Goal: Task Accomplishment & Management: Manage account settings

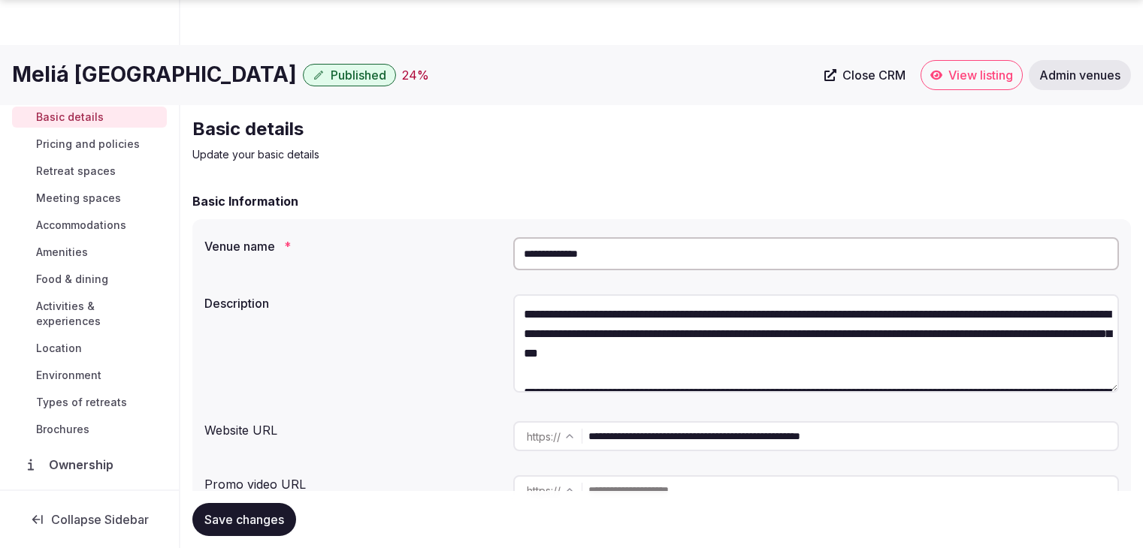
scroll to position [1352, 0]
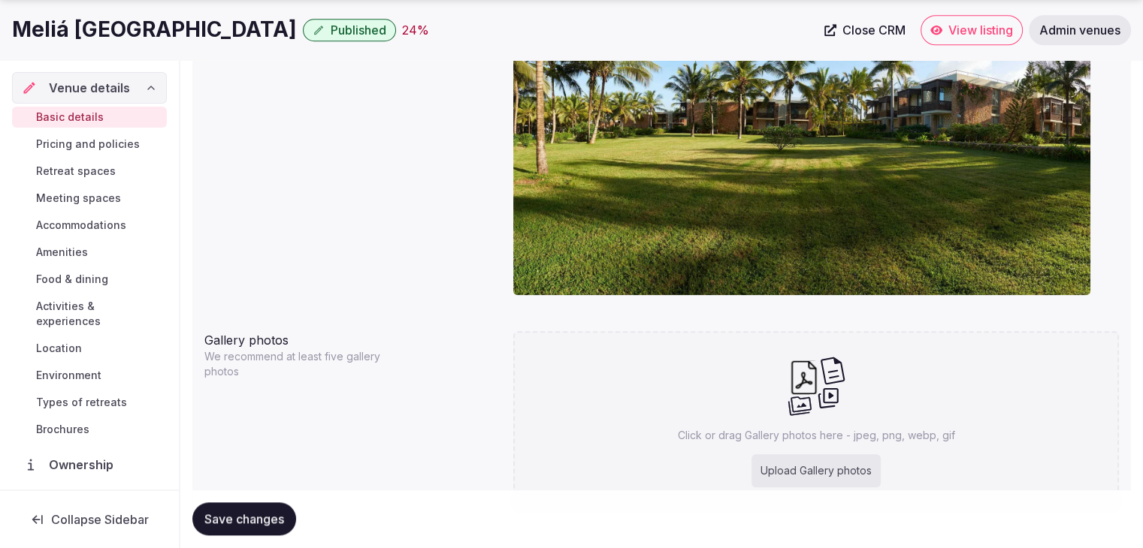
click at [665, 427] on div "Click or drag Gallery photos here - jpeg, png, webp, gif Upload Gallery photos" at bounding box center [815, 421] width 605 height 180
type input "**********"
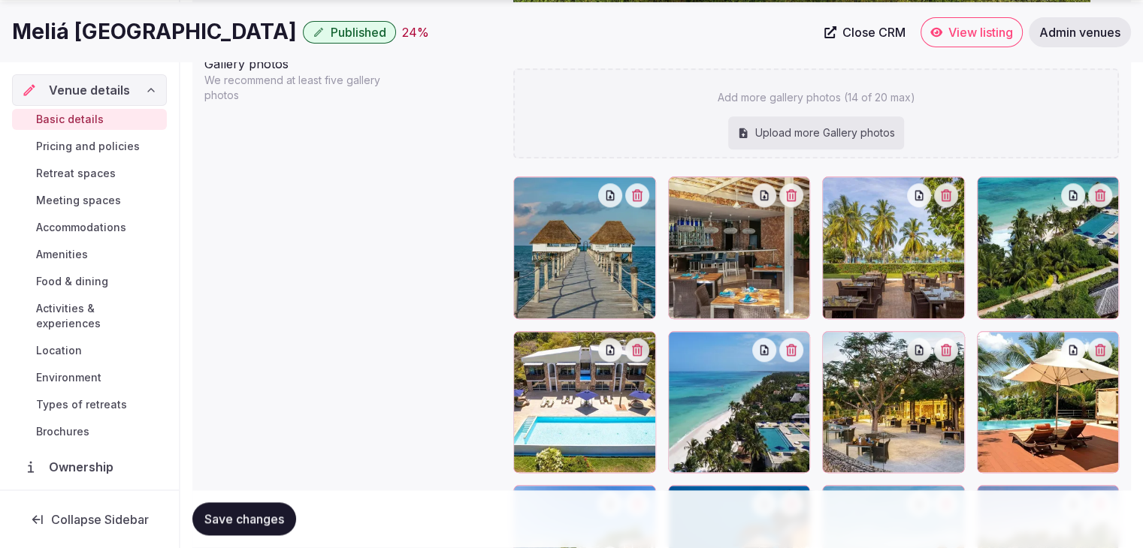
scroll to position [1638, 0]
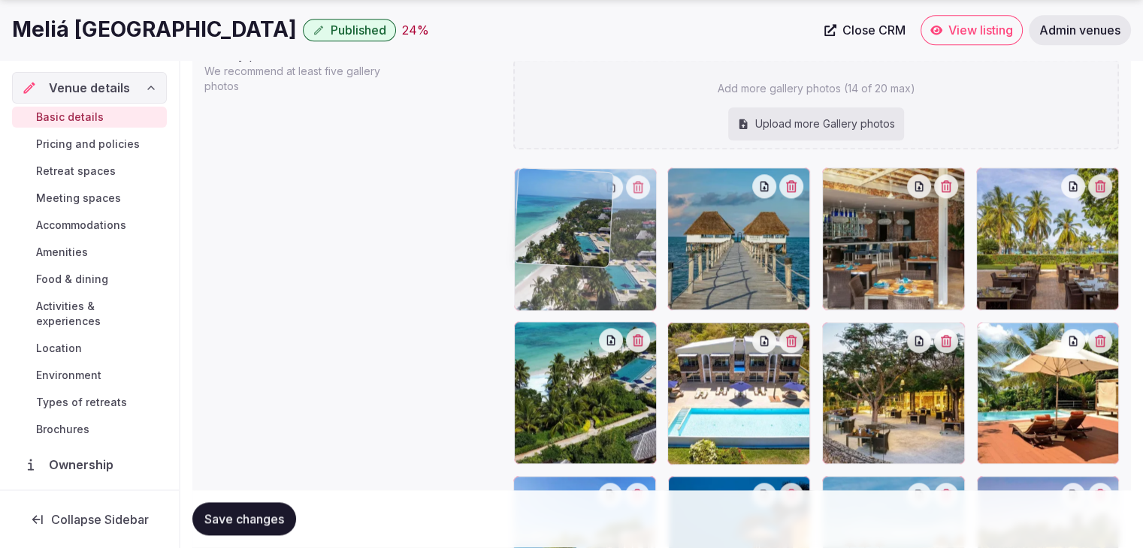
drag, startPoint x: 686, startPoint y: 340, endPoint x: 563, endPoint y: 237, distance: 159.5
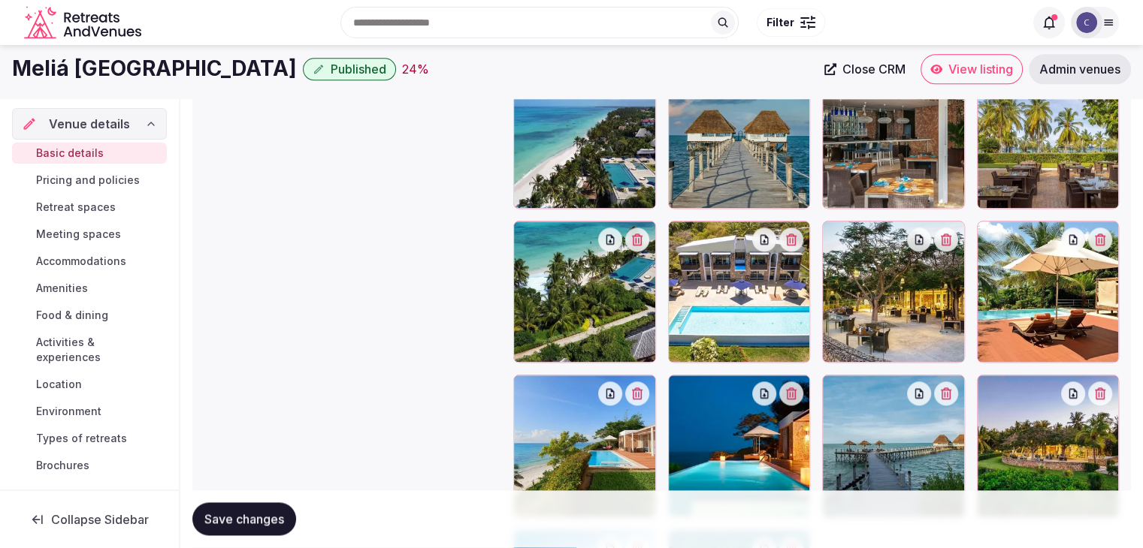
scroll to position [1713, 0]
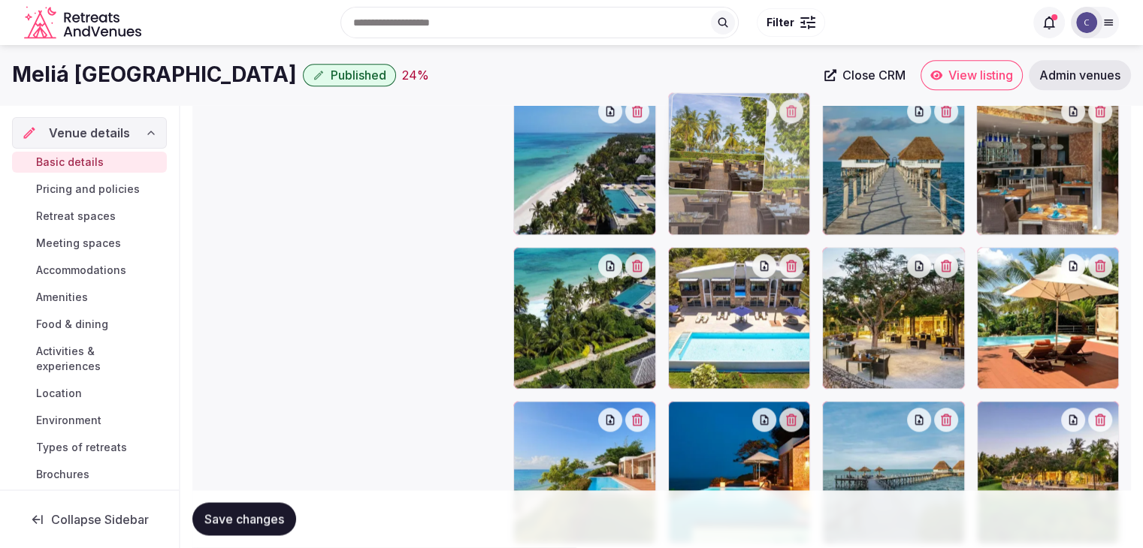
drag, startPoint x: 986, startPoint y: 109, endPoint x: 722, endPoint y: 112, distance: 264.4
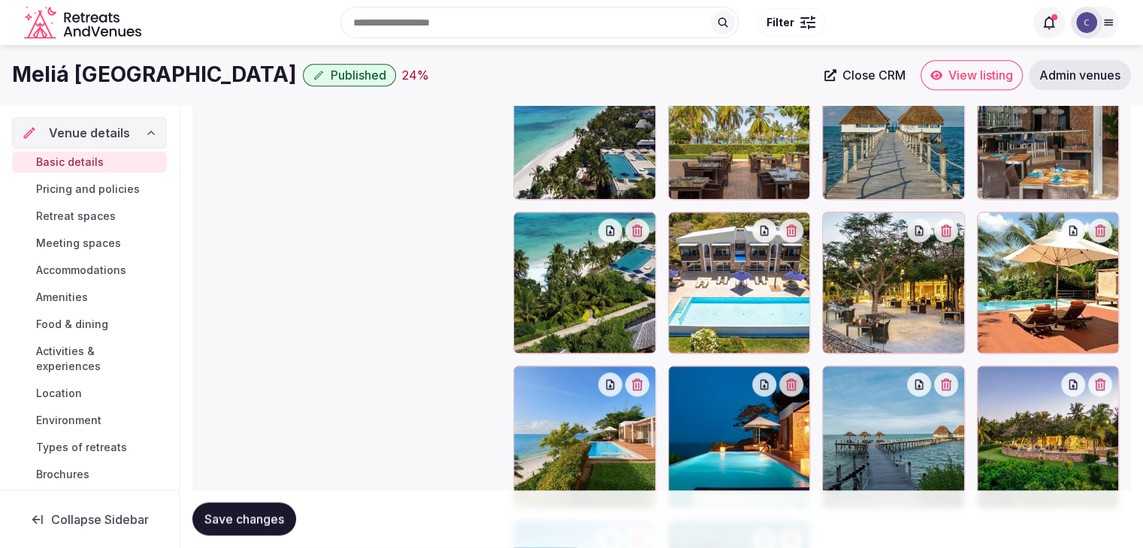
scroll to position [1523, 0]
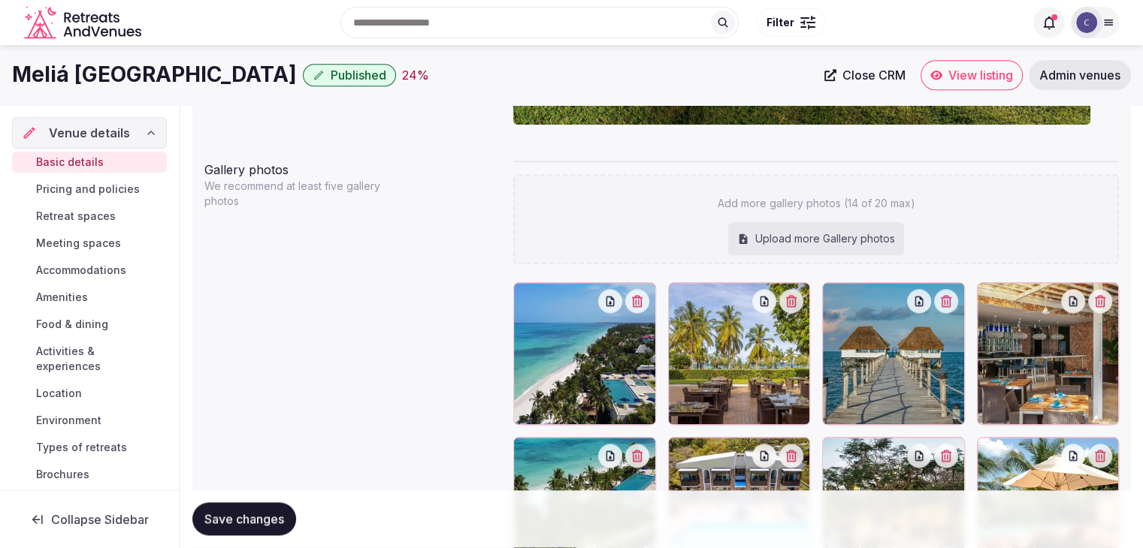
click at [805, 236] on div "Upload more Gallery photos" at bounding box center [816, 238] width 176 height 33
type input "**********"
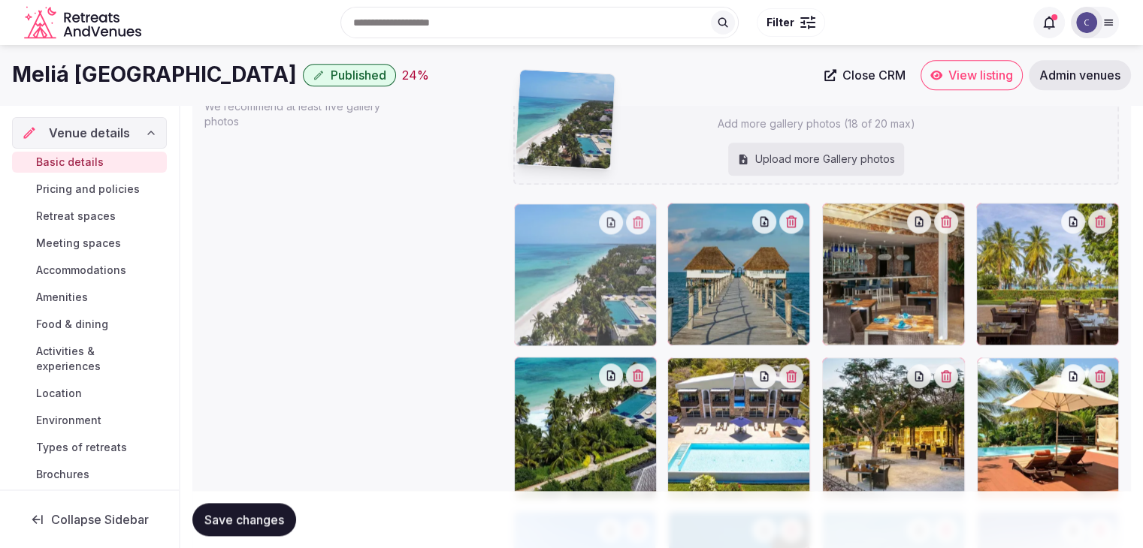
scroll to position [1572, 0]
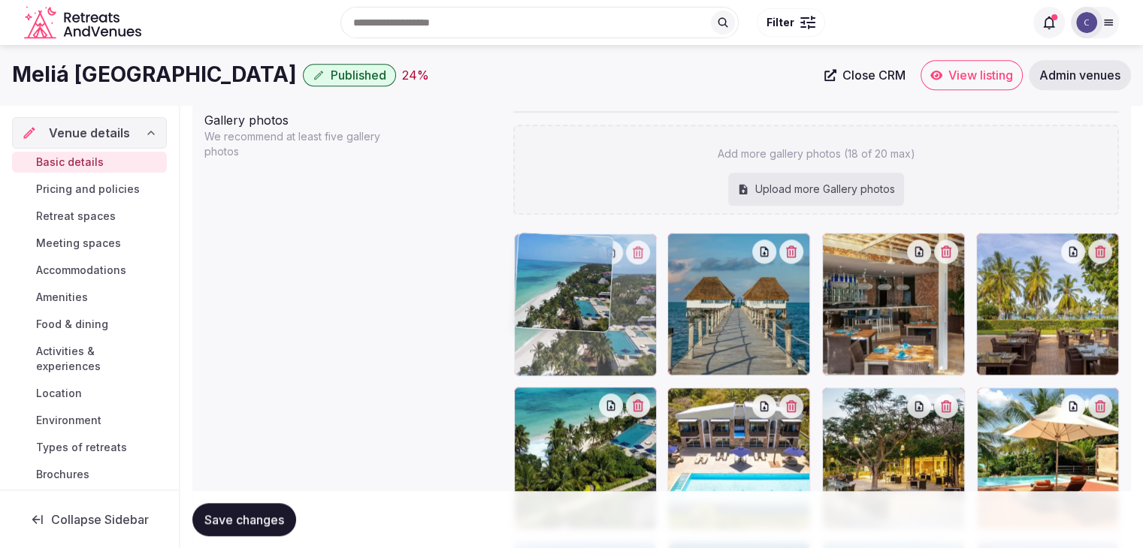
drag, startPoint x: 689, startPoint y: 263, endPoint x: 580, endPoint y: 292, distance: 112.8
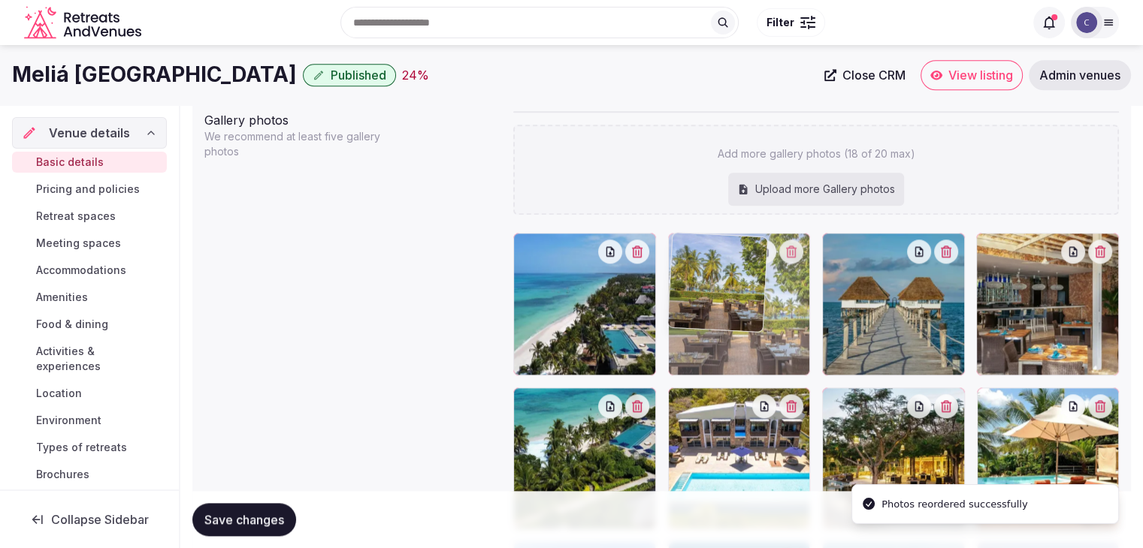
drag, startPoint x: 988, startPoint y: 243, endPoint x: 737, endPoint y: 269, distance: 252.3
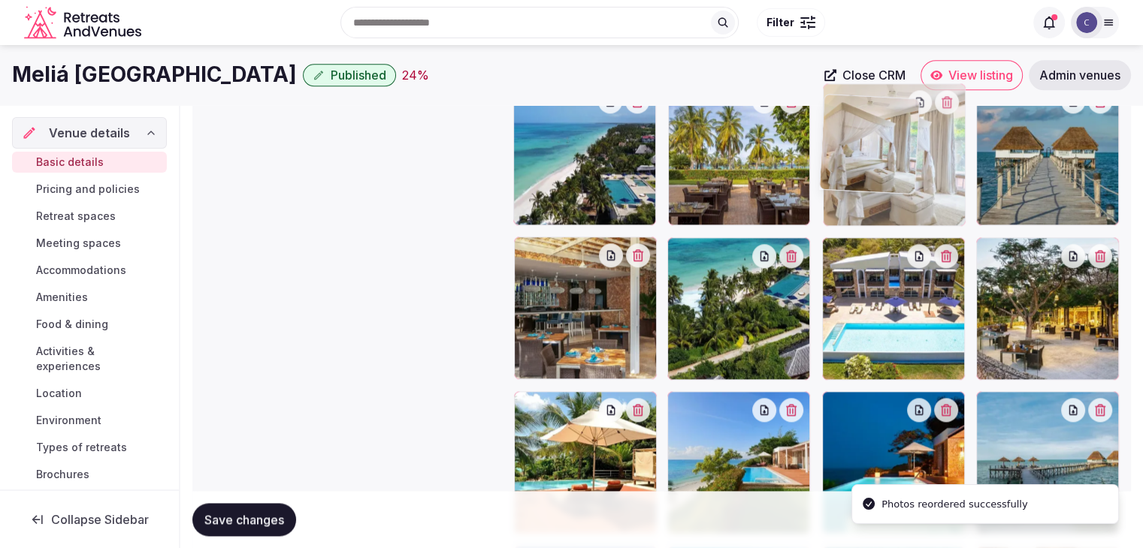
scroll to position [1715, 0]
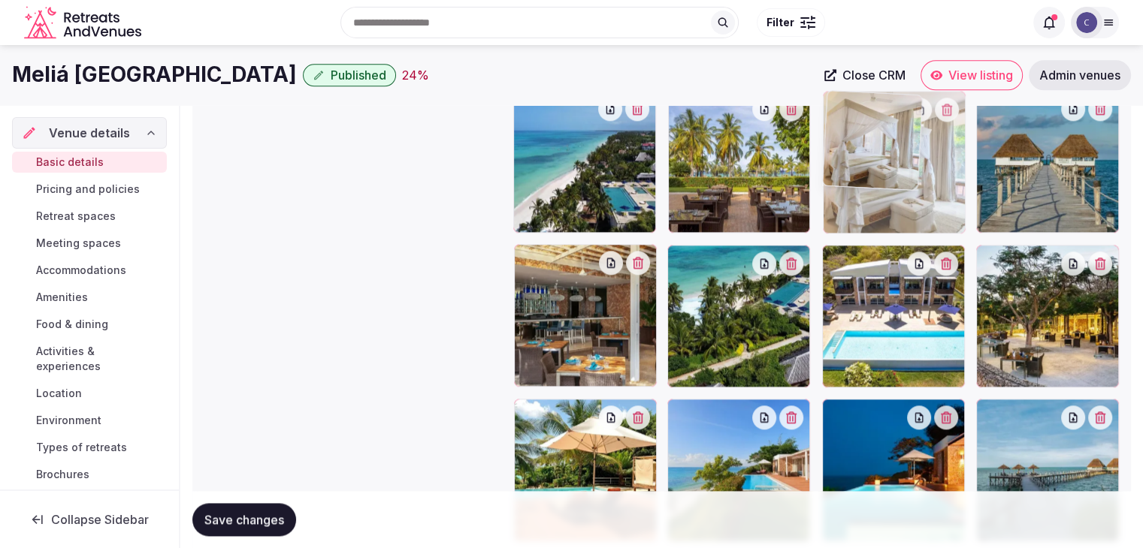
drag, startPoint x: 962, startPoint y: 135, endPoint x: 839, endPoint y: 128, distance: 123.4
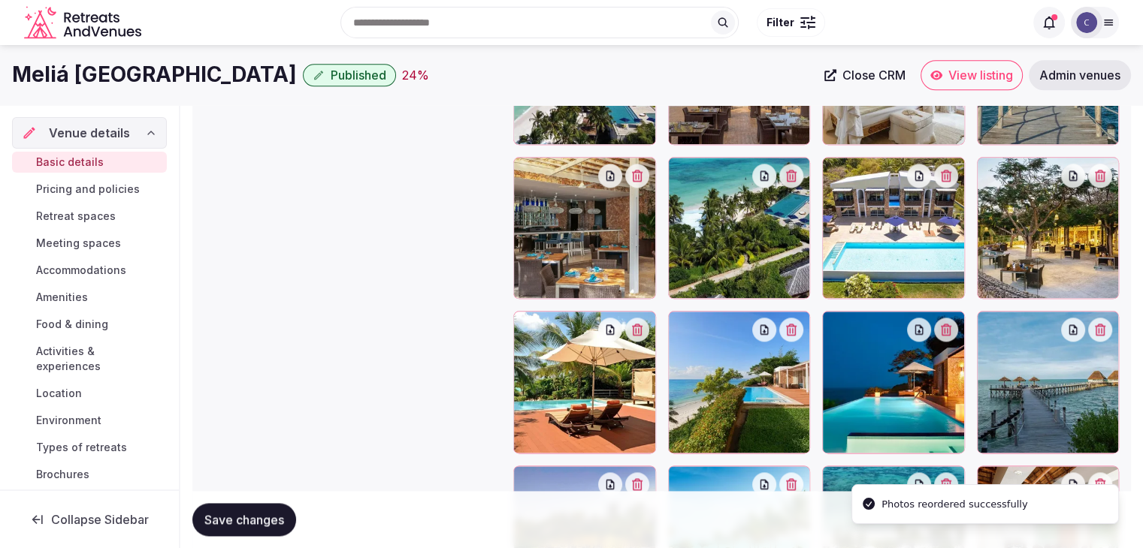
scroll to position [1790, 0]
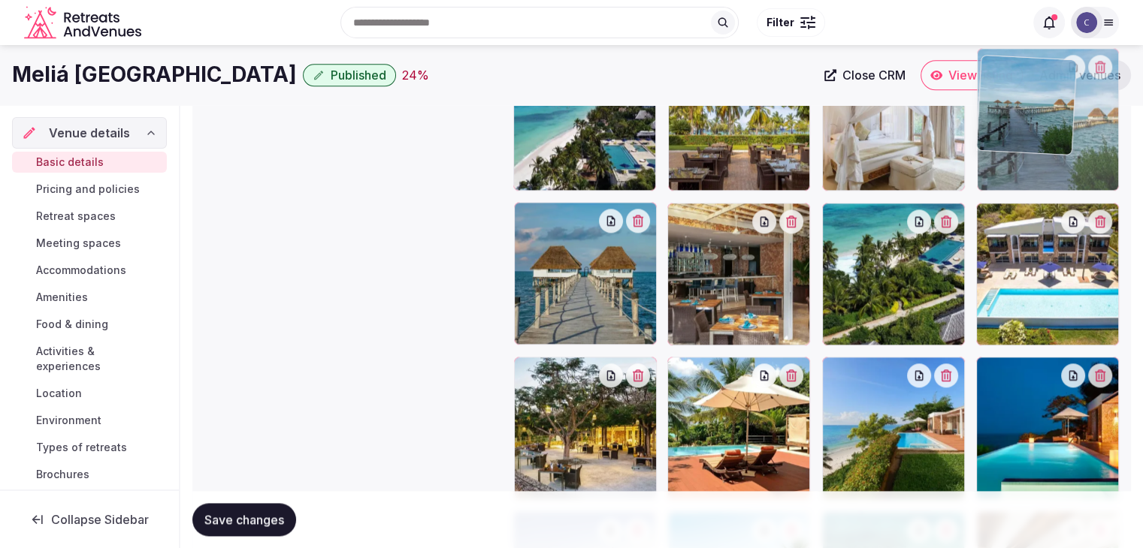
drag, startPoint x: 998, startPoint y: 312, endPoint x: 1000, endPoint y: 137, distance: 174.3
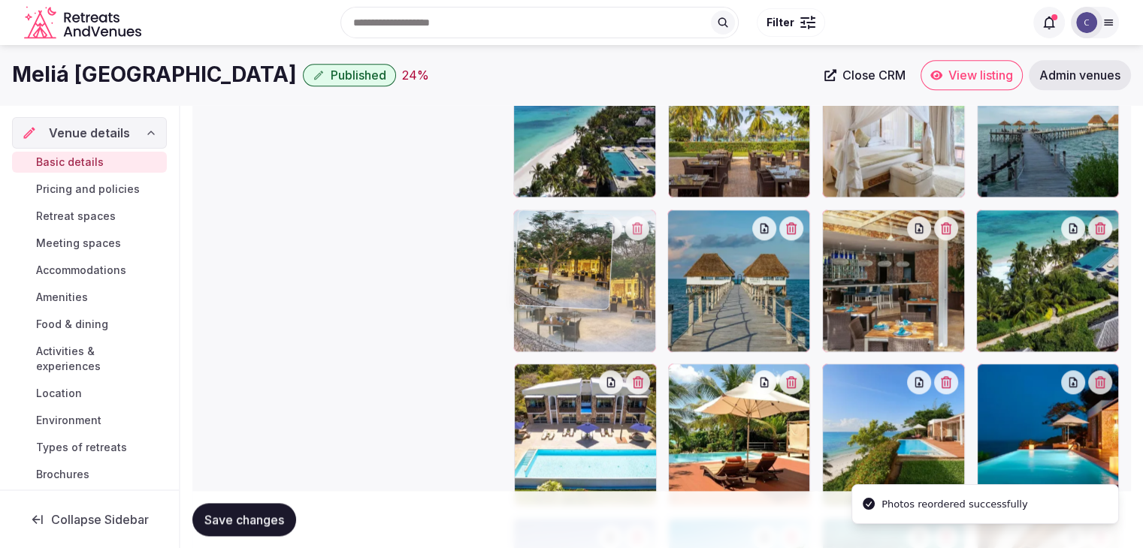
drag, startPoint x: 526, startPoint y: 373, endPoint x: 523, endPoint y: 303, distance: 70.7
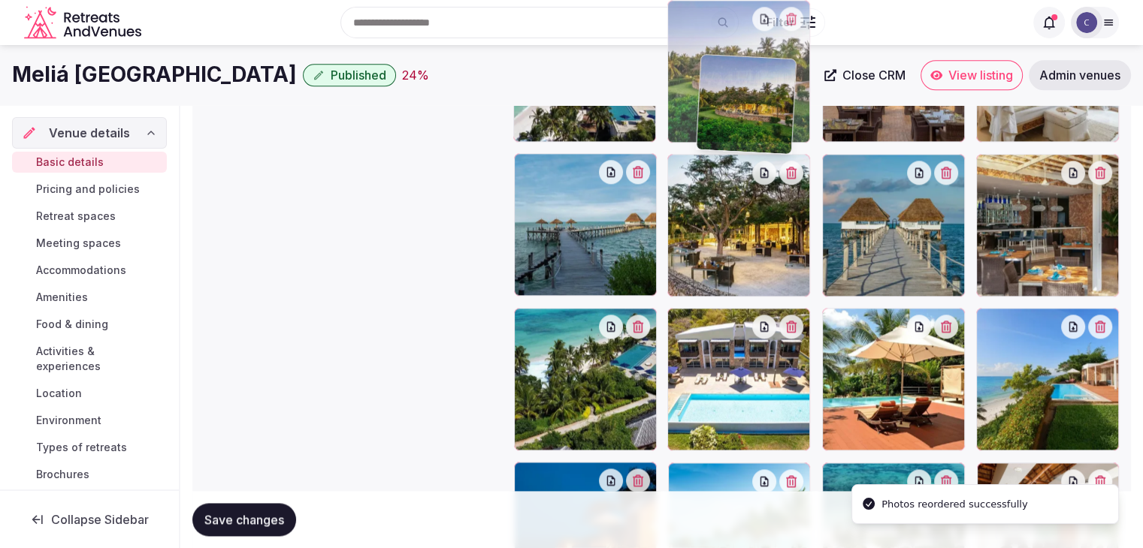
scroll to position [1800, 0]
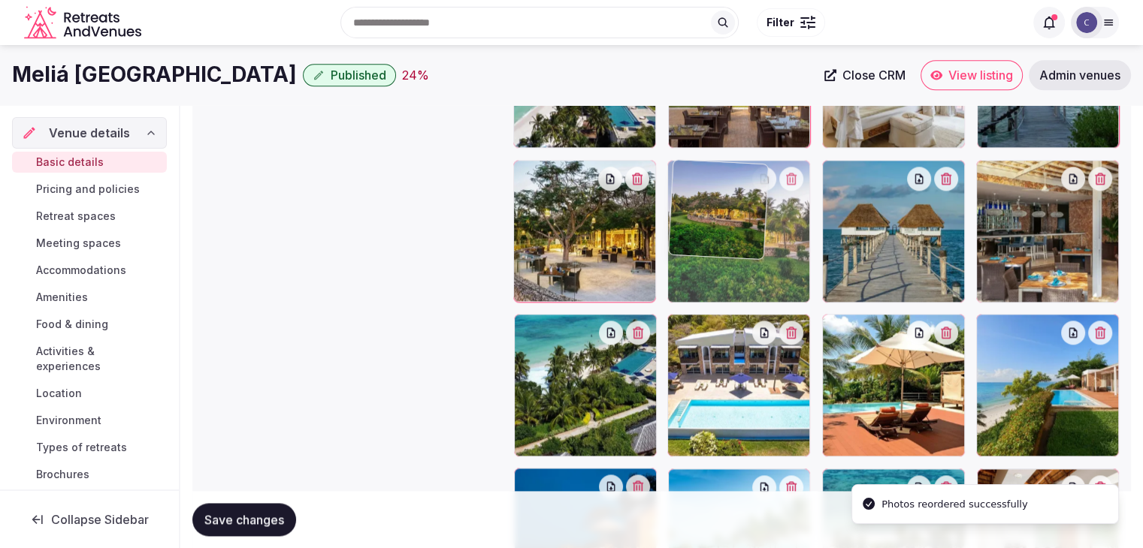
drag, startPoint x: 537, startPoint y: 242, endPoint x: 710, endPoint y: 189, distance: 180.6
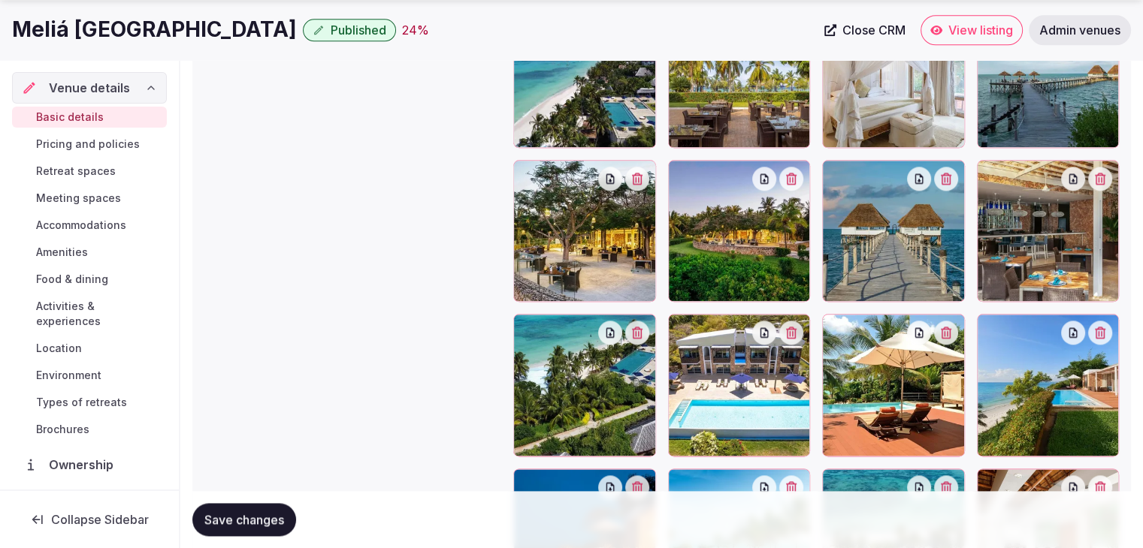
scroll to position [1950, 0]
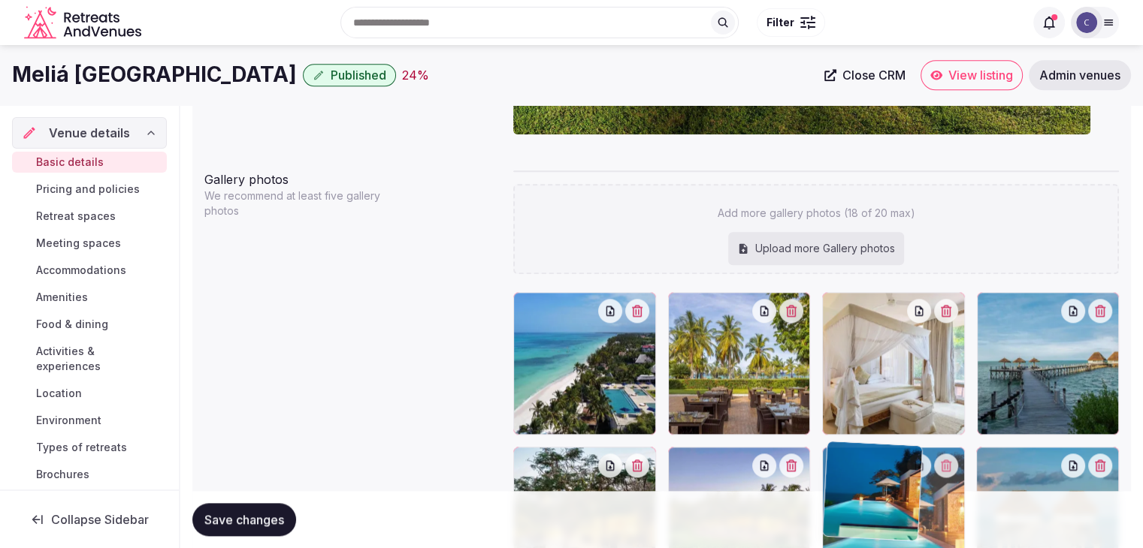
drag, startPoint x: 528, startPoint y: 339, endPoint x: 865, endPoint y: 445, distance: 353.8
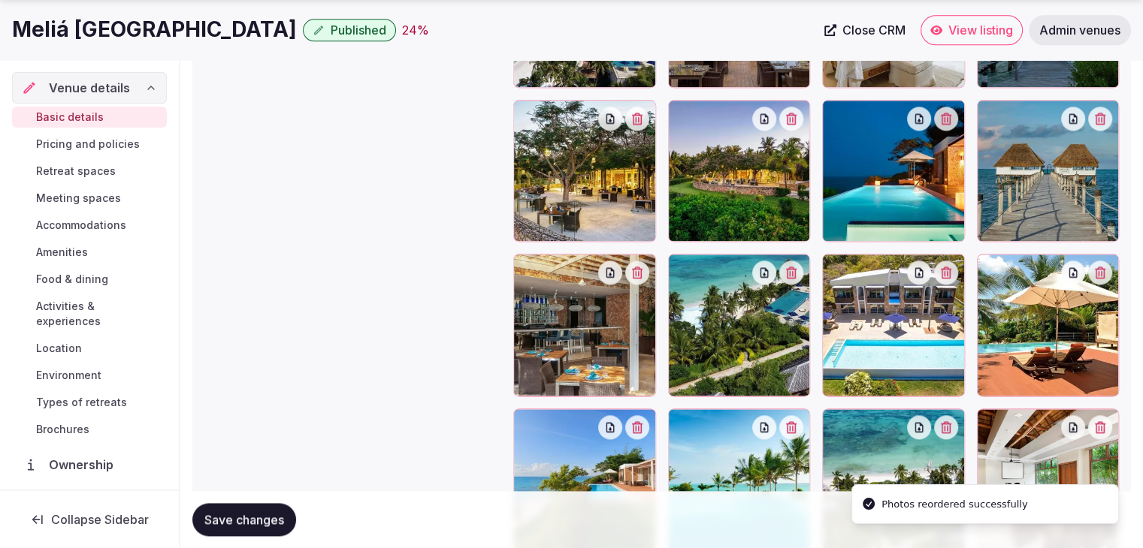
scroll to position [1895, 0]
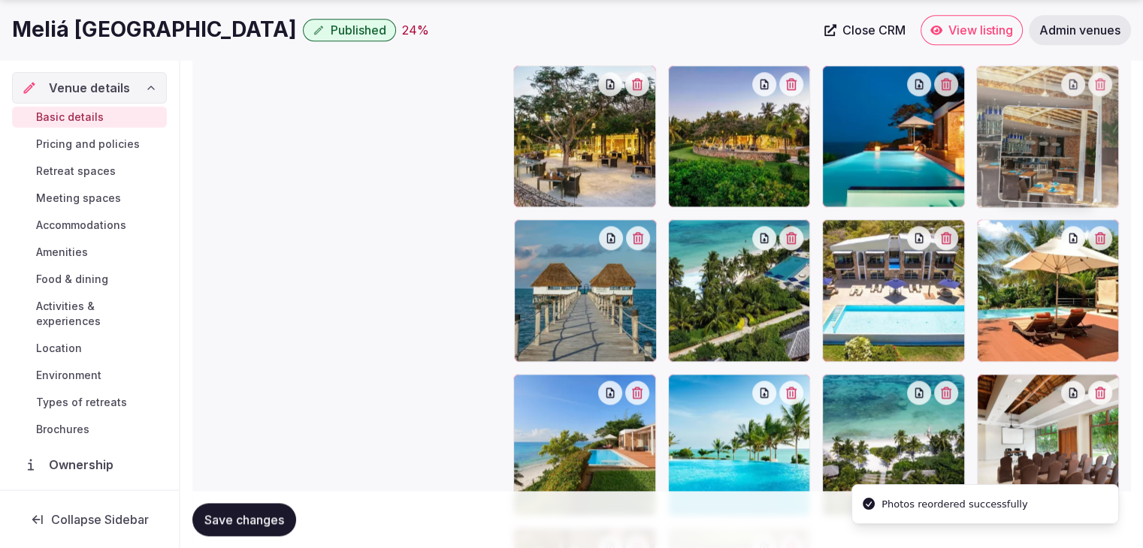
drag, startPoint x: 533, startPoint y: 244, endPoint x: 1019, endPoint y: 132, distance: 499.5
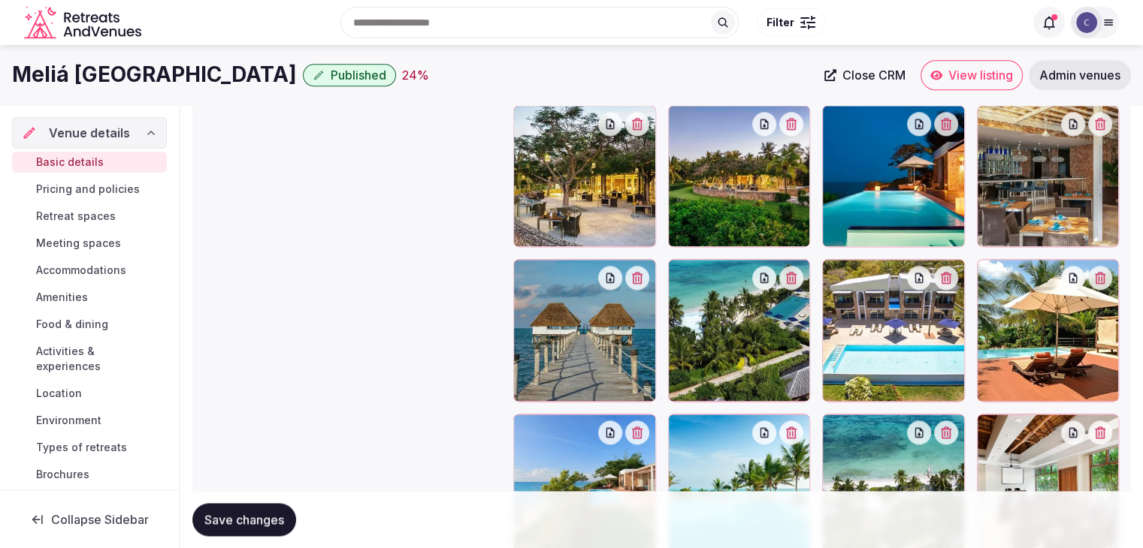
scroll to position [1977, 0]
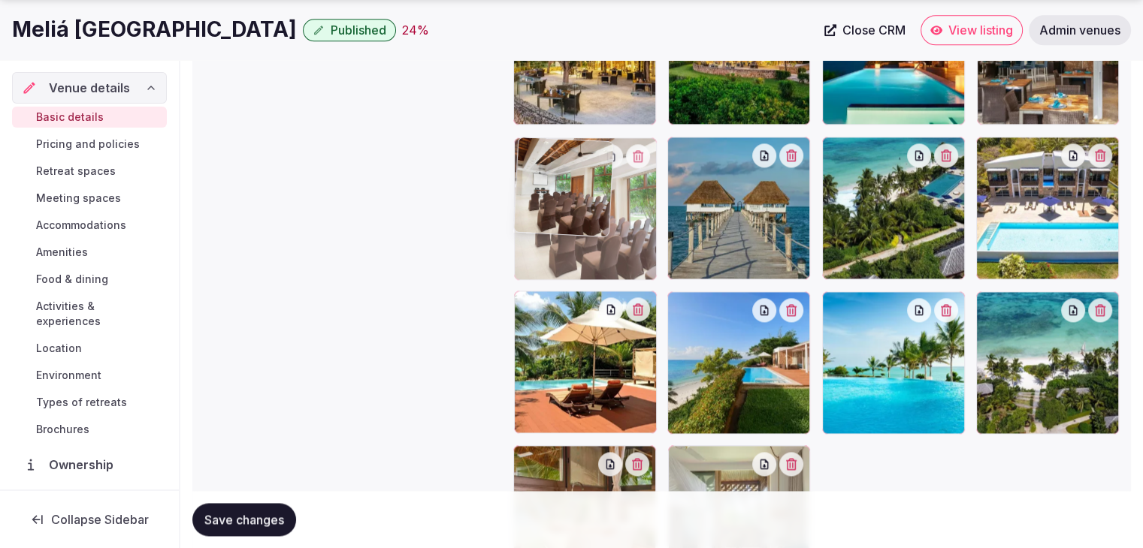
drag, startPoint x: 989, startPoint y: 316, endPoint x: 574, endPoint y: 159, distance: 443.4
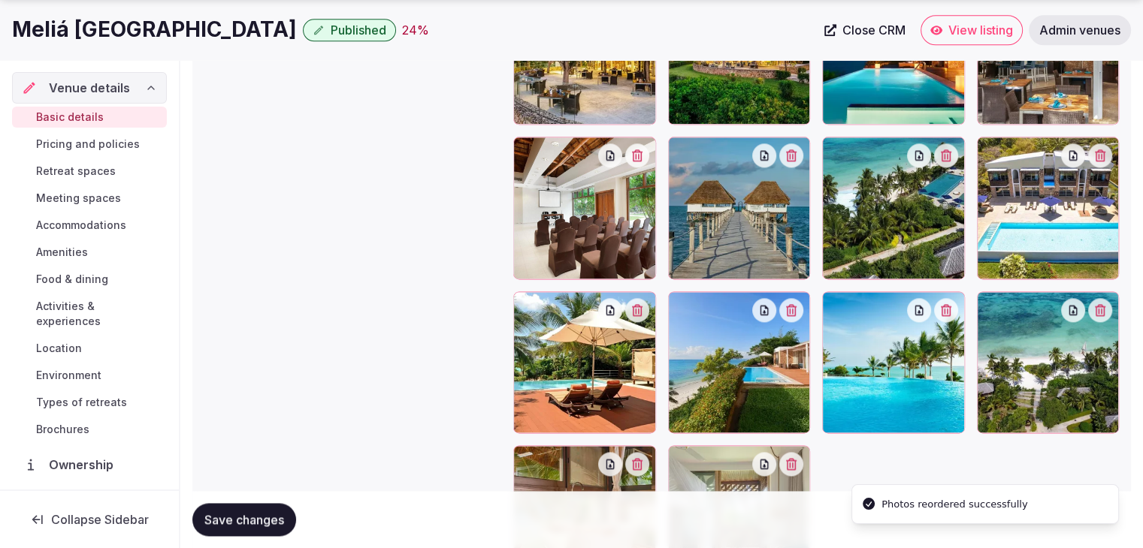
click at [231, 520] on span "Save changes" at bounding box center [244, 519] width 80 height 15
click at [122, 150] on span "Pricing and policies" at bounding box center [88, 144] width 104 height 15
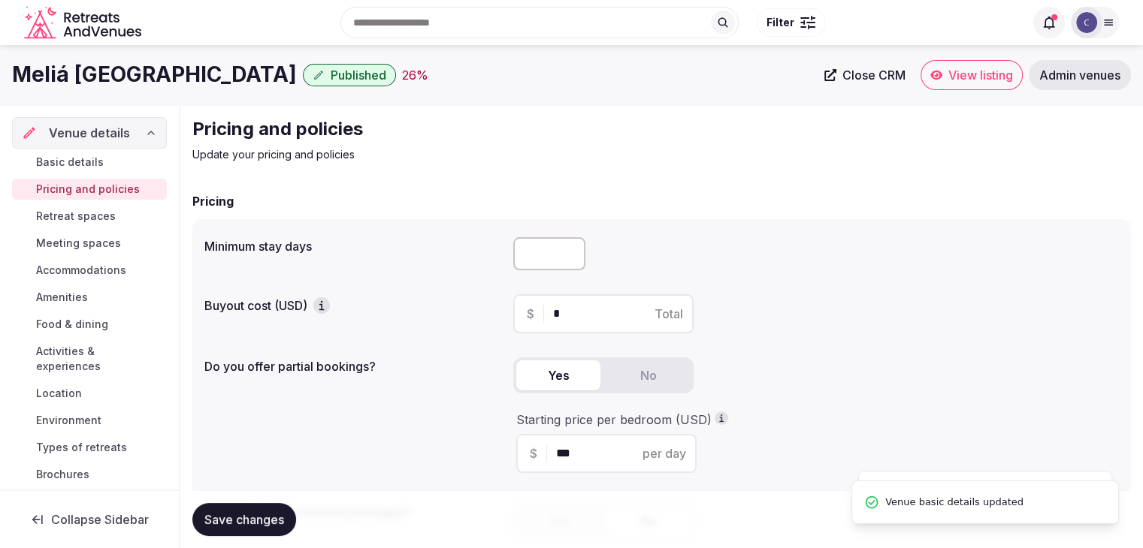
click at [95, 70] on h1 "Meliá Zanzibar" at bounding box center [154, 74] width 285 height 29
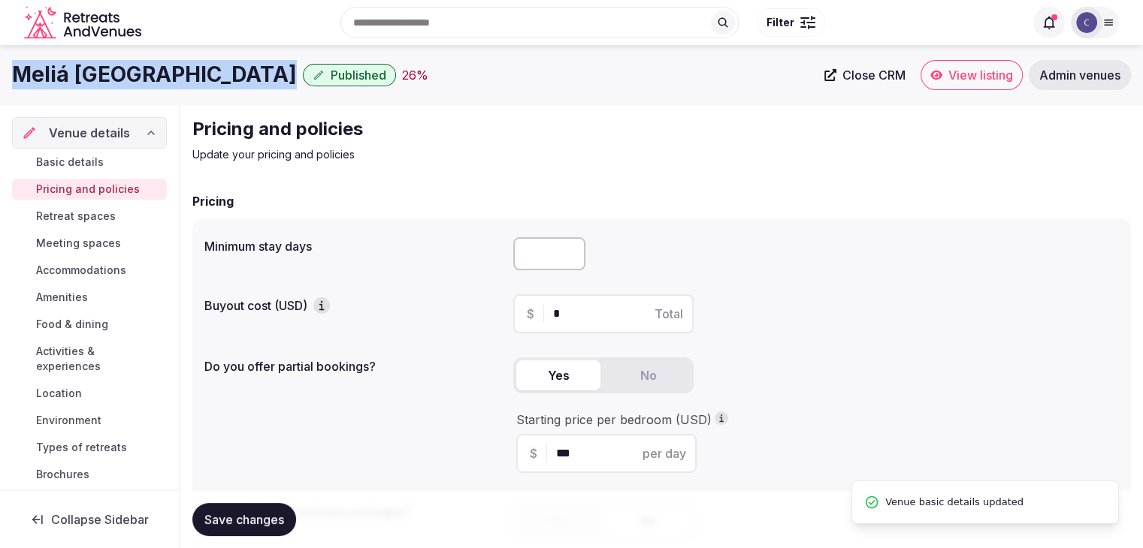
click at [95, 70] on h1 "Meliá Zanzibar" at bounding box center [154, 74] width 285 height 29
copy div "Meliá Zanzibar"
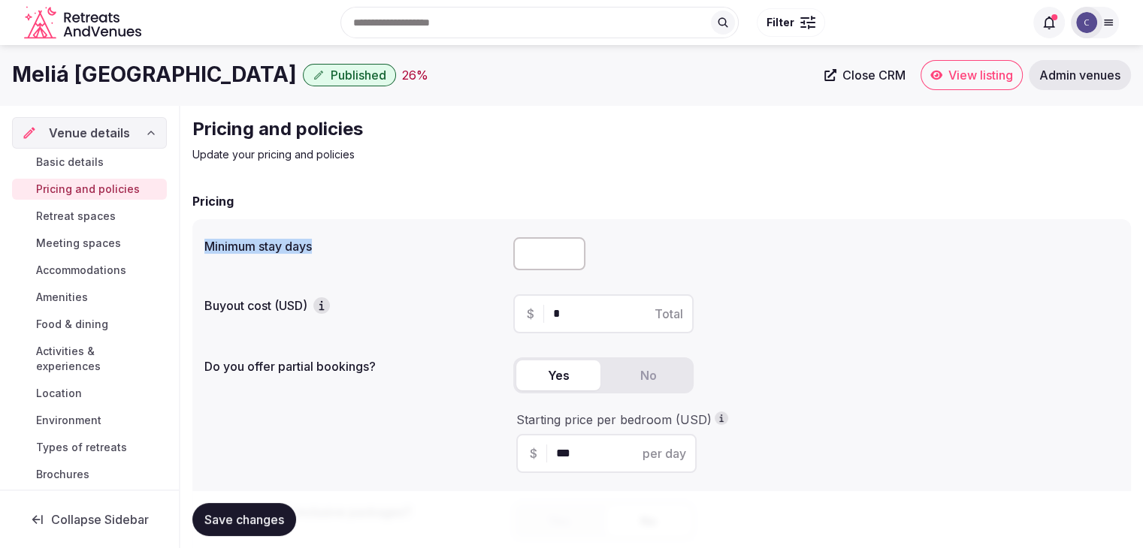
drag, startPoint x: 192, startPoint y: 250, endPoint x: 337, endPoint y: 247, distance: 144.3
click at [335, 247] on div "Minimum stay days Buyout cost (USD) $ * Total Do you offer partial bookings? Ye…" at bounding box center [661, 394] width 938 height 350
copy label "Minimum stay days"
click at [104, 216] on span "Retreat spaces" at bounding box center [76, 216] width 80 height 15
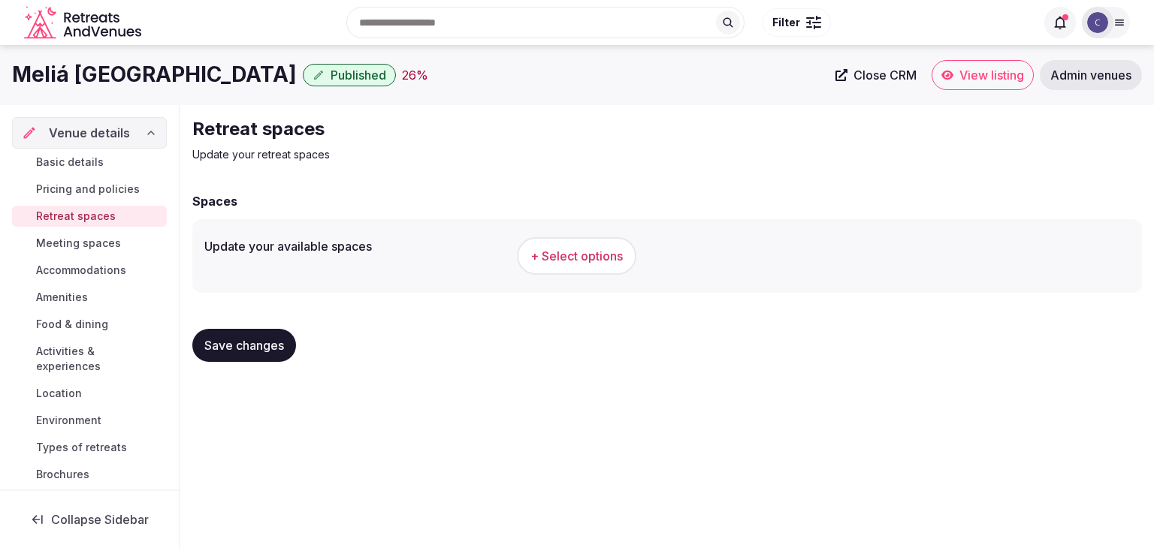
click at [562, 256] on span "+ Select options" at bounding box center [576, 256] width 92 height 17
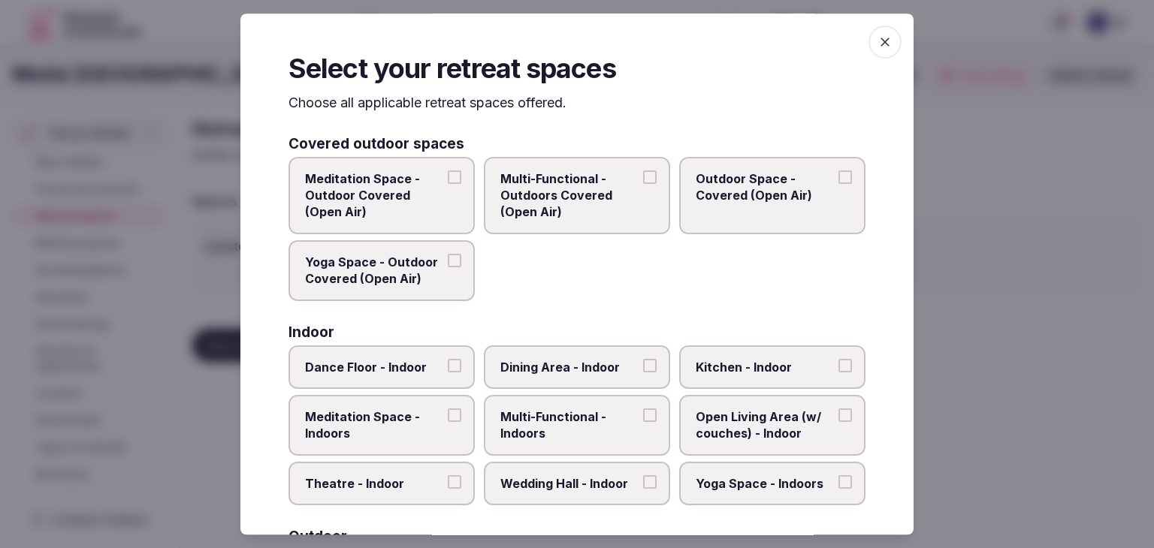
drag, startPoint x: 868, startPoint y: 38, endPoint x: 861, endPoint y: 40, distance: 7.7
click at [877, 38] on icon "button" at bounding box center [884, 42] width 15 height 15
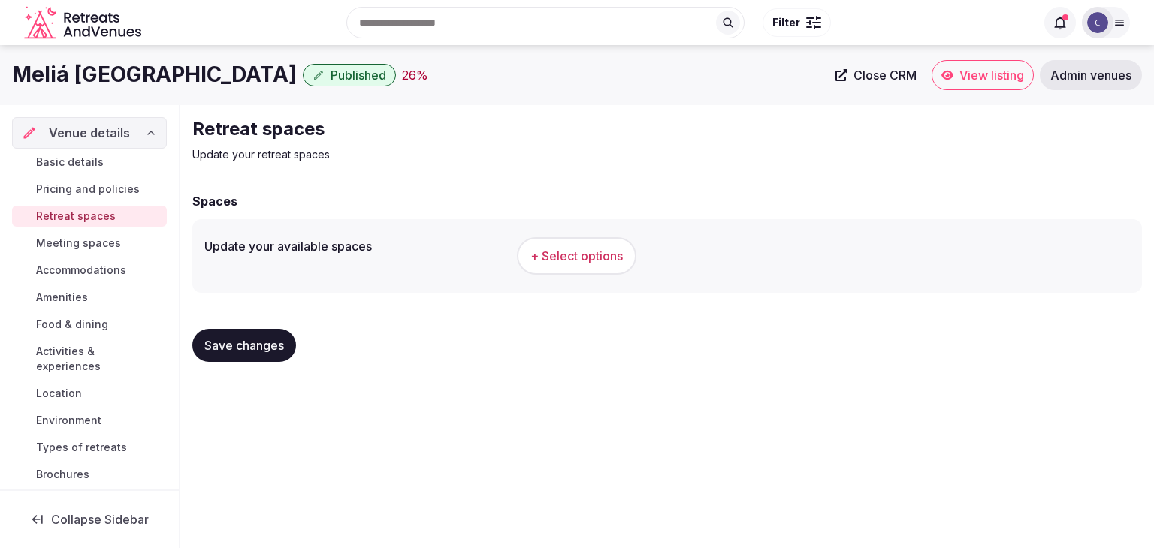
click at [124, 78] on h1 "Meliá Zanzibar" at bounding box center [154, 74] width 285 height 29
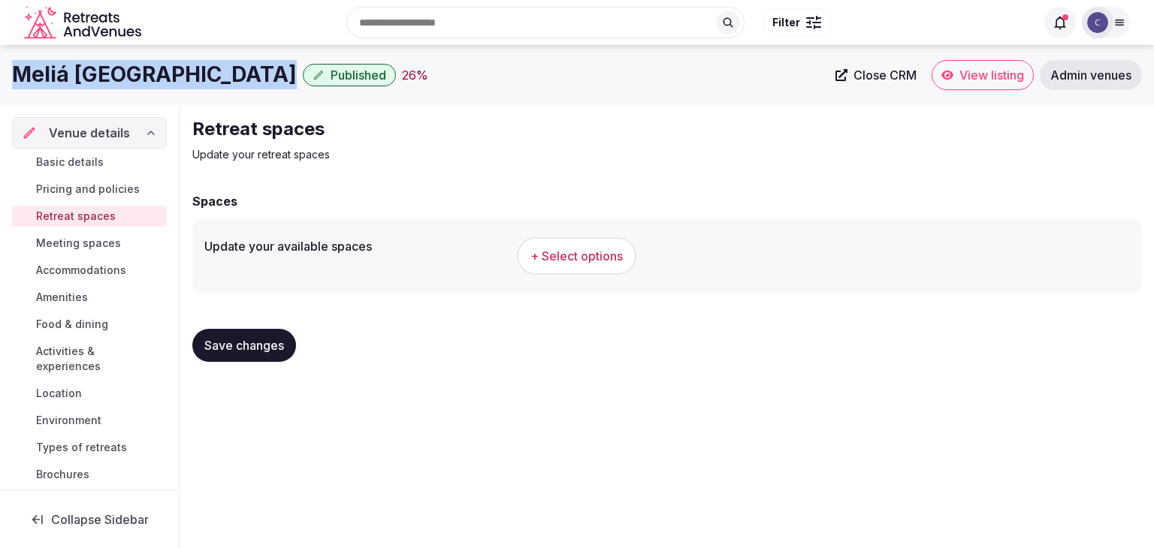
click at [124, 78] on h1 "Meliá Zanzibar" at bounding box center [154, 74] width 285 height 29
copy div "Meliá Zanzibar"
click at [599, 267] on button "+ Select options" at bounding box center [576, 256] width 119 height 38
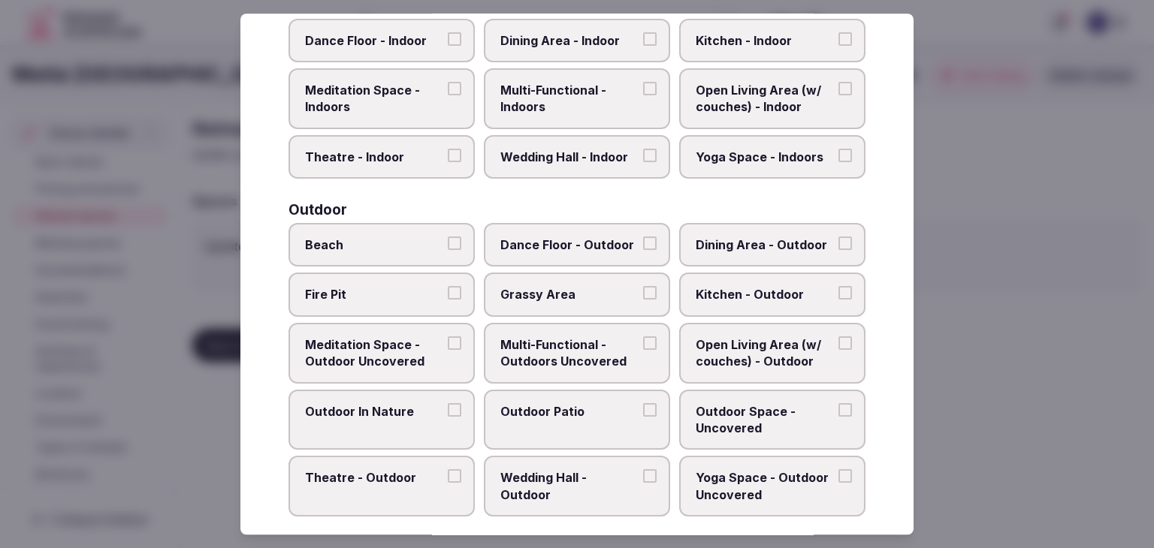
scroll to position [679, 0]
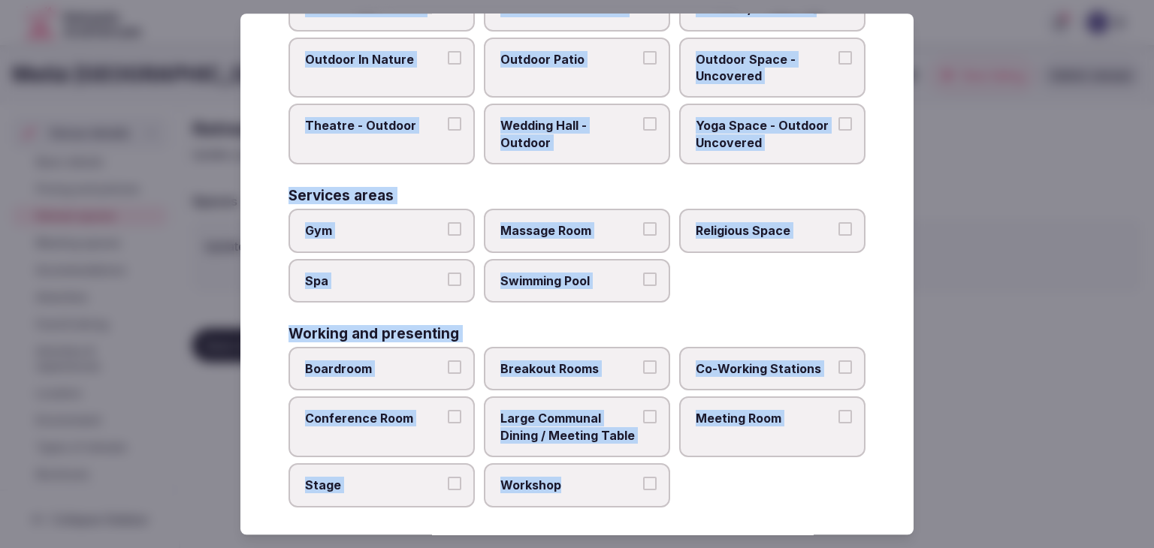
drag, startPoint x: 283, startPoint y: 104, endPoint x: 640, endPoint y: 527, distance: 553.3
click at [640, 527] on div "Select your retreat spaces Choose all applicable retreat spaces offered. Covere…" at bounding box center [576, 274] width 673 height 521
copy div "Choose all applicable retreat spaces offered. Covered outdoor spaces Meditation…"
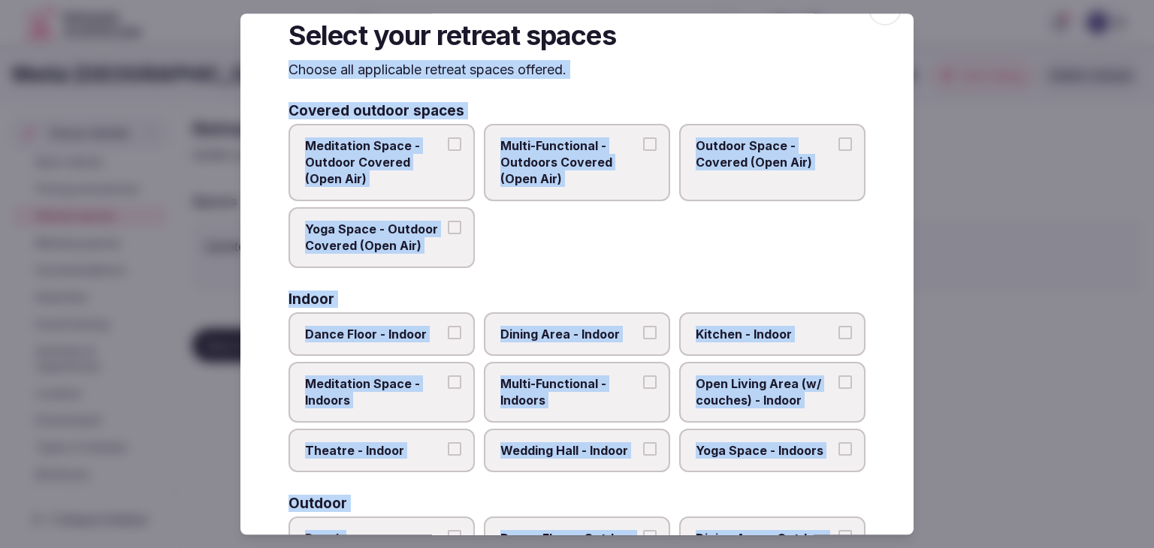
scroll to position [0, 0]
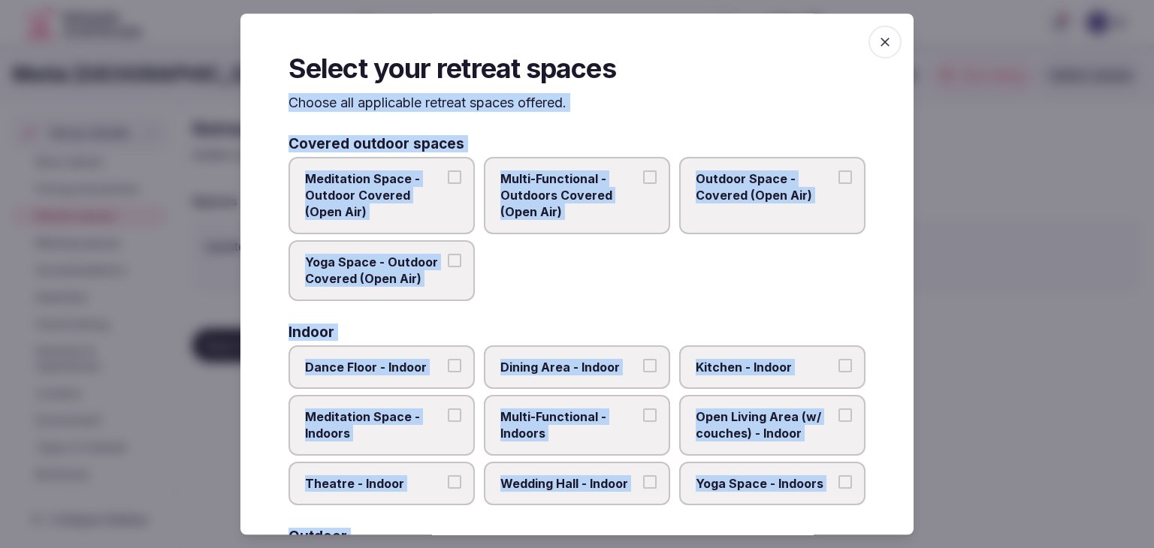
click at [435, 208] on span "Meditation Space - Outdoor Covered (Open Air)" at bounding box center [374, 196] width 138 height 50
click at [448, 184] on button "Meditation Space - Outdoor Covered (Open Air)" at bounding box center [455, 178] width 14 height 14
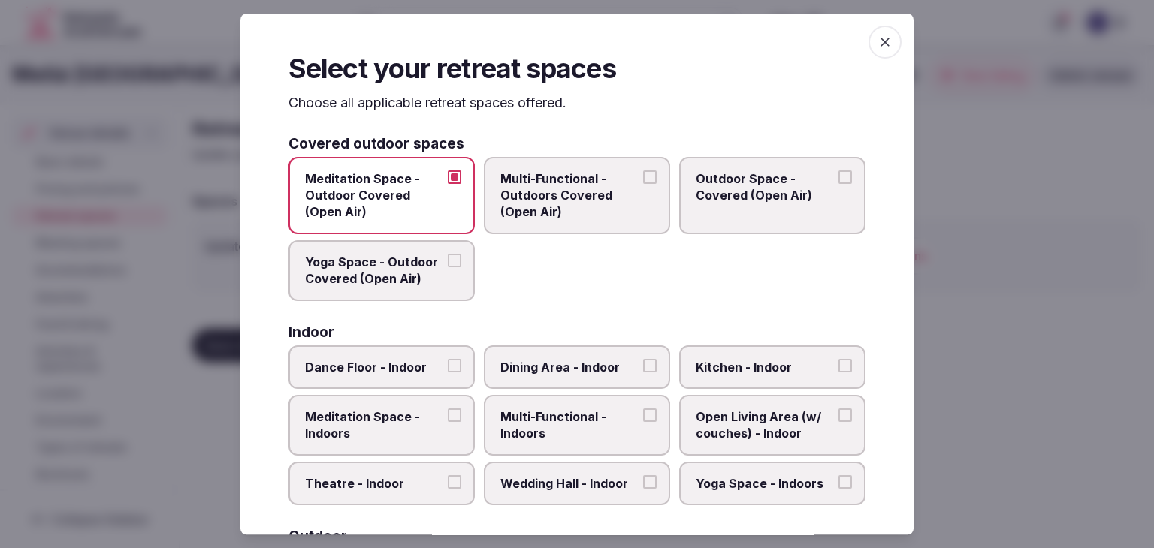
click at [427, 256] on span "Yoga Space - Outdoor Covered (Open Air)" at bounding box center [374, 271] width 138 height 34
click at [448, 256] on button "Yoga Space - Outdoor Covered (Open Air)" at bounding box center [455, 261] width 14 height 14
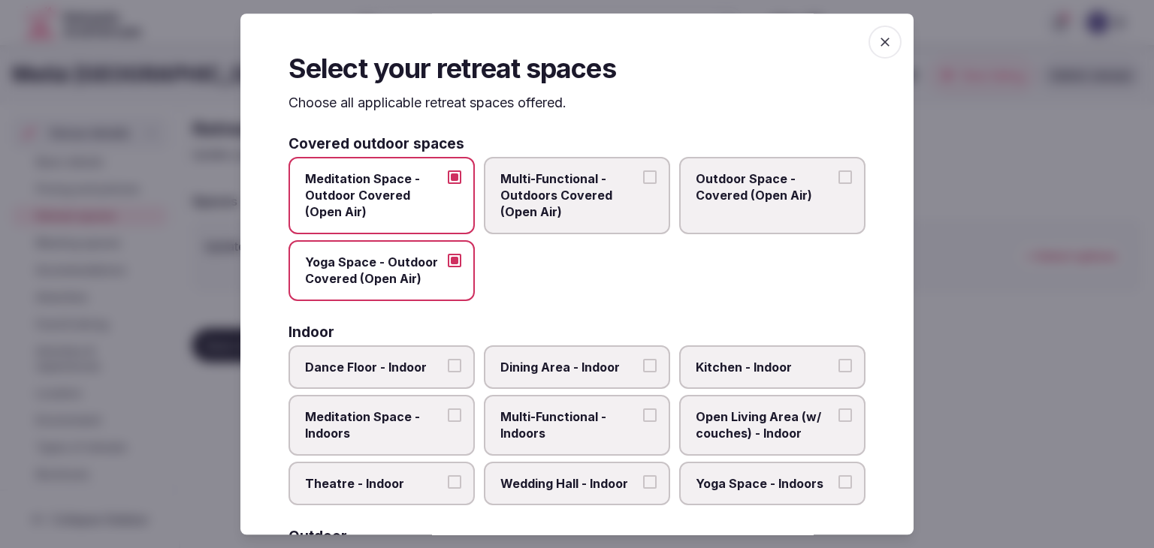
drag, startPoint x: 524, startPoint y: 214, endPoint x: 538, endPoint y: 215, distance: 14.3
click at [527, 213] on span "Multi-Functional - Outdoors Covered (Open Air)" at bounding box center [569, 196] width 138 height 50
click at [643, 184] on button "Multi-Functional - Outdoors Covered (Open Air)" at bounding box center [650, 178] width 14 height 14
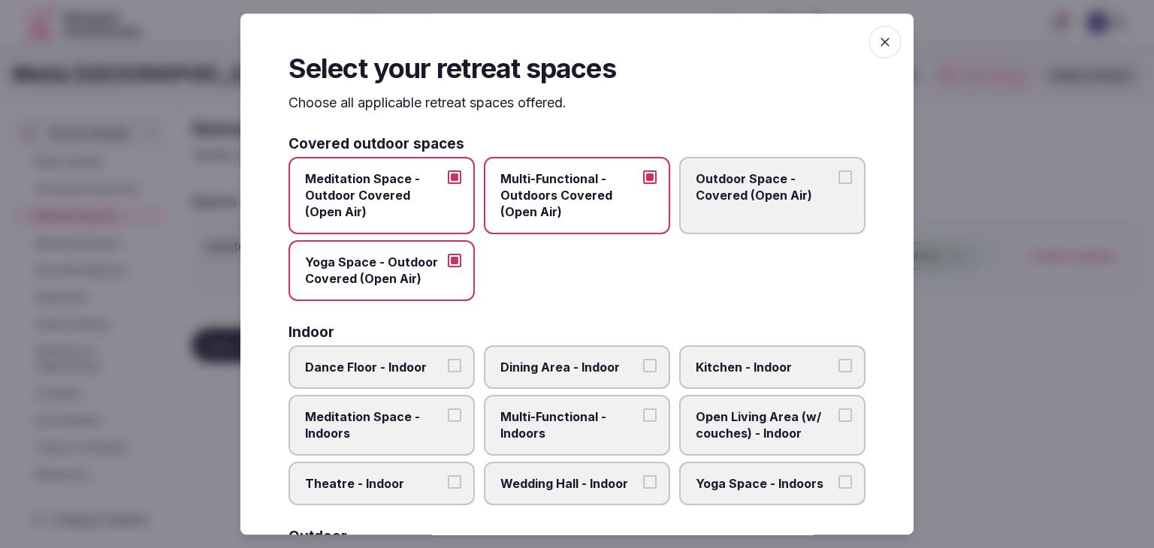
drag, startPoint x: 716, startPoint y: 216, endPoint x: 726, endPoint y: 216, distance: 9.8
click at [718, 216] on label "Outdoor Space - Covered (Open Air)" at bounding box center [772, 195] width 186 height 77
click at [838, 184] on button "Outdoor Space - Covered (Open Air)" at bounding box center [845, 178] width 14 height 14
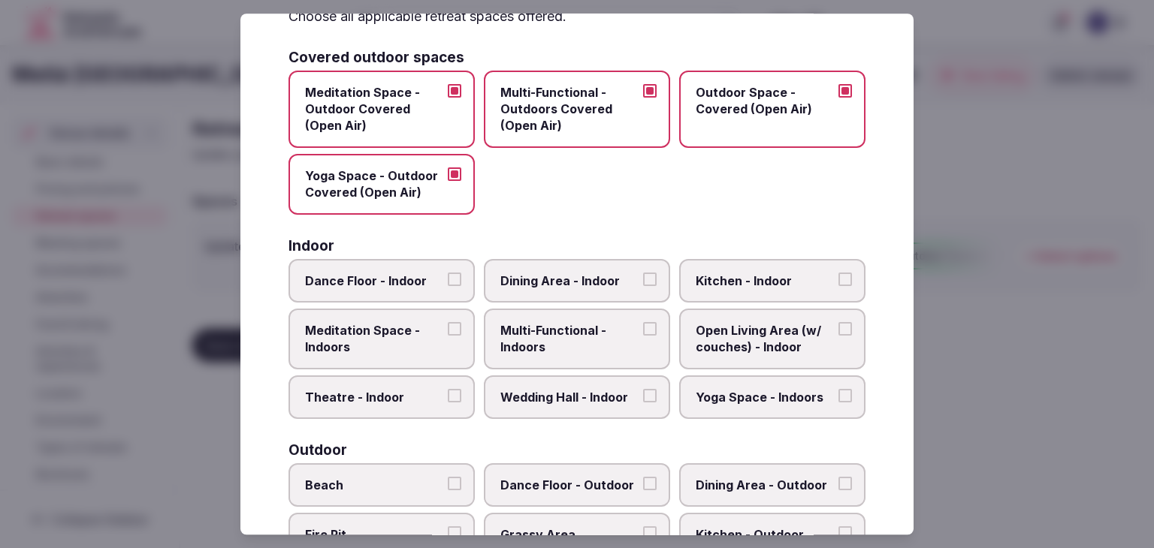
scroll to position [150, 0]
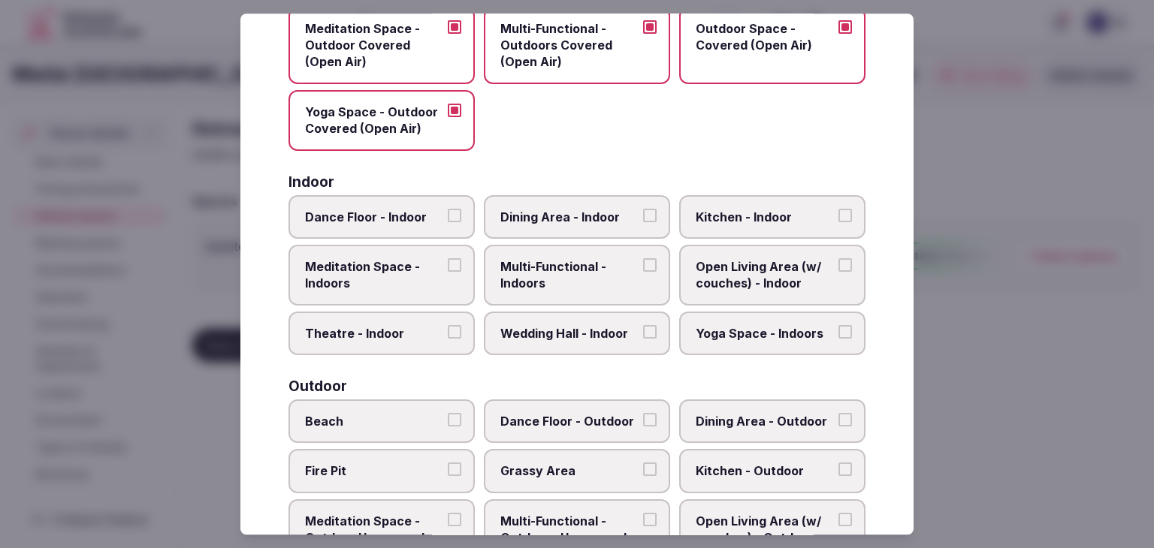
click at [409, 218] on span "Dance Floor - Indoor" at bounding box center [374, 217] width 138 height 17
click at [448, 218] on button "Dance Floor - Indoor" at bounding box center [455, 216] width 14 height 14
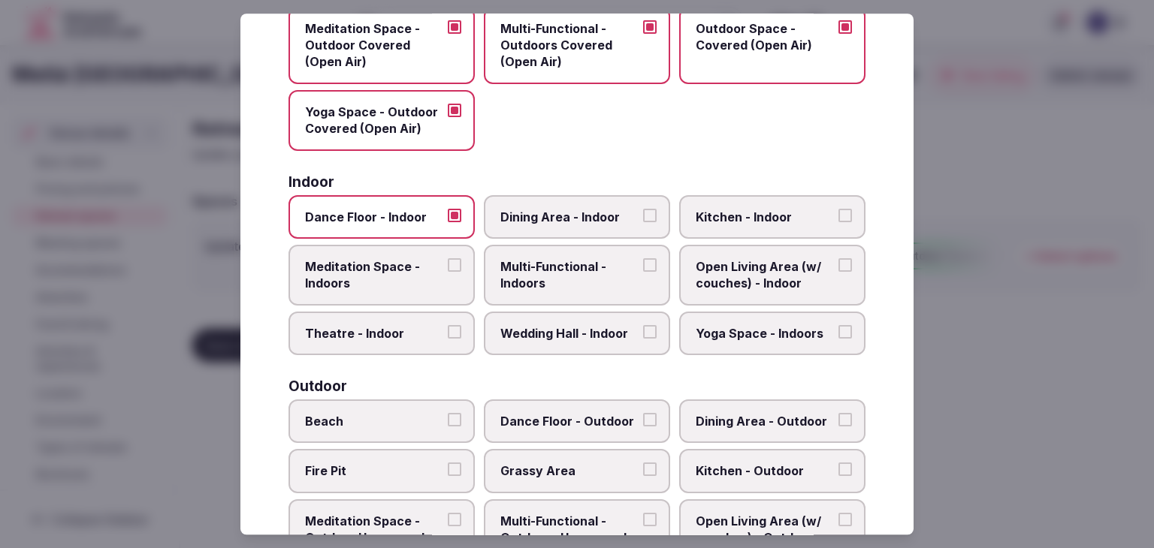
click at [532, 217] on span "Dining Area - Indoor" at bounding box center [569, 217] width 138 height 17
click at [643, 217] on button "Dining Area - Indoor" at bounding box center [650, 216] width 14 height 14
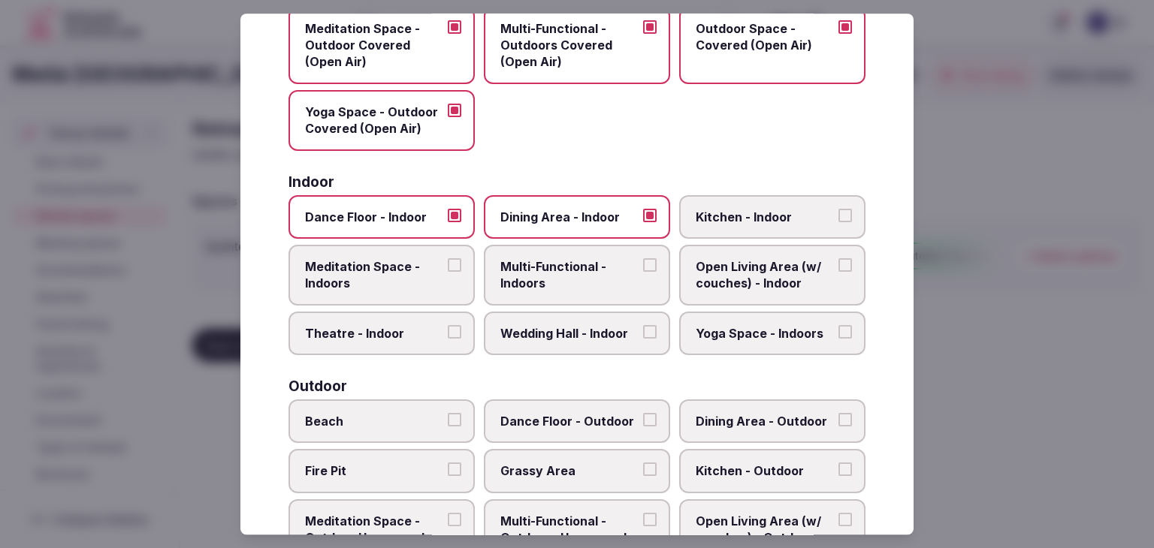
click at [544, 277] on span "Multi-Functional - Indoors" at bounding box center [569, 275] width 138 height 34
click at [643, 272] on button "Multi-Functional - Indoors" at bounding box center [650, 265] width 14 height 14
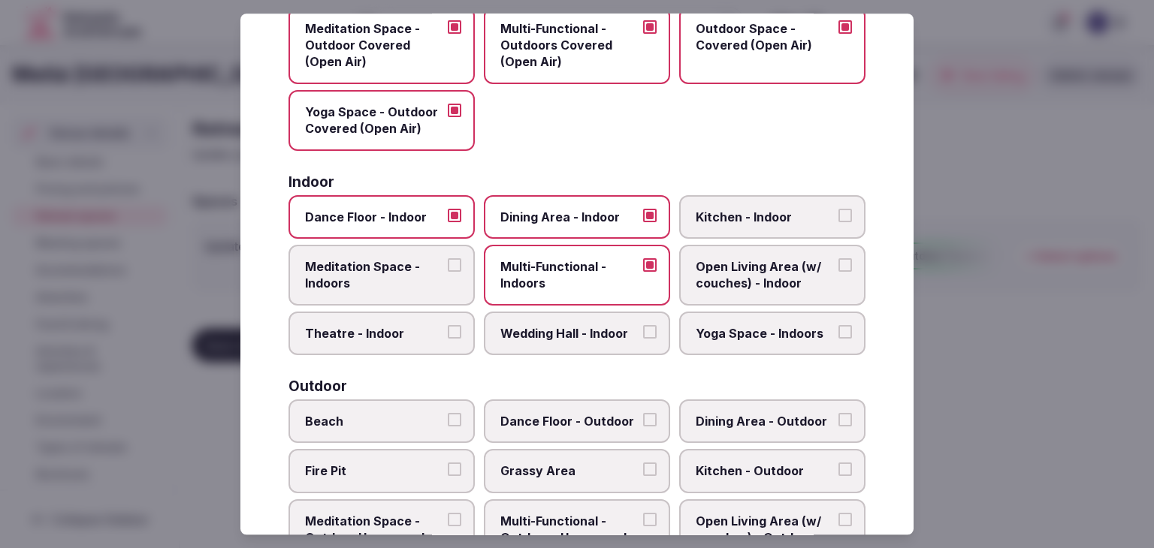
click at [552, 333] on span "Wedding Hall - Indoor" at bounding box center [569, 333] width 138 height 17
click at [643, 333] on button "Wedding Hall - Indoor" at bounding box center [650, 332] width 14 height 14
click at [396, 344] on label "Theatre - Indoor" at bounding box center [381, 334] width 186 height 44
click at [448, 339] on button "Theatre - Indoor" at bounding box center [455, 332] width 14 height 14
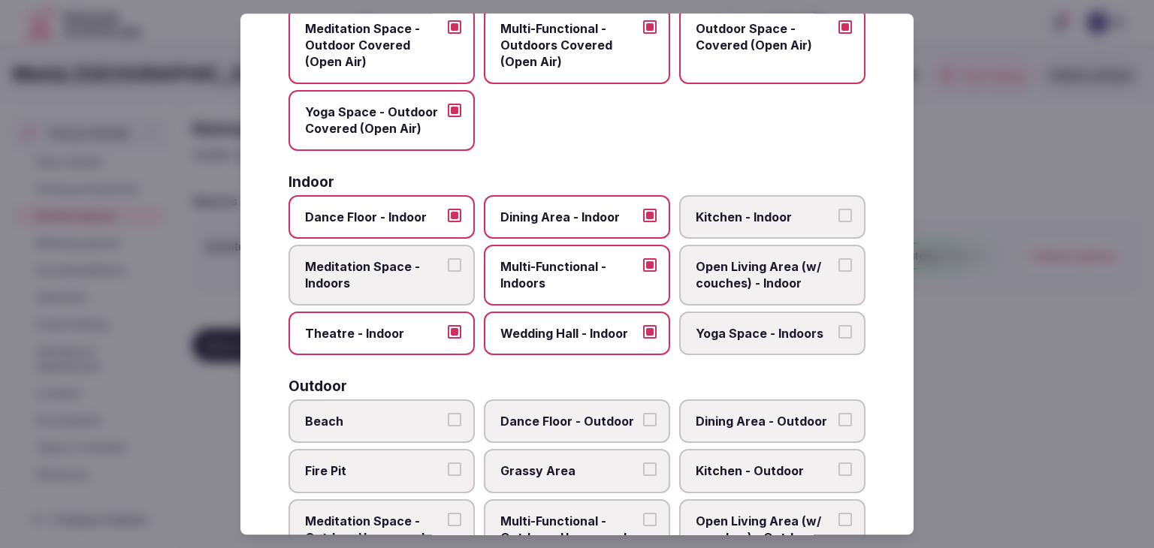
drag, startPoint x: 771, startPoint y: 344, endPoint x: 771, endPoint y: 331, distance: 13.5
click at [772, 343] on label "Yoga Space - Indoors" at bounding box center [772, 334] width 186 height 44
click at [838, 339] on button "Yoga Space - Indoors" at bounding box center [845, 332] width 14 height 14
click at [751, 271] on span "Open Living Area (w/ couches) - Indoor" at bounding box center [765, 275] width 138 height 34
click at [838, 271] on button "Open Living Area (w/ couches) - Indoor" at bounding box center [845, 265] width 14 height 14
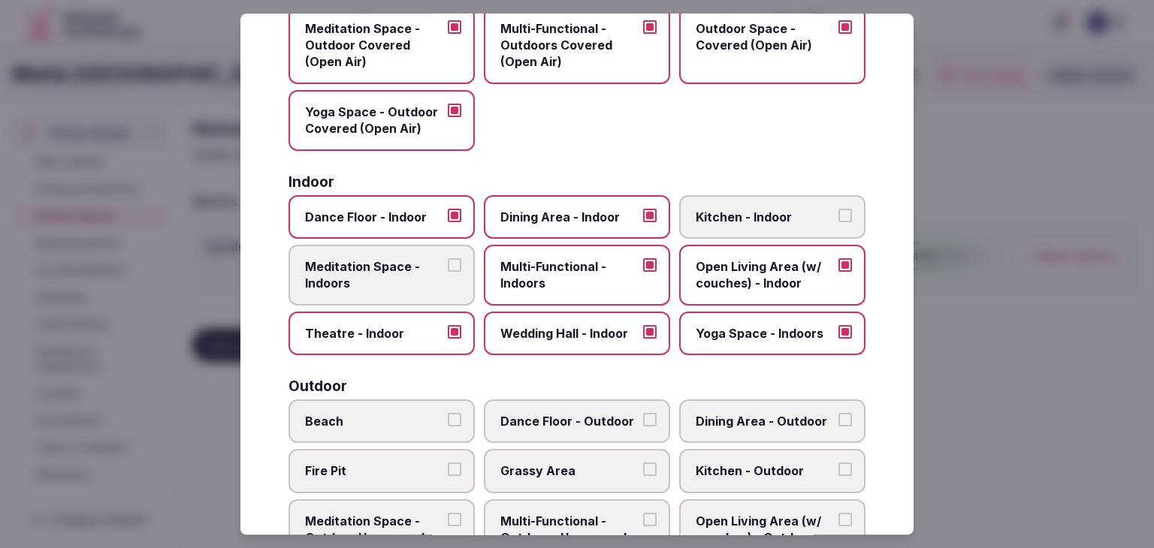
click at [742, 193] on div "Indoor Dance Floor - Indoor Dining Area - Indoor Kitchen - Indoor Meditation Sp…" at bounding box center [576, 265] width 577 height 181
drag, startPoint x: 691, startPoint y: 211, endPoint x: 699, endPoint y: 214, distance: 8.1
click at [696, 212] on span "Kitchen - Indoor" at bounding box center [765, 217] width 138 height 17
click at [787, 226] on label "Kitchen - Indoor" at bounding box center [772, 217] width 186 height 44
click at [838, 222] on button "Kitchen - Indoor" at bounding box center [845, 216] width 14 height 14
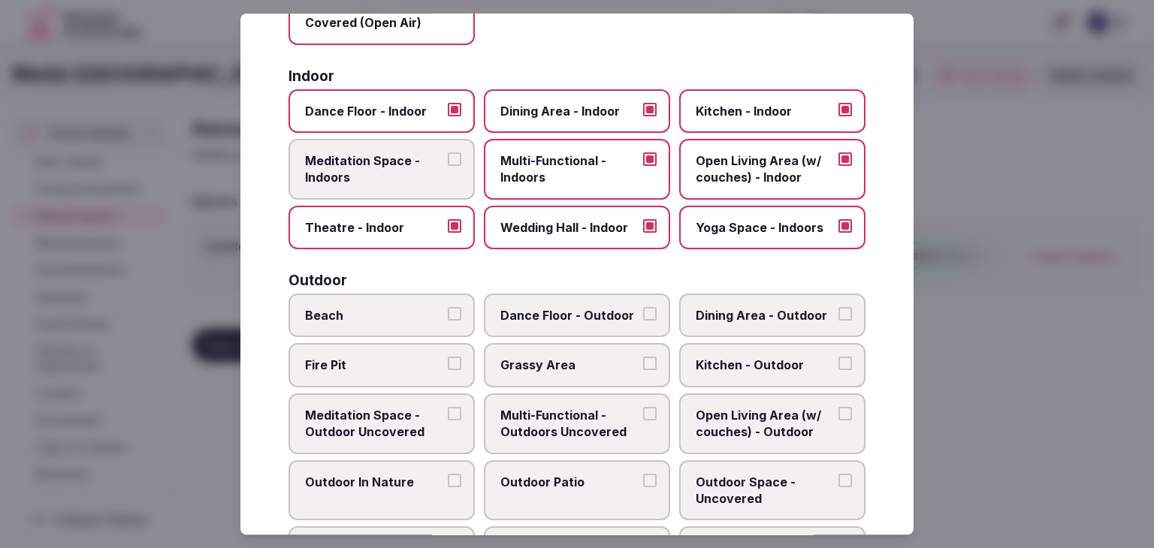
scroll to position [300, 0]
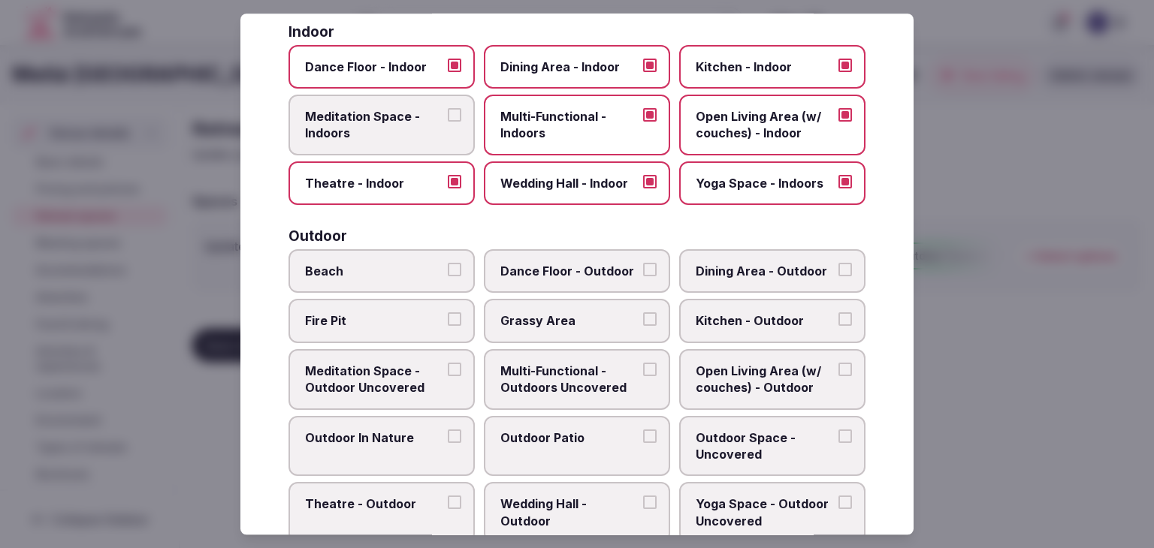
click at [414, 270] on span "Beach" at bounding box center [374, 271] width 138 height 17
click at [448, 270] on button "Beach" at bounding box center [455, 270] width 14 height 14
click at [774, 272] on span "Dining Area - Outdoor" at bounding box center [765, 271] width 138 height 17
click at [838, 272] on button "Dining Area - Outdoor" at bounding box center [845, 270] width 14 height 14
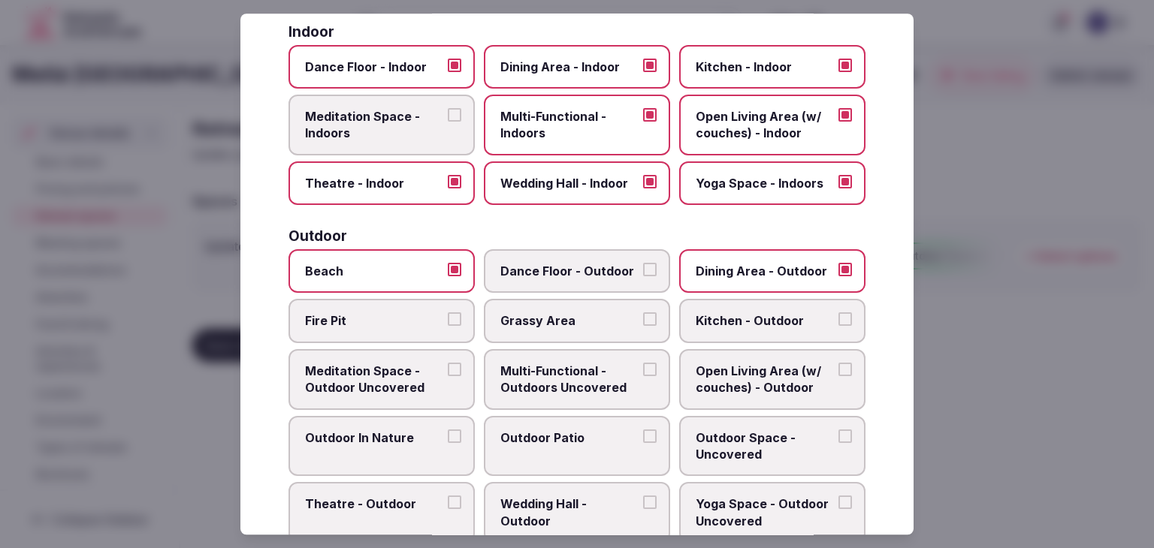
click at [574, 326] on label "Grassy Area" at bounding box center [577, 322] width 186 height 44
click at [643, 326] on button "Grassy Area" at bounding box center [650, 320] width 14 height 14
click at [414, 391] on span "Meditation Space - Outdoor Uncovered" at bounding box center [374, 380] width 138 height 34
click at [448, 376] on button "Meditation Space - Outdoor Uncovered" at bounding box center [455, 370] width 14 height 14
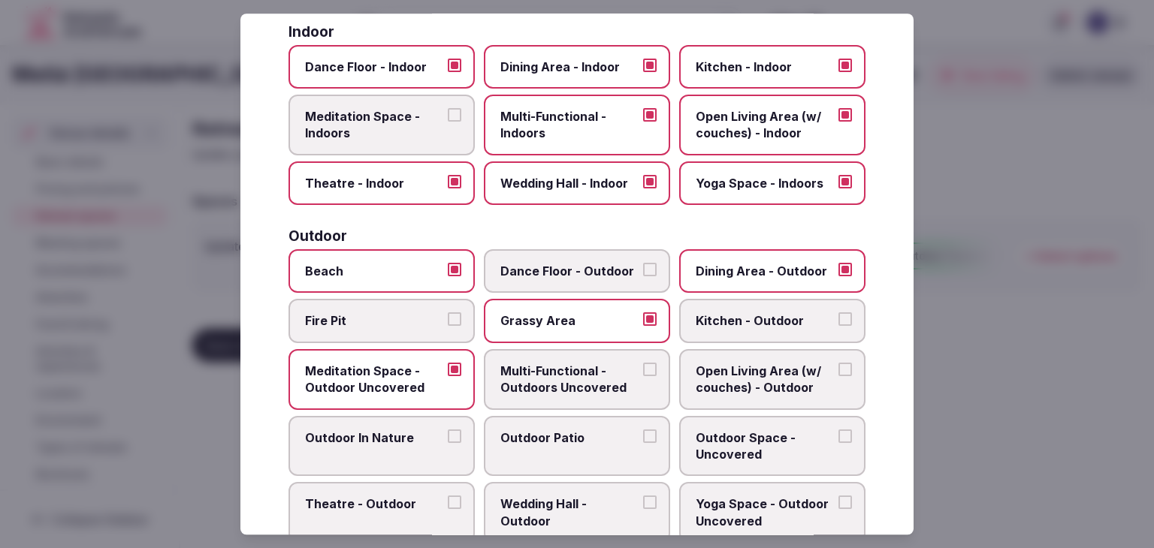
click at [563, 391] on span "Multi-Functional - Outdoors Uncovered" at bounding box center [569, 380] width 138 height 34
click at [643, 376] on button "Multi-Functional - Outdoors Uncovered" at bounding box center [650, 370] width 14 height 14
click at [753, 374] on span "Open Living Area (w/ couches) - Outdoor" at bounding box center [765, 380] width 138 height 34
click at [838, 374] on button "Open Living Area (w/ couches) - Outdoor" at bounding box center [845, 370] width 14 height 14
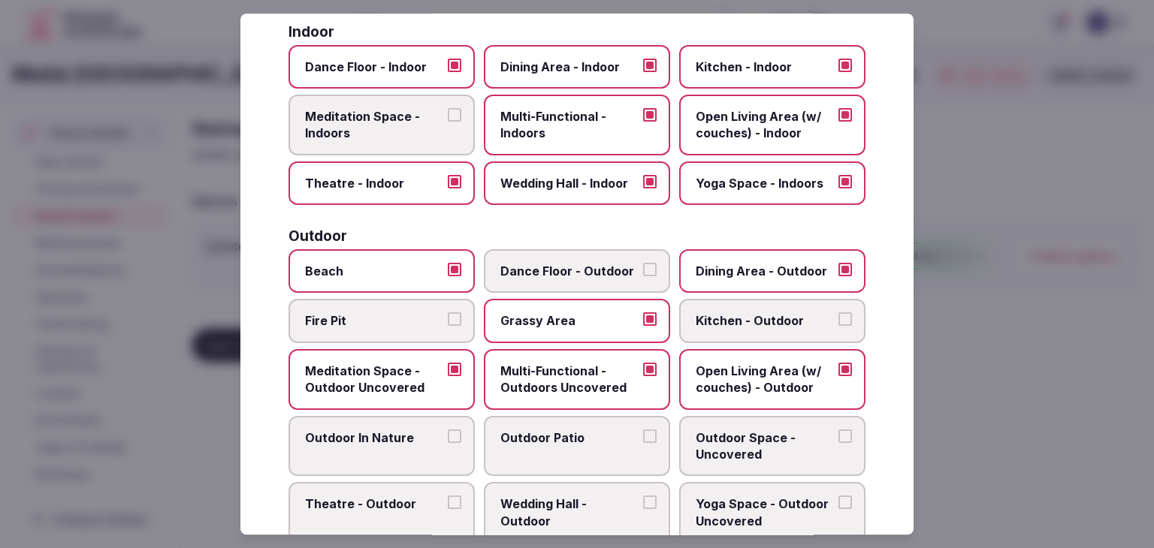
drag, startPoint x: 726, startPoint y: 455, endPoint x: 715, endPoint y: 456, distance: 10.5
click at [724, 455] on span "Outdoor Space - Uncovered" at bounding box center [765, 447] width 138 height 34
click at [838, 443] on button "Outdoor Space - Uncovered" at bounding box center [845, 437] width 14 height 14
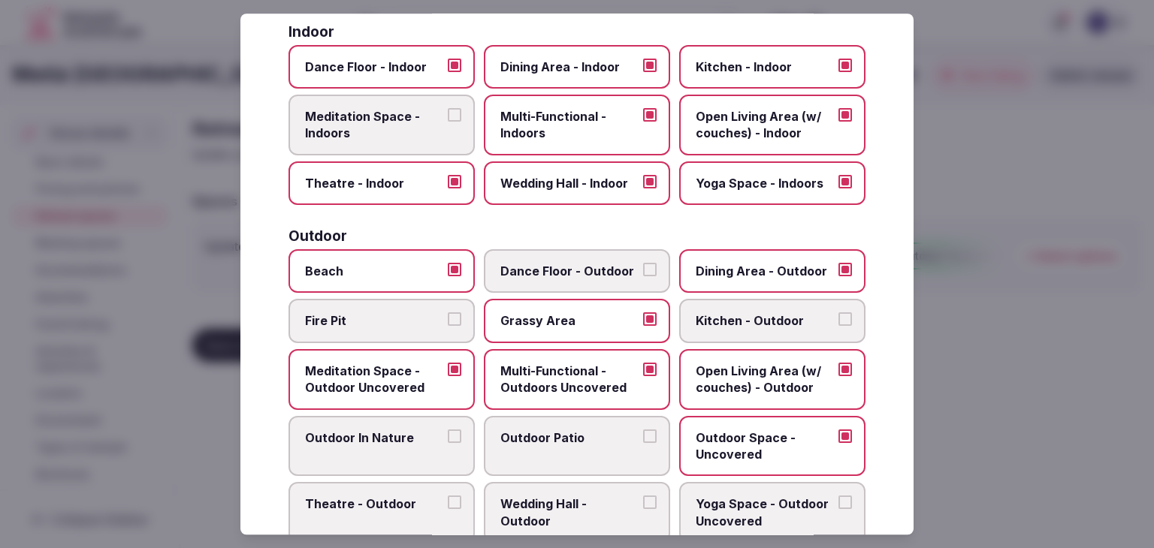
click at [513, 450] on label "Outdoor Patio" at bounding box center [577, 446] width 186 height 61
click at [420, 457] on label "Outdoor In Nature" at bounding box center [381, 446] width 186 height 61
click at [448, 443] on button "Outdoor In Nature" at bounding box center [455, 437] width 14 height 14
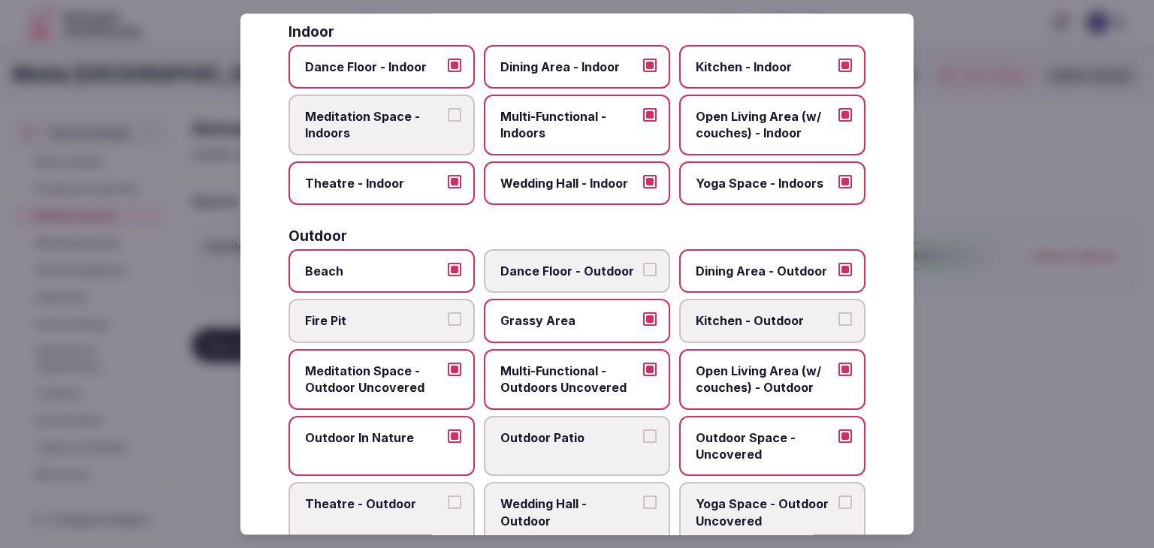
click at [523, 455] on label "Outdoor Patio" at bounding box center [577, 446] width 186 height 61
click at [643, 443] on button "Outdoor Patio" at bounding box center [650, 437] width 14 height 14
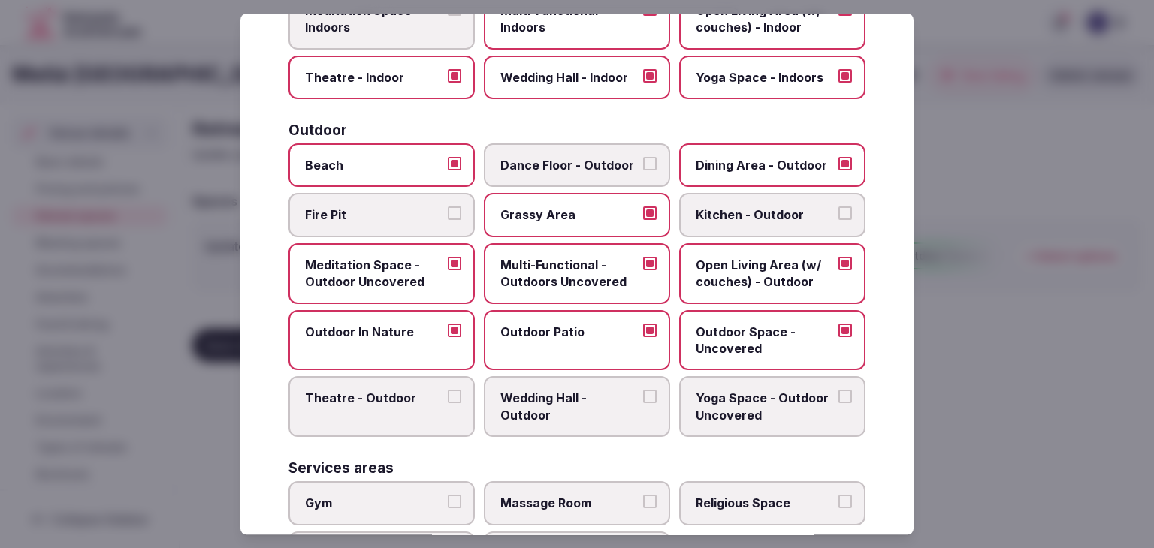
scroll to position [451, 0]
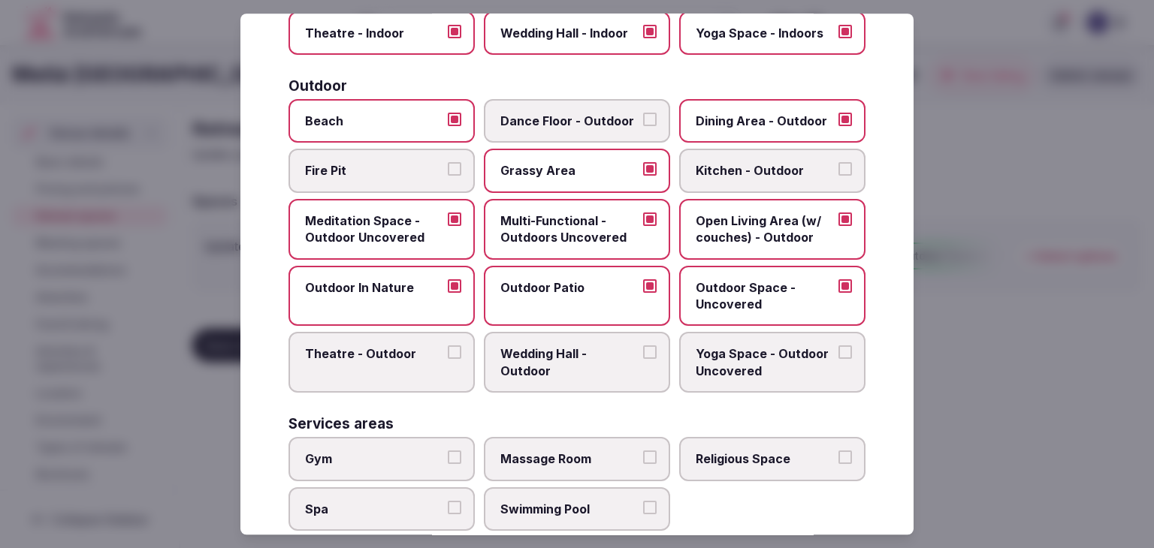
click at [602, 358] on span "Wedding Hall - Outdoor" at bounding box center [569, 363] width 138 height 34
click at [643, 358] on button "Wedding Hall - Outdoor" at bounding box center [650, 353] width 14 height 14
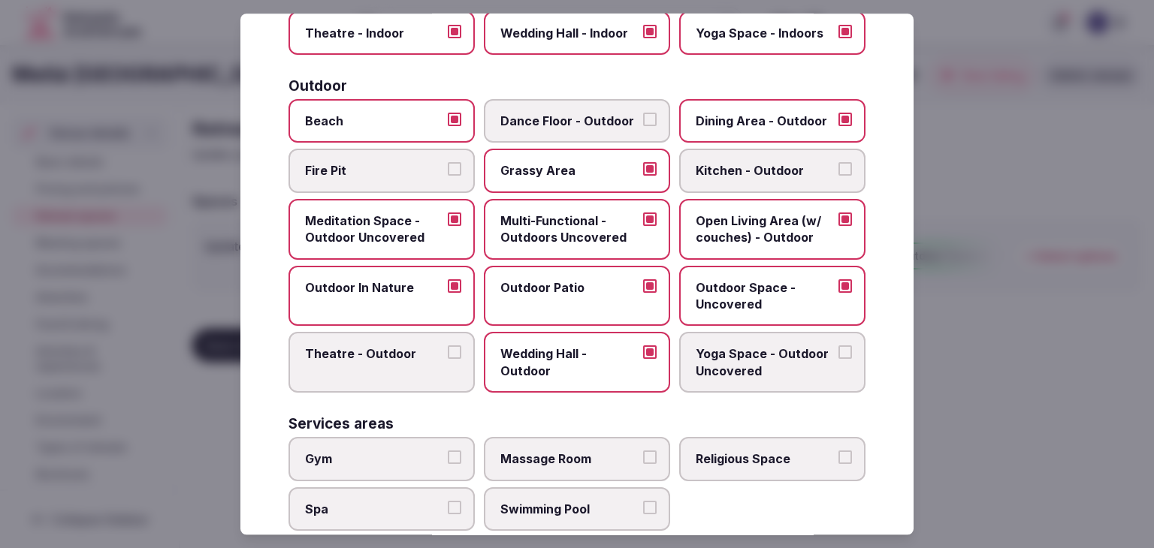
click at [778, 361] on span "Yoga Space - Outdoor Uncovered" at bounding box center [765, 363] width 138 height 34
click at [838, 360] on button "Yoga Space - Outdoor Uncovered" at bounding box center [845, 353] width 14 height 14
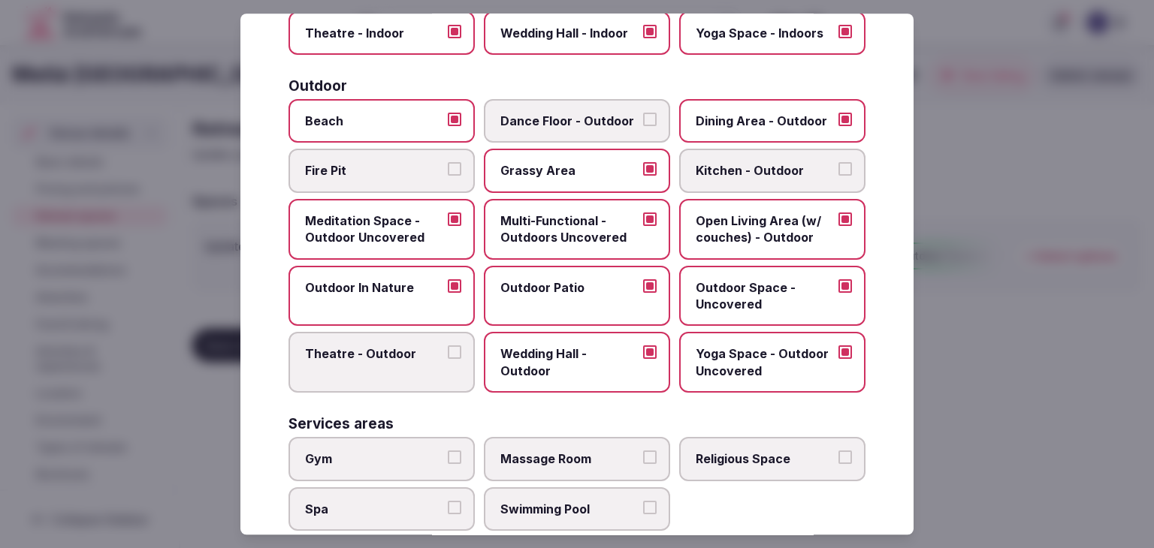
scroll to position [676, 0]
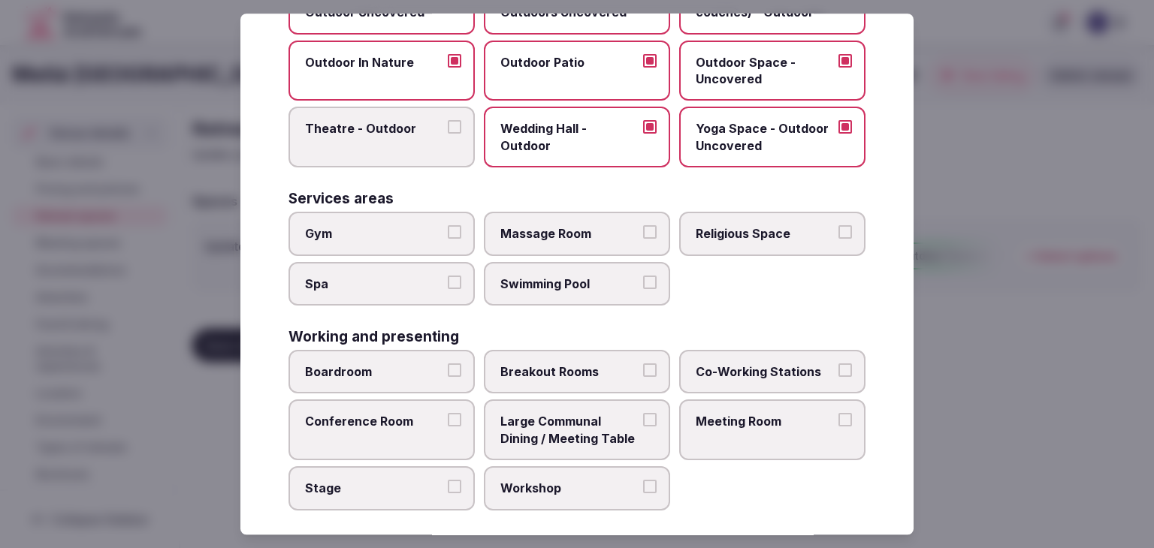
click at [430, 372] on span "Boardroom" at bounding box center [374, 372] width 138 height 17
click at [448, 372] on button "Boardroom" at bounding box center [455, 371] width 14 height 14
click at [427, 425] on label "Conference Room" at bounding box center [381, 430] width 186 height 61
click at [448, 425] on button "Conference Room" at bounding box center [455, 421] width 14 height 14
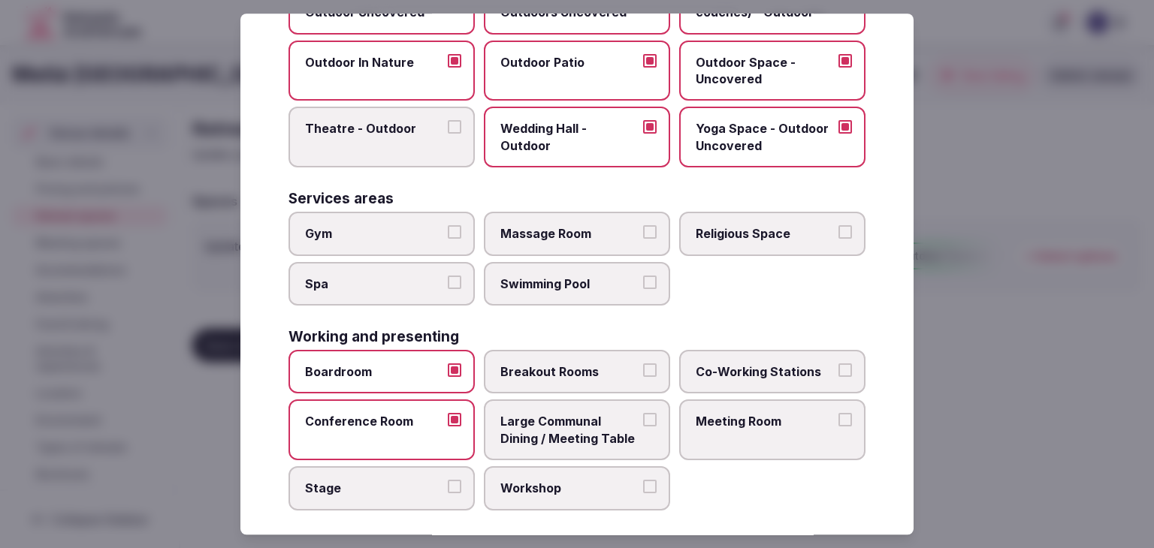
drag, startPoint x: 427, startPoint y: 482, endPoint x: 499, endPoint y: 494, distance: 72.4
click at [437, 482] on span "Stage" at bounding box center [374, 488] width 138 height 17
click at [448, 482] on button "Stage" at bounding box center [455, 487] width 14 height 14
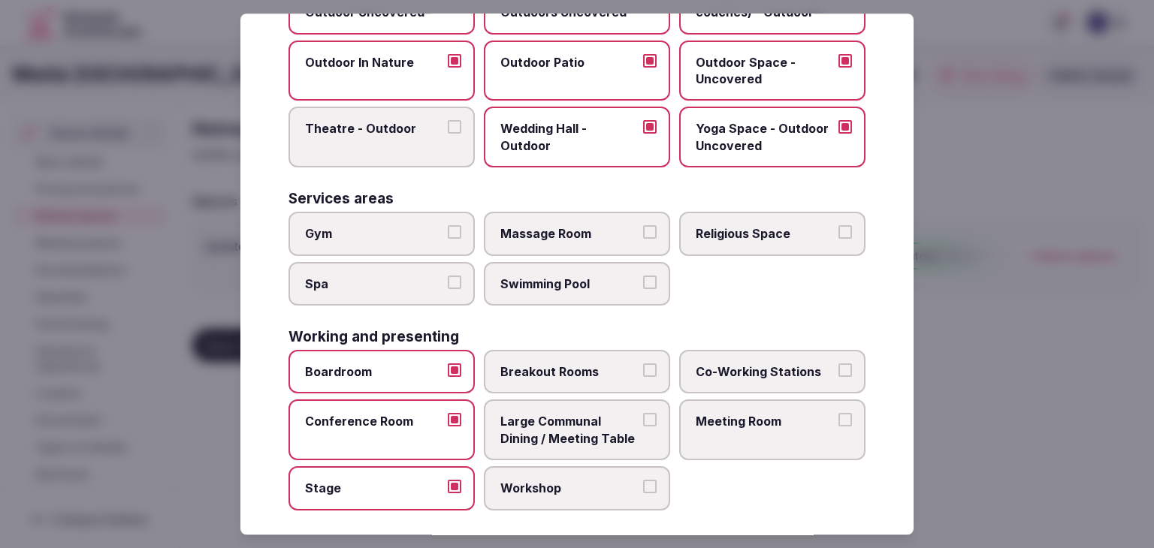
drag, startPoint x: 583, startPoint y: 497, endPoint x: 586, endPoint y: 484, distance: 13.1
click at [583, 496] on label "Workshop" at bounding box center [577, 488] width 186 height 44
click at [643, 494] on button "Workshop" at bounding box center [650, 487] width 14 height 14
drag, startPoint x: 589, startPoint y: 433, endPoint x: 599, endPoint y: 418, distance: 19.0
click at [593, 427] on span "Large Communal Dining / Meeting Table" at bounding box center [569, 431] width 138 height 34
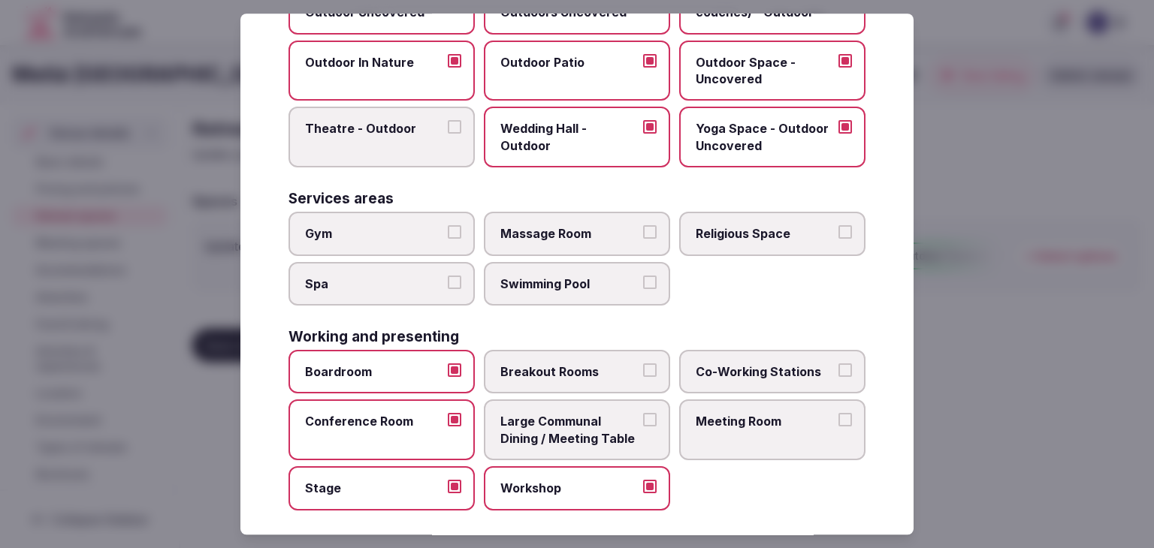
click at [643, 427] on button "Large Communal Dining / Meeting Table" at bounding box center [650, 421] width 14 height 14
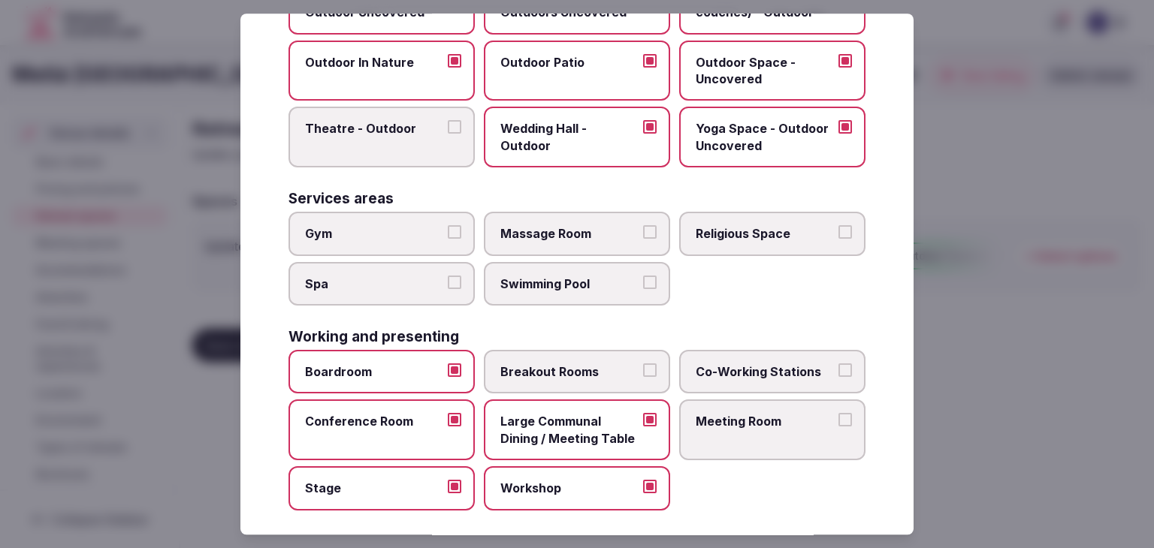
click at [607, 367] on span "Breakout Rooms" at bounding box center [569, 372] width 138 height 17
click at [643, 367] on button "Breakout Rooms" at bounding box center [650, 371] width 14 height 14
click at [800, 384] on label "Co-Working Stations" at bounding box center [772, 372] width 186 height 44
click at [838, 377] on button "Co-Working Stations" at bounding box center [845, 371] width 14 height 14
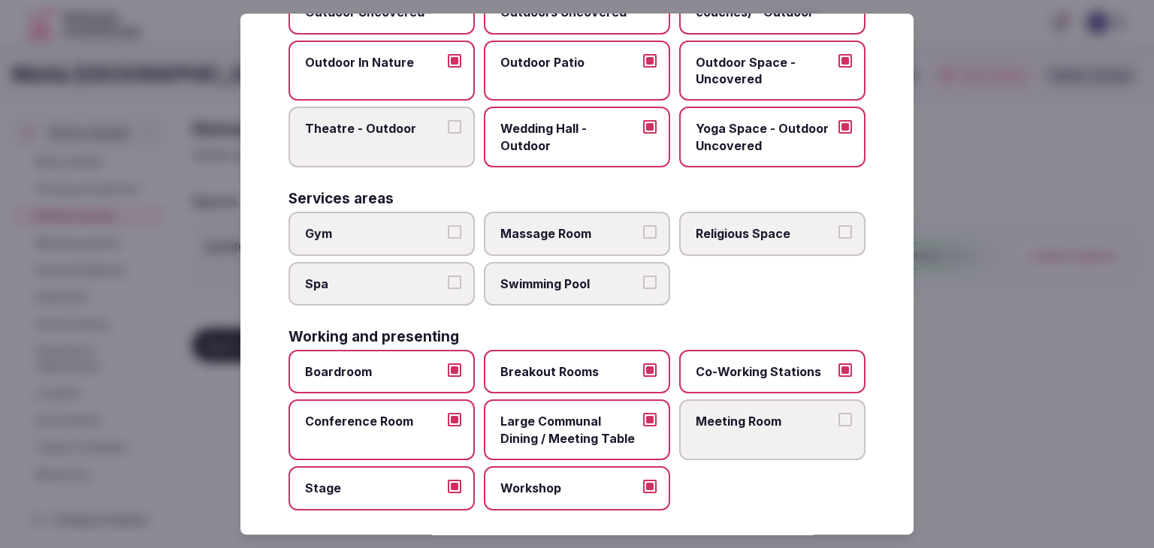
click at [787, 435] on label "Meeting Room" at bounding box center [772, 430] width 186 height 61
click at [838, 427] on button "Meeting Room" at bounding box center [845, 421] width 14 height 14
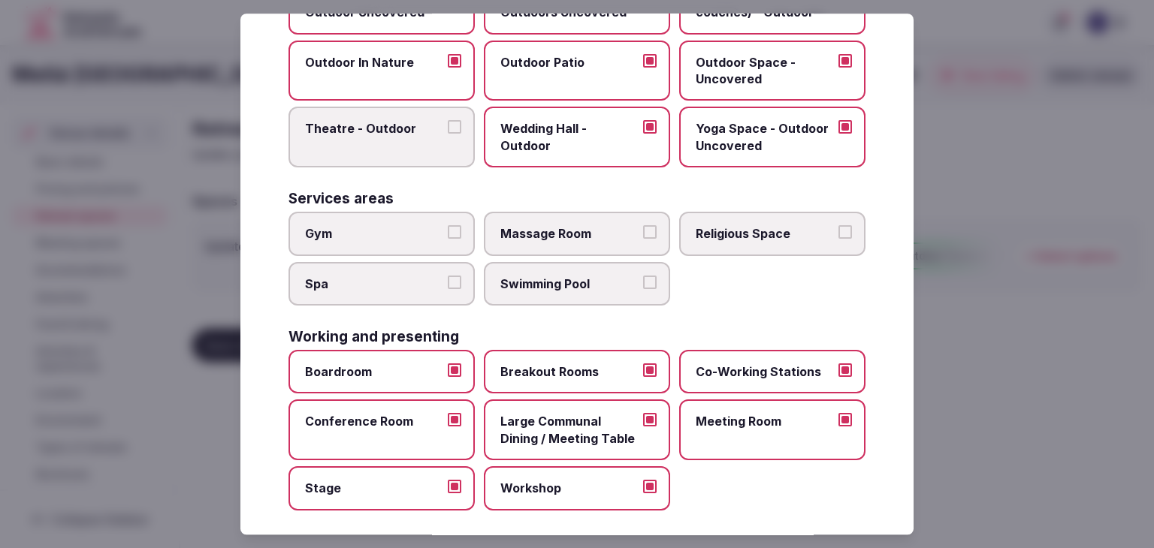
click at [424, 225] on span "Gym" at bounding box center [374, 233] width 138 height 17
click at [448, 225] on button "Gym" at bounding box center [455, 232] width 14 height 14
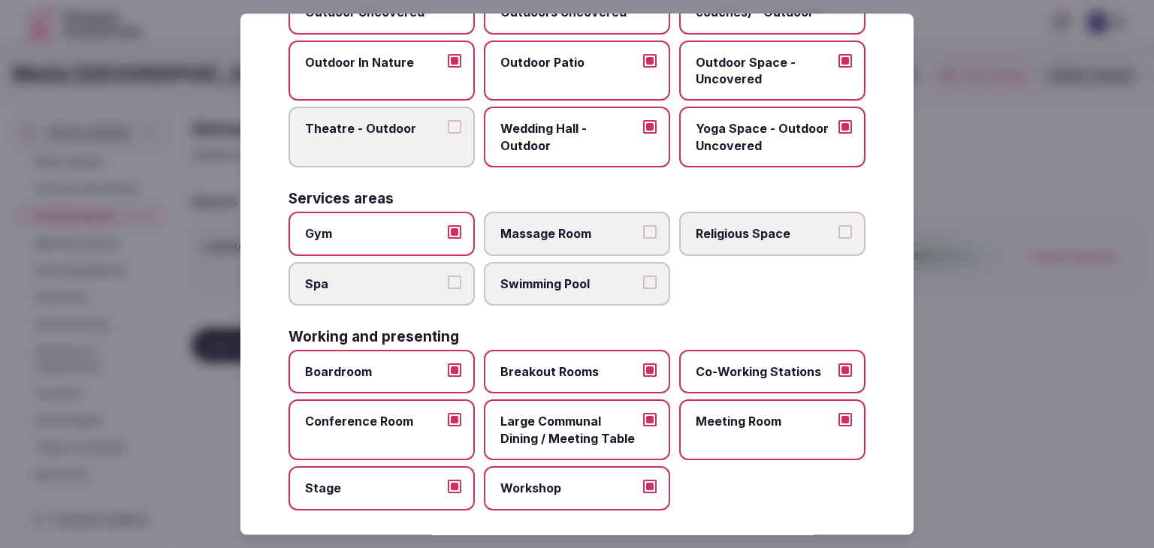
click at [405, 276] on span "Spa" at bounding box center [374, 284] width 138 height 17
click at [448, 276] on button "Spa" at bounding box center [455, 283] width 14 height 14
click at [603, 294] on label "Swimming Pool" at bounding box center [577, 284] width 186 height 44
click at [643, 289] on button "Swimming Pool" at bounding box center [650, 283] width 14 height 14
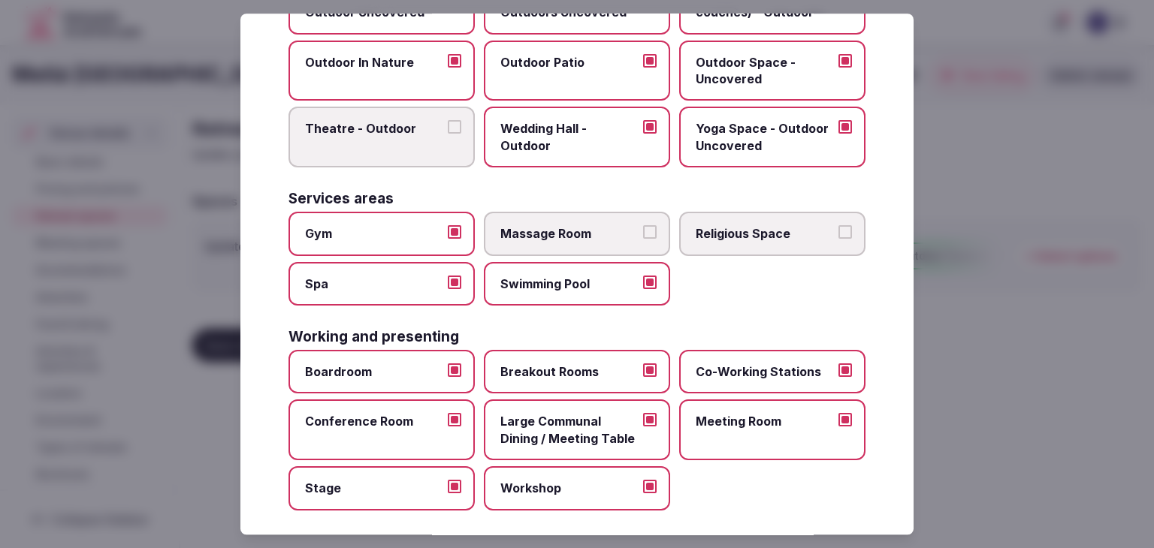
click at [598, 234] on span "Massage Room" at bounding box center [569, 233] width 138 height 17
click at [643, 234] on button "Massage Room" at bounding box center [650, 232] width 14 height 14
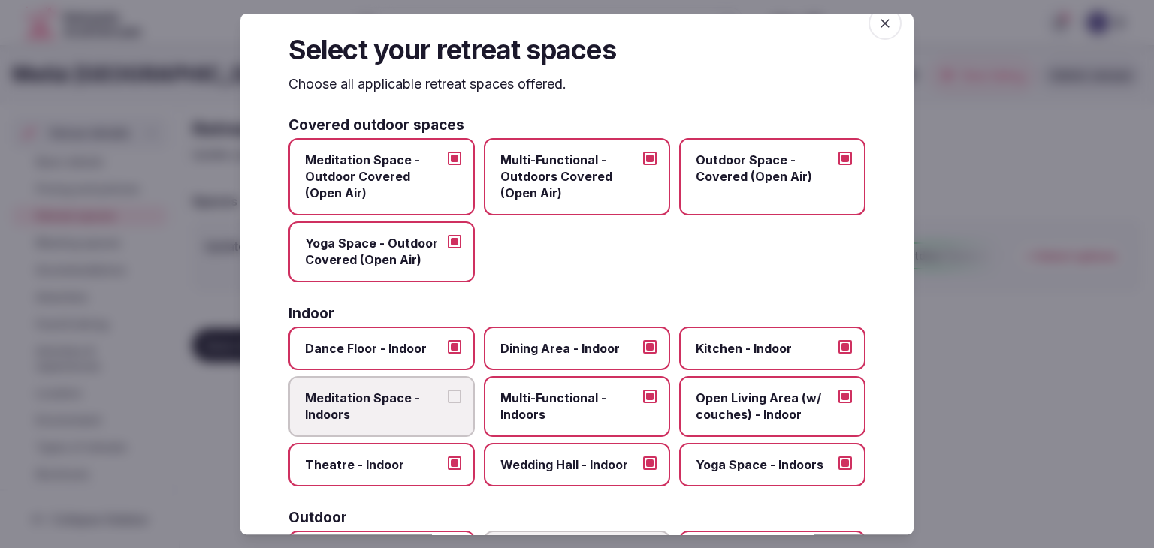
scroll to position [0, 0]
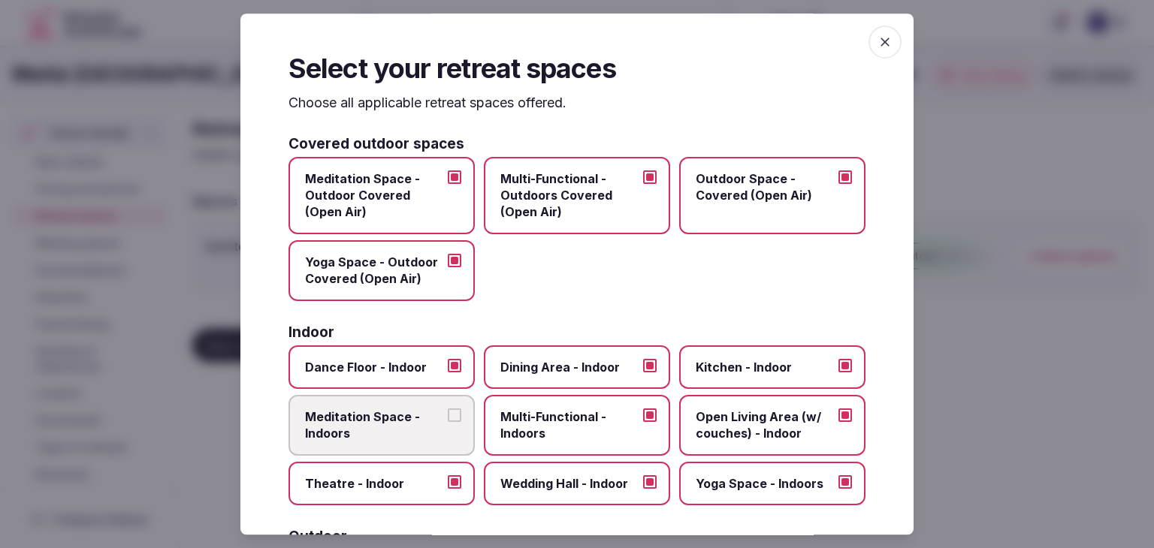
click at [883, 42] on span "button" at bounding box center [884, 42] width 33 height 33
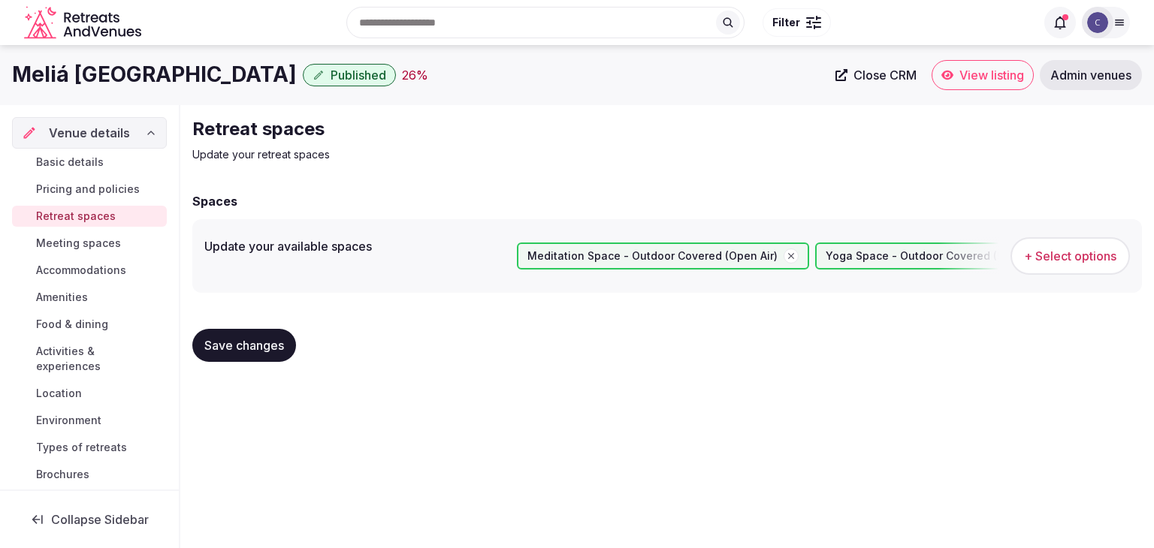
click at [262, 349] on span "Save changes" at bounding box center [244, 345] width 80 height 15
click at [115, 246] on span "Meeting spaces" at bounding box center [78, 243] width 85 height 15
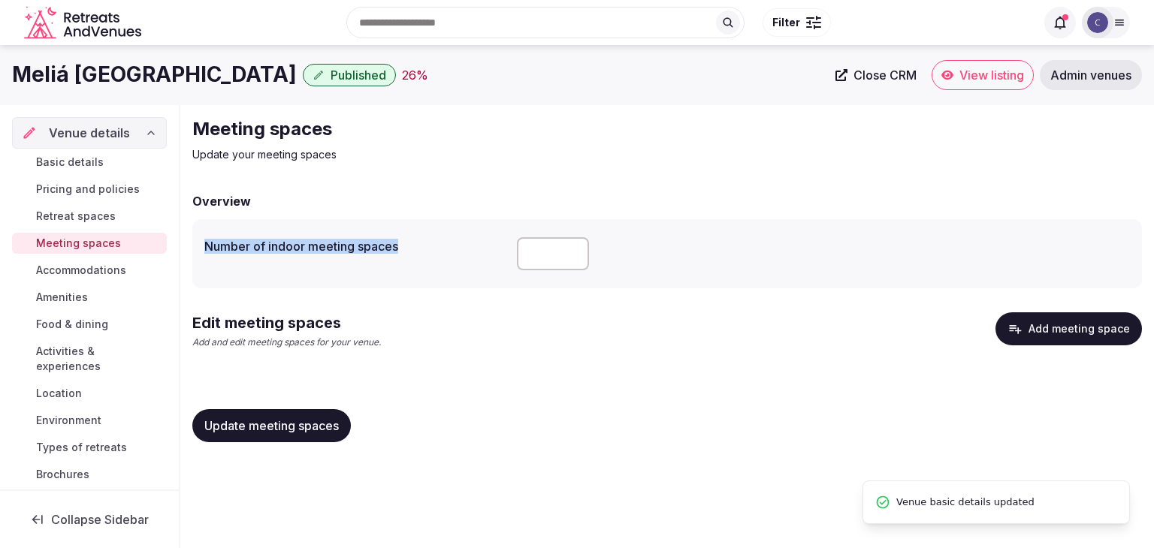
drag, startPoint x: 202, startPoint y: 249, endPoint x: 418, endPoint y: 246, distance: 216.4
click at [418, 246] on div "Number of indoor meeting spaces *" at bounding box center [667, 253] width 950 height 69
copy label "Number of indoor meeting spaces"
click at [1052, 333] on button "Add meeting space" at bounding box center [1068, 328] width 146 height 33
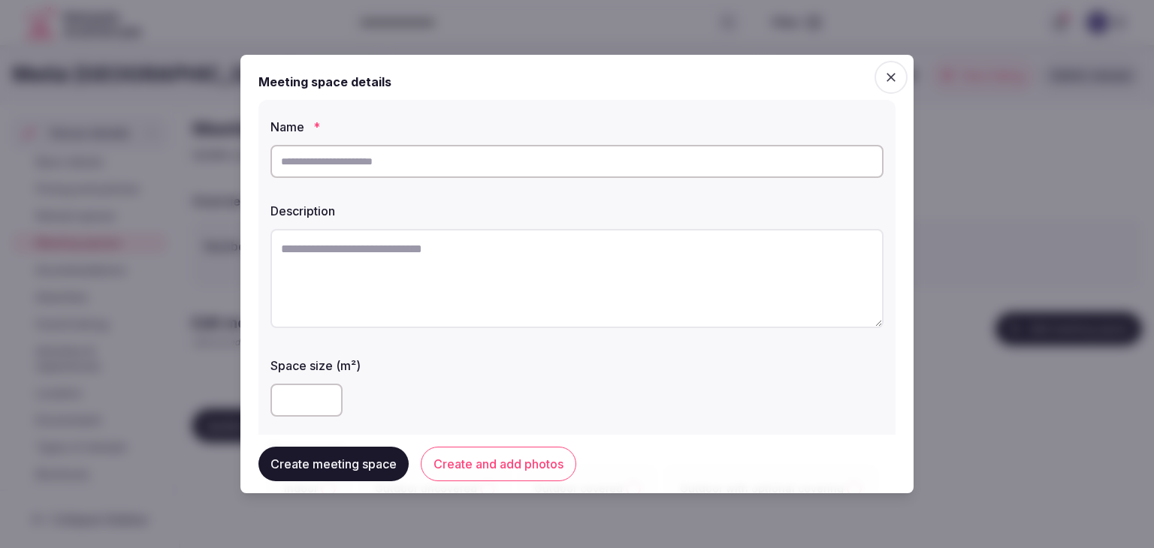
click at [459, 167] on input "text" at bounding box center [576, 161] width 613 height 33
paste input "**********"
type input "**********"
click at [490, 264] on textarea at bounding box center [576, 278] width 613 height 99
paste textarea "**********"
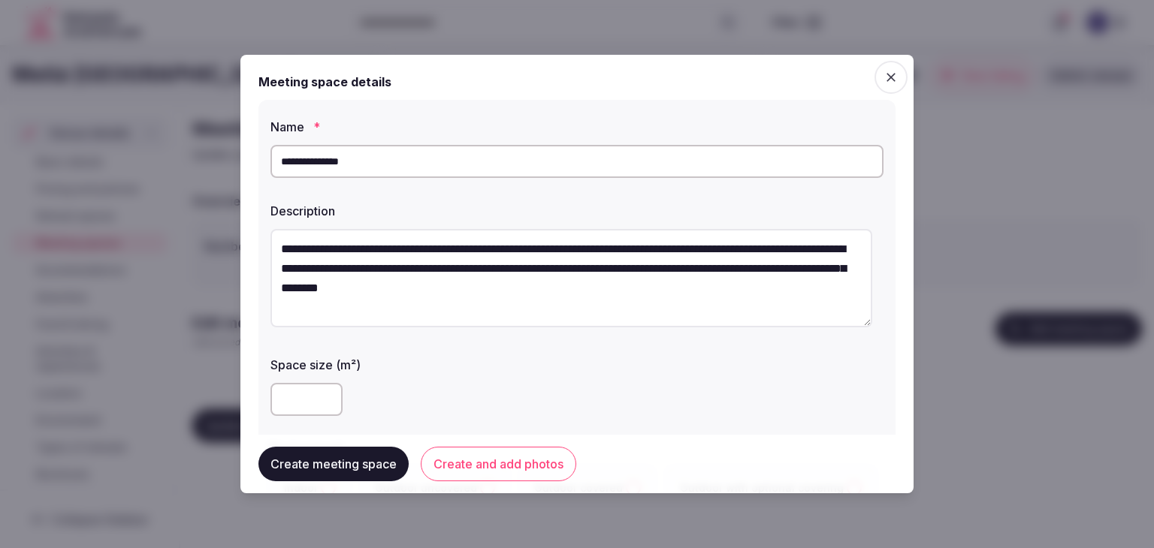
drag, startPoint x: 282, startPoint y: 247, endPoint x: 232, endPoint y: 237, distance: 51.3
click at [232, 237] on body "Search Popular Destinations Toscana, Italy Riviera Maya, Mexico Indonesia, Bali…" at bounding box center [577, 274] width 1154 height 548
drag, startPoint x: 284, startPoint y: 253, endPoint x: 252, endPoint y: 245, distance: 33.3
click at [252, 245] on div "**********" at bounding box center [576, 274] width 673 height 439
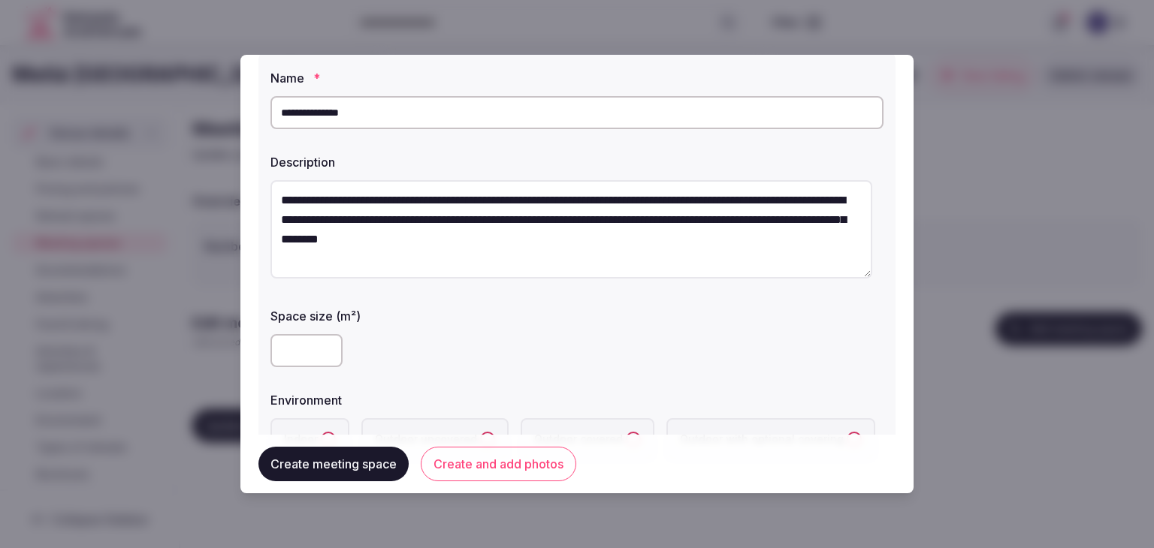
scroll to position [75, 0]
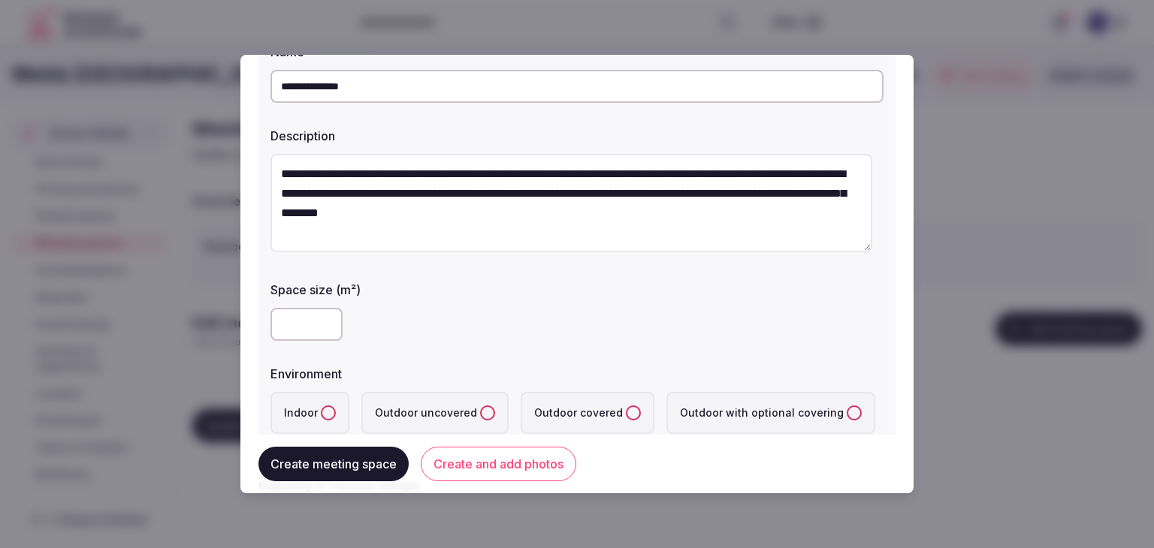
type textarea "**********"
click at [291, 334] on input "number" at bounding box center [306, 324] width 72 height 33
type input "***"
click at [327, 415] on button "Indoor" at bounding box center [328, 413] width 15 height 15
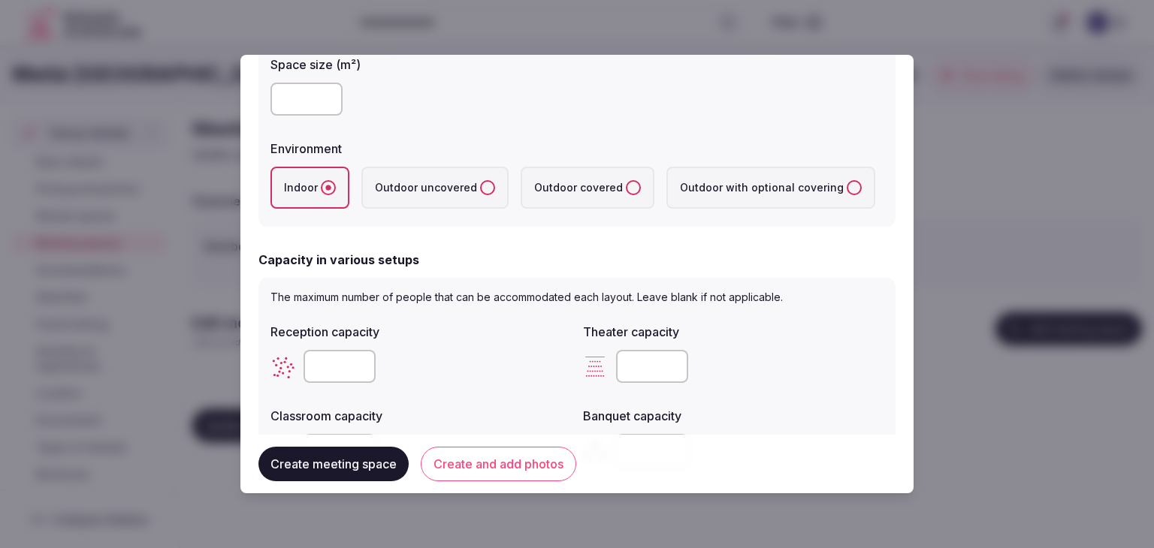
click at [625, 367] on input "number" at bounding box center [652, 366] width 72 height 33
type input "***"
click at [528, 391] on div "Reception capacity Theater capacity *** Classroom capacity Banquet capacity Boa…" at bounding box center [576, 437] width 613 height 240
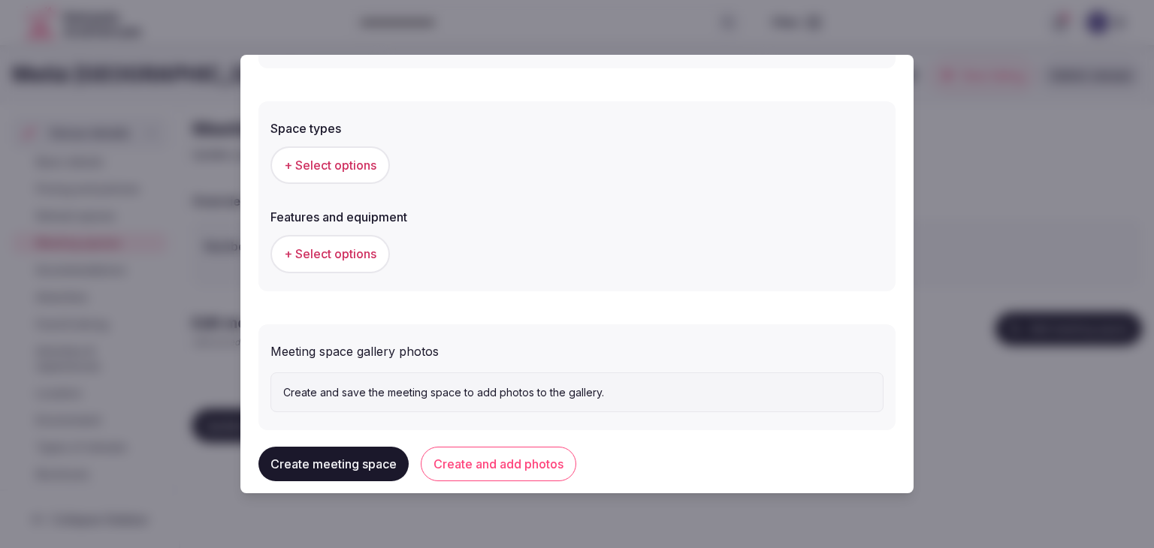
scroll to position [826, 0]
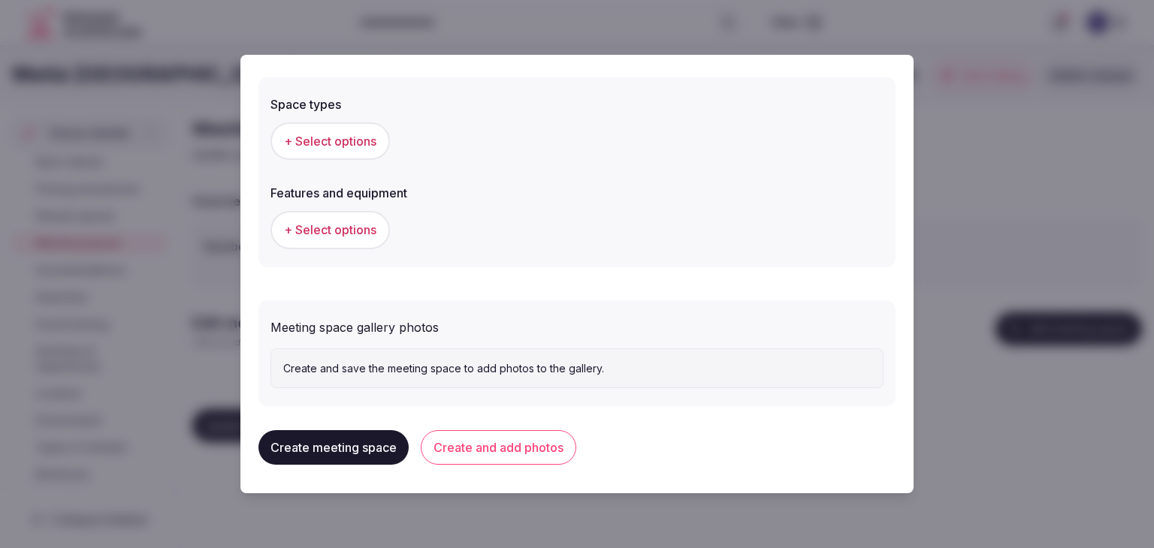
click at [373, 163] on div "+ Select options" at bounding box center [576, 141] width 613 height 50
click at [368, 151] on button "+ Select options" at bounding box center [329, 141] width 119 height 38
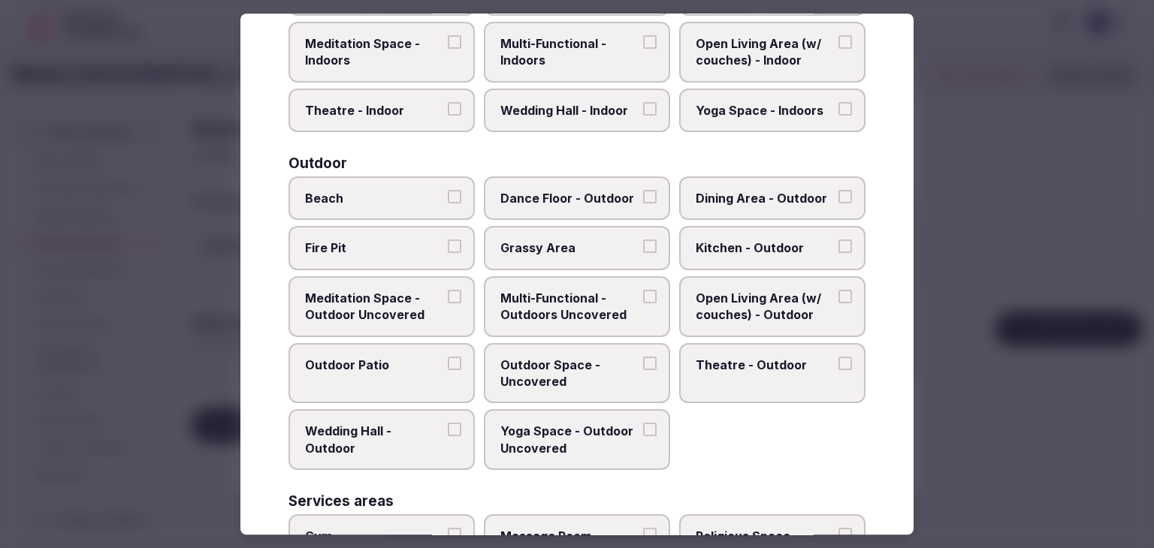
scroll to position [613, 0]
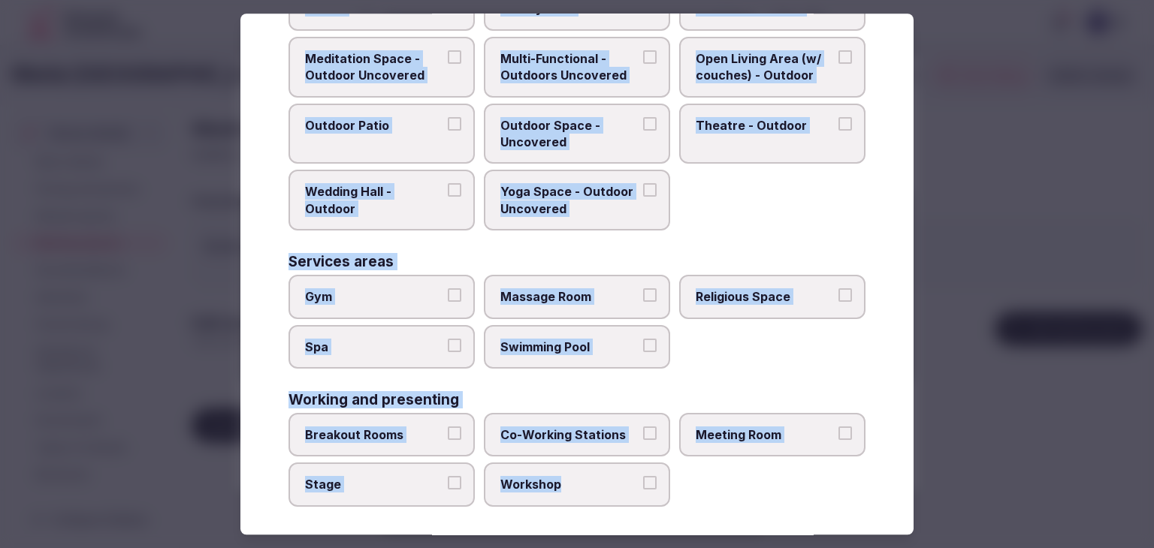
drag, startPoint x: 273, startPoint y: 103, endPoint x: 696, endPoint y: 512, distance: 588.6
click at [696, 512] on div "Select space types Choose all applicable space types offered. Covered outdoor s…" at bounding box center [576, 274] width 673 height 521
copy div "Choose all applicable space types offered. Covered outdoor spaces Meditation Sp…"
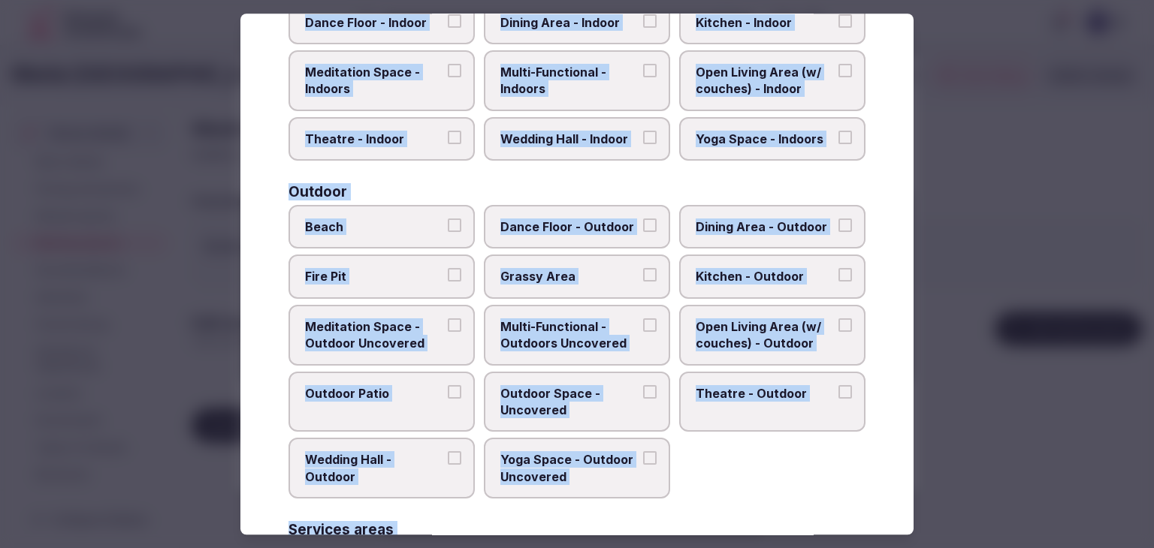
scroll to position [237, 0]
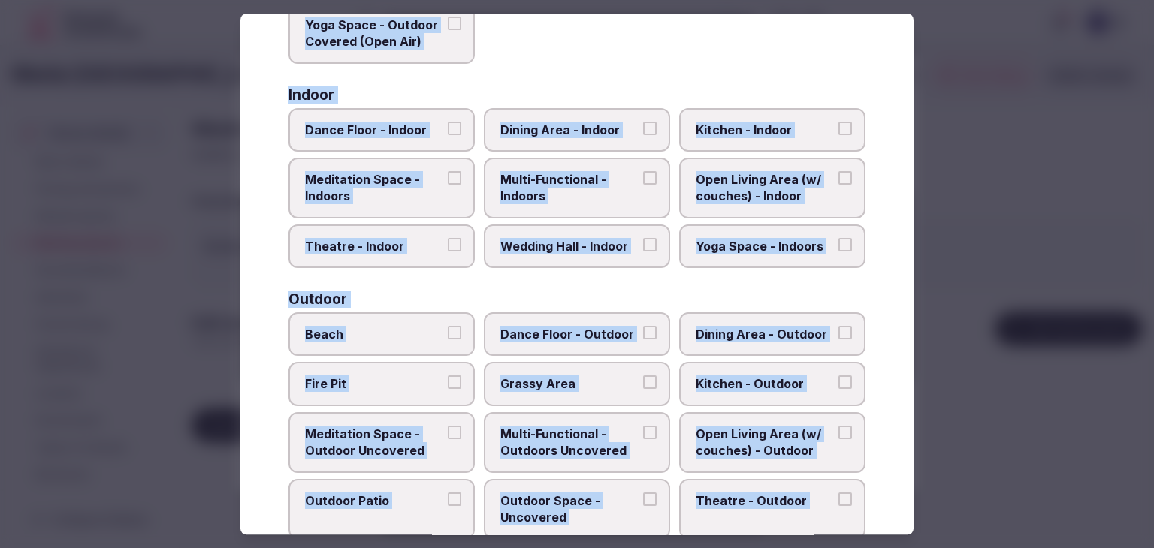
click at [576, 181] on span "Multi-Functional - Indoors" at bounding box center [569, 188] width 138 height 34
click at [643, 181] on button "Multi-Functional - Indoors" at bounding box center [650, 178] width 14 height 14
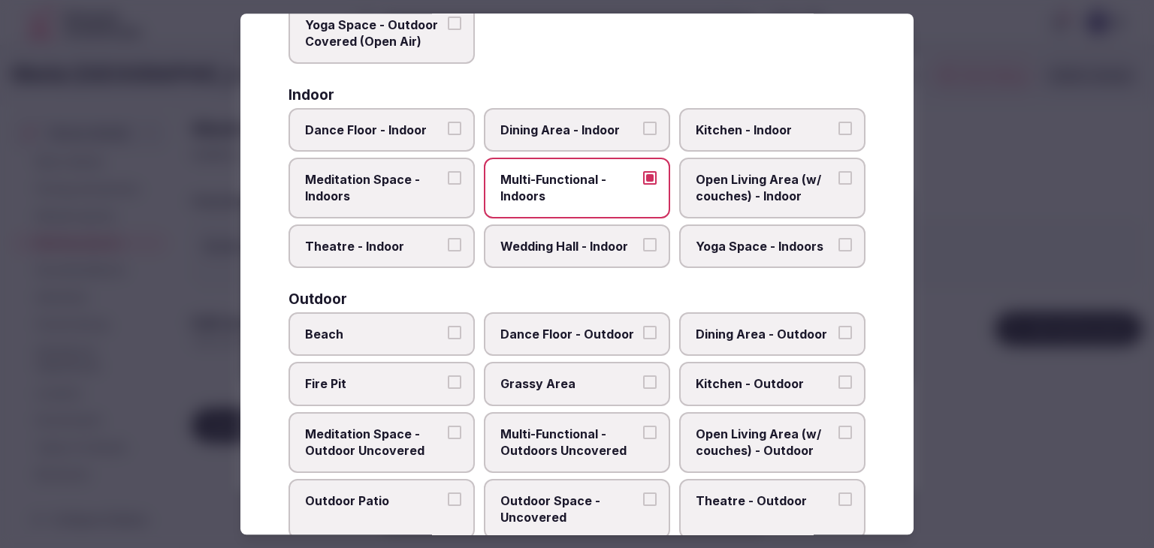
click at [577, 116] on label "Dining Area - Indoor" at bounding box center [577, 130] width 186 height 44
click at [643, 122] on button "Dining Area - Indoor" at bounding box center [650, 129] width 14 height 14
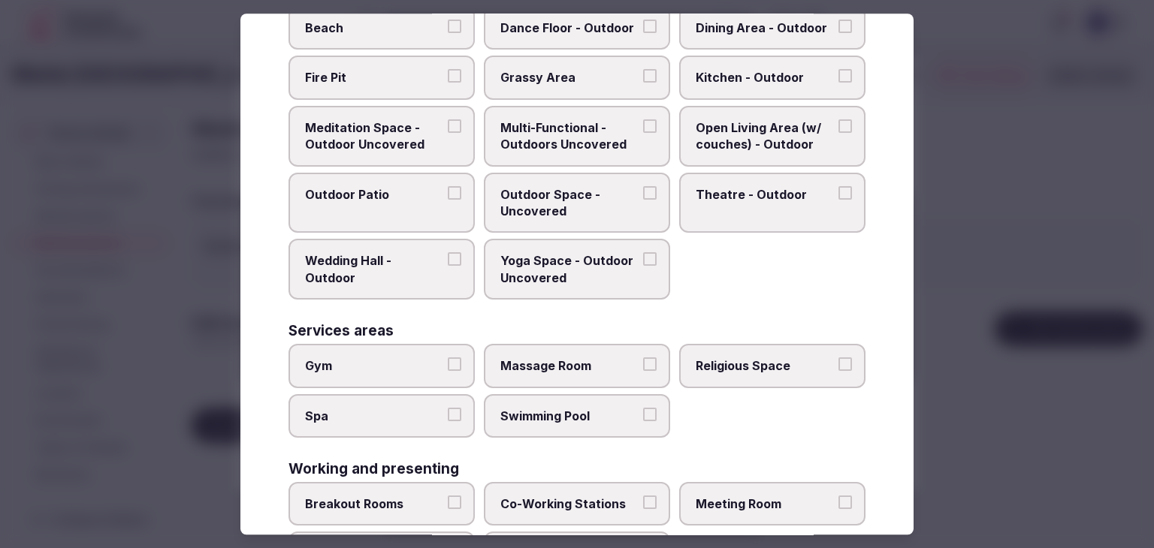
scroll to position [613, 0]
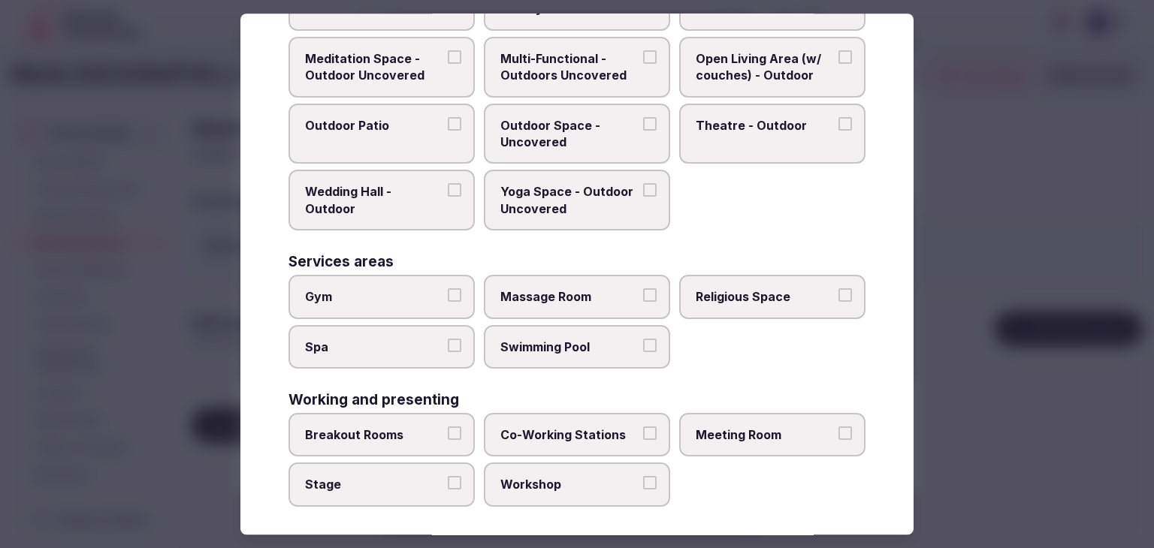
click at [716, 428] on span "Meeting Room" at bounding box center [765, 435] width 138 height 17
click at [838, 428] on button "Meeting Room" at bounding box center [845, 434] width 14 height 14
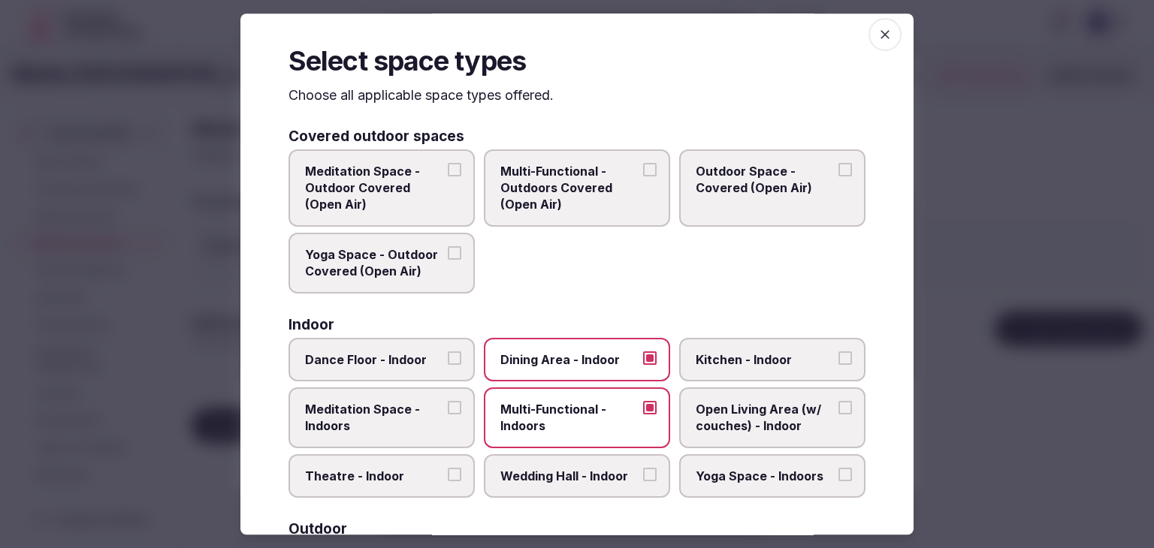
scroll to position [0, 0]
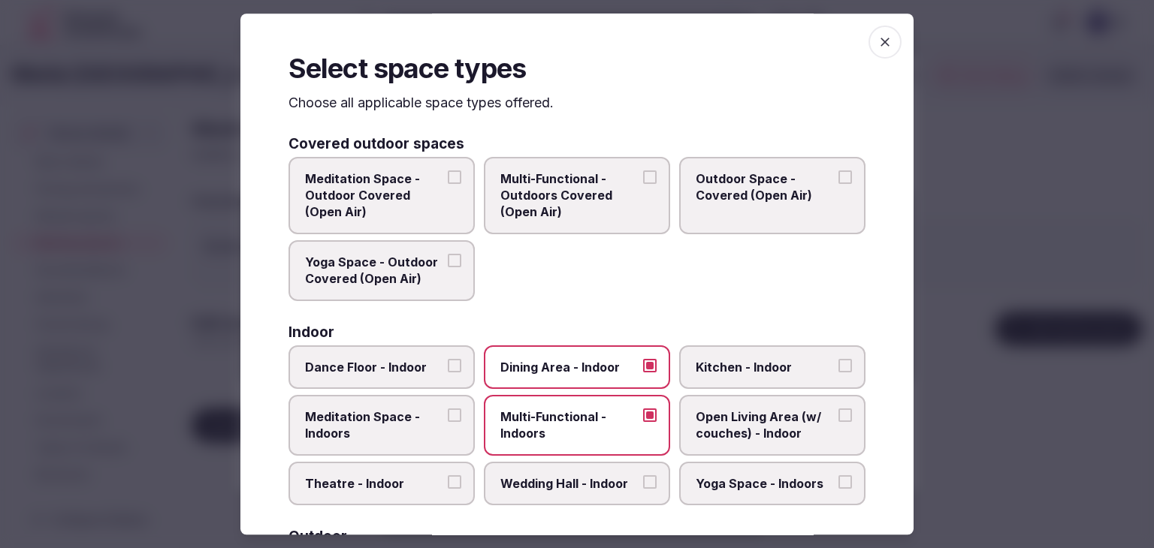
click at [858, 28] on div "Select space types Choose all applicable space types offered. Covered outdoor s…" at bounding box center [576, 274] width 673 height 521
click at [877, 38] on icon "button" at bounding box center [884, 42] width 15 height 15
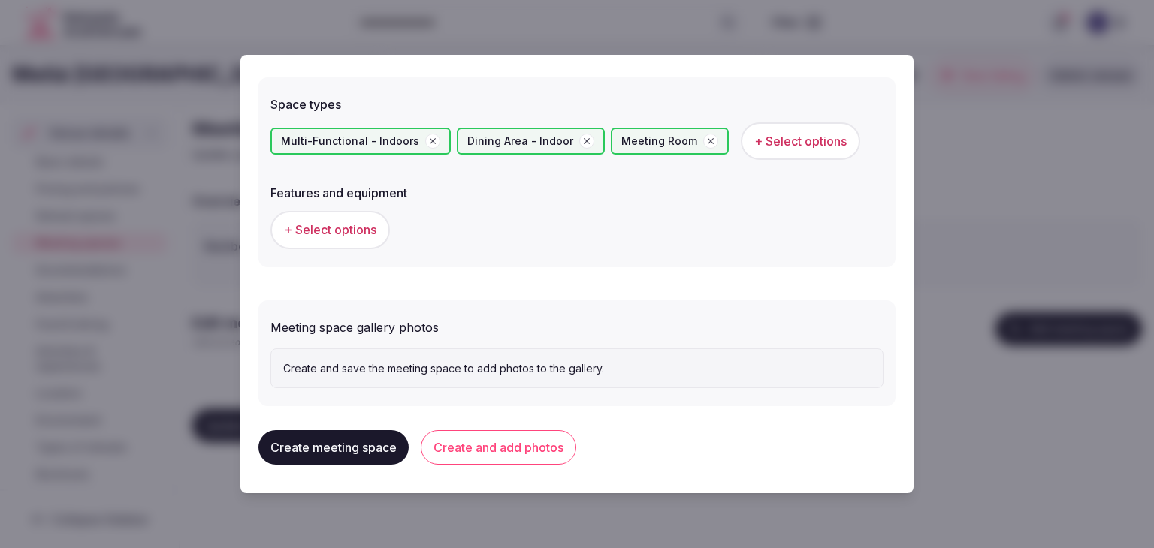
click at [345, 239] on button "+ Select options" at bounding box center [329, 230] width 119 height 38
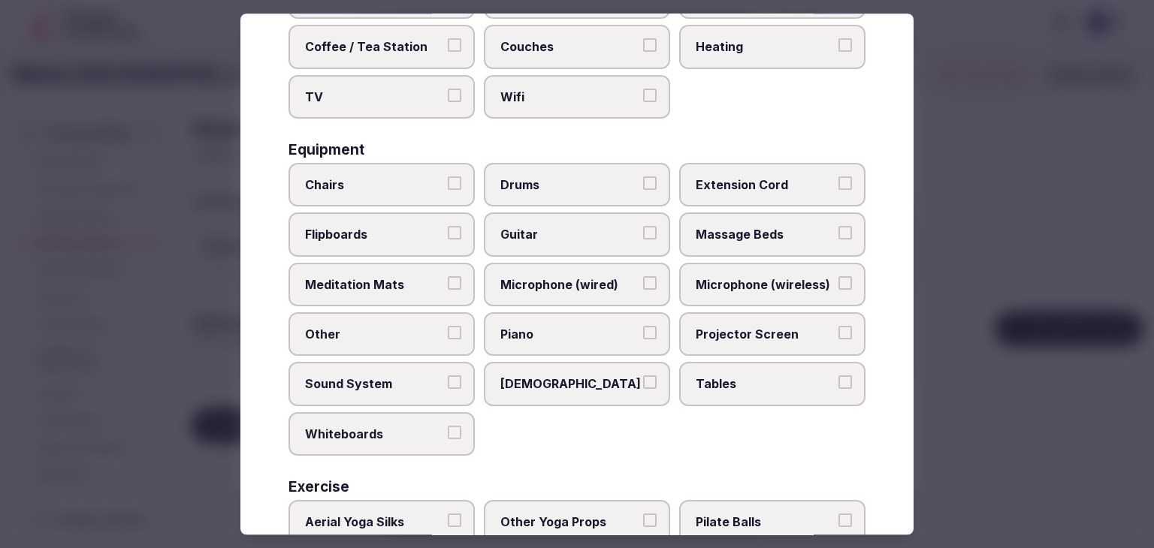
scroll to position [507, 0]
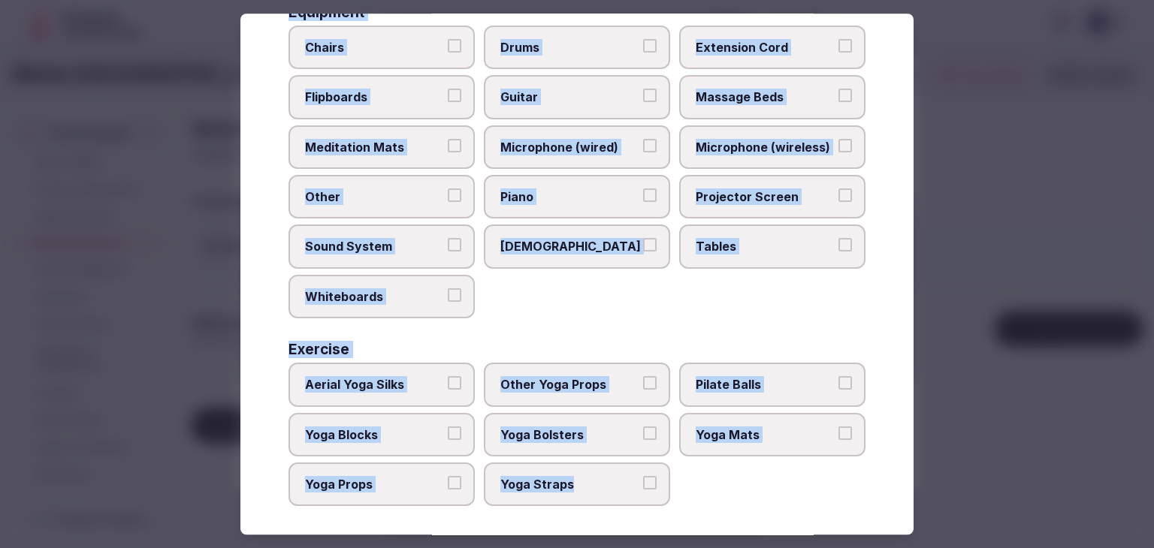
drag, startPoint x: 288, startPoint y: 101, endPoint x: 644, endPoint y: 488, distance: 524.7
click at [644, 488] on div "Select features and equipment Choose all applicable features and equipment offe…" at bounding box center [576, 274] width 673 height 521
copy div "Choose all applicable features and equipment offered. Area and views Big Window…"
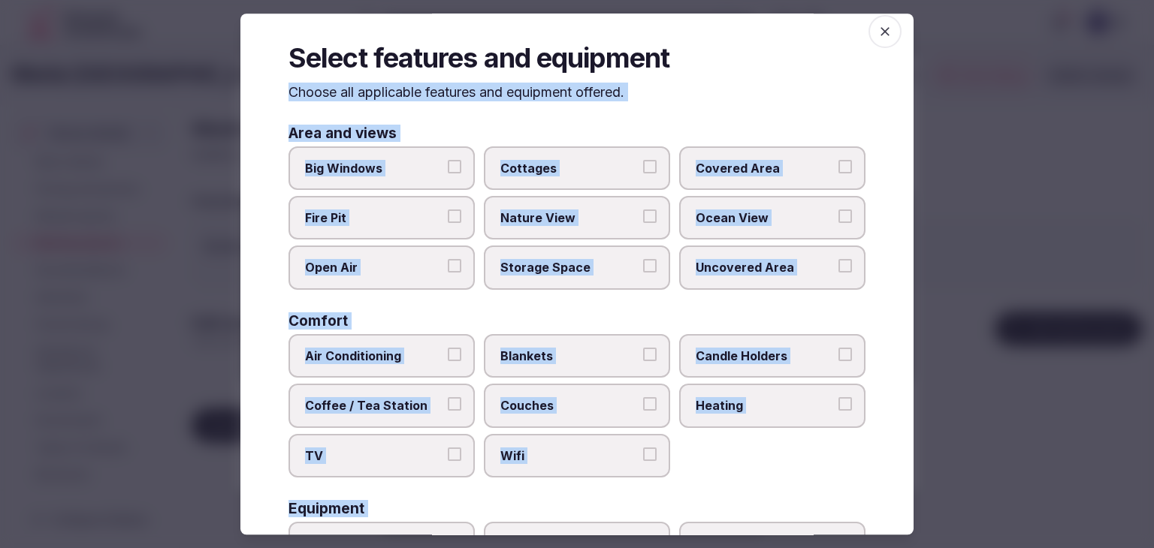
scroll to position [0, 0]
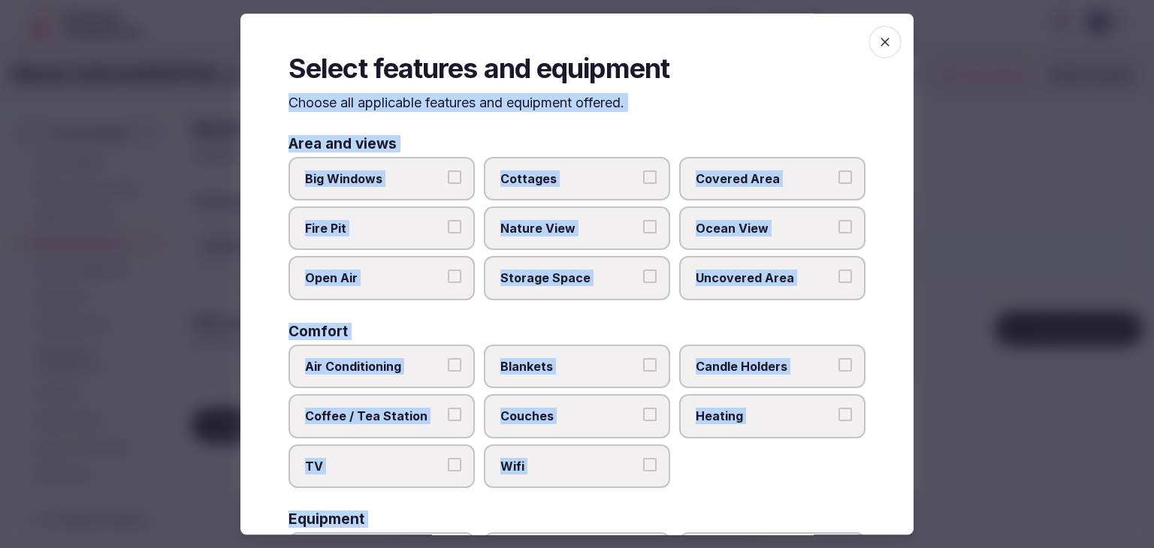
click at [436, 349] on label "Air Conditioning" at bounding box center [381, 367] width 186 height 44
click at [448, 358] on button "Air Conditioning" at bounding box center [455, 365] width 14 height 14
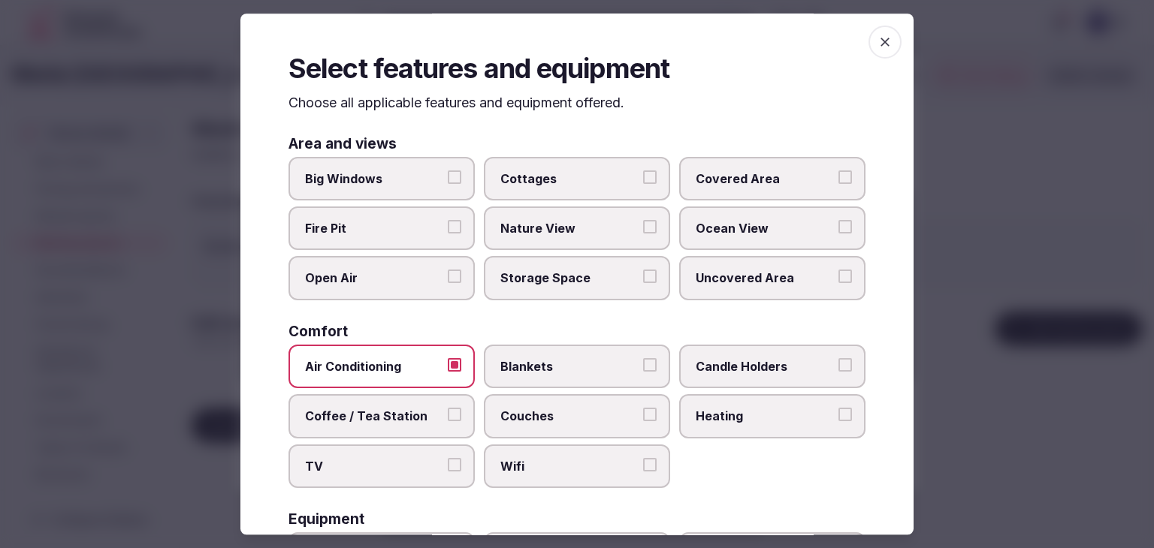
click at [430, 421] on span "Coffee / Tea Station" at bounding box center [374, 416] width 138 height 17
click at [448, 421] on button "Coffee / Tea Station" at bounding box center [455, 415] width 14 height 14
click at [415, 458] on span "TV" at bounding box center [374, 466] width 138 height 17
click at [448, 458] on button "TV" at bounding box center [455, 465] width 14 height 14
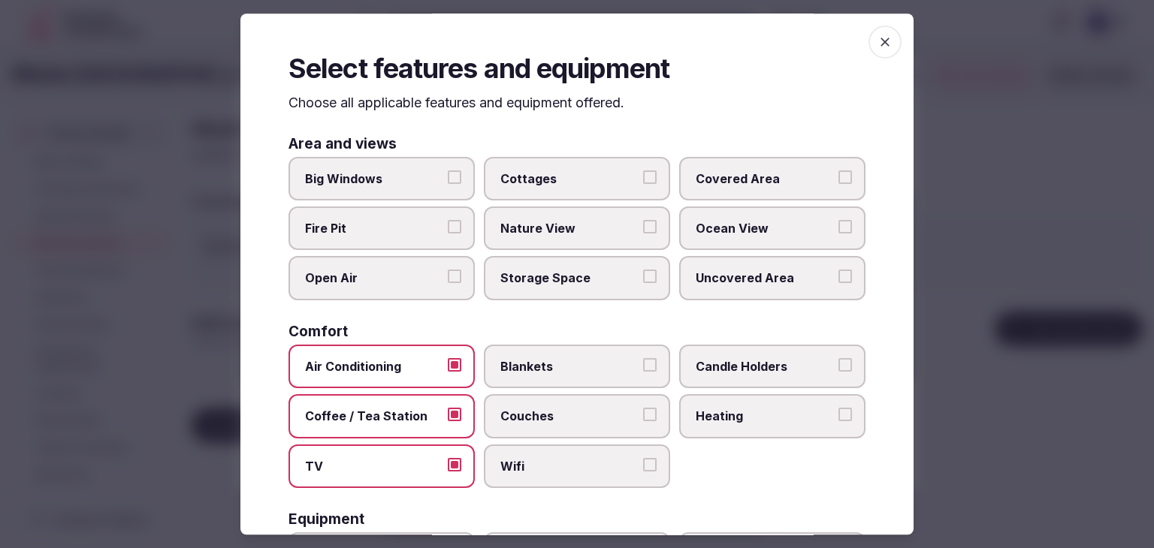
click at [571, 461] on span "Wifi" at bounding box center [569, 466] width 138 height 17
click at [643, 461] on button "Wifi" at bounding box center [650, 465] width 14 height 14
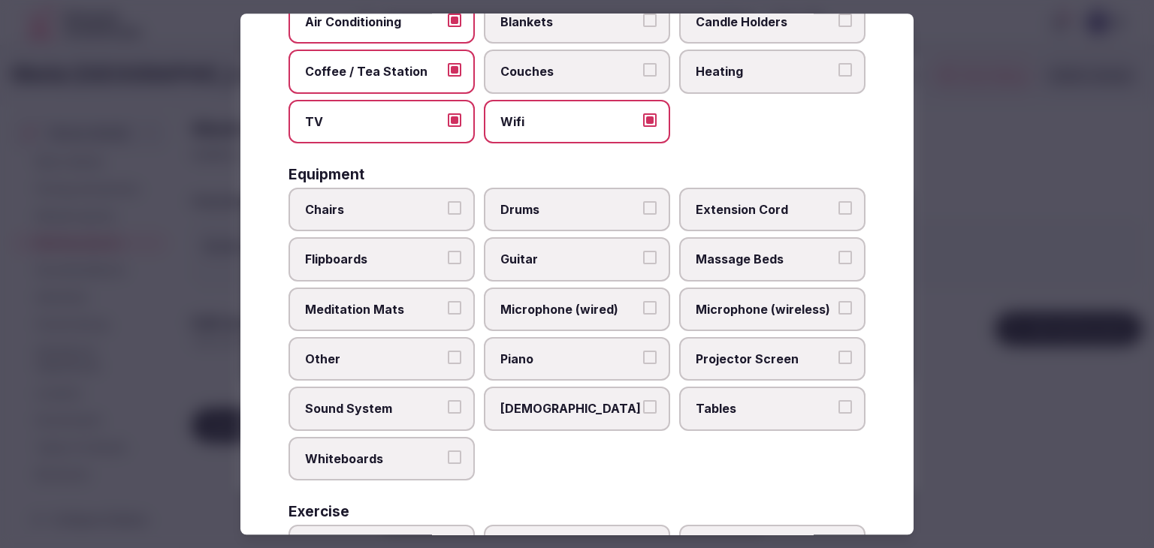
scroll to position [451, 0]
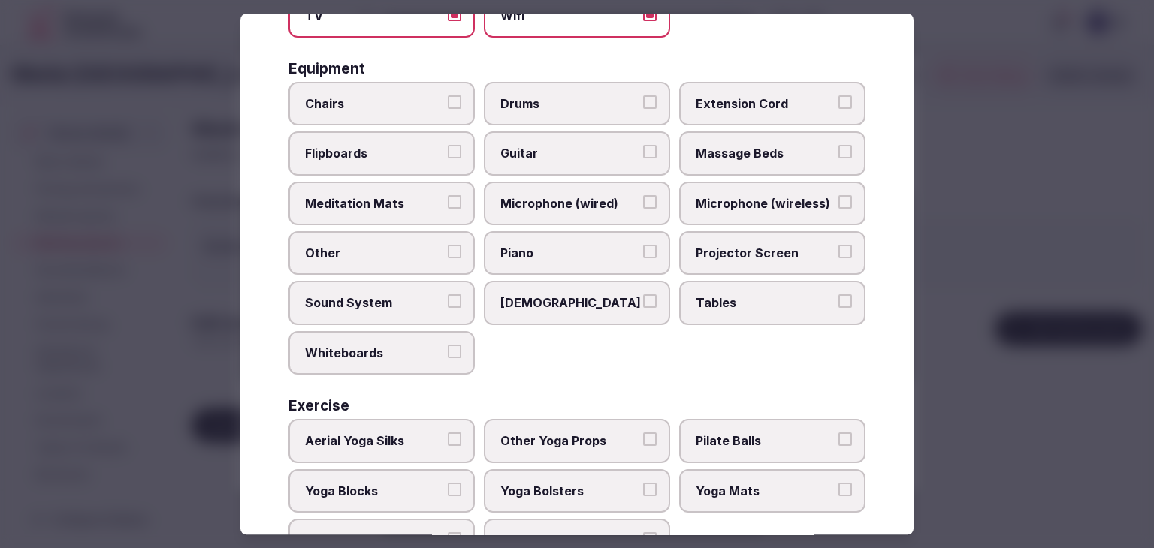
click at [712, 286] on label "Tables" at bounding box center [772, 304] width 186 height 44
click at [838, 295] on button "Tables" at bounding box center [845, 302] width 14 height 14
click at [712, 238] on label "Projector Screen" at bounding box center [772, 253] width 186 height 44
click at [838, 245] on button "Projector Screen" at bounding box center [845, 252] width 14 height 14
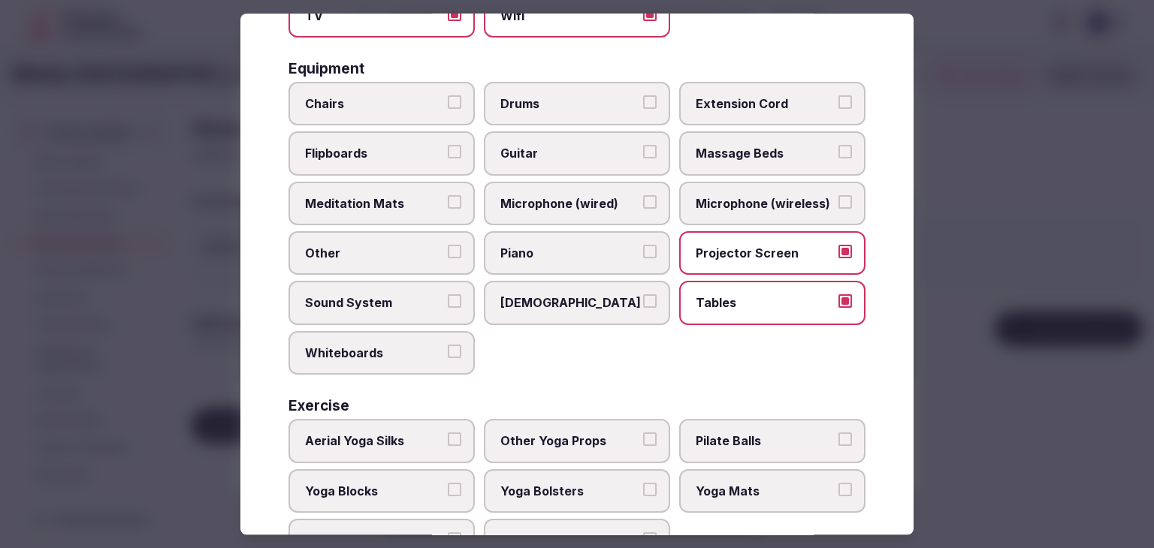
click at [426, 89] on label "Chairs" at bounding box center [381, 104] width 186 height 44
click at [448, 95] on button "Chairs" at bounding box center [455, 102] width 14 height 14
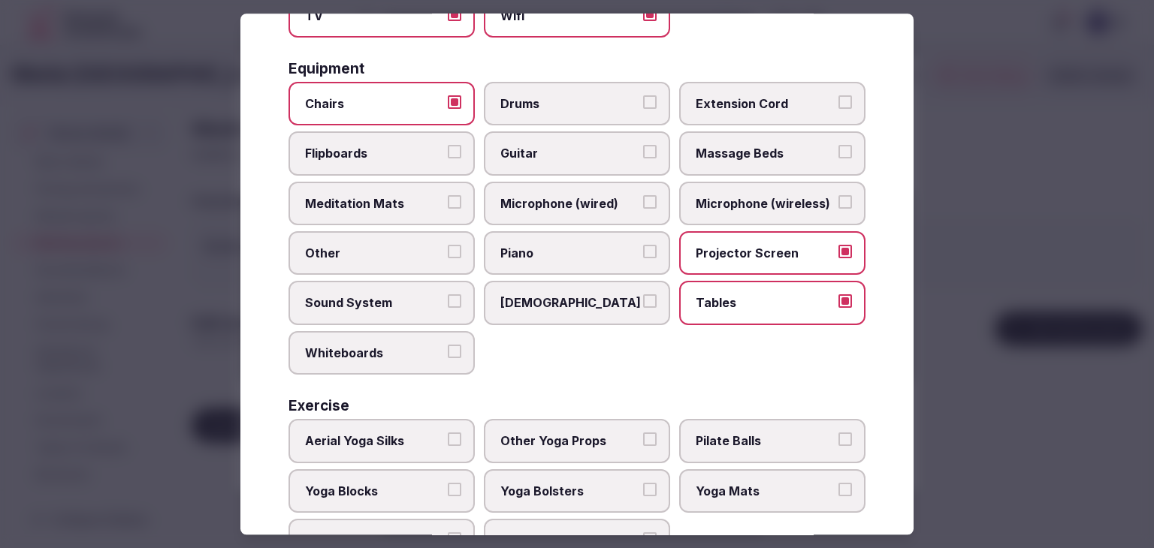
click at [415, 153] on span "Flipboards" at bounding box center [374, 154] width 138 height 17
click at [448, 153] on button "Flipboards" at bounding box center [455, 153] width 14 height 14
click at [404, 295] on span "Sound System" at bounding box center [374, 303] width 138 height 17
click at [448, 295] on button "Sound System" at bounding box center [455, 302] width 14 height 14
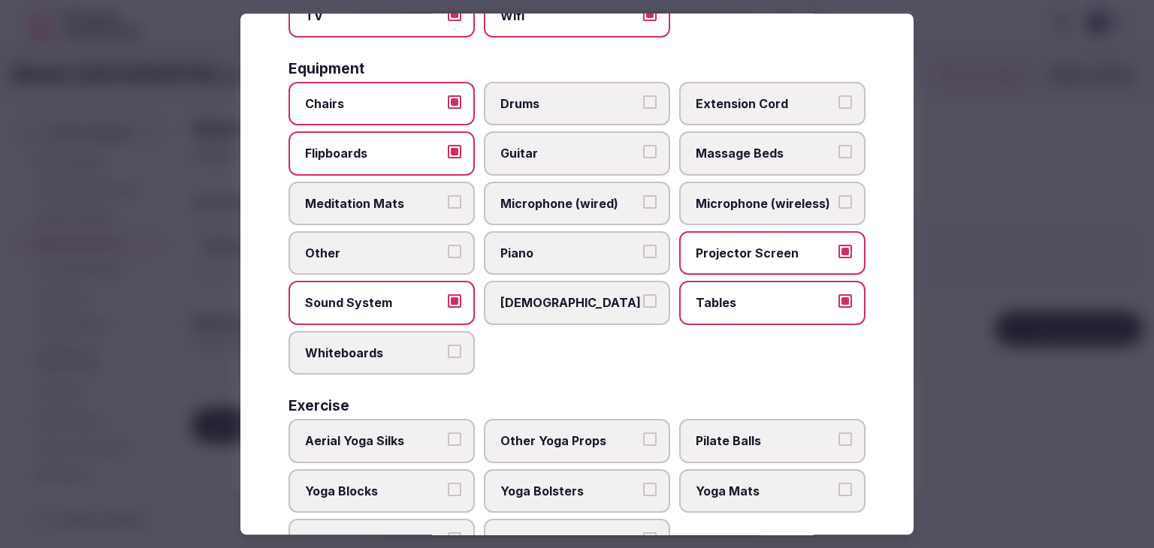
click at [404, 332] on label "Whiteboards" at bounding box center [381, 353] width 186 height 44
click at [448, 345] on button "Whiteboards" at bounding box center [455, 352] width 14 height 14
click at [399, 358] on label "Whiteboards" at bounding box center [381, 353] width 186 height 44
click at [448, 358] on button "Whiteboards" at bounding box center [455, 352] width 14 height 14
click at [393, 146] on span "Flipboards" at bounding box center [374, 154] width 138 height 17
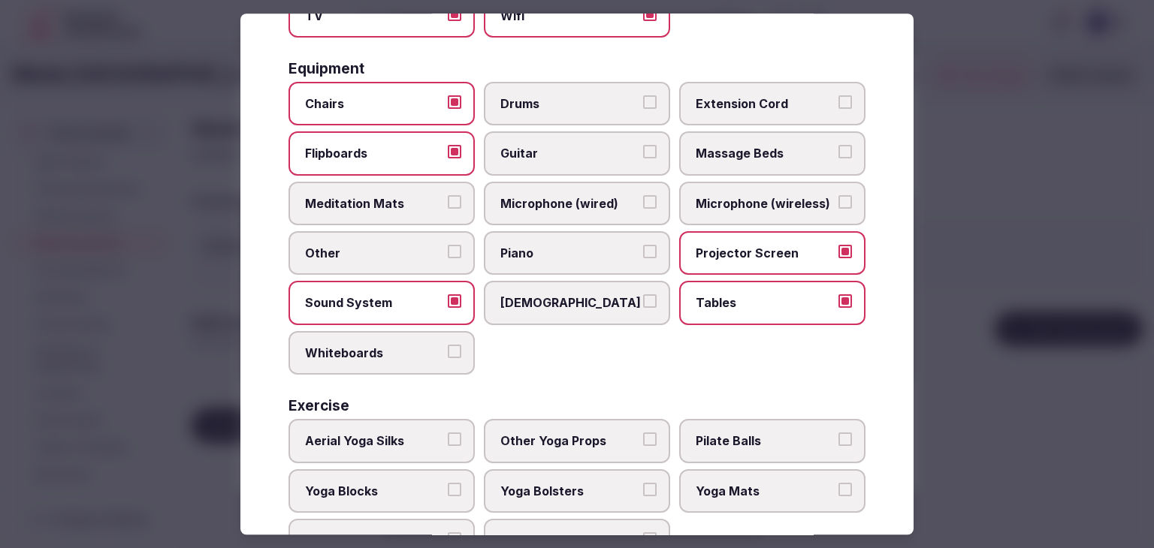
click at [448, 146] on button "Flipboards" at bounding box center [455, 153] width 14 height 14
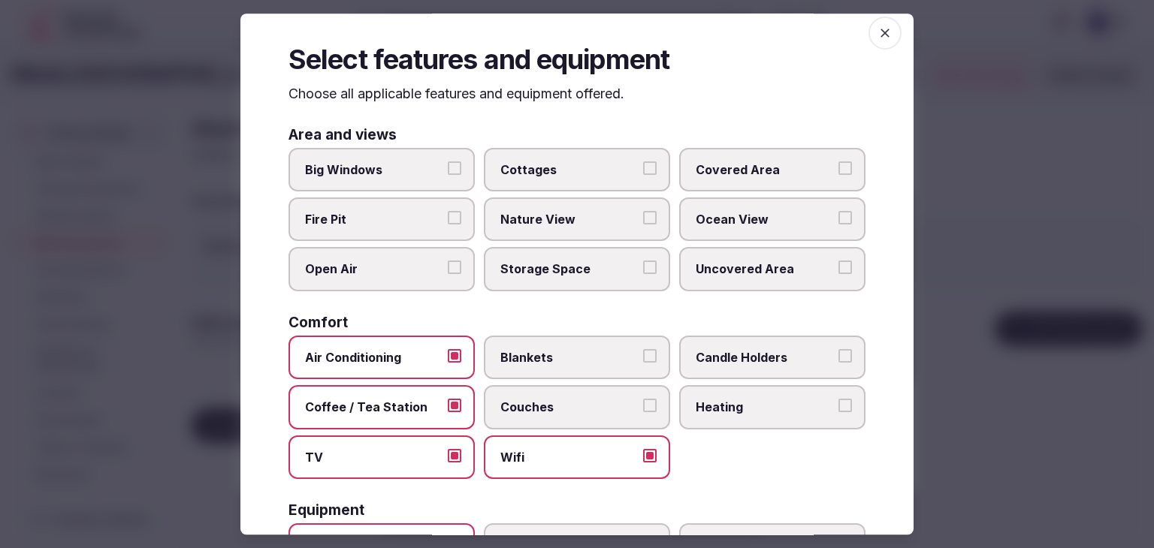
scroll to position [0, 0]
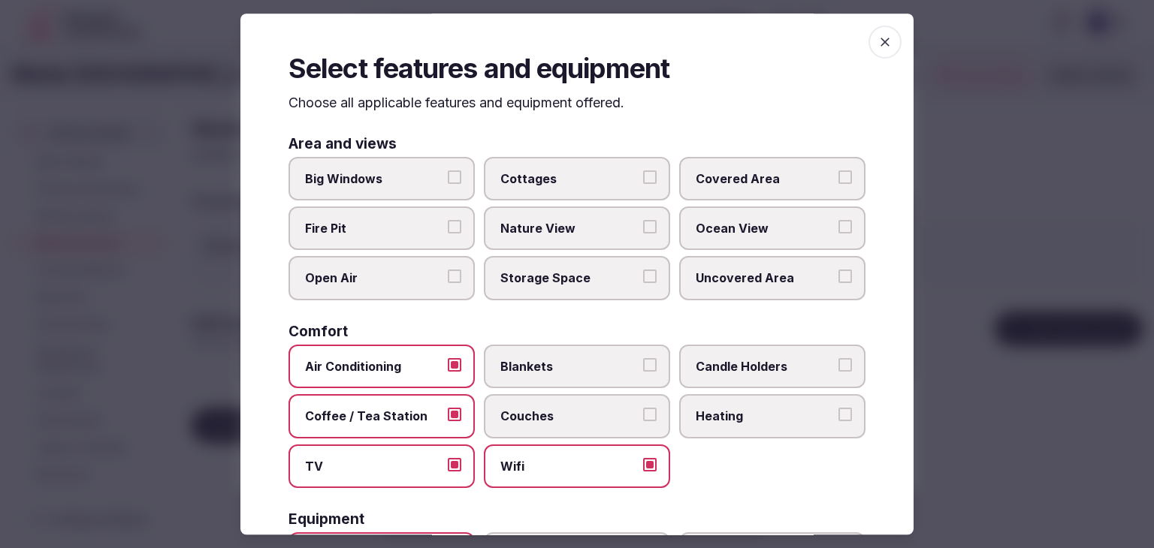
click at [877, 36] on icon "button" at bounding box center [884, 42] width 15 height 15
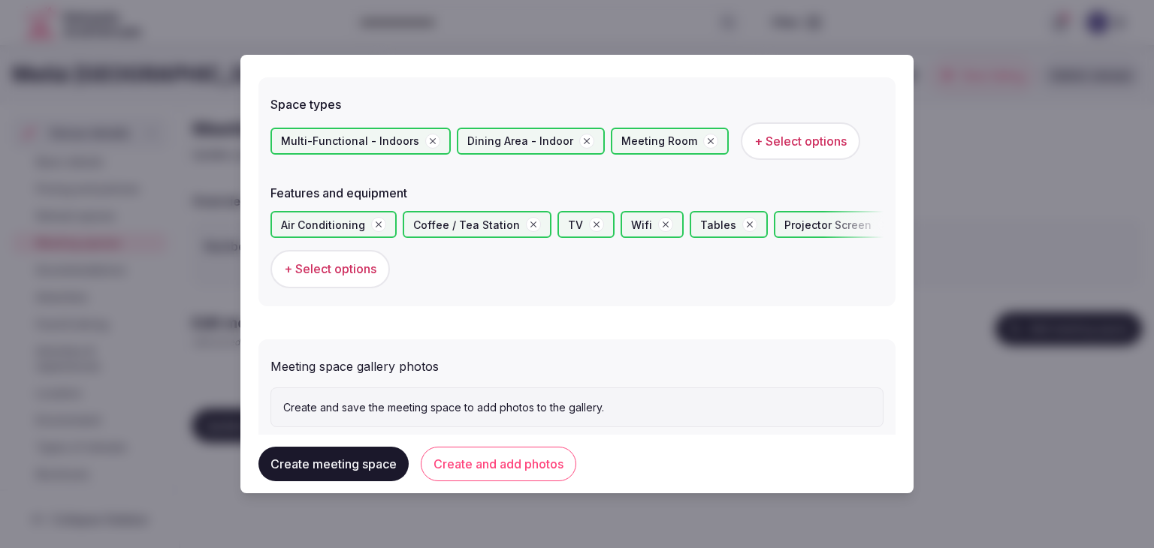
scroll to position [864, 0]
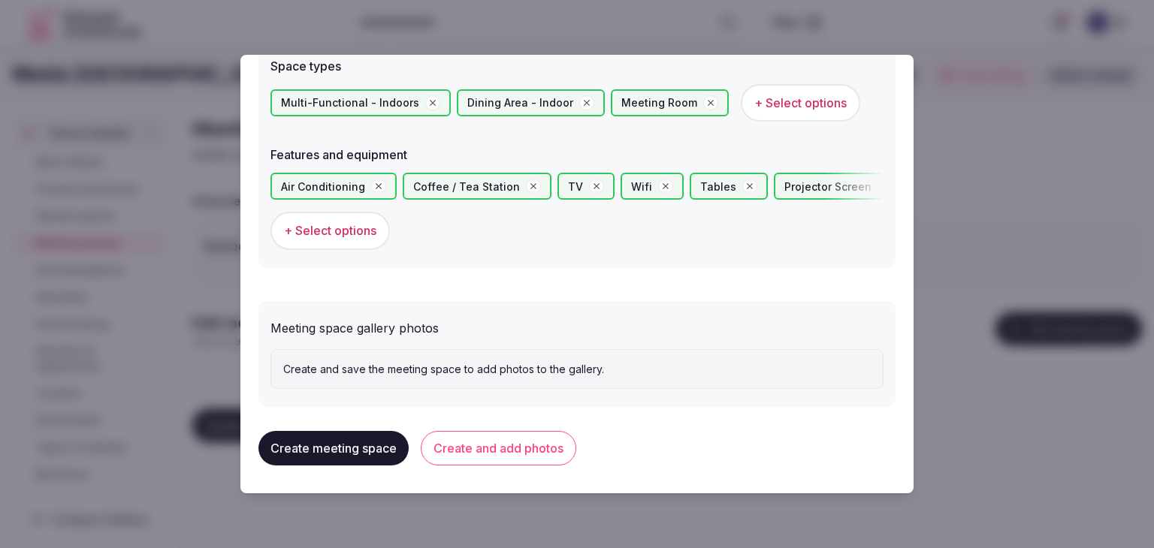
click at [521, 452] on button "Create and add photos" at bounding box center [498, 448] width 155 height 35
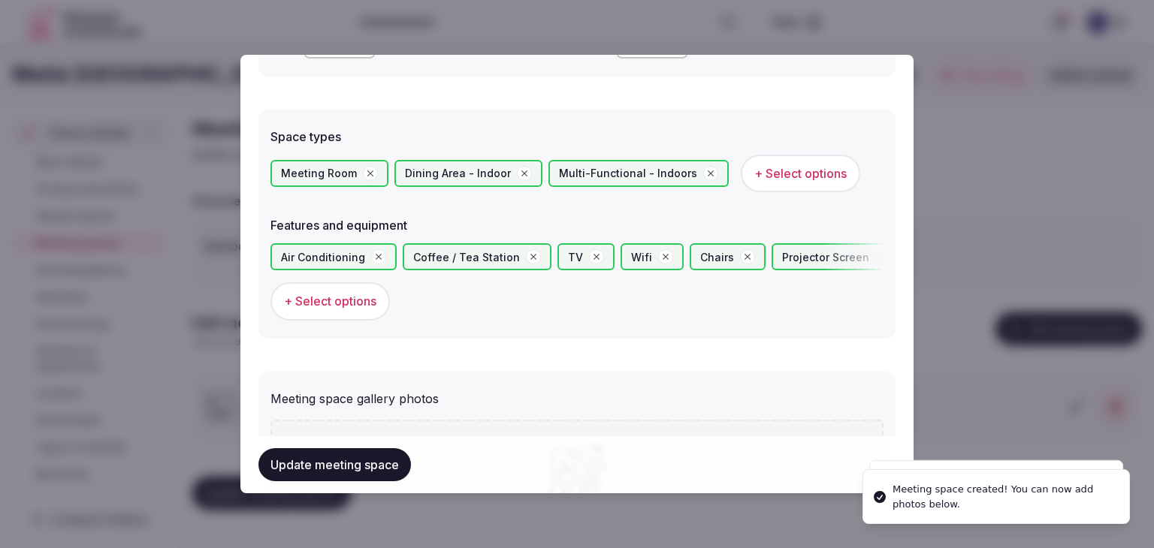
scroll to position [901, 0]
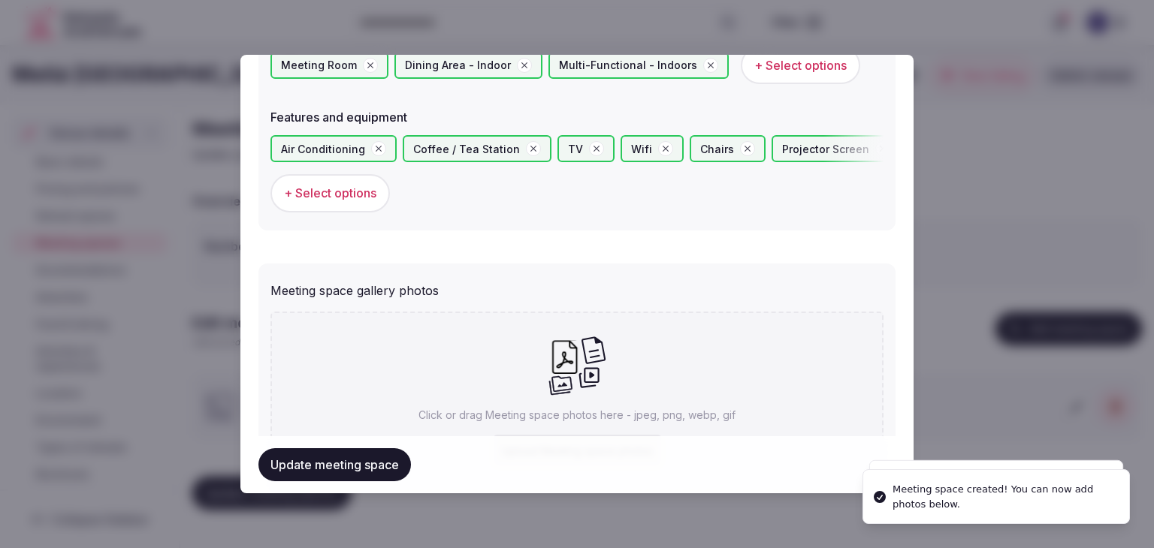
click at [530, 420] on p "Click or drag Meeting space photos here - jpeg, png, webp, gif" at bounding box center [576, 415] width 317 height 15
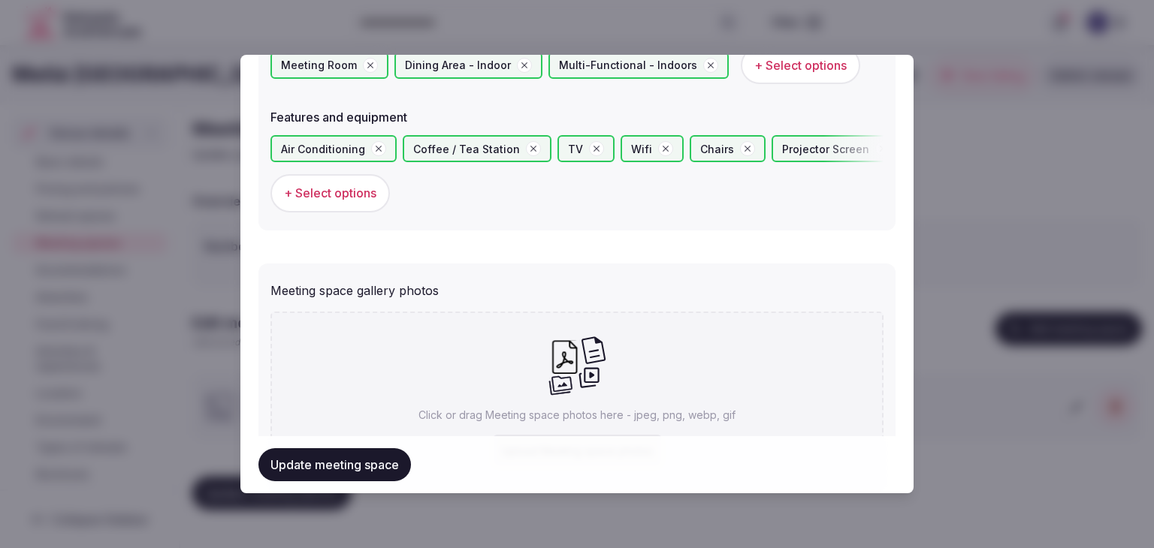
type input "**********"
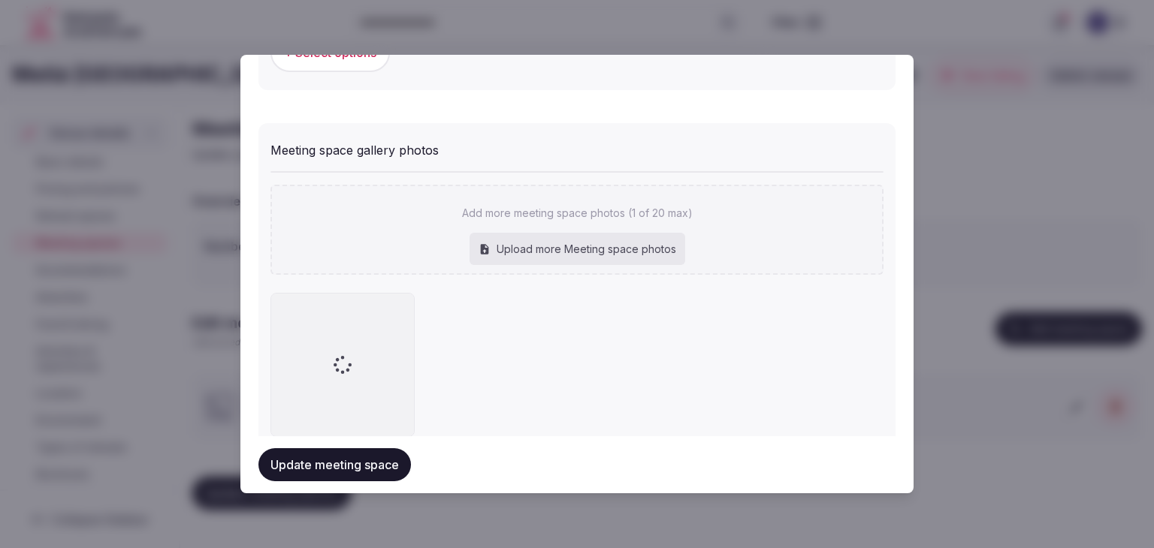
scroll to position [1085, 0]
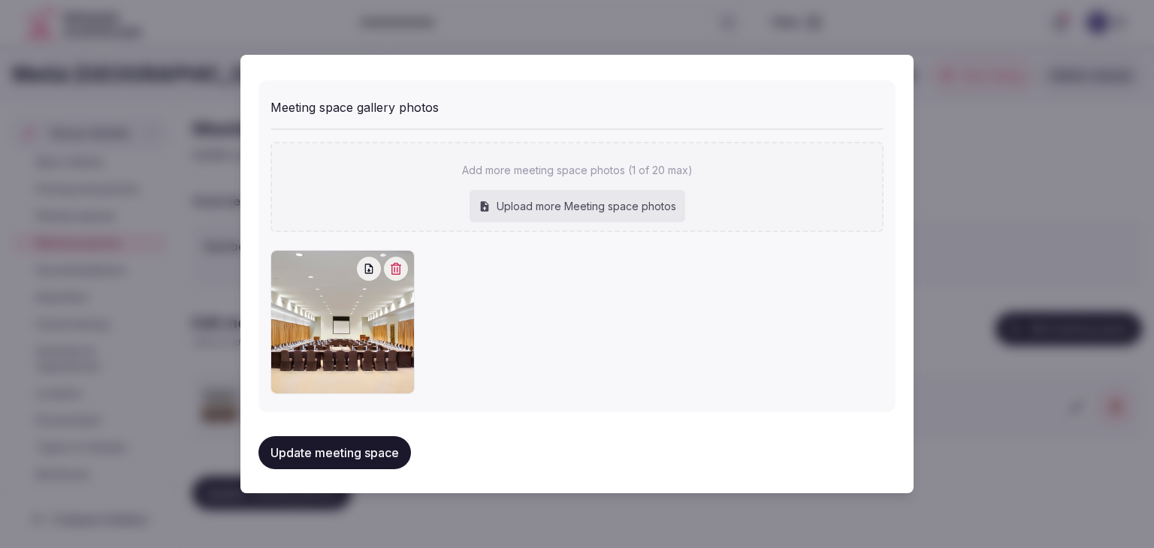
click at [373, 450] on button "Update meeting space" at bounding box center [334, 452] width 152 height 33
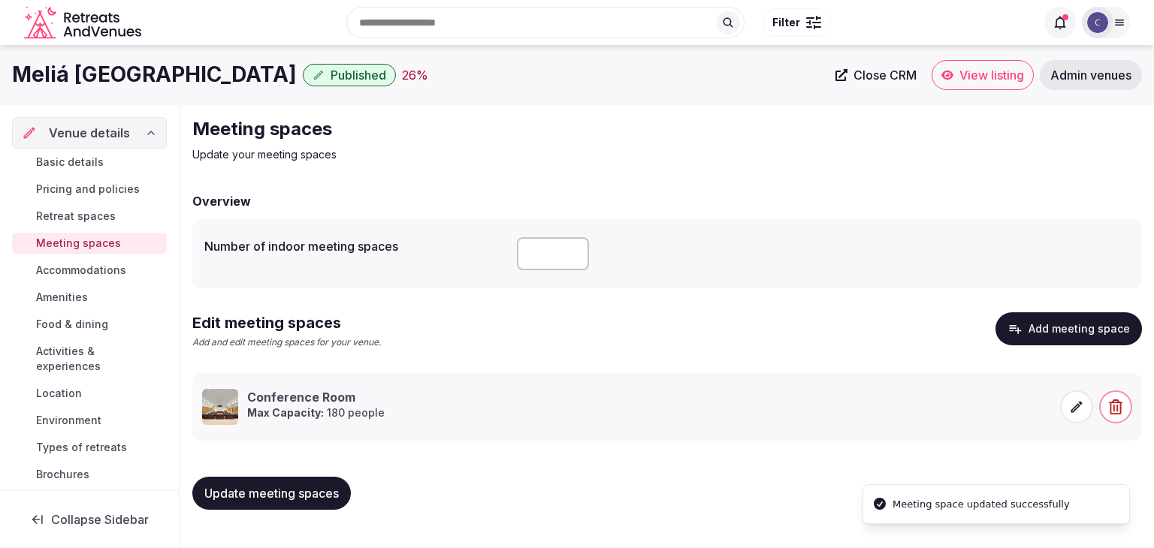
click at [322, 495] on span "Update meeting spaces" at bounding box center [271, 493] width 134 height 15
click at [116, 264] on span "Accommodations" at bounding box center [81, 270] width 90 height 15
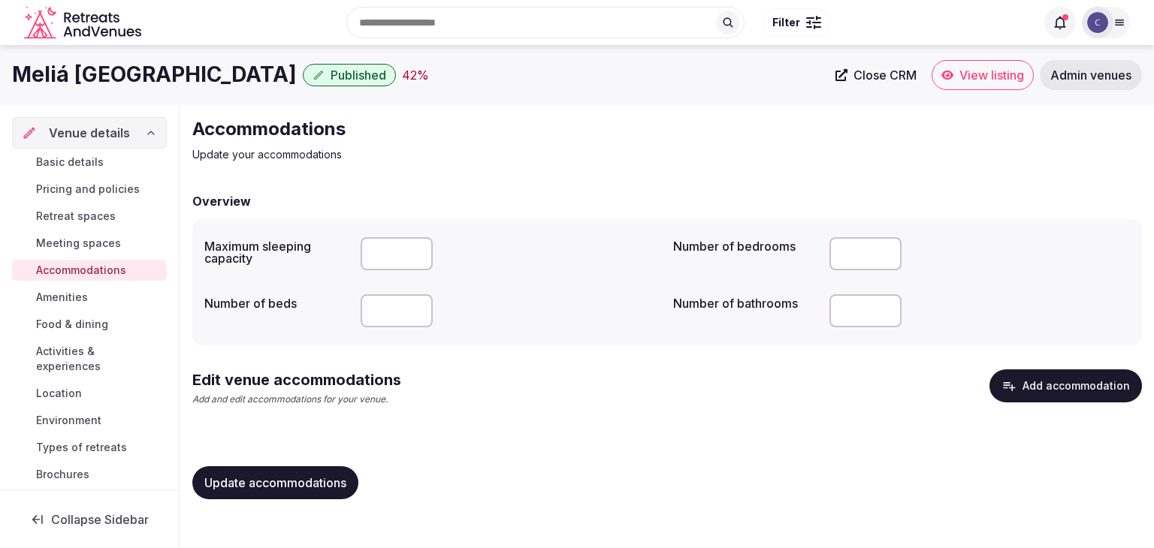
click at [1076, 394] on button "Add accommodation" at bounding box center [1065, 386] width 152 height 33
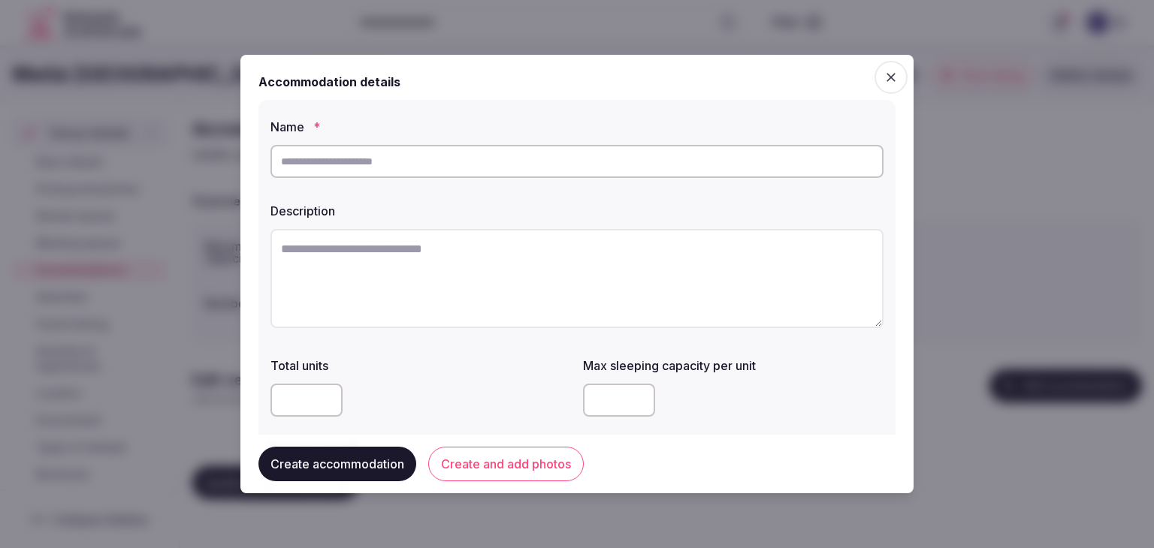
click at [505, 156] on input "text" at bounding box center [576, 161] width 613 height 33
paste input "**********"
drag, startPoint x: 421, startPoint y: 161, endPoint x: 237, endPoint y: 161, distance: 183.3
click at [237, 161] on body "Search Popular Destinations Toscana, Italy Riviera Maya, Mexico Indonesia, Bali…" at bounding box center [577, 274] width 1154 height 548
type input "**********"
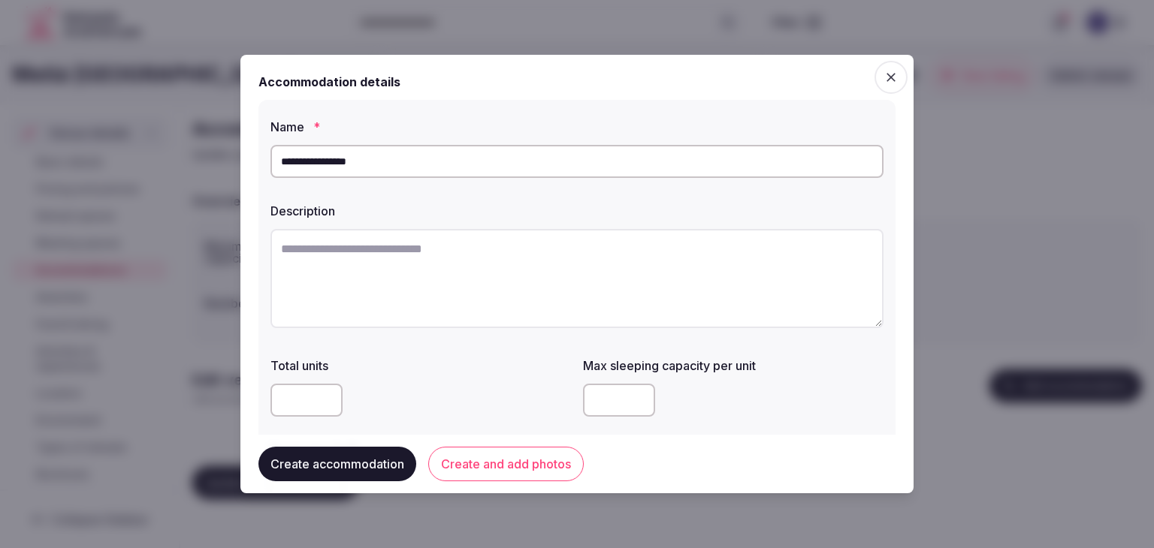
click at [522, 277] on textarea at bounding box center [576, 278] width 613 height 99
paste textarea "**********"
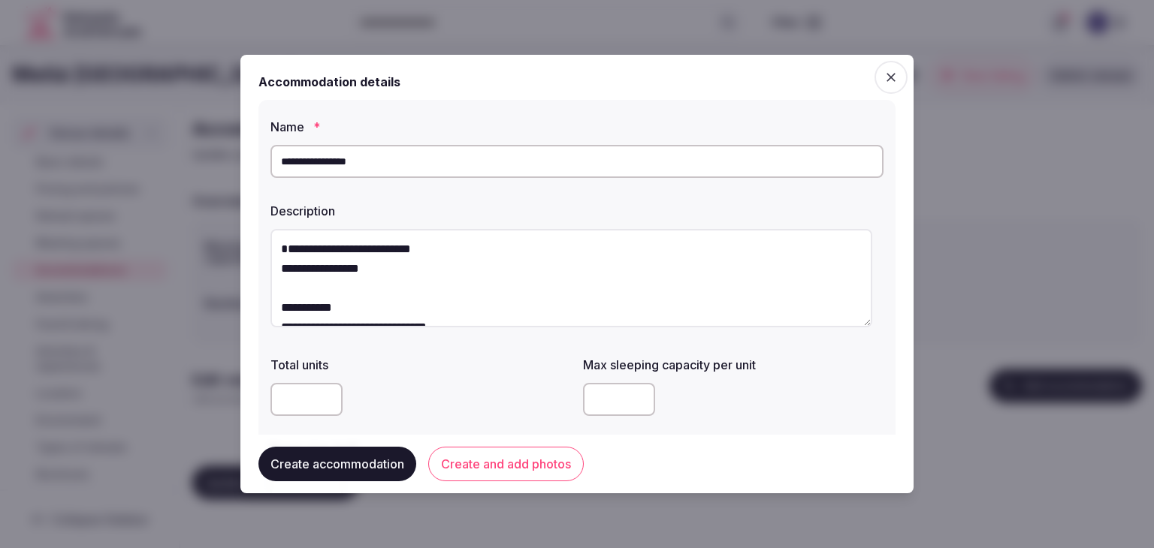
drag, startPoint x: 322, startPoint y: 280, endPoint x: 273, endPoint y: 234, distance: 67.5
click at [273, 234] on textarea "**********" at bounding box center [571, 278] width 602 height 98
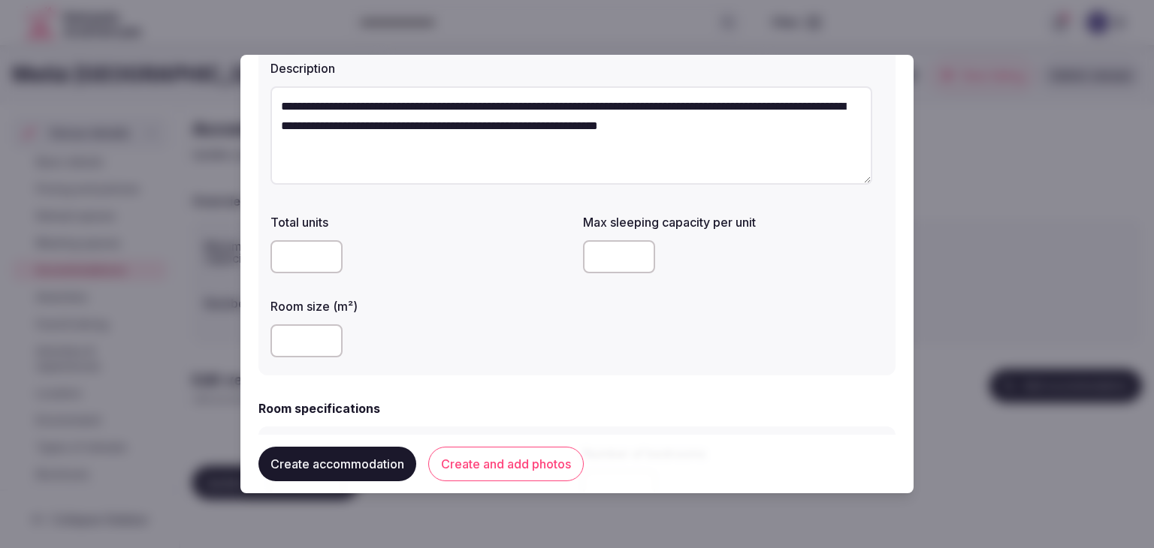
scroll to position [150, 0]
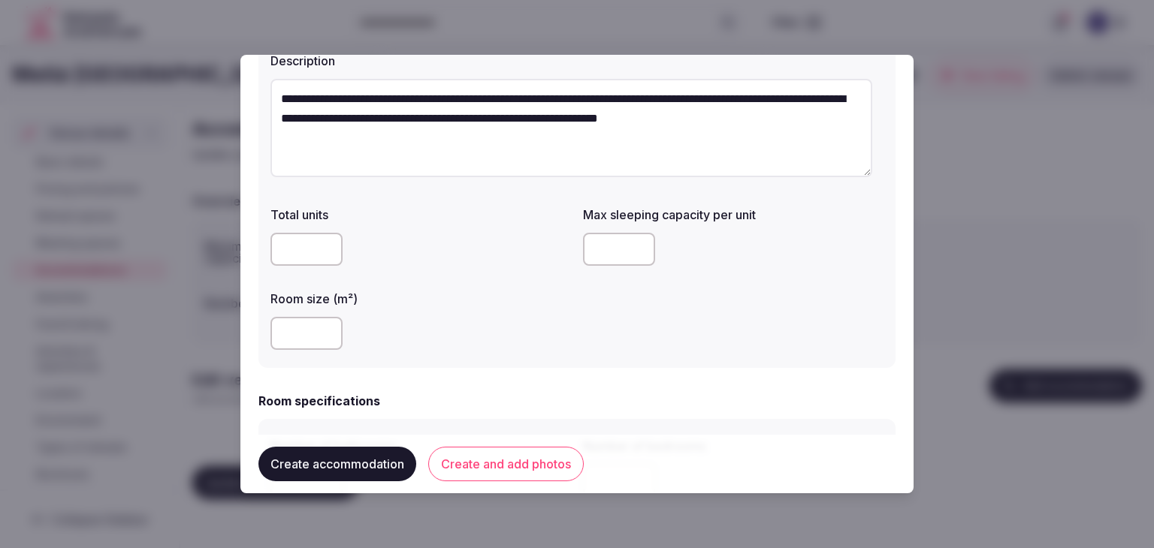
type textarea "**********"
click at [288, 325] on input "number" at bounding box center [306, 333] width 72 height 33
type input "**"
click at [508, 345] on div "**" at bounding box center [420, 333] width 300 height 33
click at [605, 256] on input "number" at bounding box center [619, 249] width 72 height 33
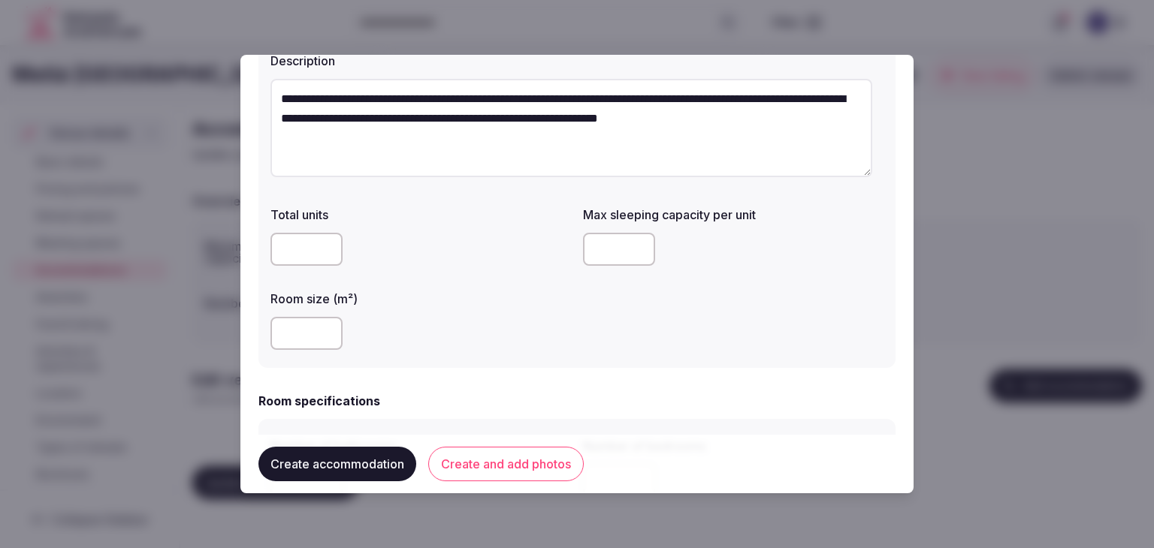
type input "*"
click at [575, 345] on div "Total units Max sleeping capacity per unit * Room size (m²) **" at bounding box center [576, 278] width 613 height 156
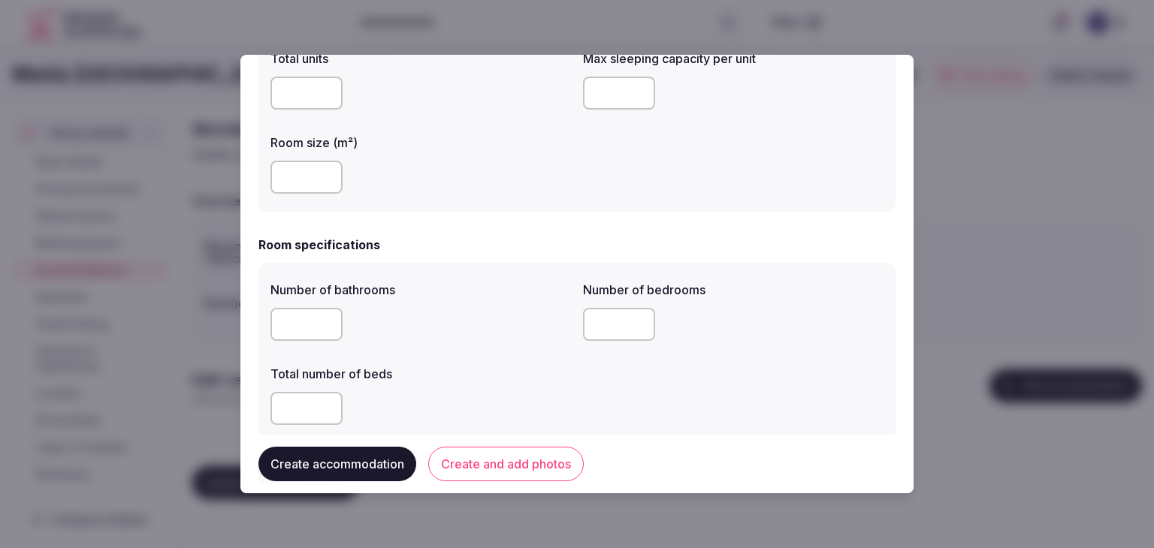
scroll to position [376, 0]
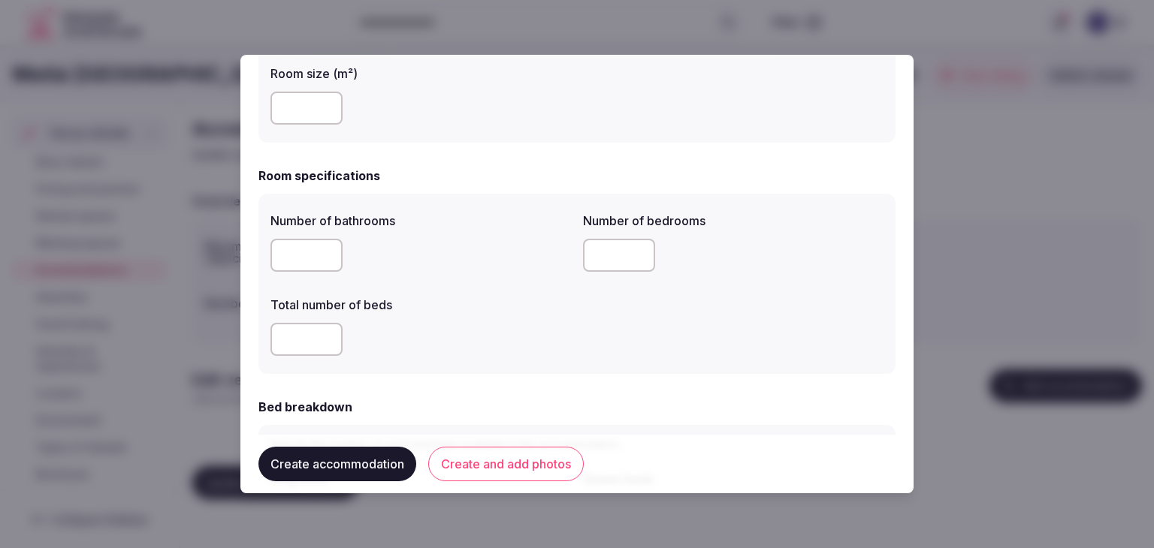
click at [307, 267] on input "number" at bounding box center [306, 255] width 72 height 33
type input "*"
click at [605, 265] on input "number" at bounding box center [619, 255] width 72 height 33
type input "*"
click at [323, 332] on input "number" at bounding box center [306, 339] width 72 height 33
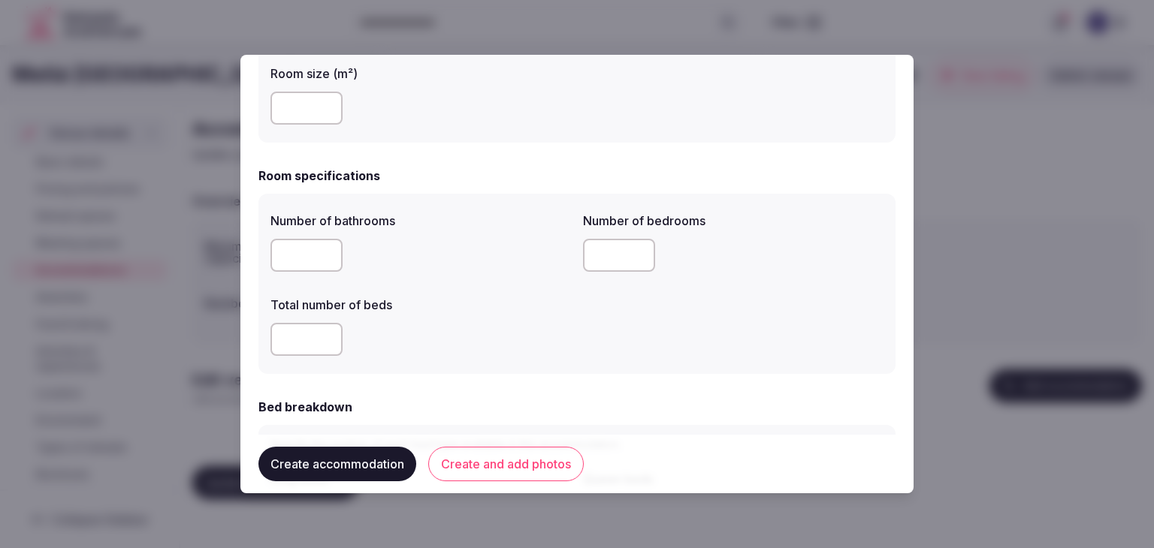
type input "*"
click at [491, 347] on div "*" at bounding box center [420, 339] width 300 height 33
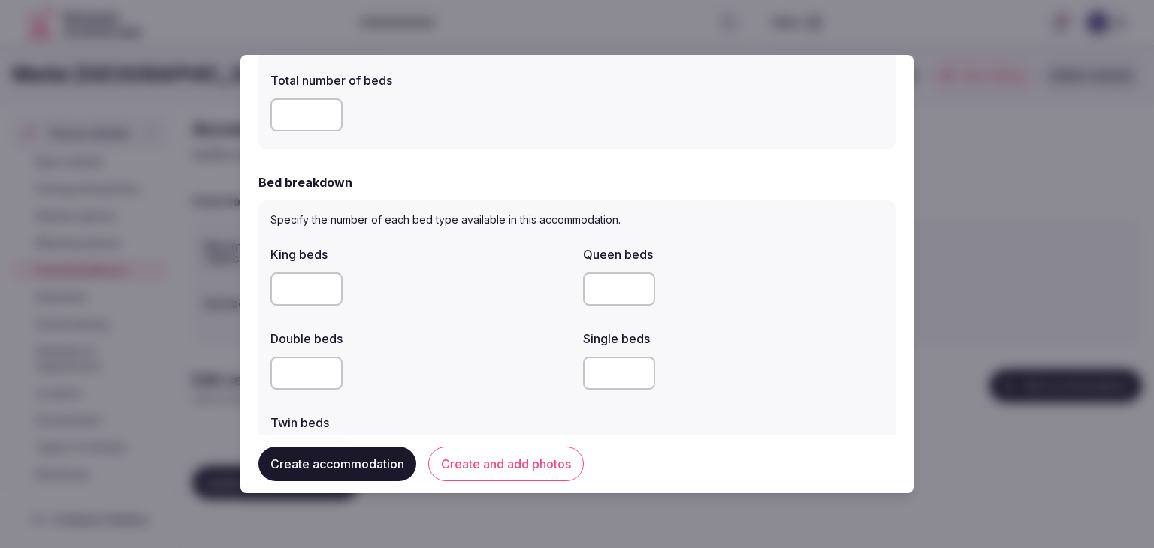
scroll to position [601, 0]
click at [303, 294] on input "number" at bounding box center [306, 288] width 72 height 33
type input "*"
click at [512, 340] on label "Double beds" at bounding box center [420, 338] width 300 height 12
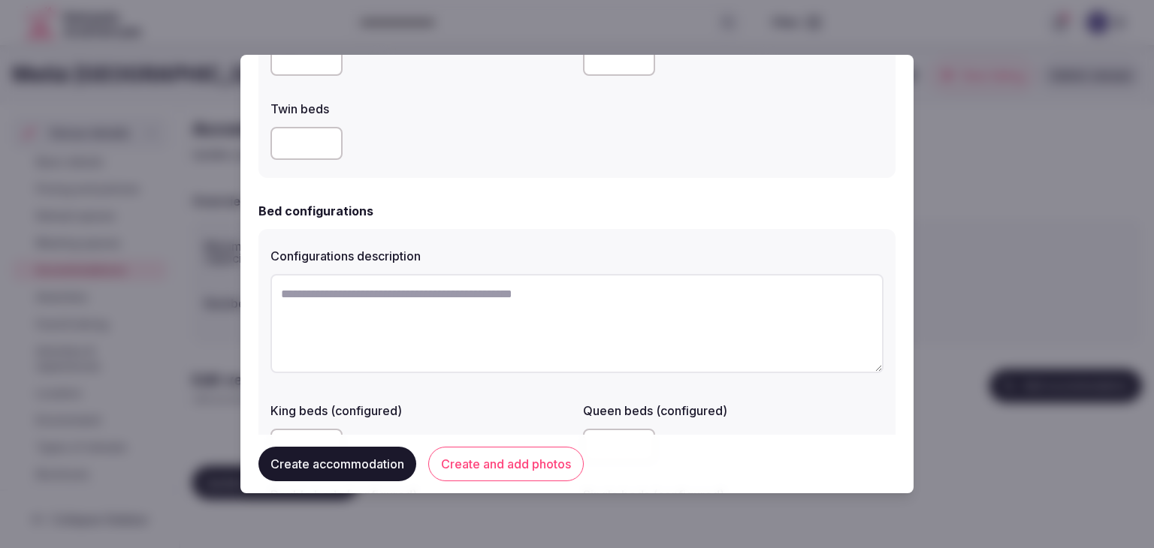
scroll to position [1052, 0]
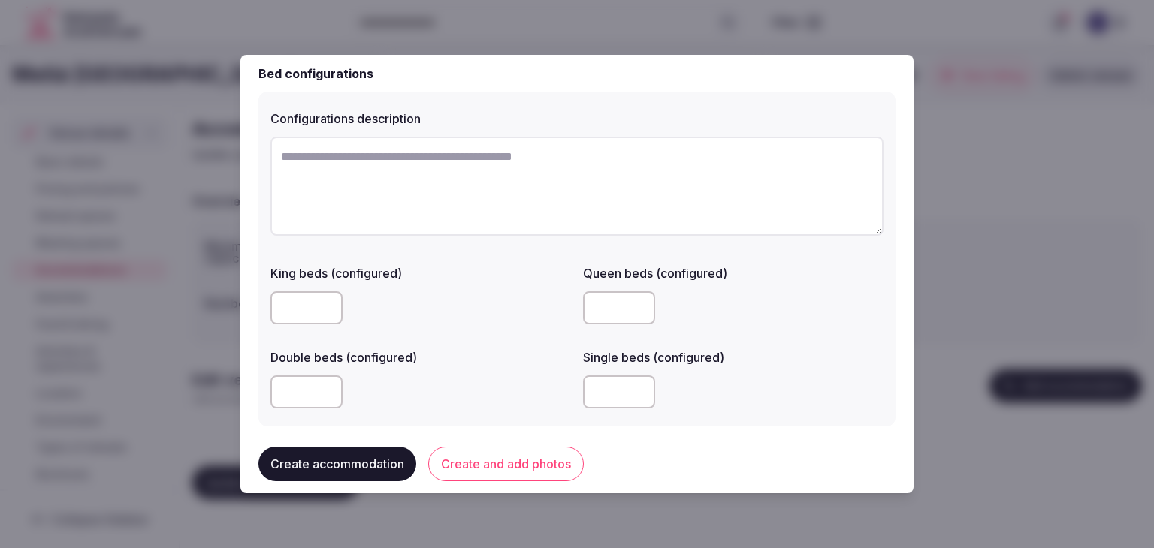
click at [620, 400] on input "number" at bounding box center [619, 392] width 72 height 33
type input "*"
click at [836, 388] on div "*" at bounding box center [733, 392] width 300 height 33
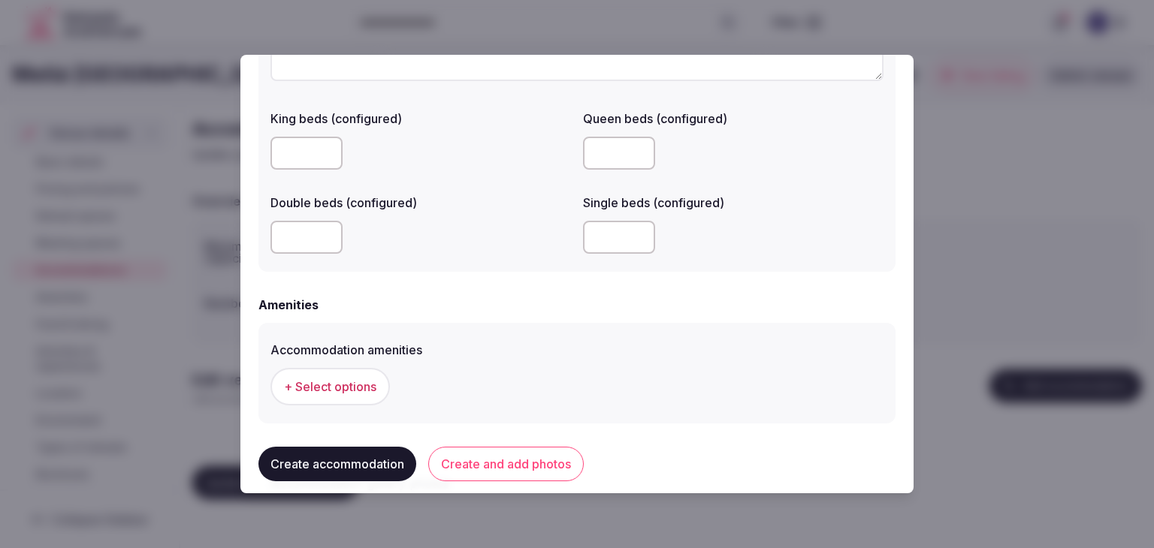
scroll to position [1277, 0]
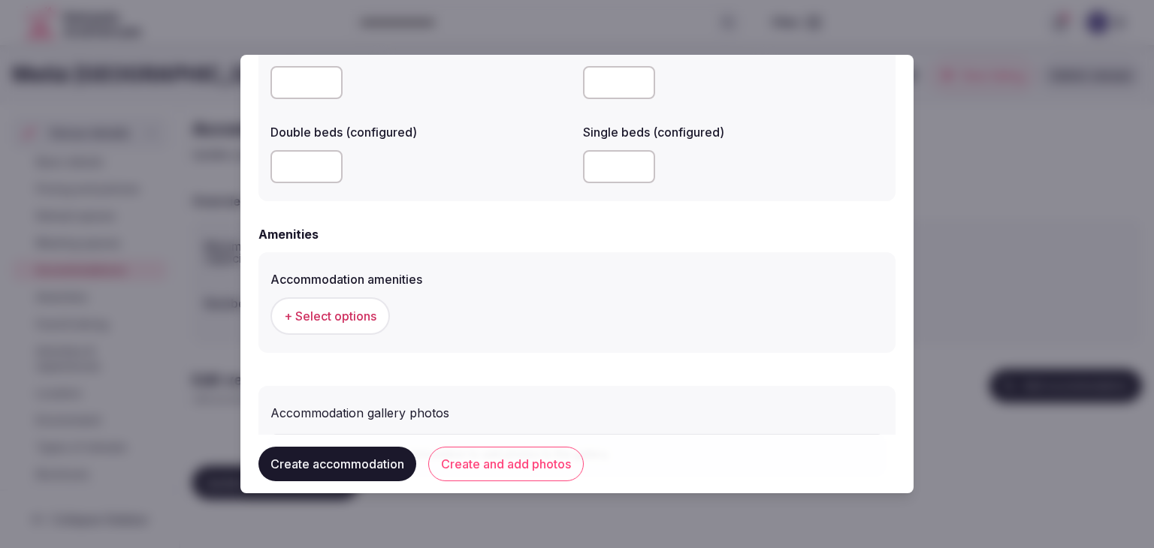
click at [319, 319] on span "+ Select options" at bounding box center [330, 316] width 92 height 17
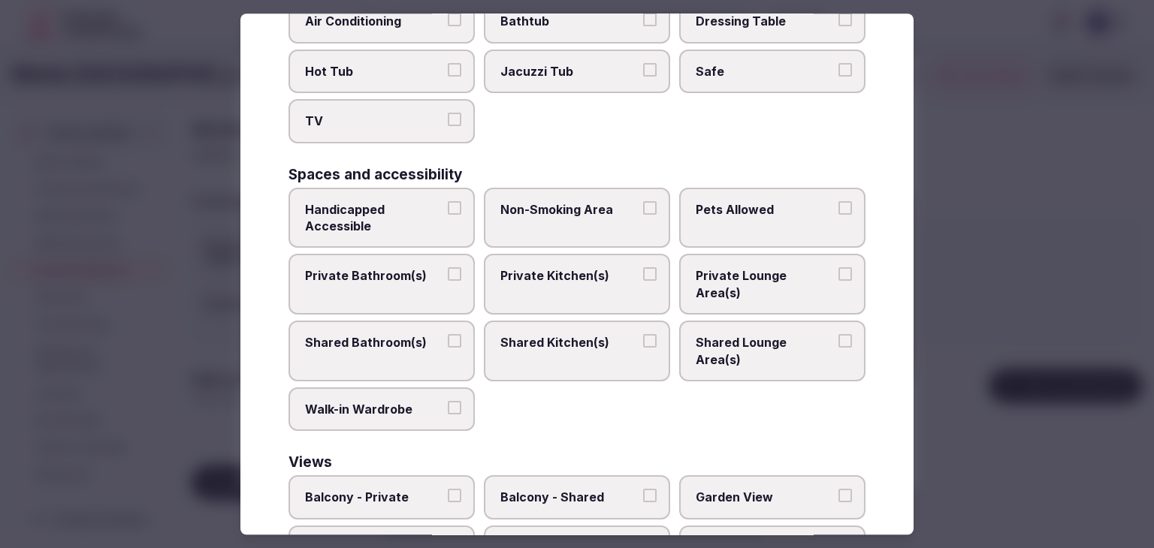
scroll to position [759, 0]
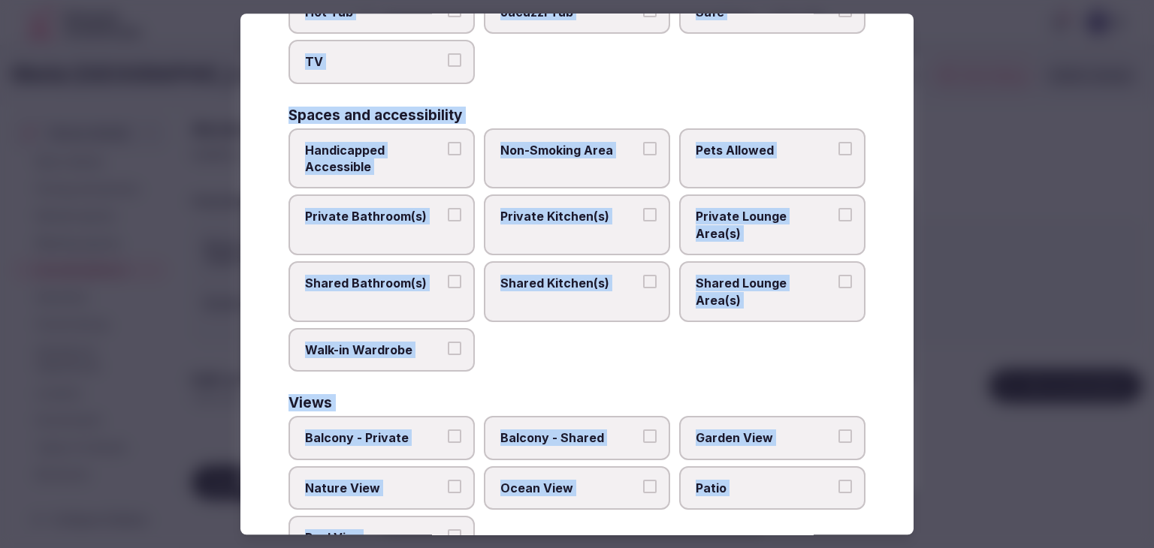
drag, startPoint x: 288, startPoint y: 101, endPoint x: 491, endPoint y: 494, distance: 442.1
click at [491, 494] on div "Select accommodation amenities Choose all applicable amenities offered. Basics …" at bounding box center [576, 274] width 673 height 521
copy div "Choose all applicable amenities offered. Basics Ceiling Fan Hair Dryer Heating …"
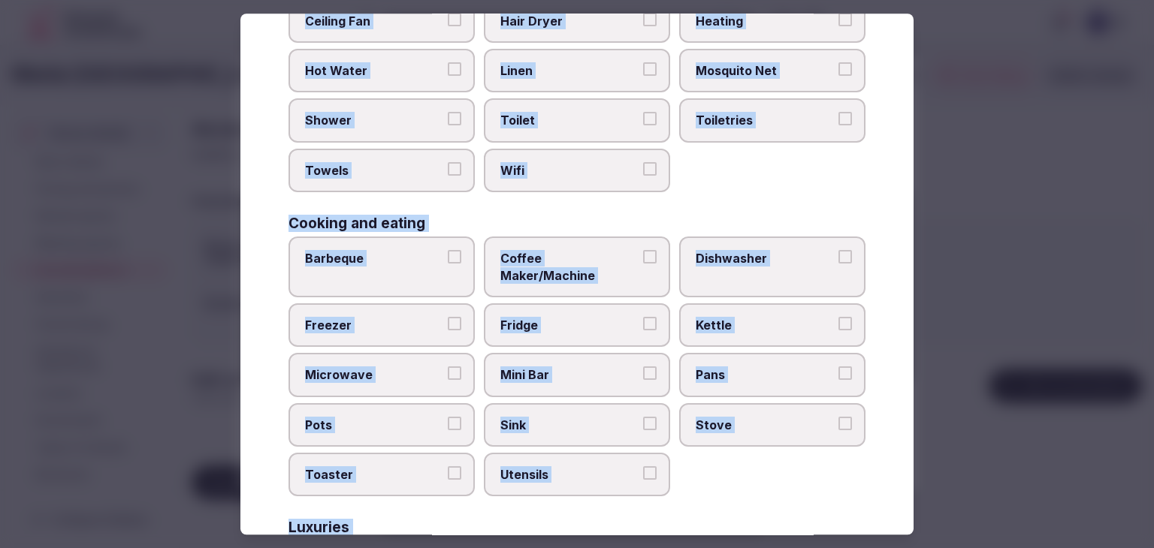
scroll to position [83, 0]
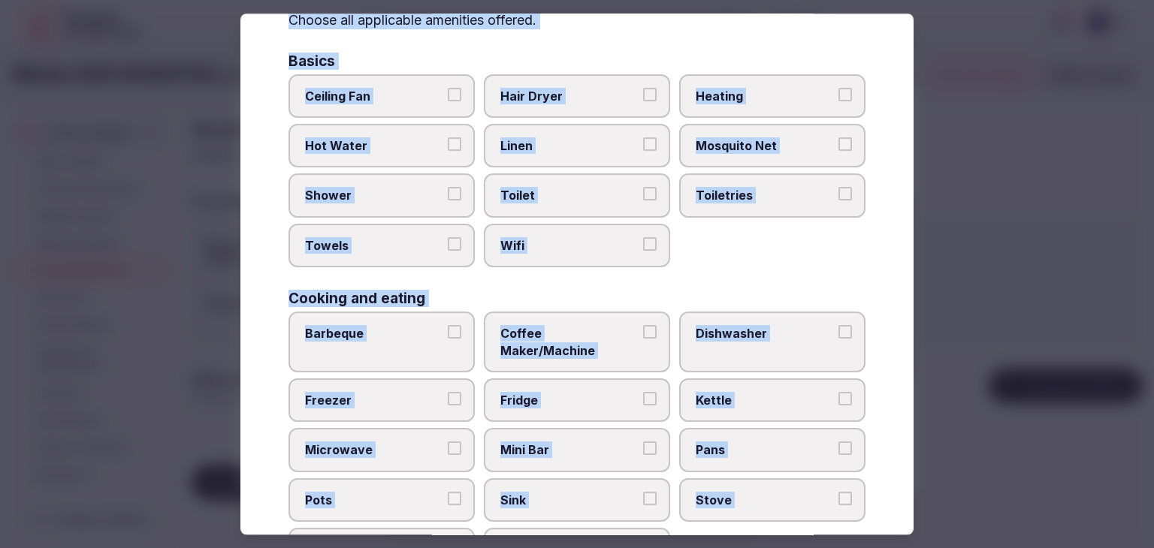
click at [426, 91] on span "Ceiling Fan" at bounding box center [374, 96] width 138 height 17
click at [448, 91] on button "Ceiling Fan" at bounding box center [455, 95] width 14 height 14
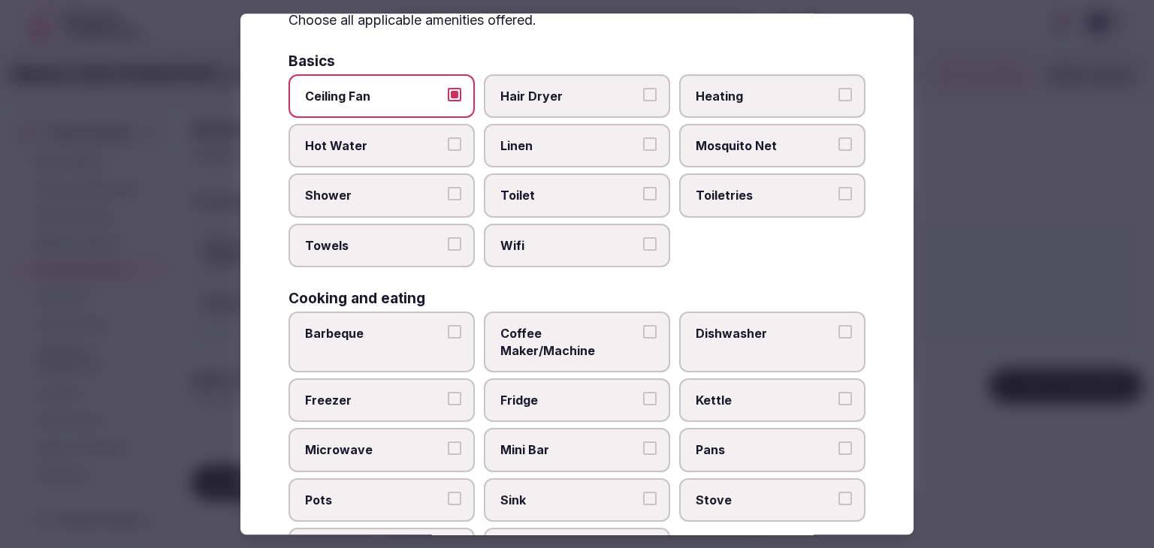
click at [596, 82] on label "Hair Dryer" at bounding box center [577, 96] width 186 height 44
click at [643, 88] on button "Hair Dryer" at bounding box center [650, 95] width 14 height 14
click at [373, 142] on span "Hot Water" at bounding box center [374, 145] width 138 height 17
click at [448, 142] on button "Hot Water" at bounding box center [455, 144] width 14 height 14
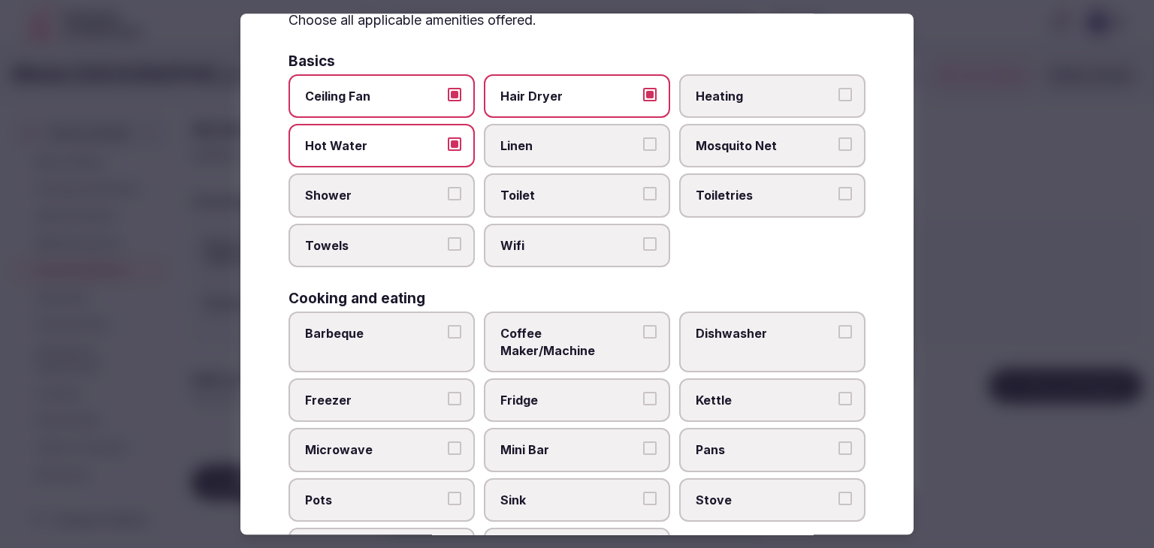
click at [343, 241] on span "Towels" at bounding box center [374, 245] width 138 height 17
click at [448, 241] on button "Towels" at bounding box center [455, 244] width 14 height 14
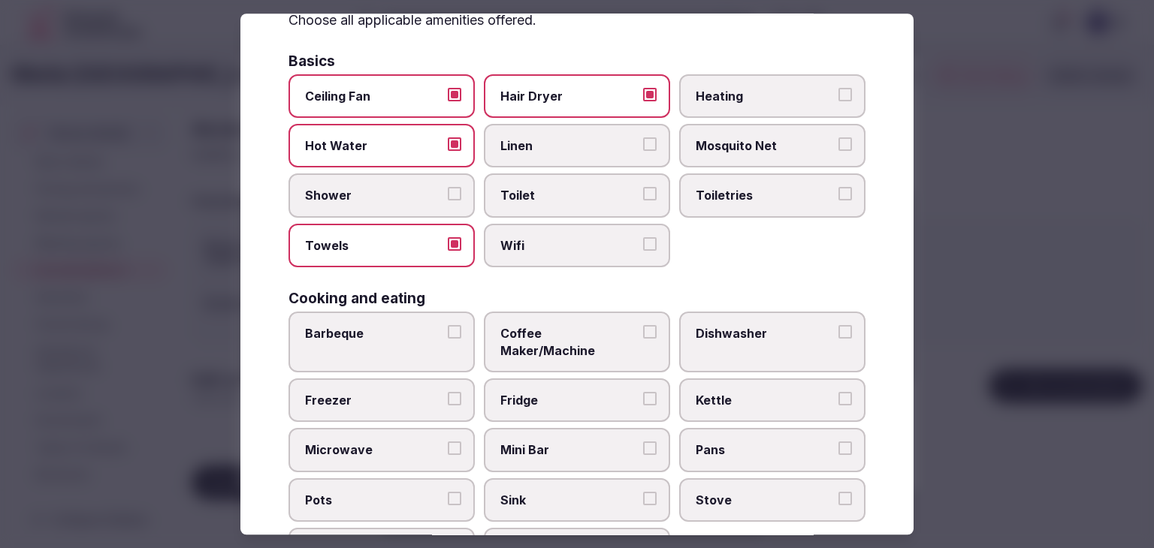
click at [358, 201] on span "Shower" at bounding box center [374, 196] width 138 height 17
click at [448, 201] on button "Shower" at bounding box center [455, 195] width 14 height 14
click at [553, 250] on span "Wifi" at bounding box center [569, 245] width 138 height 17
click at [643, 250] on button "Wifi" at bounding box center [650, 244] width 14 height 14
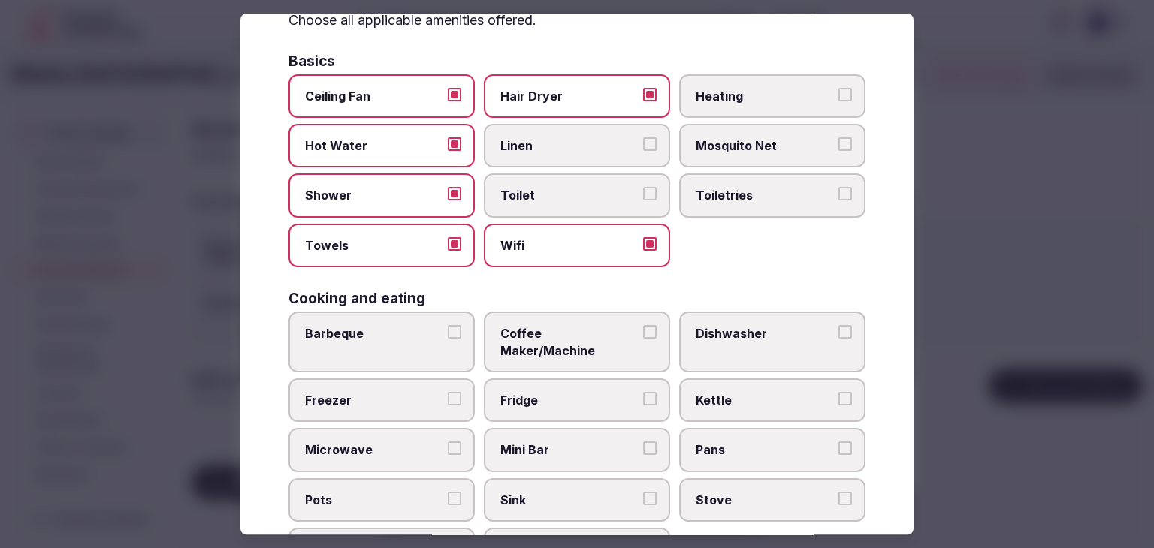
drag, startPoint x: 571, startPoint y: 203, endPoint x: 698, endPoint y: 201, distance: 127.0
click at [574, 202] on label "Toilet" at bounding box center [577, 196] width 186 height 44
click at [643, 201] on button "Toilet" at bounding box center [650, 195] width 14 height 14
click at [715, 201] on span "Toiletries" at bounding box center [765, 196] width 138 height 17
click at [838, 201] on button "Toiletries" at bounding box center [845, 195] width 14 height 14
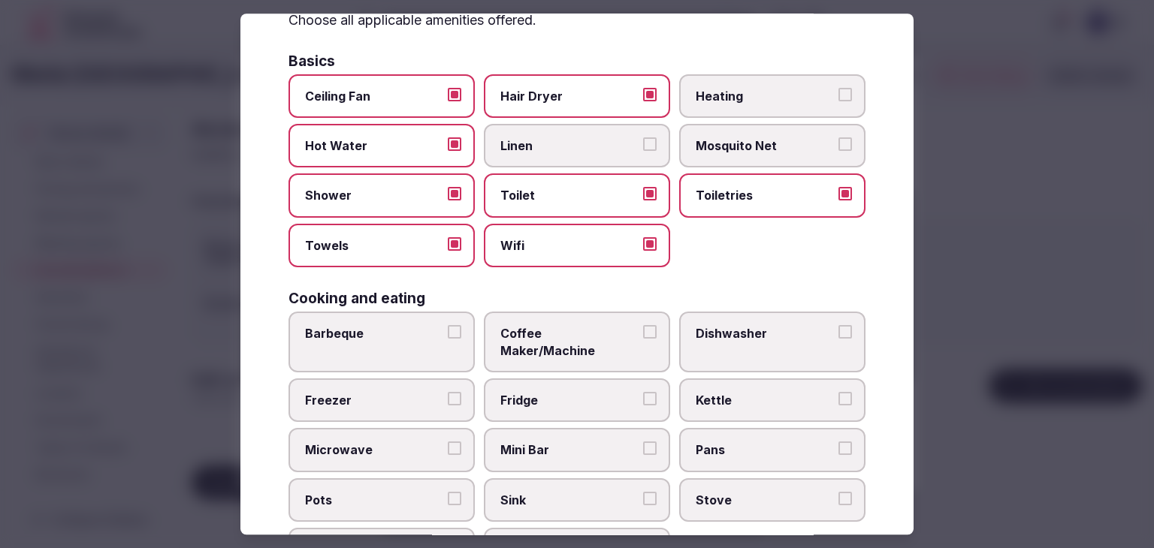
click at [596, 133] on label "Linen" at bounding box center [577, 146] width 186 height 44
click at [643, 137] on button "Linen" at bounding box center [650, 144] width 14 height 14
click at [748, 148] on span "Mosquito Net" at bounding box center [765, 145] width 138 height 17
click at [838, 148] on button "Mosquito Net" at bounding box center [845, 144] width 14 height 14
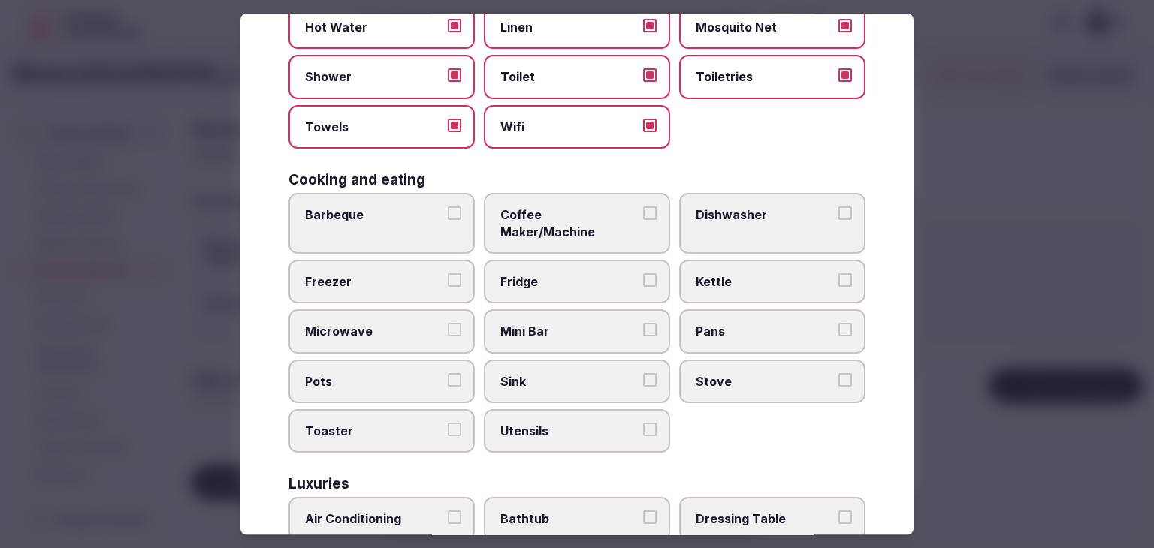
scroll to position [308, 0]
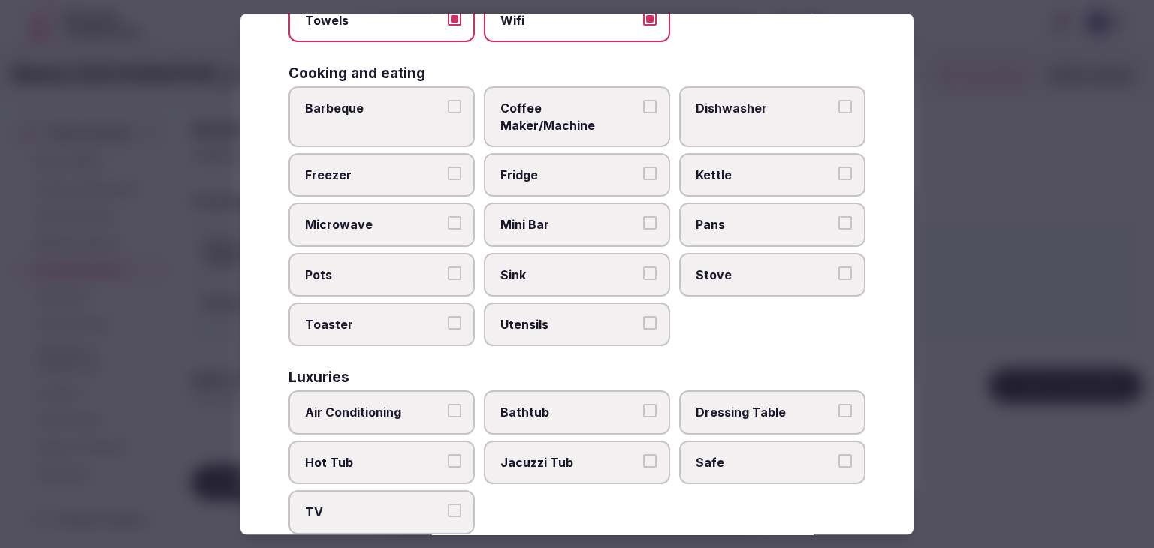
click at [559, 221] on label "Mini Bar" at bounding box center [577, 226] width 186 height 44
click at [643, 221] on button "Mini Bar" at bounding box center [650, 224] width 14 height 14
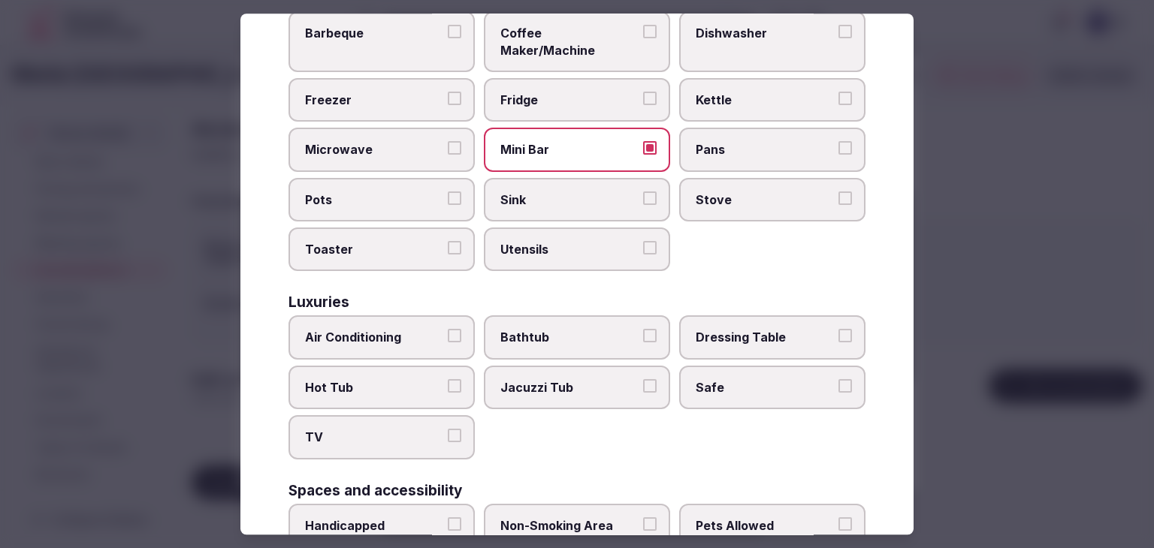
click at [388, 330] on span "Air Conditioning" at bounding box center [374, 338] width 138 height 17
click at [448, 330] on button "Air Conditioning" at bounding box center [455, 337] width 14 height 14
click at [383, 430] on span "TV" at bounding box center [374, 438] width 138 height 17
click at [448, 430] on button "TV" at bounding box center [455, 437] width 14 height 14
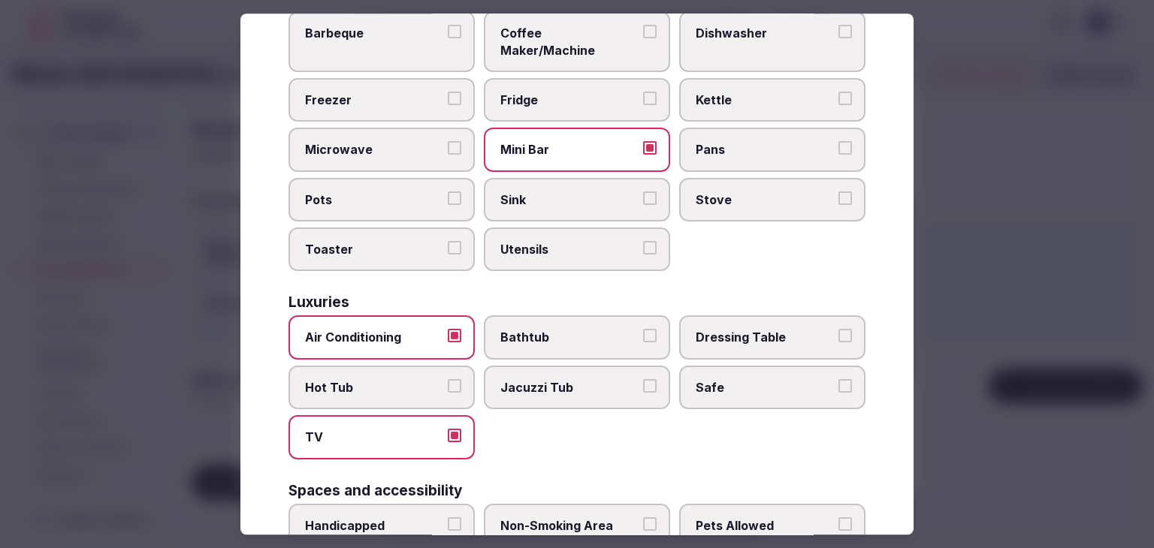
click at [763, 379] on span "Safe" at bounding box center [765, 387] width 138 height 17
click at [838, 379] on button "Safe" at bounding box center [845, 386] width 14 height 14
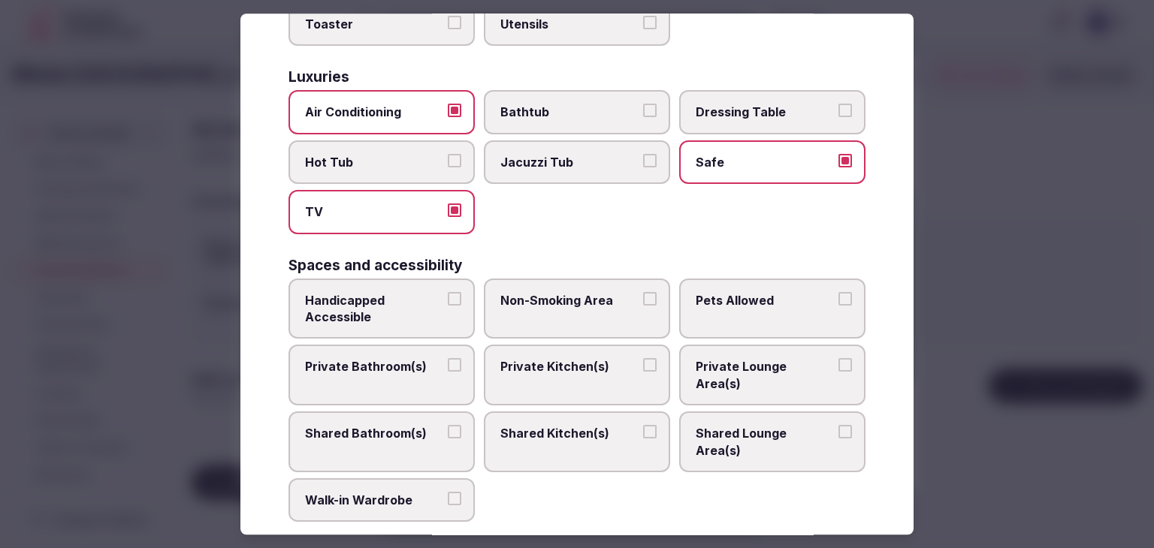
click at [397, 359] on span "Private Bathroom(s)" at bounding box center [374, 367] width 138 height 17
click at [448, 359] on button "Private Bathroom(s)" at bounding box center [455, 366] width 14 height 14
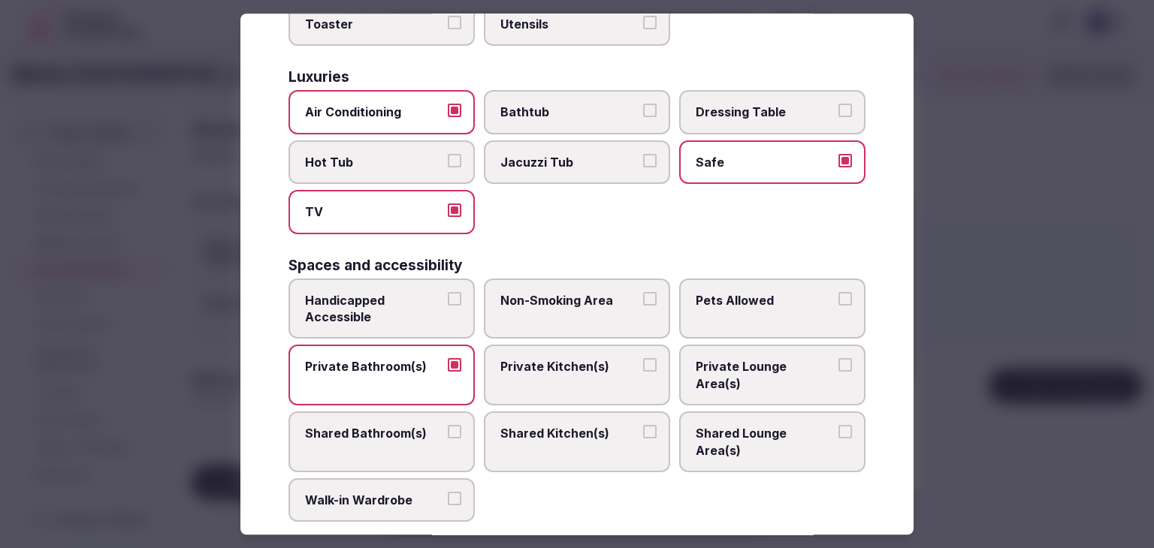
click at [536, 292] on span "Non-Smoking Area" at bounding box center [569, 300] width 138 height 17
click at [643, 292] on button "Non-Smoking Area" at bounding box center [650, 299] width 14 height 14
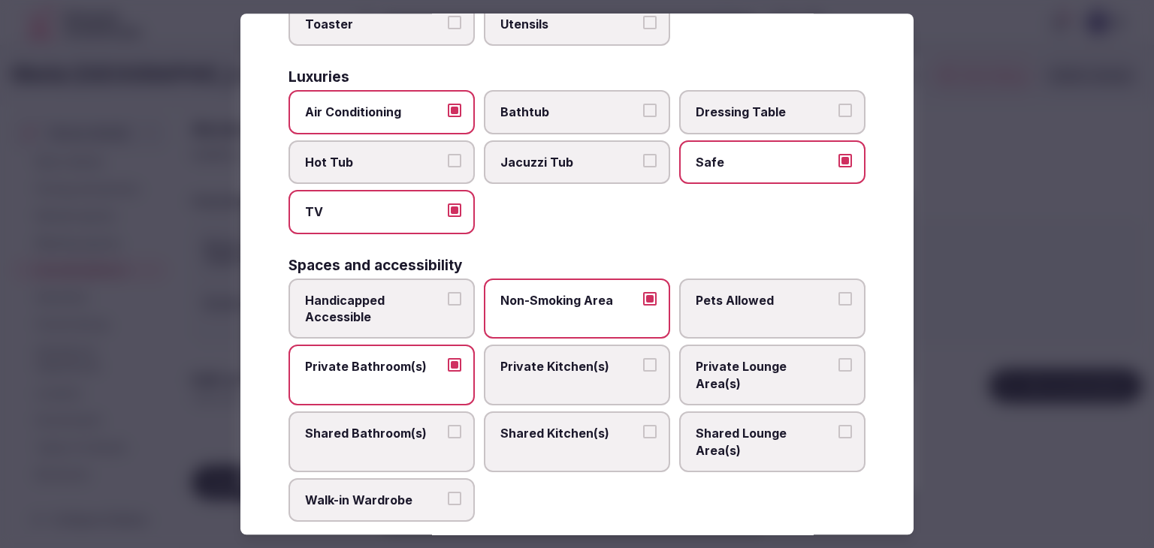
scroll to position [759, 0]
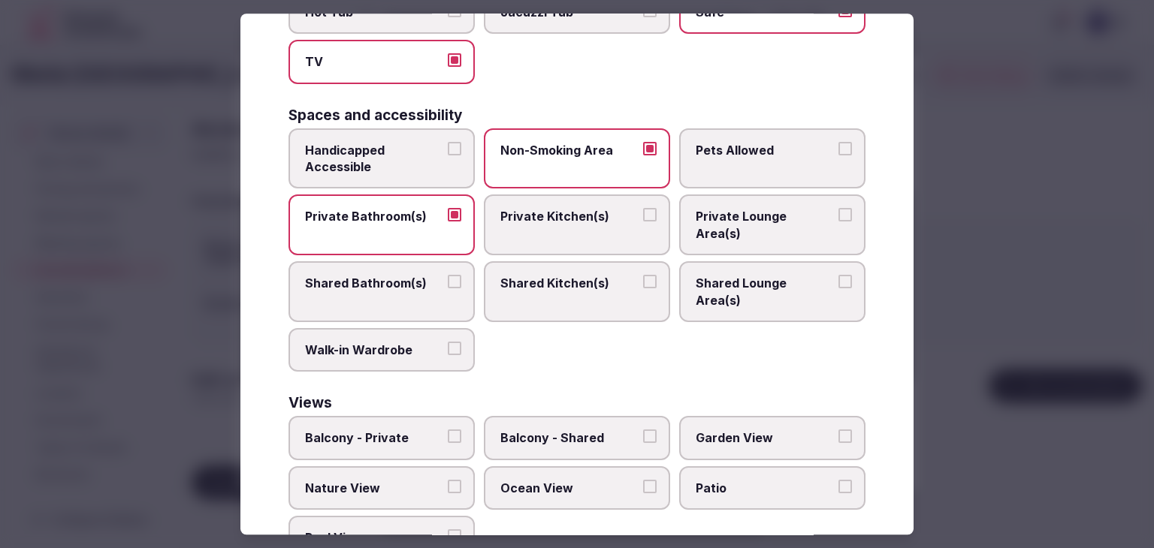
click at [442, 417] on label "Balcony - Private" at bounding box center [381, 439] width 186 height 44
click at [448, 430] on button "Balcony - Private" at bounding box center [455, 437] width 14 height 14
click at [744, 430] on span "Garden View" at bounding box center [765, 438] width 138 height 17
click at [838, 430] on button "Garden View" at bounding box center [845, 437] width 14 height 14
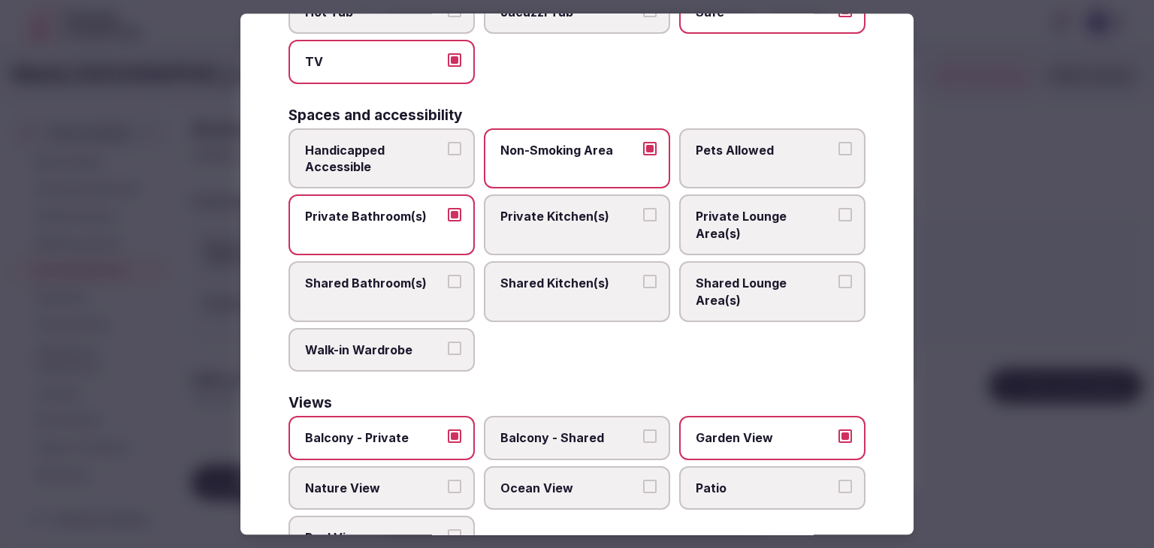
click at [409, 480] on span "Nature View" at bounding box center [374, 488] width 138 height 17
click at [448, 480] on button "Nature View" at bounding box center [455, 487] width 14 height 14
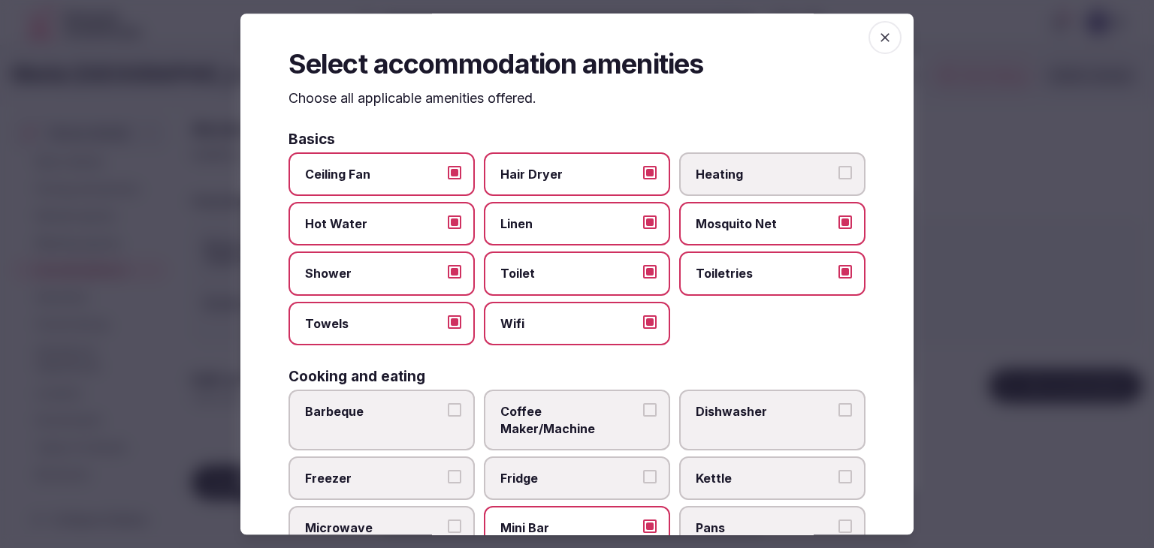
scroll to position [0, 0]
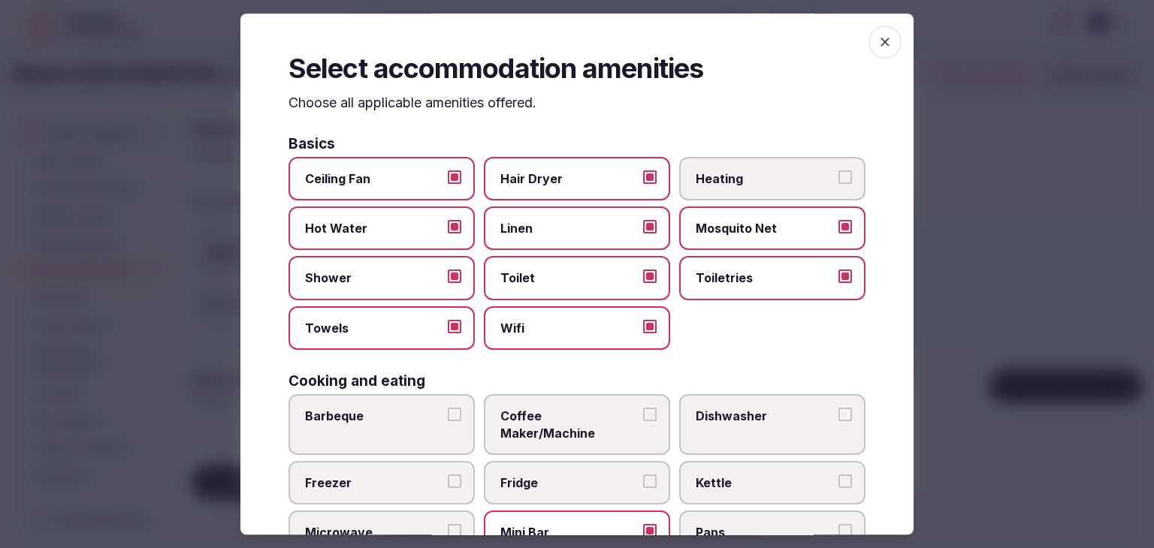
click at [875, 59] on div "Select accommodation amenities Choose all applicable amenities offered. Basics …" at bounding box center [576, 274] width 673 height 521
click at [874, 52] on span "button" at bounding box center [884, 42] width 33 height 33
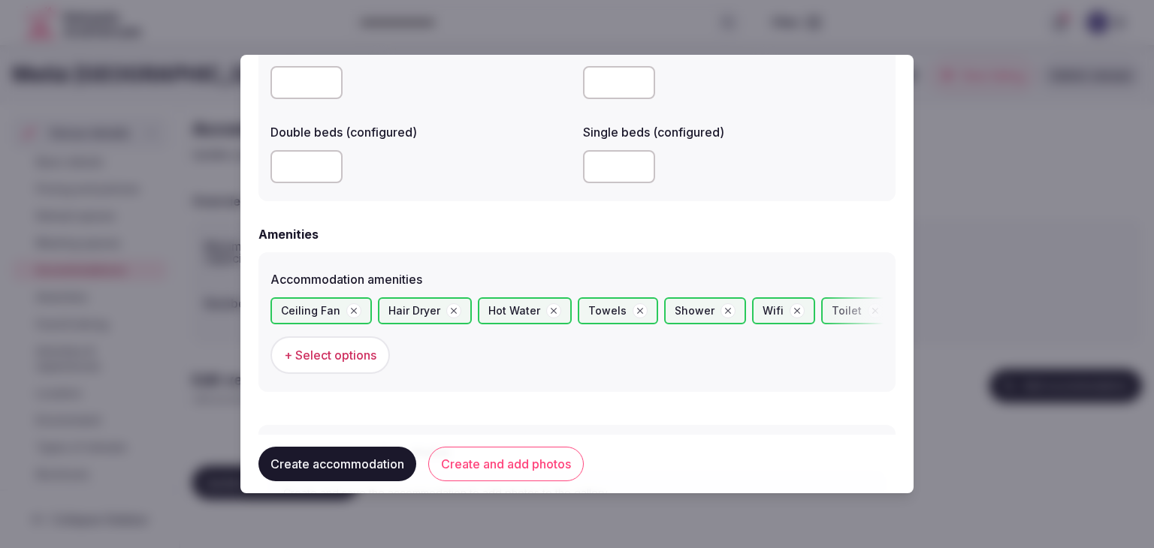
click at [500, 467] on button "Create and add photos" at bounding box center [505, 464] width 155 height 35
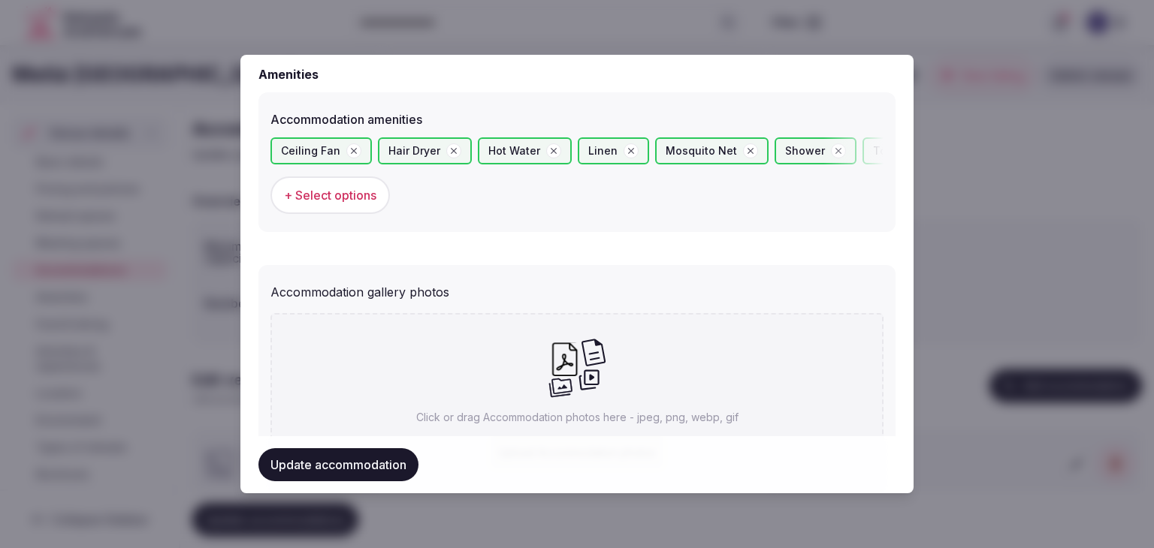
scroll to position [1541, 0]
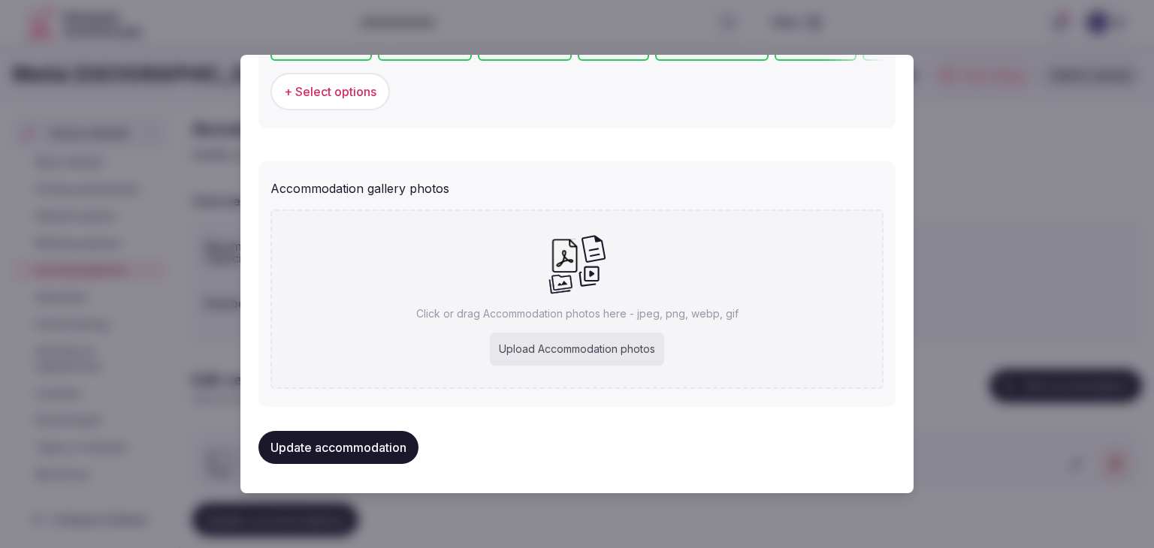
click at [510, 330] on div "Click or drag Accommodation photos here - jpeg, png, webp, gif Upload Accommoda…" at bounding box center [576, 300] width 613 height 180
type input "**********"
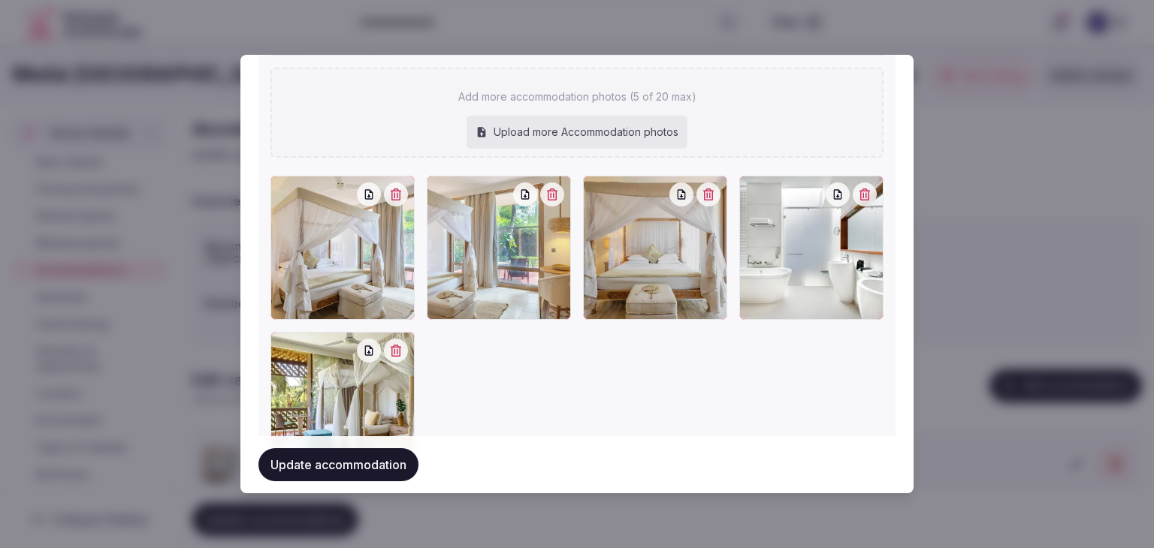
scroll to position [1777, 0]
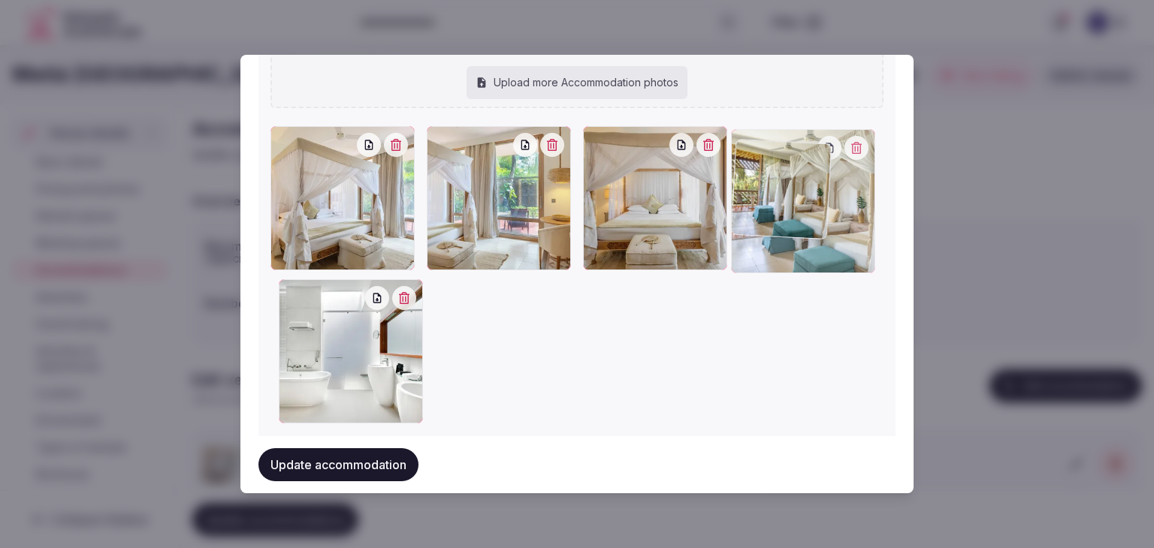
drag, startPoint x: 286, startPoint y: 262, endPoint x: 754, endPoint y: 125, distance: 487.8
click at [753, 125] on div "Add more accommodation photos (5 of 20 max) Upload more Accommodation photos To…" at bounding box center [576, 216] width 613 height 422
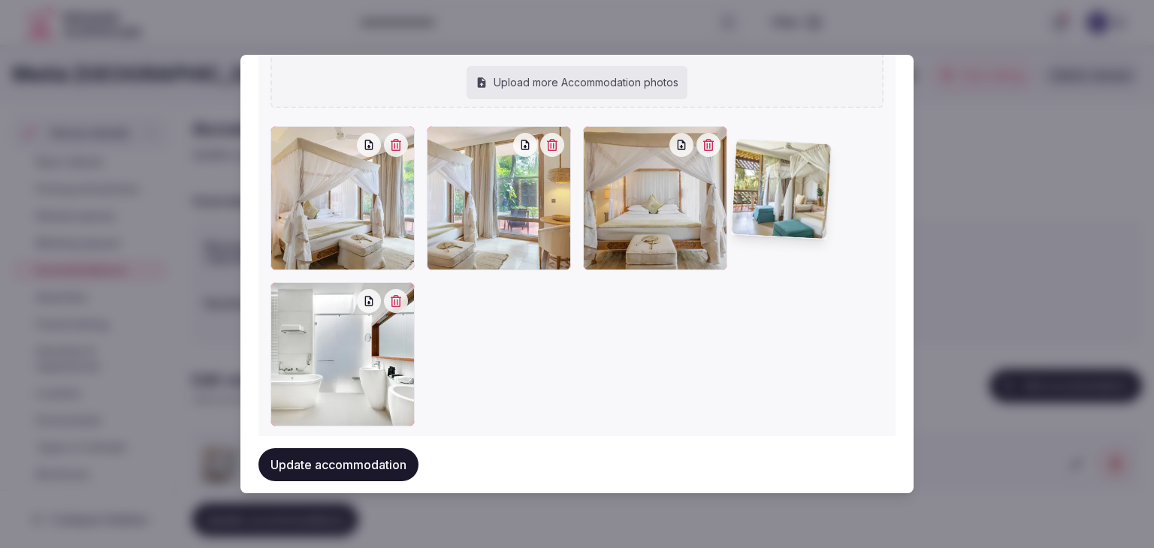
scroll to position [1731, 0]
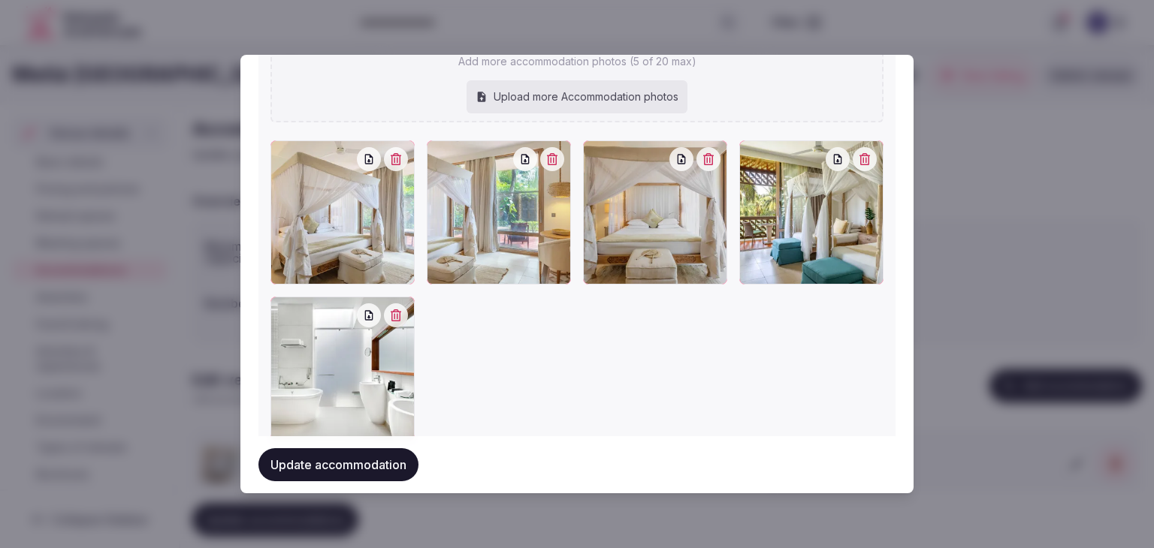
click at [337, 470] on button "Update accommodation" at bounding box center [338, 464] width 160 height 33
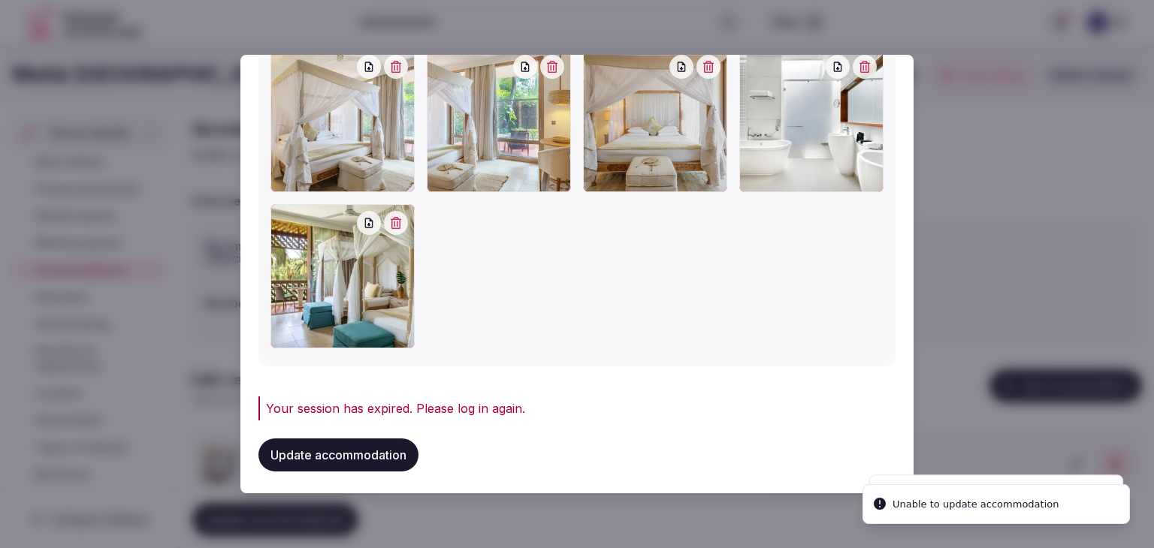
scroll to position [1825, 0]
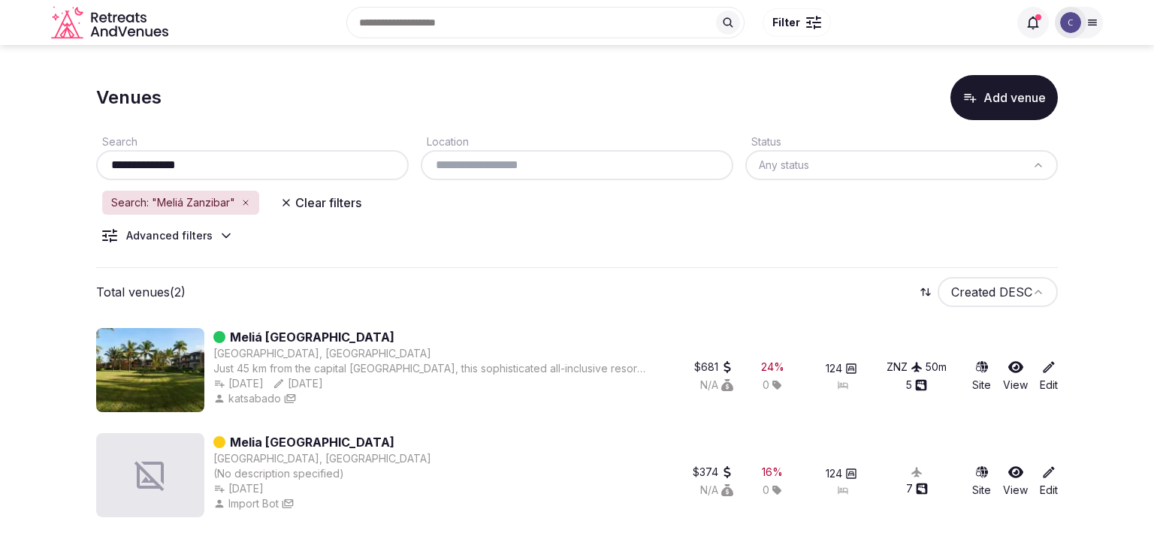
click at [303, 162] on input "**********" at bounding box center [252, 165] width 300 height 18
paste input "**********"
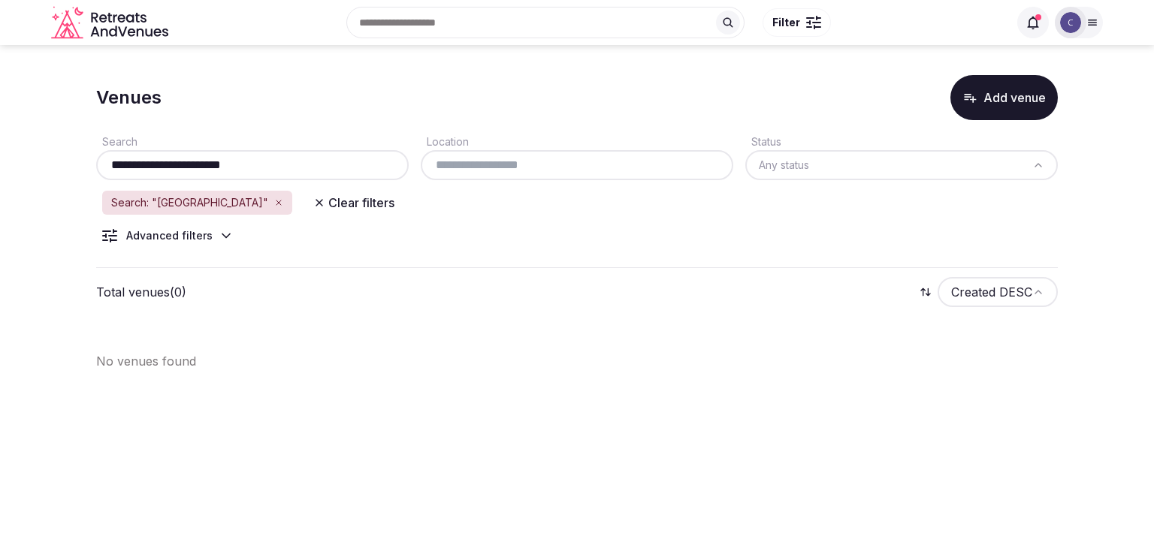
drag, startPoint x: 219, startPoint y: 166, endPoint x: 374, endPoint y: 166, distance: 154.7
click at [374, 166] on input "**********" at bounding box center [252, 165] width 300 height 18
type input "**********"
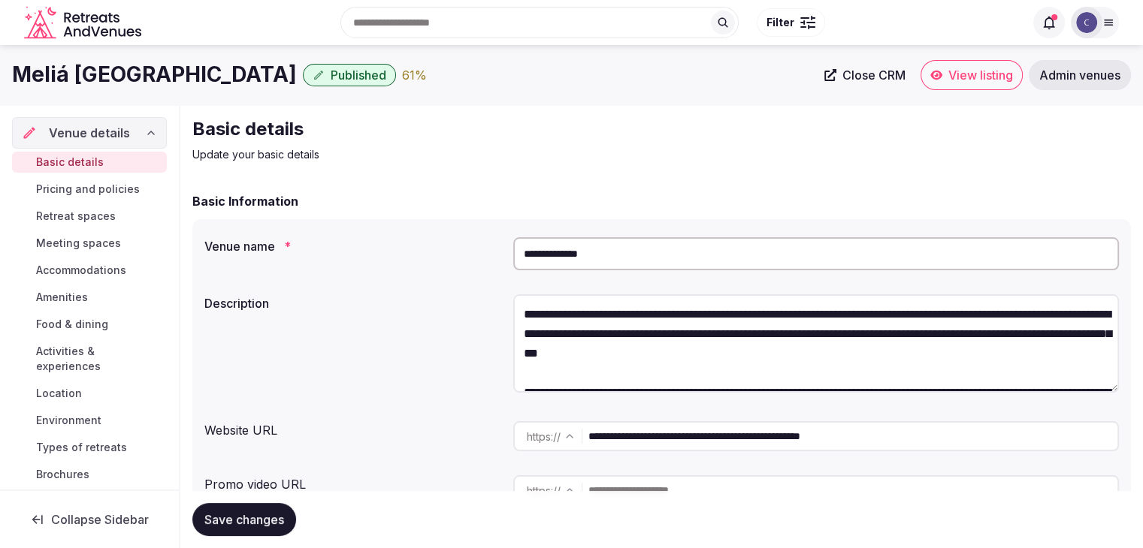
click at [88, 270] on span "Accommodations" at bounding box center [81, 270] width 90 height 15
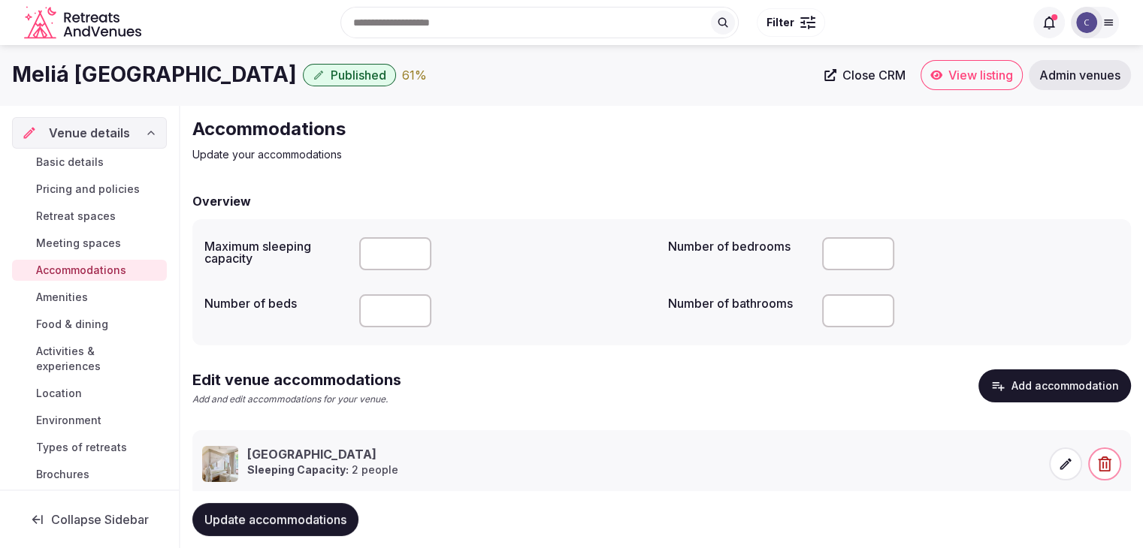
click at [1058, 465] on icon at bounding box center [1065, 464] width 15 height 15
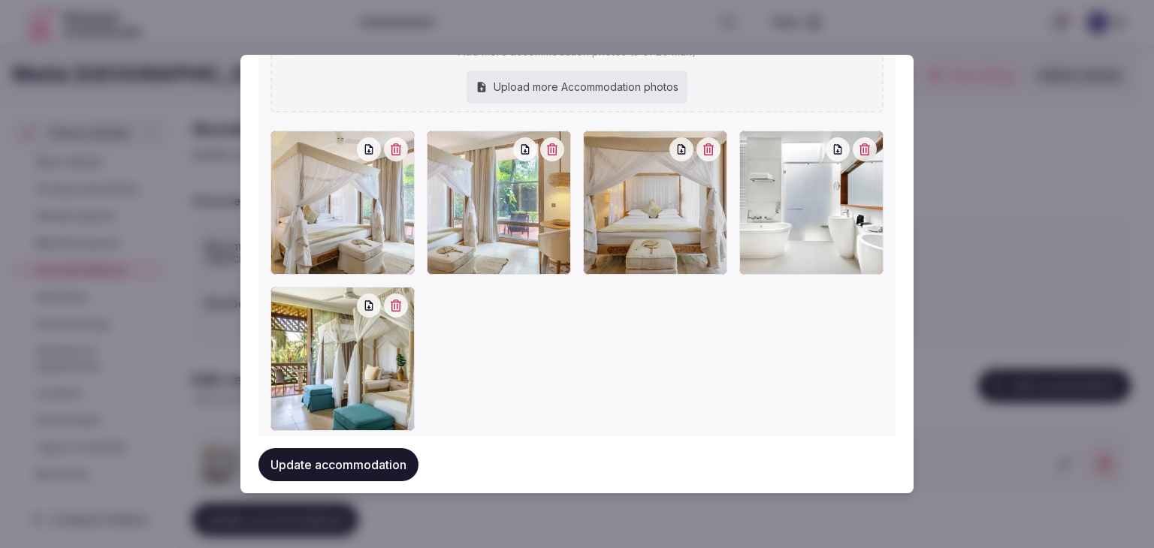
scroll to position [1764, 0]
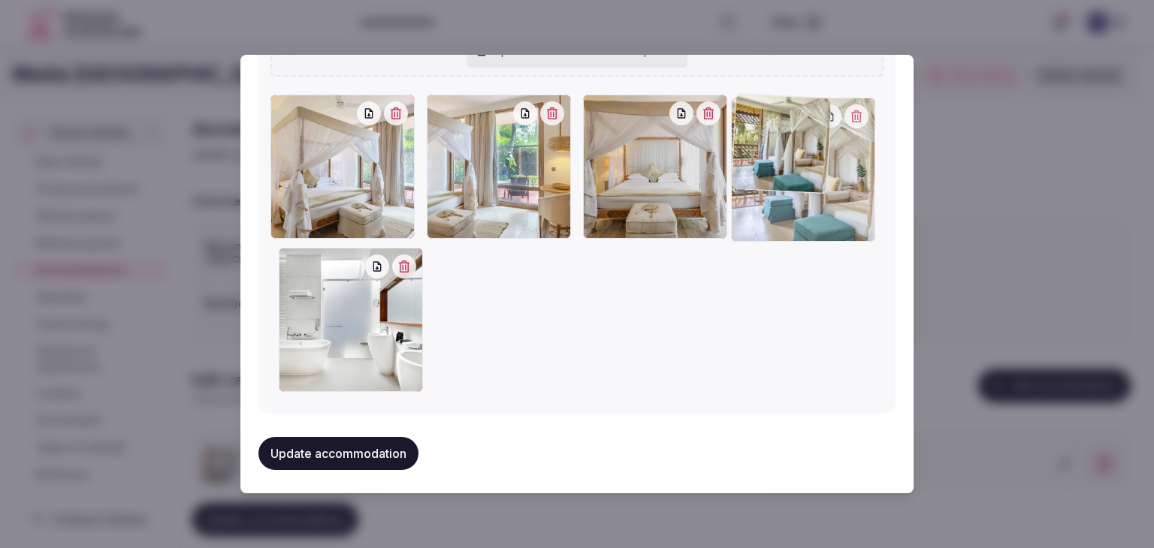
drag, startPoint x: 279, startPoint y: 266, endPoint x: 732, endPoint y: 203, distance: 458.1
click at [752, 169] on div at bounding box center [803, 170] width 144 height 144
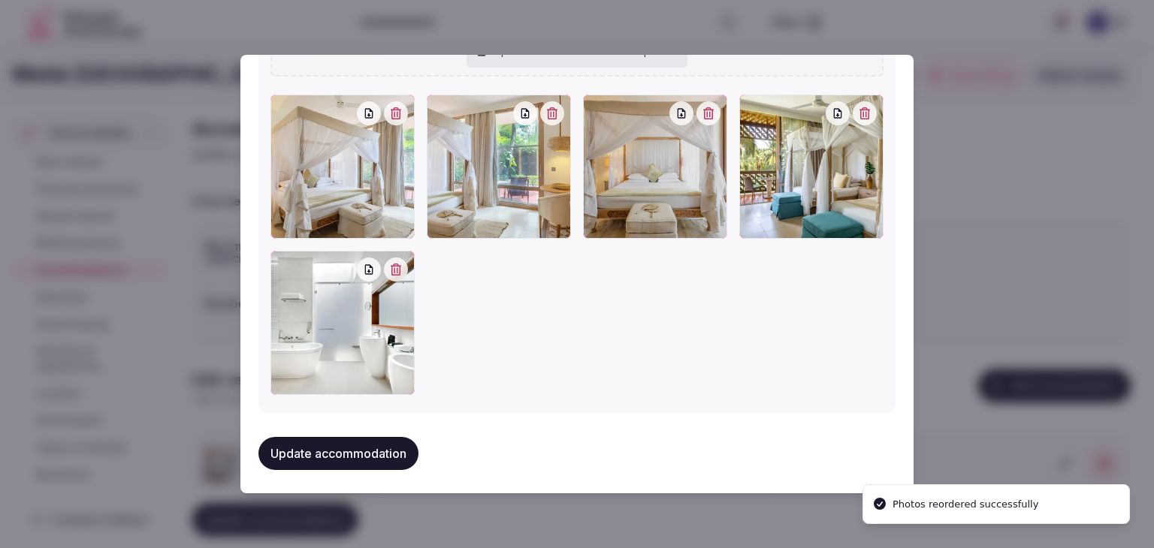
click at [373, 457] on button "Update accommodation" at bounding box center [338, 453] width 160 height 33
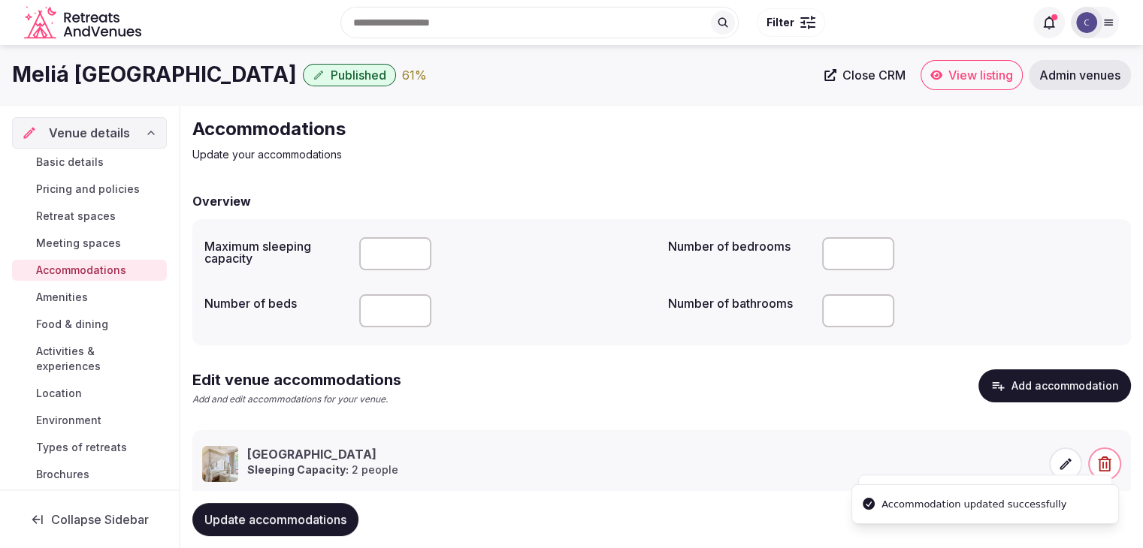
click at [328, 521] on span "Update accommodations" at bounding box center [275, 519] width 142 height 15
click at [108, 297] on link "Amenities" at bounding box center [89, 297] width 155 height 21
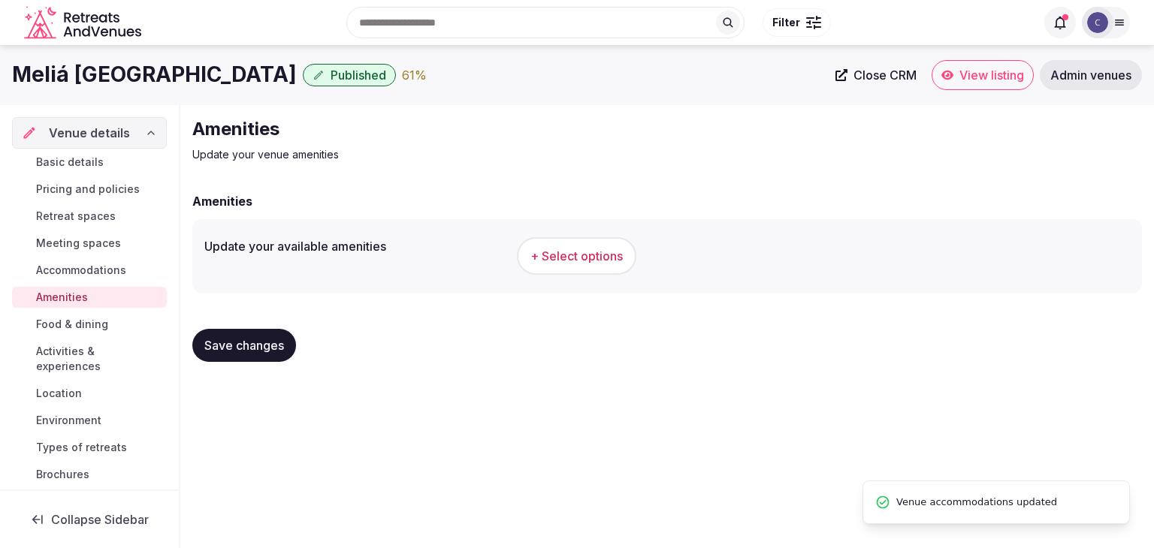
click at [556, 250] on span "+ Select options" at bounding box center [576, 256] width 92 height 17
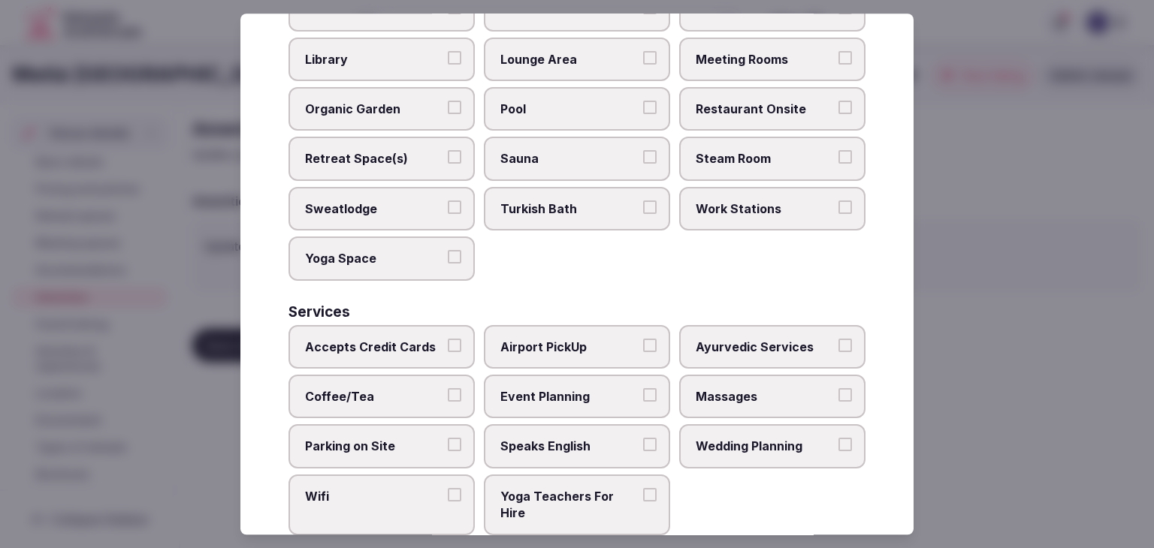
scroll to position [809, 0]
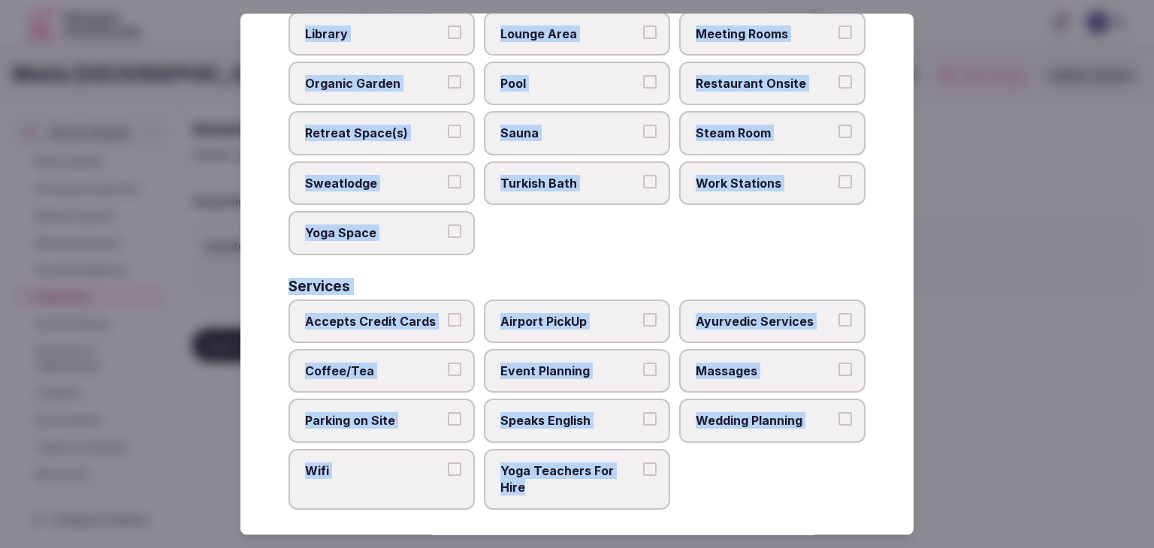
drag, startPoint x: 283, startPoint y: 106, endPoint x: 700, endPoint y: 491, distance: 567.7
click at [700, 491] on div "Select your venue amenities Choose all applicable amenities offered. Activities…" at bounding box center [576, 274] width 673 height 521
copy div "Choose all applicable amenities offered. Activities Bicycles Camping Allowed On…"
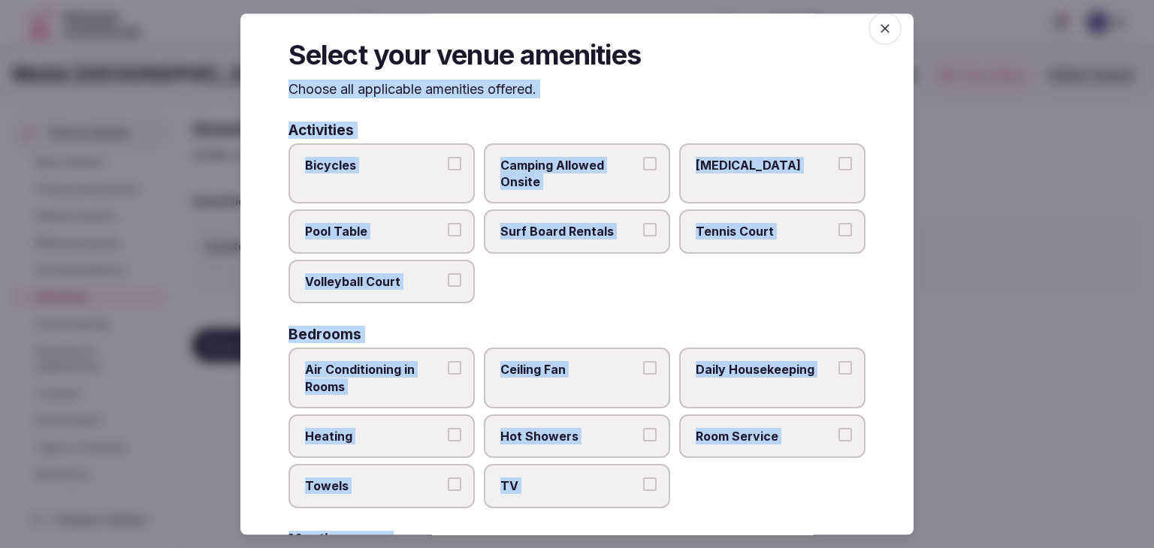
scroll to position [0, 0]
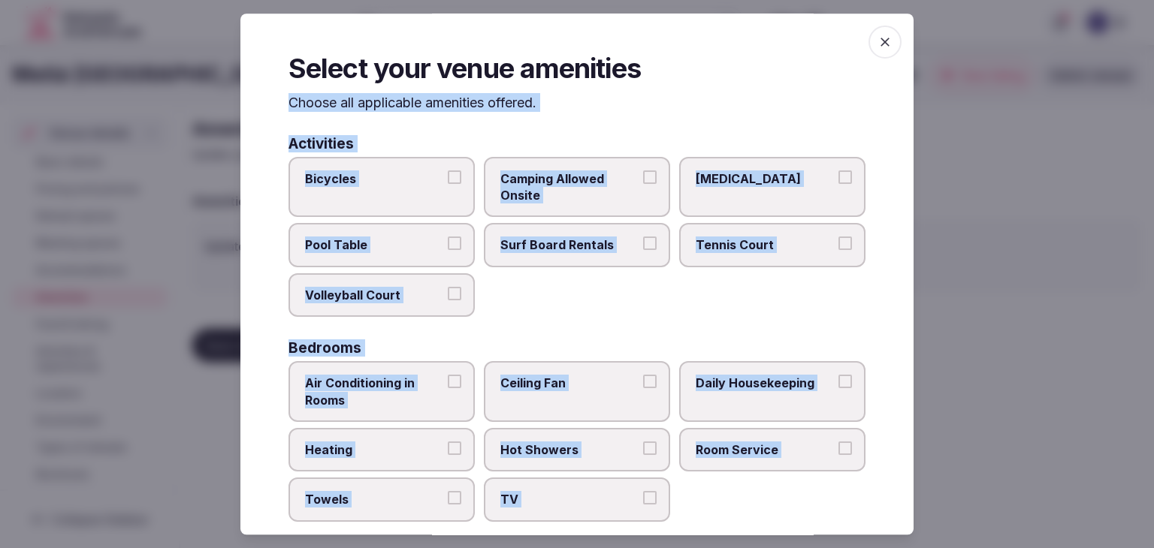
drag, startPoint x: 726, startPoint y: 235, endPoint x: 404, endPoint y: 311, distance: 330.3
click at [725, 236] on label "Tennis Court" at bounding box center [772, 246] width 186 height 44
click at [838, 237] on button "Tennis Court" at bounding box center [845, 244] width 14 height 14
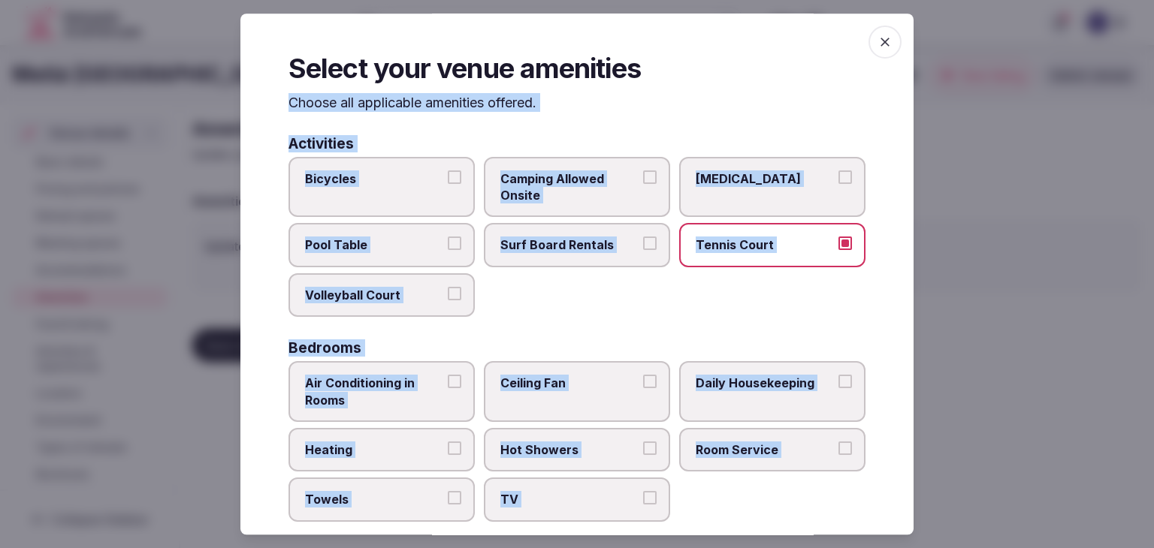
click at [397, 296] on span "Volleyball Court" at bounding box center [374, 295] width 138 height 17
click at [448, 296] on button "Volleyball Court" at bounding box center [455, 294] width 14 height 14
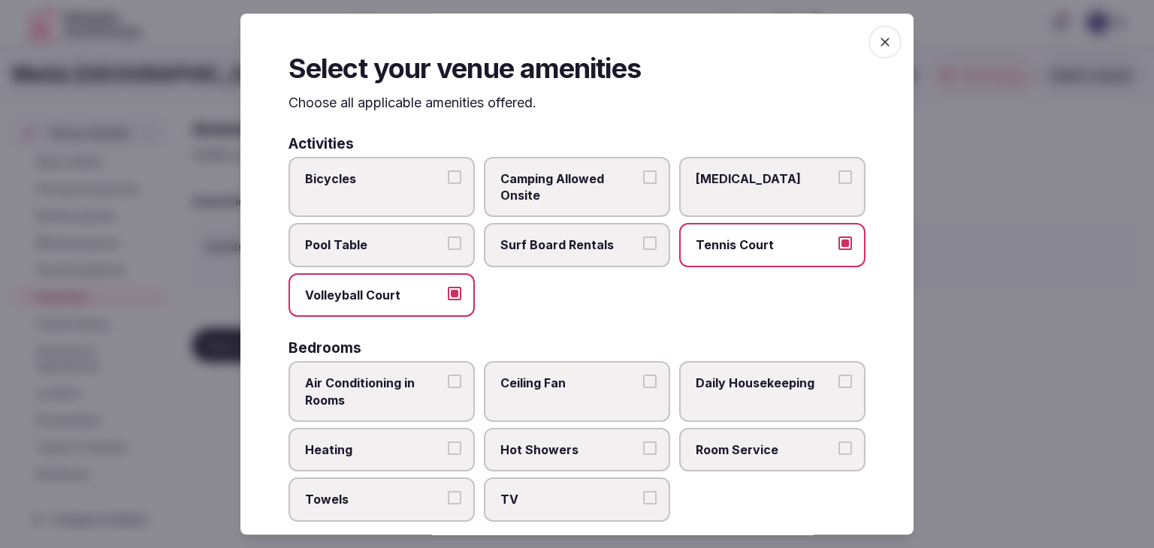
scroll to position [75, 0]
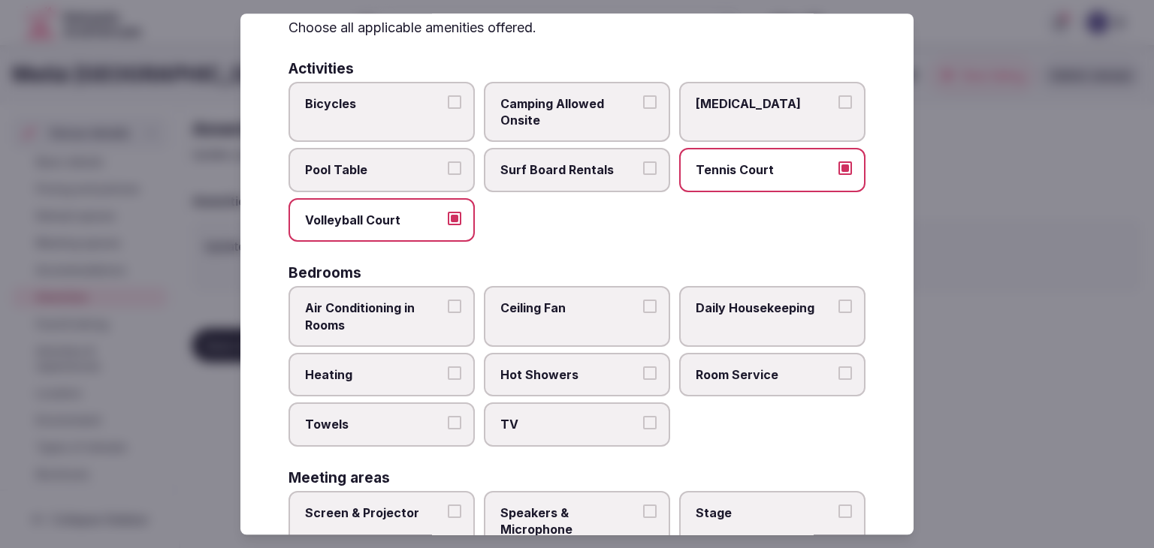
click at [416, 327] on span "Air Conditioning in Rooms" at bounding box center [374, 317] width 138 height 34
click at [448, 313] on button "Air Conditioning in Rooms" at bounding box center [455, 307] width 14 height 14
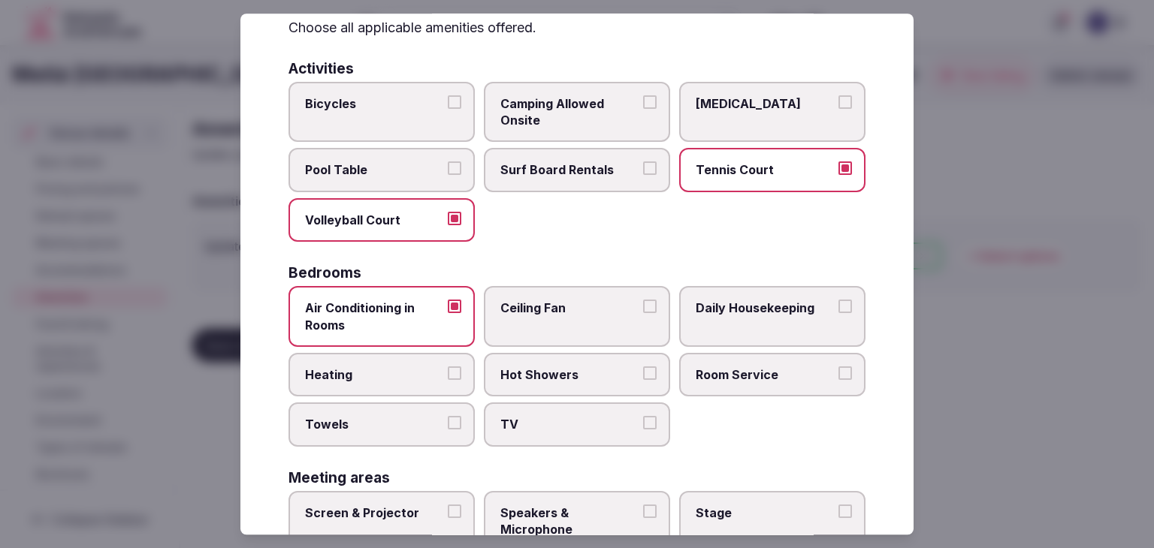
drag, startPoint x: 406, startPoint y: 415, endPoint x: 590, endPoint y: 424, distance: 185.0
click at [406, 417] on span "Towels" at bounding box center [374, 425] width 138 height 17
click at [448, 417] on button "Towels" at bounding box center [455, 424] width 14 height 14
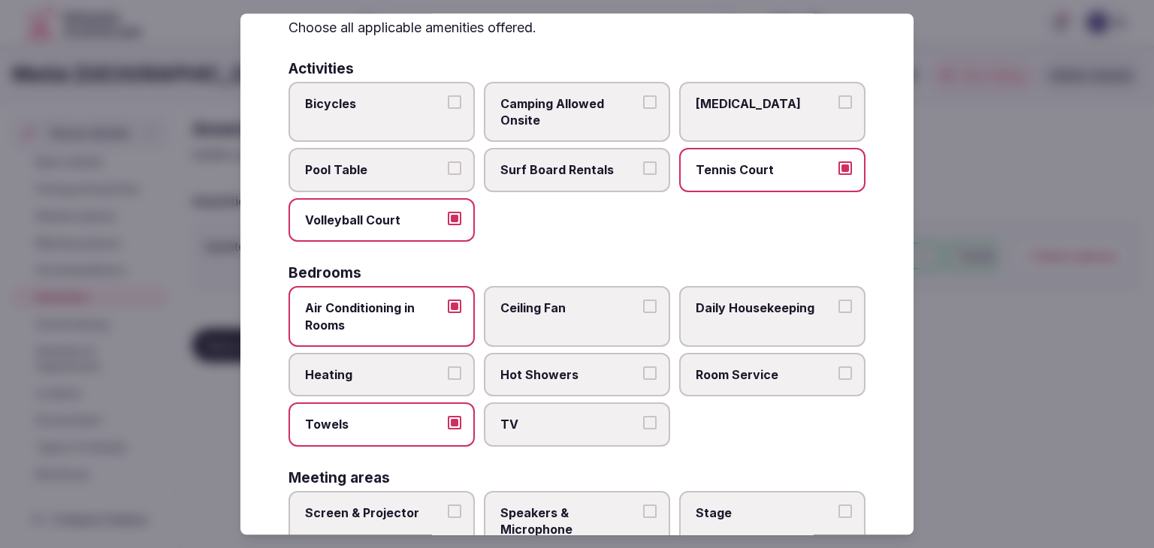
click at [590, 424] on span "TV" at bounding box center [569, 425] width 138 height 17
click at [643, 424] on button "TV" at bounding box center [650, 424] width 14 height 14
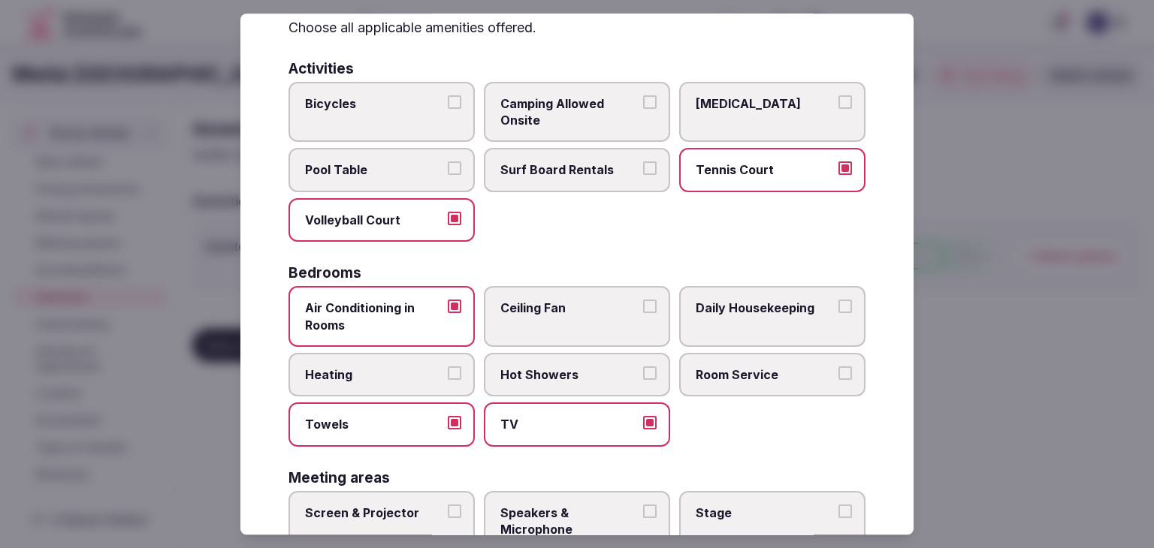
drag, startPoint x: 588, startPoint y: 373, endPoint x: 590, endPoint y: 316, distance: 57.1
click at [588, 367] on span "Hot Showers" at bounding box center [569, 375] width 138 height 17
click at [643, 367] on button "Hot Showers" at bounding box center [650, 374] width 14 height 14
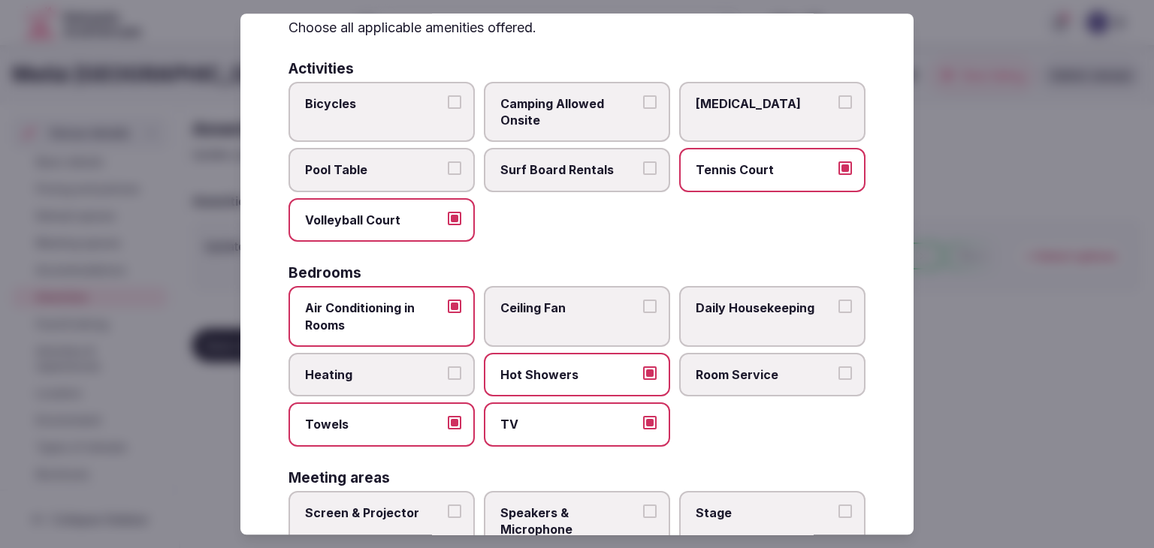
click at [591, 312] on span "Ceiling Fan" at bounding box center [569, 308] width 138 height 17
click at [643, 312] on button "Ceiling Fan" at bounding box center [650, 307] width 14 height 14
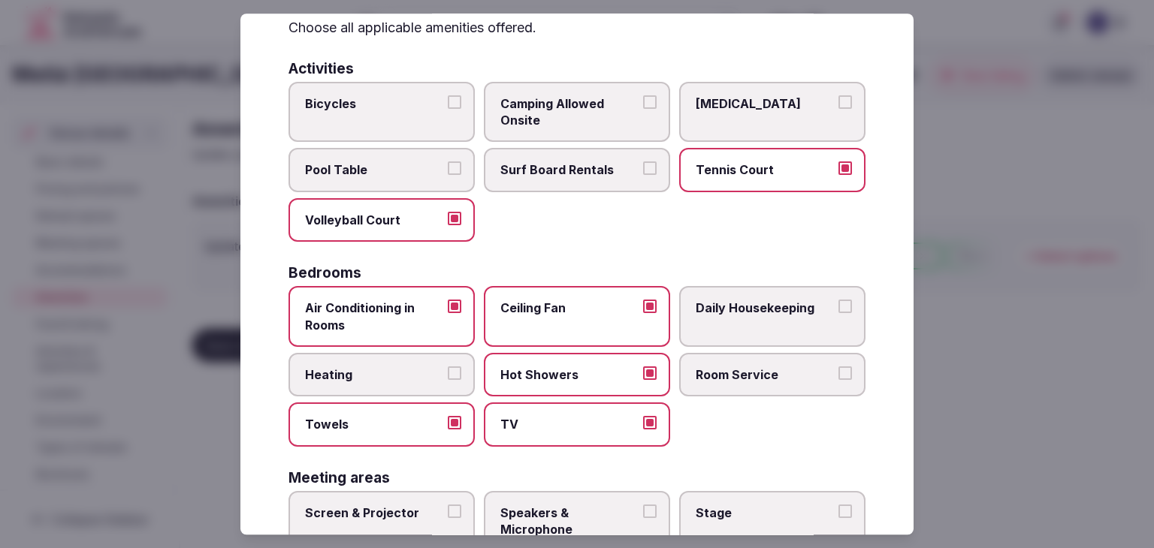
click at [746, 312] on span "Daily Housekeeping" at bounding box center [765, 308] width 138 height 17
click at [838, 312] on button "Daily Housekeeping" at bounding box center [845, 307] width 14 height 14
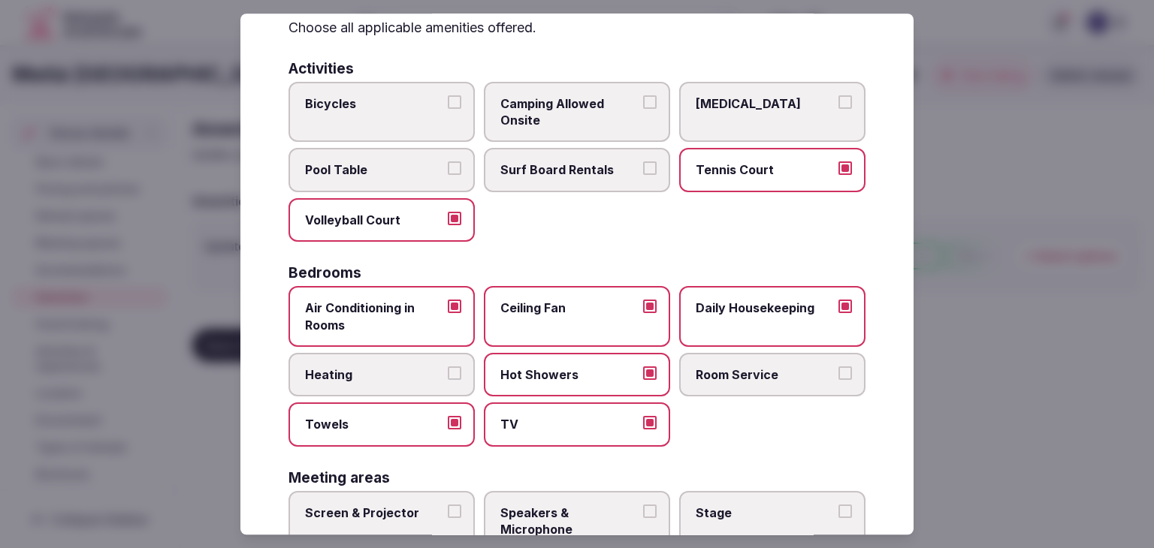
click at [748, 359] on label "Room Service" at bounding box center [772, 375] width 186 height 44
click at [838, 367] on button "Room Service" at bounding box center [845, 374] width 14 height 14
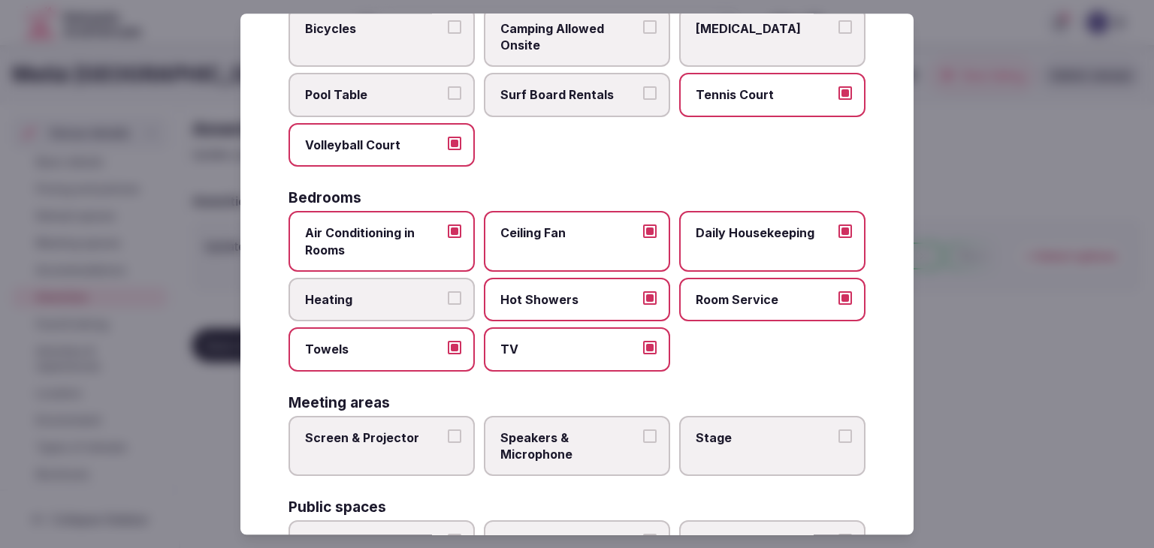
scroll to position [300, 0]
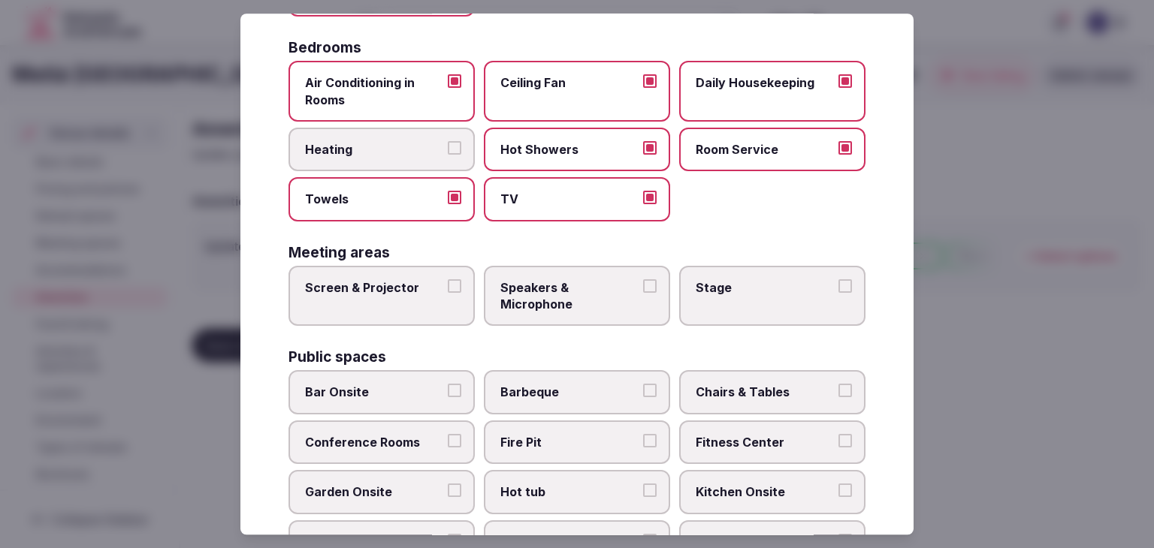
drag, startPoint x: 399, startPoint y: 306, endPoint x: 757, endPoint y: 302, distance: 358.3
click at [403, 305] on label "Screen & Projector" at bounding box center [381, 296] width 186 height 61
click at [775, 301] on label "Stage" at bounding box center [772, 296] width 186 height 61
click at [838, 293] on button "Stage" at bounding box center [845, 286] width 14 height 14
click at [380, 300] on label "Screen & Projector" at bounding box center [381, 296] width 186 height 61
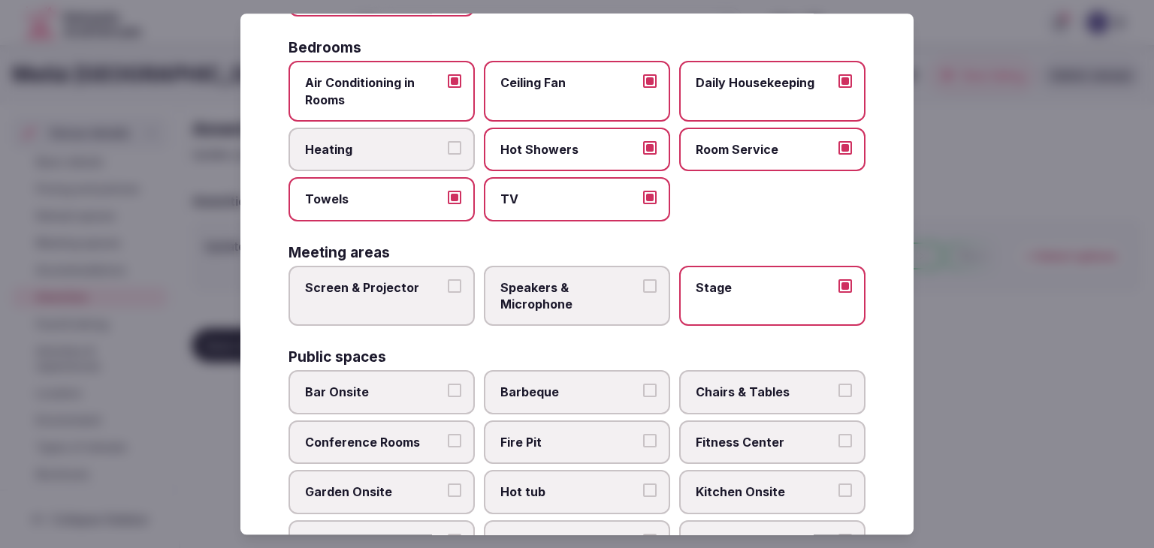
click at [448, 293] on button "Screen & Projector" at bounding box center [455, 286] width 14 height 14
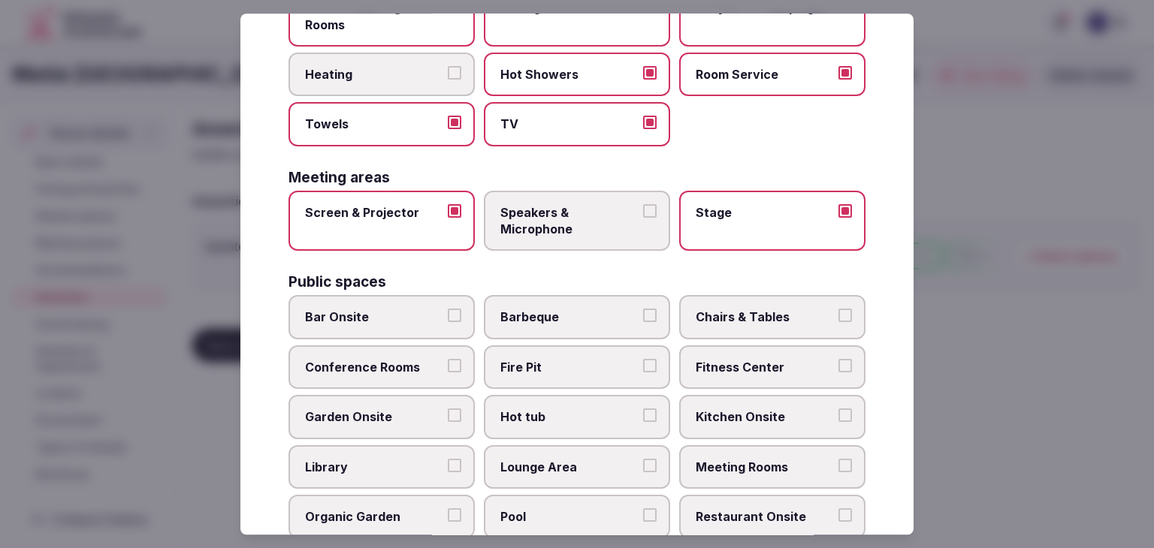
scroll to position [451, 0]
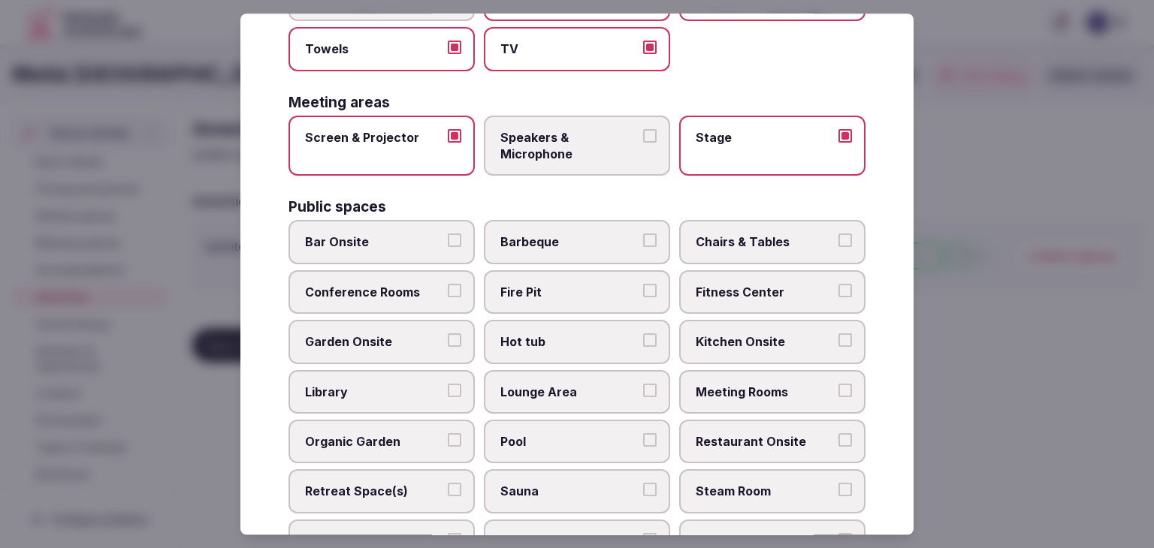
click at [389, 235] on span "Bar Onsite" at bounding box center [374, 242] width 138 height 17
click at [448, 235] on button "Bar Onsite" at bounding box center [455, 241] width 14 height 14
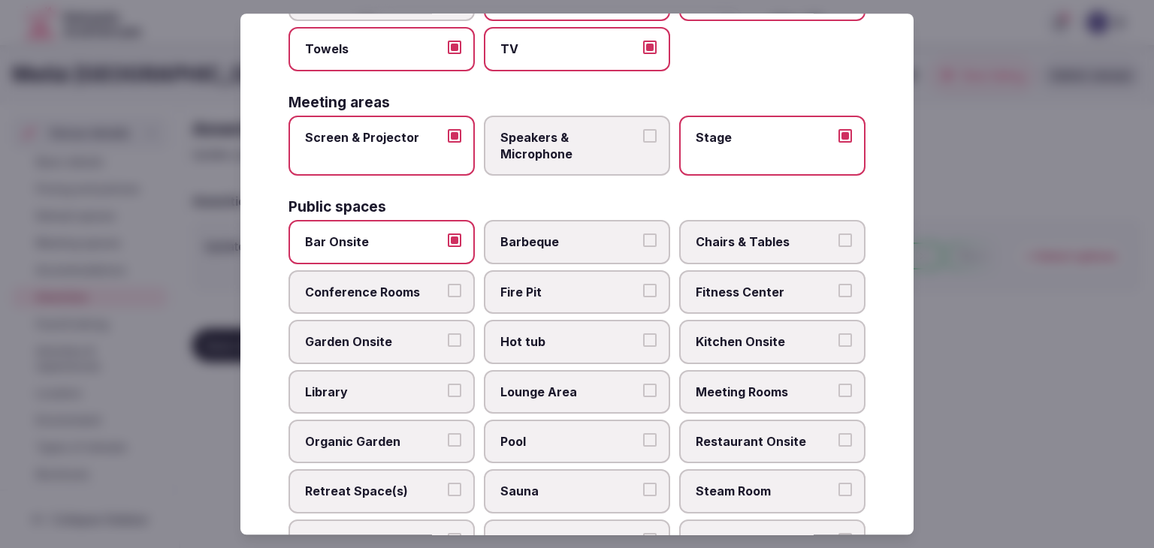
click at [757, 249] on label "Chairs & Tables" at bounding box center [772, 243] width 186 height 44
click at [838, 248] on button "Chairs & Tables" at bounding box center [845, 241] width 14 height 14
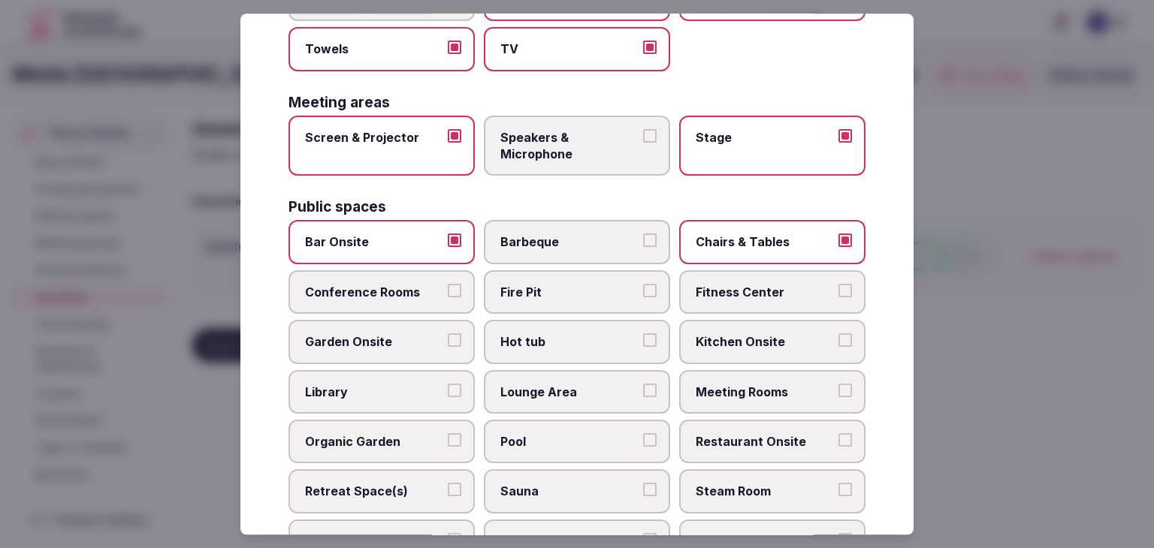
click at [373, 288] on span "Conference Rooms" at bounding box center [374, 292] width 138 height 17
click at [448, 288] on button "Conference Rooms" at bounding box center [455, 291] width 14 height 14
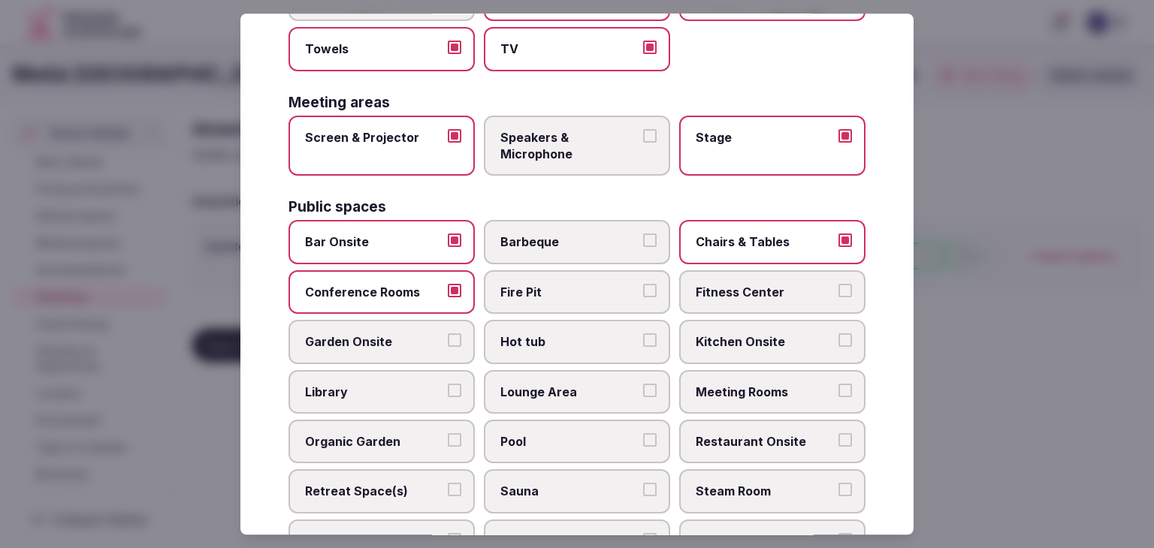
click at [785, 287] on span "Fitness Center" at bounding box center [765, 292] width 138 height 17
click at [838, 287] on button "Fitness Center" at bounding box center [845, 291] width 14 height 14
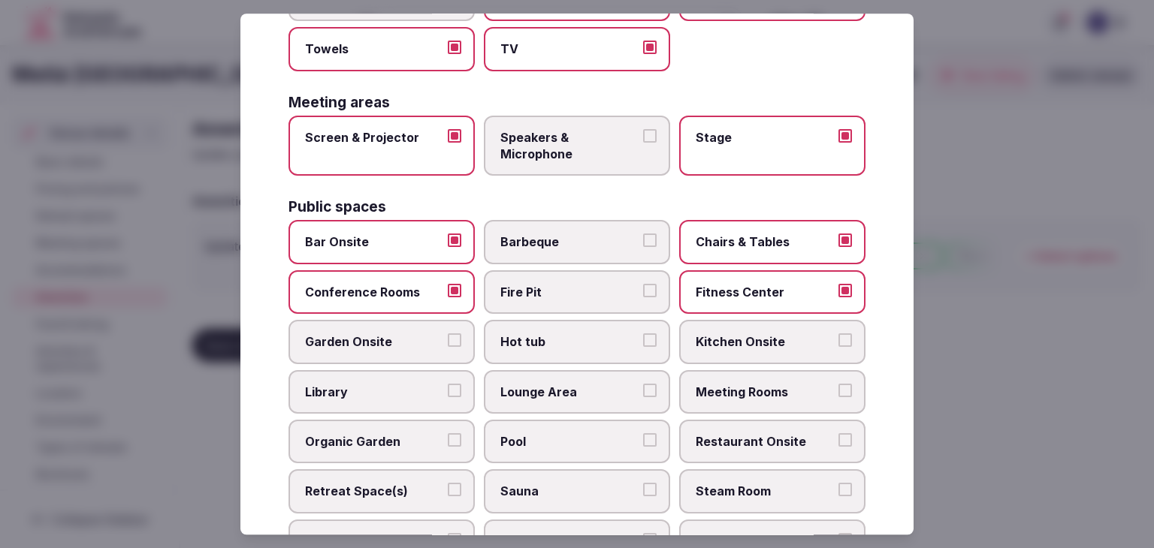
click at [421, 334] on span "Garden Onsite" at bounding box center [374, 342] width 138 height 17
click at [448, 334] on button "Garden Onsite" at bounding box center [455, 341] width 14 height 14
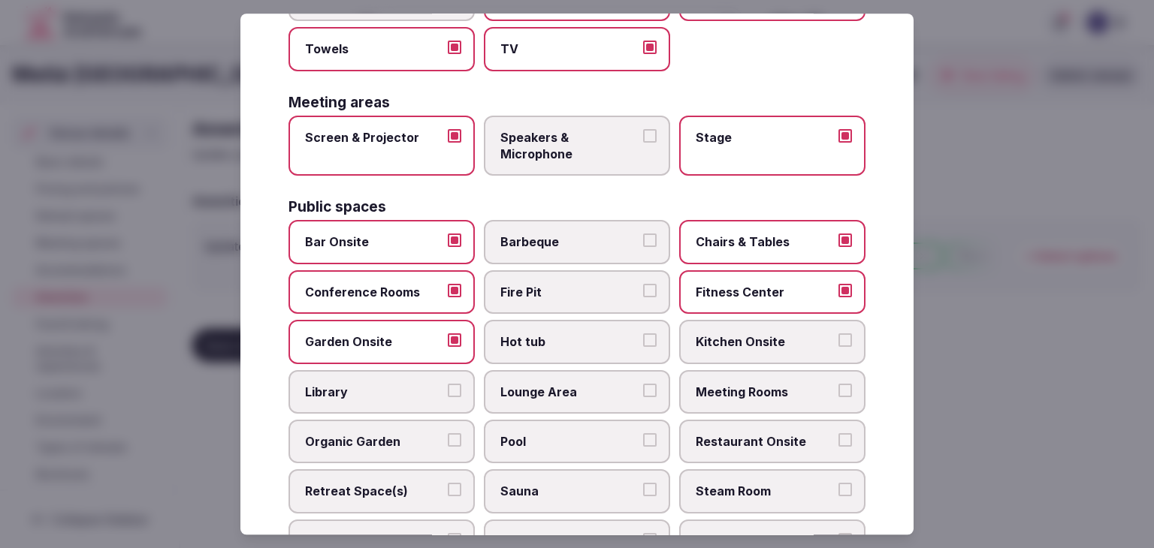
click at [610, 341] on span "Hot tub" at bounding box center [569, 342] width 138 height 17
click at [643, 341] on button "Hot tub" at bounding box center [650, 341] width 14 height 14
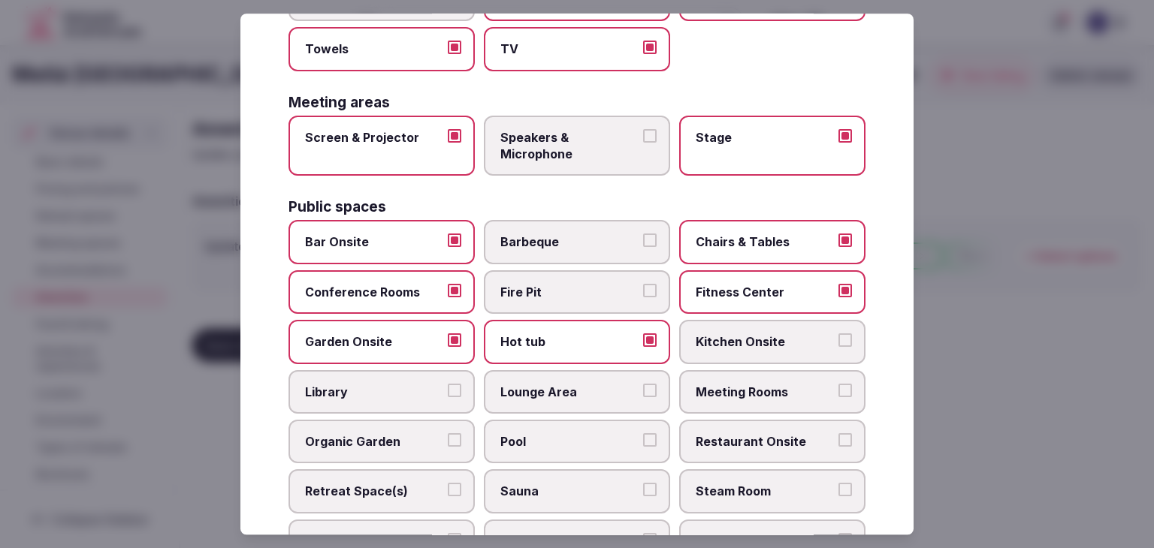
click at [738, 344] on span "Kitchen Onsite" at bounding box center [765, 342] width 138 height 17
click at [838, 344] on button "Kitchen Onsite" at bounding box center [845, 341] width 14 height 14
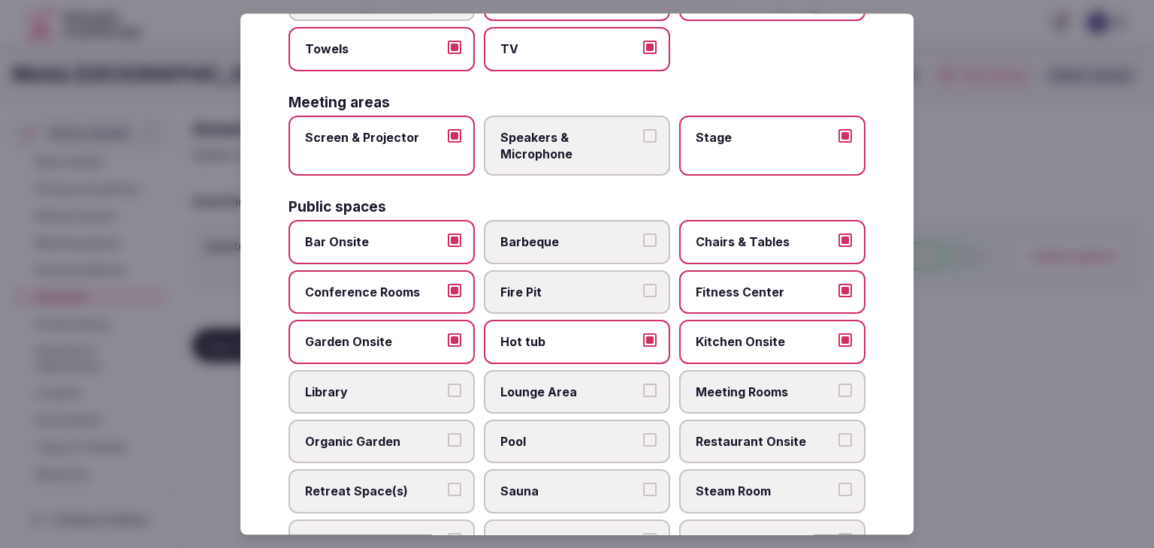
click at [553, 392] on span "Lounge Area" at bounding box center [569, 392] width 138 height 17
click at [643, 392] on button "Lounge Area" at bounding box center [650, 391] width 14 height 14
click at [756, 385] on span "Meeting Rooms" at bounding box center [765, 392] width 138 height 17
click at [838, 385] on button "Meeting Rooms" at bounding box center [845, 391] width 14 height 14
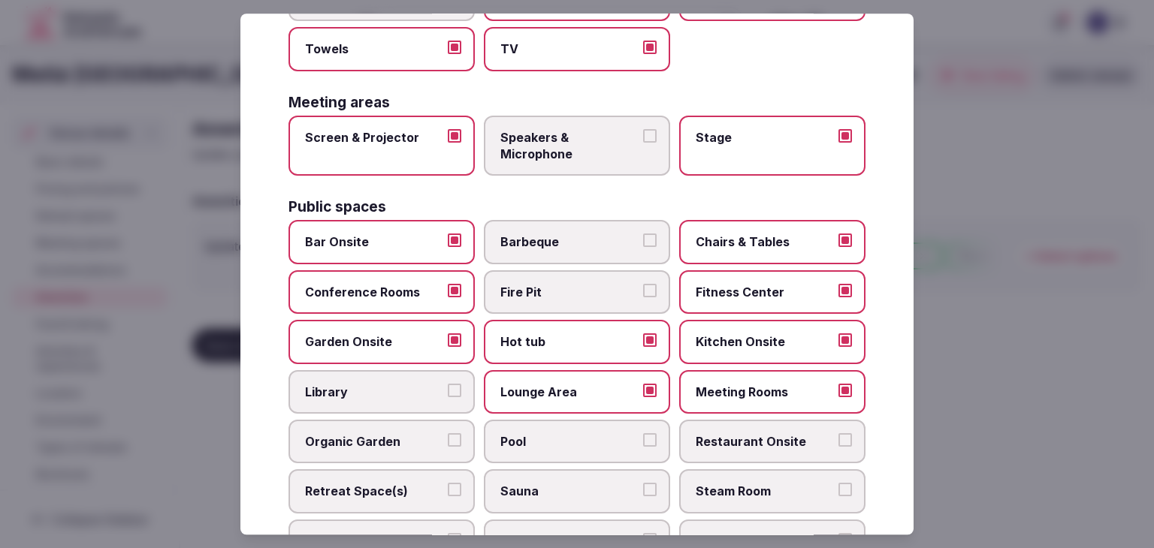
click at [745, 433] on span "Restaurant Onsite" at bounding box center [765, 441] width 138 height 17
click at [838, 433] on button "Restaurant Onsite" at bounding box center [845, 440] width 14 height 14
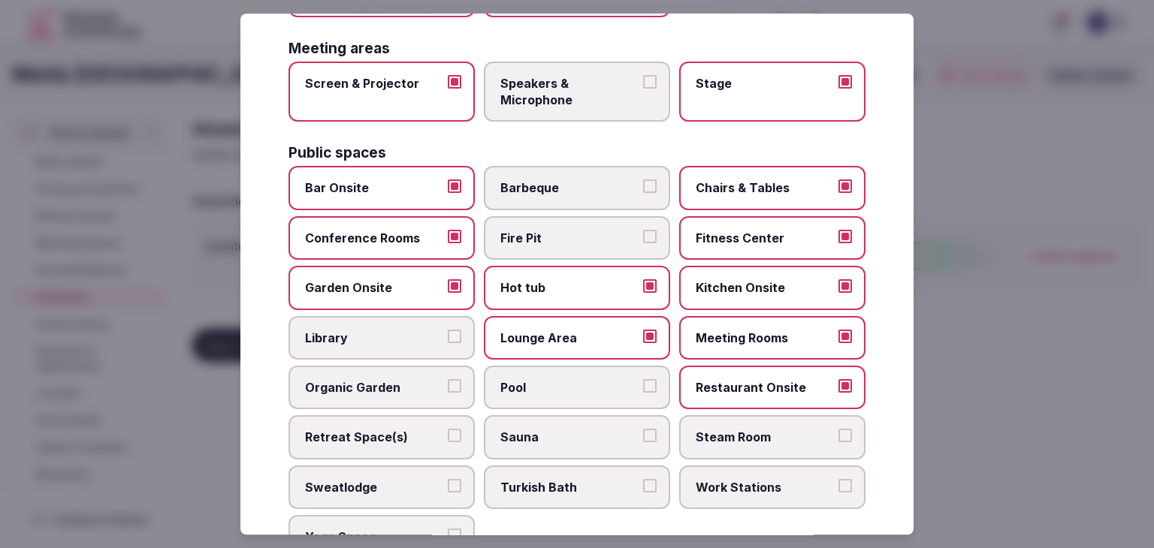
scroll to position [526, 0]
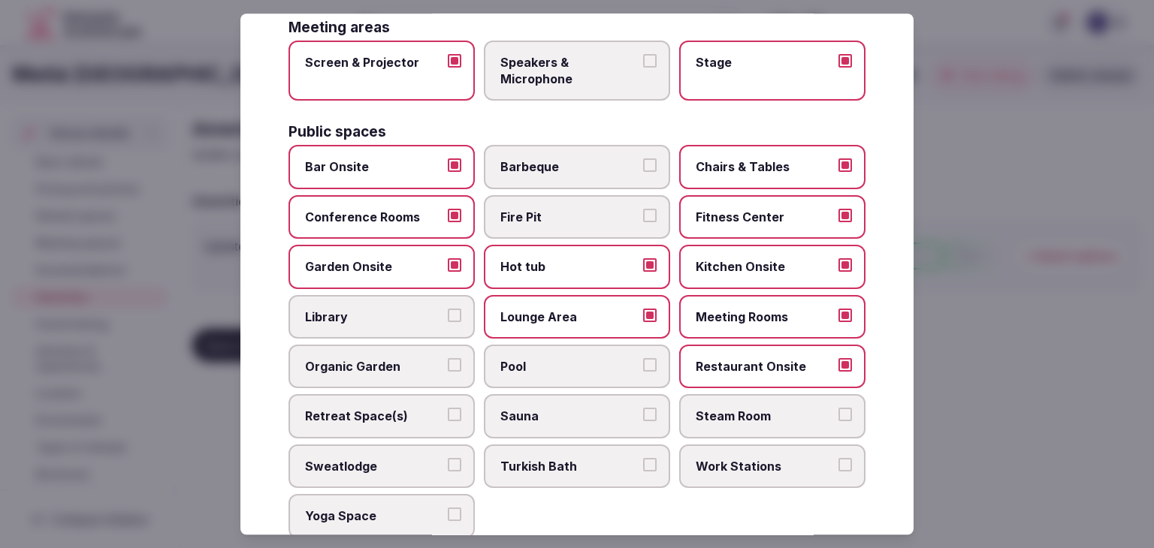
drag, startPoint x: 526, startPoint y: 418, endPoint x: 756, endPoint y: 418, distance: 230.6
click at [527, 418] on span "Sauna" at bounding box center [569, 417] width 138 height 17
click at [643, 418] on button "Sauna" at bounding box center [650, 416] width 14 height 14
click at [762, 418] on span "Steam Room" at bounding box center [765, 417] width 138 height 17
click at [838, 418] on button "Steam Room" at bounding box center [845, 416] width 14 height 14
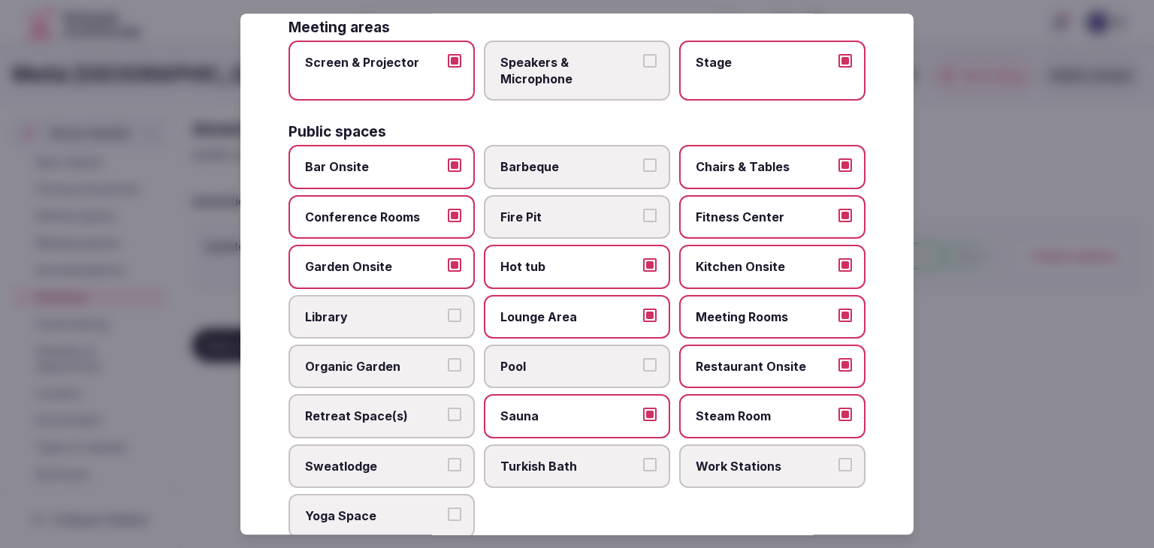
scroll to position [601, 0]
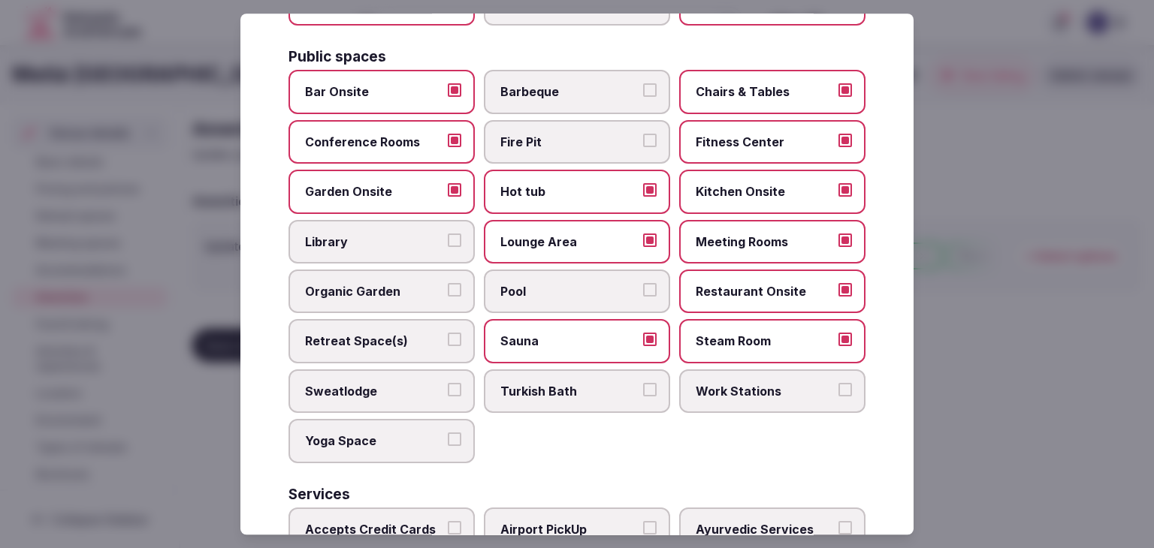
click at [379, 433] on span "Yoga Space" at bounding box center [374, 441] width 138 height 17
click at [448, 433] on button "Yoga Space" at bounding box center [455, 440] width 14 height 14
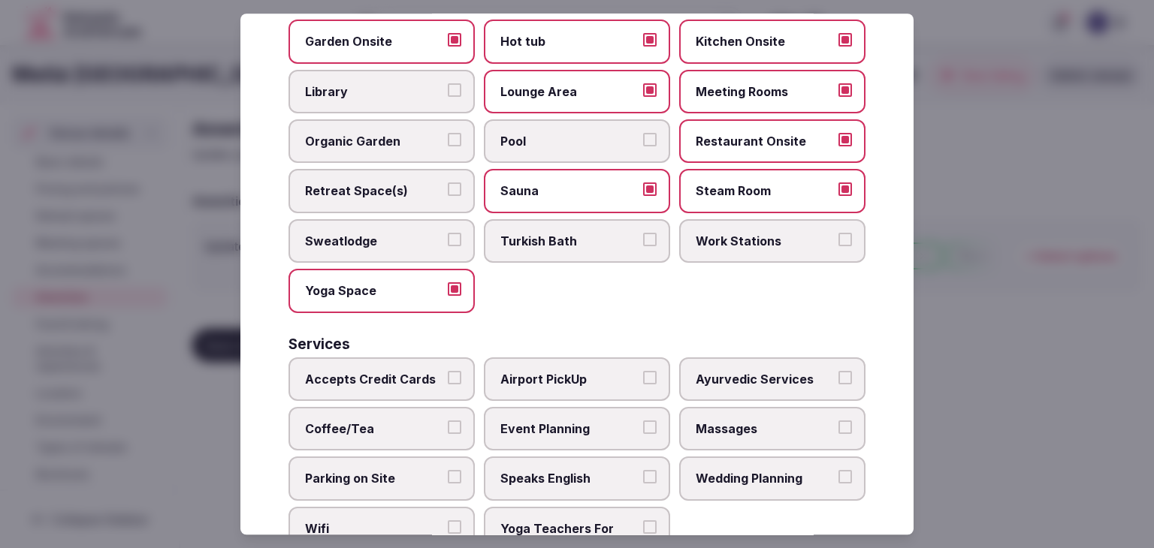
scroll to position [809, 0]
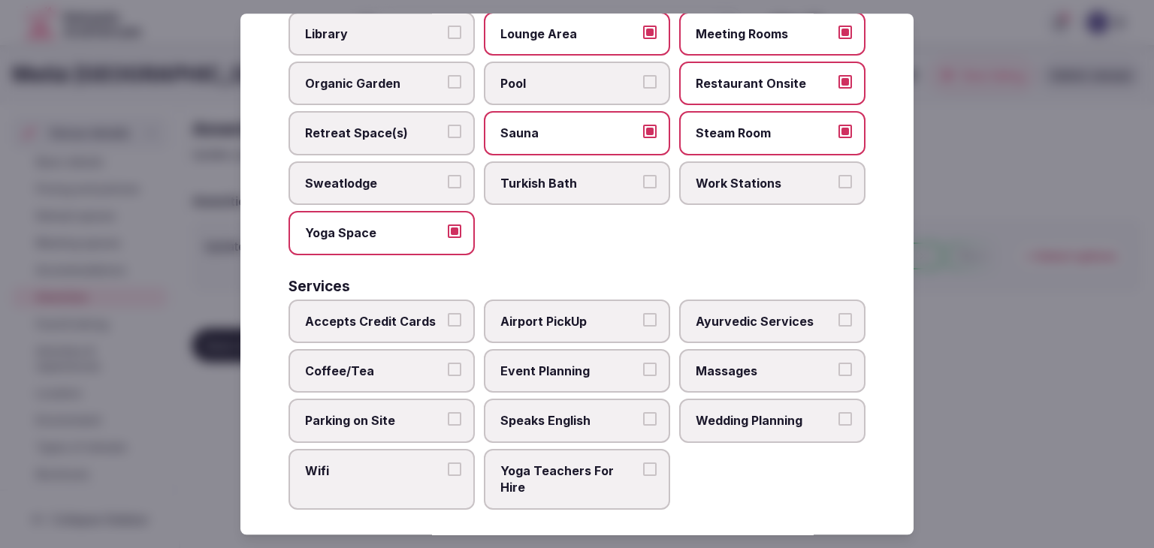
click at [390, 319] on span "Accepts Credit Cards" at bounding box center [374, 321] width 138 height 17
click at [448, 319] on button "Accepts Credit Cards" at bounding box center [455, 320] width 14 height 14
click at [381, 363] on span "Coffee/Tea" at bounding box center [374, 371] width 138 height 17
click at [448, 363] on button "Coffee/Tea" at bounding box center [455, 370] width 14 height 14
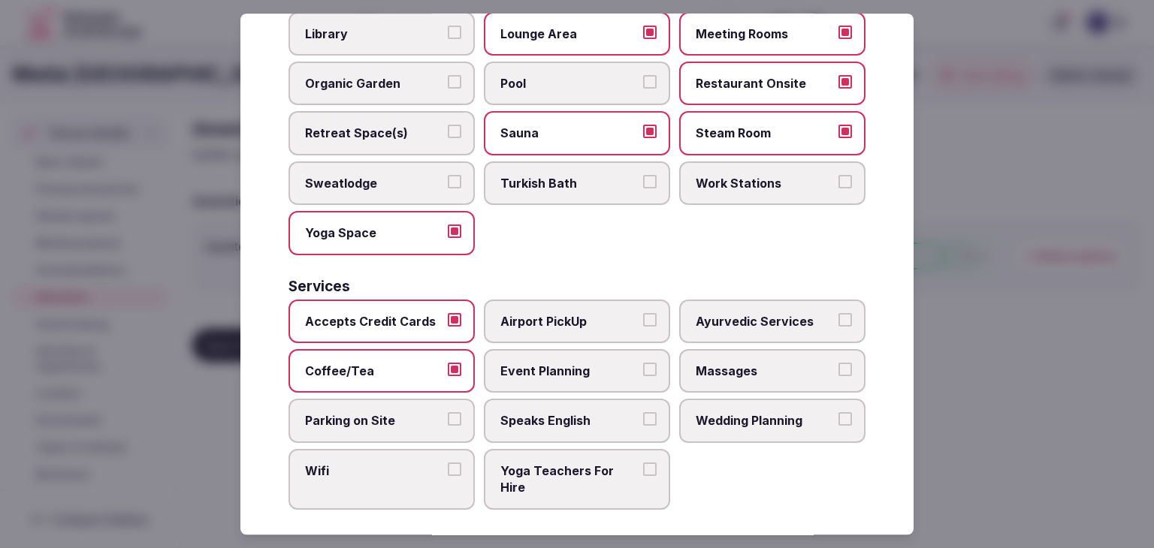
click at [381, 400] on label "Parking on Site" at bounding box center [381, 422] width 186 height 44
click at [448, 413] on button "Parking on Site" at bounding box center [455, 420] width 14 height 14
click at [385, 463] on span "Wifi" at bounding box center [374, 471] width 138 height 17
click at [448, 463] on button "Wifi" at bounding box center [455, 470] width 14 height 14
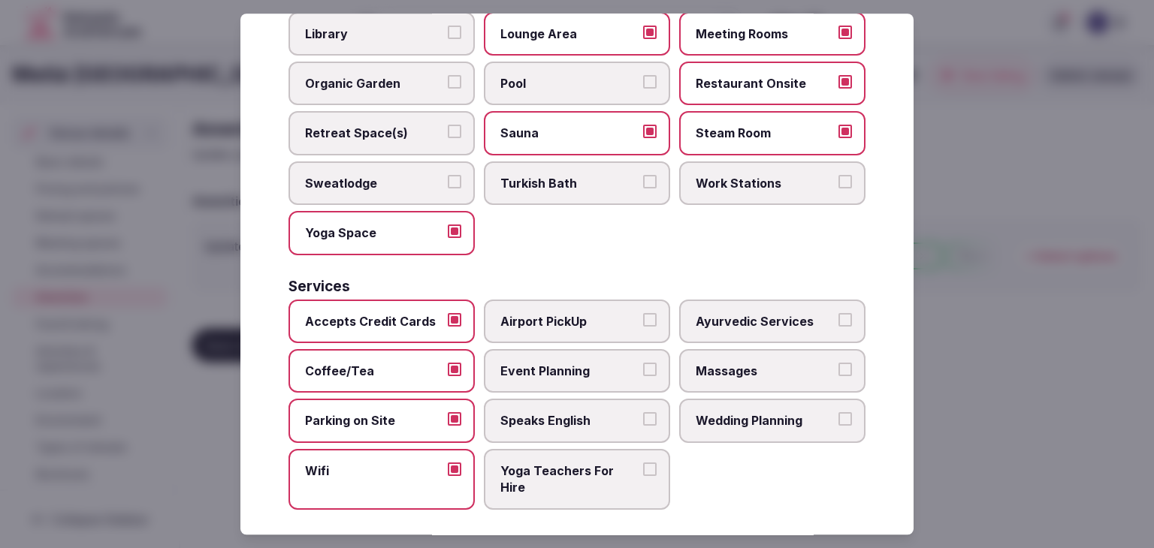
click at [544, 413] on span "Speaks English" at bounding box center [569, 421] width 138 height 17
click at [643, 413] on button "Speaks English" at bounding box center [650, 420] width 14 height 14
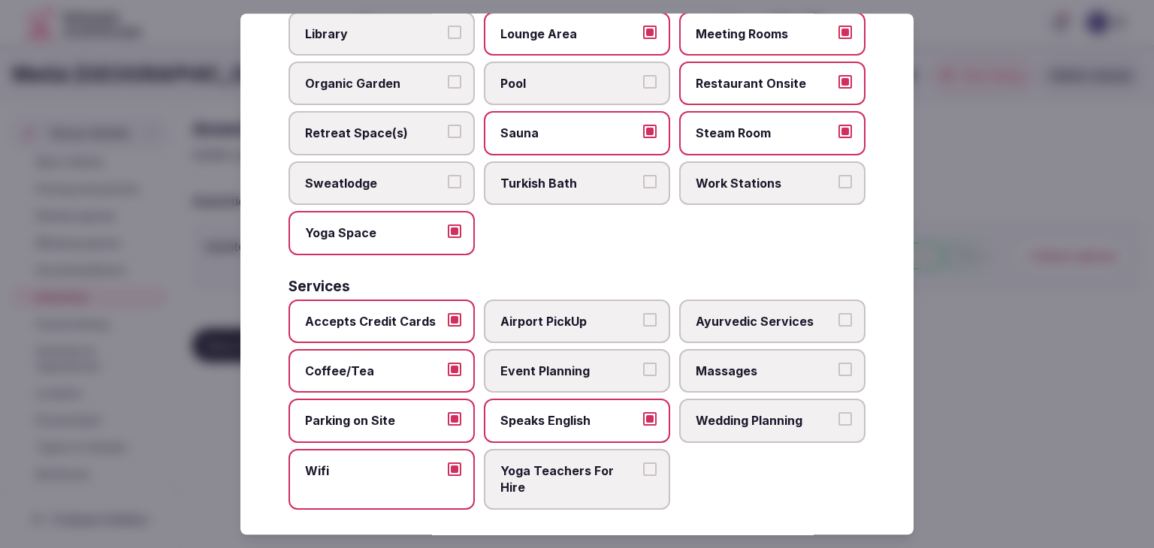
click at [558, 363] on span "Event Planning" at bounding box center [569, 371] width 138 height 17
click at [643, 363] on button "Event Planning" at bounding box center [650, 370] width 14 height 14
click at [750, 363] on span "Massages" at bounding box center [765, 371] width 138 height 17
click at [838, 363] on button "Massages" at bounding box center [845, 370] width 14 height 14
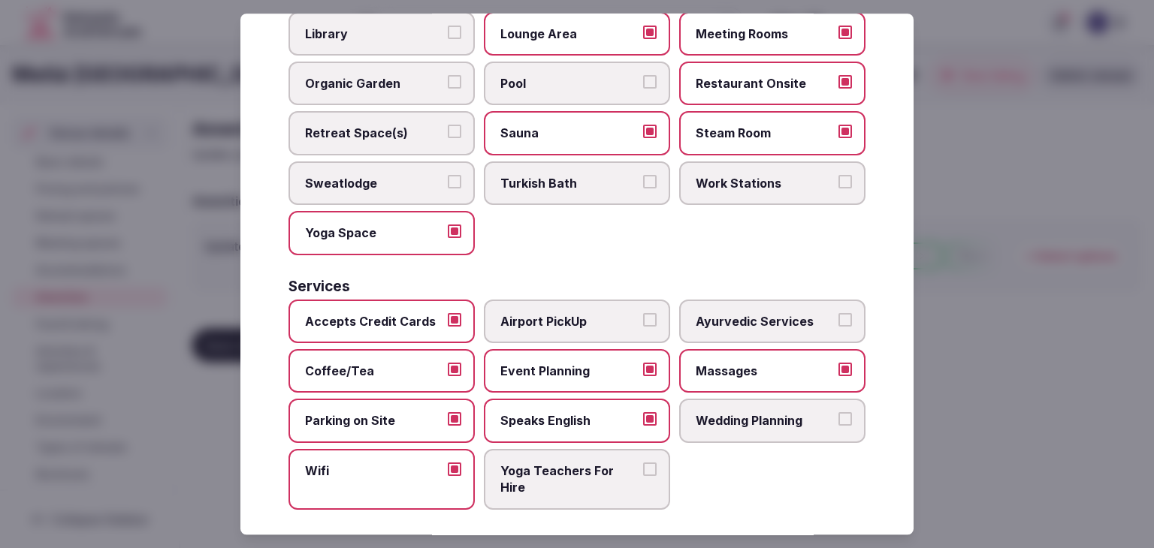
click at [745, 413] on span "Wedding Planning" at bounding box center [765, 421] width 138 height 17
click at [838, 413] on button "Wedding Planning" at bounding box center [845, 420] width 14 height 14
click at [593, 328] on label "Airport PickUp" at bounding box center [577, 322] width 186 height 44
click at [643, 327] on button "Airport PickUp" at bounding box center [650, 320] width 14 height 14
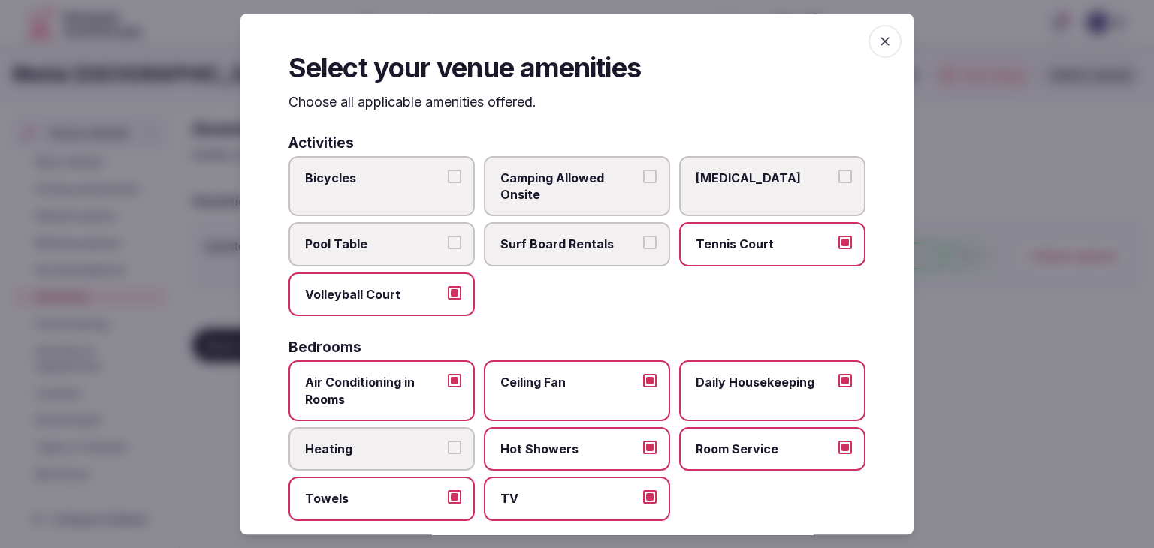
scroll to position [0, 0]
click at [881, 42] on span "button" at bounding box center [884, 42] width 33 height 33
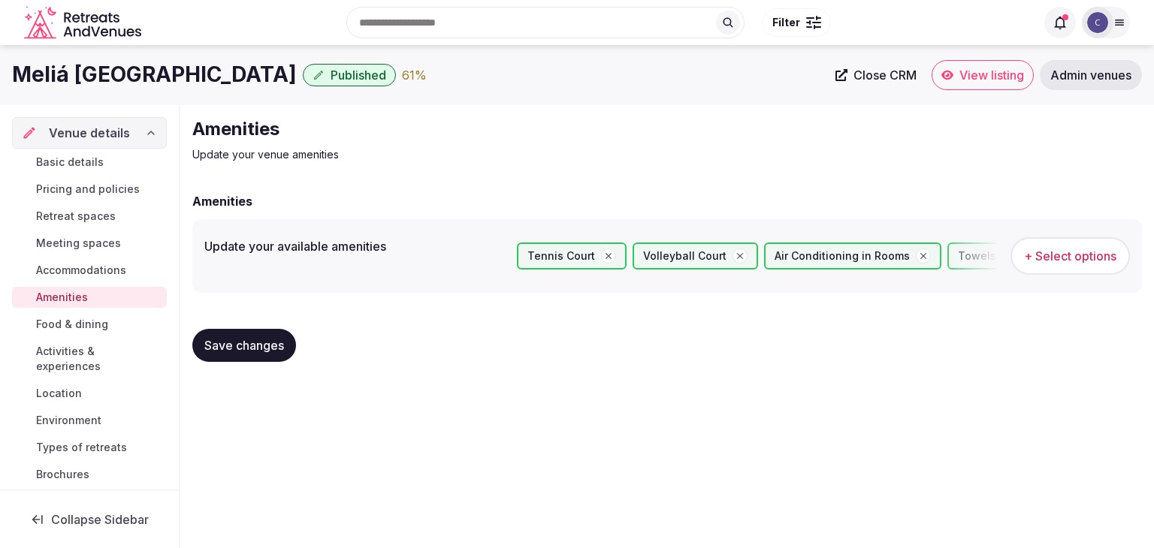
drag, startPoint x: 267, startPoint y: 343, endPoint x: 273, endPoint y: 378, distance: 35.2
click at [267, 343] on span "Save changes" at bounding box center [244, 345] width 80 height 15
click at [74, 326] on span "Food & dining" at bounding box center [72, 324] width 72 height 15
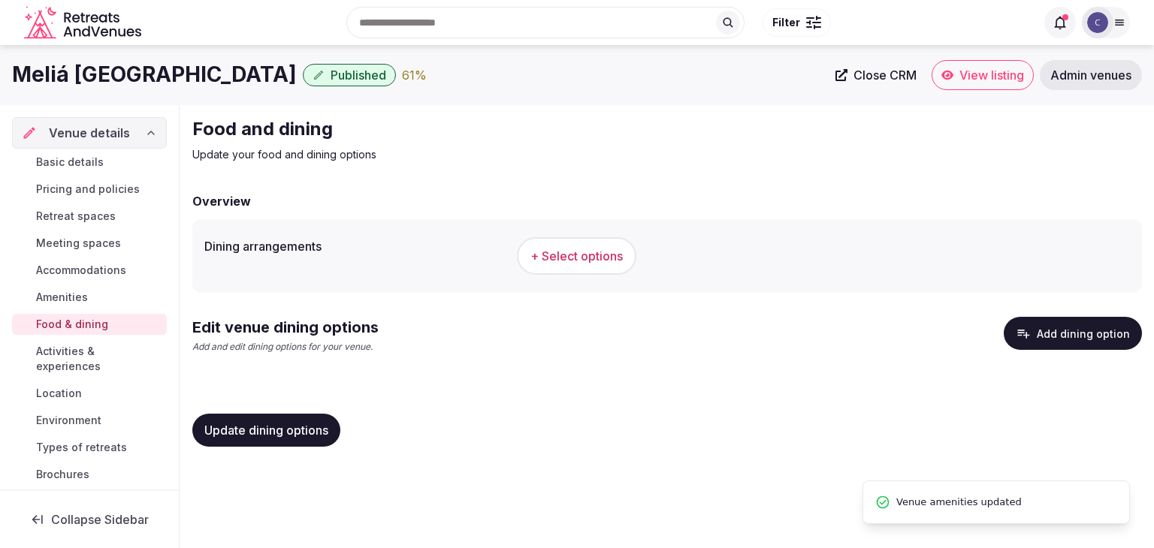
click at [584, 241] on button "+ Select options" at bounding box center [576, 256] width 119 height 38
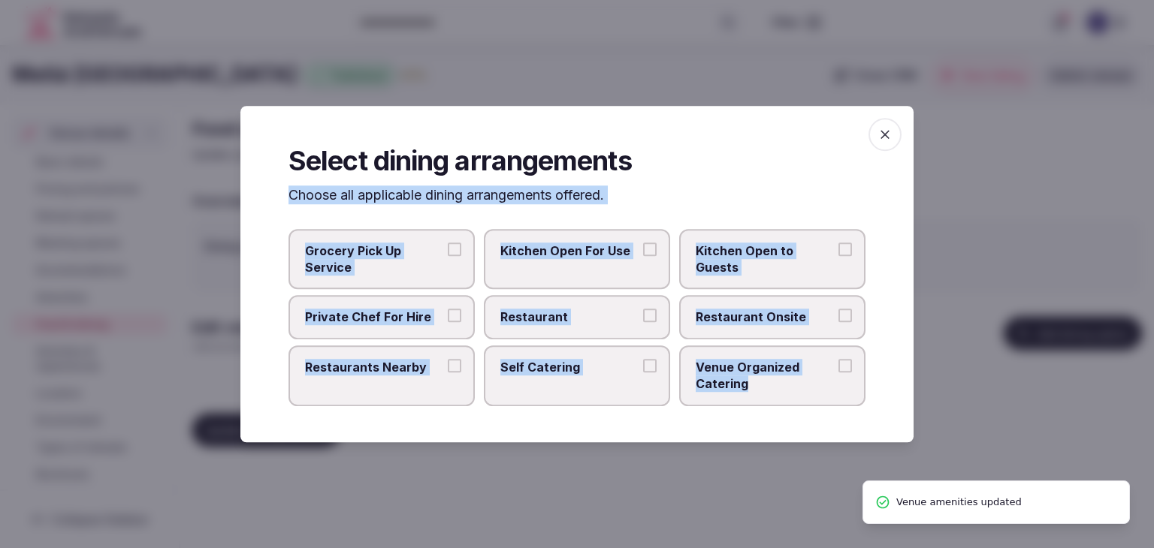
drag, startPoint x: 288, startPoint y: 192, endPoint x: 817, endPoint y: 391, distance: 564.4
click at [817, 391] on div "Select dining arrangements Choose all applicable dining arrangements offered. G…" at bounding box center [576, 274] width 673 height 337
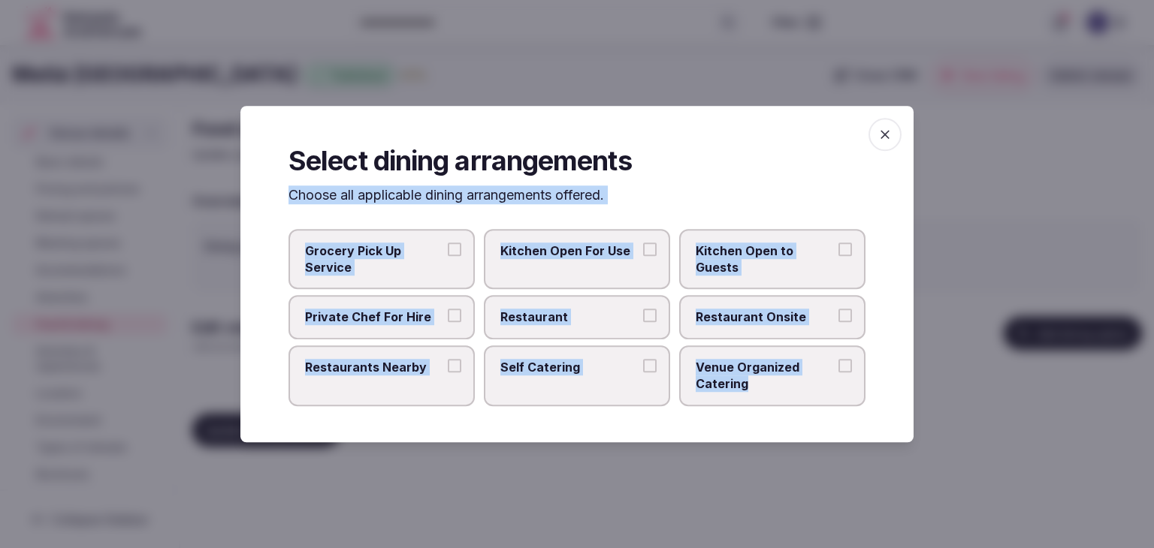
copy div "Choose all applicable dining arrangements offered. Grocery Pick Up Service Kitc…"
click at [571, 319] on span "Restaurant" at bounding box center [569, 317] width 138 height 17
click at [643, 319] on button "Restaurant" at bounding box center [650, 316] width 14 height 14
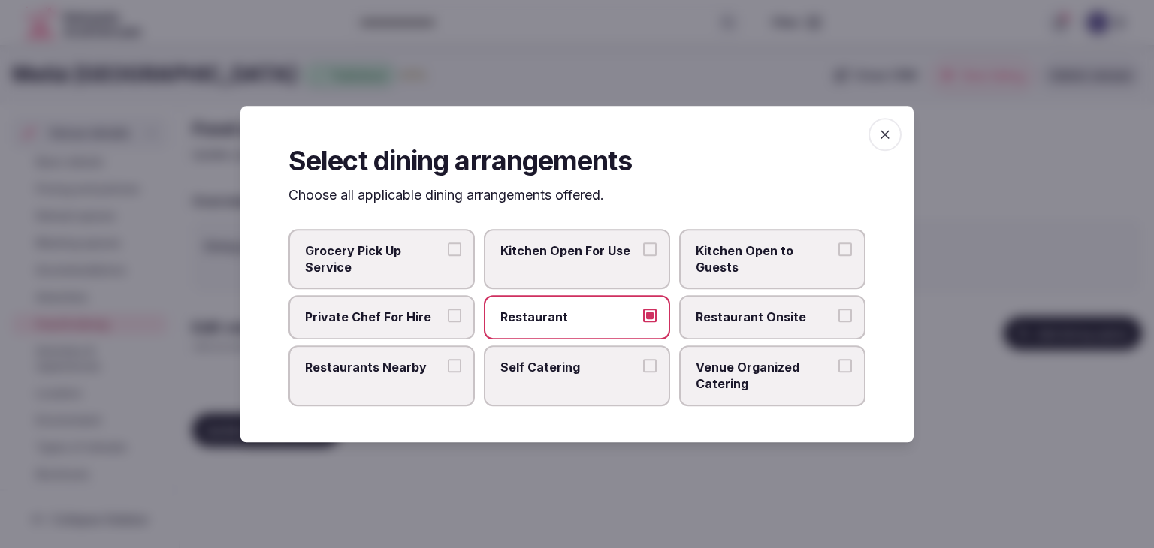
click at [754, 319] on span "Restaurant Onsite" at bounding box center [765, 317] width 138 height 17
click at [838, 319] on button "Restaurant Onsite" at bounding box center [845, 316] width 14 height 14
click at [753, 370] on span "Venue Organized Catering" at bounding box center [765, 376] width 138 height 34
click at [838, 370] on button "Venue Organized Catering" at bounding box center [845, 366] width 14 height 14
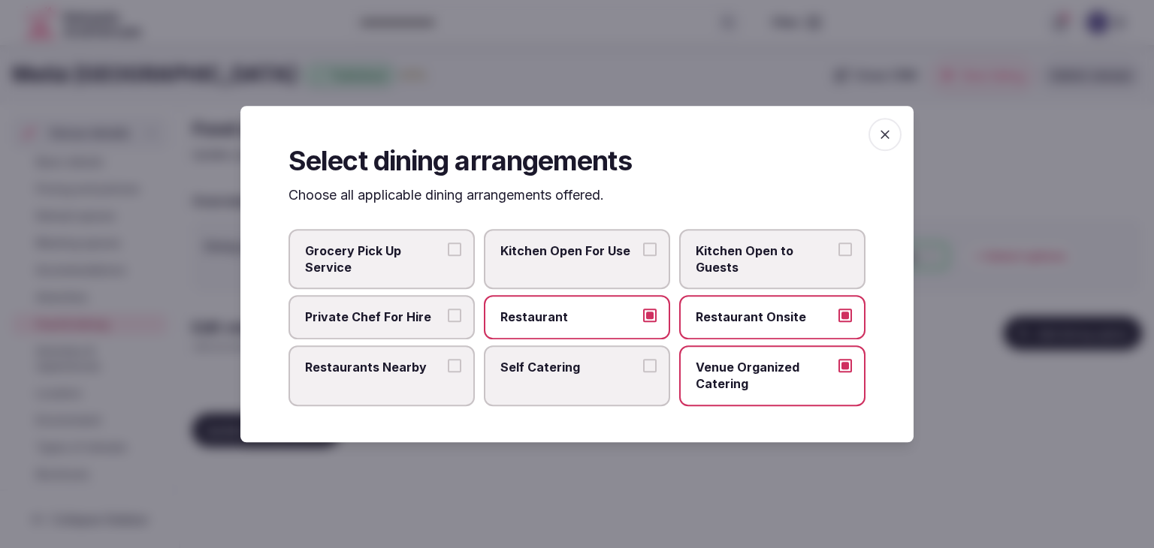
click at [887, 134] on icon "button" at bounding box center [884, 134] width 15 height 15
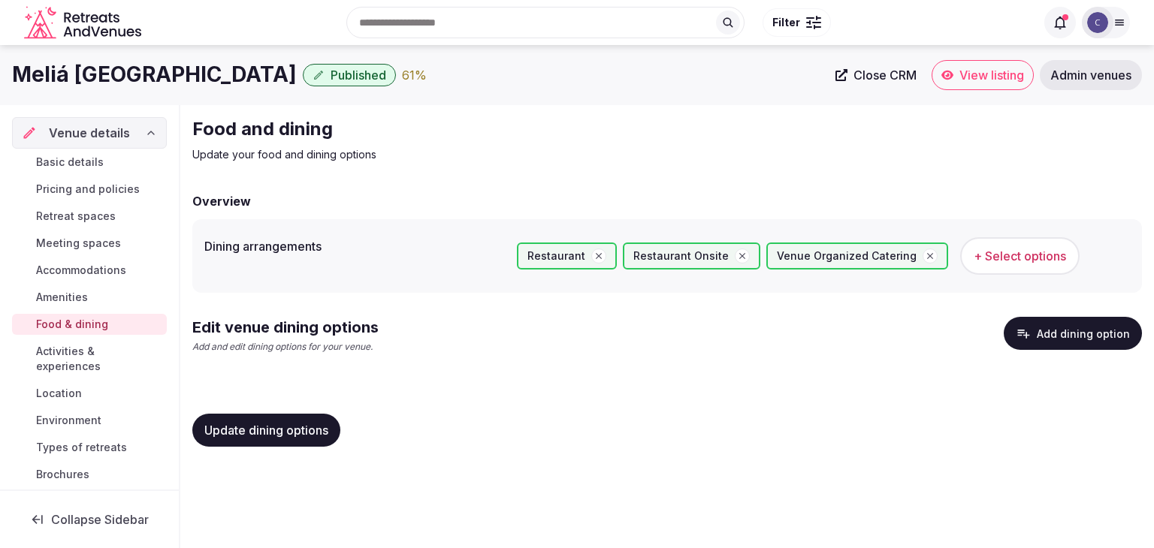
click at [320, 439] on button "Update dining options" at bounding box center [266, 430] width 148 height 33
click at [1076, 328] on button "Add dining option" at bounding box center [1073, 333] width 138 height 33
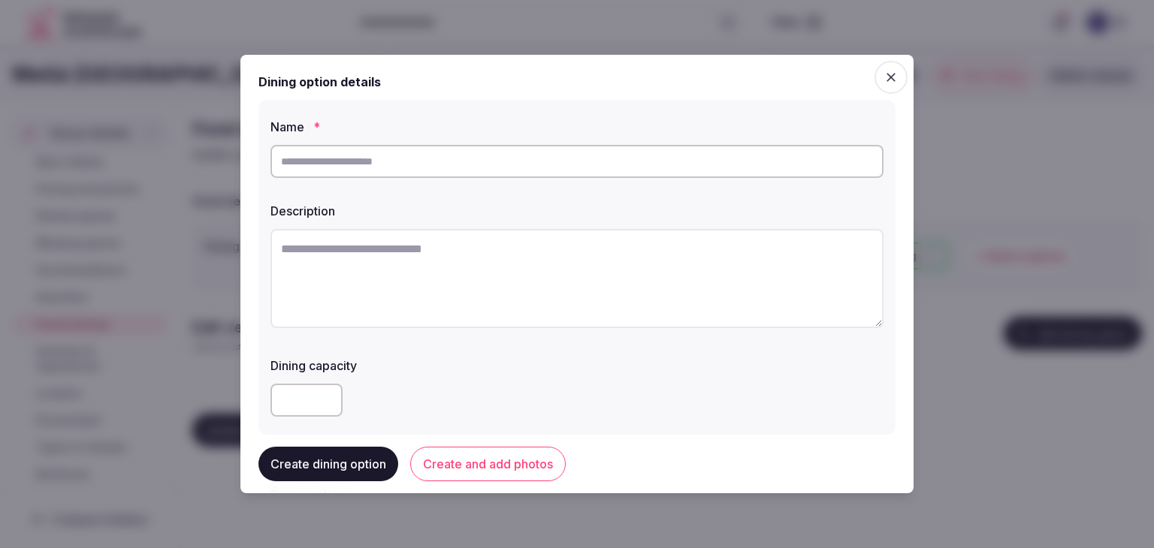
click at [425, 174] on input "text" at bounding box center [576, 161] width 613 height 33
paste input "****"
drag, startPoint x: 285, startPoint y: 157, endPoint x: 288, endPoint y: 167, distance: 10.0
click at [285, 157] on input "****" at bounding box center [576, 161] width 613 height 33
type input "****"
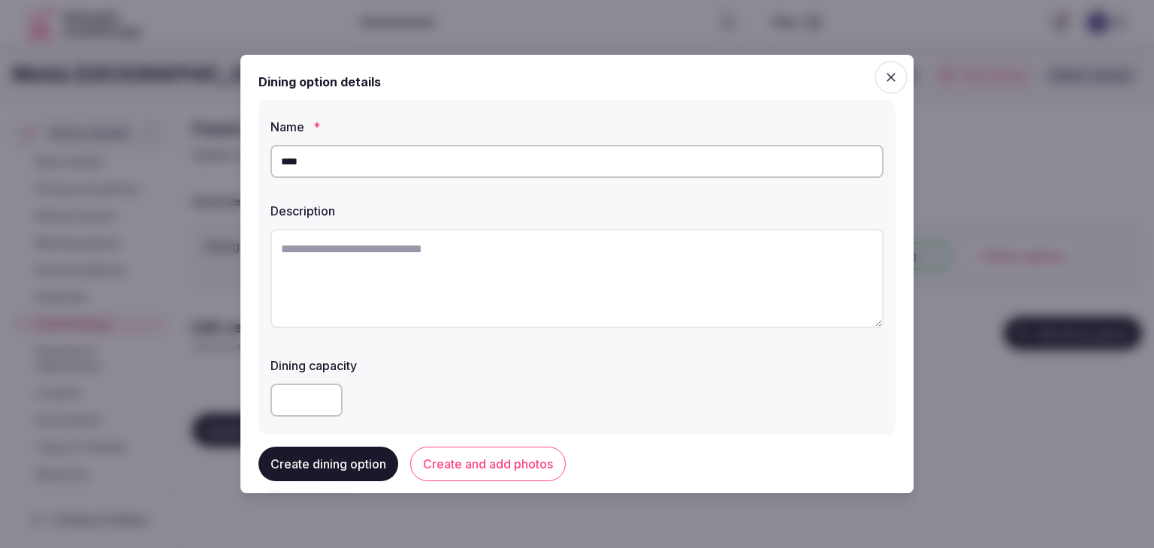
click at [502, 251] on textarea at bounding box center [576, 278] width 613 height 99
paste textarea "**********"
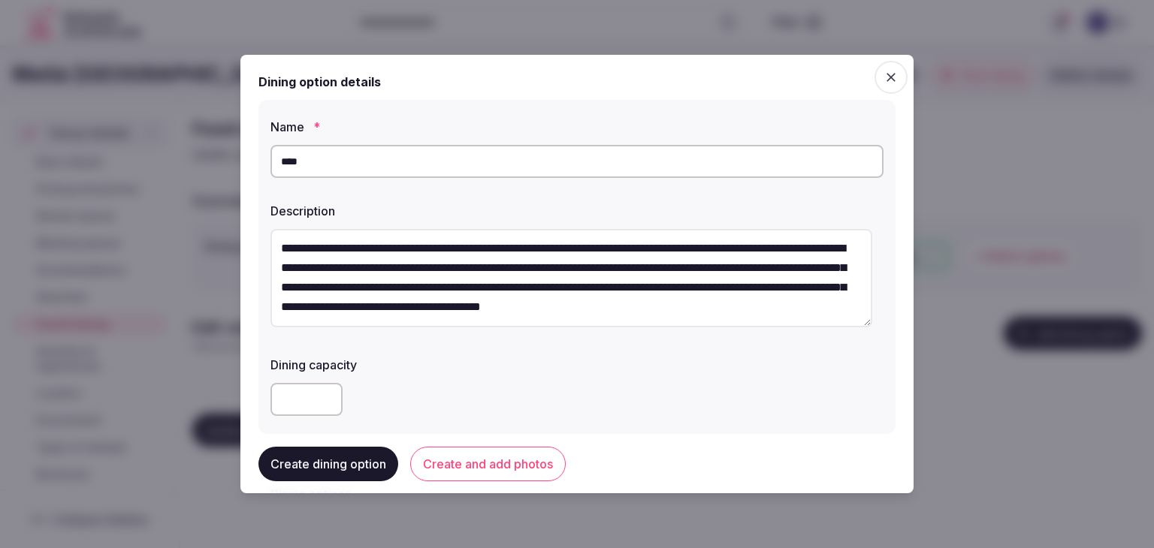
scroll to position [150, 0]
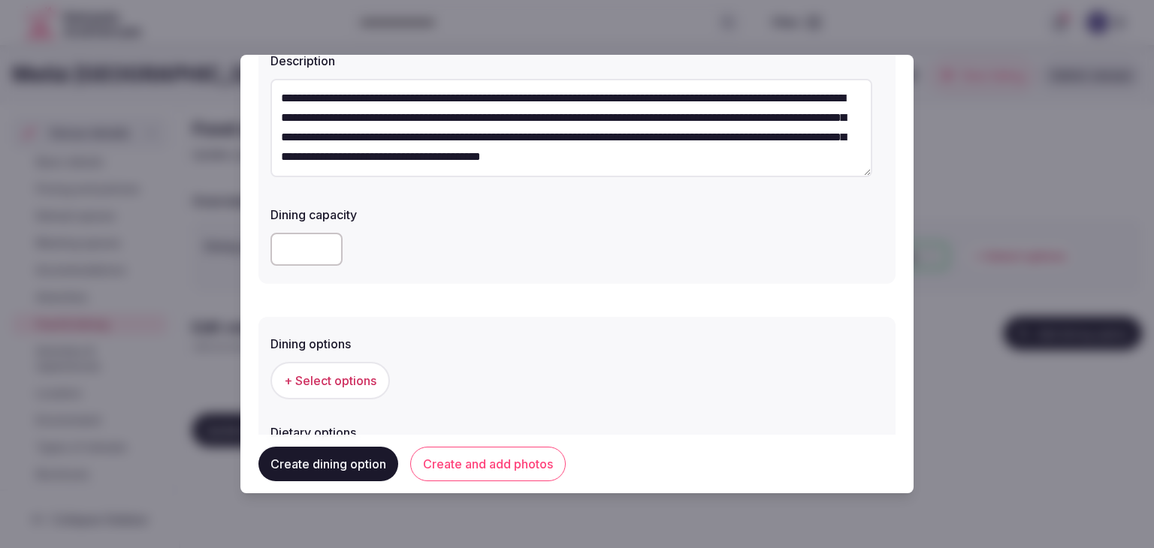
type textarea "**********"
click at [334, 371] on button "+ Select options" at bounding box center [329, 381] width 119 height 38
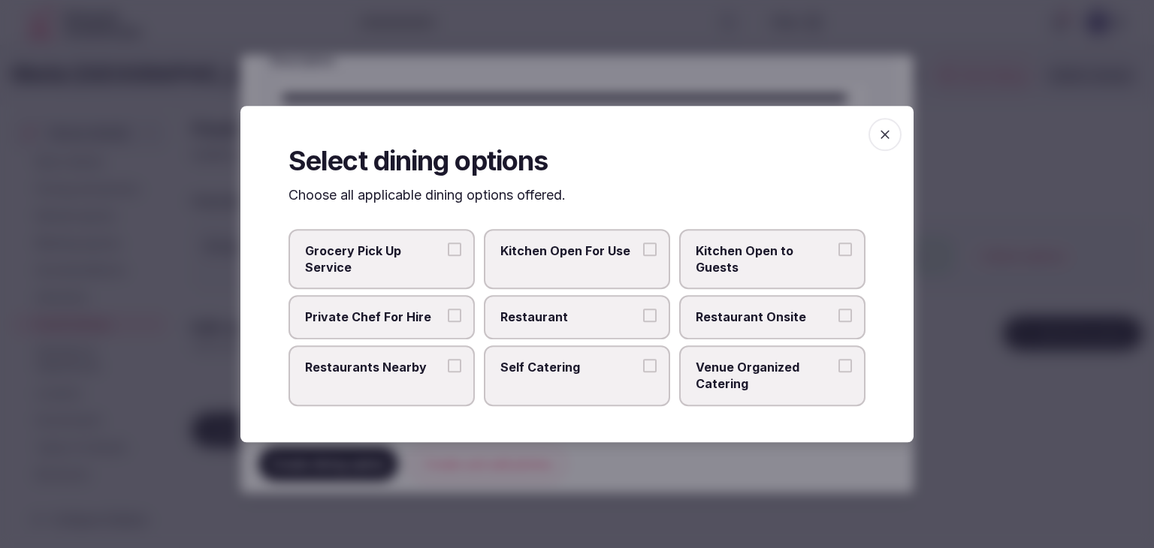
click at [763, 316] on span "Restaurant Onsite" at bounding box center [765, 317] width 138 height 17
click at [838, 316] on button "Restaurant Onsite" at bounding box center [845, 316] width 14 height 14
click at [883, 133] on icon "button" at bounding box center [884, 134] width 15 height 15
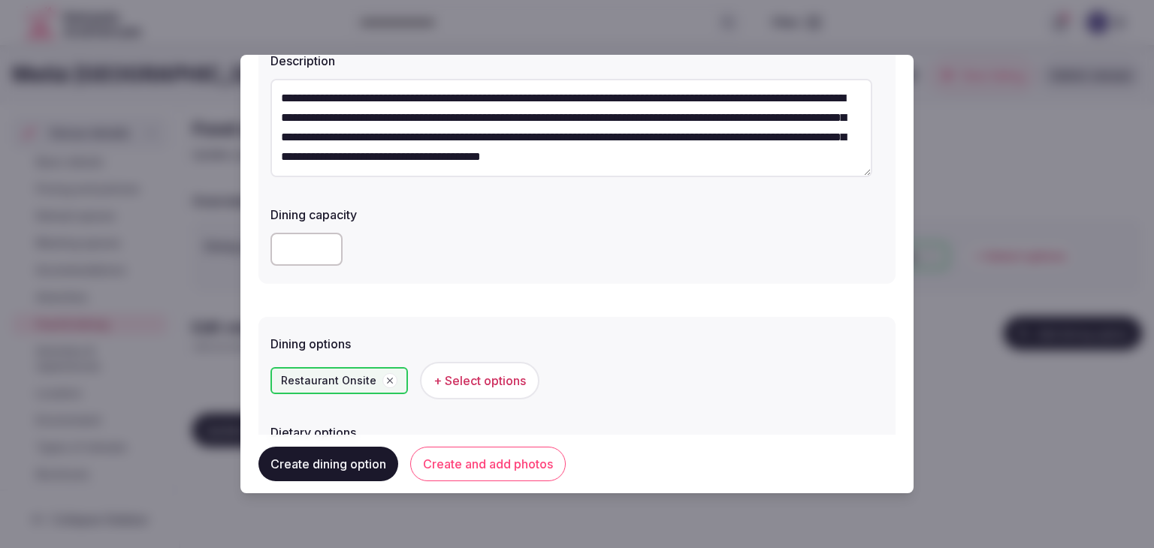
click at [504, 466] on button "Create and add photos" at bounding box center [487, 464] width 155 height 35
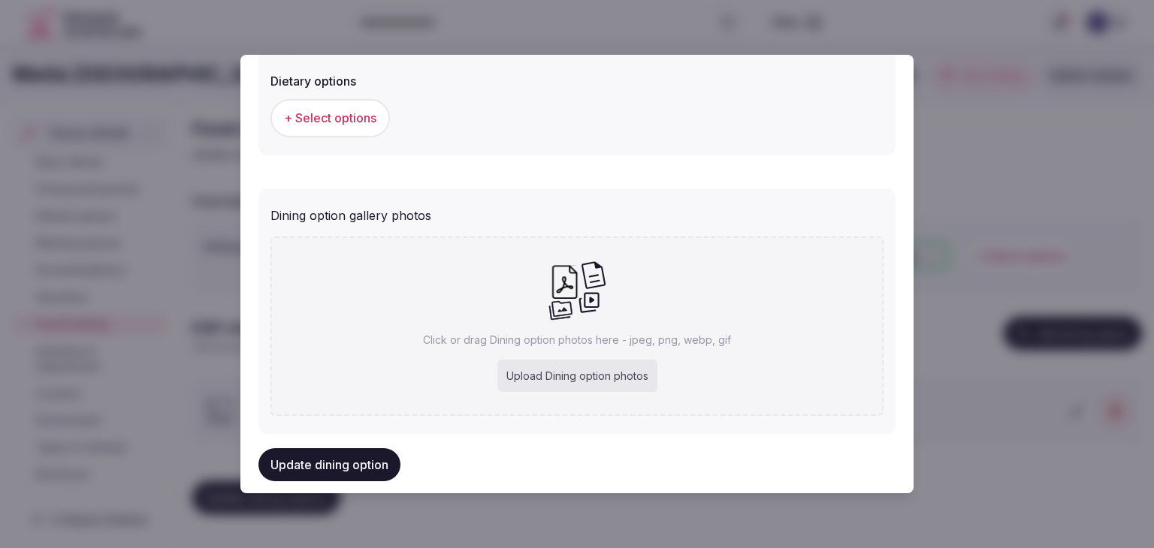
scroll to position [526, 0]
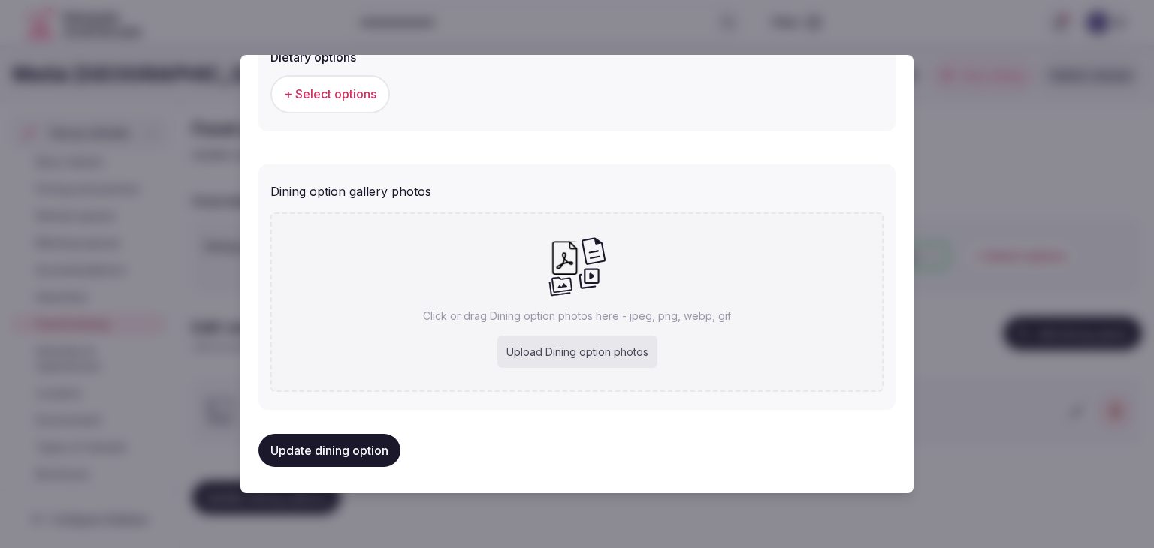
click at [555, 361] on div "Upload Dining option photos" at bounding box center [577, 352] width 160 height 33
type input "**********"
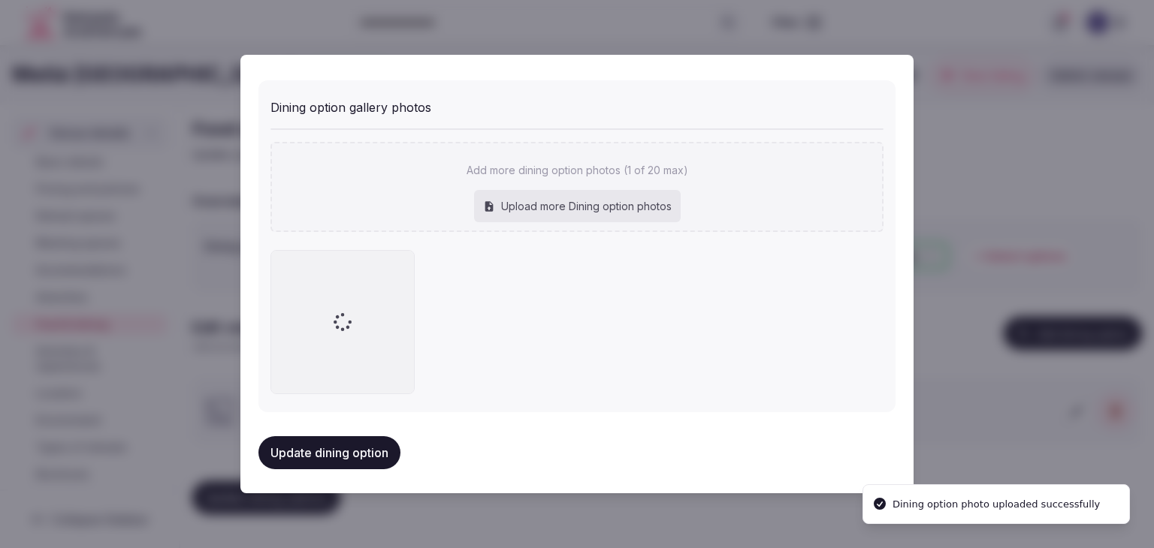
scroll to position [611, 0]
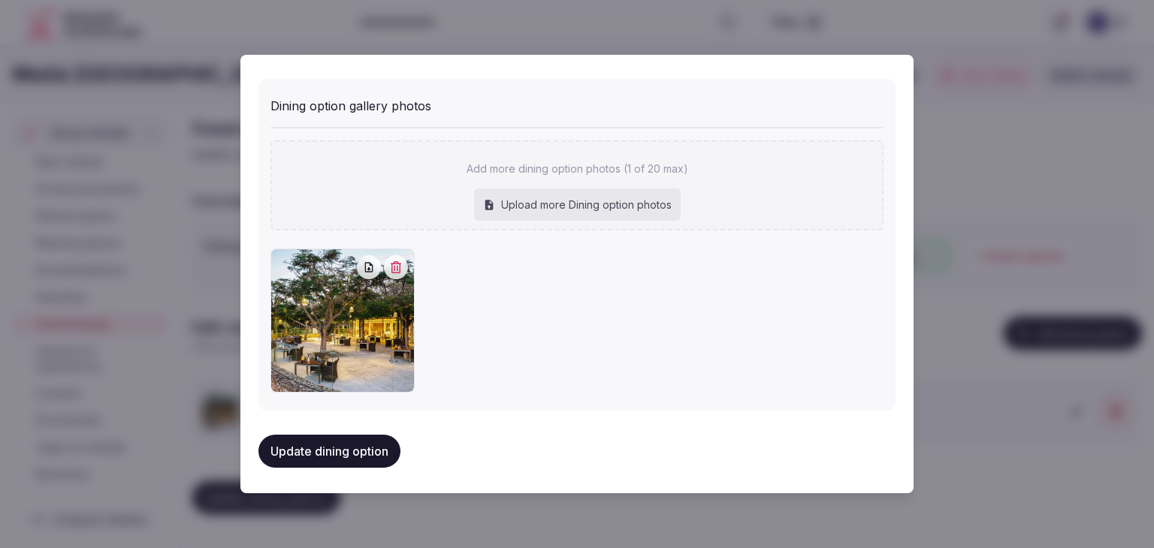
drag, startPoint x: 337, startPoint y: 444, endPoint x: 359, endPoint y: 470, distance: 34.1
click at [337, 442] on button "Update dining option" at bounding box center [329, 451] width 142 height 33
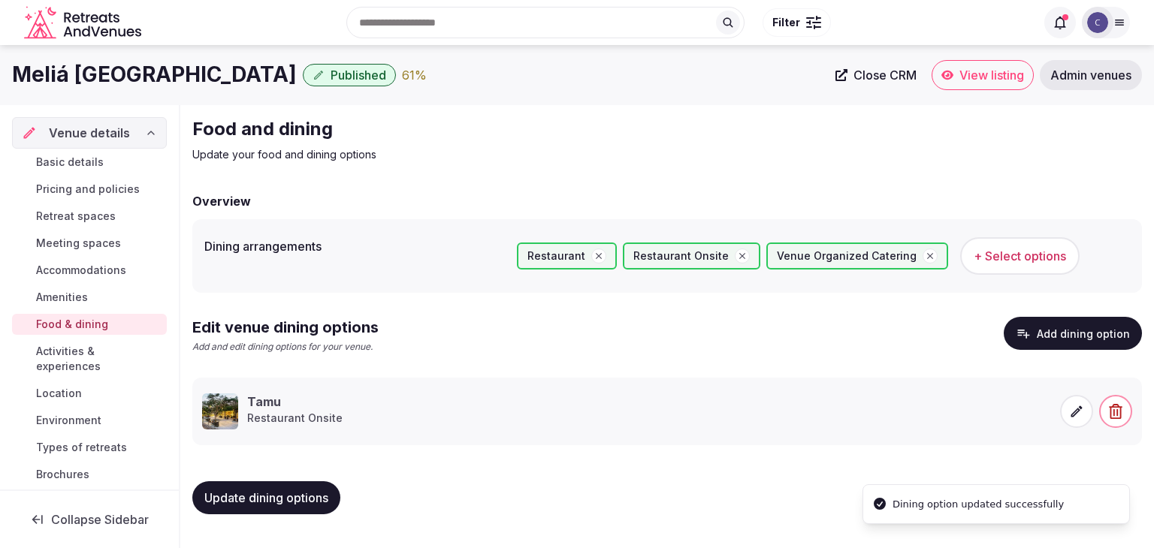
click at [313, 496] on span "Update dining options" at bounding box center [266, 498] width 124 height 15
drag, startPoint x: 78, startPoint y: 364, endPoint x: 110, endPoint y: 394, distance: 44.1
click at [78, 364] on span "Activities & experiences" at bounding box center [98, 359] width 125 height 30
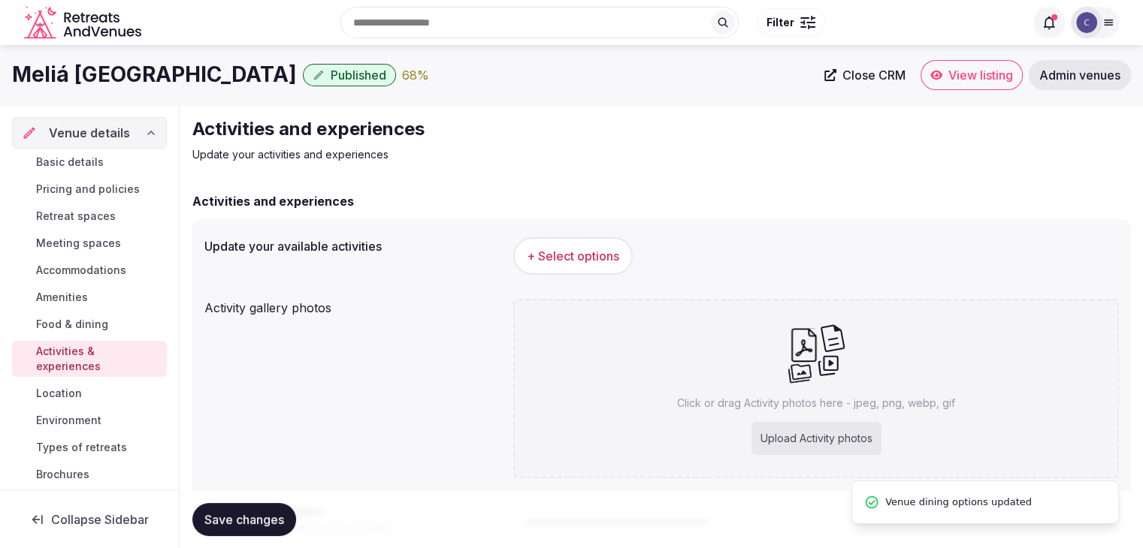
click at [559, 270] on button "+ Select options" at bounding box center [572, 256] width 119 height 38
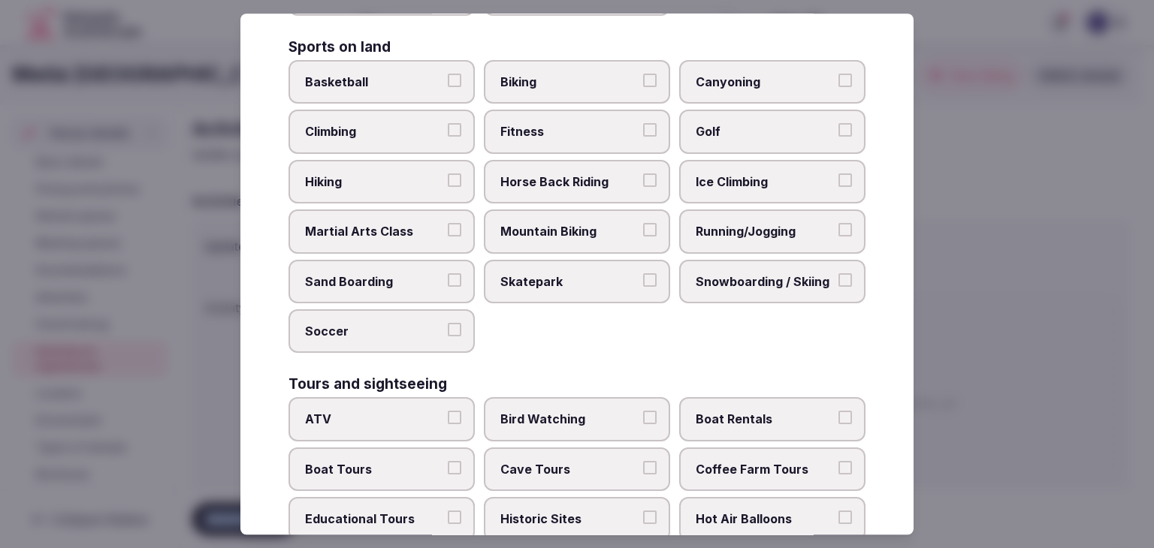
scroll to position [1160, 0]
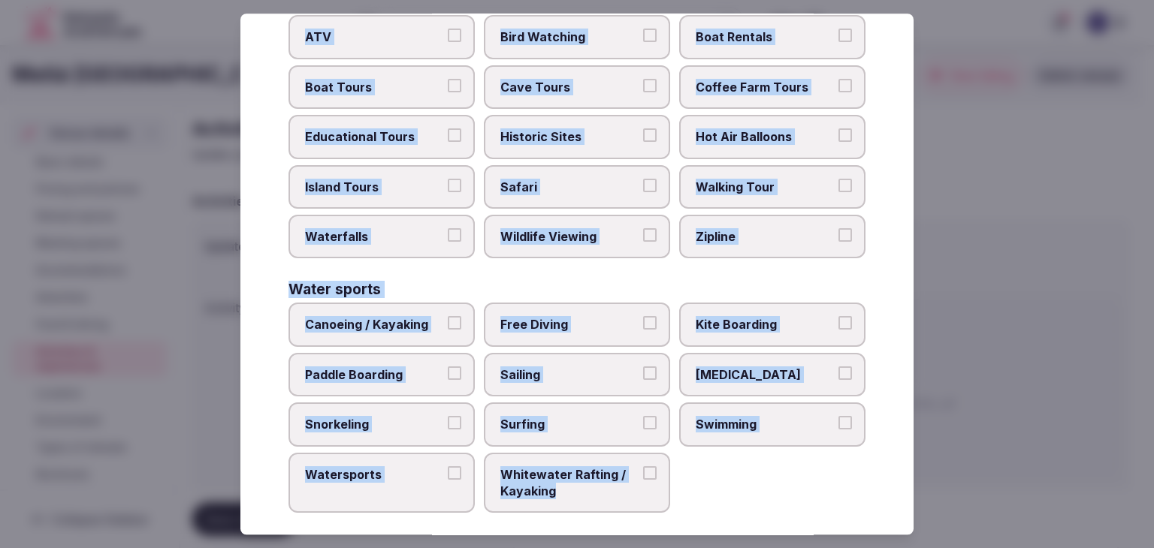
drag, startPoint x: 288, startPoint y: 104, endPoint x: 698, endPoint y: 497, distance: 567.9
click at [682, 501] on div "Select your activities Choose all applicable activities offered. Culture Dancin…" at bounding box center [576, 274] width 673 height 521
copy div "Choose all applicable activities offered. Culture Dancing Food and Culinary Cla…"
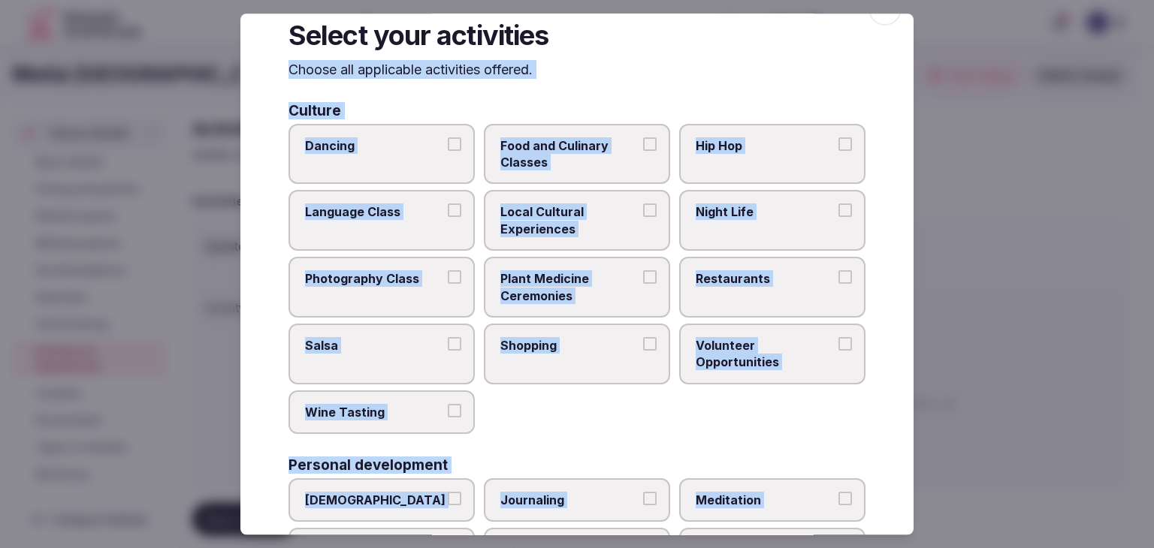
scroll to position [0, 0]
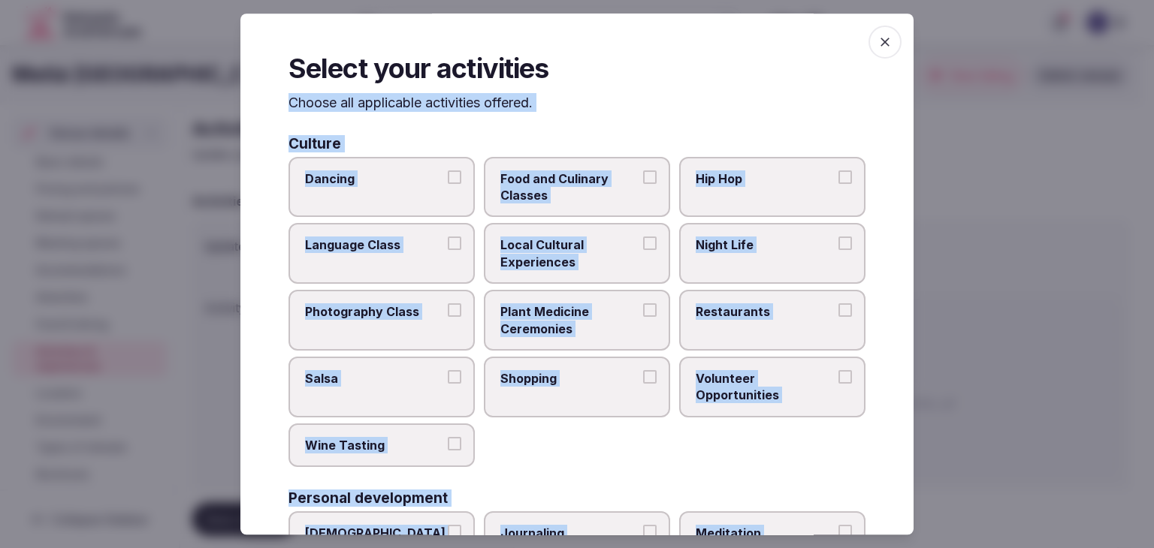
drag, startPoint x: 425, startPoint y: 201, endPoint x: 520, endPoint y: 235, distance: 100.8
click at [424, 199] on label "Dancing" at bounding box center [381, 187] width 186 height 61
click at [448, 184] on button "Dancing" at bounding box center [455, 178] width 14 height 14
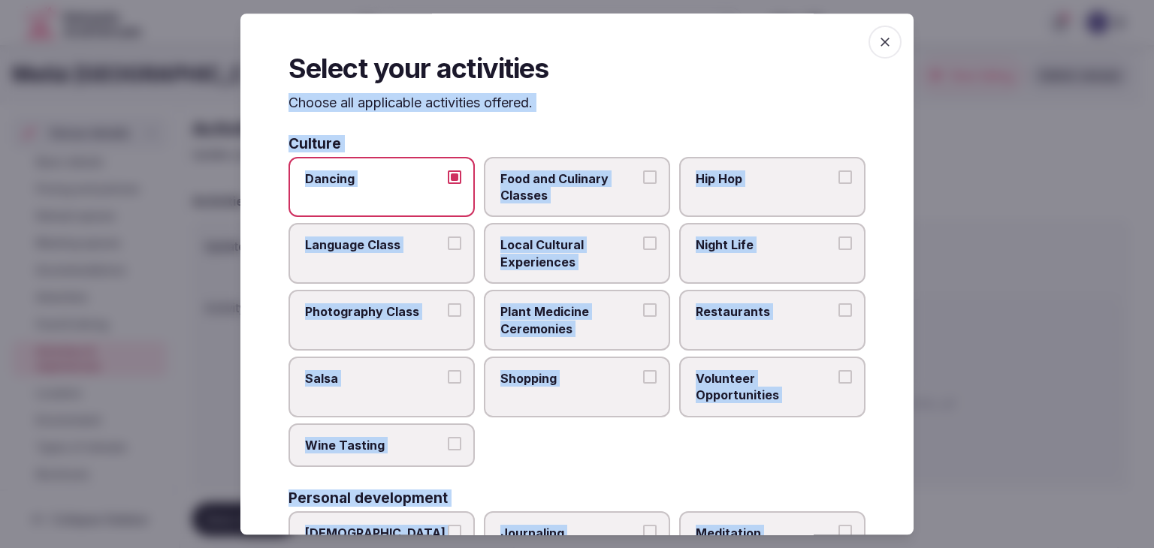
drag, startPoint x: 558, startPoint y: 249, endPoint x: 630, endPoint y: 184, distance: 97.3
click at [559, 249] on span "Local Cultural Experiences" at bounding box center [569, 254] width 138 height 34
click at [643, 249] on button "Local Cultural Experiences" at bounding box center [650, 244] width 14 height 14
click at [708, 248] on span "Night Life" at bounding box center [765, 245] width 138 height 17
click at [838, 248] on button "Night Life" at bounding box center [845, 244] width 14 height 14
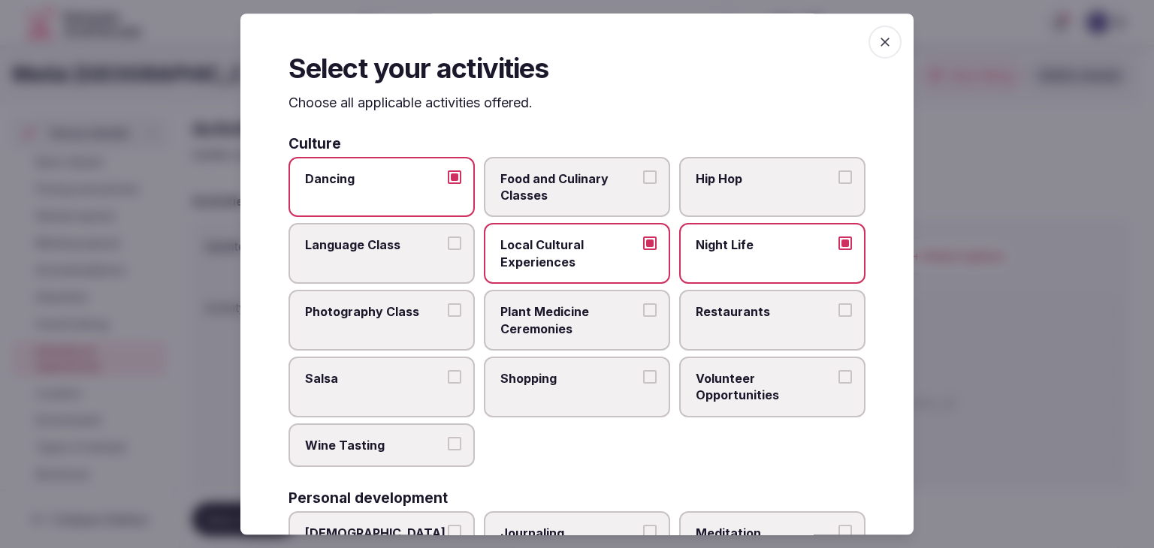
click at [725, 320] on label "Restaurants" at bounding box center [772, 320] width 186 height 61
click at [838, 317] on button "Restaurants" at bounding box center [845, 310] width 14 height 14
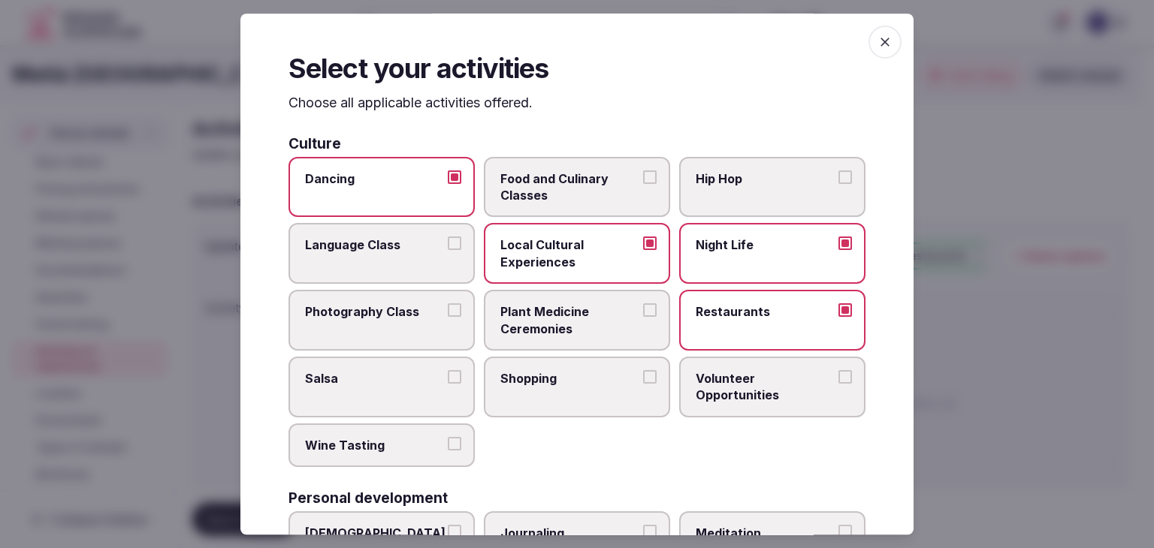
scroll to position [225, 0]
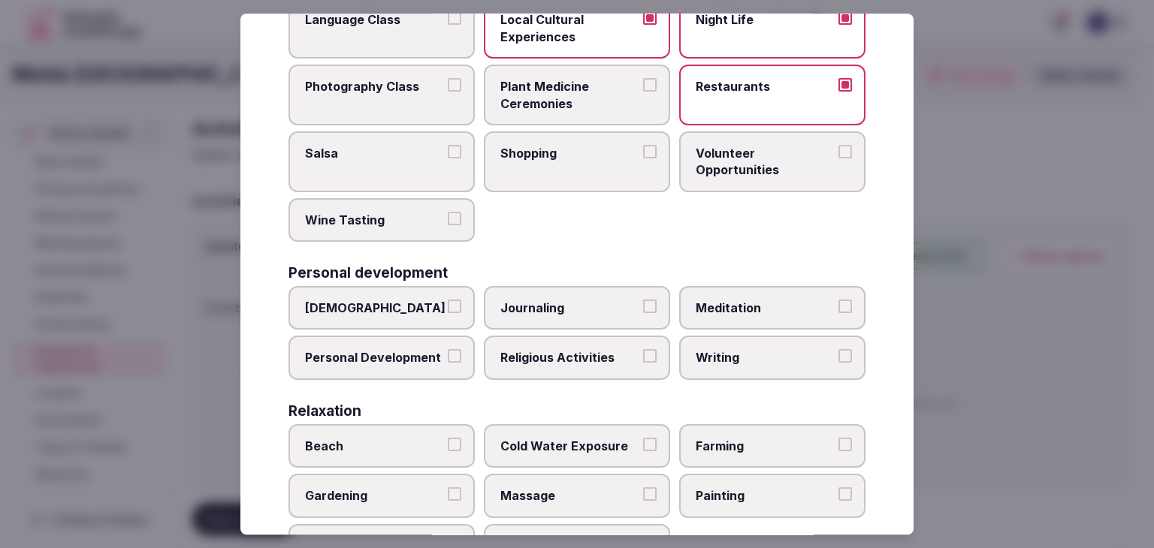
click at [748, 316] on label "Meditation" at bounding box center [772, 308] width 186 height 44
click at [838, 313] on button "Meditation" at bounding box center [845, 307] width 14 height 14
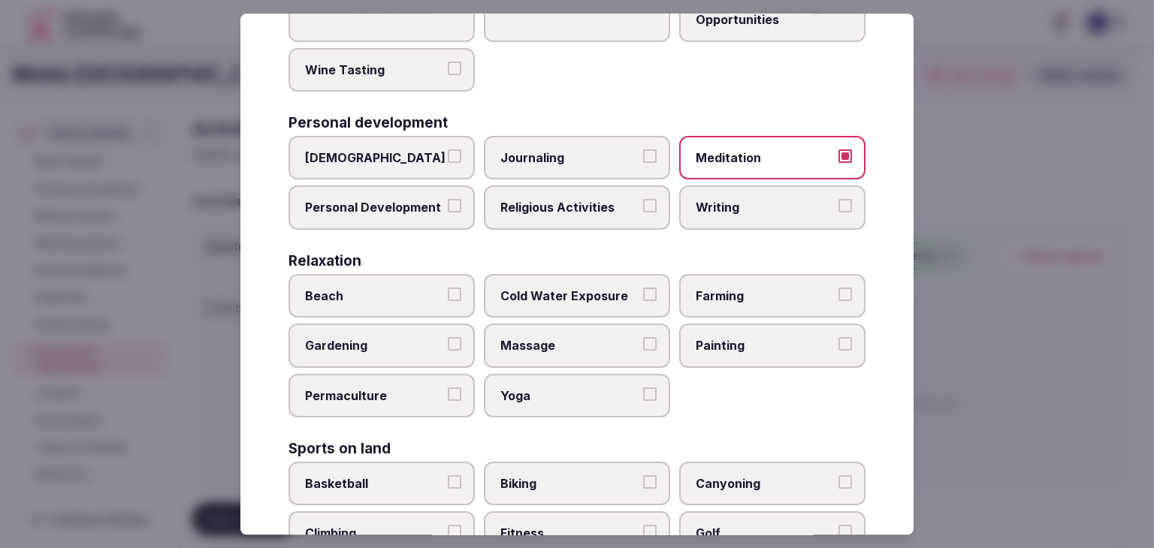
click at [377, 282] on label "Beach" at bounding box center [381, 296] width 186 height 44
click at [448, 288] on button "Beach" at bounding box center [455, 295] width 14 height 14
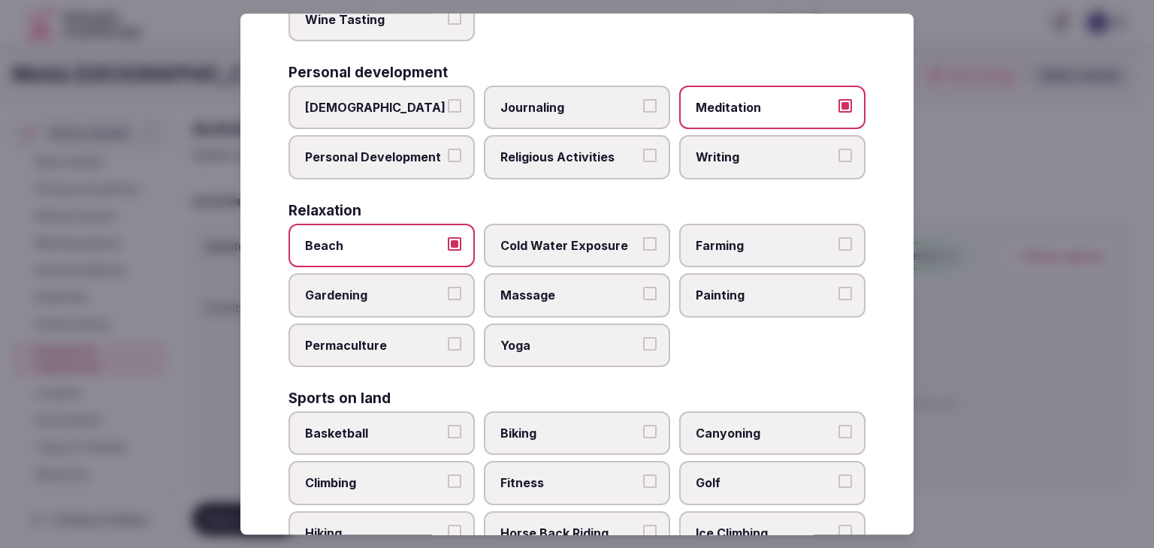
scroll to position [526, 0]
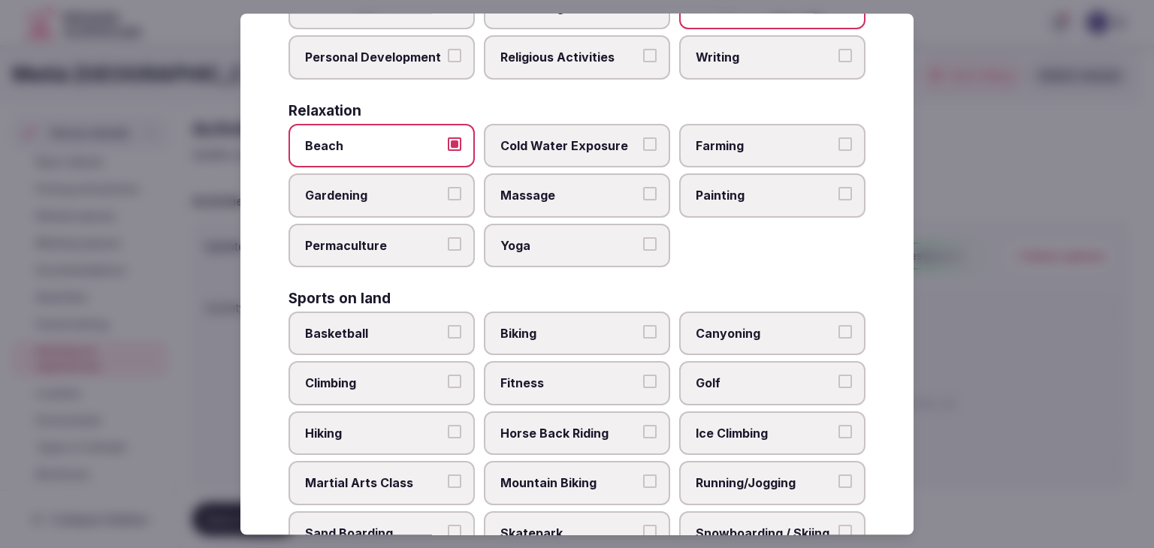
click at [542, 188] on span "Massage" at bounding box center [569, 196] width 138 height 17
click at [643, 188] on button "Massage" at bounding box center [650, 195] width 14 height 14
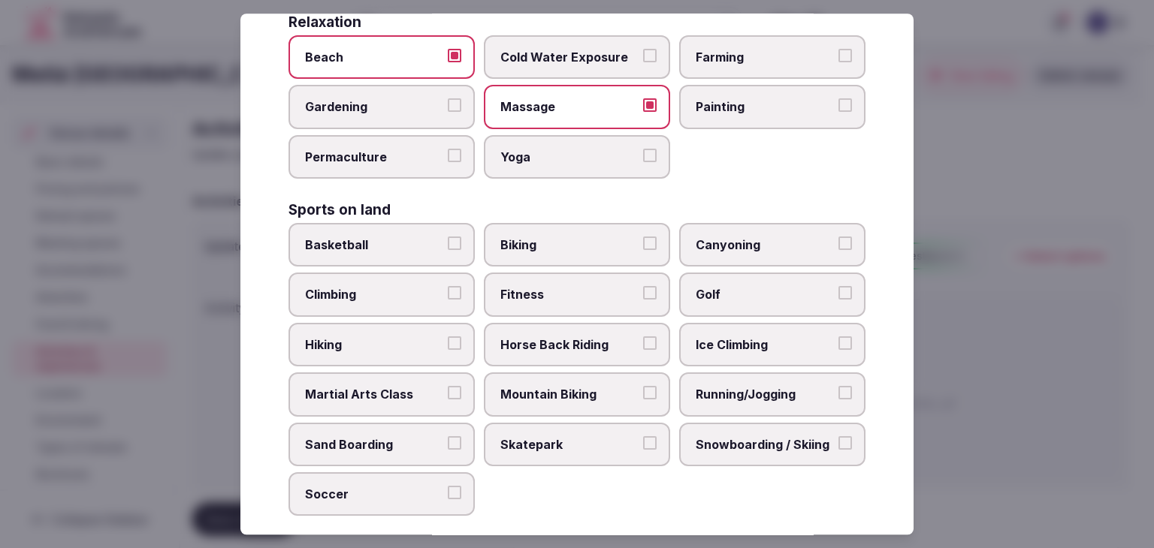
scroll to position [676, 0]
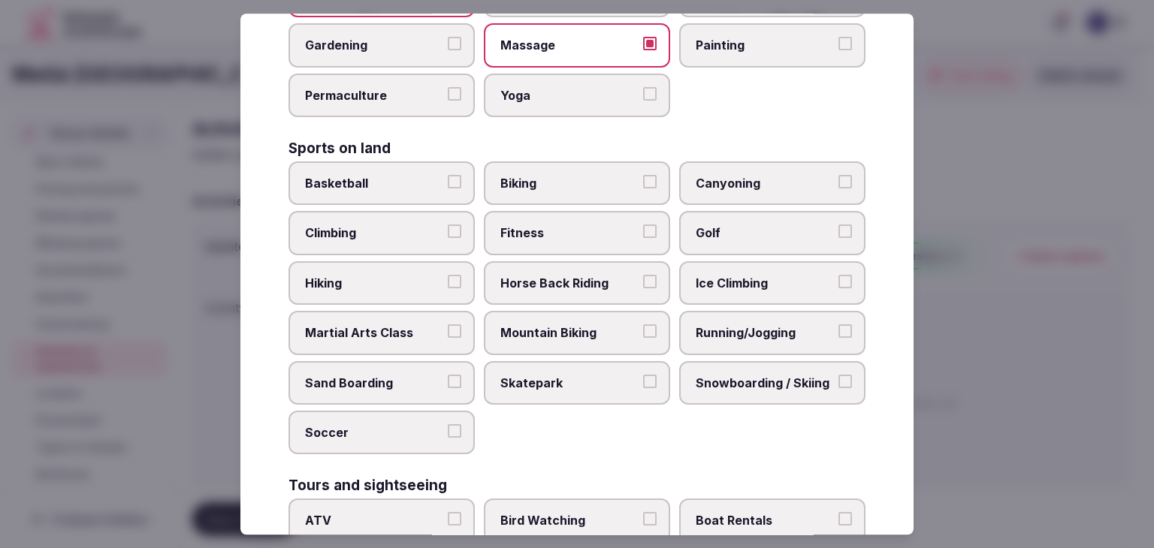
click at [538, 93] on span "Yoga" at bounding box center [569, 95] width 138 height 17
click at [643, 93] on button "Yoga" at bounding box center [650, 94] width 14 height 14
click at [393, 177] on span "Basketball" at bounding box center [374, 183] width 138 height 17
click at [448, 177] on button "Basketball" at bounding box center [455, 182] width 14 height 14
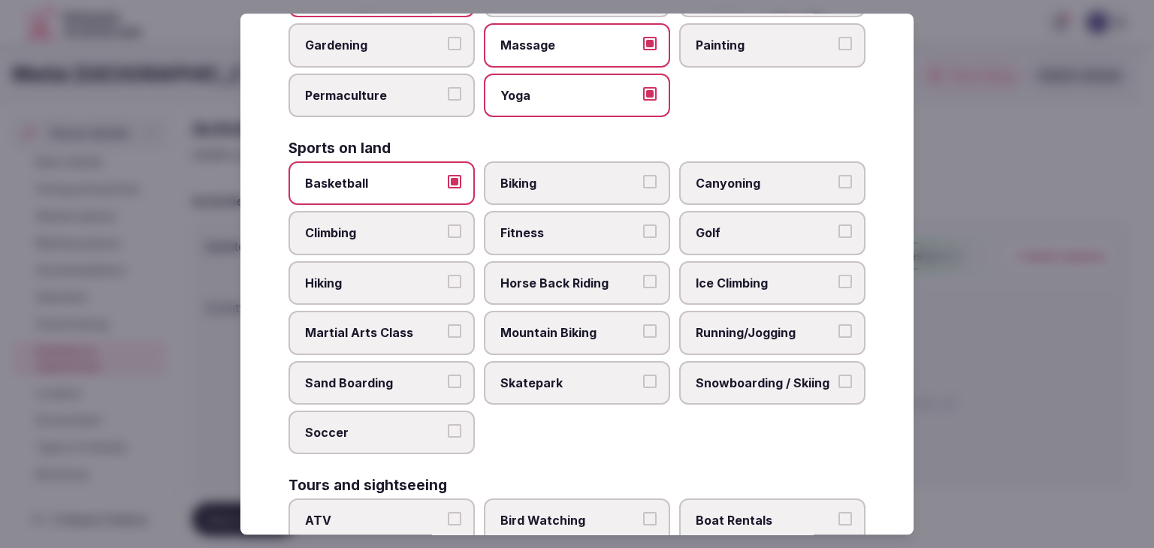
click at [542, 193] on label "Biking" at bounding box center [577, 184] width 186 height 44
click at [643, 189] on button "Biking" at bounding box center [650, 182] width 14 height 14
click at [548, 216] on label "Fitness" at bounding box center [577, 234] width 186 height 44
click at [643, 225] on button "Fitness" at bounding box center [650, 232] width 14 height 14
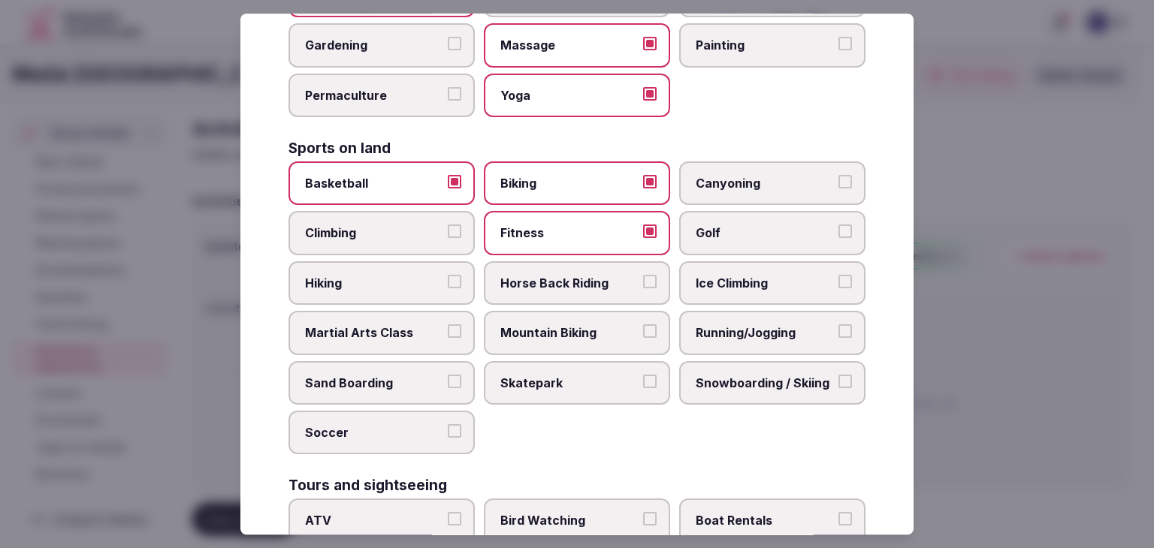
click at [724, 334] on span "Running/Jogging" at bounding box center [765, 333] width 138 height 17
click at [838, 334] on button "Running/Jogging" at bounding box center [845, 332] width 14 height 14
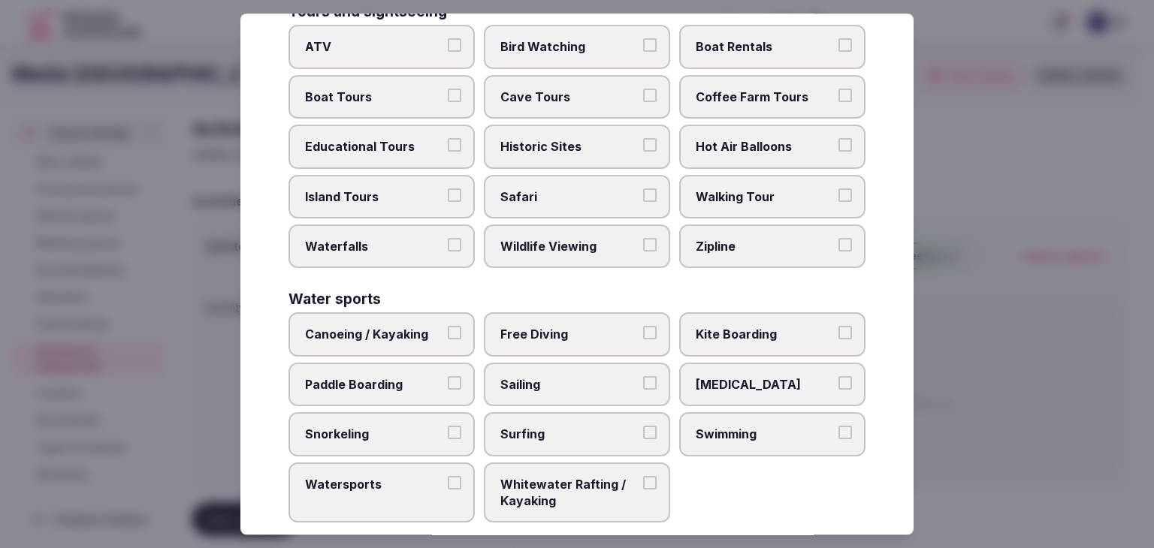
scroll to position [1160, 0]
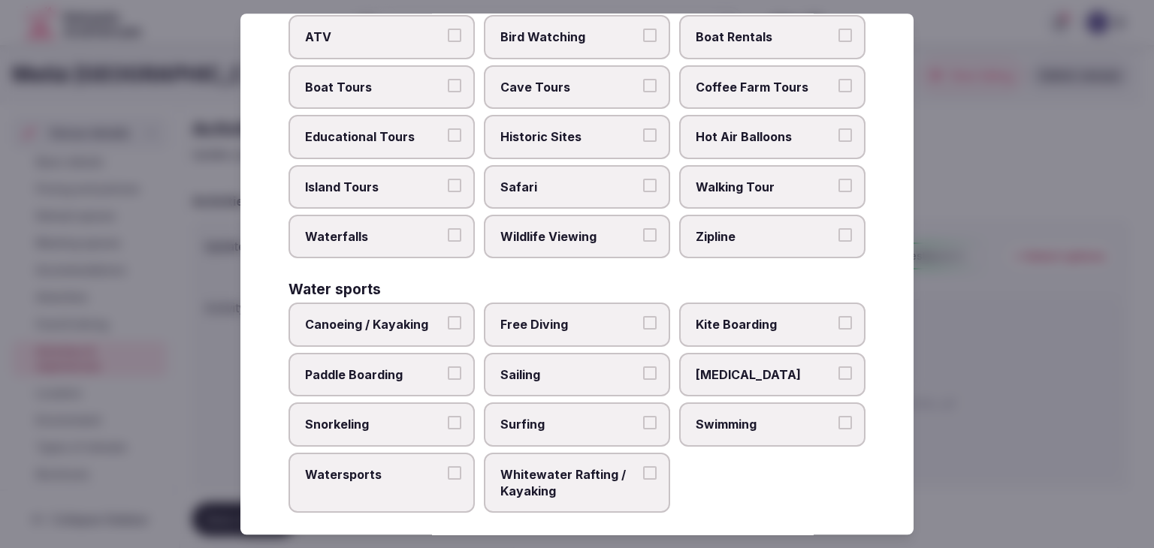
click at [763, 416] on span "Swimming" at bounding box center [765, 424] width 138 height 17
click at [838, 416] on button "Swimming" at bounding box center [845, 423] width 14 height 14
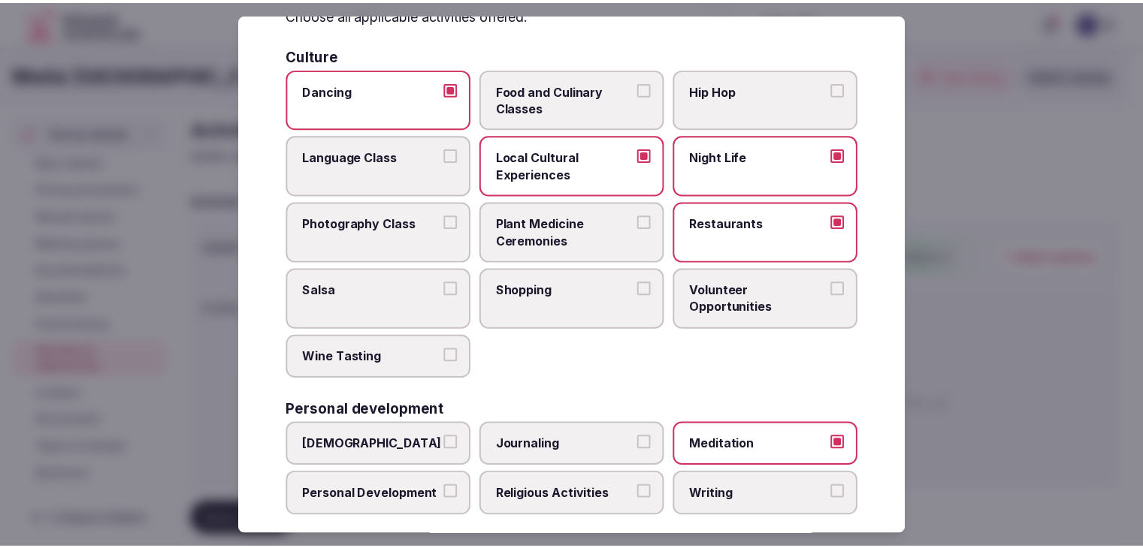
scroll to position [0, 0]
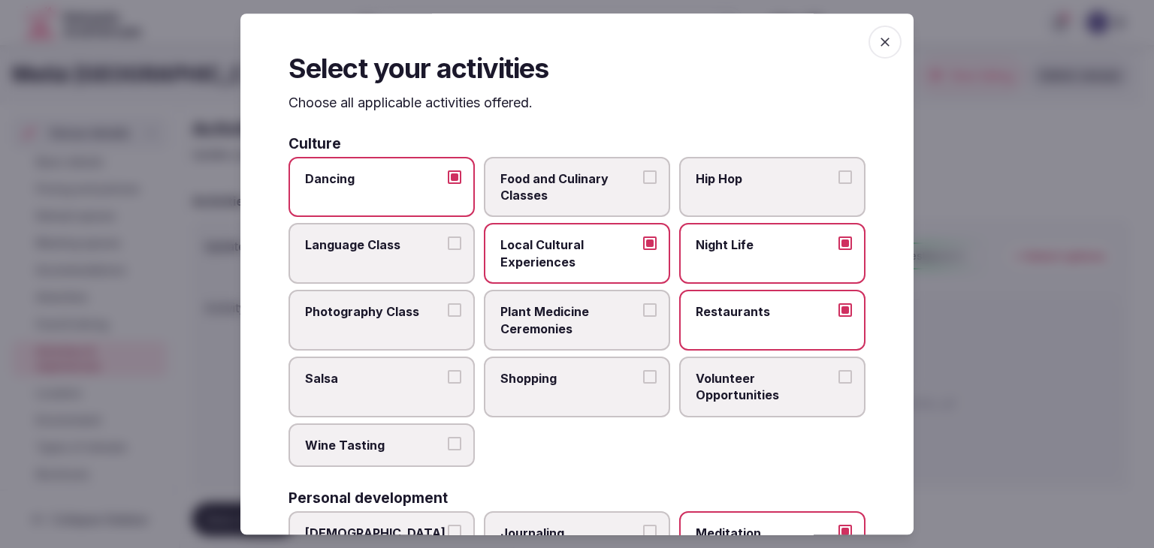
drag, startPoint x: 879, startPoint y: 42, endPoint x: 853, endPoint y: 106, distance: 68.8
click at [877, 41] on icon "button" at bounding box center [884, 42] width 15 height 15
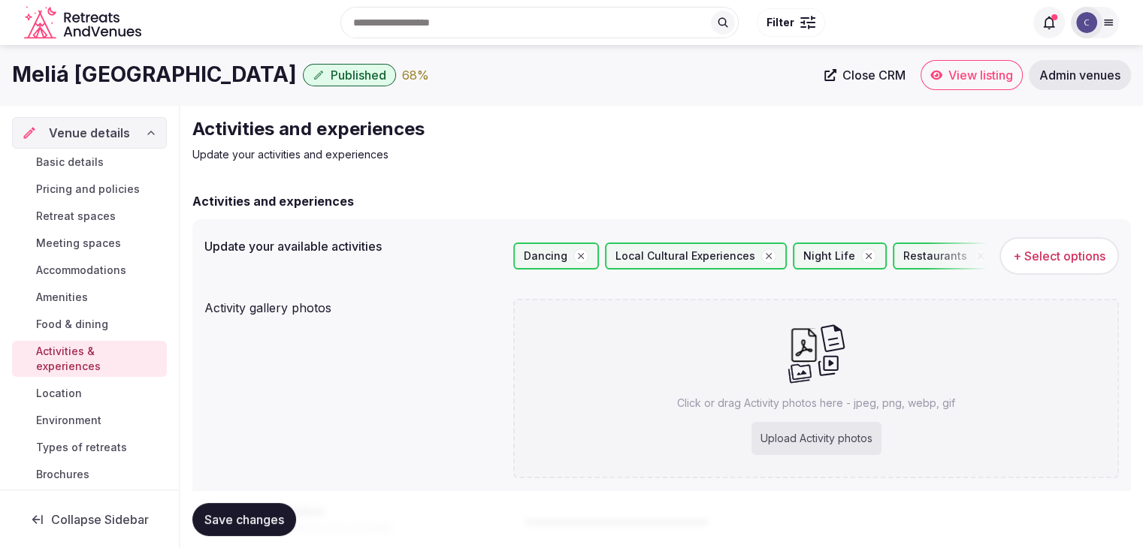
click at [823, 439] on div "Upload Activity photos" at bounding box center [816, 438] width 130 height 33
click at [116, 71] on h1 "Meliá Zanzibar" at bounding box center [154, 74] width 285 height 29
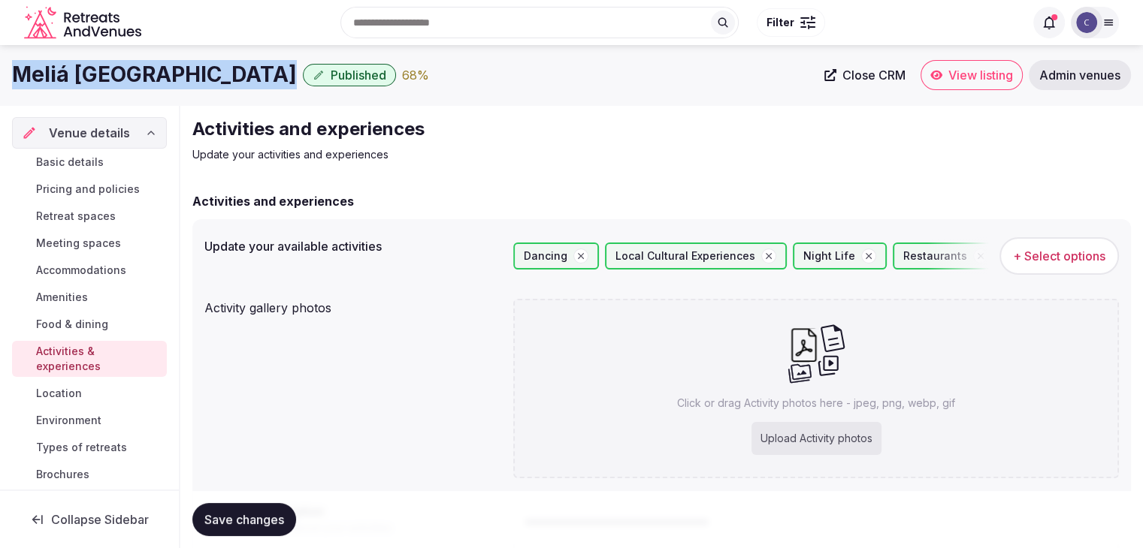
click at [116, 71] on h1 "Meliá Zanzibar" at bounding box center [154, 74] width 285 height 29
copy div "Meliá Zanzibar"
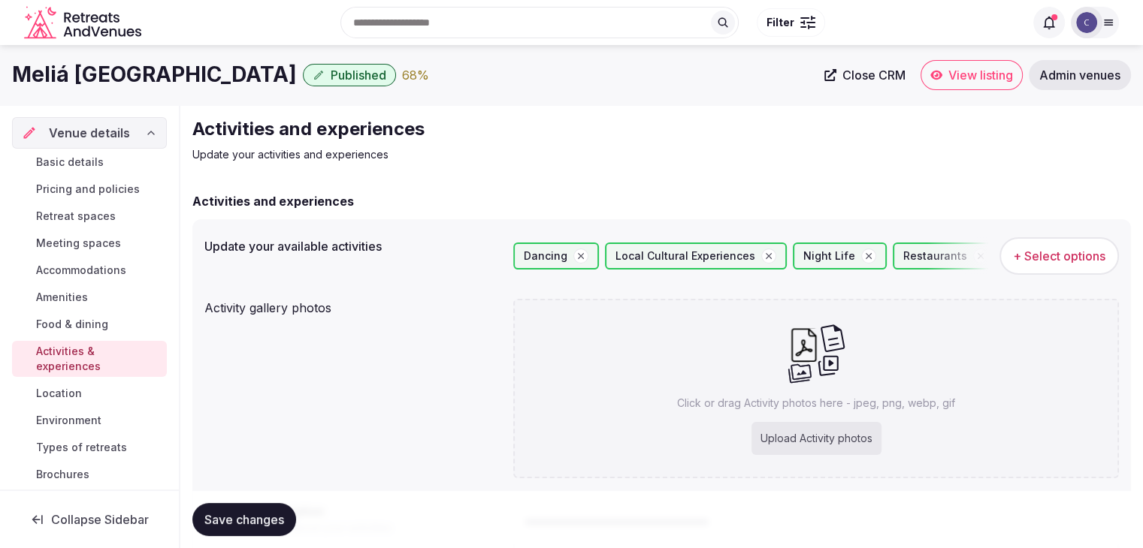
click at [862, 440] on div "Upload Activity photos" at bounding box center [816, 438] width 130 height 33
type input "**********"
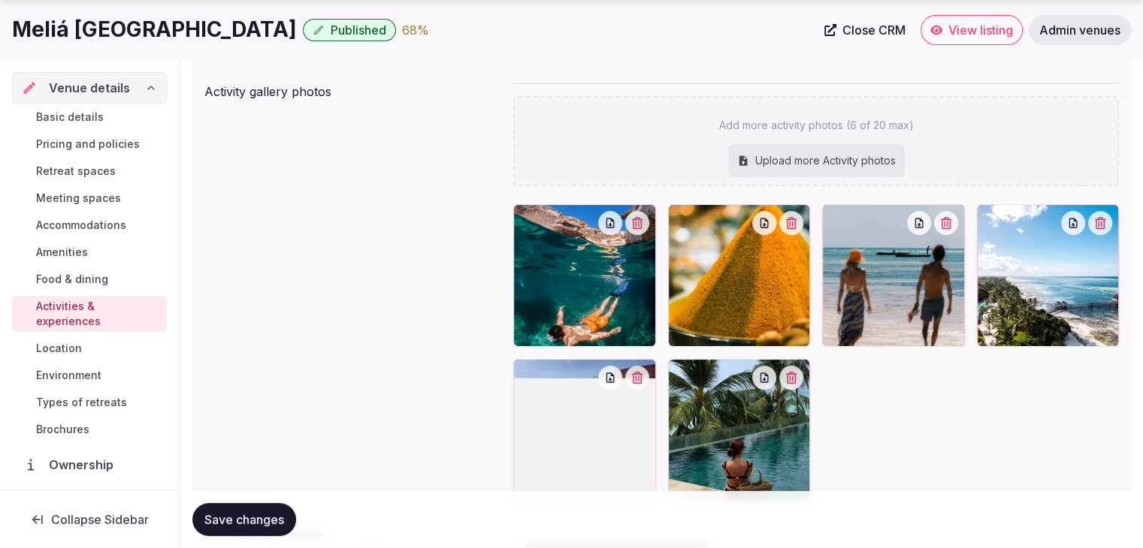
scroll to position [300, 0]
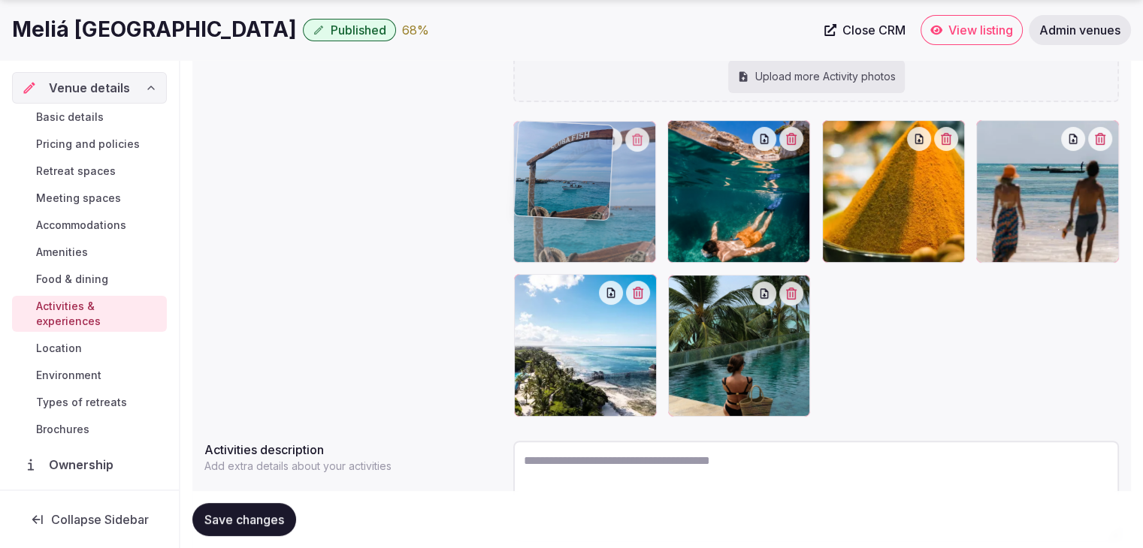
drag, startPoint x: 528, startPoint y: 284, endPoint x: 524, endPoint y: 177, distance: 107.5
click at [524, 166] on body "Search Popular Destinations Toscana, Italy Riviera Maya, Mexico Indonesia, Bali…" at bounding box center [571, 178] width 1143 height 956
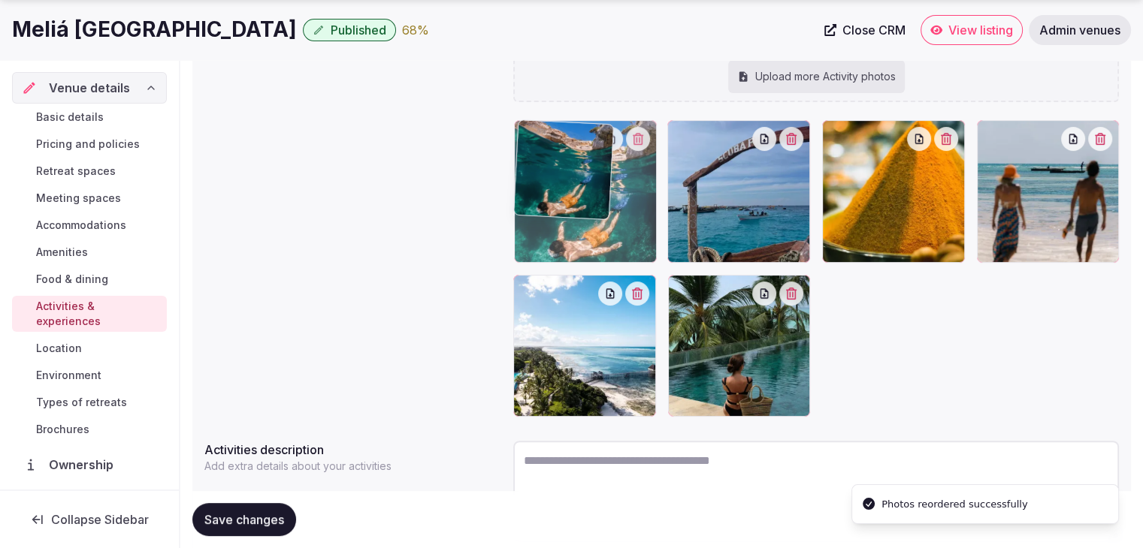
drag, startPoint x: 700, startPoint y: 128, endPoint x: 548, endPoint y: 133, distance: 152.6
click at [548, 132] on body "Search Popular Destinations Toscana, Italy Riviera Maya, Mexico Indonesia, Bali…" at bounding box center [571, 178] width 1143 height 956
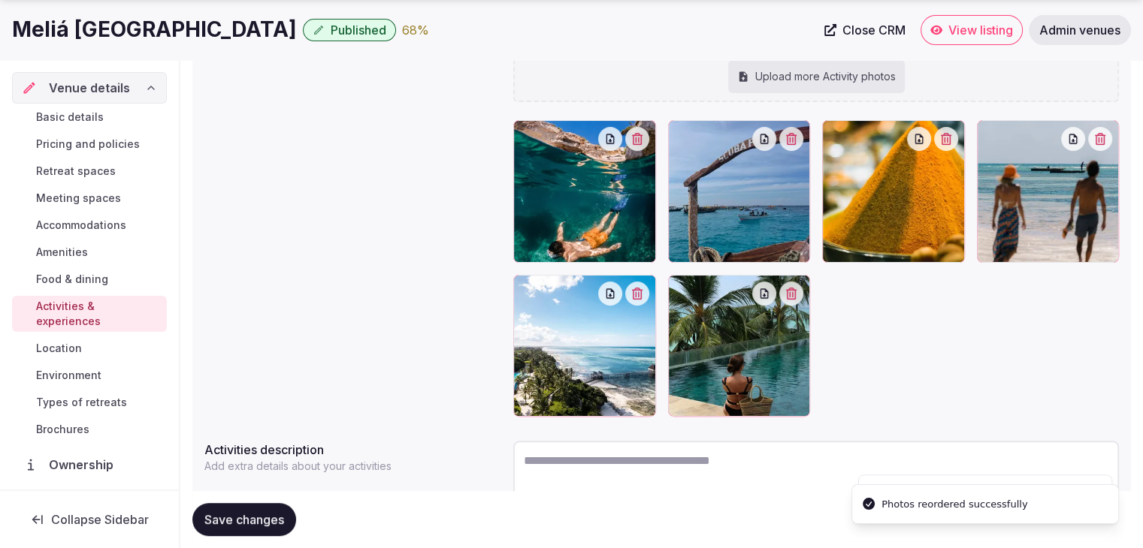
click at [231, 522] on span "Save changes" at bounding box center [244, 519] width 80 height 15
drag, startPoint x: 84, startPoint y: 370, endPoint x: 139, endPoint y: 398, distance: 61.5
click at [83, 370] on span "Environment" at bounding box center [68, 375] width 65 height 15
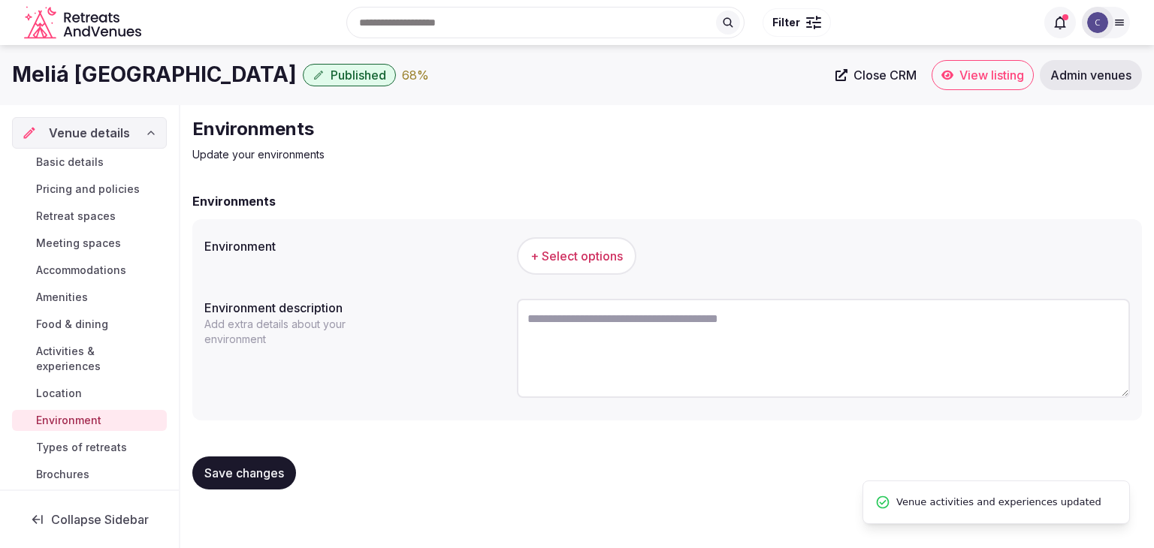
click at [600, 256] on span "+ Select options" at bounding box center [576, 256] width 92 height 17
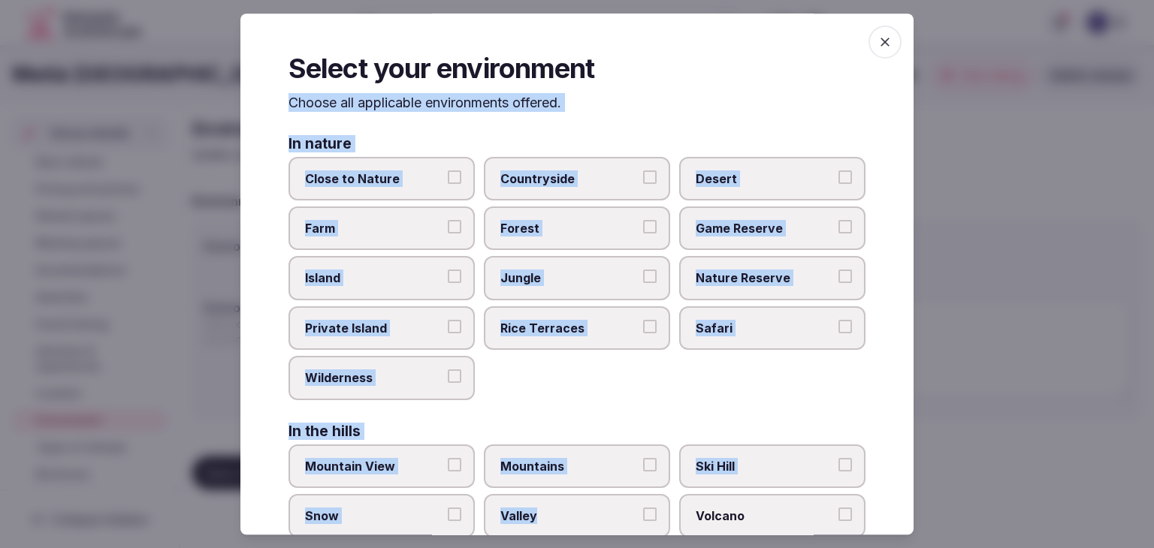
scroll to position [359, 0]
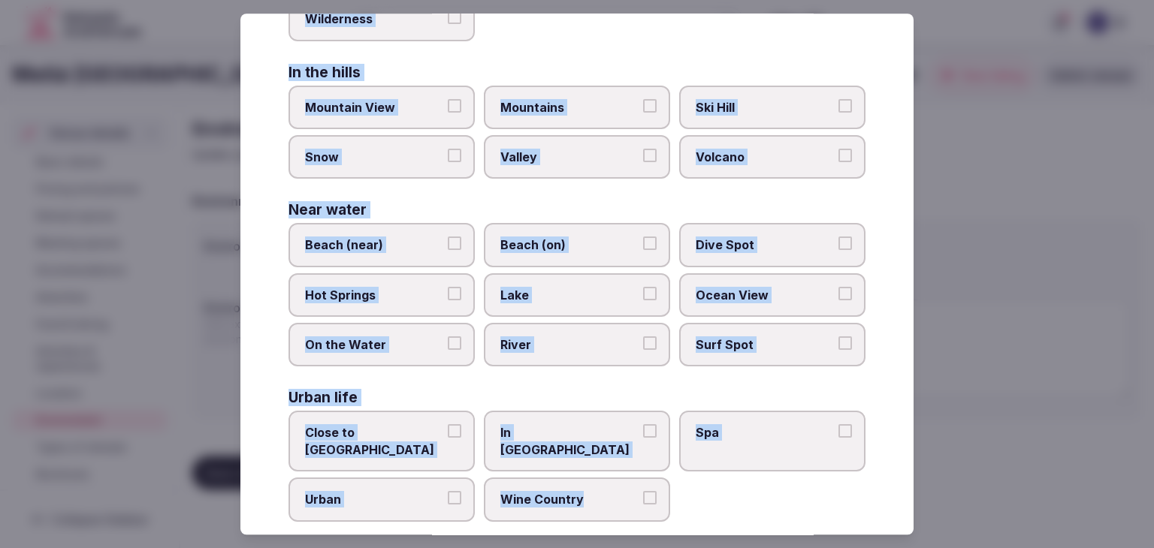
drag, startPoint x: 282, startPoint y: 104, endPoint x: 633, endPoint y: 503, distance: 531.2
click at [633, 503] on div "Select your environment Choose all applicable environments offered. In nature C…" at bounding box center [576, 274] width 673 height 521
copy div "Choose all applicable environments offered. In nature Close to [GEOGRAPHIC_DATA…"
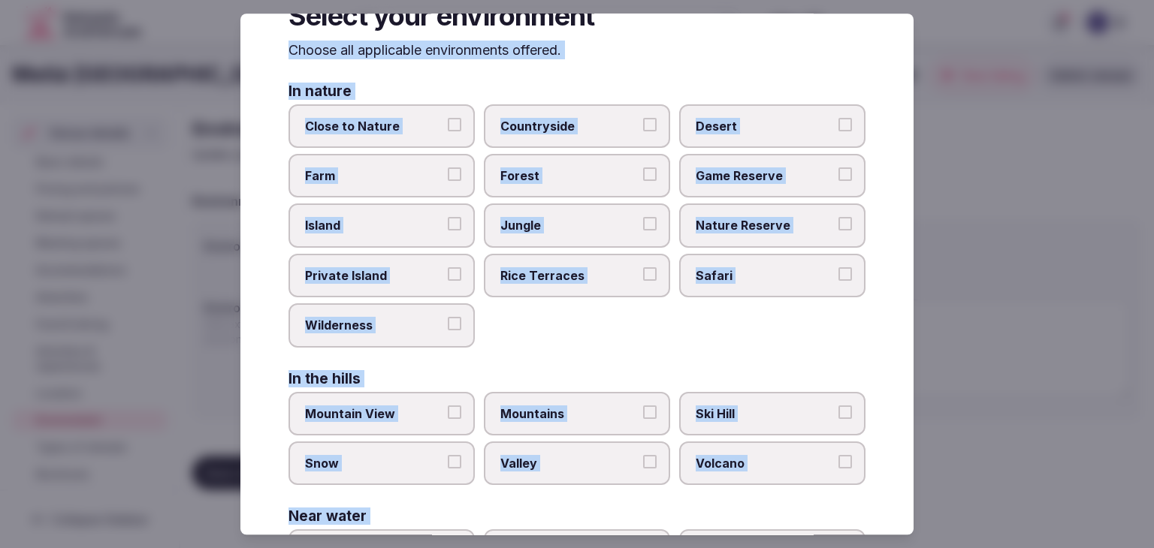
scroll to position [0, 0]
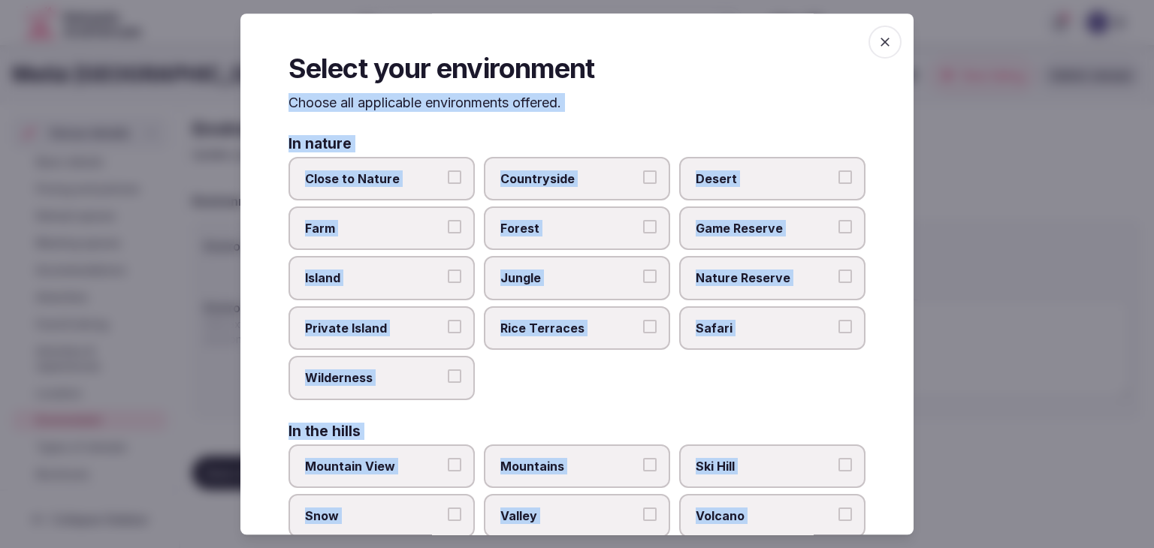
click at [418, 175] on span "Close to Nature" at bounding box center [374, 179] width 138 height 17
click at [448, 175] on button "Close to Nature" at bounding box center [455, 178] width 14 height 14
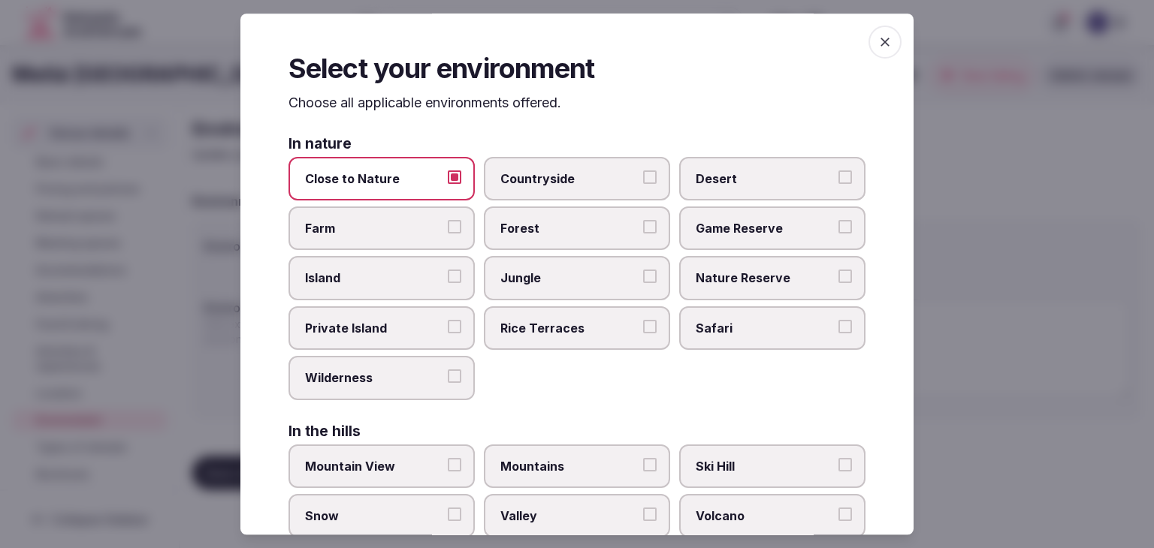
click at [396, 282] on span "Island" at bounding box center [374, 278] width 138 height 17
click at [448, 282] on button "Island" at bounding box center [455, 277] width 14 height 14
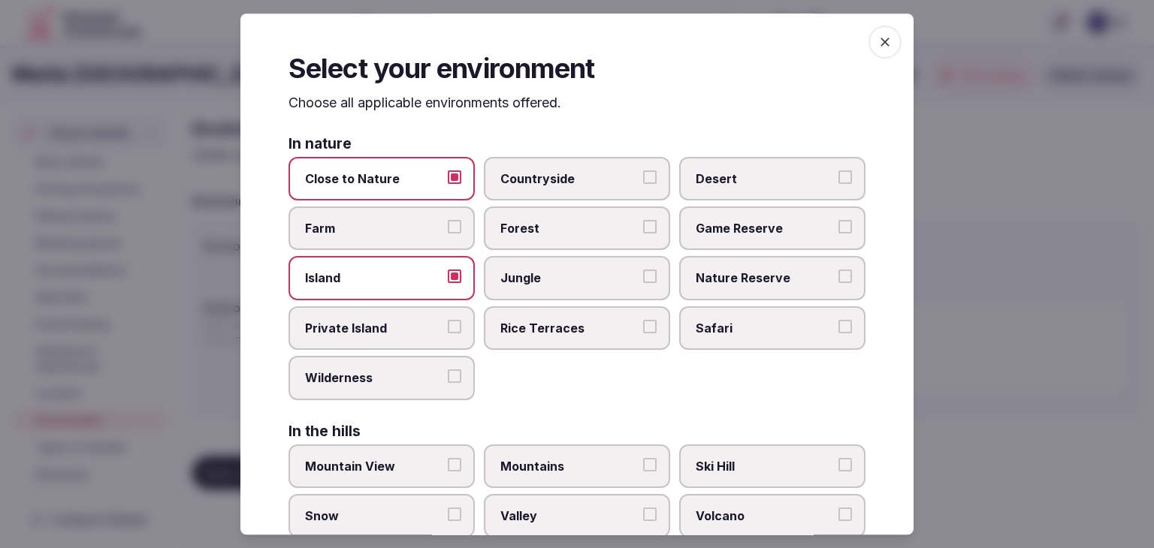
click at [705, 272] on span "Nature Reserve" at bounding box center [765, 278] width 138 height 17
click at [838, 272] on button "Nature Reserve" at bounding box center [845, 277] width 14 height 14
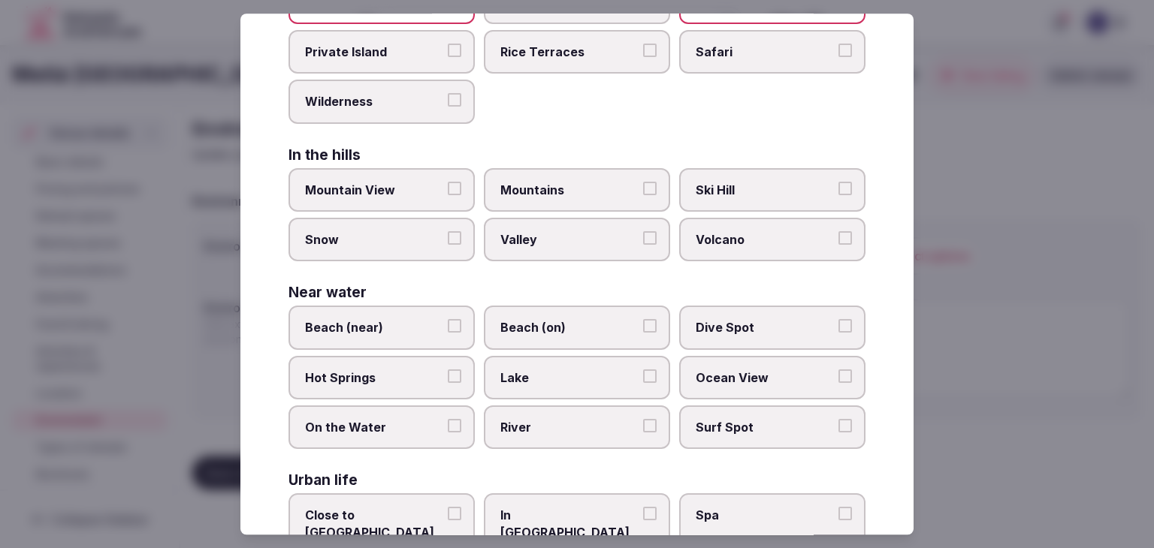
scroll to position [300, 0]
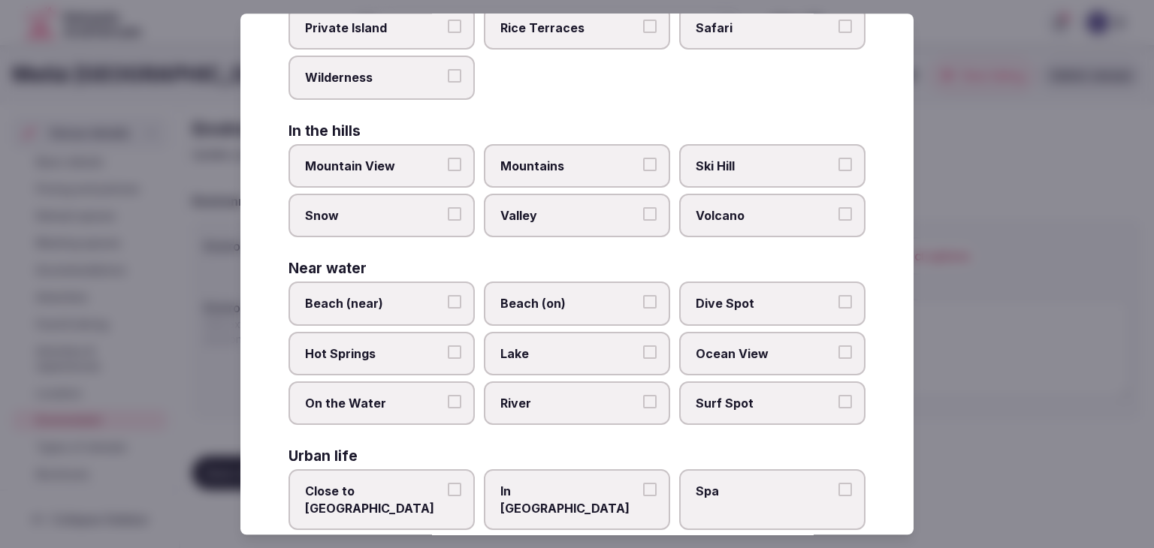
click at [405, 297] on span "Beach (near)" at bounding box center [374, 304] width 138 height 17
click at [448, 297] on button "Beach (near)" at bounding box center [455, 303] width 14 height 14
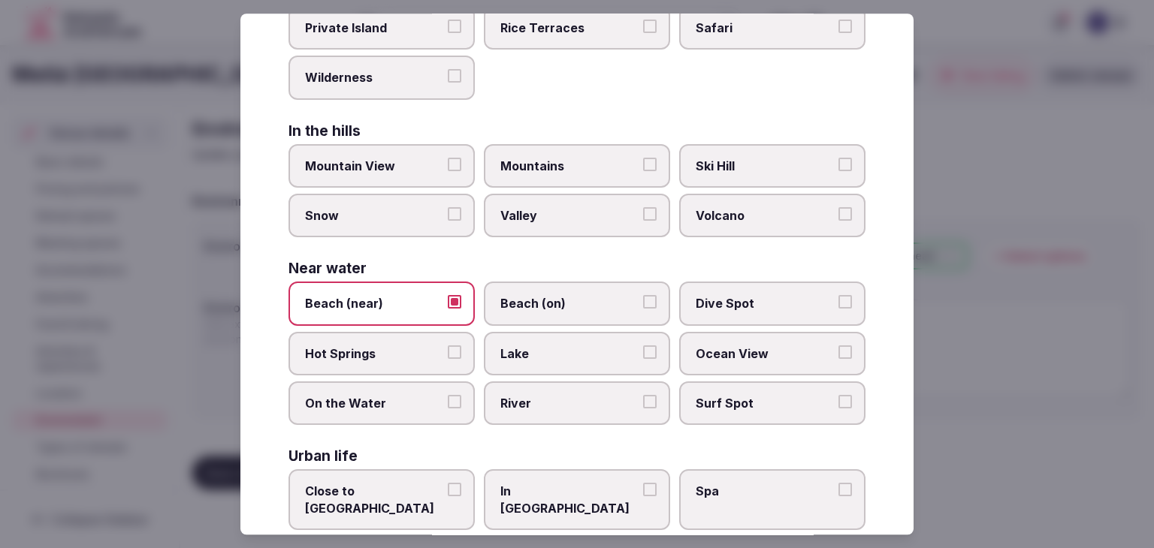
click at [557, 296] on span "Beach (on)" at bounding box center [569, 304] width 138 height 17
click at [643, 296] on button "Beach (on)" at bounding box center [650, 303] width 14 height 14
click at [747, 346] on span "Ocean View" at bounding box center [765, 354] width 138 height 17
click at [838, 346] on button "Ocean View" at bounding box center [845, 353] width 14 height 14
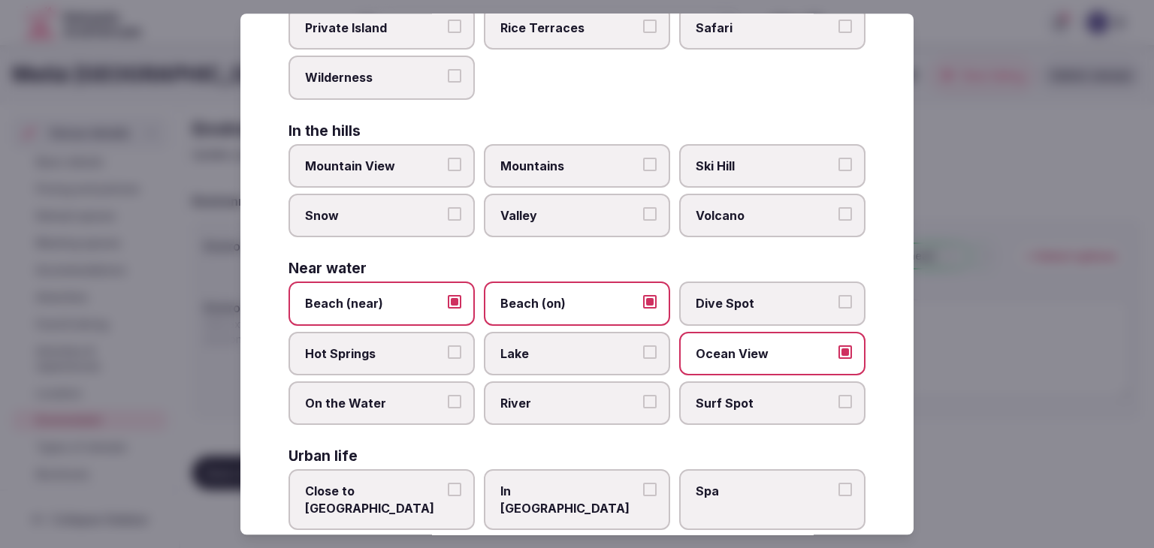
click at [403, 395] on span "On the Water" at bounding box center [374, 403] width 138 height 17
click at [448, 395] on button "On the Water" at bounding box center [455, 402] width 14 height 14
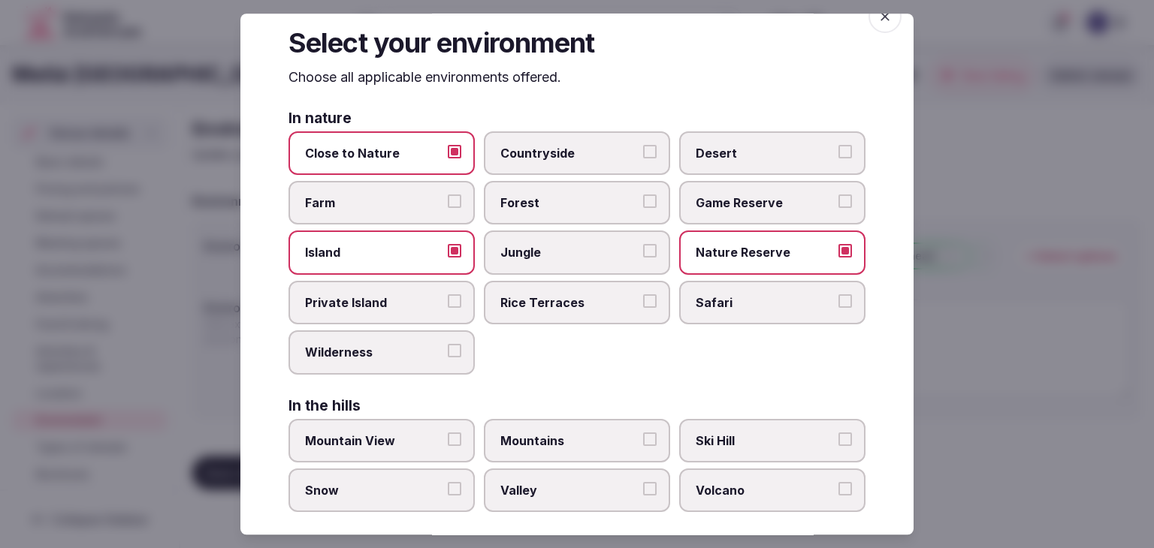
scroll to position [0, 0]
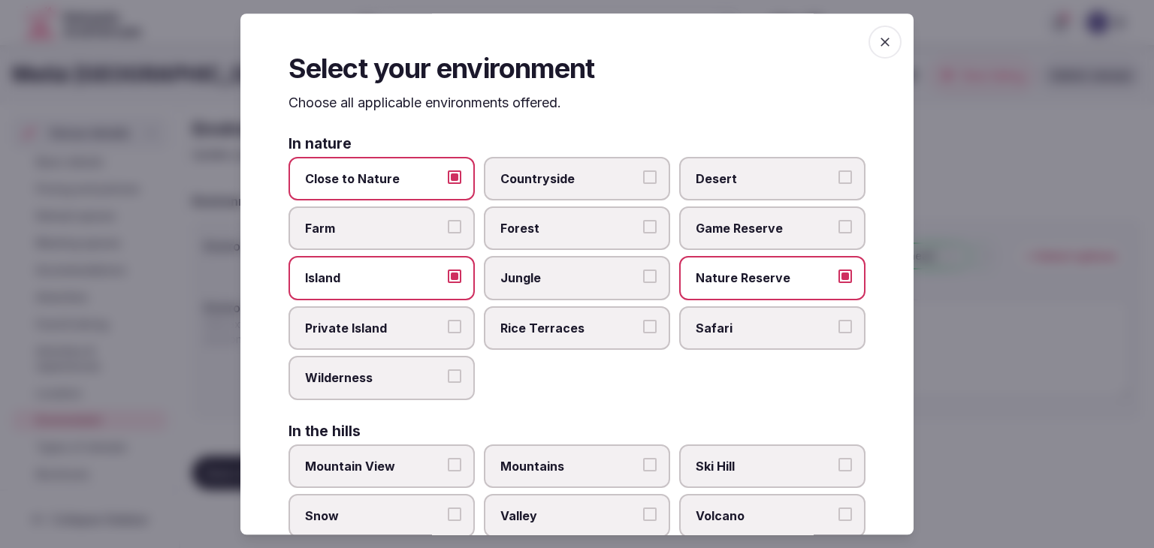
click at [880, 38] on icon "button" at bounding box center [884, 42] width 15 height 15
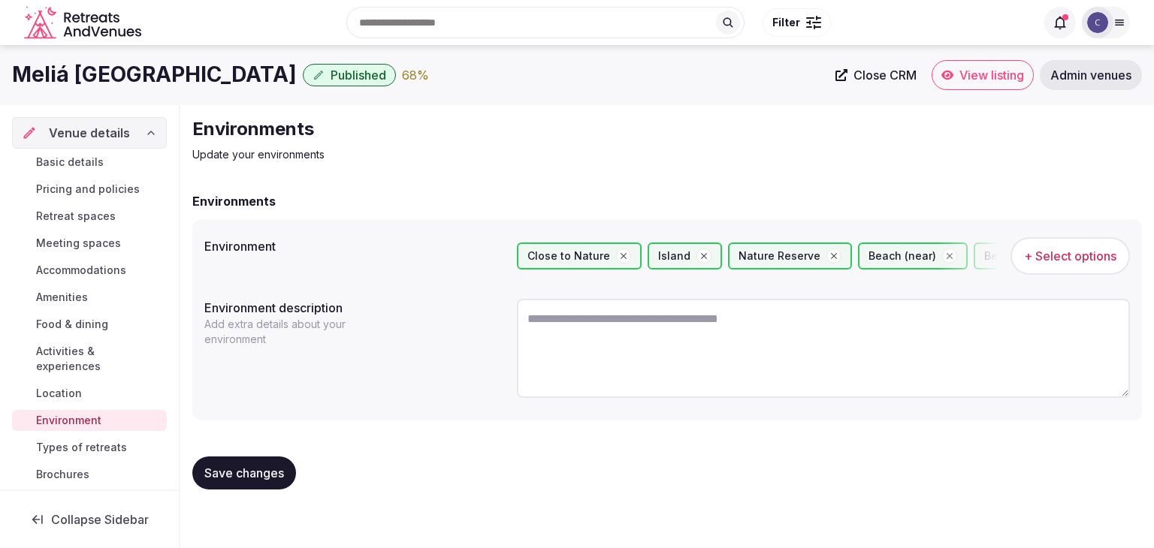
click at [629, 358] on textarea at bounding box center [823, 348] width 613 height 99
paste textarea "**********"
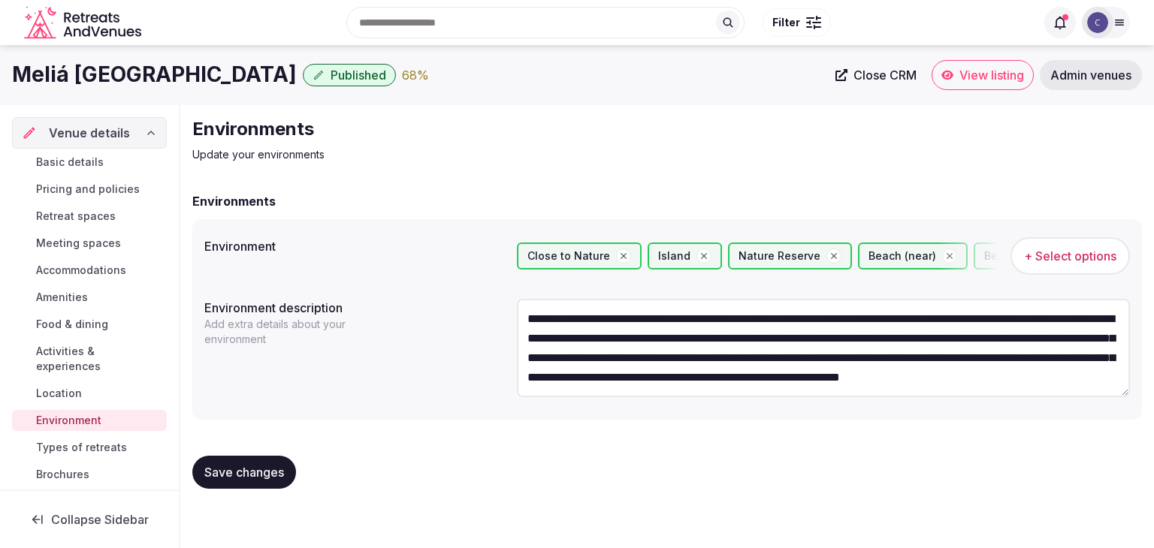
type textarea "**********"
click at [277, 470] on span "Save changes" at bounding box center [244, 472] width 80 height 15
click at [259, 467] on span "Save changes" at bounding box center [244, 472] width 80 height 15
click at [89, 448] on span "Types of retreats" at bounding box center [81, 447] width 91 height 15
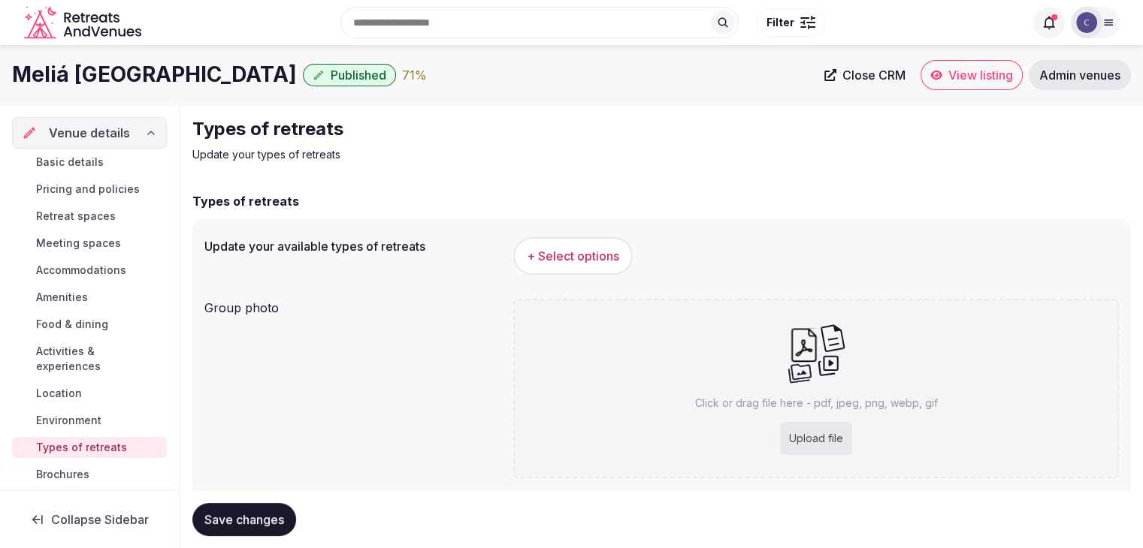
click at [587, 245] on button "+ Select options" at bounding box center [572, 256] width 119 height 38
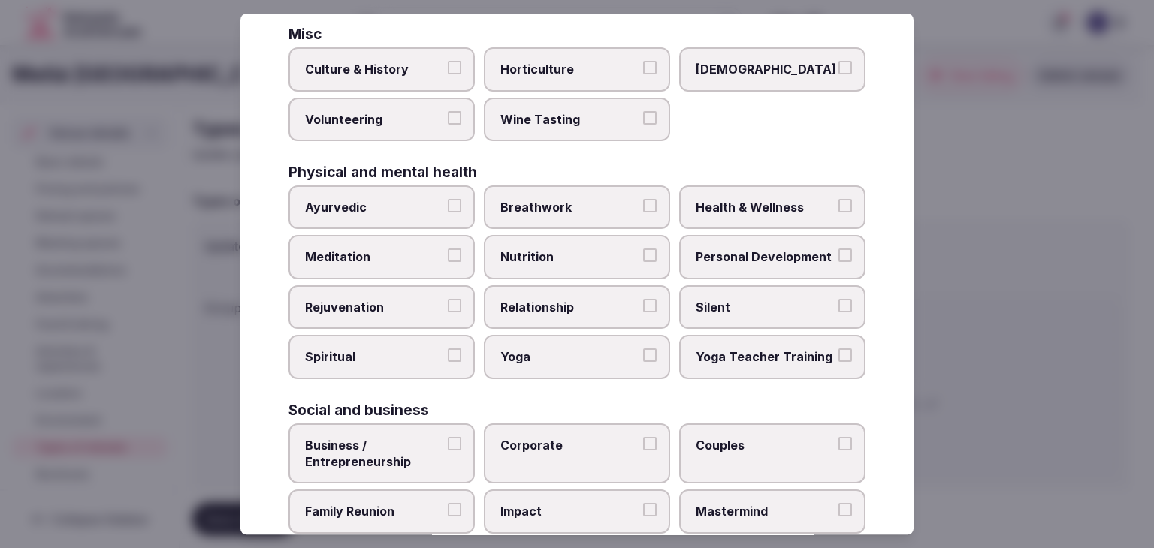
scroll to position [611, 0]
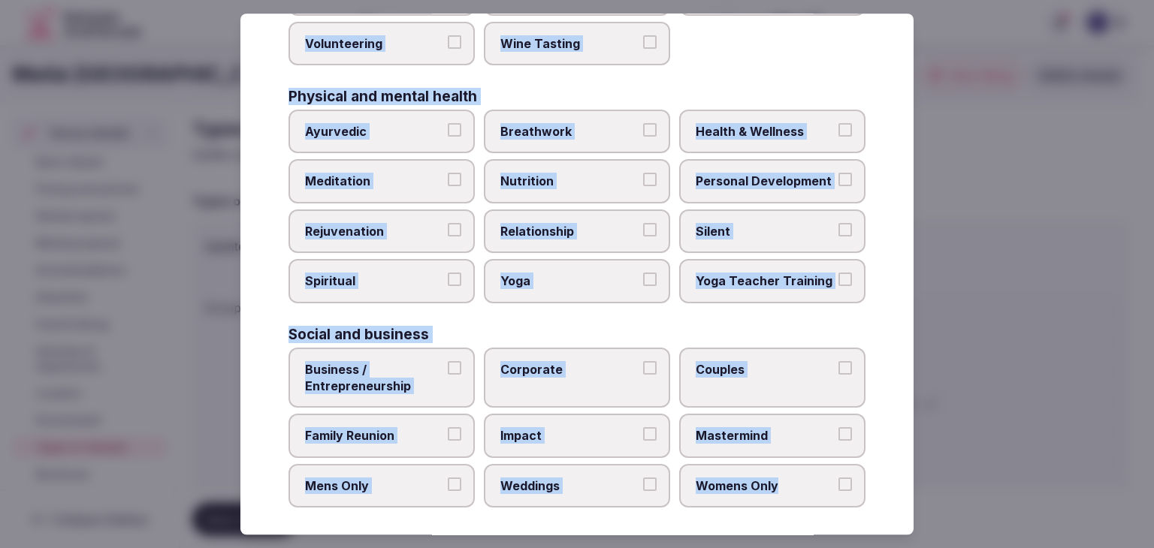
drag, startPoint x: 273, startPoint y: 97, endPoint x: 892, endPoint y: 498, distance: 738.2
click at [892, 498] on div "Select your types of retreats Choose all applicable types of retreats offered. …" at bounding box center [576, 274] width 673 height 521
copy div "Choose all applicable types of retreats offered. Active Adventure Cold Water Ex…"
click at [738, 114] on label "Health & Wellness" at bounding box center [772, 132] width 186 height 44
click at [838, 123] on button "Health & Wellness" at bounding box center [845, 130] width 14 height 14
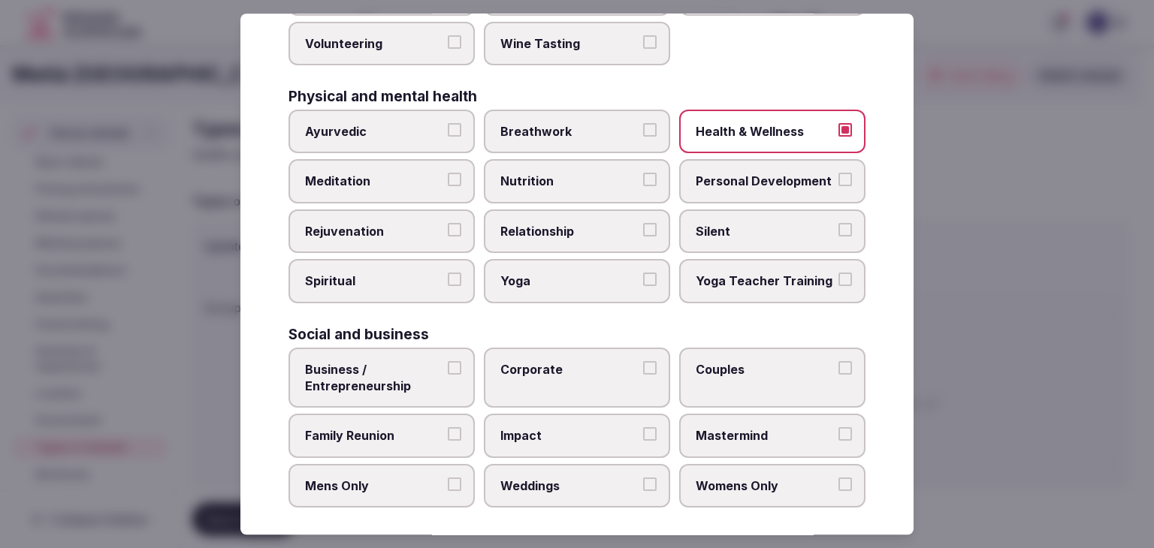
click at [388, 177] on span "Meditation" at bounding box center [374, 182] width 138 height 17
click at [448, 177] on button "Meditation" at bounding box center [455, 181] width 14 height 14
click at [397, 228] on span "Rejuvenation" at bounding box center [374, 231] width 138 height 17
click at [448, 228] on button "Rejuvenation" at bounding box center [455, 230] width 14 height 14
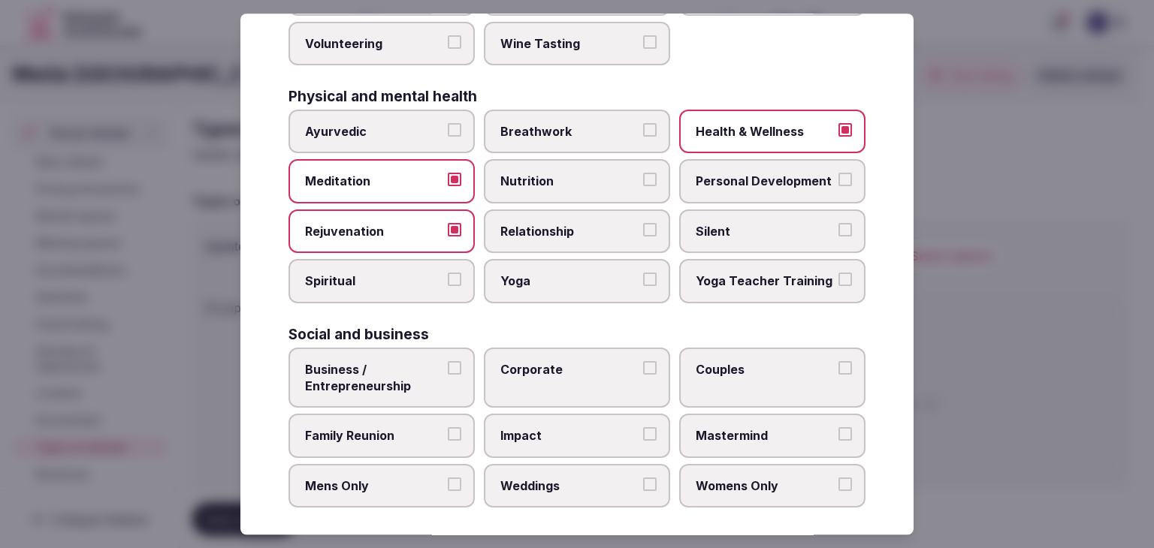
click at [544, 290] on label "Yoga" at bounding box center [577, 282] width 186 height 44
click at [643, 287] on button "Yoga" at bounding box center [650, 280] width 14 height 14
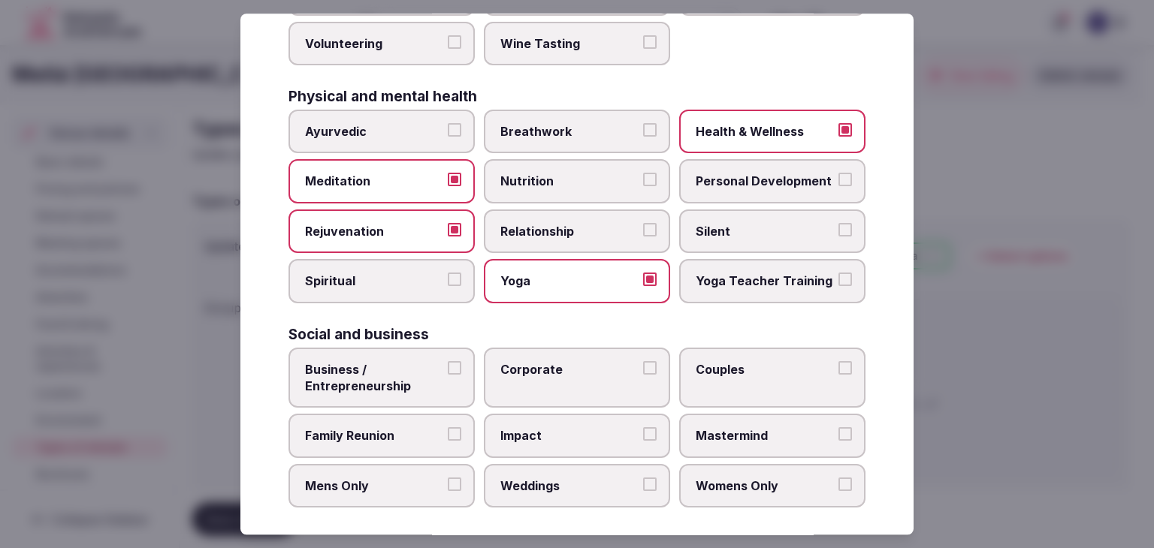
click at [425, 377] on span "Business / Entrepreneurship" at bounding box center [374, 378] width 138 height 34
click at [448, 375] on button "Business / Entrepreneurship" at bounding box center [455, 368] width 14 height 14
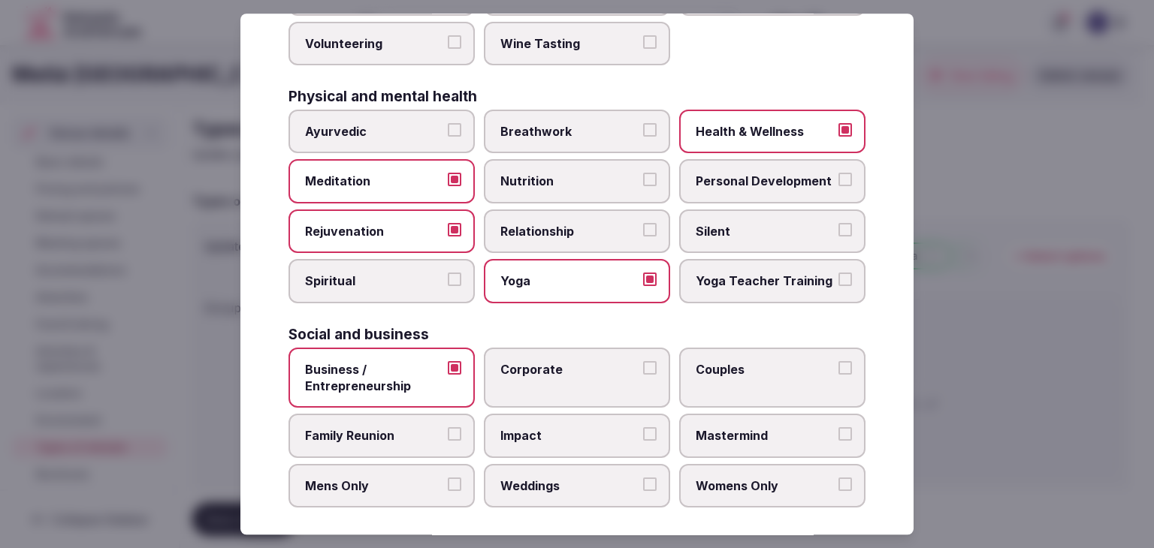
click at [515, 373] on label "Corporate" at bounding box center [577, 378] width 186 height 61
drag, startPoint x: 550, startPoint y: 489, endPoint x: 643, endPoint y: 436, distance: 107.0
click at [551, 490] on label "Weddings" at bounding box center [577, 486] width 186 height 44
click at [643, 490] on button "Weddings" at bounding box center [650, 485] width 14 height 14
click at [698, 376] on label "Couples" at bounding box center [772, 378] width 186 height 61
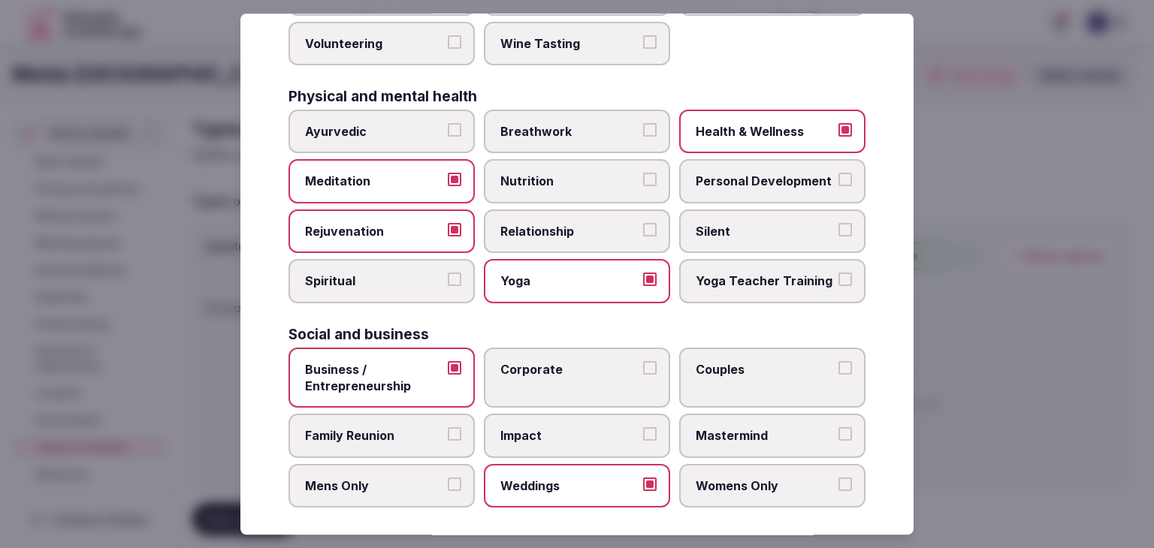
click at [838, 375] on button "Couples" at bounding box center [845, 368] width 14 height 14
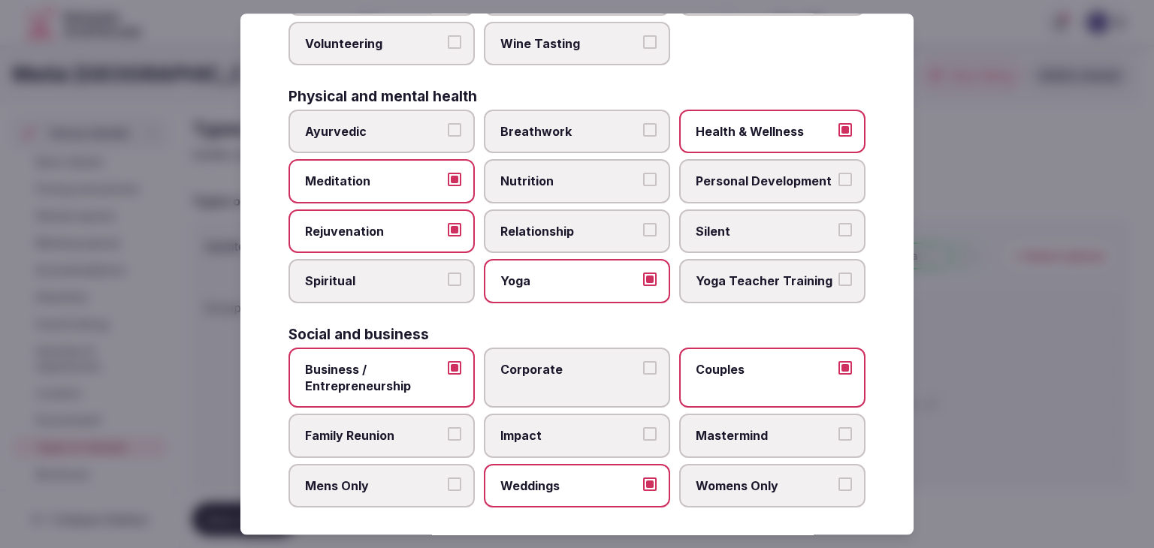
click at [548, 367] on span "Corporate" at bounding box center [569, 369] width 138 height 17
click at [643, 367] on button "Corporate" at bounding box center [650, 368] width 14 height 14
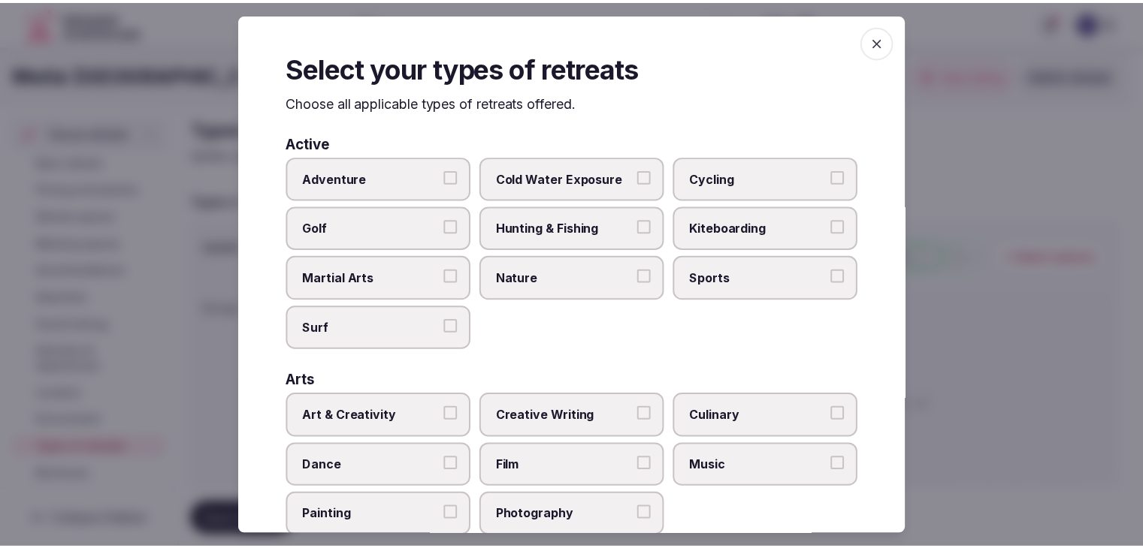
scroll to position [0, 0]
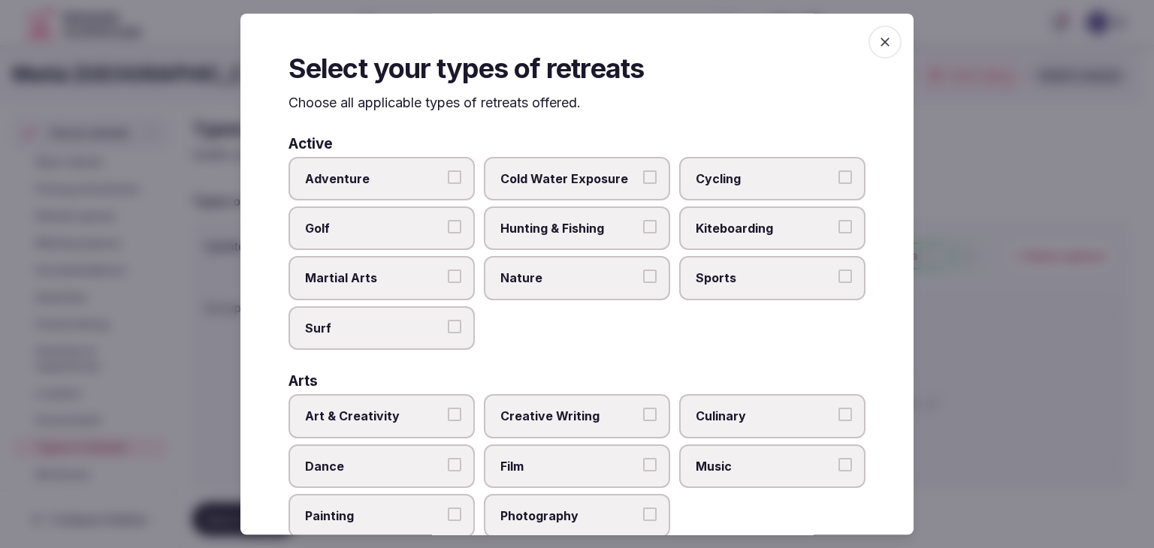
click at [880, 36] on icon "button" at bounding box center [884, 42] width 15 height 15
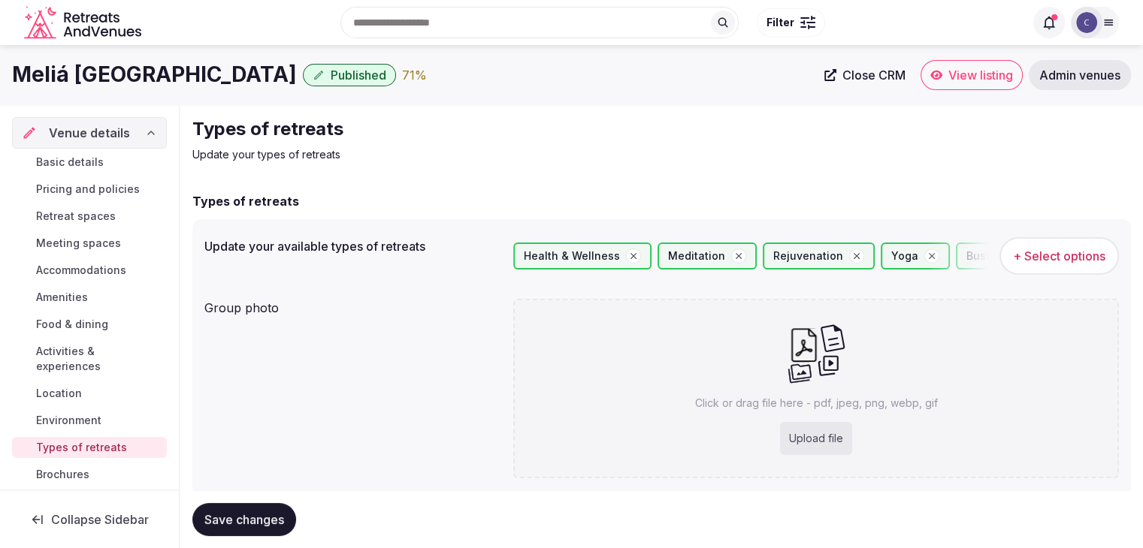
click at [815, 442] on div "Upload file" at bounding box center [816, 438] width 72 height 33
type input "**********"
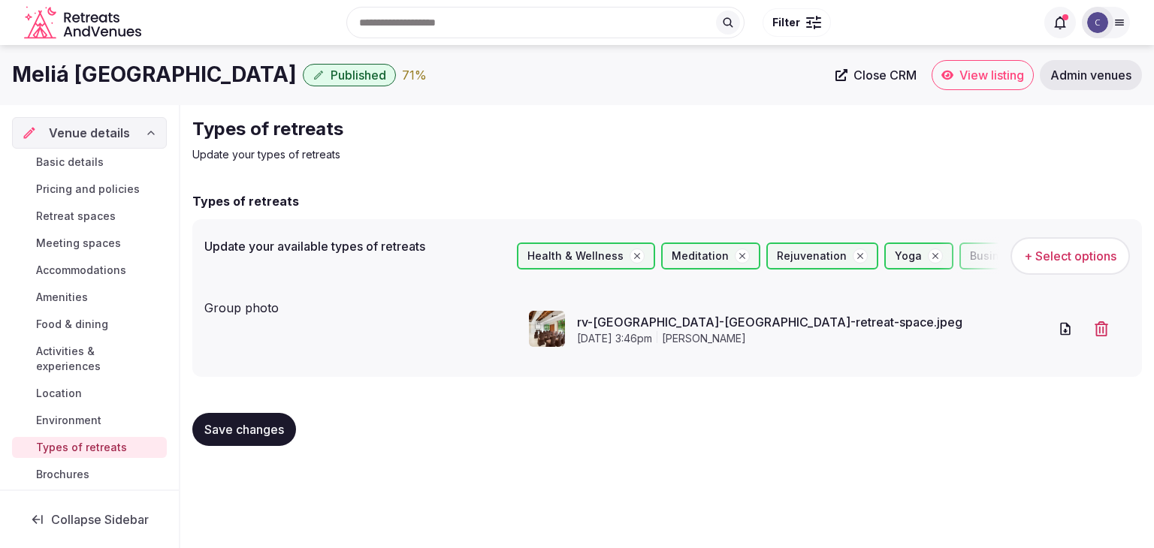
drag, startPoint x: 243, startPoint y: 444, endPoint x: 310, endPoint y: 480, distance: 76.0
click at [243, 445] on button "Save changes" at bounding box center [244, 429] width 104 height 33
click at [111, 161] on link "Basic details" at bounding box center [89, 162] width 155 height 21
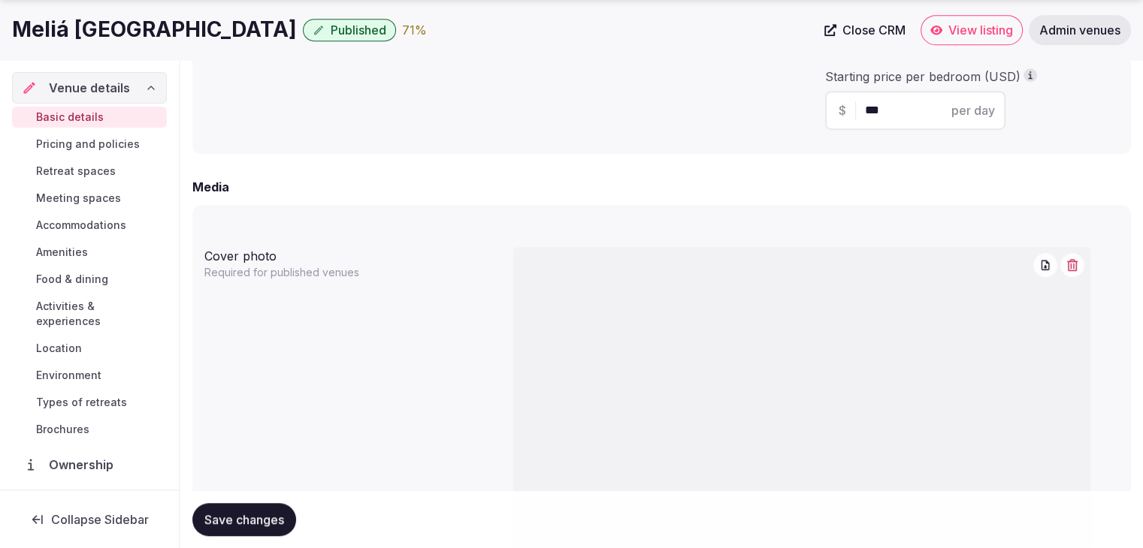
scroll to position [1202, 0]
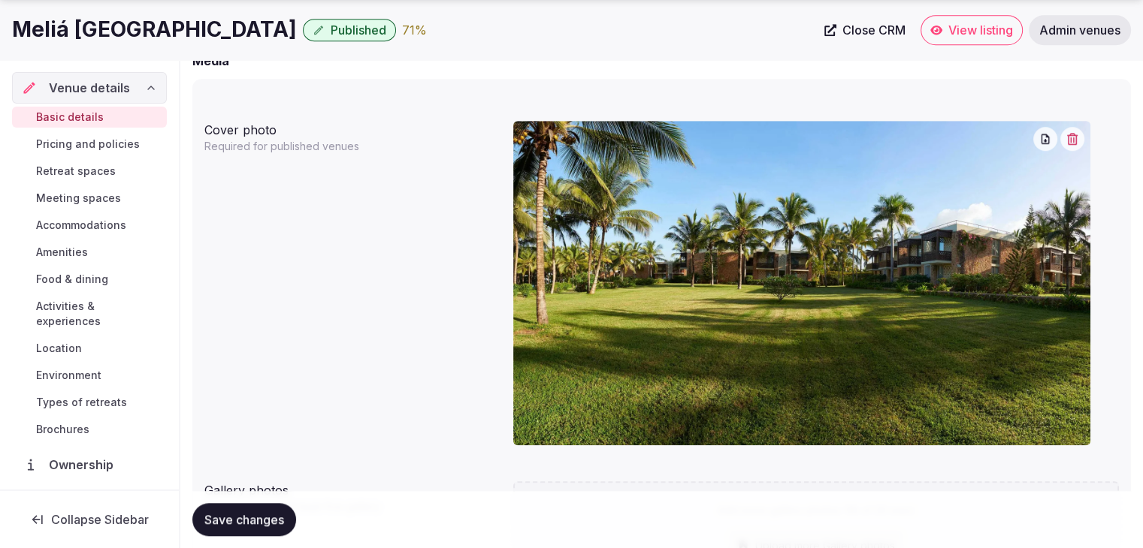
click at [1063, 139] on button "button" at bounding box center [1072, 139] width 24 height 24
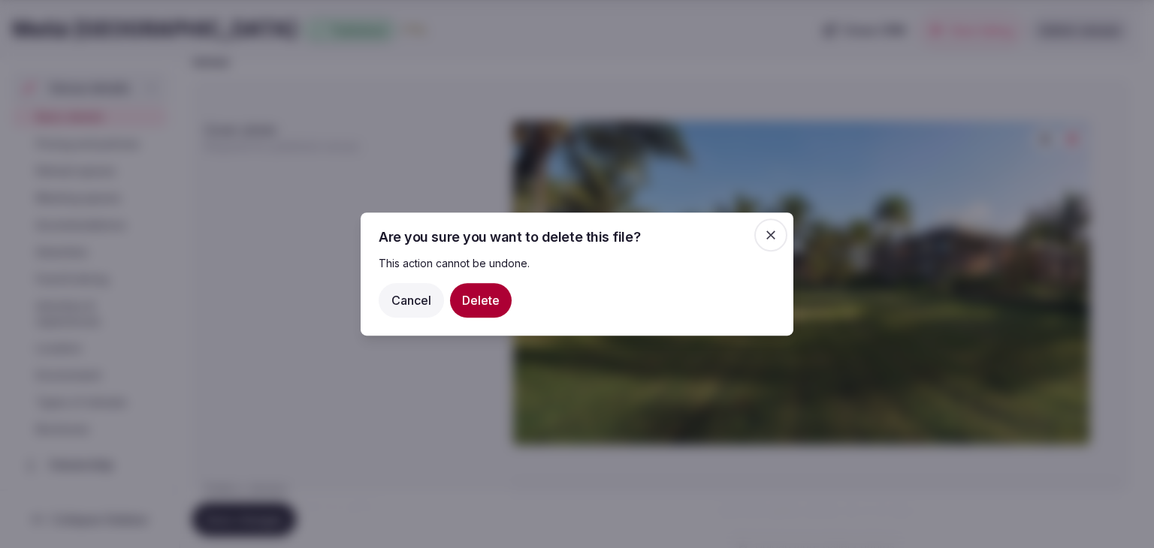
click at [485, 306] on button "Delete" at bounding box center [481, 300] width 62 height 35
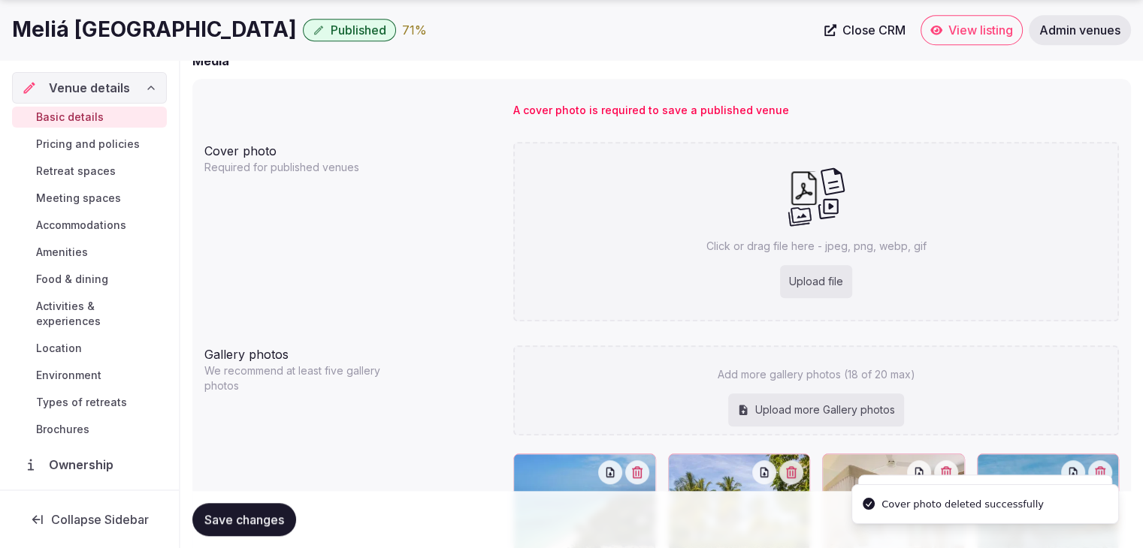
click at [787, 291] on div "Upload file" at bounding box center [816, 281] width 72 height 33
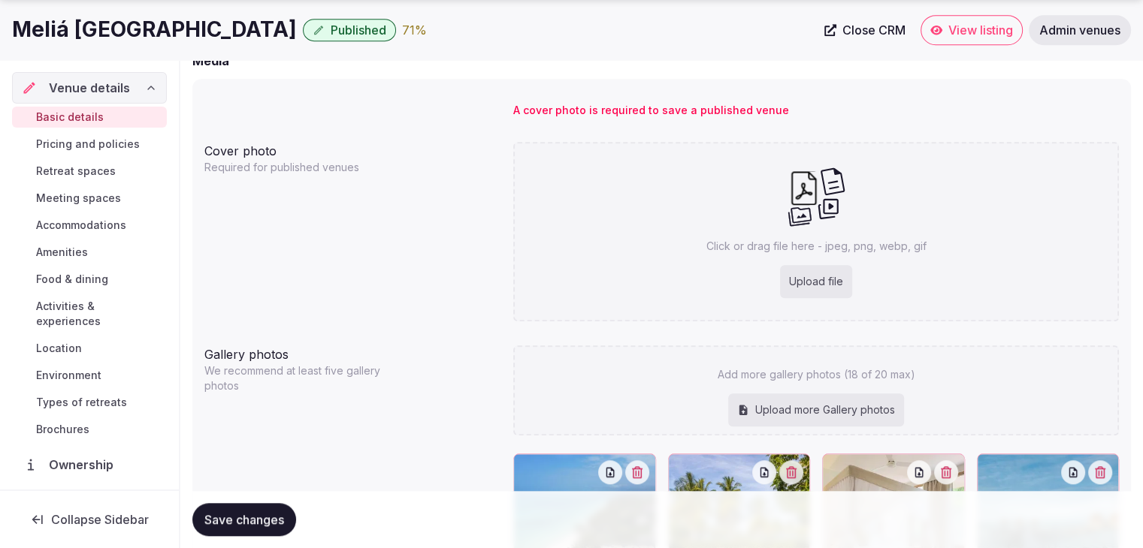
type input "**********"
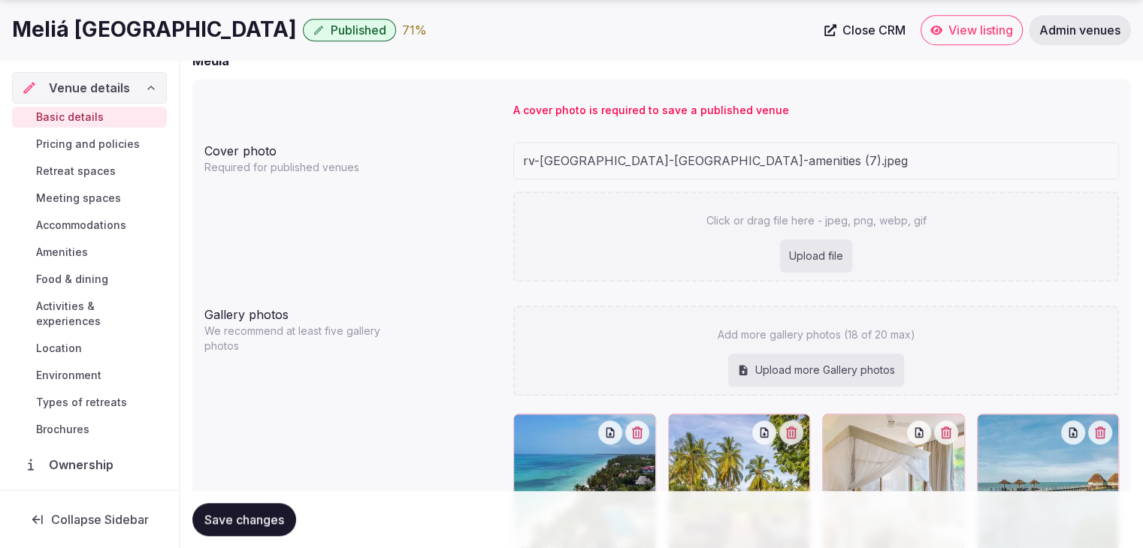
click at [773, 373] on div "Upload more Gallery photos" at bounding box center [816, 370] width 176 height 33
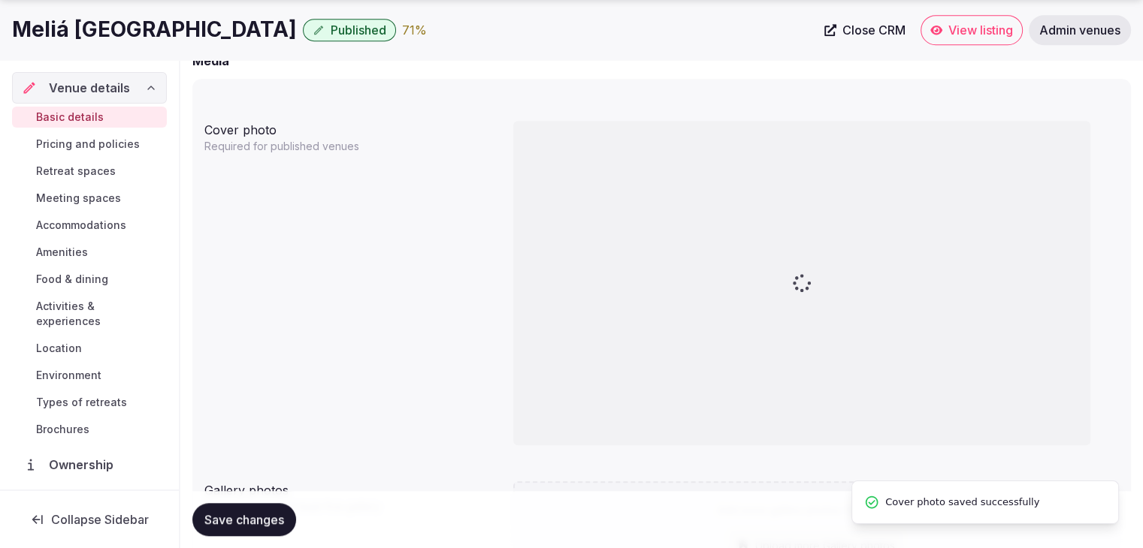
type input "**********"
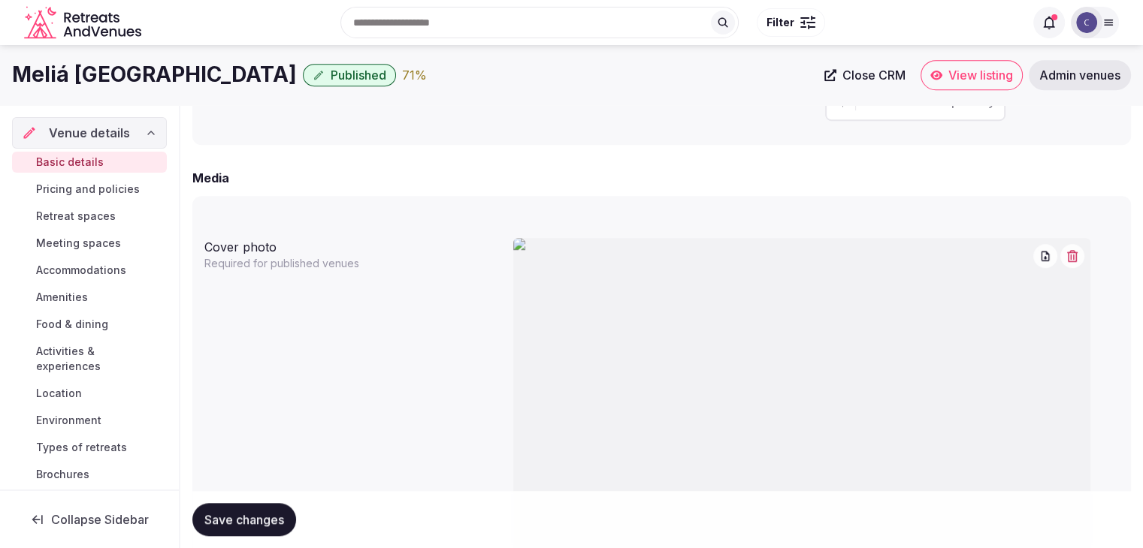
scroll to position [1076, 0]
click at [1075, 266] on icon "button" at bounding box center [1072, 265] width 12 height 12
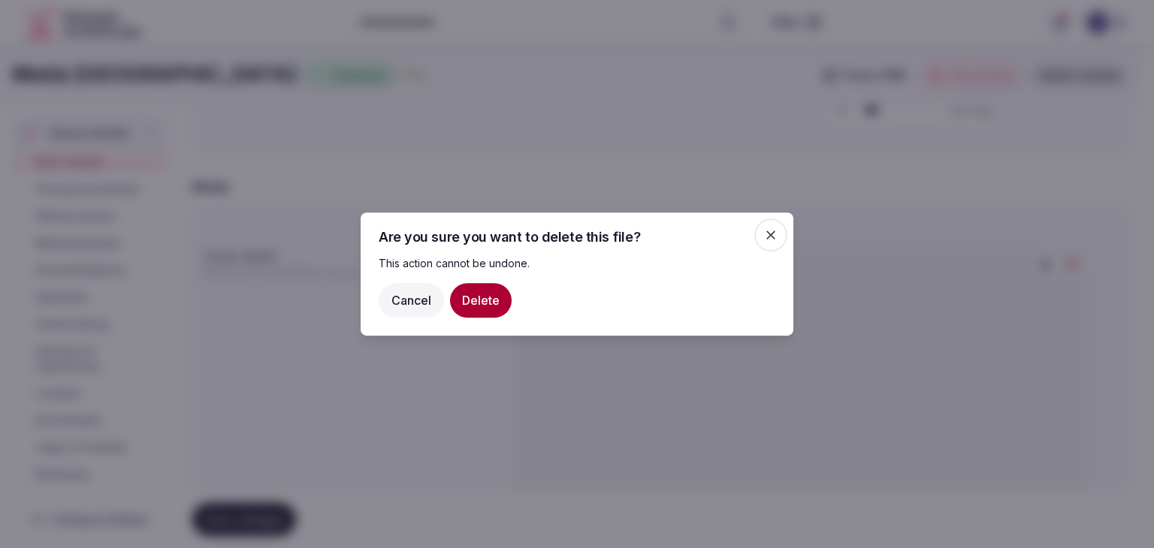
click at [478, 303] on button "Delete" at bounding box center [481, 300] width 62 height 35
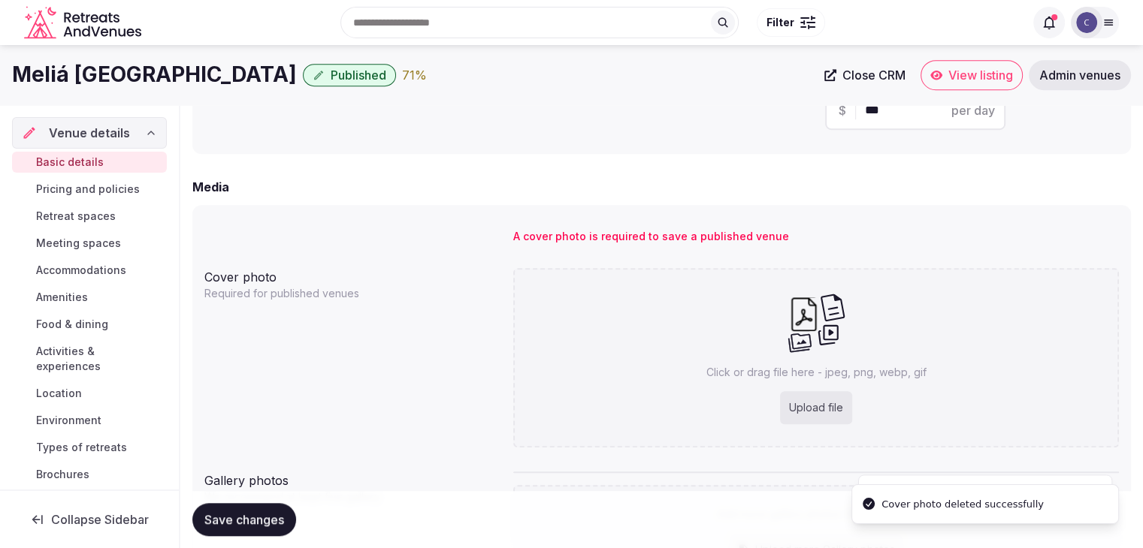
click at [806, 396] on div "Upload file" at bounding box center [816, 407] width 72 height 33
type input "**********"
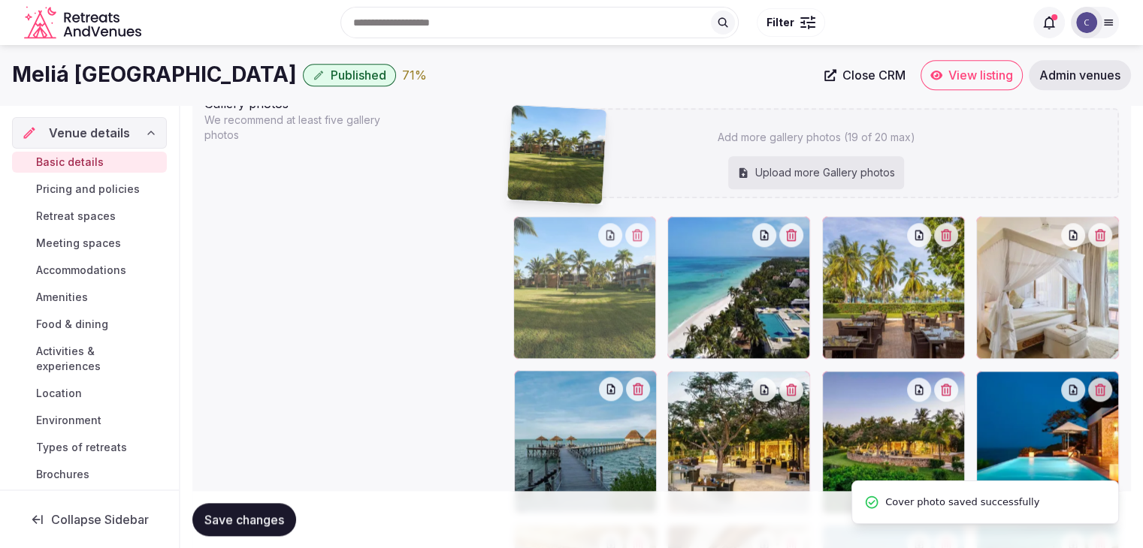
scroll to position [1588, 0]
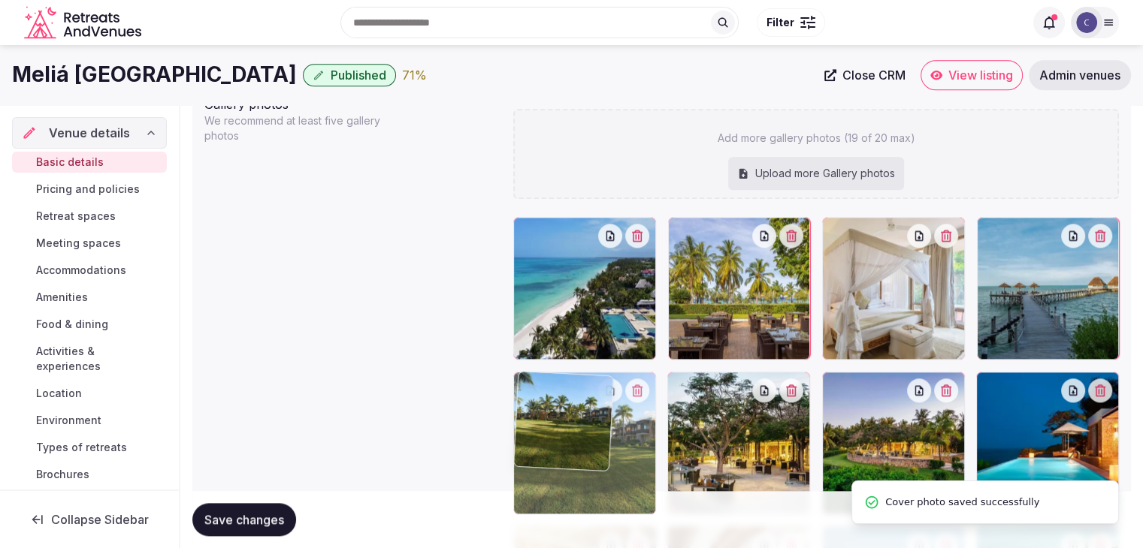
drag, startPoint x: 828, startPoint y: 307, endPoint x: 530, endPoint y: 235, distance: 306.8
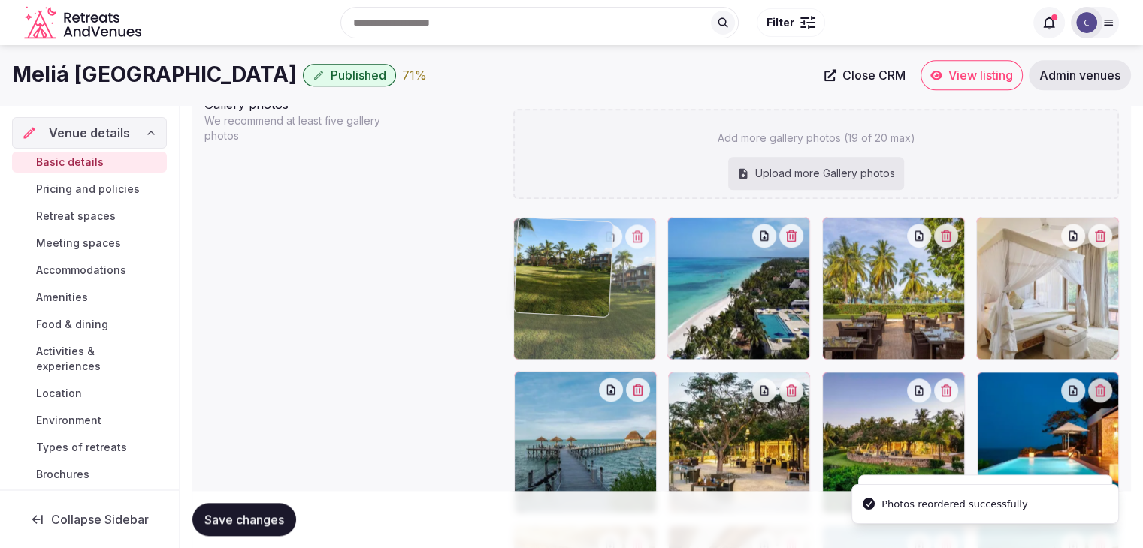
drag, startPoint x: 526, startPoint y: 384, endPoint x: 522, endPoint y: 294, distance: 89.5
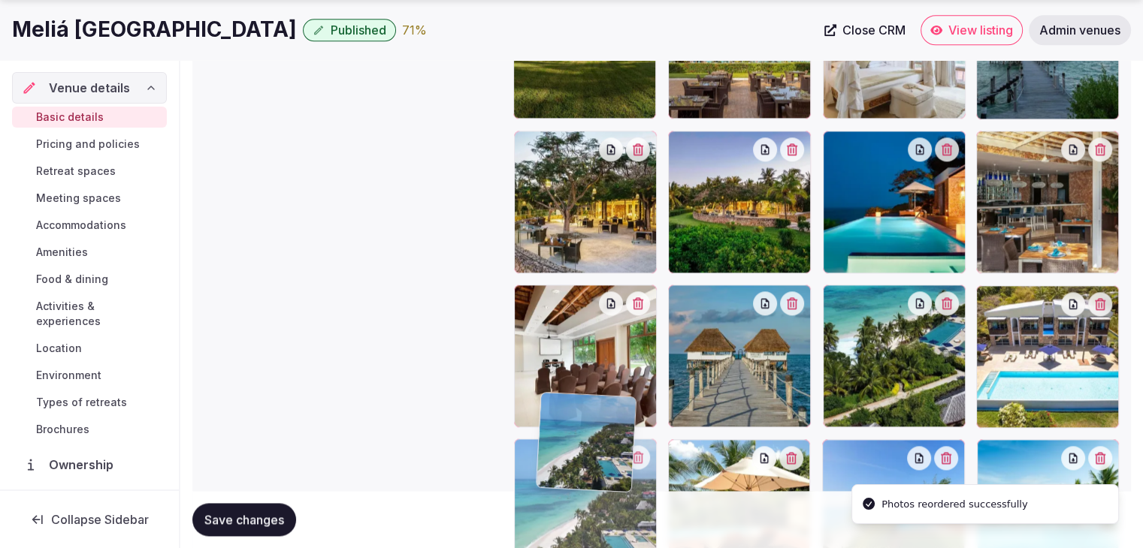
scroll to position [1830, 0]
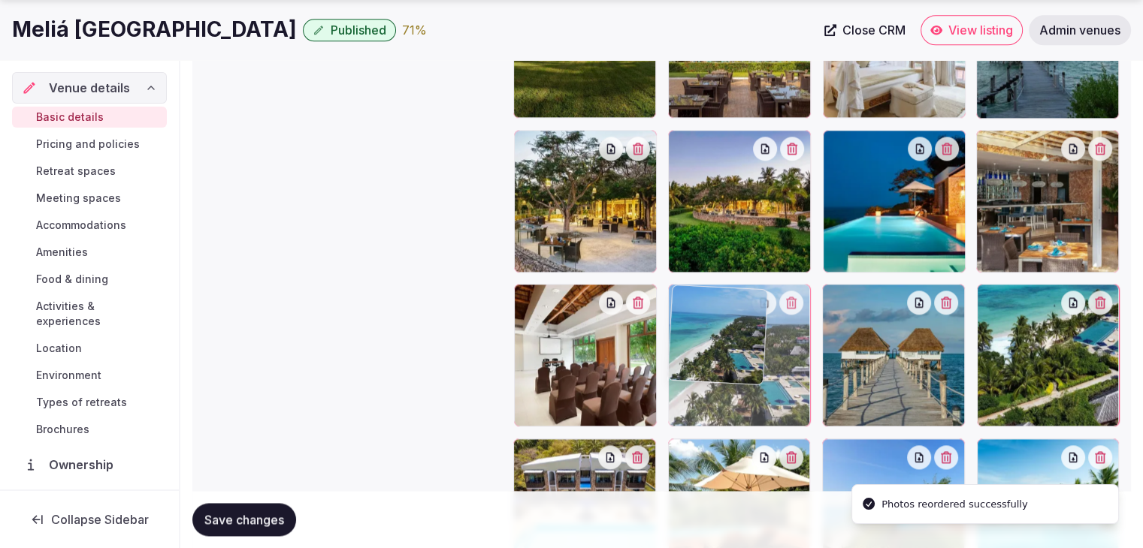
drag, startPoint x: 684, startPoint y: 235, endPoint x: 759, endPoint y: 338, distance: 127.4
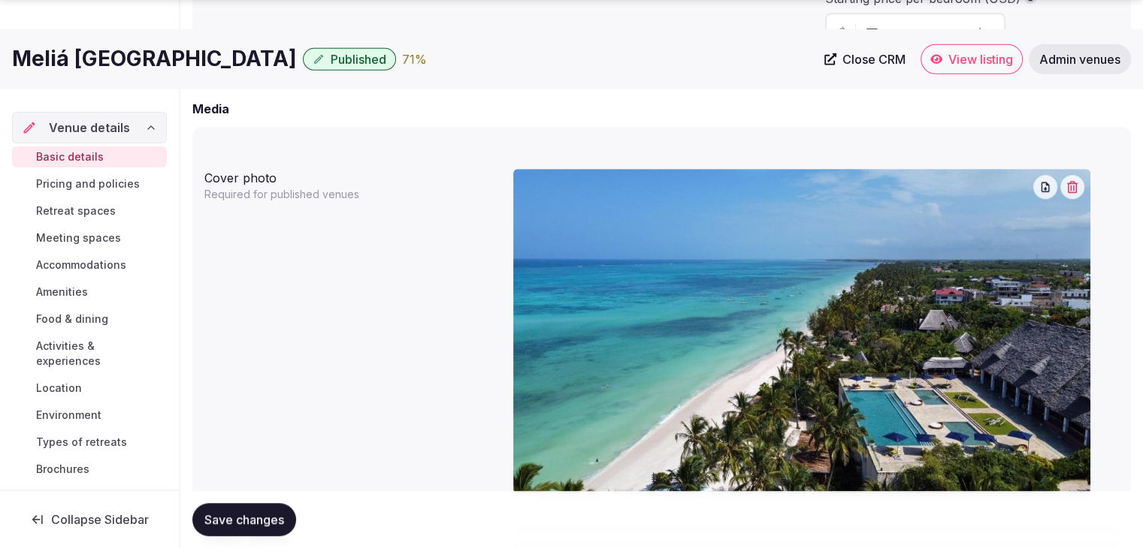
scroll to position [1229, 0]
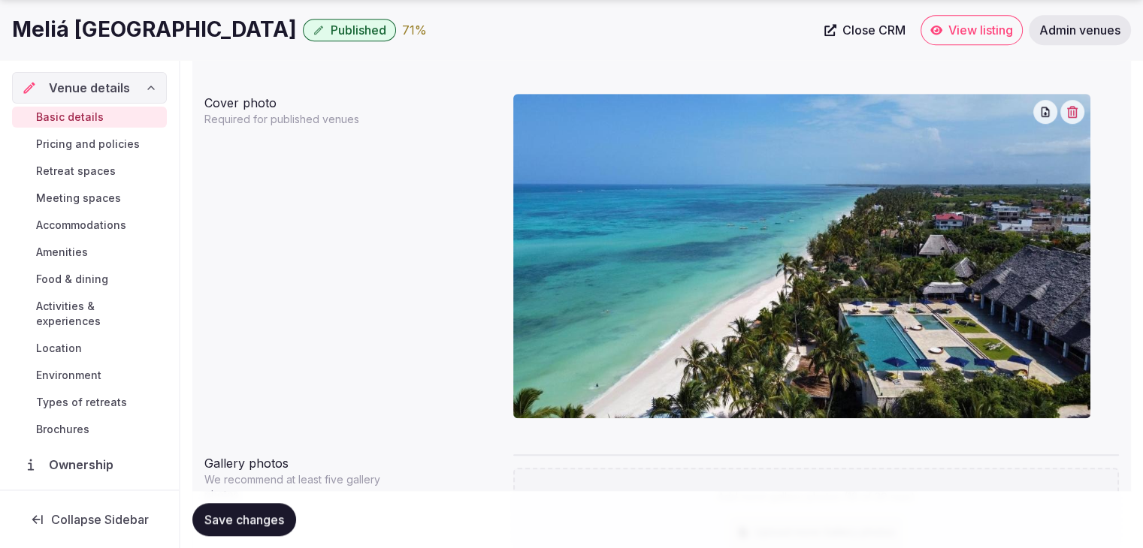
click at [279, 515] on span "Save changes" at bounding box center [244, 519] width 80 height 15
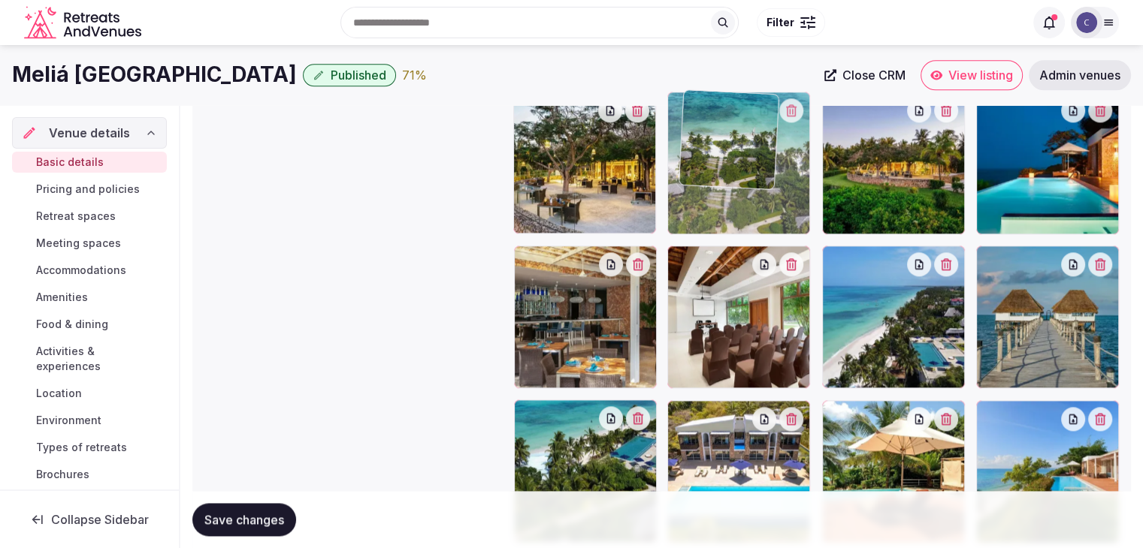
scroll to position [1866, 0]
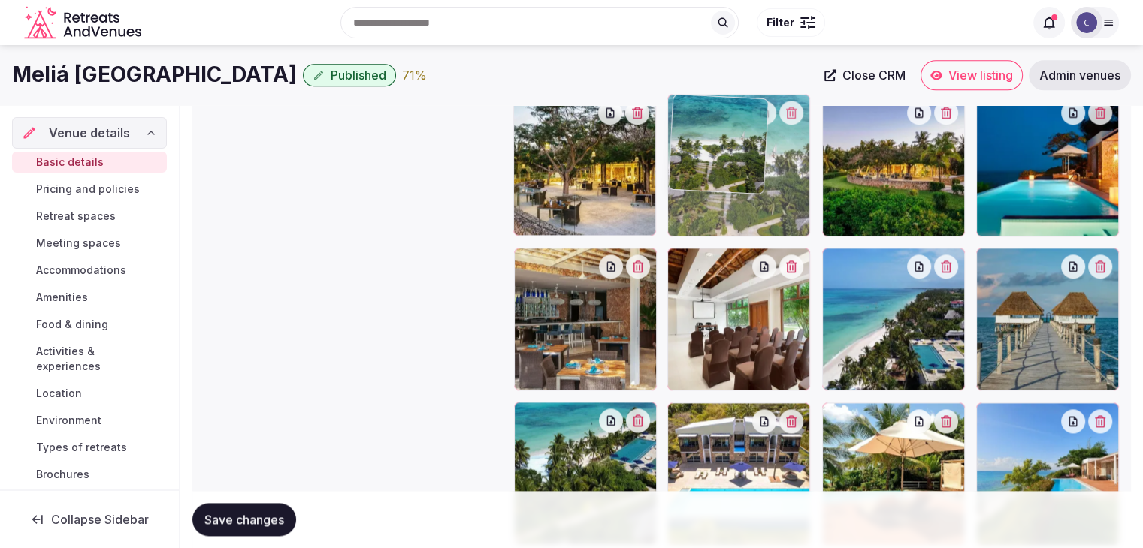
drag, startPoint x: 517, startPoint y: 461, endPoint x: 695, endPoint y: 173, distance: 339.0
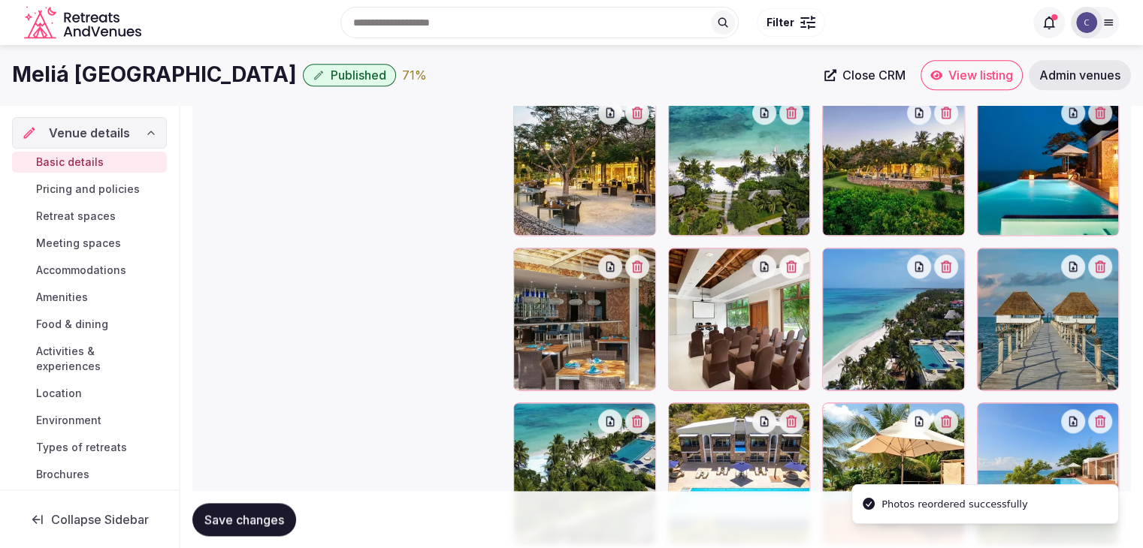
scroll to position [1791, 0]
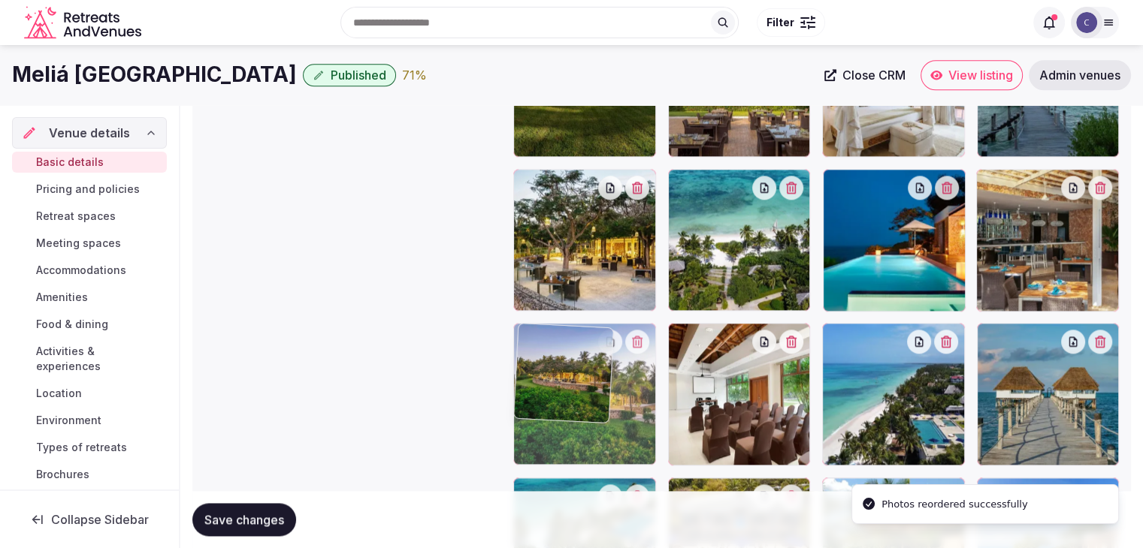
drag, startPoint x: 838, startPoint y: 176, endPoint x: 545, endPoint y: 357, distance: 344.4
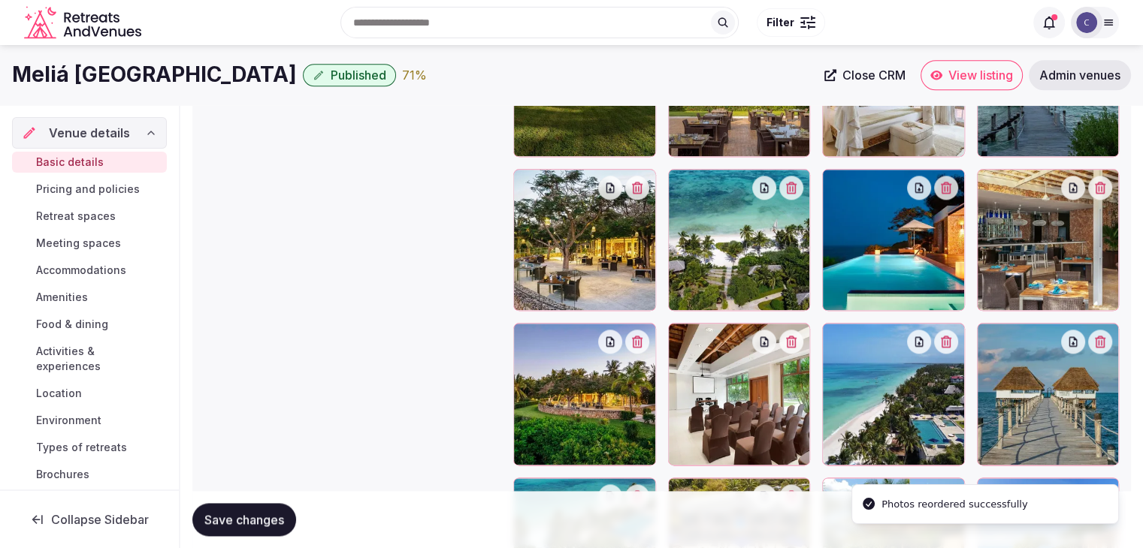
click at [272, 518] on span "Save changes" at bounding box center [244, 519] width 80 height 15
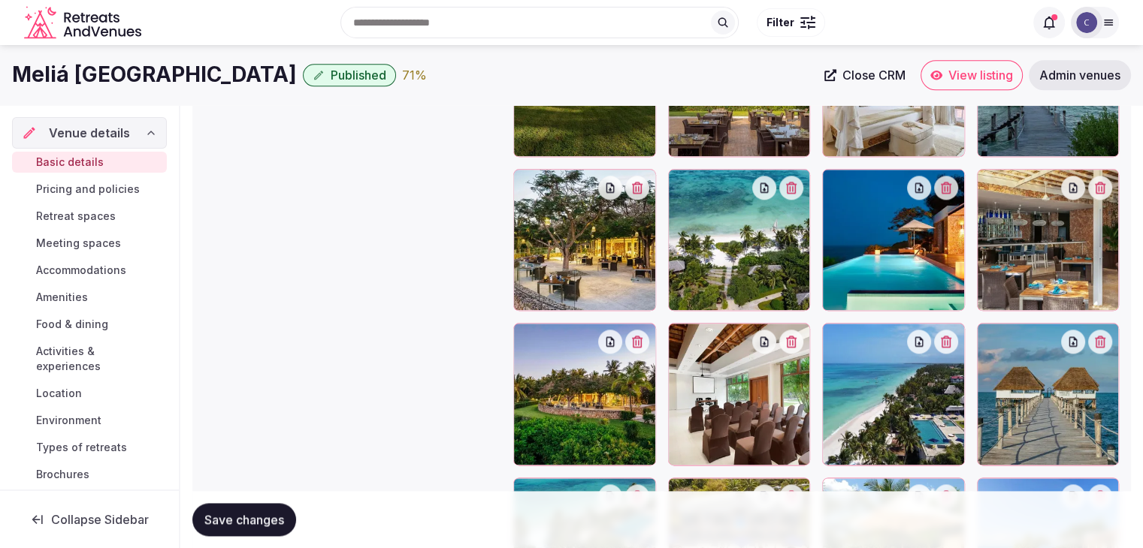
click at [850, 71] on span "Close CRM" at bounding box center [873, 75] width 63 height 15
click at [87, 184] on span "Pricing and policies" at bounding box center [88, 189] width 104 height 15
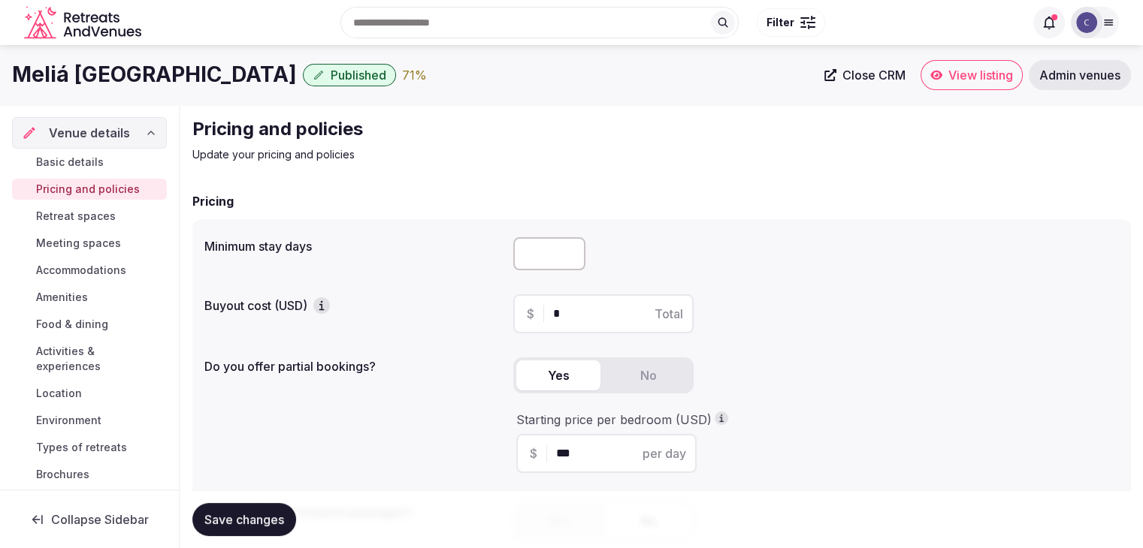
click at [520, 264] on input "number" at bounding box center [549, 253] width 72 height 33
type input "*"
click at [256, 528] on button "Save changes" at bounding box center [244, 519] width 104 height 33
click at [87, 213] on span "Retreat spaces" at bounding box center [76, 216] width 80 height 15
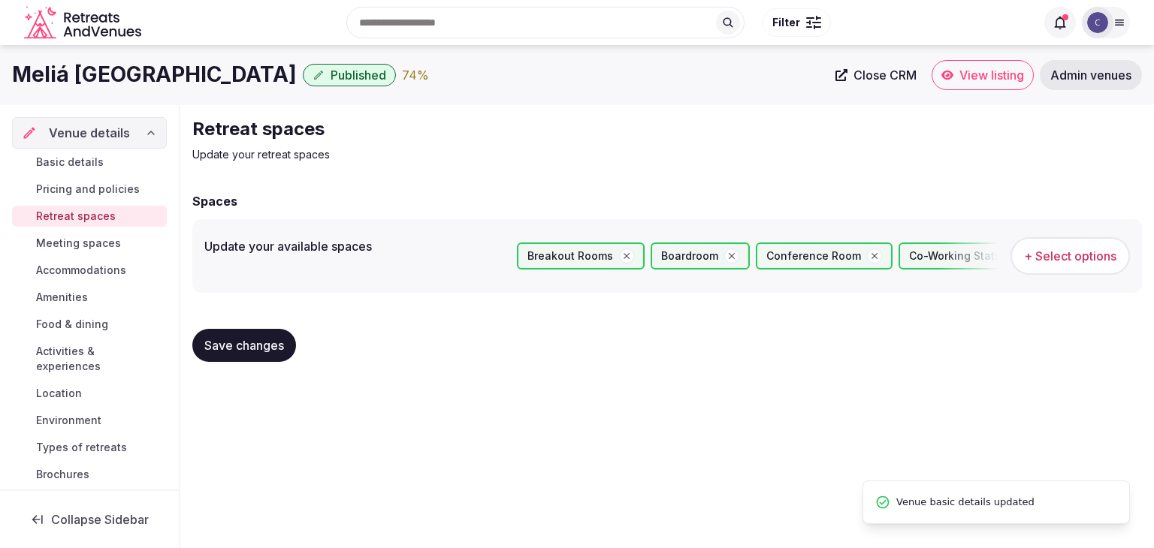
click at [83, 246] on span "Meeting spaces" at bounding box center [78, 243] width 85 height 15
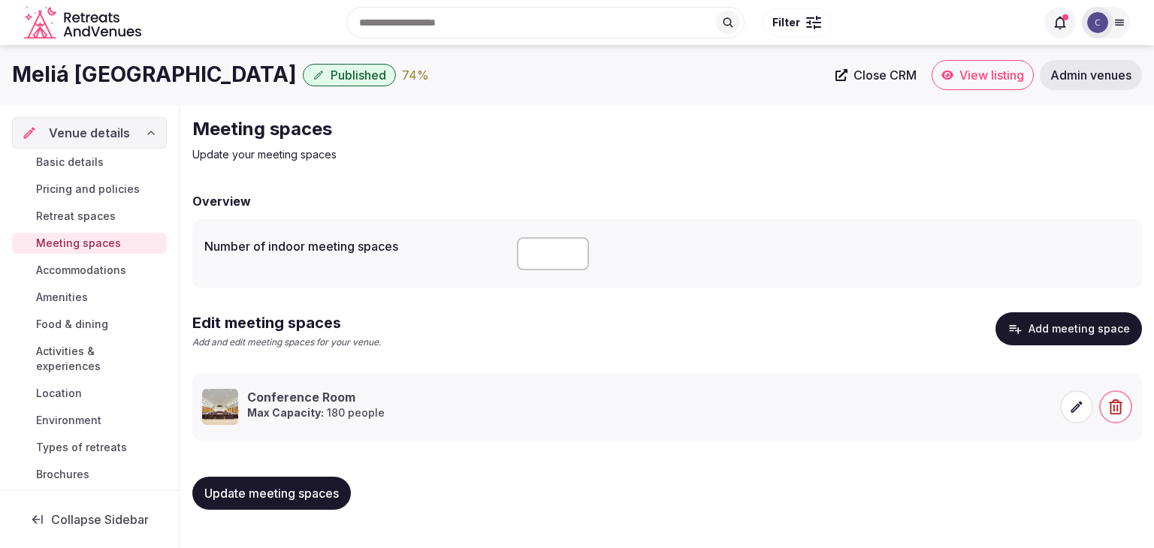
click at [62, 160] on span "Basic details" at bounding box center [70, 162] width 68 height 15
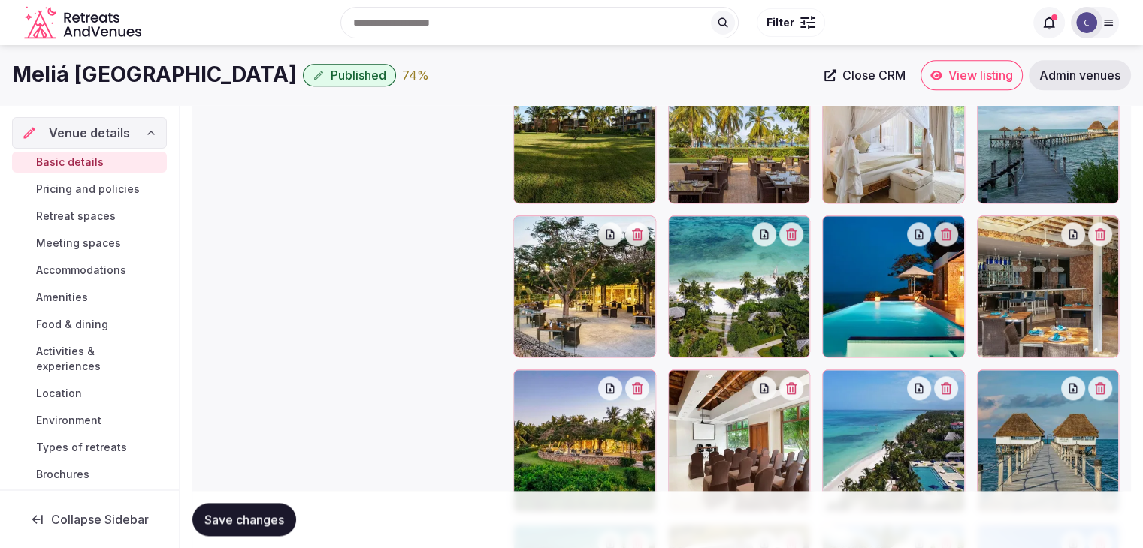
scroll to position [1728, 0]
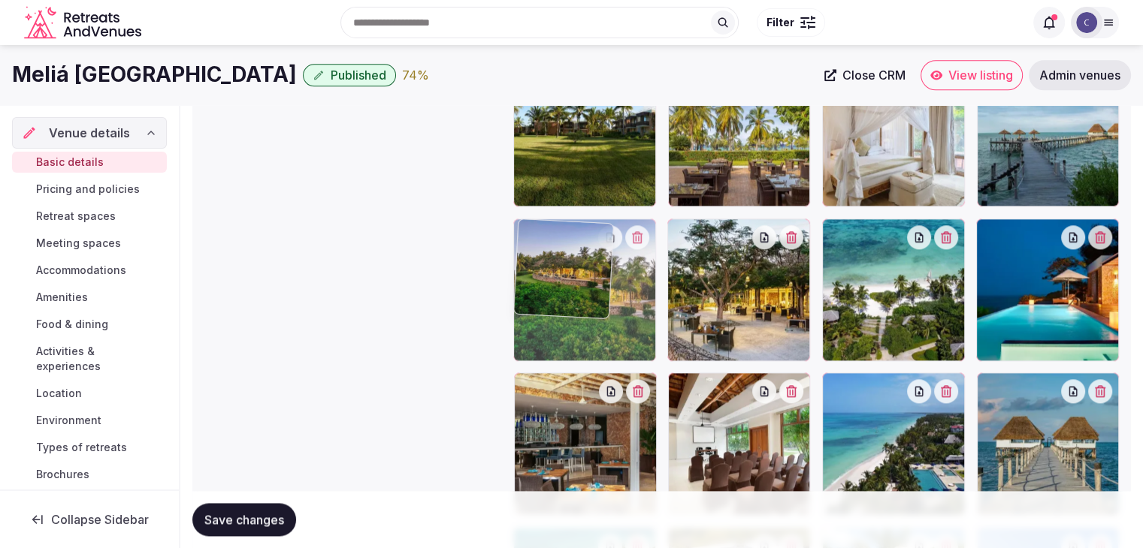
drag, startPoint x: 524, startPoint y: 382, endPoint x: 523, endPoint y: 293, distance: 89.4
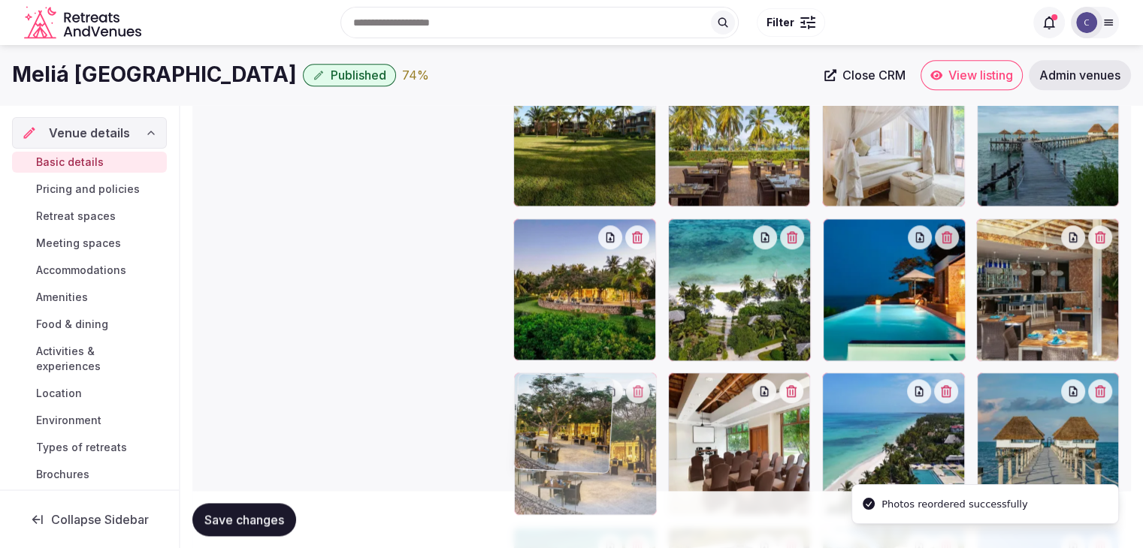
drag, startPoint x: 679, startPoint y: 226, endPoint x: 582, endPoint y: 385, distance: 186.4
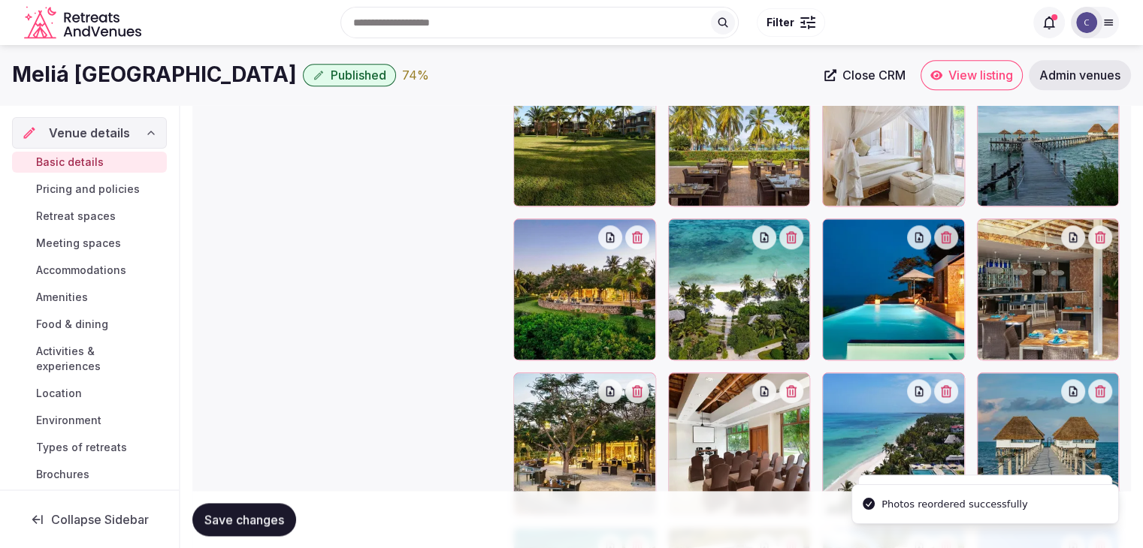
click at [228, 530] on button "Save changes" at bounding box center [244, 519] width 104 height 33
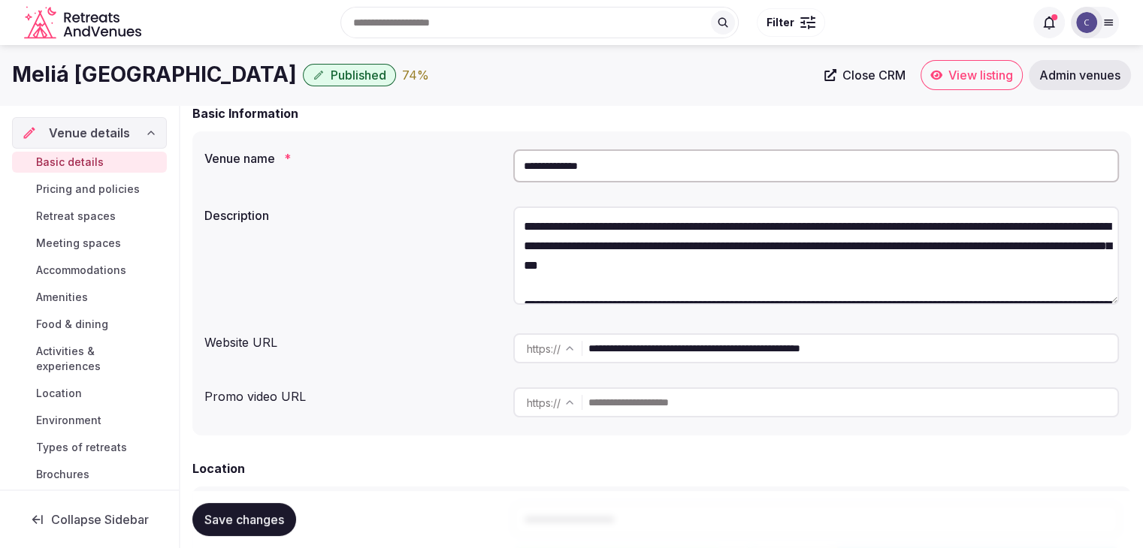
scroll to position [0, 0]
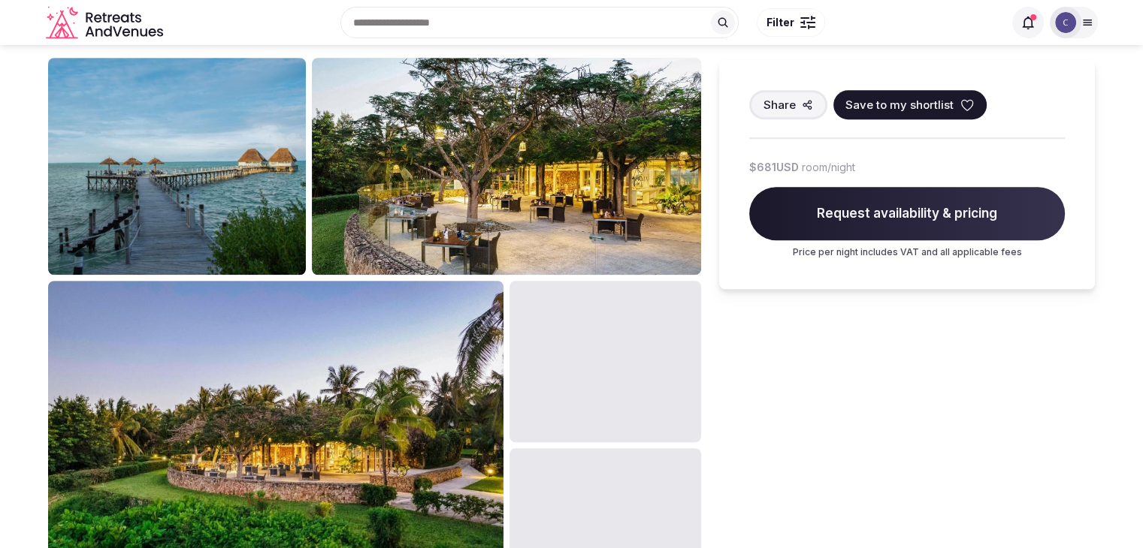
scroll to position [977, 0]
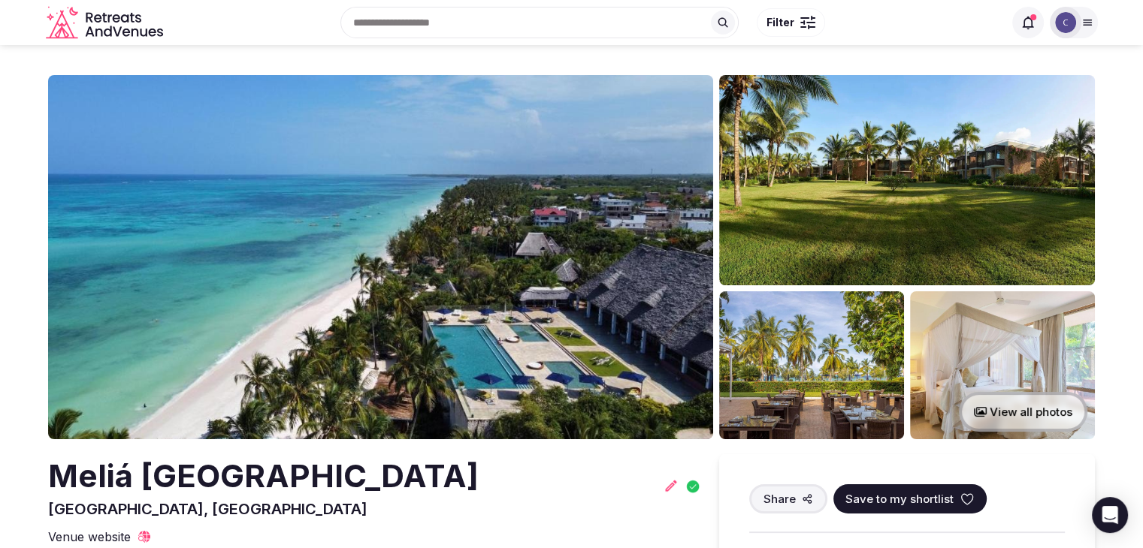
click at [246, 476] on h2 "Meliá [GEOGRAPHIC_DATA]" at bounding box center [263, 476] width 430 height 44
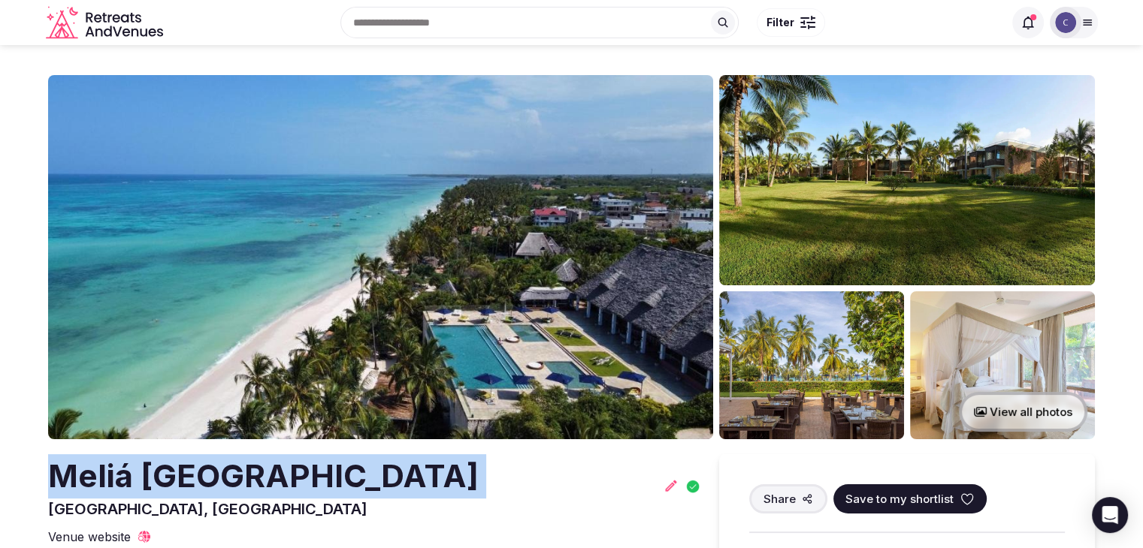
click at [246, 476] on h2 "Meliá [GEOGRAPHIC_DATA]" at bounding box center [263, 476] width 430 height 44
copy h2 "Meliá [GEOGRAPHIC_DATA]"
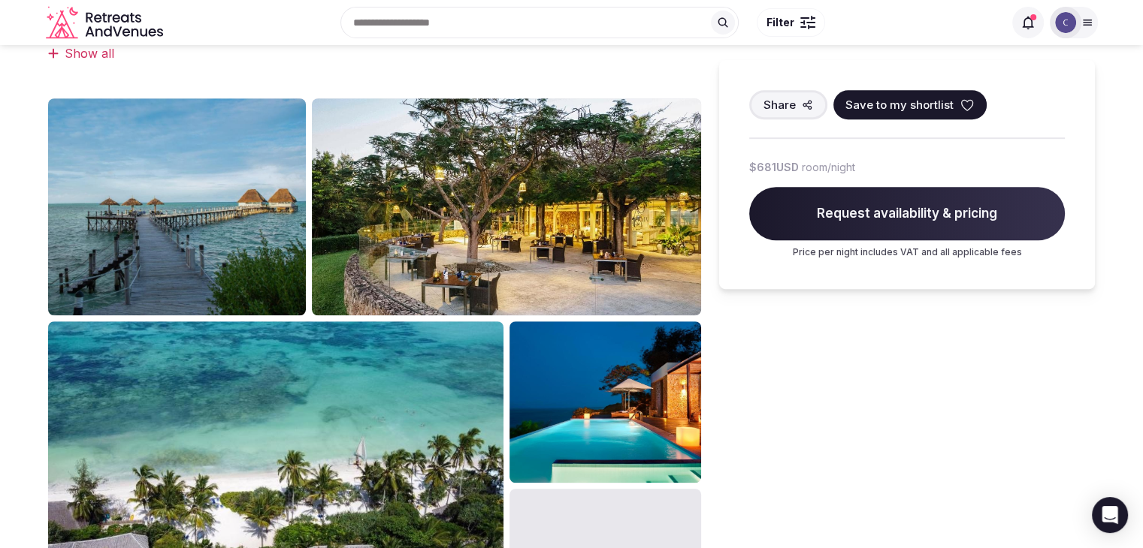
scroll to position [901, 0]
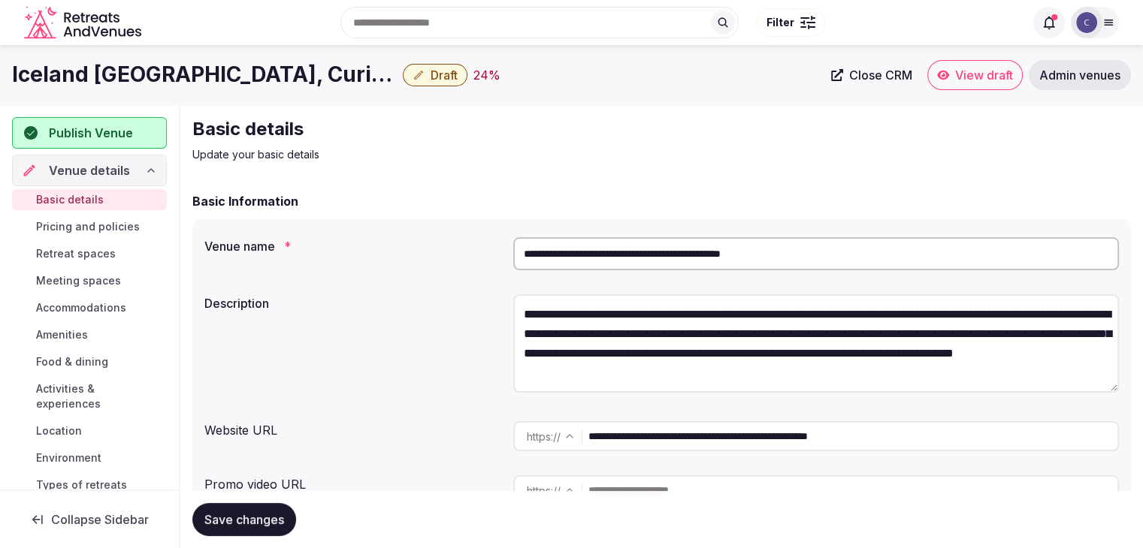
click at [826, 253] on input "**********" at bounding box center [815, 253] width 605 height 33
click at [842, 431] on input "**********" at bounding box center [852, 436] width 529 height 30
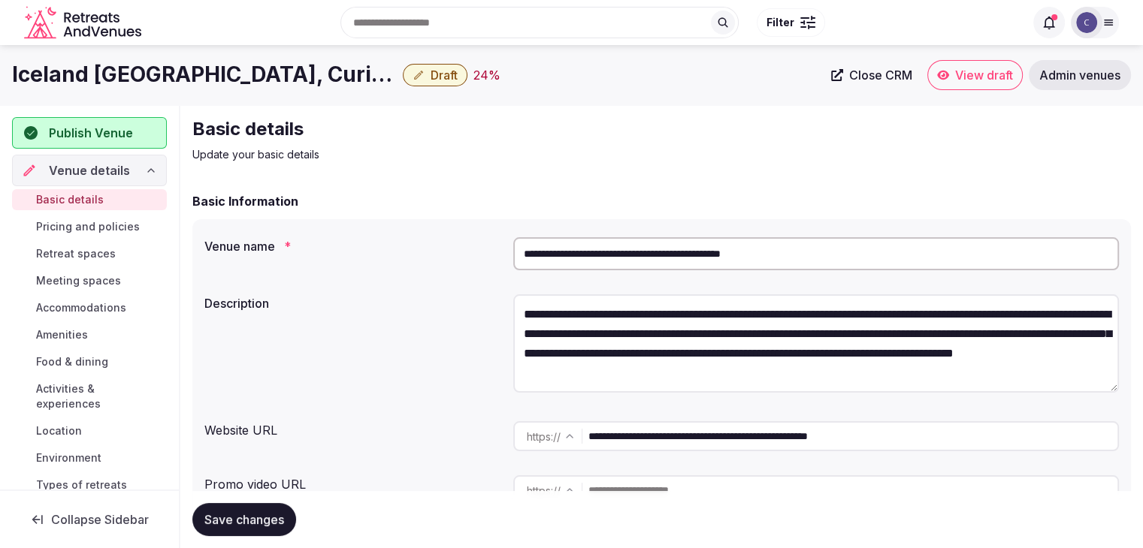
click at [842, 431] on input "**********" at bounding box center [852, 436] width 529 height 30
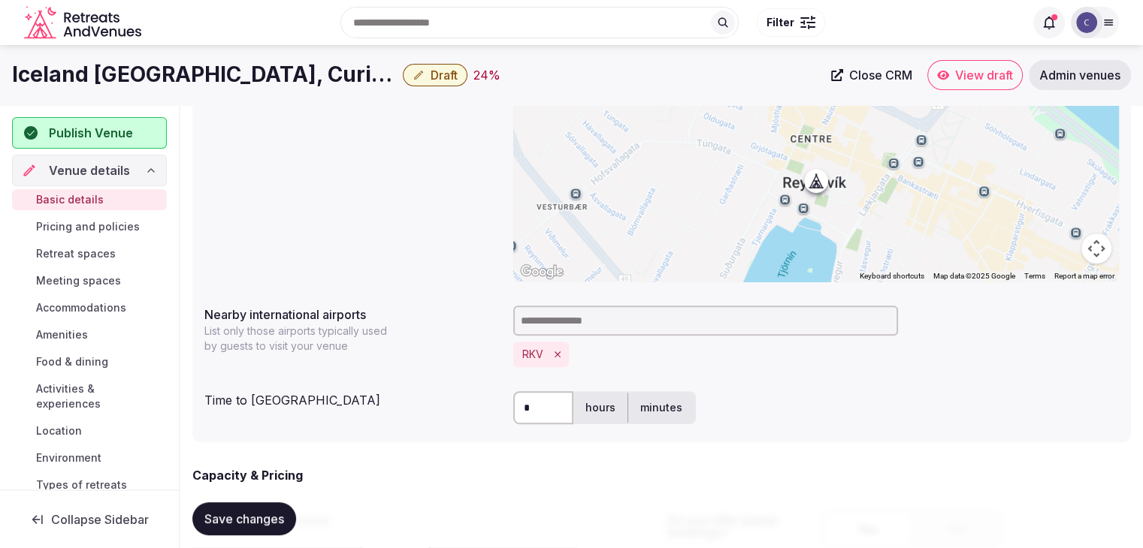
scroll to position [450, 0]
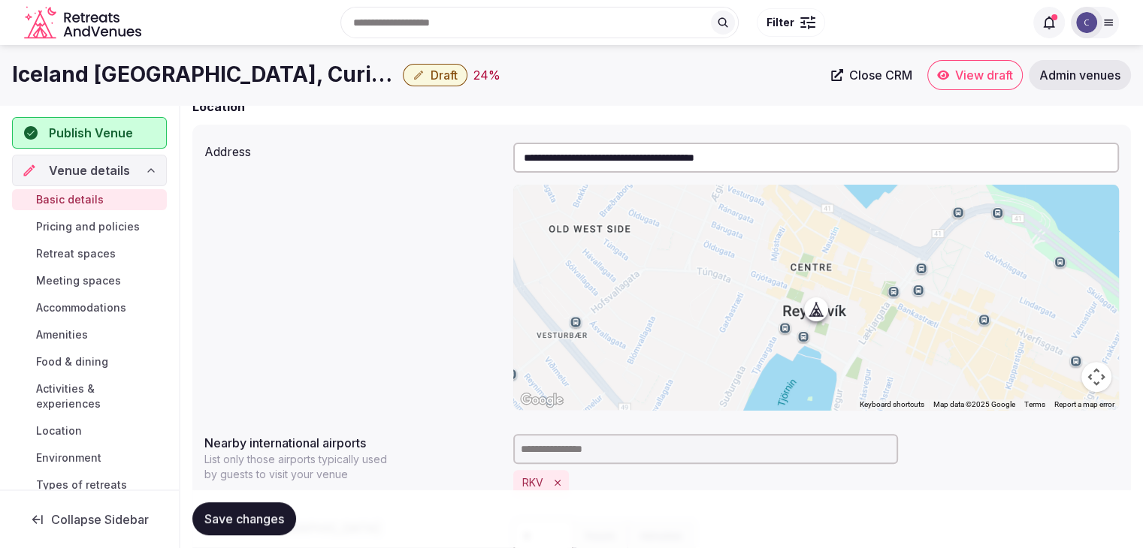
click at [250, 86] on h1 "Iceland [GEOGRAPHIC_DATA], Curio Collection by [PERSON_NAME]" at bounding box center [204, 74] width 385 height 29
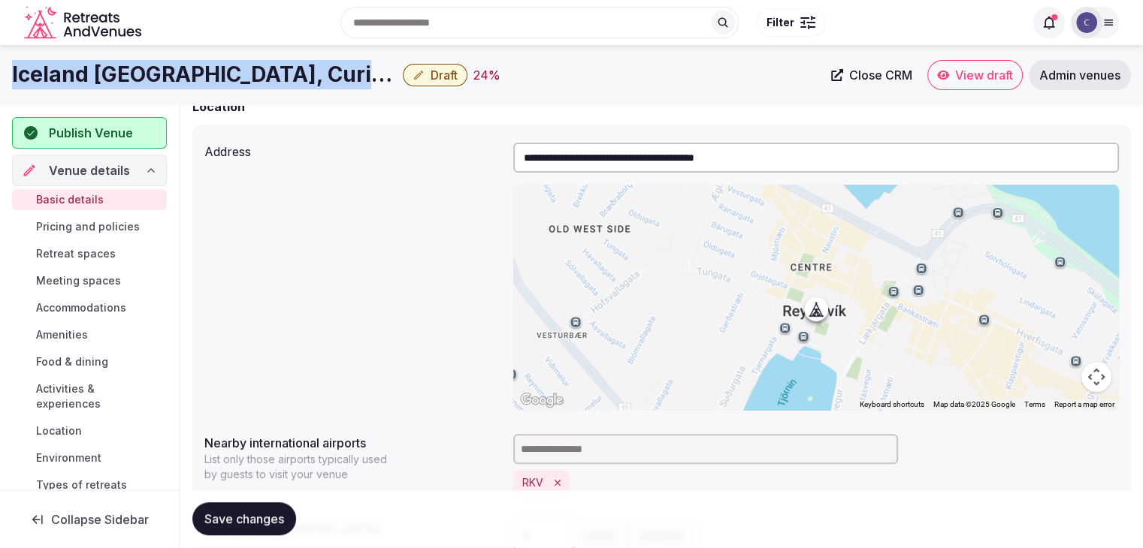
click at [250, 86] on h1 "Iceland [GEOGRAPHIC_DATA], Curio Collection by [PERSON_NAME]" at bounding box center [204, 74] width 385 height 29
copy div "Iceland [GEOGRAPHIC_DATA], Curio Collection by [PERSON_NAME]"
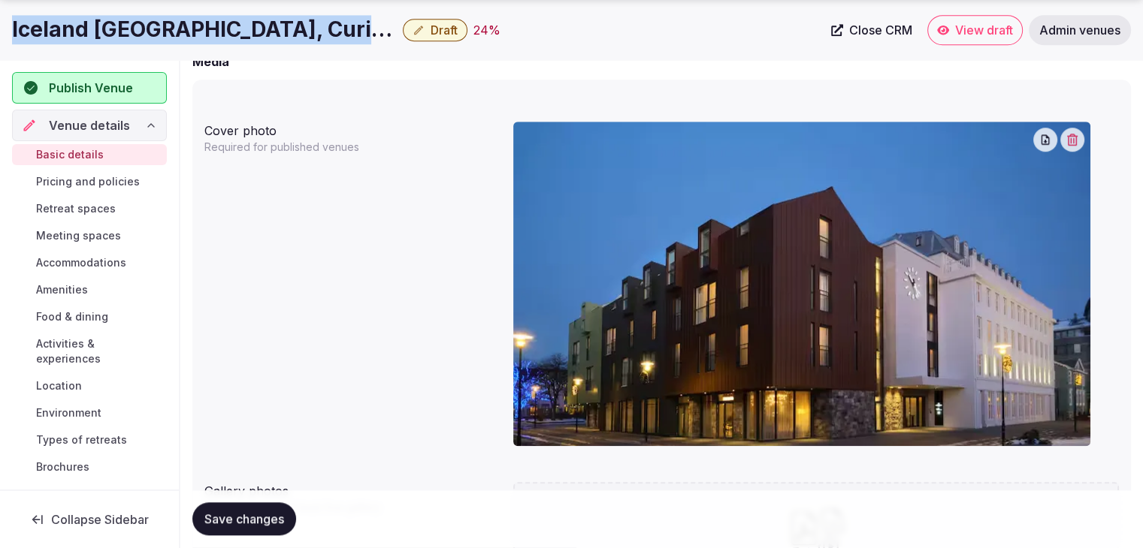
scroll to position [1427, 0]
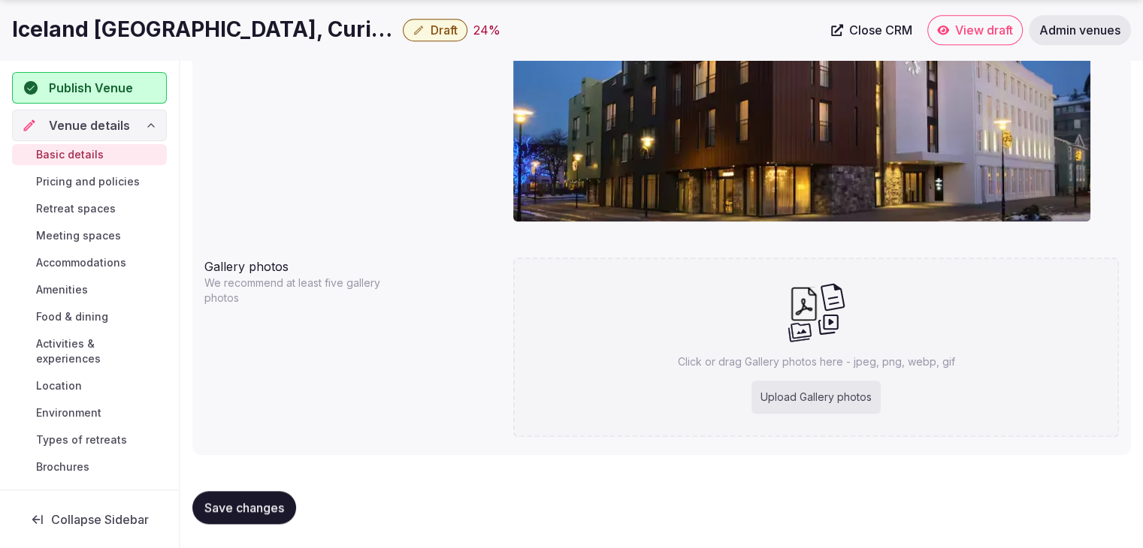
click at [838, 412] on div "Upload Gallery photos" at bounding box center [815, 397] width 129 height 33
type input "**********"
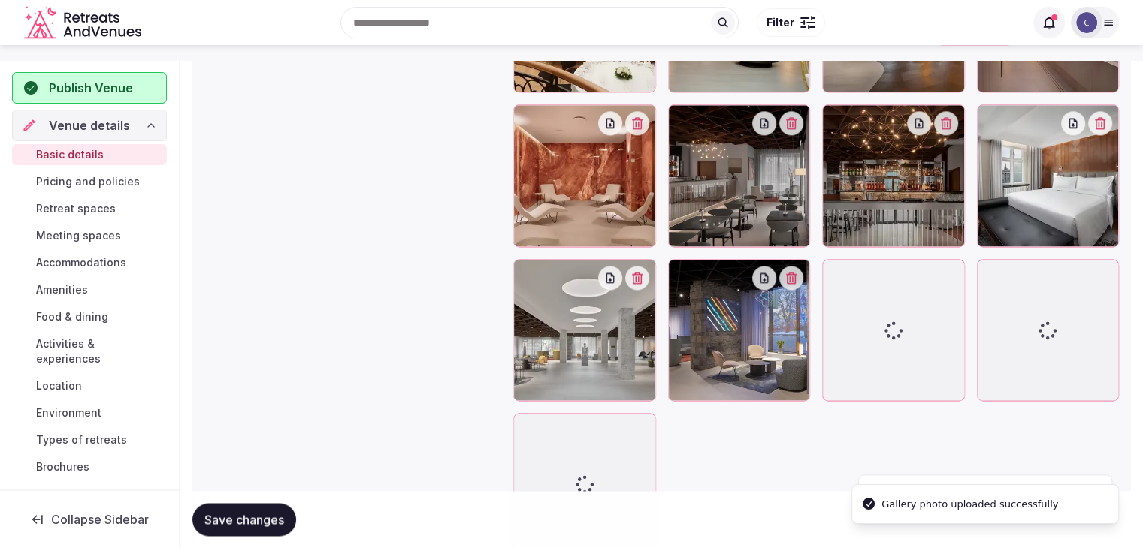
scroll to position [1973, 0]
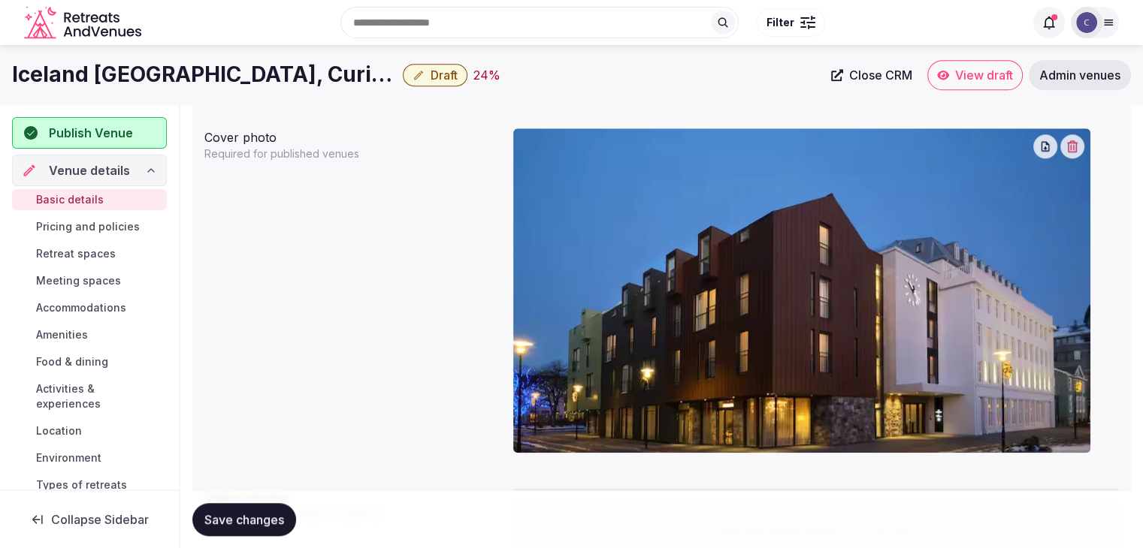
drag, startPoint x: 530, startPoint y: 249, endPoint x: 587, endPoint y: 417, distance: 177.7
click at [586, 414] on body "**********" at bounding box center [571, 144] width 1143 height 2676
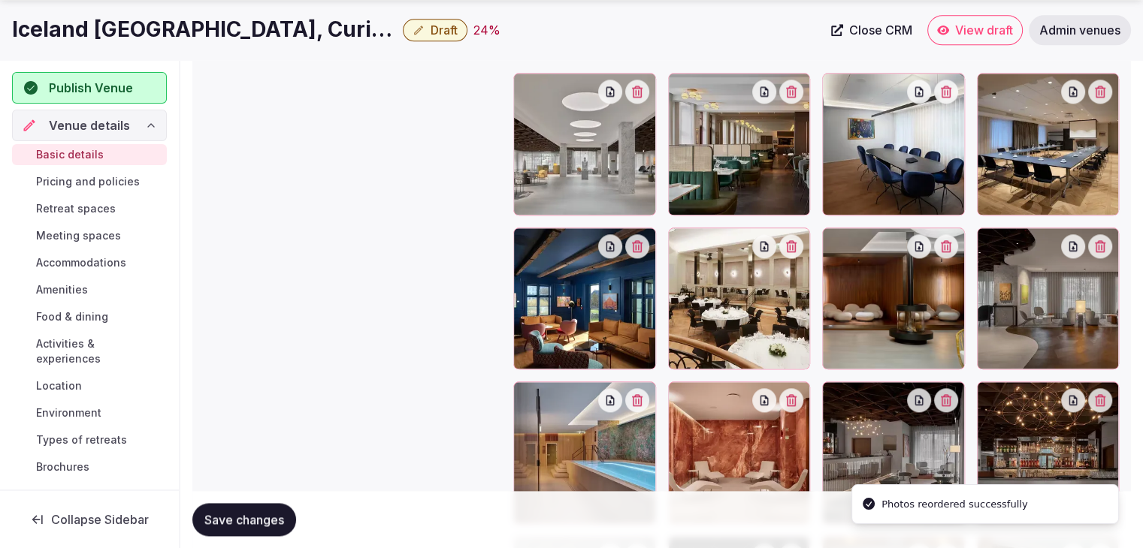
scroll to position [1740, 0]
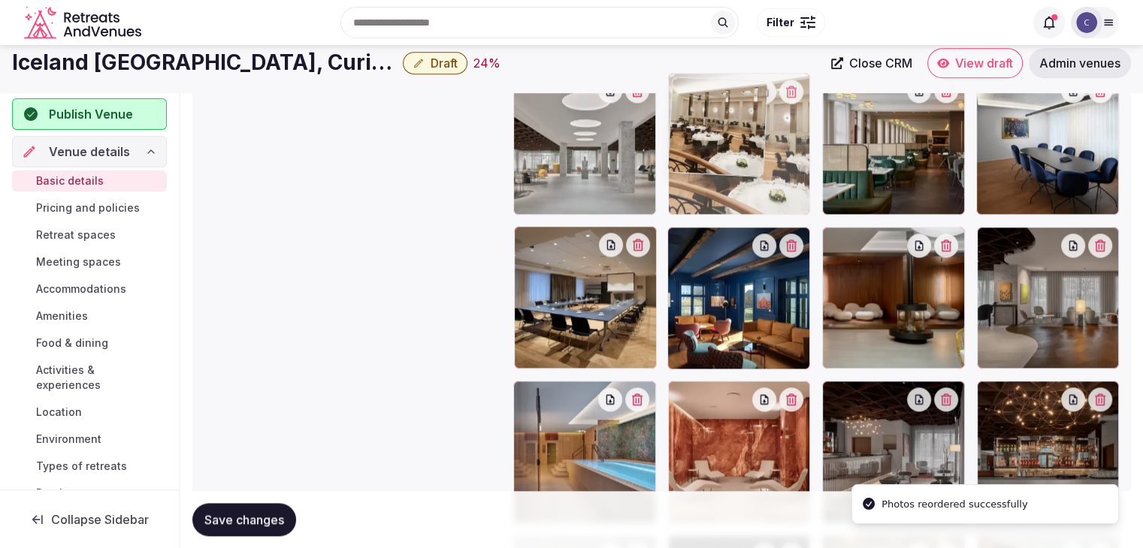
drag, startPoint x: 684, startPoint y: 227, endPoint x: 677, endPoint y: 101, distance: 126.4
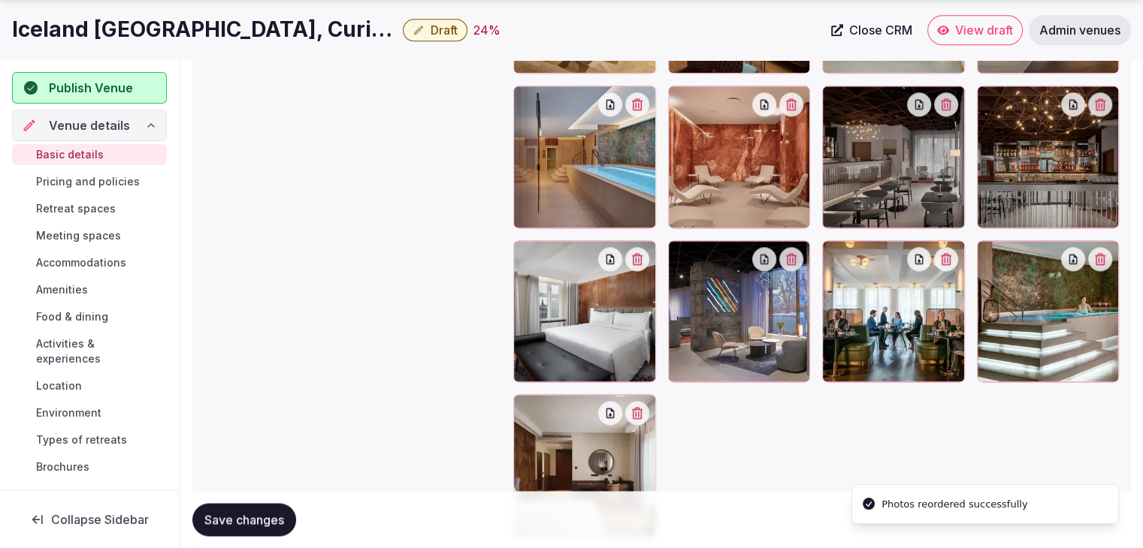
scroll to position [2029, 0]
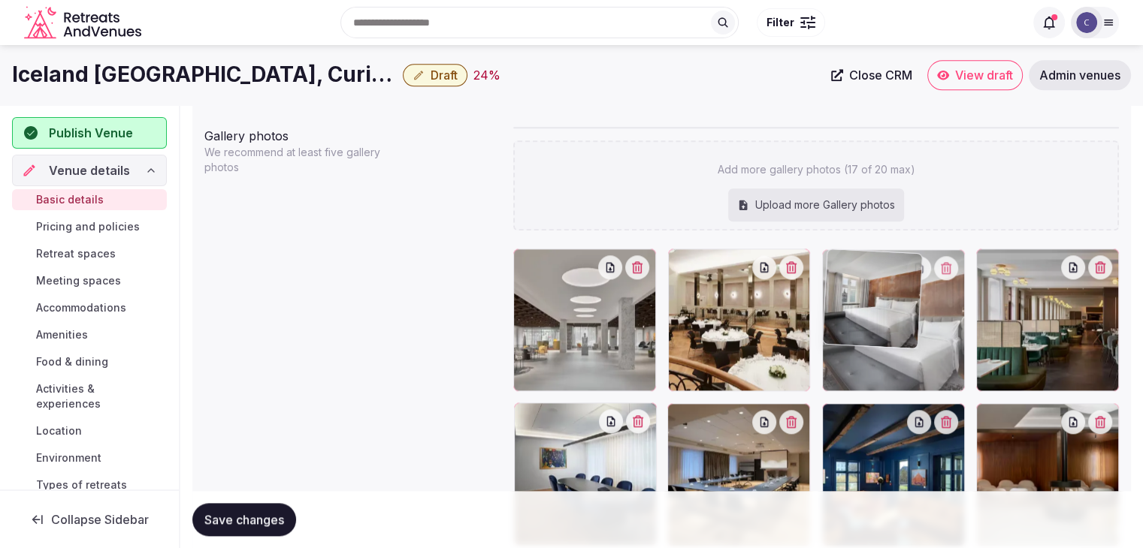
drag, startPoint x: 531, startPoint y: 250, endPoint x: 888, endPoint y: 284, distance: 358.4
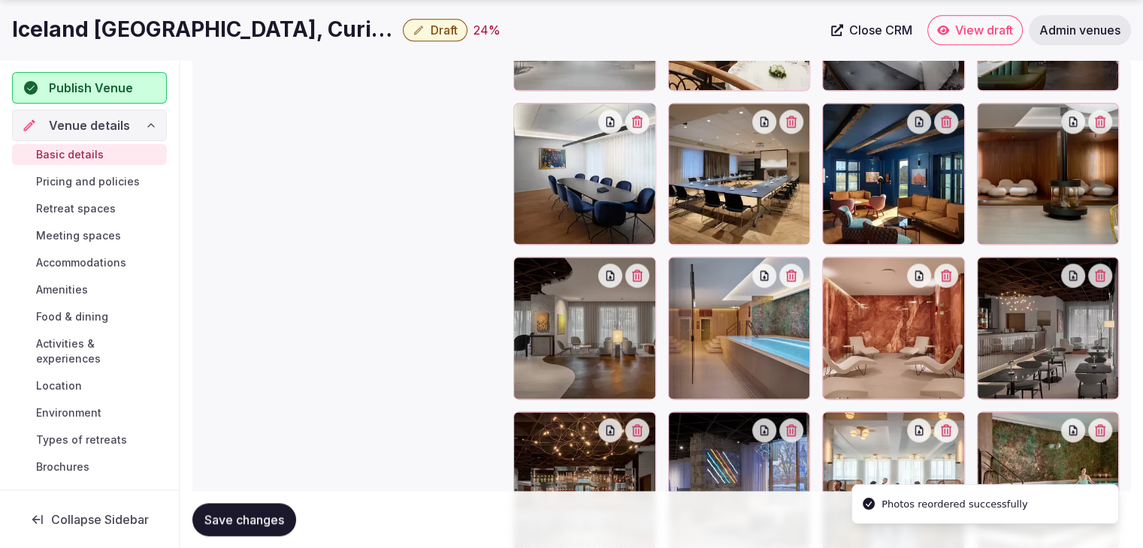
scroll to position [1932, 0]
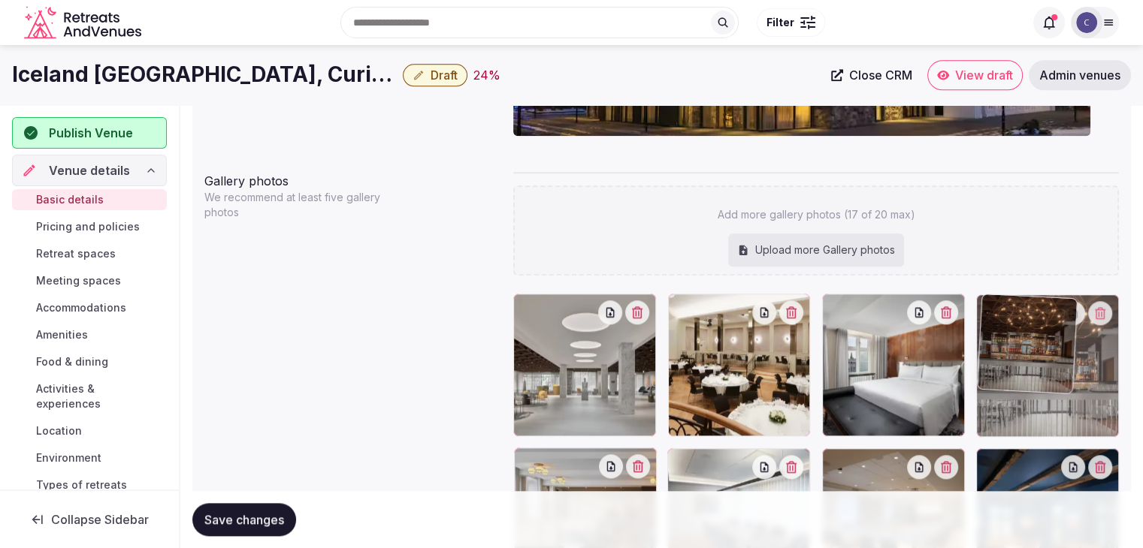
drag, startPoint x: 532, startPoint y: 346, endPoint x: 1056, endPoint y: 303, distance: 526.1
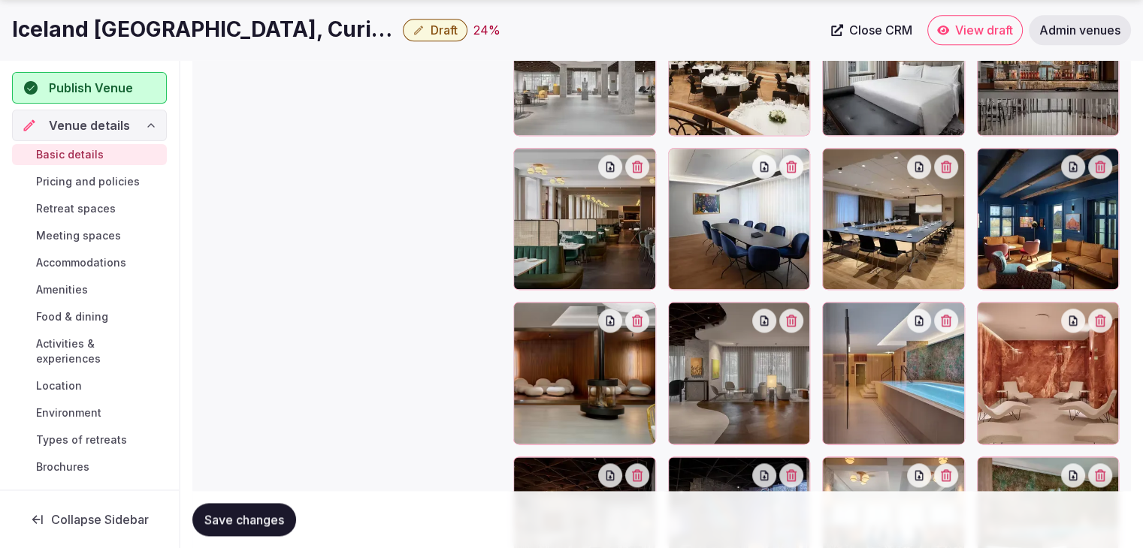
scroll to position [1887, 0]
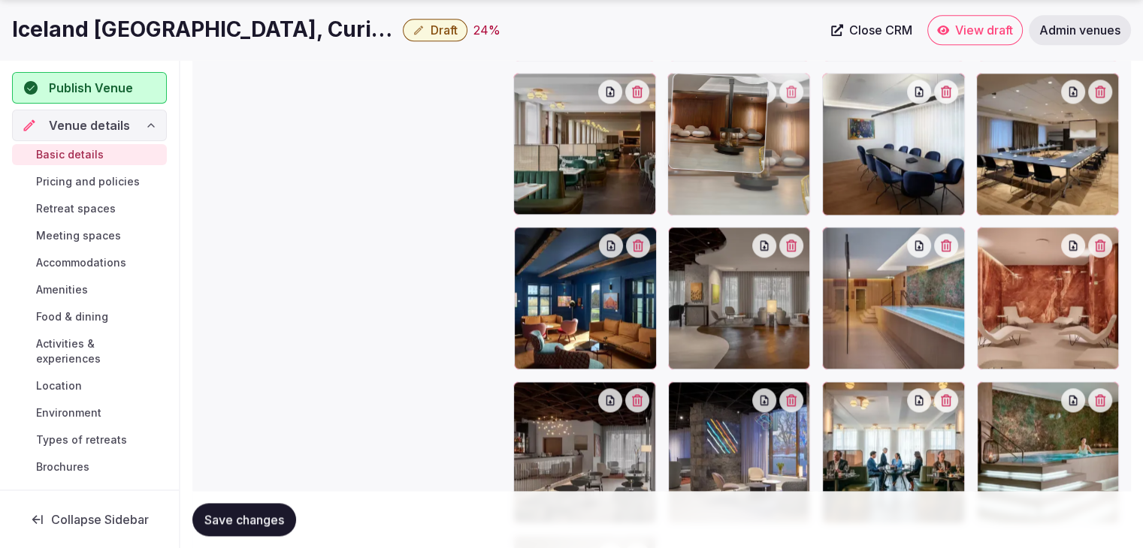
drag, startPoint x: 524, startPoint y: 240, endPoint x: 691, endPoint y: 160, distance: 185.5
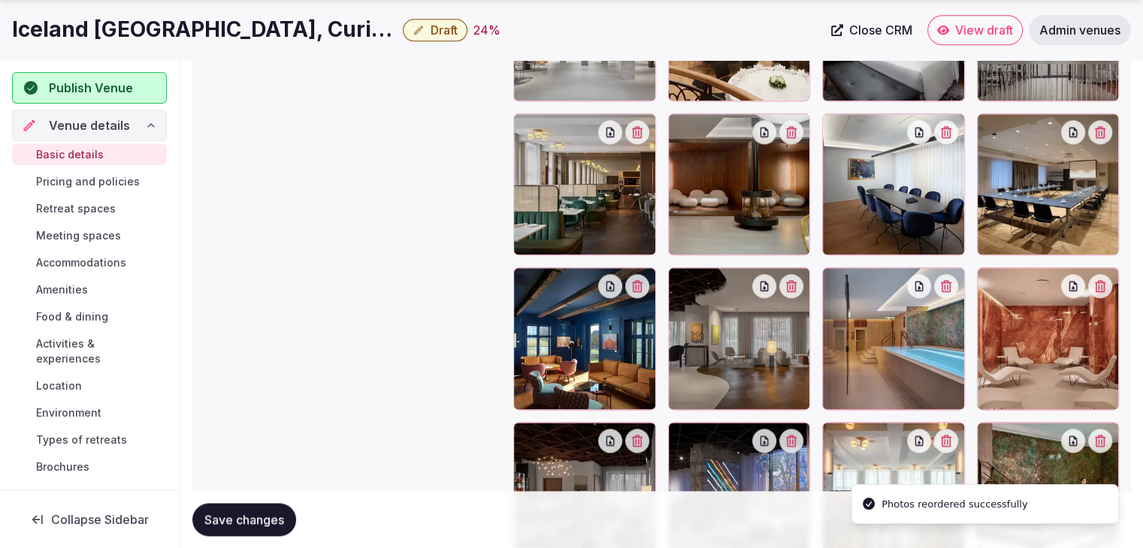
scroll to position [1812, 0]
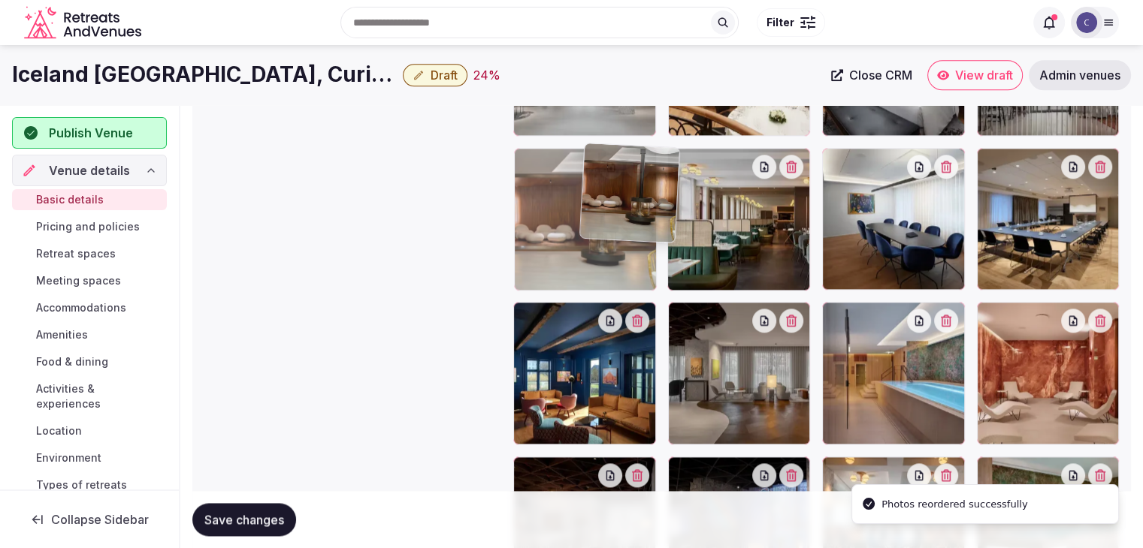
drag, startPoint x: 692, startPoint y: 166, endPoint x: 606, endPoint y: 164, distance: 85.7
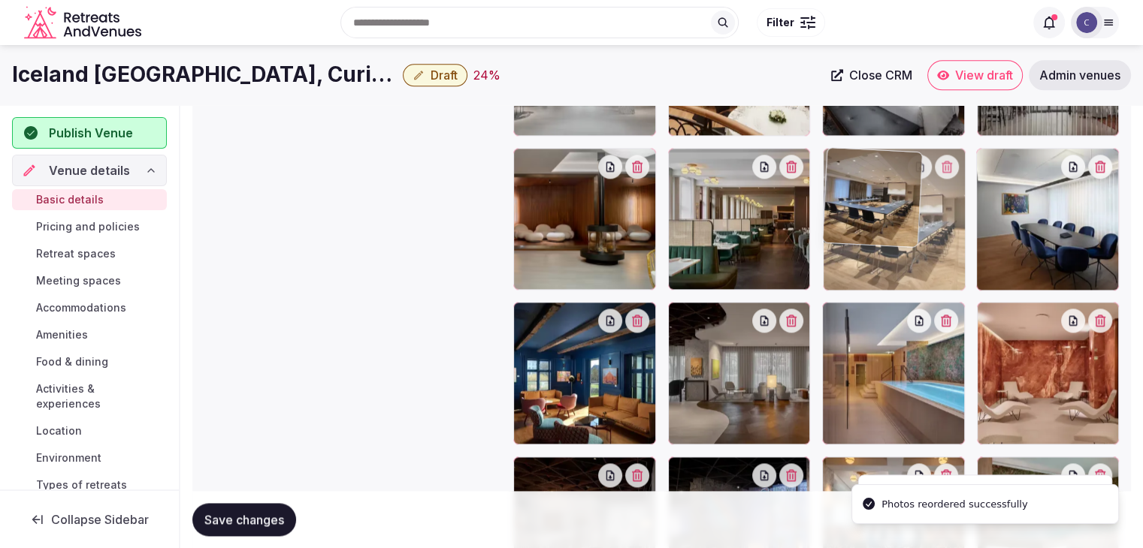
drag, startPoint x: 1004, startPoint y: 165, endPoint x: 947, endPoint y: 157, distance: 57.7
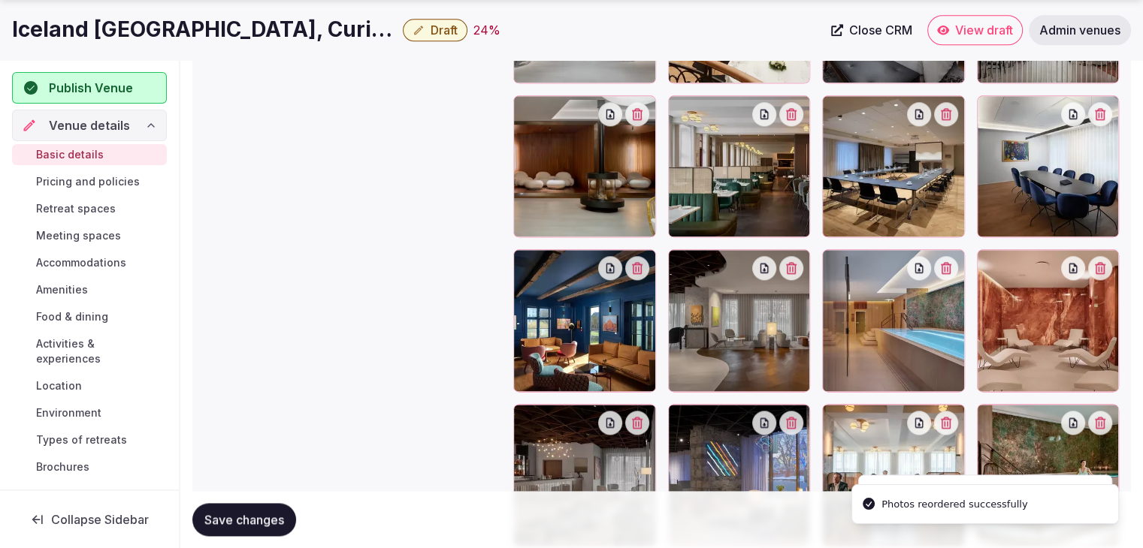
scroll to position [1887, 0]
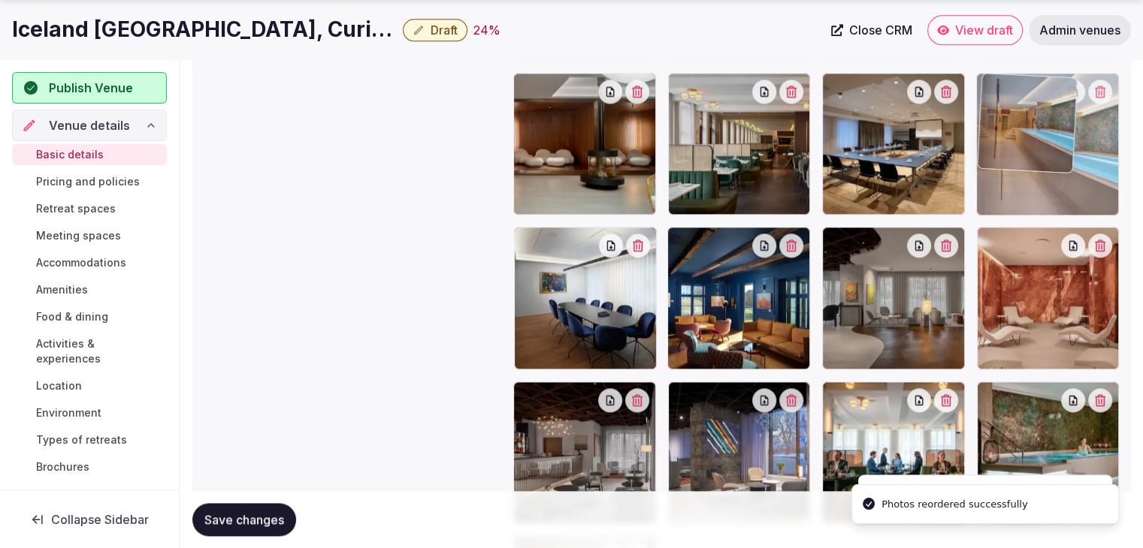
drag, startPoint x: 944, startPoint y: 186, endPoint x: 1031, endPoint y: 148, distance: 94.2
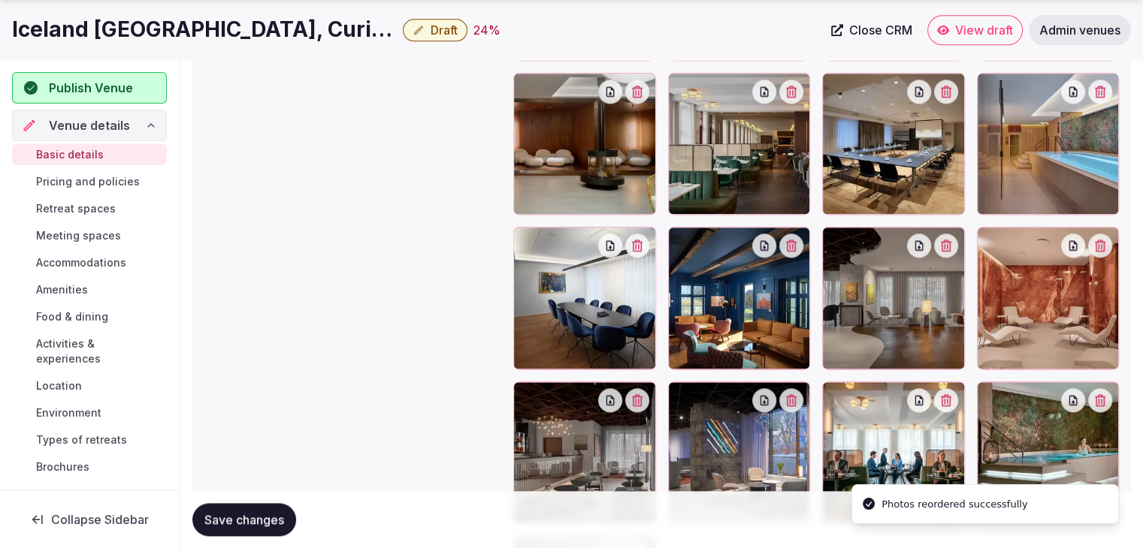
click at [264, 512] on button "Save changes" at bounding box center [244, 519] width 104 height 33
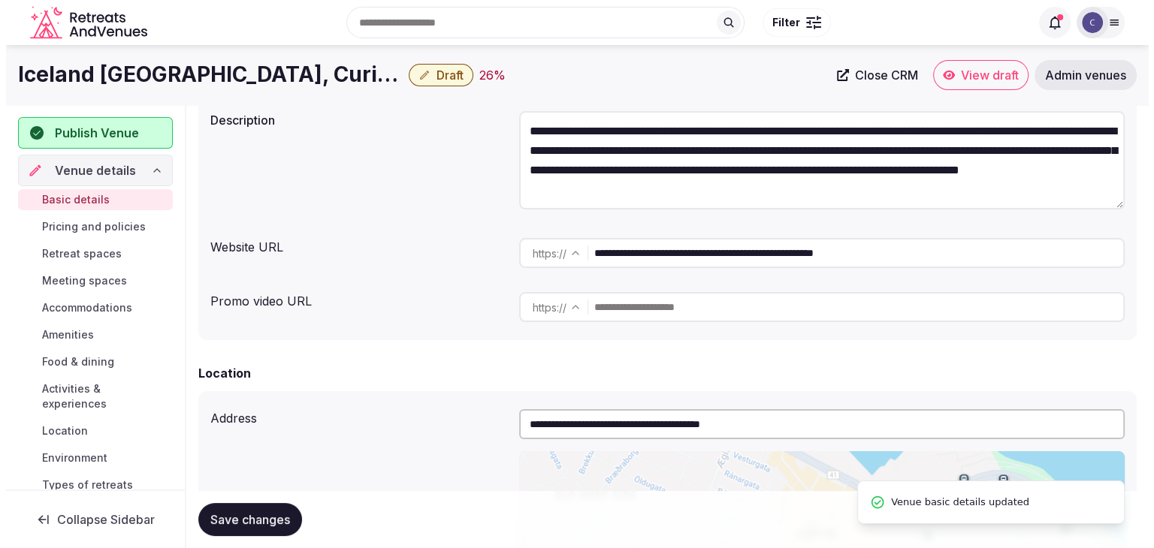
scroll to position [0, 0]
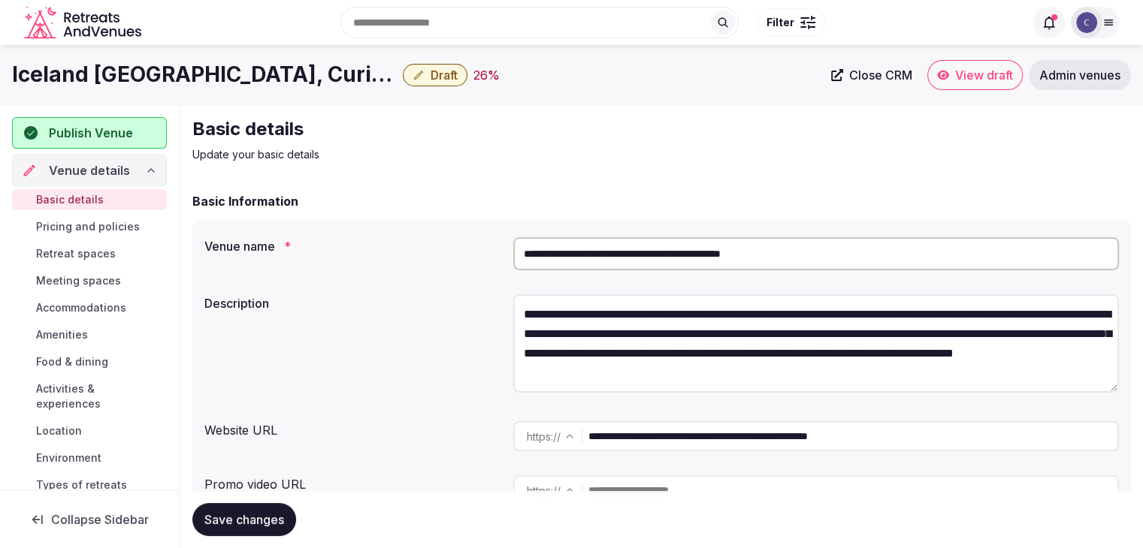
click at [134, 223] on span "Pricing and policies" at bounding box center [88, 226] width 104 height 15
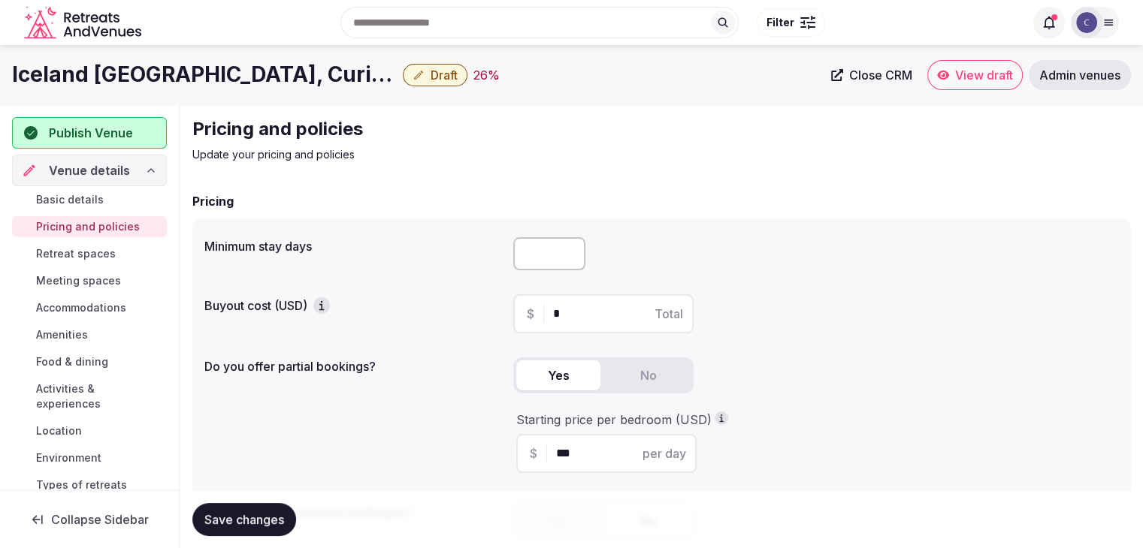
click at [545, 248] on input "number" at bounding box center [549, 253] width 72 height 33
type input "*"
click at [273, 524] on span "Save changes" at bounding box center [244, 519] width 80 height 15
click at [65, 256] on span "Retreat spaces" at bounding box center [76, 253] width 80 height 15
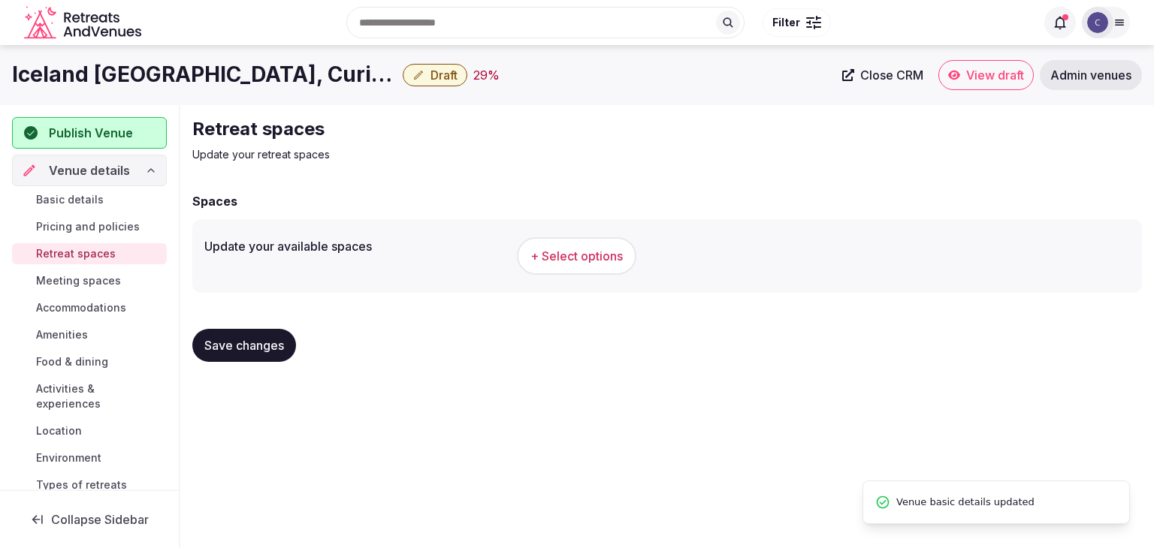
click at [566, 265] on button "+ Select options" at bounding box center [576, 256] width 119 height 38
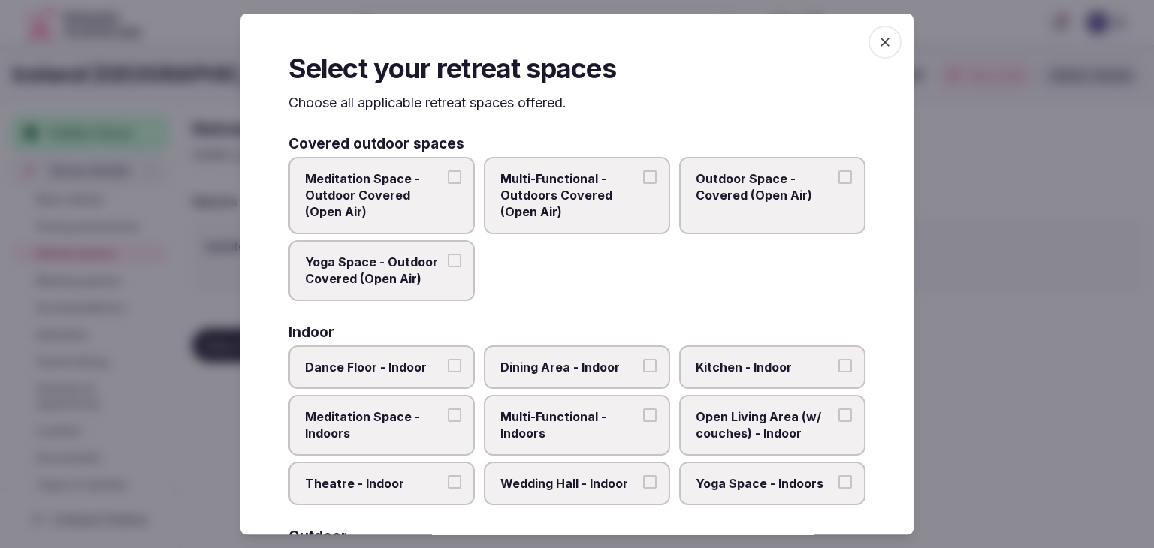
click at [868, 41] on span "button" at bounding box center [884, 42] width 33 height 33
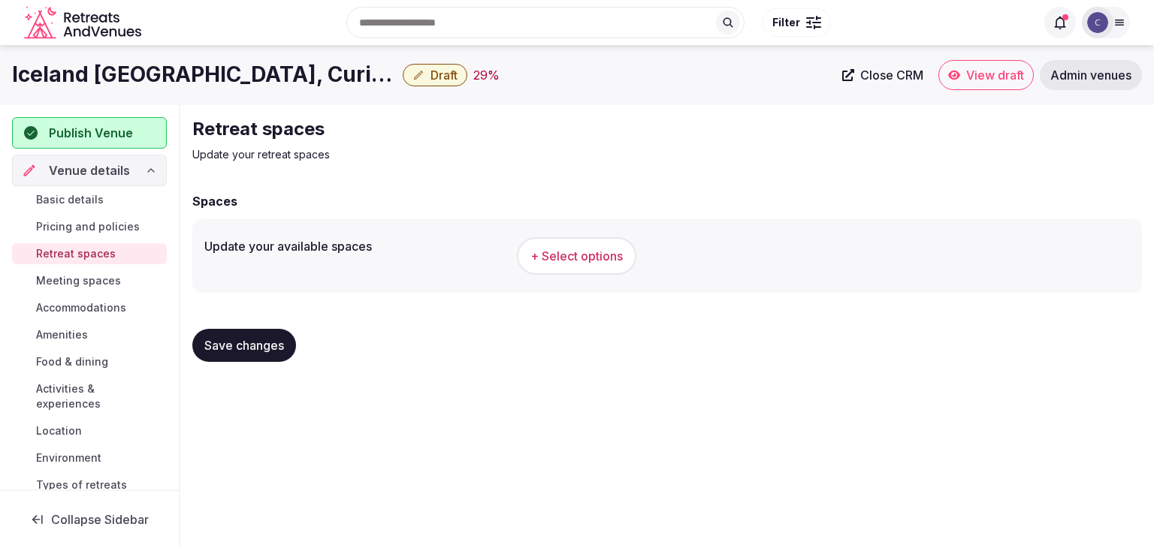
click at [240, 75] on h1 "Iceland [GEOGRAPHIC_DATA], Curio Collection by [PERSON_NAME]" at bounding box center [204, 74] width 385 height 29
click at [240, 76] on h1 "Iceland [GEOGRAPHIC_DATA], Curio Collection by [PERSON_NAME]" at bounding box center [204, 74] width 385 height 29
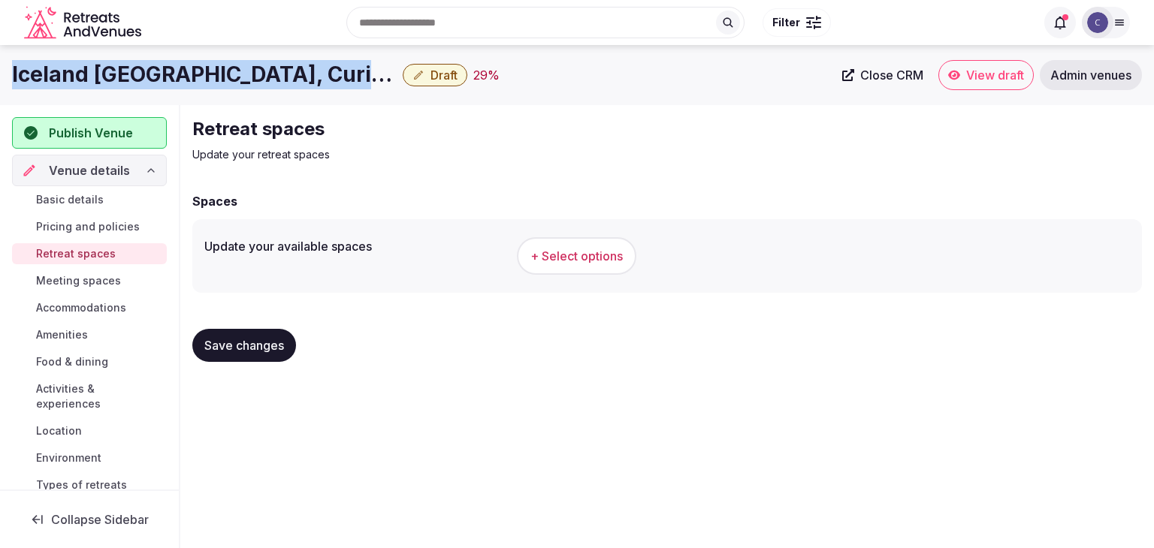
click at [240, 76] on h1 "Iceland [GEOGRAPHIC_DATA], Curio Collection by [PERSON_NAME]" at bounding box center [204, 74] width 385 height 29
copy div "Iceland [GEOGRAPHIC_DATA], Curio Collection by [PERSON_NAME]"
click at [578, 256] on span "+ Select options" at bounding box center [576, 256] width 92 height 17
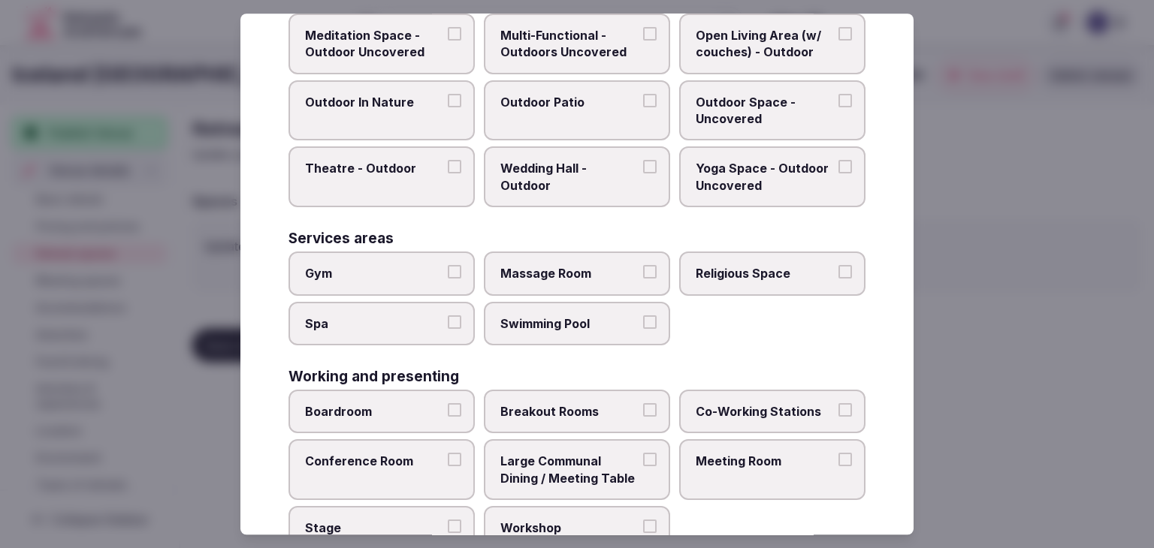
scroll to position [679, 0]
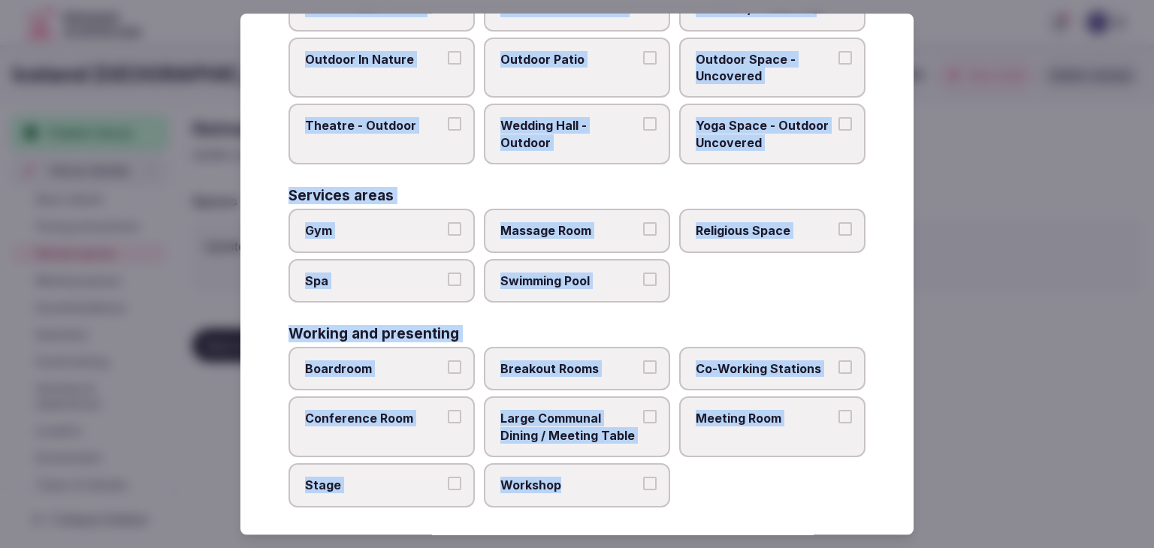
drag, startPoint x: 273, startPoint y: 104, endPoint x: 655, endPoint y: 497, distance: 548.2
click at [655, 497] on div "Select your retreat spaces Choose all applicable retreat spaces offered. Covere…" at bounding box center [576, 274] width 673 height 521
copy div "Choose all applicable retreat spaces offered. Covered outdoor spaces Meditation…"
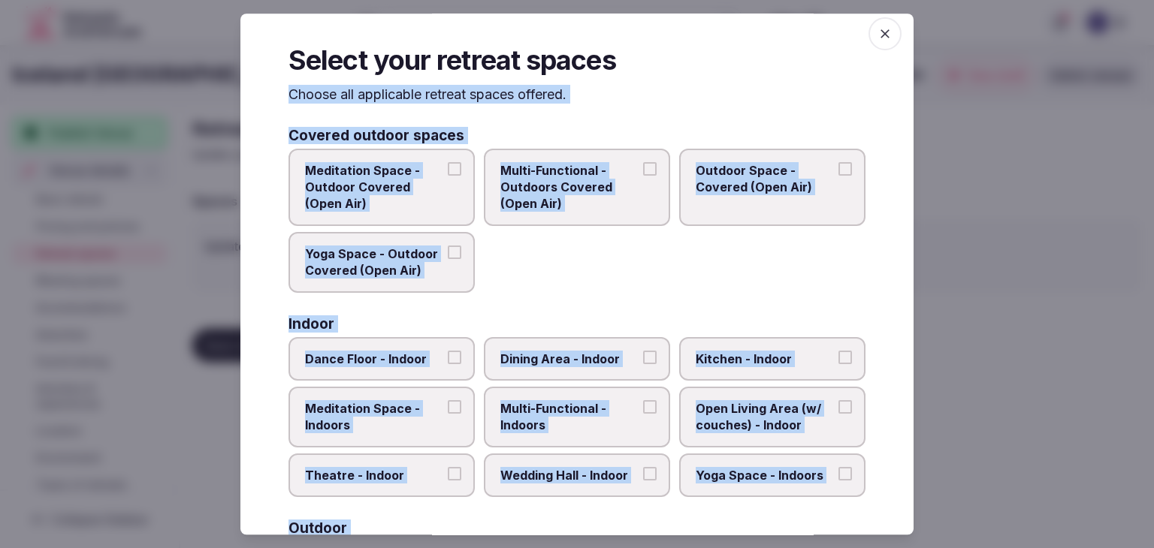
scroll to position [0, 0]
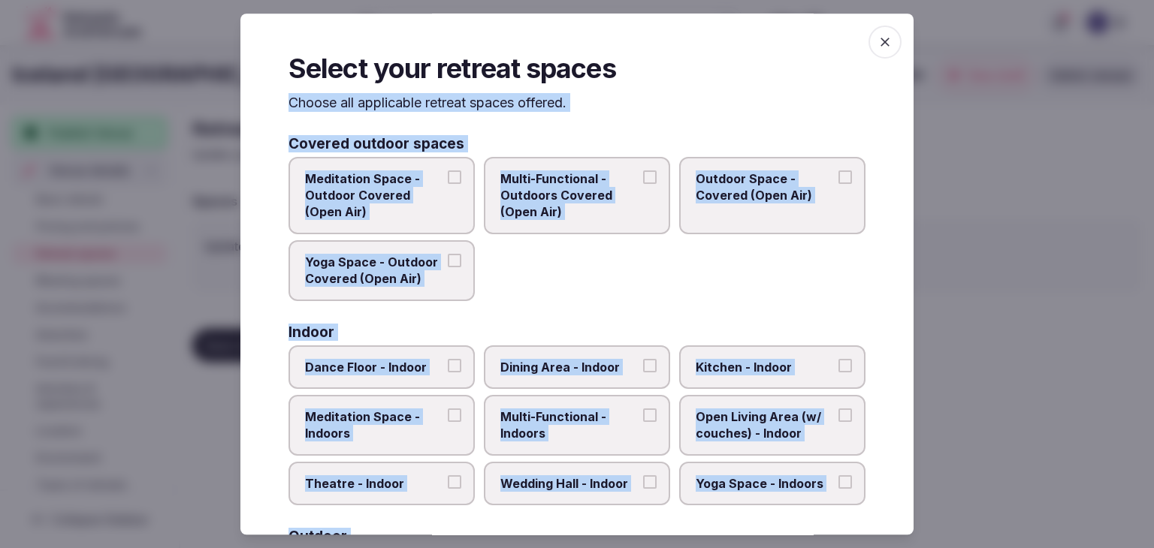
click at [409, 193] on span "Meditation Space - Outdoor Covered (Open Air)" at bounding box center [374, 196] width 138 height 50
click at [448, 184] on button "Meditation Space - Outdoor Covered (Open Air)" at bounding box center [455, 178] width 14 height 14
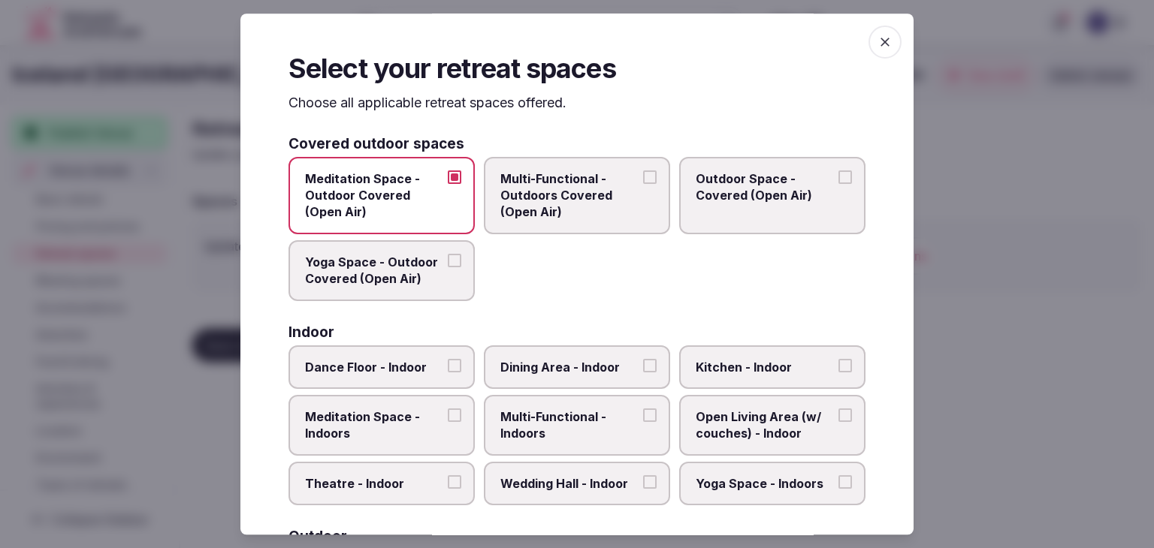
click at [416, 285] on span "Yoga Space - Outdoor Covered (Open Air)" at bounding box center [374, 271] width 138 height 34
click at [448, 267] on button "Yoga Space - Outdoor Covered (Open Air)" at bounding box center [455, 261] width 14 height 14
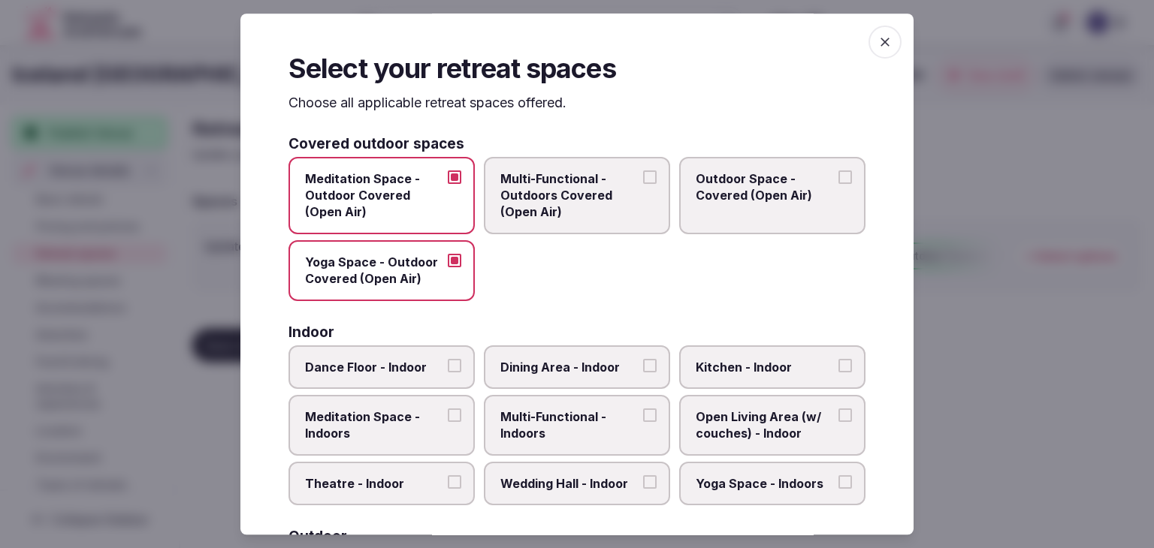
click at [563, 194] on span "Multi-Functional - Outdoors Covered (Open Air)" at bounding box center [569, 196] width 138 height 50
click at [643, 184] on button "Multi-Functional - Outdoors Covered (Open Air)" at bounding box center [650, 178] width 14 height 14
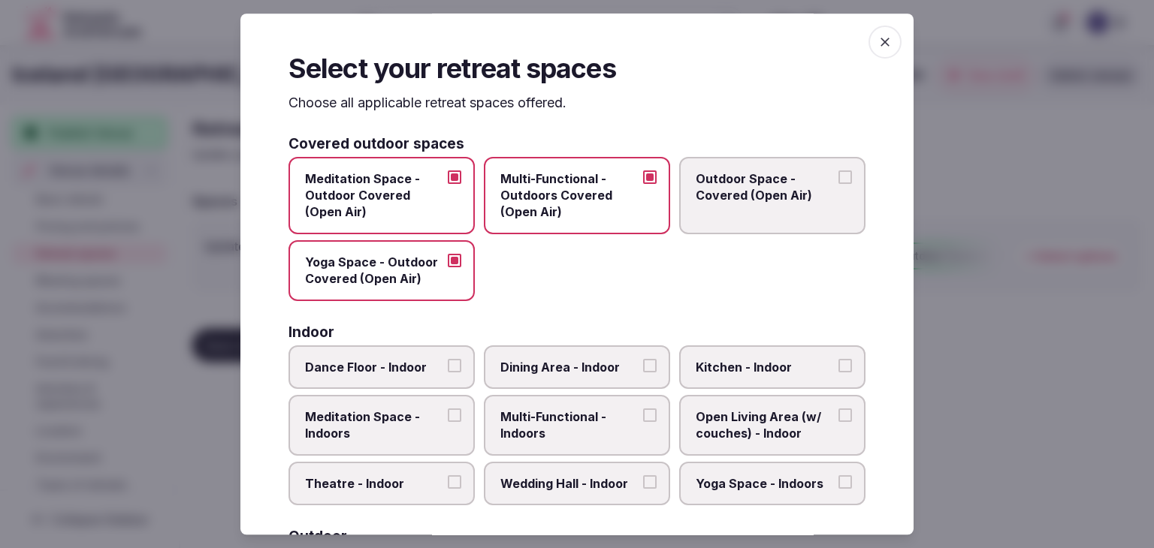
drag, startPoint x: 745, startPoint y: 195, endPoint x: 767, endPoint y: 178, distance: 27.3
click at [746, 195] on span "Outdoor Space - Covered (Open Air)" at bounding box center [765, 188] width 138 height 34
click at [838, 184] on button "Outdoor Space - Covered (Open Air)" at bounding box center [845, 178] width 14 height 14
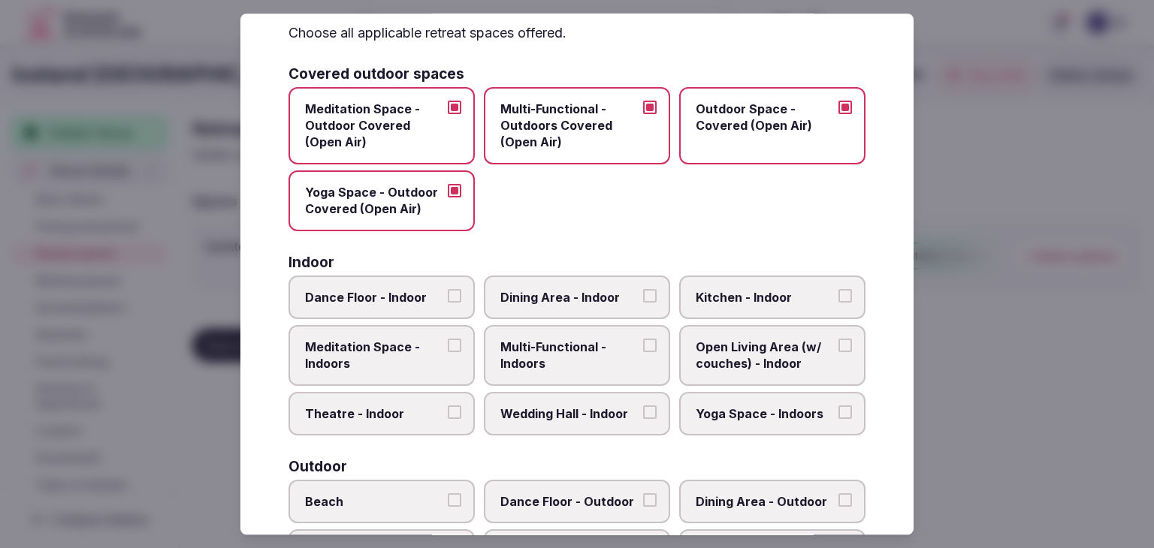
scroll to position [150, 0]
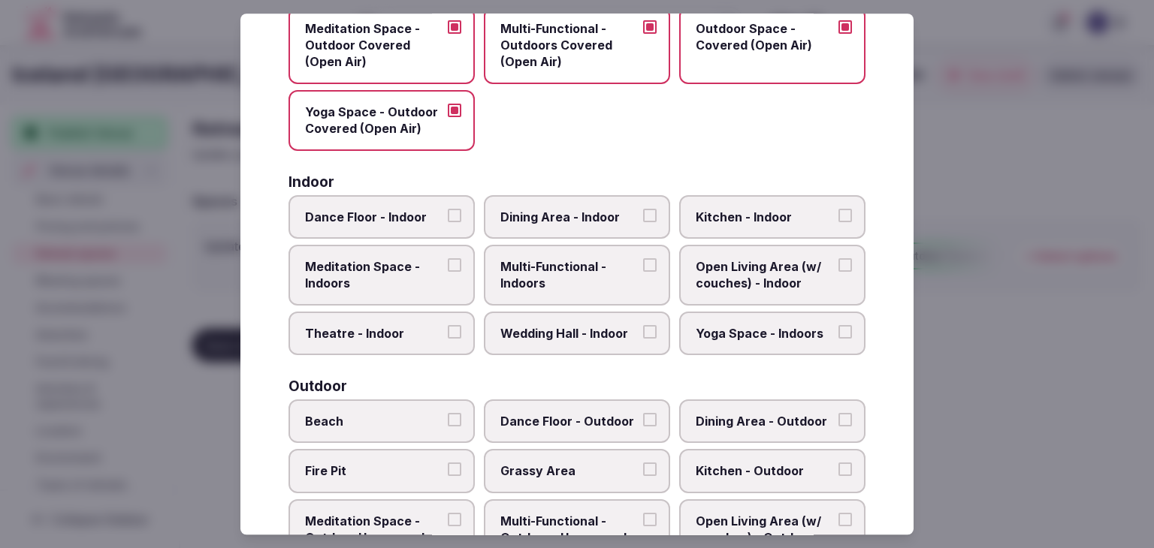
click at [541, 272] on span "Multi-Functional - Indoors" at bounding box center [569, 275] width 138 height 34
click at [643, 272] on button "Multi-Functional - Indoors" at bounding box center [650, 265] width 14 height 14
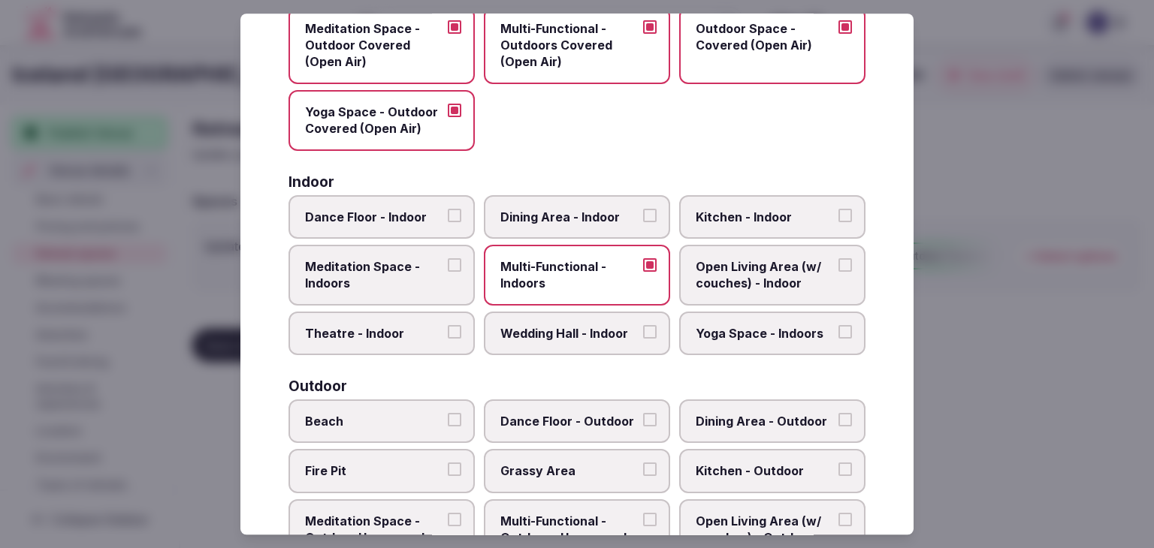
click at [553, 216] on span "Dining Area - Indoor" at bounding box center [569, 217] width 138 height 17
click at [643, 216] on button "Dining Area - Indoor" at bounding box center [650, 216] width 14 height 14
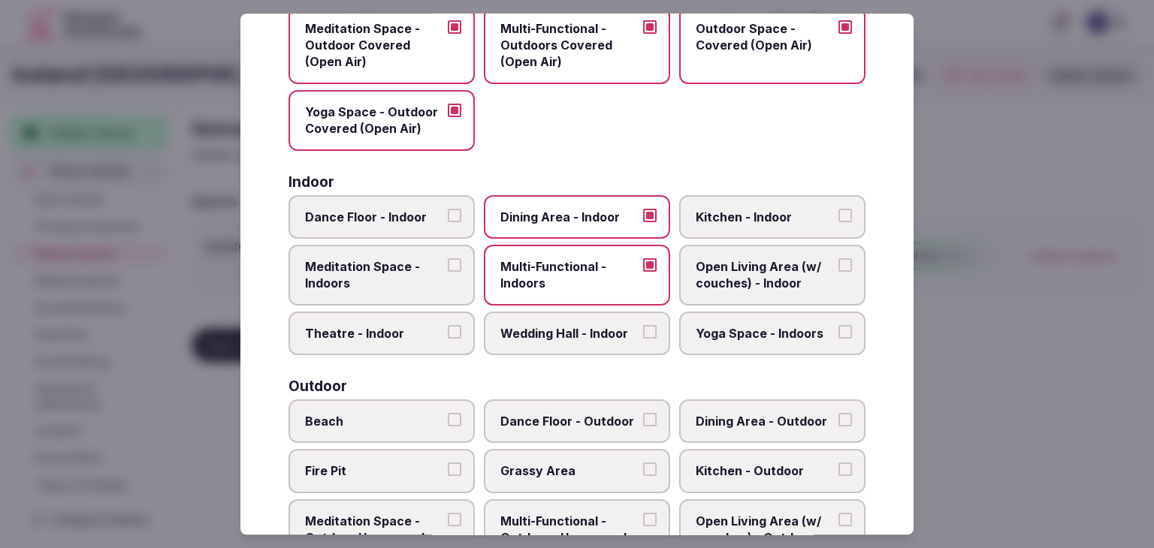
click at [564, 355] on div "Covered outdoor spaces Meditation Space - Outdoor Covered (Open Air) Multi-Func…" at bounding box center [576, 511] width 577 height 1050
click at [564, 345] on label "Wedding Hall - Indoor" at bounding box center [577, 334] width 186 height 44
click at [643, 339] on button "Wedding Hall - Indoor" at bounding box center [650, 332] width 14 height 14
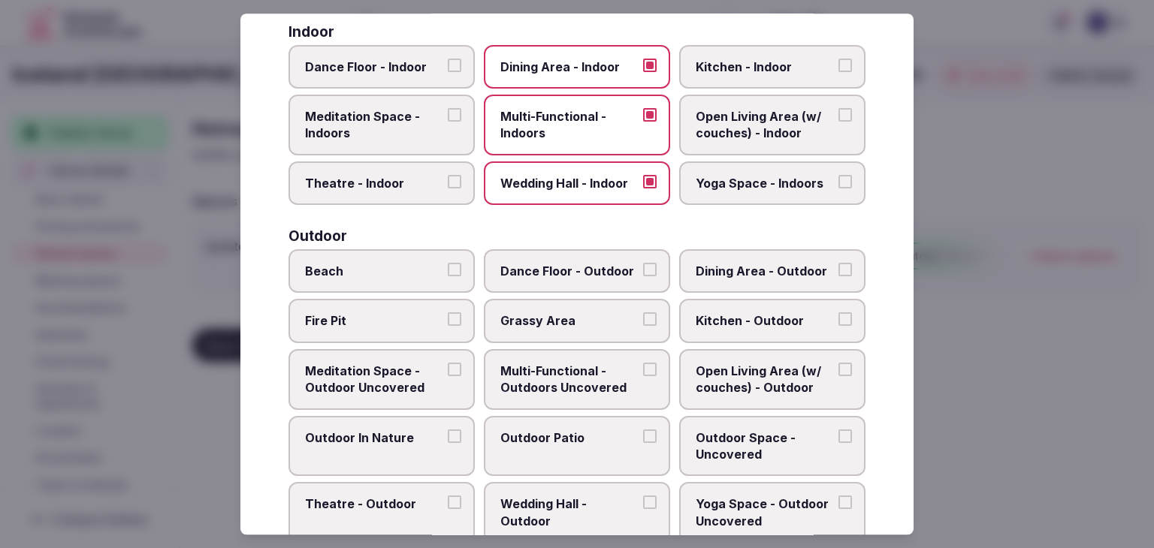
click at [561, 376] on span "Multi-Functional - Outdoors Uncovered" at bounding box center [569, 380] width 138 height 34
click at [643, 376] on button "Multi-Functional - Outdoors Uncovered" at bounding box center [650, 370] width 14 height 14
click at [563, 423] on label "Outdoor Patio" at bounding box center [577, 446] width 186 height 61
click at [643, 430] on button "Outdoor Patio" at bounding box center [650, 437] width 14 height 14
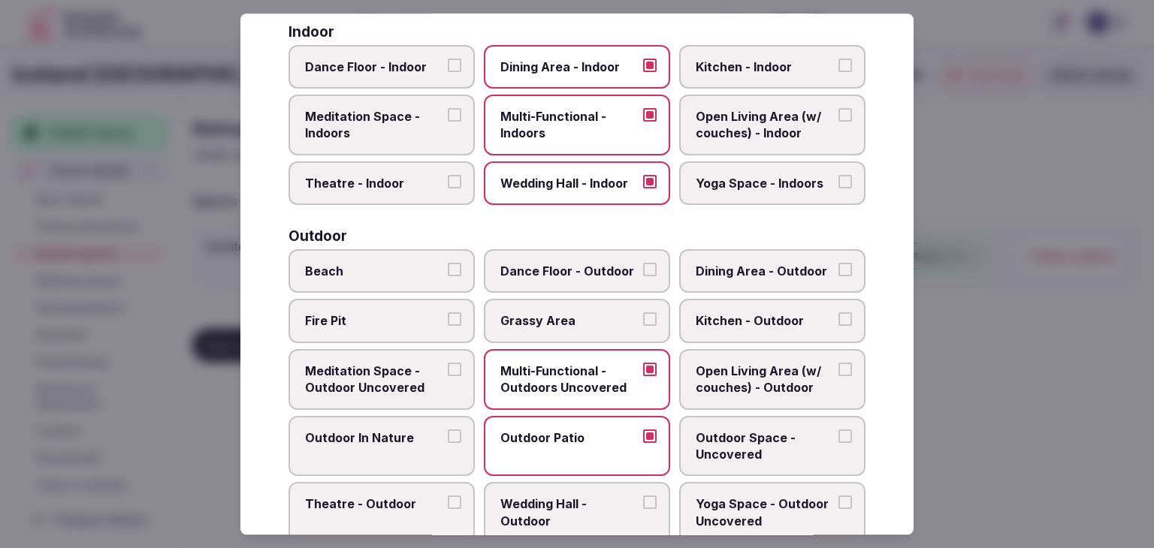
click at [567, 322] on span "Grassy Area" at bounding box center [569, 321] width 138 height 17
click at [643, 322] on button "Grassy Area" at bounding box center [650, 320] width 14 height 14
click at [717, 430] on span "Outdoor Space - Uncovered" at bounding box center [765, 447] width 138 height 34
click at [838, 430] on button "Outdoor Space - Uncovered" at bounding box center [845, 437] width 14 height 14
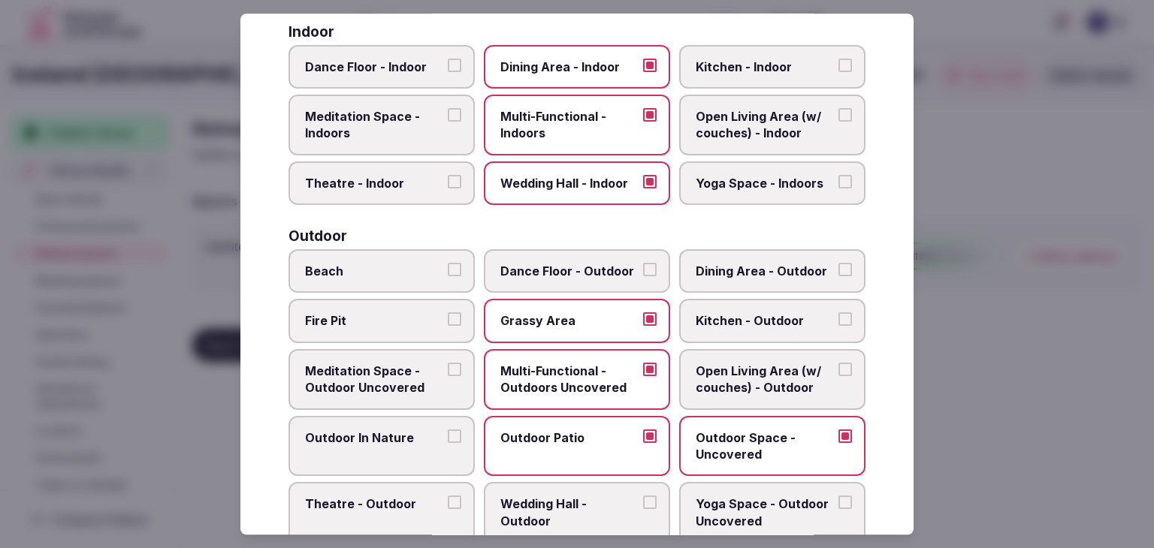
click at [409, 461] on label "Outdoor In Nature" at bounding box center [381, 446] width 186 height 61
click at [448, 443] on button "Outdoor In Nature" at bounding box center [455, 437] width 14 height 14
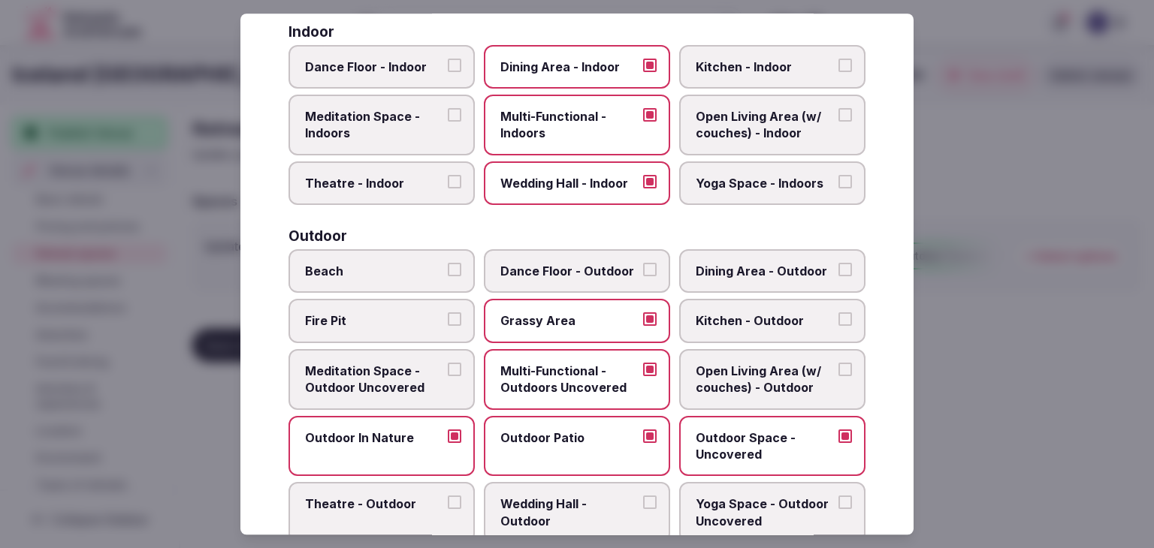
click at [379, 442] on label "Outdoor In Nature" at bounding box center [381, 446] width 186 height 61
click at [448, 442] on button "Outdoor In Nature" at bounding box center [455, 437] width 14 height 14
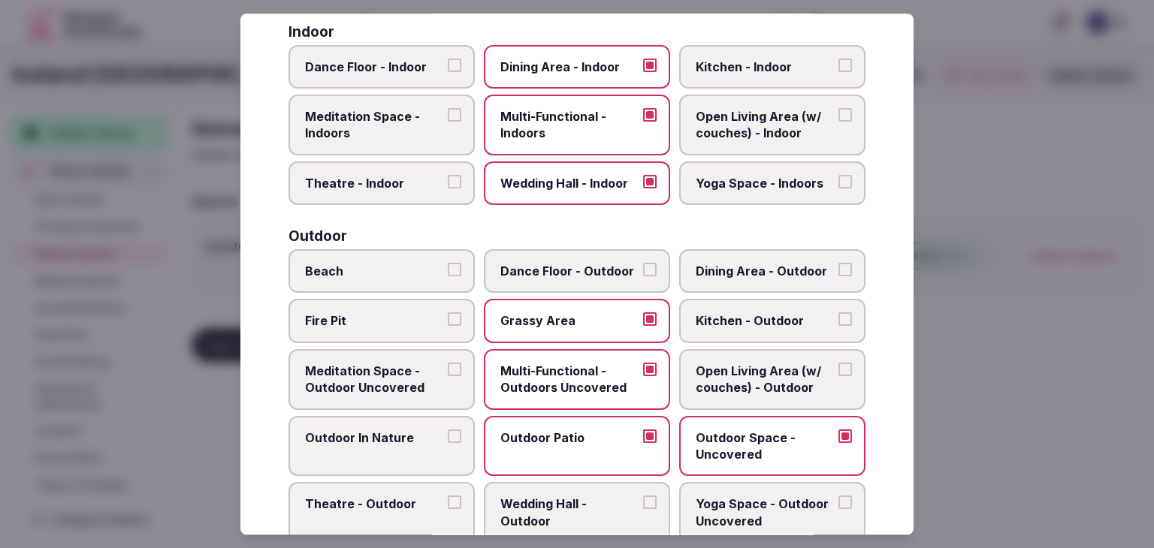
click at [796, 375] on span "Open Living Area (w/ couches) - Outdoor" at bounding box center [765, 380] width 138 height 34
click at [838, 375] on button "Open Living Area (w/ couches) - Outdoor" at bounding box center [845, 370] width 14 height 14
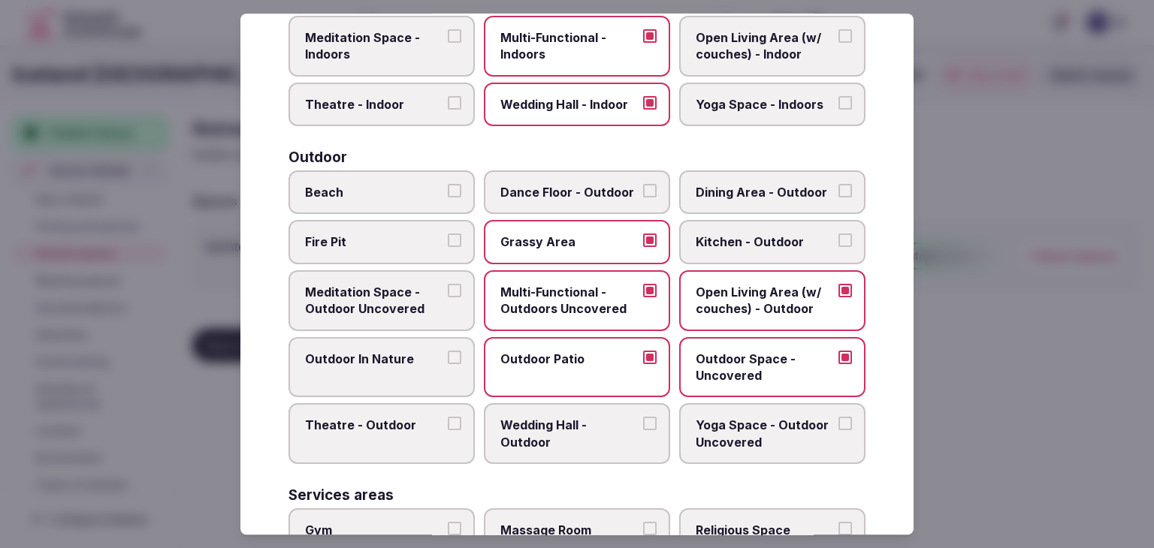
scroll to position [451, 0]
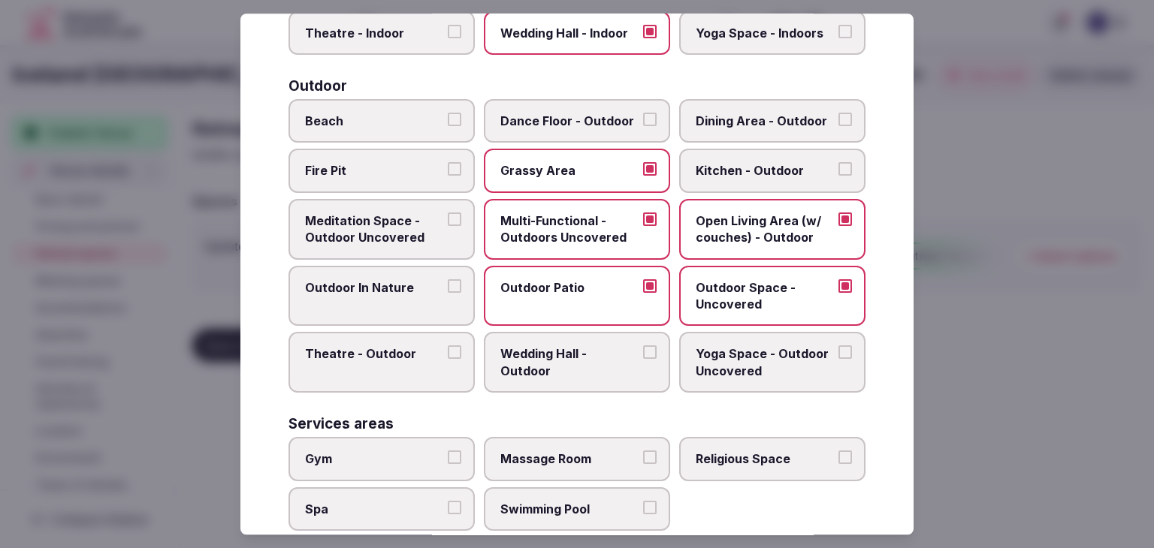
click at [586, 376] on label "Wedding Hall - Outdoor" at bounding box center [577, 363] width 186 height 61
click at [643, 360] on button "Wedding Hall - Outdoor" at bounding box center [650, 353] width 14 height 14
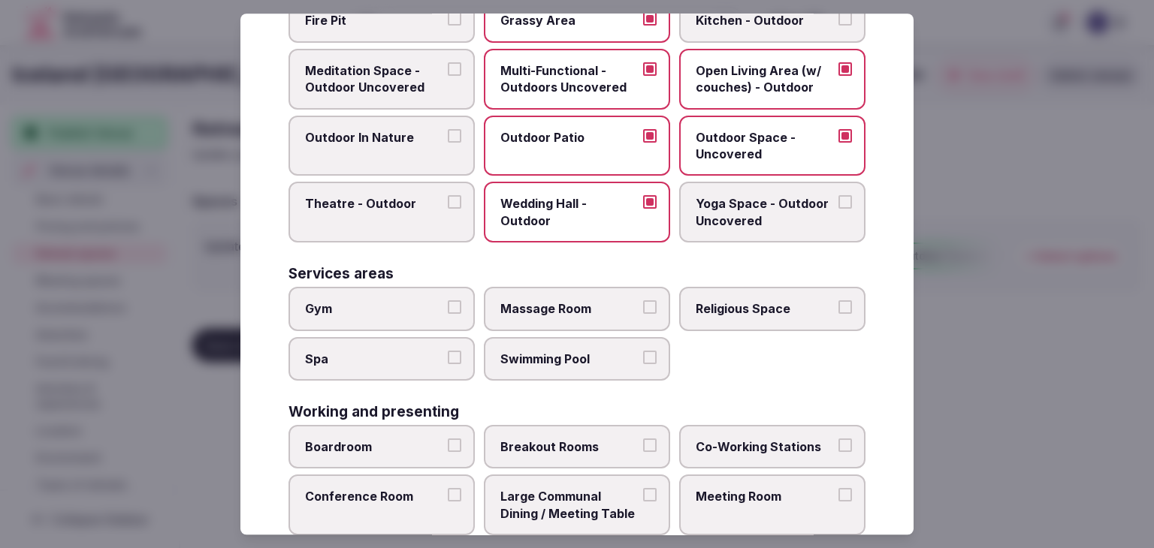
scroll to position [676, 0]
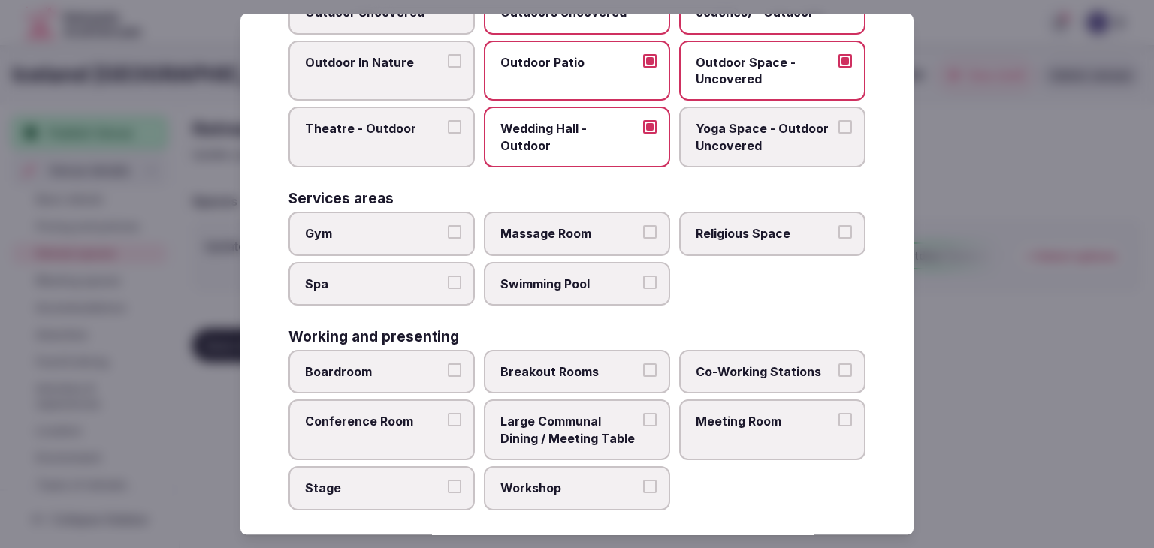
click at [421, 232] on span "Gym" at bounding box center [374, 233] width 138 height 17
click at [448, 232] on button "Gym" at bounding box center [455, 232] width 14 height 14
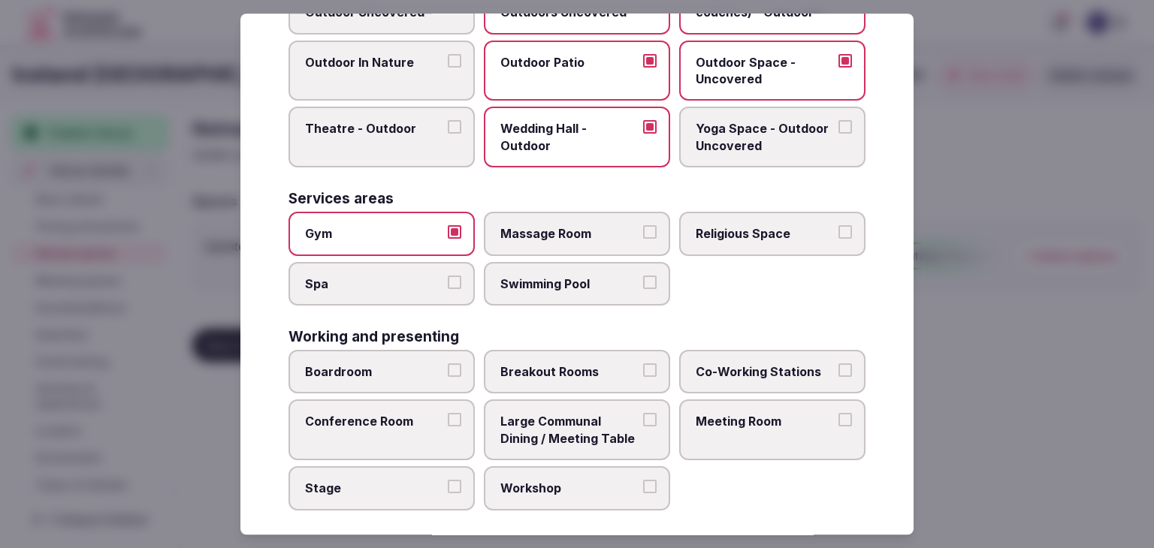
click at [417, 276] on span "Spa" at bounding box center [374, 284] width 138 height 17
click at [448, 276] on button "Spa" at bounding box center [455, 283] width 14 height 14
click at [578, 276] on span "Swimming Pool" at bounding box center [569, 284] width 138 height 17
click at [643, 276] on button "Swimming Pool" at bounding box center [650, 283] width 14 height 14
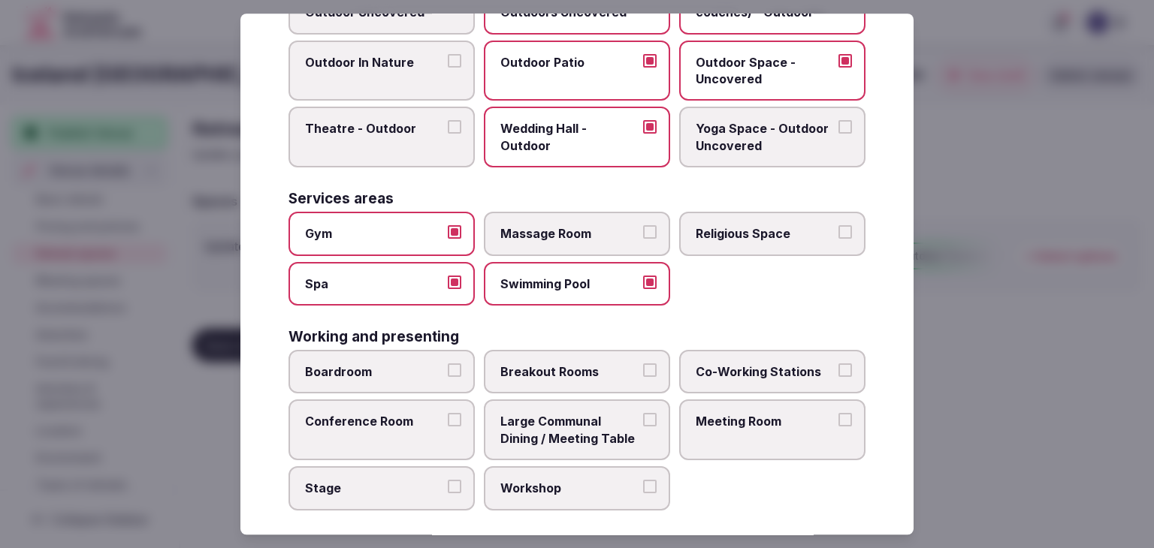
click at [560, 283] on span "Swimming Pool" at bounding box center [569, 284] width 138 height 17
click at [643, 283] on button "Swimming Pool" at bounding box center [650, 283] width 14 height 14
click at [554, 225] on span "Massage Room" at bounding box center [569, 233] width 138 height 17
click at [643, 225] on button "Massage Room" at bounding box center [650, 232] width 14 height 14
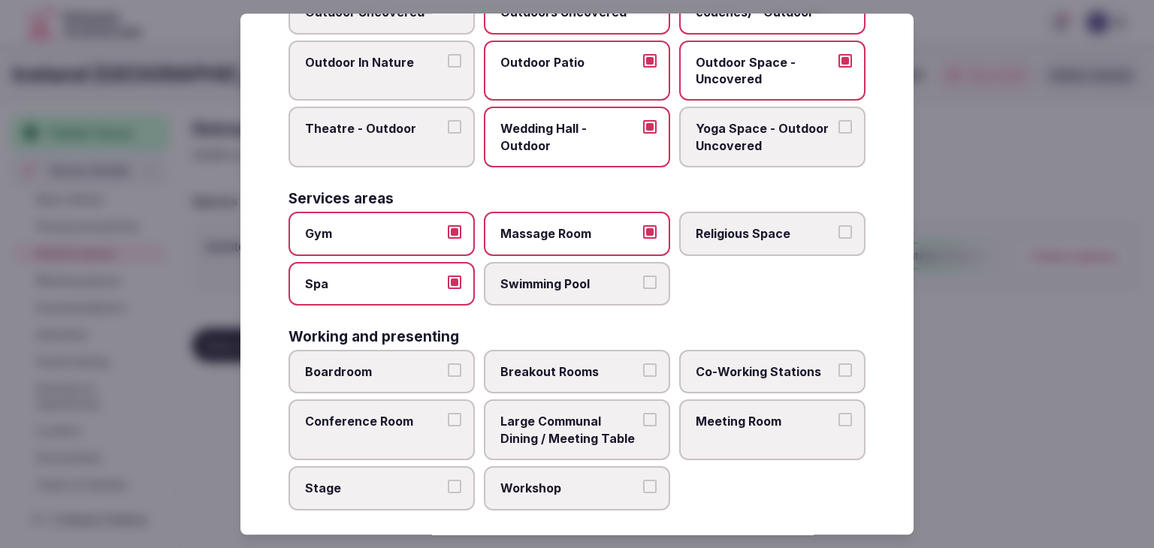
click at [540, 280] on span "Swimming Pool" at bounding box center [569, 284] width 138 height 17
click at [643, 280] on button "Swimming Pool" at bounding box center [650, 283] width 14 height 14
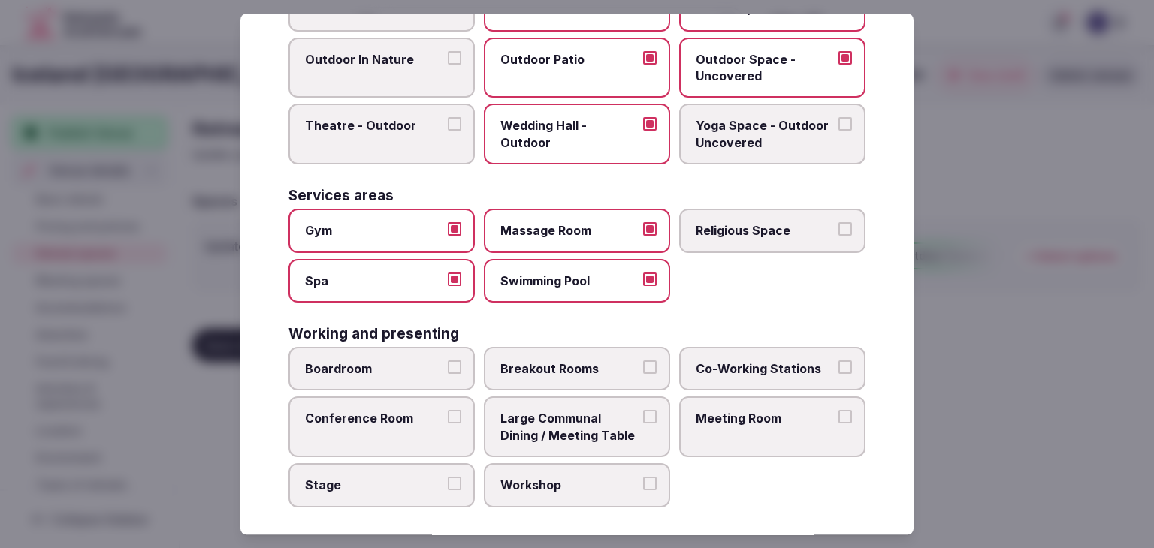
scroll to position [679, 0]
click at [427, 376] on label "Boardroom" at bounding box center [381, 369] width 186 height 44
click at [448, 374] on button "Boardroom" at bounding box center [455, 368] width 14 height 14
click at [468, 423] on label "Conference Room" at bounding box center [381, 427] width 186 height 61
click at [461, 423] on button "Conference Room" at bounding box center [455, 418] width 14 height 14
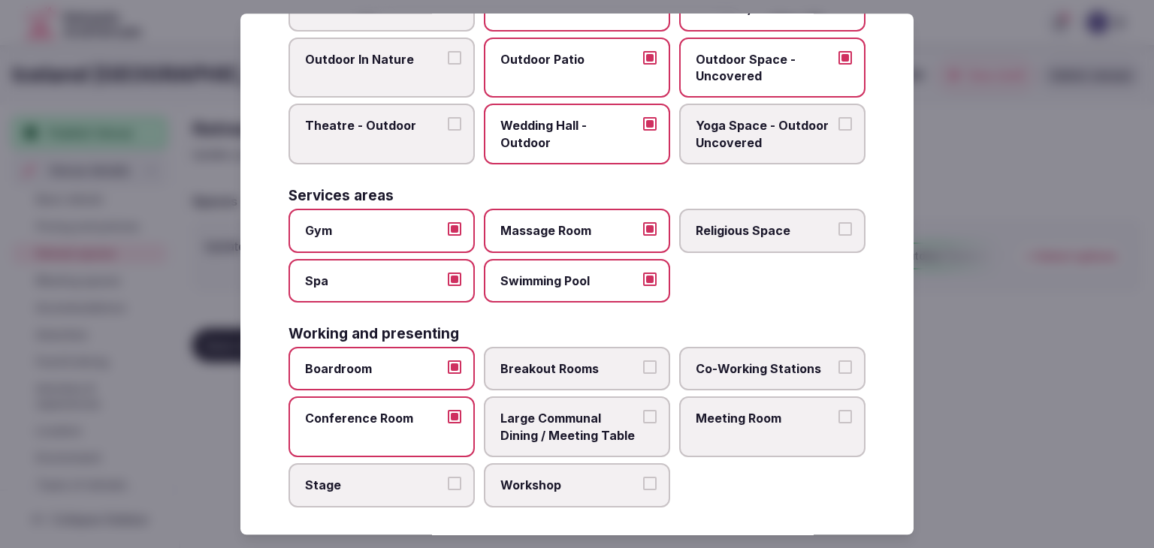
click at [551, 426] on span "Large Communal Dining / Meeting Table" at bounding box center [569, 428] width 138 height 34
click at [643, 424] on button "Large Communal Dining / Meeting Table" at bounding box center [650, 418] width 14 height 14
click at [565, 361] on span "Breakout Rooms" at bounding box center [569, 369] width 138 height 17
click at [643, 361] on button "Breakout Rooms" at bounding box center [650, 368] width 14 height 14
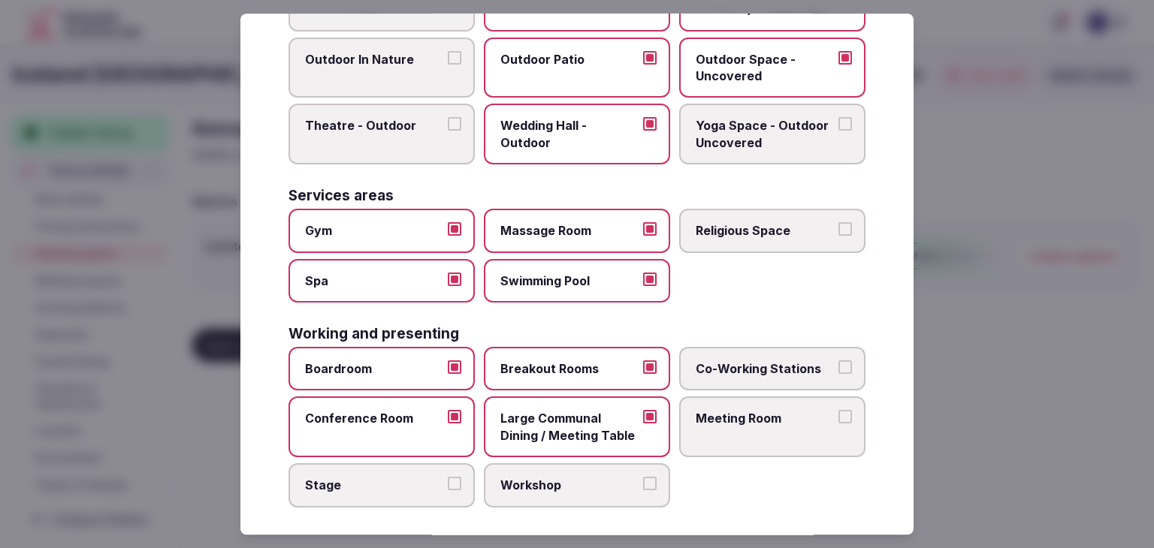
click at [739, 400] on label "Meeting Room" at bounding box center [772, 427] width 186 height 61
click at [838, 411] on button "Meeting Room" at bounding box center [845, 418] width 14 height 14
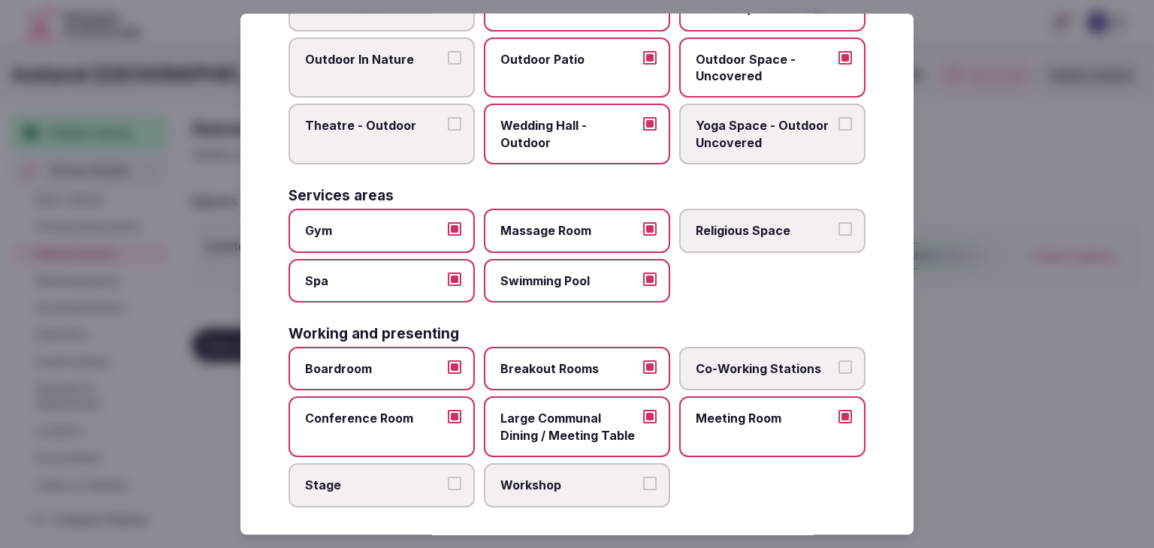
click at [577, 477] on span "Workshop" at bounding box center [569, 485] width 138 height 17
click at [643, 477] on button "Workshop" at bounding box center [650, 484] width 14 height 14
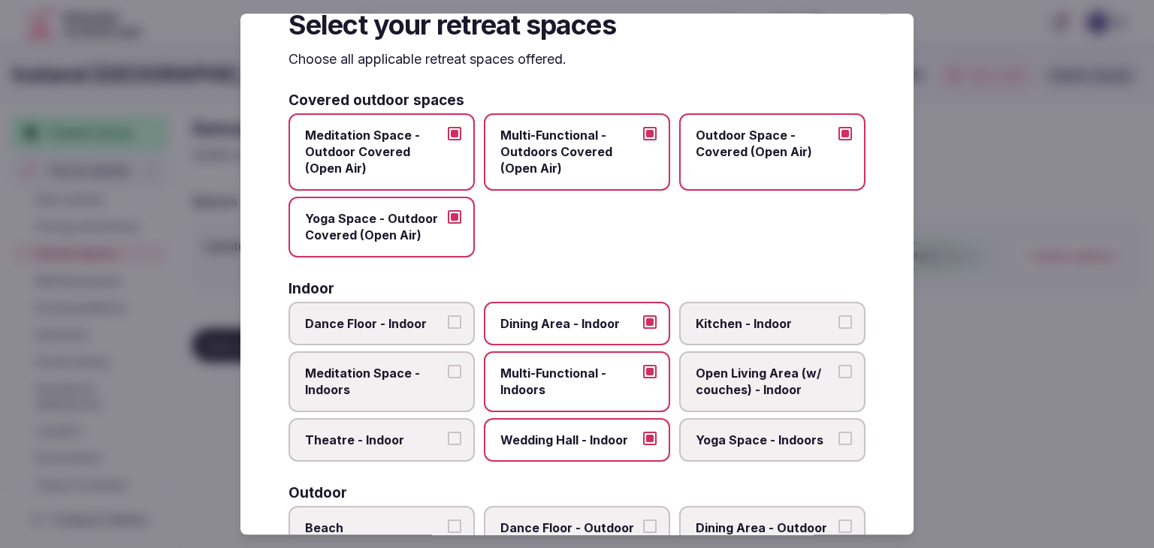
scroll to position [0, 0]
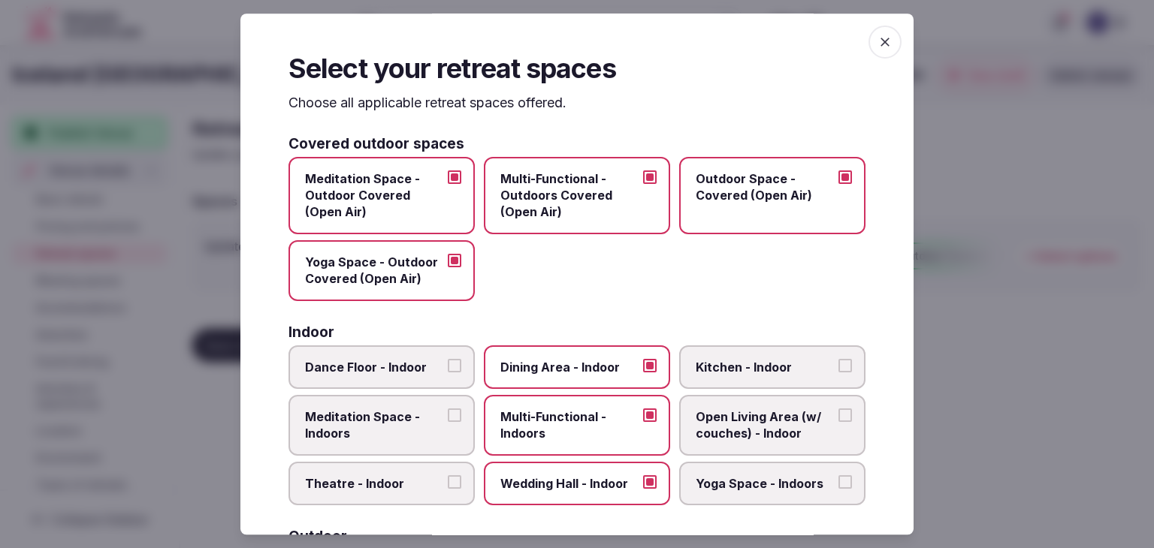
click at [877, 43] on icon "button" at bounding box center [884, 42] width 15 height 15
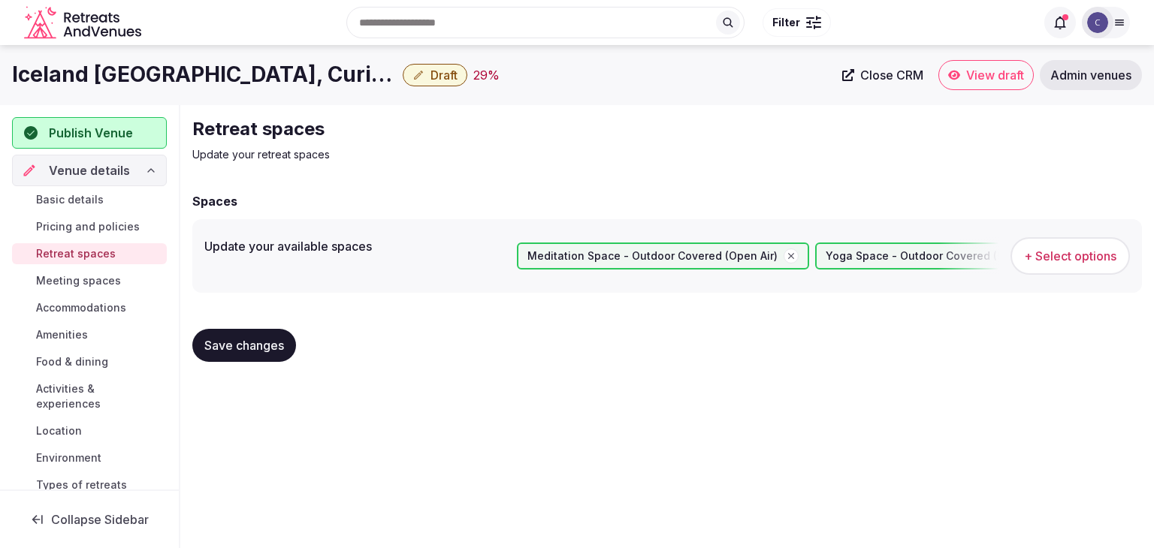
click at [249, 349] on span "Save changes" at bounding box center [244, 345] width 80 height 15
click at [69, 278] on span "Meeting spaces" at bounding box center [78, 280] width 85 height 15
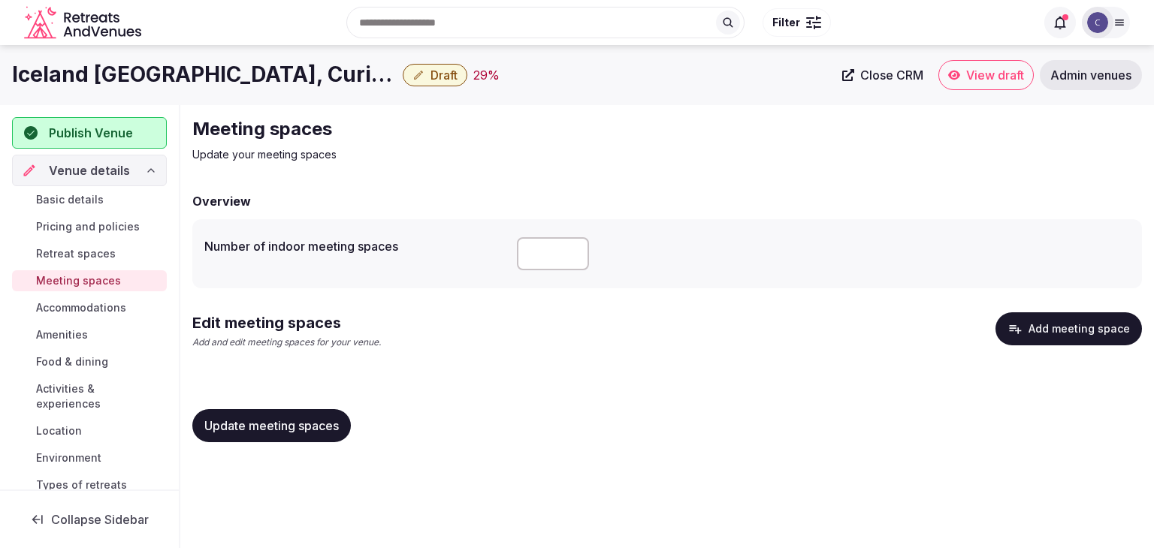
click at [1062, 321] on button "Add meeting space" at bounding box center [1068, 328] width 146 height 33
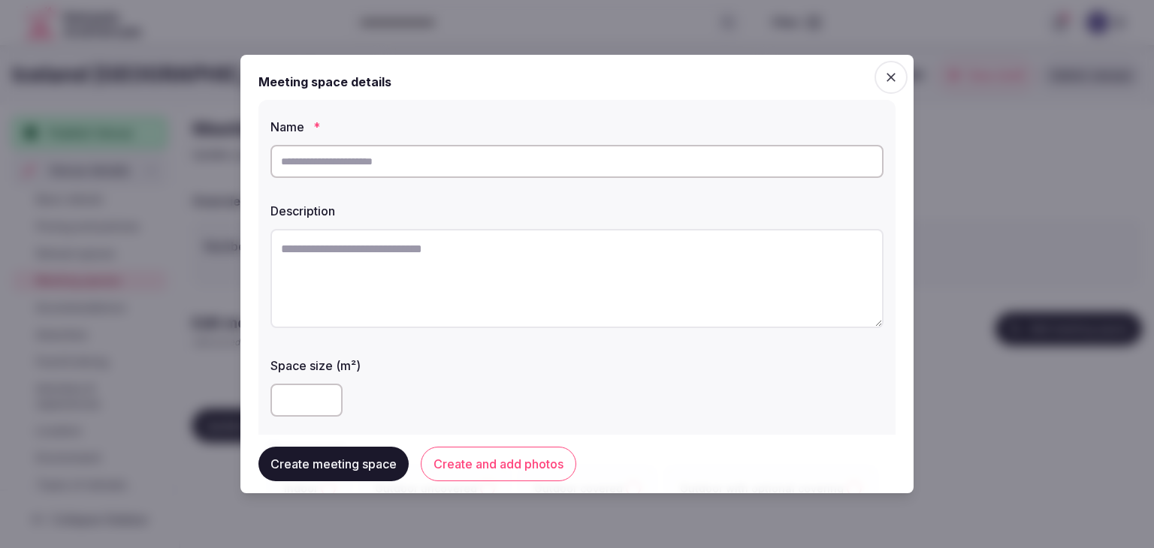
click at [478, 166] on input "text" at bounding box center [576, 161] width 613 height 33
paste input "**********"
type input "**********"
click at [526, 258] on textarea at bounding box center [576, 278] width 613 height 99
paste textarea "**********"
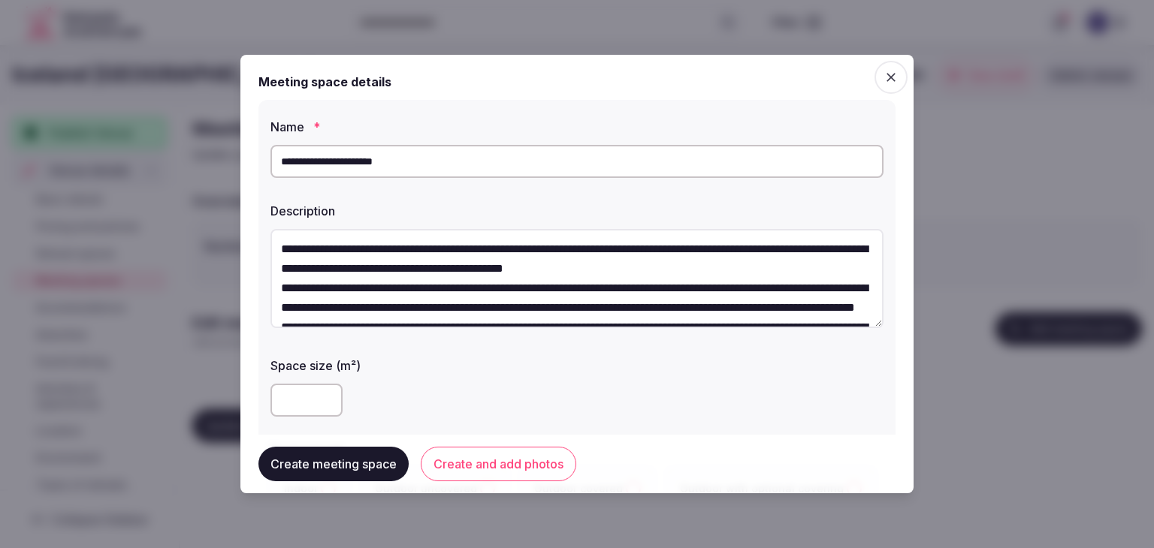
scroll to position [86, 0]
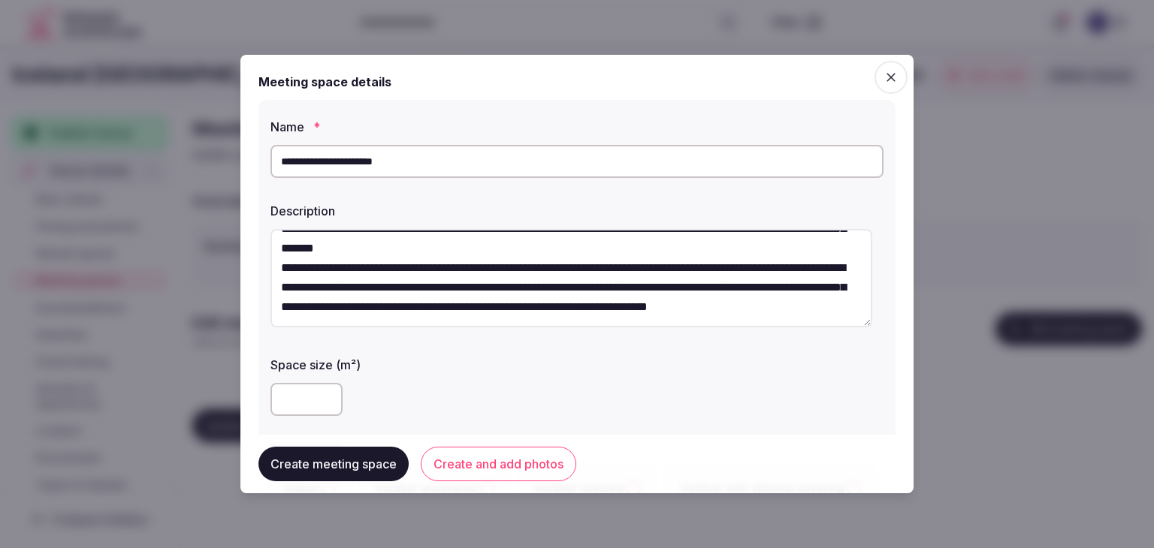
type textarea "**********"
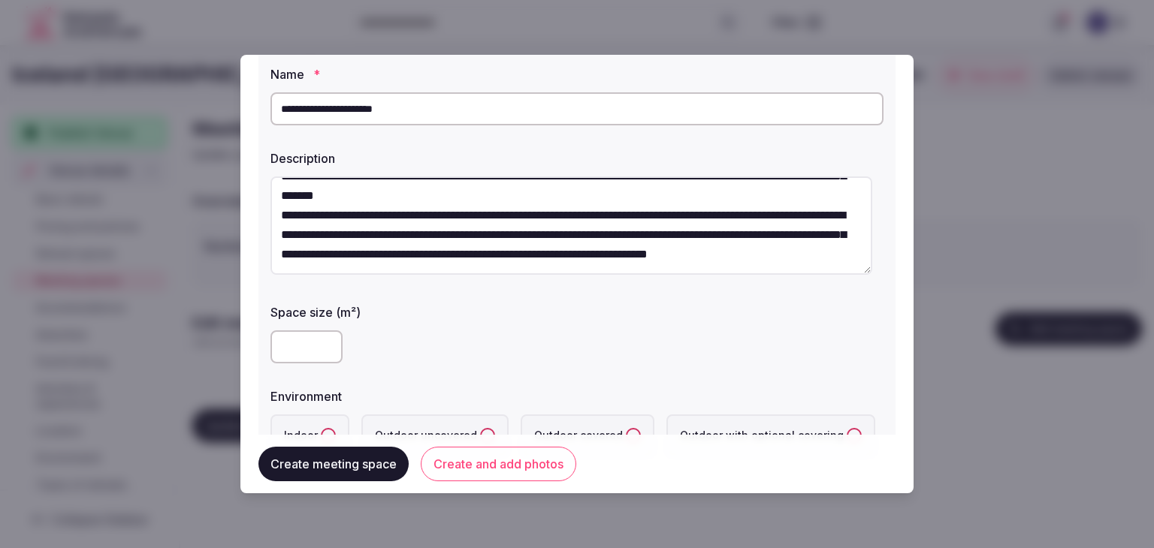
scroll to position [75, 0]
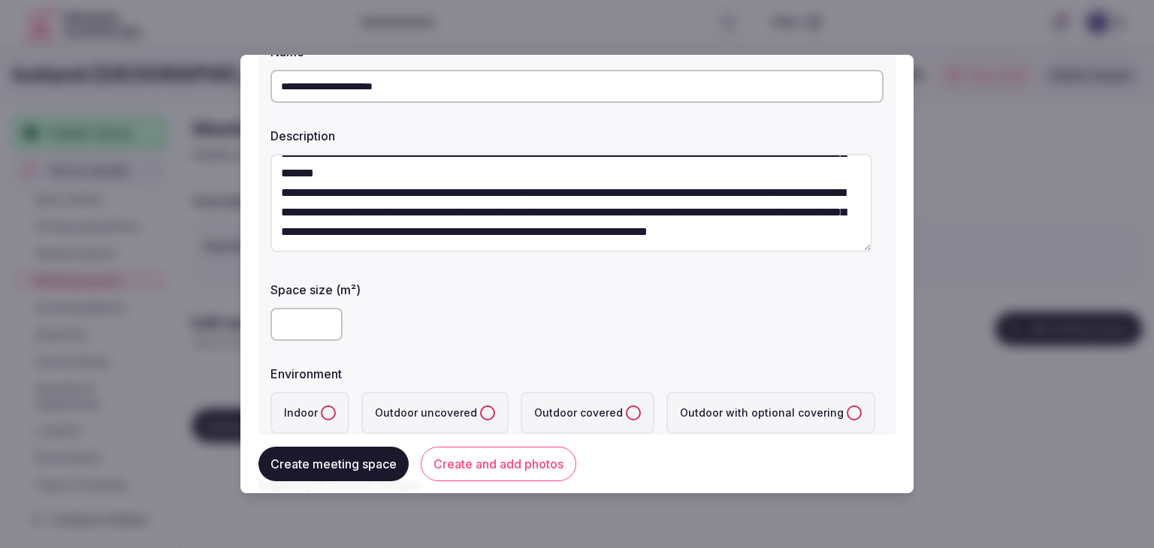
click at [299, 324] on input "number" at bounding box center [306, 324] width 72 height 33
type input "***"
click at [333, 414] on button "Indoor" at bounding box center [328, 413] width 15 height 15
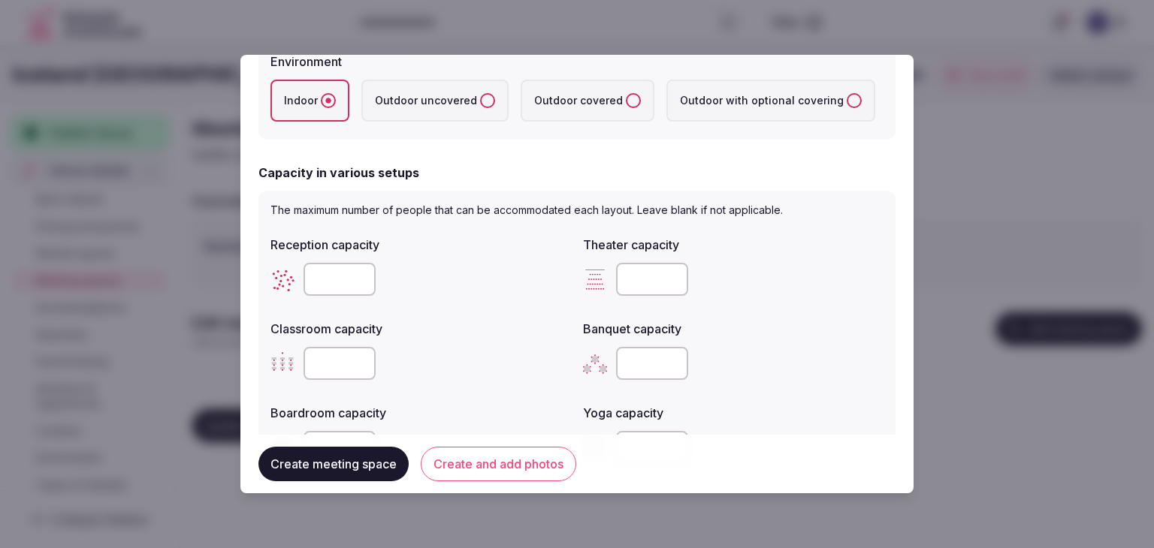
scroll to position [451, 0]
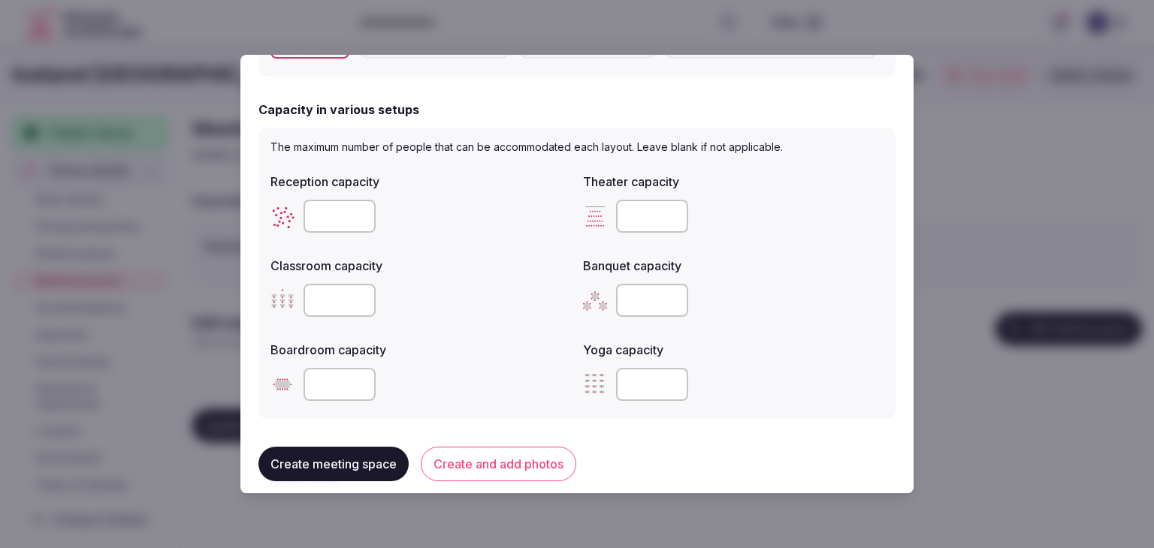
click at [619, 291] on input "number" at bounding box center [652, 300] width 72 height 33
type input "***"
click at [328, 390] on input "number" at bounding box center [339, 384] width 72 height 33
type input "***"
click at [340, 219] on input "number" at bounding box center [339, 216] width 72 height 33
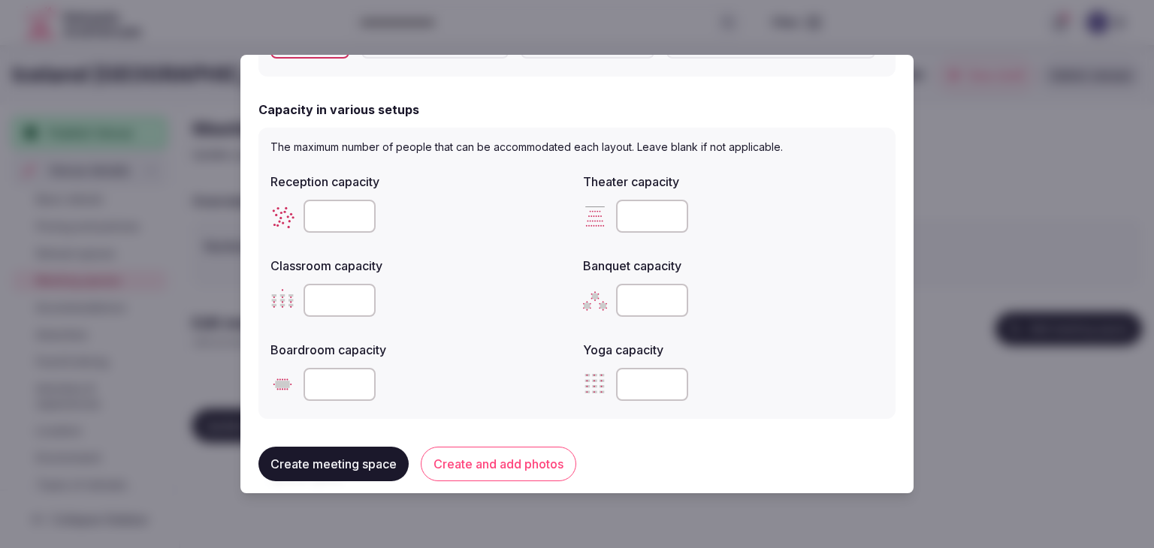
type input "***"
click at [550, 463] on button "Create and add photos" at bounding box center [498, 464] width 155 height 35
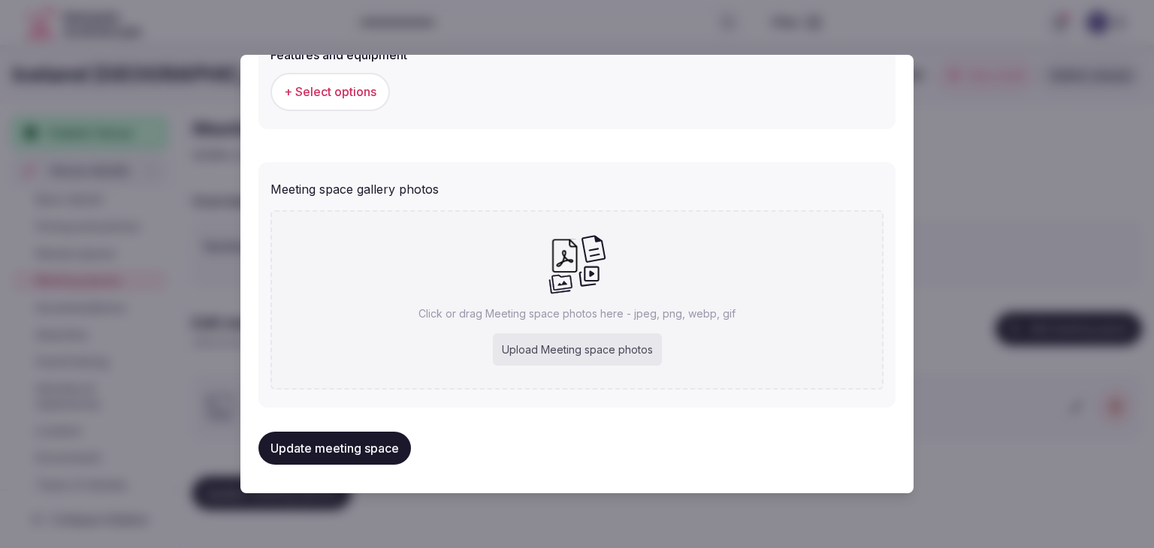
scroll to position [738, 0]
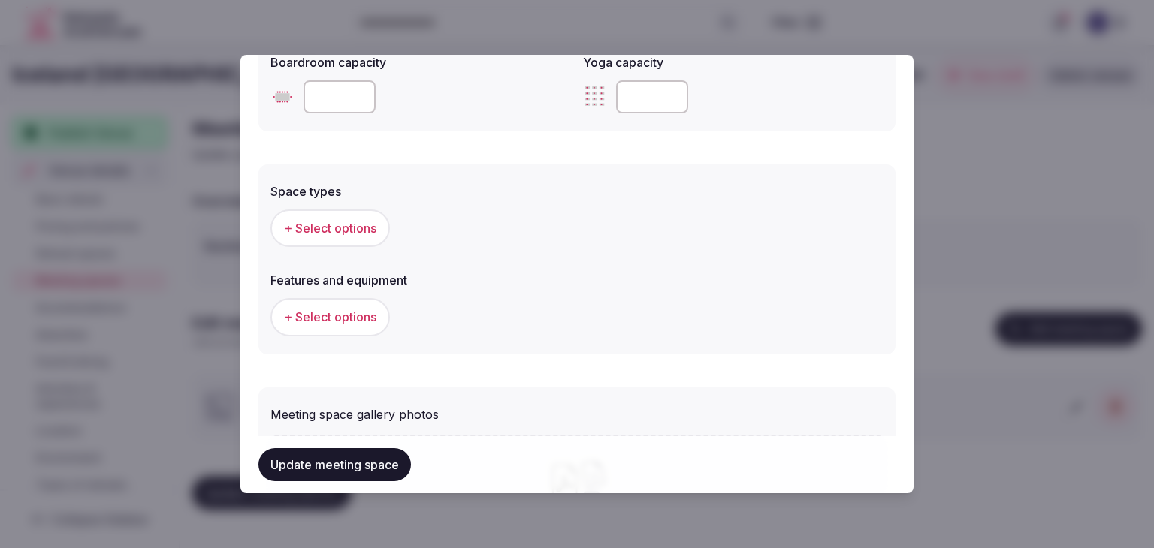
click at [361, 231] on span "+ Select options" at bounding box center [330, 228] width 92 height 17
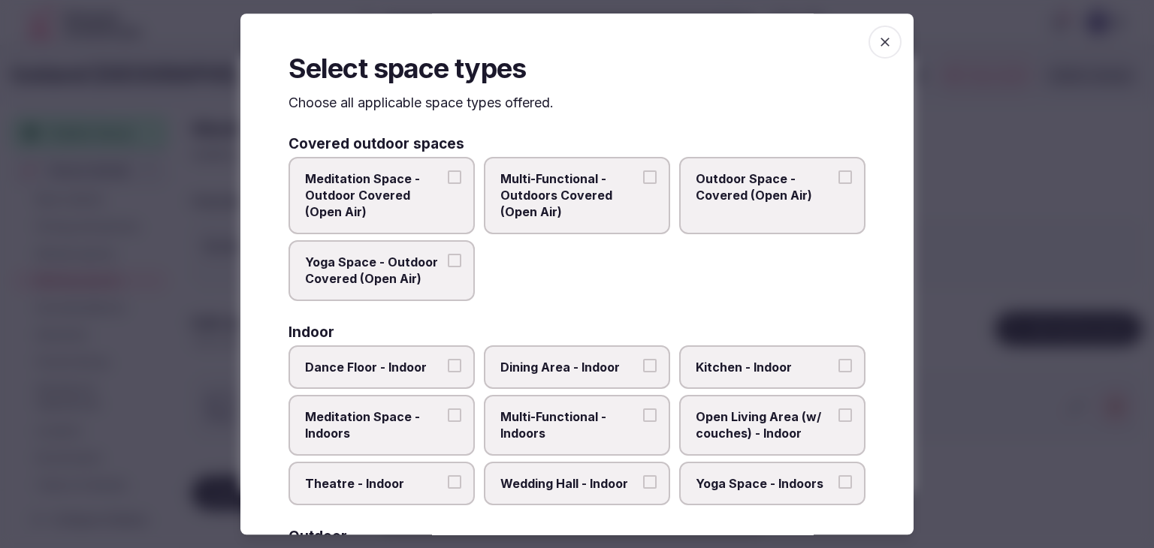
click at [595, 435] on span "Multi-Functional - Indoors" at bounding box center [569, 426] width 138 height 34
click at [643, 422] on button "Multi-Functional - Indoors" at bounding box center [650, 416] width 14 height 14
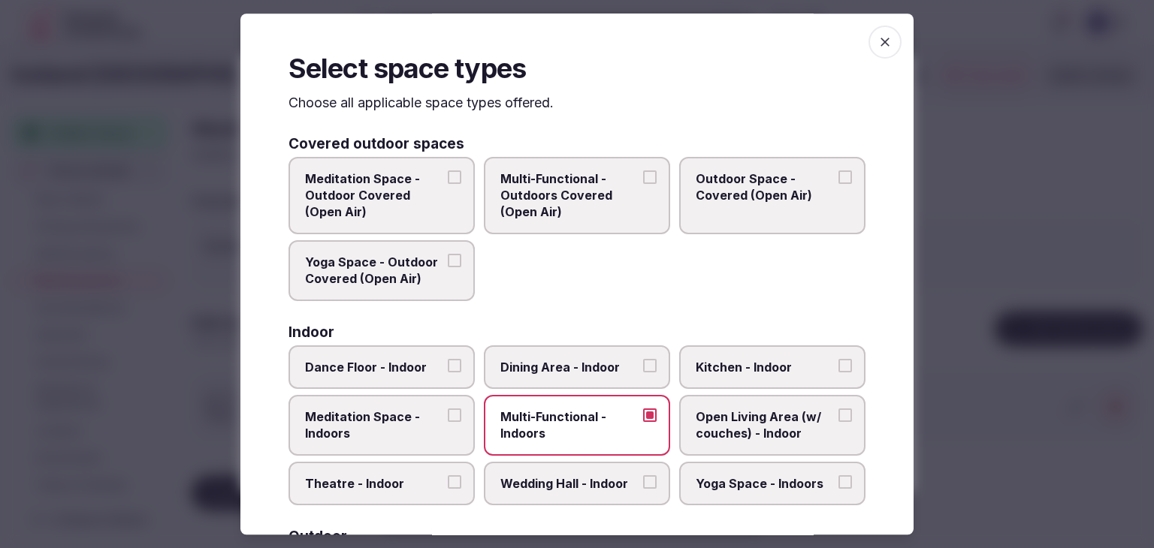
click at [592, 362] on span "Dining Area - Indoor" at bounding box center [569, 367] width 138 height 17
click at [643, 362] on button "Dining Area - Indoor" at bounding box center [650, 366] width 14 height 14
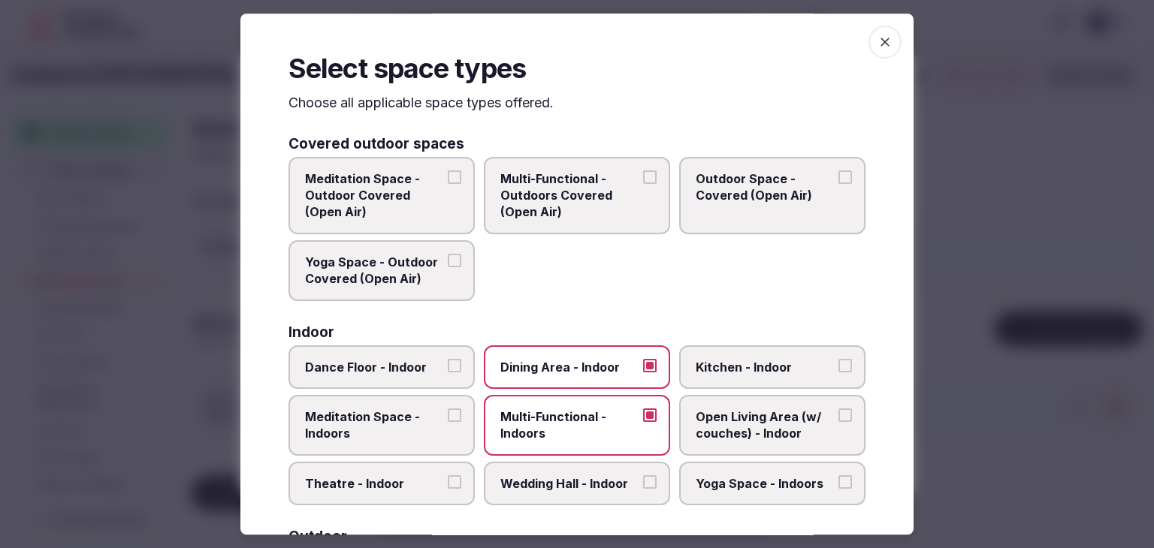
scroll to position [150, 0]
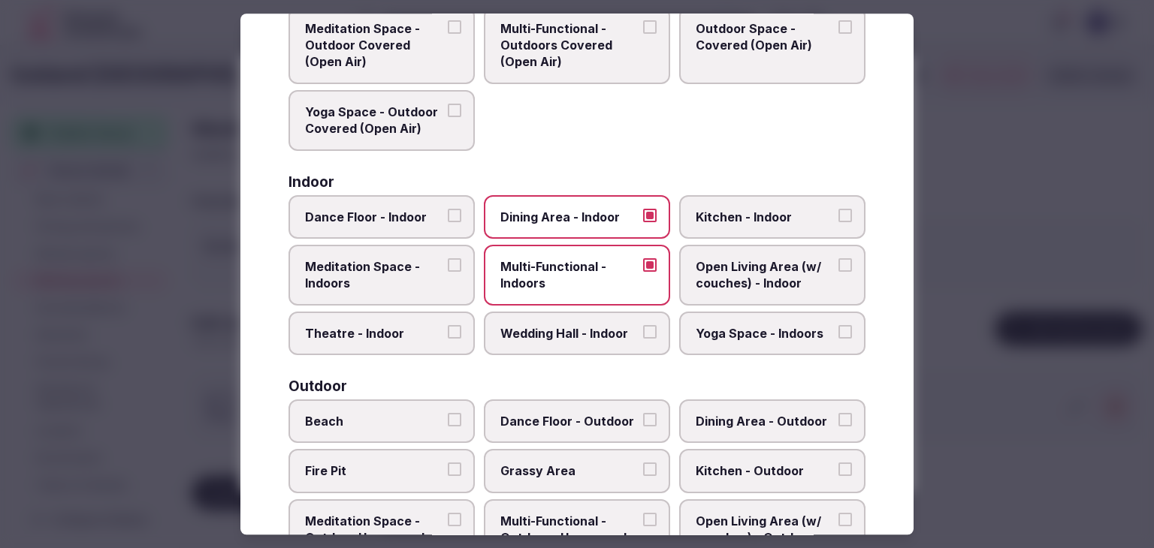
click at [573, 322] on label "Wedding Hall - Indoor" at bounding box center [577, 334] width 186 height 44
click at [643, 325] on button "Wedding Hall - Indoor" at bounding box center [650, 332] width 14 height 14
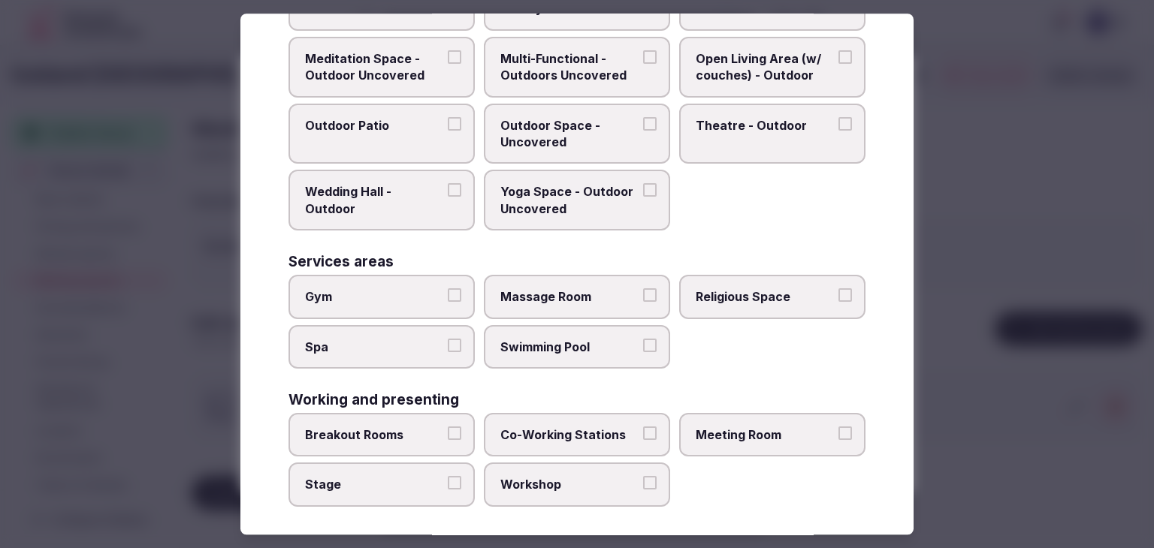
click at [724, 445] on label "Meeting Room" at bounding box center [772, 435] width 186 height 44
click at [838, 440] on button "Meeting Room" at bounding box center [845, 434] width 14 height 14
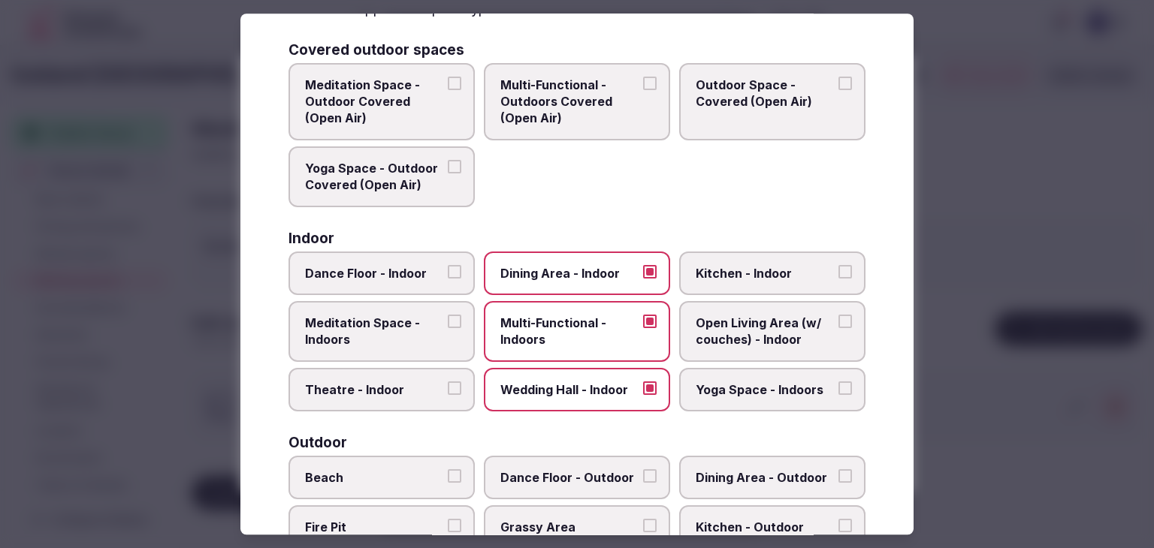
scroll to position [0, 0]
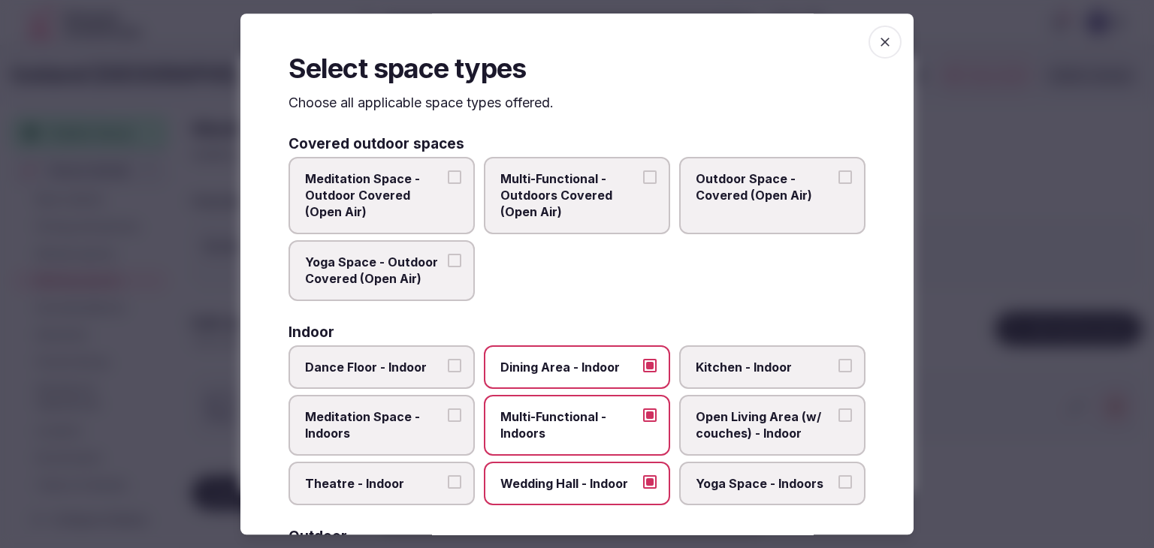
drag, startPoint x: 874, startPoint y: 31, endPoint x: 702, endPoint y: 210, distance: 248.6
click at [874, 33] on span "button" at bounding box center [884, 42] width 33 height 33
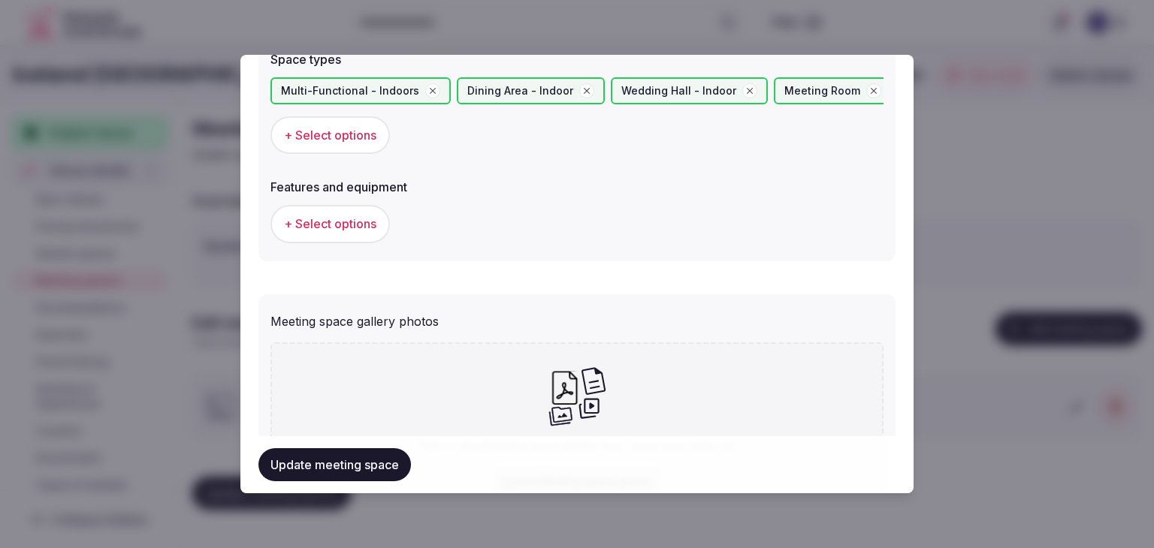
scroll to position [889, 0]
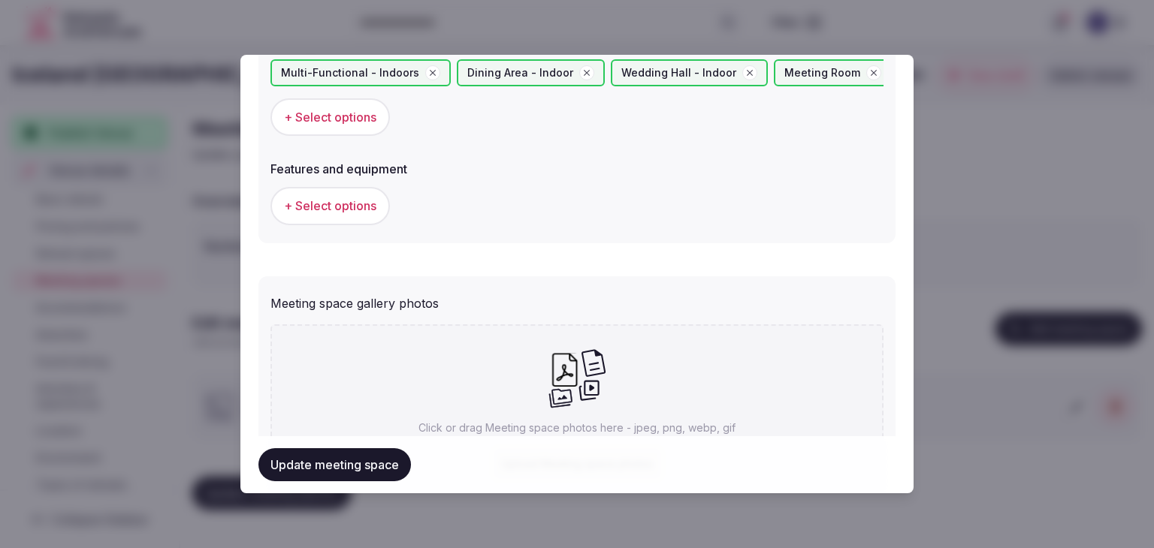
click at [342, 193] on button "+ Select options" at bounding box center [329, 206] width 119 height 38
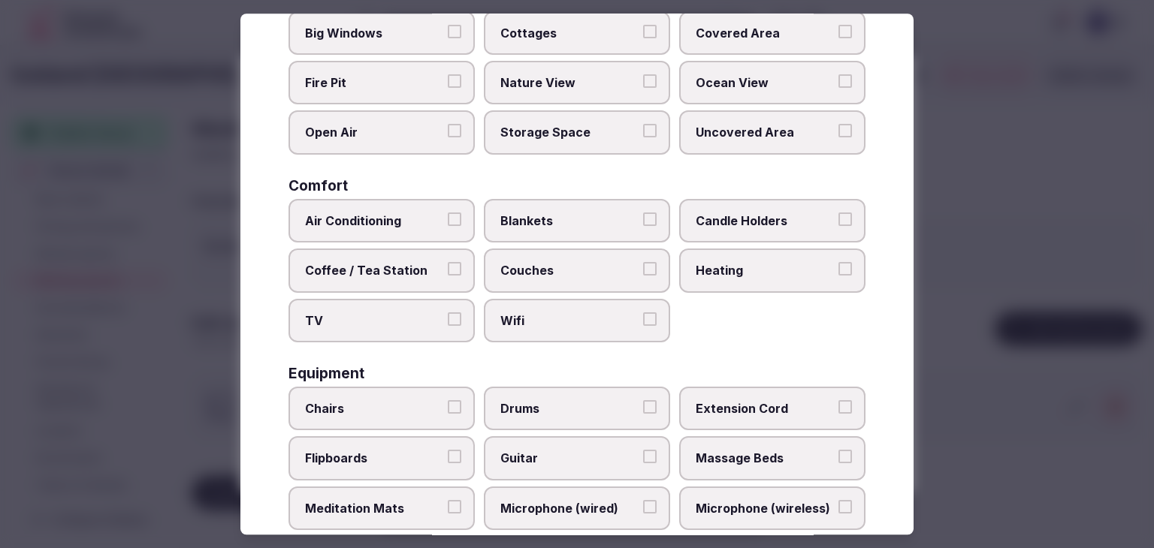
scroll to position [225, 0]
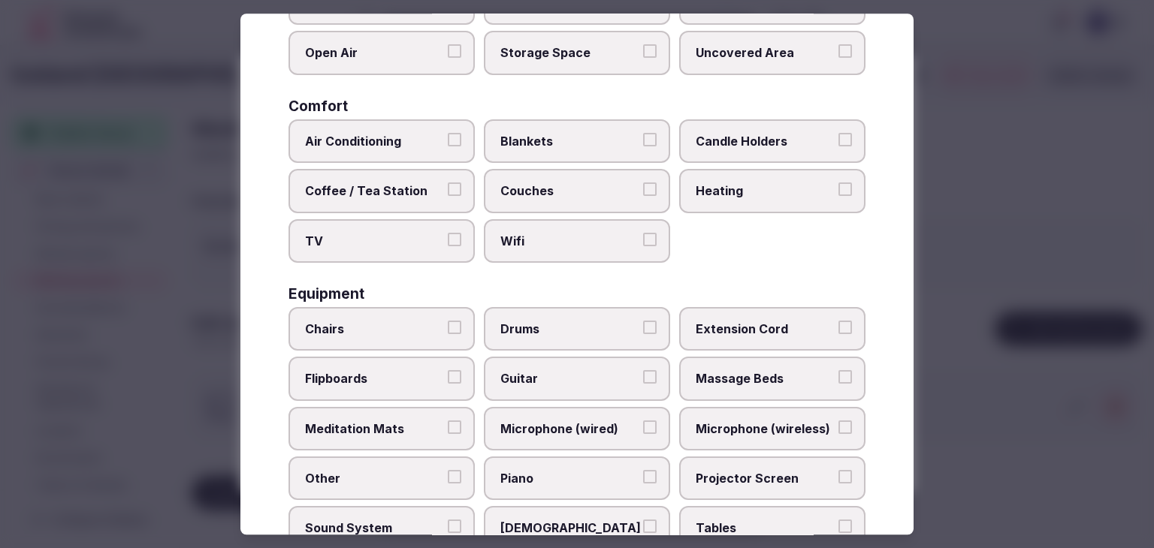
click at [563, 244] on span "Wifi" at bounding box center [569, 241] width 138 height 17
click at [643, 244] on button "Wifi" at bounding box center [650, 240] width 14 height 14
click at [315, 220] on label "TV" at bounding box center [381, 241] width 186 height 44
click at [448, 233] on button "TV" at bounding box center [455, 240] width 14 height 14
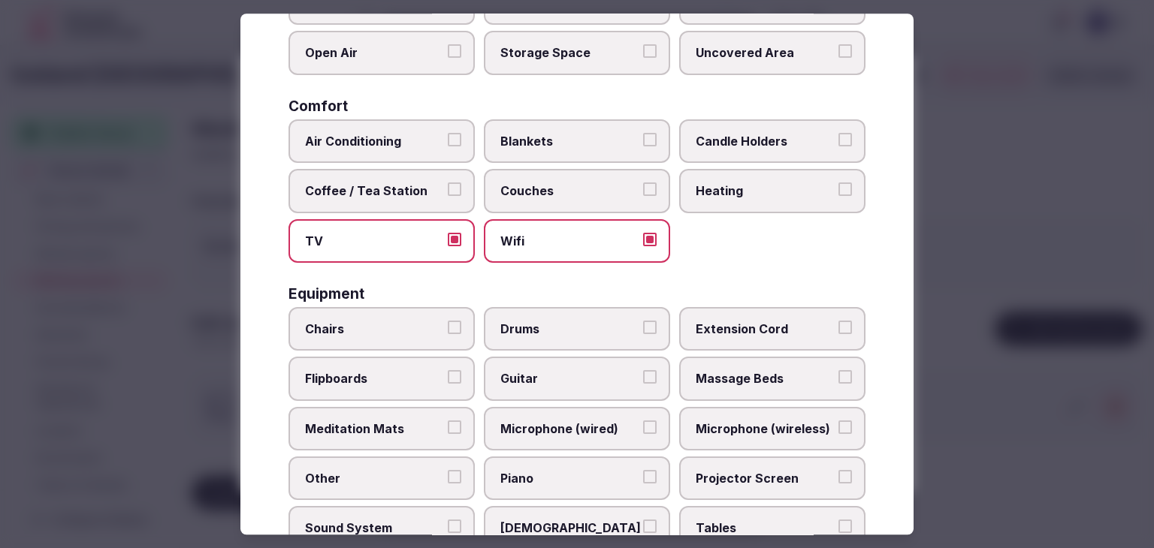
drag, startPoint x: 319, startPoint y: 193, endPoint x: 323, endPoint y: 178, distance: 15.7
click at [320, 188] on span "Coffee / Tea Station" at bounding box center [374, 191] width 138 height 17
click at [448, 188] on button "Coffee / Tea Station" at bounding box center [455, 190] width 14 height 14
click at [334, 147] on span "Air Conditioning" at bounding box center [374, 141] width 138 height 17
click at [448, 146] on button "Air Conditioning" at bounding box center [455, 140] width 14 height 14
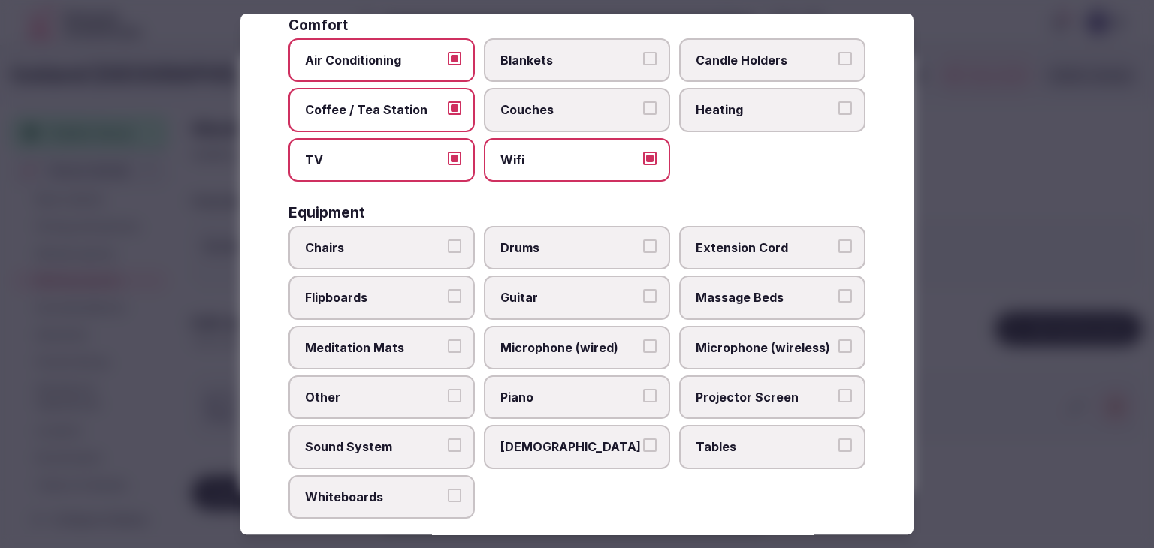
scroll to position [376, 0]
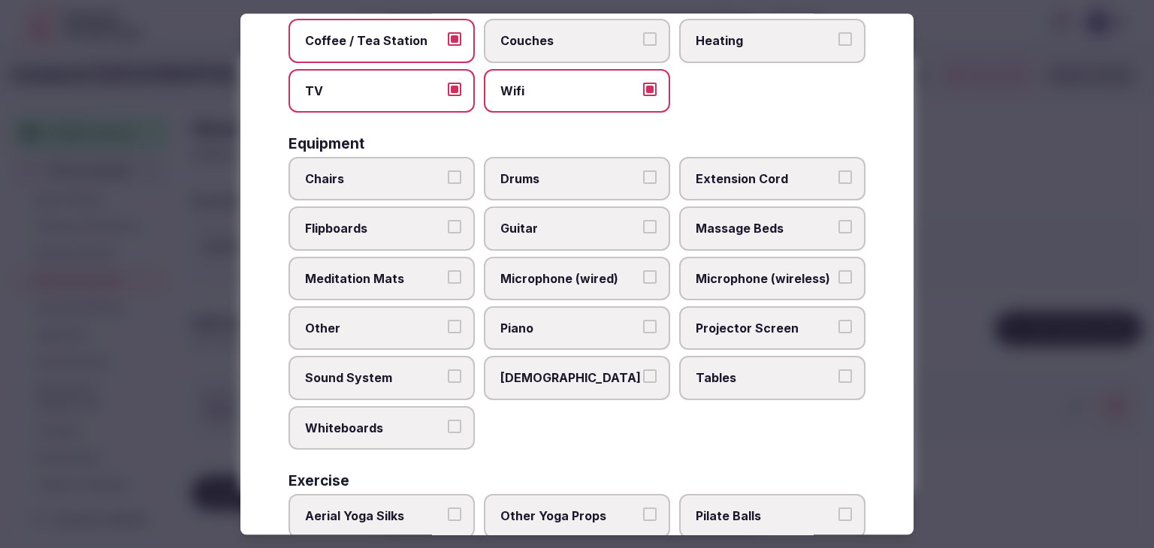
click at [711, 361] on label "Tables" at bounding box center [772, 379] width 186 height 44
click at [838, 370] on button "Tables" at bounding box center [845, 377] width 14 height 14
drag, startPoint x: 714, startPoint y: 315, endPoint x: 716, endPoint y: 281, distance: 33.8
click at [714, 313] on label "Projector Screen" at bounding box center [772, 328] width 186 height 44
click at [838, 320] on button "Projector Screen" at bounding box center [845, 327] width 14 height 14
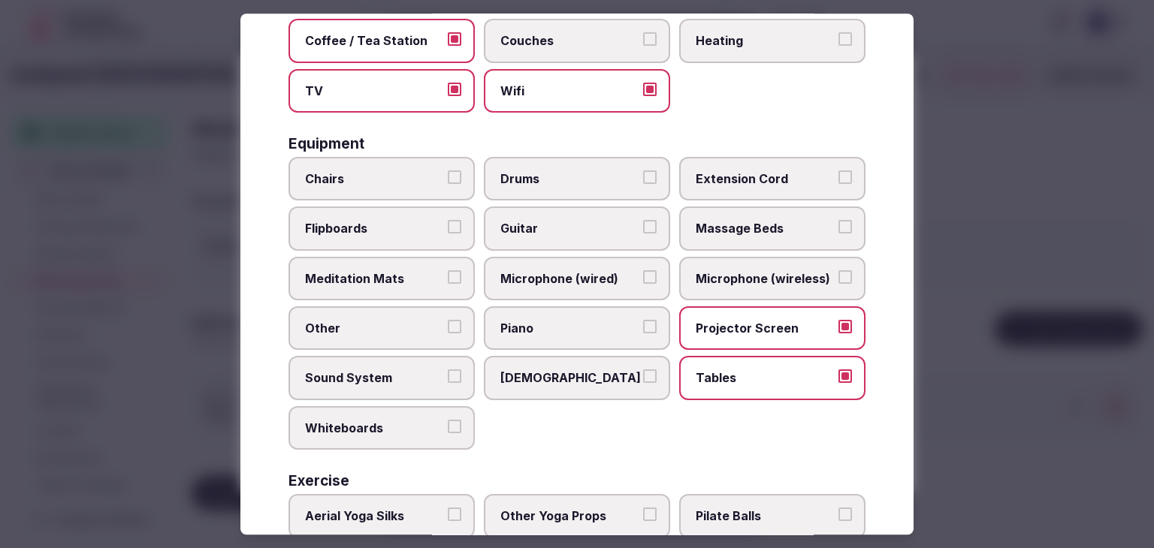
click at [715, 277] on span "Microphone (wireless)" at bounding box center [765, 278] width 138 height 17
click at [838, 277] on button "Microphone (wireless)" at bounding box center [845, 277] width 14 height 14
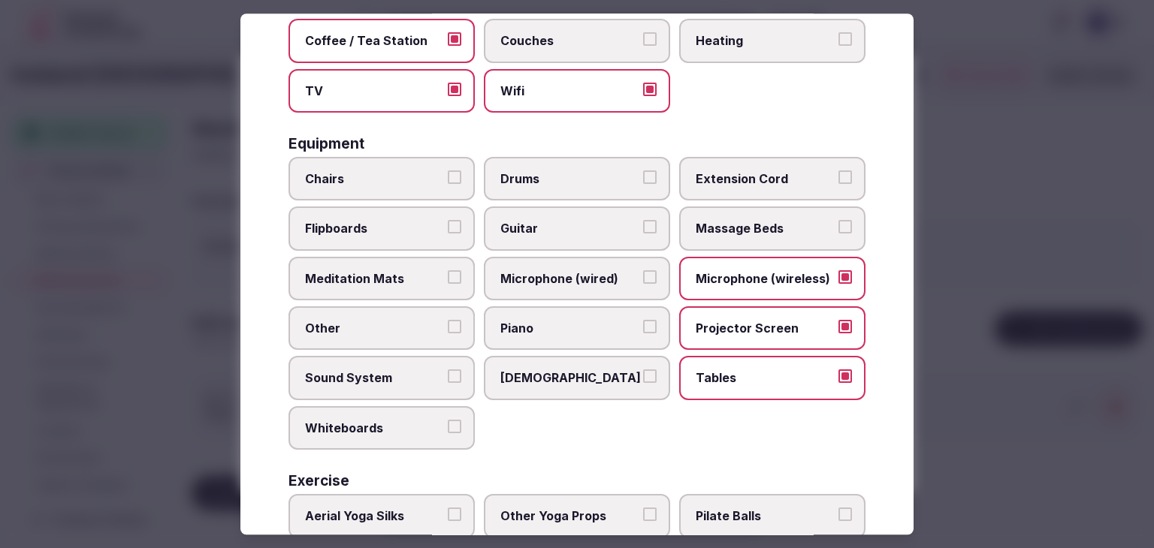
click at [491, 257] on label "Microphone (wired)" at bounding box center [577, 279] width 186 height 44
click at [643, 270] on button "Microphone (wired)" at bounding box center [650, 277] width 14 height 14
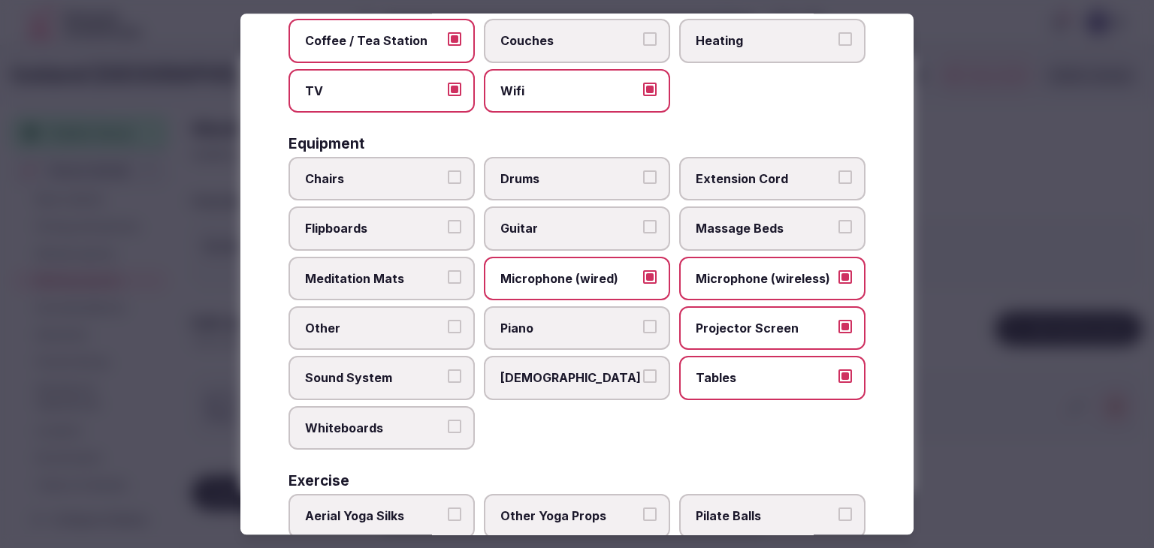
click at [376, 184] on label "Chairs" at bounding box center [381, 179] width 186 height 44
click at [448, 184] on button "Chairs" at bounding box center [455, 178] width 14 height 14
click at [379, 221] on span "Flipboards" at bounding box center [374, 229] width 138 height 17
click at [448, 221] on button "Flipboards" at bounding box center [455, 228] width 14 height 14
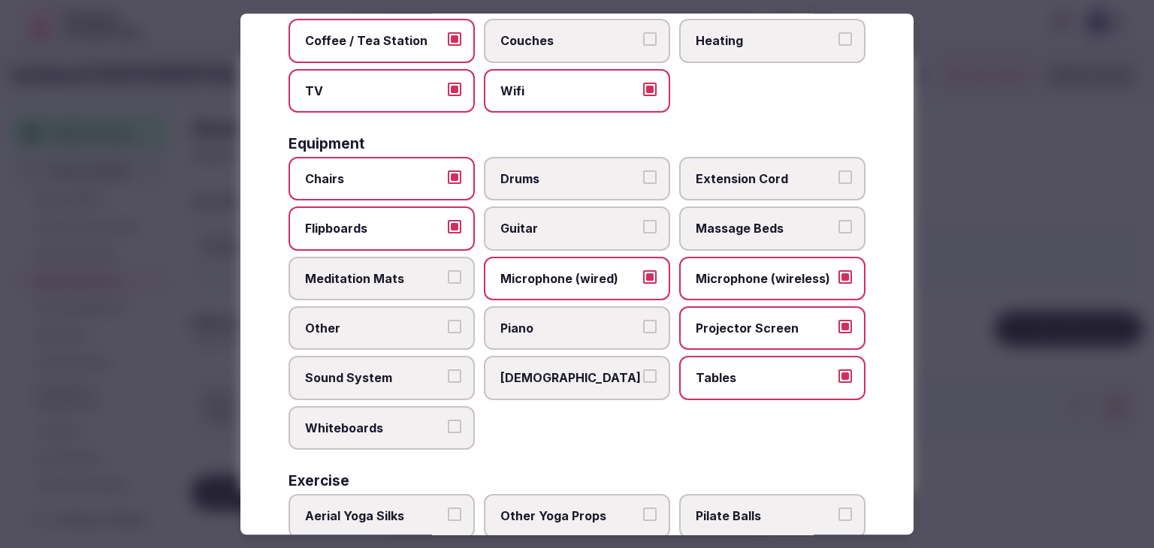
drag, startPoint x: 376, startPoint y: 352, endPoint x: 376, endPoint y: 365, distance: 12.8
click at [376, 357] on label "Sound System" at bounding box center [381, 379] width 186 height 44
click at [448, 370] on button "Sound System" at bounding box center [455, 377] width 14 height 14
click at [373, 420] on span "Whiteboards" at bounding box center [374, 428] width 138 height 17
click at [448, 420] on button "Whiteboards" at bounding box center [455, 427] width 14 height 14
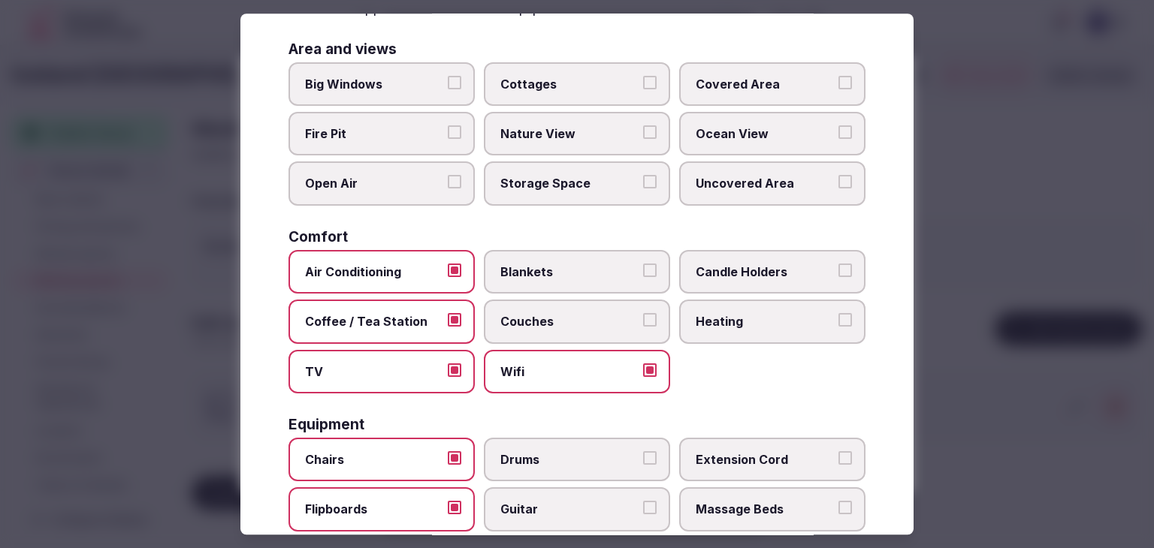
scroll to position [0, 0]
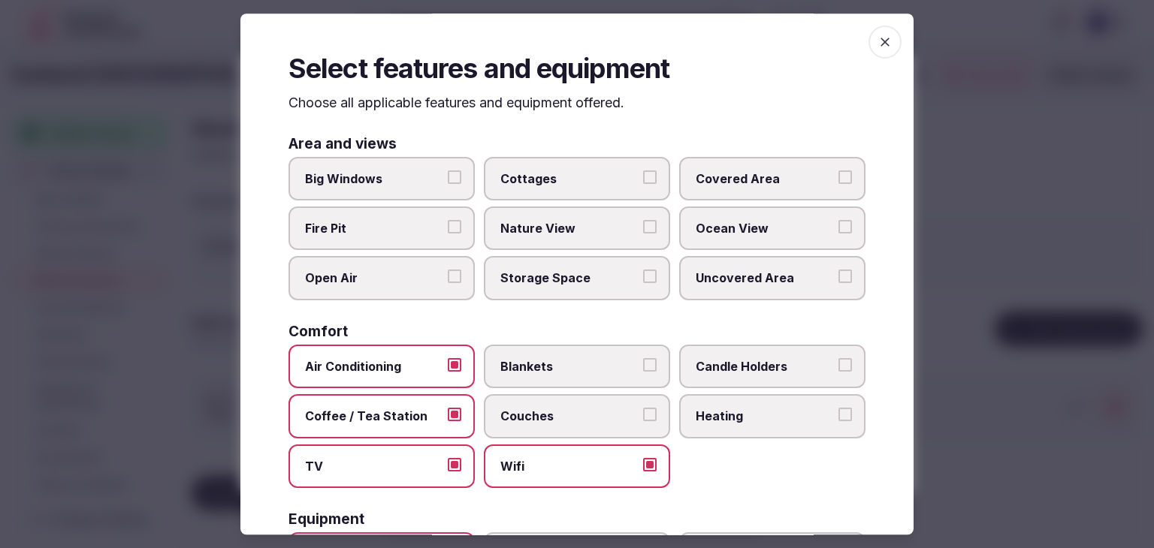
click at [877, 41] on icon "button" at bounding box center [884, 42] width 15 height 15
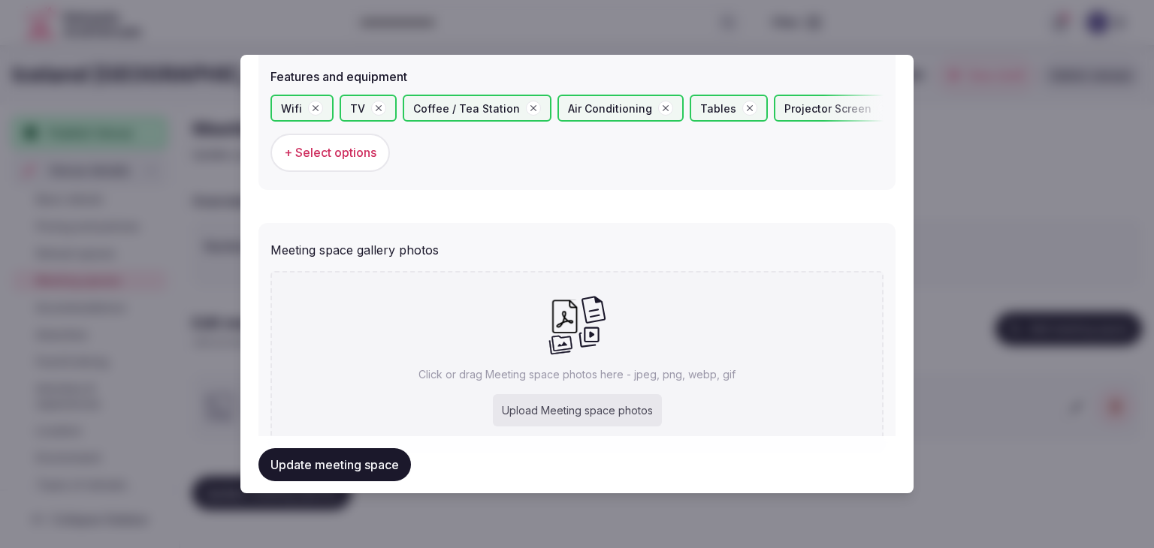
scroll to position [1040, 0]
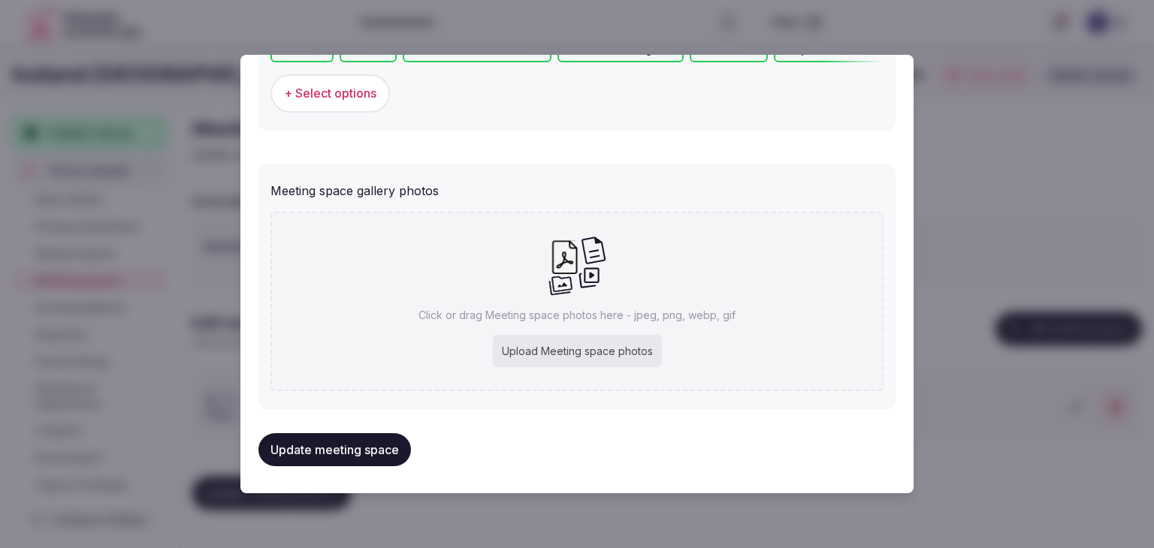
click at [569, 313] on p "Click or drag Meeting space photos here - jpeg, png, webp, gif" at bounding box center [576, 315] width 317 height 15
type input "**********"
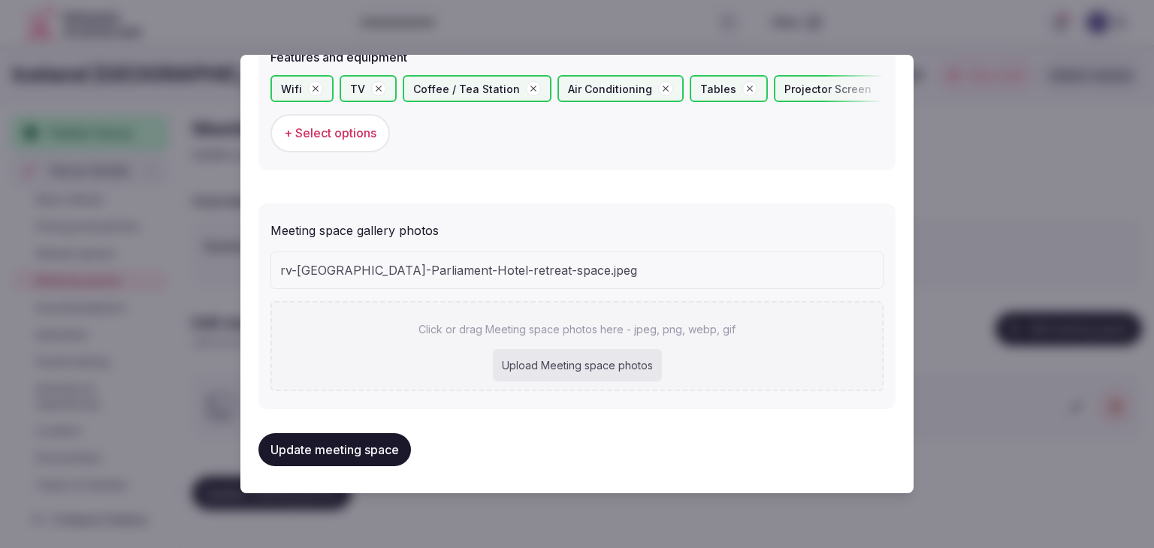
click at [633, 365] on div "Upload Meeting space photos" at bounding box center [577, 365] width 169 height 33
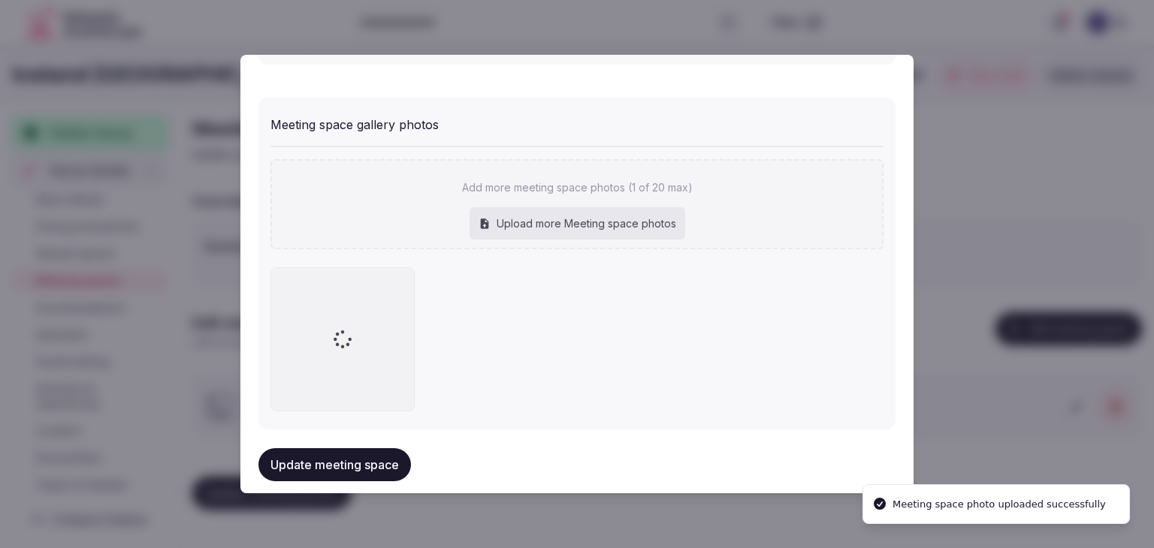
scroll to position [1021, 0]
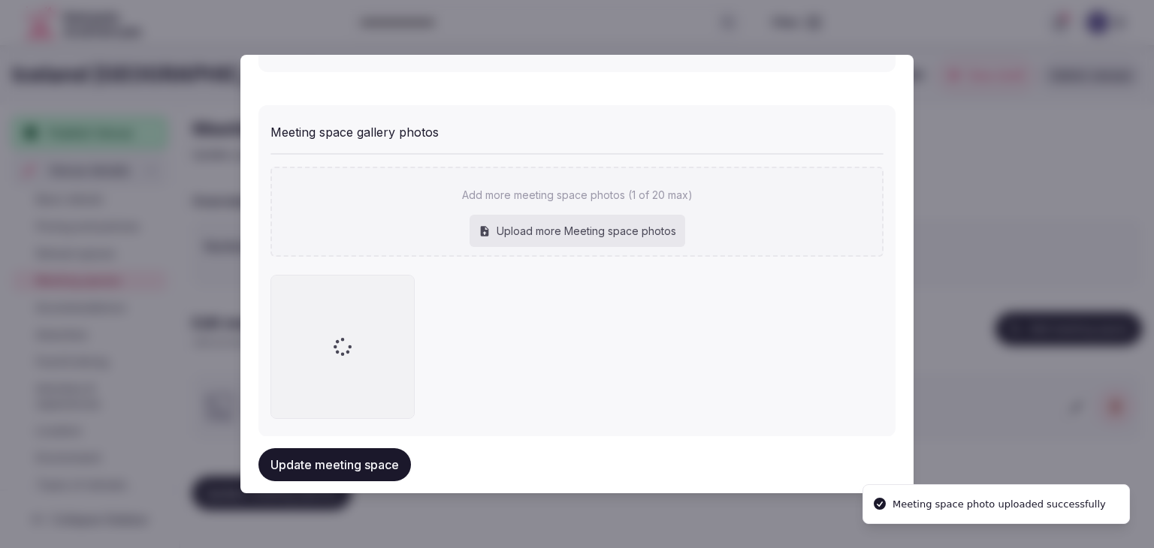
type input "**********"
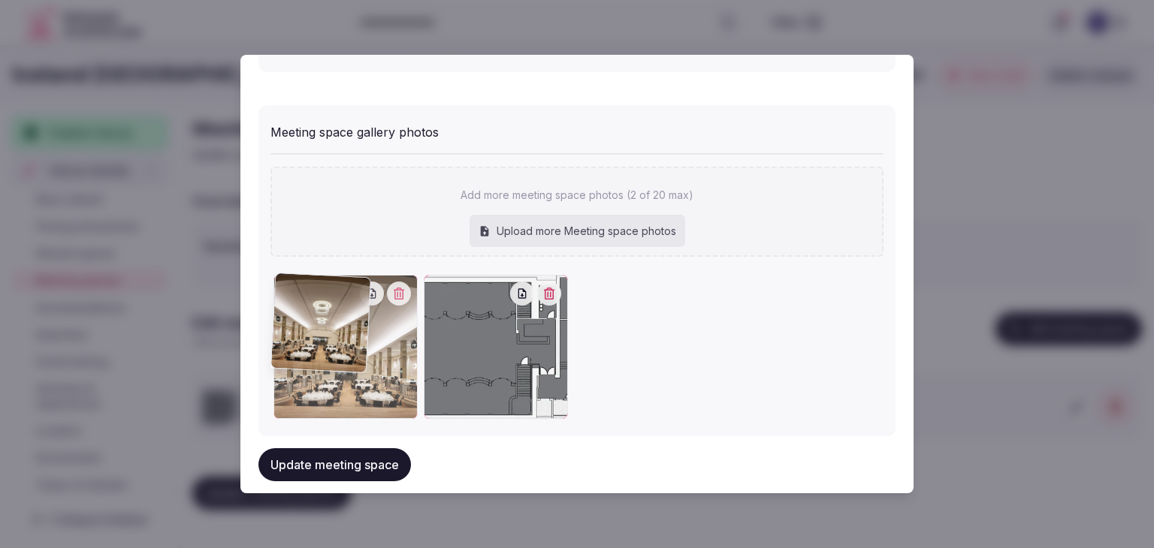
drag, startPoint x: 437, startPoint y: 293, endPoint x: 355, endPoint y: 346, distance: 98.3
click at [349, 280] on div at bounding box center [345, 347] width 144 height 144
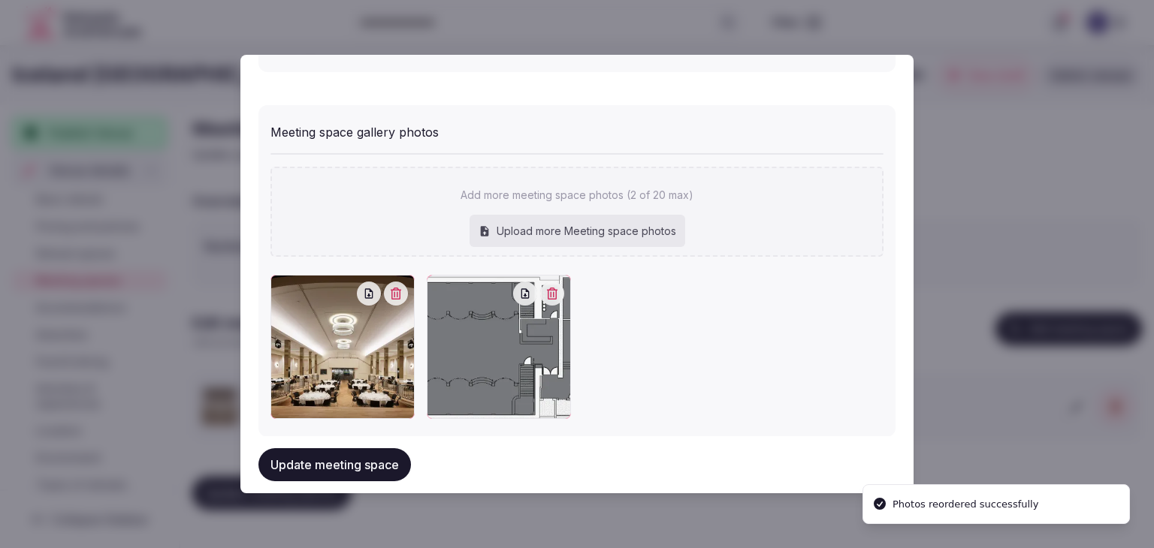
click at [371, 472] on button "Update meeting space" at bounding box center [334, 464] width 152 height 33
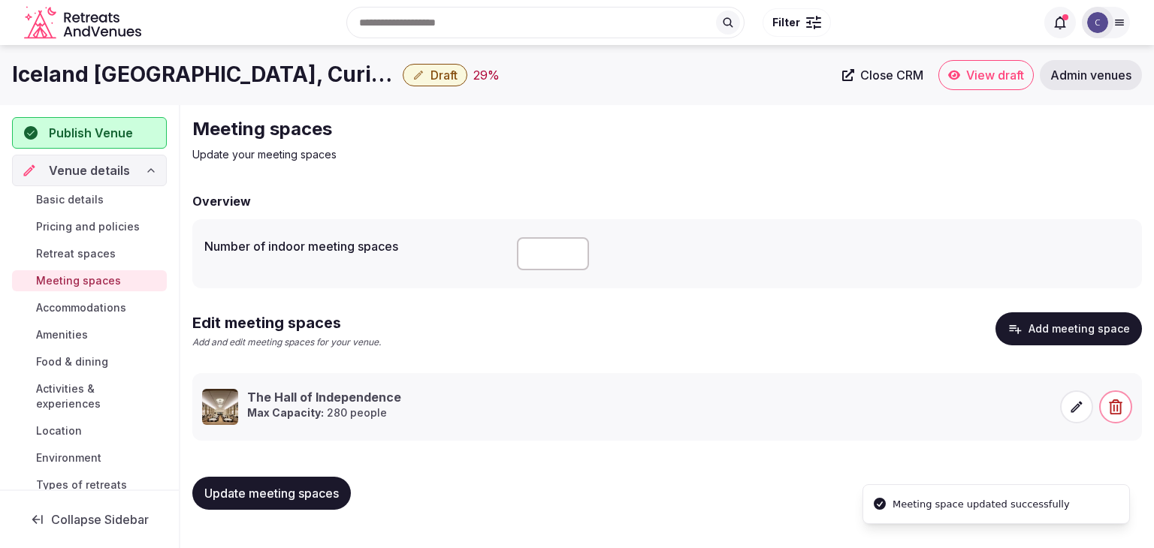
click at [351, 488] on button "Update meeting spaces" at bounding box center [271, 493] width 159 height 33
click at [83, 301] on span "Accommodations" at bounding box center [81, 307] width 90 height 15
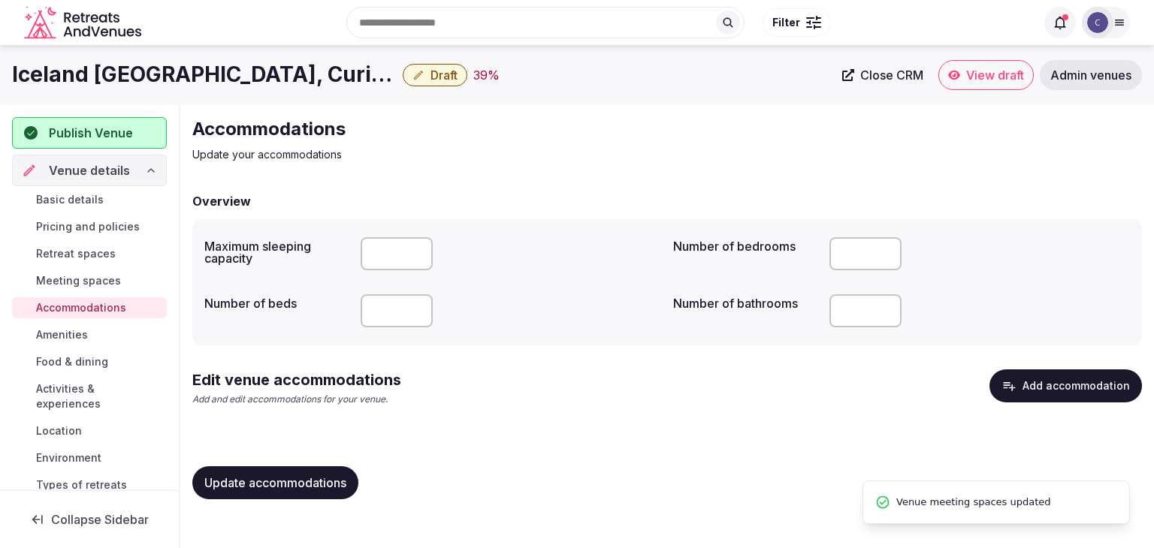
click at [1075, 403] on div "Edit venue accommodations Add and edit accommodations for your venue. Add accom…" at bounding box center [667, 394] width 950 height 49
click at [1049, 387] on button "Add accommodation" at bounding box center [1065, 386] width 152 height 33
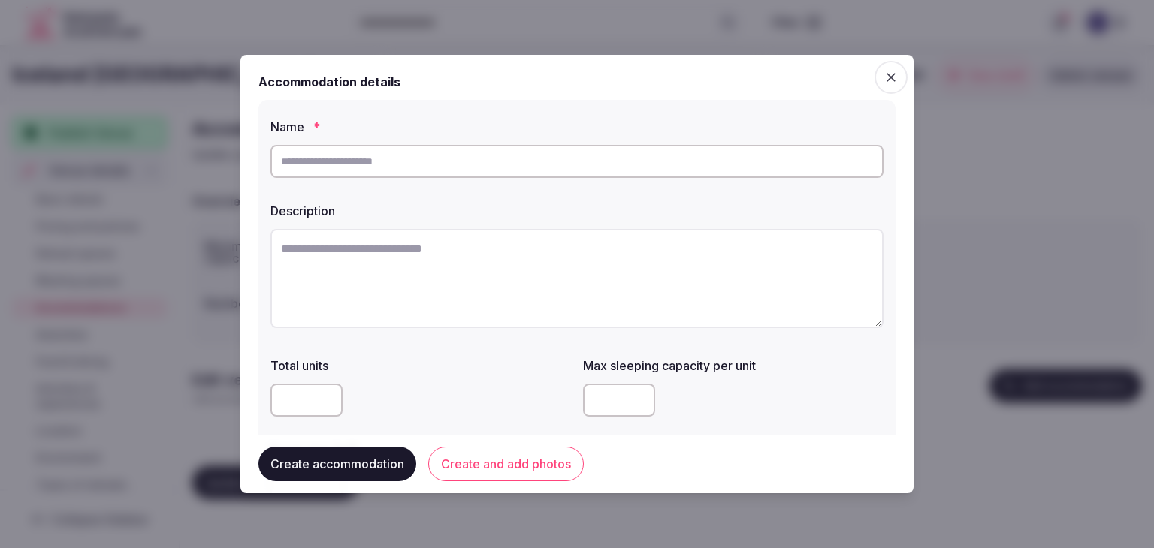
click at [517, 171] on input "text" at bounding box center [576, 161] width 613 height 33
paste input "**********"
type input "**********"
click at [553, 267] on textarea at bounding box center [576, 278] width 613 height 99
paste textarea "**********"
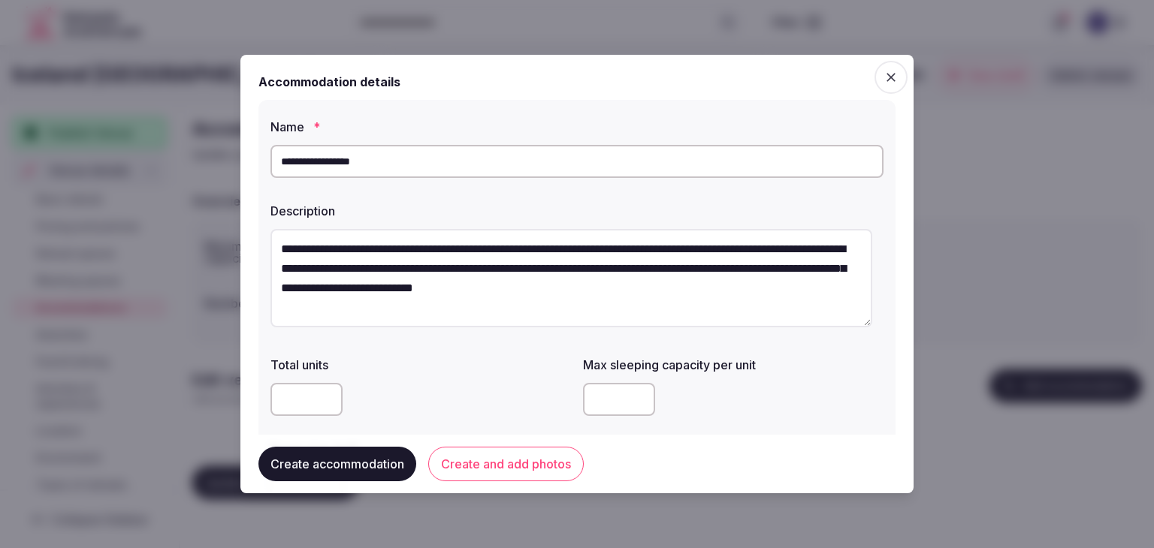
type textarea "**********"
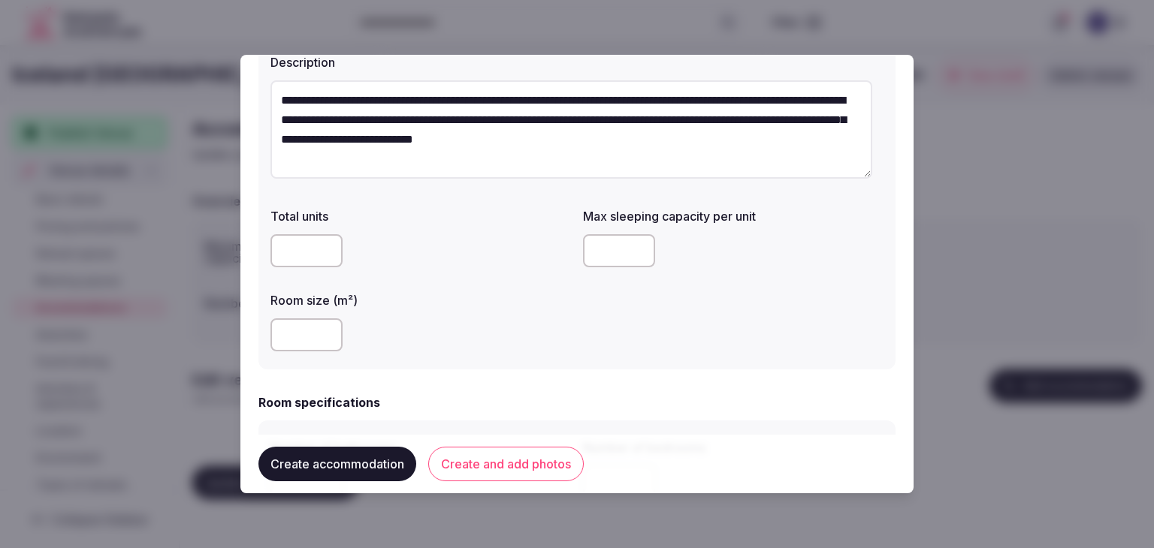
scroll to position [225, 0]
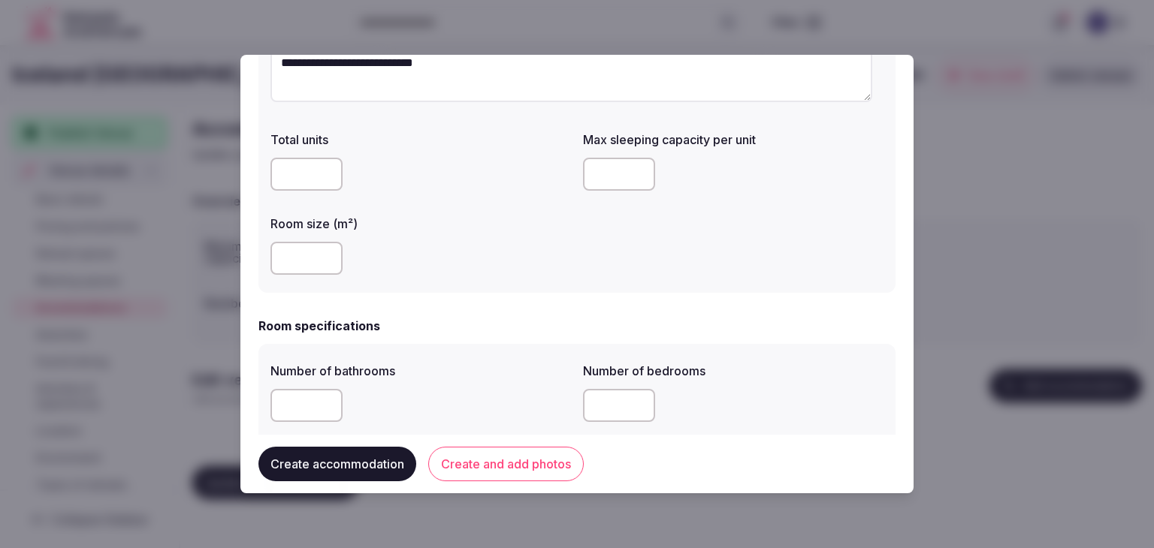
click at [286, 257] on input "number" at bounding box center [306, 258] width 72 height 33
type input "**"
click at [593, 169] on input "number" at bounding box center [619, 174] width 72 height 33
type input "*"
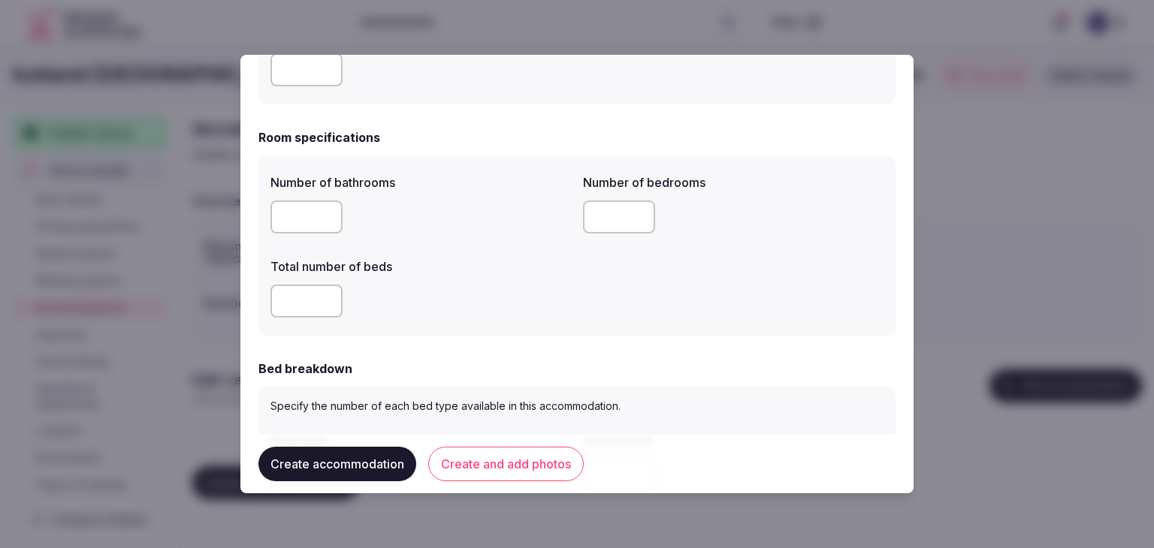
scroll to position [451, 0]
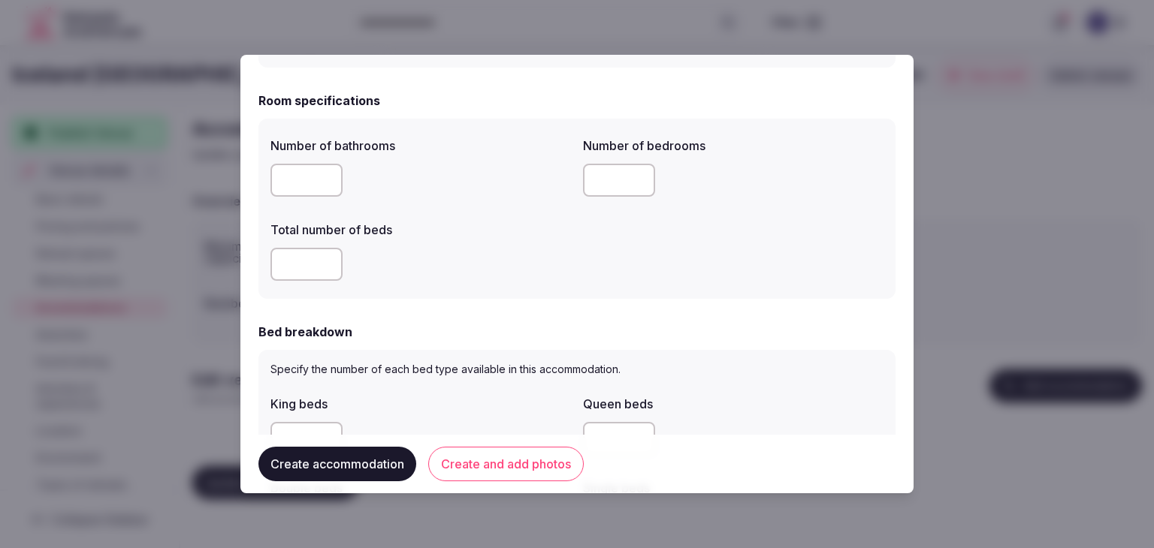
click at [279, 193] on input "number" at bounding box center [306, 180] width 72 height 33
type input "*"
click at [291, 257] on input "number" at bounding box center [306, 264] width 72 height 33
type input "*"
click at [615, 182] on input "number" at bounding box center [619, 180] width 72 height 33
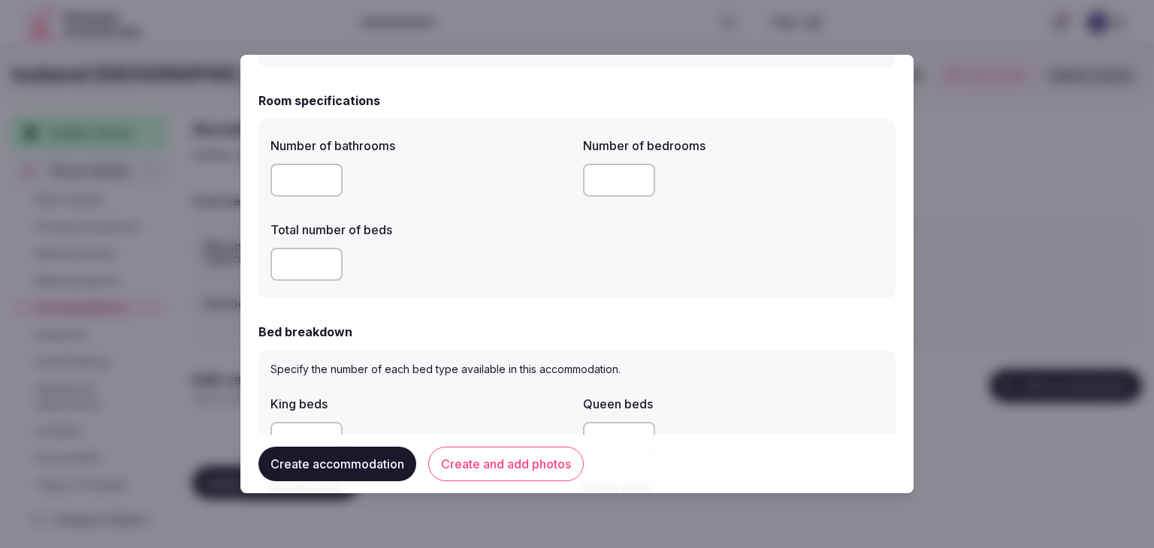
type input "*"
click at [495, 299] on form "**********" at bounding box center [576, 470] width 637 height 1697
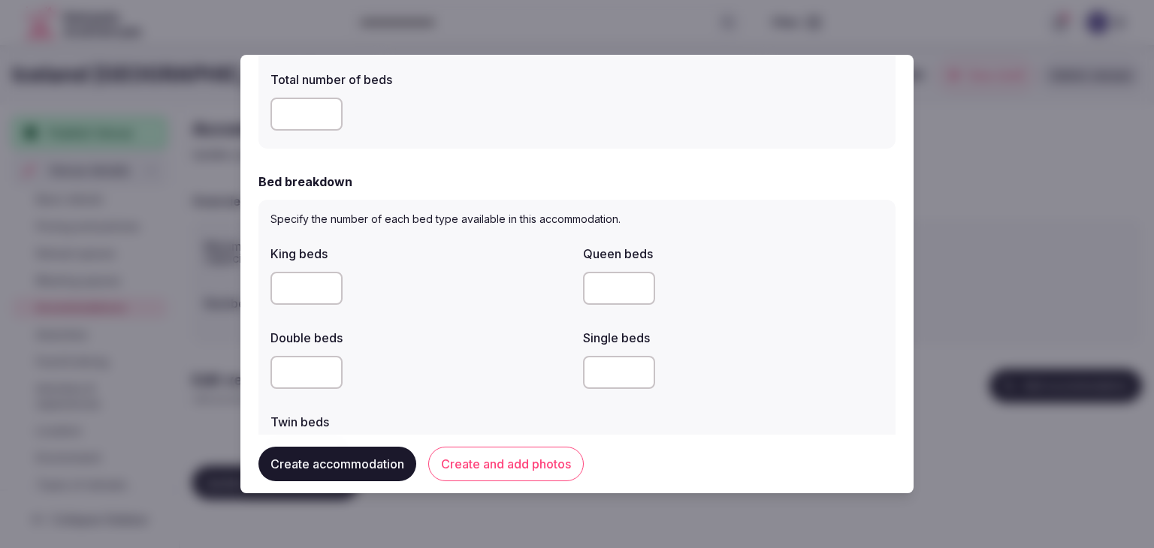
click at [272, 293] on input "number" at bounding box center [306, 288] width 72 height 33
type input "*"
click at [508, 332] on div "Double beds" at bounding box center [420, 333] width 300 height 21
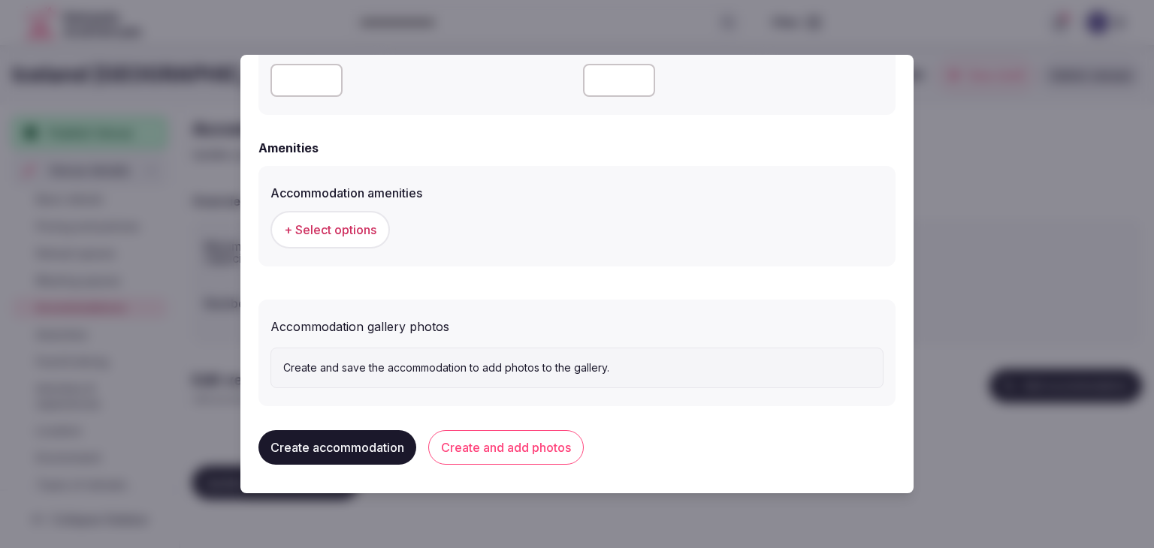
scroll to position [1364, 0]
click at [340, 226] on span "+ Select options" at bounding box center [330, 229] width 92 height 17
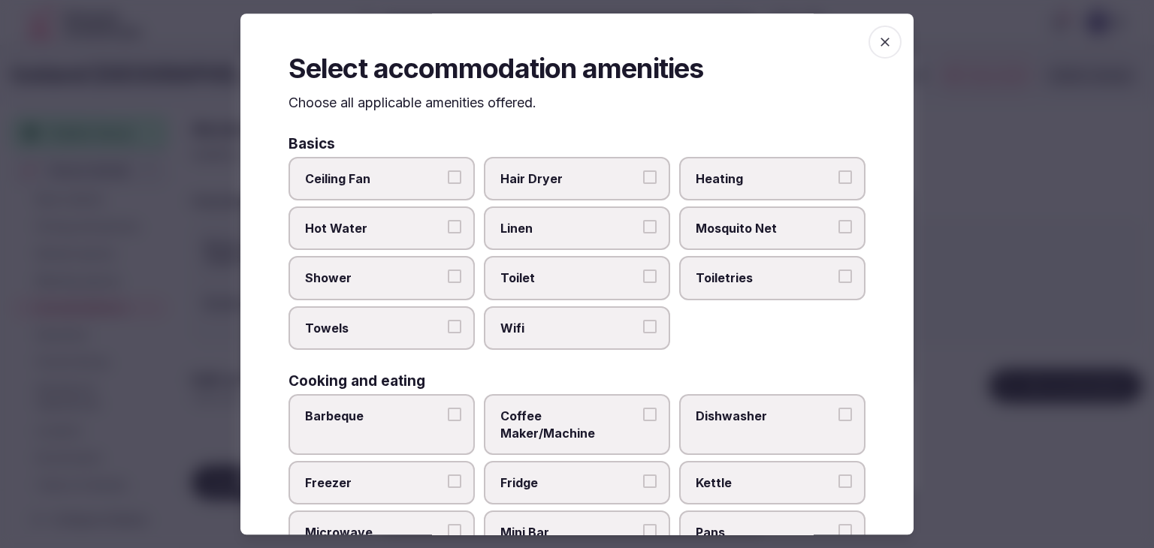
click at [592, 335] on label "Wifi" at bounding box center [577, 328] width 186 height 44
click at [643, 334] on button "Wifi" at bounding box center [650, 327] width 14 height 14
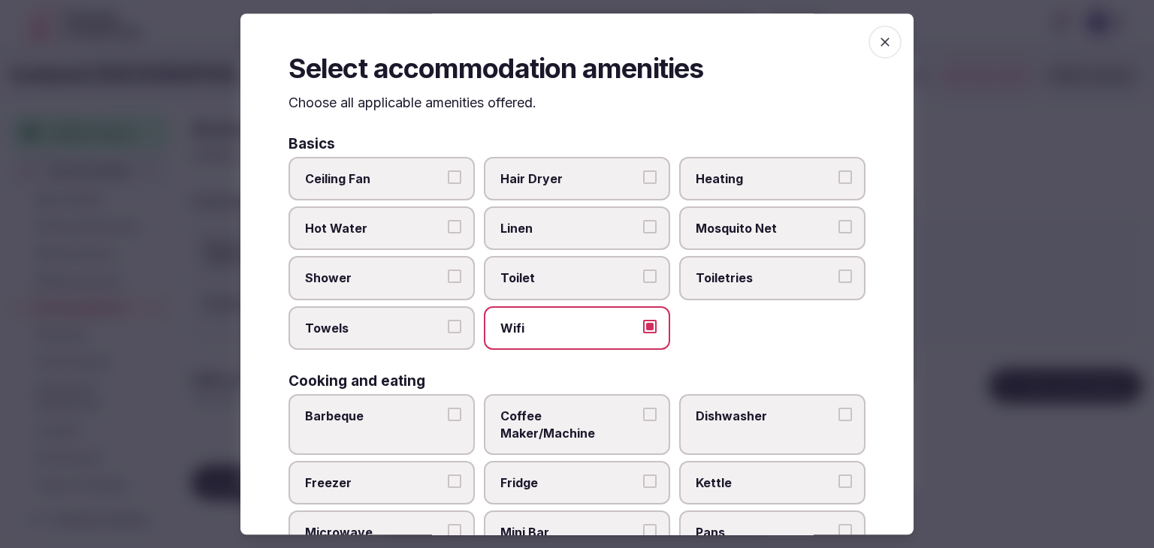
click at [718, 309] on div "Ceiling Fan Hair Dryer Heating Hot Water Linen Mosquito Net Shower Toilet Toile…" at bounding box center [576, 254] width 577 height 194
click at [740, 277] on span "Toiletries" at bounding box center [765, 278] width 138 height 17
click at [838, 277] on button "Toiletries" at bounding box center [845, 277] width 14 height 14
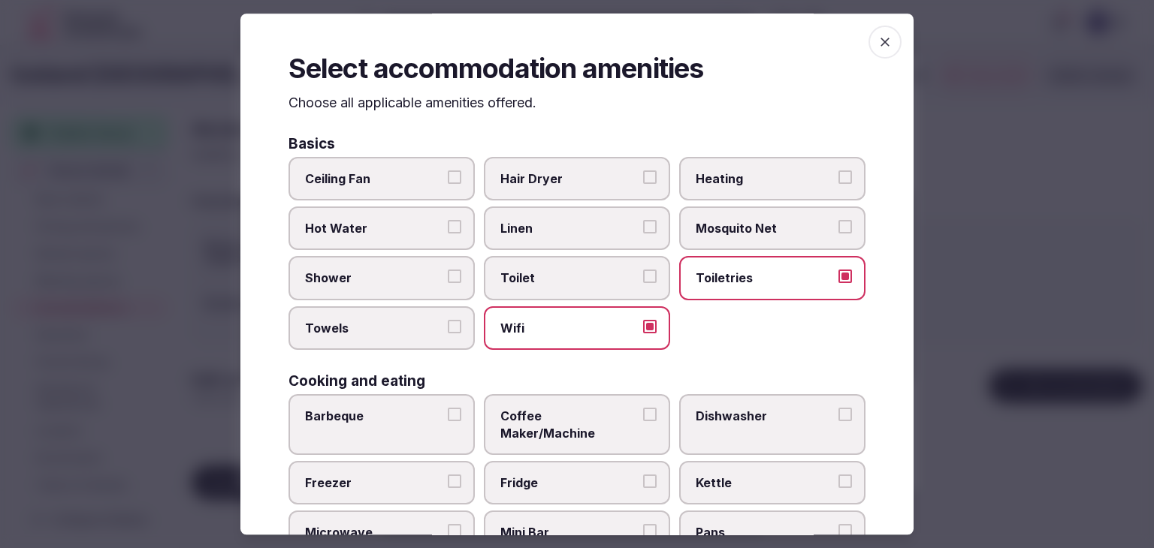
click at [587, 181] on span "Hair Dryer" at bounding box center [569, 179] width 138 height 17
click at [643, 181] on button "Hair Dryer" at bounding box center [650, 178] width 14 height 14
click at [397, 271] on span "Shower" at bounding box center [374, 278] width 138 height 17
click at [448, 271] on button "Shower" at bounding box center [455, 277] width 14 height 14
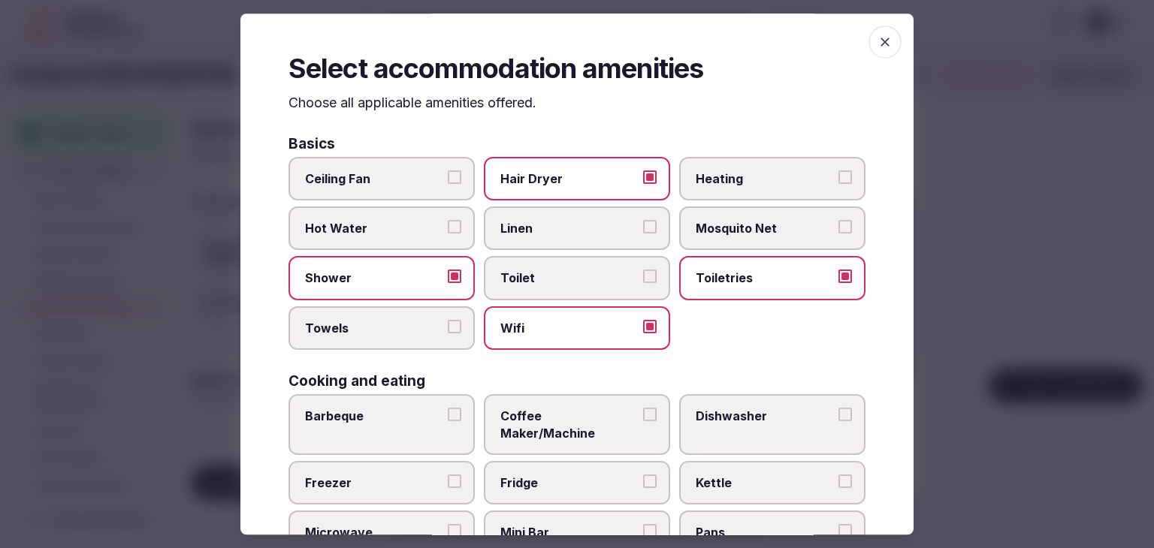
click at [409, 343] on label "Towels" at bounding box center [381, 328] width 186 height 44
click at [448, 334] on button "Towels" at bounding box center [455, 327] width 14 height 14
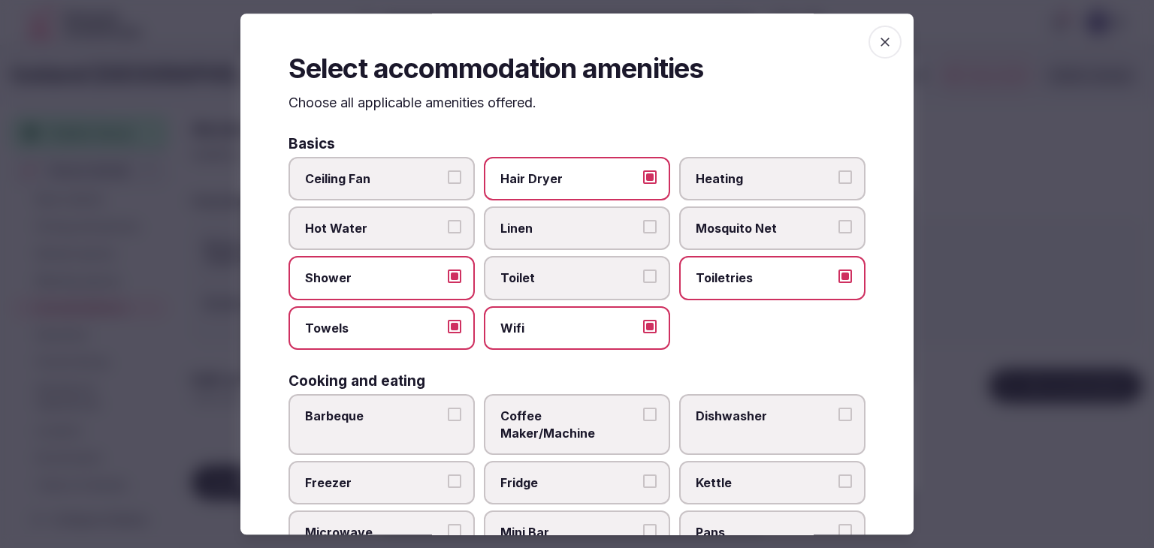
scroll to position [150, 0]
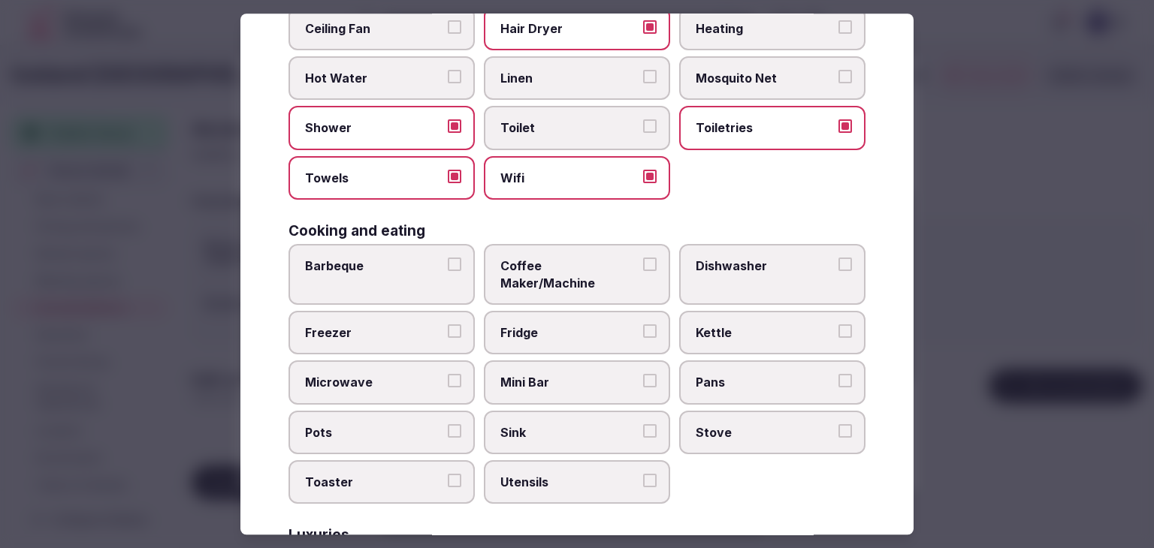
click at [560, 265] on span "Coffee Maker/Machine" at bounding box center [569, 275] width 138 height 34
click at [643, 265] on button "Coffee Maker/Machine" at bounding box center [650, 265] width 14 height 14
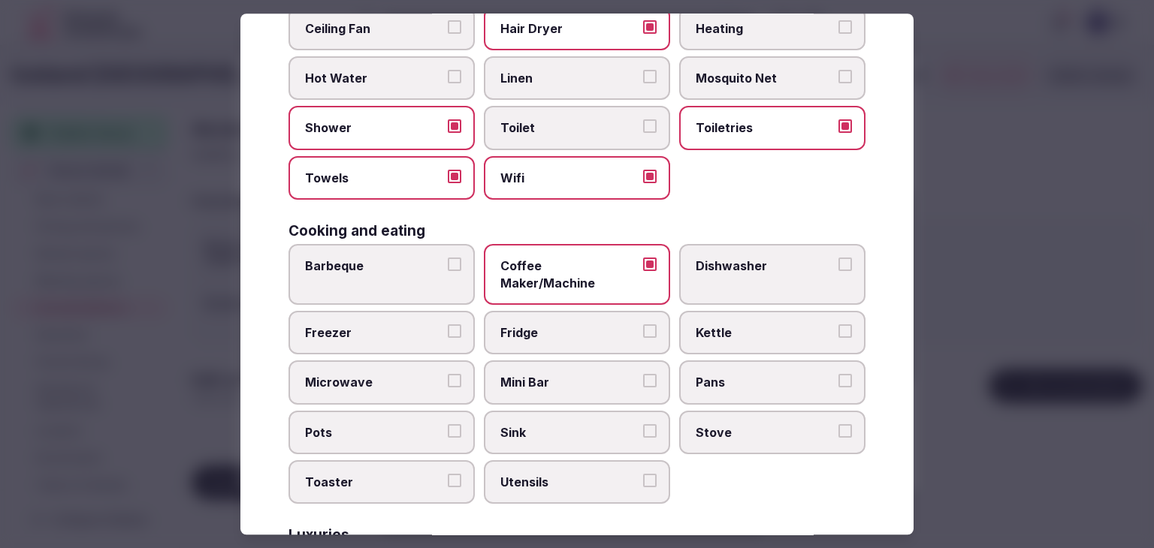
click at [562, 325] on span "Fridge" at bounding box center [569, 333] width 138 height 17
click at [643, 325] on button "Fridge" at bounding box center [650, 332] width 14 height 14
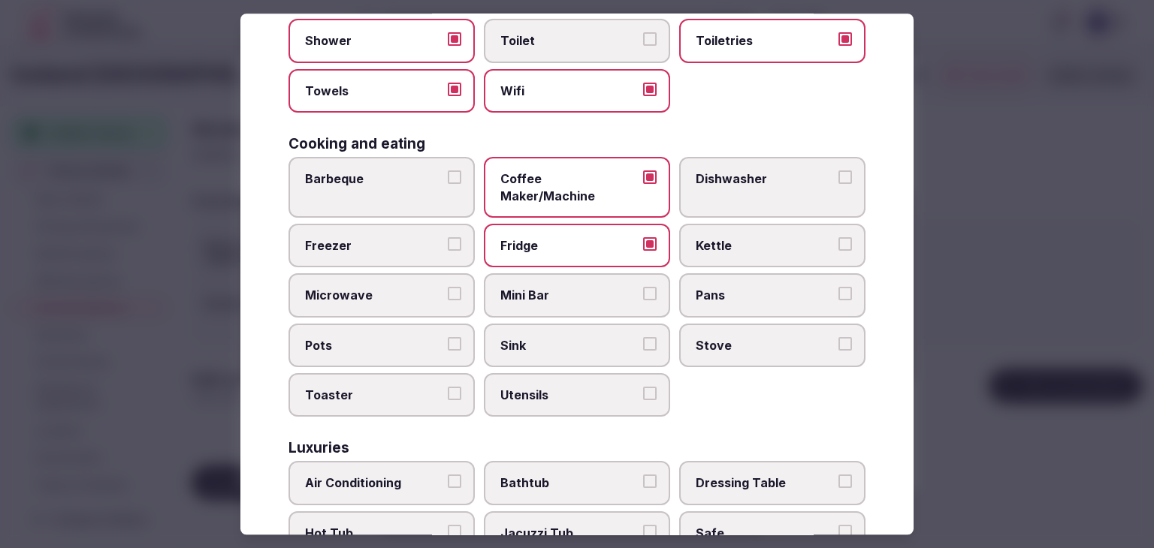
scroll to position [300, 0]
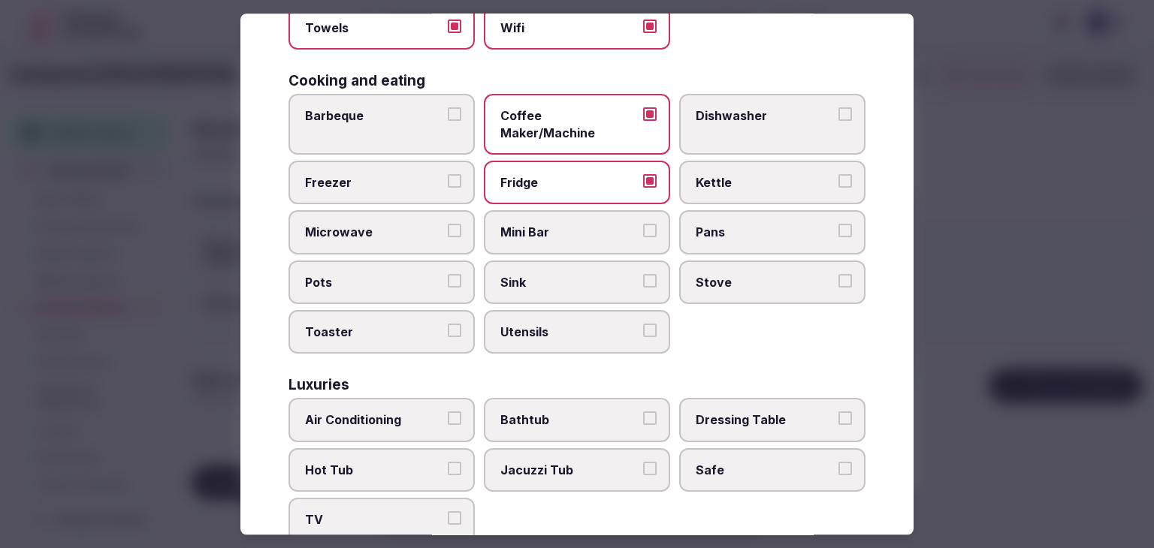
click at [385, 409] on label "Air Conditioning" at bounding box center [381, 421] width 186 height 44
click at [448, 412] on button "Air Conditioning" at bounding box center [455, 419] width 14 height 14
click at [383, 499] on label "TV" at bounding box center [381, 521] width 186 height 44
click at [448, 512] on button "TV" at bounding box center [455, 519] width 14 height 14
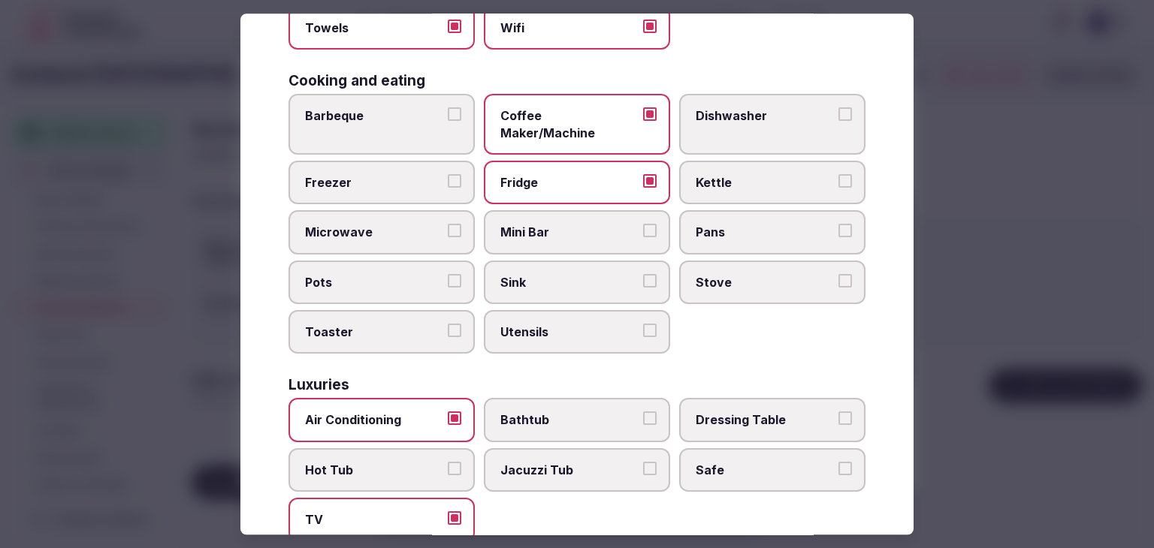
click at [762, 462] on span "Safe" at bounding box center [765, 470] width 138 height 17
click at [838, 462] on button "Safe" at bounding box center [845, 469] width 14 height 14
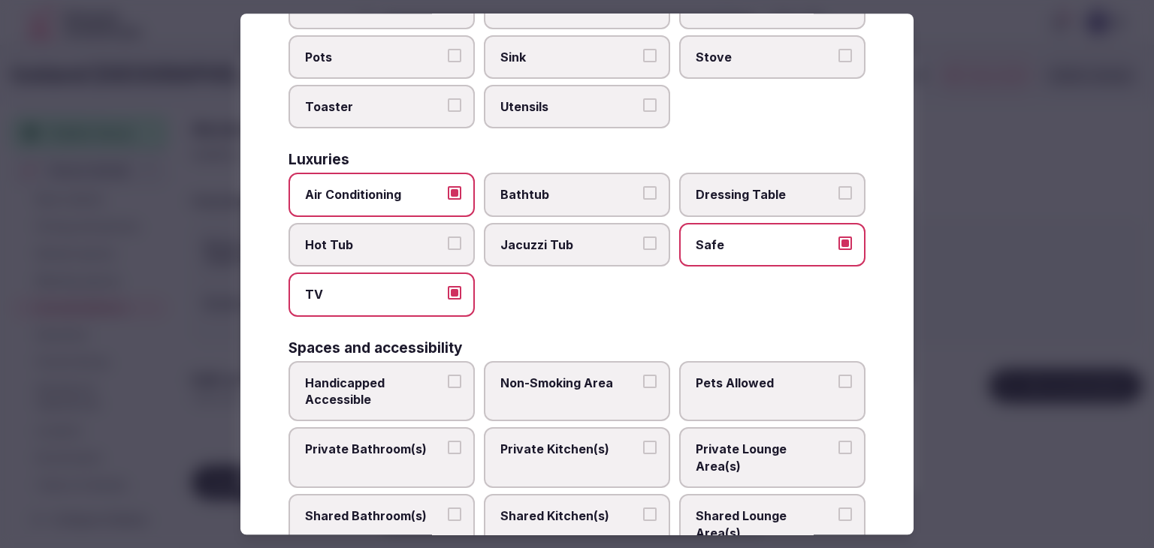
click at [448, 442] on button "Private Bathroom(s)" at bounding box center [455, 449] width 14 height 14
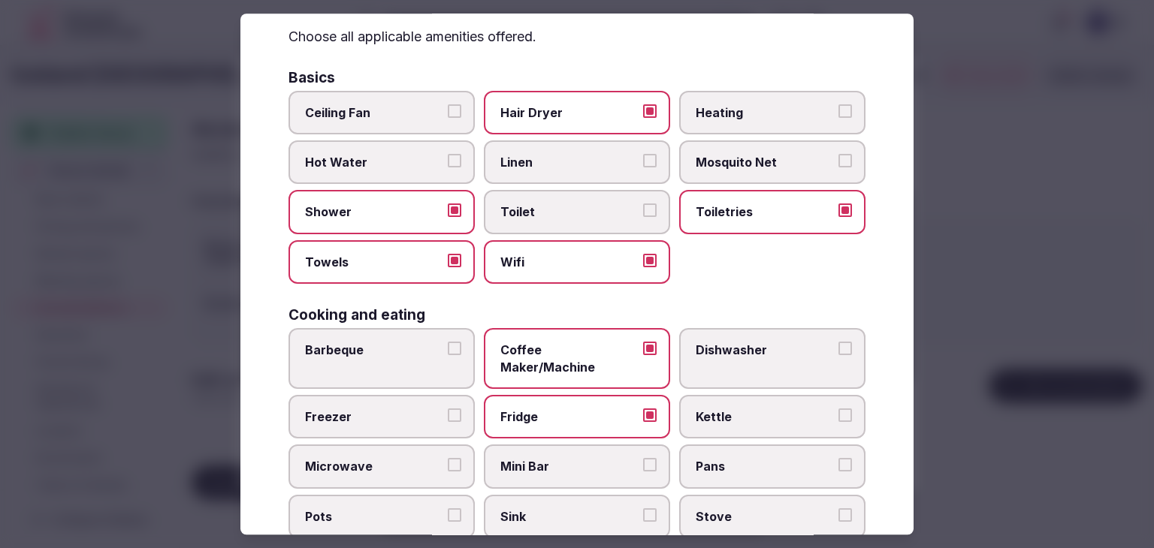
scroll to position [0, 0]
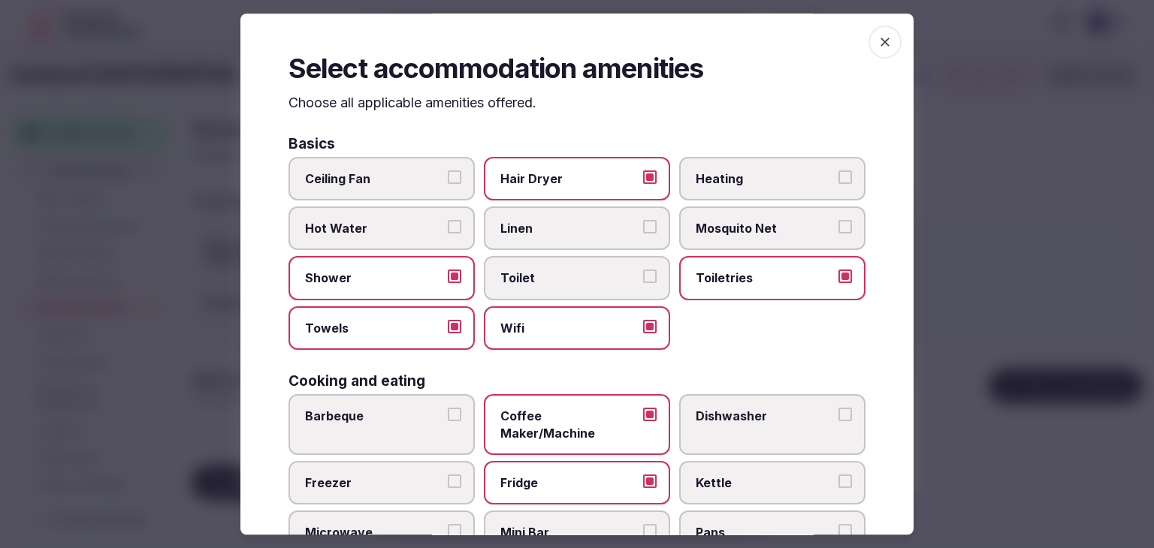
click at [880, 43] on icon "button" at bounding box center [884, 42] width 9 height 9
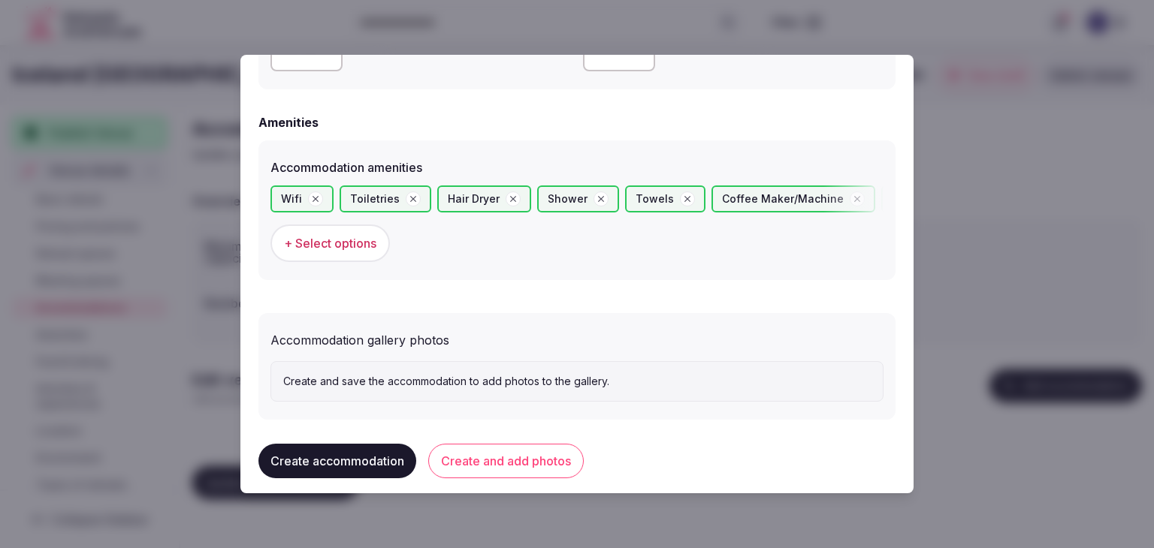
scroll to position [1402, 0]
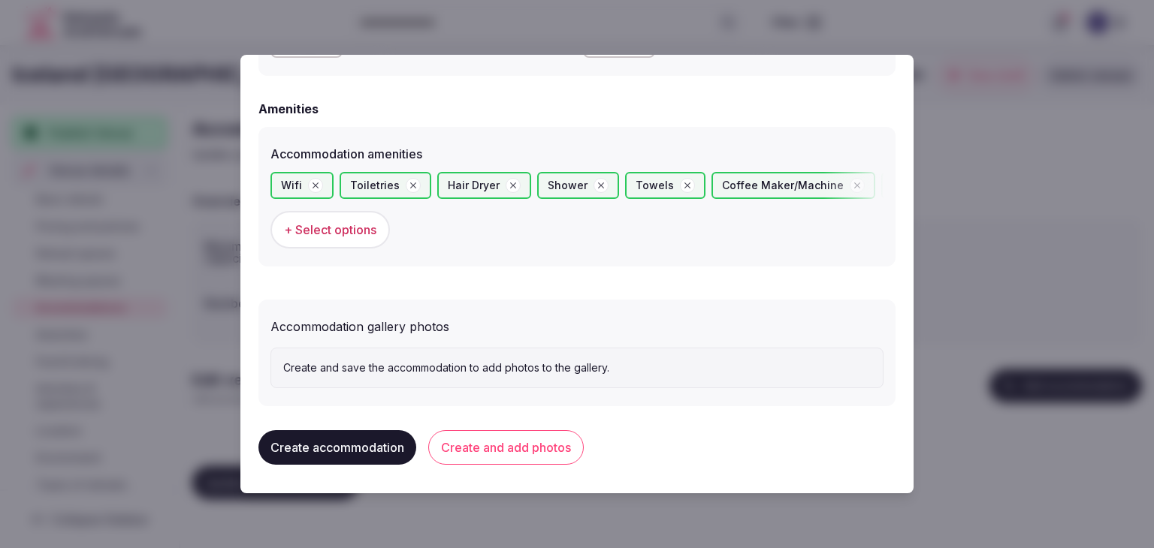
drag, startPoint x: 515, startPoint y: 443, endPoint x: 530, endPoint y: 454, distance: 19.0
click at [515, 444] on button "Create and add photos" at bounding box center [505, 447] width 155 height 35
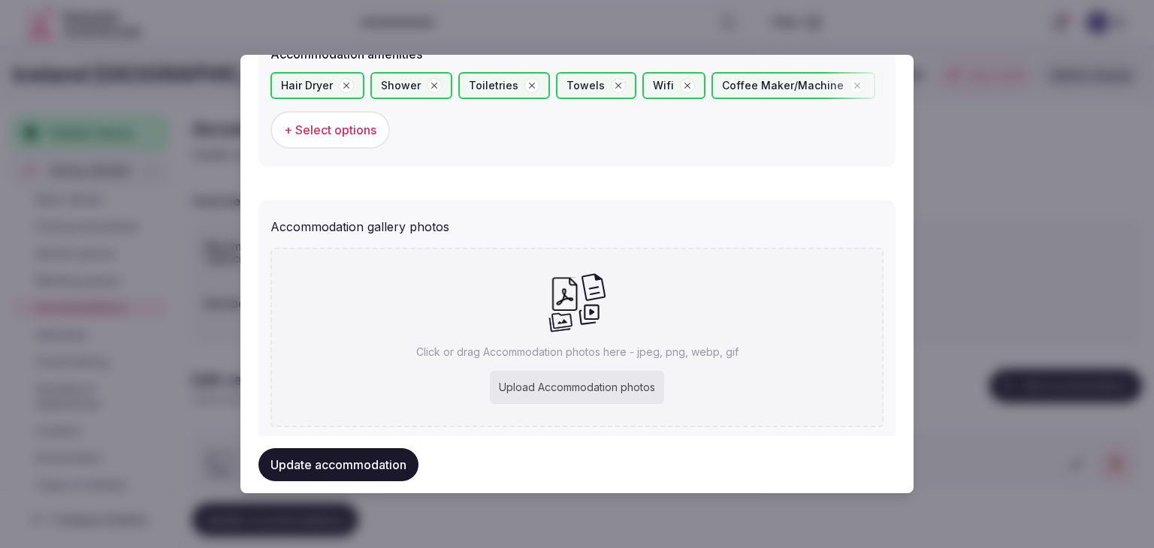
scroll to position [1541, 0]
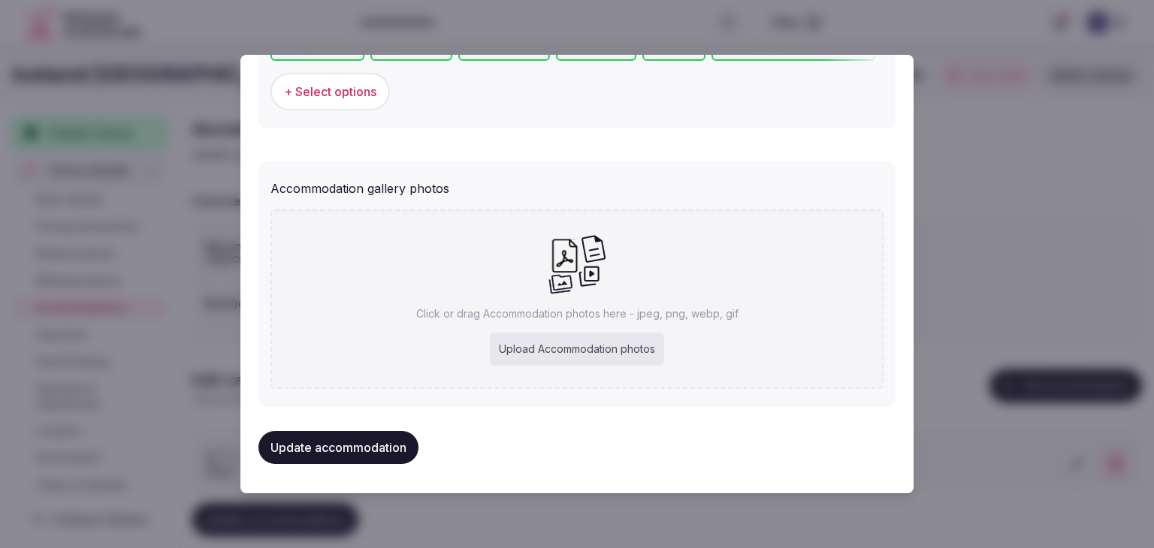
click at [578, 343] on div "Upload Accommodation photos" at bounding box center [577, 349] width 174 height 33
type input "**********"
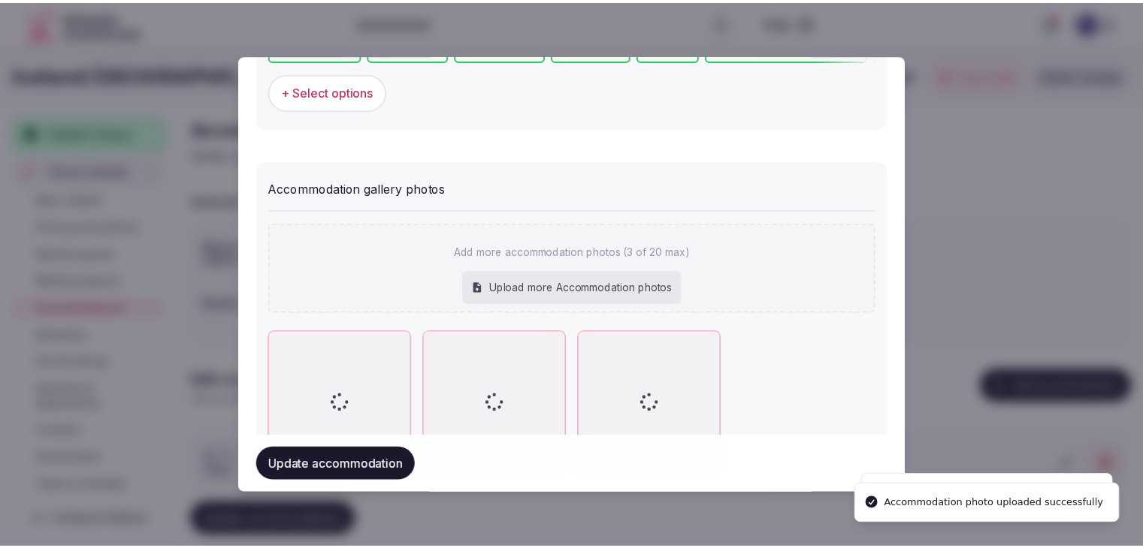
scroll to position [1623, 0]
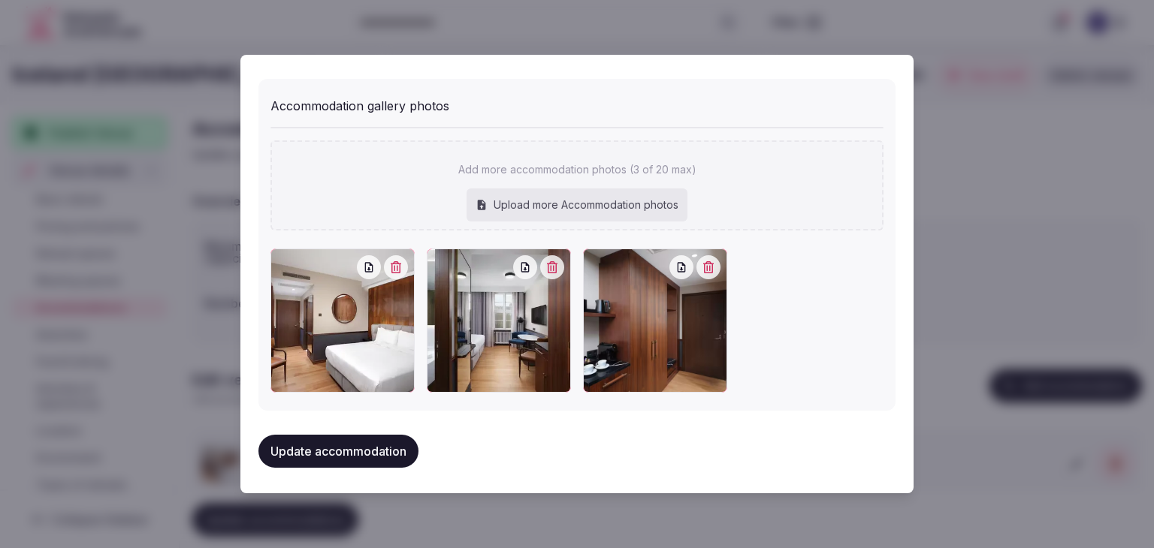
click at [397, 445] on button "Update accommodation" at bounding box center [338, 451] width 160 height 33
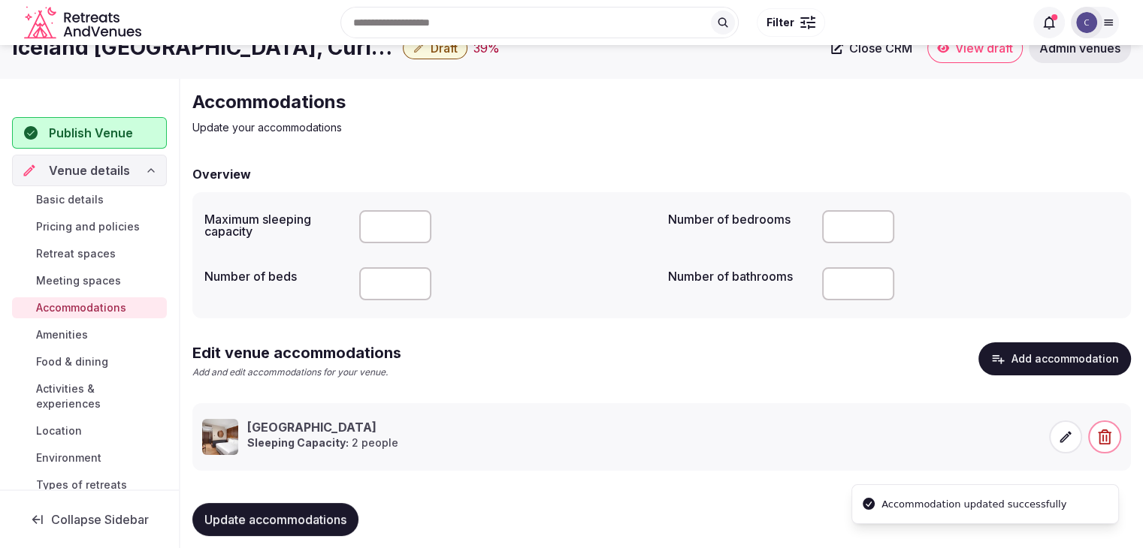
scroll to position [42, 0]
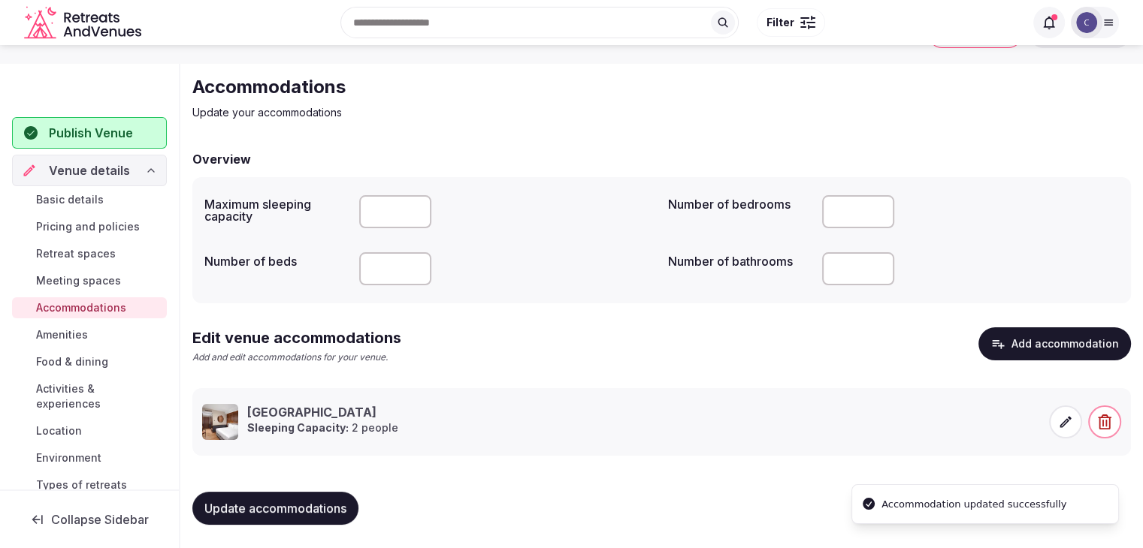
click at [300, 488] on div "Update accommodations" at bounding box center [661, 508] width 938 height 57
click at [292, 508] on span "Update accommodations" at bounding box center [275, 508] width 142 height 15
click at [84, 334] on span "Amenities" at bounding box center [62, 335] width 52 height 15
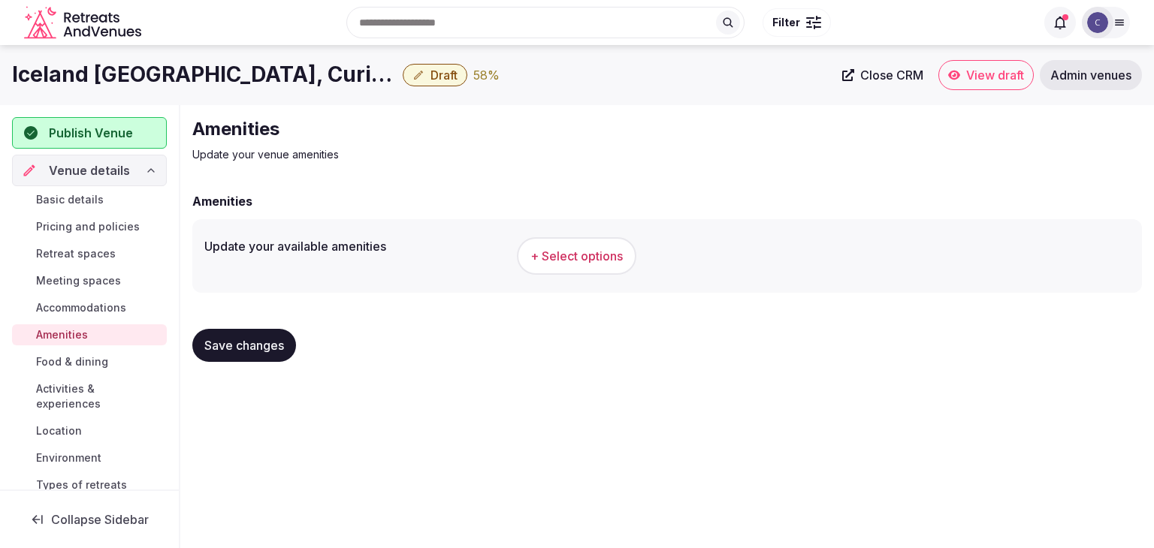
click at [623, 249] on button "+ Select options" at bounding box center [576, 256] width 119 height 38
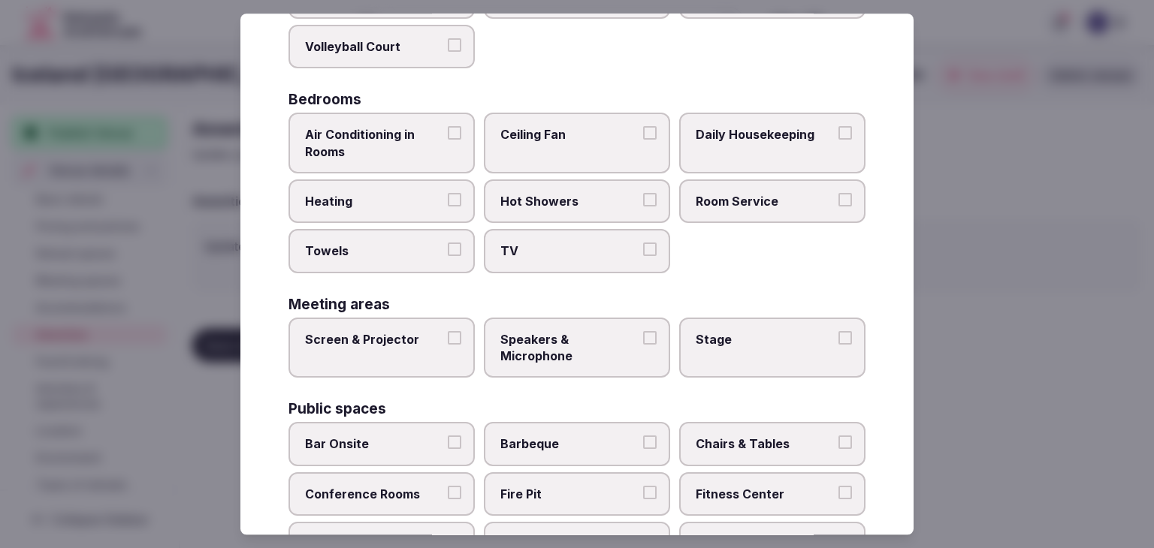
scroll to position [809, 0]
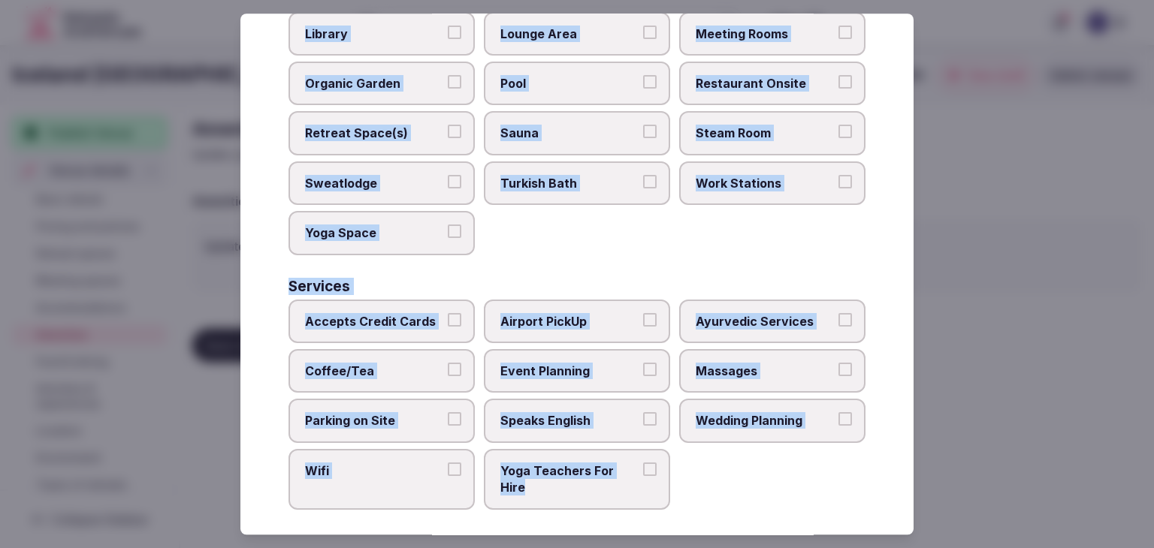
drag, startPoint x: 285, startPoint y: 105, endPoint x: 669, endPoint y: 508, distance: 555.8
click at [669, 508] on div "Select your venue amenities Choose all applicable amenities offered. Activities…" at bounding box center [576, 274] width 673 height 521
copy div "Choose all applicable amenities offered. Activities Bicycles Camping Allowed On…"
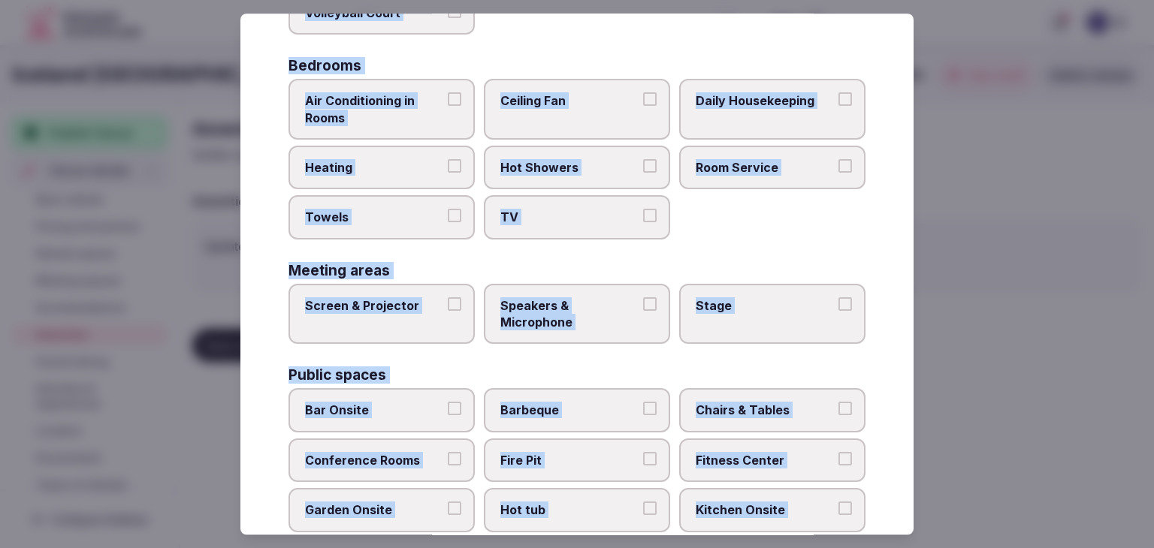
scroll to position [208, 0]
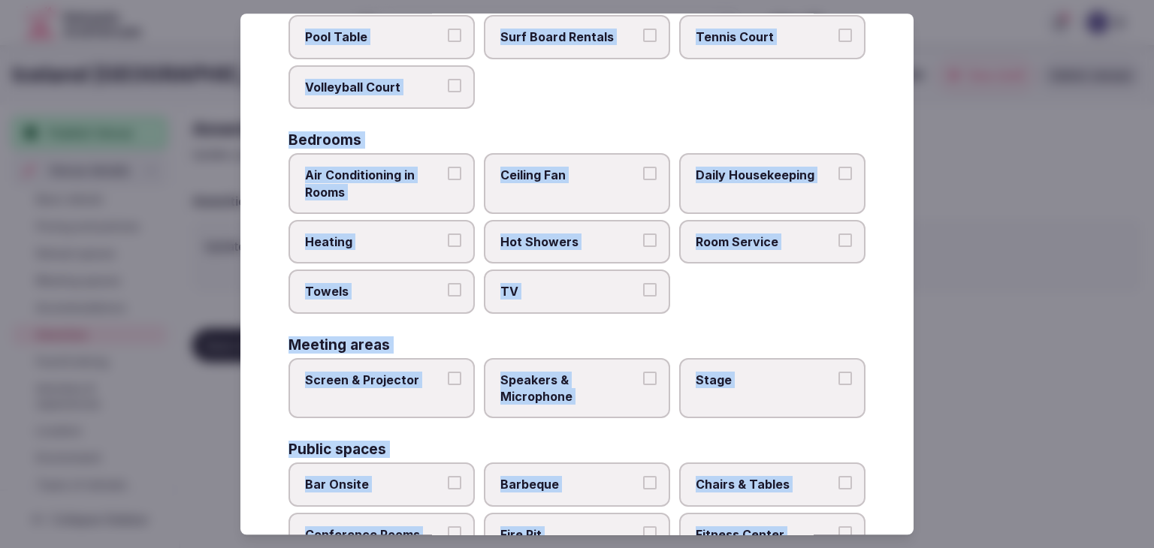
click at [409, 182] on span "Air Conditioning in Rooms" at bounding box center [374, 184] width 138 height 34
click at [448, 180] on button "Air Conditioning in Rooms" at bounding box center [455, 174] width 14 height 14
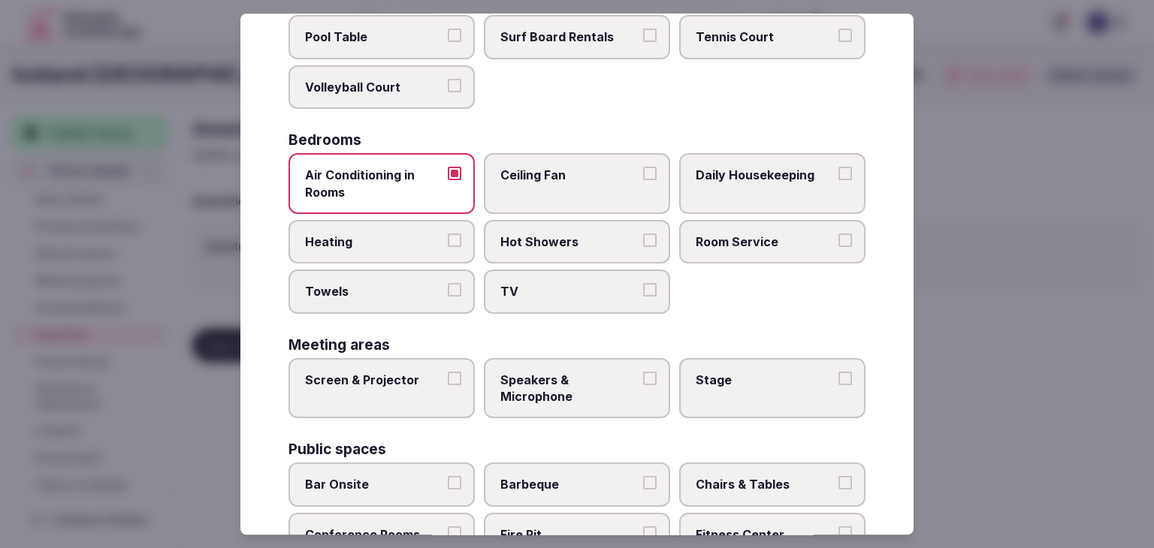
click at [396, 249] on label "Heating" at bounding box center [381, 242] width 186 height 44
click at [448, 247] on button "Heating" at bounding box center [455, 241] width 14 height 14
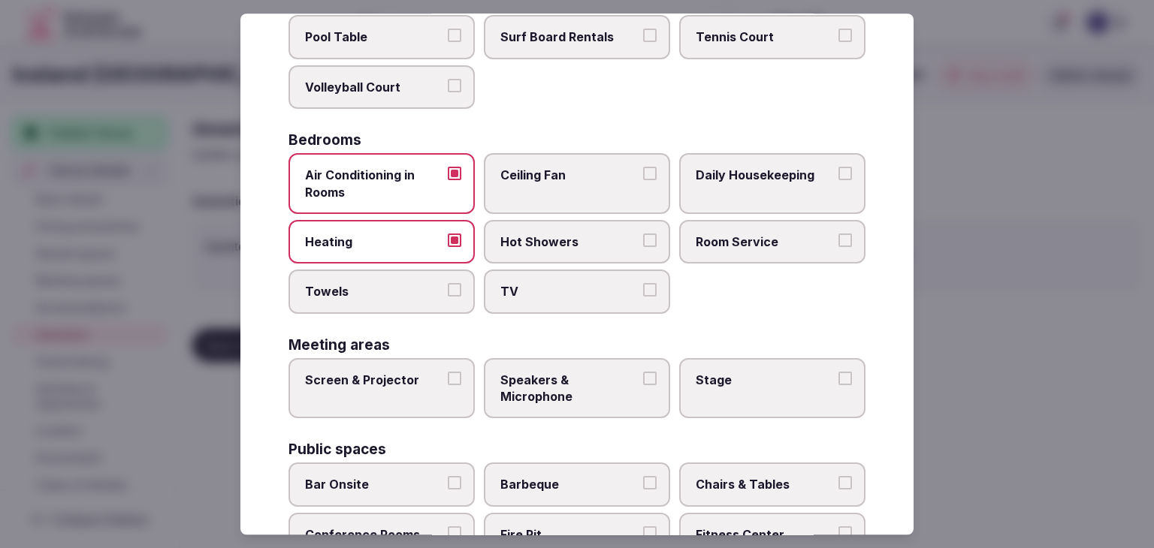
click at [406, 300] on label "Towels" at bounding box center [381, 292] width 186 height 44
click at [448, 297] on button "Towels" at bounding box center [455, 291] width 14 height 14
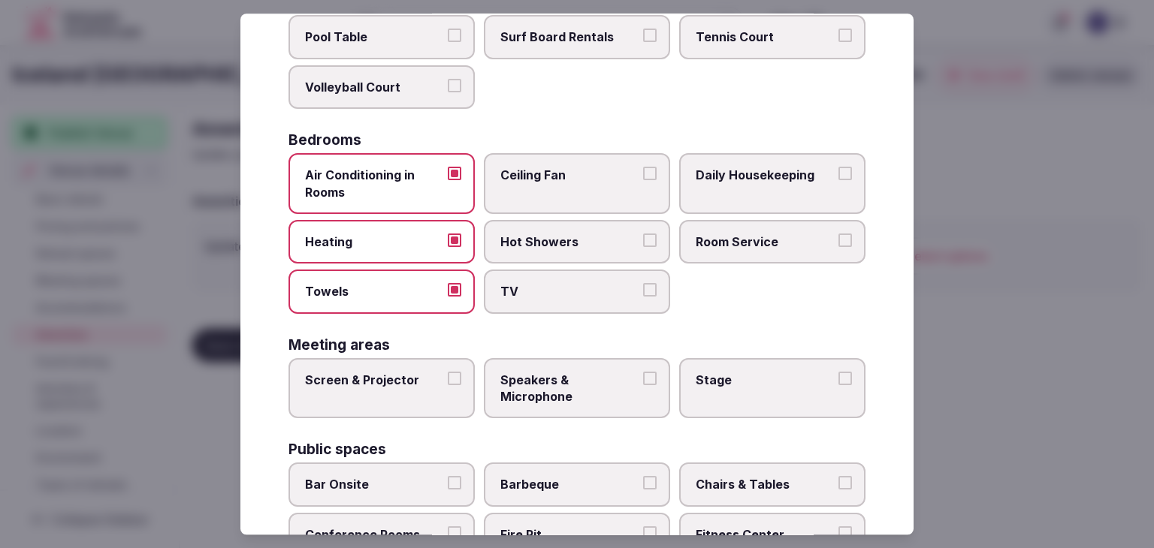
click at [529, 299] on label "TV" at bounding box center [577, 292] width 186 height 44
click at [643, 297] on button "TV" at bounding box center [650, 291] width 14 height 14
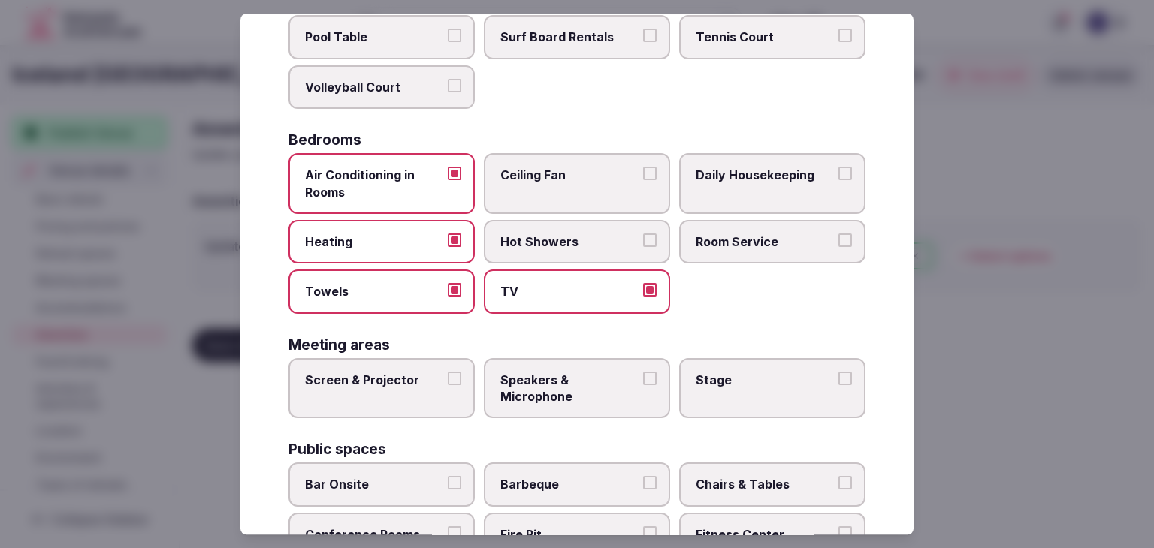
click at [541, 246] on span "Hot Showers" at bounding box center [569, 242] width 138 height 17
click at [643, 246] on button "Hot Showers" at bounding box center [650, 241] width 14 height 14
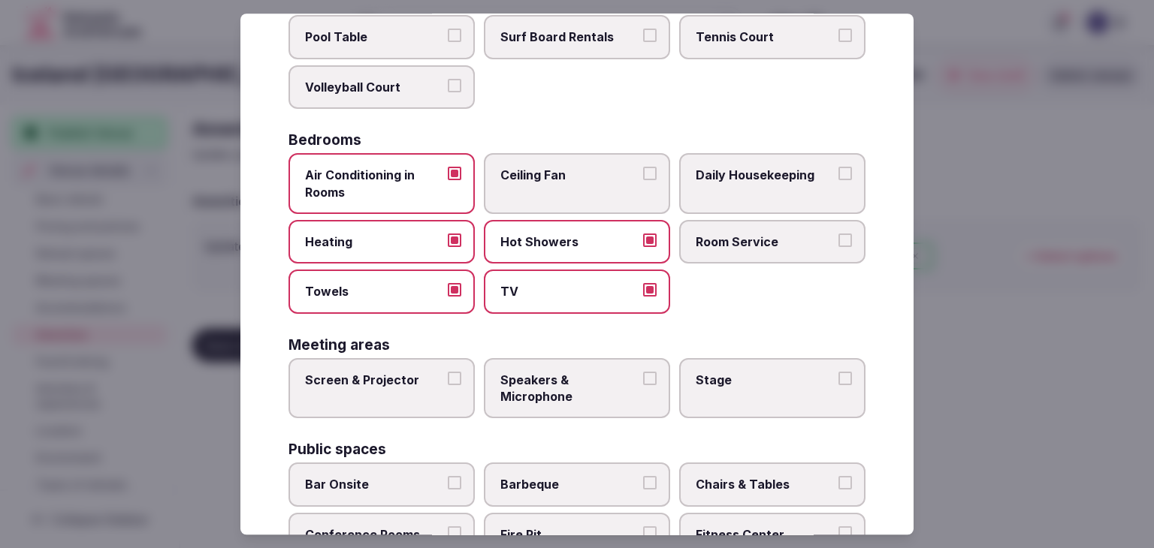
drag, startPoint x: 740, startPoint y: 240, endPoint x: 763, endPoint y: 184, distance: 60.3
click at [741, 239] on span "Room Service" at bounding box center [765, 242] width 138 height 17
click at [838, 239] on button "Room Service" at bounding box center [845, 241] width 14 height 14
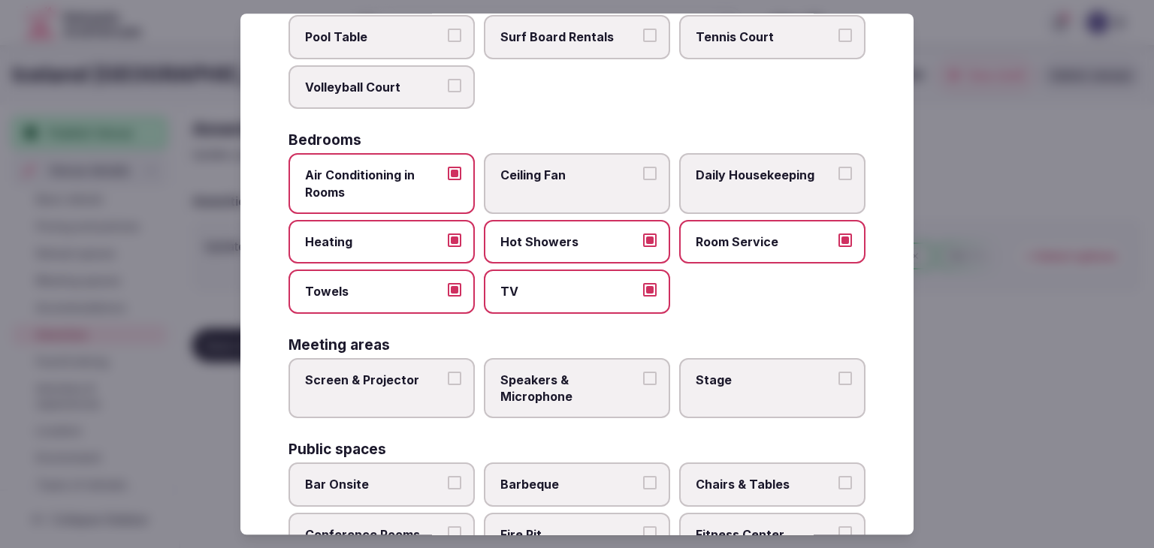
click at [764, 177] on span "Daily Housekeeping" at bounding box center [765, 175] width 138 height 17
click at [838, 177] on button "Daily Housekeeping" at bounding box center [845, 174] width 14 height 14
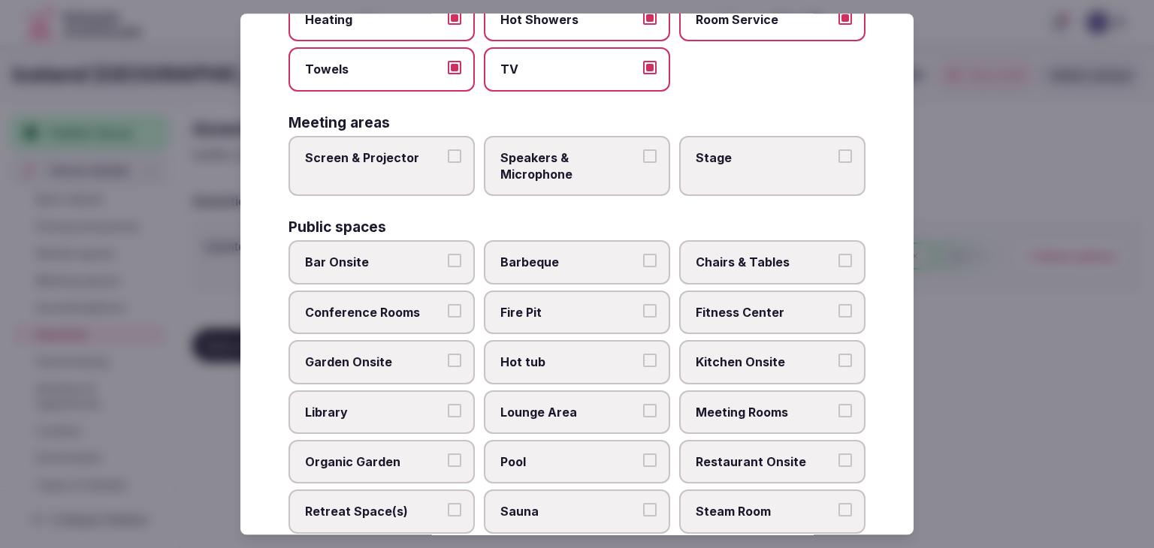
scroll to position [433, 0]
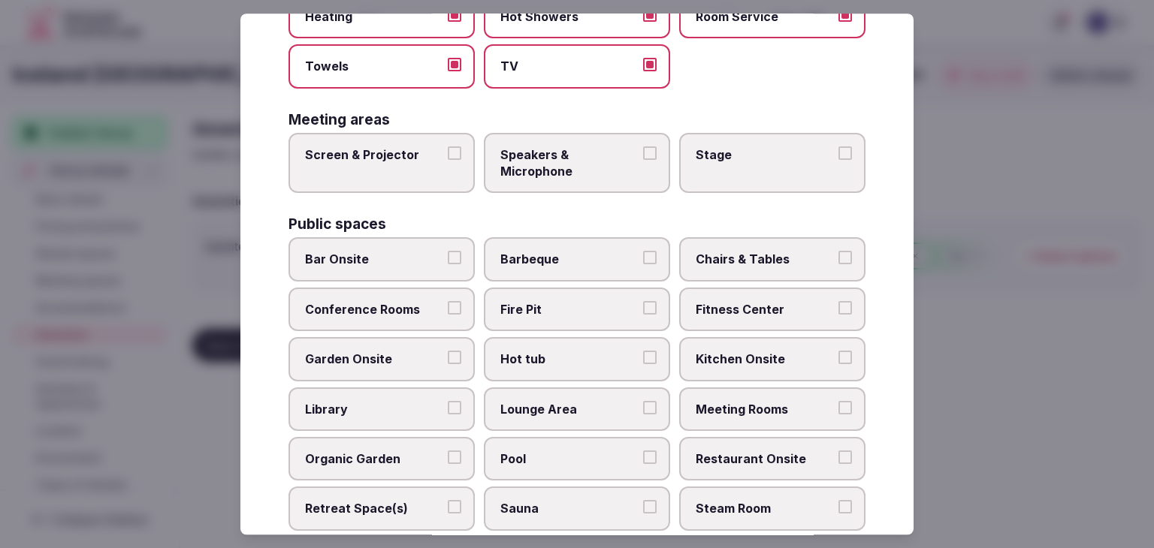
drag, startPoint x: 388, startPoint y: 163, endPoint x: 694, endPoint y: 163, distance: 306.5
click at [390, 163] on label "Screen & Projector" at bounding box center [381, 163] width 186 height 61
click at [448, 160] on button "Screen & Projector" at bounding box center [455, 153] width 14 height 14
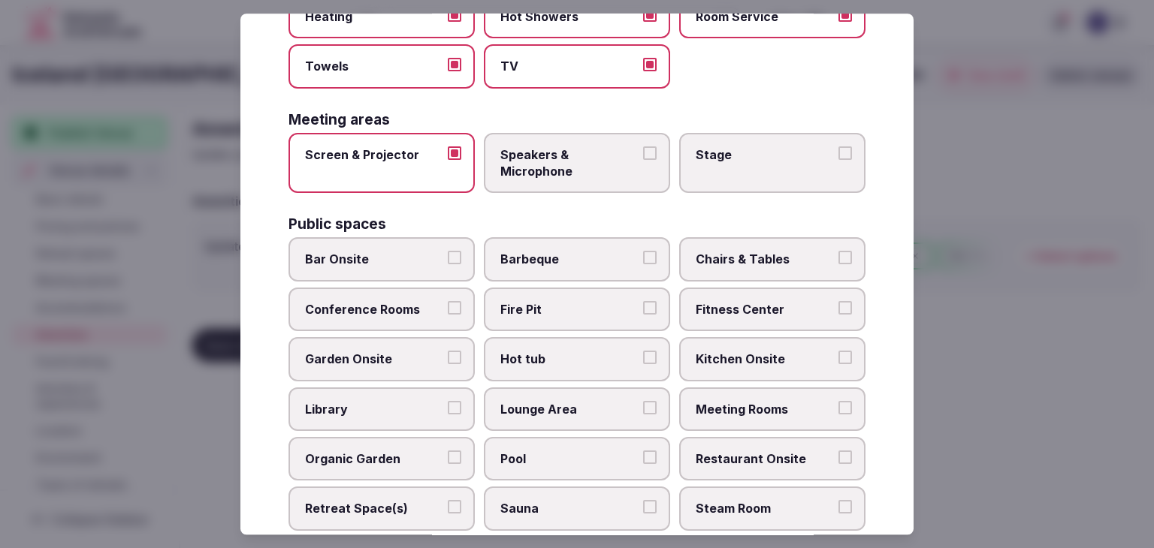
click at [762, 159] on span "Stage" at bounding box center [765, 154] width 138 height 17
click at [838, 159] on button "Stage" at bounding box center [845, 153] width 14 height 14
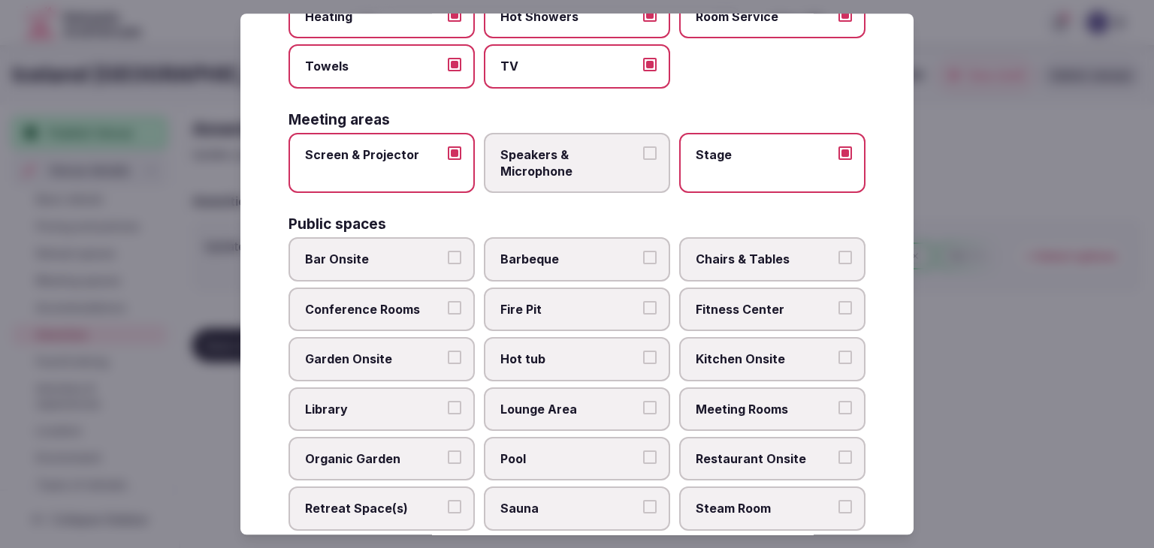
scroll to position [509, 0]
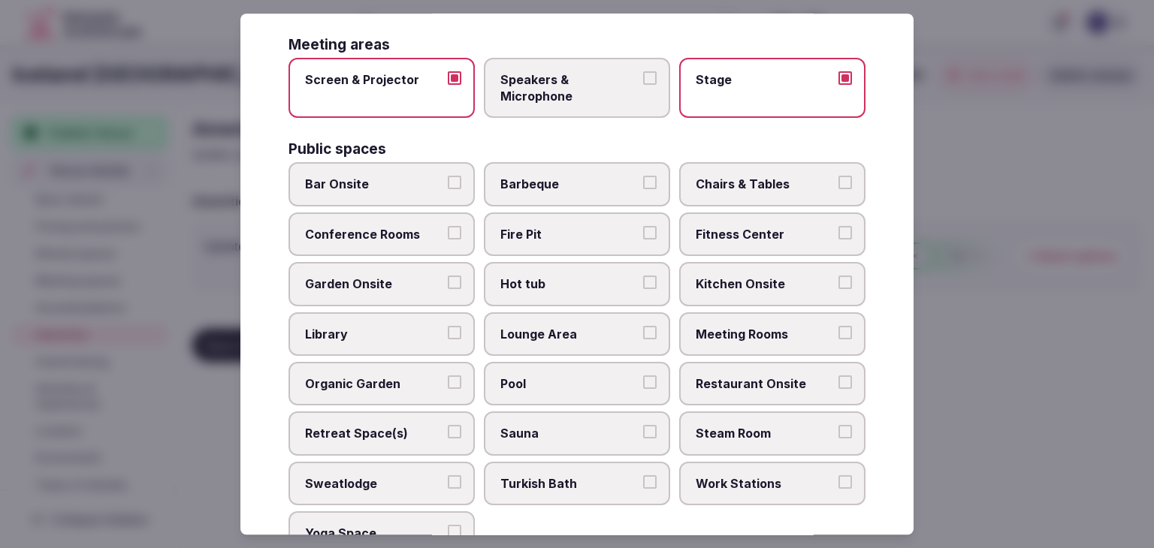
drag, startPoint x: 394, startPoint y: 184, endPoint x: 758, endPoint y: 182, distance: 364.3
click at [397, 183] on span "Bar Onsite" at bounding box center [374, 185] width 138 height 17
click at [448, 183] on button "Bar Onsite" at bounding box center [455, 184] width 14 height 14
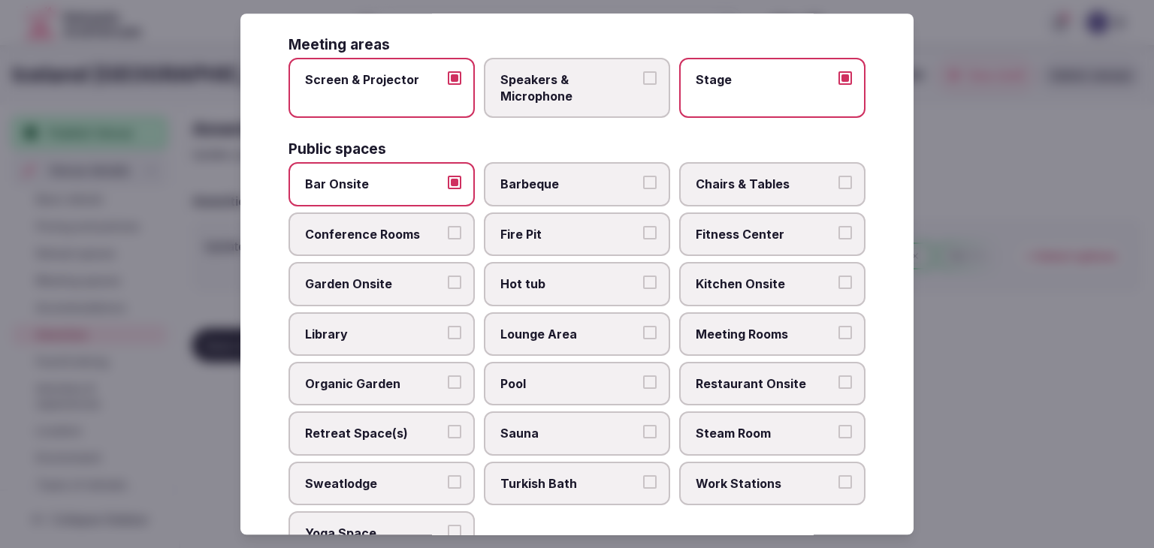
click at [776, 179] on span "Chairs & Tables" at bounding box center [765, 185] width 138 height 17
click at [838, 179] on button "Chairs & Tables" at bounding box center [845, 184] width 14 height 14
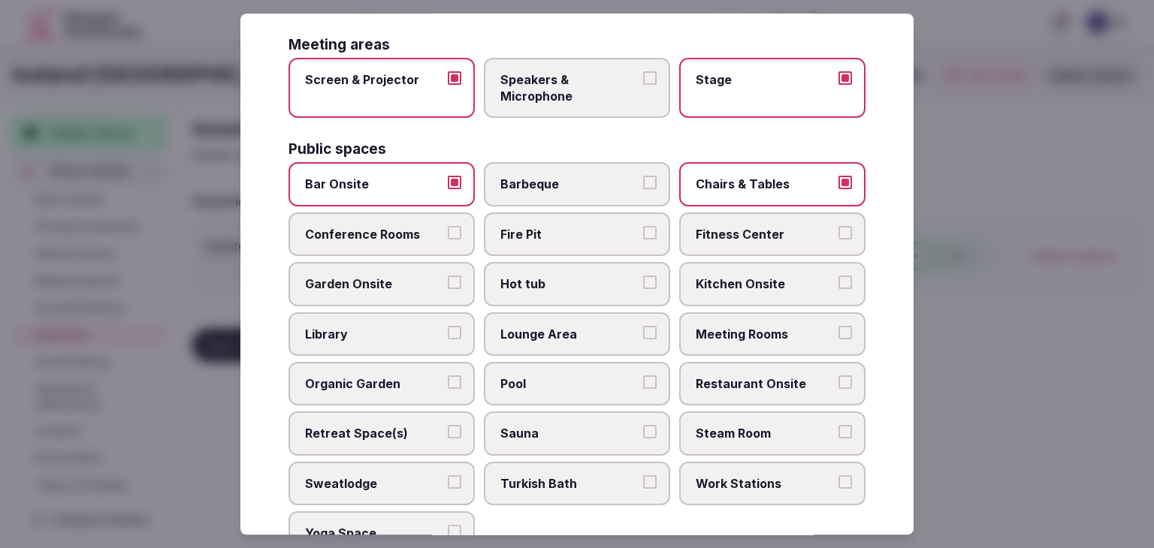
click at [769, 220] on label "Fitness Center" at bounding box center [772, 235] width 186 height 44
click at [838, 226] on button "Fitness Center" at bounding box center [845, 233] width 14 height 14
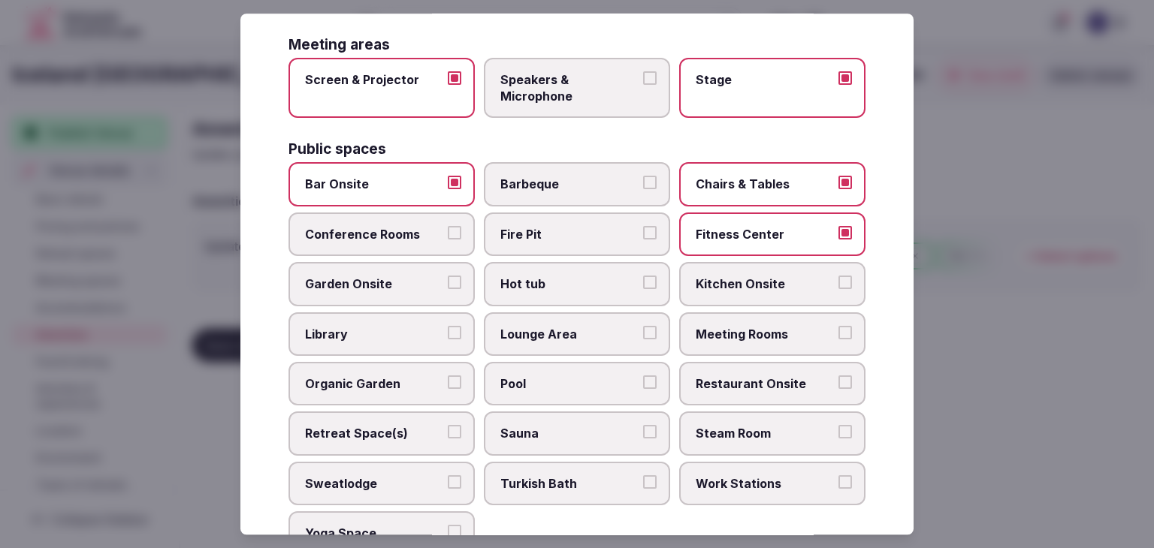
click at [430, 240] on label "Conference Rooms" at bounding box center [381, 235] width 186 height 44
click at [448, 240] on button "Conference Rooms" at bounding box center [455, 233] width 14 height 14
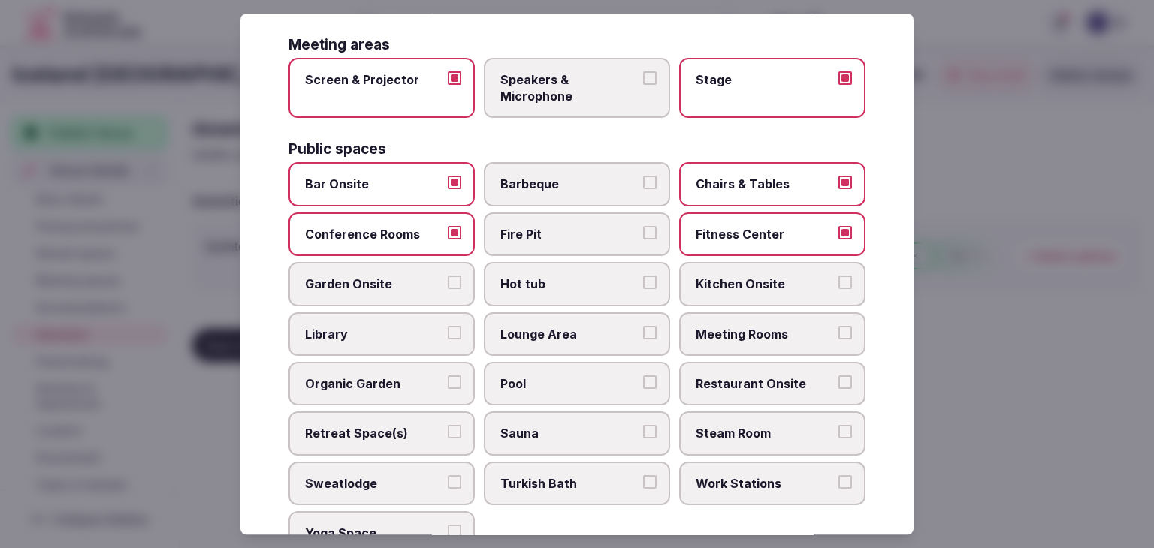
drag, startPoint x: 756, startPoint y: 323, endPoint x: 751, endPoint y: 367, distance: 44.5
click at [756, 326] on span "Meeting Rooms" at bounding box center [765, 334] width 138 height 17
click at [838, 326] on button "Meeting Rooms" at bounding box center [845, 333] width 14 height 14
drag, startPoint x: 749, startPoint y: 373, endPoint x: 651, endPoint y: 353, distance: 100.5
click at [748, 376] on span "Restaurant Onsite" at bounding box center [765, 384] width 138 height 17
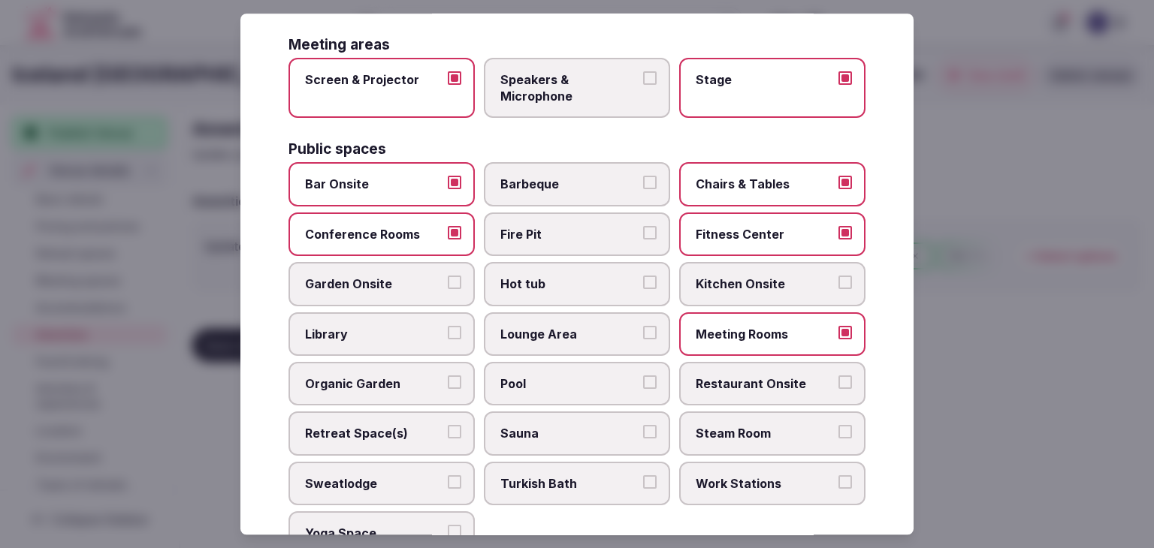
click at [838, 376] on button "Restaurant Onsite" at bounding box center [845, 383] width 14 height 14
click at [579, 337] on label "Lounge Area" at bounding box center [577, 334] width 186 height 44
click at [643, 337] on button "Lounge Area" at bounding box center [650, 333] width 14 height 14
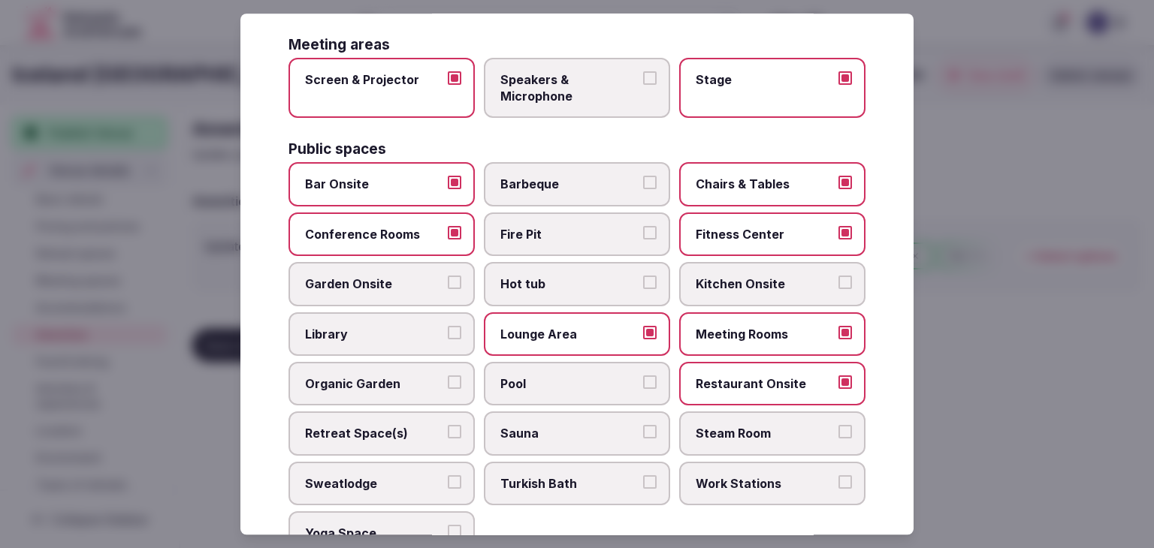
drag, startPoint x: 573, startPoint y: 375, endPoint x: 583, endPoint y: 358, distance: 19.2
click at [574, 376] on span "Pool" at bounding box center [569, 384] width 138 height 17
click at [643, 376] on button "Pool" at bounding box center [650, 383] width 14 height 14
click at [529, 376] on span "Pool" at bounding box center [569, 384] width 138 height 17
click at [643, 376] on button "Pool" at bounding box center [650, 383] width 14 height 14
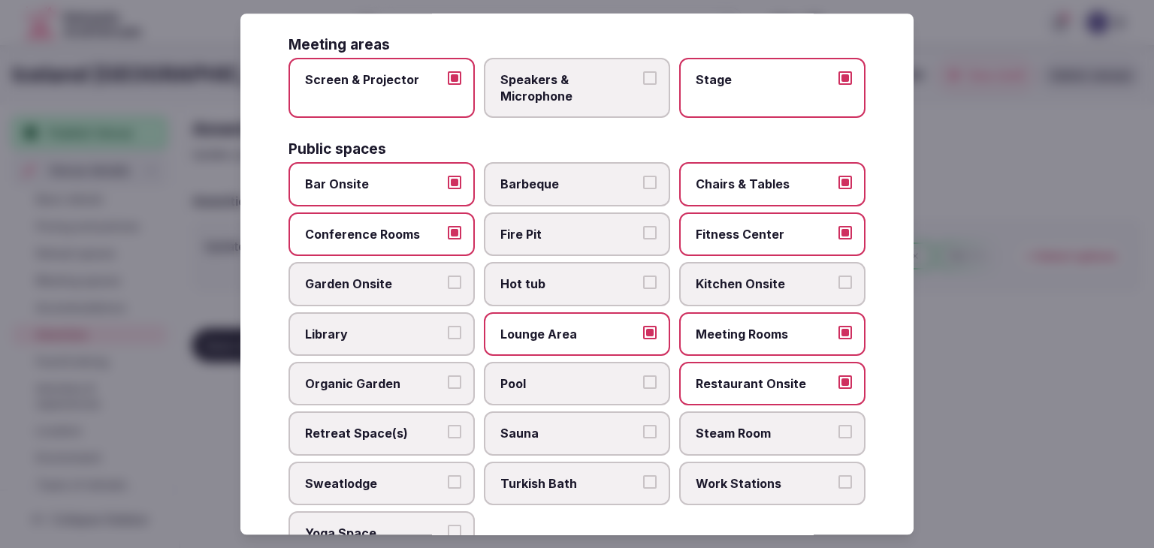
click at [541, 436] on label "Sauna" at bounding box center [577, 434] width 186 height 44
click at [643, 436] on button "Sauna" at bounding box center [650, 433] width 14 height 14
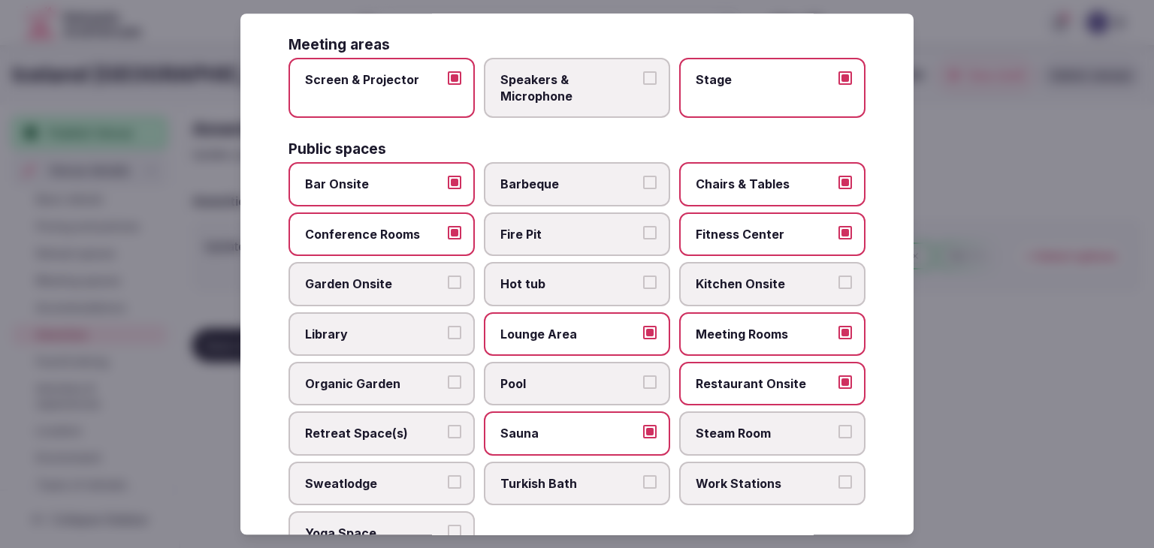
click at [551, 281] on span "Hot tub" at bounding box center [569, 284] width 138 height 17
click at [643, 281] on button "Hot tub" at bounding box center [650, 283] width 14 height 14
click at [405, 283] on span "Garden Onsite" at bounding box center [374, 284] width 138 height 17
click at [448, 283] on button "Garden Onsite" at bounding box center [455, 283] width 14 height 14
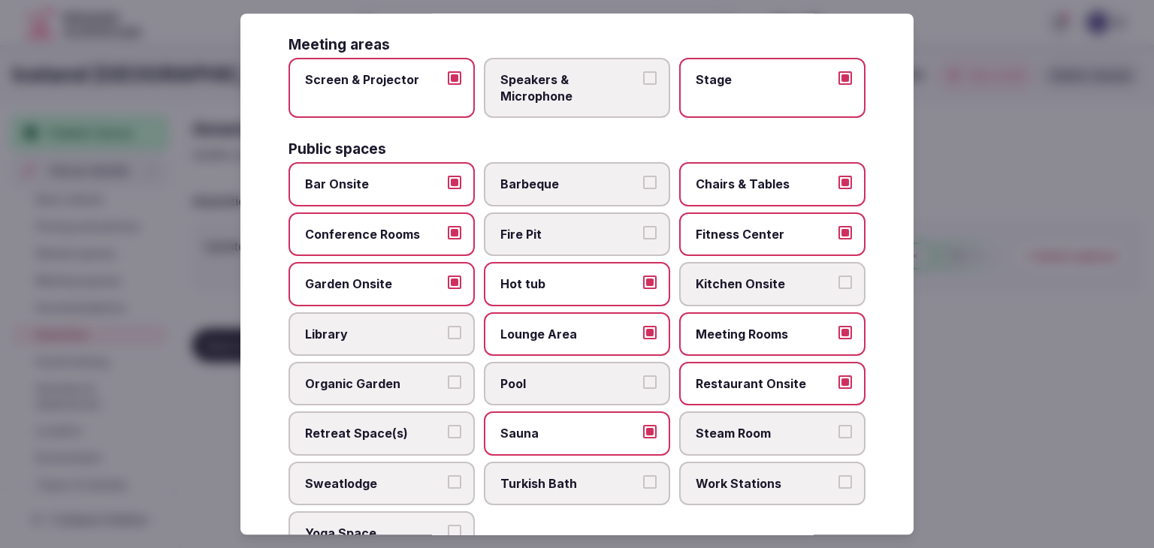
click at [715, 432] on span "Steam Room" at bounding box center [765, 434] width 138 height 17
click at [838, 432] on button "Steam Room" at bounding box center [845, 433] width 14 height 14
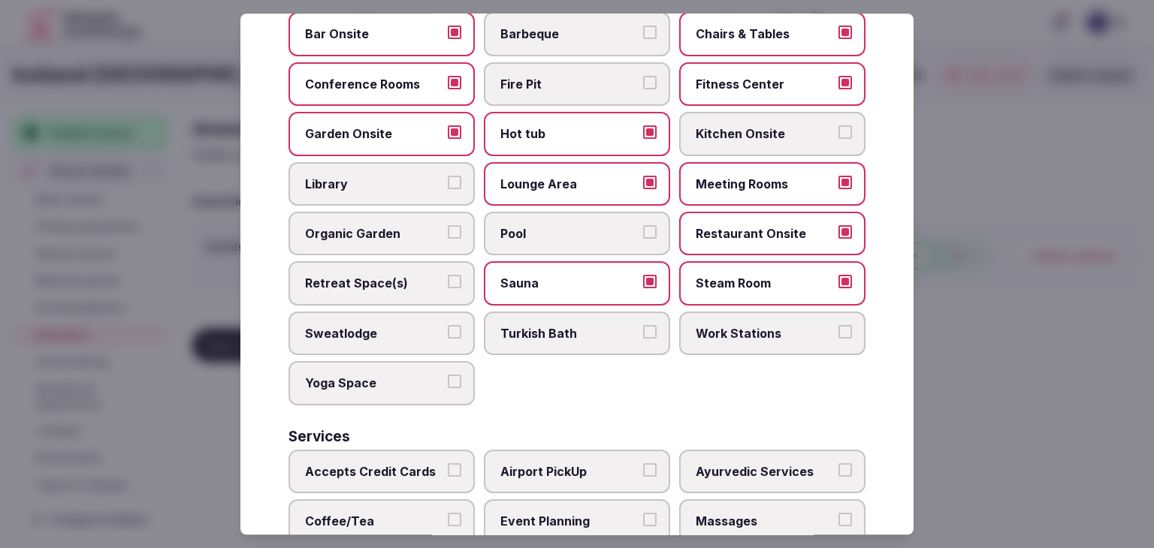
scroll to position [809, 0]
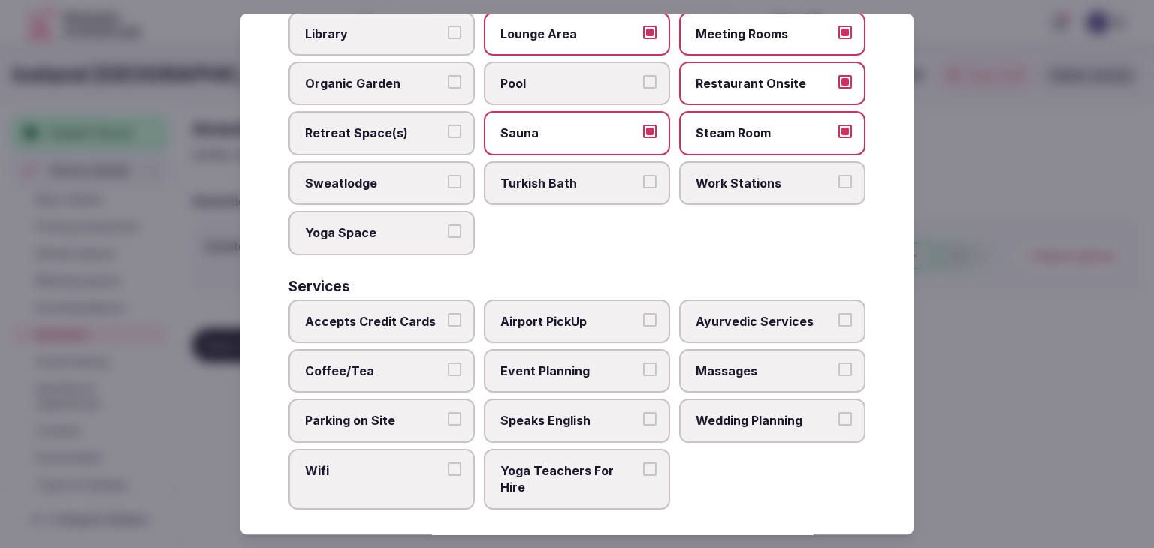
click at [425, 320] on label "Accepts Credit Cards" at bounding box center [381, 322] width 186 height 44
click at [448, 320] on button "Accepts Credit Cards" at bounding box center [455, 320] width 14 height 14
drag, startPoint x: 427, startPoint y: 355, endPoint x: 430, endPoint y: 412, distance: 56.5
click at [427, 363] on span "Coffee/Tea" at bounding box center [374, 371] width 138 height 17
click at [448, 363] on button "Coffee/Tea" at bounding box center [455, 370] width 14 height 14
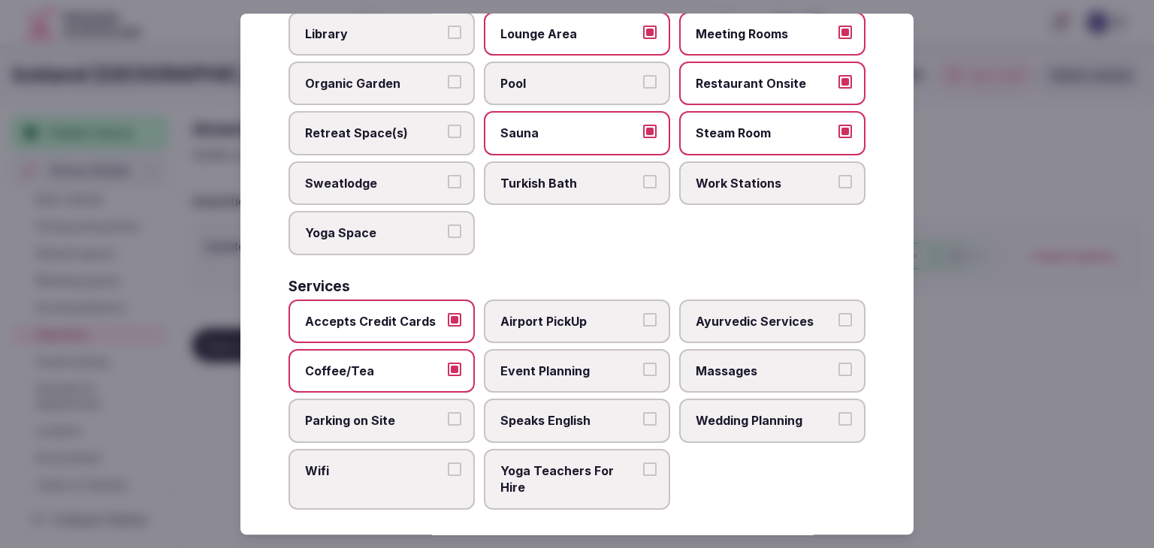
drag, startPoint x: 430, startPoint y: 412, endPoint x: 427, endPoint y: 457, distance: 46.0
click at [430, 415] on span "Parking on Site" at bounding box center [374, 421] width 138 height 17
click at [448, 415] on button "Parking on Site" at bounding box center [455, 420] width 14 height 14
click at [424, 465] on span "Wifi" at bounding box center [374, 471] width 138 height 17
click at [448, 465] on button "Wifi" at bounding box center [455, 470] width 14 height 14
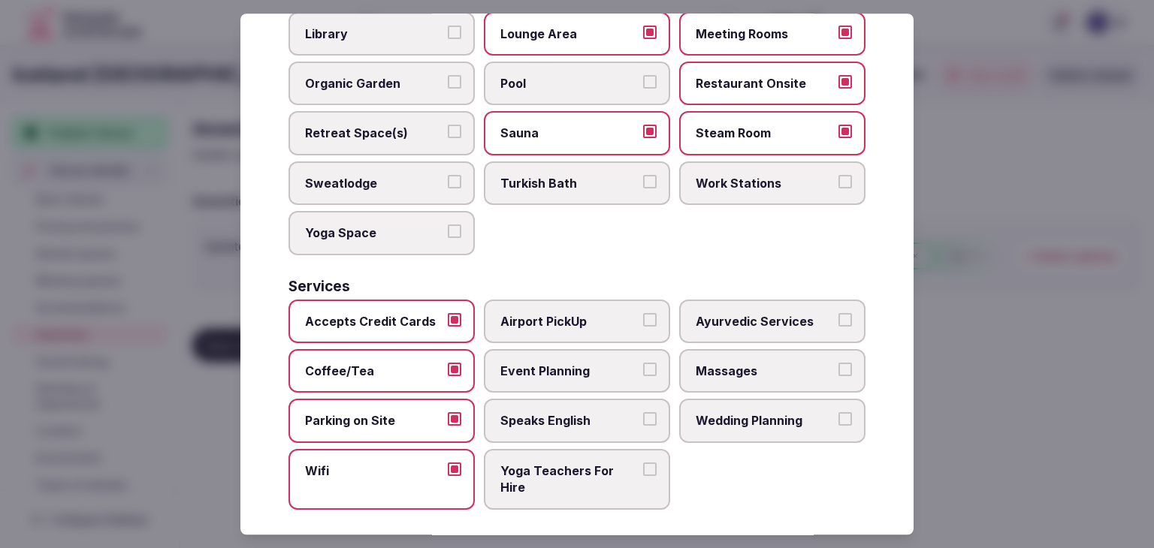
click at [514, 413] on span "Speaks English" at bounding box center [569, 421] width 138 height 17
click at [643, 413] on button "Speaks English" at bounding box center [650, 420] width 14 height 14
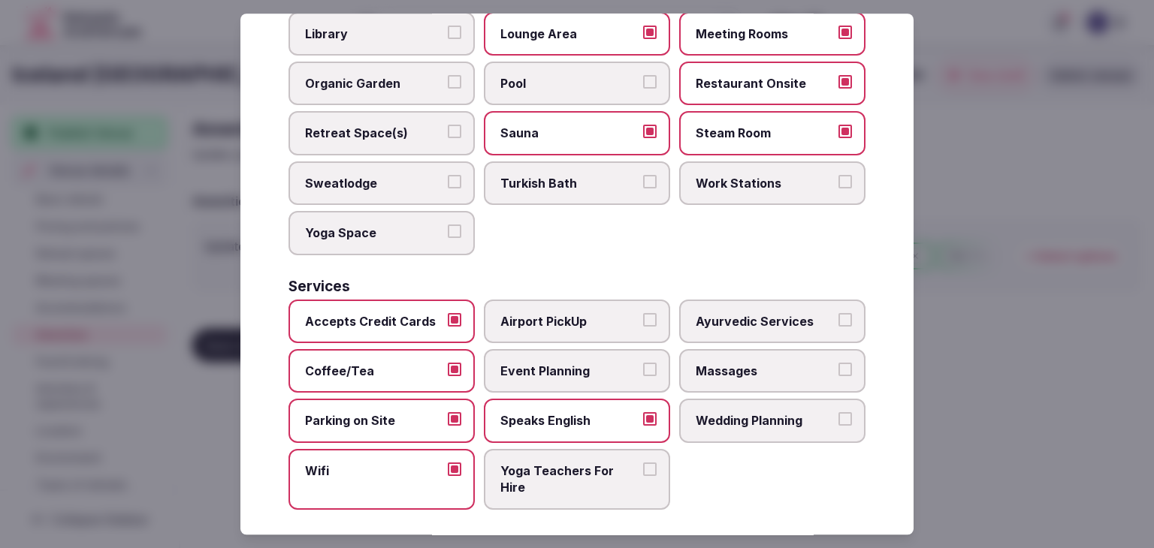
drag, startPoint x: 538, startPoint y: 358, endPoint x: 547, endPoint y: 314, distance: 45.2
click at [539, 363] on span "Event Planning" at bounding box center [569, 371] width 138 height 17
click at [643, 363] on button "Event Planning" at bounding box center [650, 370] width 14 height 14
click at [547, 313] on span "Airport PickUp" at bounding box center [569, 321] width 138 height 17
click at [643, 313] on button "Airport PickUp" at bounding box center [650, 320] width 14 height 14
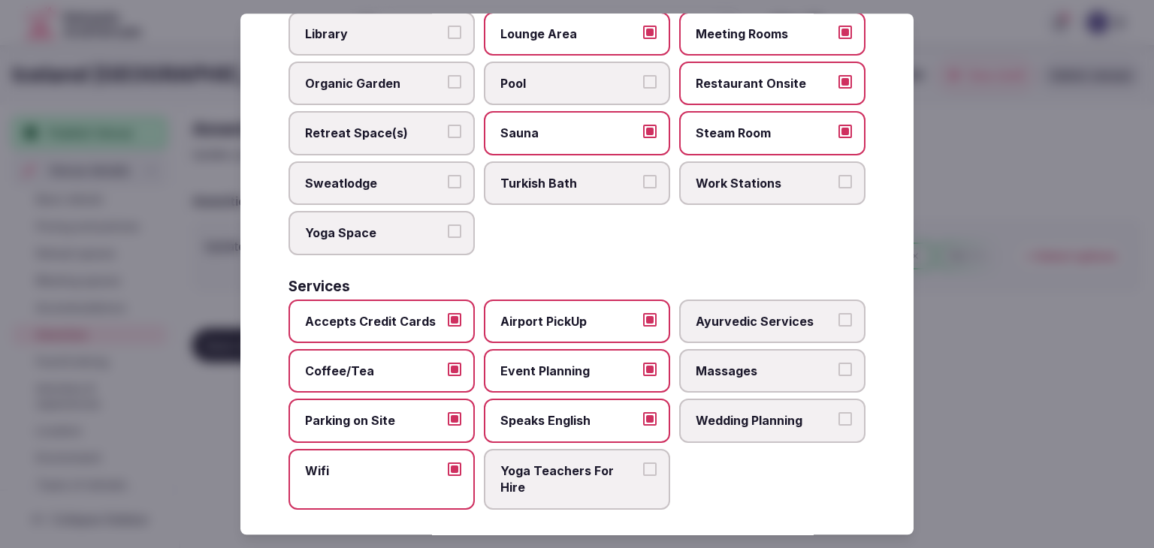
click at [749, 350] on label "Massages" at bounding box center [772, 371] width 186 height 44
click at [838, 363] on button "Massages" at bounding box center [845, 370] width 14 height 14
drag, startPoint x: 731, startPoint y: 408, endPoint x: 738, endPoint y: 453, distance: 45.7
click at [731, 413] on span "Wedding Planning" at bounding box center [765, 421] width 138 height 17
click at [838, 413] on button "Wedding Planning" at bounding box center [845, 420] width 14 height 14
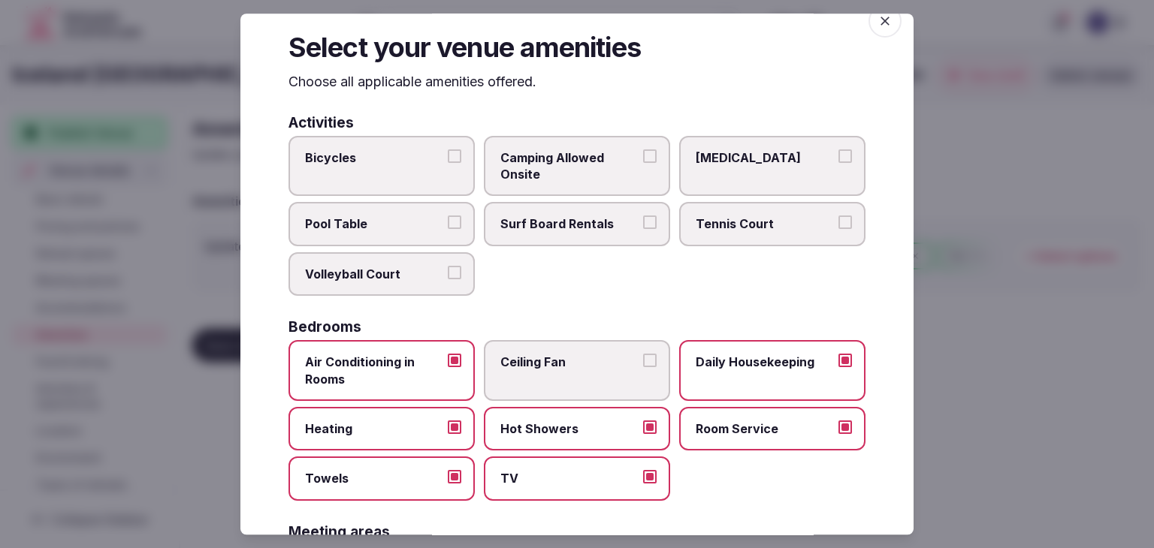
scroll to position [0, 0]
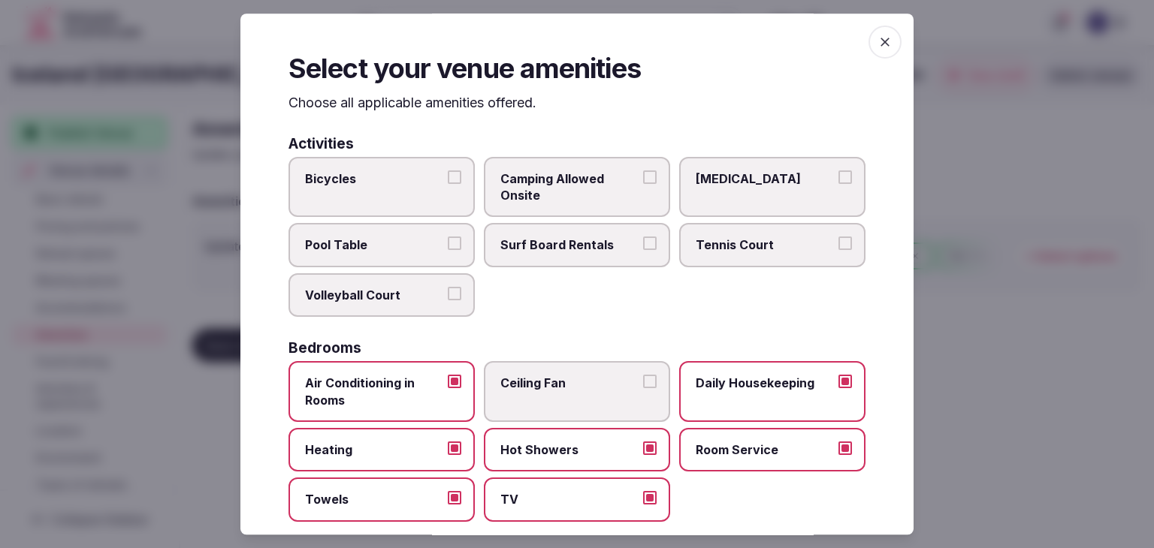
drag, startPoint x: 889, startPoint y: 28, endPoint x: 876, endPoint y: 35, distance: 15.5
click at [889, 28] on div "Select your venue amenities Choose all applicable amenities offered. Activities…" at bounding box center [576, 274] width 673 height 521
drag, startPoint x: 871, startPoint y: 38, endPoint x: 863, endPoint y: 60, distance: 24.0
click at [877, 39] on icon "button" at bounding box center [884, 42] width 15 height 15
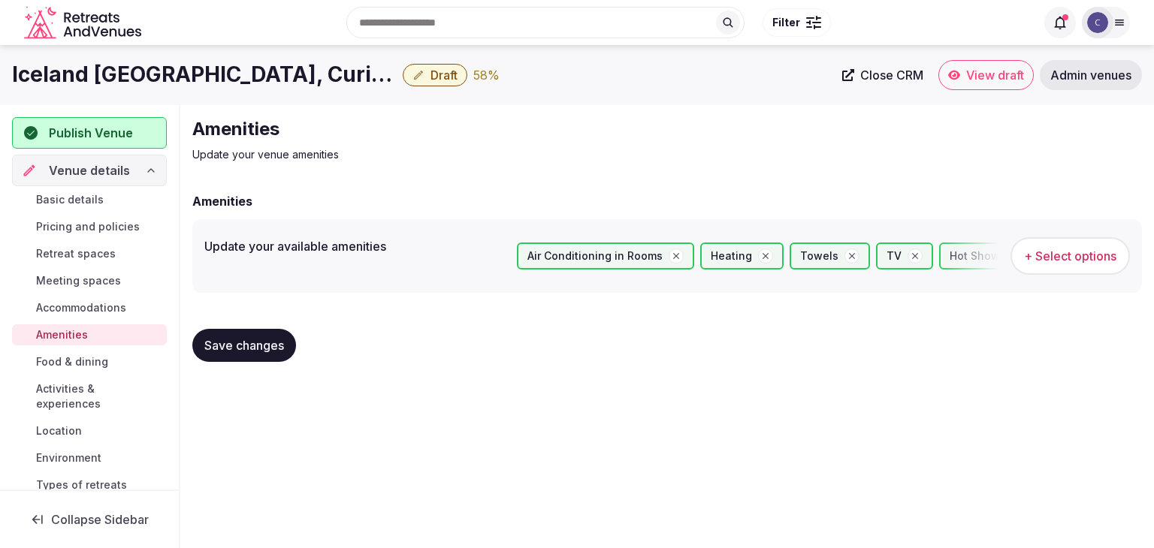
click at [287, 341] on button "Save changes" at bounding box center [244, 345] width 104 height 33
click at [53, 349] on div "Basic details Pricing and policies Retreat spaces Meeting spaces Accommodations…" at bounding box center [89, 356] width 155 height 340
click at [75, 358] on span "Food & dining" at bounding box center [72, 362] width 72 height 15
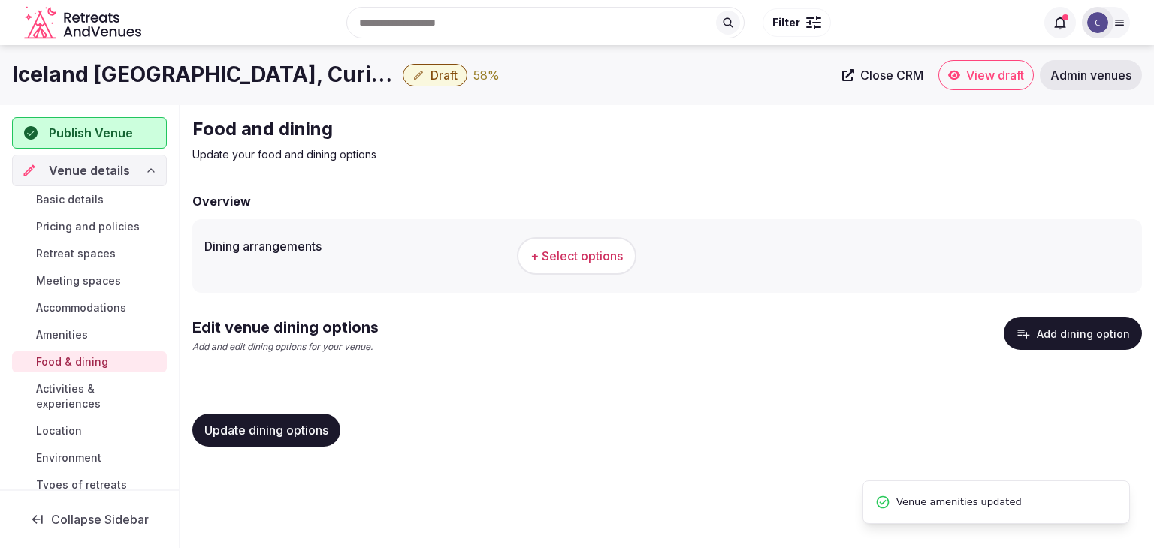
click at [580, 246] on button "+ Select options" at bounding box center [576, 256] width 119 height 38
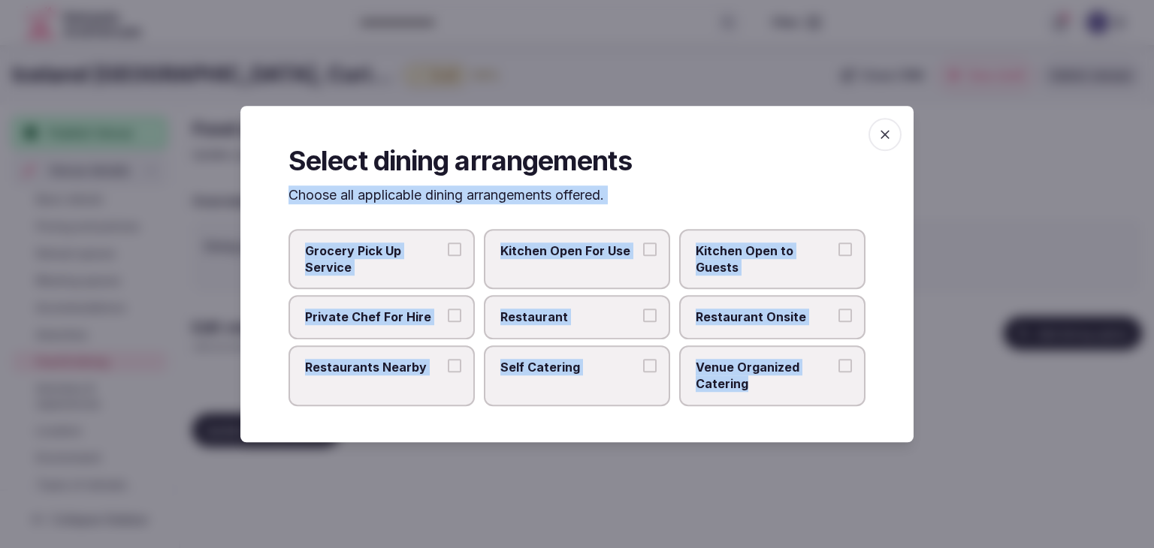
drag, startPoint x: 273, startPoint y: 199, endPoint x: 812, endPoint y: 394, distance: 572.9
click at [811, 394] on div "Select dining arrangements Choose all applicable dining arrangements offered. G…" at bounding box center [576, 274] width 673 height 337
copy div "Choose all applicable dining arrangements offered. Grocery Pick Up Service Kitc…"
click at [760, 376] on span "Venue Organized Catering" at bounding box center [765, 376] width 138 height 34
click at [838, 373] on button "Venue Organized Catering" at bounding box center [845, 366] width 14 height 14
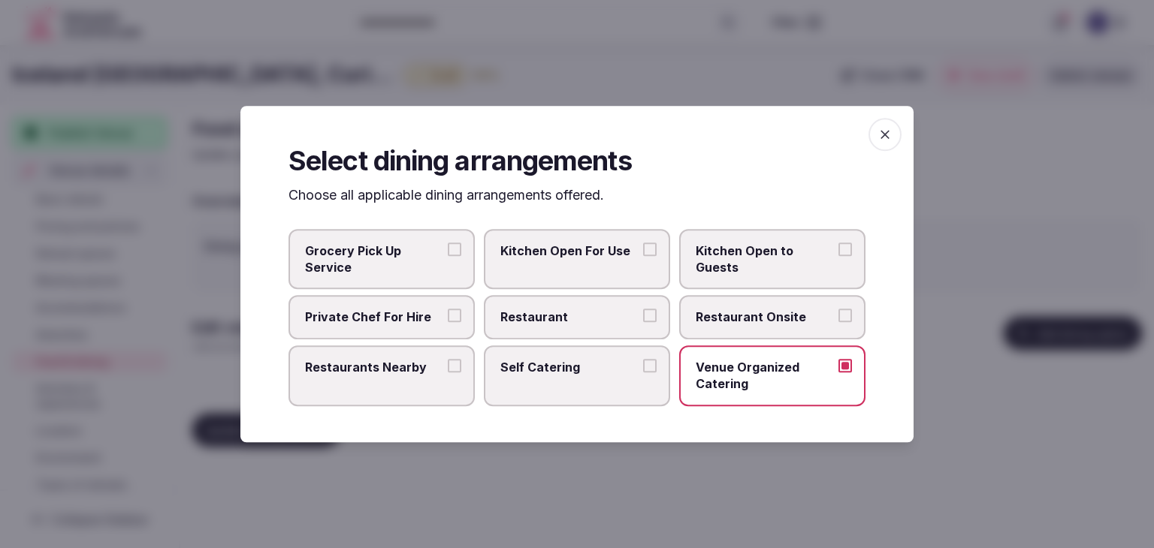
click at [409, 359] on span "Restaurants Nearby" at bounding box center [374, 367] width 138 height 17
click at [448, 359] on button "Restaurants Nearby" at bounding box center [455, 366] width 14 height 14
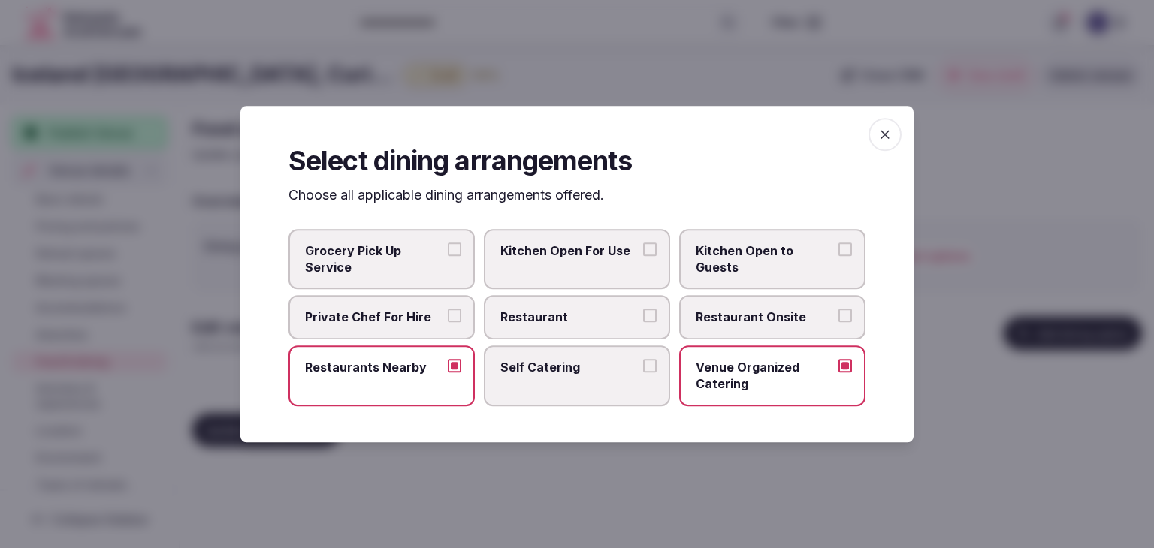
click at [541, 326] on label "Restaurant" at bounding box center [577, 318] width 186 height 44
click at [643, 323] on button "Restaurant" at bounding box center [650, 316] width 14 height 14
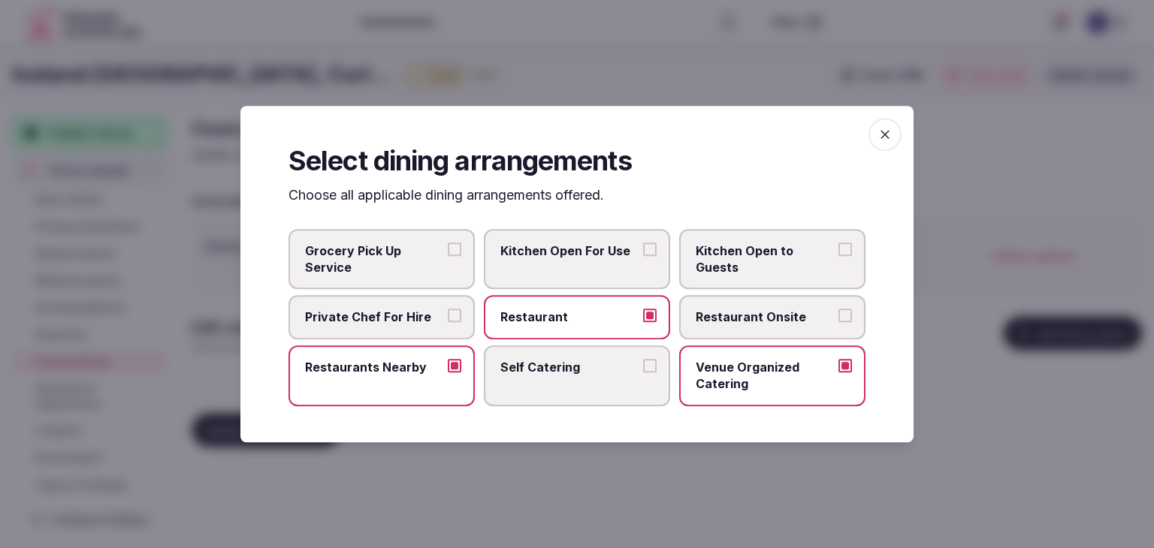
click at [760, 324] on span "Restaurant Onsite" at bounding box center [765, 317] width 138 height 17
click at [838, 323] on button "Restaurant Onsite" at bounding box center [845, 316] width 14 height 14
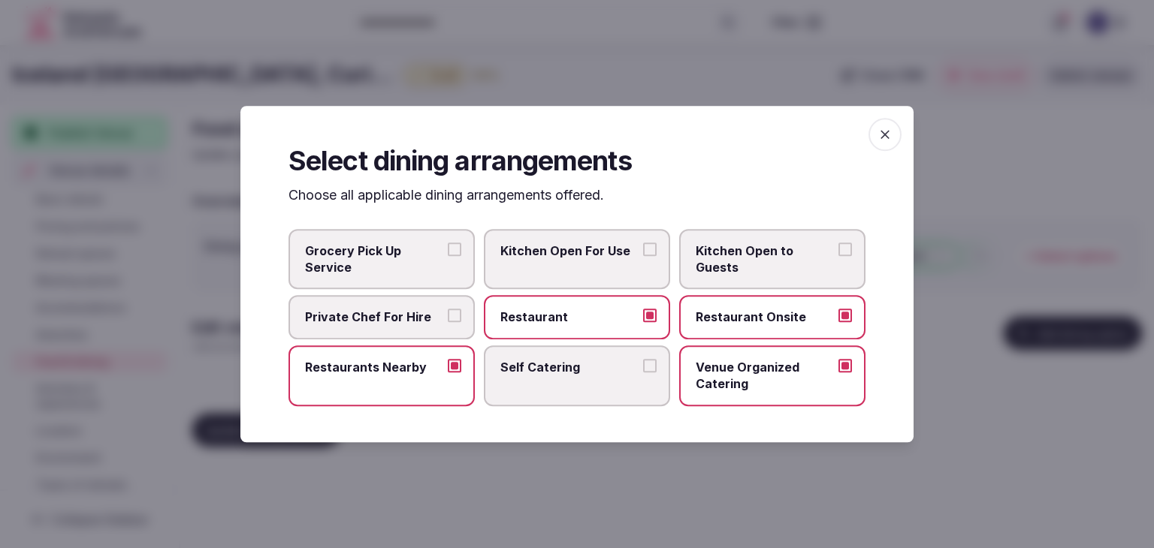
drag, startPoint x: 890, startPoint y: 130, endPoint x: 868, endPoint y: 155, distance: 33.0
click at [889, 132] on icon "button" at bounding box center [884, 134] width 15 height 15
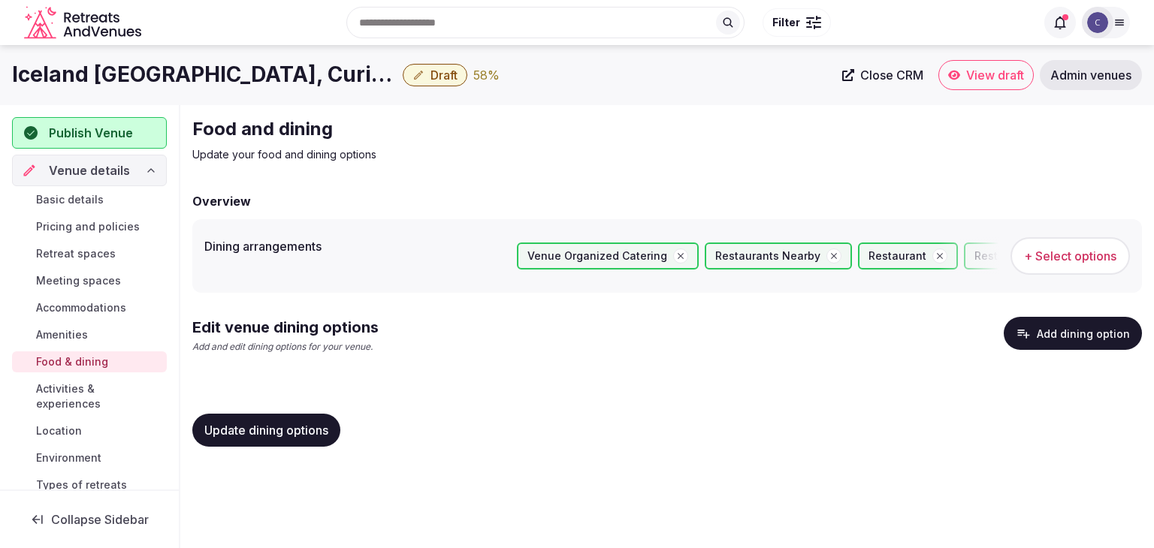
click at [300, 437] on button "Update dining options" at bounding box center [266, 430] width 148 height 33
click at [1061, 329] on button "Add dining option" at bounding box center [1073, 333] width 138 height 33
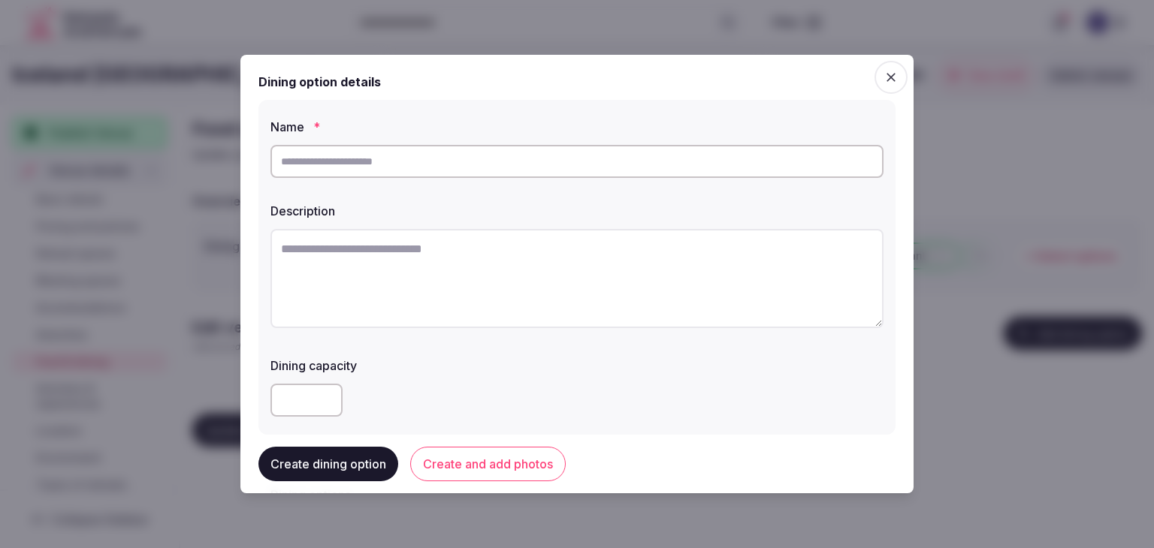
click at [475, 154] on input "text" at bounding box center [576, 161] width 613 height 33
paste input "**********"
type input "**********"
click at [538, 286] on textarea at bounding box center [576, 278] width 613 height 99
paste textarea "**********"
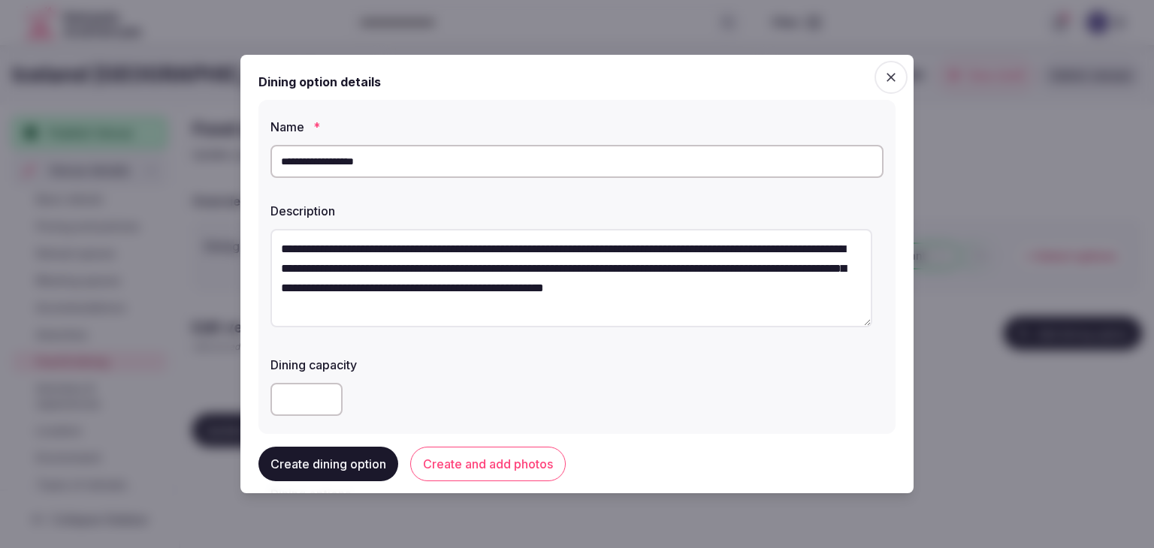
scroll to position [225, 0]
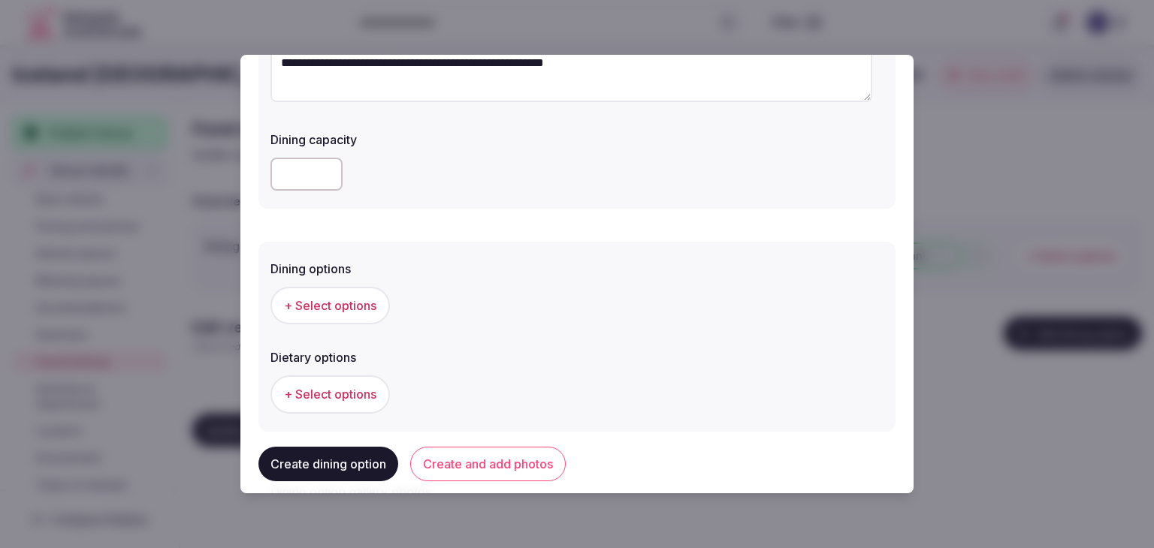
type textarea "**********"
click at [303, 311] on span "+ Select options" at bounding box center [330, 305] width 92 height 17
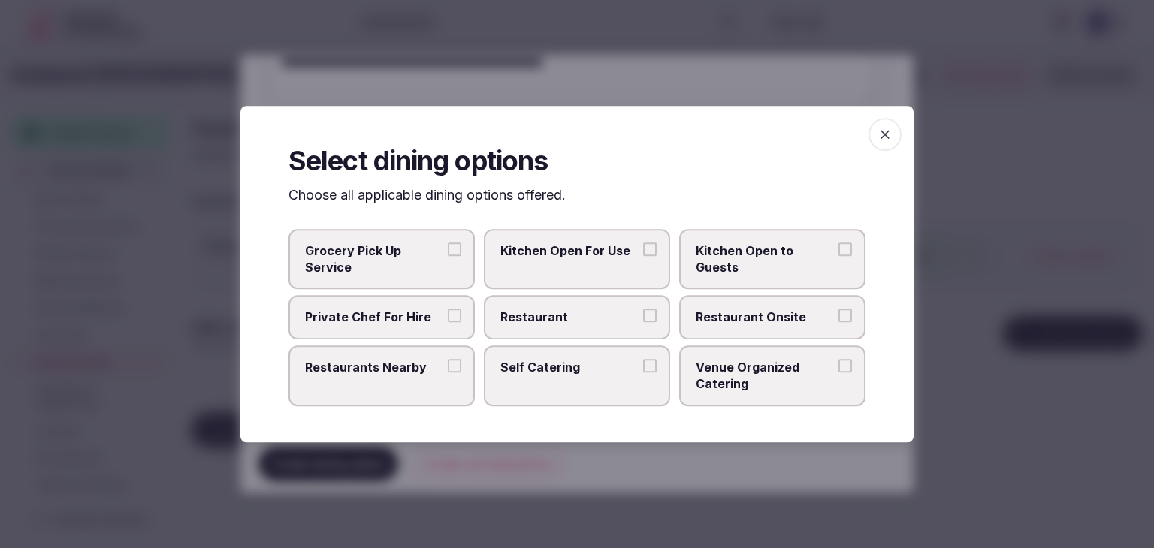
click at [780, 333] on label "Restaurant Onsite" at bounding box center [772, 318] width 186 height 44
click at [838, 323] on button "Restaurant Onsite" at bounding box center [845, 316] width 14 height 14
click at [895, 139] on span "button" at bounding box center [884, 134] width 33 height 33
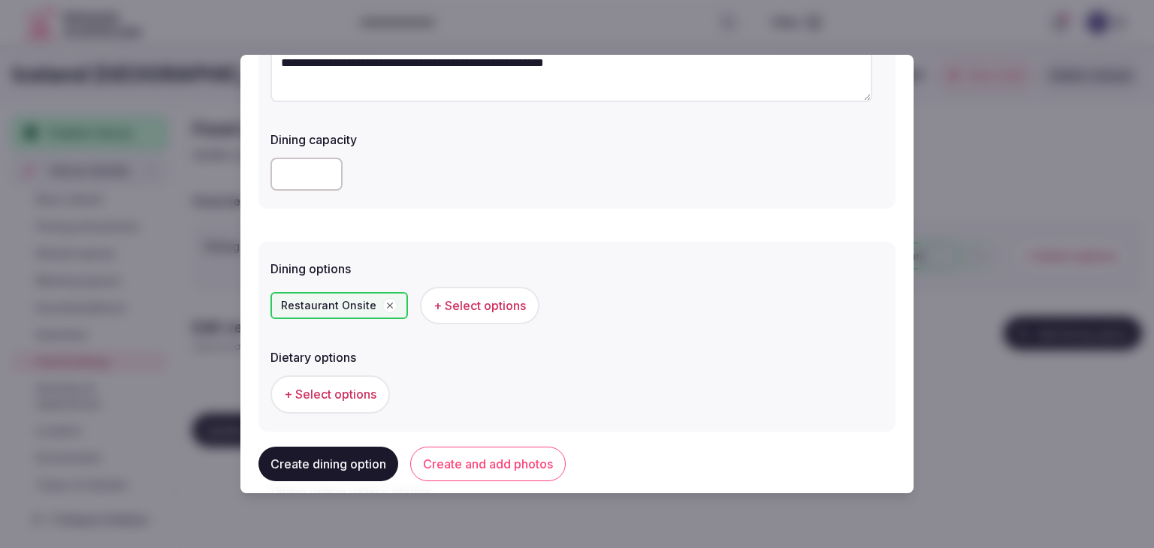
click at [469, 460] on button "Create and add photos" at bounding box center [487, 464] width 155 height 35
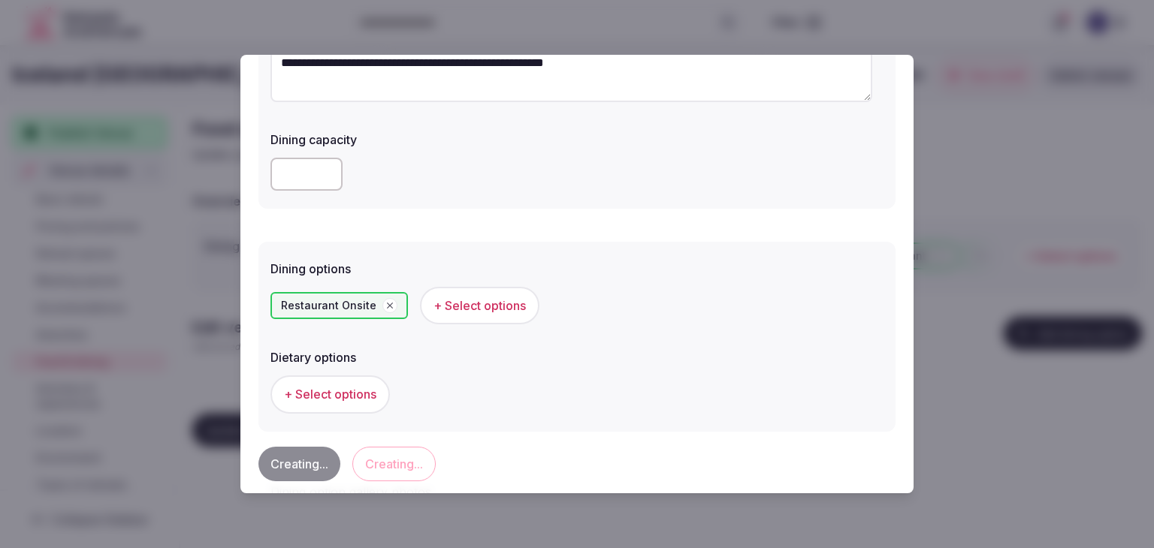
scroll to position [0, 0]
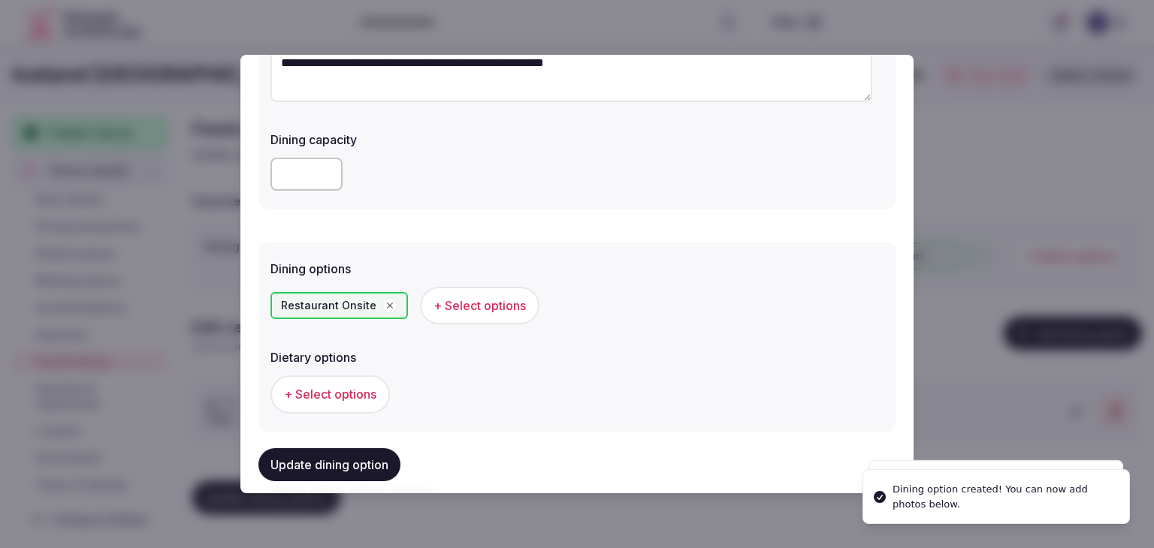
click at [591, 376] on div "+ Select options" at bounding box center [576, 395] width 613 height 38
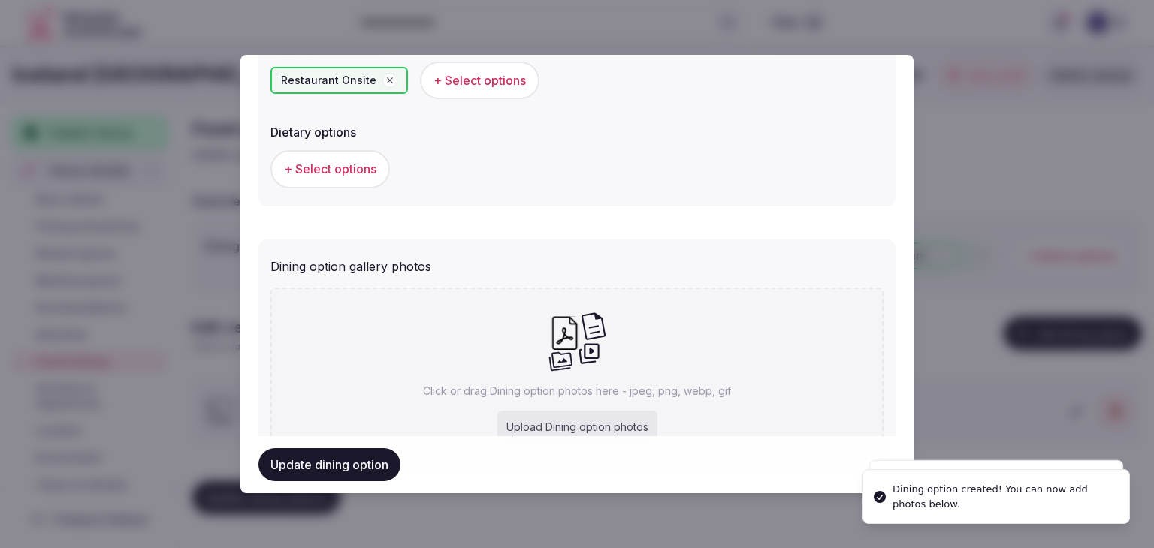
click at [579, 385] on p "Click or drag Dining option photos here - jpeg, png, webp, gif" at bounding box center [577, 391] width 308 height 15
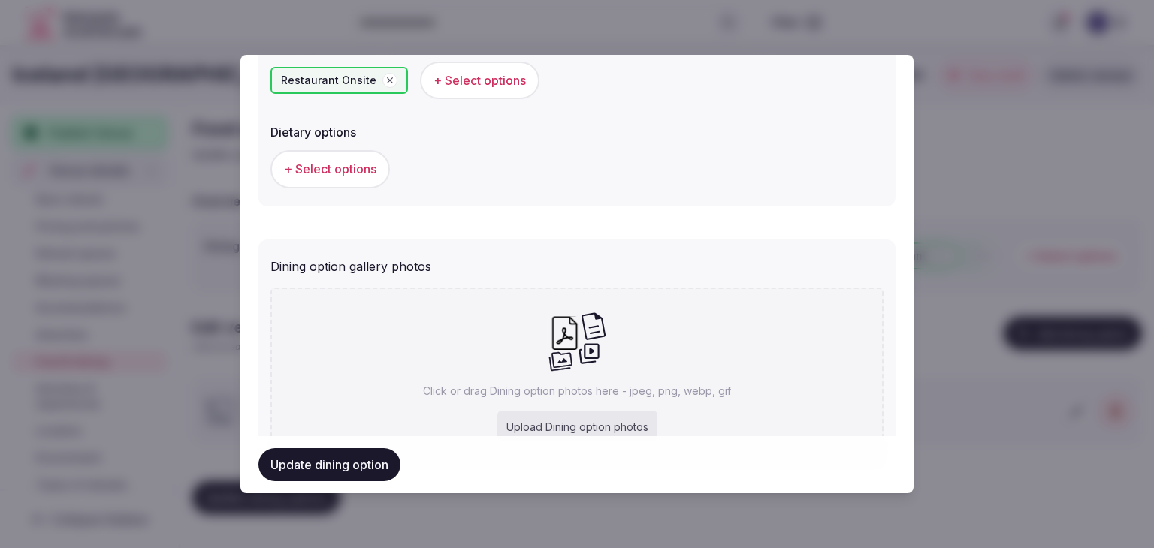
type input "**********"
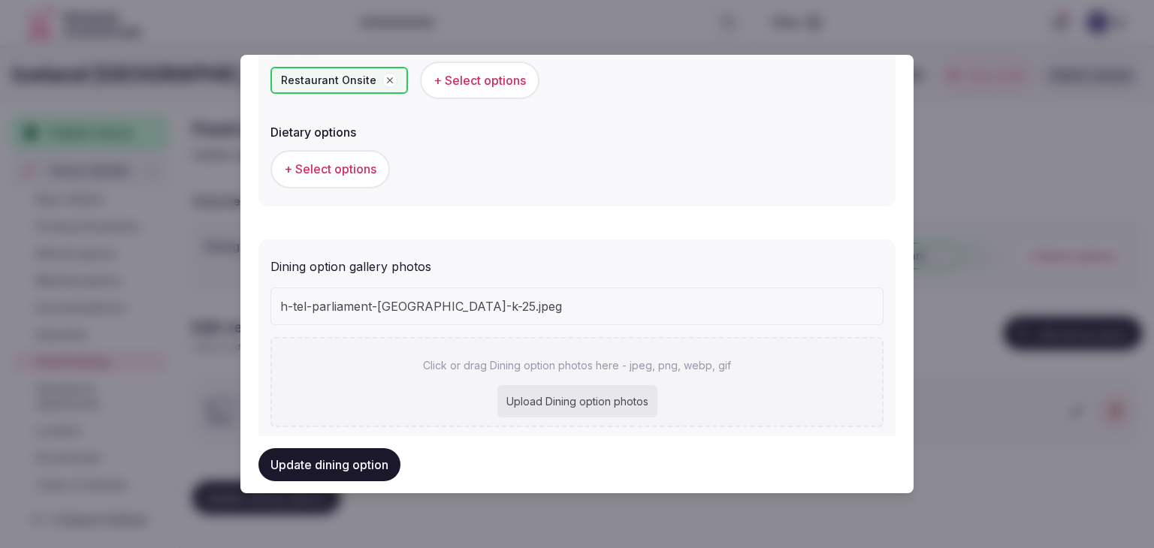
click at [560, 417] on div "Click or drag Dining option photos here - jpeg, png, webp, gif Upload Dining op…" at bounding box center [576, 382] width 613 height 90
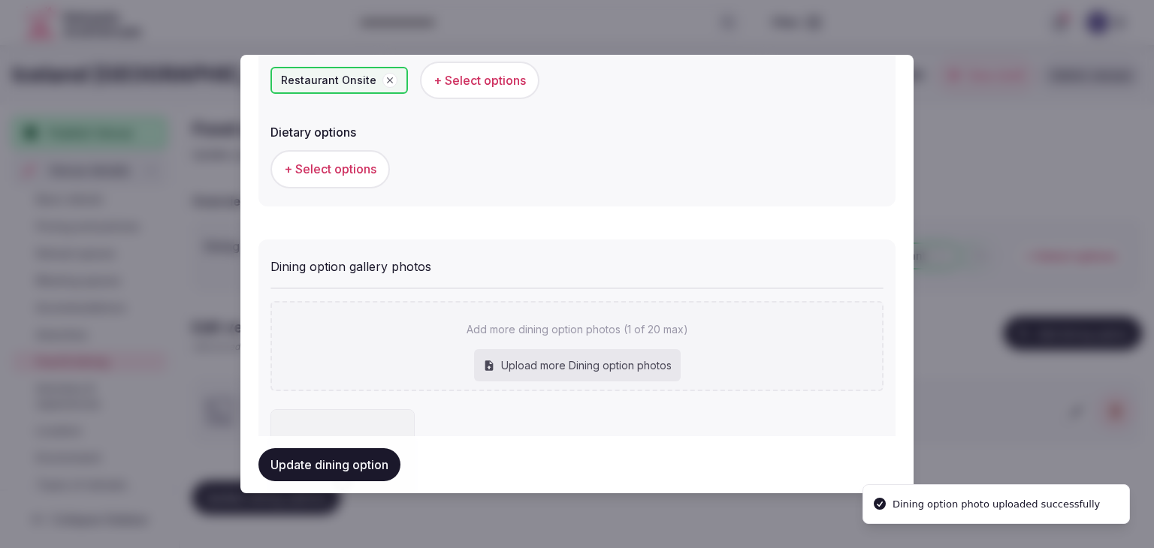
type input "**********"
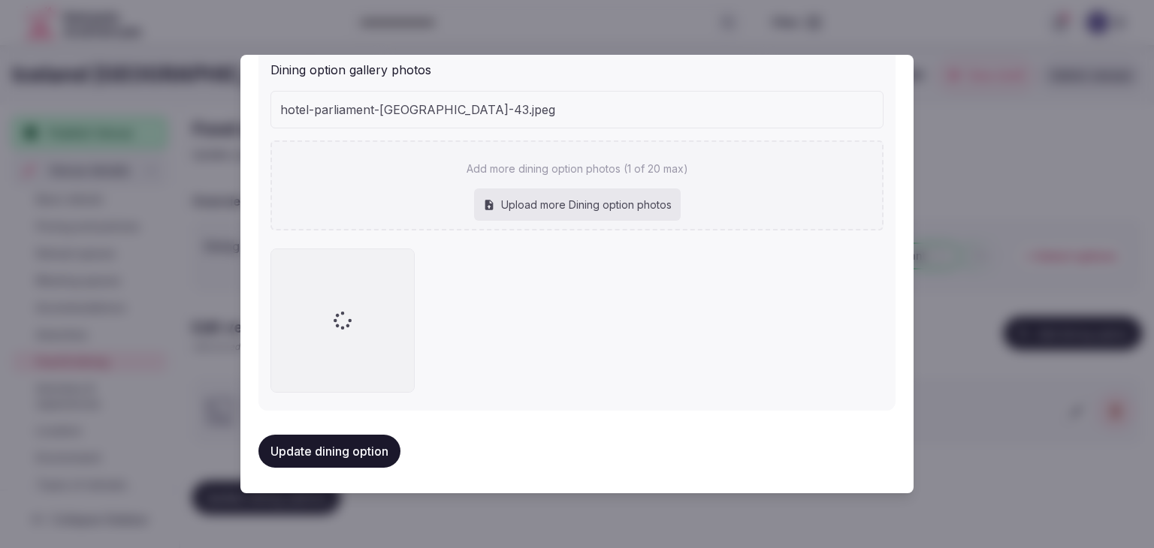
scroll to position [611, 0]
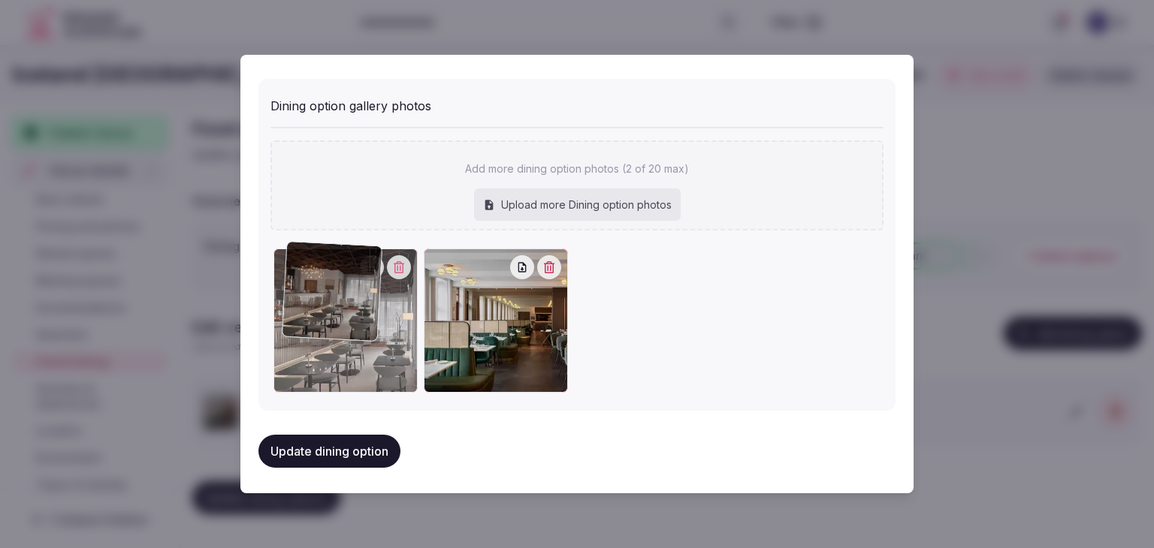
drag, startPoint x: 373, startPoint y: 256, endPoint x: 310, endPoint y: 291, distance: 71.7
click at [301, 256] on div at bounding box center [345, 321] width 144 height 144
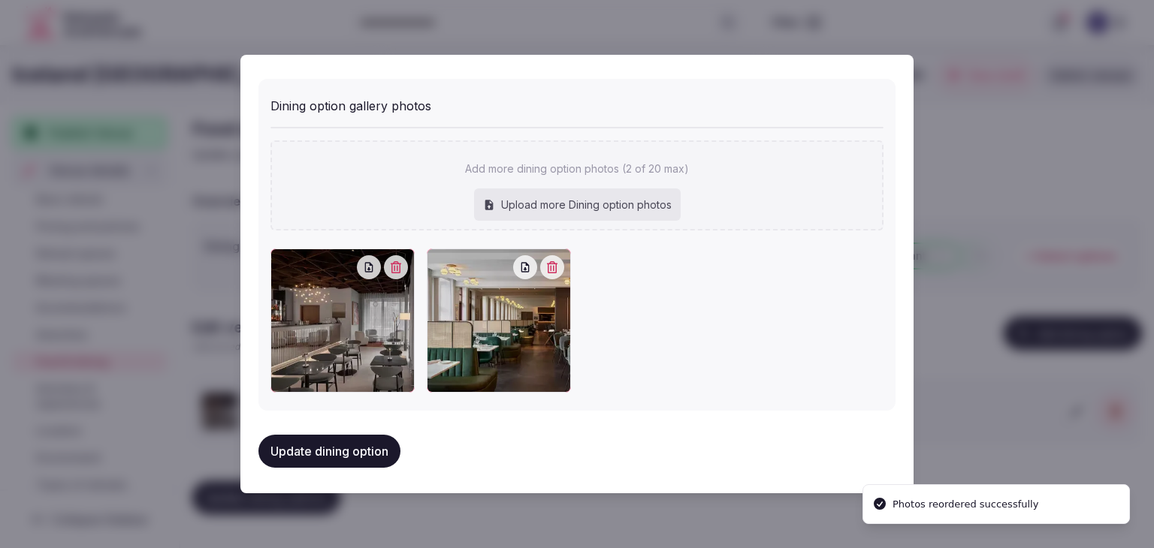
click at [368, 449] on button "Update dining option" at bounding box center [329, 451] width 142 height 33
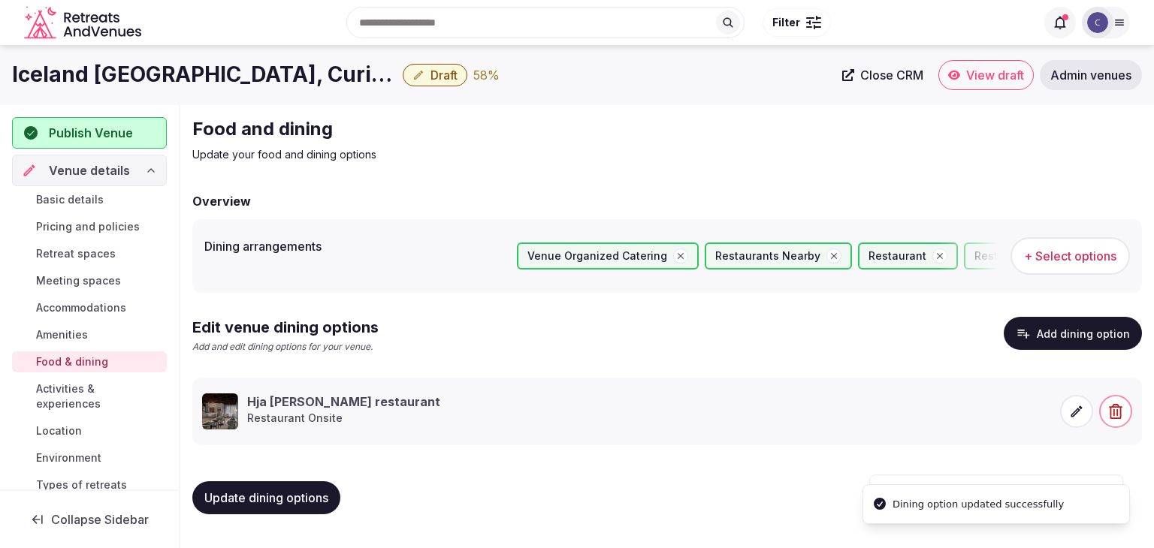
click at [327, 500] on span "Update dining options" at bounding box center [266, 498] width 124 height 15
click at [100, 406] on span "Activities & experiences" at bounding box center [98, 397] width 125 height 30
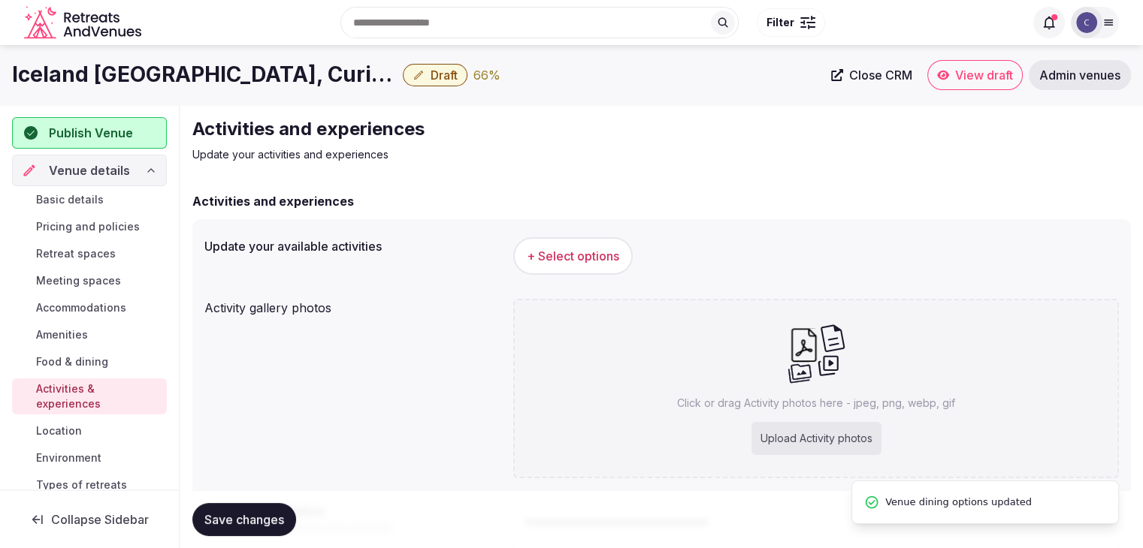
click at [590, 259] on span "+ Select options" at bounding box center [573, 256] width 92 height 17
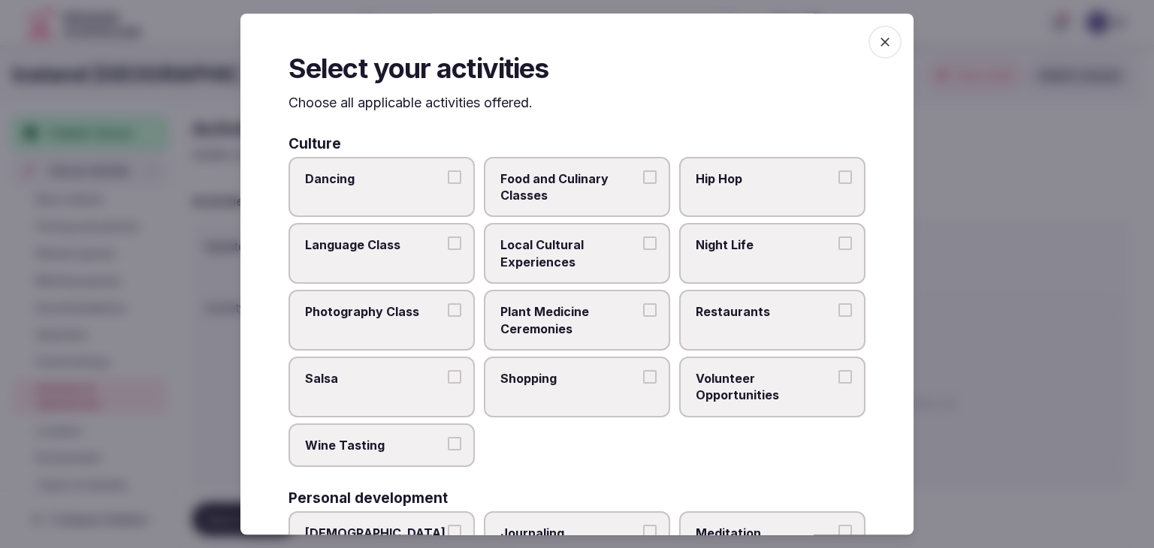
drag, startPoint x: 881, startPoint y: 50, endPoint x: 344, endPoint y: 264, distance: 578.5
click at [882, 51] on span "button" at bounding box center [884, 42] width 33 height 33
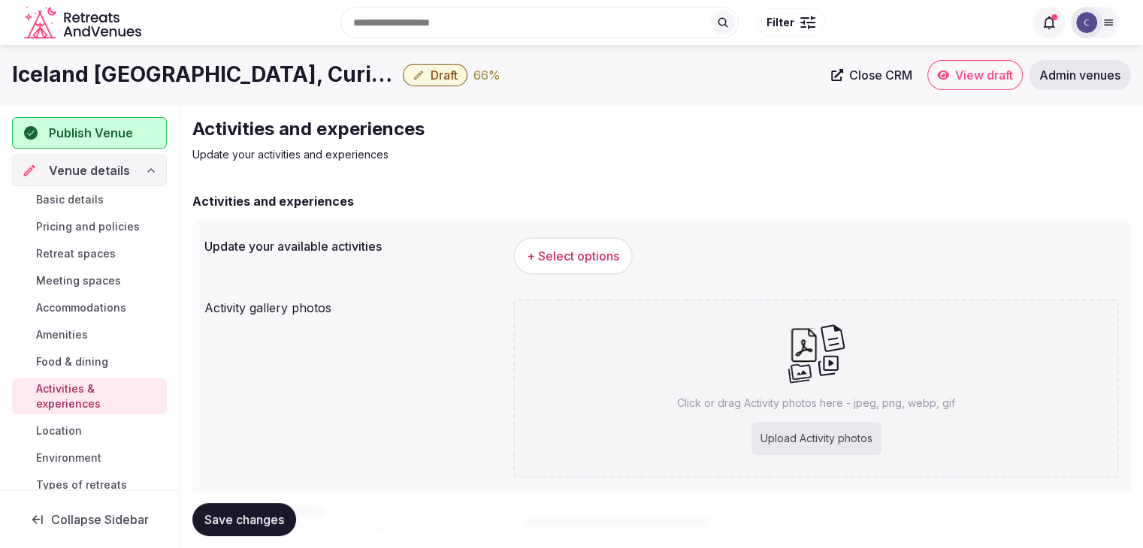
click at [104, 455] on link "Environment" at bounding box center [89, 458] width 155 height 21
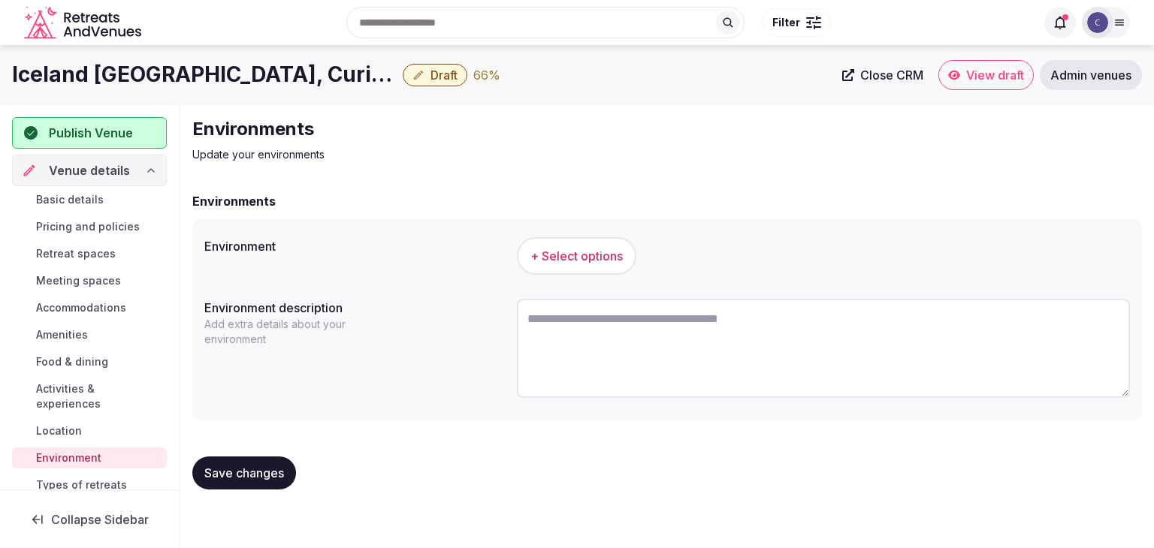
click at [713, 357] on textarea at bounding box center [823, 348] width 613 height 99
paste textarea "**********"
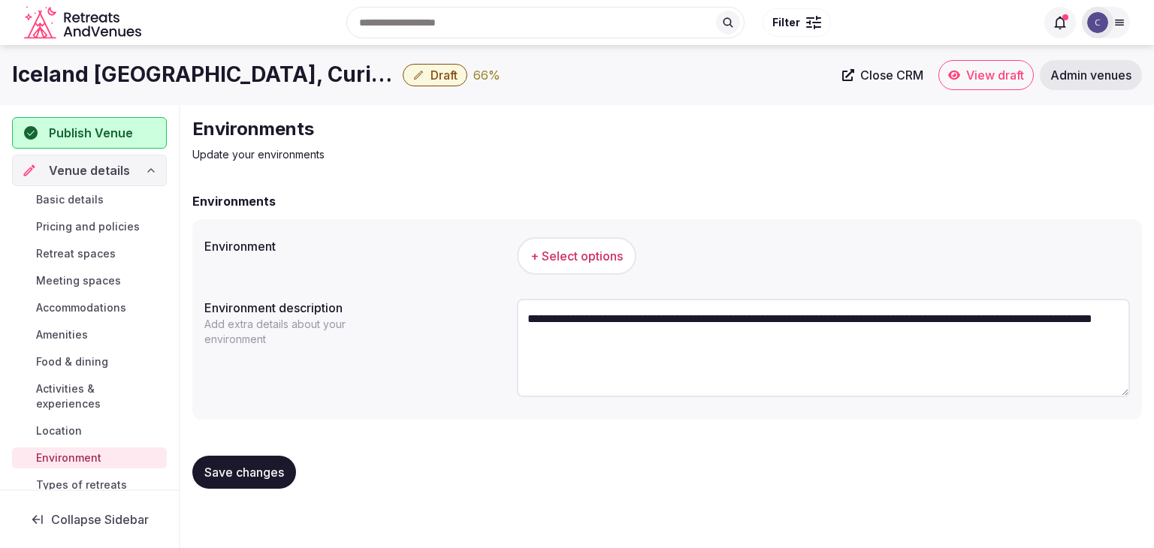
type textarea "**********"
click at [598, 259] on span "+ Select options" at bounding box center [576, 256] width 92 height 17
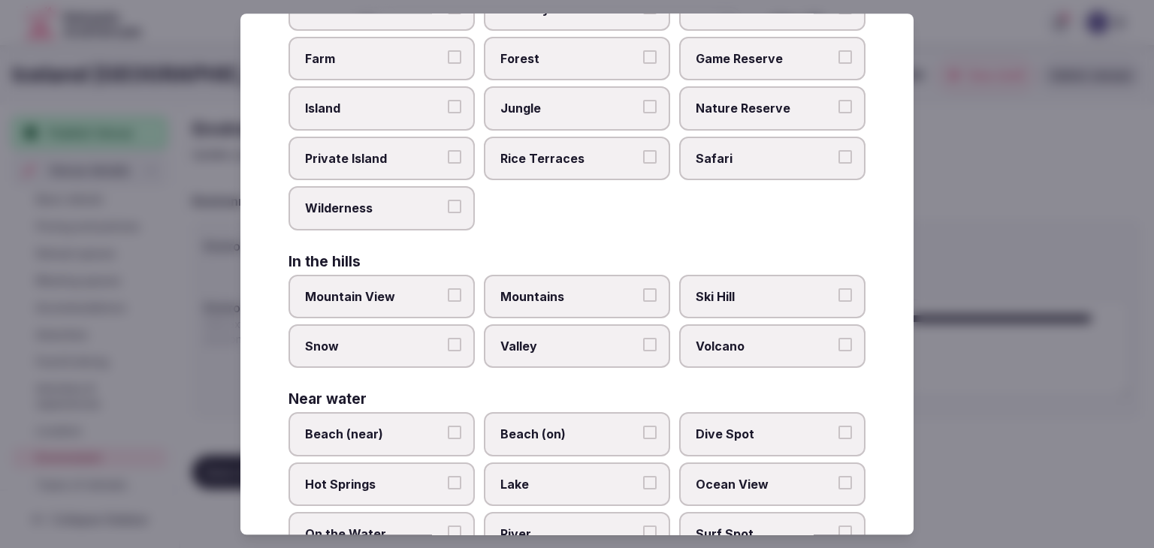
scroll to position [359, 0]
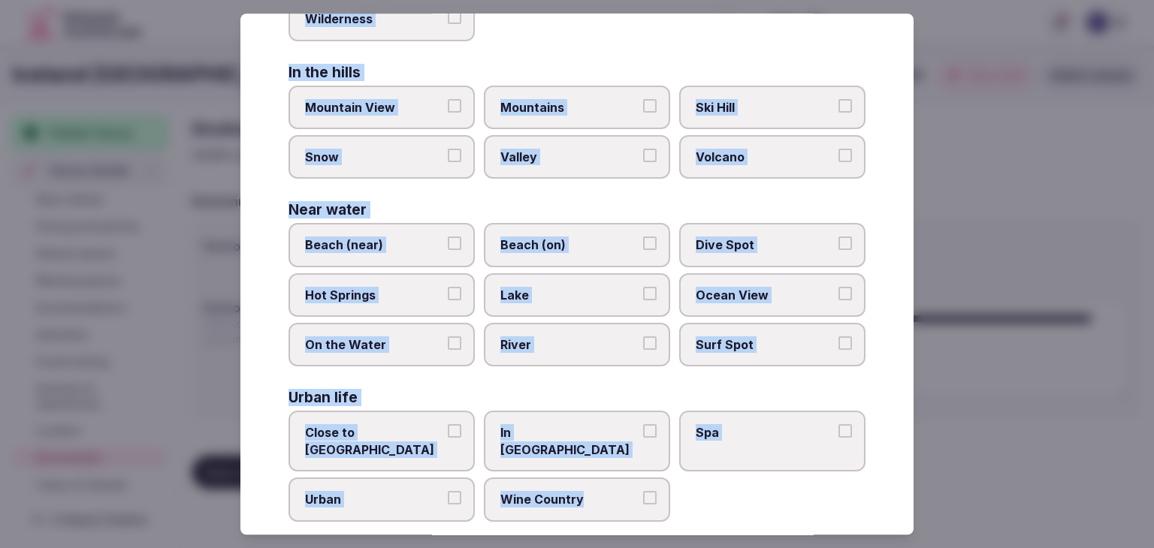
drag, startPoint x: 278, startPoint y: 103, endPoint x: 651, endPoint y: 514, distance: 554.7
click at [646, 503] on div "Select your environment Choose all applicable environments offered. In nature C…" at bounding box center [576, 274] width 673 height 521
copy div "Choose all applicable environments offered. In nature Close to Nature Countrysi…"
drag, startPoint x: 418, startPoint y: 430, endPoint x: 400, endPoint y: 485, distance: 57.0
click at [418, 430] on span "Close to City Center" at bounding box center [374, 442] width 138 height 34
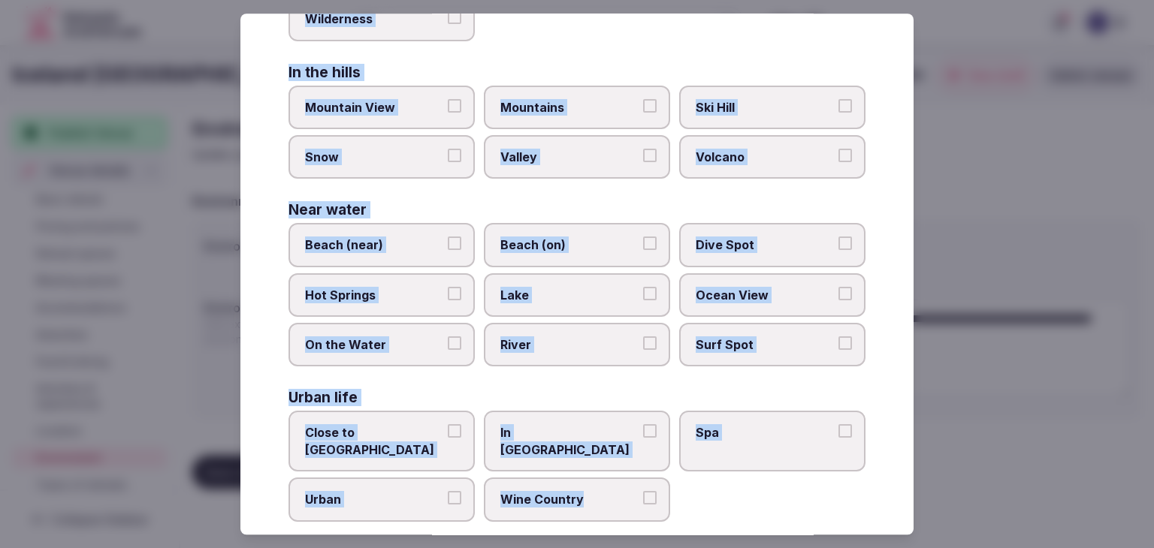
click at [448, 430] on button "Close to City Center" at bounding box center [455, 432] width 14 height 14
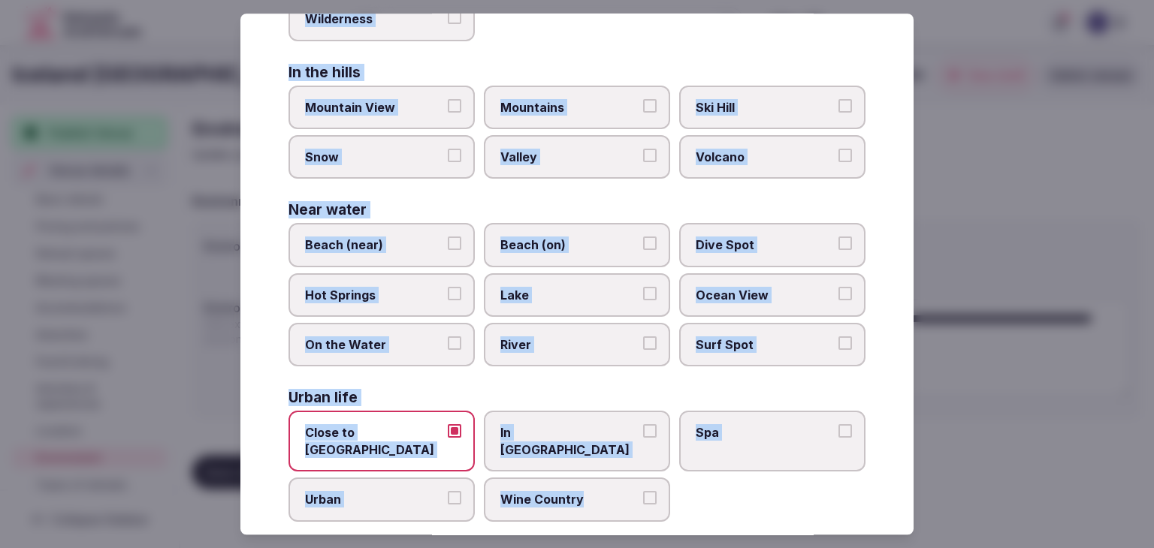
click at [399, 485] on label "Urban" at bounding box center [381, 501] width 186 height 44
click at [448, 492] on button "Urban" at bounding box center [455, 499] width 14 height 14
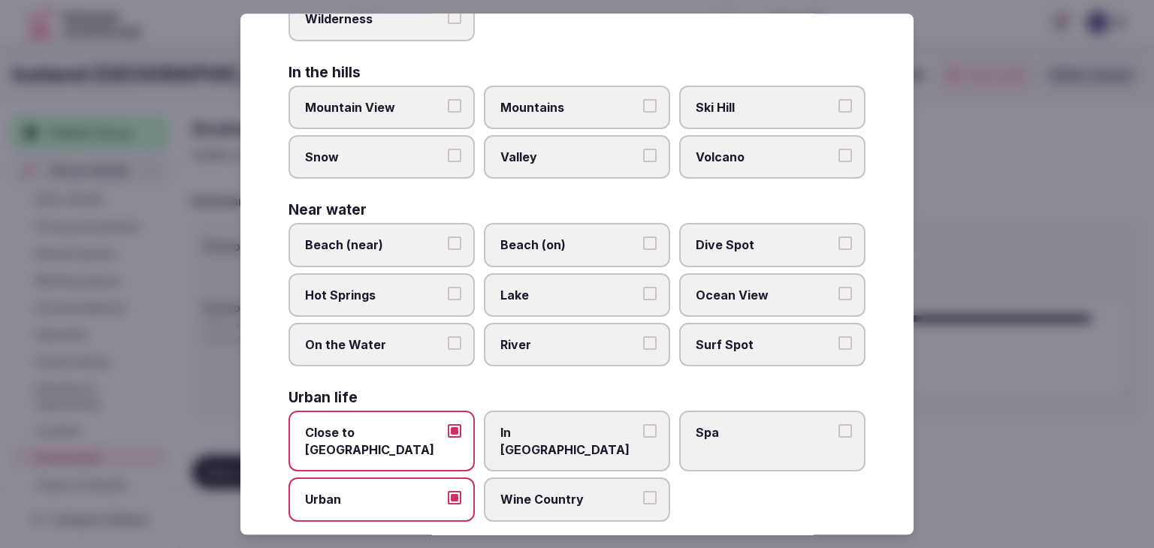
click at [500, 451] on div "Close to City Center In City Center Spa Urban Wine Country" at bounding box center [576, 467] width 577 height 110
click at [523, 430] on span "In City Center" at bounding box center [569, 442] width 138 height 34
click at [643, 430] on button "In City Center" at bounding box center [650, 432] width 14 height 14
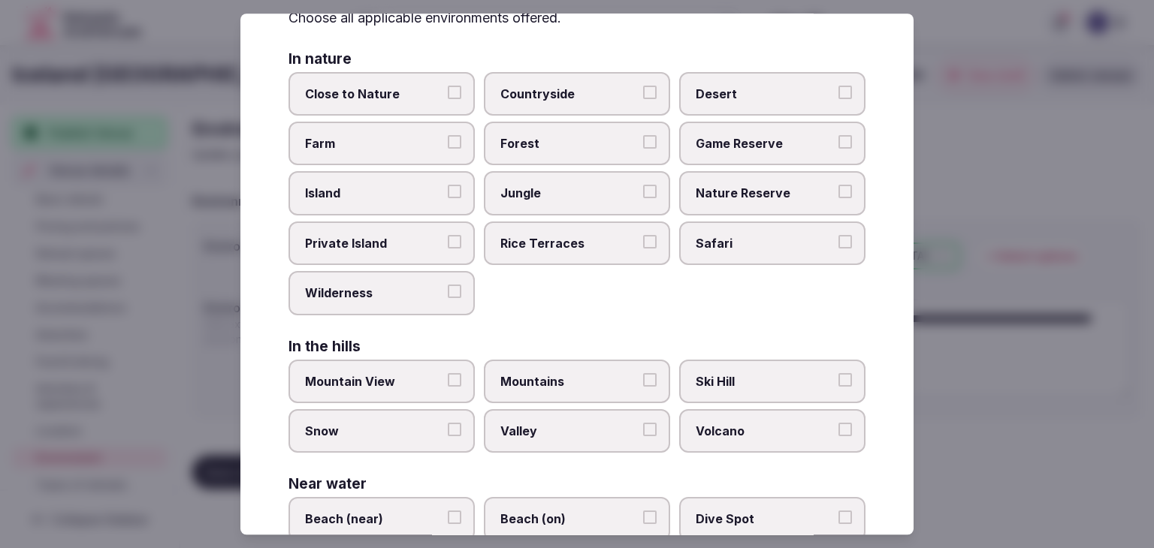
scroll to position [0, 0]
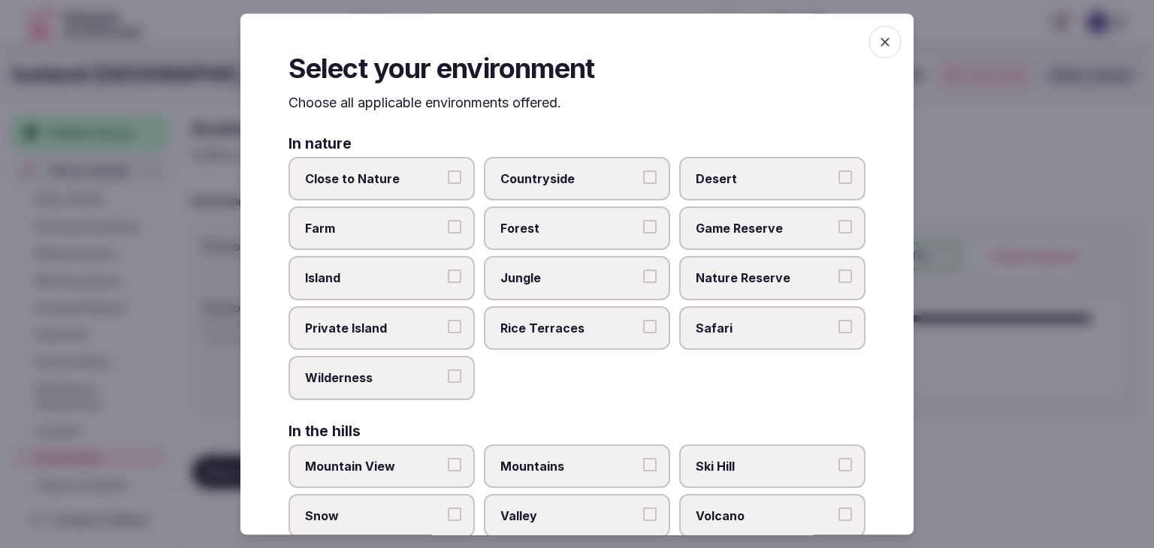
click at [877, 47] on icon "button" at bounding box center [884, 42] width 15 height 15
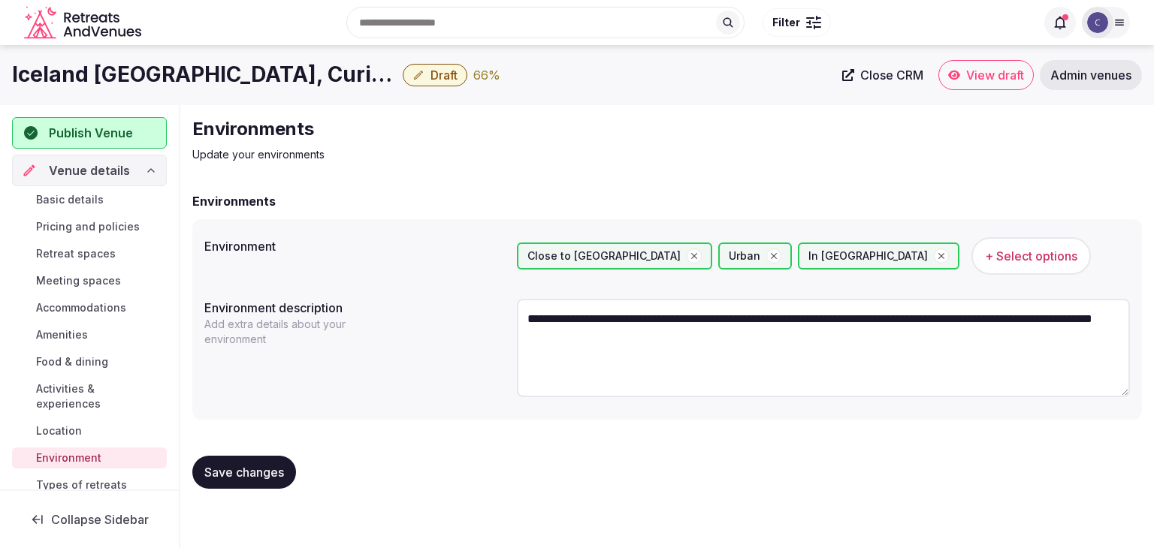
click at [257, 475] on span "Save changes" at bounding box center [244, 472] width 80 height 15
click at [120, 493] on div "Collapse Sidebar" at bounding box center [89, 519] width 179 height 59
click at [120, 484] on span "Types of retreats" at bounding box center [81, 485] width 91 height 15
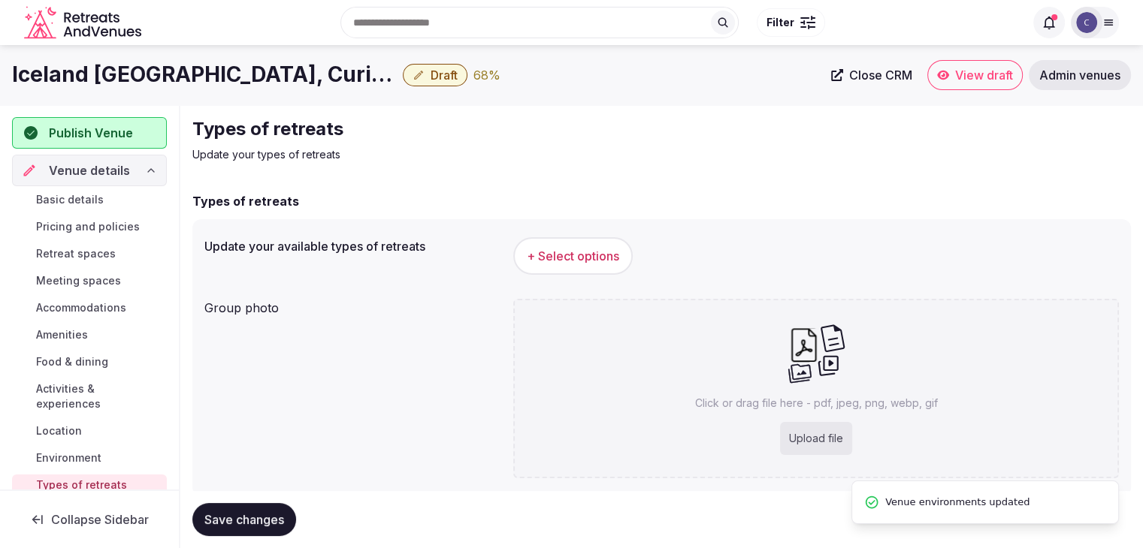
click at [588, 257] on span "+ Select options" at bounding box center [573, 256] width 92 height 17
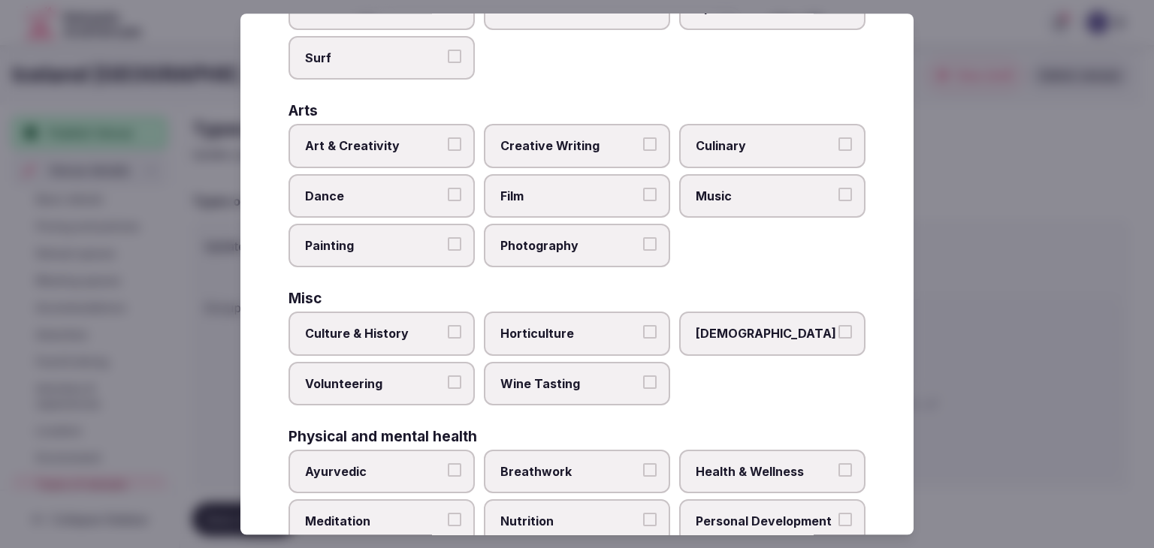
scroll to position [611, 0]
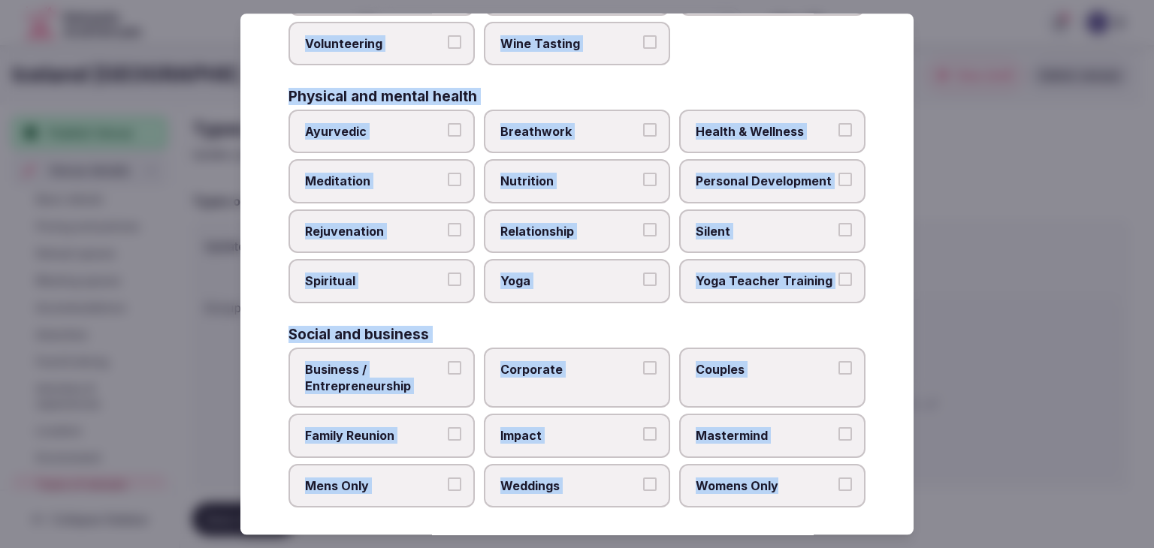
drag, startPoint x: 285, startPoint y: 100, endPoint x: 843, endPoint y: 479, distance: 673.8
click at [841, 476] on div "Select your types of retreats Choose all applicable types of retreats offered. …" at bounding box center [576, 274] width 673 height 521
copy div "Choose all applicable types of retreats offered. Active Adventure Cold Water Ex…"
click at [397, 433] on span "Family Reunion" at bounding box center [374, 436] width 138 height 17
click at [448, 433] on button "Family Reunion" at bounding box center [455, 435] width 14 height 14
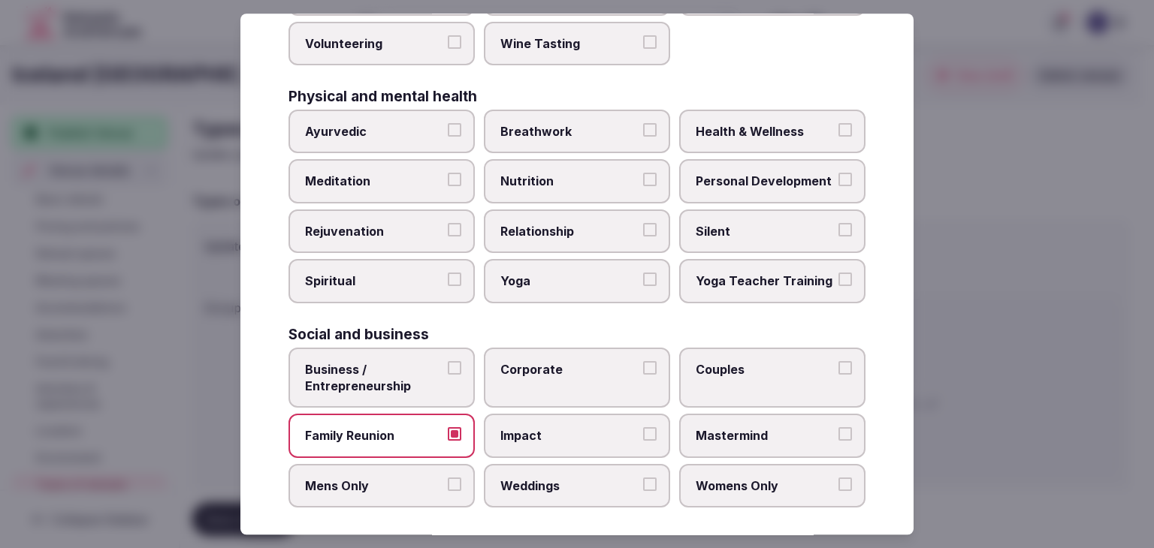
drag, startPoint x: 543, startPoint y: 478, endPoint x: 547, endPoint y: 440, distance: 37.7
click at [545, 478] on span "Weddings" at bounding box center [569, 486] width 138 height 17
click at [549, 367] on span "Corporate" at bounding box center [569, 369] width 138 height 17
click at [643, 367] on button "Corporate" at bounding box center [650, 368] width 14 height 14
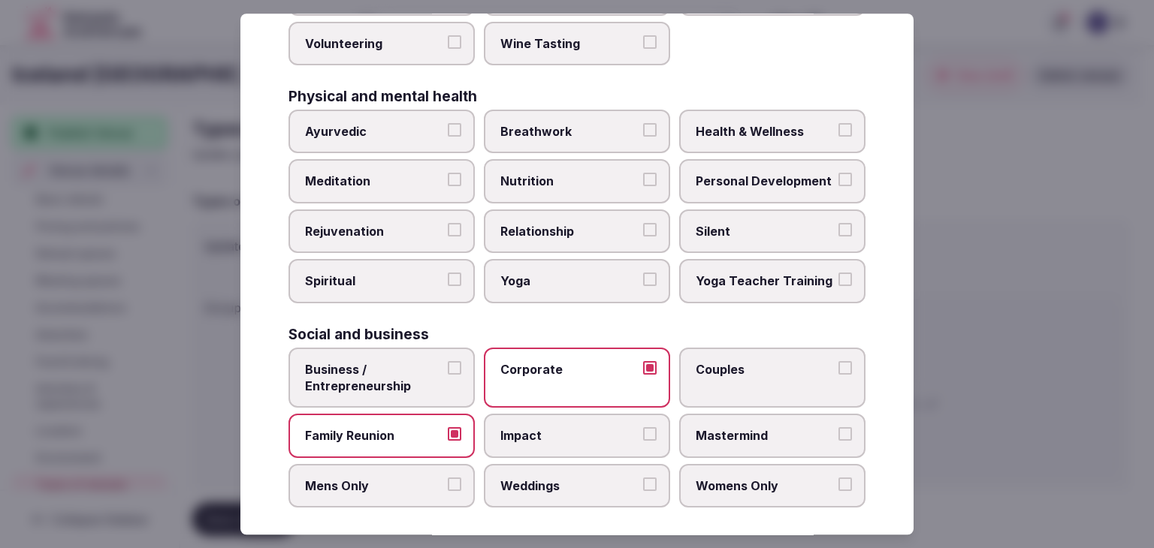
click at [576, 466] on label "Weddings" at bounding box center [577, 486] width 186 height 44
click at [643, 478] on button "Weddings" at bounding box center [650, 485] width 14 height 14
click at [730, 368] on span "Couples" at bounding box center [765, 369] width 138 height 17
click at [838, 368] on button "Couples" at bounding box center [845, 368] width 14 height 14
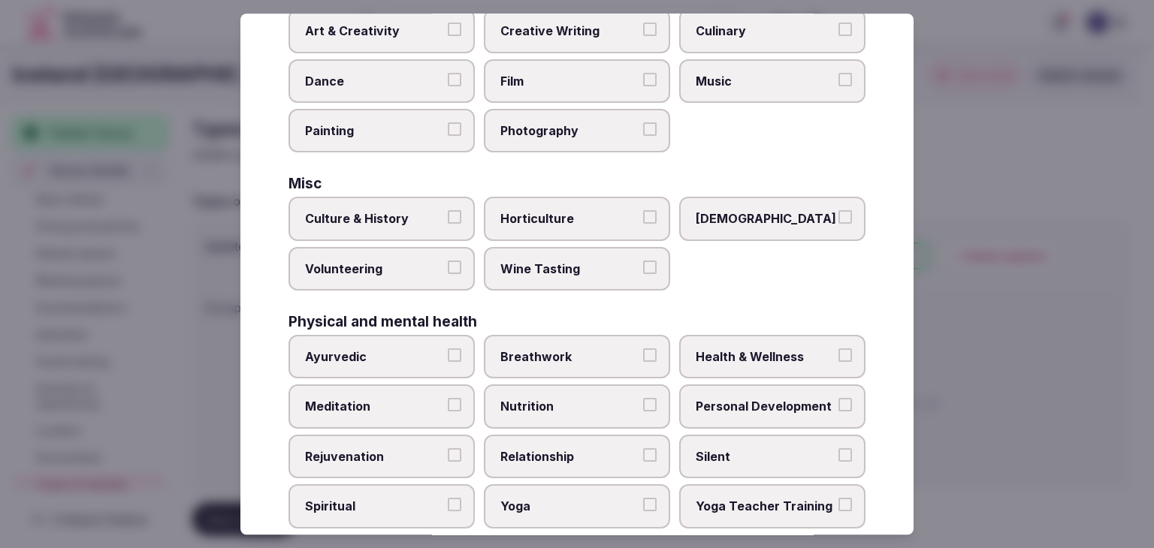
click at [735, 358] on span "Health & Wellness" at bounding box center [765, 357] width 138 height 17
click at [838, 358] on button "Health & Wellness" at bounding box center [845, 356] width 14 height 14
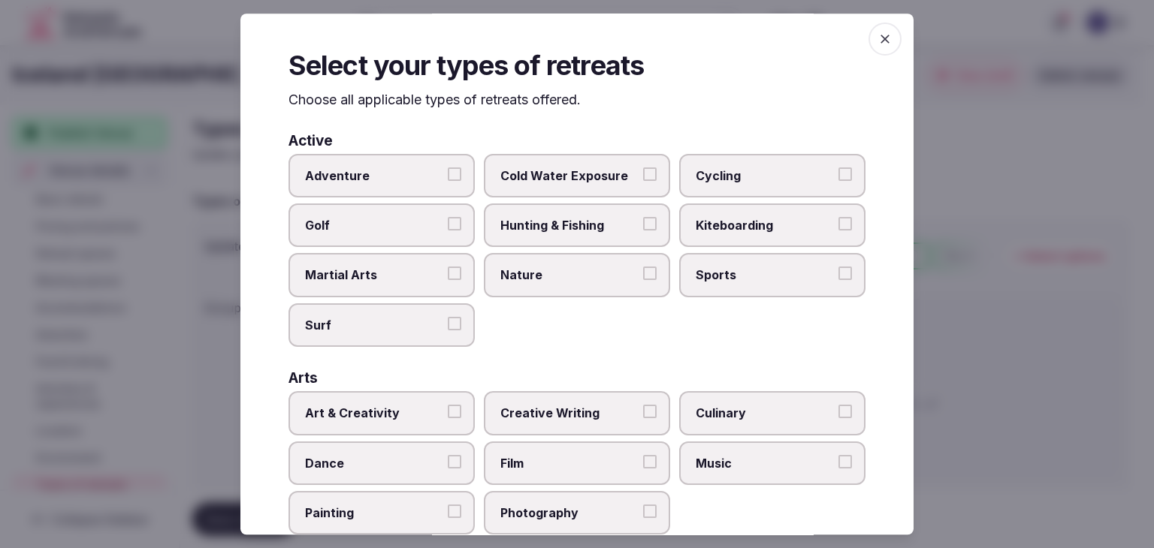
scroll to position [0, 0]
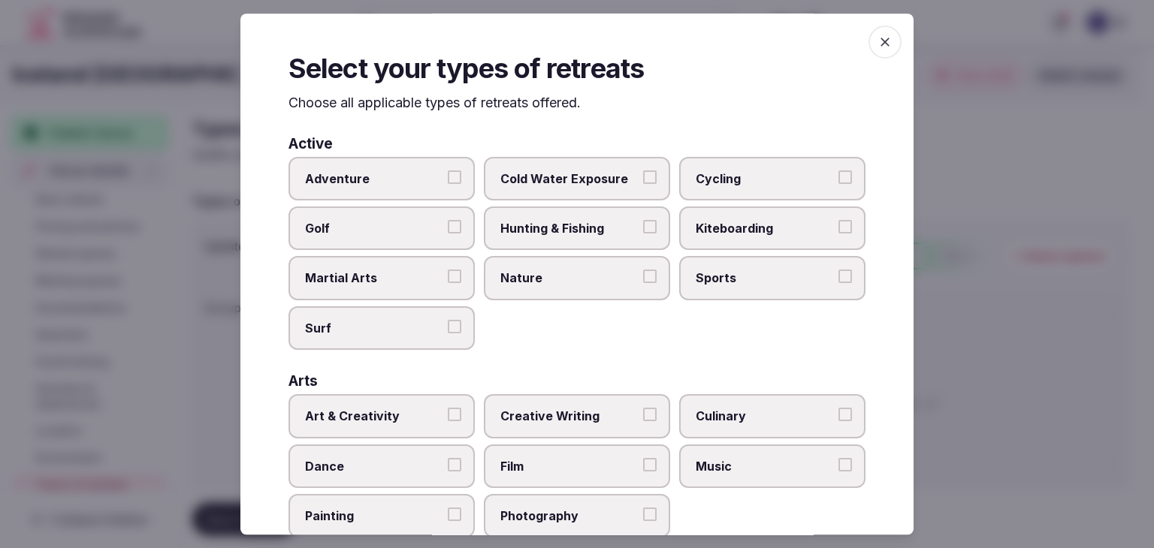
click at [877, 49] on icon "button" at bounding box center [884, 42] width 15 height 15
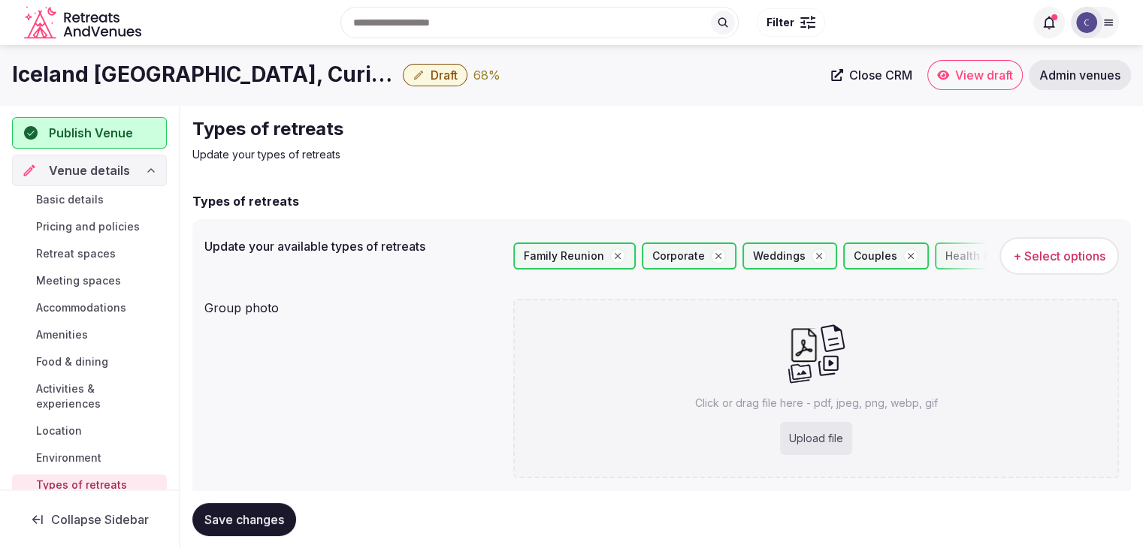
click at [815, 418] on div "Click or drag file here - pdf, jpeg, png, webp, gif Upload file" at bounding box center [815, 389] width 605 height 180
type input "**********"
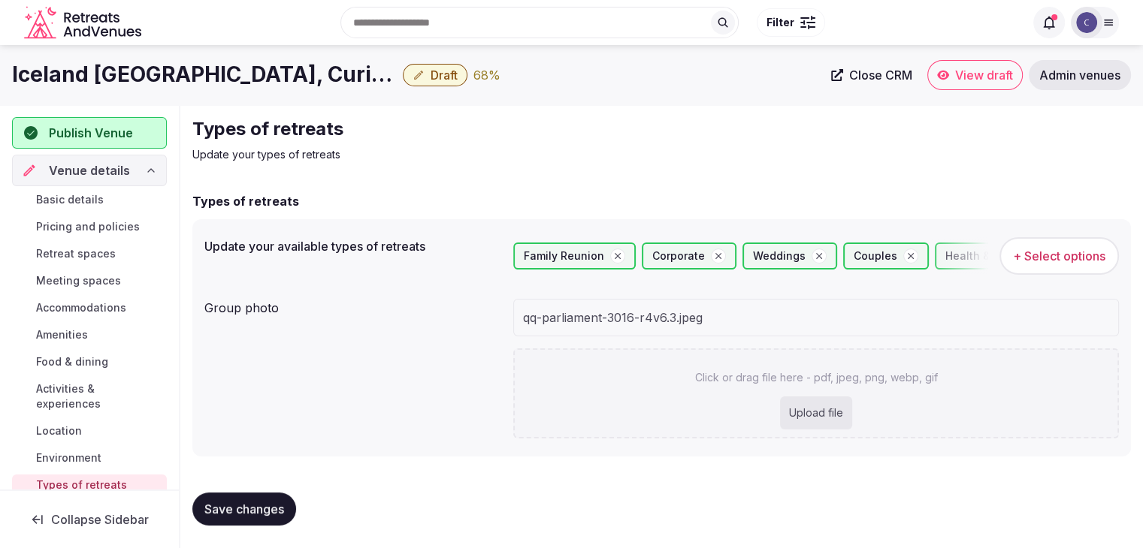
click at [204, 79] on h1 "Iceland Parliament Hotel, Curio Collection by Hilton" at bounding box center [204, 74] width 385 height 29
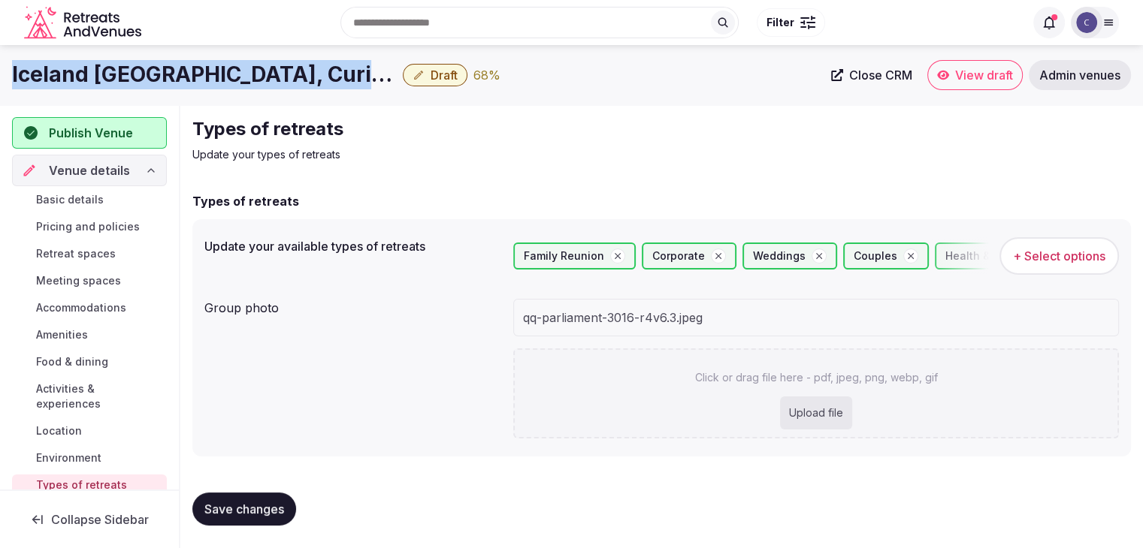
click at [204, 79] on h1 "Iceland Parliament Hotel, Curio Collection by Hilton" at bounding box center [204, 74] width 385 height 29
copy div "Iceland Parliament Hotel, Curio Collection by Hilton"
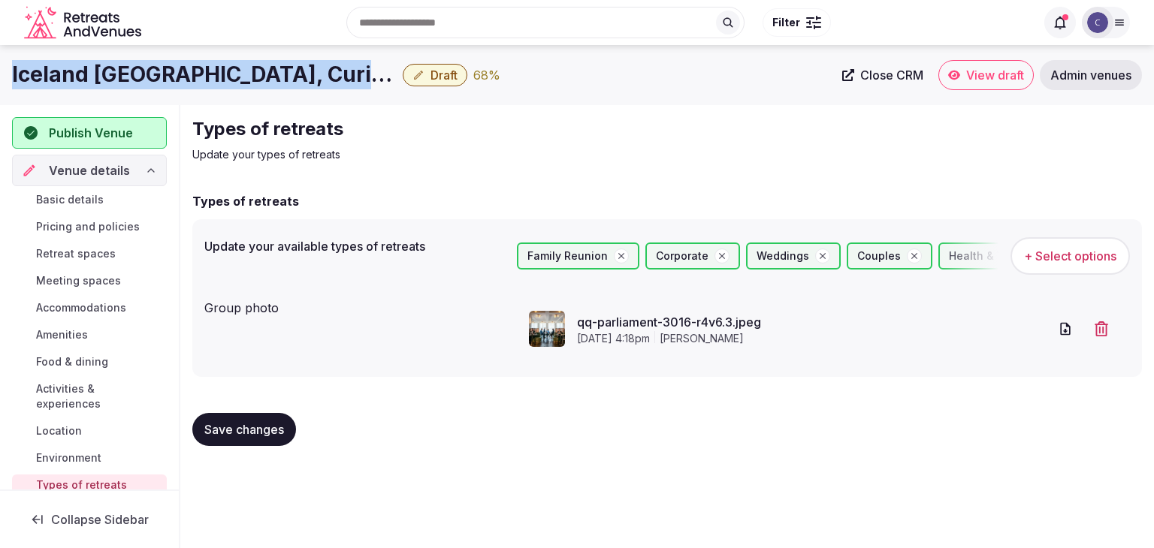
click at [81, 397] on span "Activities & experiences" at bounding box center [98, 397] width 125 height 30
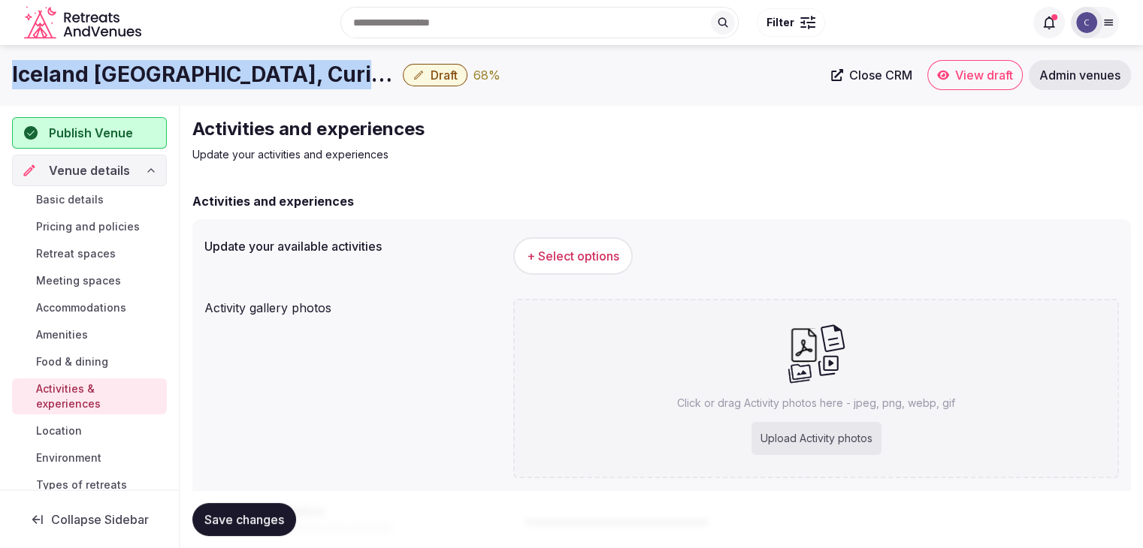
click at [583, 253] on span "+ Select options" at bounding box center [573, 256] width 92 height 17
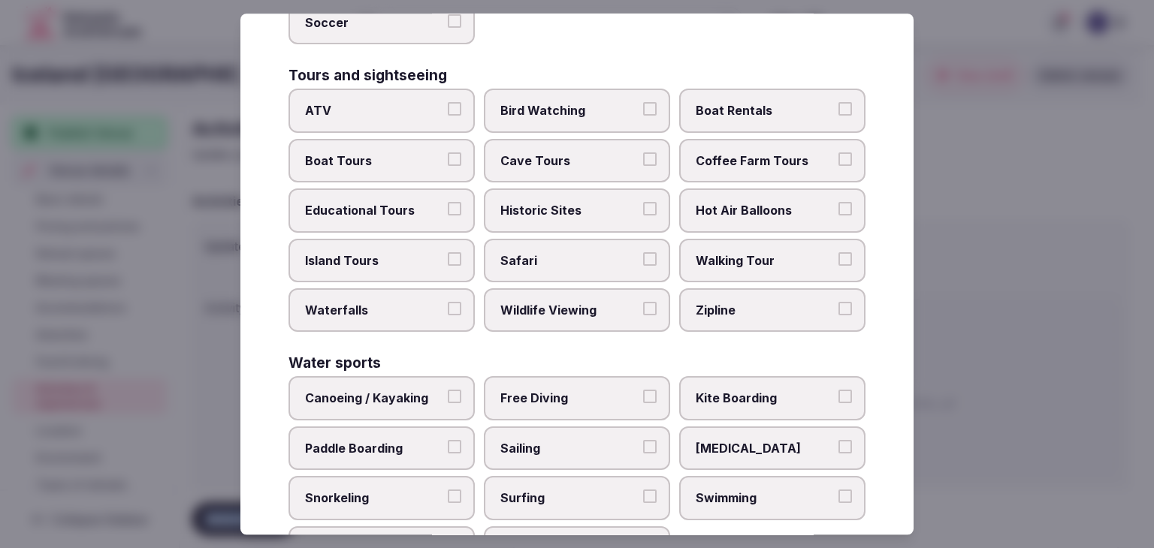
scroll to position [1160, 0]
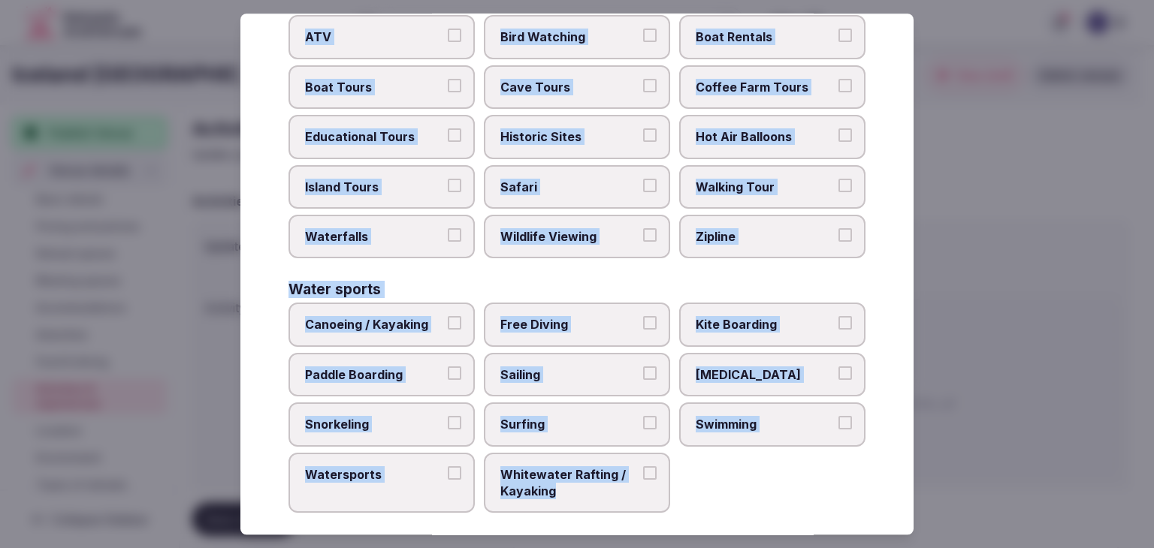
drag, startPoint x: 285, startPoint y: 100, endPoint x: 695, endPoint y: 486, distance: 562.8
click at [695, 486] on div "Select your activities Choose all applicable activities offered. Culture Dancin…" at bounding box center [576, 274] width 673 height 521
copy div "Choose all applicable activities offered. Culture Dancing Food and Culinary Cla…"
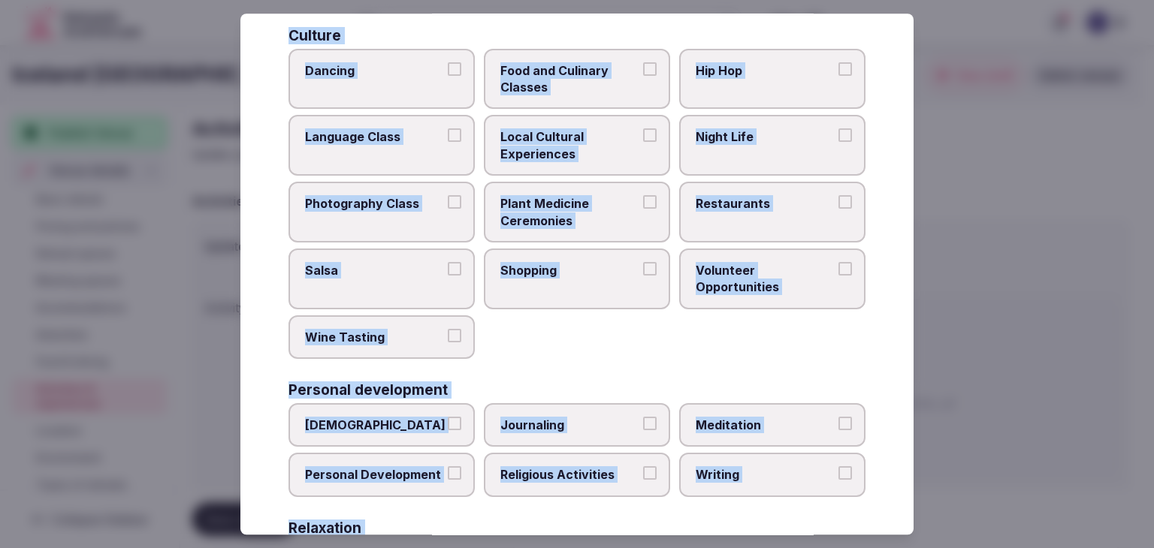
scroll to position [0, 0]
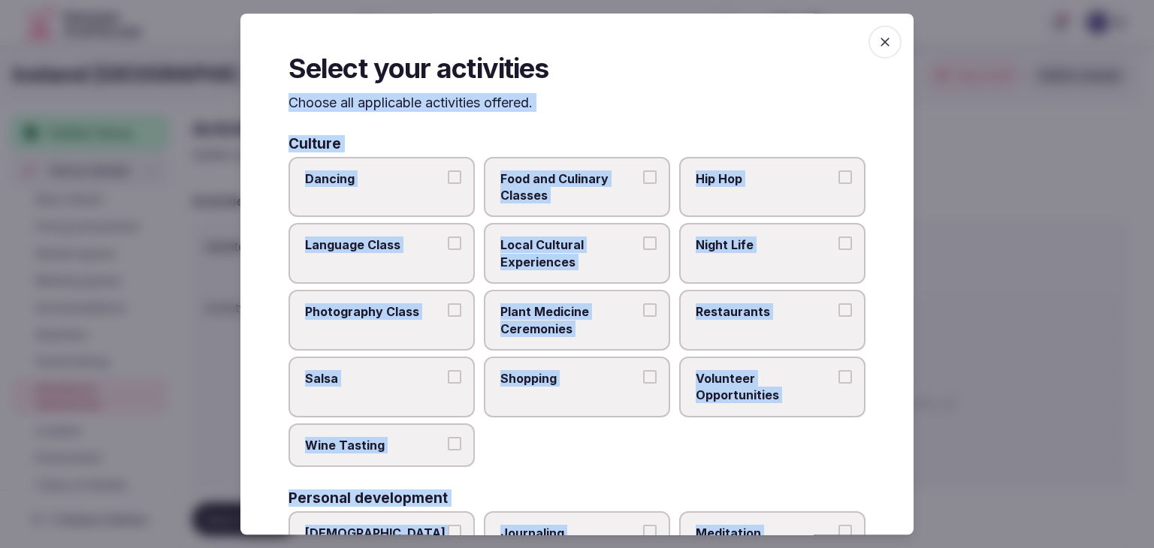
click at [559, 264] on span "Local Cultural Experiences" at bounding box center [569, 254] width 138 height 34
click at [643, 251] on button "Local Cultural Experiences" at bounding box center [650, 244] width 14 height 14
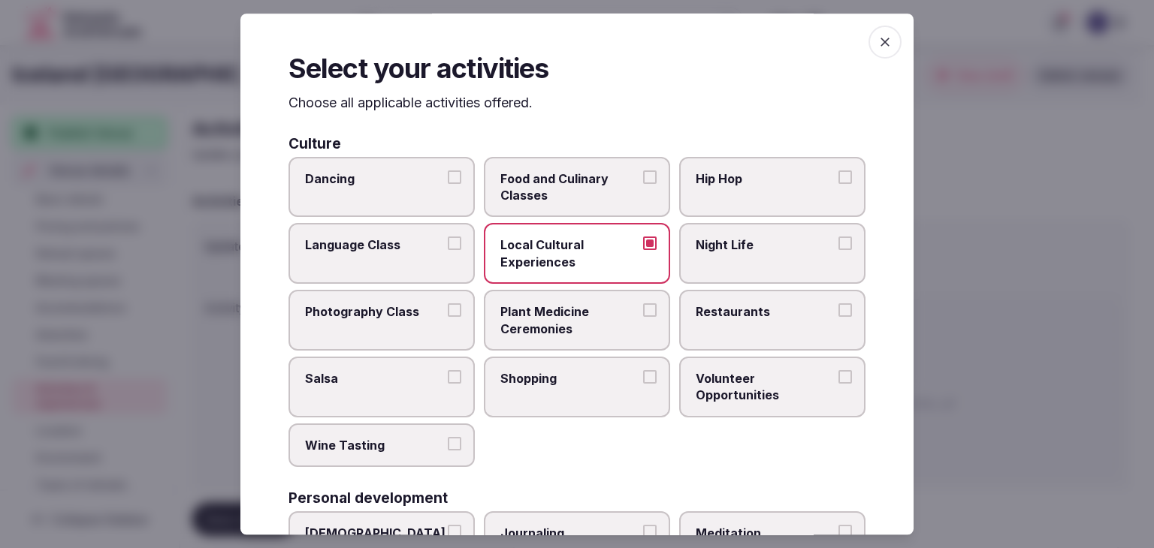
click at [735, 304] on span "Restaurants" at bounding box center [765, 311] width 138 height 17
click at [838, 304] on button "Restaurants" at bounding box center [845, 310] width 14 height 14
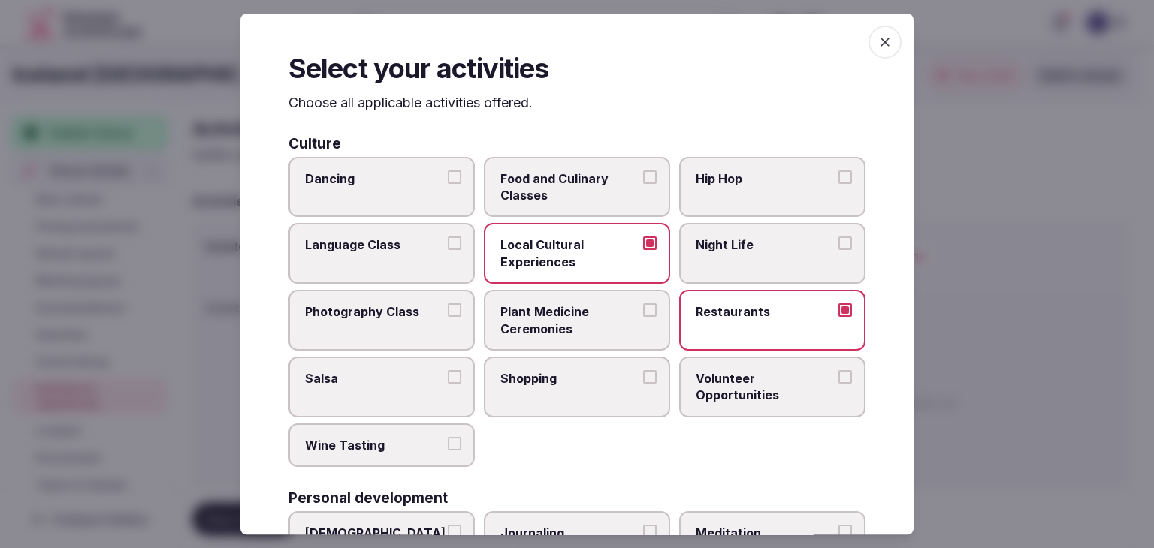
click at [601, 385] on span "Shopping" at bounding box center [569, 378] width 138 height 17
click at [643, 384] on button "Shopping" at bounding box center [650, 377] width 14 height 14
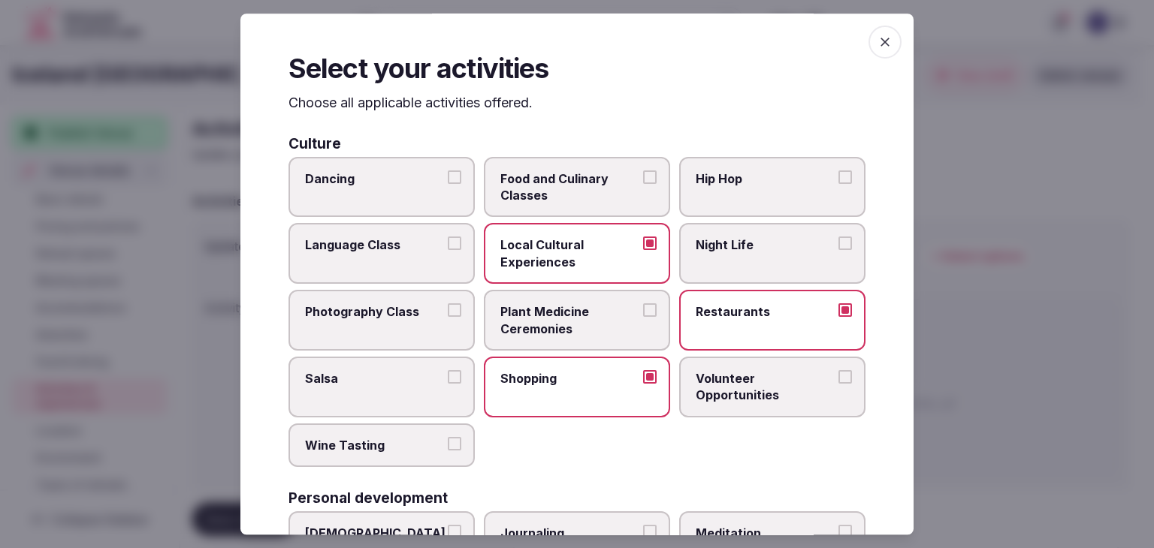
scroll to position [150, 0]
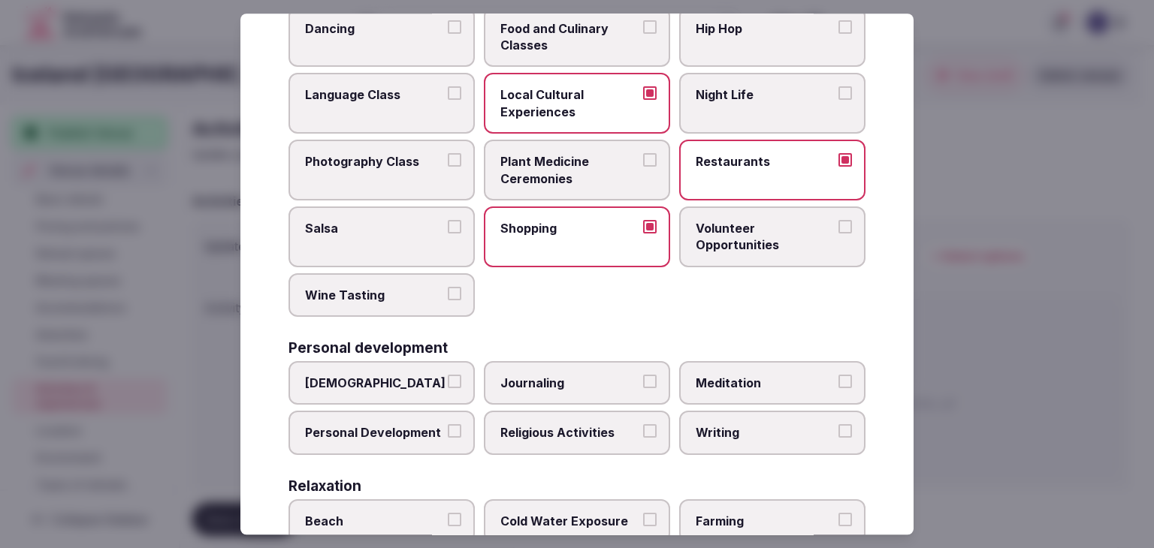
click at [585, 235] on label "Shopping" at bounding box center [577, 237] width 186 height 61
click at [643, 234] on button "Shopping" at bounding box center [650, 227] width 14 height 14
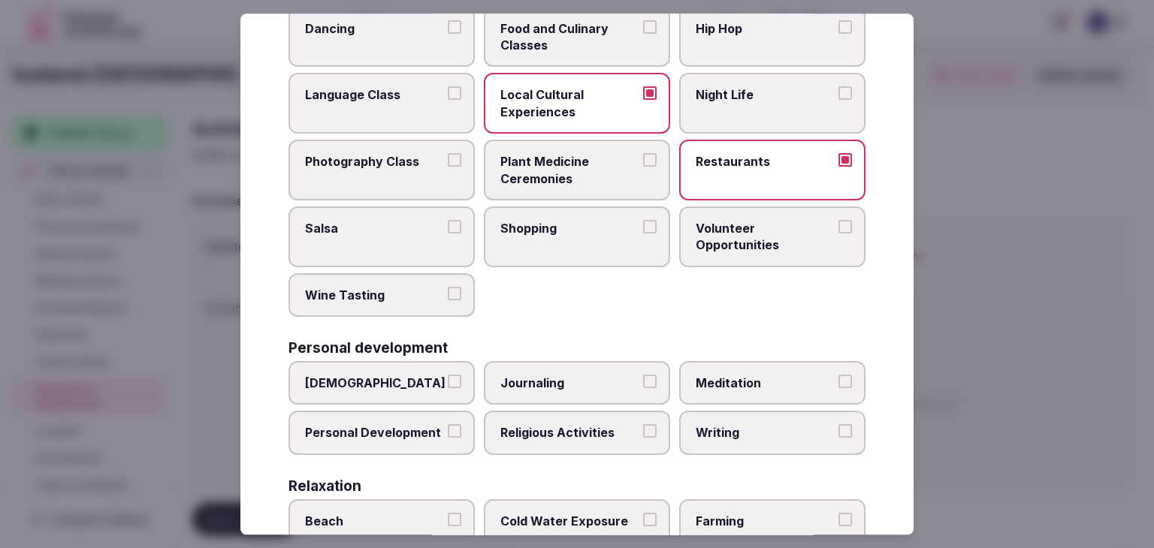
scroll to position [376, 0]
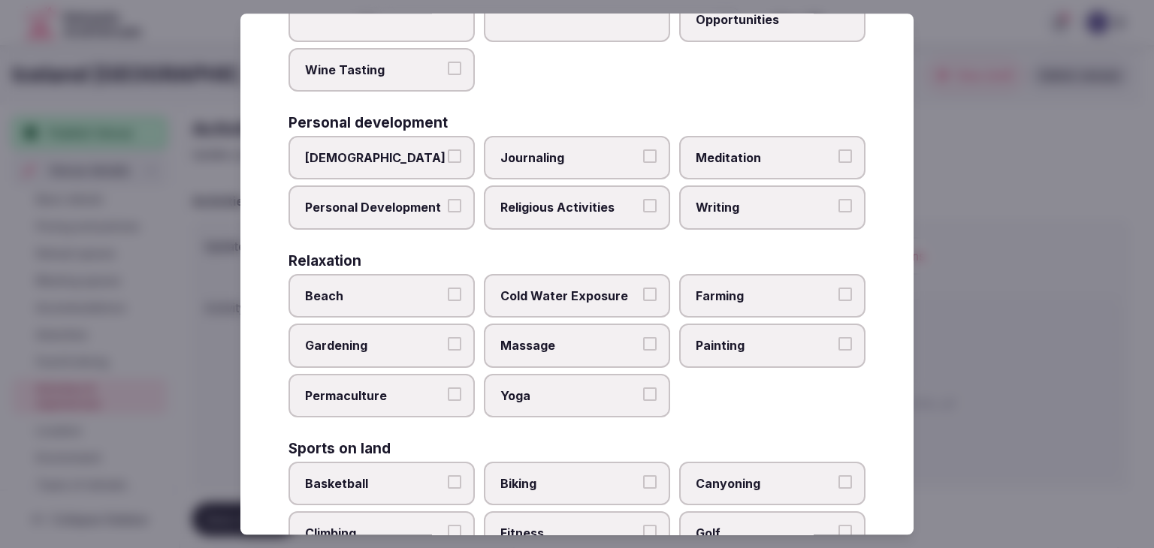
click at [583, 347] on span "Massage" at bounding box center [569, 346] width 138 height 17
click at [643, 347] on button "Massage" at bounding box center [650, 345] width 14 height 14
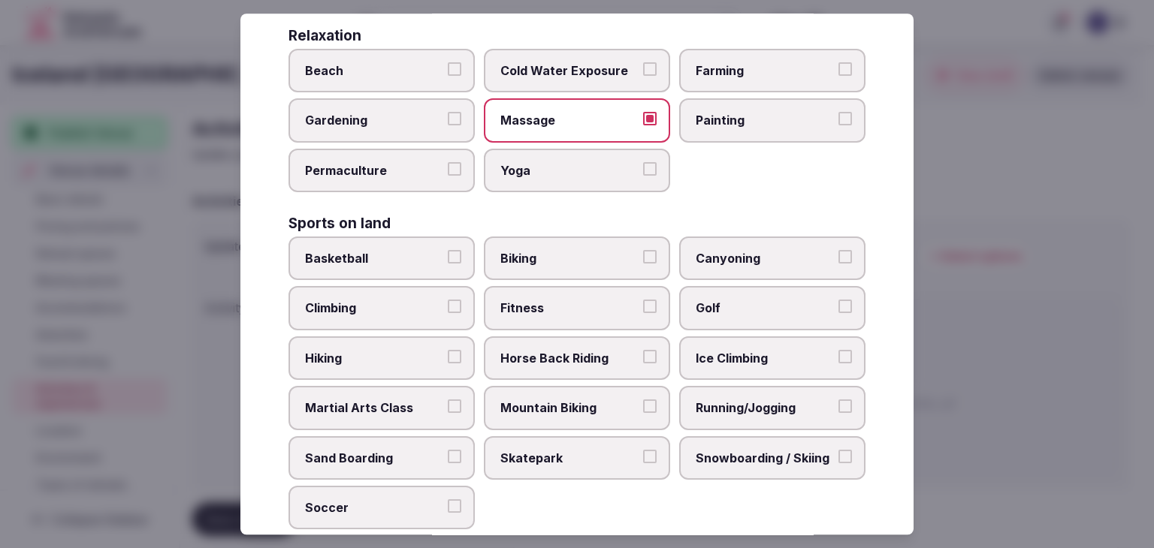
click at [581, 322] on label "Fitness" at bounding box center [577, 309] width 186 height 44
click at [643, 314] on button "Fitness" at bounding box center [650, 307] width 14 height 14
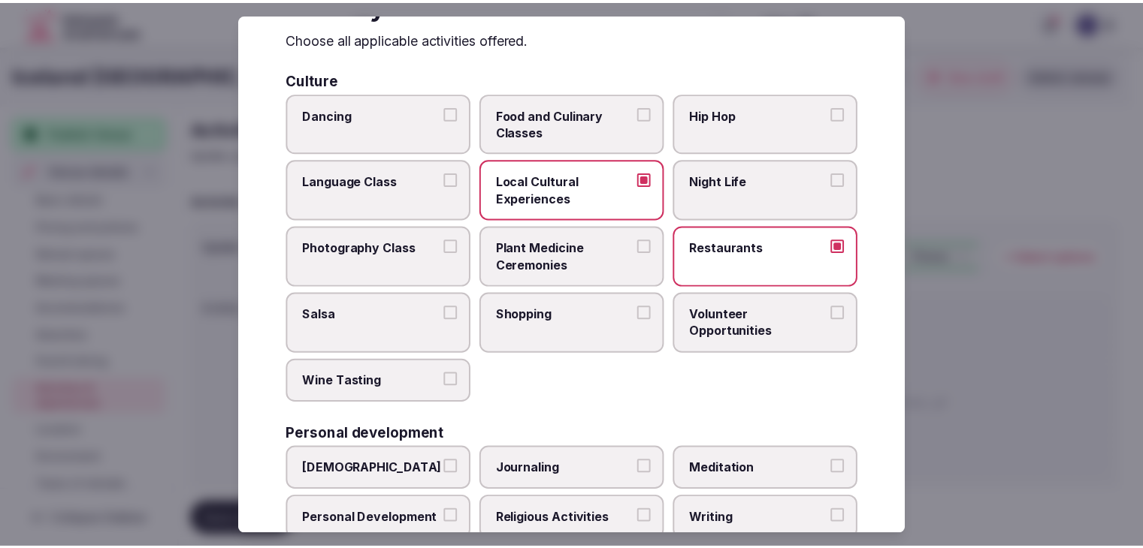
scroll to position [0, 0]
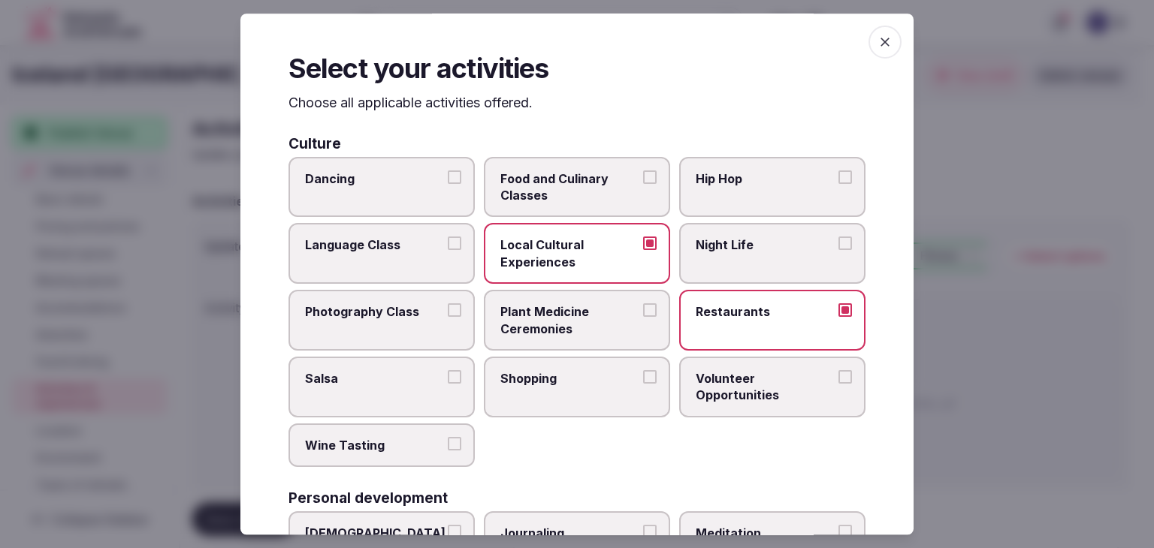
click at [877, 36] on icon "button" at bounding box center [884, 42] width 15 height 15
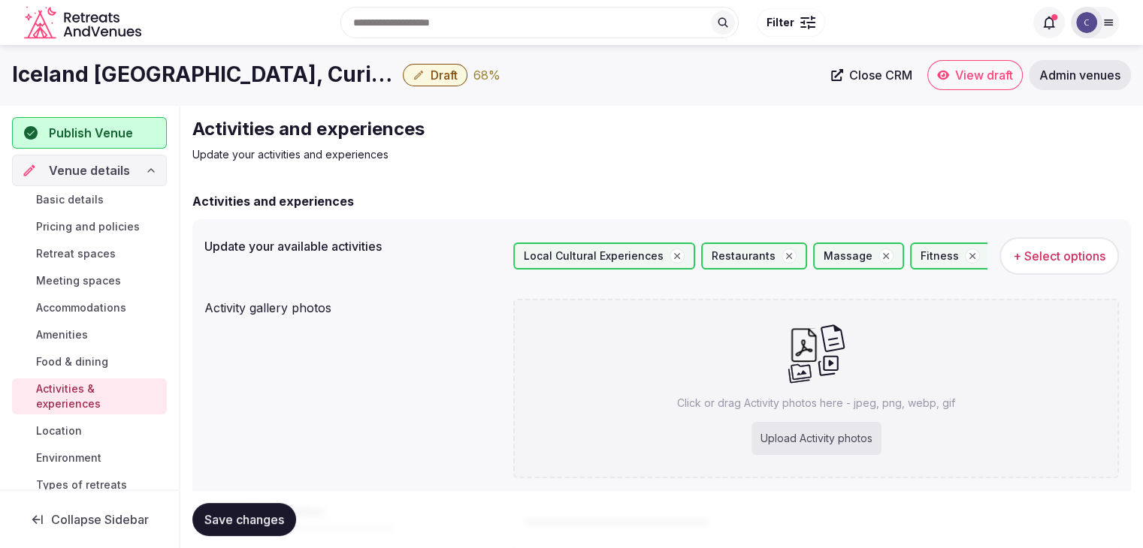
click at [823, 436] on div "Upload Activity photos" at bounding box center [816, 438] width 130 height 33
type input "**********"
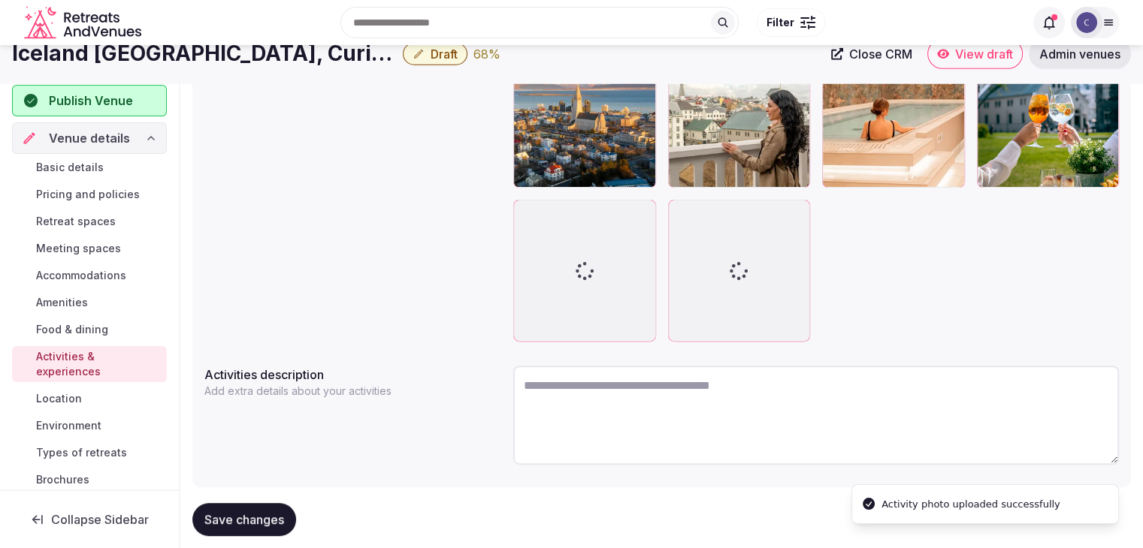
scroll to position [340, 0]
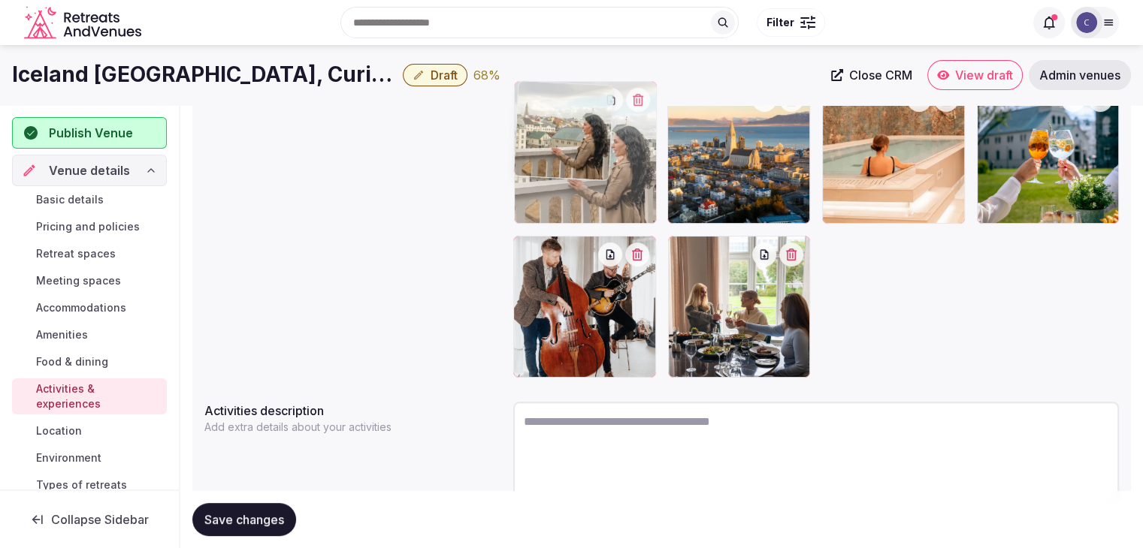
drag, startPoint x: 709, startPoint y: 176, endPoint x: 577, endPoint y: 171, distance: 132.3
click at [577, 171] on body "Search Popular Destinations Toscana, Italy Riviera Maya, Mexico Indonesia, Bali…" at bounding box center [571, 138] width 1143 height 956
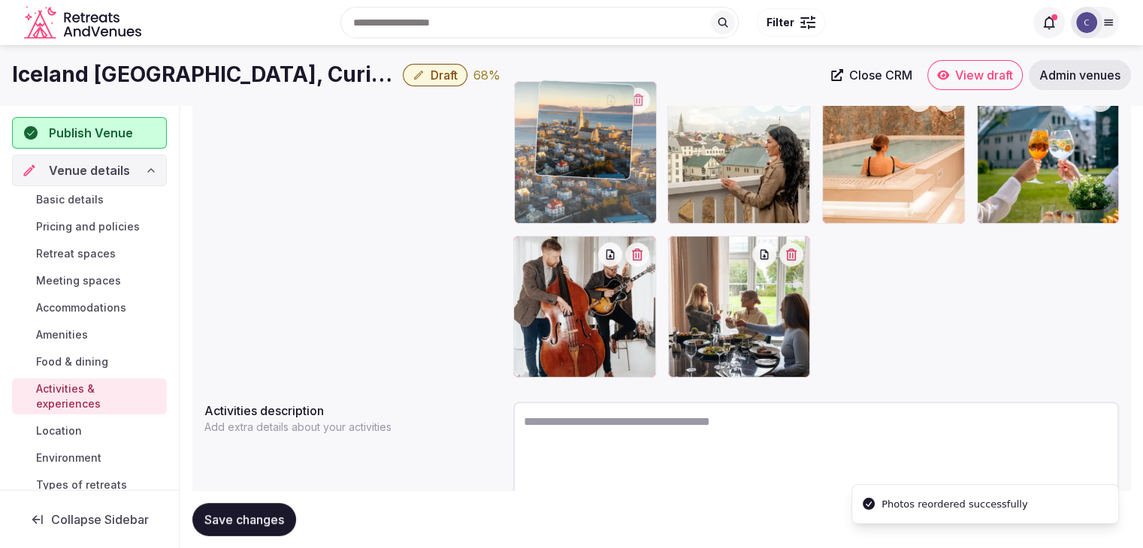
drag, startPoint x: 769, startPoint y: 172, endPoint x: 626, endPoint y: 174, distance: 142.7
click at [627, 174] on body "Search Popular Destinations Toscana, Italy Riviera Maya, Mexico Indonesia, Bali…" at bounding box center [571, 138] width 1143 height 956
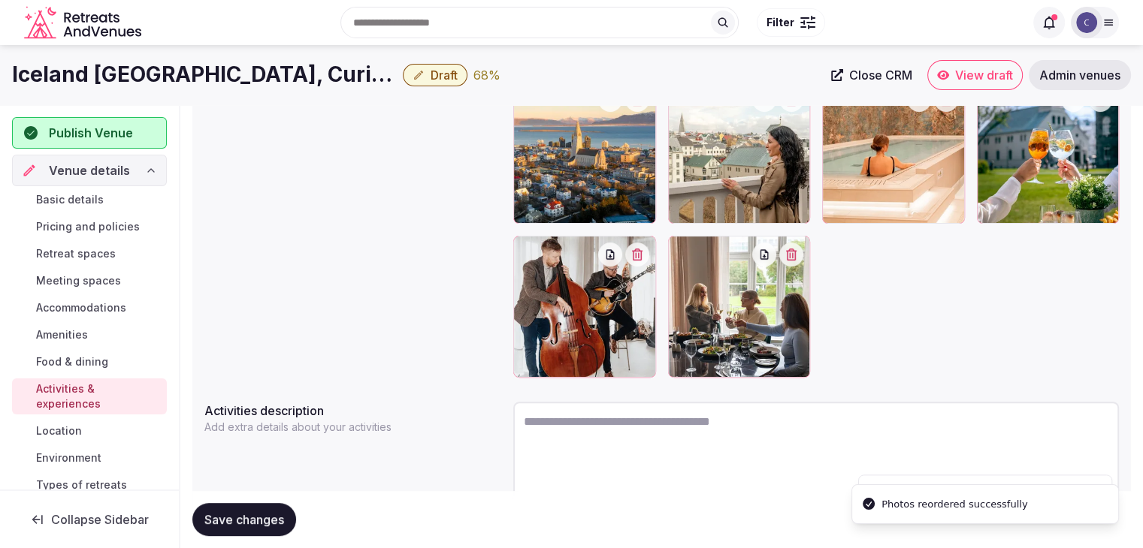
click at [255, 512] on span "Save changes" at bounding box center [244, 519] width 80 height 15
click at [90, 193] on span "Basic details" at bounding box center [70, 199] width 68 height 15
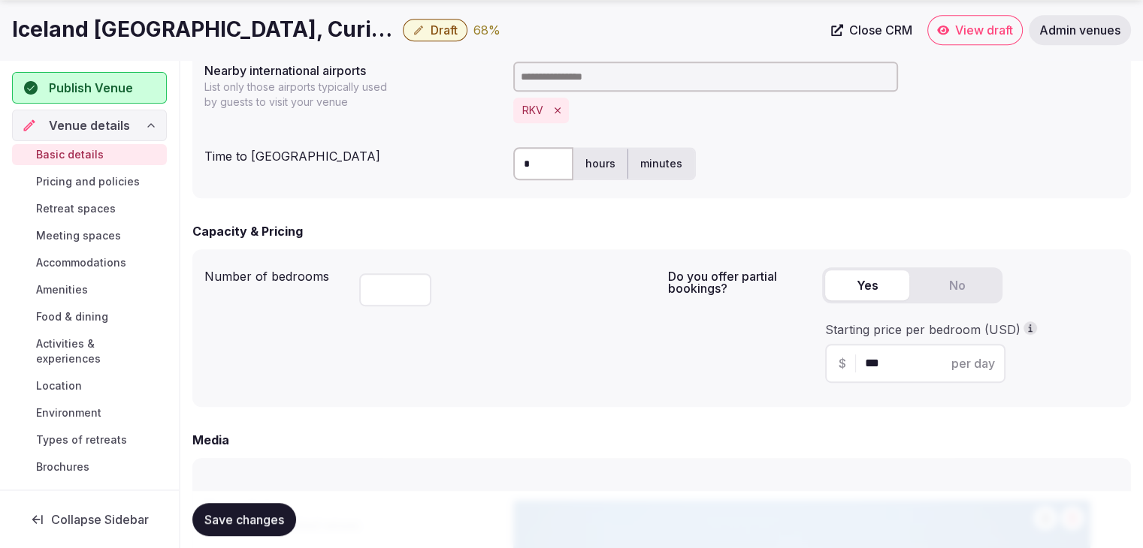
scroll to position [826, 0]
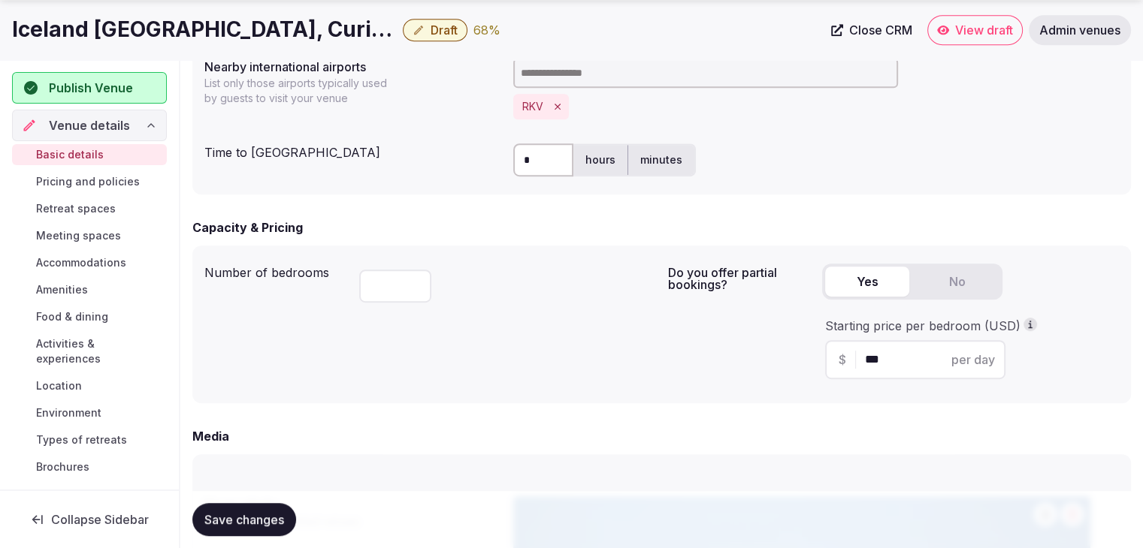
drag, startPoint x: 97, startPoint y: 181, endPoint x: 97, endPoint y: 190, distance: 9.0
click at [97, 181] on span "Pricing and policies" at bounding box center [88, 181] width 104 height 15
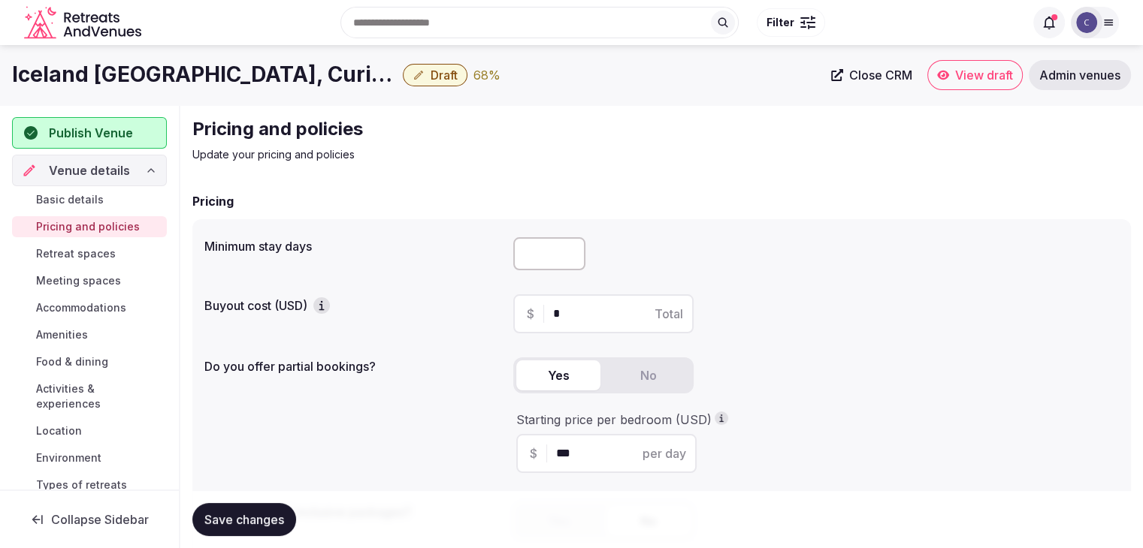
click at [97, 259] on span "Retreat spaces" at bounding box center [76, 253] width 80 height 15
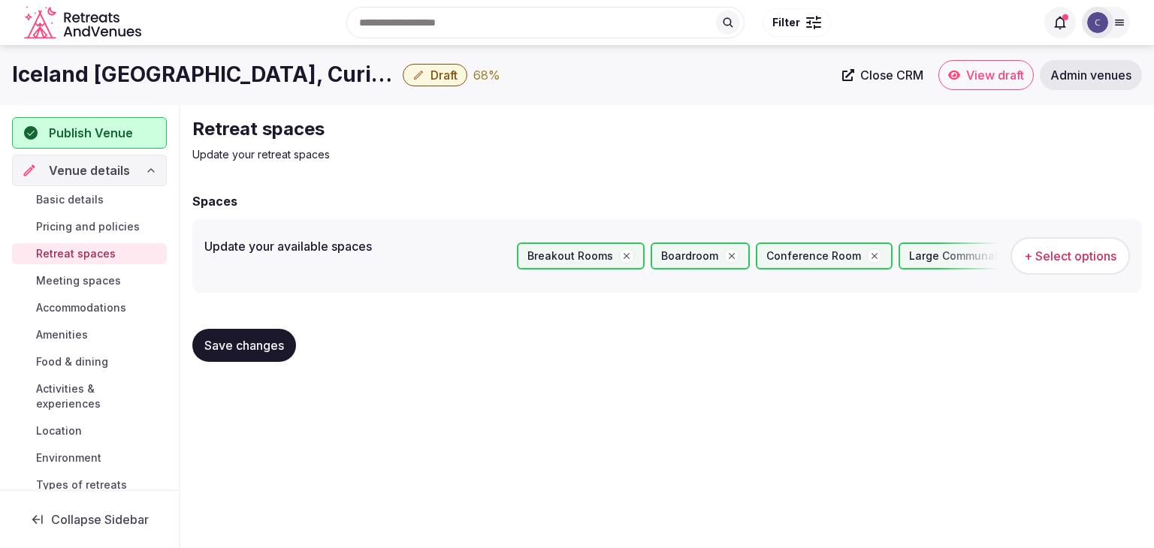
click at [108, 281] on span "Meeting spaces" at bounding box center [78, 280] width 85 height 15
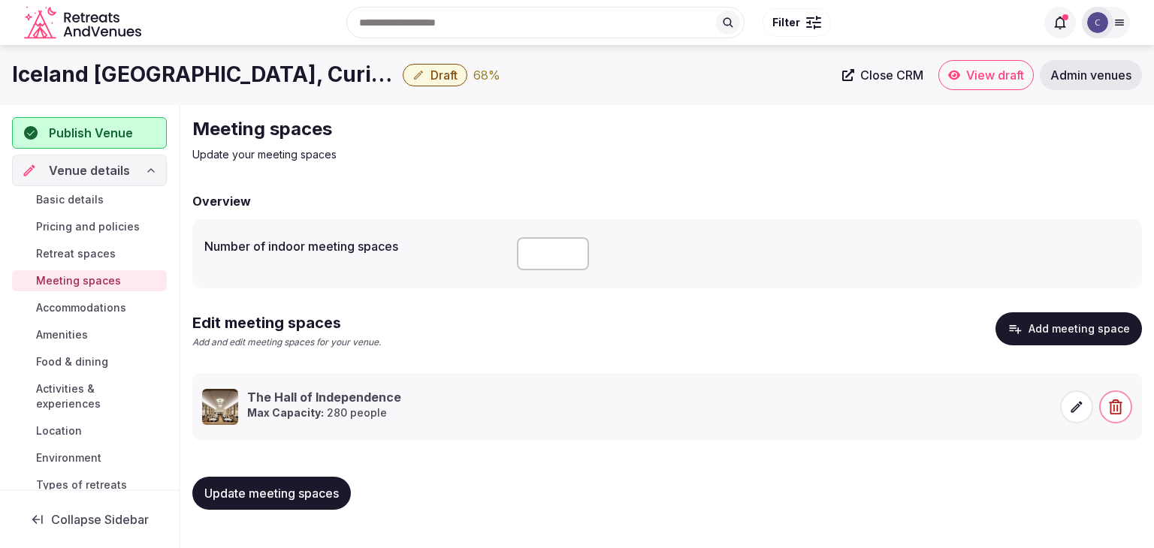
click at [111, 306] on span "Accommodations" at bounding box center [81, 307] width 90 height 15
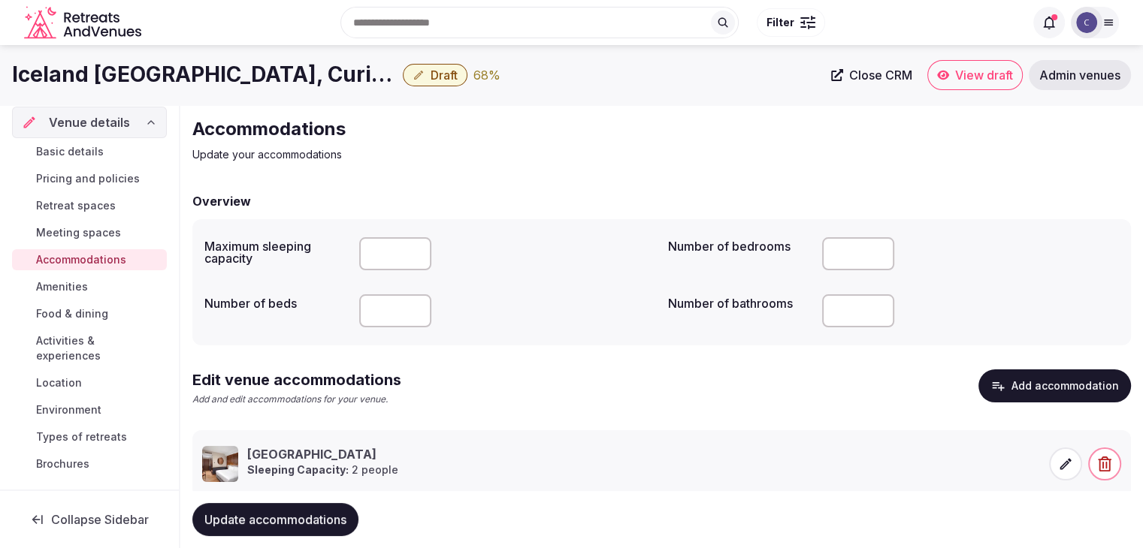
scroll to position [75, 0]
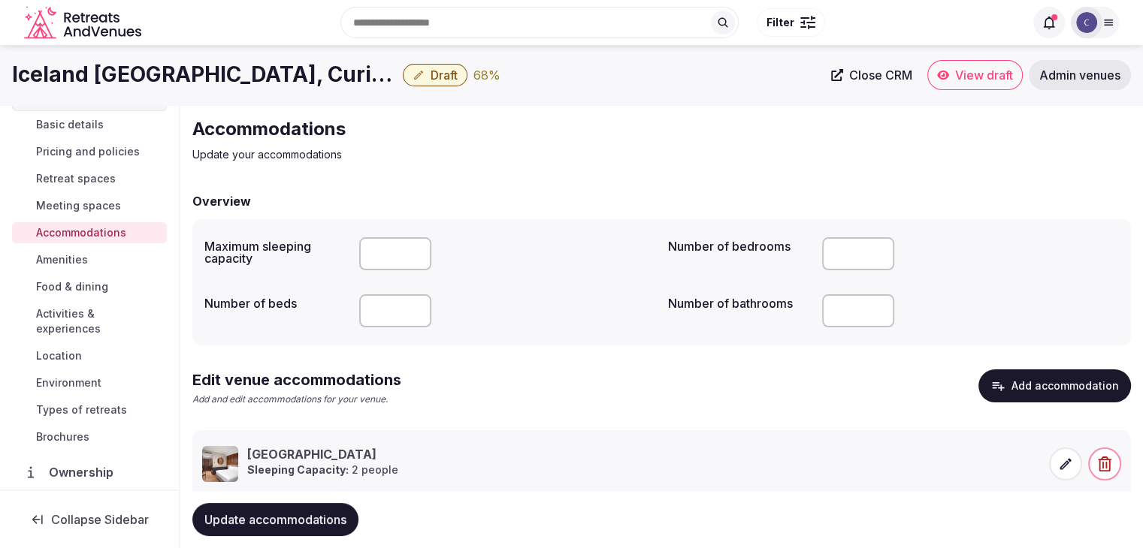
click at [105, 252] on link "Amenities" at bounding box center [89, 259] width 155 height 21
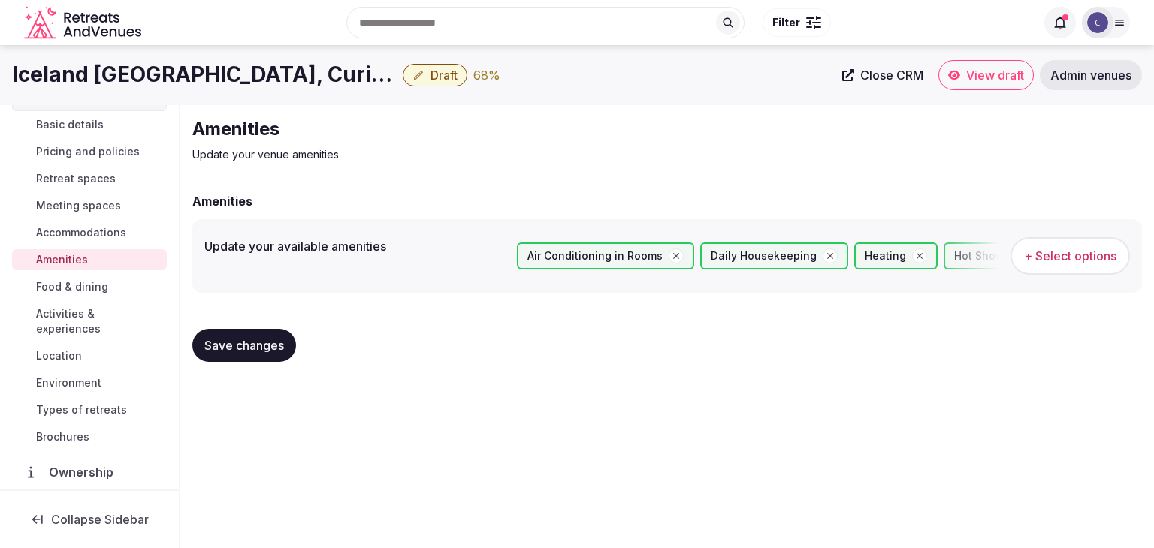
click at [107, 282] on link "Food & dining" at bounding box center [89, 286] width 155 height 21
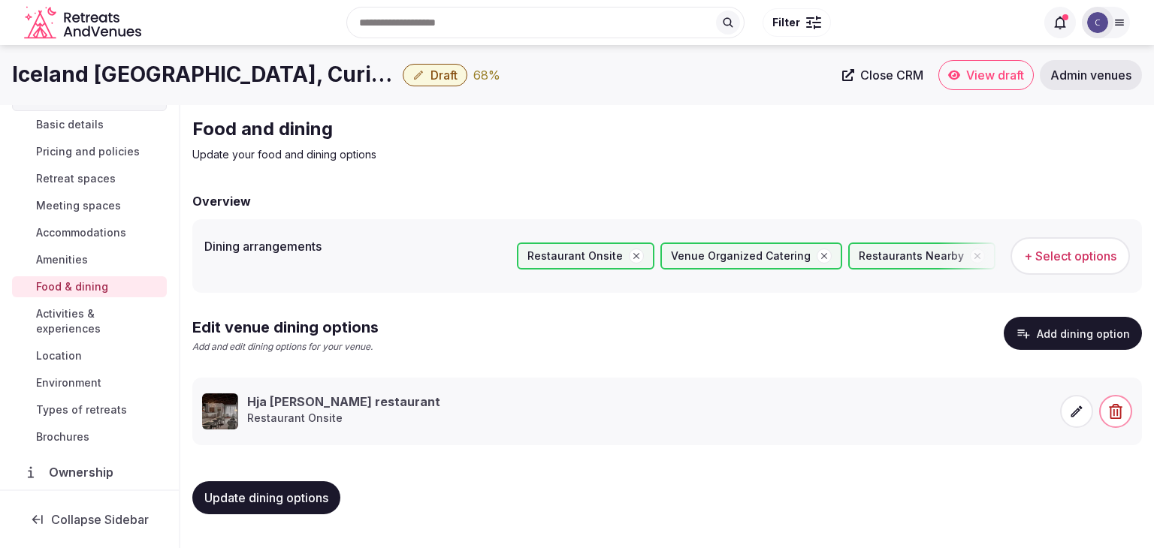
click at [103, 319] on span "Activities & experiences" at bounding box center [98, 321] width 125 height 30
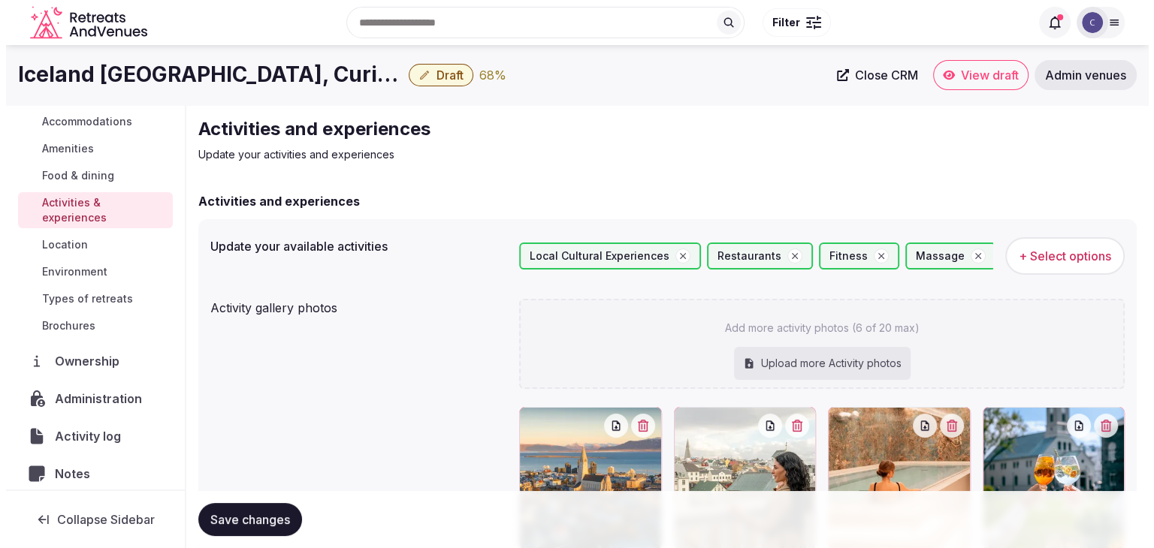
scroll to position [225, 0]
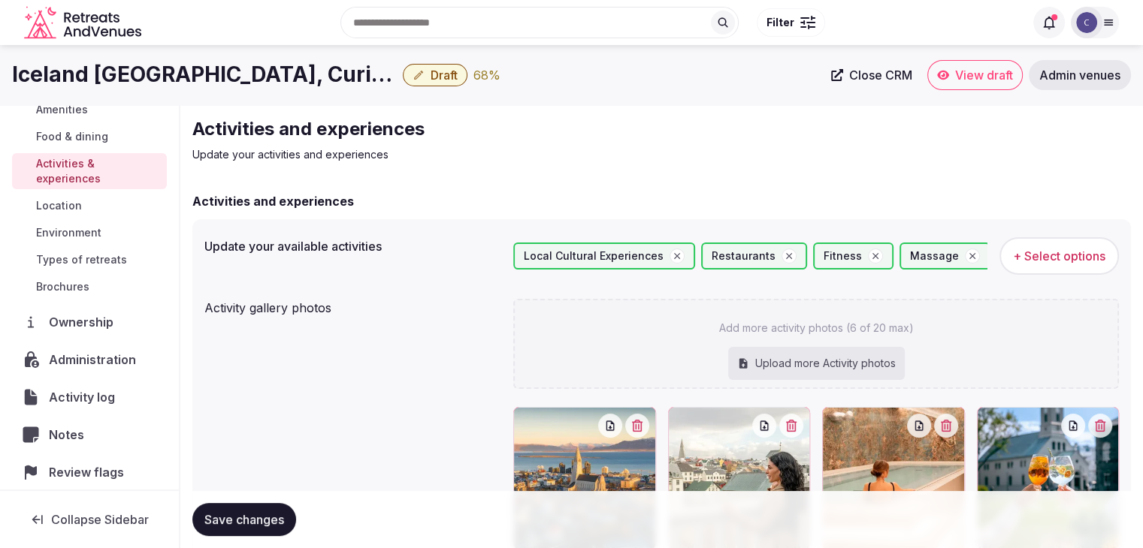
click at [93, 203] on link "Location" at bounding box center [89, 205] width 155 height 21
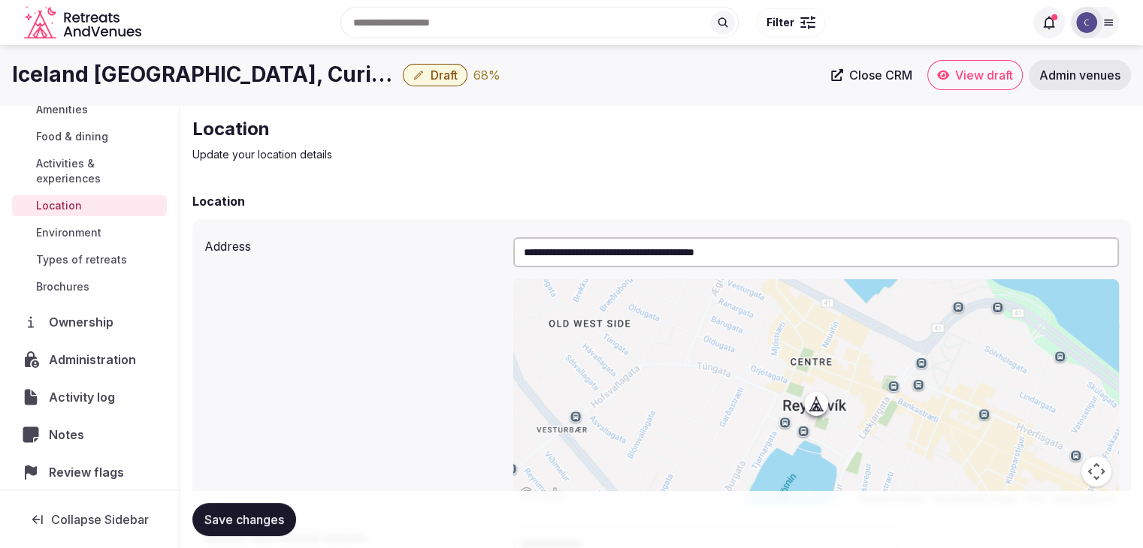
click at [93, 229] on span "Environment" at bounding box center [68, 232] width 65 height 15
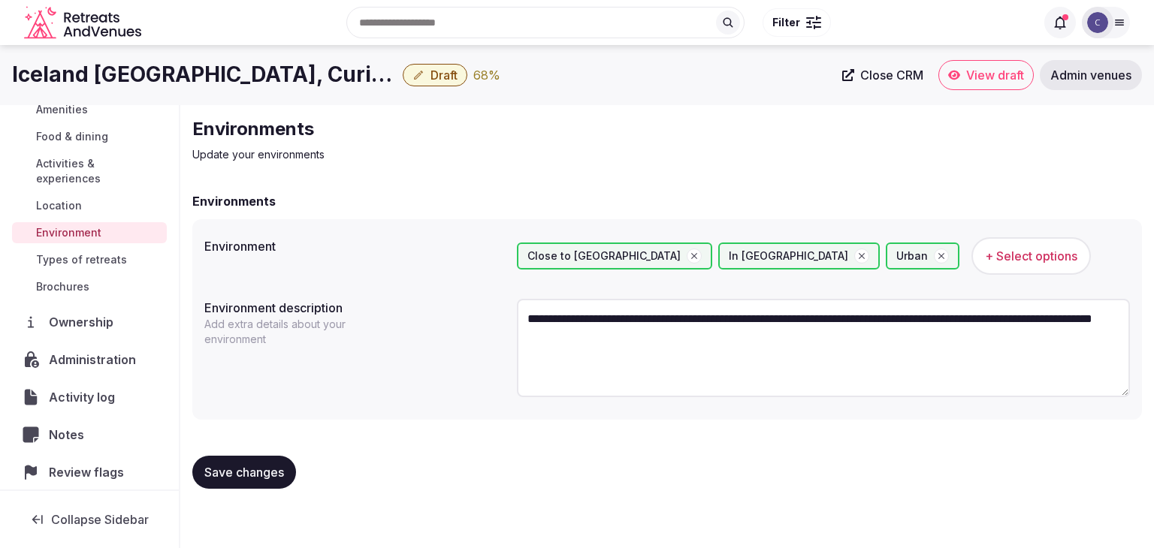
click at [97, 257] on span "Types of retreats" at bounding box center [81, 259] width 91 height 15
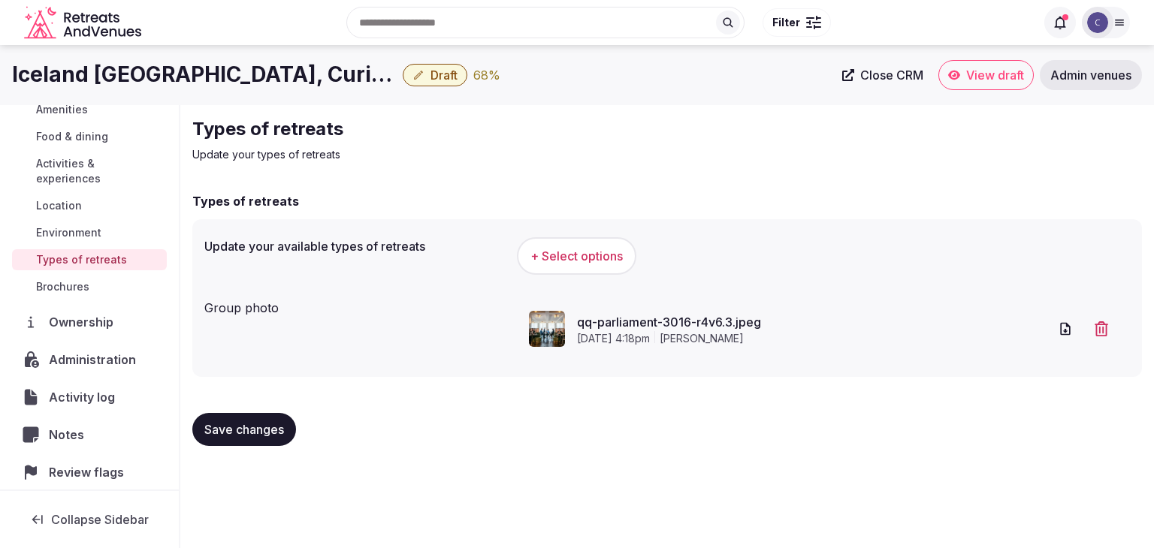
click at [433, 77] on span "Draft" at bounding box center [443, 75] width 27 height 15
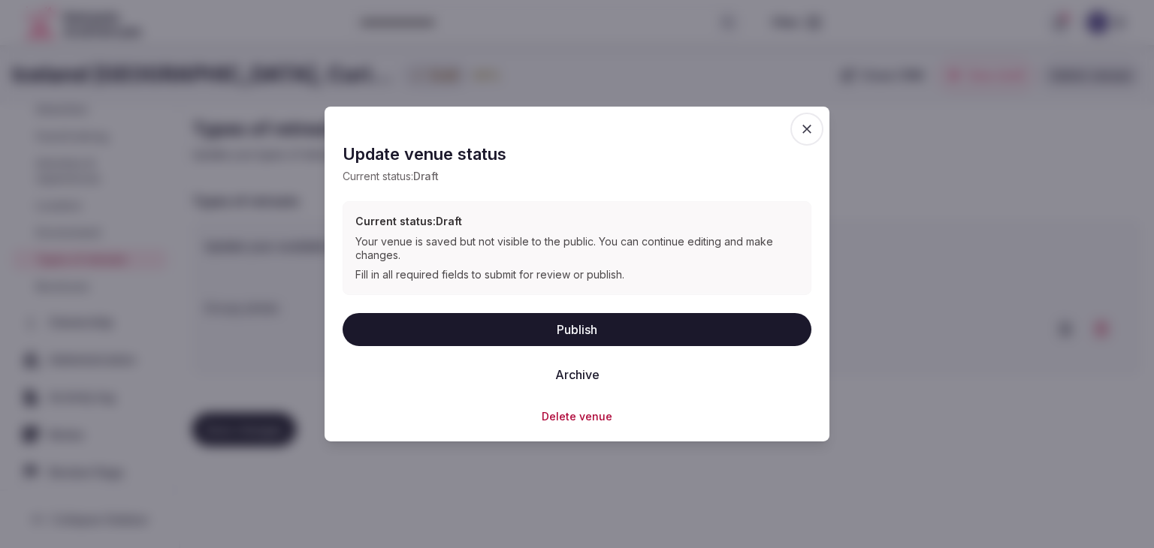
click at [573, 334] on button "Publish" at bounding box center [577, 328] width 469 height 33
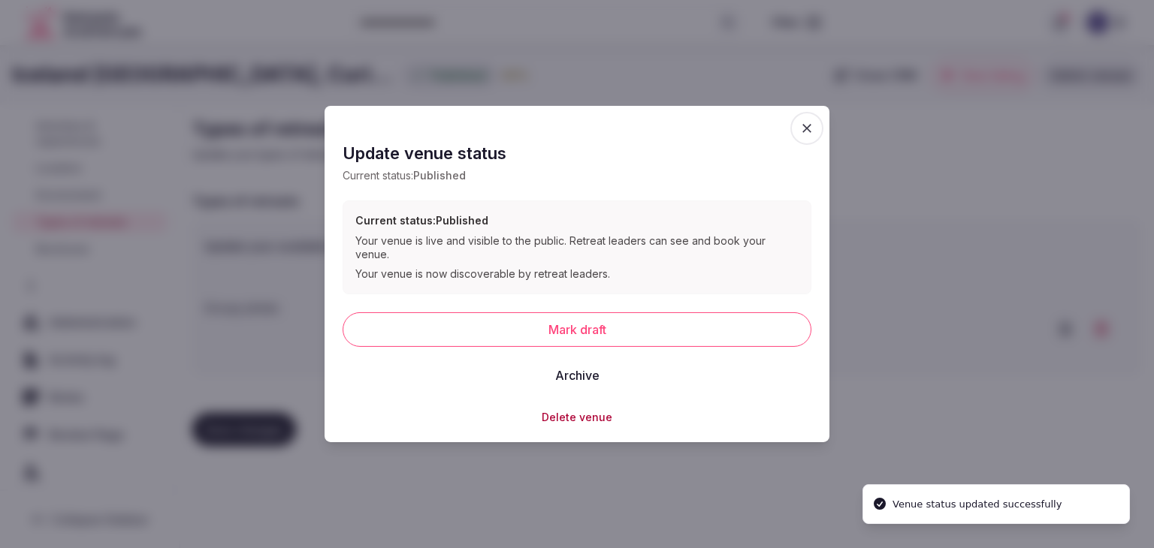
scroll to position [234, 0]
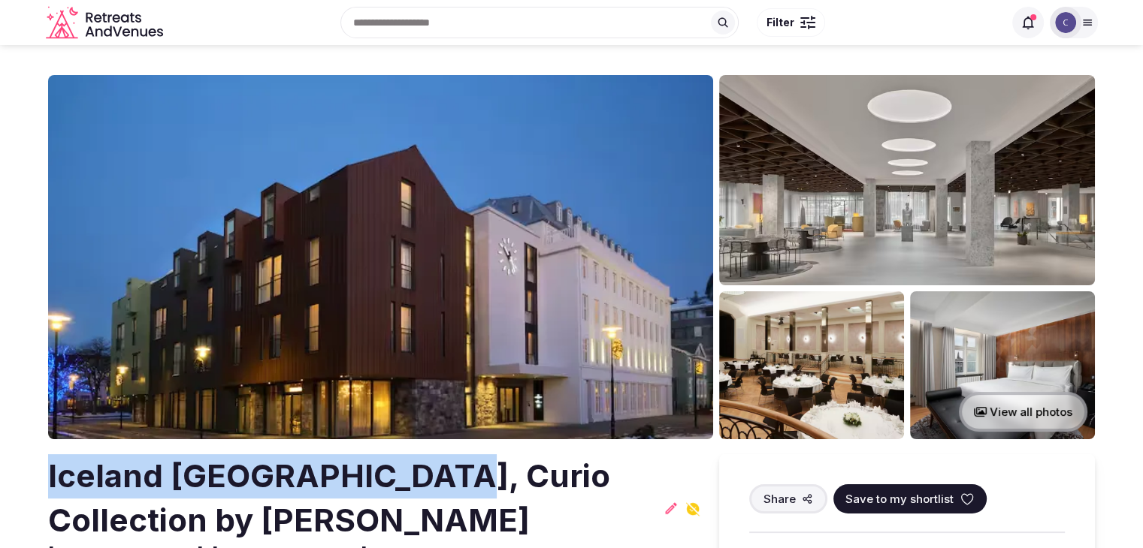
drag, startPoint x: 38, startPoint y: 471, endPoint x: 424, endPoint y: 472, distance: 386.1
copy h2 "Iceland [GEOGRAPHIC_DATA]"
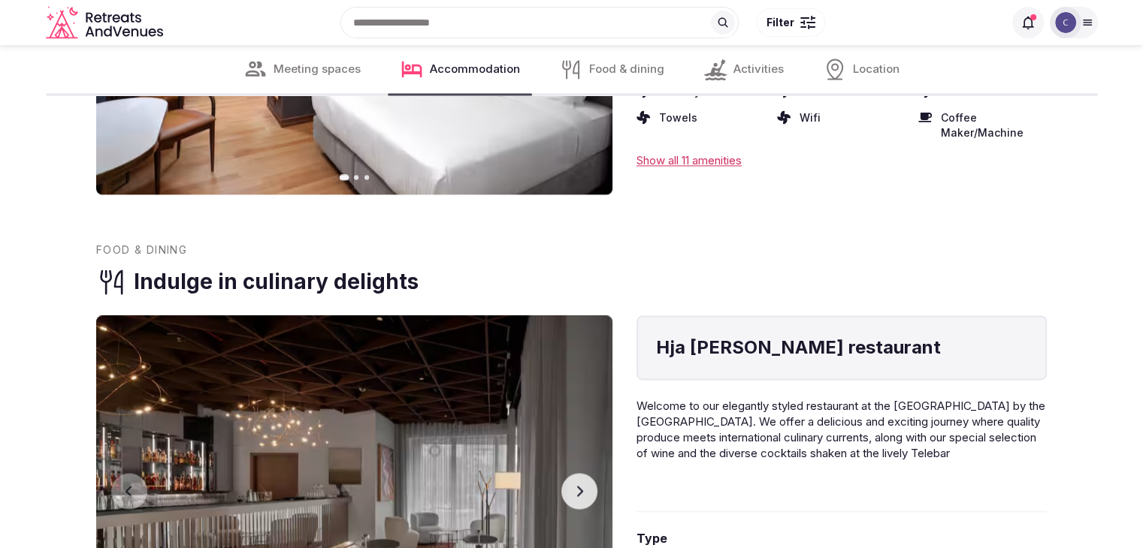
scroll to position [2254, 0]
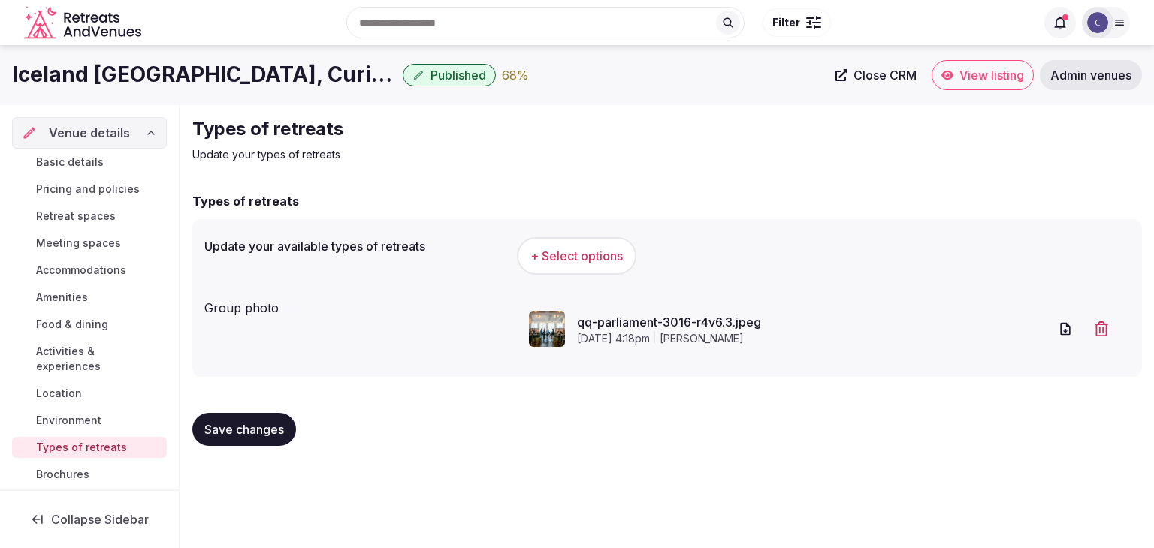
click at [76, 423] on span "Environment" at bounding box center [68, 420] width 65 height 15
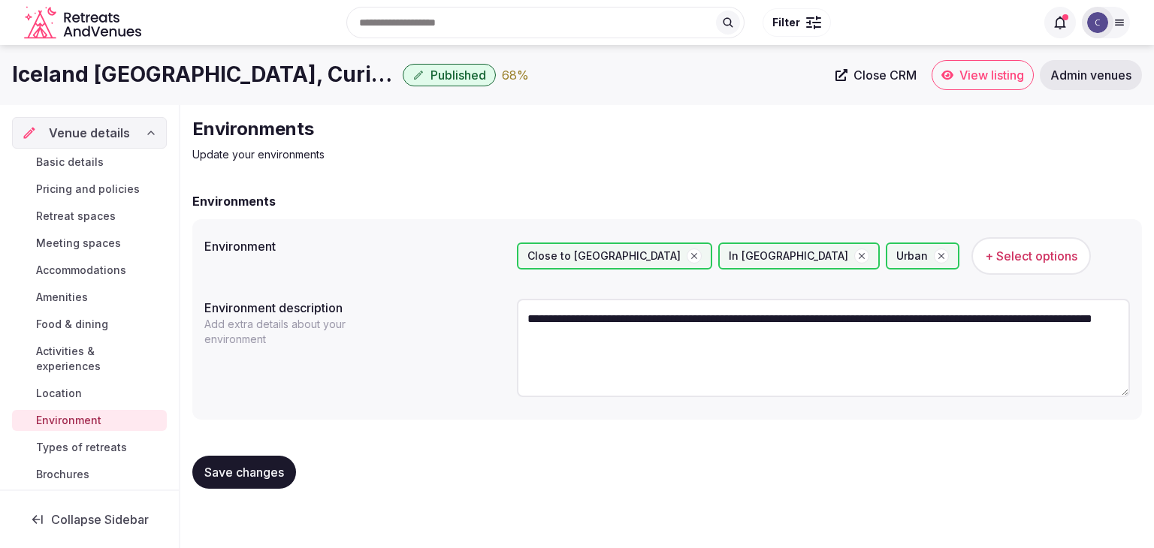
click at [88, 442] on span "Types of retreats" at bounding box center [81, 447] width 91 height 15
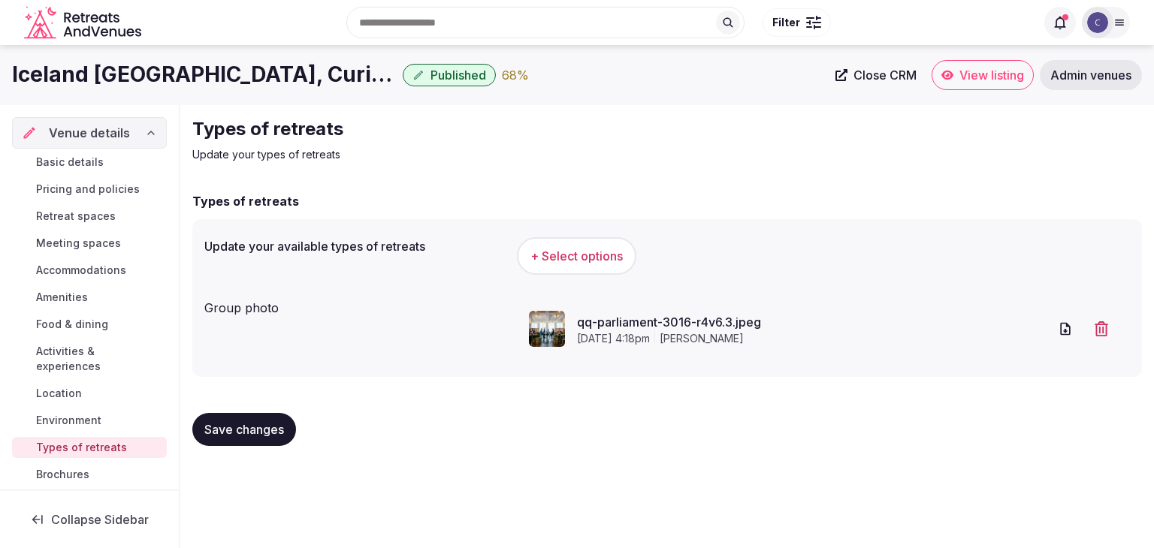
click at [588, 256] on span "+ Select options" at bounding box center [576, 256] width 92 height 17
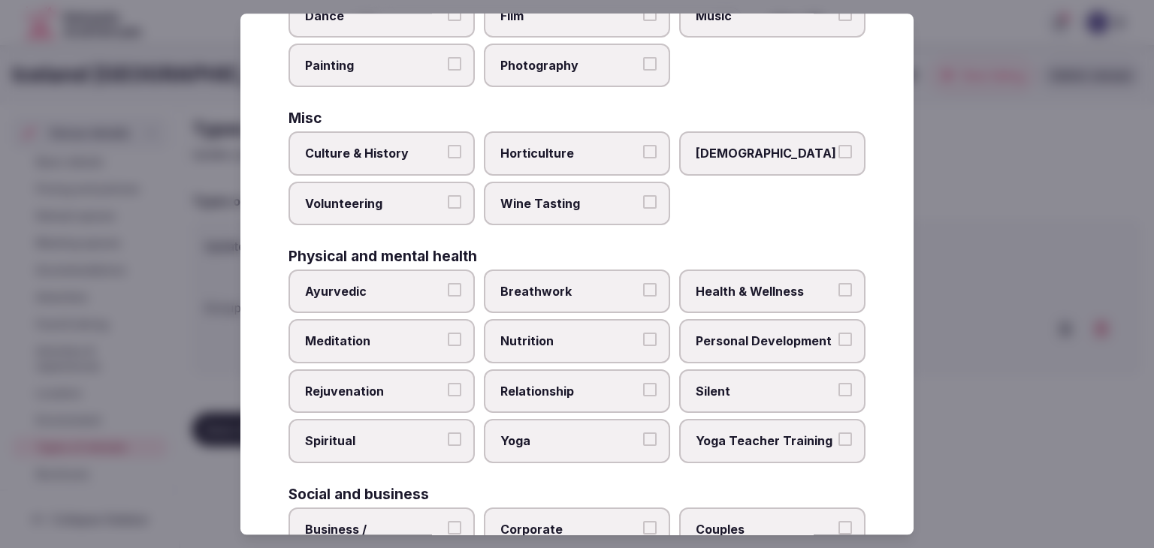
scroll to position [611, 0]
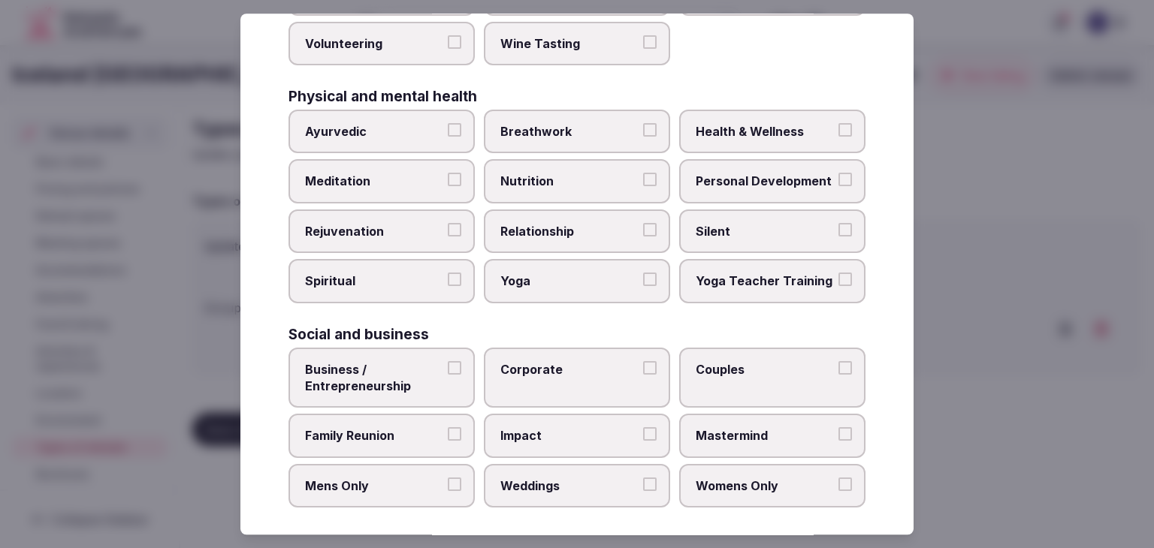
drag, startPoint x: 394, startPoint y: 425, endPoint x: 539, endPoint y: 395, distance: 148.8
click at [394, 428] on span "Family Reunion" at bounding box center [374, 436] width 138 height 17
click at [448, 428] on button "Family Reunion" at bounding box center [455, 435] width 14 height 14
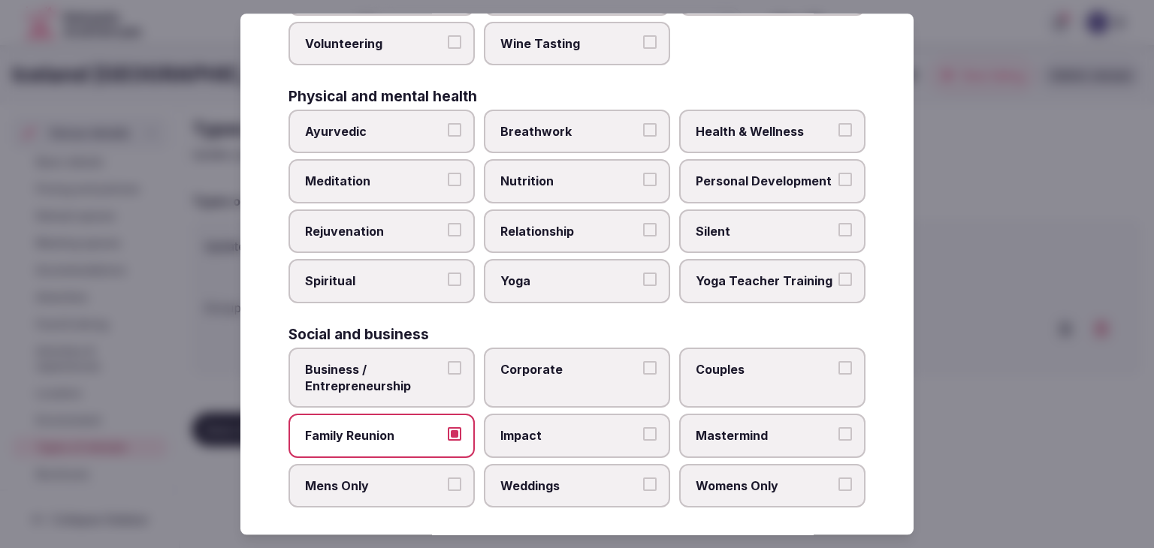
drag, startPoint x: 553, startPoint y: 382, endPoint x: 558, endPoint y: 455, distance: 73.8
click at [553, 382] on label "Corporate" at bounding box center [577, 378] width 186 height 61
click at [643, 375] on button "Corporate" at bounding box center [650, 368] width 14 height 14
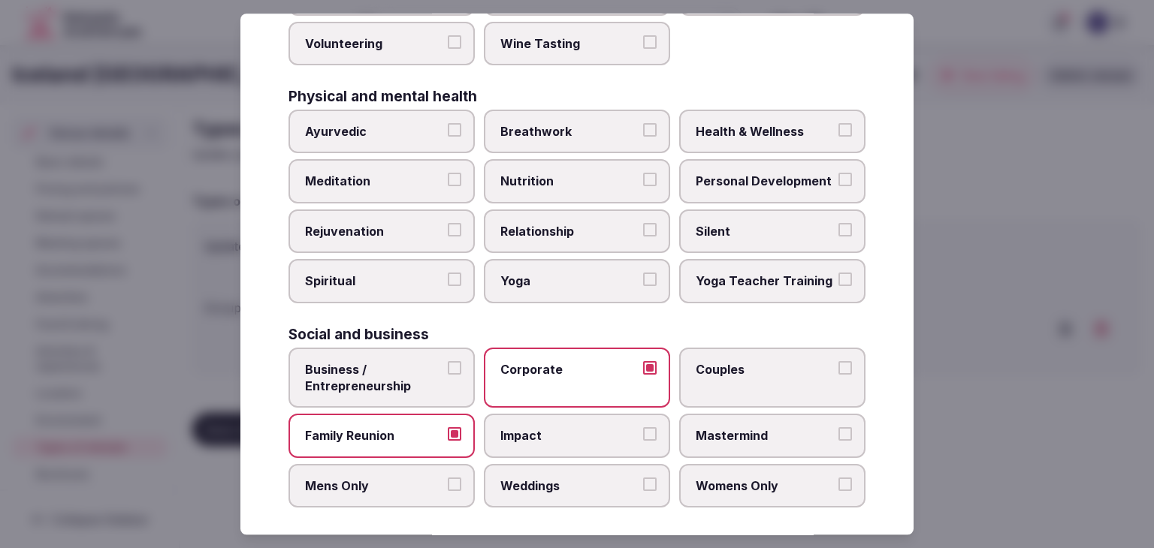
drag, startPoint x: 561, startPoint y: 468, endPoint x: 768, endPoint y: 339, distance: 244.3
click at [562, 478] on span "Weddings" at bounding box center [569, 486] width 138 height 17
click at [643, 478] on button "Weddings" at bounding box center [650, 485] width 14 height 14
click at [770, 337] on div "Social and business Business / Entrepreneurship Corporate Couples Family Reunio…" at bounding box center [576, 418] width 577 height 181
drag, startPoint x: 756, startPoint y: 122, endPoint x: 729, endPoint y: 347, distance: 227.0
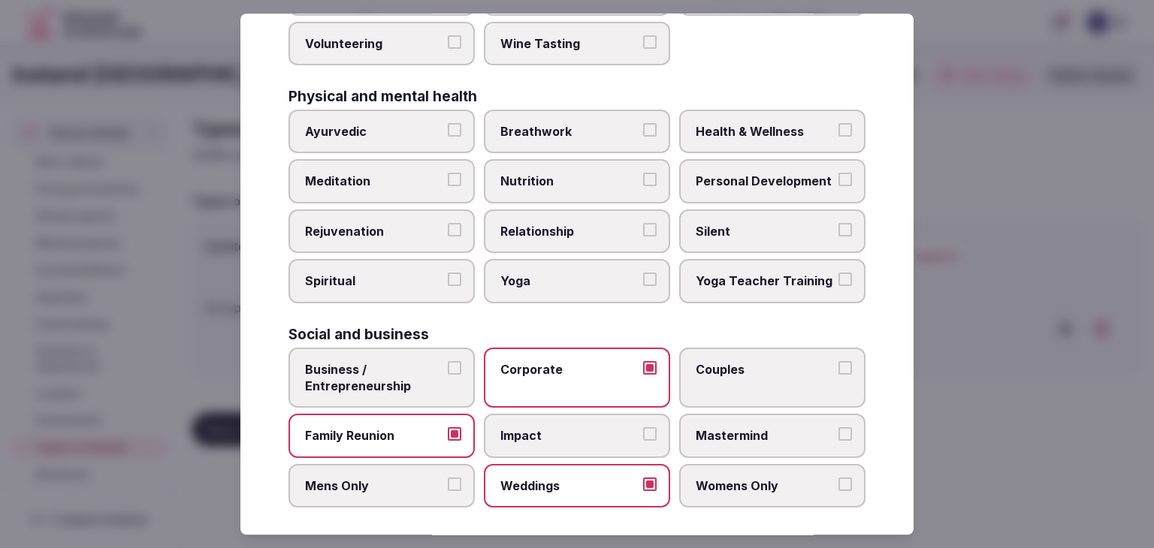
click at [756, 123] on span "Health & Wellness" at bounding box center [765, 131] width 138 height 17
click at [838, 123] on button "Health & Wellness" at bounding box center [845, 130] width 14 height 14
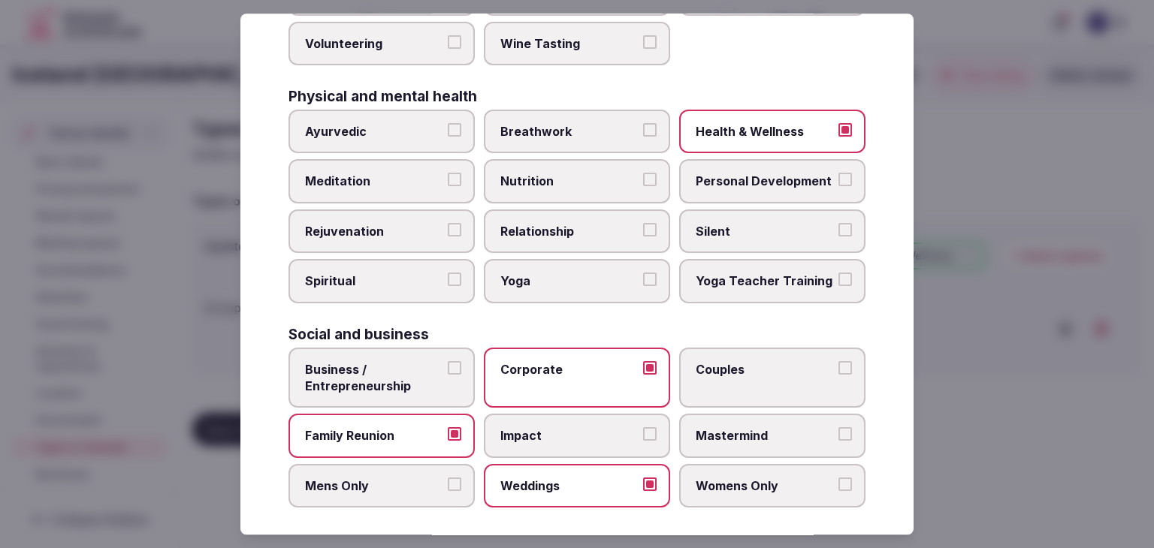
click at [729, 361] on span "Couples" at bounding box center [765, 369] width 138 height 17
click at [838, 361] on button "Couples" at bounding box center [845, 368] width 14 height 14
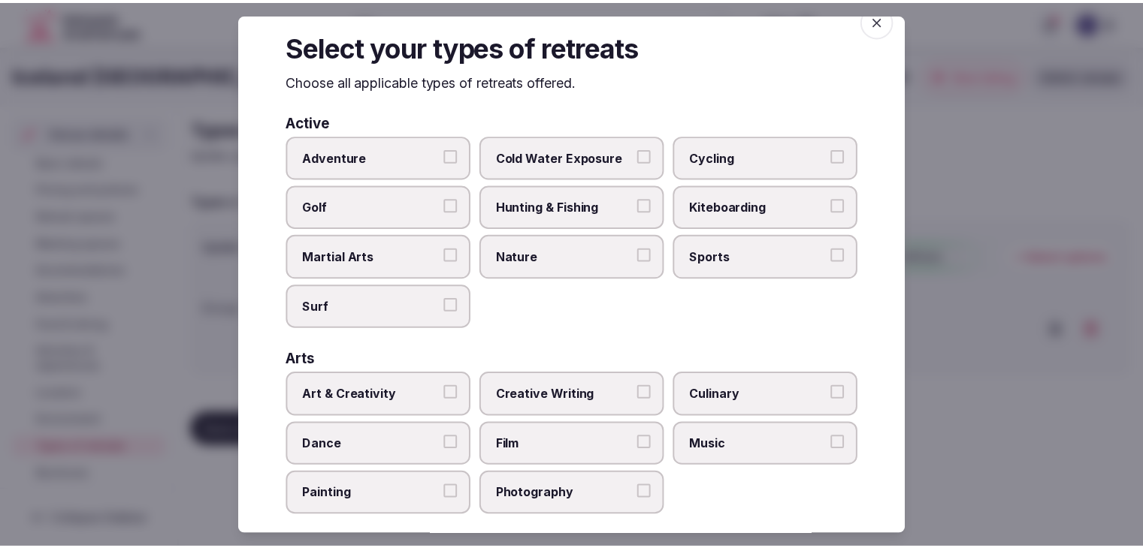
scroll to position [0, 0]
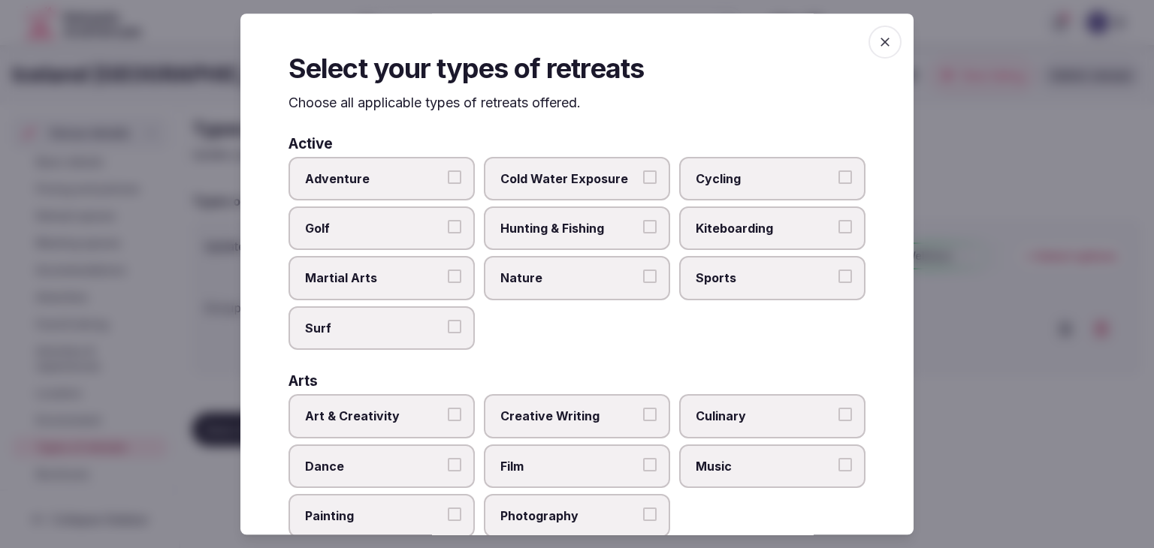
click at [880, 43] on icon "button" at bounding box center [884, 42] width 9 height 9
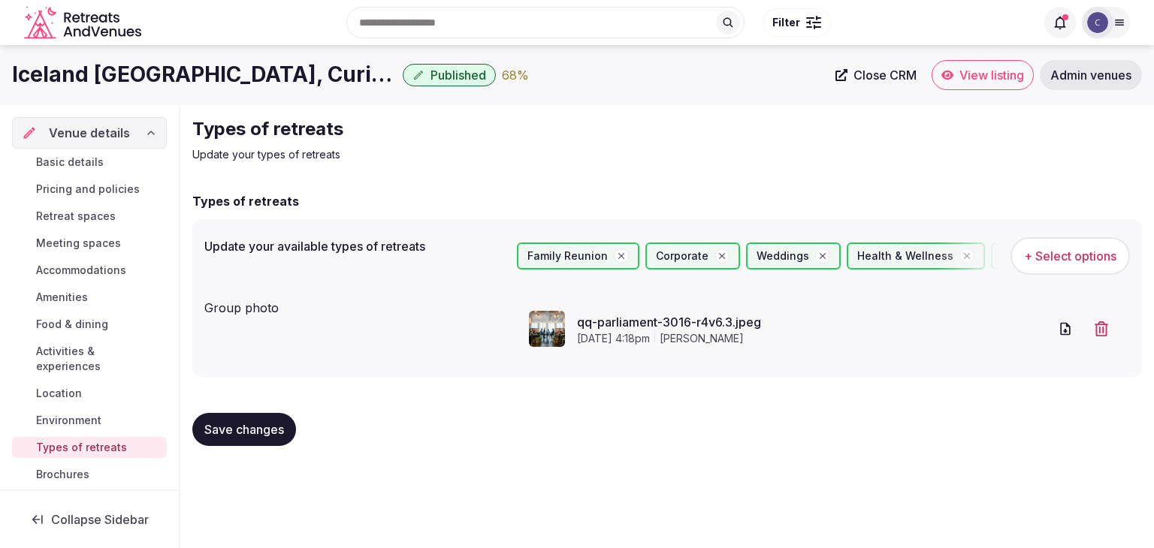
click at [264, 430] on span "Save changes" at bounding box center [244, 429] width 80 height 15
click at [243, 444] on button "Save changes" at bounding box center [244, 429] width 104 height 33
click at [74, 423] on span "Environment" at bounding box center [68, 420] width 65 height 15
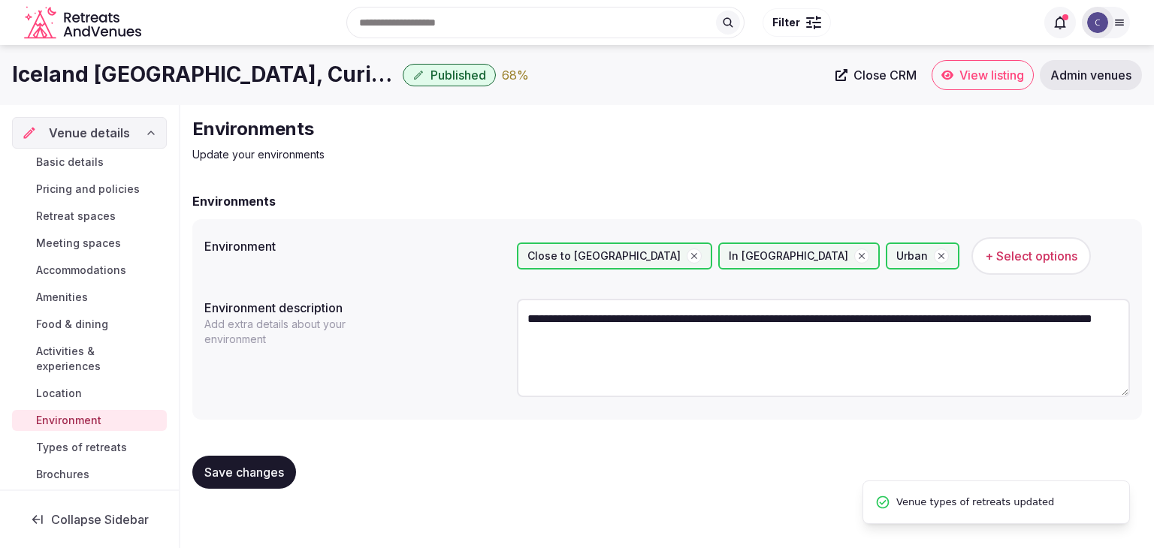
click at [73, 394] on span "Location" at bounding box center [59, 393] width 46 height 15
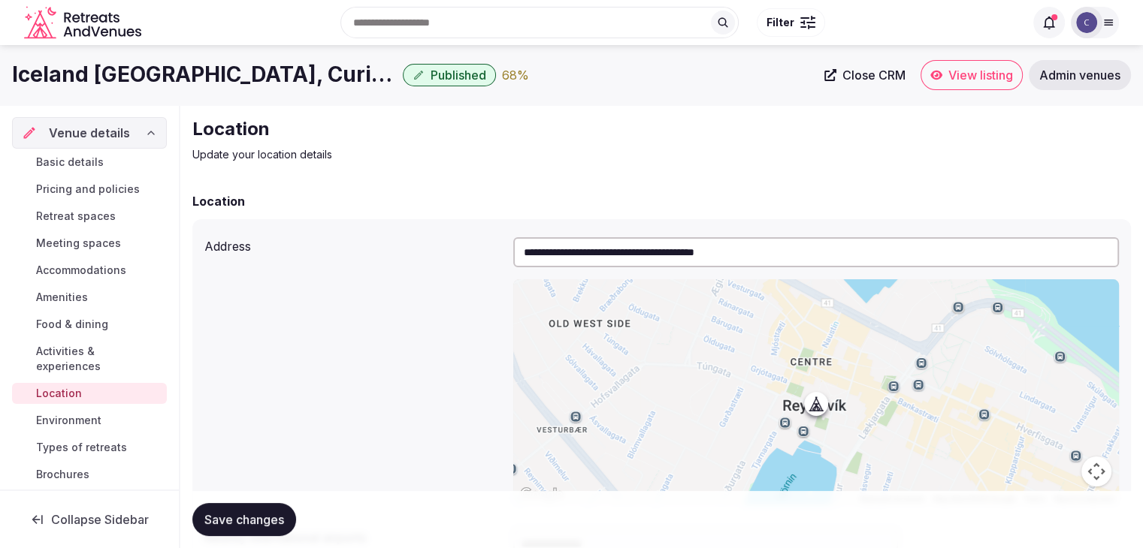
click at [87, 353] on span "Activities & experiences" at bounding box center [98, 359] width 125 height 30
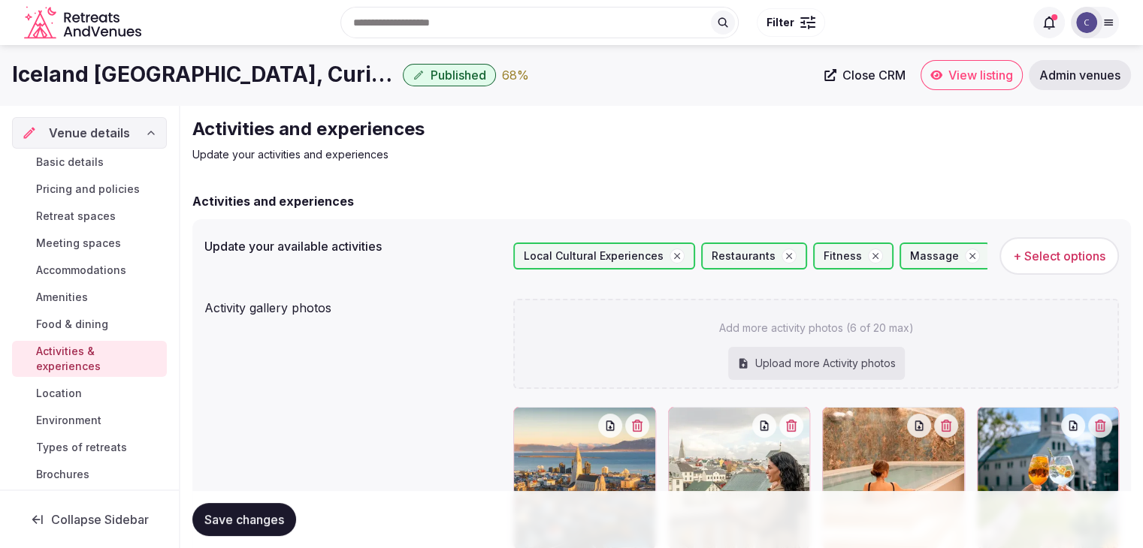
click at [92, 321] on span "Food & dining" at bounding box center [72, 324] width 72 height 15
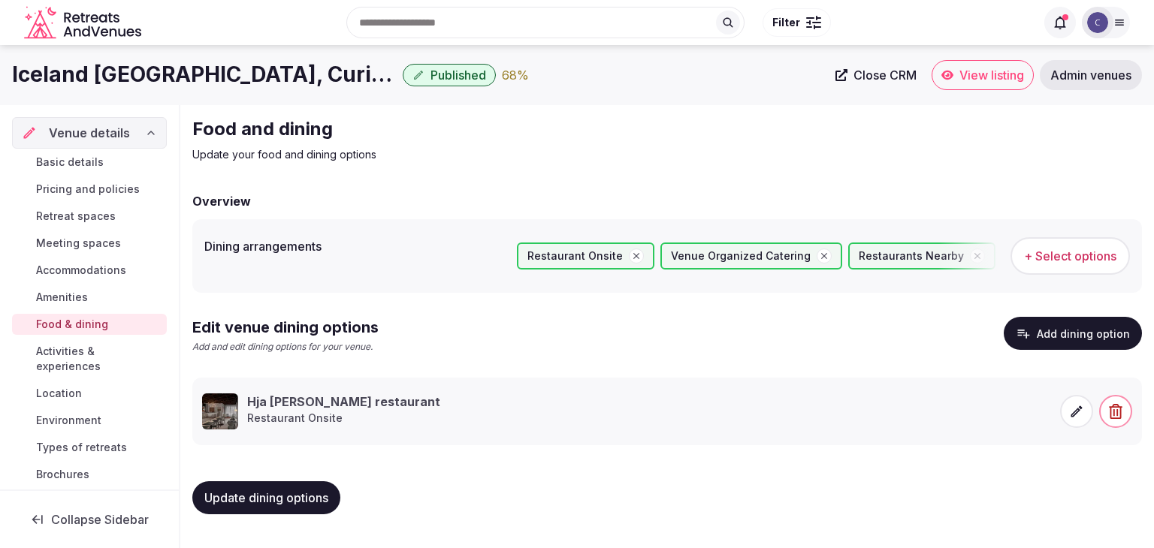
click at [97, 298] on link "Amenities" at bounding box center [89, 297] width 155 height 21
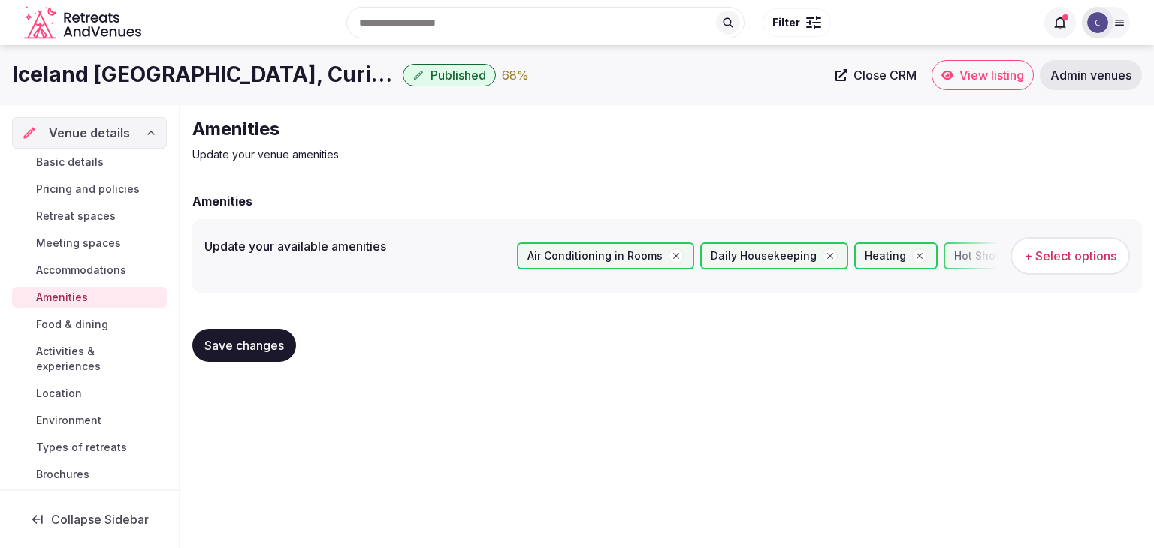
click at [109, 272] on span "Accommodations" at bounding box center [81, 270] width 90 height 15
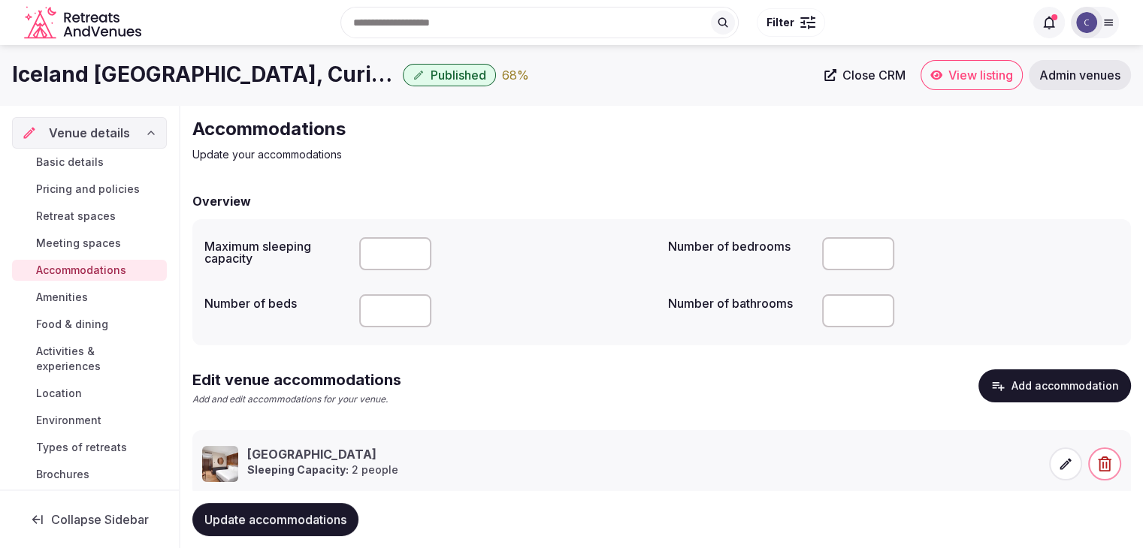
click at [72, 155] on span "Basic details" at bounding box center [70, 162] width 68 height 15
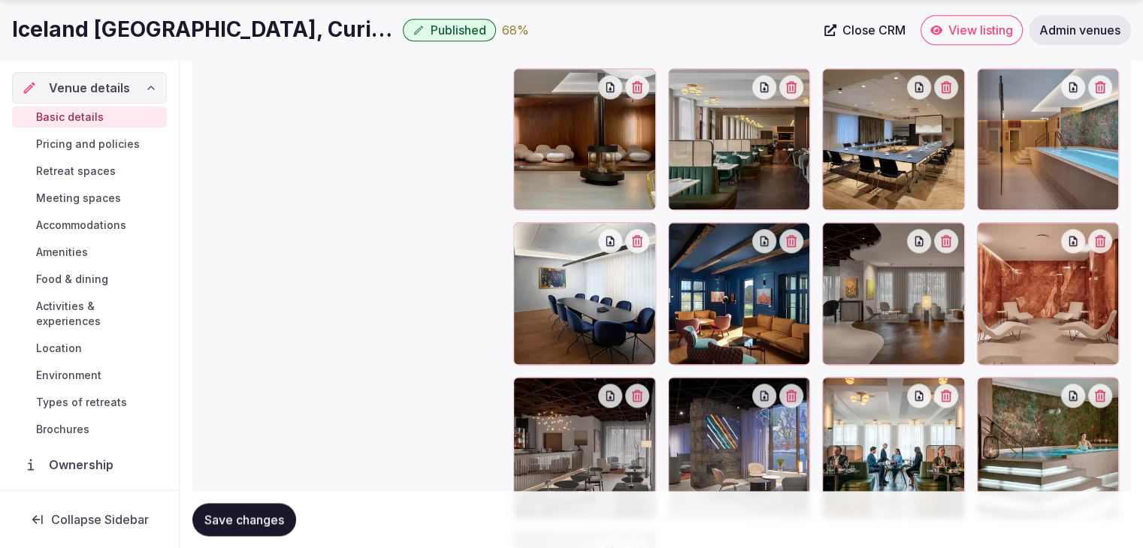
scroll to position [2115, 0]
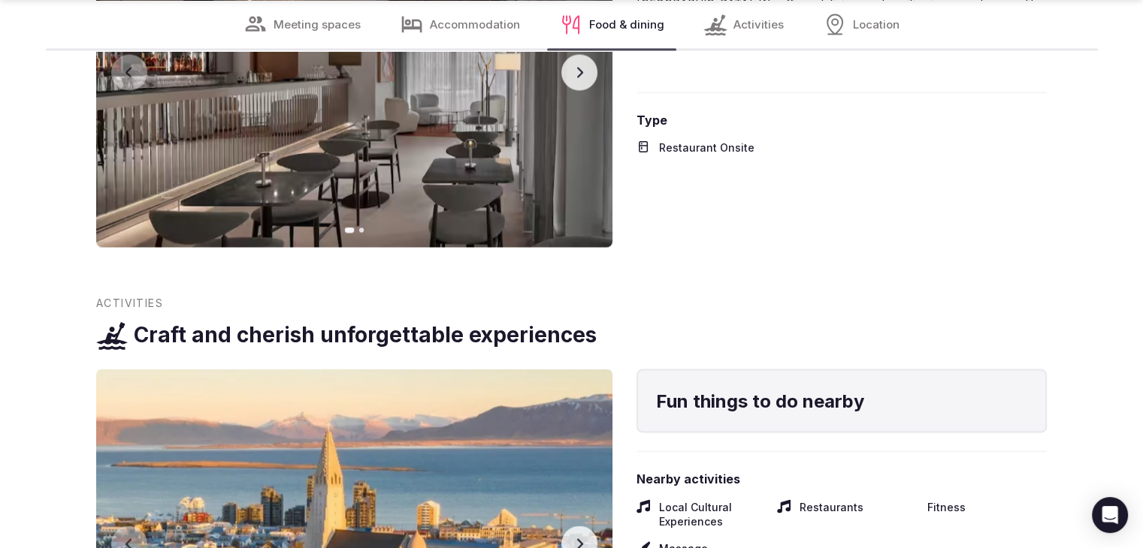
scroll to position [3005, 0]
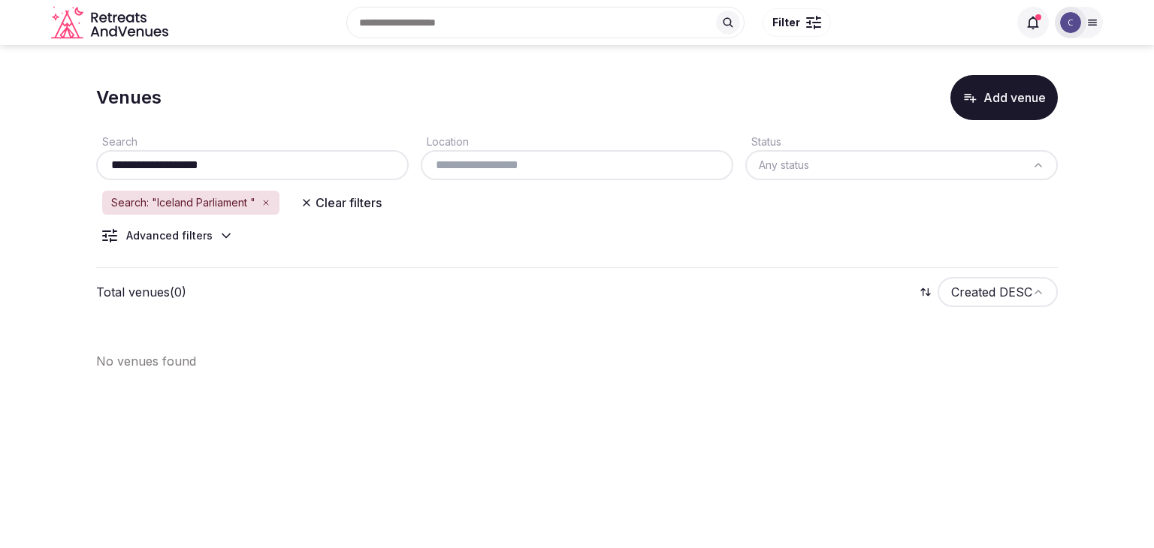
click at [294, 162] on input "**********" at bounding box center [252, 165] width 300 height 18
type input "**********"
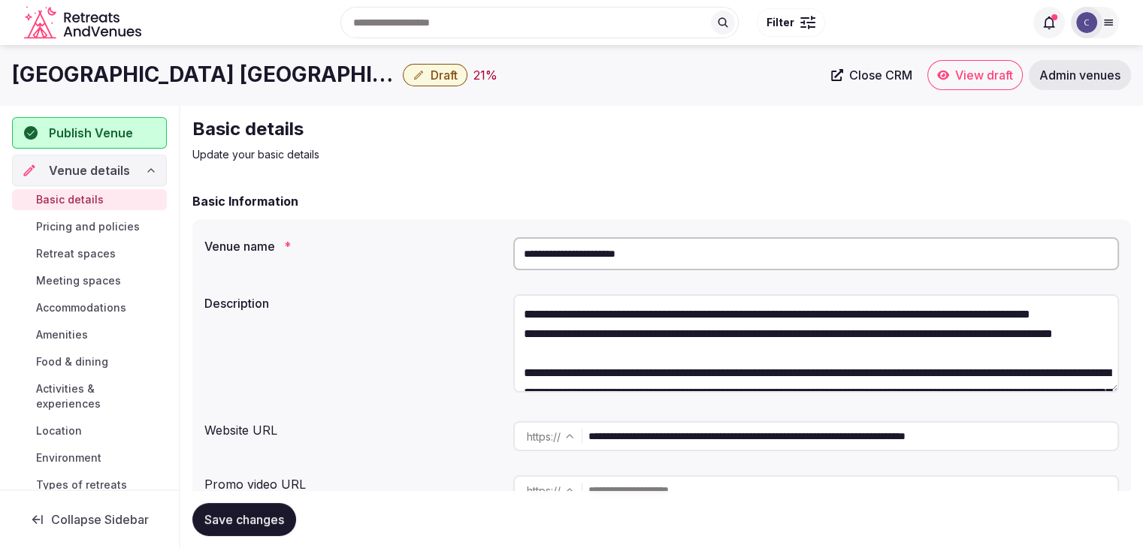
click at [685, 262] on input "**********" at bounding box center [815, 253] width 605 height 33
click at [686, 250] on input "**********" at bounding box center [815, 253] width 605 height 33
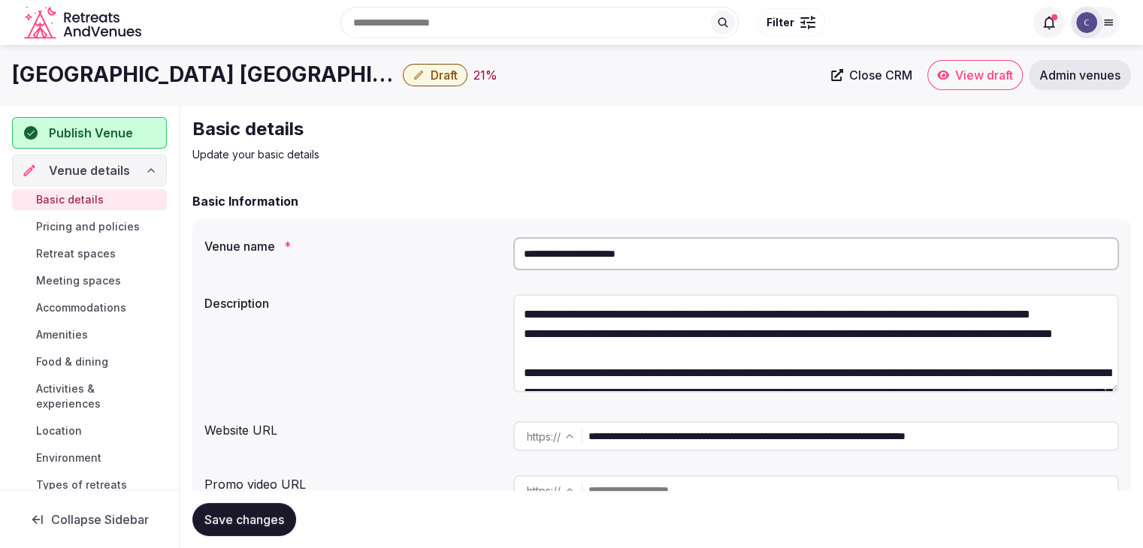
paste input "**********"
type input "**********"
click at [261, 521] on span "Save changes" at bounding box center [244, 519] width 80 height 15
click at [762, 447] on input "**********" at bounding box center [852, 436] width 529 height 30
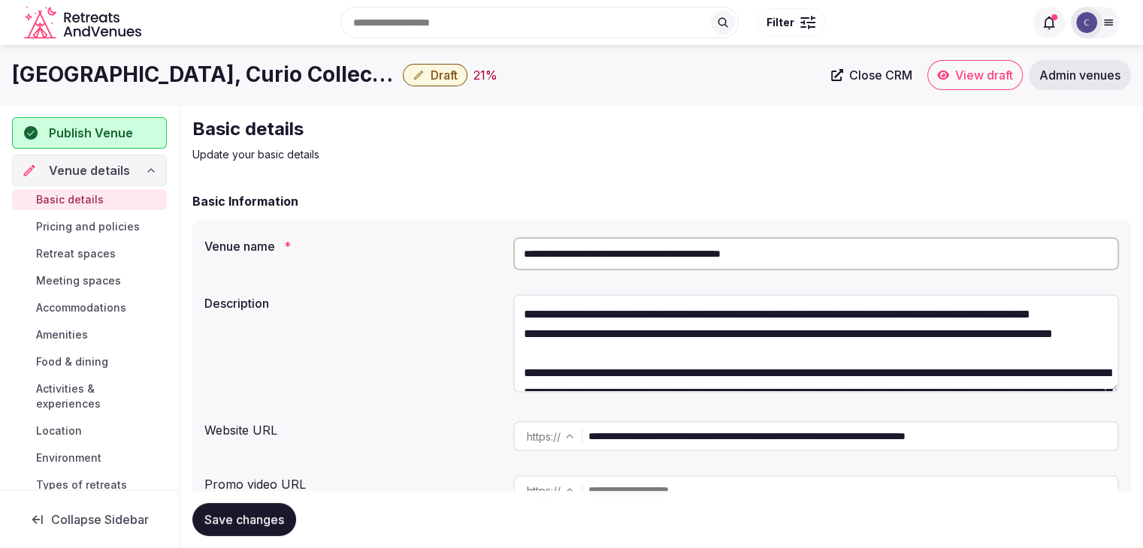
click at [762, 447] on input "**********" at bounding box center [852, 436] width 529 height 30
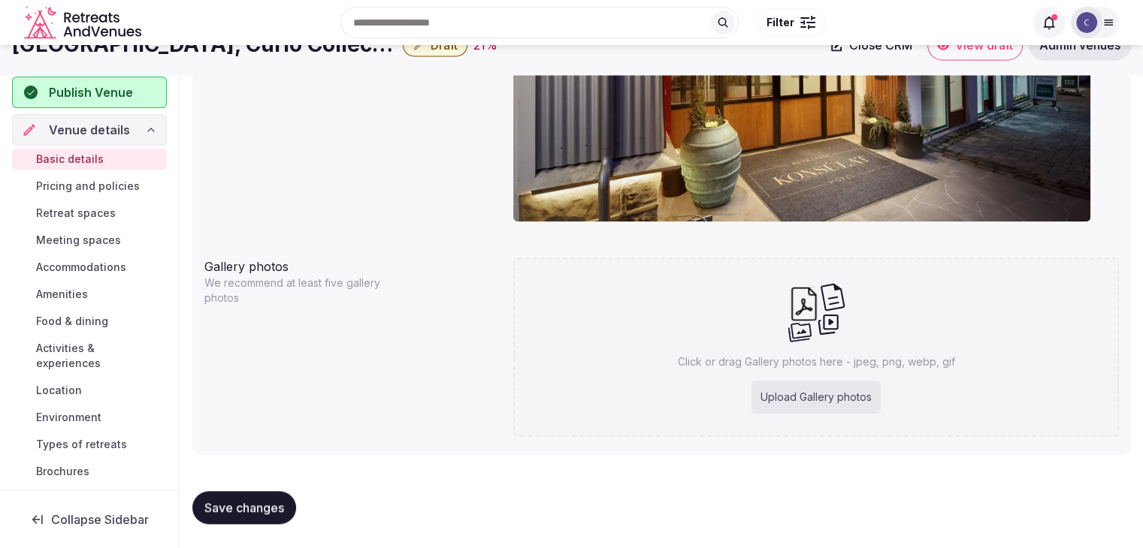
scroll to position [1201, 0]
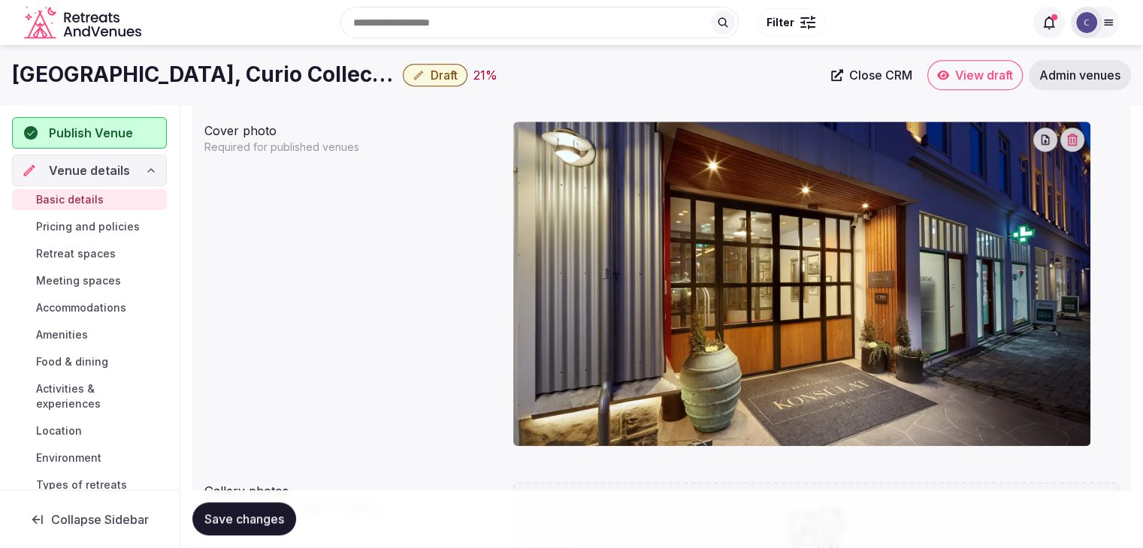
click at [1073, 137] on icon "button" at bounding box center [1072, 140] width 12 height 12
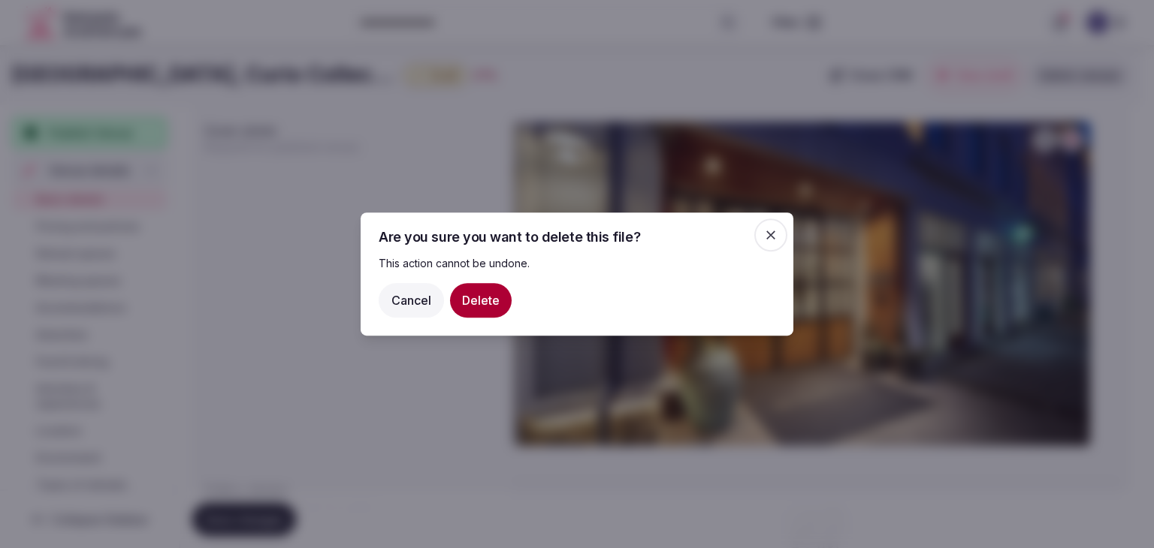
click at [475, 300] on button "Delete" at bounding box center [481, 300] width 62 height 35
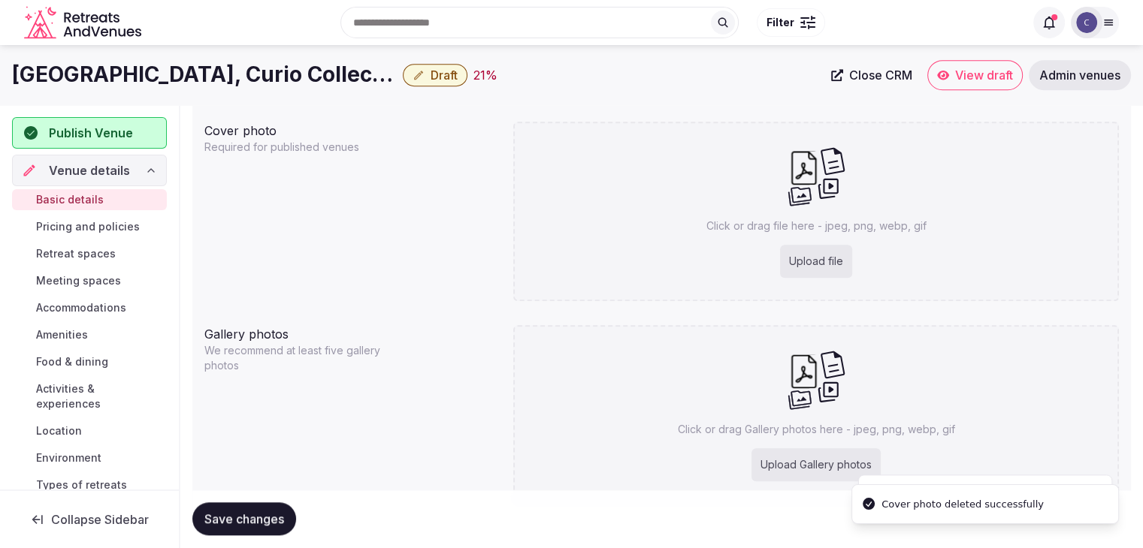
click at [811, 261] on div "Upload file" at bounding box center [816, 261] width 72 height 33
type input "**********"
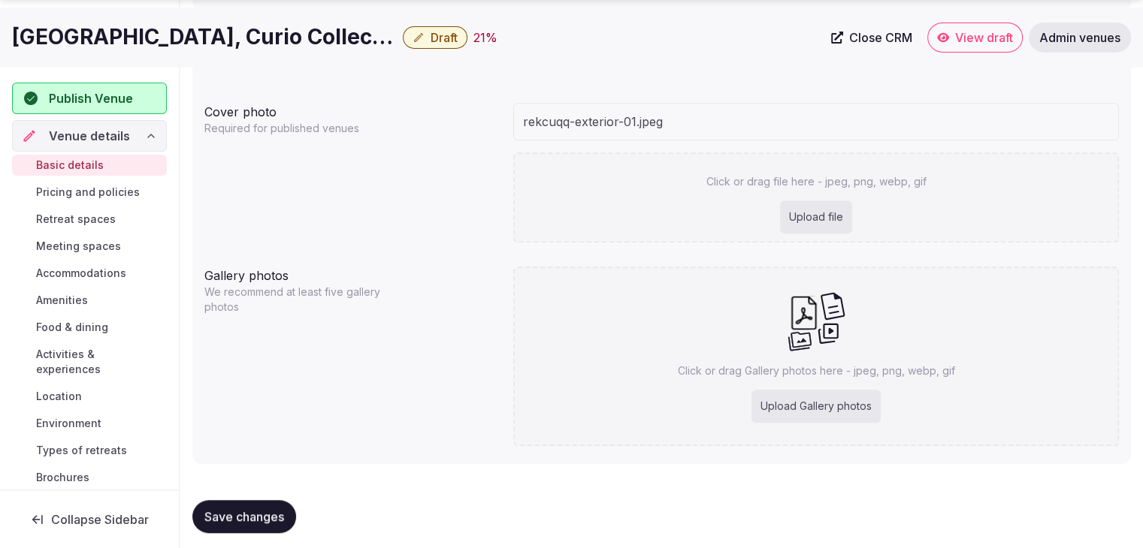
scroll to position [1229, 0]
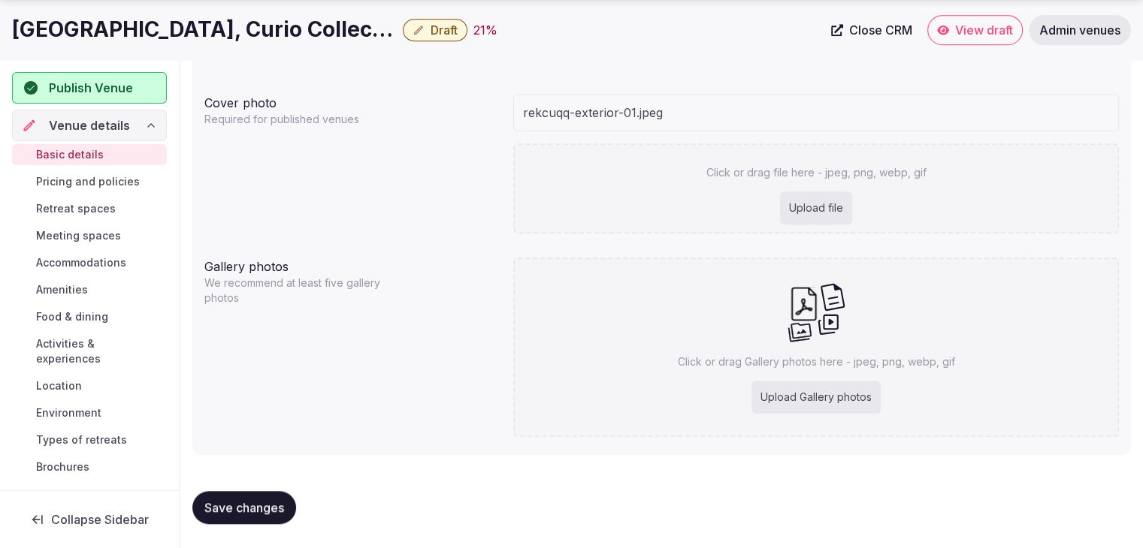
click at [812, 408] on div "Upload Gallery photos" at bounding box center [815, 397] width 129 height 33
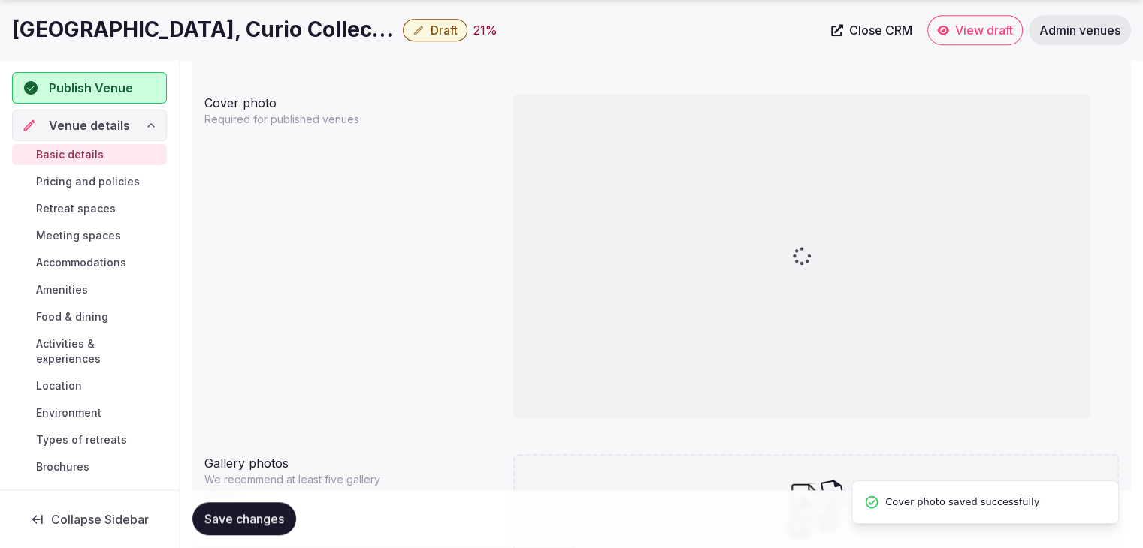
type input "**********"
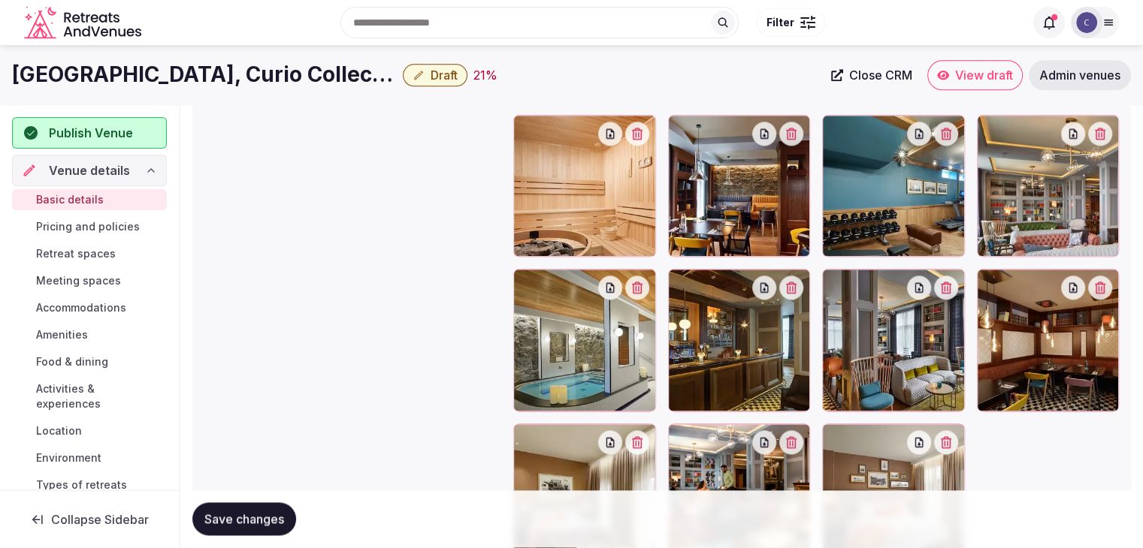
scroll to position [1725, 0]
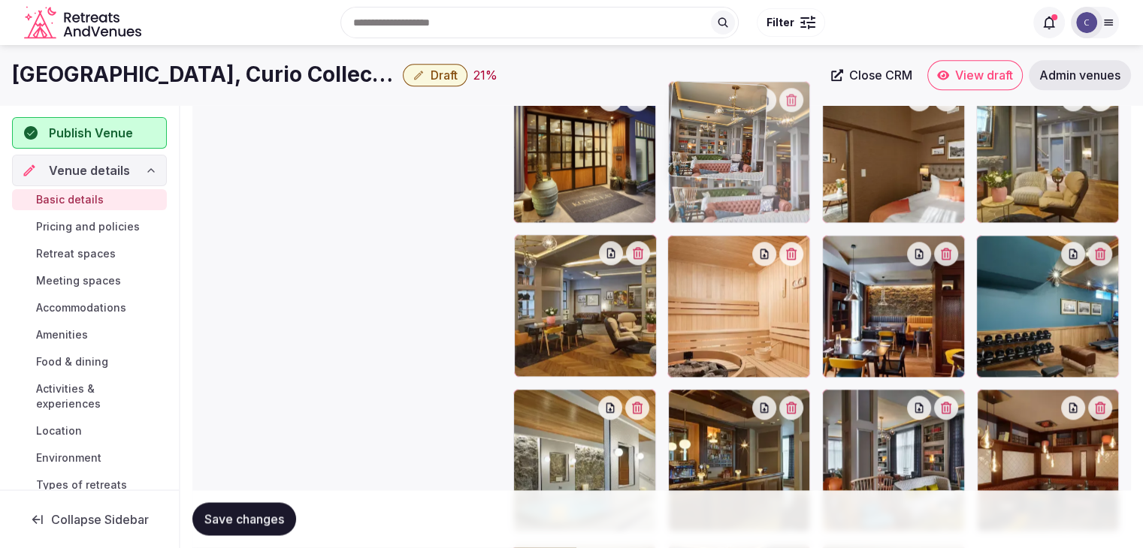
drag, startPoint x: 995, startPoint y: 246, endPoint x: 750, endPoint y: 149, distance: 262.7
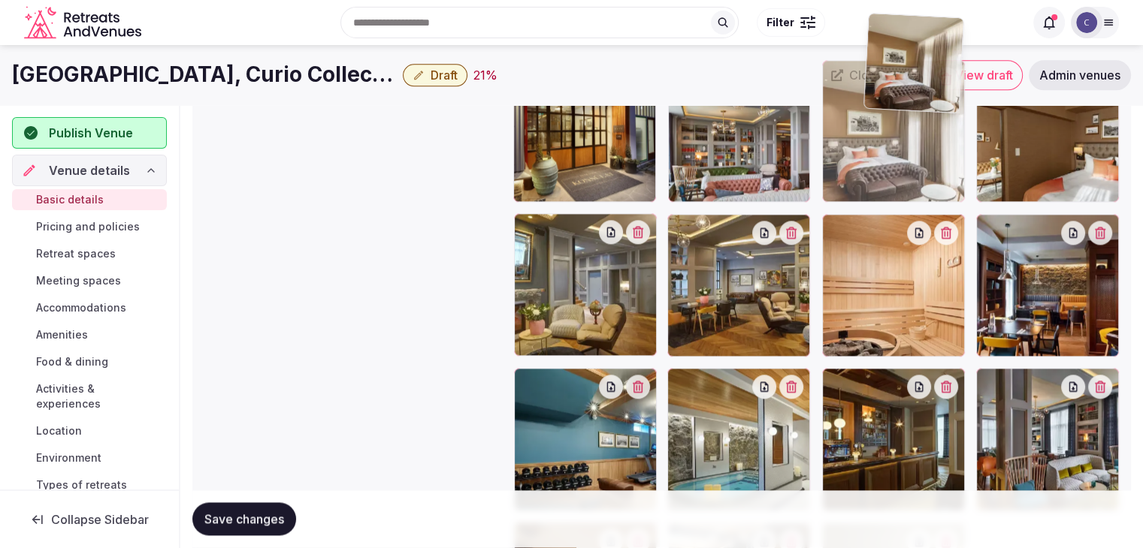
scroll to position [1708, 0]
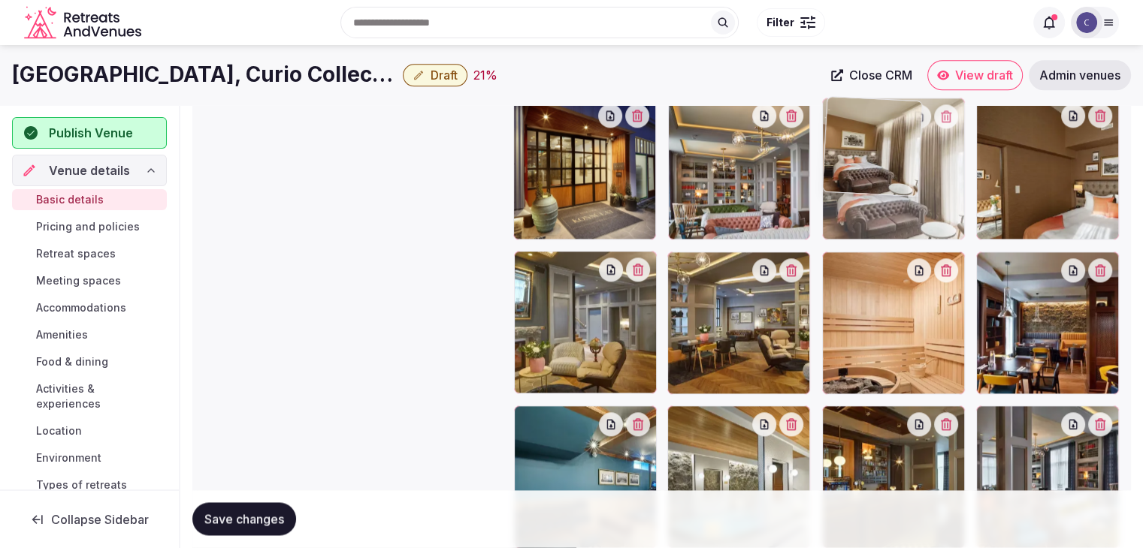
drag, startPoint x: 532, startPoint y: 331, endPoint x: 862, endPoint y: 128, distance: 388.2
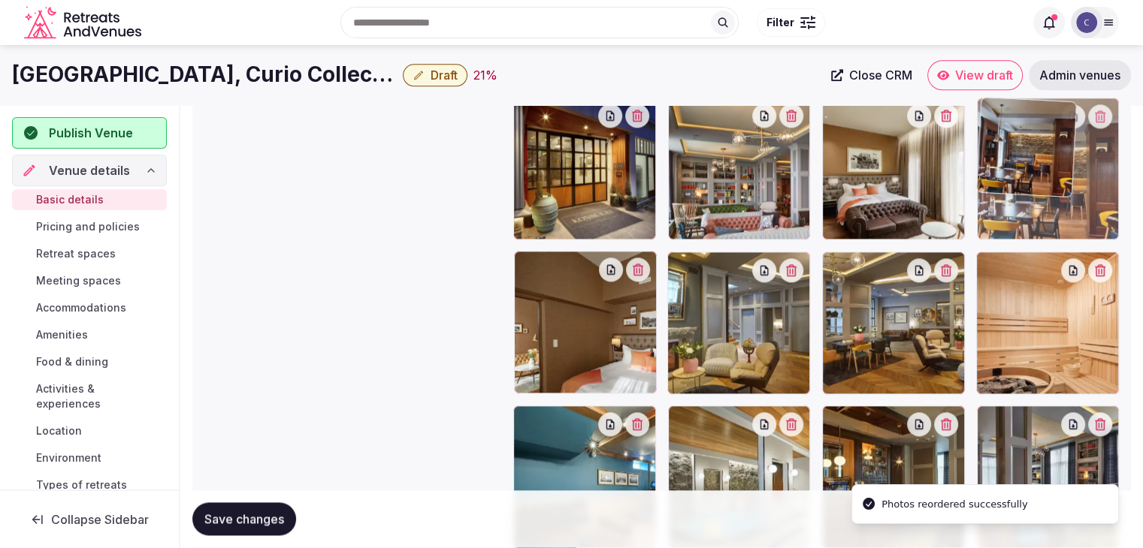
drag, startPoint x: 989, startPoint y: 269, endPoint x: 1004, endPoint y: 190, distance: 80.3
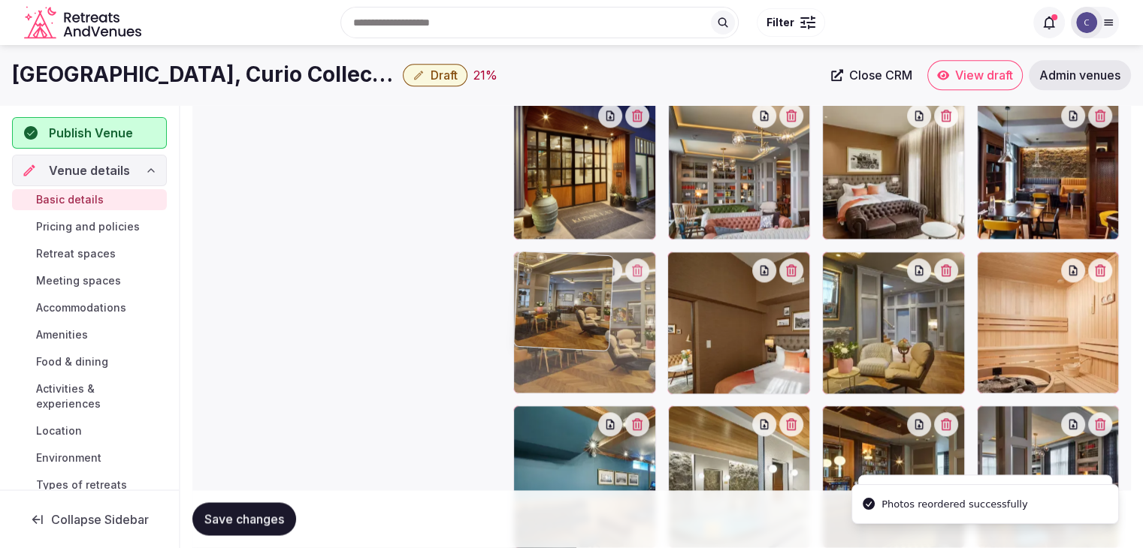
drag, startPoint x: 781, startPoint y: 267, endPoint x: 599, endPoint y: 285, distance: 183.4
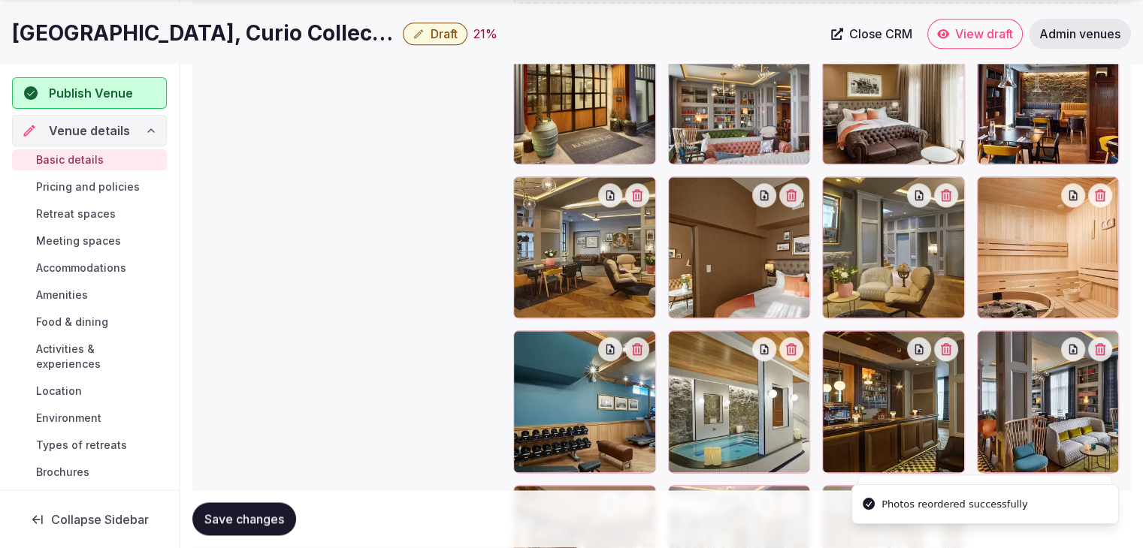
scroll to position [1858, 0]
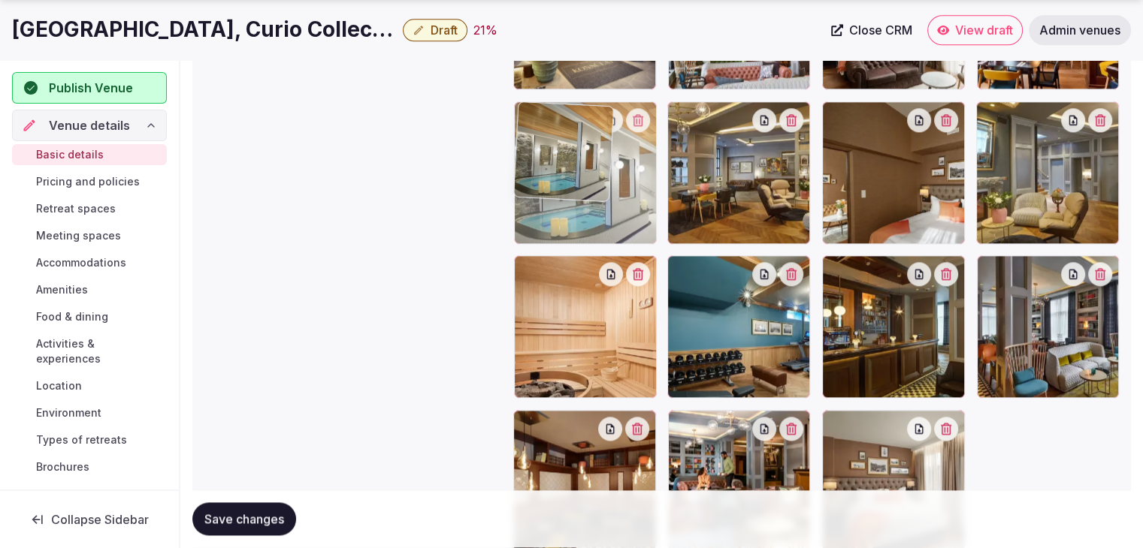
drag, startPoint x: 686, startPoint y: 272, endPoint x: 601, endPoint y: 198, distance: 112.4
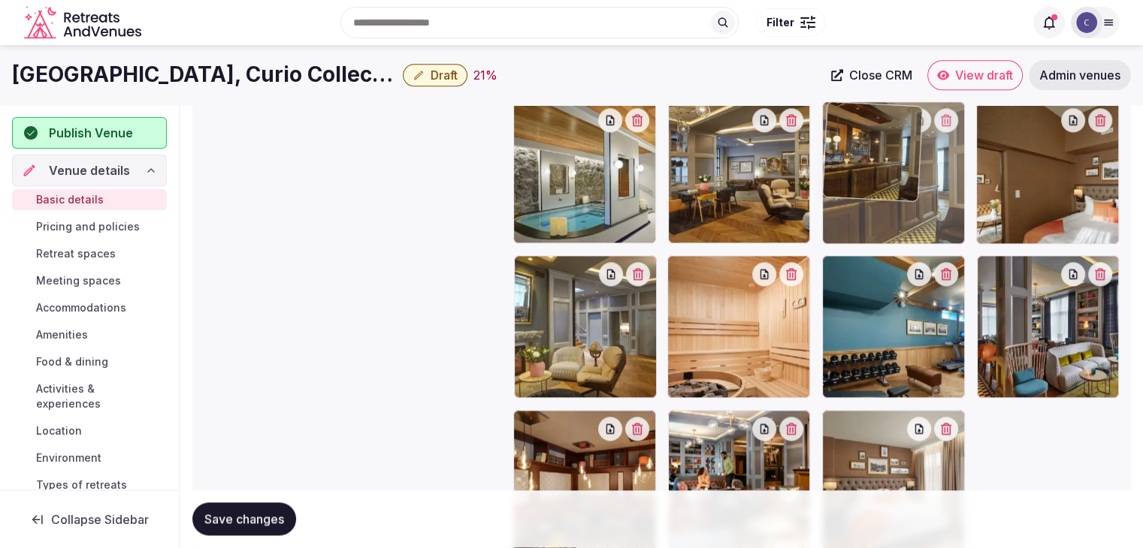
drag, startPoint x: 841, startPoint y: 268, endPoint x: 850, endPoint y: 222, distance: 47.3
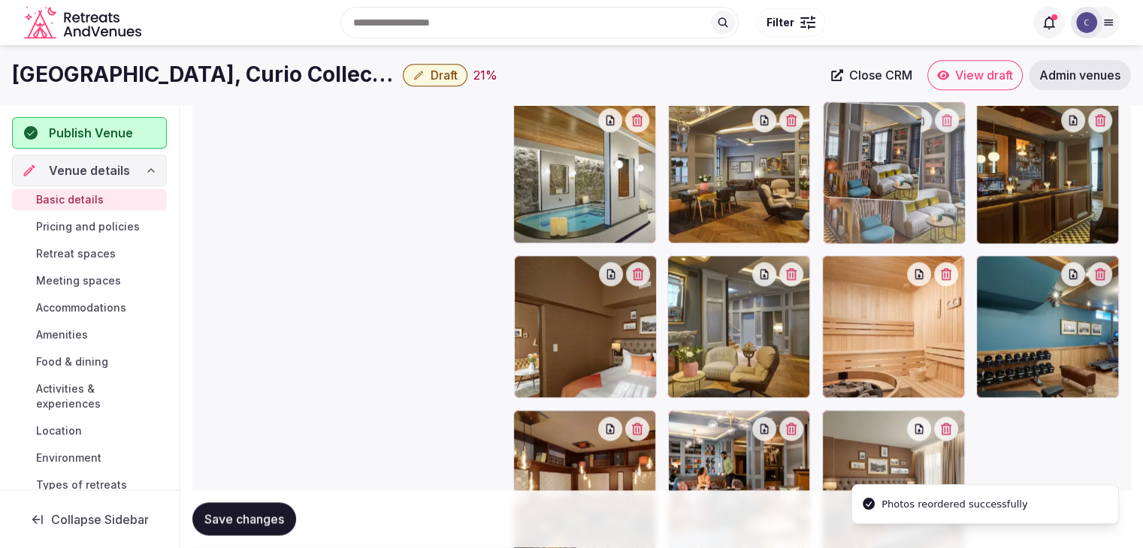
drag, startPoint x: 992, startPoint y: 273, endPoint x: 895, endPoint y: 160, distance: 148.7
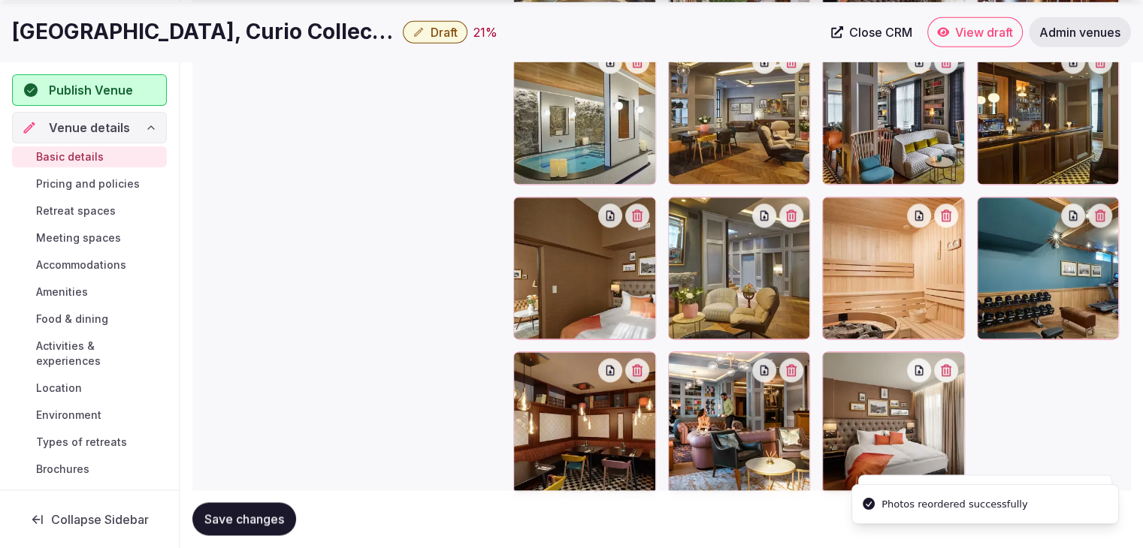
scroll to position [1934, 0]
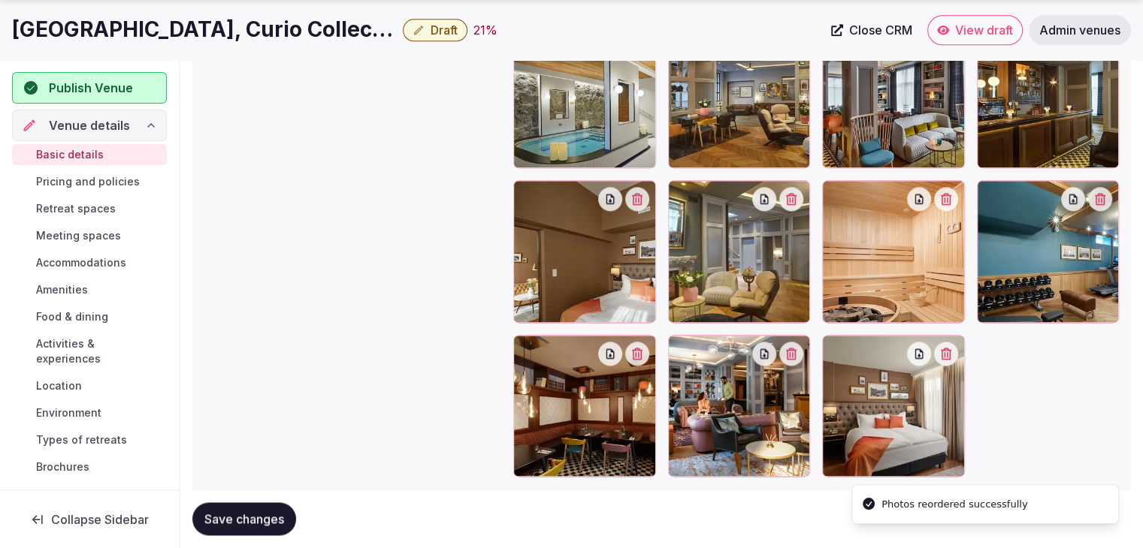
click at [271, 515] on span "Save changes" at bounding box center [244, 519] width 80 height 15
drag, startPoint x: 98, startPoint y: 183, endPoint x: 111, endPoint y: 205, distance: 26.3
click at [98, 183] on span "Pricing and policies" at bounding box center [88, 181] width 104 height 15
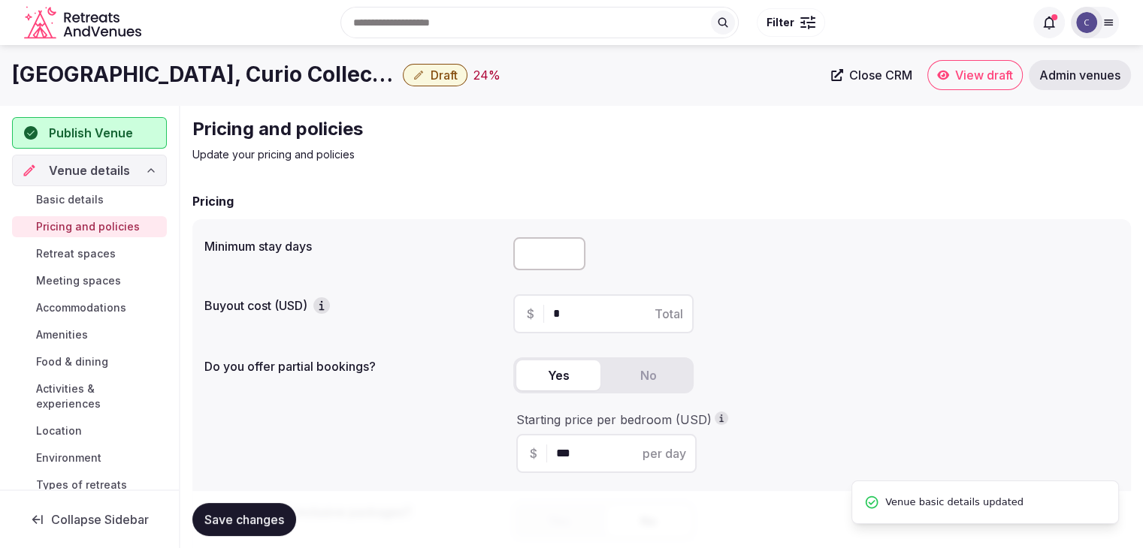
click at [533, 248] on input "number" at bounding box center [549, 253] width 72 height 33
type input "*"
click at [234, 521] on span "Save changes" at bounding box center [244, 519] width 80 height 15
click at [97, 256] on span "Retreat spaces" at bounding box center [76, 253] width 80 height 15
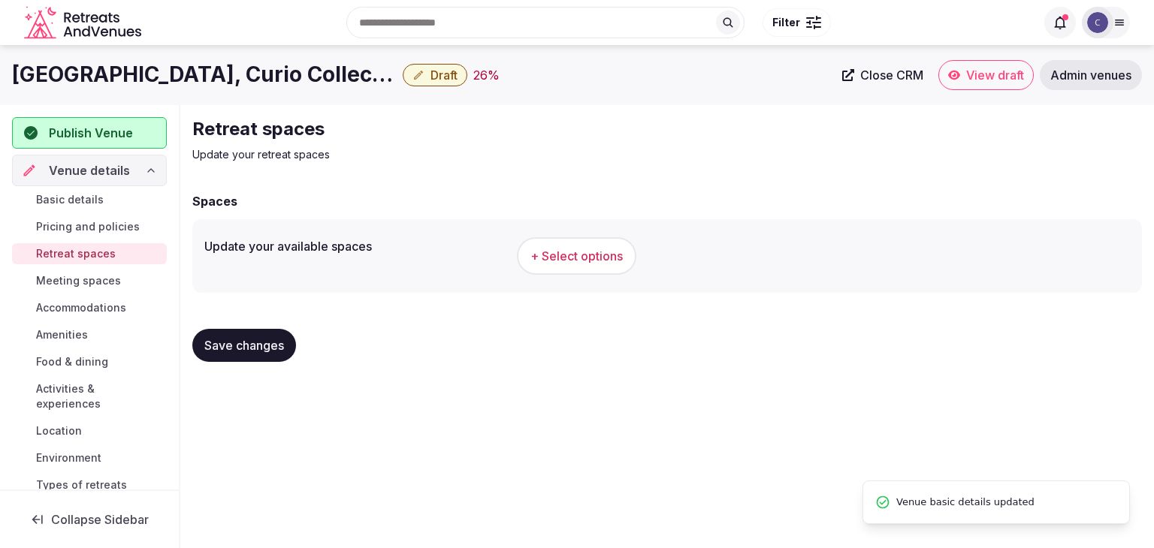
click at [231, 85] on h1 "[GEOGRAPHIC_DATA], Curio Collection by Hilton" at bounding box center [204, 74] width 385 height 29
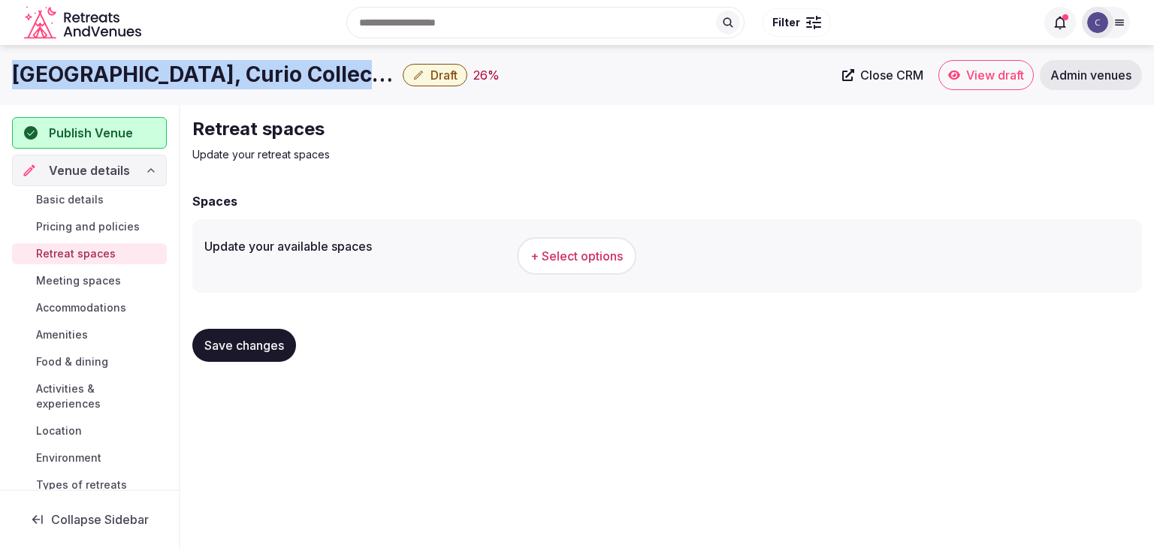
click at [231, 85] on h1 "[GEOGRAPHIC_DATA], Curio Collection by Hilton" at bounding box center [204, 74] width 385 height 29
copy div "[GEOGRAPHIC_DATA], Curio Collection by Hilton"
click at [570, 245] on button "+ Select options" at bounding box center [576, 256] width 119 height 38
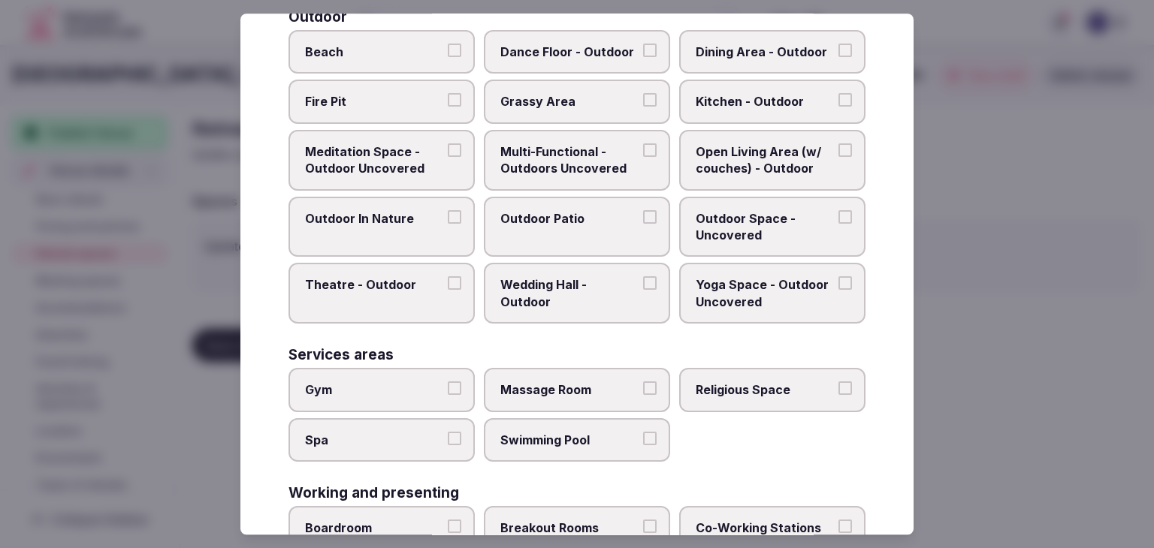
scroll to position [679, 0]
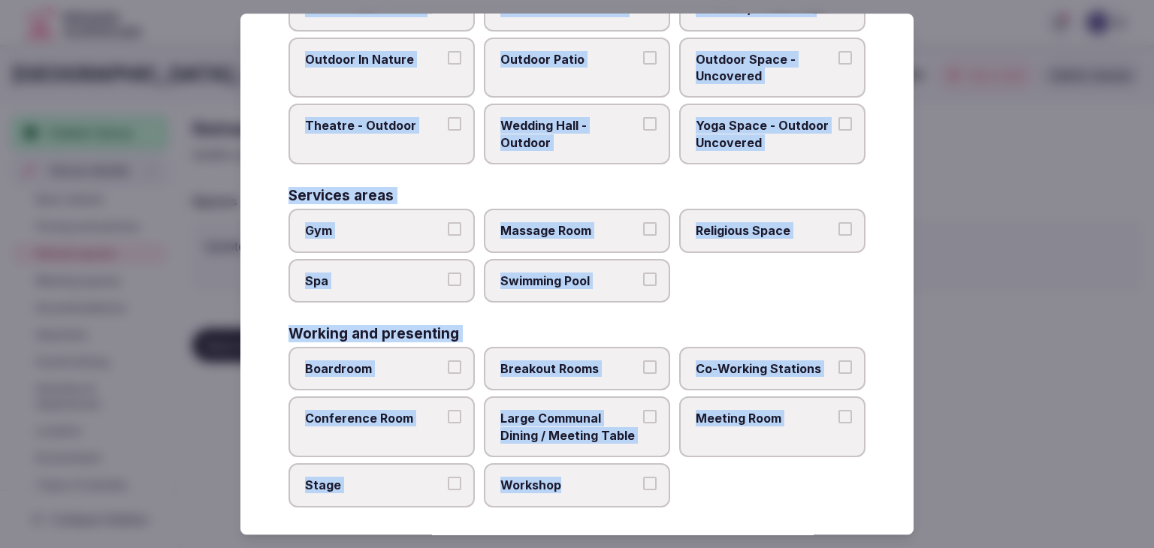
drag, startPoint x: 285, startPoint y: 109, endPoint x: 664, endPoint y: 505, distance: 548.3
click at [664, 505] on div "Select your retreat spaces Choose all applicable retreat spaces offered. Covere…" at bounding box center [576, 274] width 673 height 521
copy div "Choose all applicable retreat spaces offered. Covered outdoor spaces Meditation…"
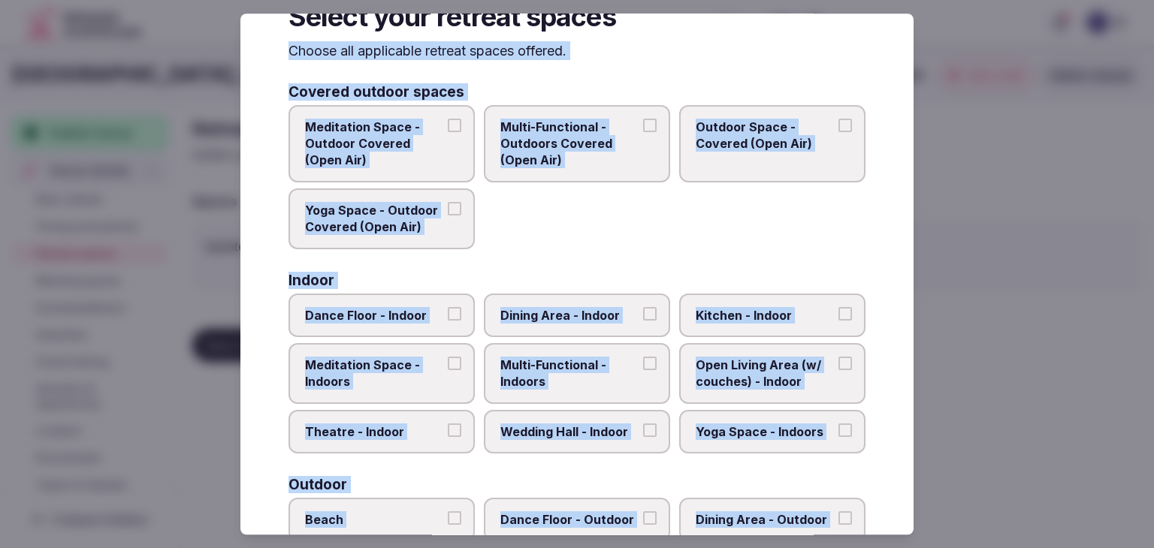
scroll to position [3, 0]
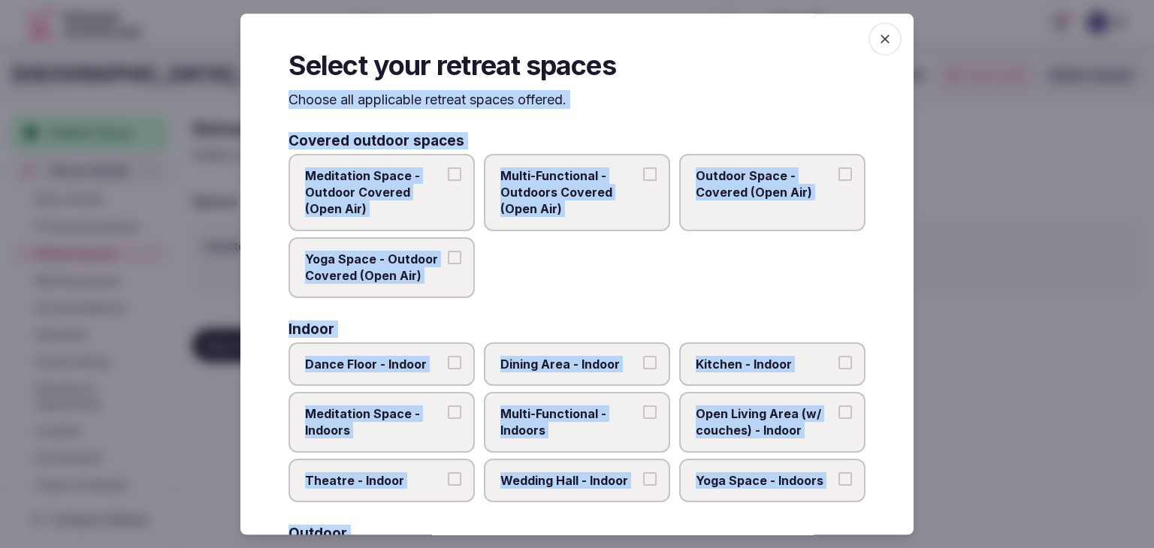
drag, startPoint x: 592, startPoint y: 412, endPoint x: 601, endPoint y: 374, distance: 39.4
click at [592, 412] on span "Multi-Functional - Indoors" at bounding box center [569, 423] width 138 height 34
click at [643, 412] on button "Multi-Functional - Indoors" at bounding box center [650, 413] width 14 height 14
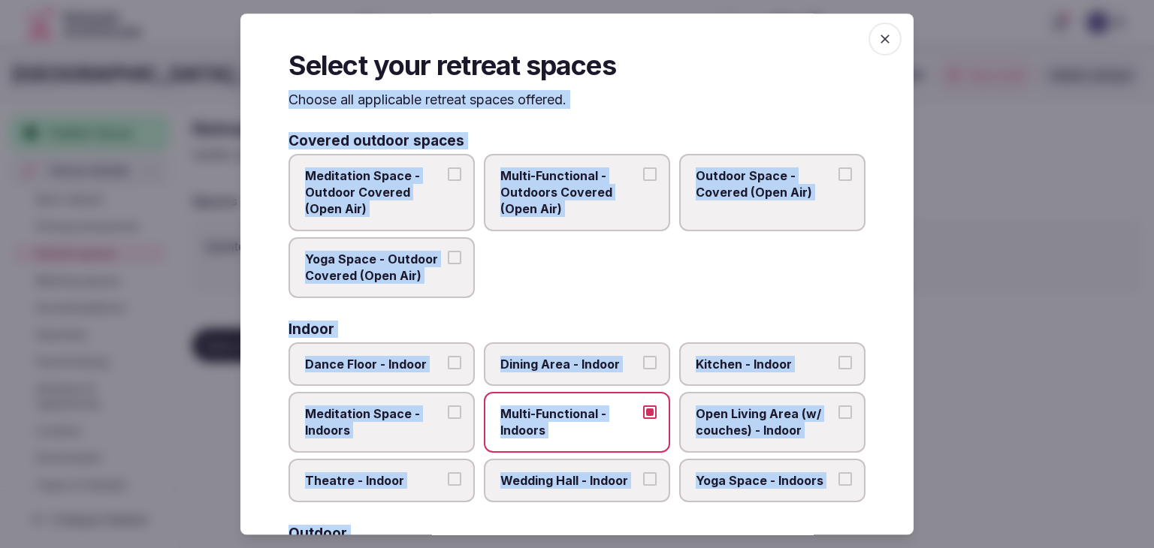
click at [601, 374] on label "Dining Area - Indoor" at bounding box center [577, 365] width 186 height 44
click at [643, 370] on button "Dining Area - Indoor" at bounding box center [650, 363] width 14 height 14
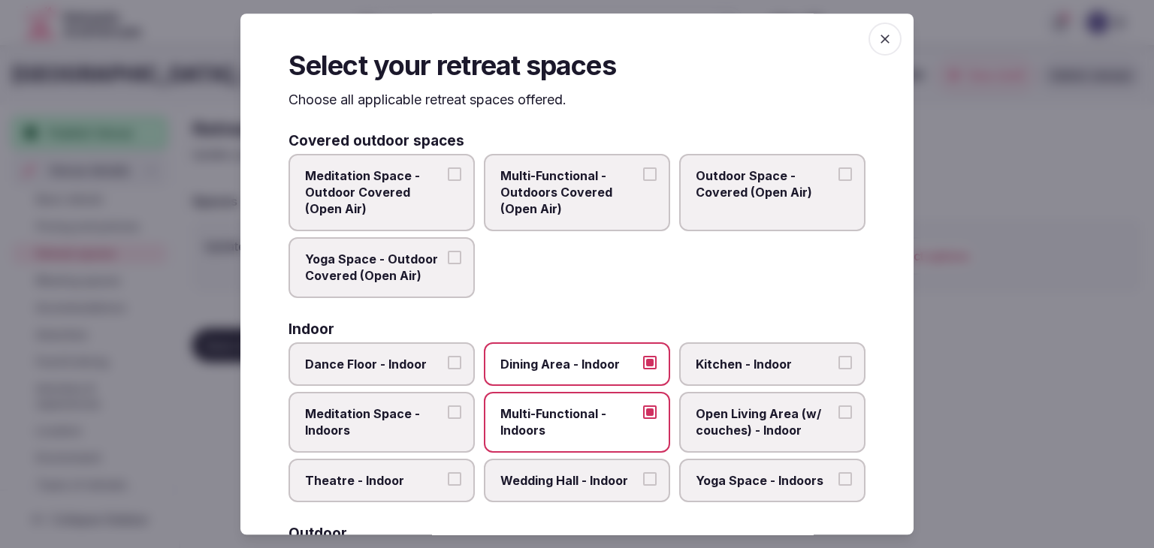
click at [748, 407] on span "Open Living Area (w/ couches) - Indoor" at bounding box center [765, 423] width 138 height 34
click at [838, 407] on button "Open Living Area (w/ couches) - Indoor" at bounding box center [845, 413] width 14 height 14
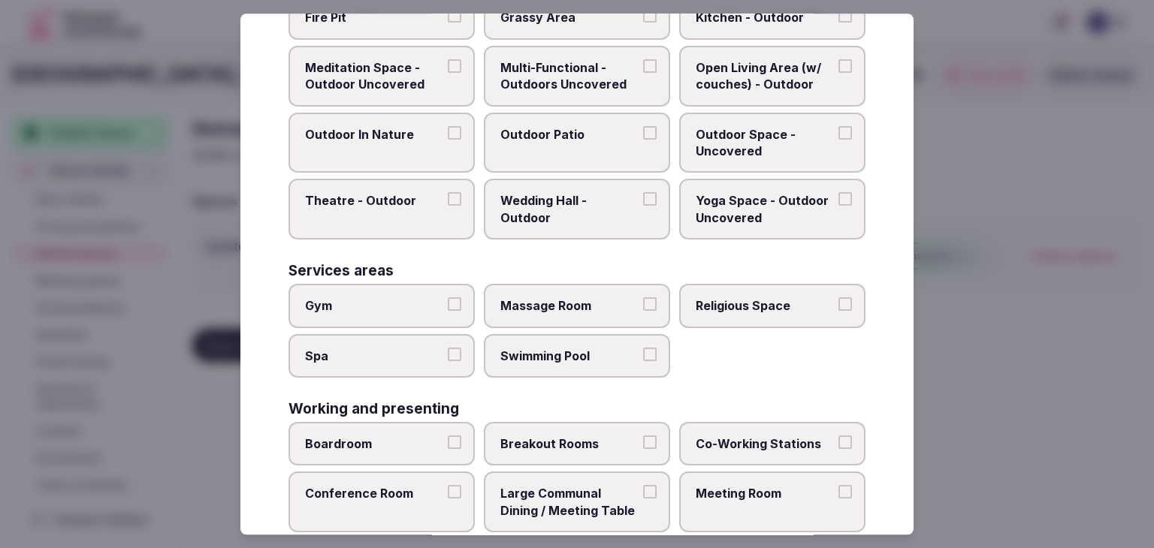
scroll to position [604, 0]
click at [372, 284] on label "Gym" at bounding box center [381, 306] width 186 height 44
click at [448, 297] on button "Gym" at bounding box center [455, 304] width 14 height 14
click at [505, 310] on label "Massage Room" at bounding box center [577, 306] width 186 height 44
click at [643, 310] on button "Massage Room" at bounding box center [650, 304] width 14 height 14
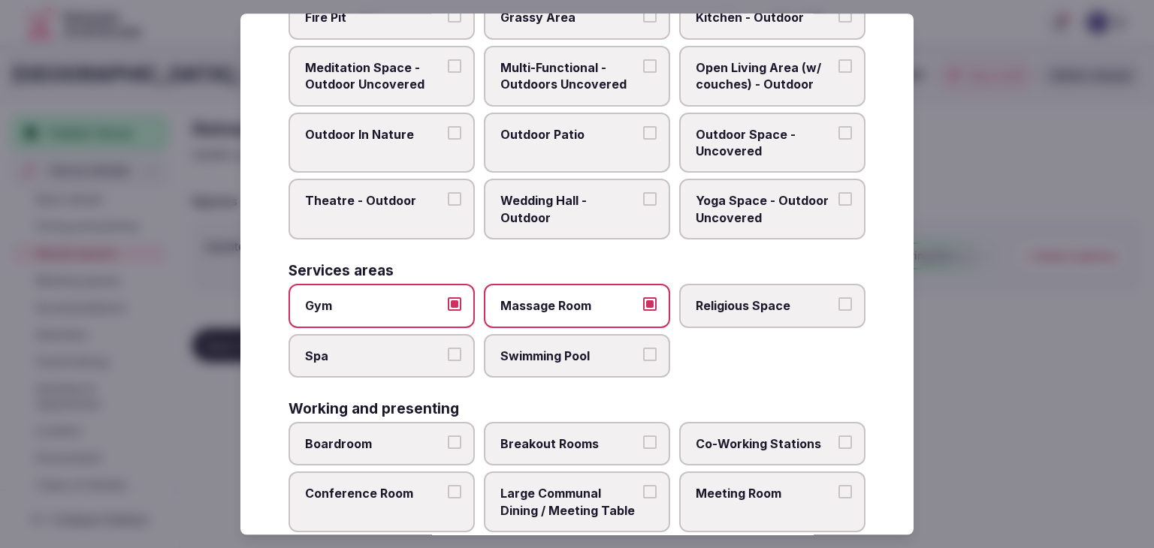
click at [505, 310] on label "Massage Room" at bounding box center [577, 306] width 186 height 44
click at [643, 310] on button "Massage Room" at bounding box center [650, 304] width 14 height 14
click at [390, 348] on span "Spa" at bounding box center [374, 356] width 138 height 17
click at [448, 348] on button "Spa" at bounding box center [455, 355] width 14 height 14
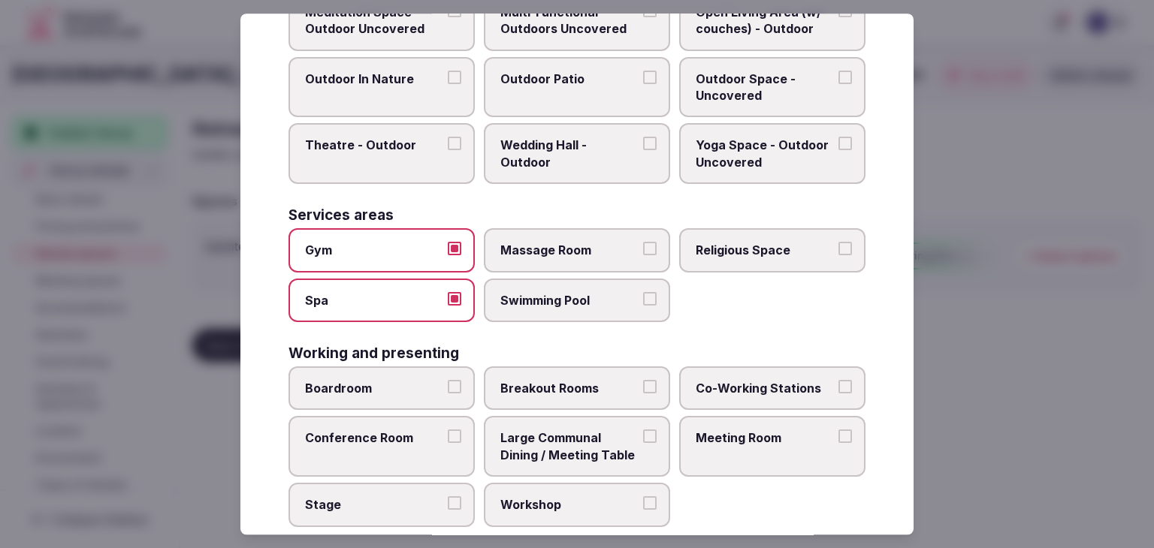
scroll to position [679, 0]
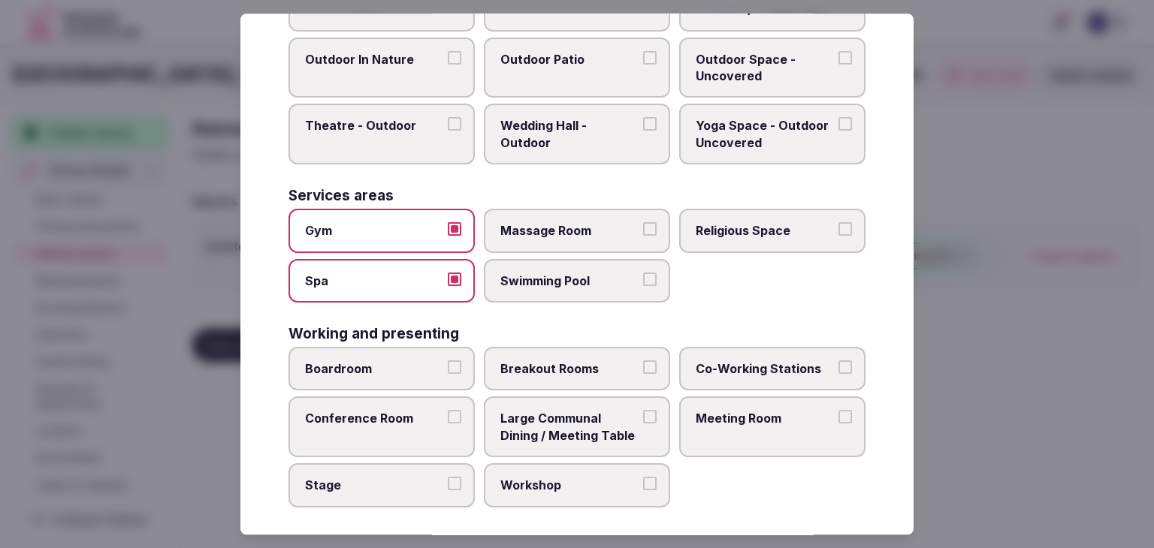
click at [419, 361] on span "Boardroom" at bounding box center [374, 369] width 138 height 17
click at [448, 361] on button "Boardroom" at bounding box center [455, 368] width 14 height 14
click at [413, 421] on label "Conference Room" at bounding box center [381, 427] width 186 height 61
click at [448, 421] on button "Conference Room" at bounding box center [455, 418] width 14 height 14
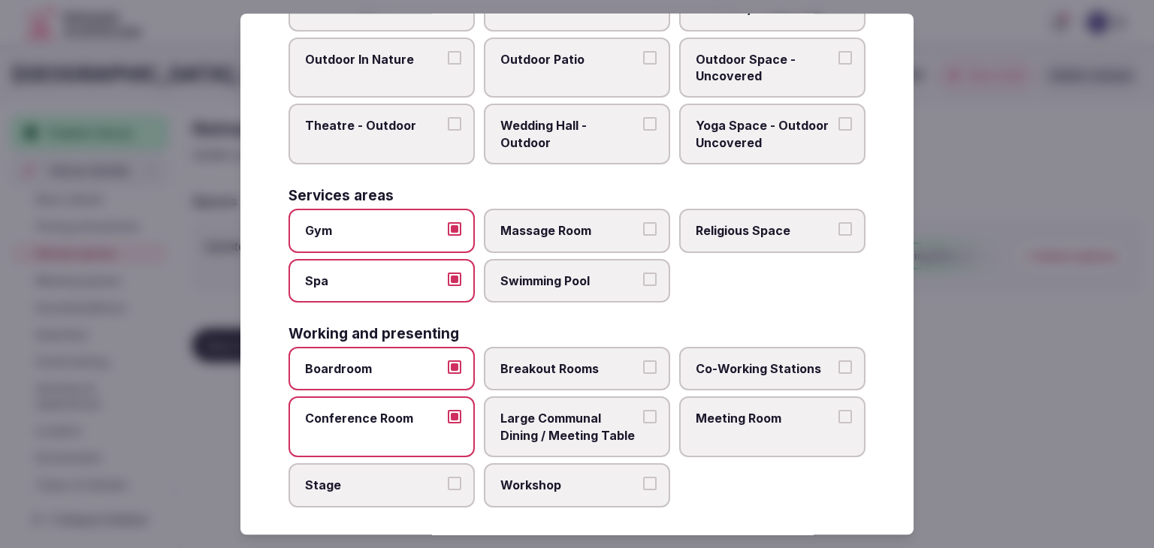
click at [556, 370] on label "Breakout Rooms" at bounding box center [577, 369] width 186 height 44
click at [643, 370] on button "Breakout Rooms" at bounding box center [650, 368] width 14 height 14
click at [573, 411] on span "Large Communal Dining / Meeting Table" at bounding box center [569, 428] width 138 height 34
click at [643, 411] on button "Large Communal Dining / Meeting Table" at bounding box center [650, 418] width 14 height 14
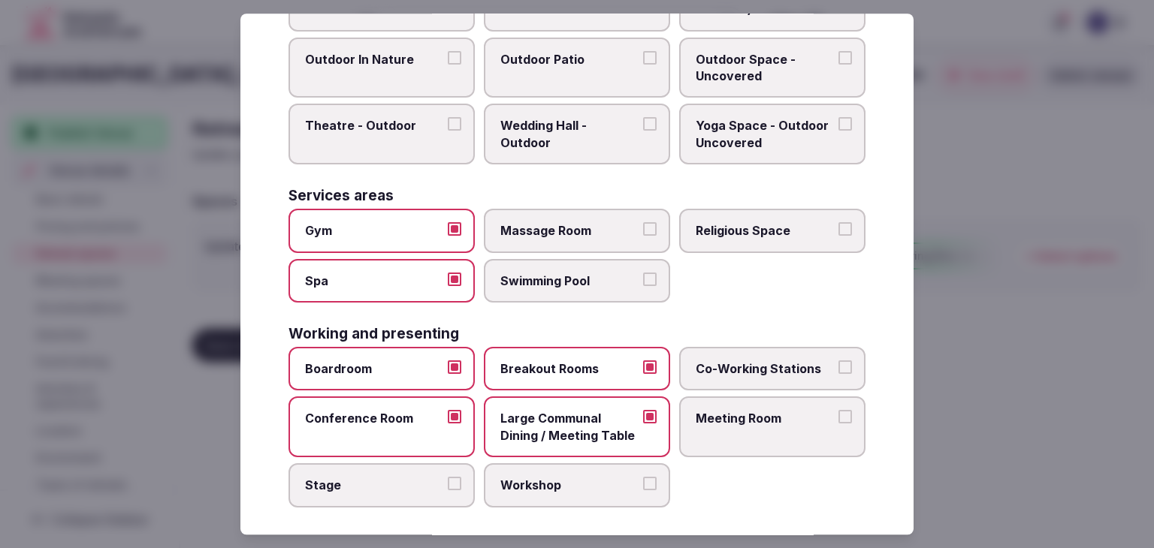
click at [709, 411] on span "Meeting Room" at bounding box center [765, 419] width 138 height 17
click at [838, 411] on button "Meeting Room" at bounding box center [845, 418] width 14 height 14
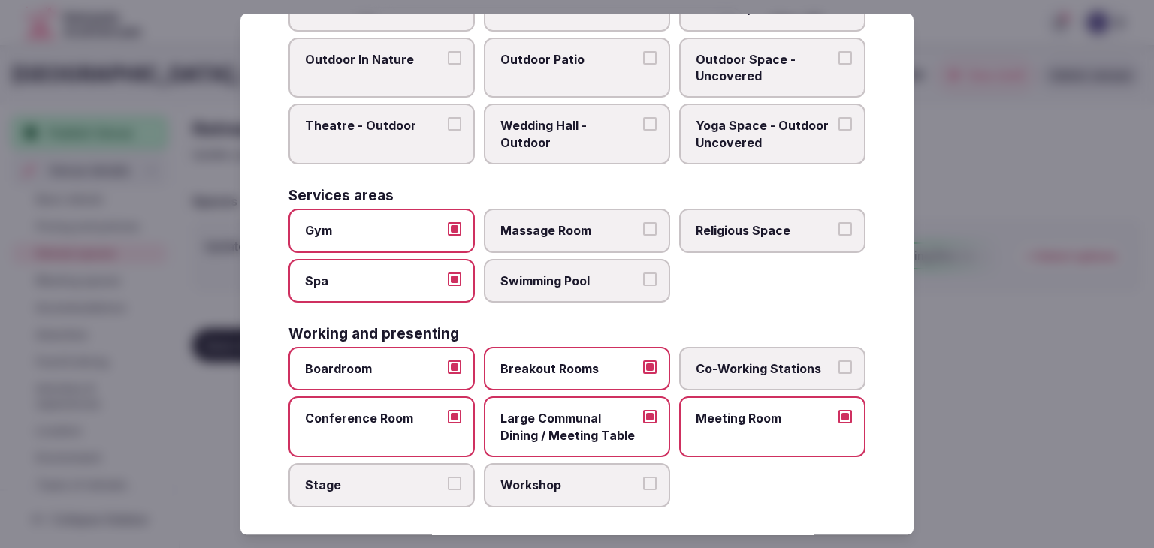
click at [569, 477] on span "Workshop" at bounding box center [569, 485] width 138 height 17
click at [643, 477] on button "Workshop" at bounding box center [650, 484] width 14 height 14
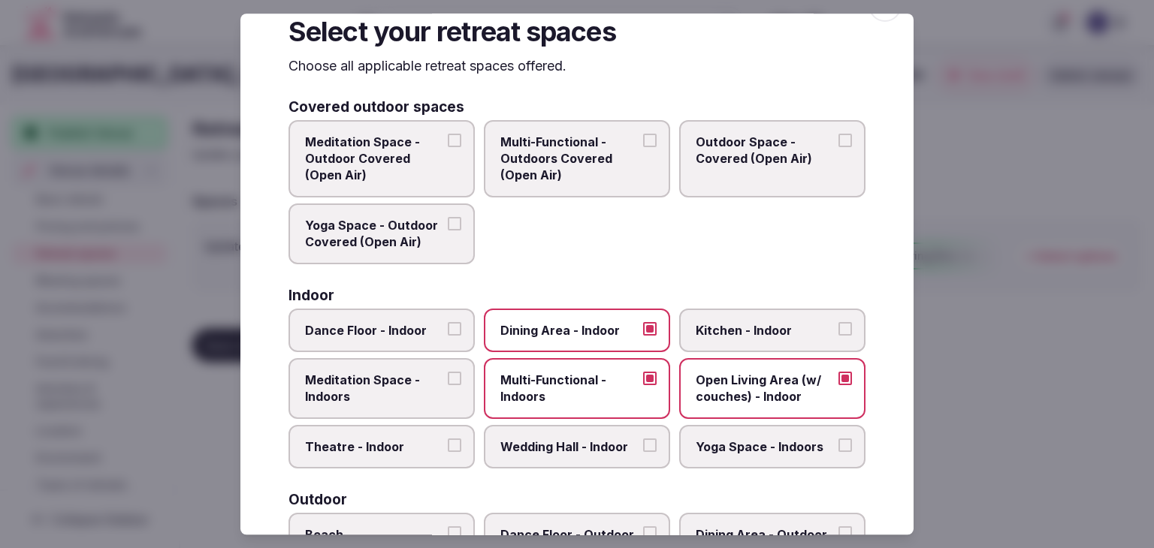
scroll to position [0, 0]
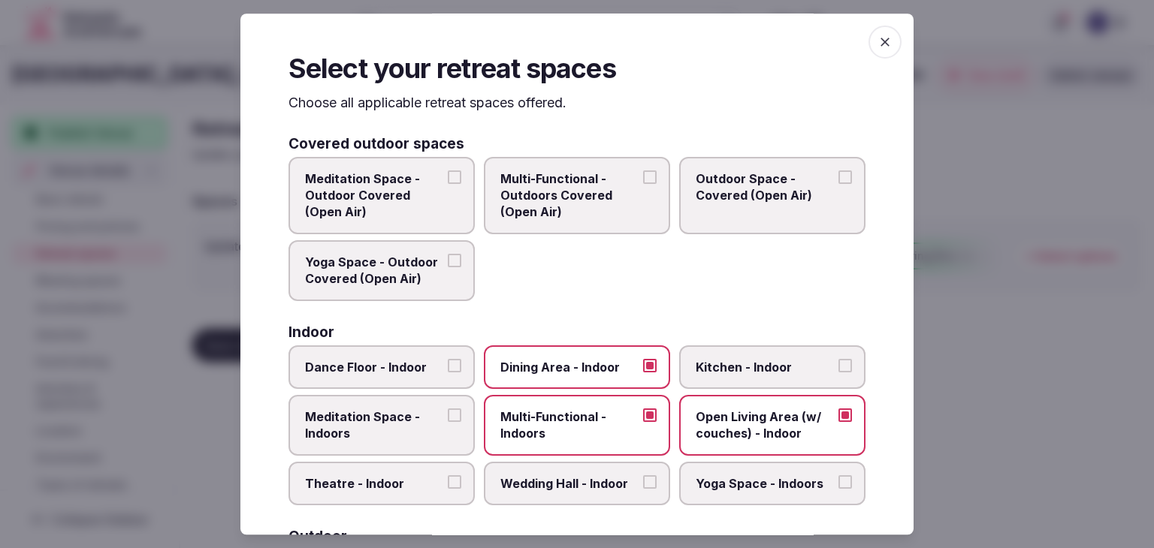
click at [877, 43] on icon "button" at bounding box center [884, 42] width 15 height 15
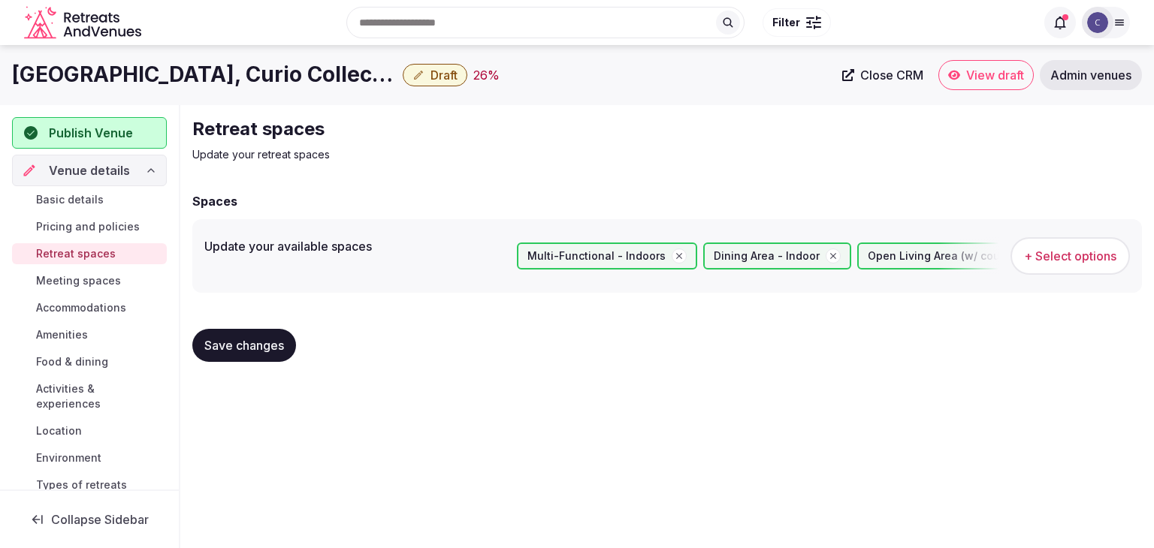
click at [246, 340] on span "Save changes" at bounding box center [244, 345] width 80 height 15
drag, startPoint x: 86, startPoint y: 273, endPoint x: 91, endPoint y: 282, distance: 10.1
click at [86, 273] on span "Meeting spaces" at bounding box center [78, 280] width 85 height 15
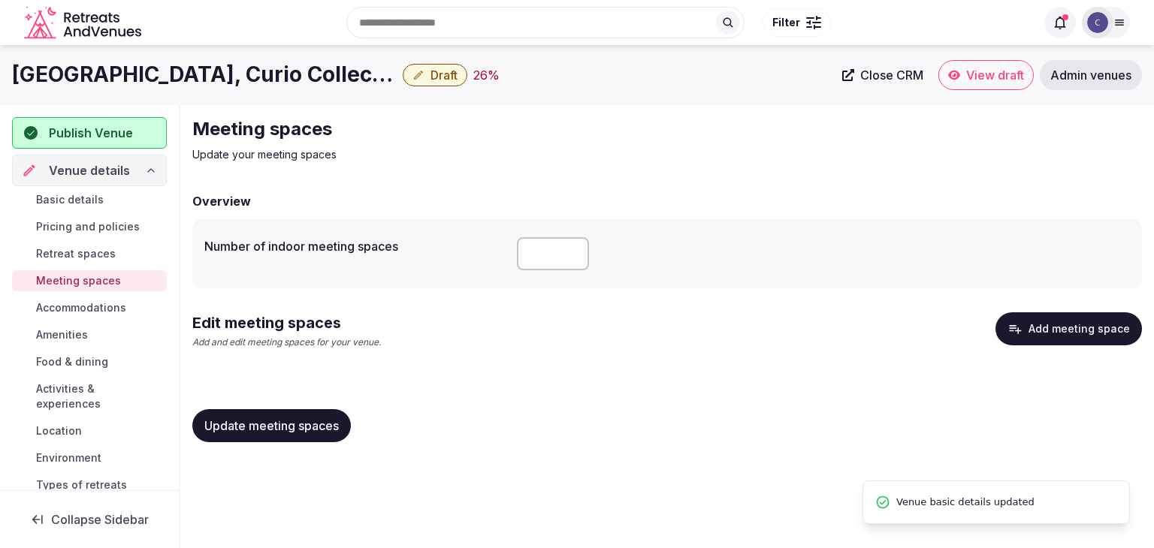
click at [237, 80] on h1 "[GEOGRAPHIC_DATA], Curio Collection by Hilton" at bounding box center [204, 74] width 385 height 29
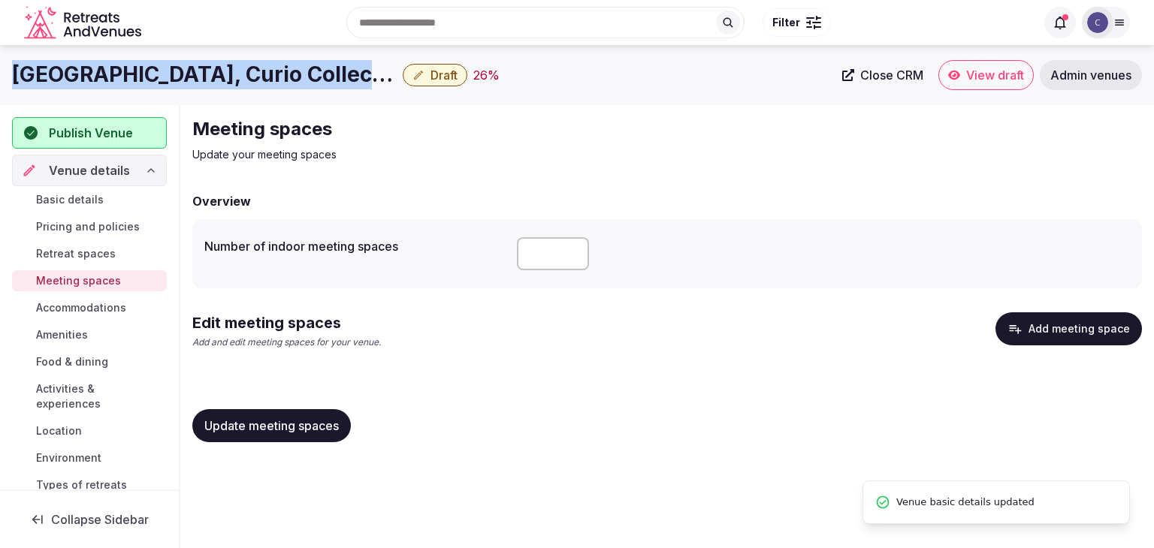
click at [237, 80] on h1 "[GEOGRAPHIC_DATA], Curio Collection by Hilton" at bounding box center [204, 74] width 385 height 29
copy div "[GEOGRAPHIC_DATA], Curio Collection by Hilton"
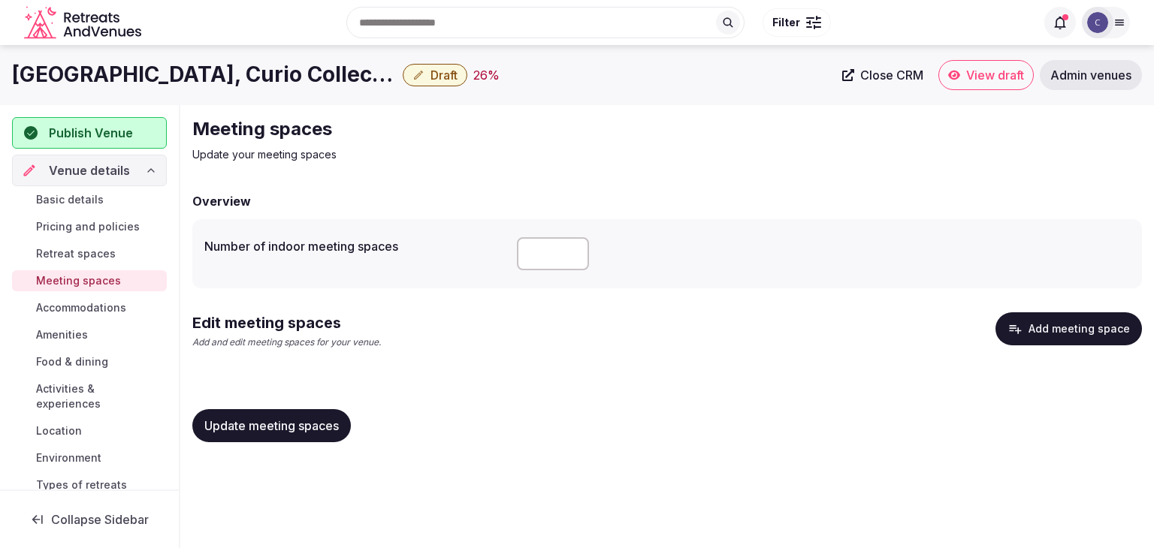
click at [553, 257] on input "number" at bounding box center [553, 253] width 72 height 33
type input "*"
click at [589, 343] on div "Edit meeting spaces Add and edit meeting spaces for your venue. Add meeting spa…" at bounding box center [667, 336] width 950 height 49
click at [294, 430] on span "Update meeting spaces" at bounding box center [271, 425] width 134 height 15
click at [1064, 327] on button "Add meeting space" at bounding box center [1068, 328] width 146 height 33
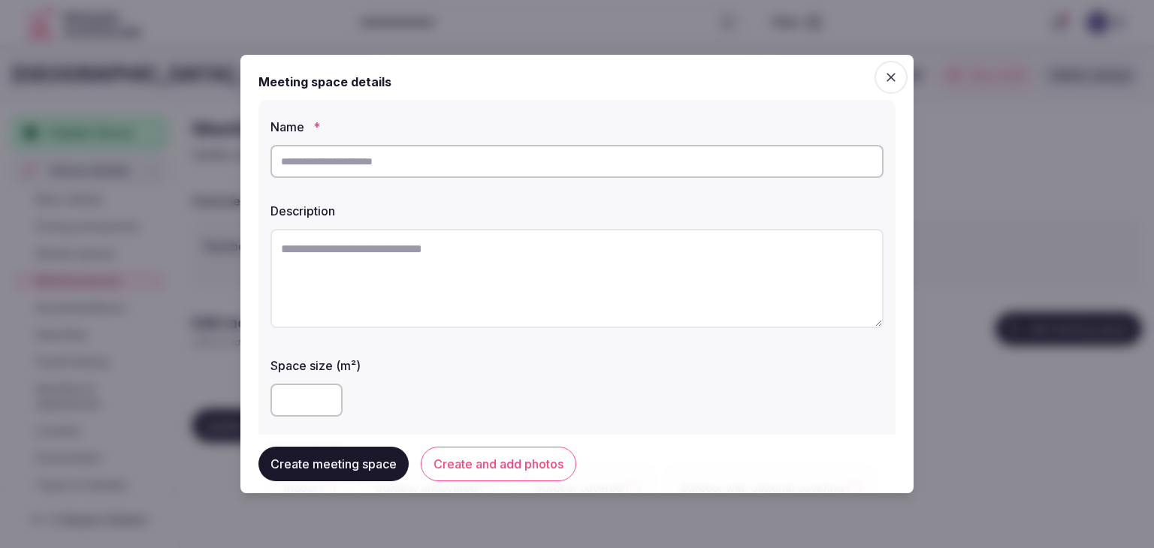
click at [474, 171] on input "text" at bounding box center [576, 161] width 613 height 33
type input "**********"
click at [417, 258] on textarea at bounding box center [576, 278] width 613 height 99
paste textarea "**********"
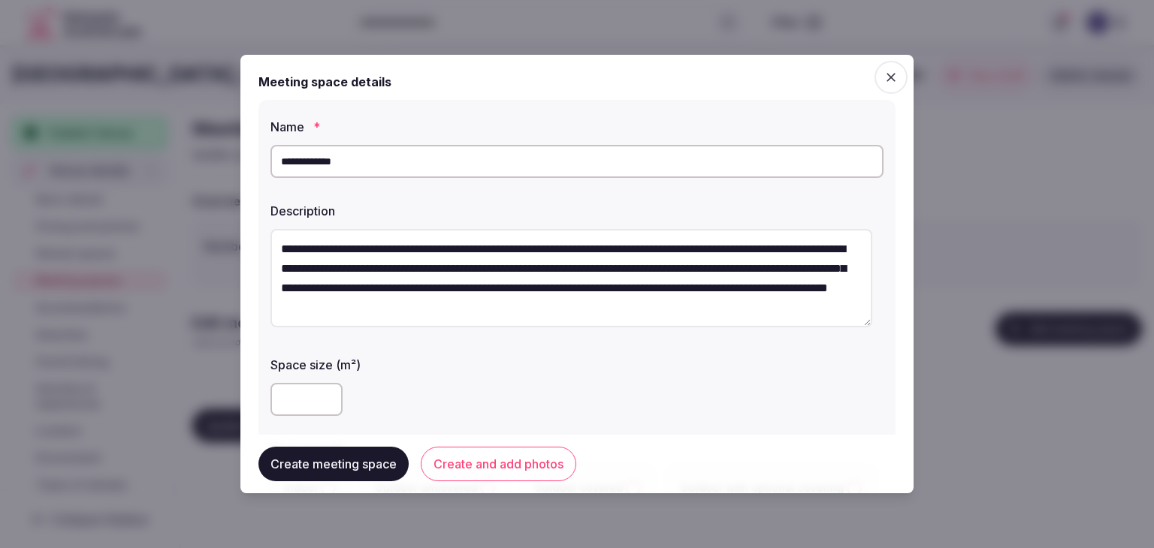
type textarea "**********"
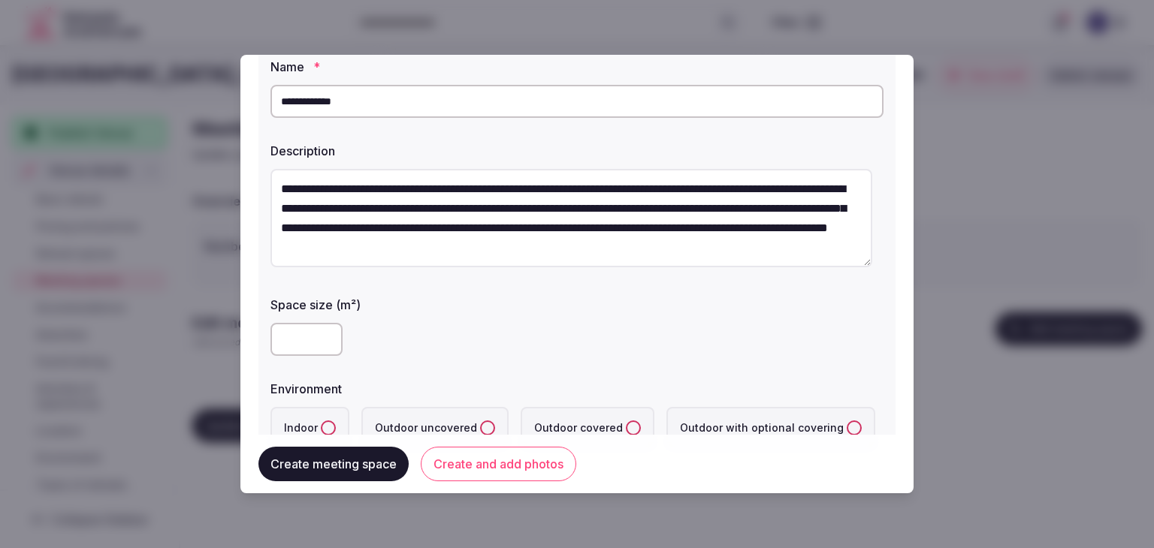
scroll to position [225, 0]
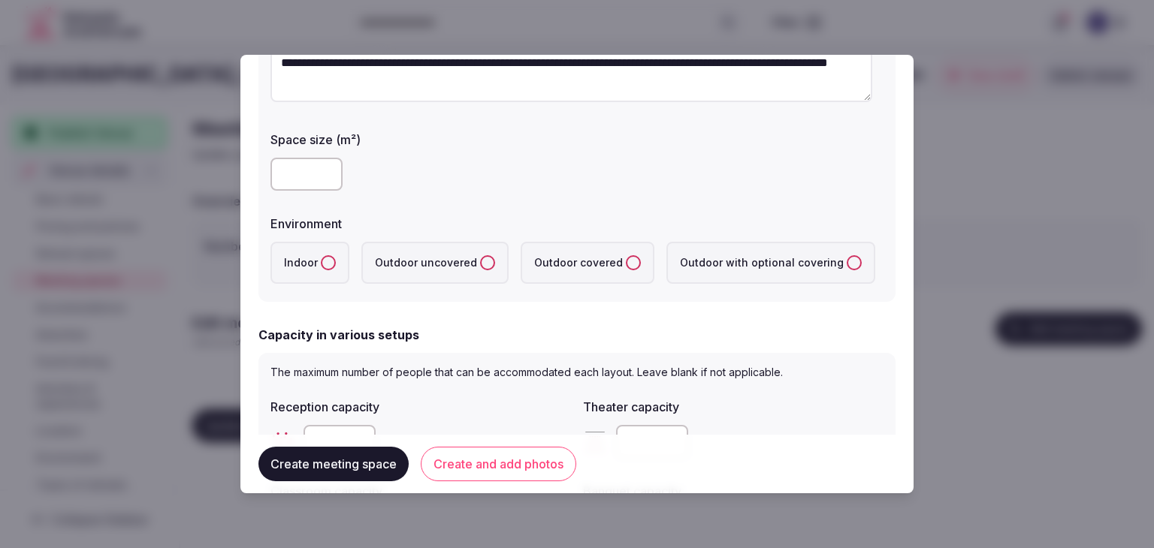
click at [316, 259] on label "Indoor" at bounding box center [309, 263] width 79 height 42
click at [321, 259] on button "Indoor" at bounding box center [328, 262] width 15 height 15
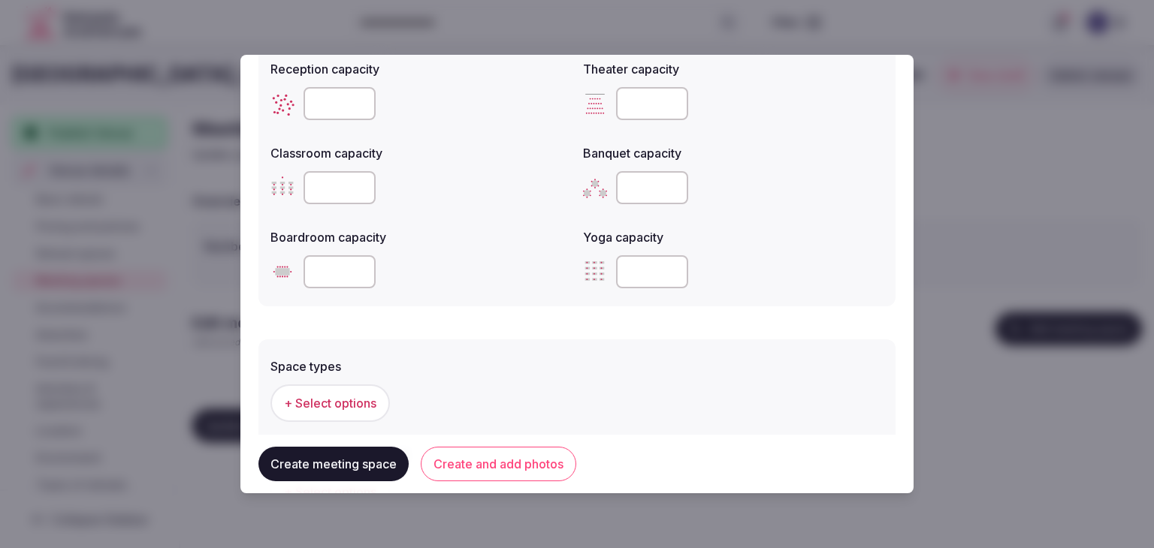
scroll to position [676, 0]
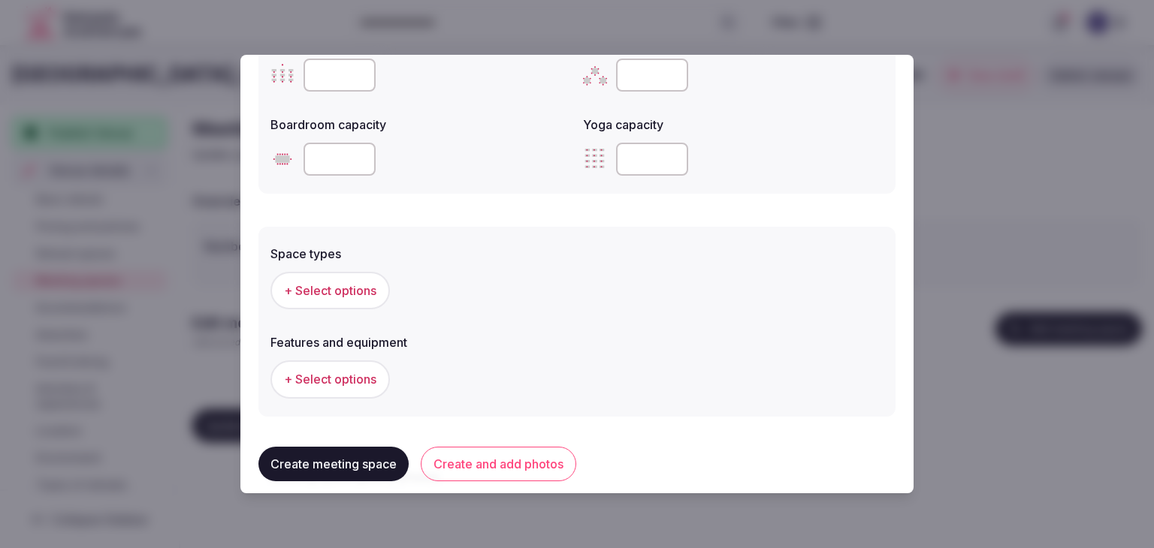
click at [367, 294] on span "+ Select options" at bounding box center [330, 290] width 92 height 17
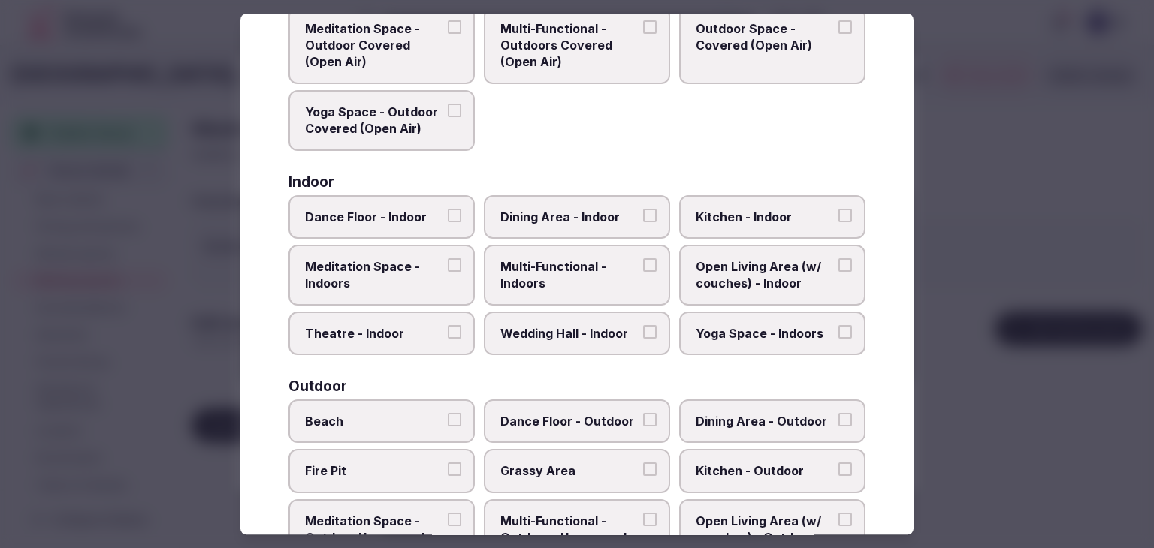
click at [571, 282] on span "Multi-Functional - Indoors" at bounding box center [569, 275] width 138 height 34
click at [643, 272] on button "Multi-Functional - Indoors" at bounding box center [650, 265] width 14 height 14
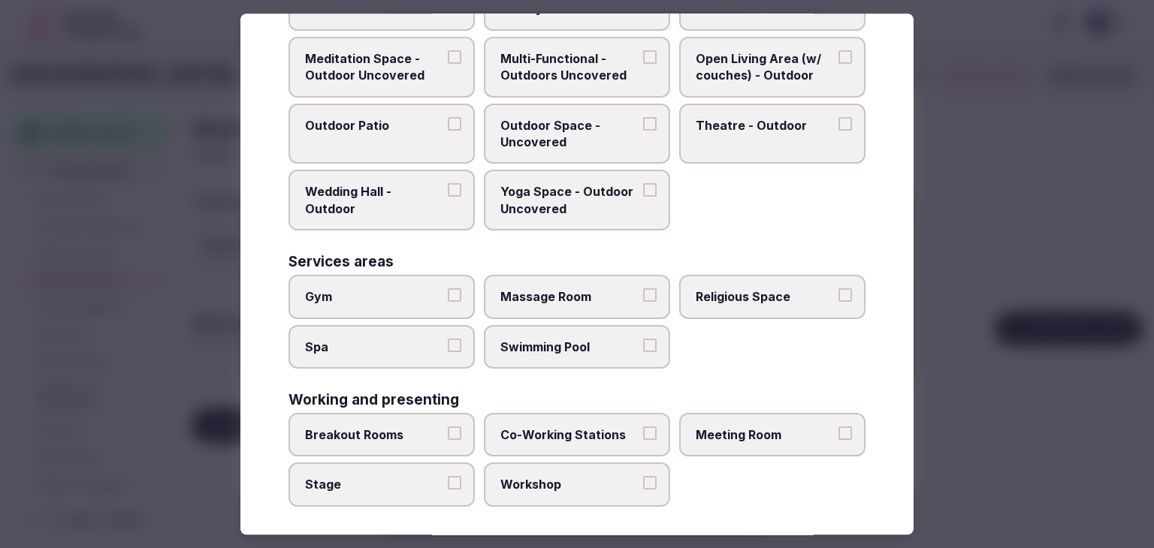
click at [737, 433] on span "Meeting Room" at bounding box center [765, 435] width 138 height 17
click at [838, 433] on button "Meeting Room" at bounding box center [845, 434] width 14 height 14
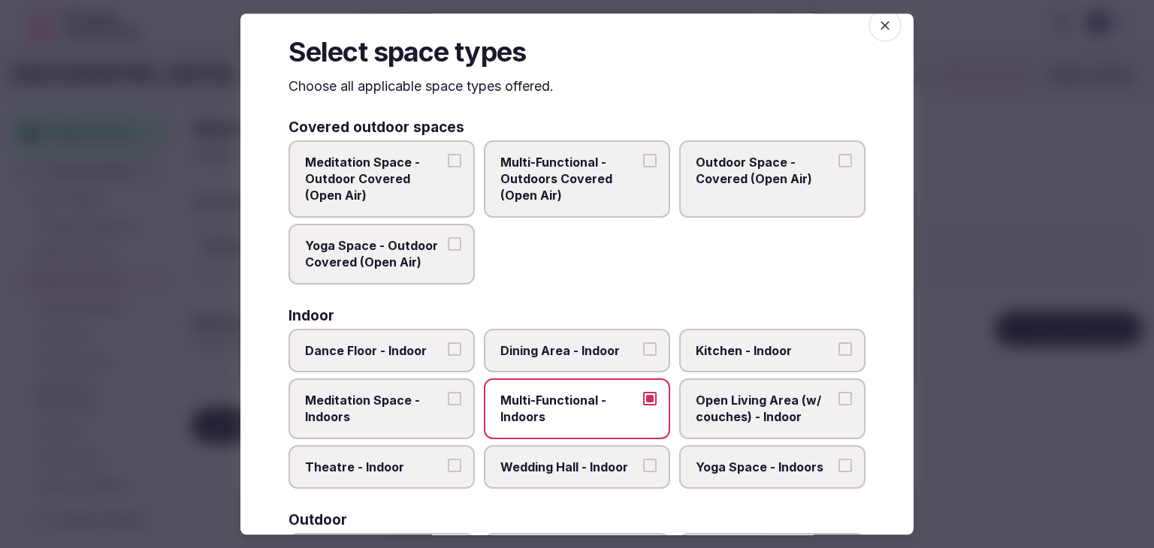
scroll to position [0, 0]
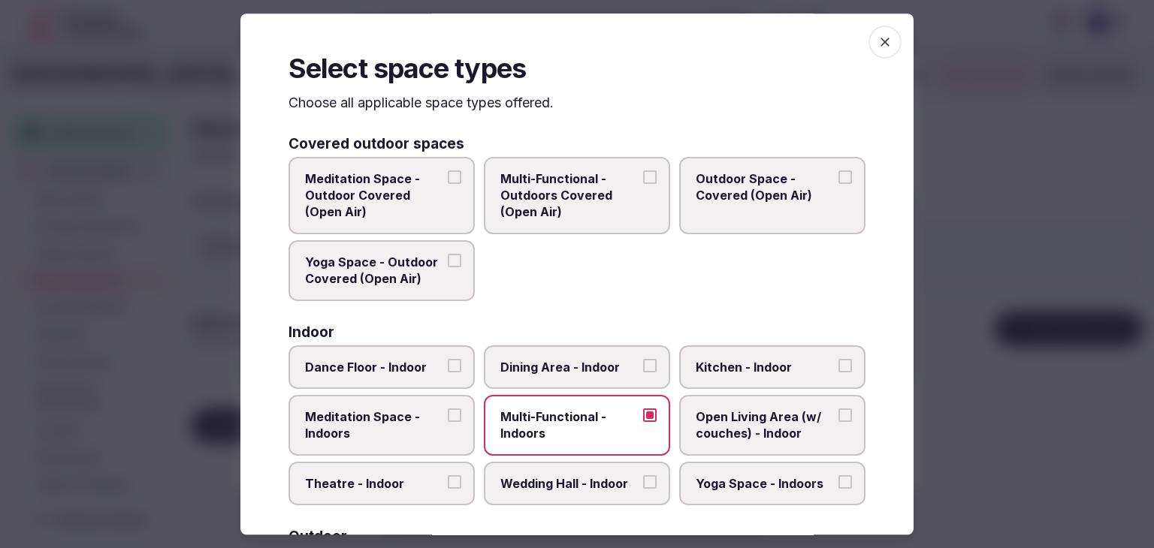
click at [870, 50] on span "button" at bounding box center [884, 42] width 33 height 33
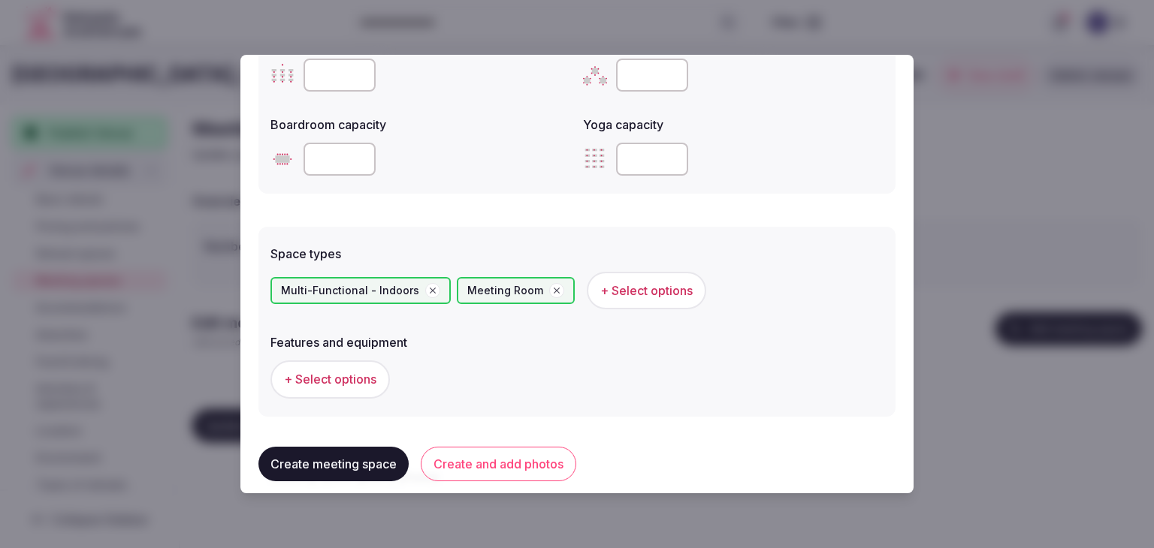
click at [355, 408] on div "Space types Multi-Functional - Indoors Meeting Room + Select options Features a…" at bounding box center [576, 322] width 637 height 190
click at [361, 381] on span "+ Select options" at bounding box center [330, 379] width 92 height 17
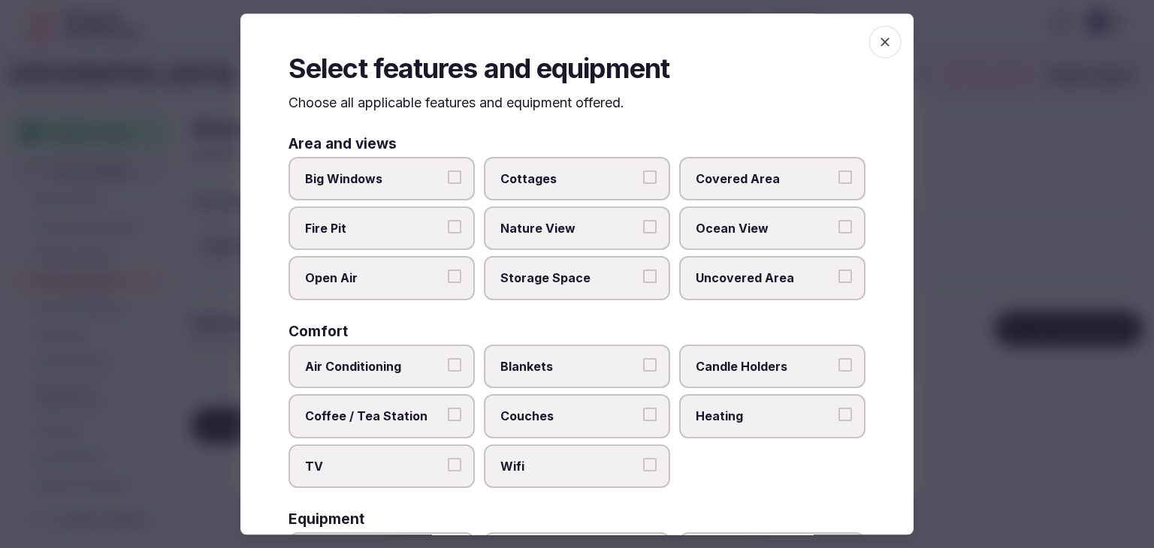
scroll to position [150, 0]
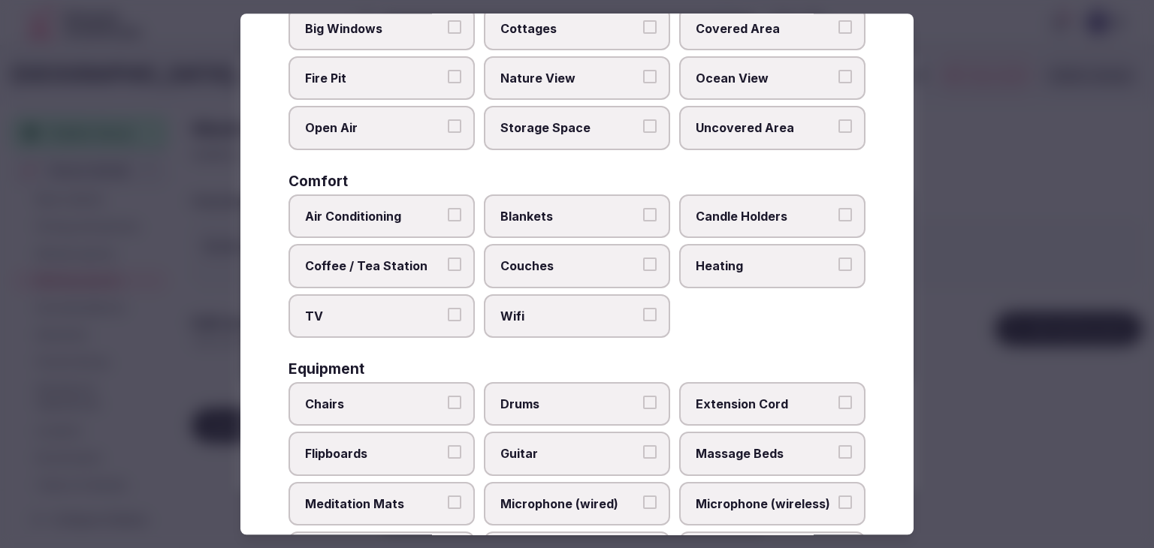
drag, startPoint x: 503, startPoint y: 331, endPoint x: 529, endPoint y: 271, distance: 64.9
click at [504, 329] on label "Wifi" at bounding box center [577, 316] width 186 height 44
click at [643, 322] on button "Wifi" at bounding box center [650, 315] width 14 height 14
click at [529, 270] on span "Couches" at bounding box center [569, 266] width 138 height 17
click at [643, 270] on button "Couches" at bounding box center [650, 265] width 14 height 14
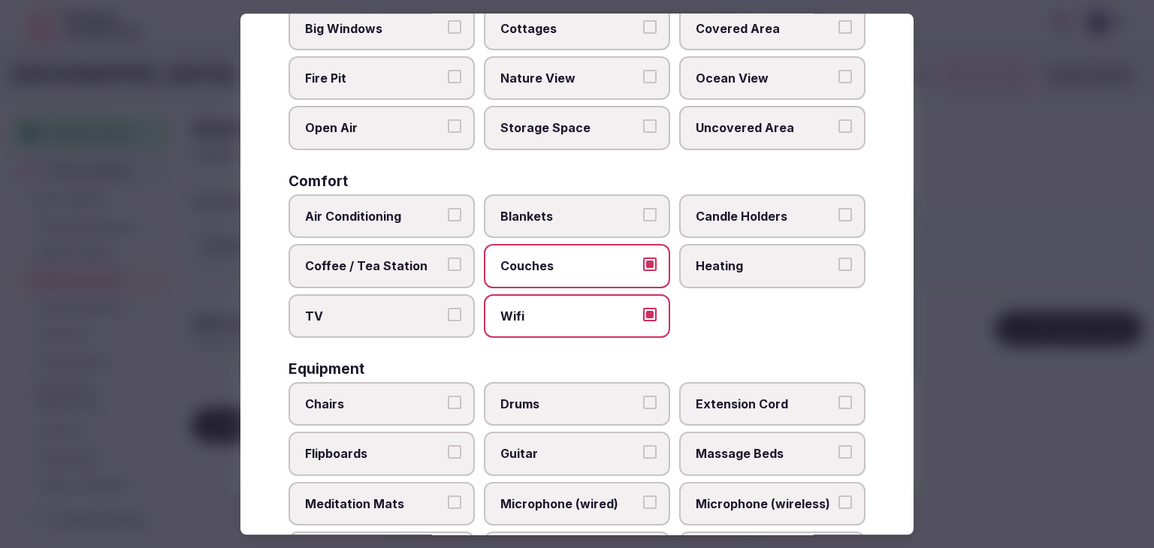
click at [369, 333] on label "TV" at bounding box center [381, 316] width 186 height 44
click at [448, 322] on button "TV" at bounding box center [455, 315] width 14 height 14
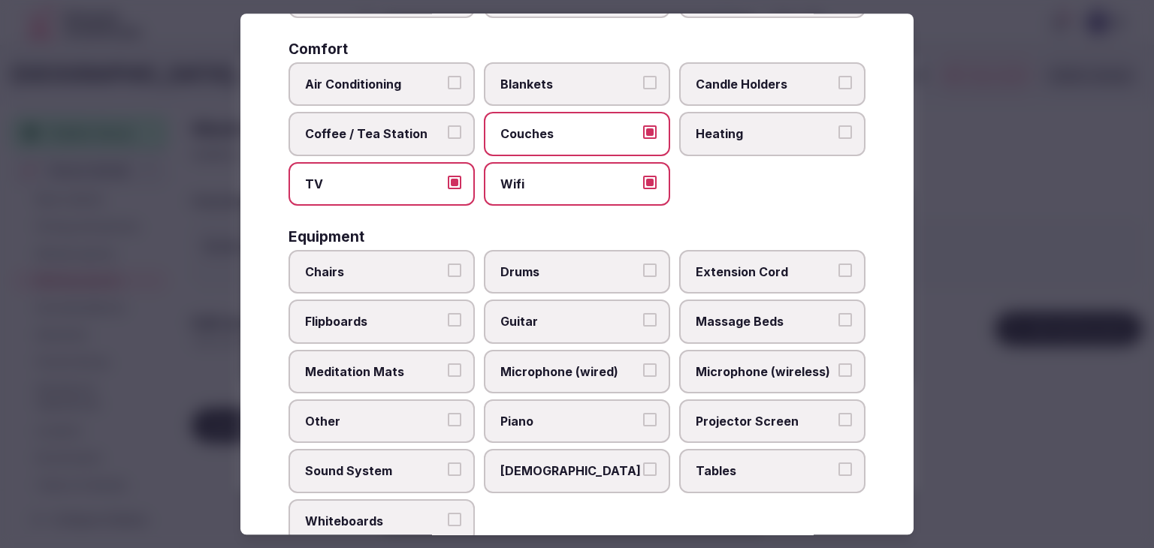
scroll to position [300, 0]
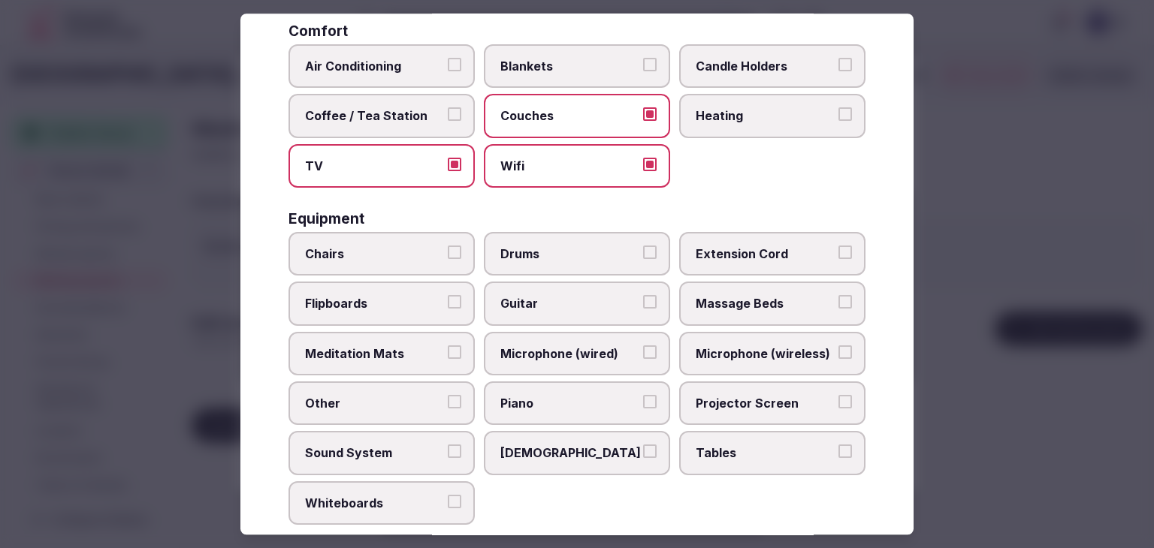
click at [388, 128] on label "Coffee / Tea Station" at bounding box center [381, 116] width 186 height 44
click at [448, 121] on button "Coffee / Tea Station" at bounding box center [455, 114] width 14 height 14
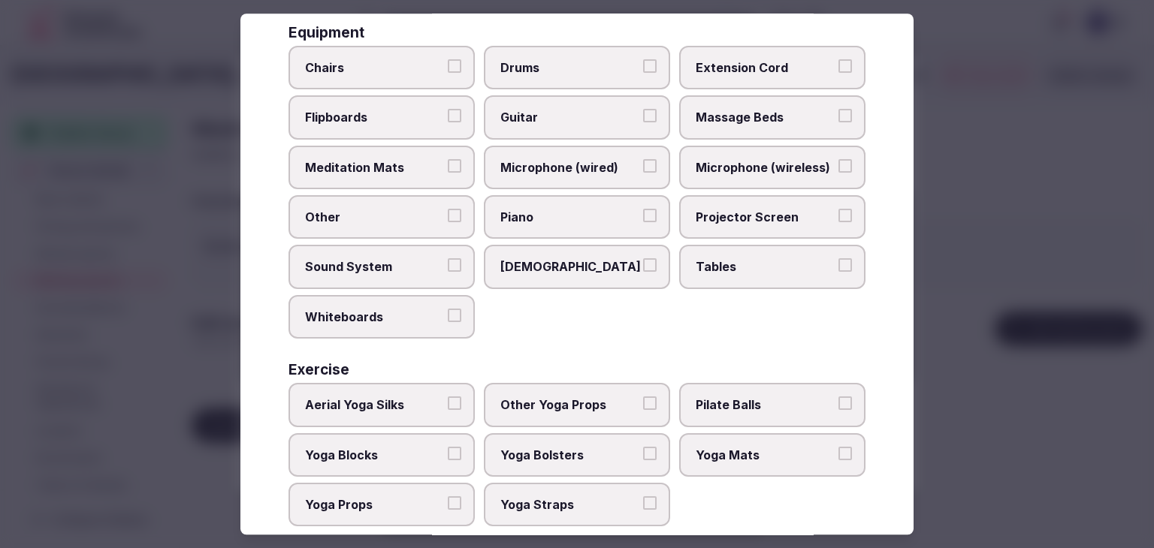
scroll to position [507, 0]
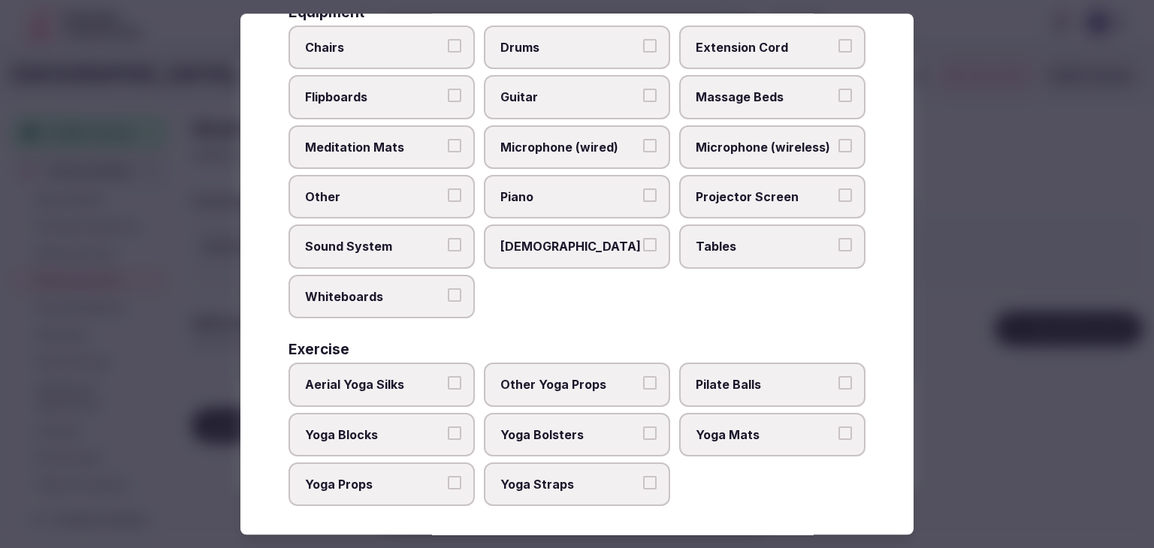
click at [718, 229] on label "Tables" at bounding box center [772, 247] width 186 height 44
click at [838, 239] on button "Tables" at bounding box center [845, 246] width 14 height 14
click at [373, 46] on span "Chairs" at bounding box center [374, 47] width 138 height 17
click at [448, 46] on button "Chairs" at bounding box center [455, 46] width 14 height 14
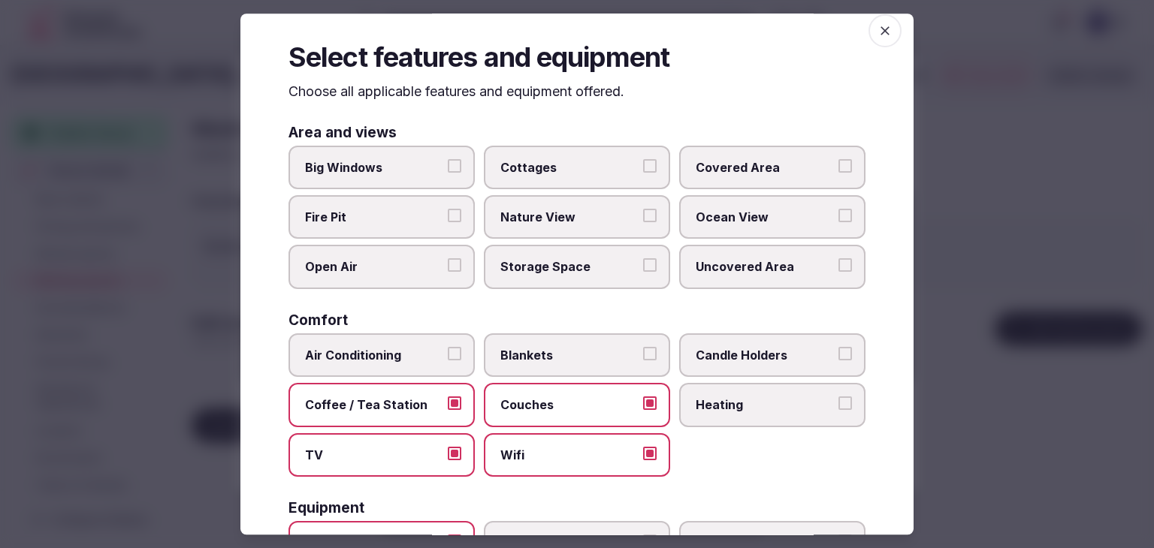
scroll to position [0, 0]
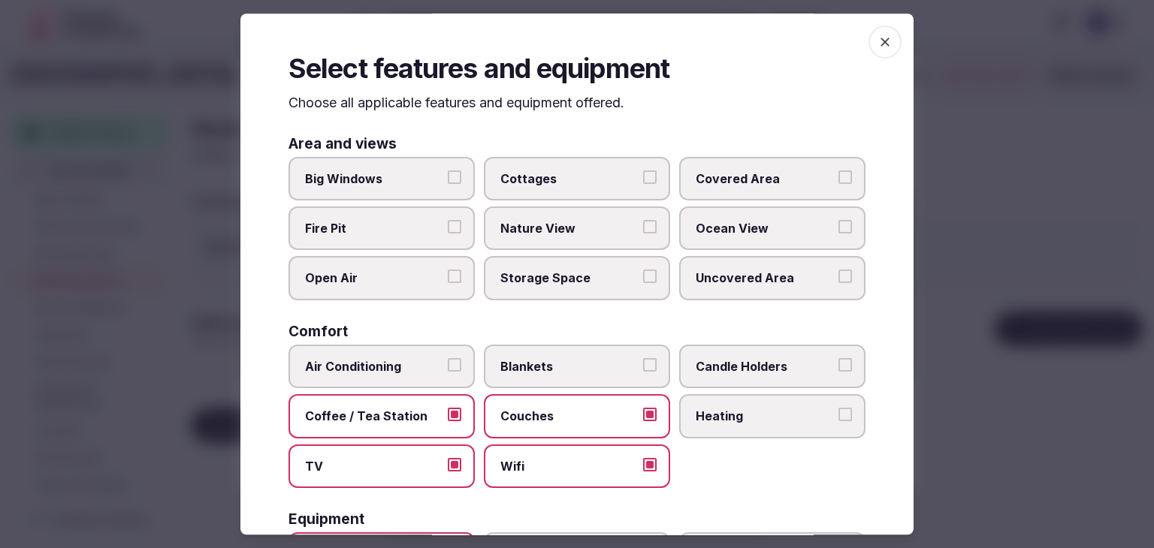
click at [856, 61] on div "Select features and equipment Choose all applicable features and equipment offe…" at bounding box center [576, 274] width 673 height 521
click at [880, 38] on icon "button" at bounding box center [884, 42] width 15 height 15
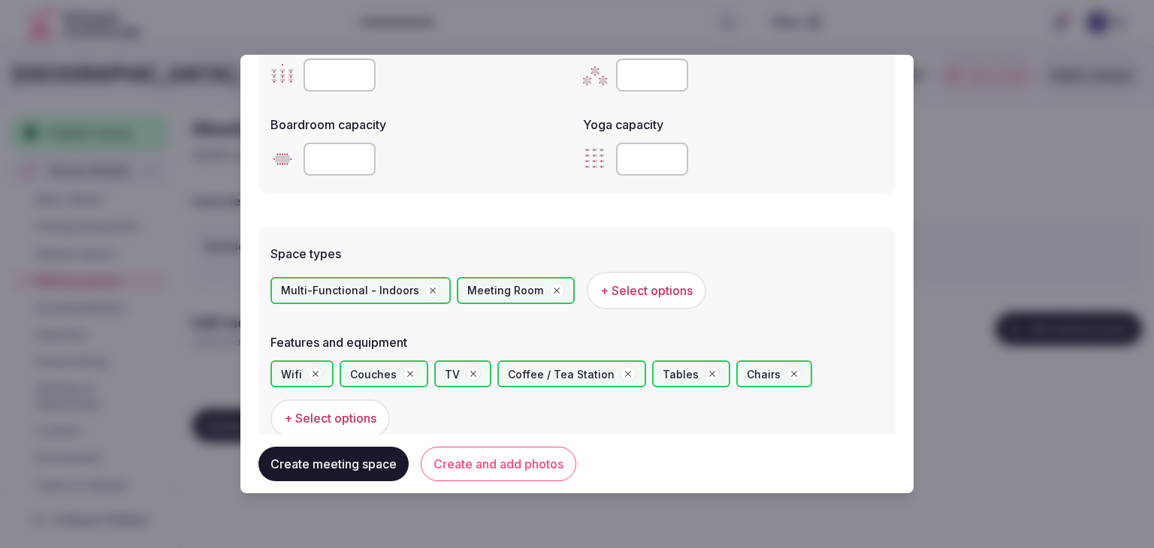
drag, startPoint x: 523, startPoint y: 448, endPoint x: 520, endPoint y: 468, distance: 19.8
click at [522, 451] on button "Create and add photos" at bounding box center [498, 464] width 155 height 35
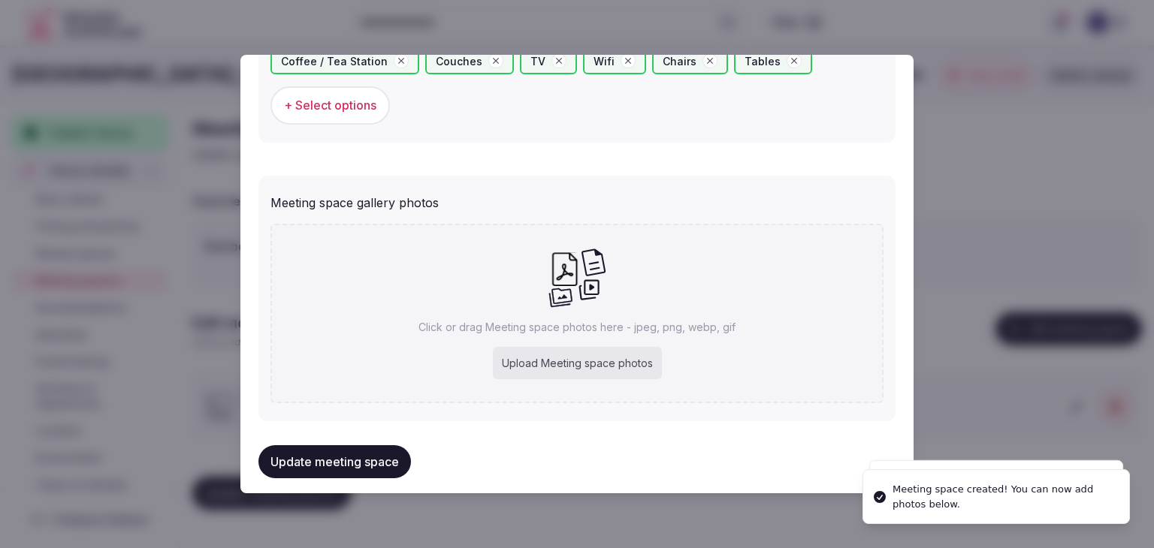
scroll to position [1002, 0]
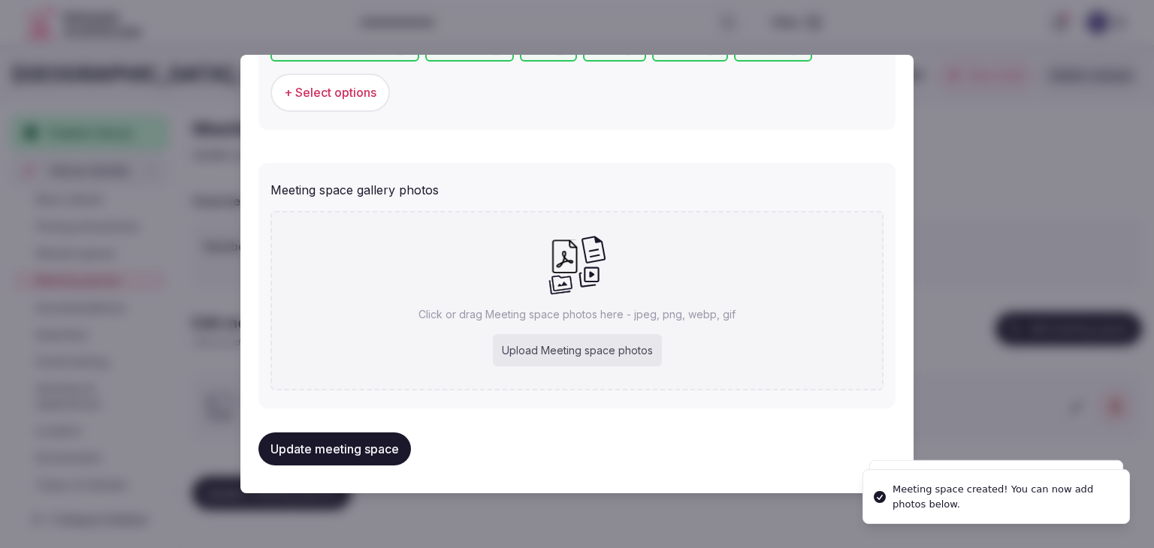
click at [570, 319] on p "Click or drag Meeting space photos here - jpeg, png, webp, gif" at bounding box center [576, 314] width 317 height 15
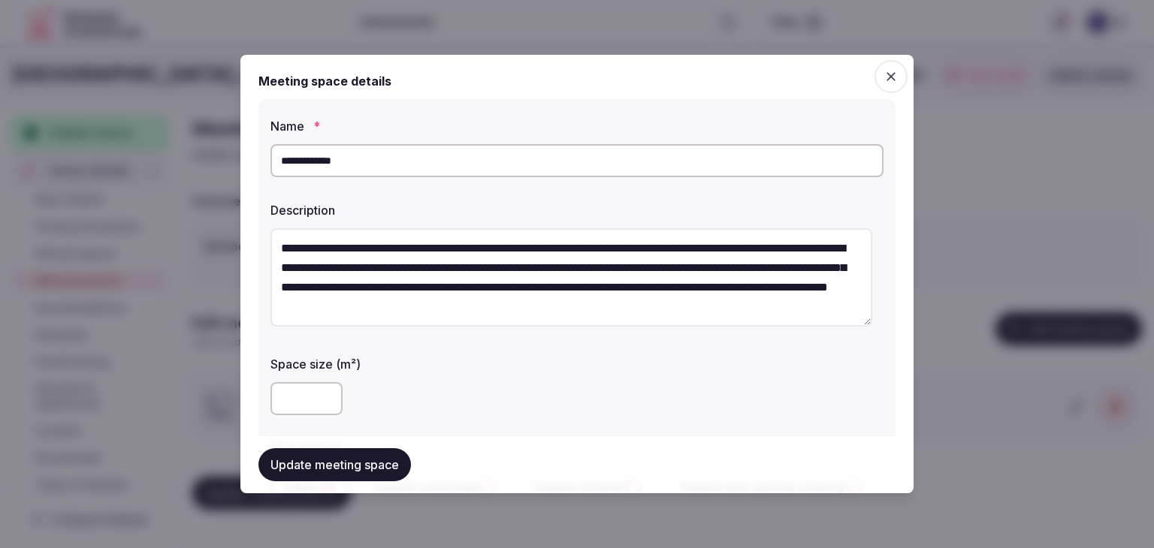
scroll to position [0, 0]
click at [366, 472] on button "Update meeting space" at bounding box center [334, 464] width 152 height 33
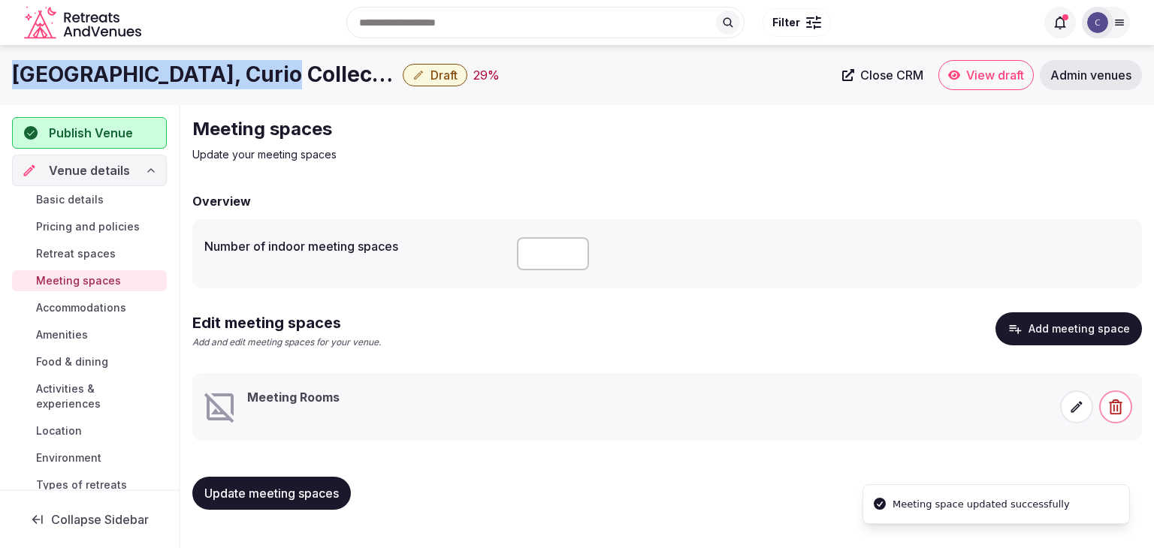
drag, startPoint x: 266, startPoint y: 72, endPoint x: 17, endPoint y: 65, distance: 248.7
click at [17, 65] on h1 "[GEOGRAPHIC_DATA], Curio Collection by Hilton" at bounding box center [204, 74] width 385 height 29
copy h1 "[GEOGRAPHIC_DATA]"
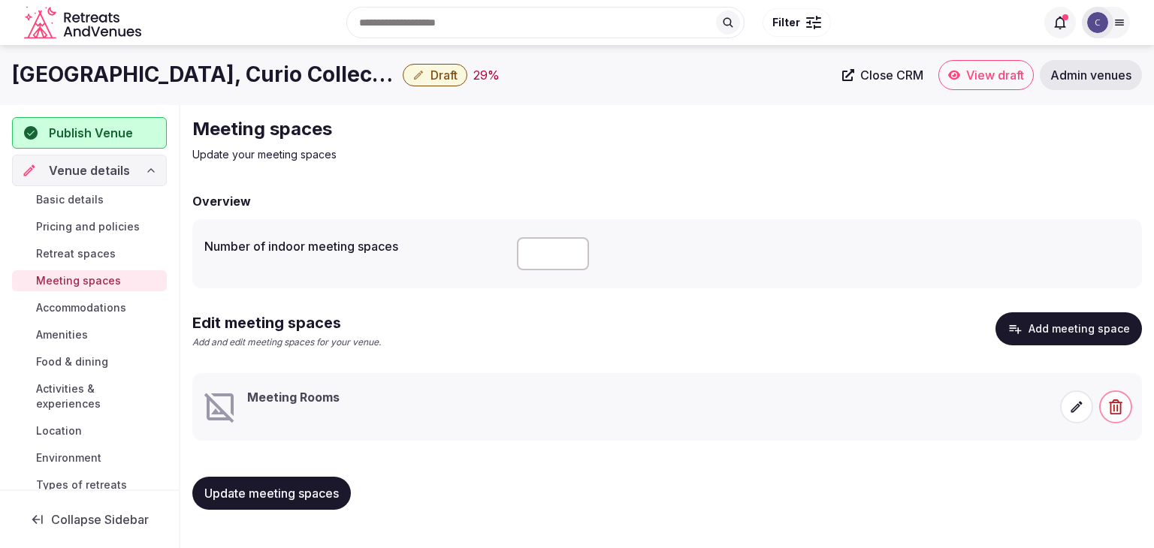
click at [1076, 400] on icon at bounding box center [1076, 407] width 15 height 15
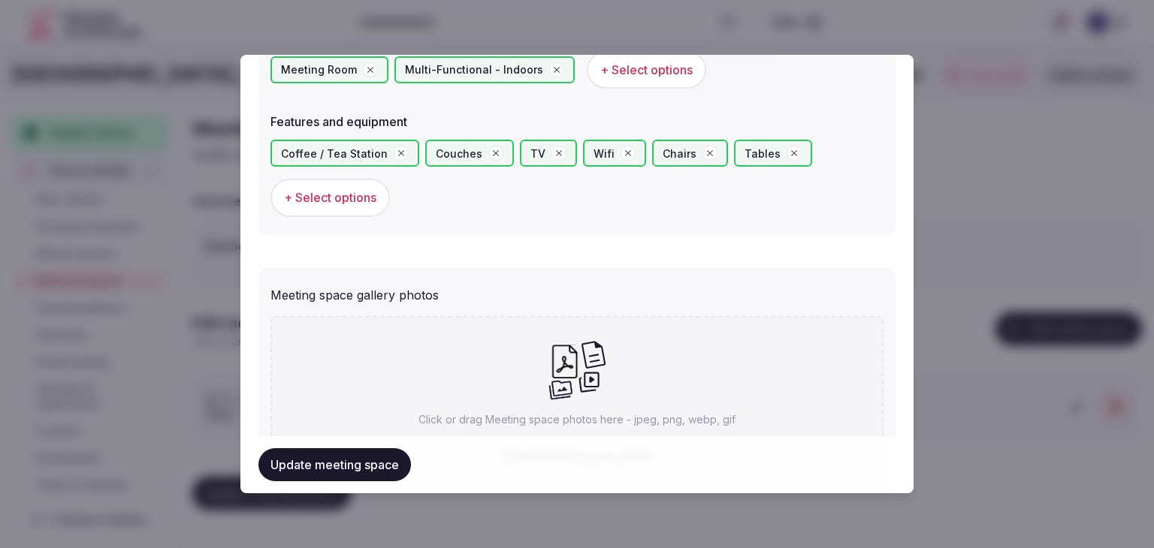
scroll to position [1002, 0]
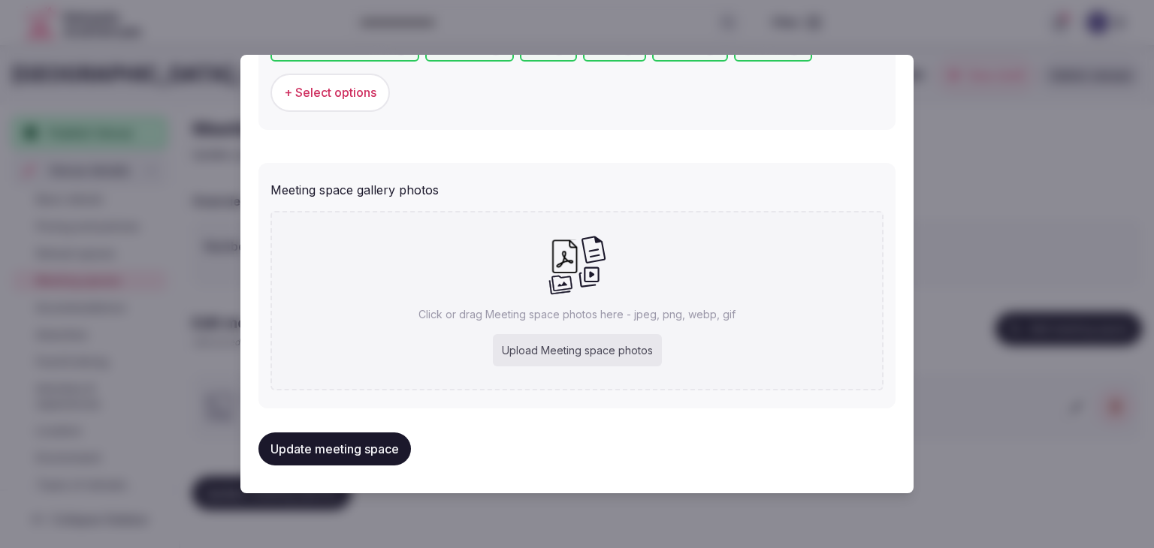
click at [572, 360] on div "Upload Meeting space photos" at bounding box center [577, 350] width 169 height 33
type input "**********"
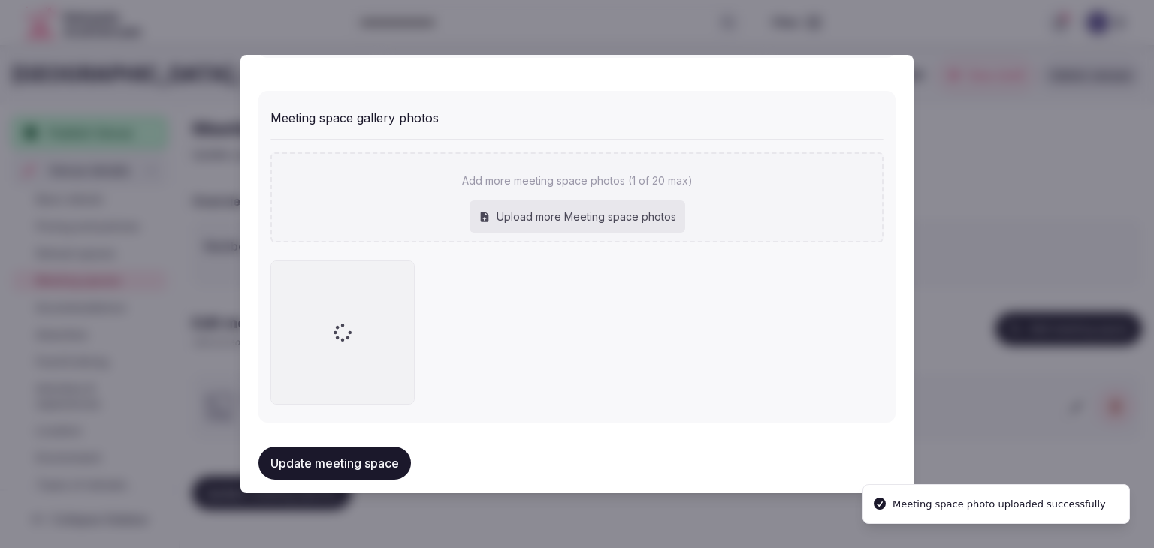
scroll to position [1085, 0]
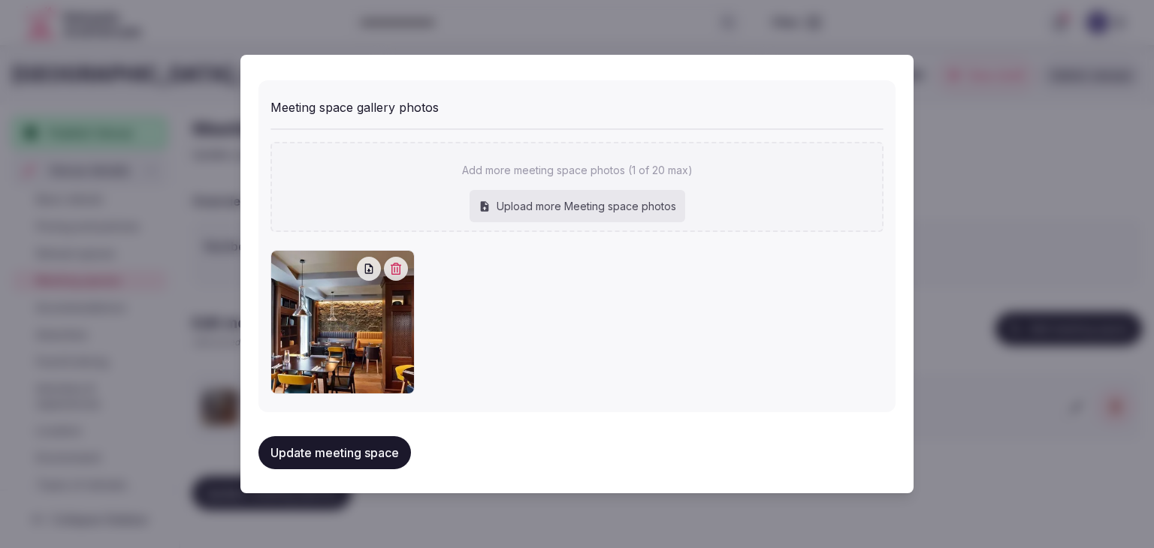
click at [370, 454] on button "Update meeting space" at bounding box center [334, 452] width 152 height 33
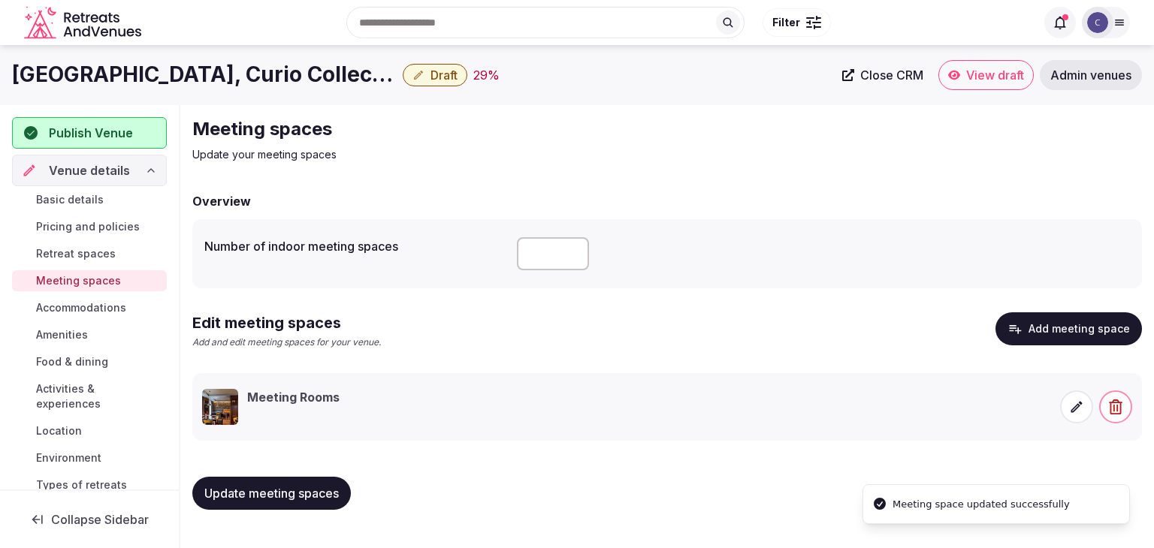
click at [292, 496] on span "Update meeting spaces" at bounding box center [271, 493] width 134 height 15
click at [68, 358] on span "Food & dining" at bounding box center [72, 362] width 72 height 15
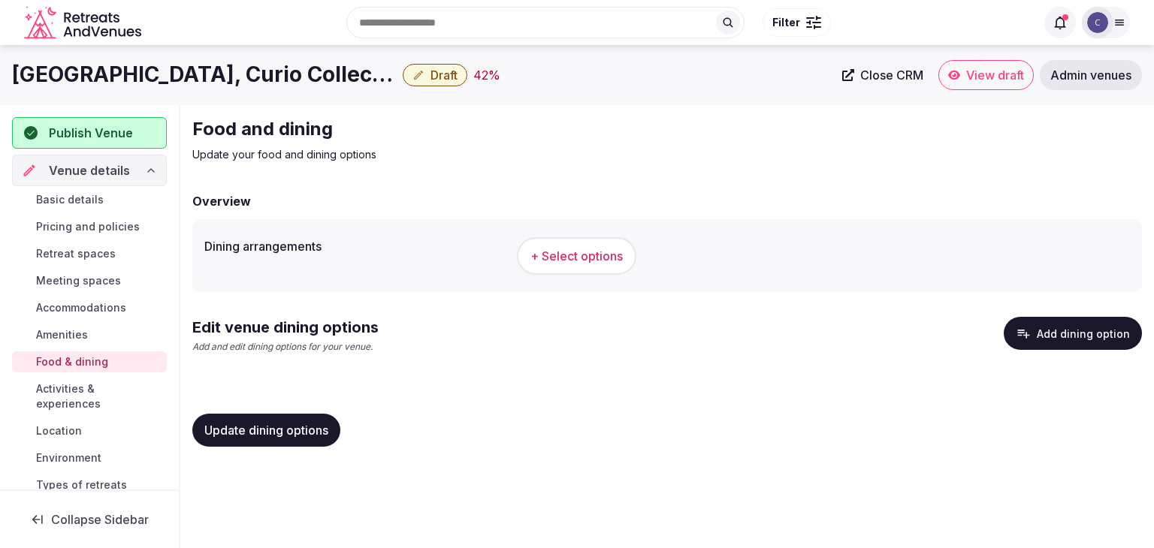
click at [556, 258] on span "+ Select options" at bounding box center [576, 256] width 92 height 17
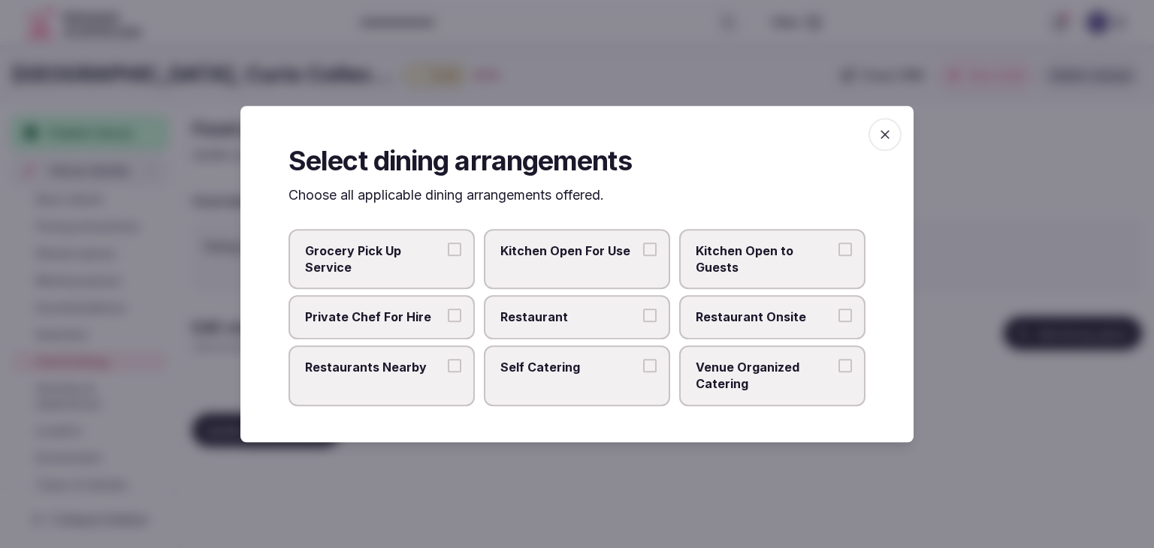
click at [968, 337] on div at bounding box center [577, 274] width 1154 height 548
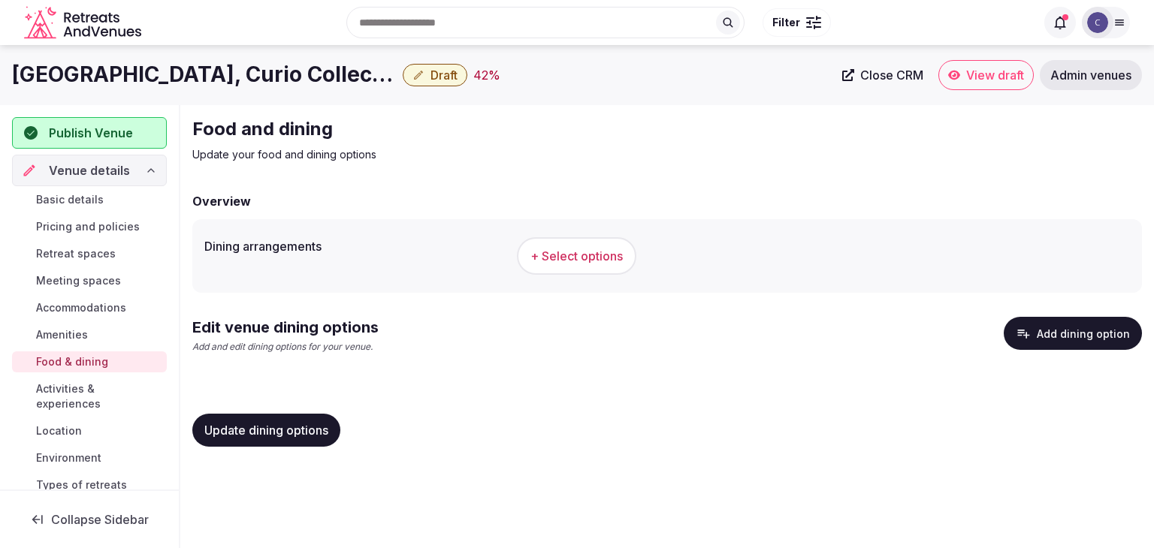
click at [1027, 336] on icon "button" at bounding box center [1023, 333] width 15 height 15
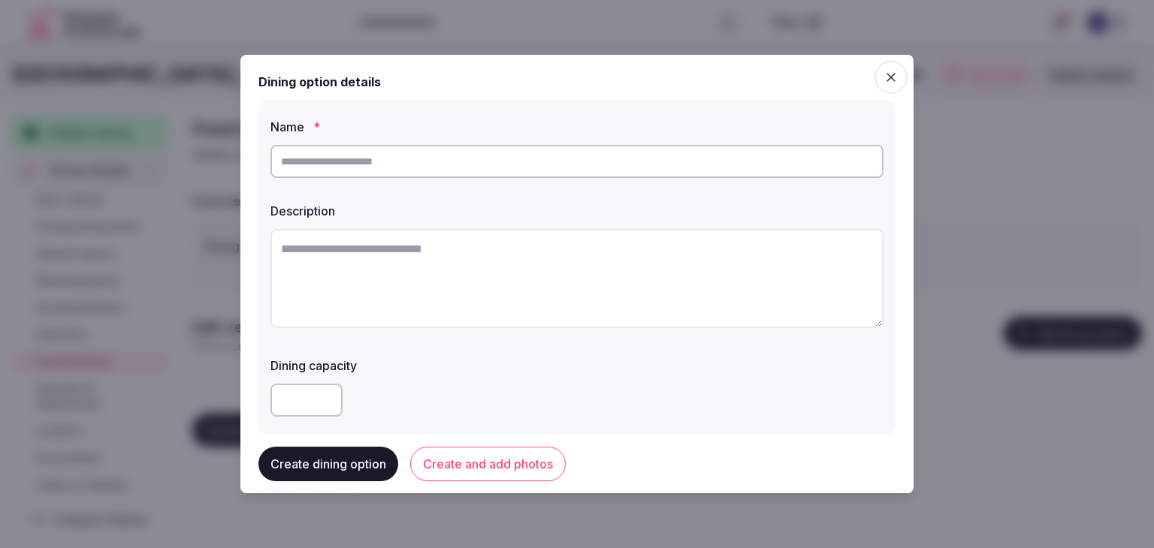
click at [457, 163] on input "text" at bounding box center [576, 161] width 613 height 33
paste input "**********"
type input "**********"
click at [501, 282] on textarea at bounding box center [576, 278] width 613 height 99
paste textarea "**********"
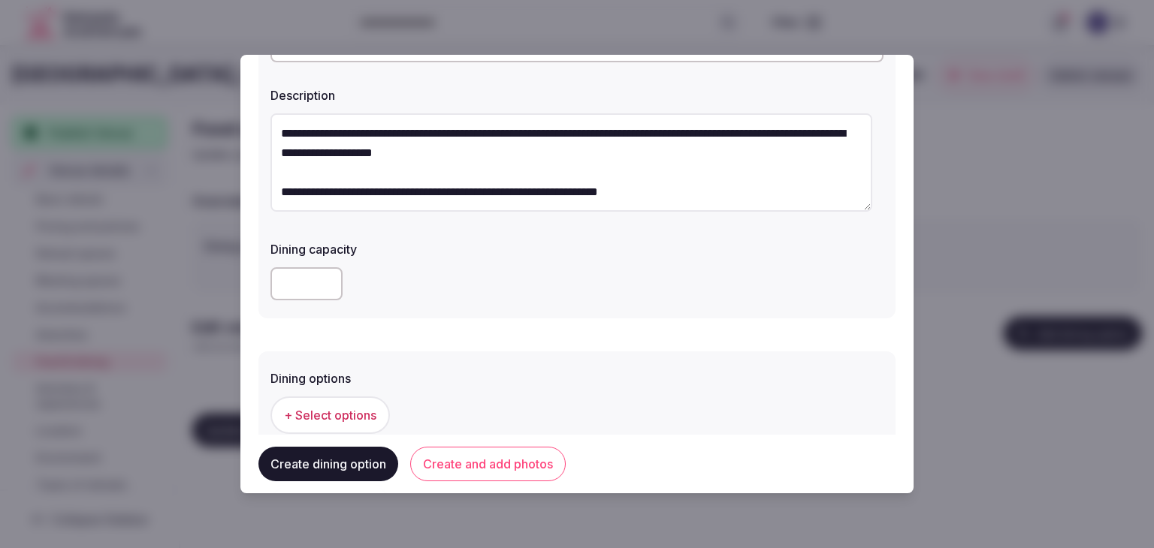
scroll to position [225, 0]
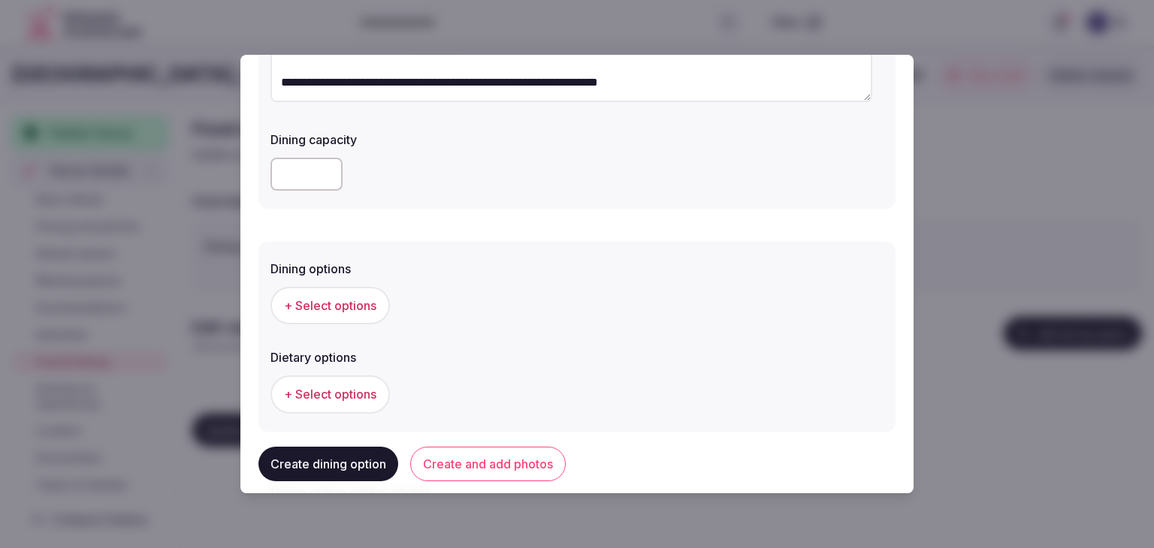
type textarea "**********"
click at [364, 321] on button "+ Select options" at bounding box center [329, 306] width 119 height 38
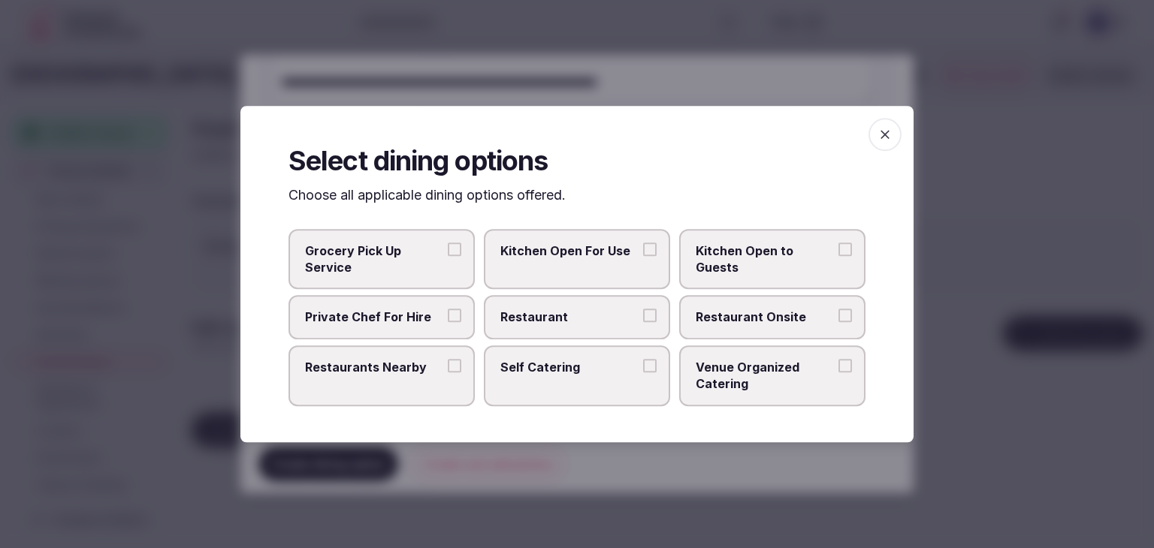
click at [742, 315] on span "Restaurant Onsite" at bounding box center [765, 317] width 138 height 17
click at [838, 315] on button "Restaurant Onsite" at bounding box center [845, 316] width 14 height 14
click at [884, 139] on icon "button" at bounding box center [884, 134] width 15 height 15
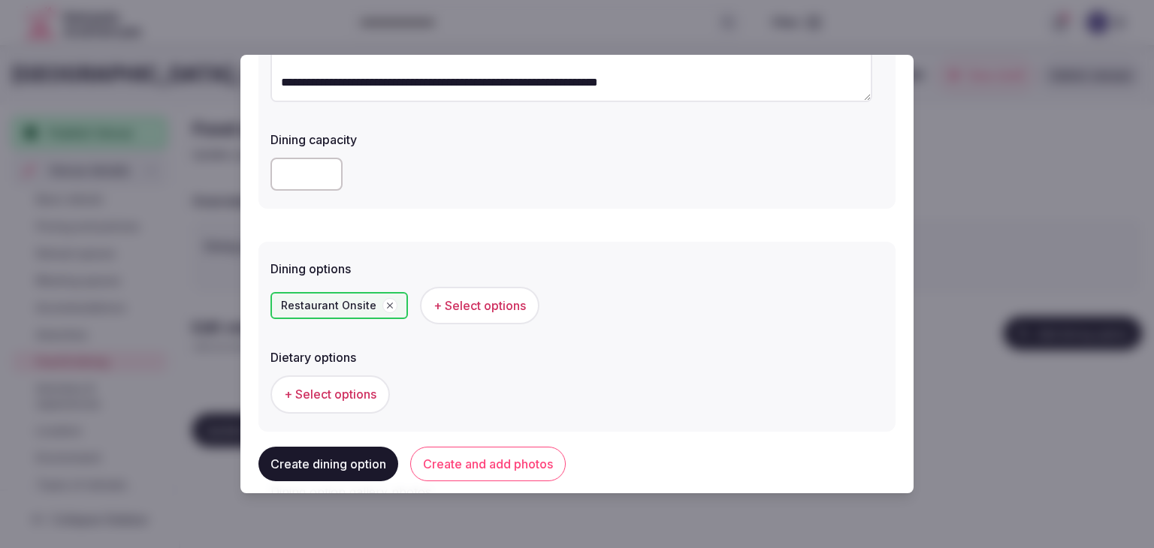
click at [529, 460] on button "Create and add photos" at bounding box center [487, 464] width 155 height 35
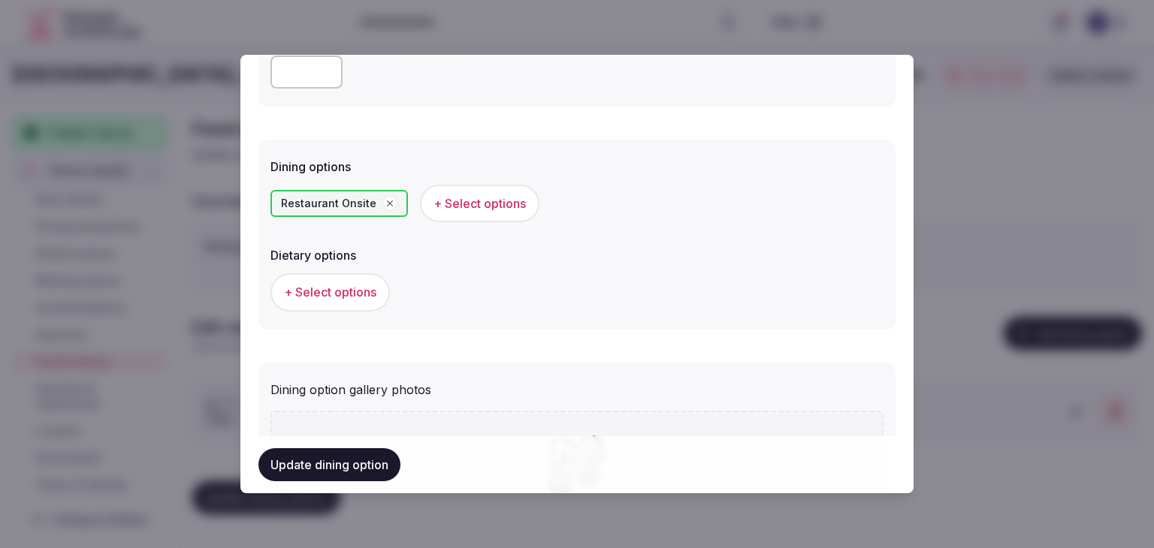
scroll to position [451, 0]
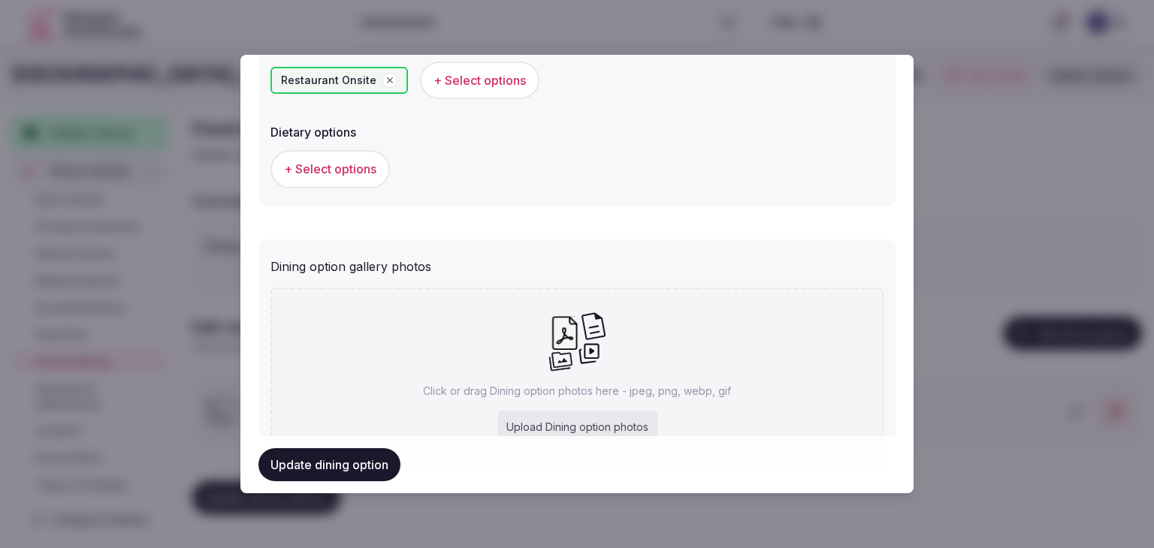
click at [542, 371] on div "Click or drag Dining option photos here - jpeg, png, webp, gif Upload Dining op…" at bounding box center [576, 378] width 613 height 180
type input "**********"
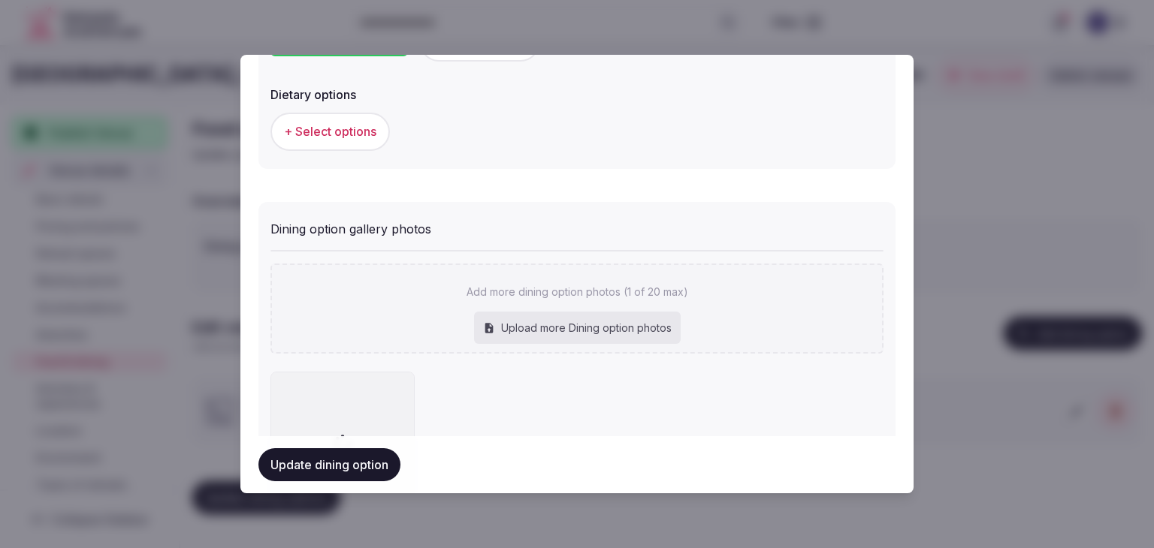
scroll to position [611, 0]
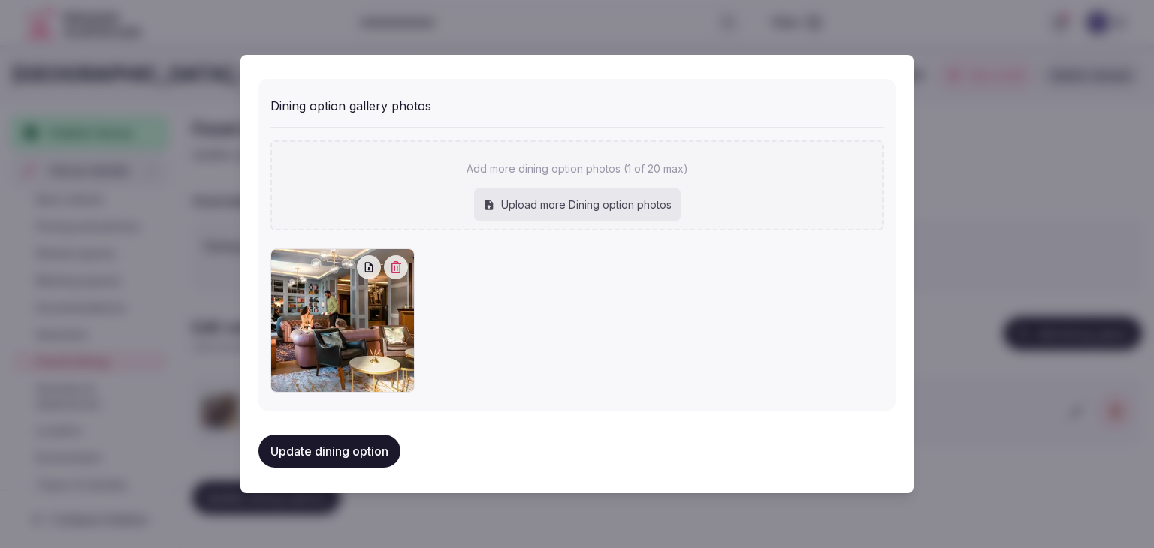
click at [373, 445] on button "Update dining option" at bounding box center [329, 451] width 142 height 33
click at [373, 445] on div "Update dining option" at bounding box center [576, 451] width 637 height 33
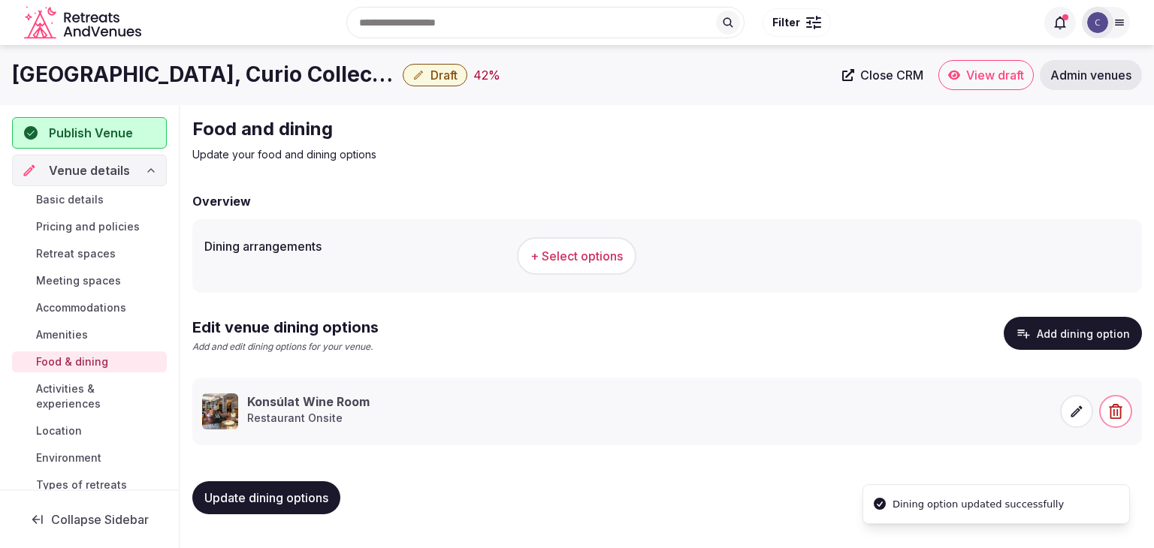
click at [334, 497] on button "Update dining options" at bounding box center [266, 498] width 148 height 33
click at [270, 67] on h1 "[GEOGRAPHIC_DATA], Curio Collection by Hilton" at bounding box center [204, 74] width 385 height 29
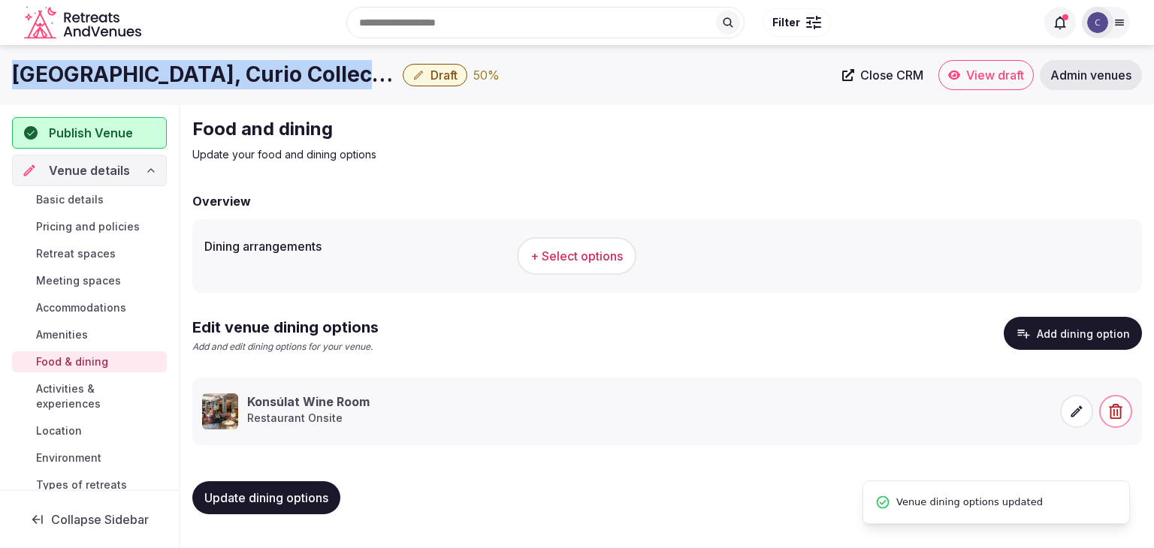
click at [270, 67] on h1 "[GEOGRAPHIC_DATA], Curio Collection by Hilton" at bounding box center [204, 74] width 385 height 29
copy div "[GEOGRAPHIC_DATA], Curio Collection by Hilton"
click at [555, 262] on span "+ Select options" at bounding box center [576, 256] width 92 height 17
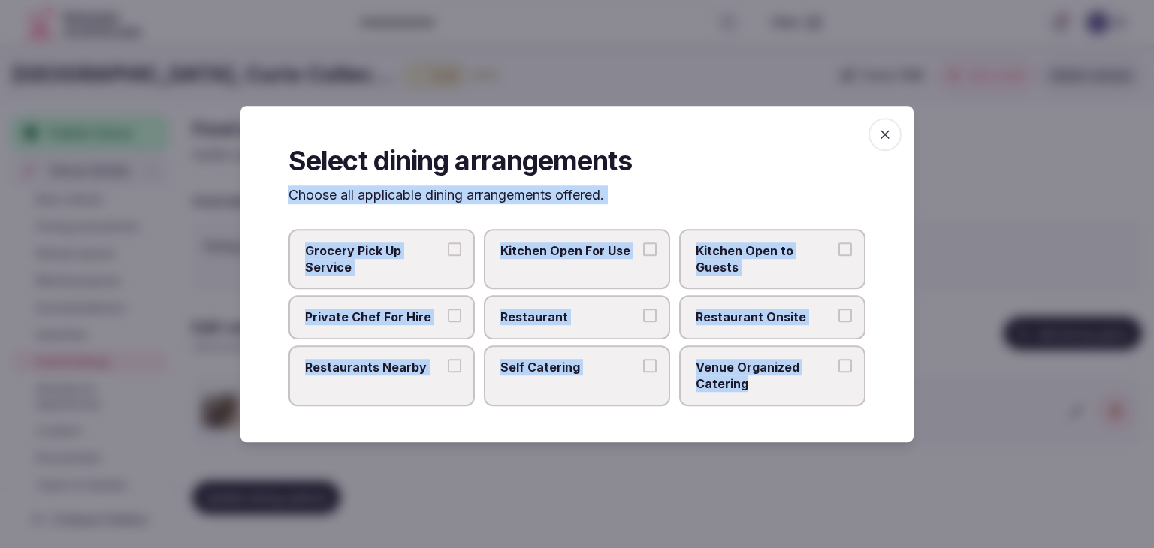
drag, startPoint x: 285, startPoint y: 193, endPoint x: 813, endPoint y: 421, distance: 574.7
click at [813, 421] on div "Select dining arrangements Choose all applicable dining arrangements offered. G…" at bounding box center [576, 274] width 673 height 337
copy div "Choose all applicable dining arrangements offered. Grocery Pick Up Service Kitc…"
click at [776, 322] on span "Restaurant Onsite" at bounding box center [765, 317] width 138 height 17
click at [838, 322] on button "Restaurant Onsite" at bounding box center [845, 316] width 14 height 14
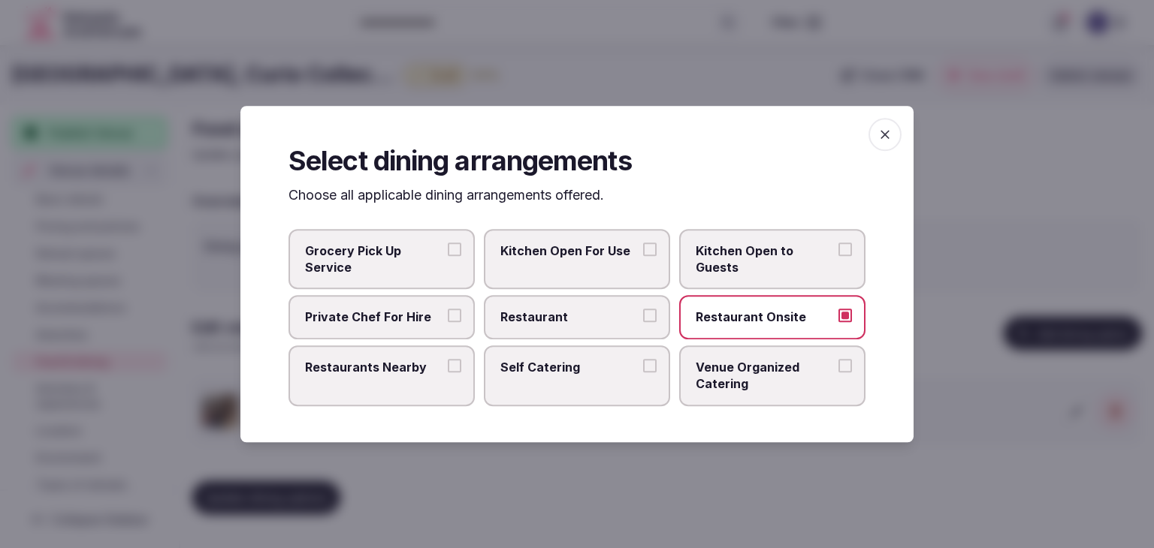
click at [420, 368] on span "Restaurants Nearby" at bounding box center [374, 367] width 138 height 17
click at [448, 368] on button "Restaurants Nearby" at bounding box center [455, 366] width 14 height 14
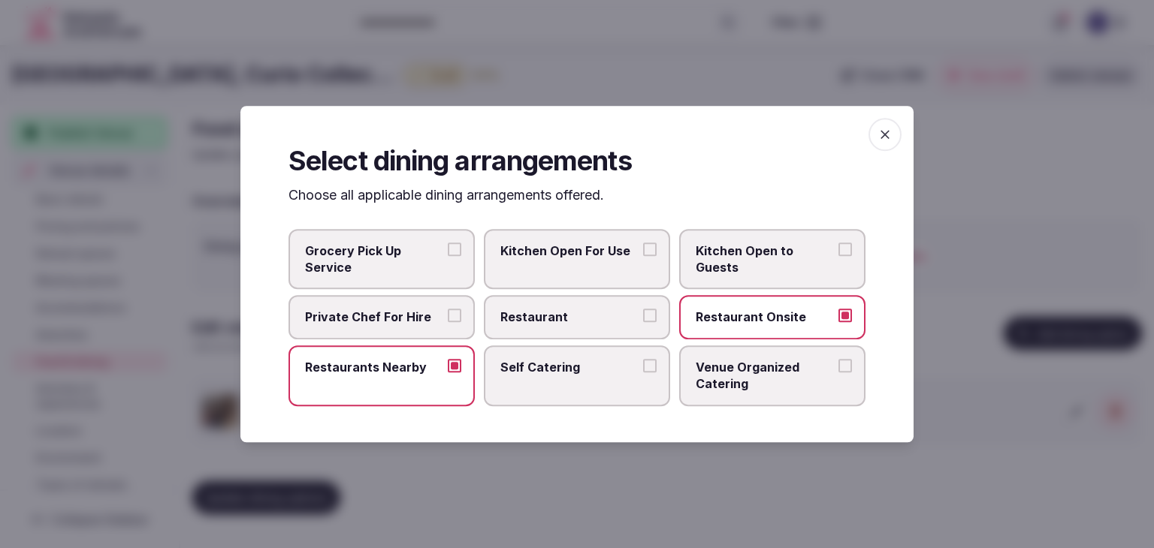
click at [880, 137] on icon "button" at bounding box center [884, 134] width 15 height 15
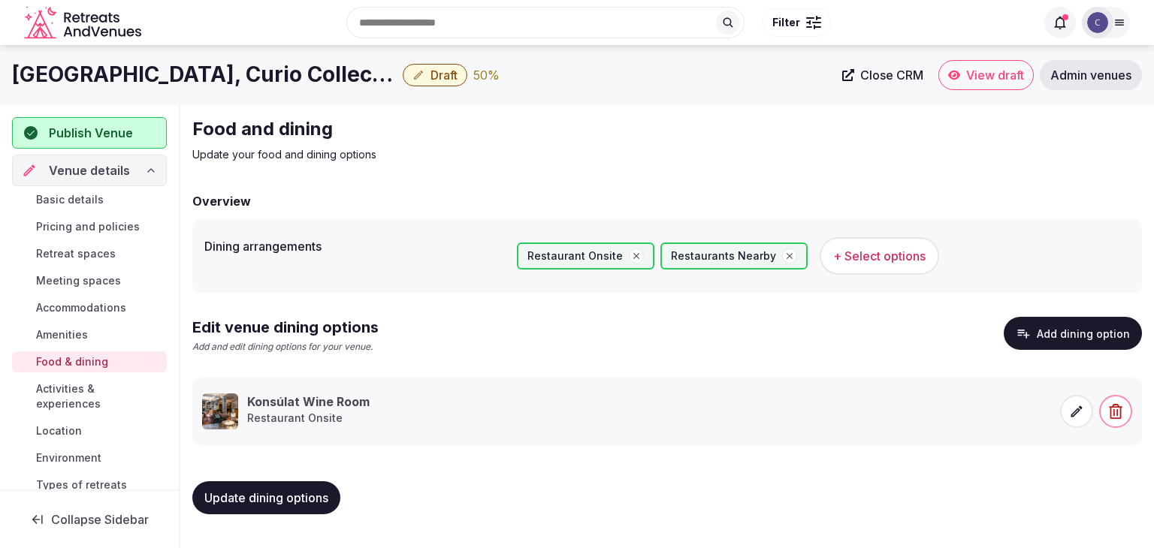
click at [282, 493] on span "Update dining options" at bounding box center [266, 498] width 124 height 15
click at [70, 394] on span "Activities & experiences" at bounding box center [98, 397] width 125 height 30
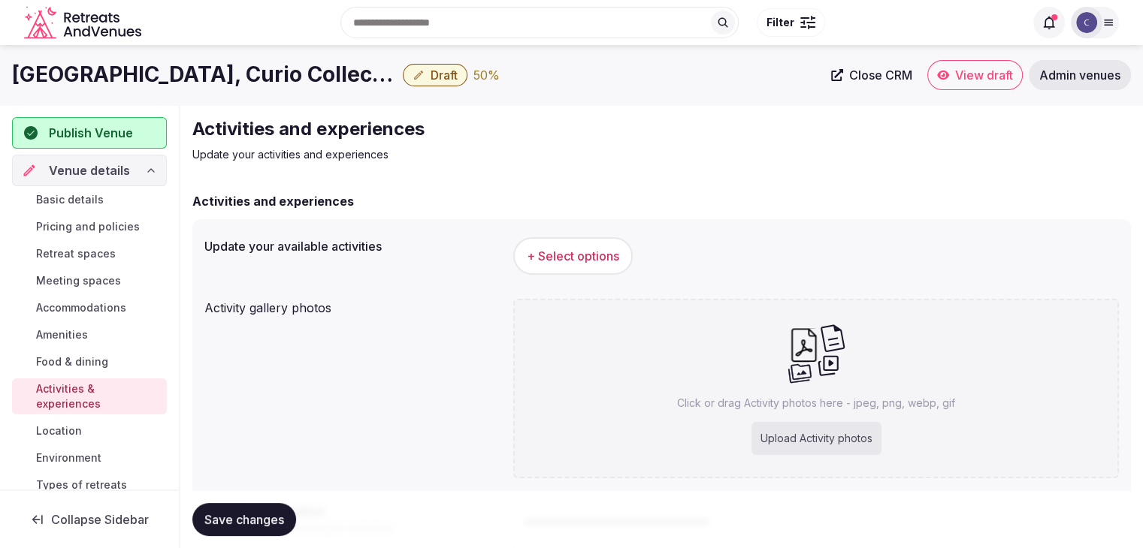
click at [562, 264] on span "+ Select options" at bounding box center [573, 256] width 92 height 17
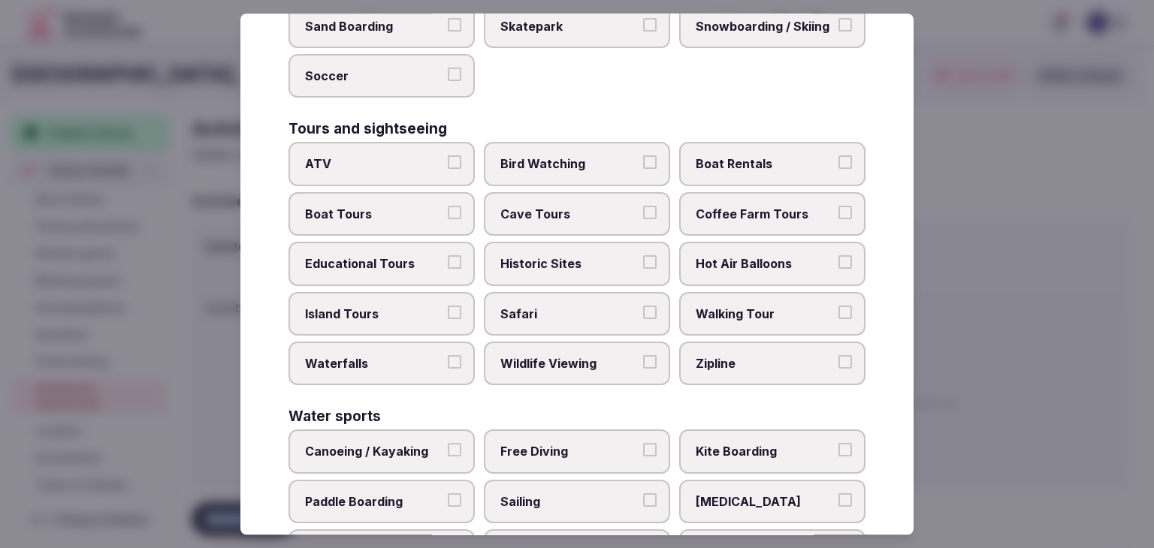
drag, startPoint x: 285, startPoint y: 99, endPoint x: 589, endPoint y: 583, distance: 571.1
click at [589, 548] on html "Search Popular Destinations [GEOGRAPHIC_DATA], [GEOGRAPHIC_DATA] [GEOGRAPHIC_DA…" at bounding box center [577, 274] width 1154 height 548
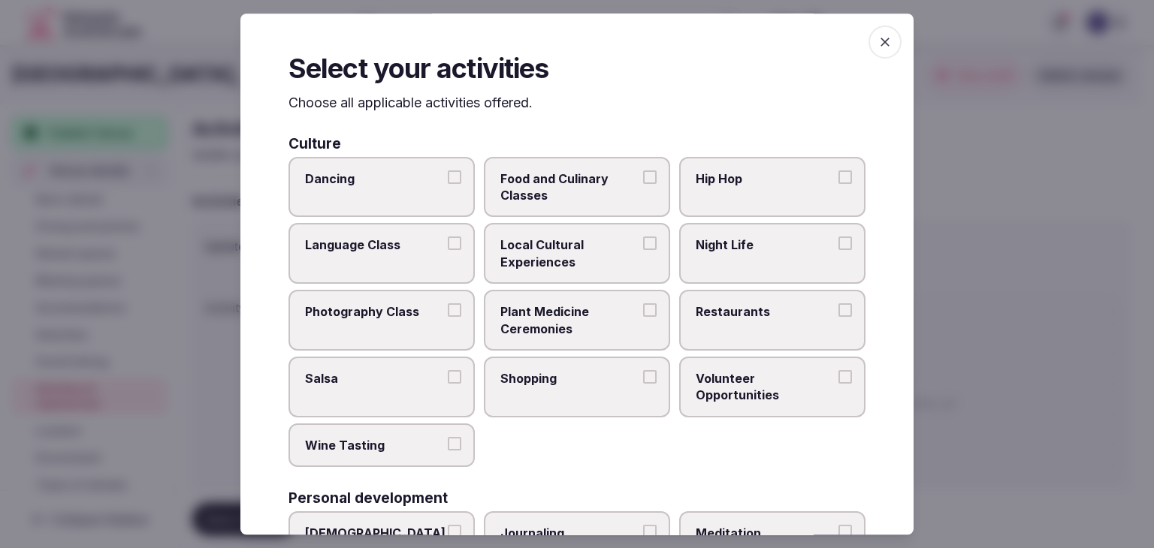
click at [312, 137] on h3 "Culture" at bounding box center [314, 144] width 53 height 14
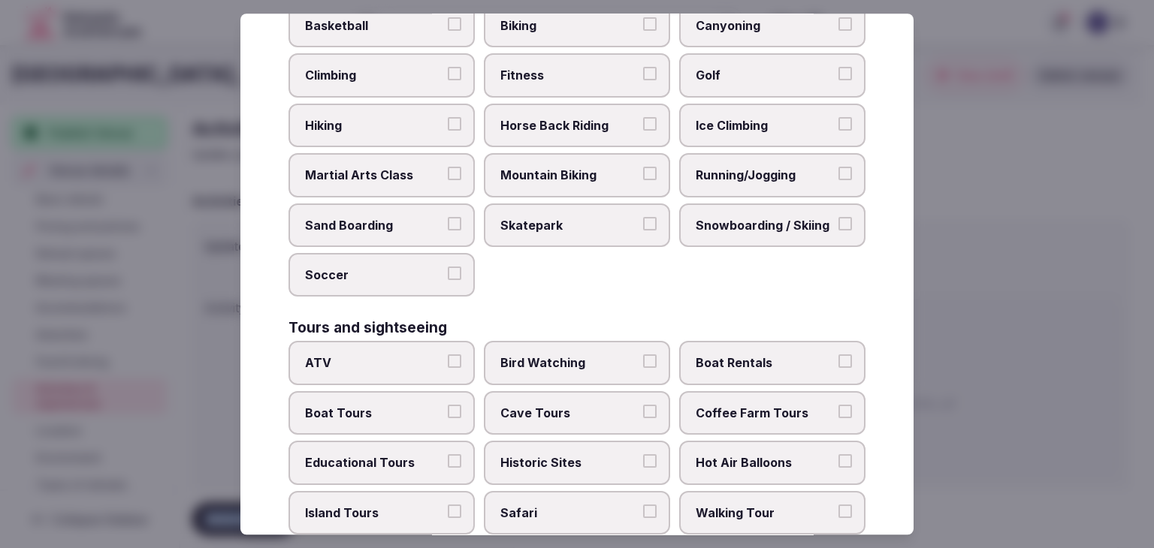
scroll to position [1160, 0]
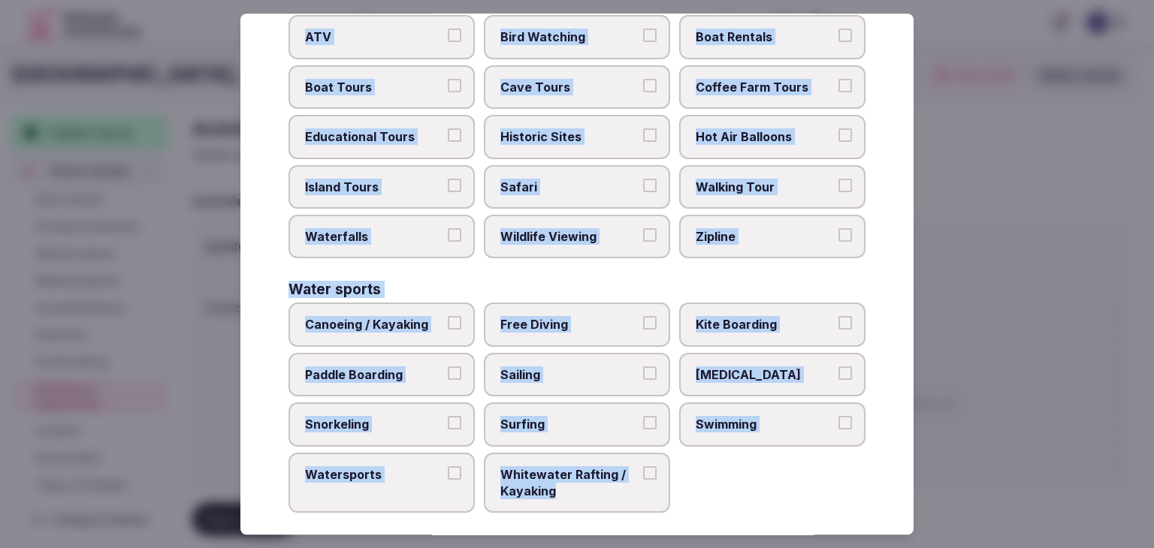
drag, startPoint x: 278, startPoint y: 112, endPoint x: 664, endPoint y: 482, distance: 534.5
click at [664, 482] on div "Select your activities Choose all applicable activities offered. Culture Dancin…" at bounding box center [576, 274] width 673 height 521
copy div "Choose all applicable activities offered. Culture Dancing Food and Culinary Cla…"
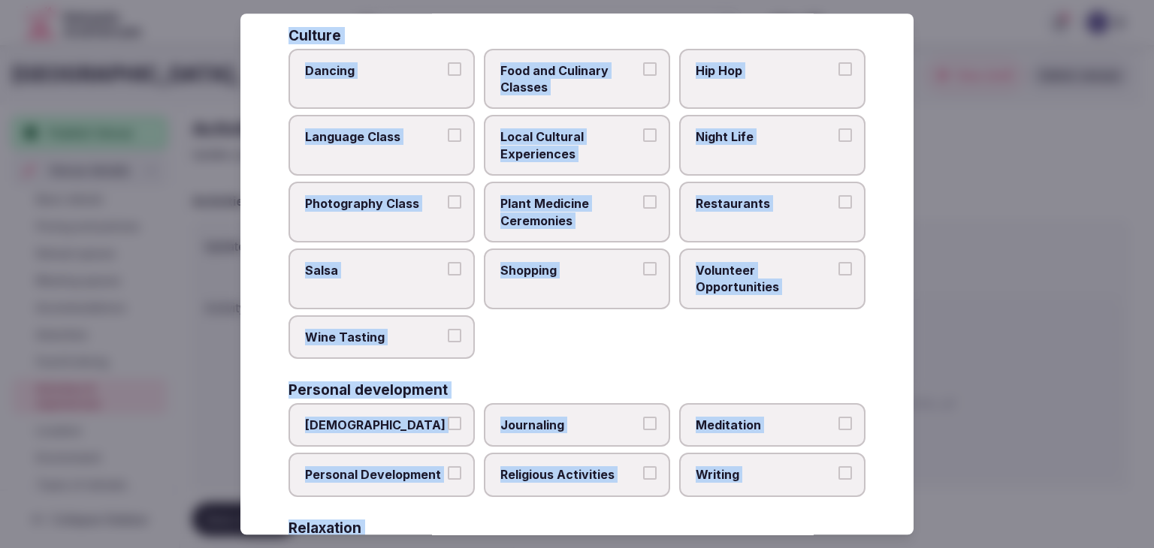
scroll to position [0, 0]
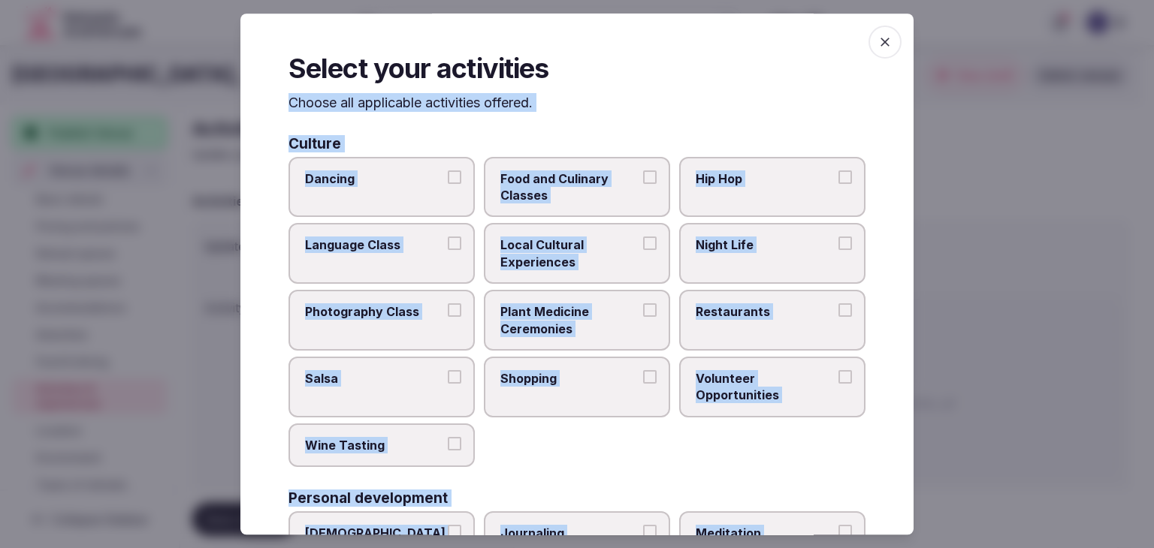
drag, startPoint x: 738, startPoint y: 316, endPoint x: 545, endPoint y: 274, distance: 196.7
click at [738, 316] on span "Restaurants" at bounding box center [765, 311] width 138 height 17
click at [838, 316] on button "Restaurants" at bounding box center [845, 310] width 14 height 14
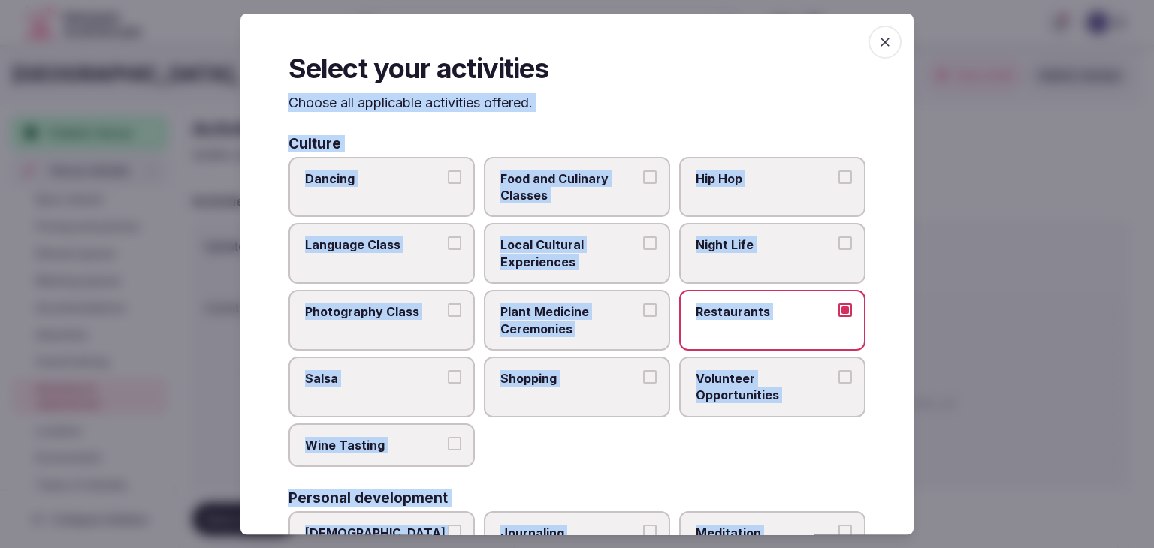
click at [544, 270] on label "Local Cultural Experiences" at bounding box center [577, 254] width 186 height 61
click at [643, 251] on button "Local Cultural Experiences" at bounding box center [650, 244] width 14 height 14
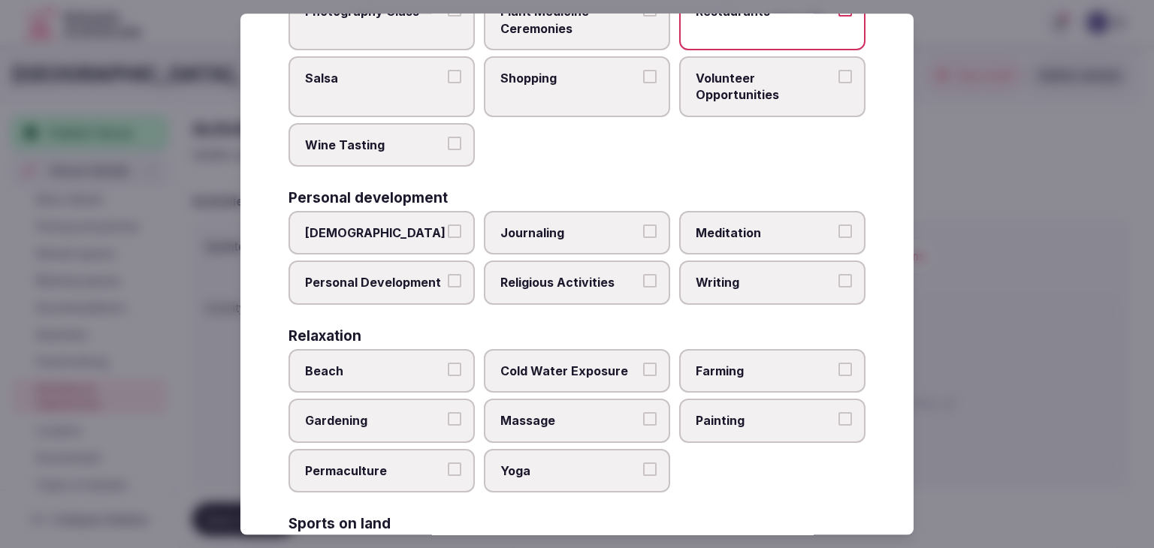
scroll to position [376, 0]
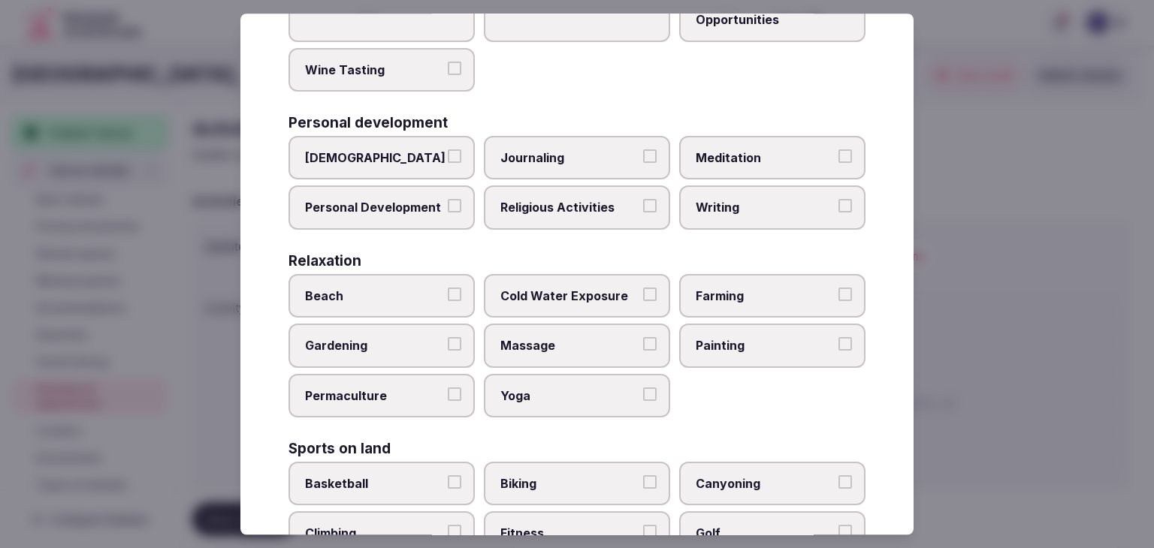
click at [611, 331] on label "Massage" at bounding box center [577, 347] width 186 height 44
click at [643, 338] on button "Massage" at bounding box center [650, 345] width 14 height 14
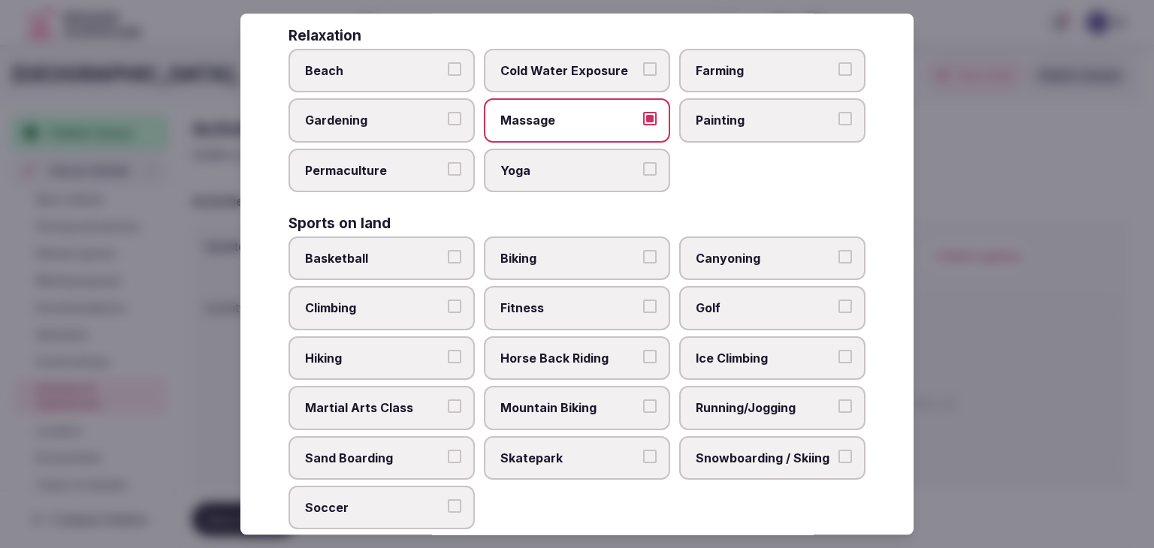
click at [597, 313] on label "Fitness" at bounding box center [577, 309] width 186 height 44
click at [643, 313] on button "Fitness" at bounding box center [650, 307] width 14 height 14
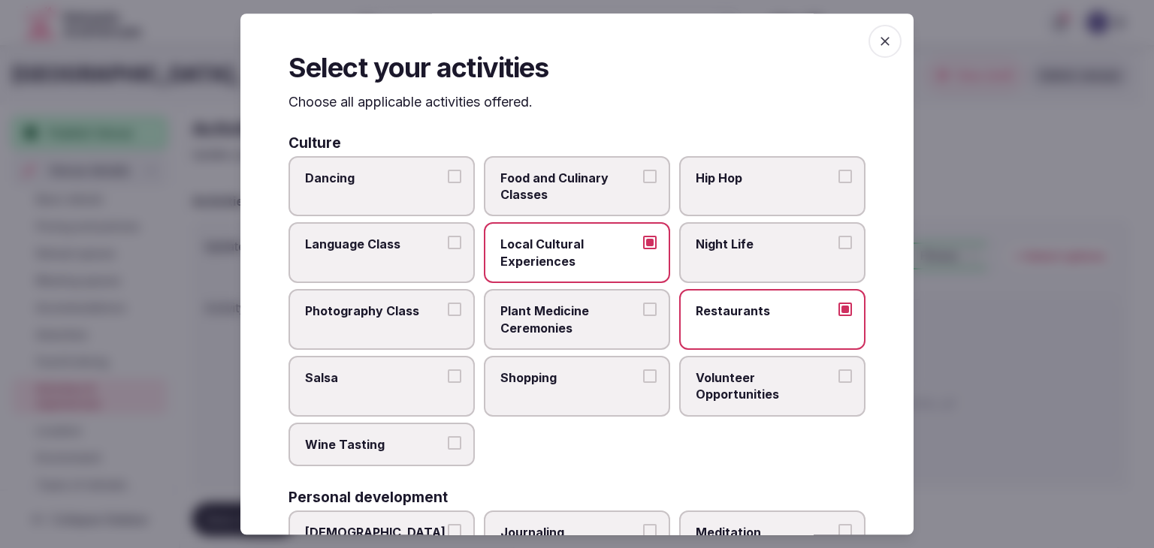
scroll to position [0, 0]
drag, startPoint x: 874, startPoint y: 35, endPoint x: 841, endPoint y: 129, distance: 100.0
click at [877, 35] on icon "button" at bounding box center [884, 42] width 15 height 15
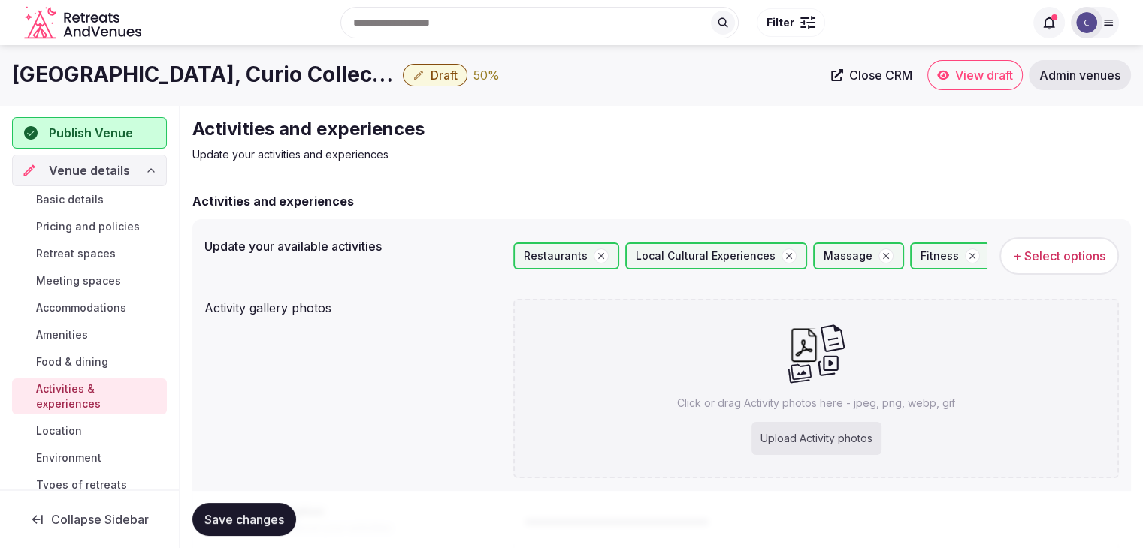
click at [790, 435] on div "Upload Activity photos" at bounding box center [816, 438] width 130 height 33
click at [249, 519] on span "Save changes" at bounding box center [244, 519] width 80 height 15
click at [249, 80] on h1 "[GEOGRAPHIC_DATA], Curio Collection by Hilton" at bounding box center [204, 74] width 385 height 29
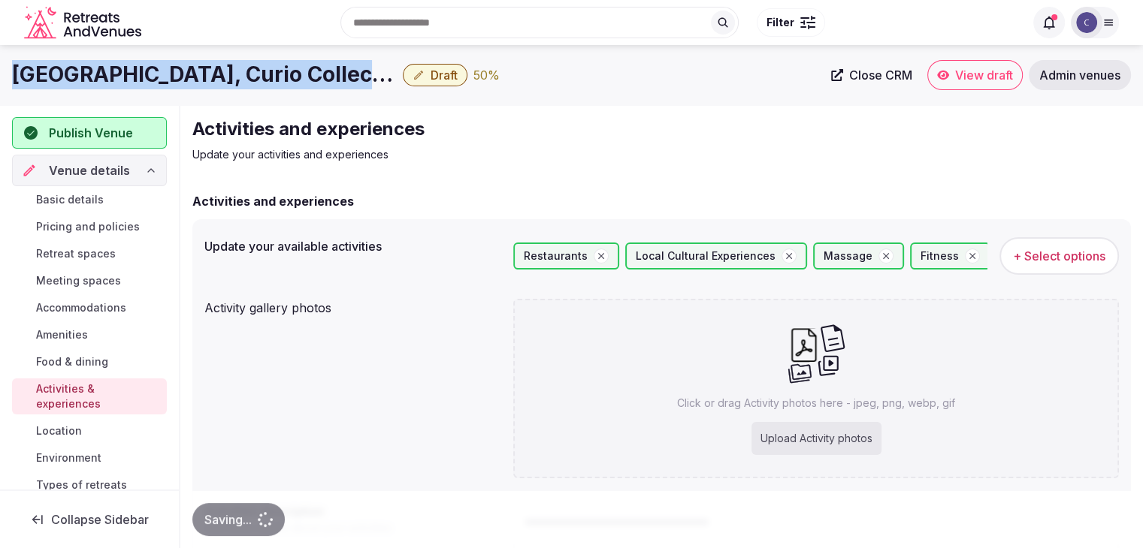
click at [249, 80] on h1 "[GEOGRAPHIC_DATA], Curio Collection by Hilton" at bounding box center [204, 74] width 385 height 29
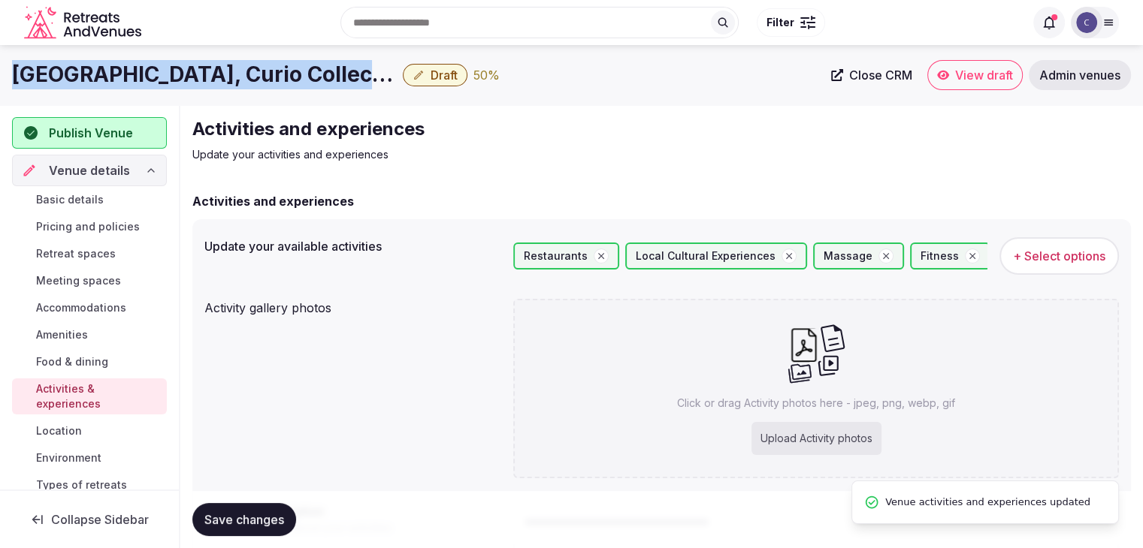
copy div "[GEOGRAPHIC_DATA], Curio Collection by Hilton"
click at [248, 518] on span "Save changes" at bounding box center [244, 519] width 80 height 15
click at [87, 361] on span "Food & dining" at bounding box center [72, 362] width 72 height 15
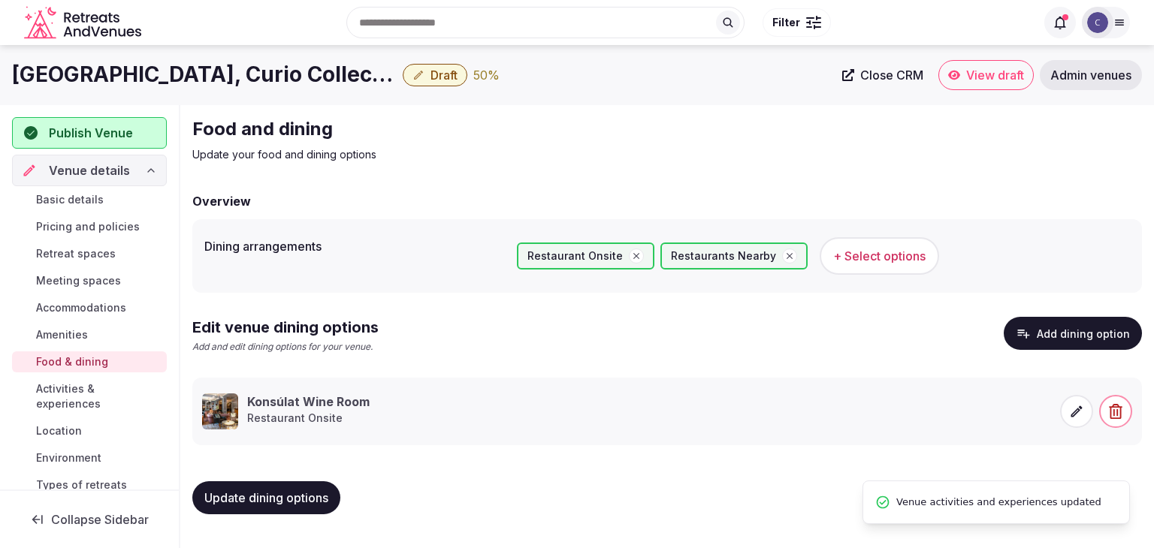
click at [1079, 410] on icon at bounding box center [1076, 411] width 11 height 11
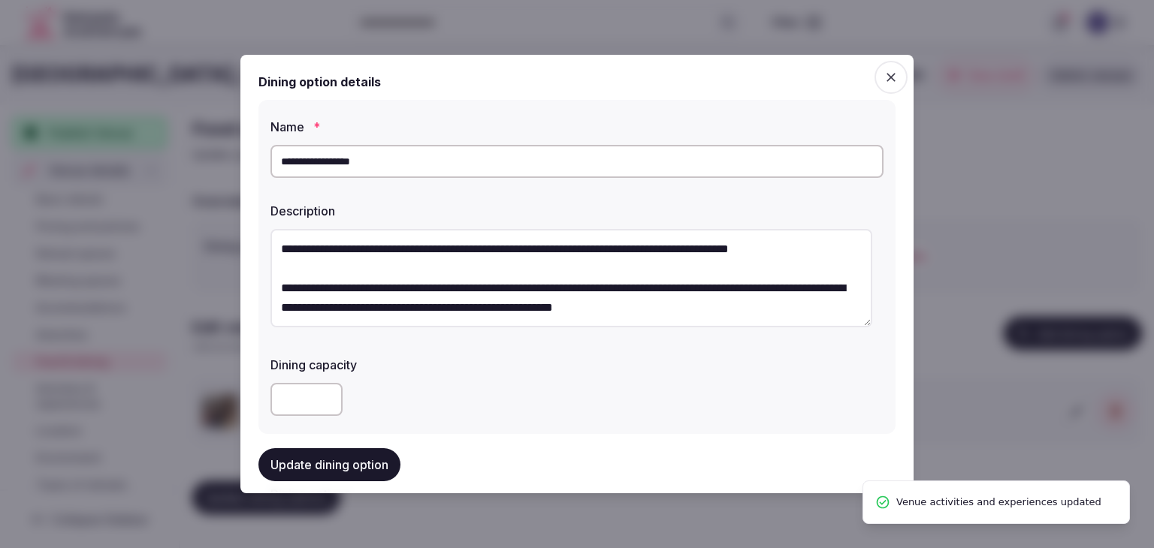
click at [273, 242] on textarea "**********" at bounding box center [571, 278] width 602 height 98
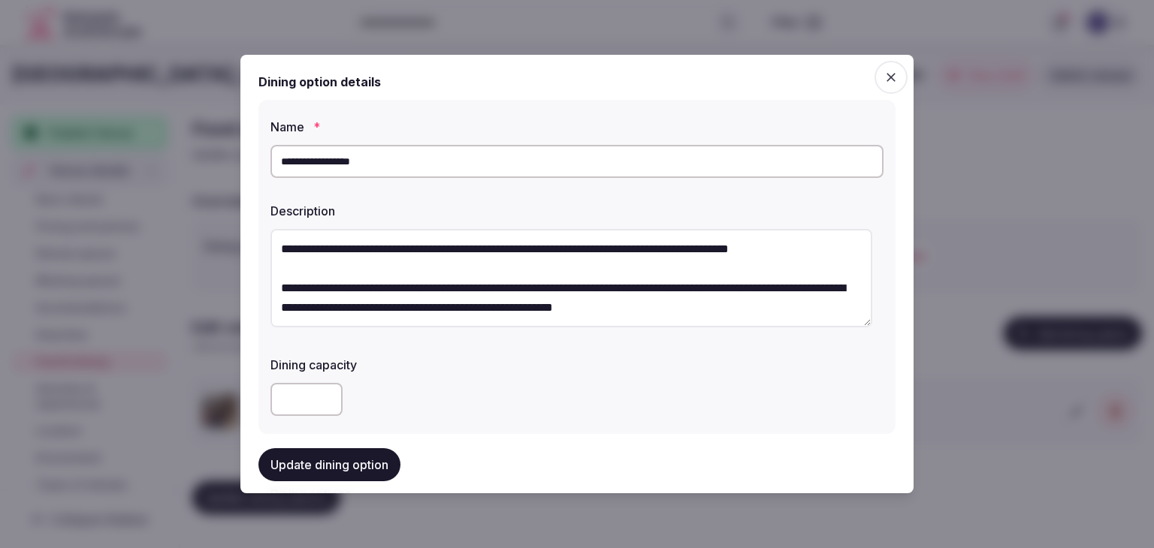
paste textarea "**********"
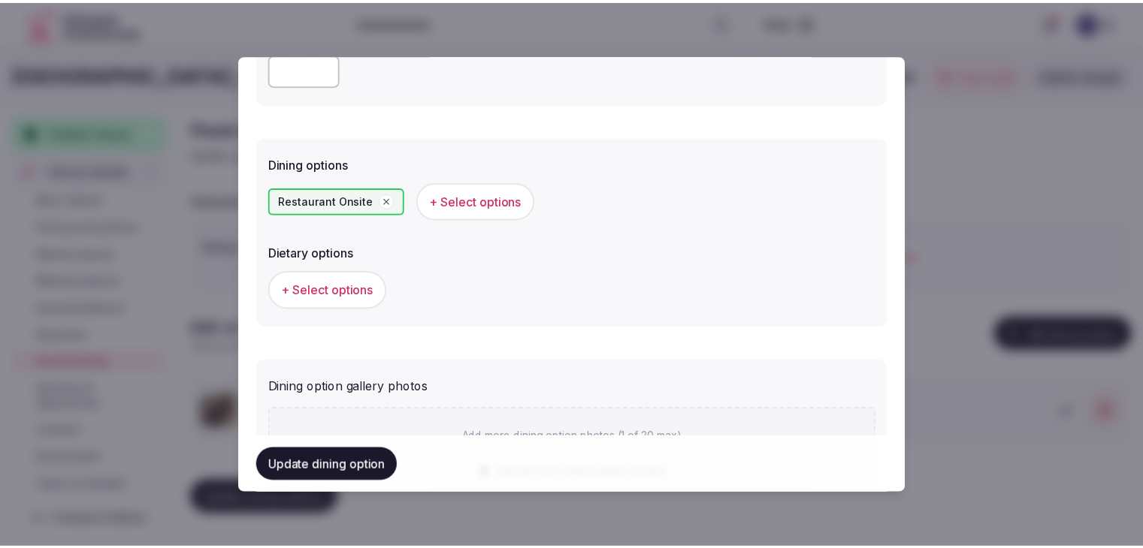
scroll to position [376, 0]
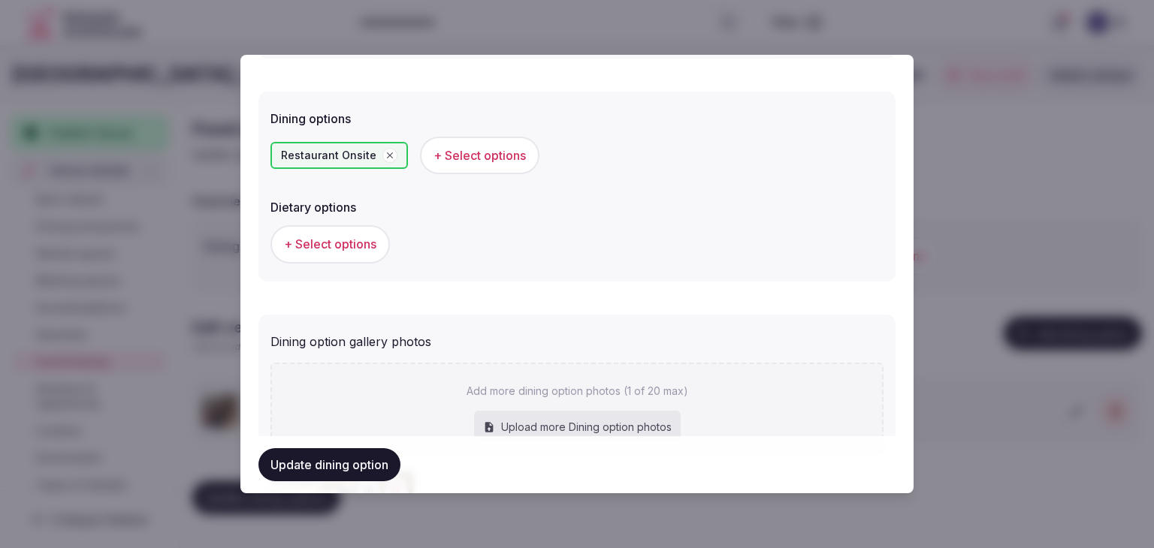
type textarea "**********"
click at [373, 466] on button "Update dining option" at bounding box center [329, 464] width 142 height 33
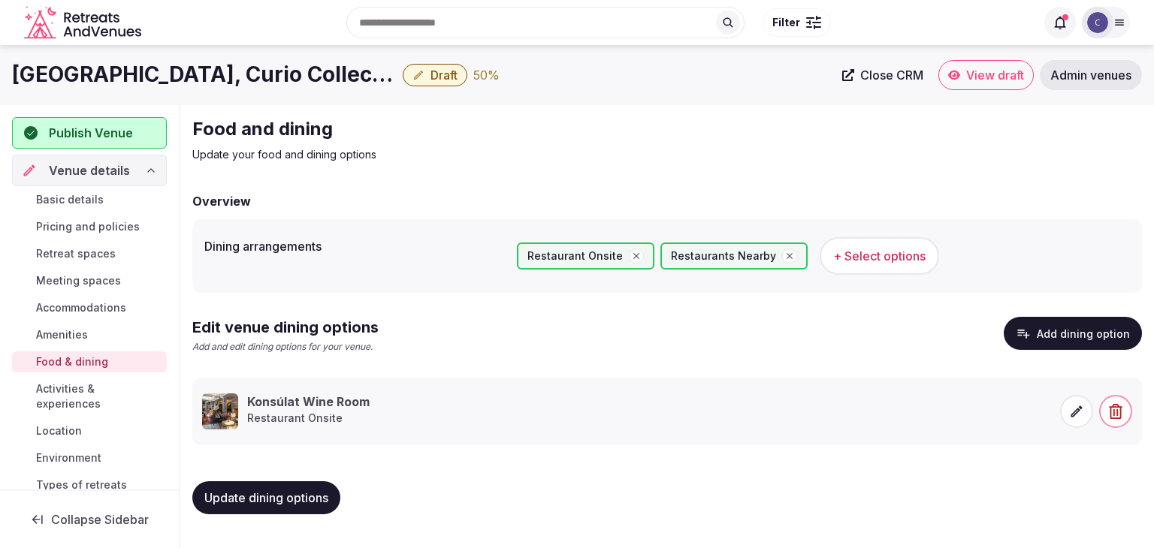
click at [77, 396] on span "Activities & experiences" at bounding box center [98, 397] width 125 height 30
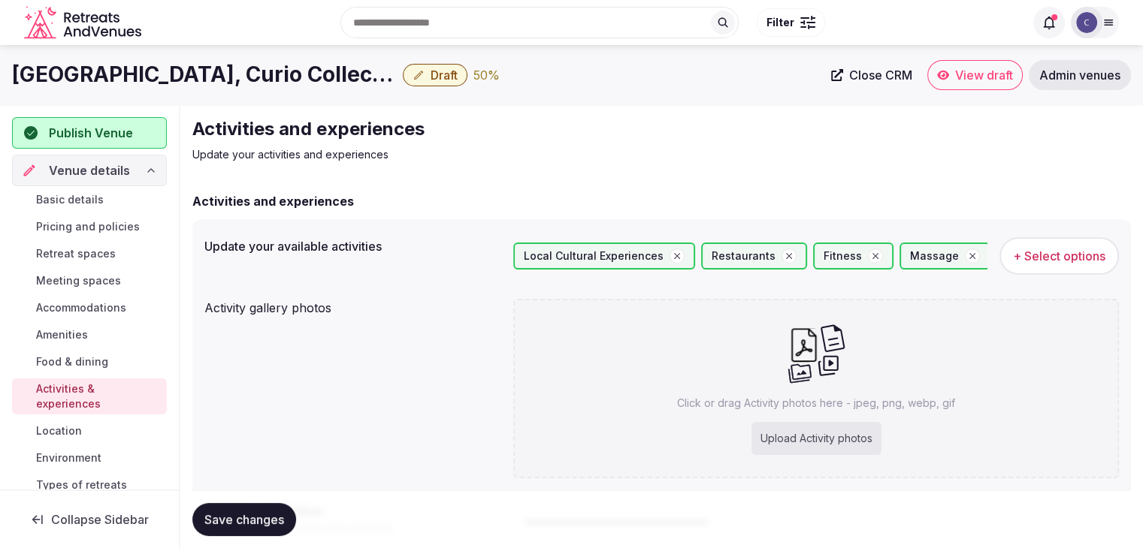
click at [823, 447] on div "Upload Activity photos" at bounding box center [816, 438] width 130 height 33
type input "**********"
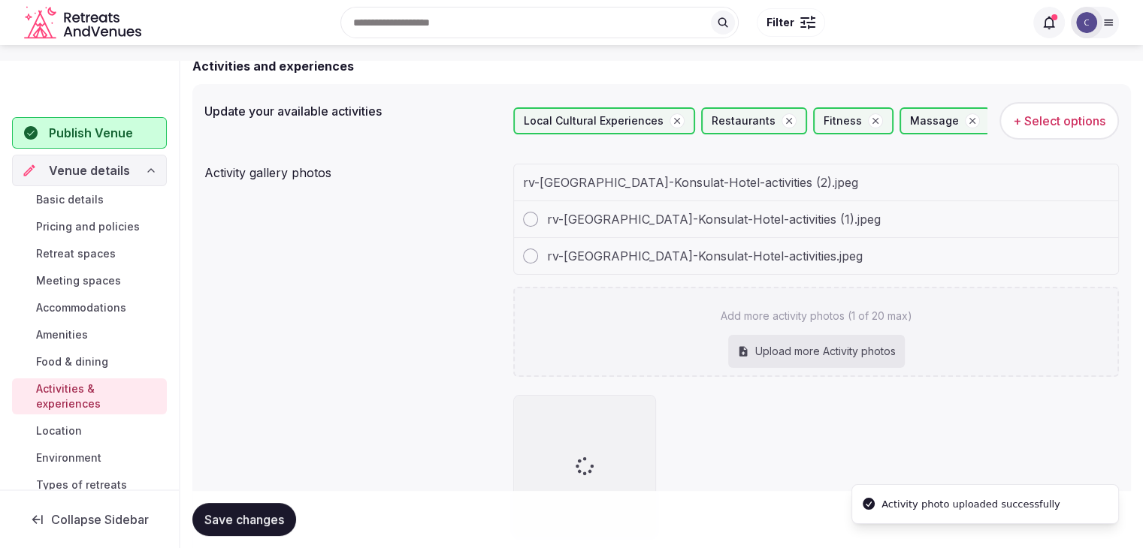
scroll to position [225, 0]
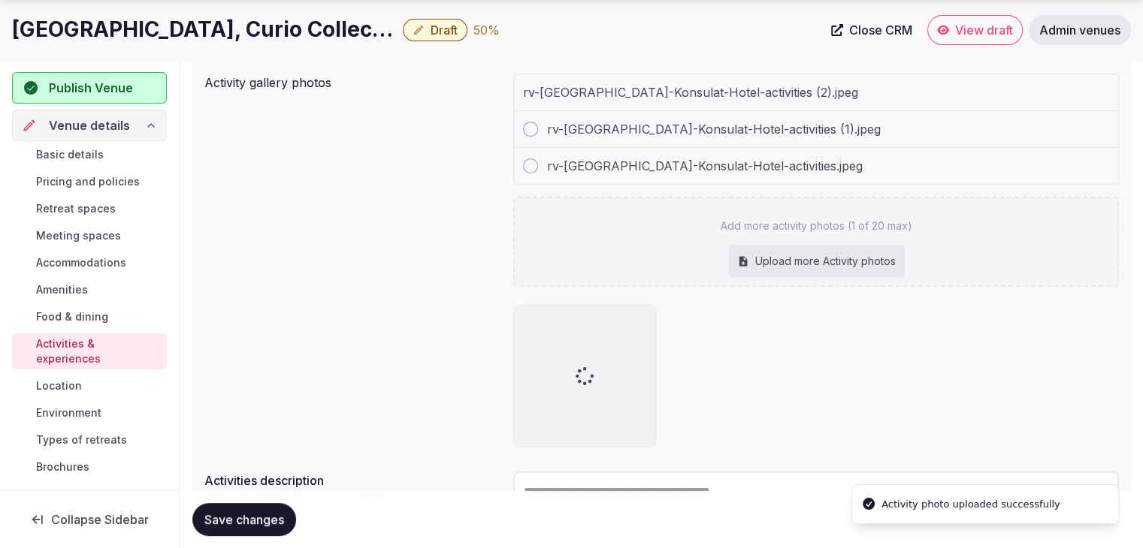
click at [796, 240] on div "Add more activity photos (1 of 20 max) Upload more Activity photos" at bounding box center [815, 242] width 605 height 90
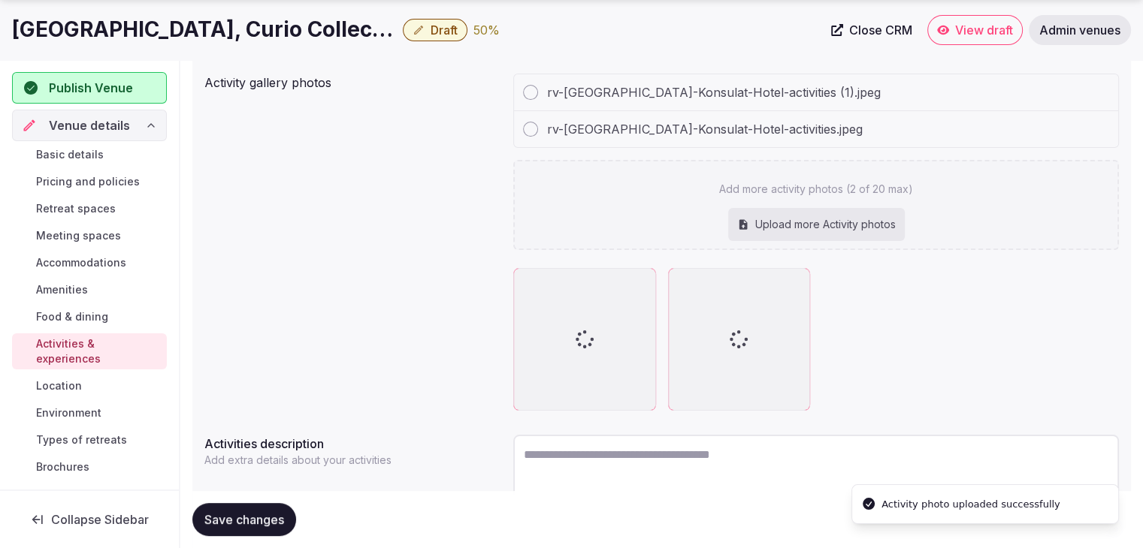
type input "**********"
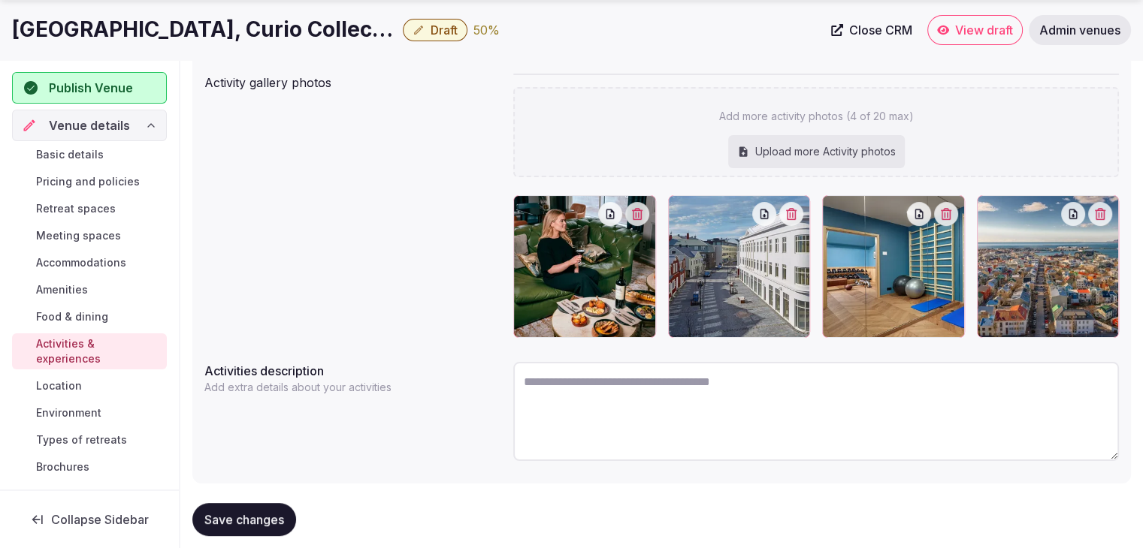
click at [782, 155] on div "Upload more Activity photos" at bounding box center [816, 151] width 177 height 33
type input "**********"
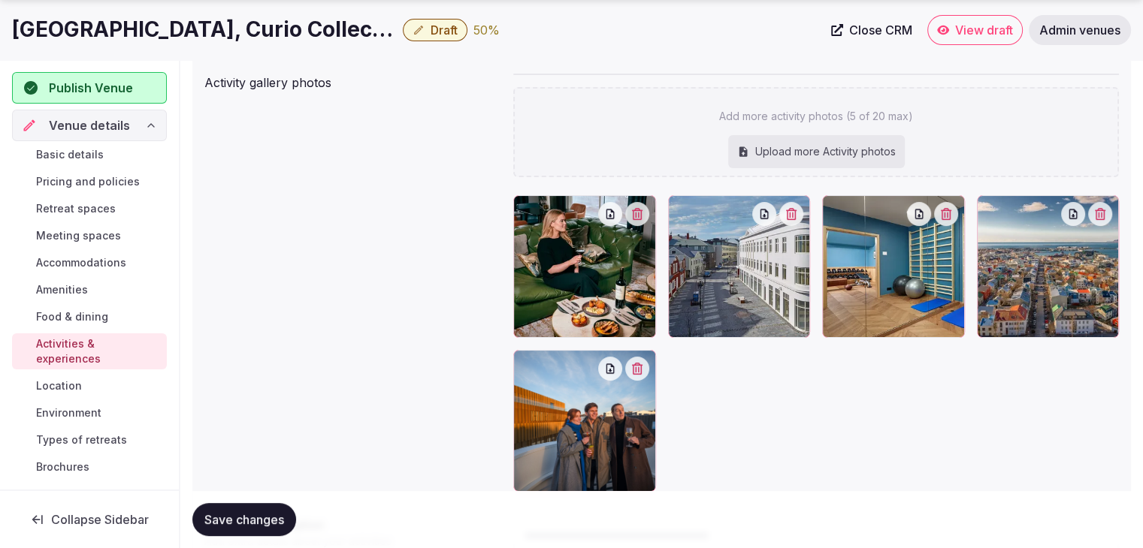
click at [258, 521] on span "Save changes" at bounding box center [244, 519] width 80 height 15
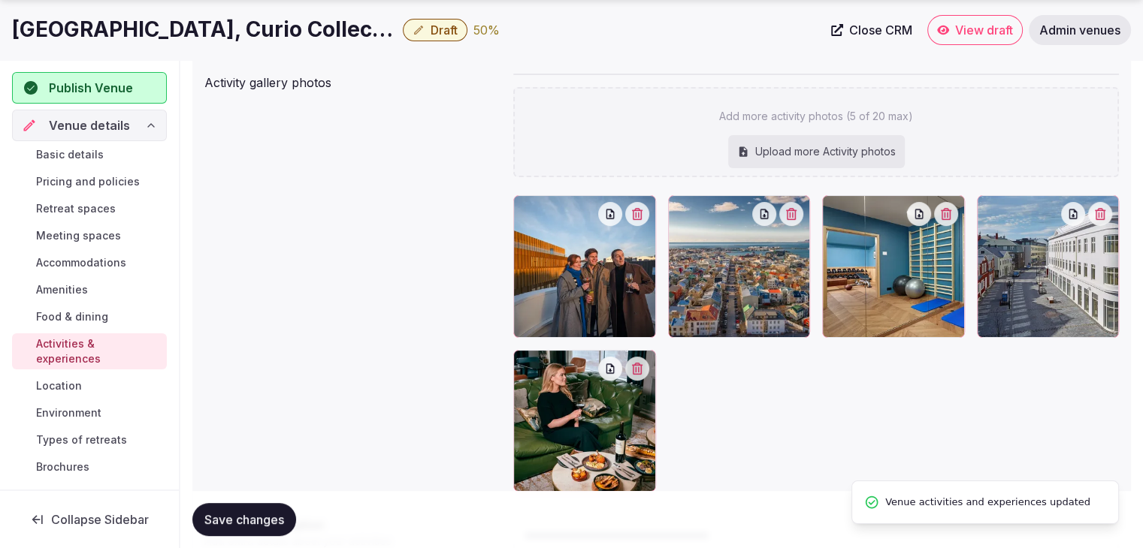
click at [258, 521] on span "Save changes" at bounding box center [244, 519] width 80 height 15
click at [99, 406] on span "Environment" at bounding box center [68, 413] width 65 height 15
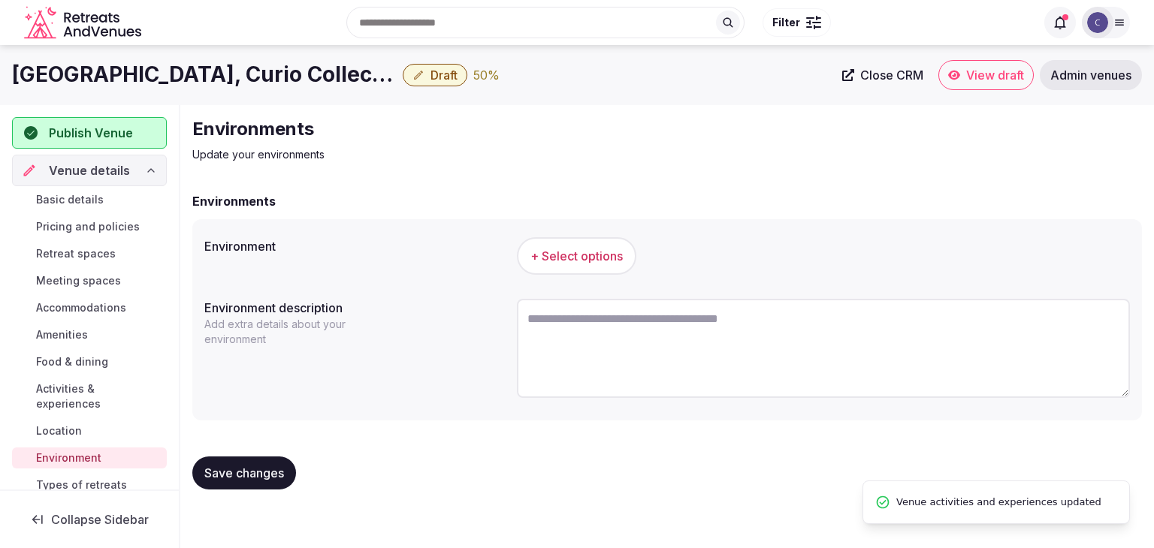
click at [604, 262] on span "+ Select options" at bounding box center [576, 256] width 92 height 17
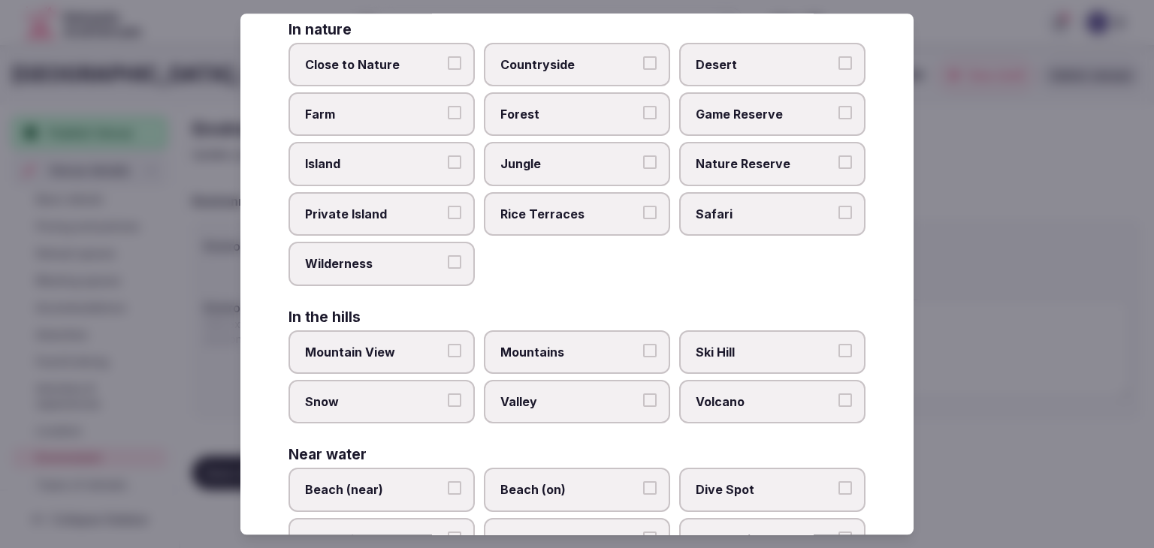
scroll to position [359, 0]
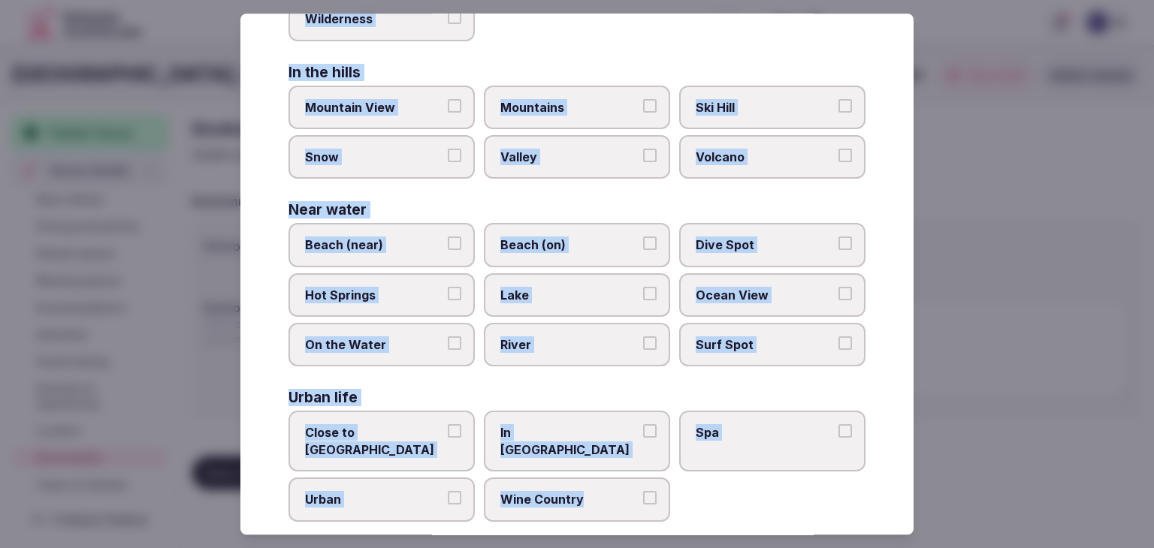
drag, startPoint x: 273, startPoint y: 94, endPoint x: 667, endPoint y: 517, distance: 578.3
click at [663, 521] on div "Select your environment Choose all applicable environments offered. In nature C…" at bounding box center [576, 274] width 673 height 521
copy div "Choose all applicable environments offered. In nature Close to [GEOGRAPHIC_DATA…"
drag, startPoint x: 433, startPoint y: 424, endPoint x: 428, endPoint y: 476, distance: 51.3
click at [433, 425] on span "Close to [GEOGRAPHIC_DATA]" at bounding box center [374, 442] width 138 height 34
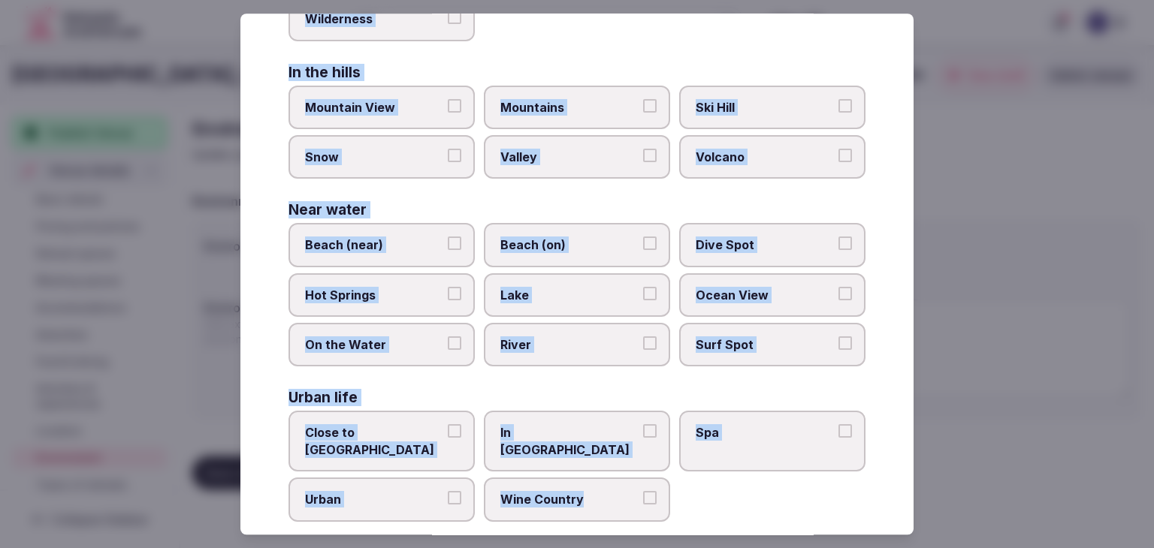
click at [448, 425] on button "Close to [GEOGRAPHIC_DATA]" at bounding box center [455, 432] width 14 height 14
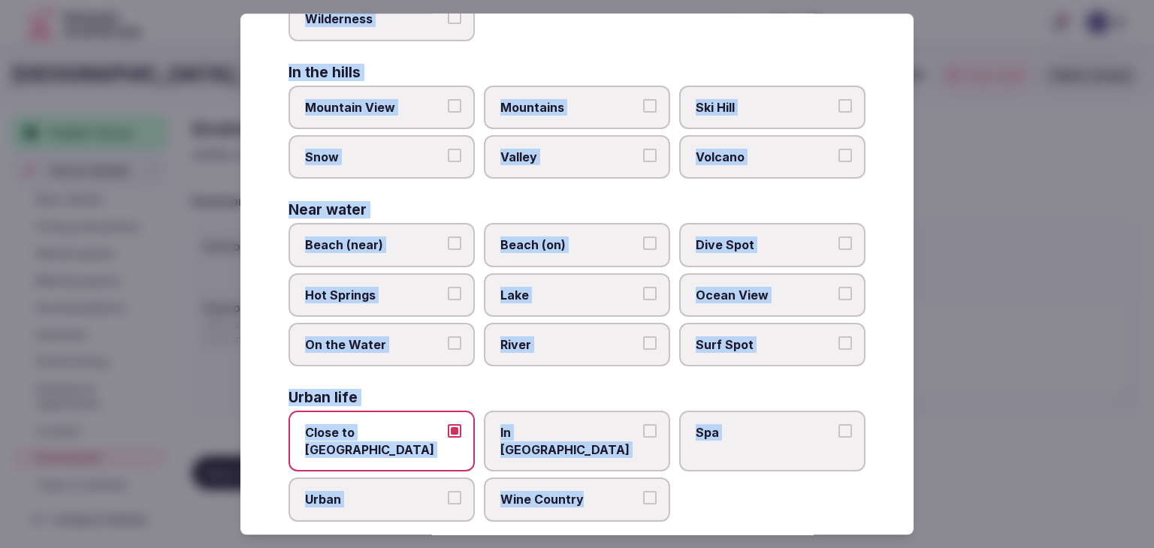
drag, startPoint x: 426, startPoint y: 481, endPoint x: 520, endPoint y: 448, distance: 99.3
click at [425, 492] on span "Urban" at bounding box center [374, 500] width 138 height 17
click at [448, 492] on button "Urban" at bounding box center [455, 499] width 14 height 14
click at [527, 442] on label "In [GEOGRAPHIC_DATA]" at bounding box center [577, 442] width 186 height 61
click at [643, 439] on button "In [GEOGRAPHIC_DATA]" at bounding box center [650, 432] width 14 height 14
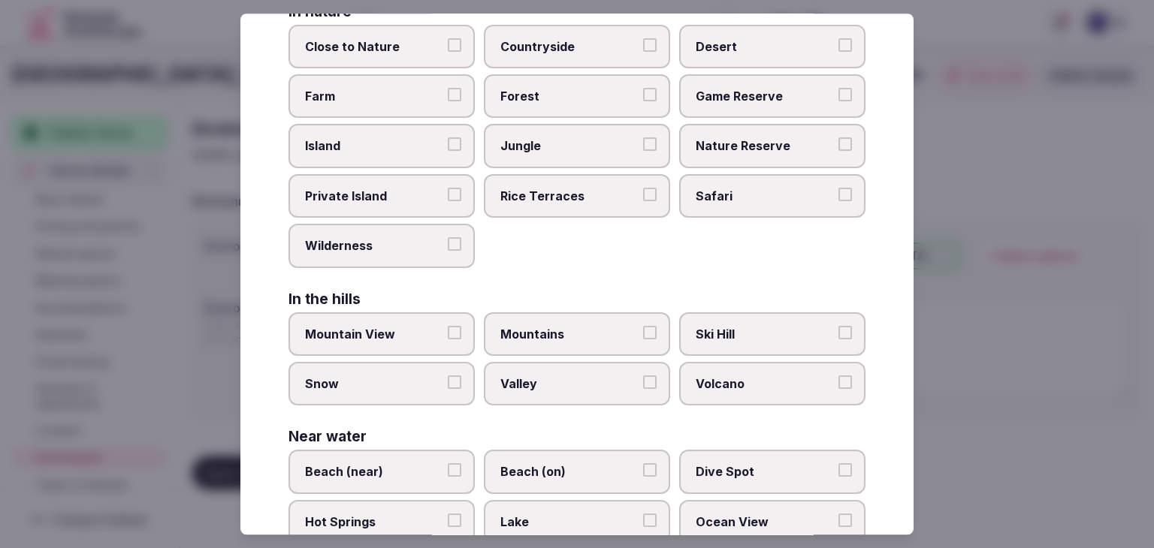
scroll to position [0, 0]
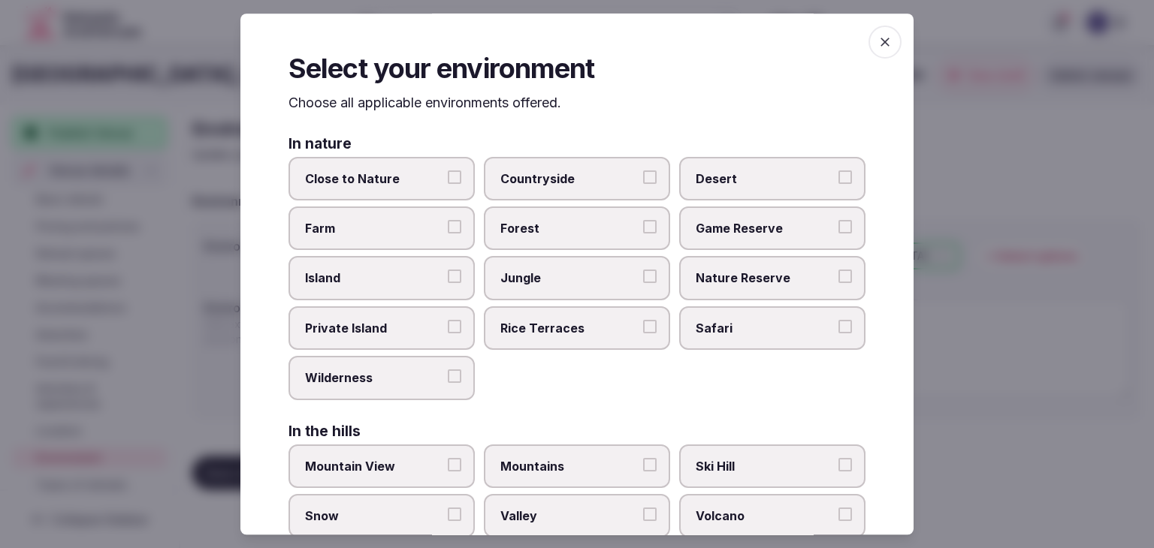
click at [888, 25] on div "Select your environment Choose all applicable environments offered. In nature C…" at bounding box center [576, 274] width 673 height 521
click at [883, 39] on span "button" at bounding box center [884, 42] width 33 height 33
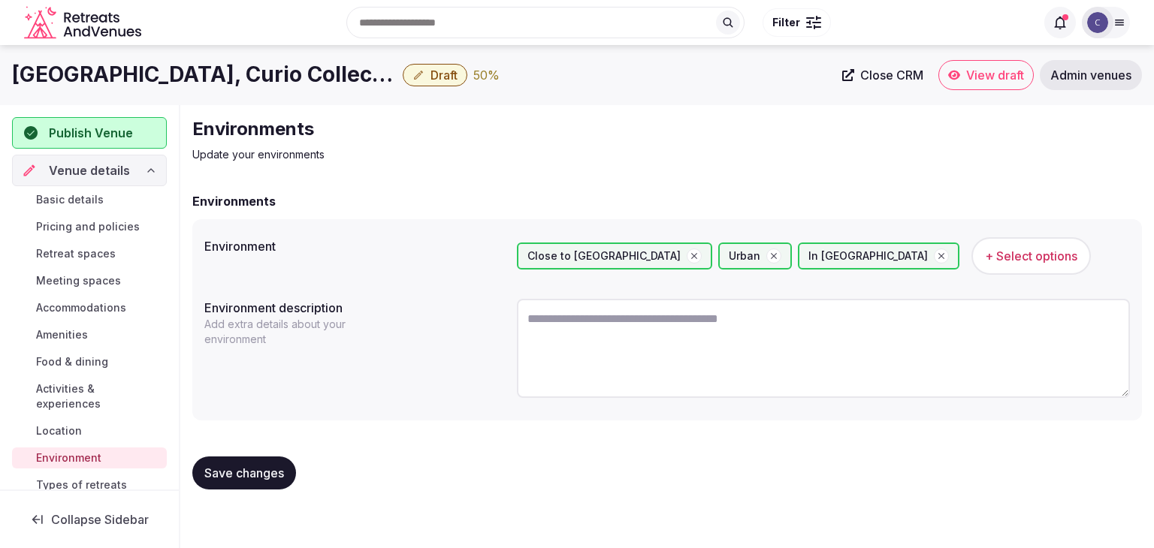
click at [590, 376] on textarea at bounding box center [823, 348] width 613 height 99
paste textarea "**********"
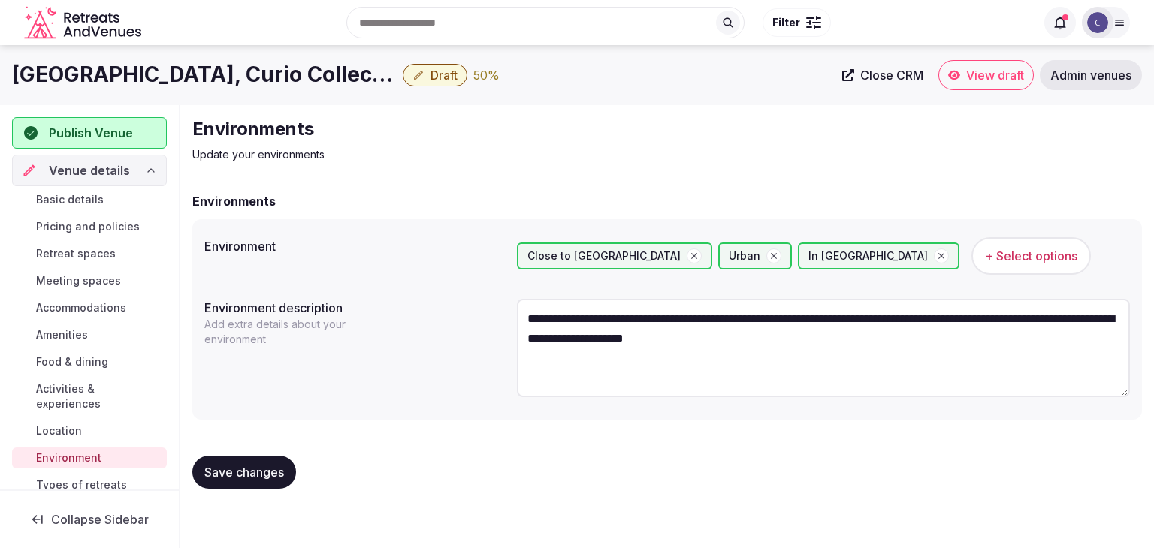
type textarea "**********"
click at [267, 482] on button "Save changes" at bounding box center [244, 472] width 104 height 33
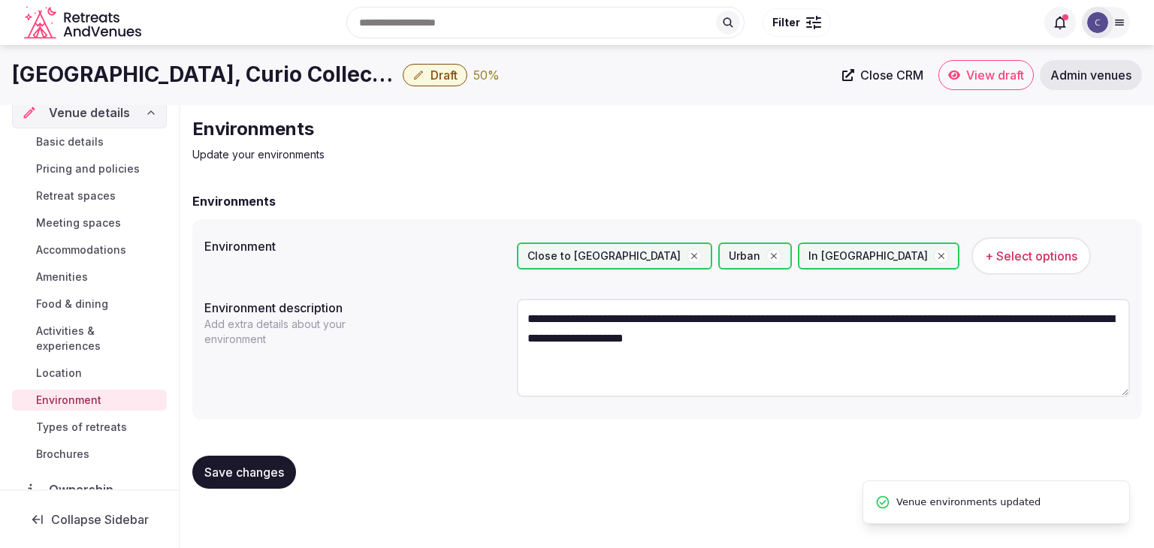
scroll to position [150, 0]
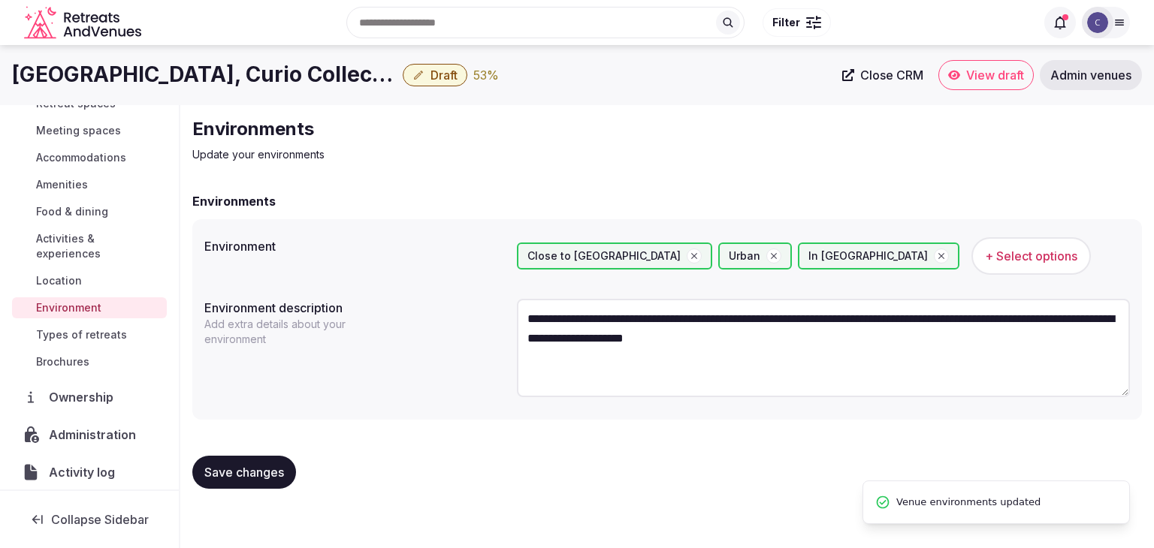
click at [90, 334] on span "Types of retreats" at bounding box center [81, 335] width 91 height 15
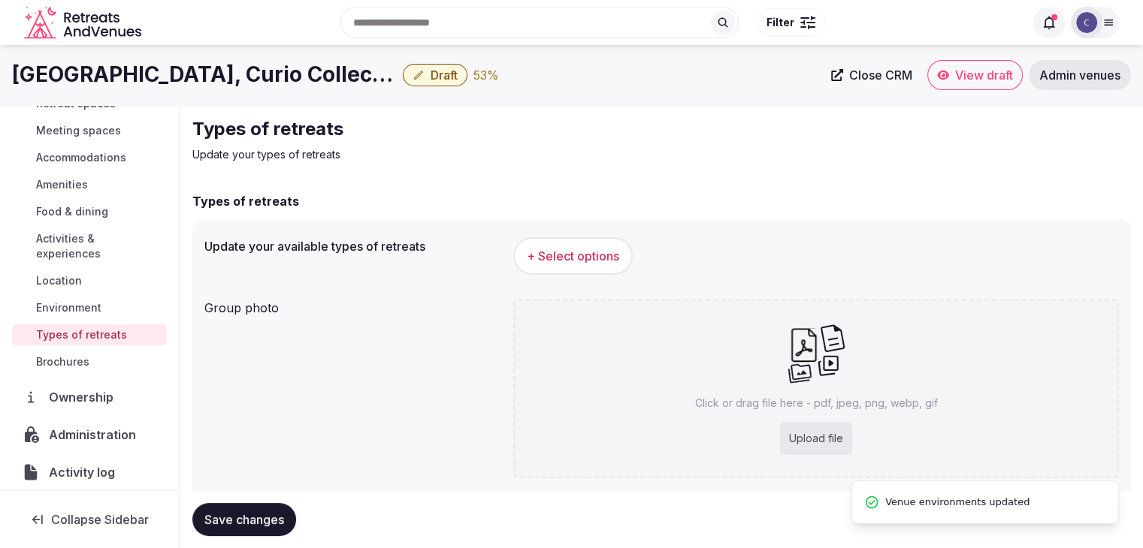
click at [593, 249] on span "+ Select options" at bounding box center [573, 256] width 92 height 17
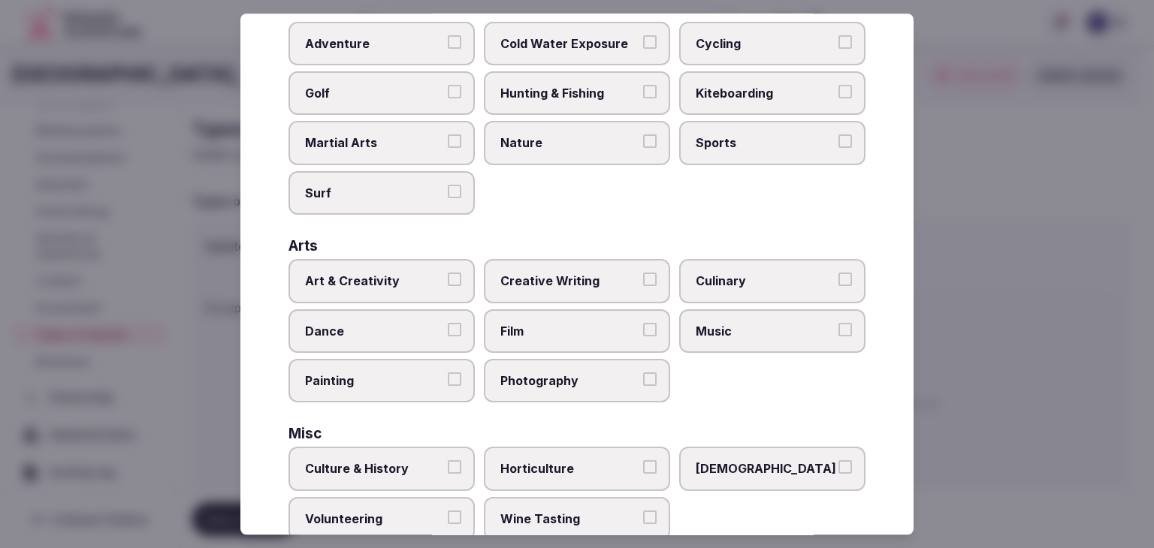
scroll to position [611, 0]
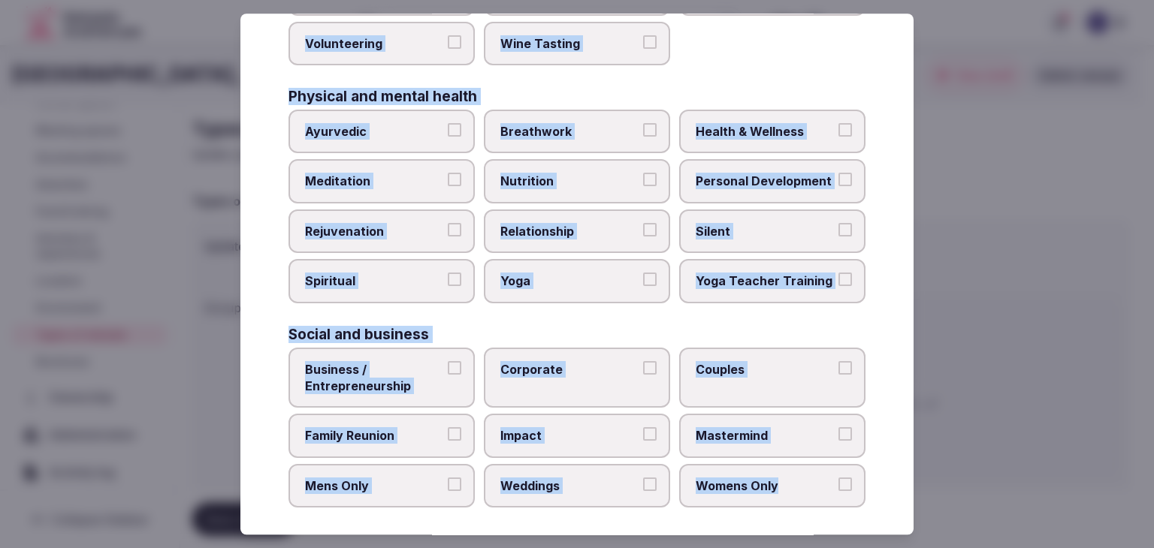
drag, startPoint x: 286, startPoint y: 108, endPoint x: 882, endPoint y: 479, distance: 701.8
click at [882, 479] on div "Select your types of retreats Choose all applicable types of retreats offered. …" at bounding box center [576, 274] width 673 height 521
copy div "Choose all applicable types of retreats offered. Active Adventure Cold Water Ex…"
click at [721, 143] on label "Health & Wellness" at bounding box center [772, 132] width 186 height 44
click at [838, 137] on button "Health & Wellness" at bounding box center [845, 130] width 14 height 14
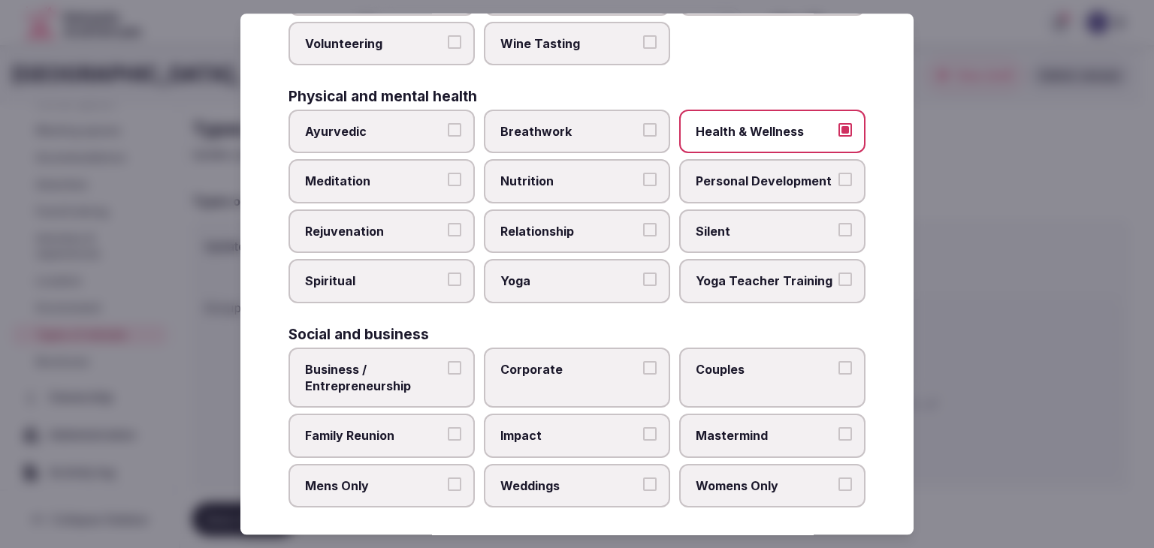
drag, startPoint x: 436, startPoint y: 223, endPoint x: 436, endPoint y: 232, distance: 9.0
click at [436, 223] on span "Rejuvenation" at bounding box center [374, 231] width 138 height 17
click at [448, 223] on button "Rejuvenation" at bounding box center [455, 230] width 14 height 14
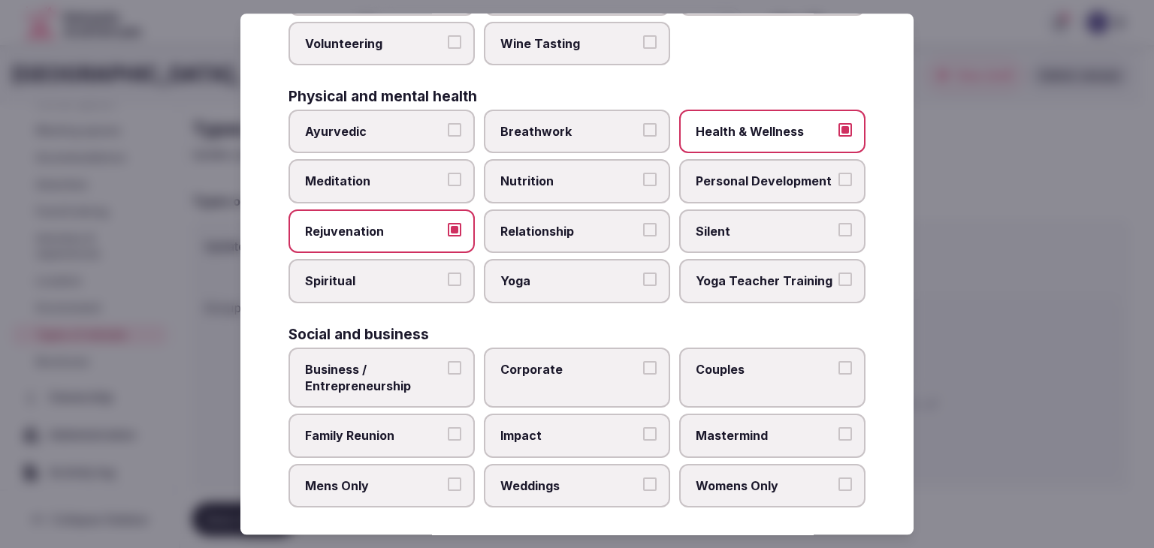
drag, startPoint x: 413, startPoint y: 391, endPoint x: 547, endPoint y: 374, distance: 134.8
click at [415, 391] on label "Business / Entrepreneurship" at bounding box center [381, 378] width 186 height 61
click at [448, 375] on button "Business / Entrepreneurship" at bounding box center [455, 368] width 14 height 14
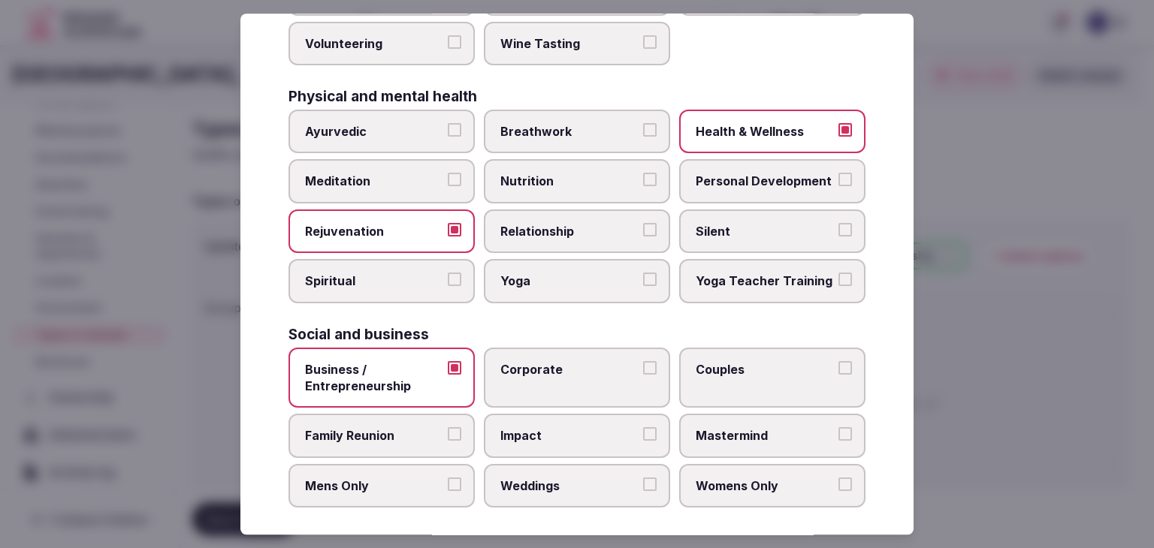
click at [550, 373] on label "Corporate" at bounding box center [577, 378] width 186 height 61
click at [643, 373] on button "Corporate" at bounding box center [650, 368] width 14 height 14
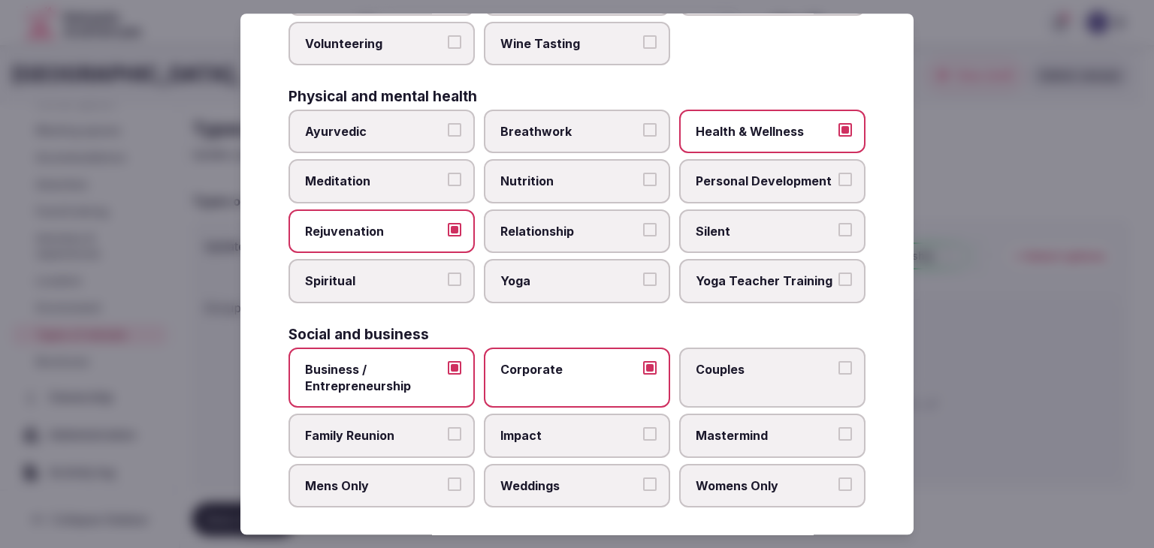
click at [737, 372] on label "Couples" at bounding box center [772, 378] width 186 height 61
click at [838, 372] on button "Couples" at bounding box center [845, 368] width 14 height 14
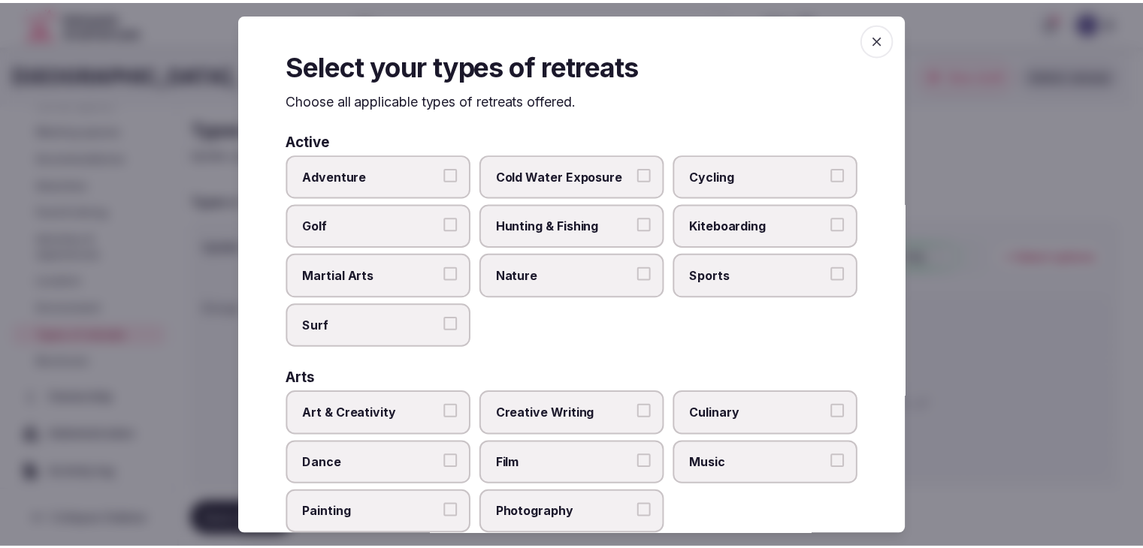
scroll to position [0, 0]
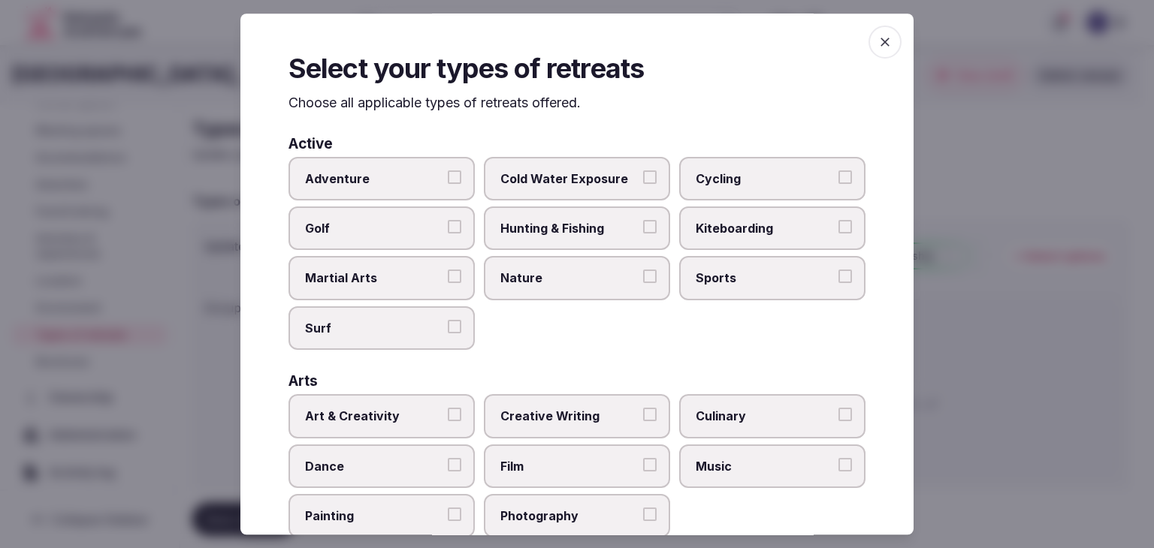
click at [880, 38] on icon "button" at bounding box center [884, 42] width 15 height 15
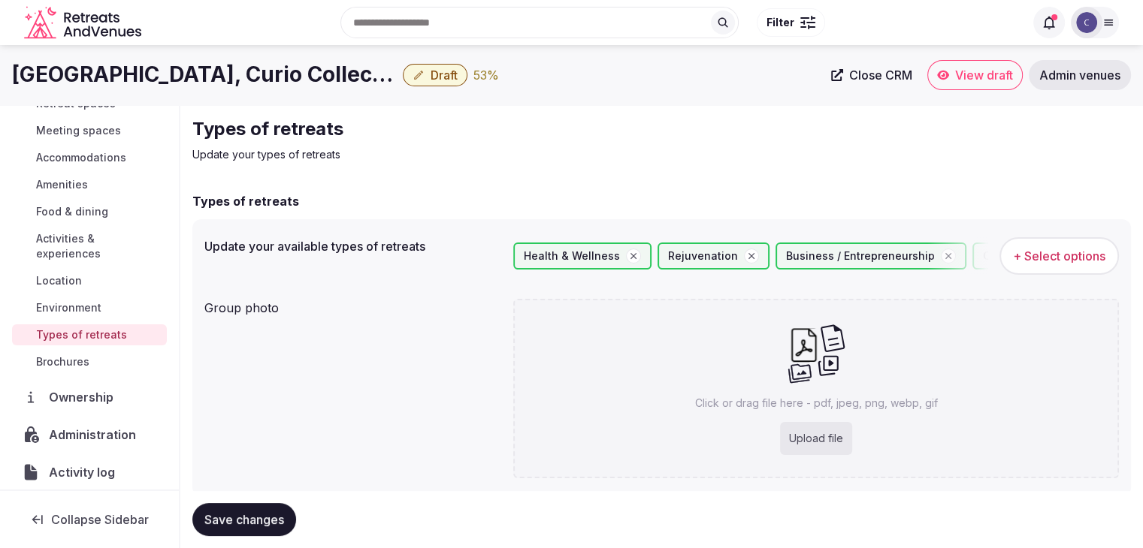
click at [723, 386] on div "Click or drag file here - pdf, jpeg, png, webp, gif Upload file" at bounding box center [815, 389] width 605 height 180
type input "**********"
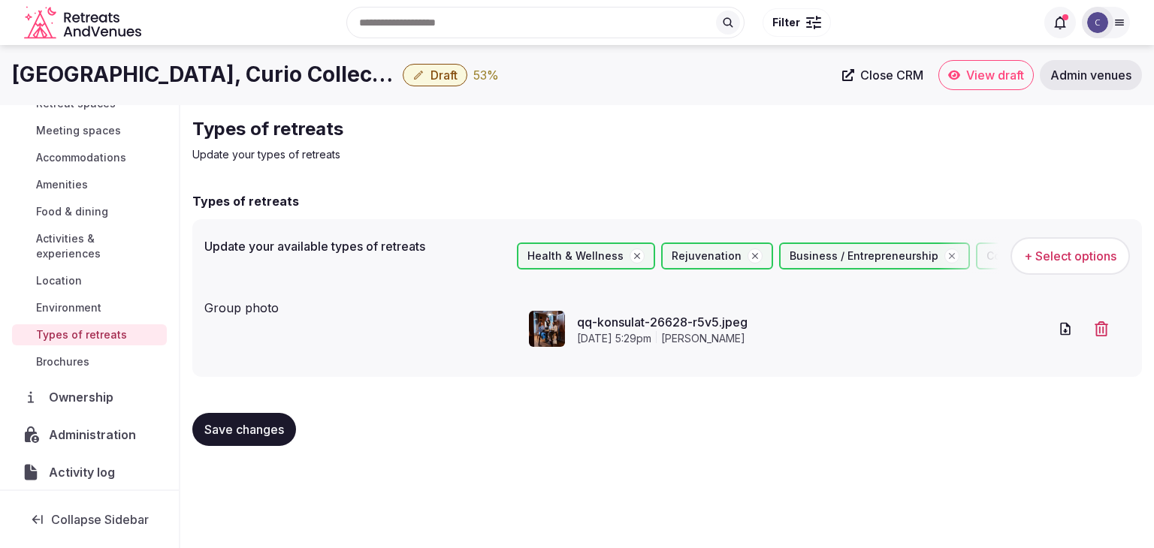
click at [271, 433] on span "Save changes" at bounding box center [244, 429] width 80 height 15
click at [73, 304] on span "Environment" at bounding box center [68, 307] width 65 height 15
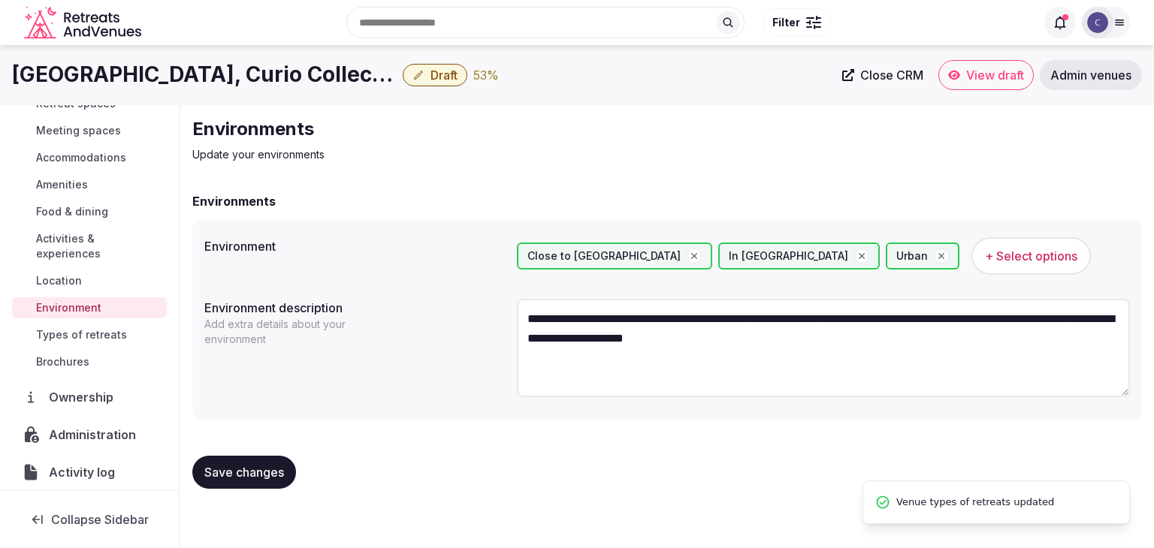
click at [87, 281] on link "Location" at bounding box center [89, 280] width 155 height 21
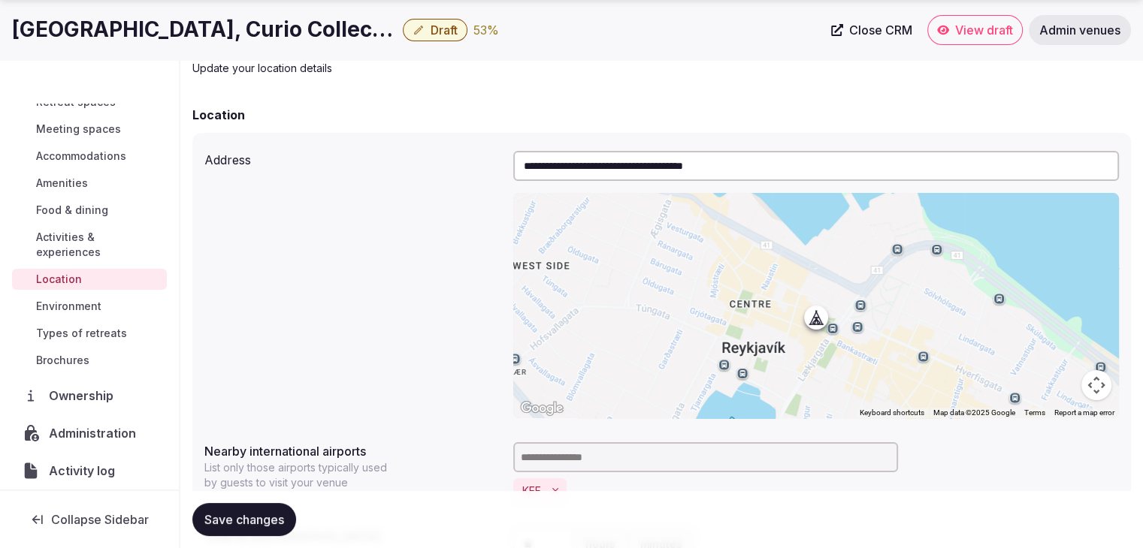
scroll to position [150, 0]
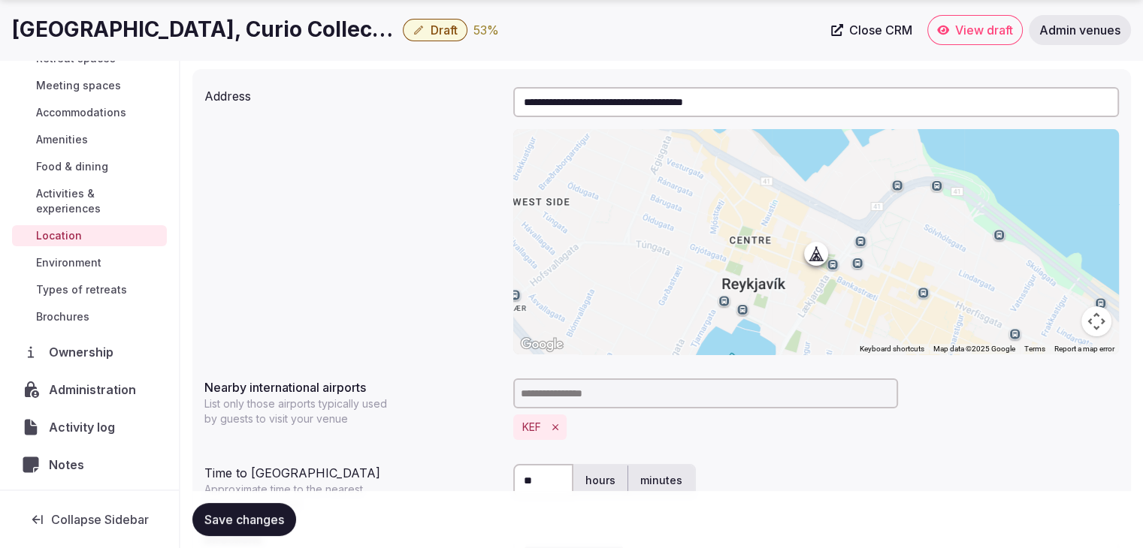
click at [86, 198] on span "Activities & experiences" at bounding box center [98, 201] width 125 height 30
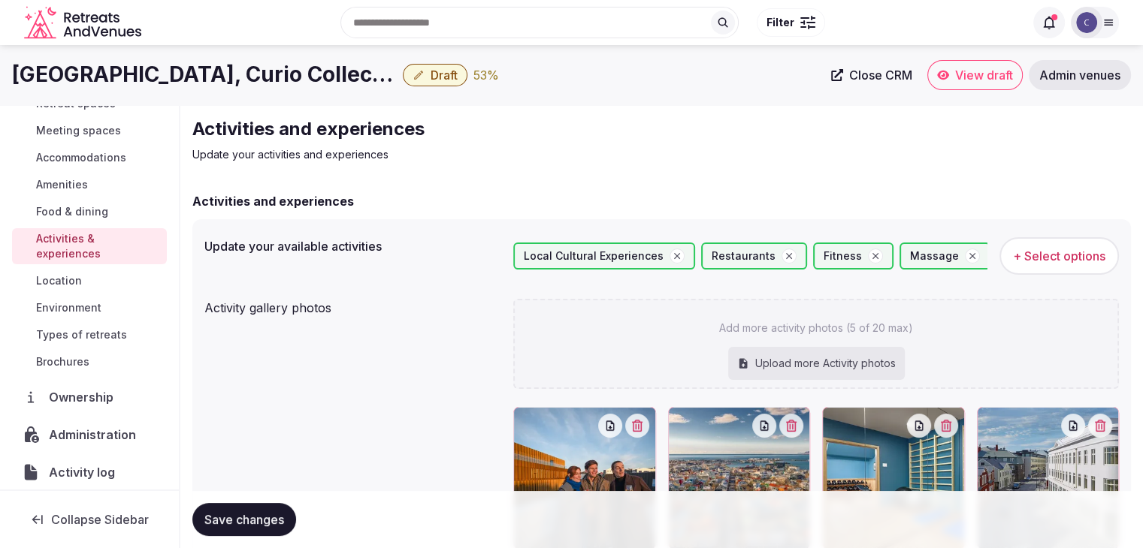
click at [90, 207] on span "Food & dining" at bounding box center [72, 211] width 72 height 15
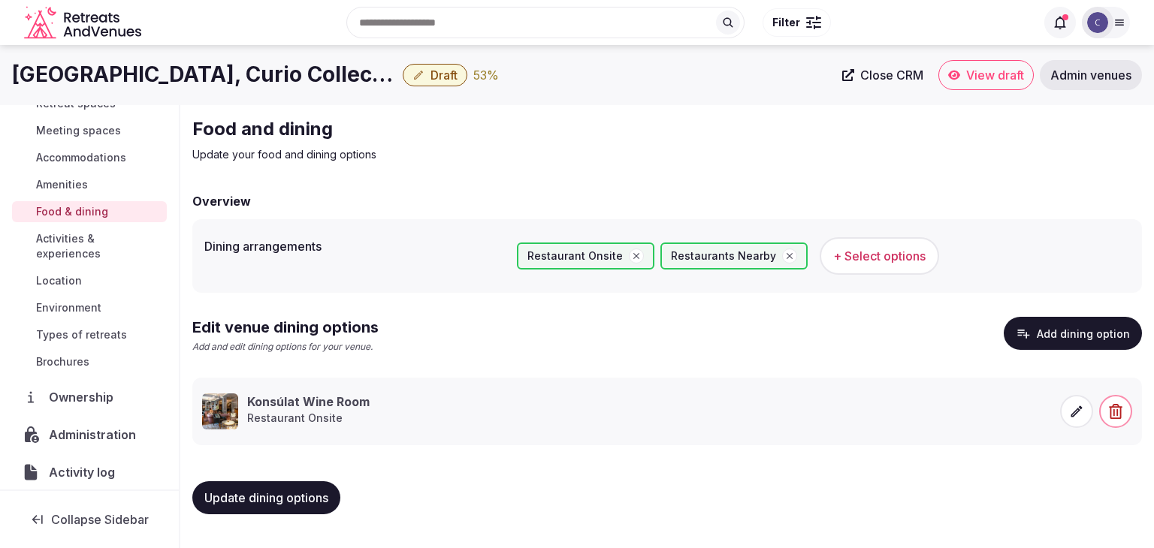
click at [99, 187] on link "Amenities" at bounding box center [89, 184] width 155 height 21
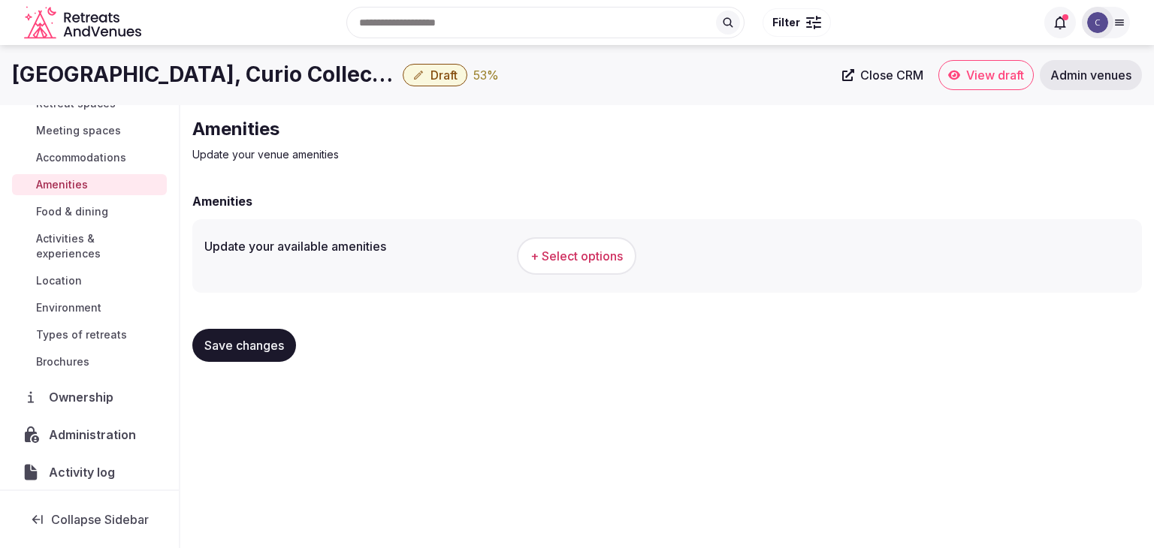
click at [619, 262] on span "+ Select options" at bounding box center [576, 256] width 92 height 17
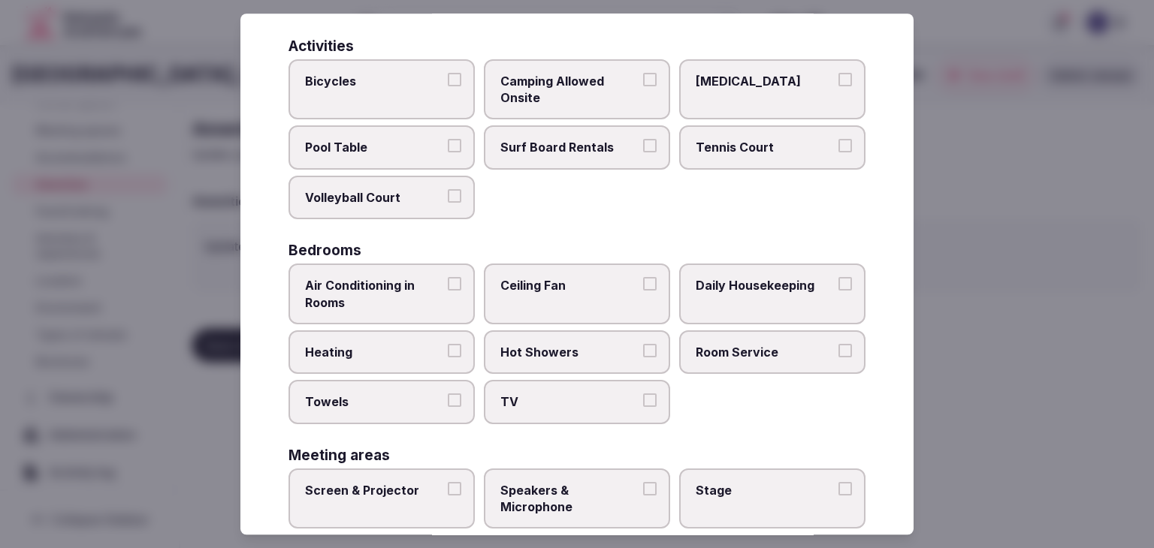
scroll to position [809, 0]
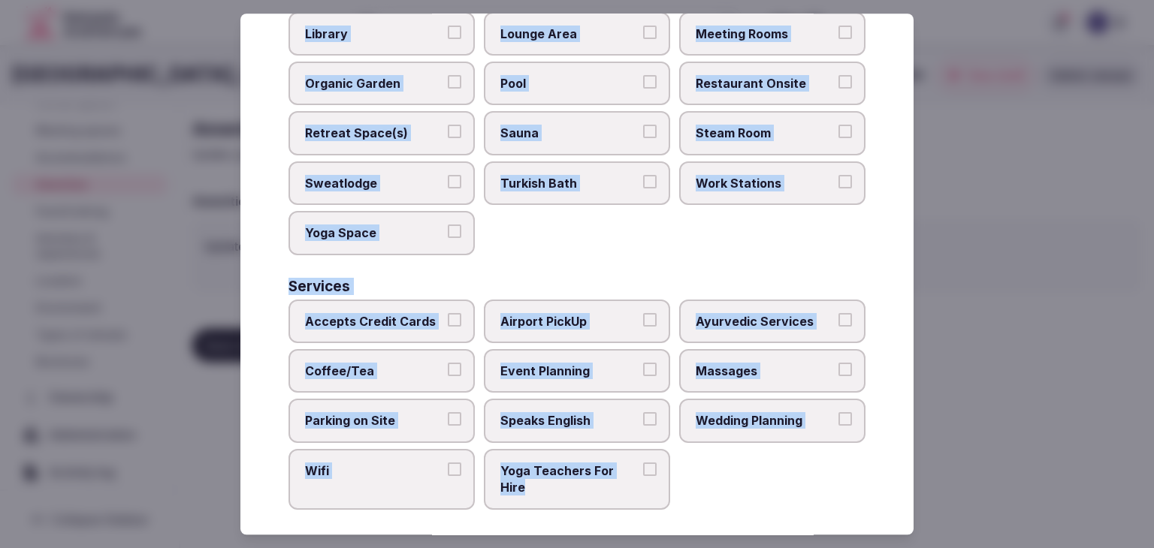
drag, startPoint x: 282, startPoint y: 100, endPoint x: 717, endPoint y: 509, distance: 596.8
click at [717, 509] on div "Select your venue amenities Choose all applicable amenities offered. Activities…" at bounding box center [576, 274] width 673 height 521
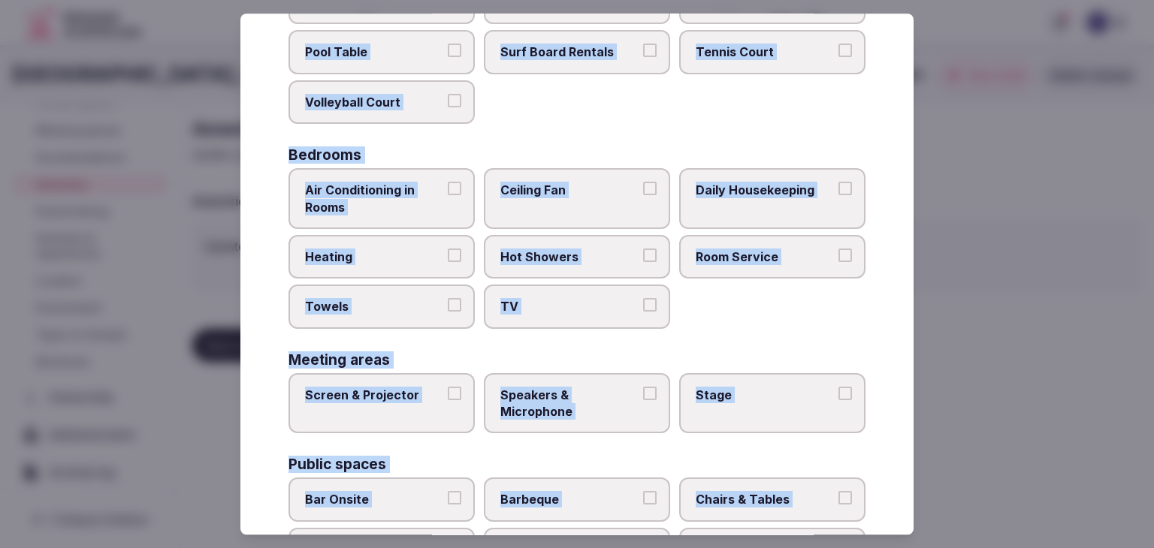
scroll to position [133, 0]
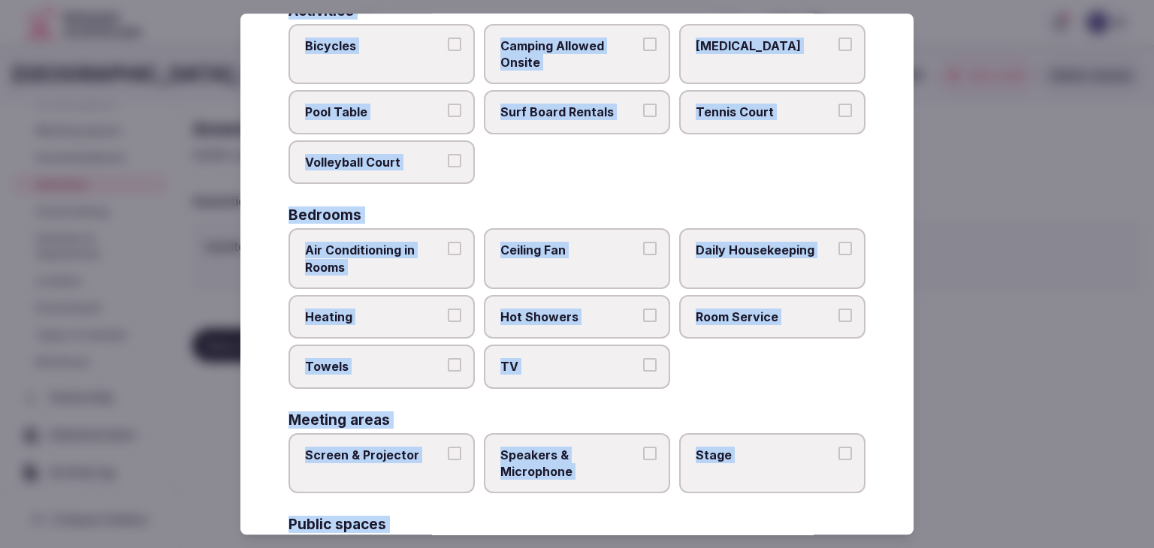
click at [439, 260] on span "Air Conditioning in Rooms" at bounding box center [374, 259] width 138 height 34
click at [448, 255] on button "Air Conditioning in Rooms" at bounding box center [455, 249] width 14 height 14
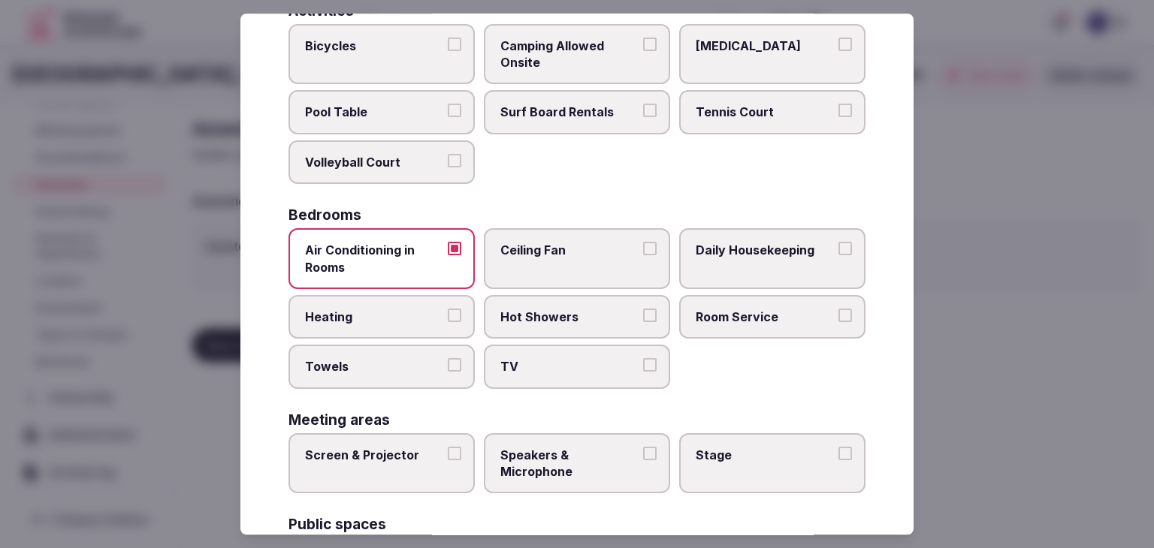
click at [448, 328] on label "Heating" at bounding box center [381, 317] width 186 height 44
click at [448, 322] on button "Heating" at bounding box center [455, 316] width 14 height 14
click at [443, 358] on label "Towels" at bounding box center [381, 368] width 186 height 44
click at [448, 359] on button "Towels" at bounding box center [455, 366] width 14 height 14
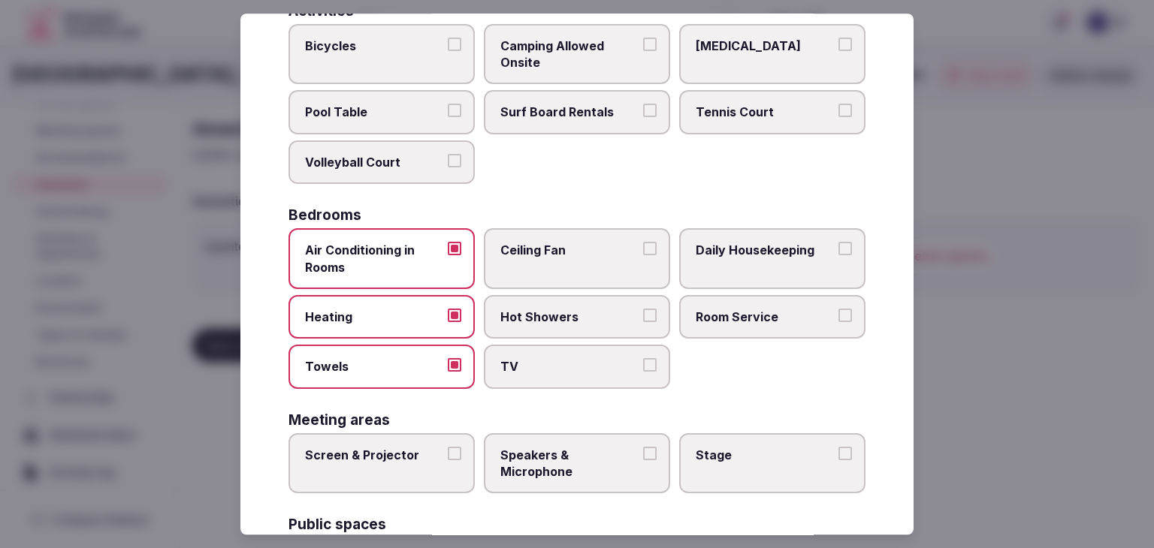
click at [508, 359] on span "TV" at bounding box center [569, 367] width 138 height 17
click at [643, 359] on button "TV" at bounding box center [650, 366] width 14 height 14
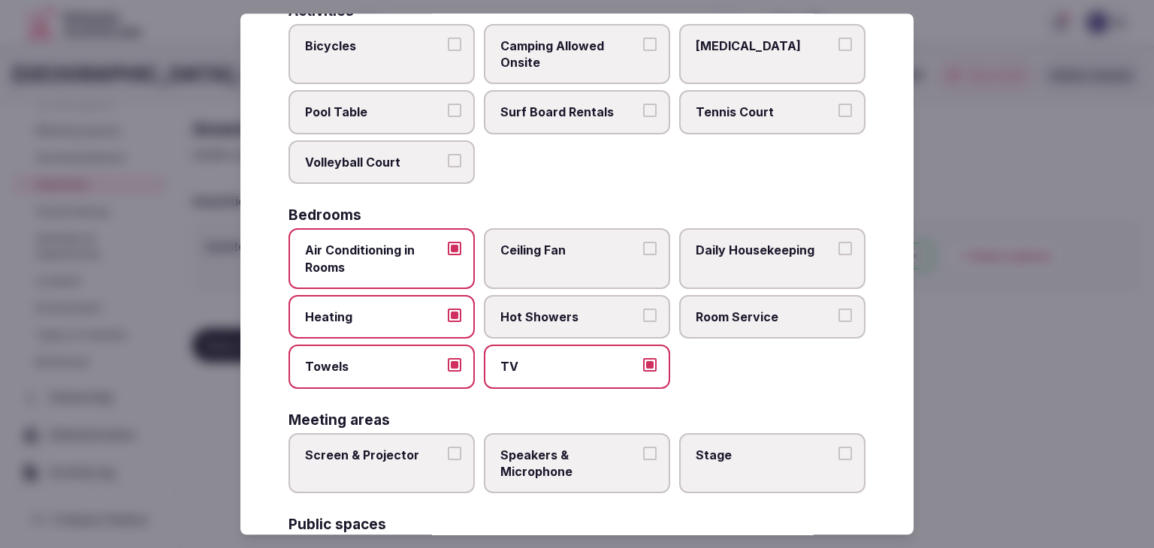
click at [535, 309] on span "Hot Showers" at bounding box center [569, 317] width 138 height 17
click at [643, 309] on button "Hot Showers" at bounding box center [650, 316] width 14 height 14
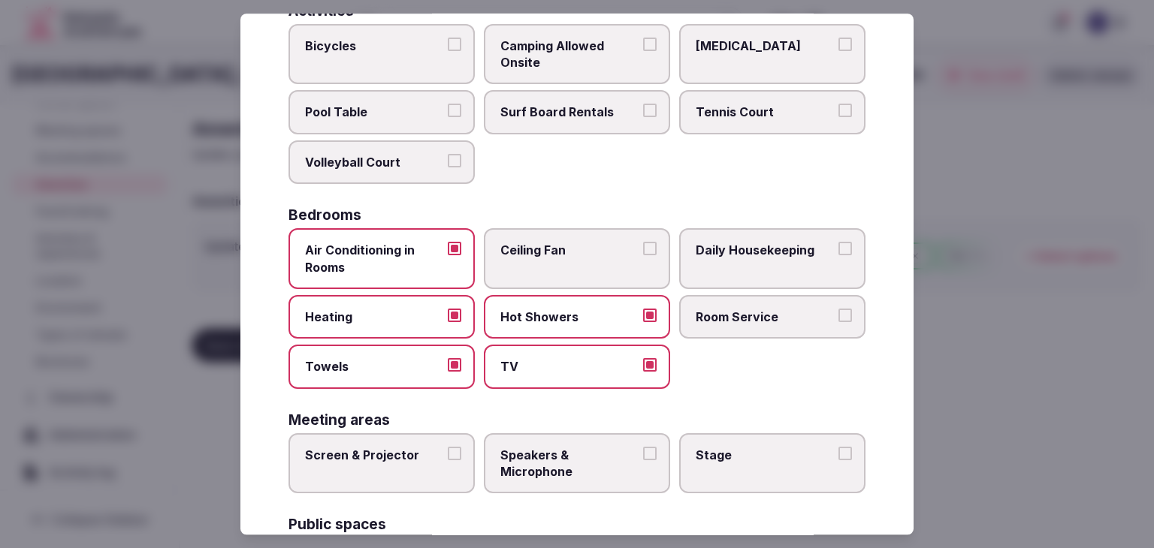
click at [712, 304] on label "Room Service" at bounding box center [772, 317] width 186 height 44
click at [838, 309] on button "Room Service" at bounding box center [845, 316] width 14 height 14
click at [729, 260] on label "Daily Housekeeping" at bounding box center [772, 258] width 186 height 61
click at [838, 255] on button "Daily Housekeeping" at bounding box center [845, 249] width 14 height 14
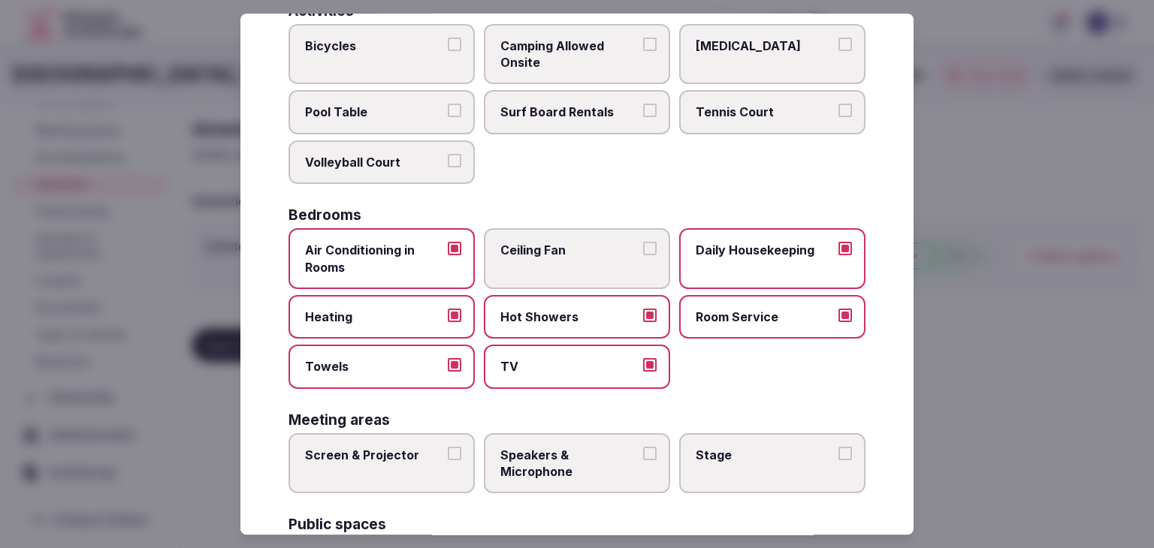
scroll to position [283, 0]
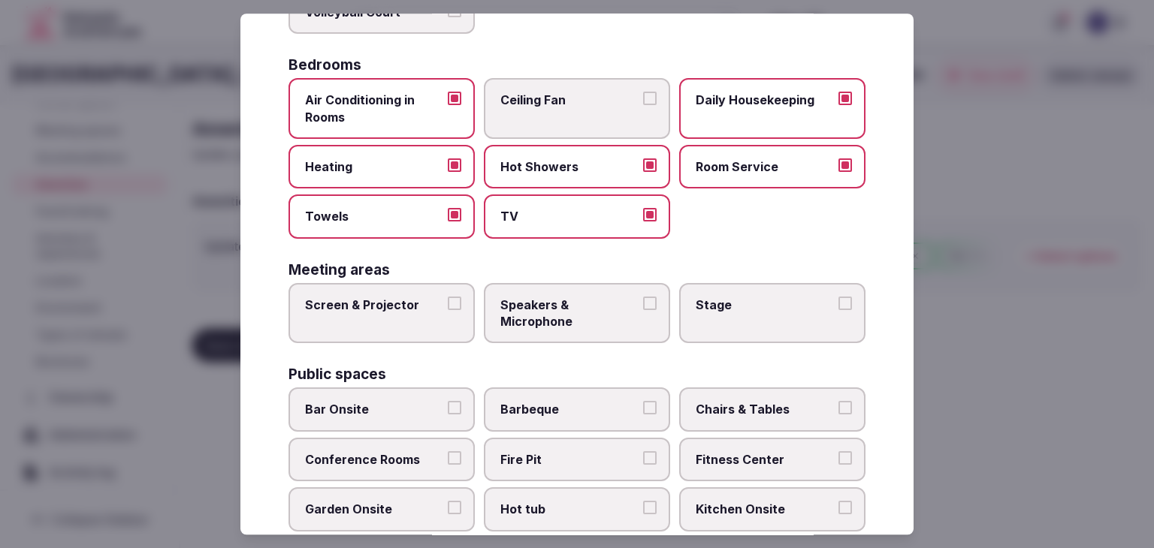
click at [402, 309] on span "Screen & Projector" at bounding box center [374, 305] width 138 height 17
click at [448, 309] on button "Screen & Projector" at bounding box center [455, 304] width 14 height 14
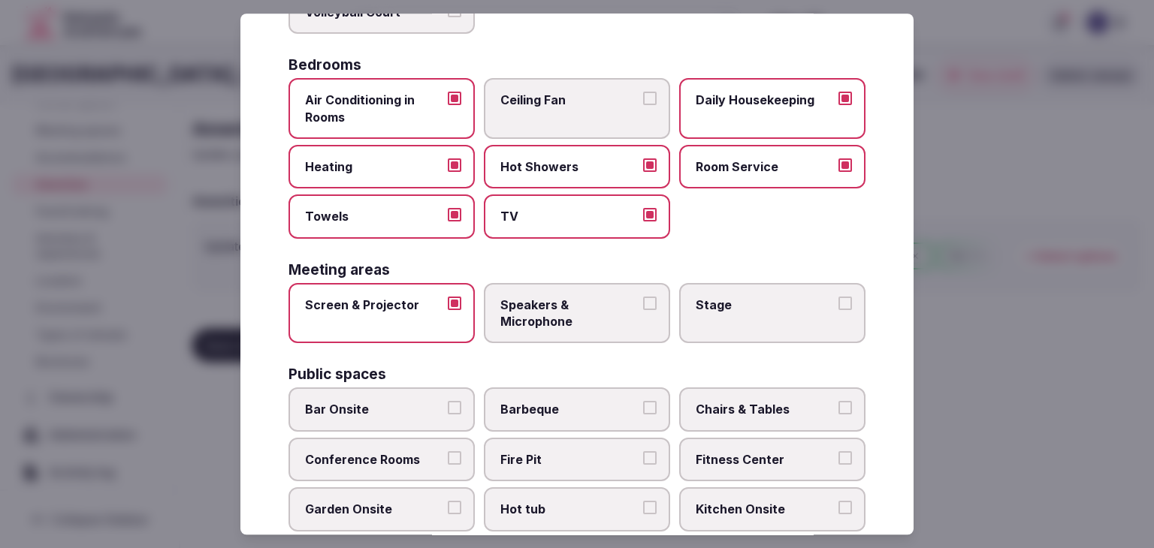
scroll to position [433, 0]
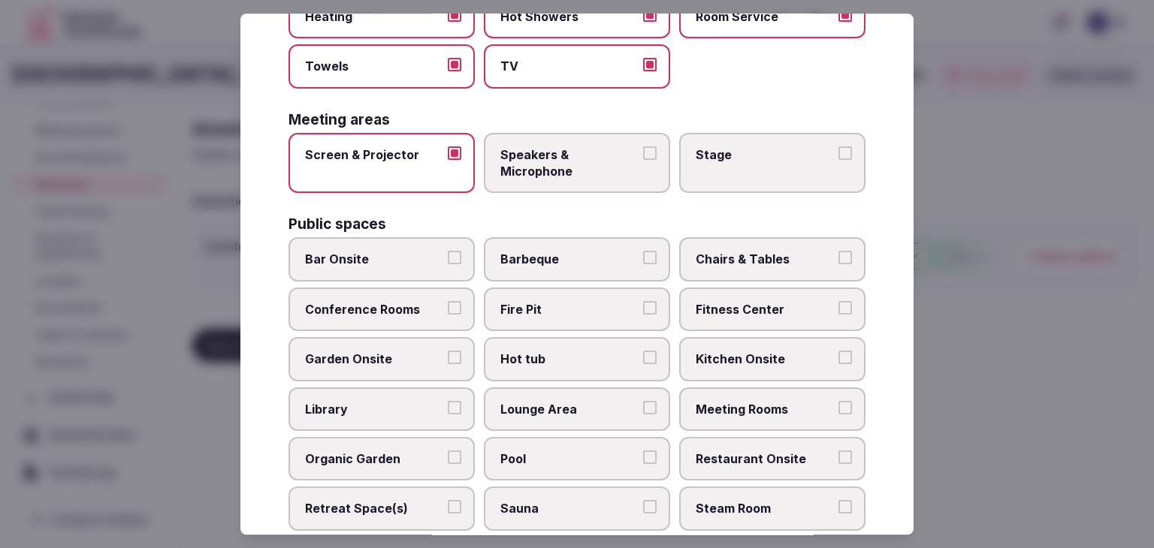
click at [415, 262] on span "Bar Onsite" at bounding box center [374, 260] width 138 height 17
click at [448, 262] on button "Bar Onsite" at bounding box center [455, 259] width 14 height 14
click at [731, 259] on span "Chairs & Tables" at bounding box center [765, 260] width 138 height 17
click at [838, 259] on button "Chairs & Tables" at bounding box center [845, 259] width 14 height 14
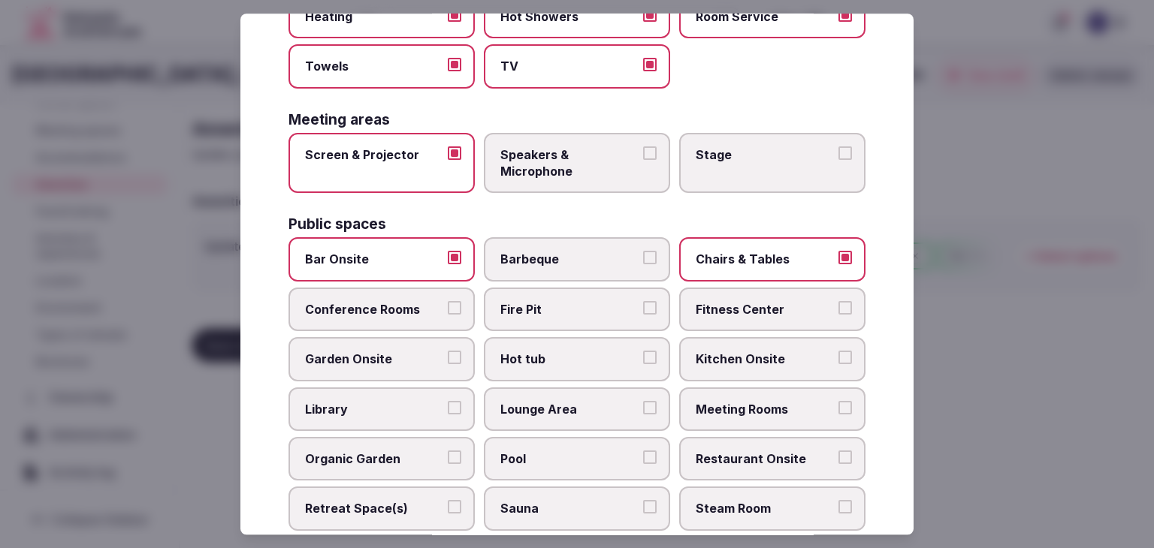
drag, startPoint x: 725, startPoint y: 301, endPoint x: 726, endPoint y: 313, distance: 12.0
click at [725, 302] on span "Fitness Center" at bounding box center [765, 309] width 138 height 17
click at [838, 302] on button "Fitness Center" at bounding box center [845, 308] width 14 height 14
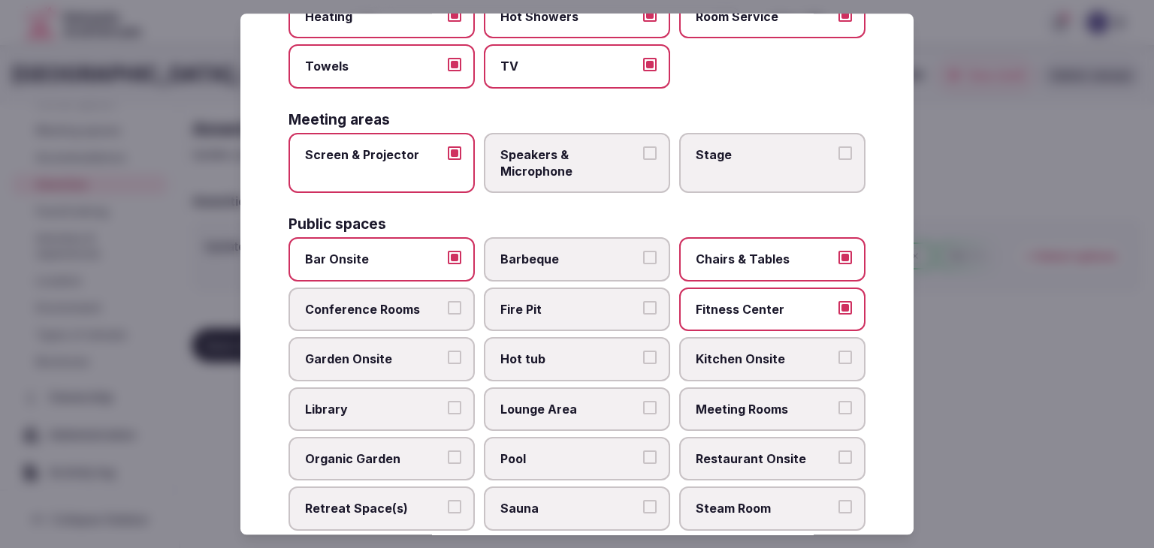
click at [735, 406] on span "Meeting Rooms" at bounding box center [765, 409] width 138 height 17
click at [838, 406] on button "Meeting Rooms" at bounding box center [845, 408] width 14 height 14
click at [613, 401] on span "Lounge Area" at bounding box center [569, 409] width 138 height 17
click at [643, 401] on button "Lounge Area" at bounding box center [650, 408] width 14 height 14
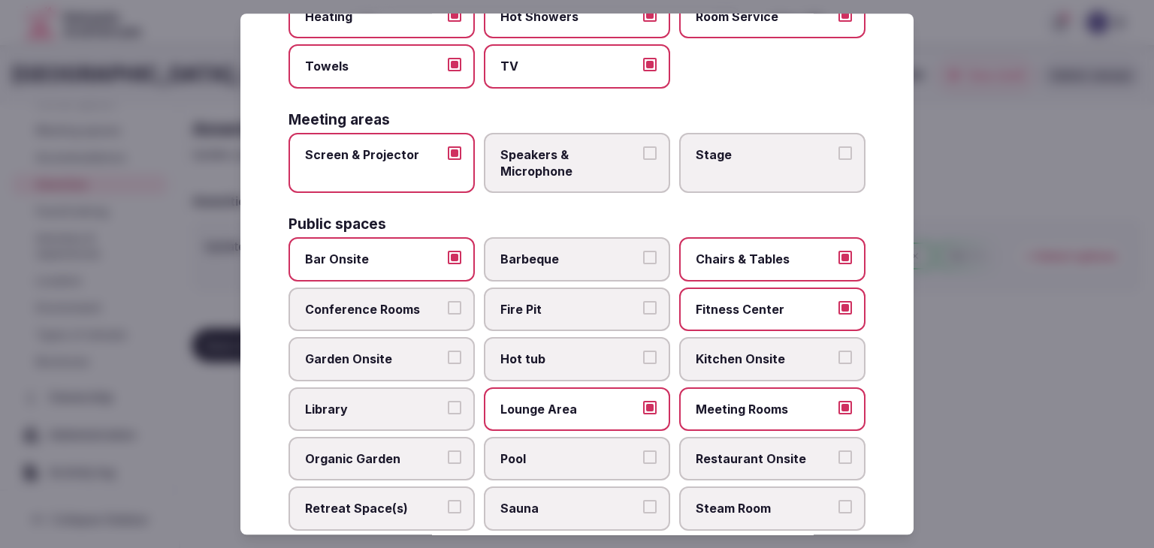
click at [757, 451] on span "Restaurant Onsite" at bounding box center [765, 459] width 138 height 17
click at [838, 451] on button "Restaurant Onsite" at bounding box center [845, 458] width 14 height 14
click at [389, 301] on span "Conference Rooms" at bounding box center [374, 309] width 138 height 17
click at [448, 301] on button "Conference Rooms" at bounding box center [455, 308] width 14 height 14
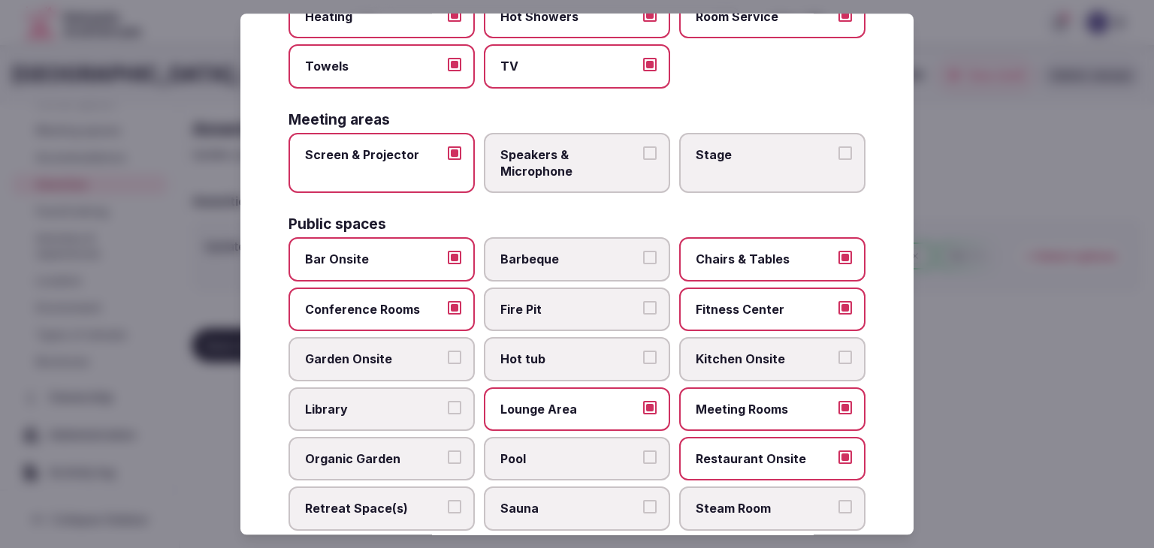
click at [578, 352] on span "Hot tub" at bounding box center [569, 360] width 138 height 17
click at [643, 352] on button "Hot tub" at bounding box center [650, 359] width 14 height 14
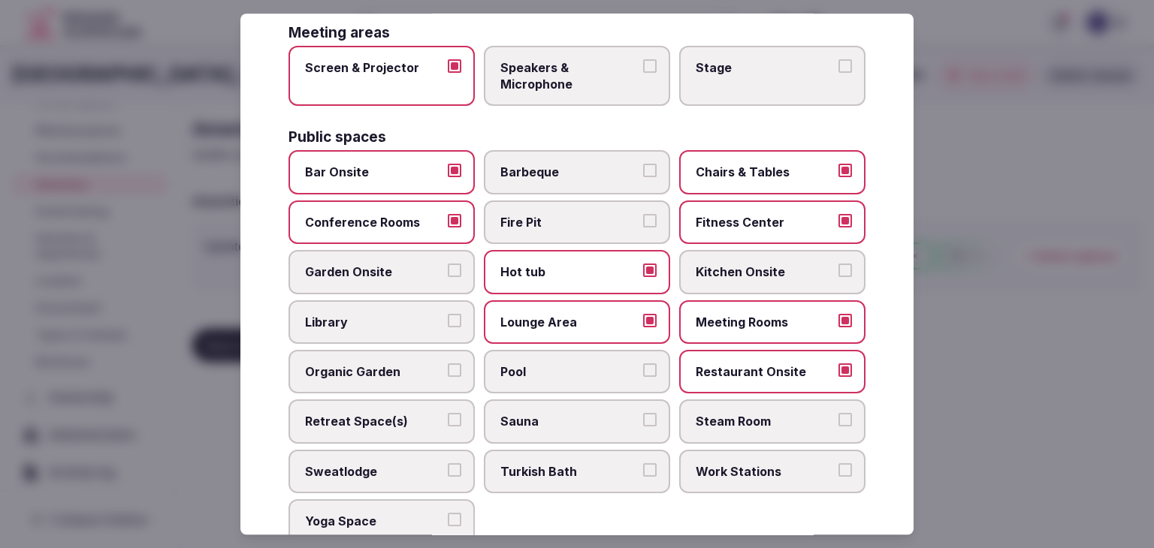
scroll to position [584, 0]
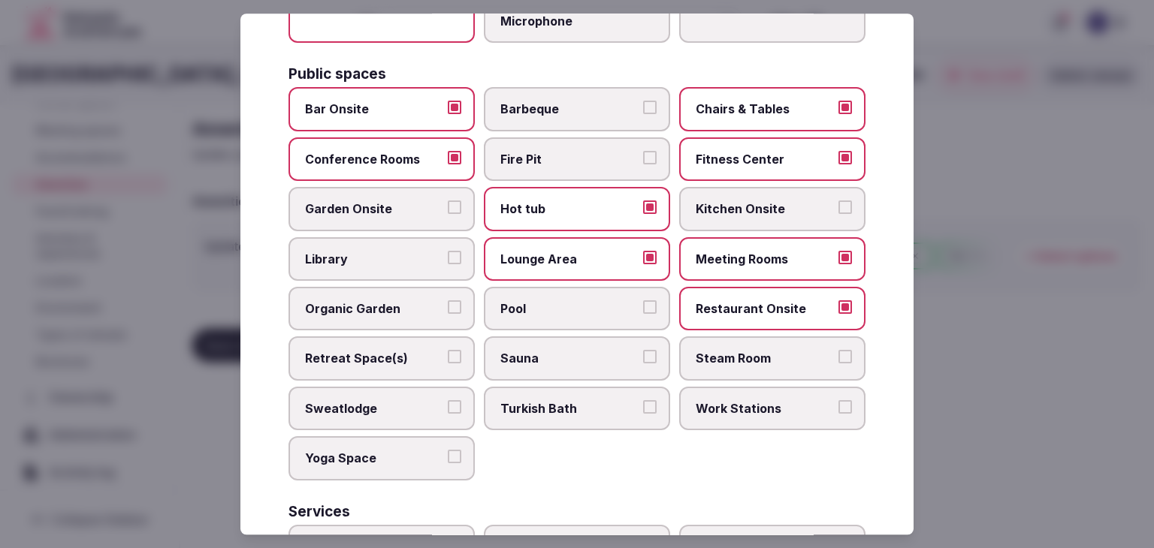
click at [558, 351] on span "Sauna" at bounding box center [569, 359] width 138 height 17
click at [643, 351] on button "Sauna" at bounding box center [650, 358] width 14 height 14
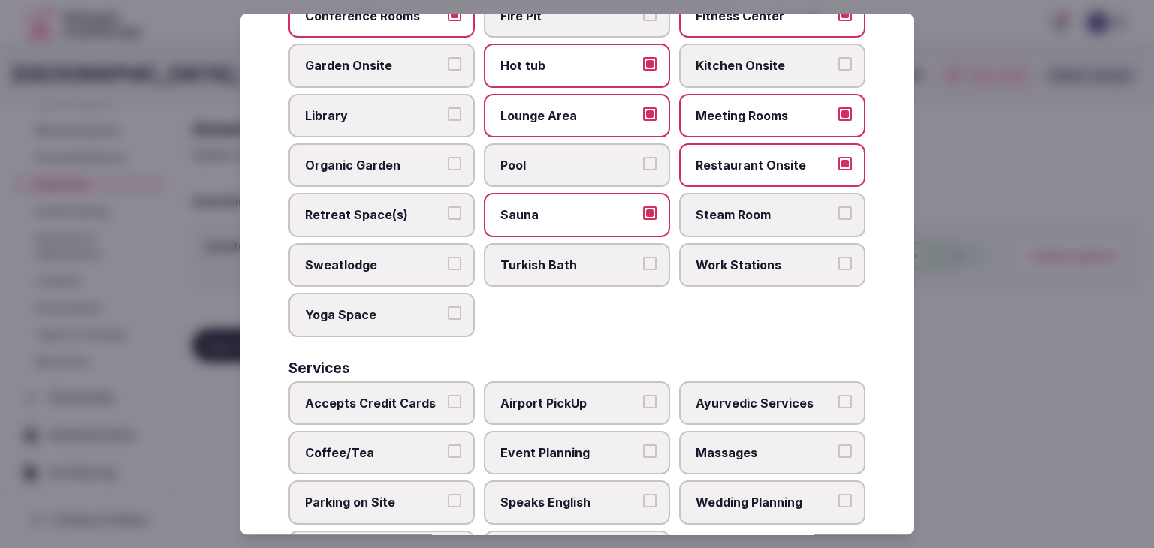
scroll to position [809, 0]
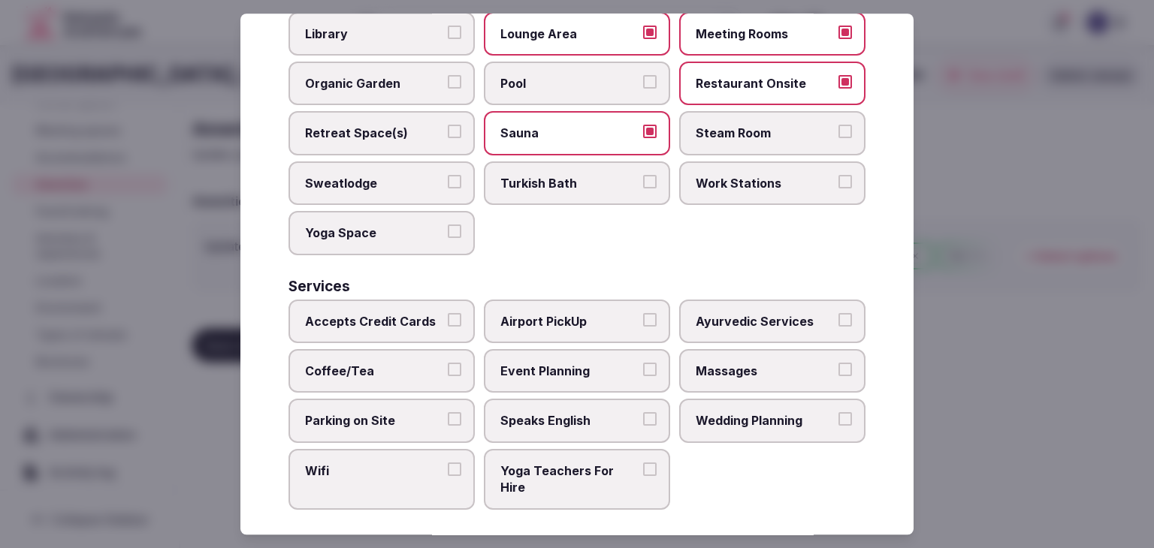
click at [420, 325] on label "Accepts Credit Cards" at bounding box center [381, 322] width 186 height 44
click at [448, 325] on button "Accepts Credit Cards" at bounding box center [455, 320] width 14 height 14
drag, startPoint x: 417, startPoint y: 367, endPoint x: 422, endPoint y: 427, distance: 61.1
click at [417, 367] on span "Coffee/Tea" at bounding box center [374, 371] width 138 height 17
click at [448, 367] on button "Coffee/Tea" at bounding box center [455, 370] width 14 height 14
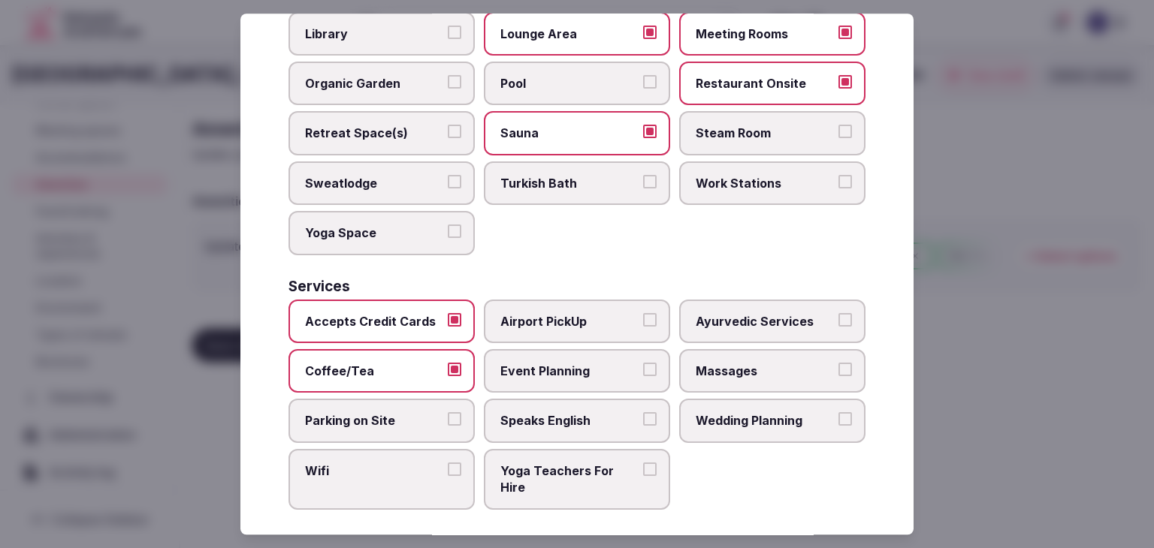
click at [422, 430] on label "Parking on Site" at bounding box center [381, 422] width 186 height 44
click at [448, 427] on button "Parking on Site" at bounding box center [455, 420] width 14 height 14
drag, startPoint x: 421, startPoint y: 482, endPoint x: 430, endPoint y: 480, distance: 9.1
click at [421, 482] on label "Wifi" at bounding box center [381, 479] width 186 height 61
click at [448, 476] on button "Wifi" at bounding box center [455, 470] width 14 height 14
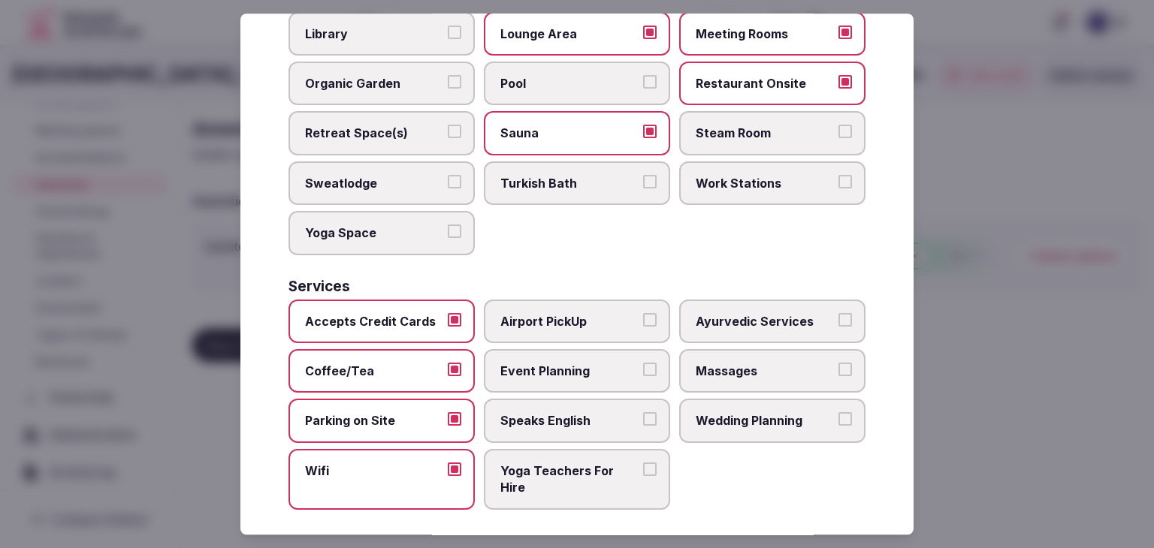
click at [607, 349] on label "Event Planning" at bounding box center [577, 371] width 186 height 44
click at [643, 363] on button "Event Planning" at bounding box center [650, 370] width 14 height 14
click at [589, 413] on span "Speaks English" at bounding box center [569, 421] width 138 height 17
click at [643, 413] on button "Speaks English" at bounding box center [650, 420] width 14 height 14
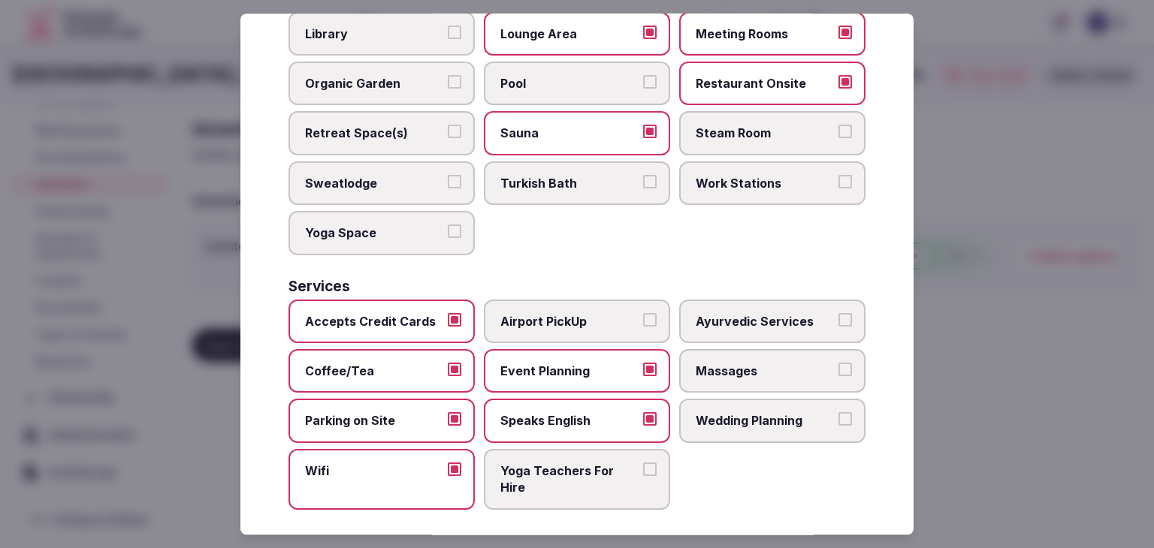
click at [738, 413] on span "Wedding Planning" at bounding box center [765, 421] width 138 height 17
click at [838, 413] on button "Wedding Planning" at bounding box center [845, 420] width 14 height 14
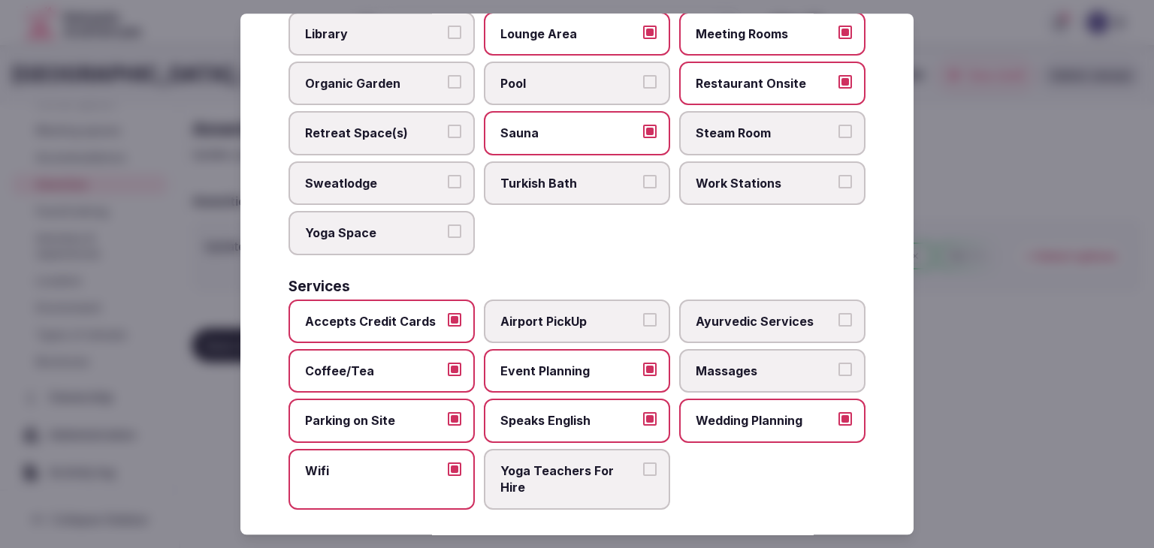
click at [745, 349] on label "Massages" at bounding box center [772, 371] width 186 height 44
click at [838, 363] on button "Massages" at bounding box center [845, 370] width 14 height 14
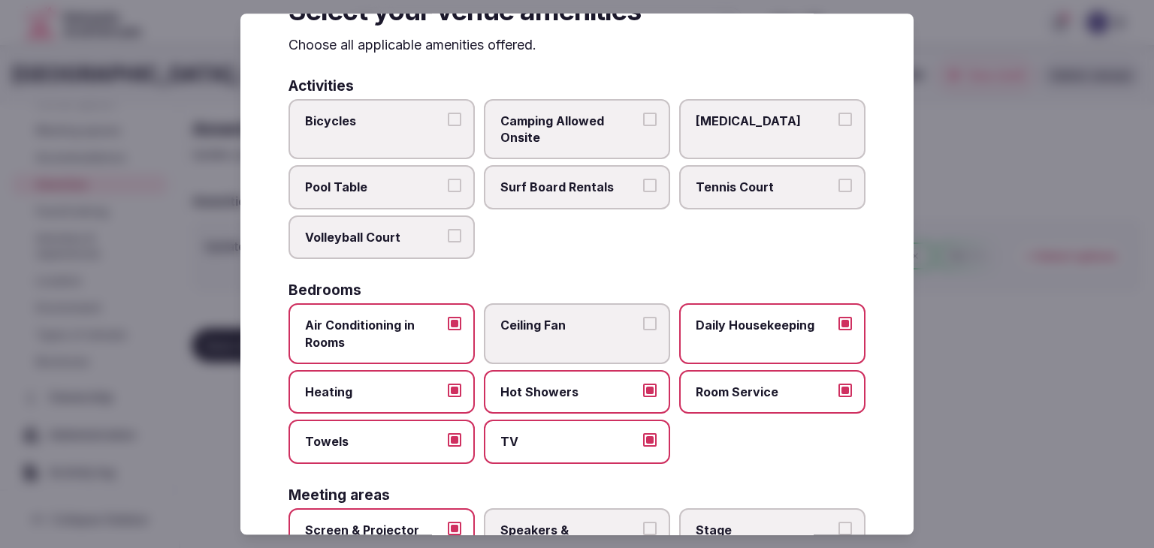
scroll to position [0, 0]
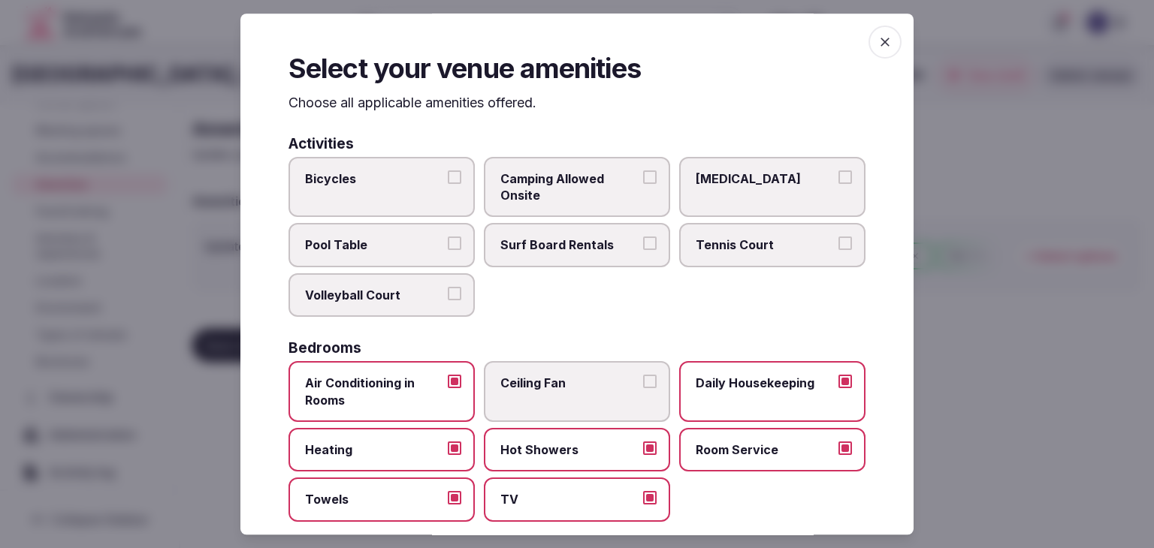
click at [871, 55] on span "button" at bounding box center [884, 42] width 33 height 33
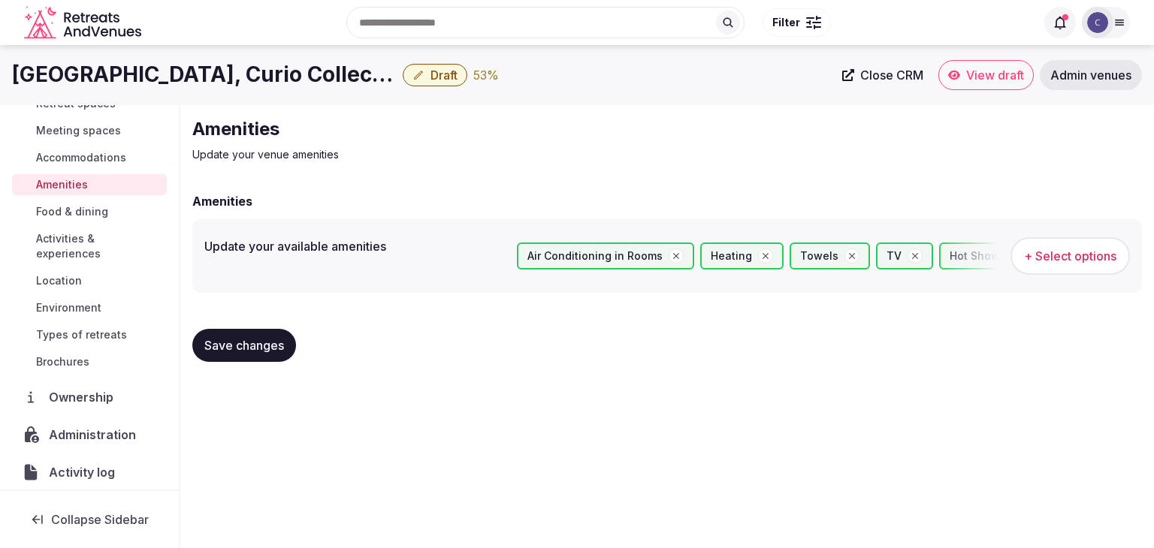
click at [258, 356] on button "Save changes" at bounding box center [244, 345] width 104 height 33
click at [258, 349] on span "Save changes" at bounding box center [244, 345] width 80 height 15
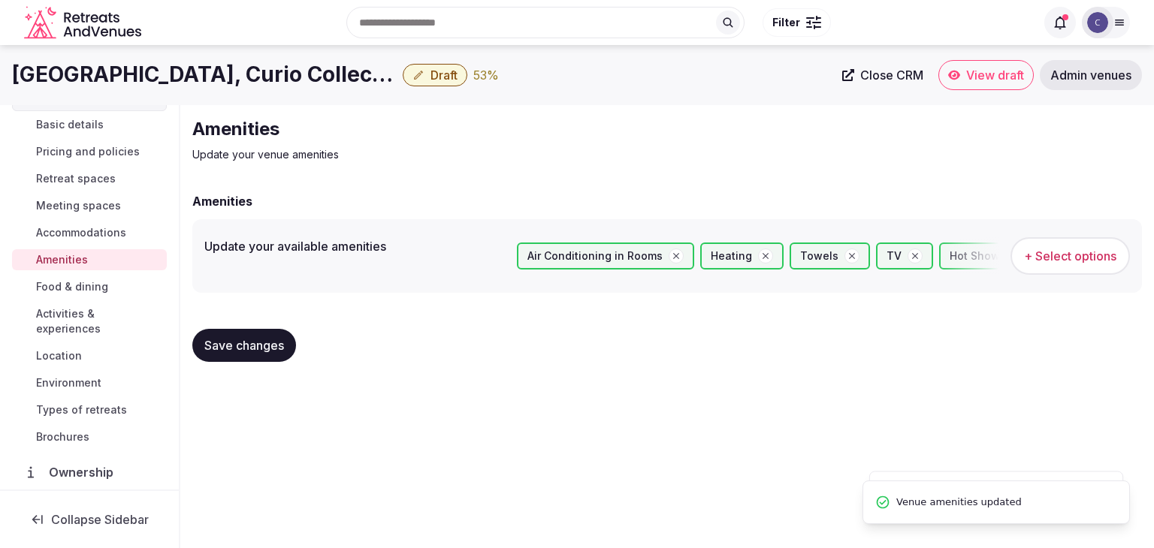
click at [77, 231] on span "Accommodations" at bounding box center [81, 232] width 90 height 15
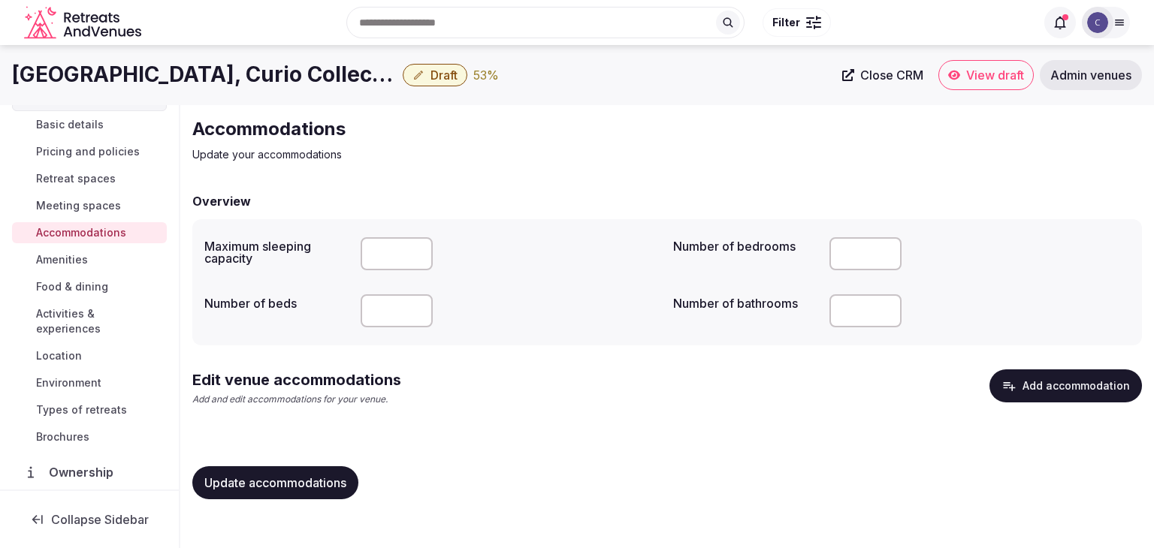
click at [1098, 388] on button "Add accommodation" at bounding box center [1065, 386] width 152 height 33
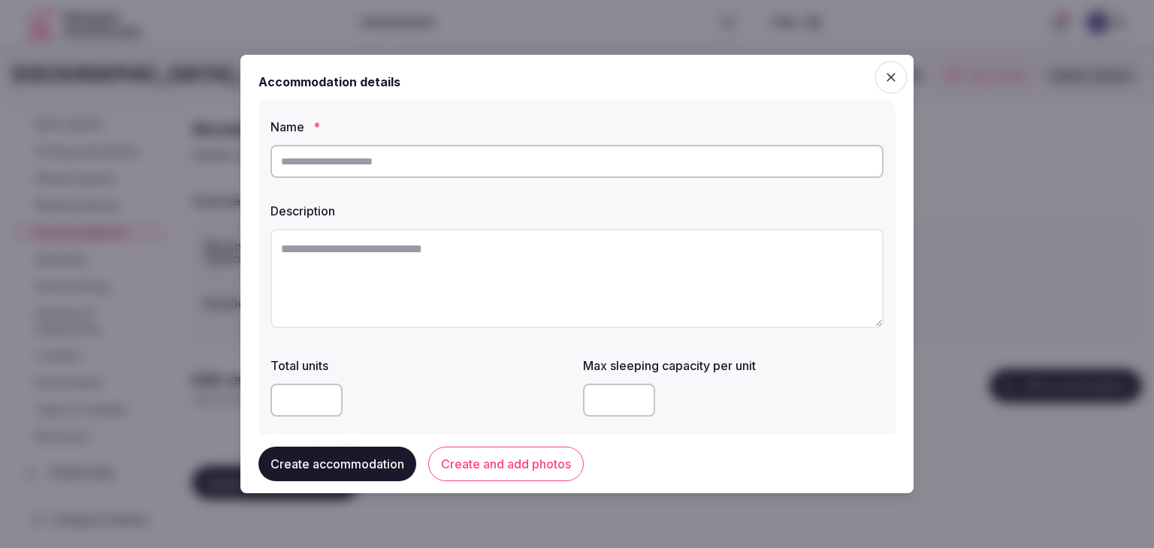
click at [503, 166] on input "text" at bounding box center [576, 161] width 613 height 33
paste input "**********"
type input "**********"
click at [555, 279] on textarea at bounding box center [576, 278] width 613 height 99
paste textarea "**********"
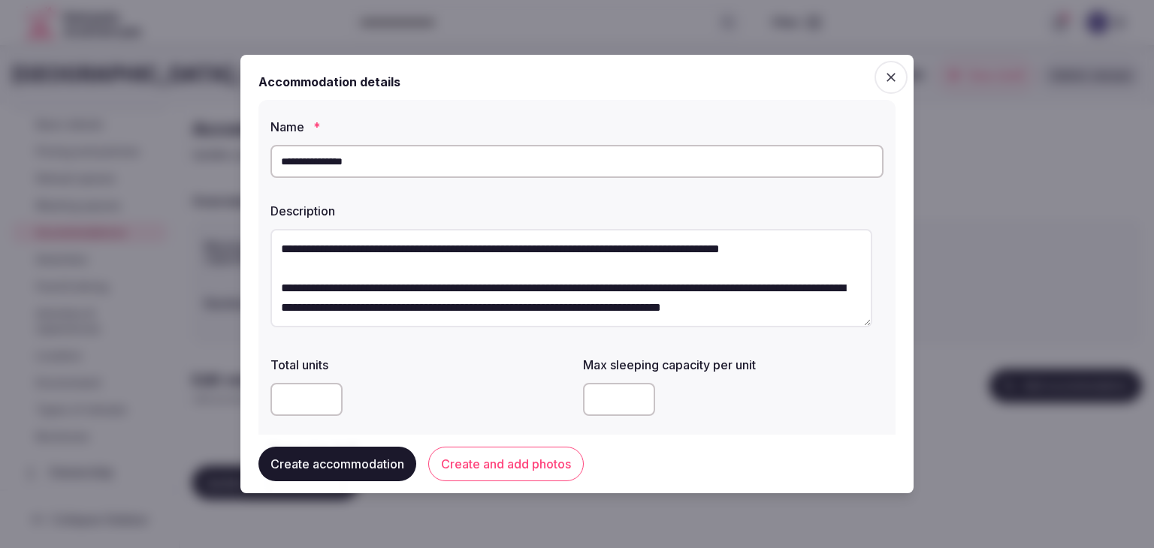
scroll to position [47, 0]
type textarea "**********"
click at [612, 404] on input "number" at bounding box center [619, 399] width 72 height 33
type input "*"
click at [484, 425] on div "Total units Max sleeping capacity per unit * Room size (m²)" at bounding box center [576, 428] width 613 height 156
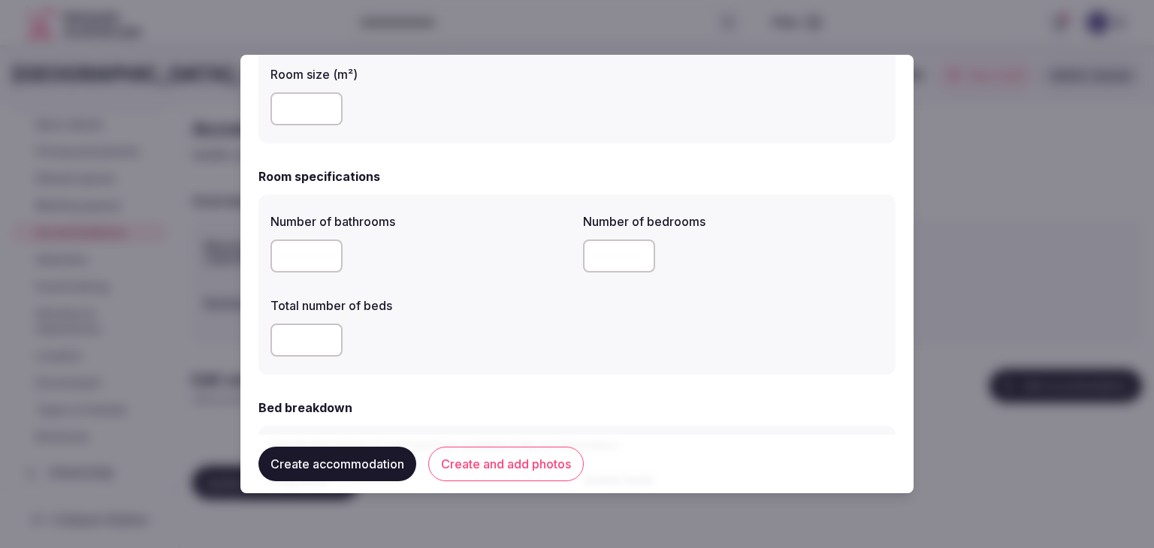
scroll to position [376, 0]
click at [284, 242] on input "number" at bounding box center [306, 255] width 72 height 33
type input "*"
click at [297, 334] on input "number" at bounding box center [306, 339] width 72 height 33
type input "*"
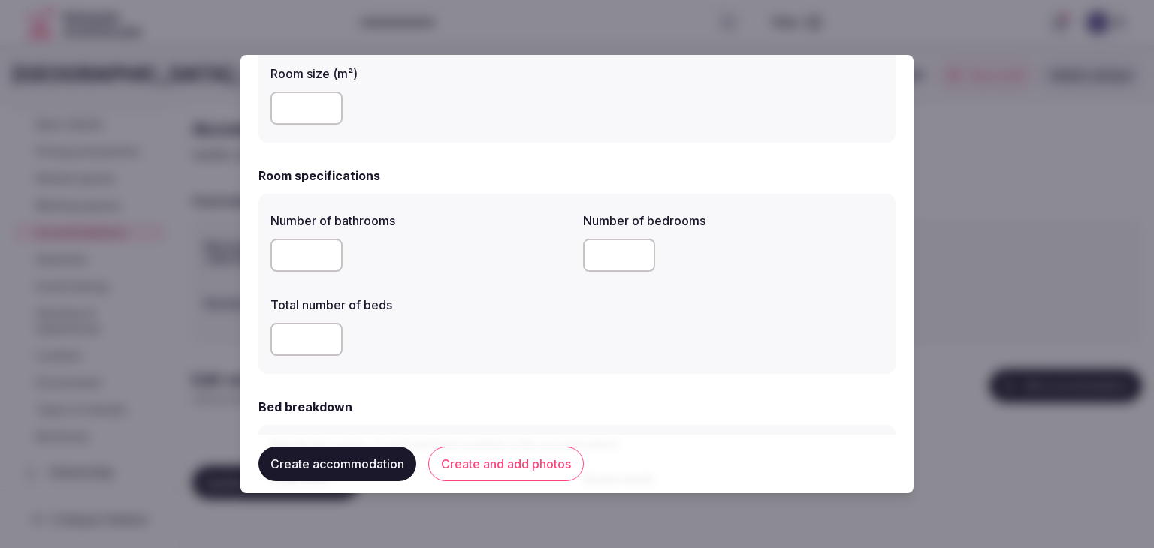
click at [583, 262] on input "number" at bounding box center [619, 255] width 72 height 33
type input "*"
click at [560, 317] on div "*" at bounding box center [420, 339] width 300 height 45
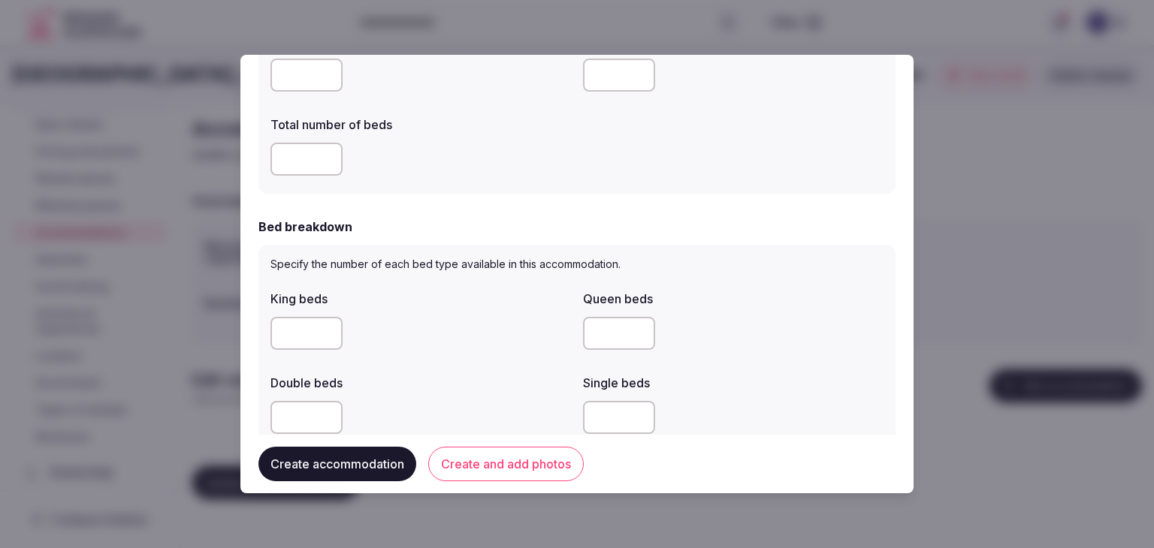
scroll to position [676, 0]
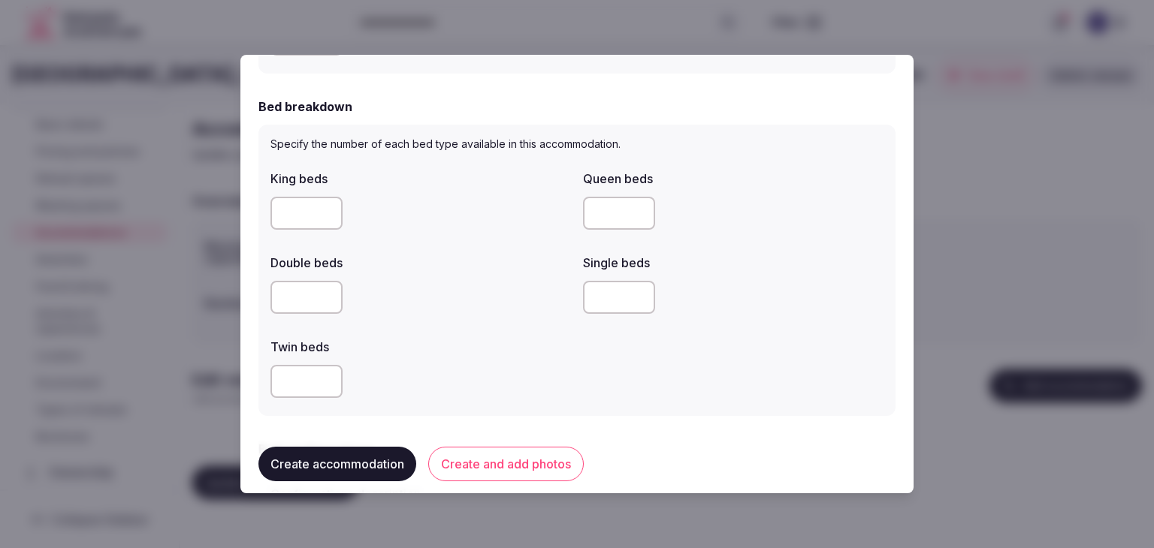
click at [282, 208] on input "number" at bounding box center [306, 213] width 72 height 33
type input "*"
click at [418, 297] on div at bounding box center [420, 297] width 300 height 33
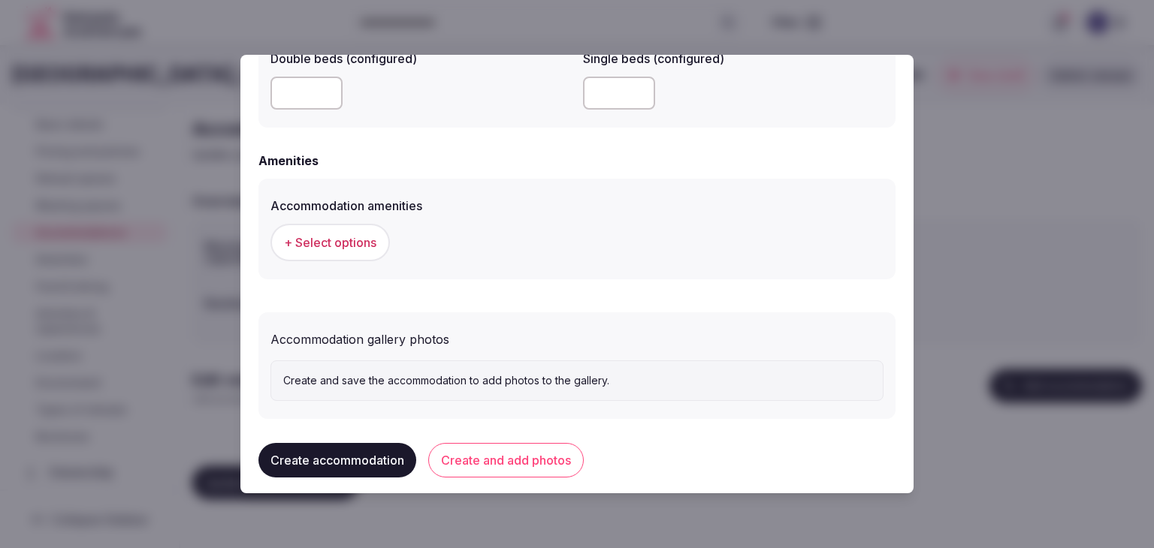
scroll to position [1352, 0]
click at [334, 238] on span "+ Select options" at bounding box center [330, 241] width 92 height 17
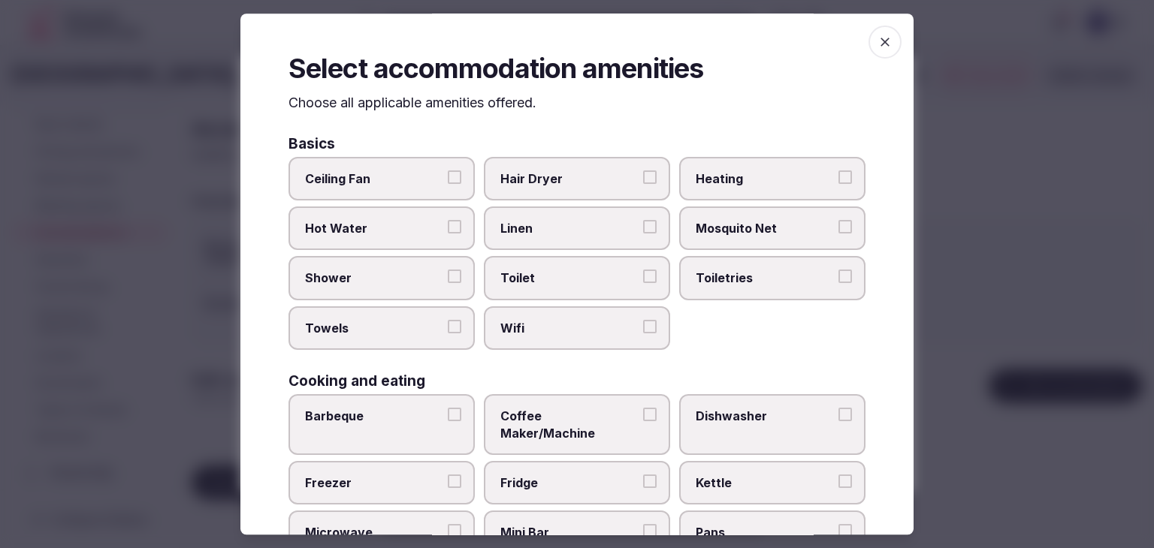
drag, startPoint x: 596, startPoint y: 322, endPoint x: 669, endPoint y: 289, distance: 80.7
click at [596, 322] on span "Wifi" at bounding box center [569, 328] width 138 height 17
click at [643, 322] on button "Wifi" at bounding box center [650, 327] width 14 height 14
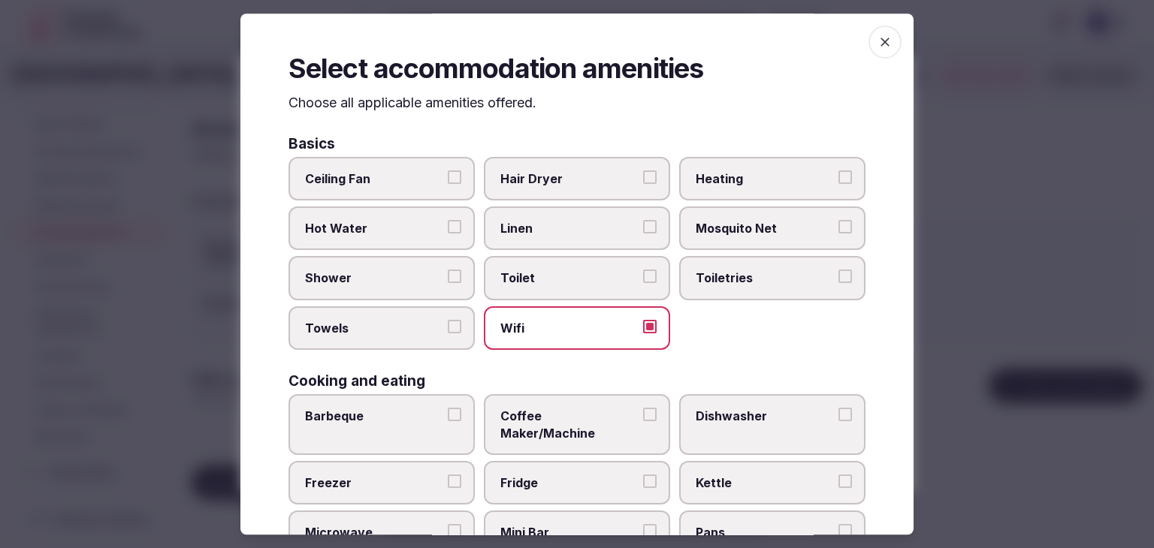
drag, startPoint x: 693, startPoint y: 275, endPoint x: 681, endPoint y: 253, distance: 24.9
click at [696, 274] on span "Toiletries" at bounding box center [765, 278] width 138 height 17
click at [838, 274] on button "Toiletries" at bounding box center [845, 277] width 14 height 14
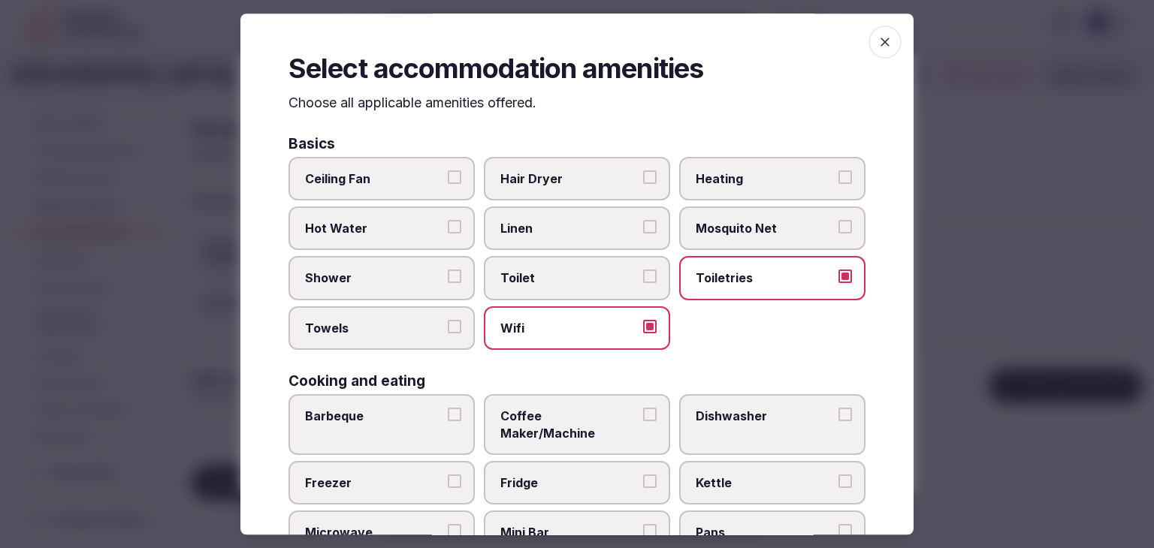
drag, startPoint x: 605, startPoint y: 186, endPoint x: 542, endPoint y: 235, distance: 80.2
click at [604, 186] on span "Hair Dryer" at bounding box center [569, 179] width 138 height 17
click at [643, 184] on button "Hair Dryer" at bounding box center [650, 178] width 14 height 14
drag, startPoint x: 424, startPoint y: 273, endPoint x: 400, endPoint y: 332, distance: 64.0
click at [423, 273] on span "Shower" at bounding box center [374, 278] width 138 height 17
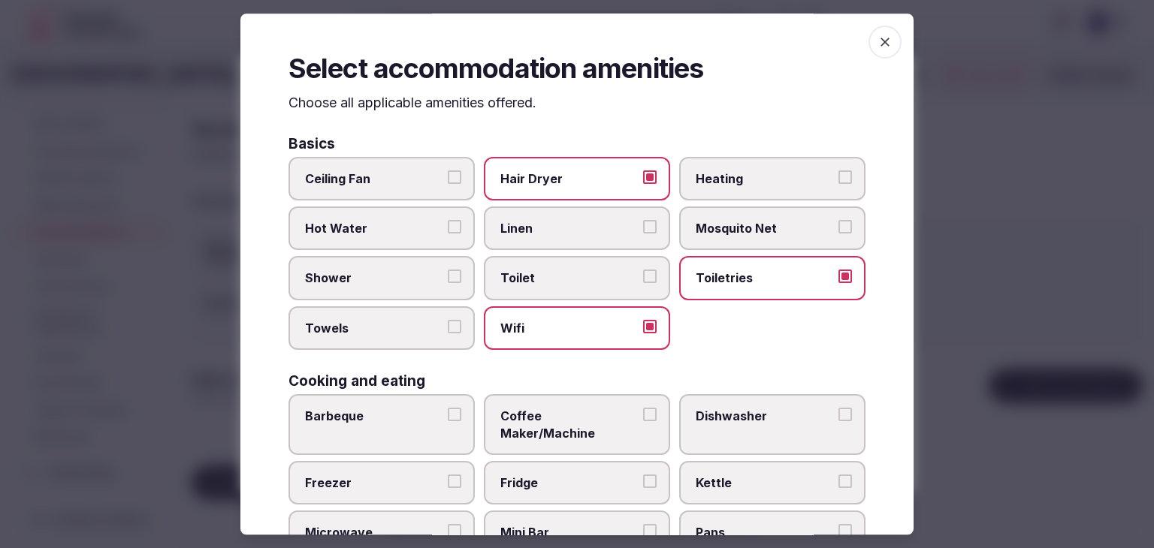
click at [448, 273] on button "Shower" at bounding box center [455, 277] width 14 height 14
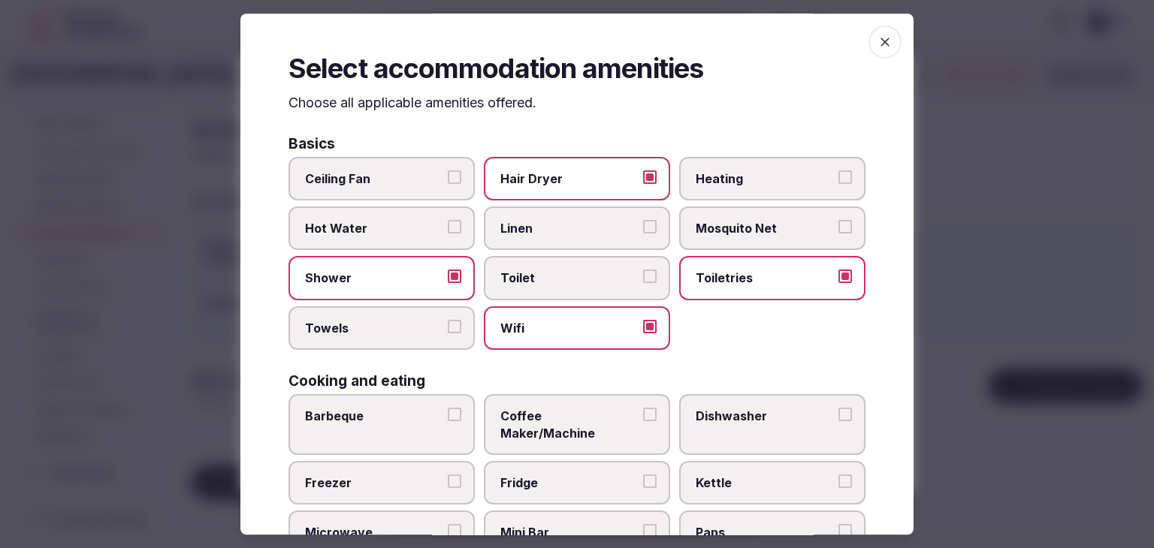
click at [400, 332] on span "Towels" at bounding box center [374, 328] width 138 height 17
click at [448, 332] on button "Towels" at bounding box center [455, 327] width 14 height 14
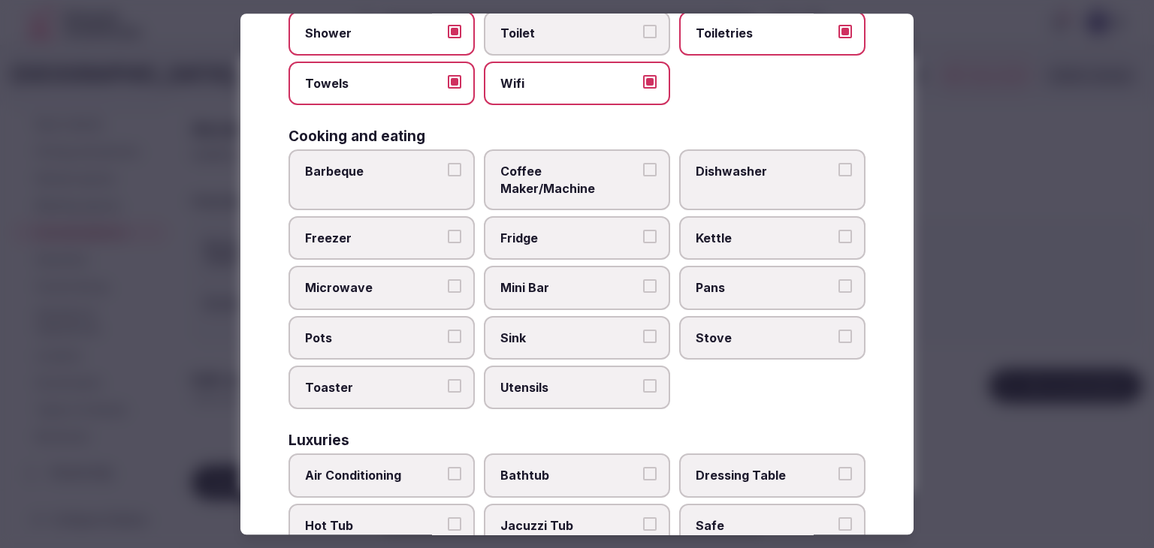
scroll to position [300, 0]
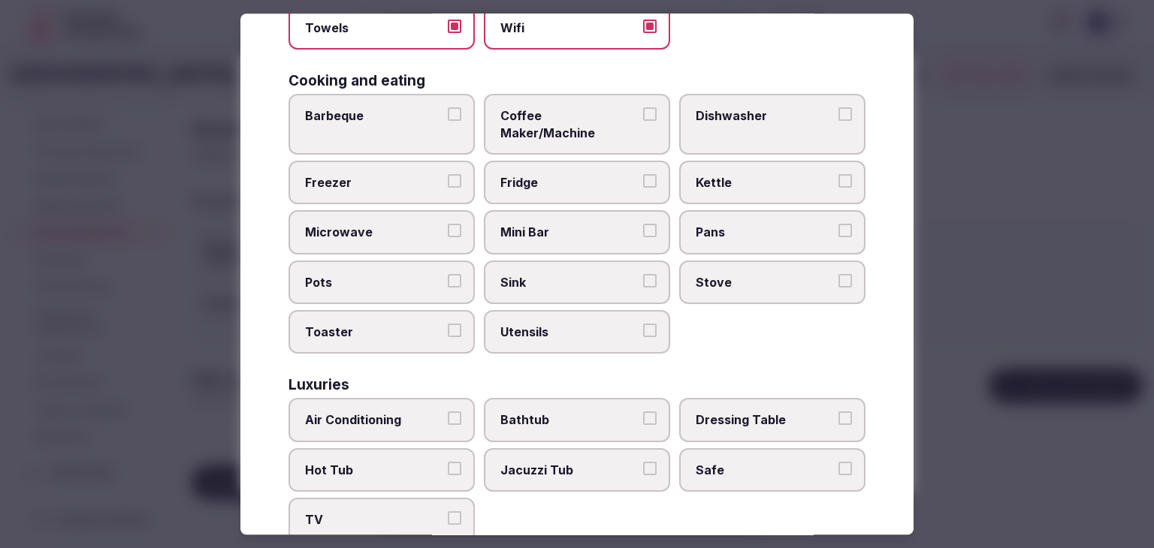
click at [406, 409] on label "Air Conditioning" at bounding box center [381, 421] width 186 height 44
click at [448, 412] on button "Air Conditioning" at bounding box center [455, 419] width 14 height 14
click at [411, 506] on label "TV" at bounding box center [381, 521] width 186 height 44
click at [448, 512] on button "TV" at bounding box center [455, 519] width 14 height 14
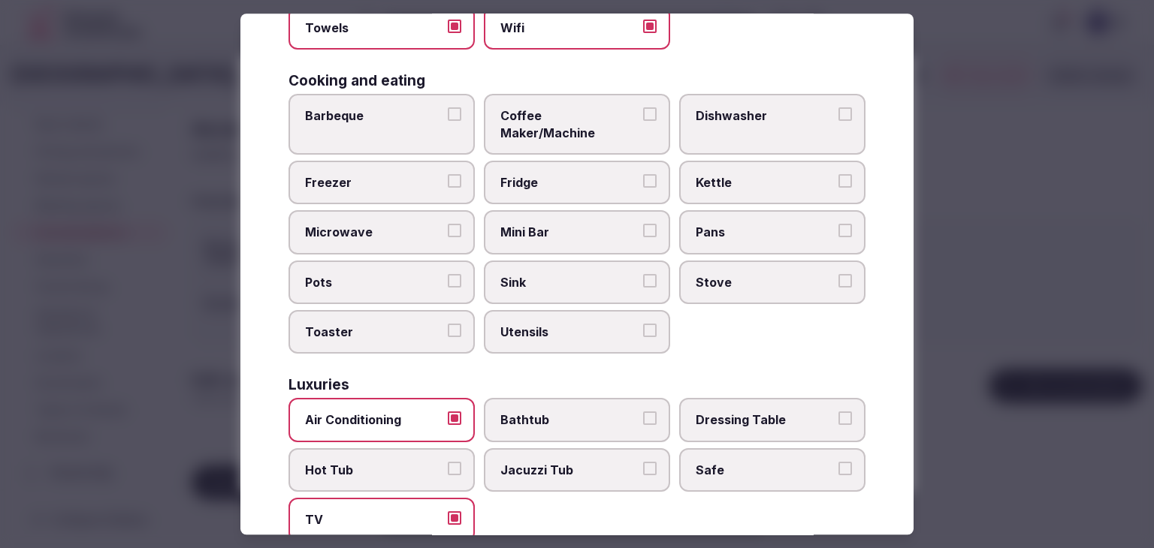
click at [789, 421] on div "Air Conditioning Bathtub Dressing Table Hot Tub Jacuzzi Tub Safe TV" at bounding box center [576, 470] width 577 height 143
click at [774, 462] on span "Safe" at bounding box center [765, 470] width 138 height 17
click at [838, 462] on button "Safe" at bounding box center [845, 469] width 14 height 14
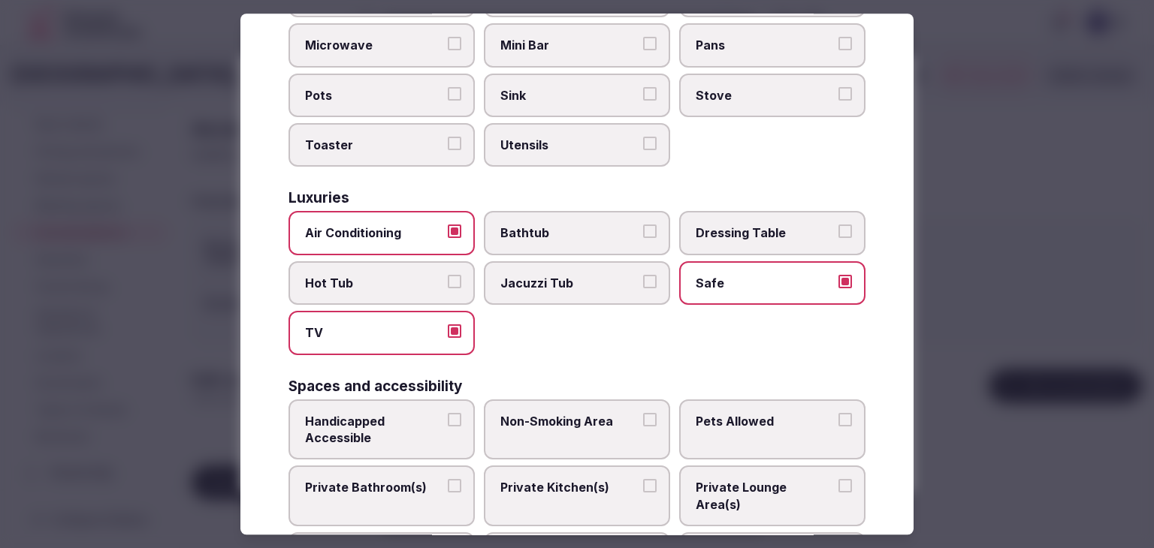
scroll to position [601, 0]
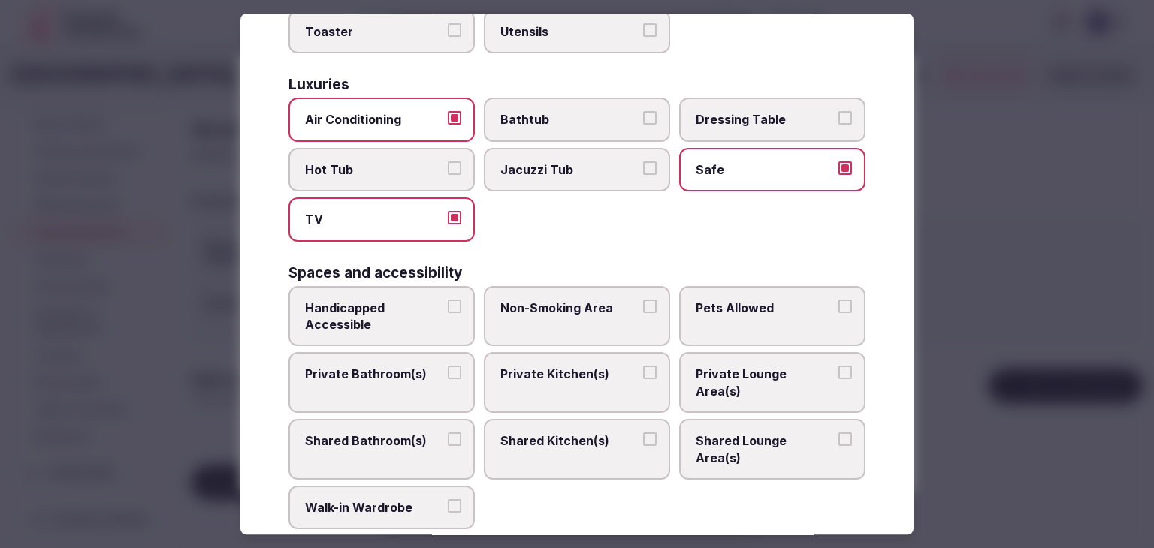
click at [413, 367] on span "Private Bathroom(s)" at bounding box center [374, 375] width 138 height 17
click at [448, 367] on button "Private Bathroom(s)" at bounding box center [455, 374] width 14 height 14
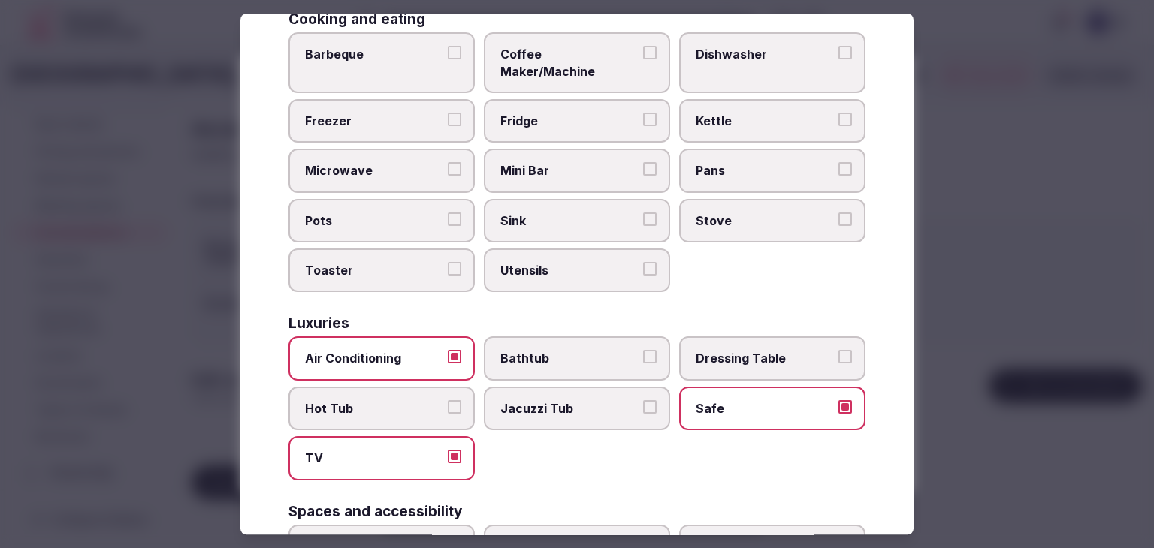
scroll to position [225, 0]
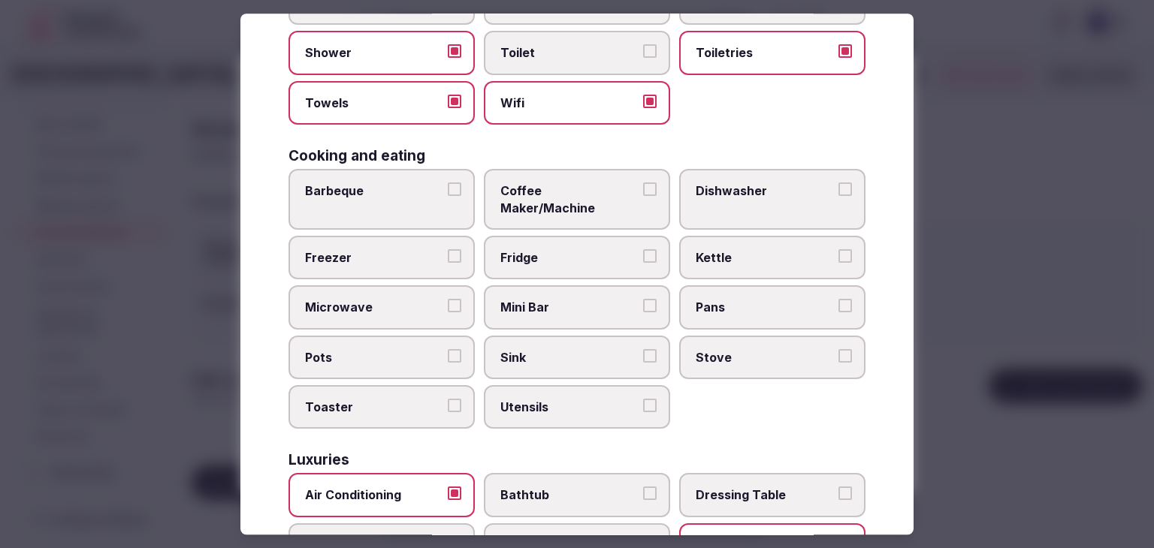
click at [560, 193] on span "Coffee Maker/Machine" at bounding box center [569, 200] width 138 height 34
click at [643, 193] on button "Coffee Maker/Machine" at bounding box center [650, 190] width 14 height 14
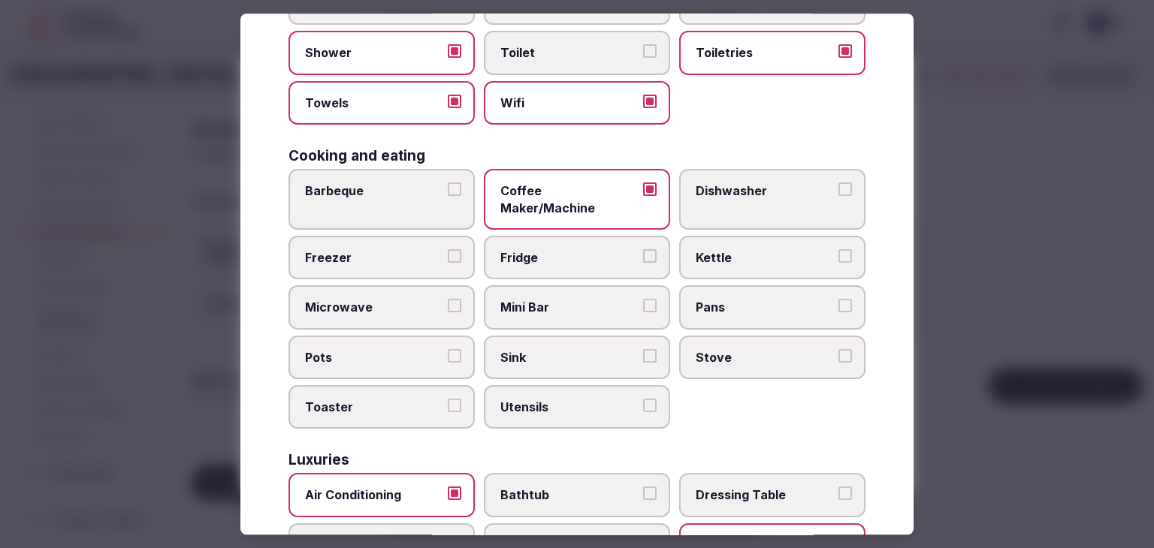
click at [551, 249] on span "Fridge" at bounding box center [569, 257] width 138 height 17
click at [643, 249] on button "Fridge" at bounding box center [650, 256] width 14 height 14
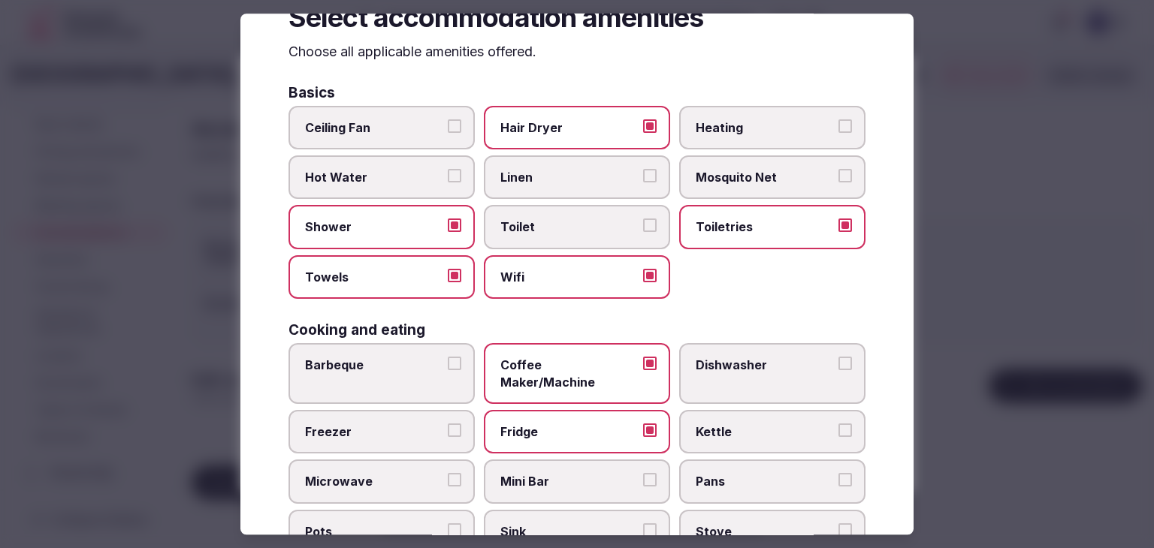
scroll to position [0, 0]
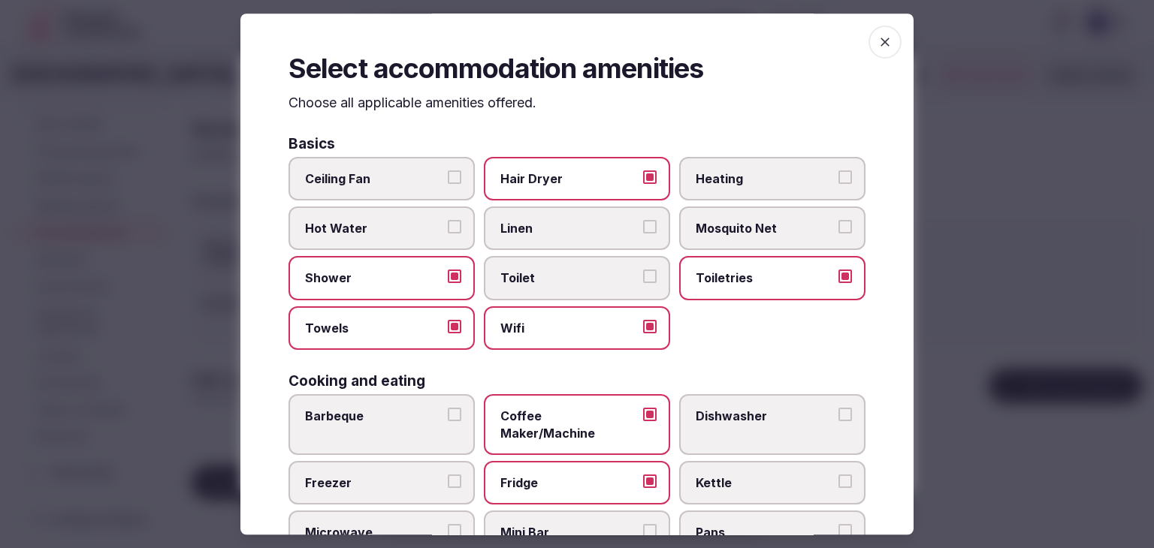
click at [880, 35] on icon "button" at bounding box center [884, 42] width 15 height 15
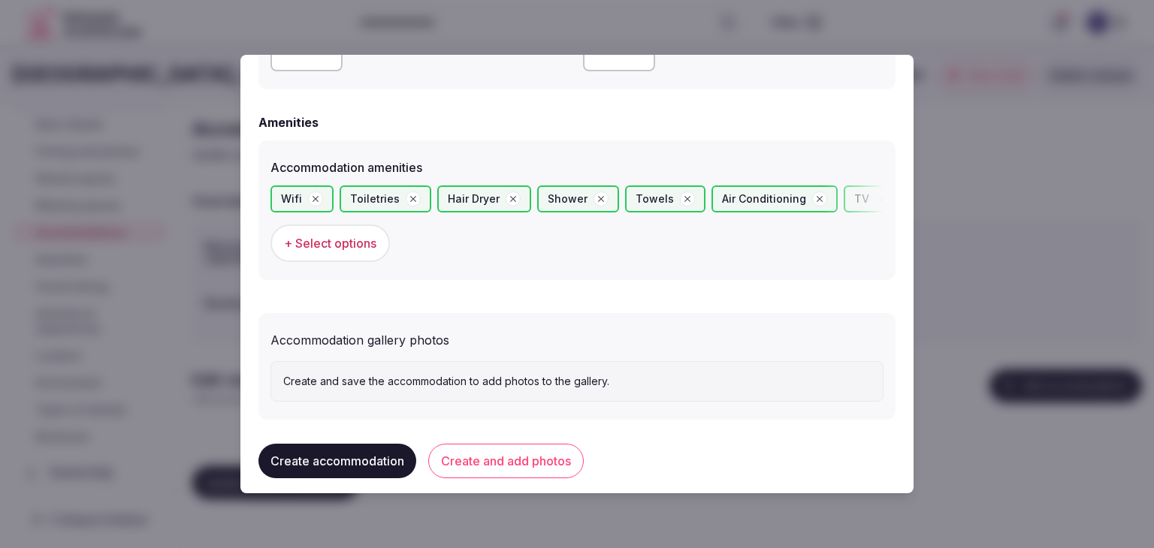
scroll to position [1402, 0]
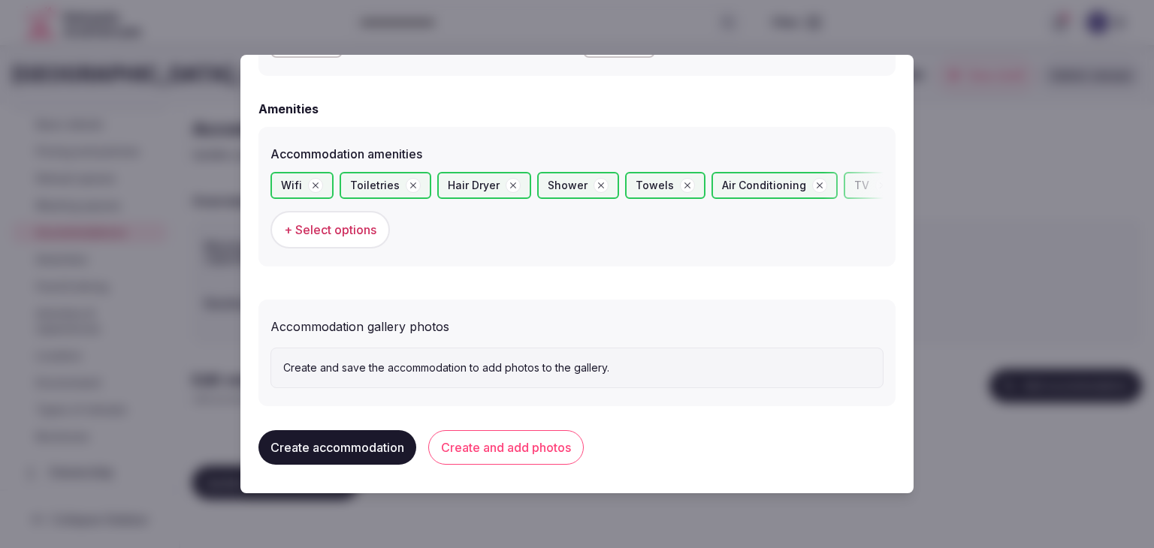
click at [564, 453] on button "Create and add photos" at bounding box center [505, 447] width 155 height 35
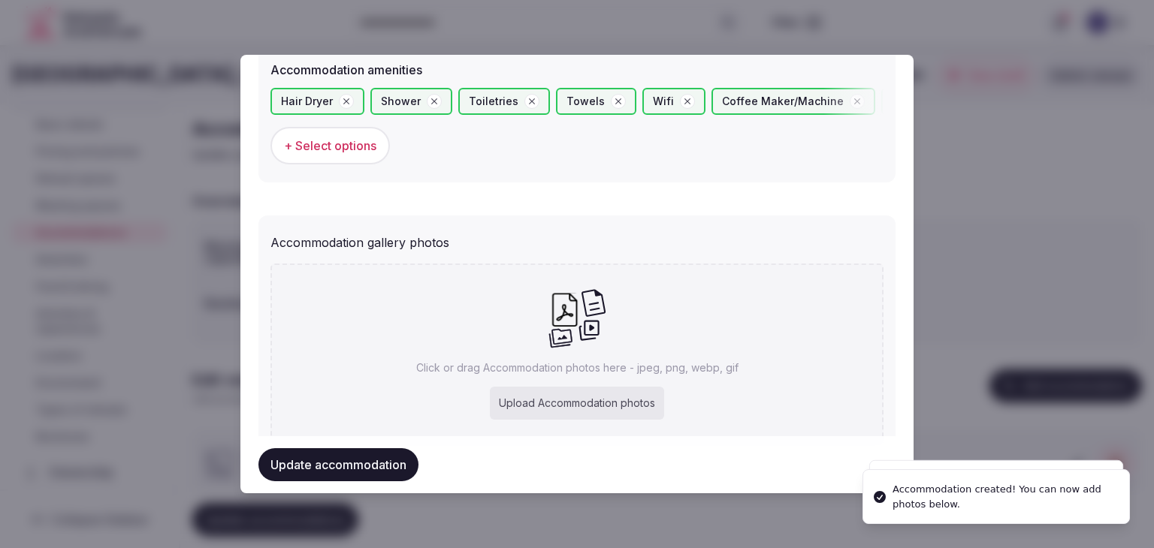
scroll to position [1541, 0]
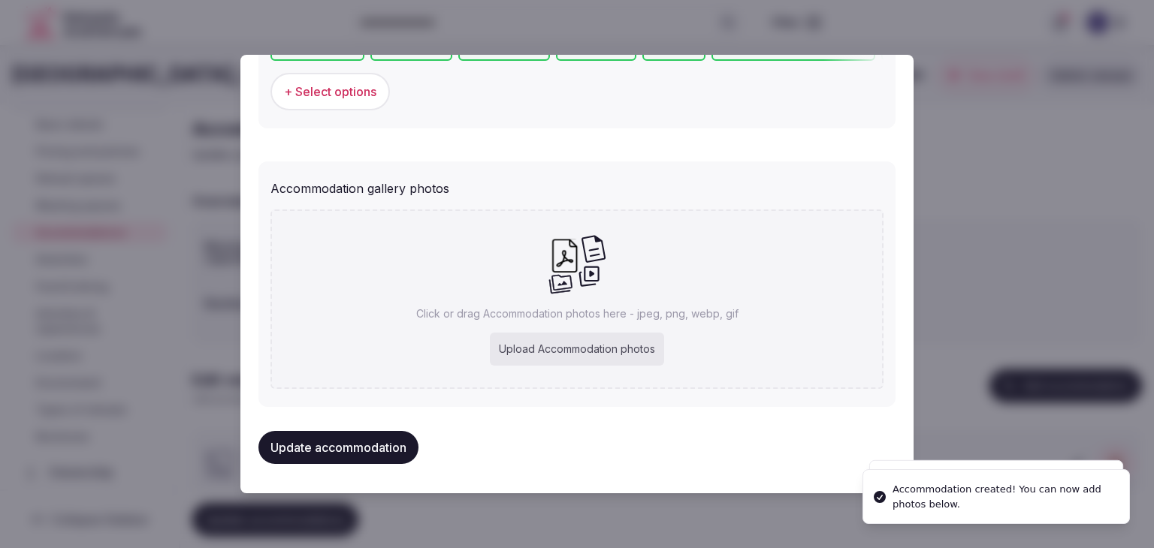
click at [599, 346] on div "Upload Accommodation photos" at bounding box center [577, 349] width 174 height 33
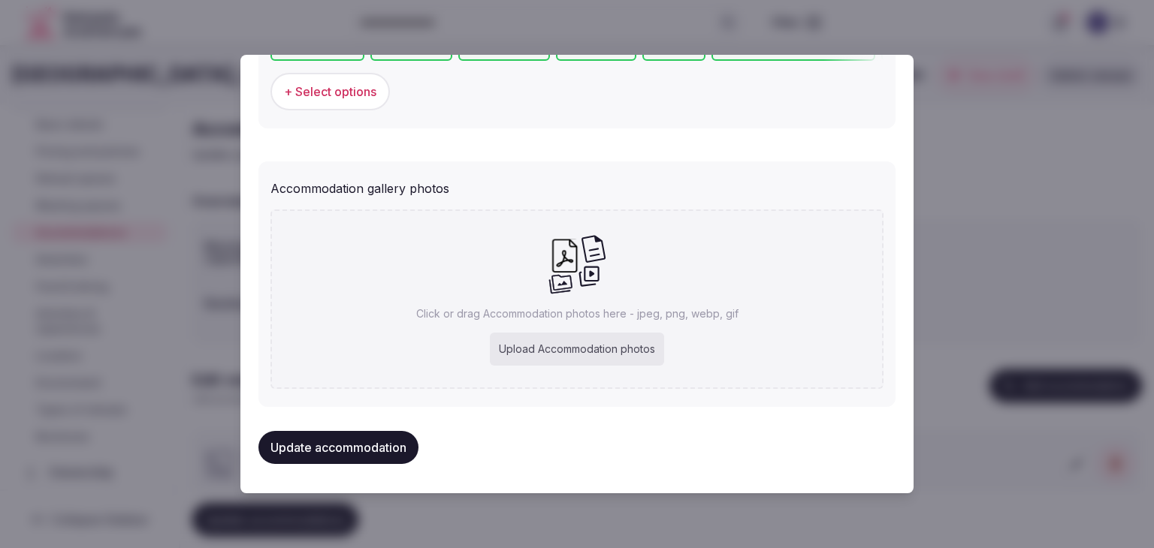
type input "**********"
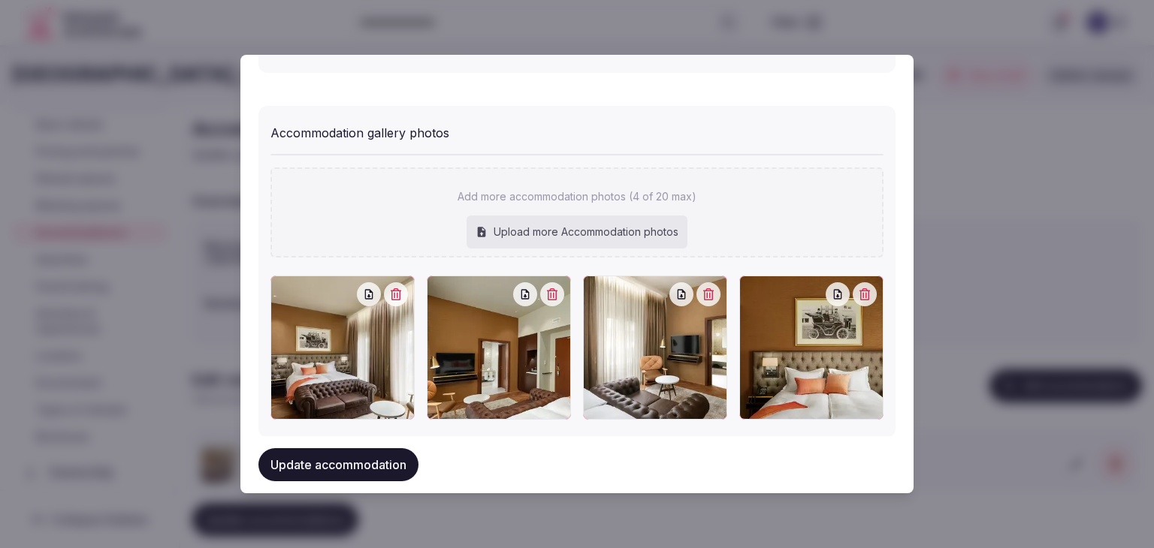
scroll to position [1623, 0]
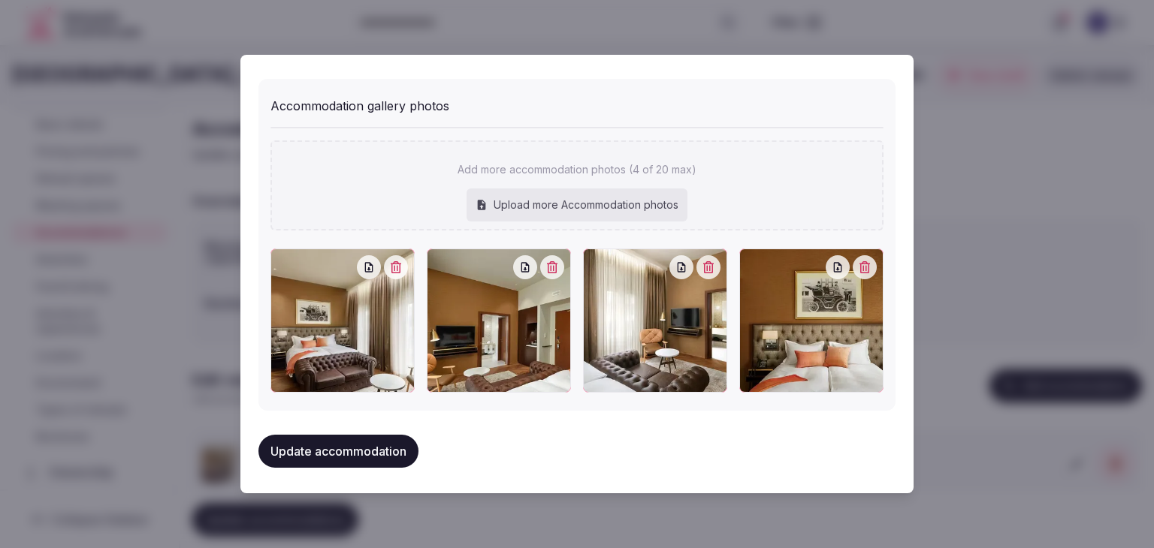
click at [445, 264] on div at bounding box center [439, 261] width 24 height 24
click at [378, 444] on button "Update accommodation" at bounding box center [338, 451] width 160 height 33
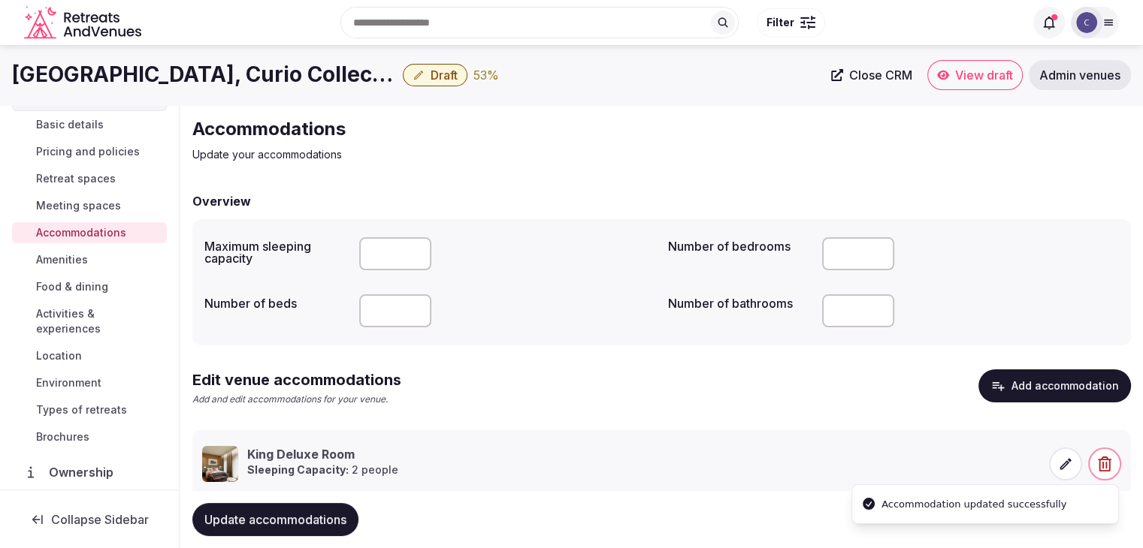
click at [346, 516] on span "Update accommodations" at bounding box center [275, 519] width 142 height 15
click at [328, 522] on span "Update accommodations" at bounding box center [275, 519] width 142 height 15
click at [425, 79] on button "Draft" at bounding box center [435, 75] width 65 height 23
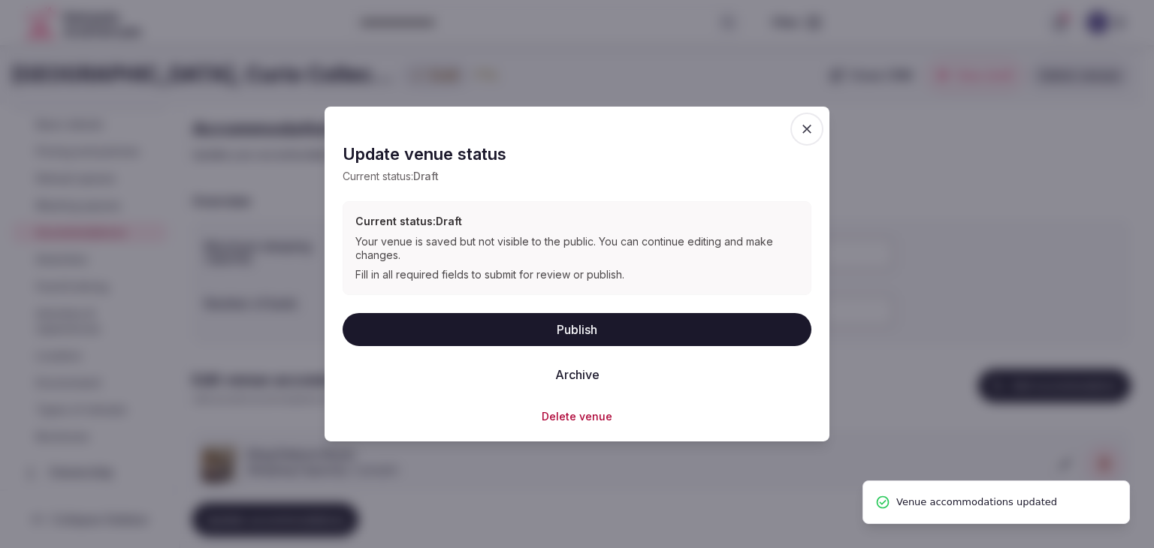
click at [686, 317] on button "Publish" at bounding box center [577, 328] width 469 height 33
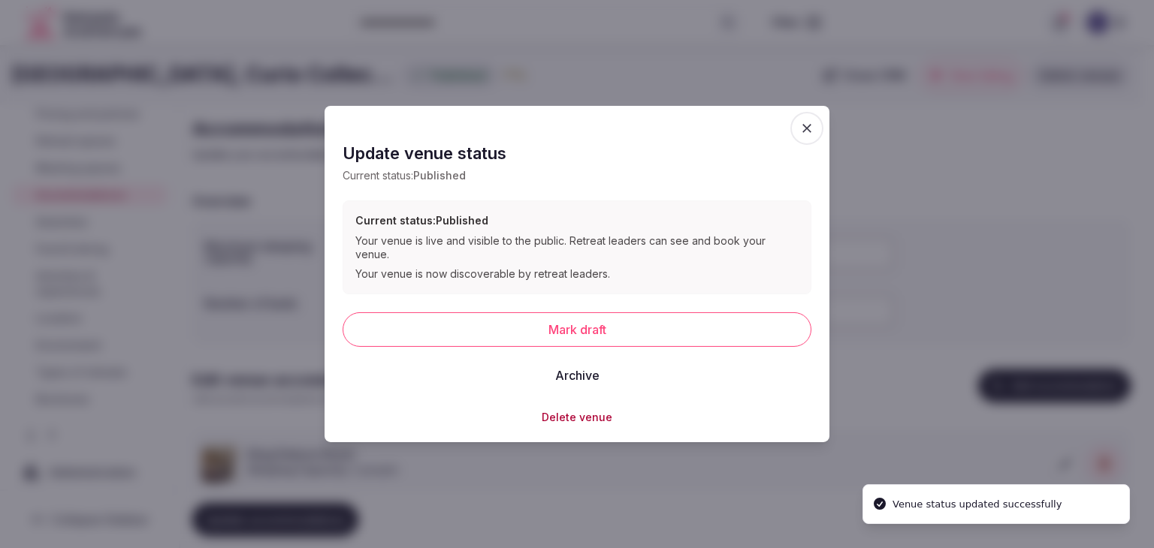
scroll to position [234, 0]
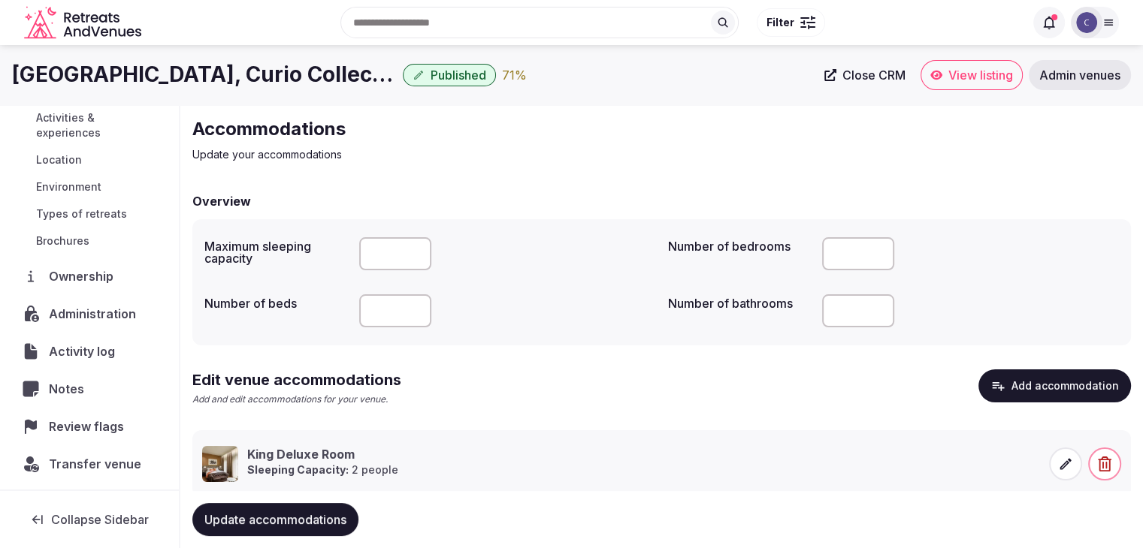
click at [1064, 464] on icon at bounding box center [1065, 464] width 15 height 15
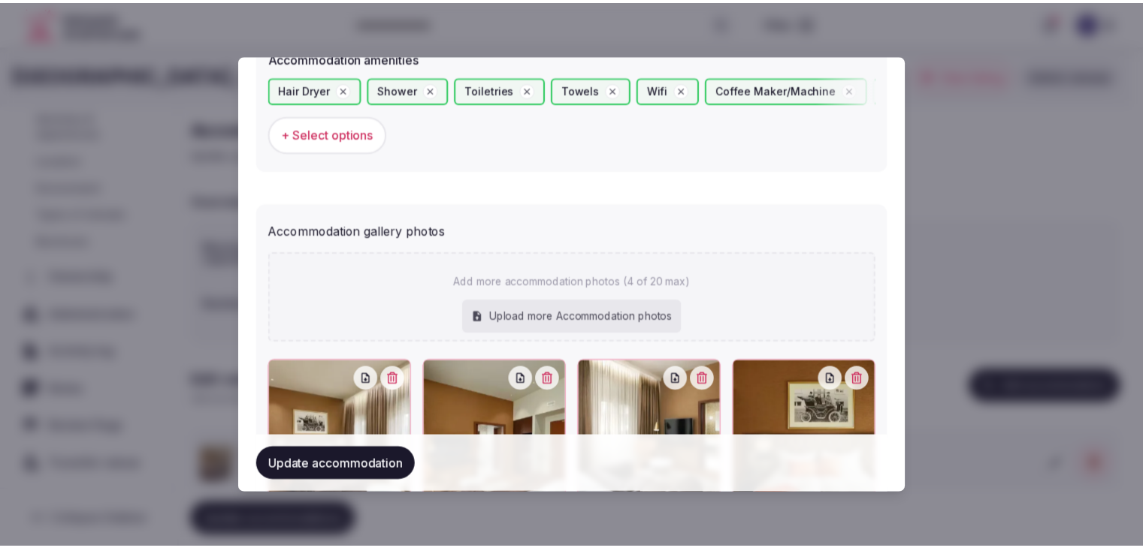
scroll to position [1611, 0]
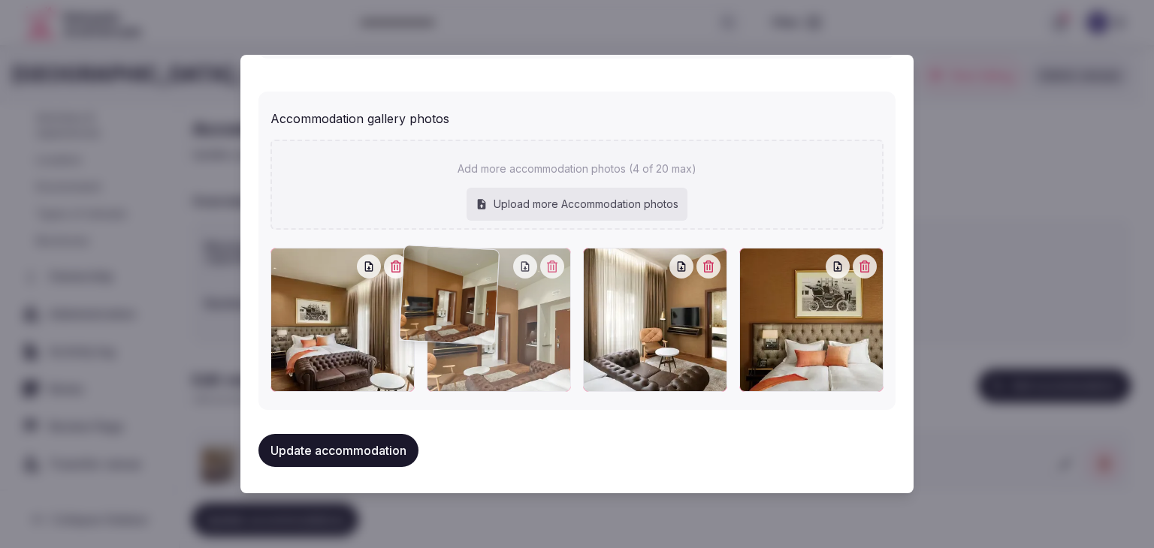
drag, startPoint x: 459, startPoint y: 258, endPoint x: 346, endPoint y: 265, distance: 113.7
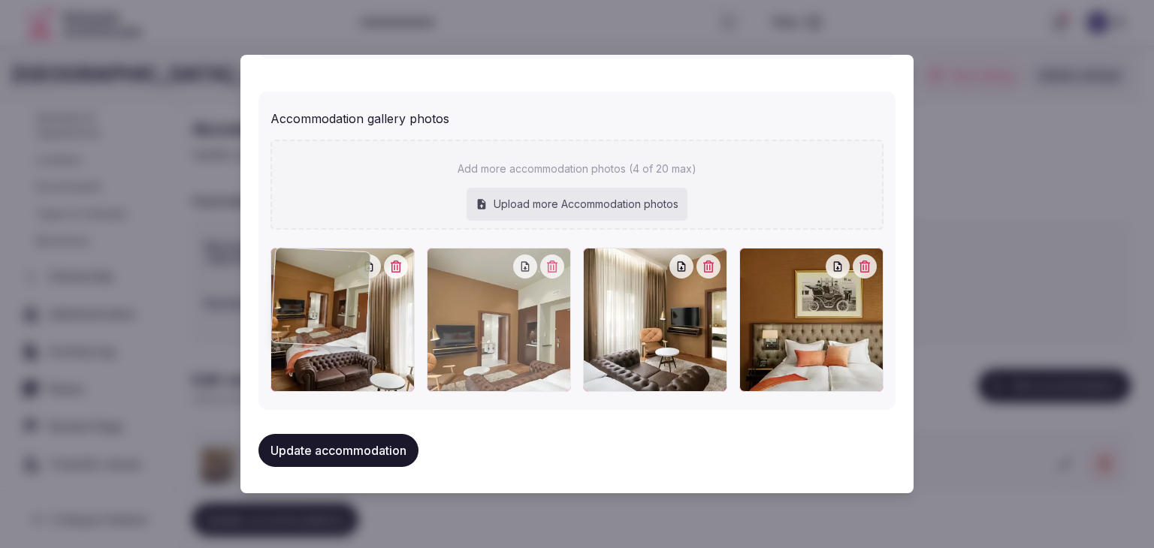
click at [427, 262] on div at bounding box center [499, 320] width 144 height 144
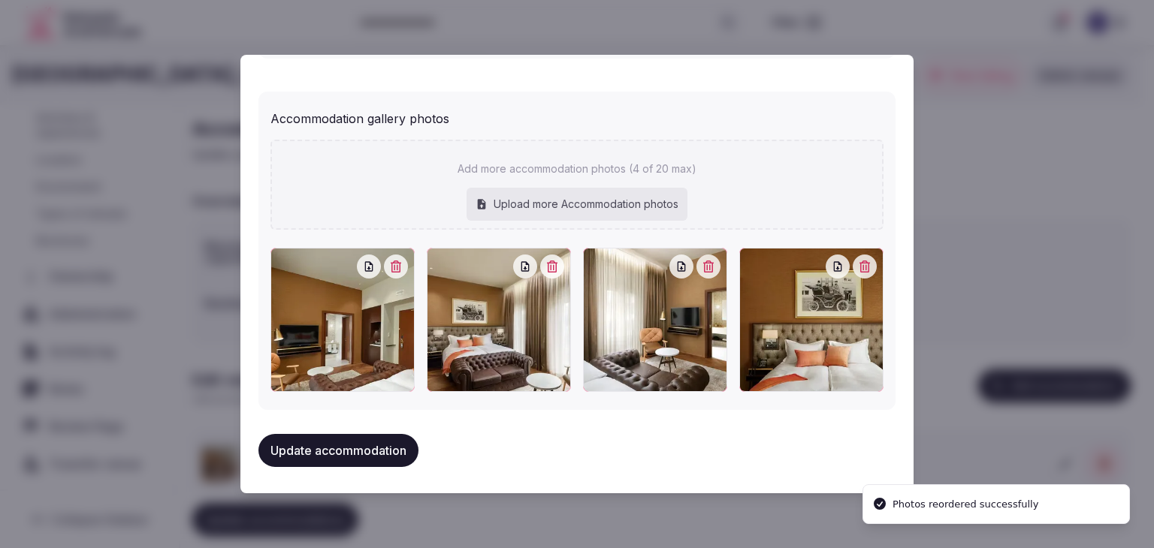
click at [395, 446] on button "Update accommodation" at bounding box center [338, 450] width 160 height 33
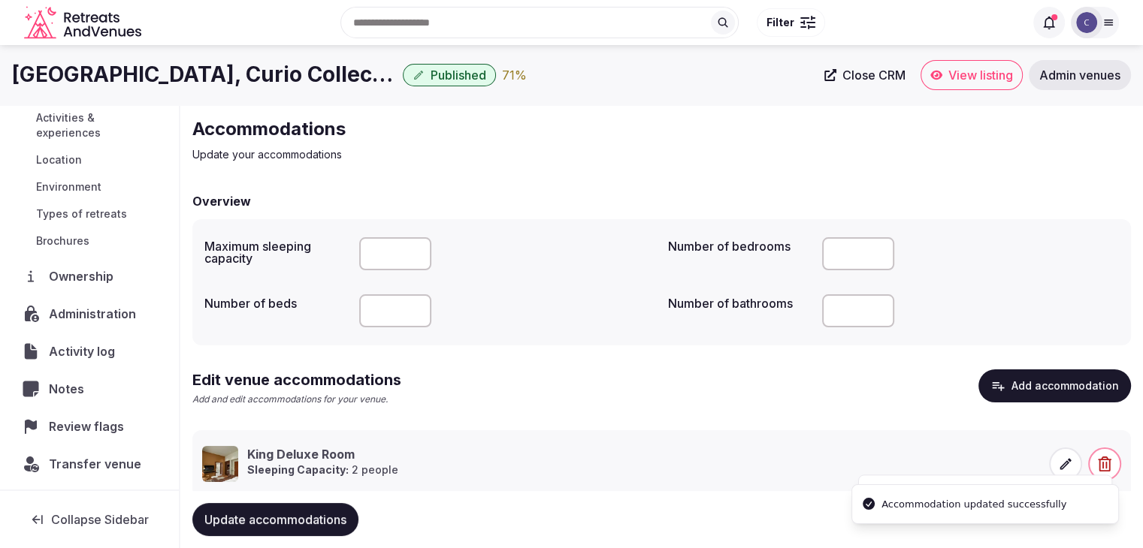
click at [327, 524] on span "Update accommodations" at bounding box center [275, 519] width 142 height 15
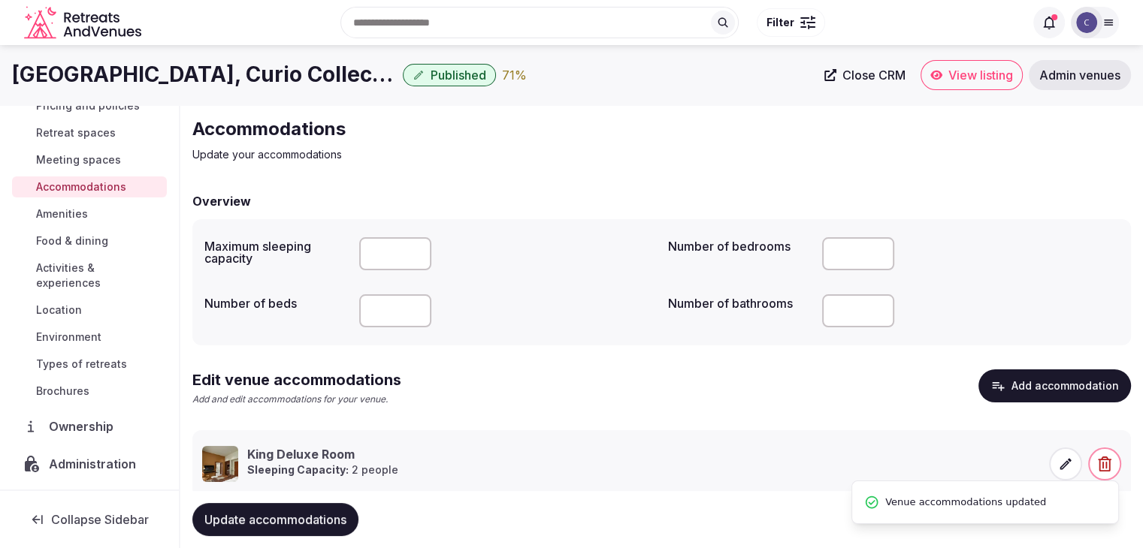
scroll to position [8, 0]
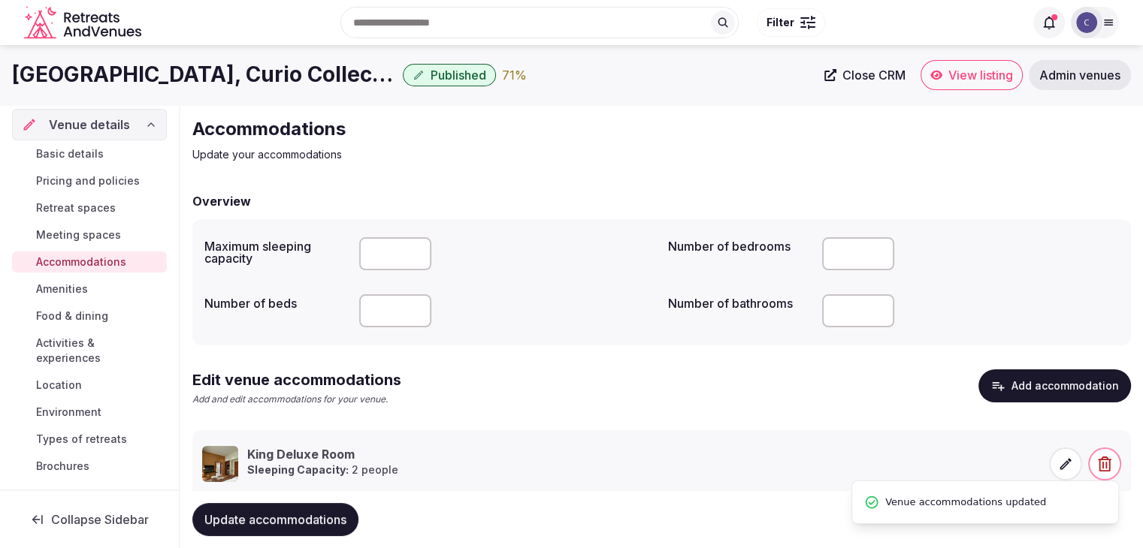
click at [95, 232] on span "Meeting spaces" at bounding box center [78, 235] width 85 height 15
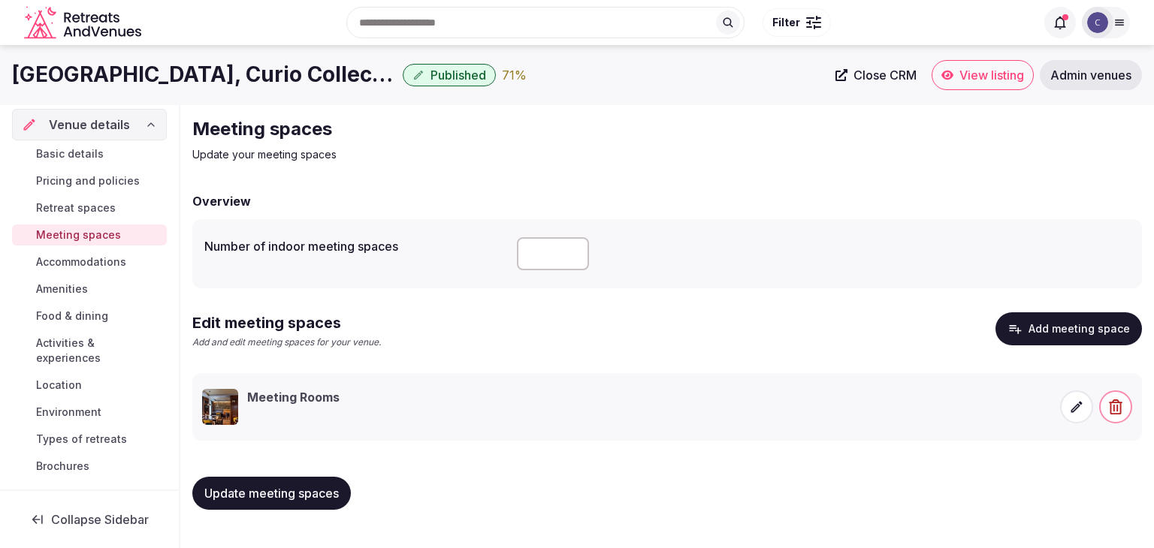
click at [83, 153] on span "Basic details" at bounding box center [70, 153] width 68 height 15
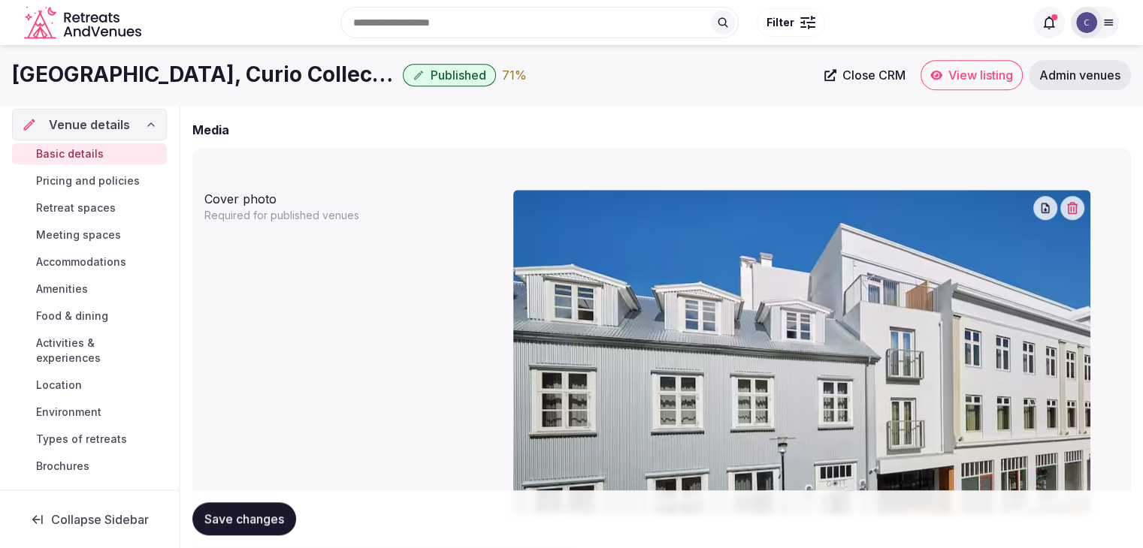
scroll to position [1127, 0]
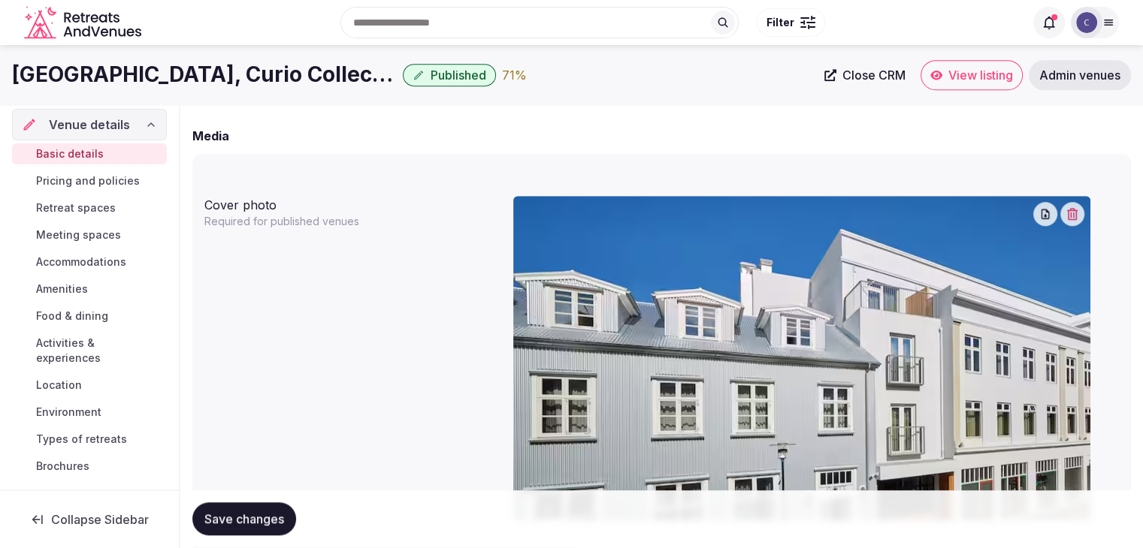
click at [1074, 213] on icon "button" at bounding box center [1072, 214] width 12 height 12
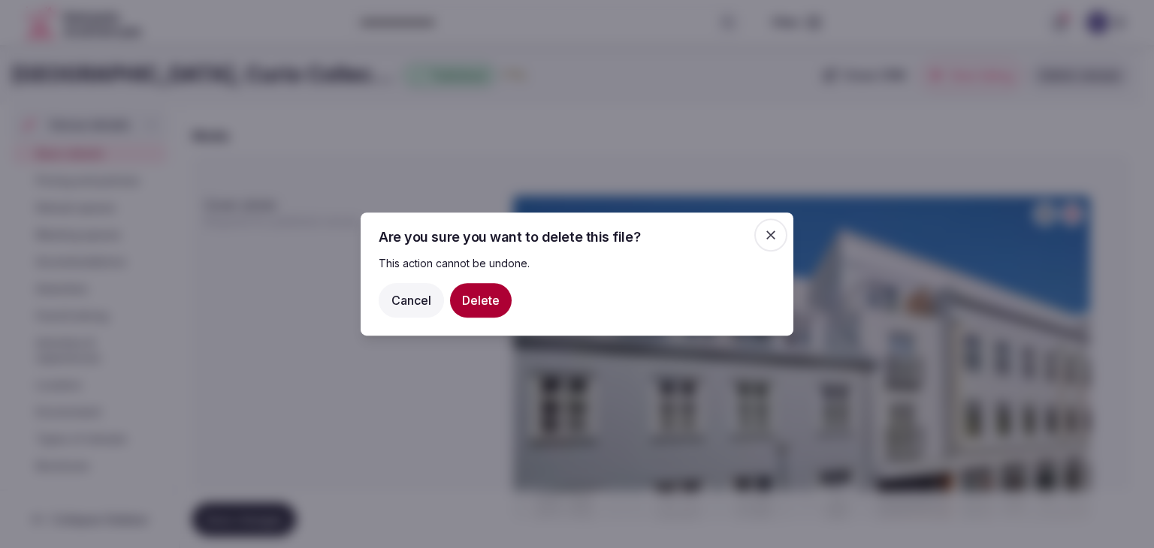
click at [469, 298] on button "Delete" at bounding box center [481, 300] width 62 height 35
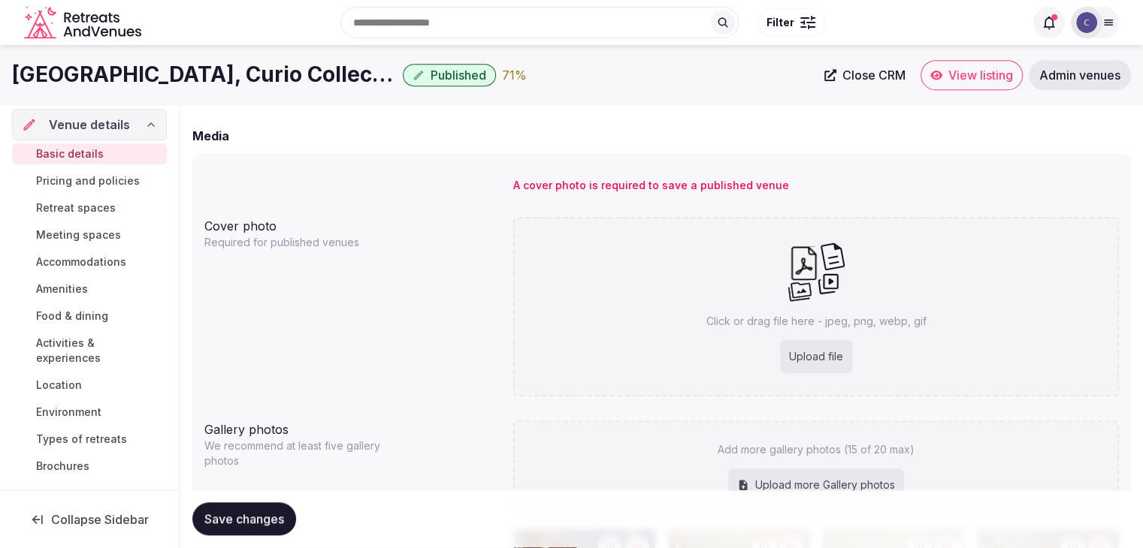
type input "**********"
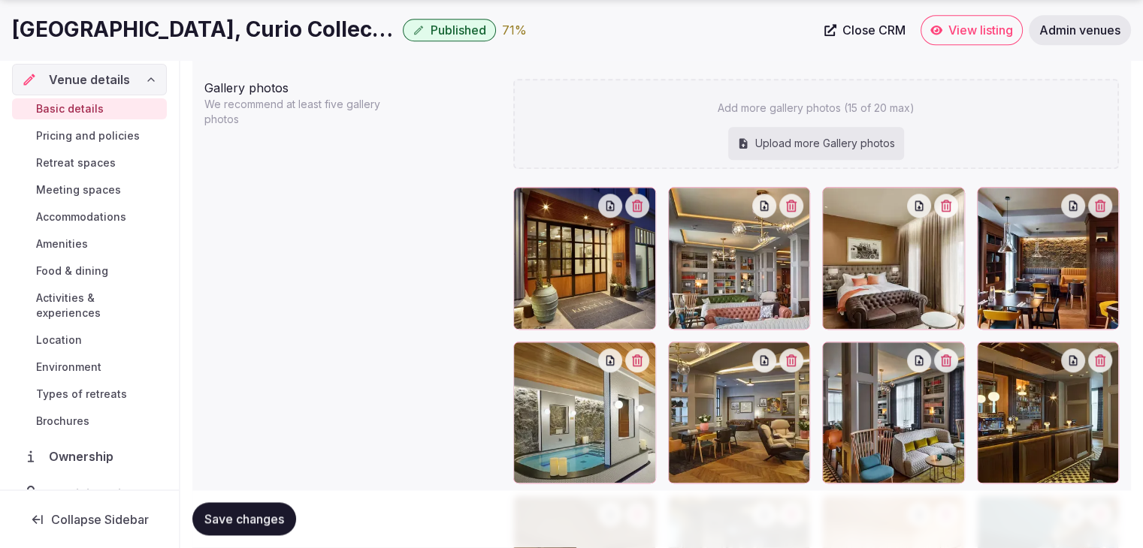
scroll to position [1502, 0]
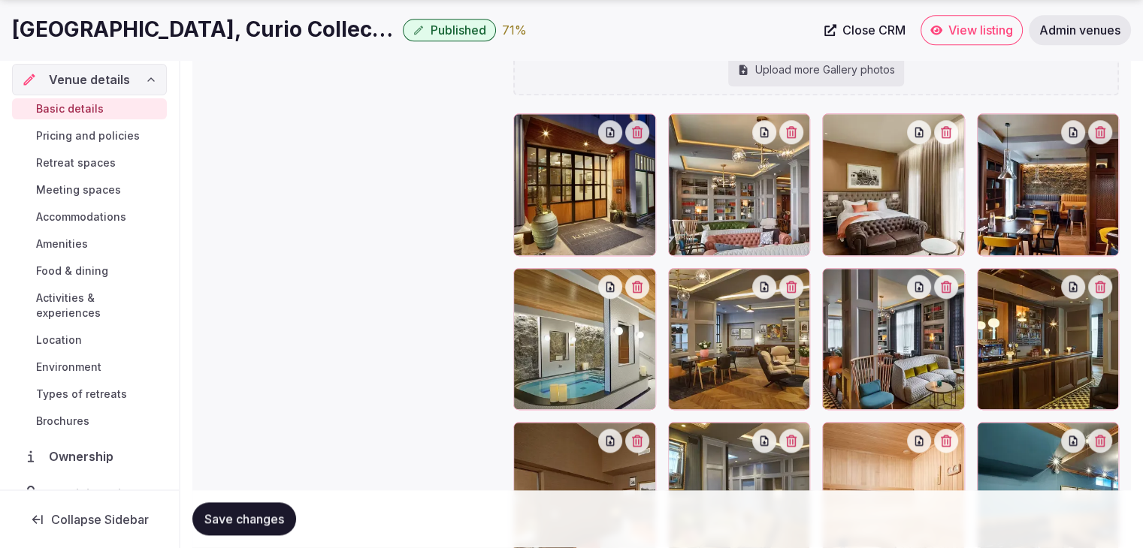
click at [823, 82] on div "Upload more Gallery photos" at bounding box center [816, 69] width 176 height 33
type input "**********"
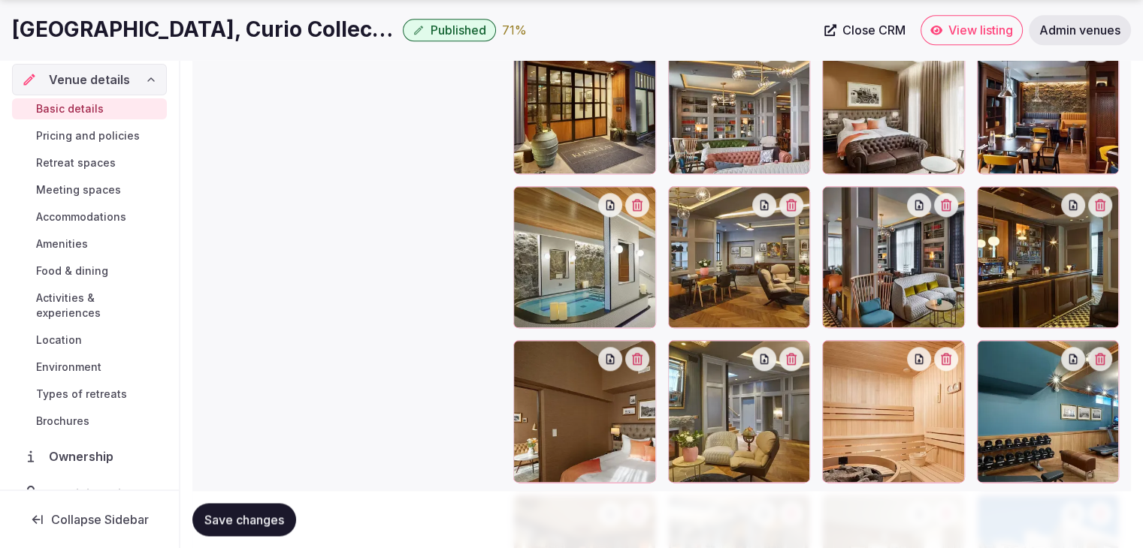
scroll to position [1924, 0]
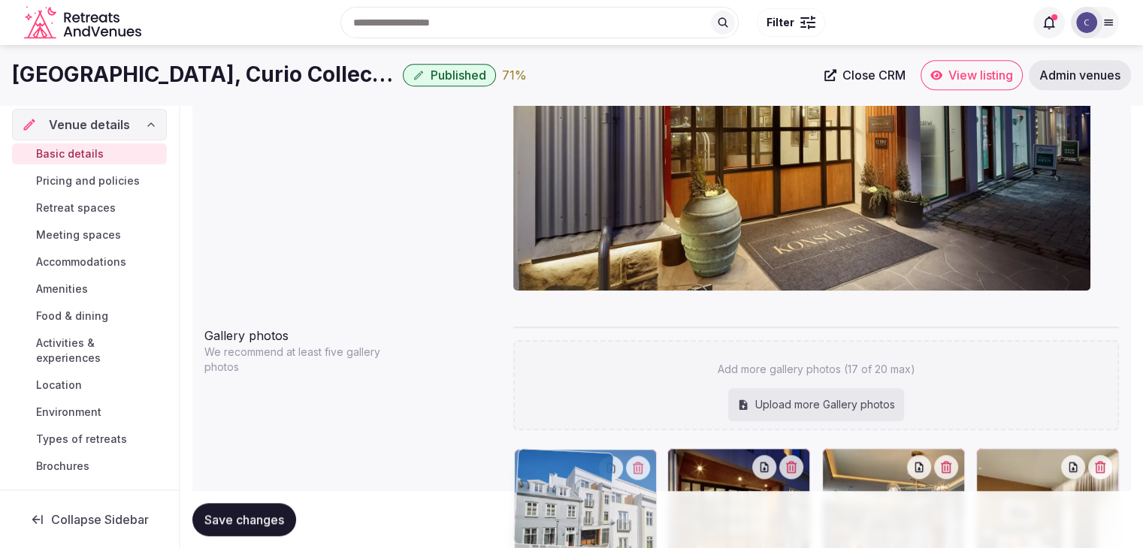
drag, startPoint x: 989, startPoint y: 369, endPoint x: 572, endPoint y: 417, distance: 419.7
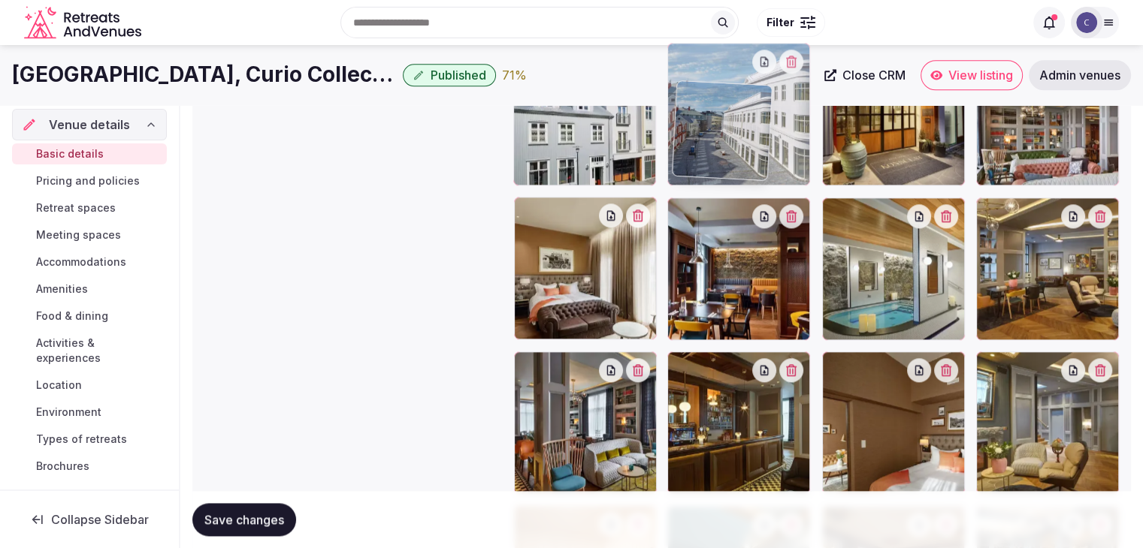
scroll to position [1761, 0]
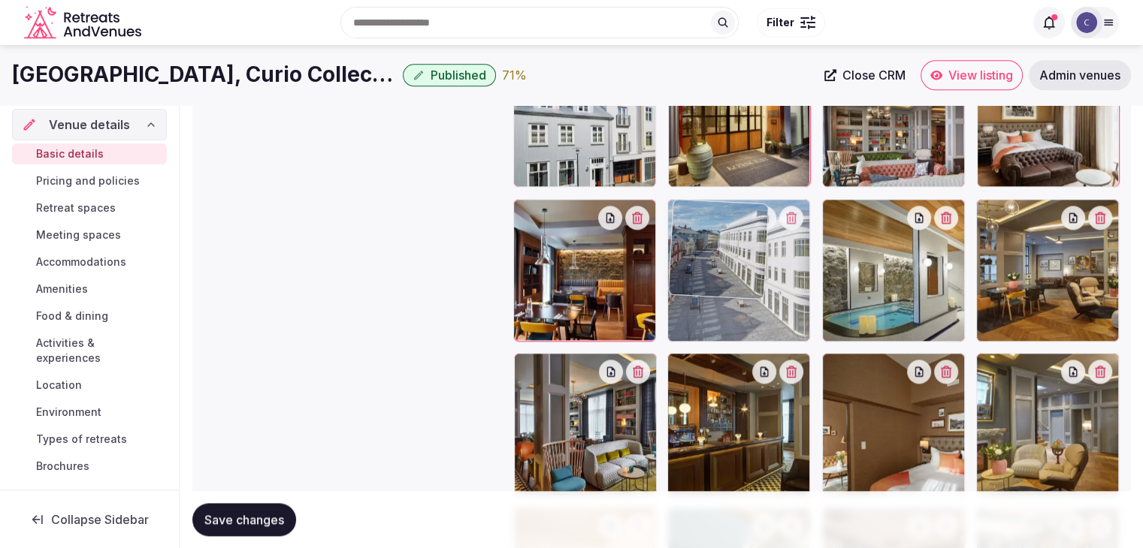
drag, startPoint x: 529, startPoint y: 403, endPoint x: 699, endPoint y: 213, distance: 255.3
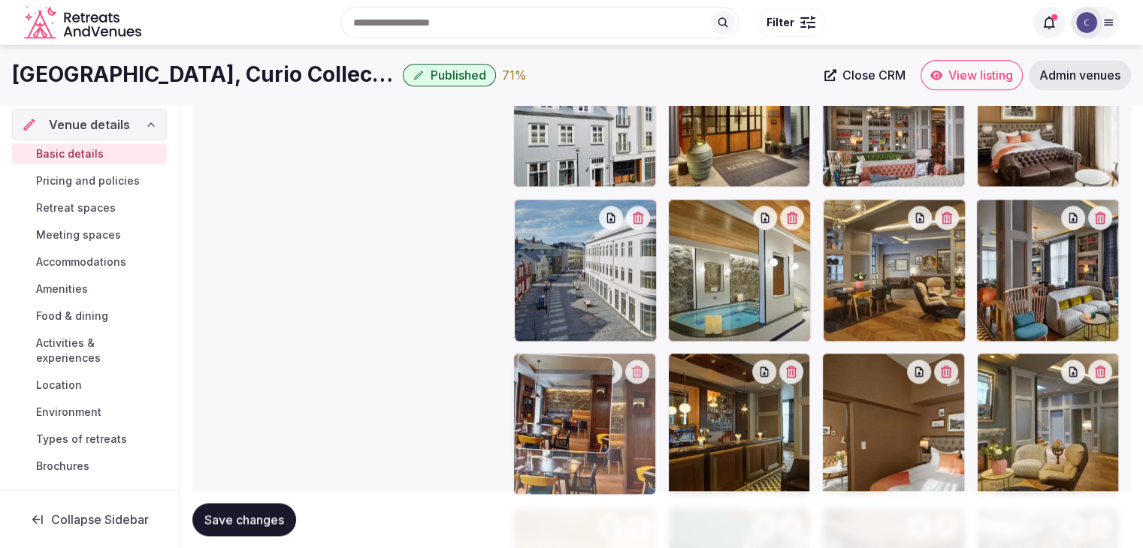
drag, startPoint x: 532, startPoint y: 215, endPoint x: 520, endPoint y: 352, distance: 138.0
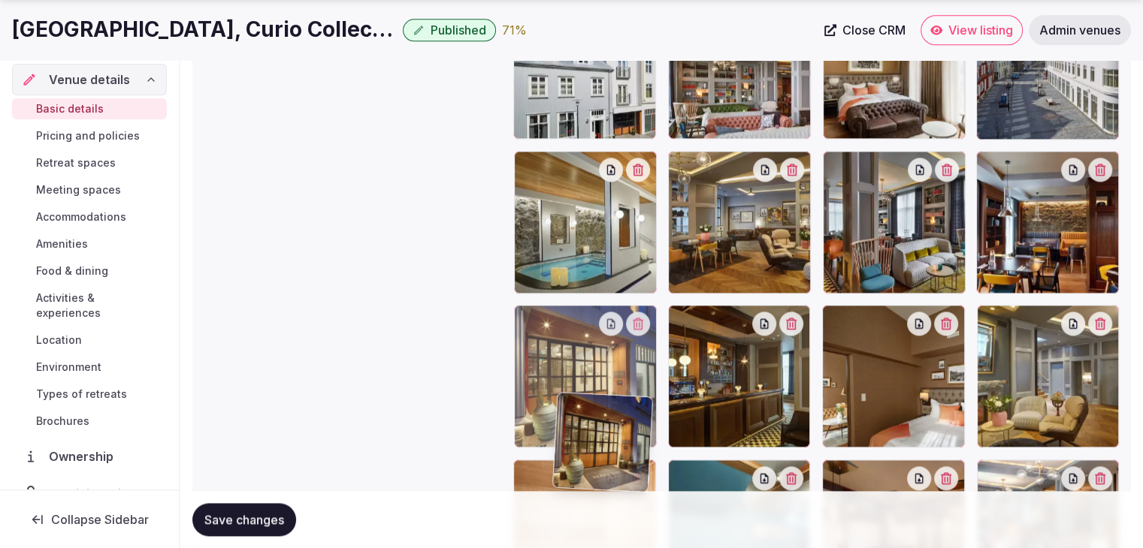
scroll to position [1812, 0]
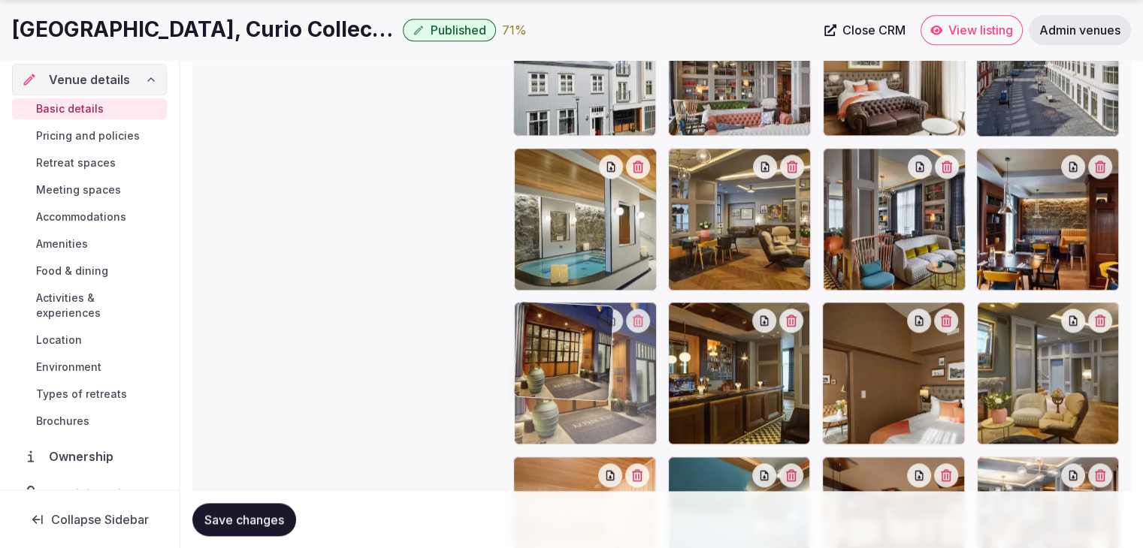
drag, startPoint x: 683, startPoint y: 209, endPoint x: 571, endPoint y: 372, distance: 197.7
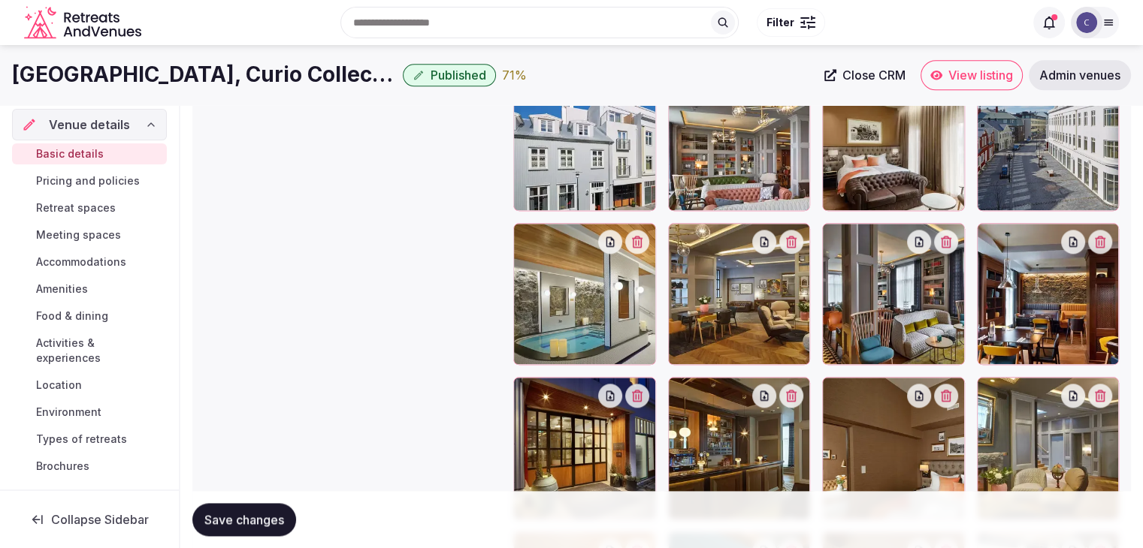
scroll to position [1662, 0]
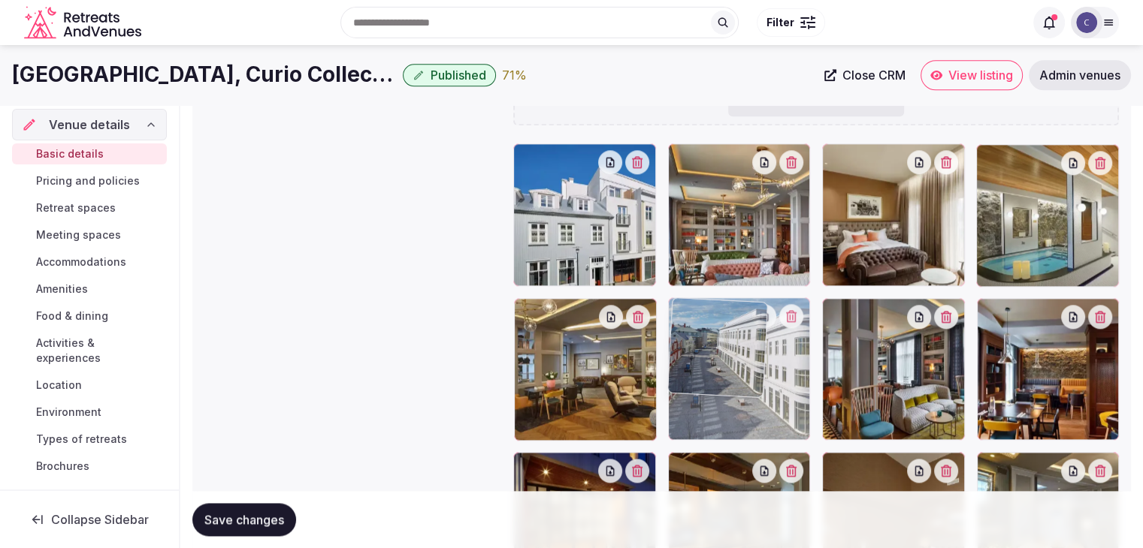
drag, startPoint x: 991, startPoint y: 149, endPoint x: 702, endPoint y: 340, distance: 346.5
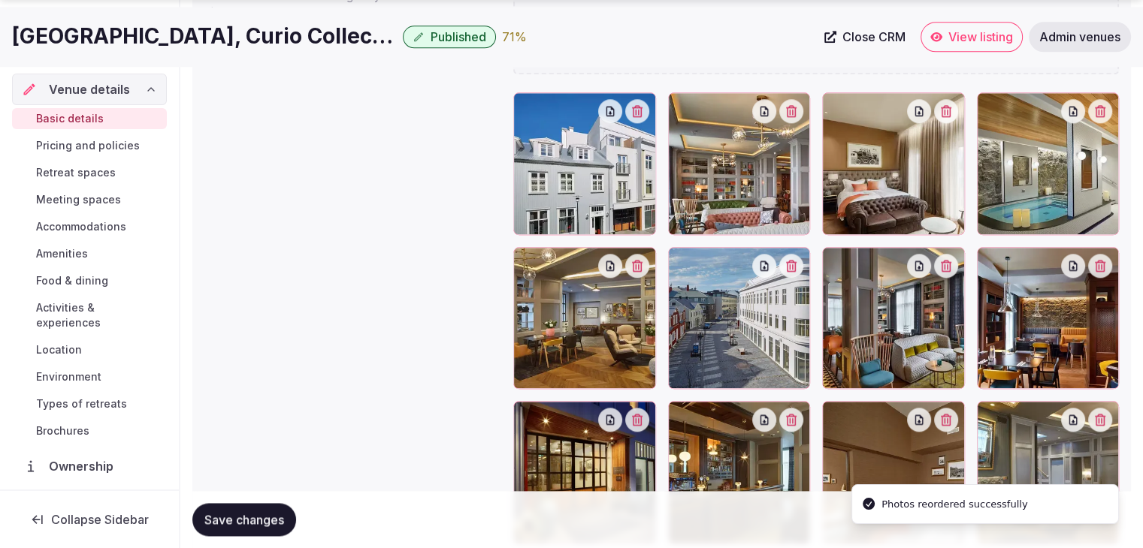
scroll to position [1737, 0]
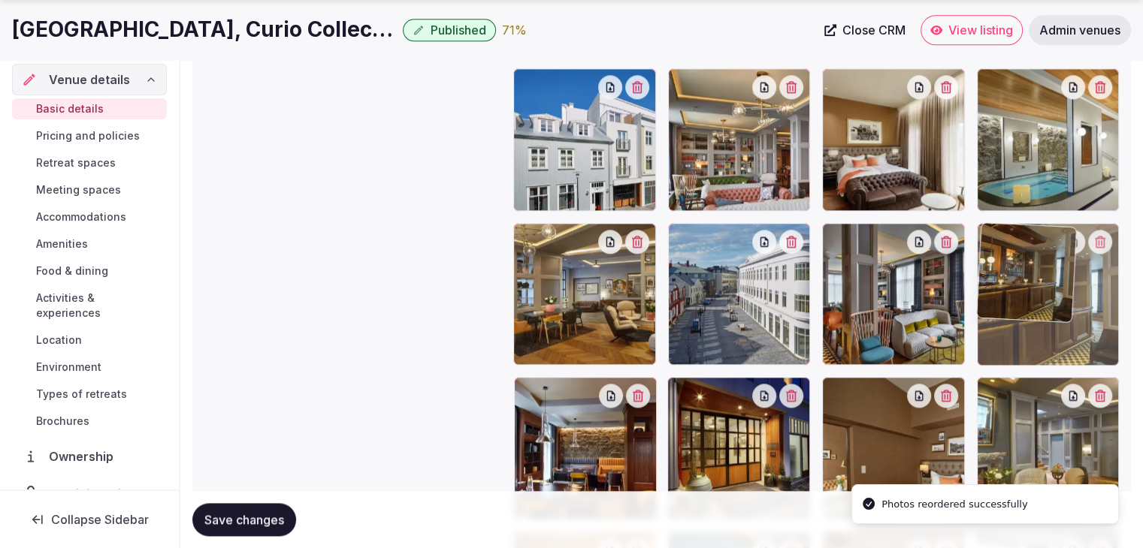
drag, startPoint x: 684, startPoint y: 394, endPoint x: 998, endPoint y: 256, distance: 342.4
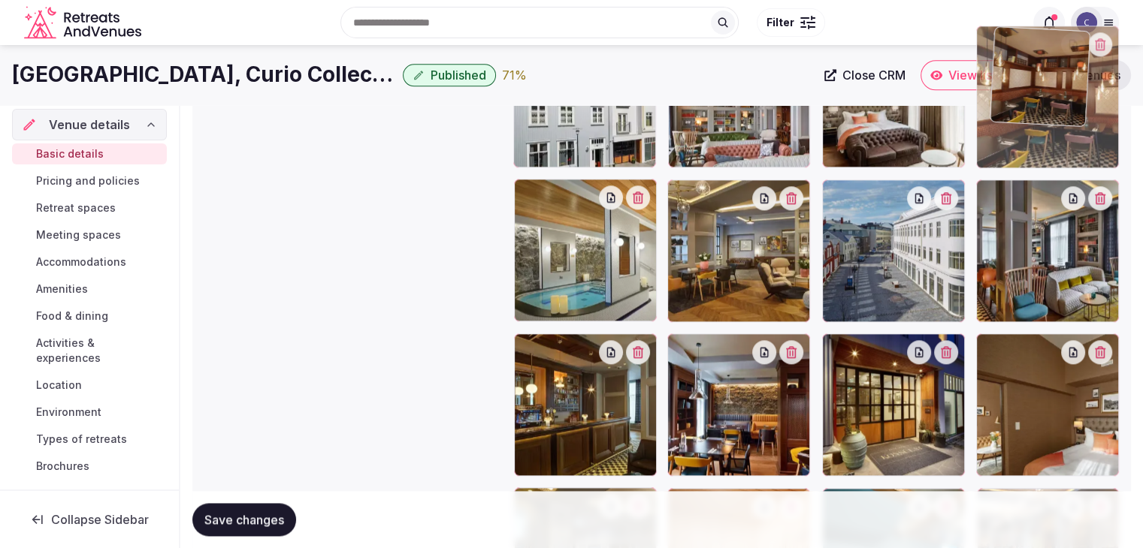
scroll to position [1779, 0]
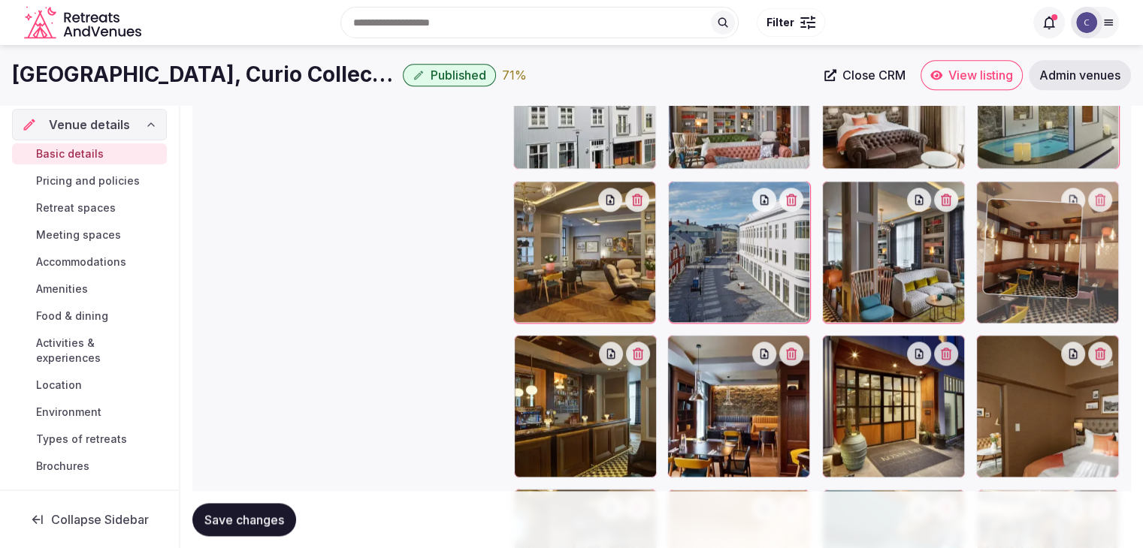
drag, startPoint x: 848, startPoint y: 323, endPoint x: 1010, endPoint y: 225, distance: 188.7
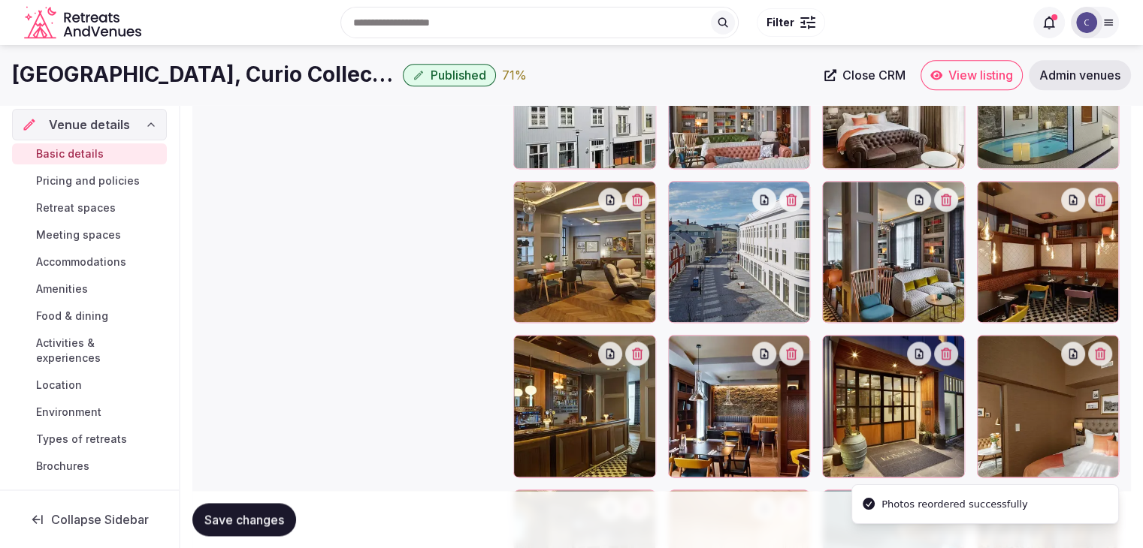
click at [241, 517] on span "Save changes" at bounding box center [244, 519] width 80 height 15
click at [252, 511] on button "Save changes" at bounding box center [244, 519] width 104 height 33
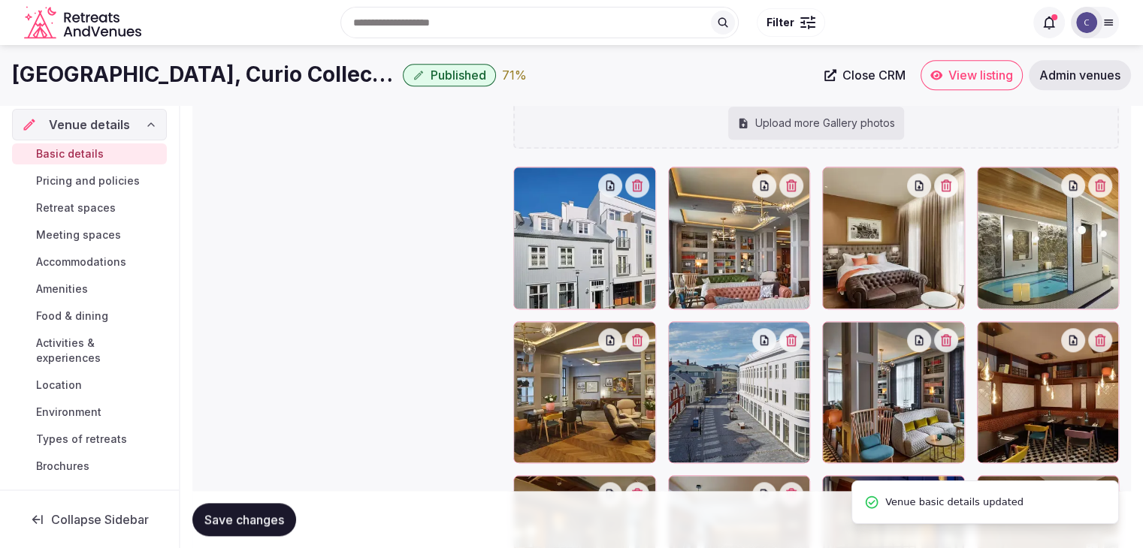
scroll to position [1629, 0]
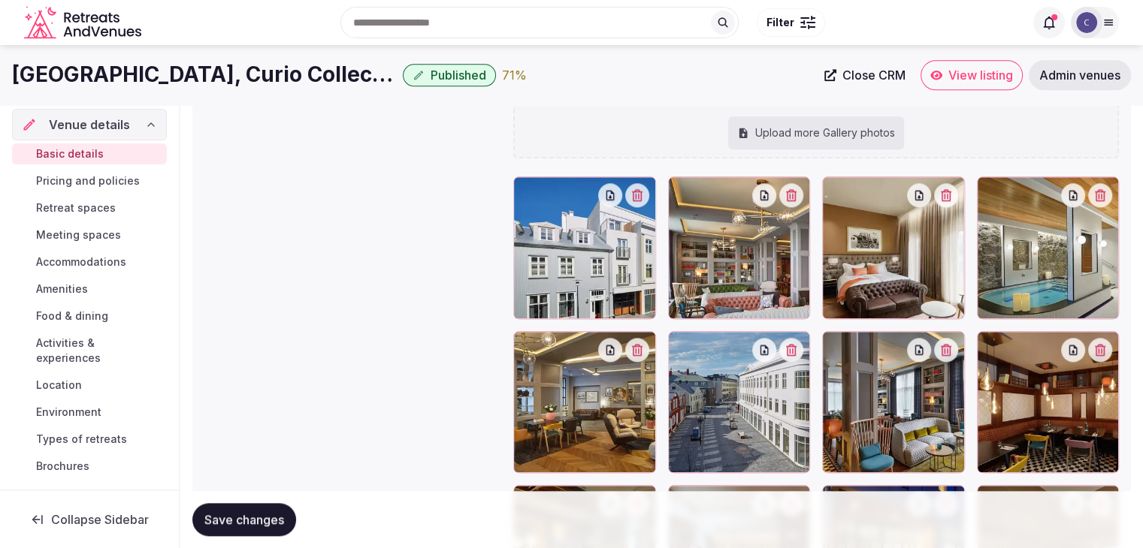
click at [105, 256] on span "Accommodations" at bounding box center [81, 262] width 90 height 15
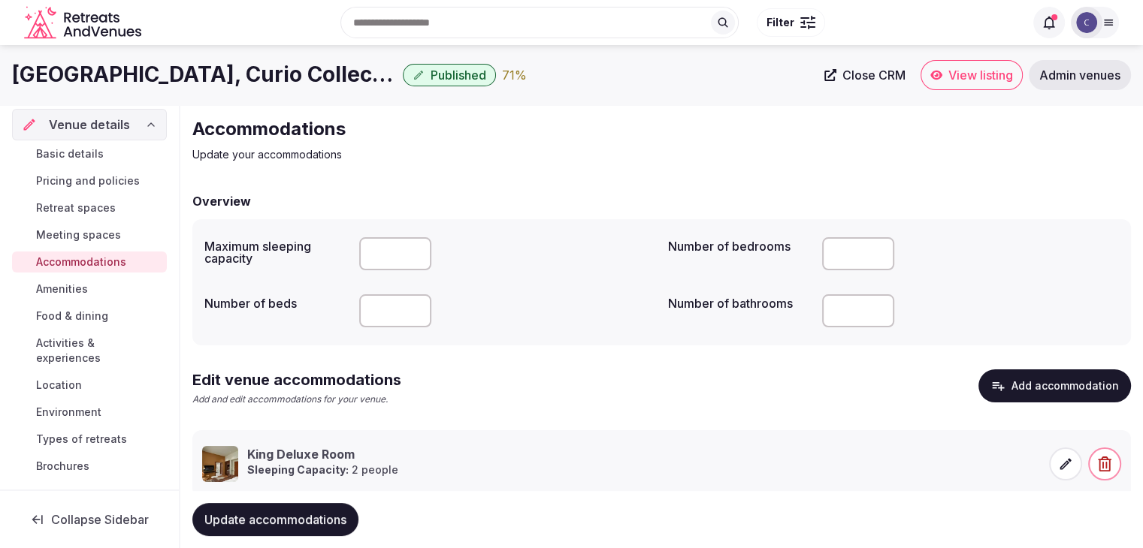
click at [1067, 470] on icon at bounding box center [1065, 464] width 15 height 15
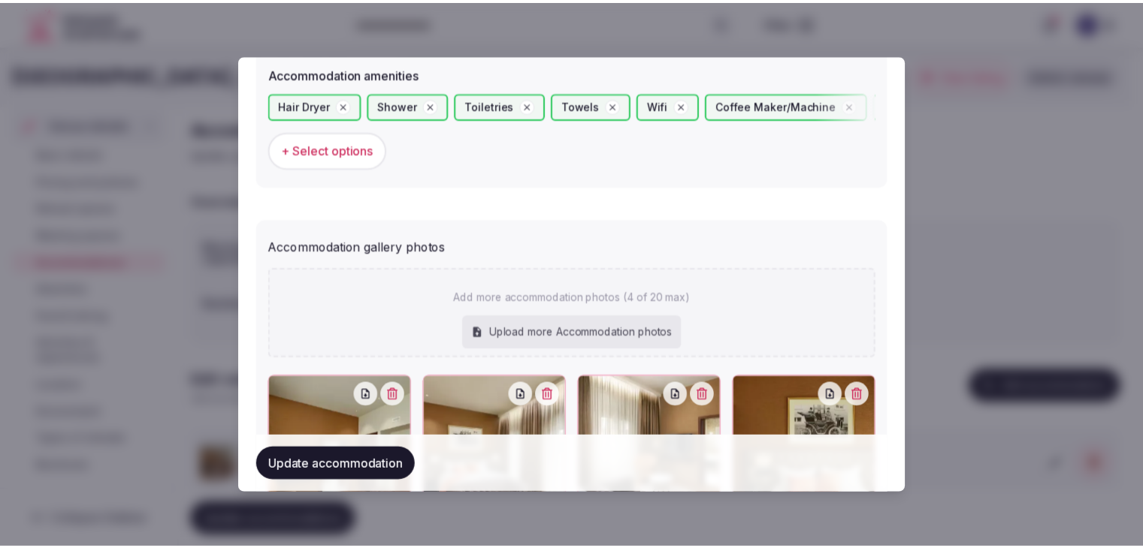
scroll to position [1578, 0]
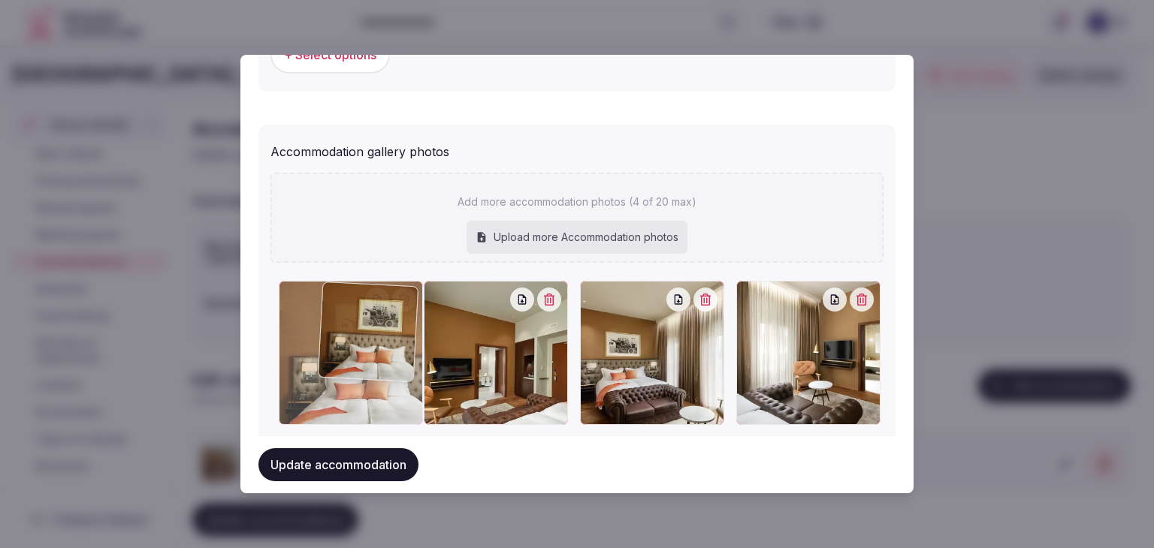
drag, startPoint x: 757, startPoint y: 306, endPoint x: 333, endPoint y: 309, distance: 424.4
click at [333, 309] on div at bounding box center [351, 353] width 144 height 144
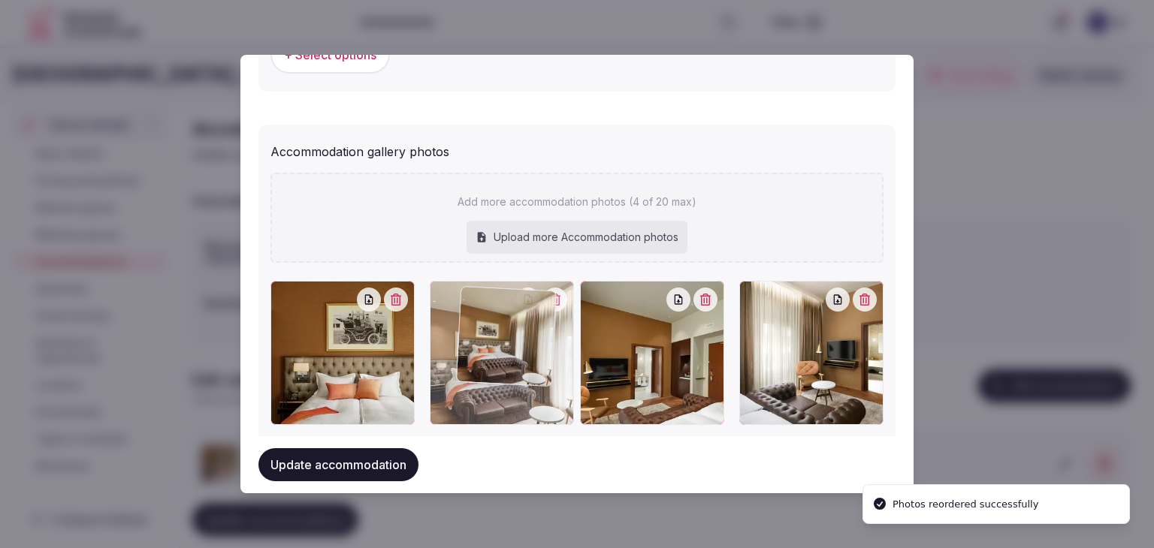
drag, startPoint x: 595, startPoint y: 292, endPoint x: 469, endPoint y: 310, distance: 127.5
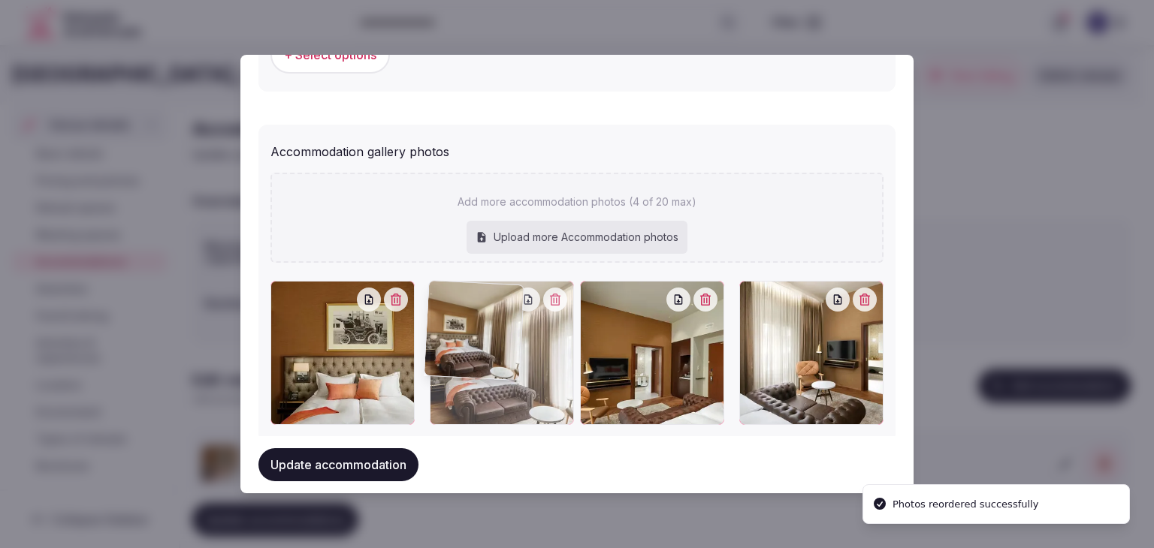
click at [469, 303] on div at bounding box center [502, 353] width 144 height 144
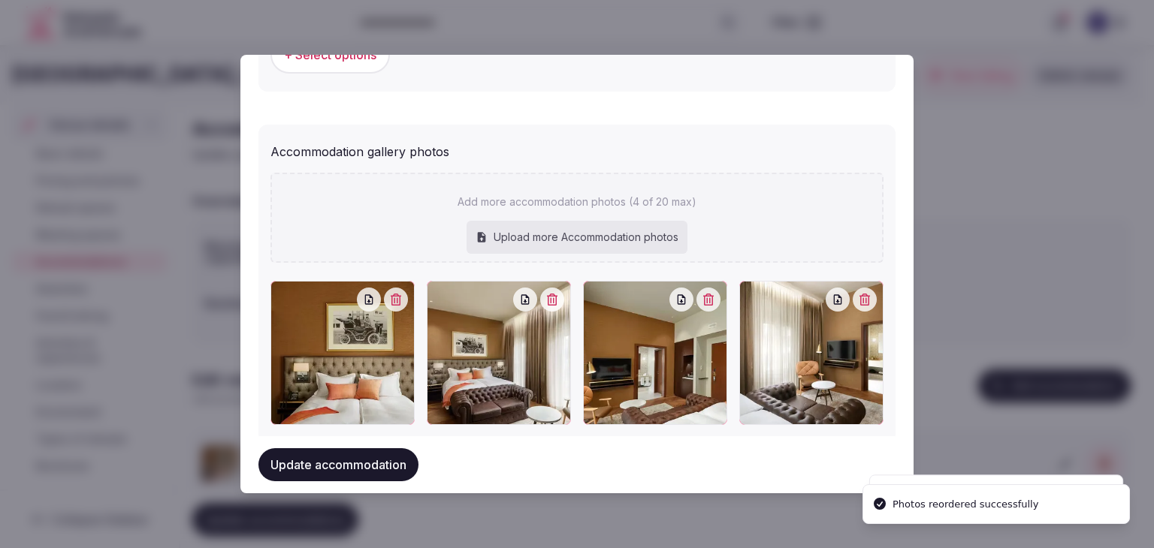
click at [359, 471] on button "Update accommodation" at bounding box center [338, 464] width 160 height 33
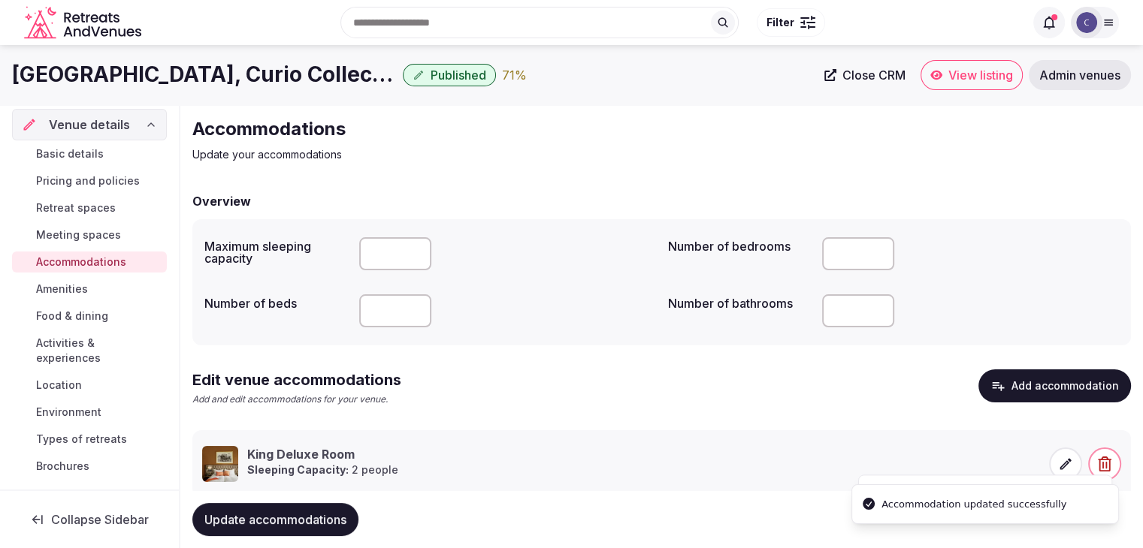
click at [334, 523] on span "Update accommodations" at bounding box center [275, 519] width 142 height 15
click at [448, 1] on div "Search Popular Destinations Toscana, Italy Riviera Maya, Mexico Indonesia, Bali…" at bounding box center [585, 22] width 877 height 65
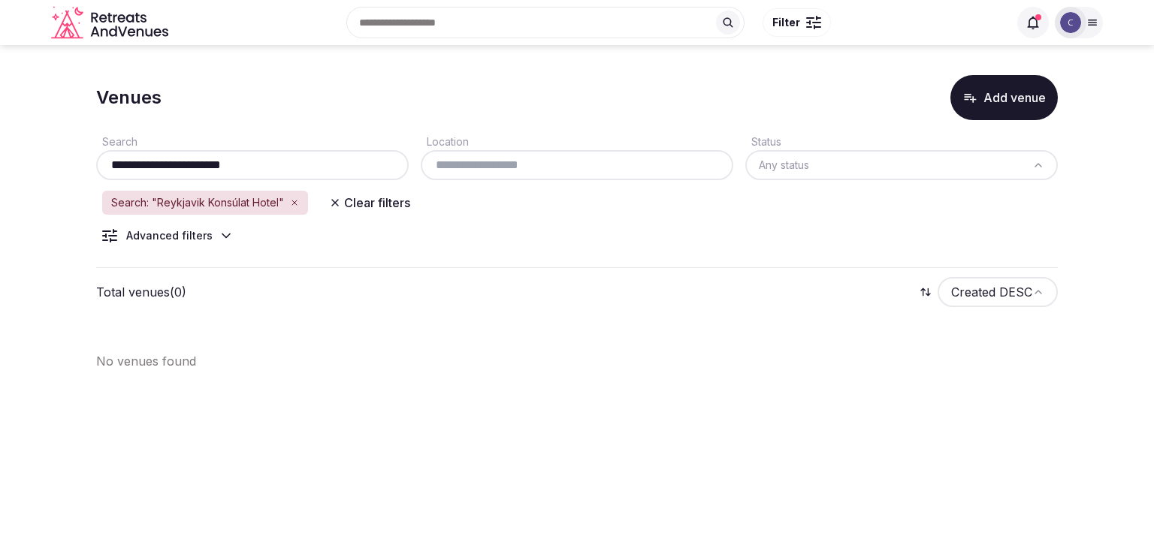
click at [336, 169] on input "**********" at bounding box center [252, 165] width 300 height 18
paste input "****"
type input "**********"
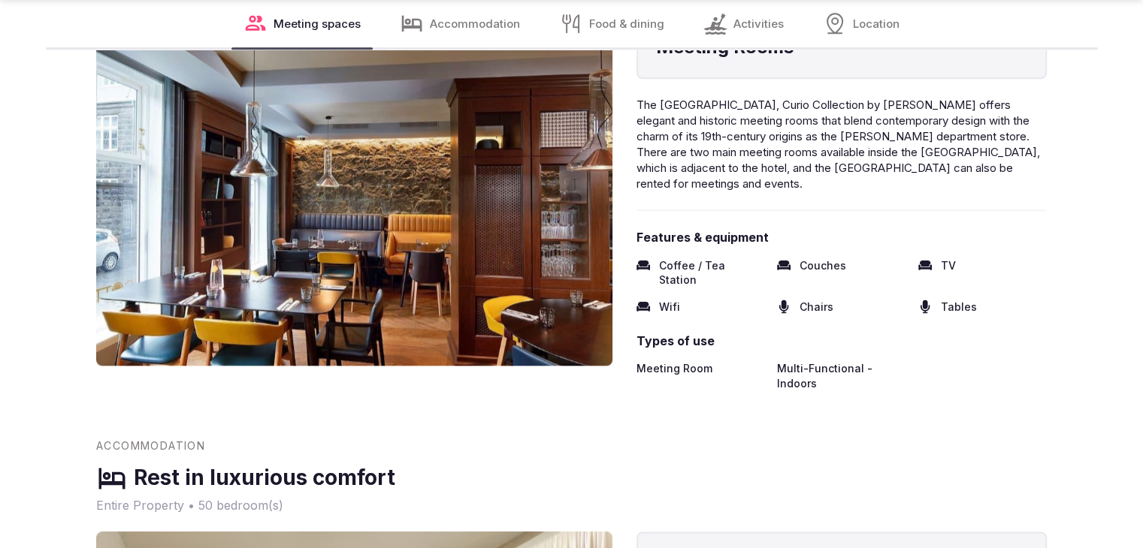
scroll to position [2103, 0]
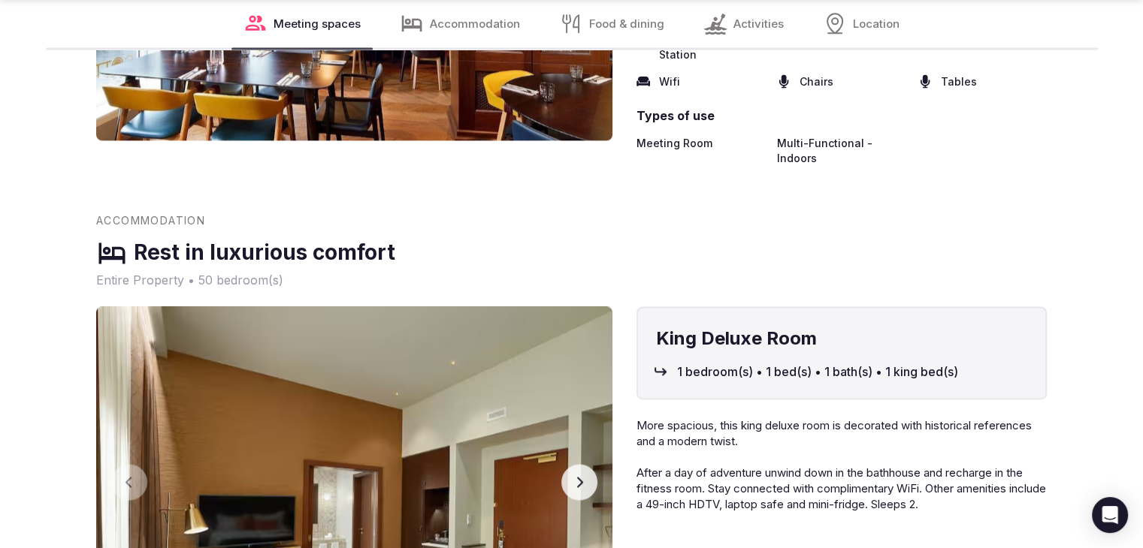
scroll to position [2329, 0]
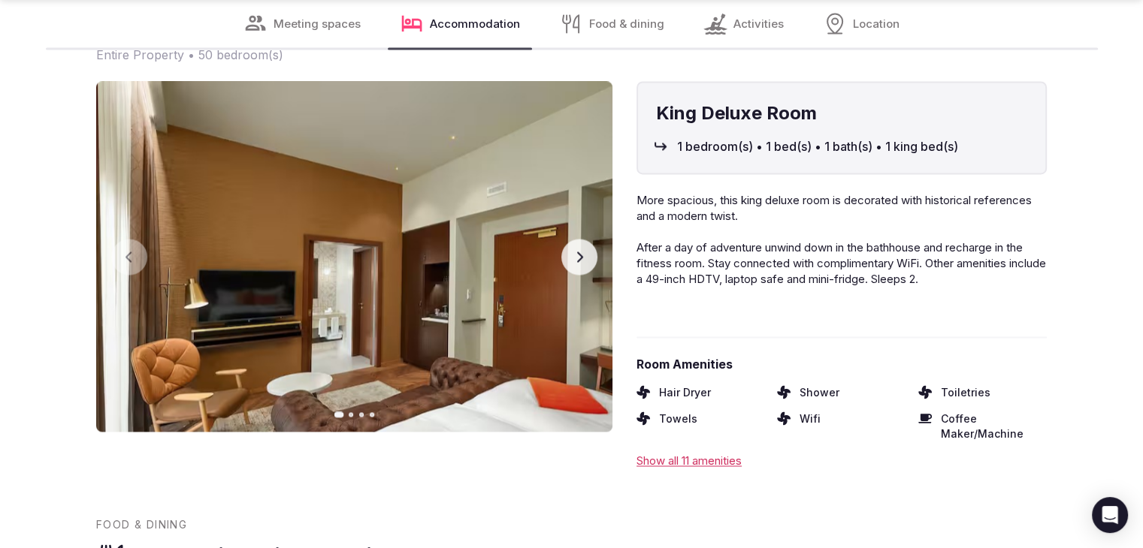
click at [578, 239] on button "Next slide" at bounding box center [579, 257] width 36 height 36
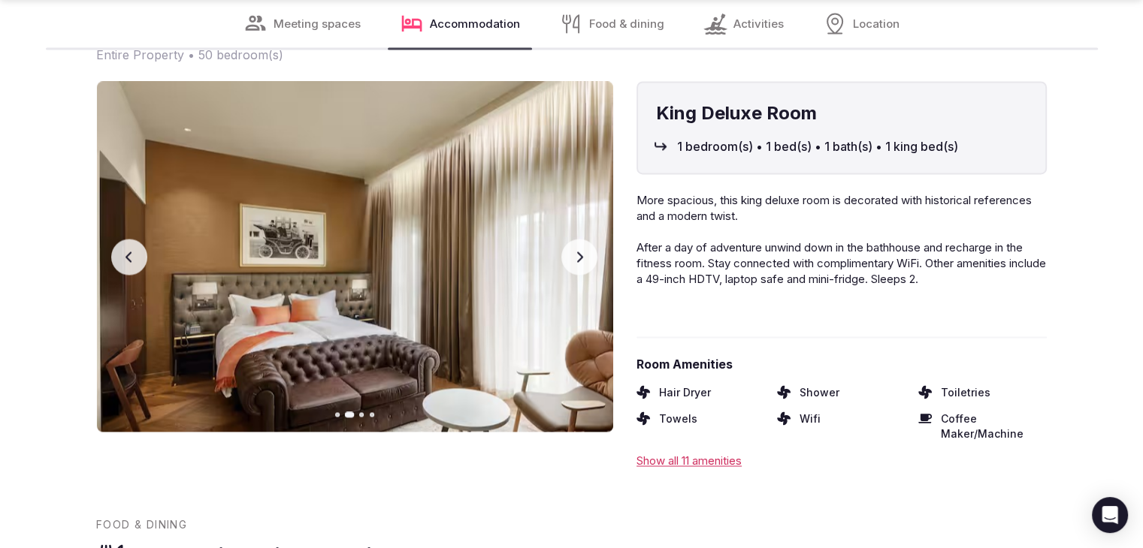
click at [578, 239] on button "Next slide" at bounding box center [579, 257] width 36 height 36
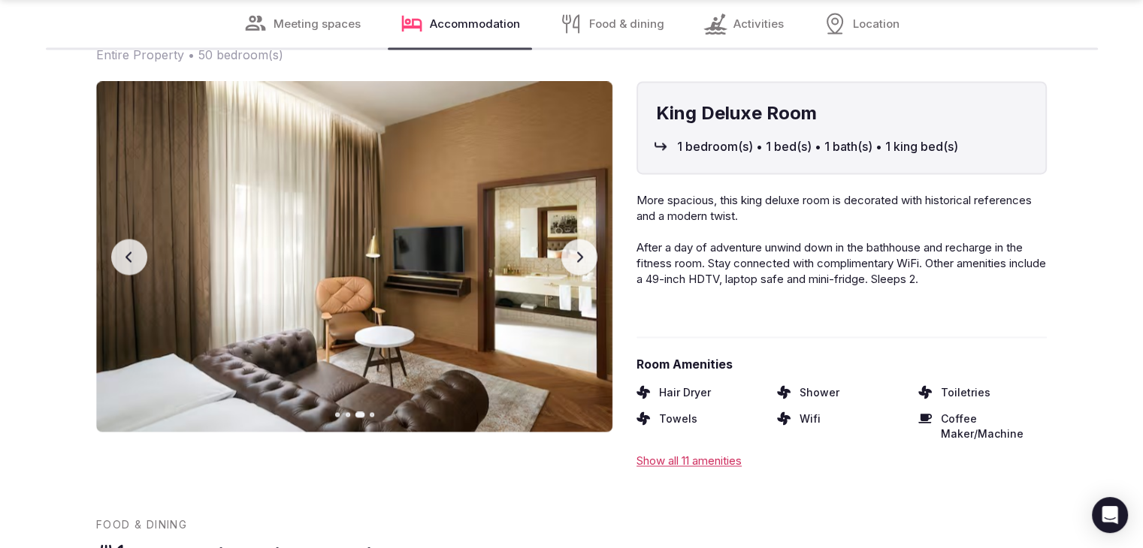
click at [578, 239] on button "Next slide" at bounding box center [579, 257] width 36 height 36
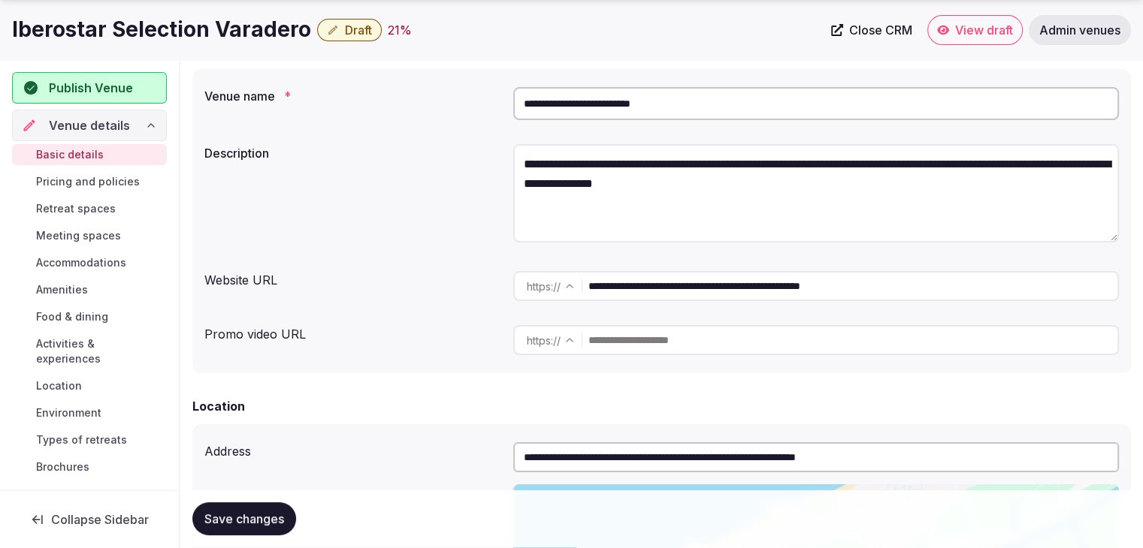
scroll to position [150, 0]
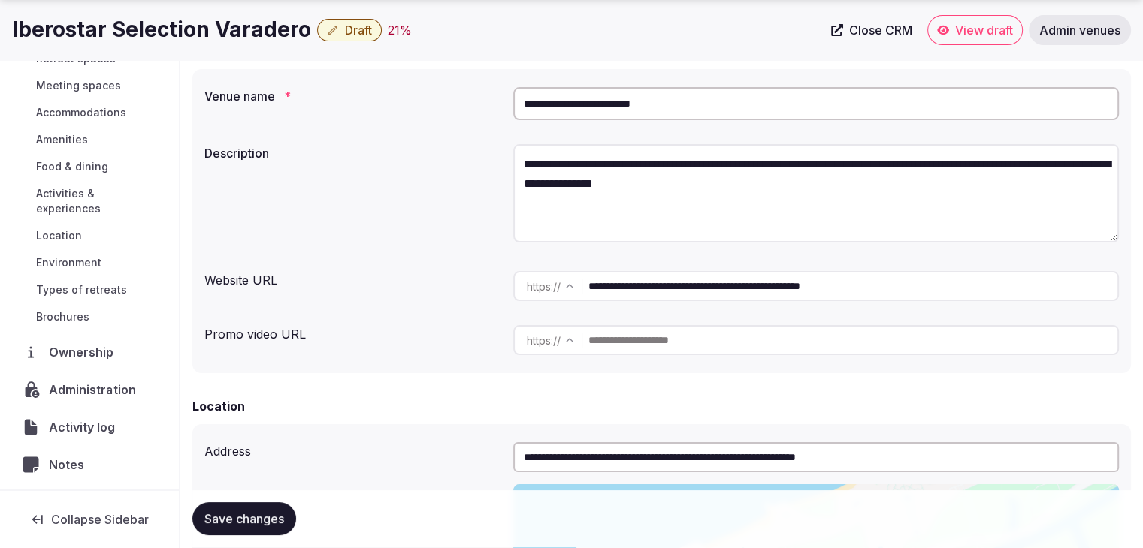
click at [100, 387] on span "Administration" at bounding box center [95, 390] width 92 height 18
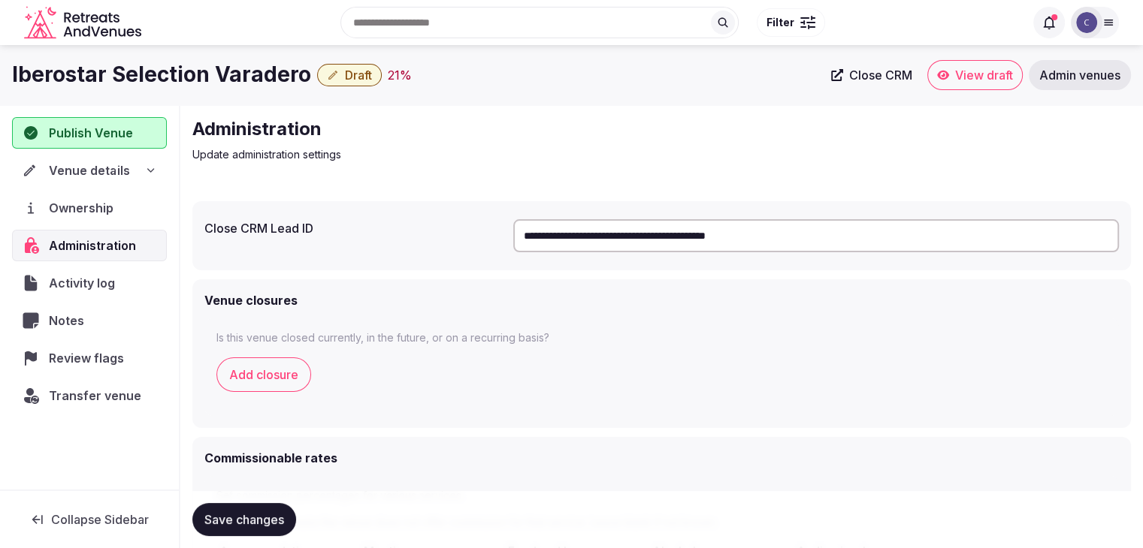
click at [144, 169] on div "Venue details" at bounding box center [89, 171] width 134 height 18
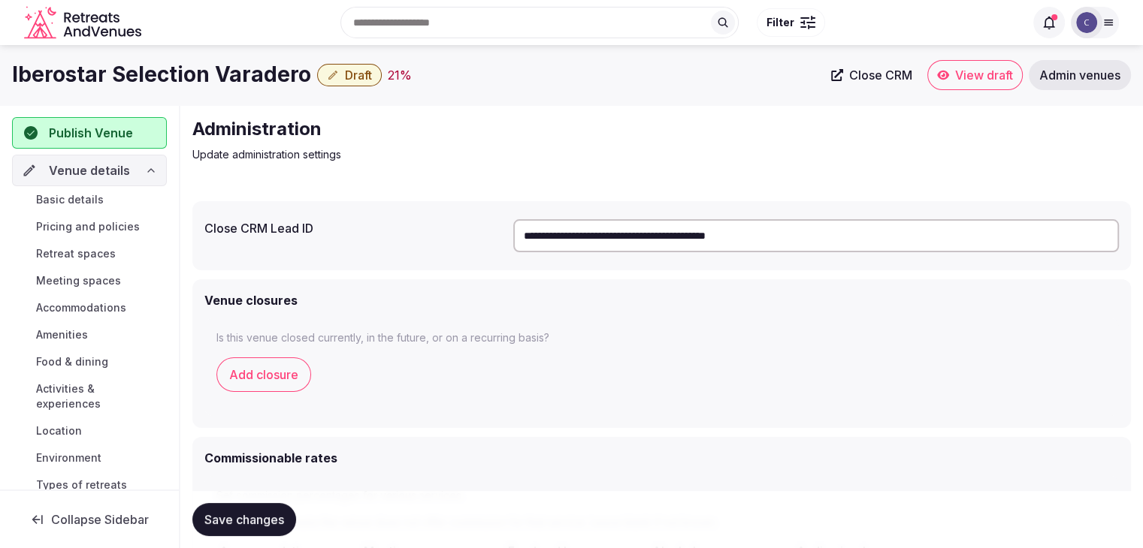
click at [106, 200] on link "Basic details" at bounding box center [89, 199] width 155 height 21
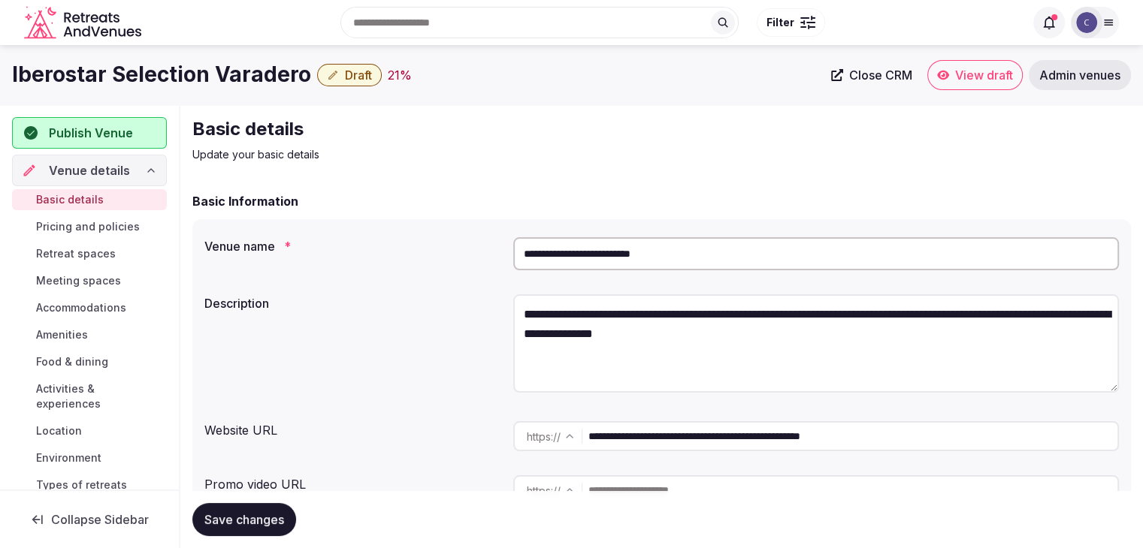
click at [737, 255] on input "**********" at bounding box center [815, 253] width 605 height 33
click at [737, 259] on input "**********" at bounding box center [815, 253] width 605 height 33
click at [745, 436] on input "**********" at bounding box center [852, 436] width 529 height 30
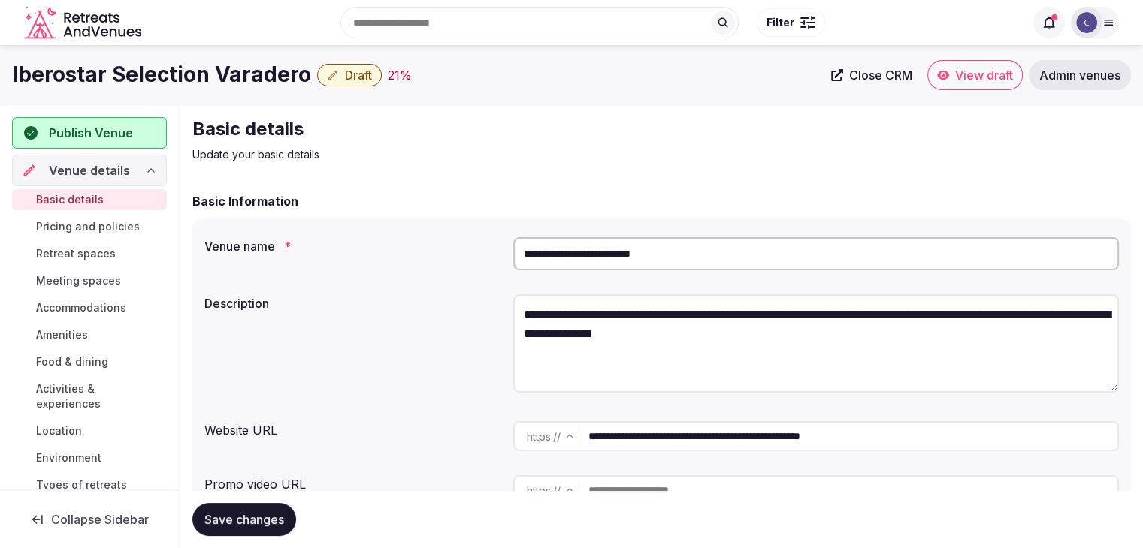
click at [745, 436] on input "**********" at bounding box center [852, 436] width 529 height 30
